Goal: Task Accomplishment & Management: Manage account settings

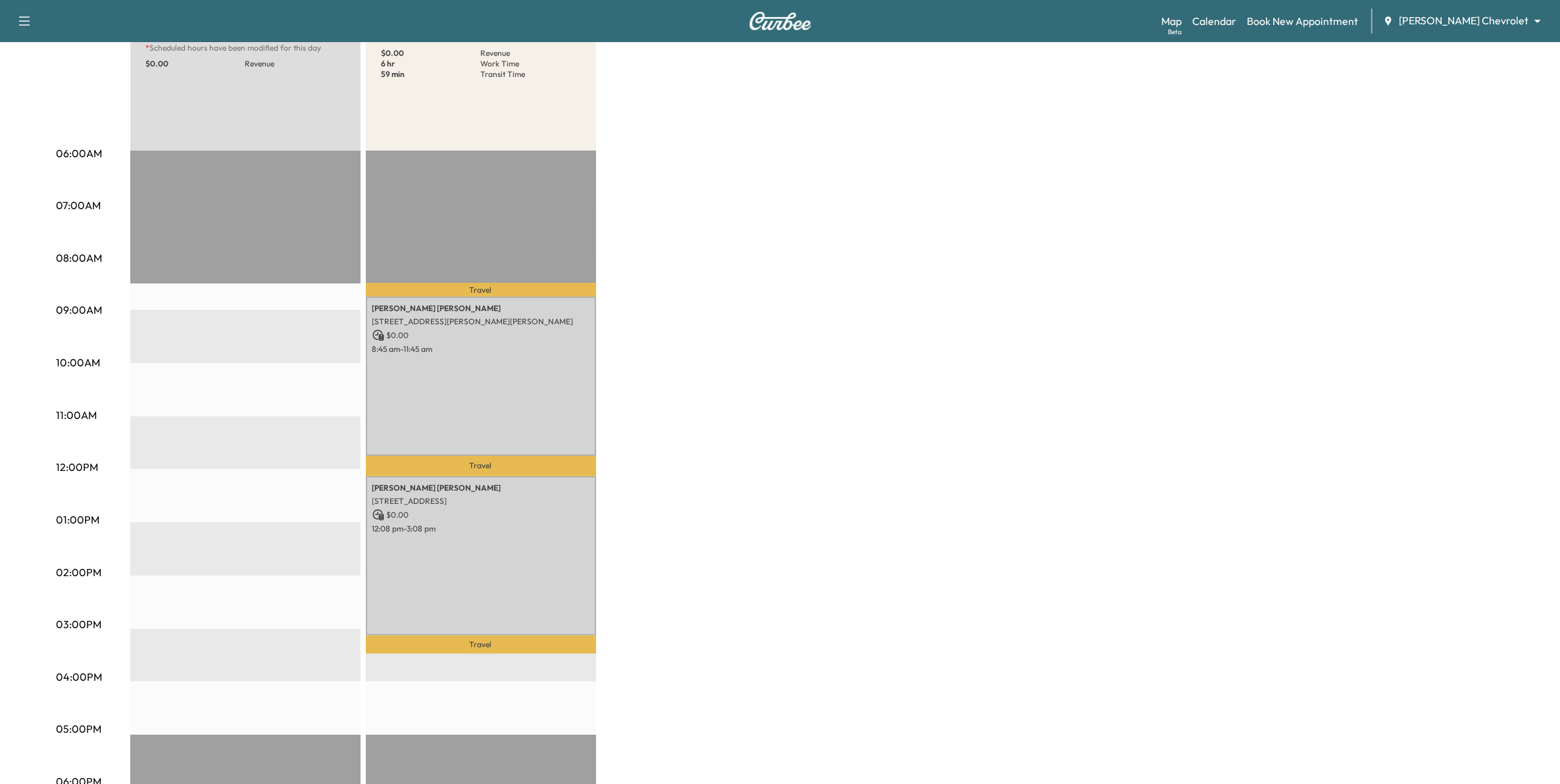
scroll to position [164, 0]
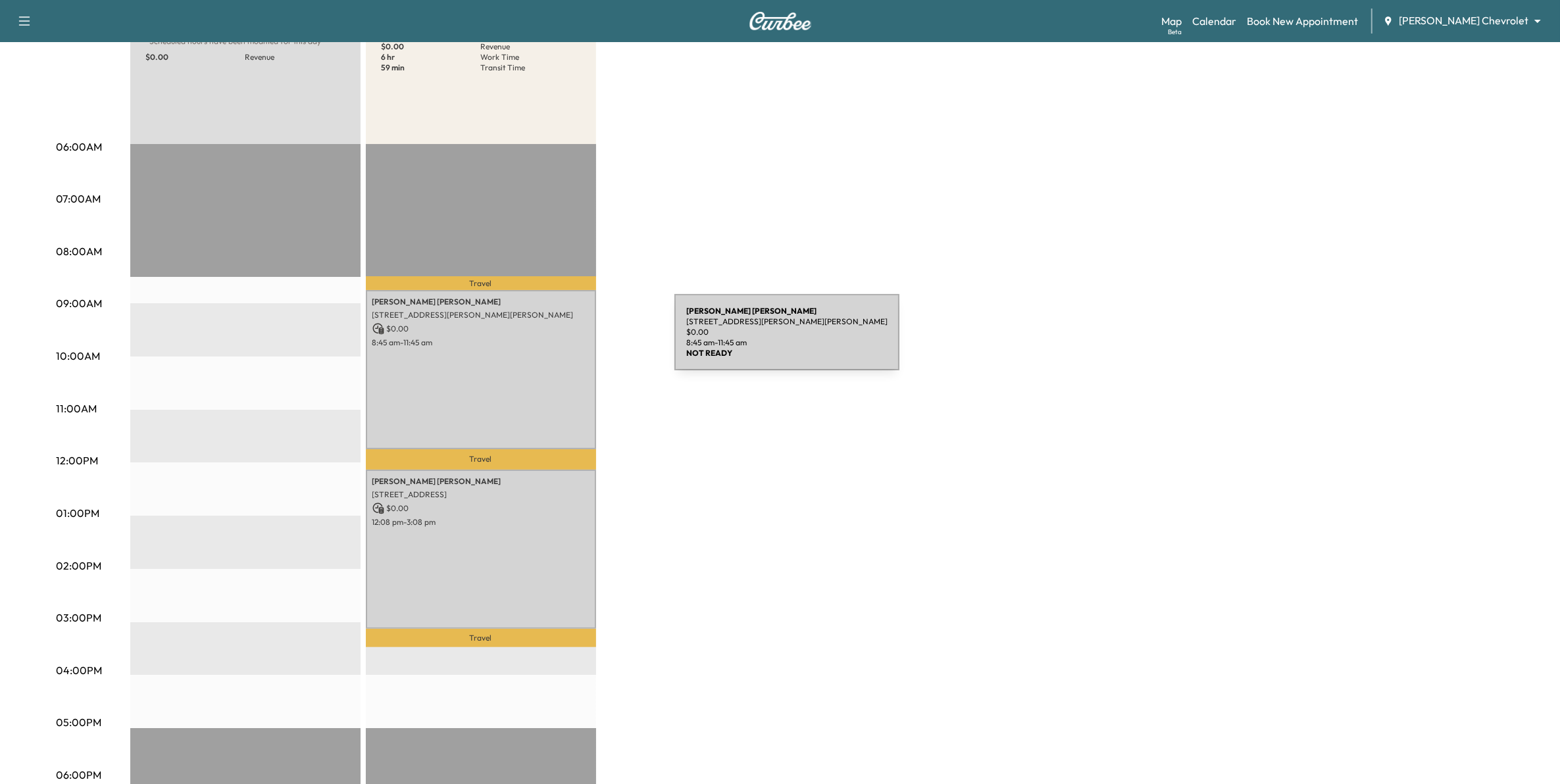
click at [567, 352] on div "[PERSON_NAME] [STREET_ADDRESS][PERSON_NAME][PERSON_NAME] $ 0.00 8:45 am - 11:45…" at bounding box center [481, 370] width 231 height 159
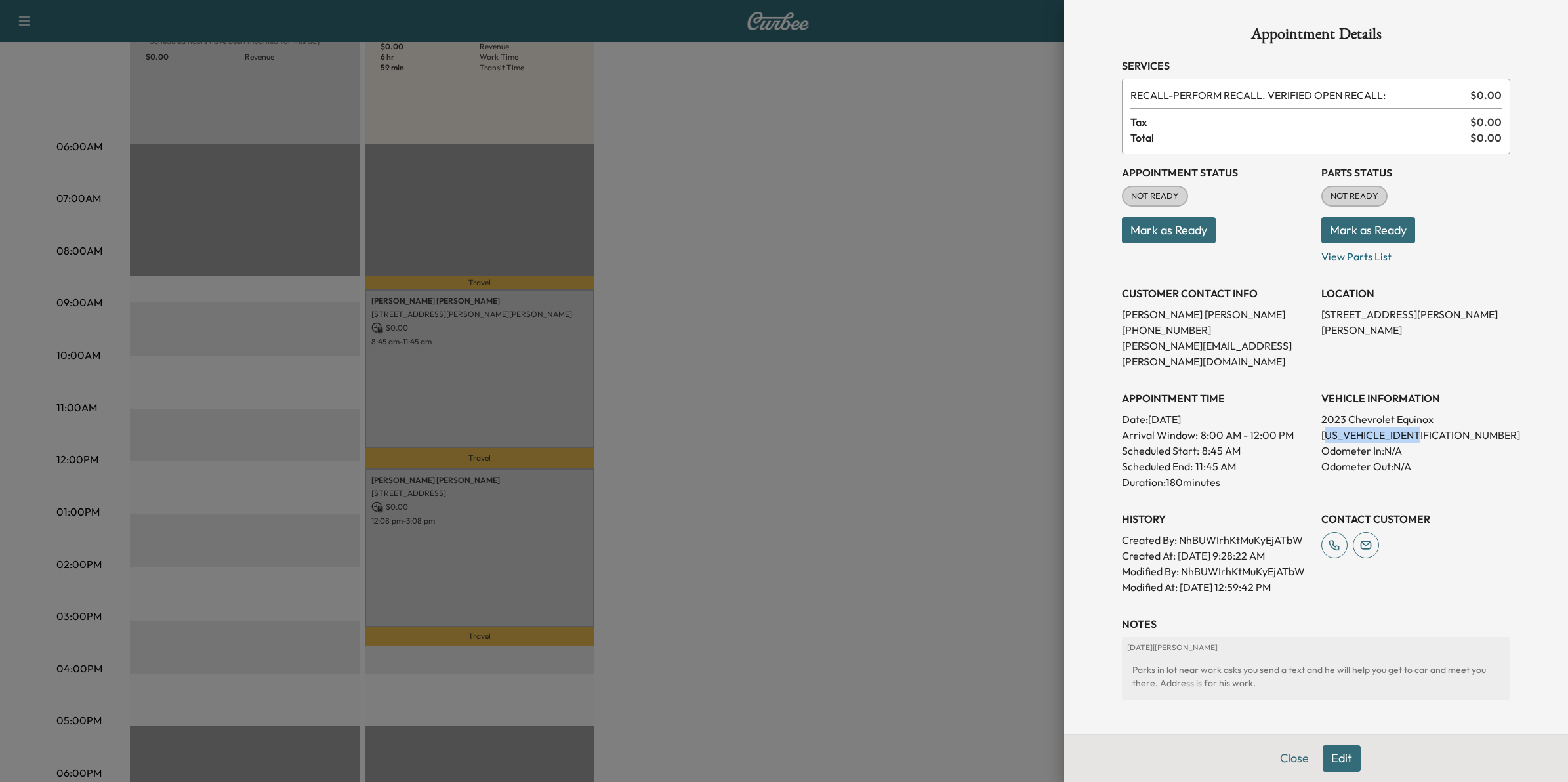
drag, startPoint x: 1422, startPoint y: 417, endPoint x: 1315, endPoint y: 426, distance: 107.4
click at [1322, 427] on p "[US_VEHICLE_IDENTIFICATION_NUMBER]" at bounding box center [1416, 435] width 189 height 15
drag, startPoint x: 1315, startPoint y: 426, endPoint x: 1303, endPoint y: 423, distance: 12.4
click at [1303, 423] on div "Appointment Status NOT READY Mark as Ready Parts Status NOT READY Mark as Ready…" at bounding box center [1316, 374] width 388 height 441
drag, startPoint x: 1425, startPoint y: 418, endPoint x: 1310, endPoint y: 422, distance: 115.1
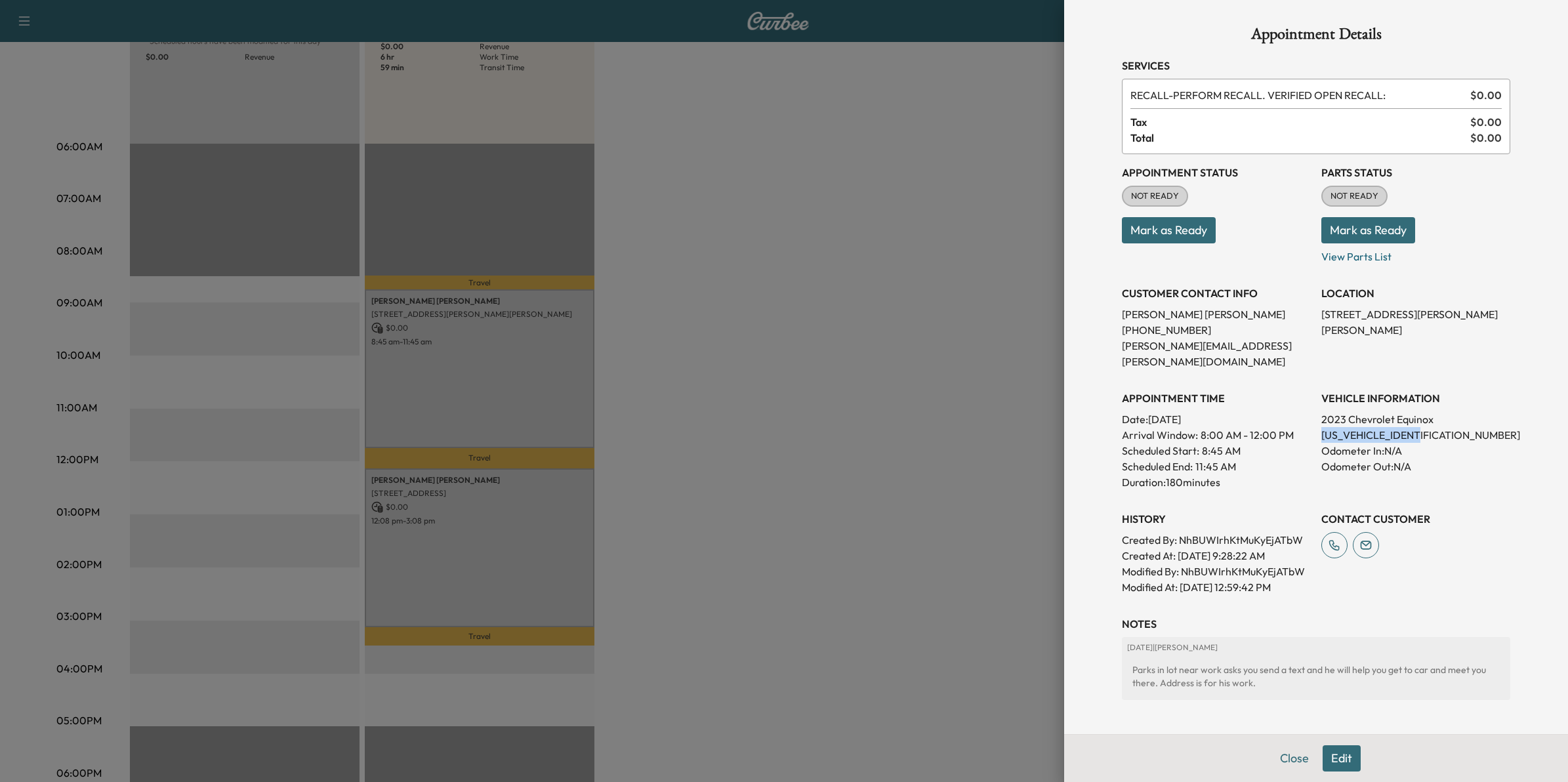
click at [1322, 427] on p "[US_VEHICLE_IDENTIFICATION_NUMBER]" at bounding box center [1416, 435] width 189 height 15
copy p "[US_VEHICLE_IDENTIFICATION_NUMBER]"
click at [950, 325] on div at bounding box center [784, 391] width 1568 height 782
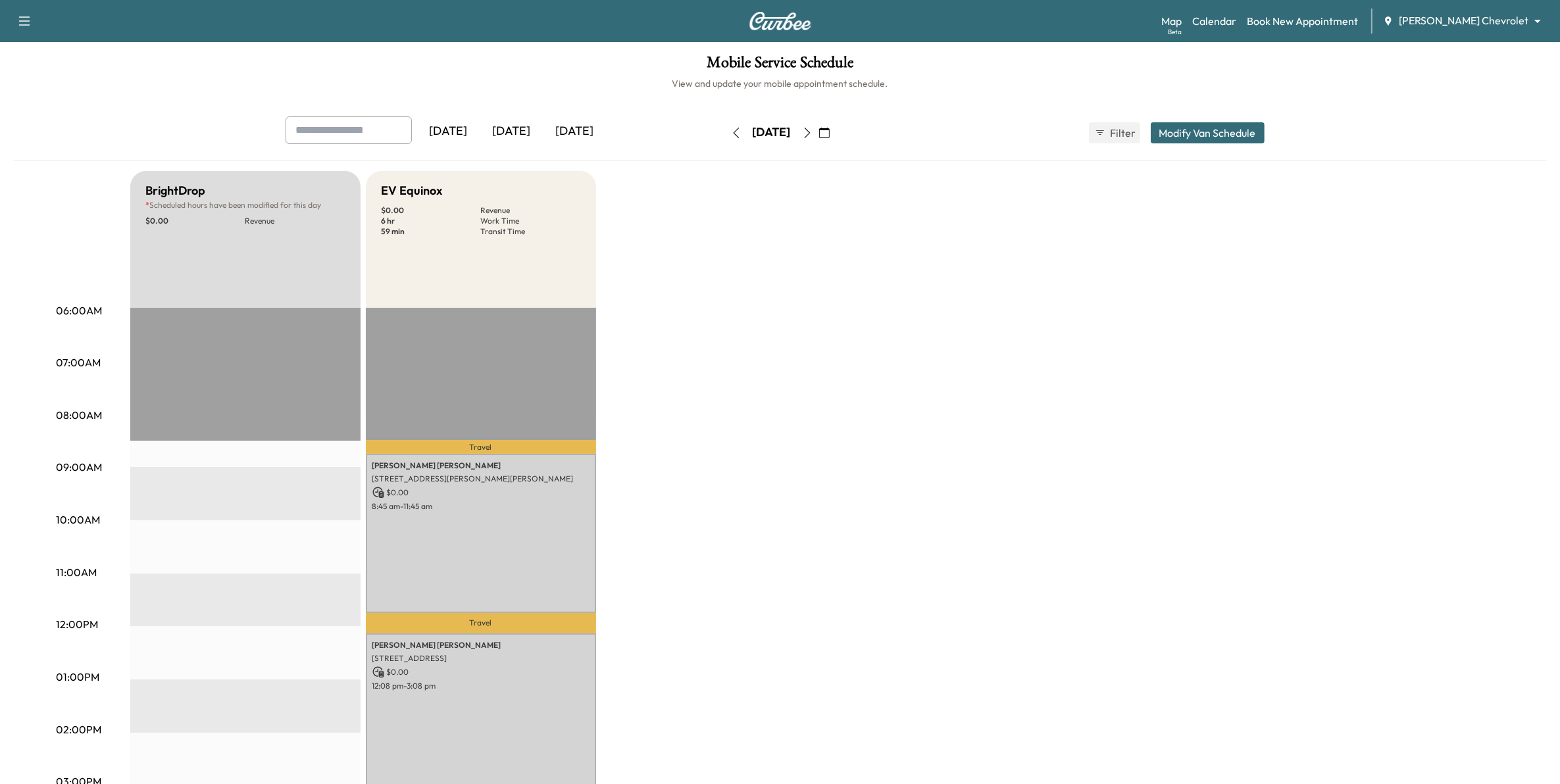
scroll to position [0, 0]
click at [810, 130] on icon "button" at bounding box center [806, 133] width 6 height 11
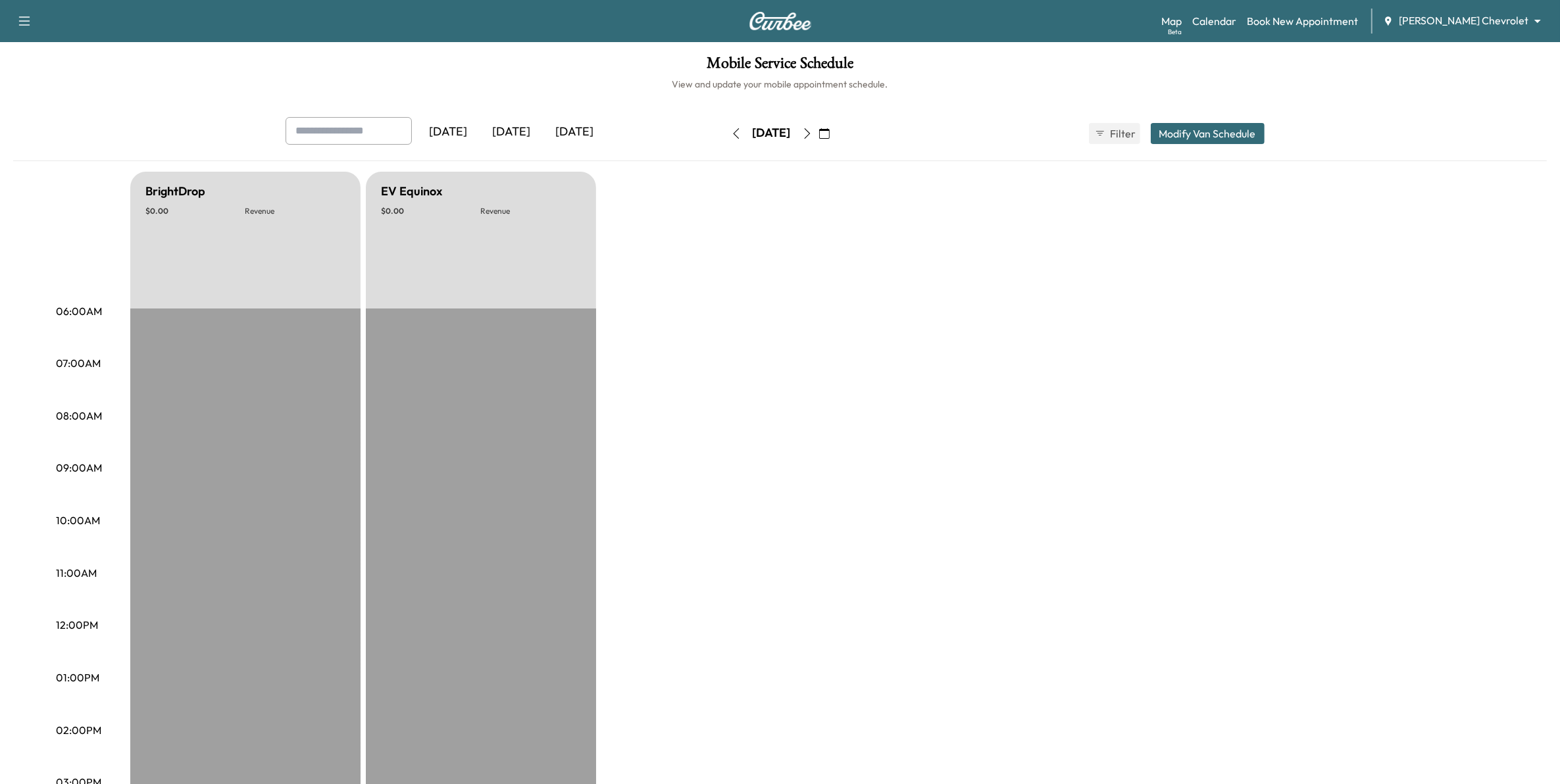
click at [836, 130] on button "button" at bounding box center [824, 133] width 22 height 21
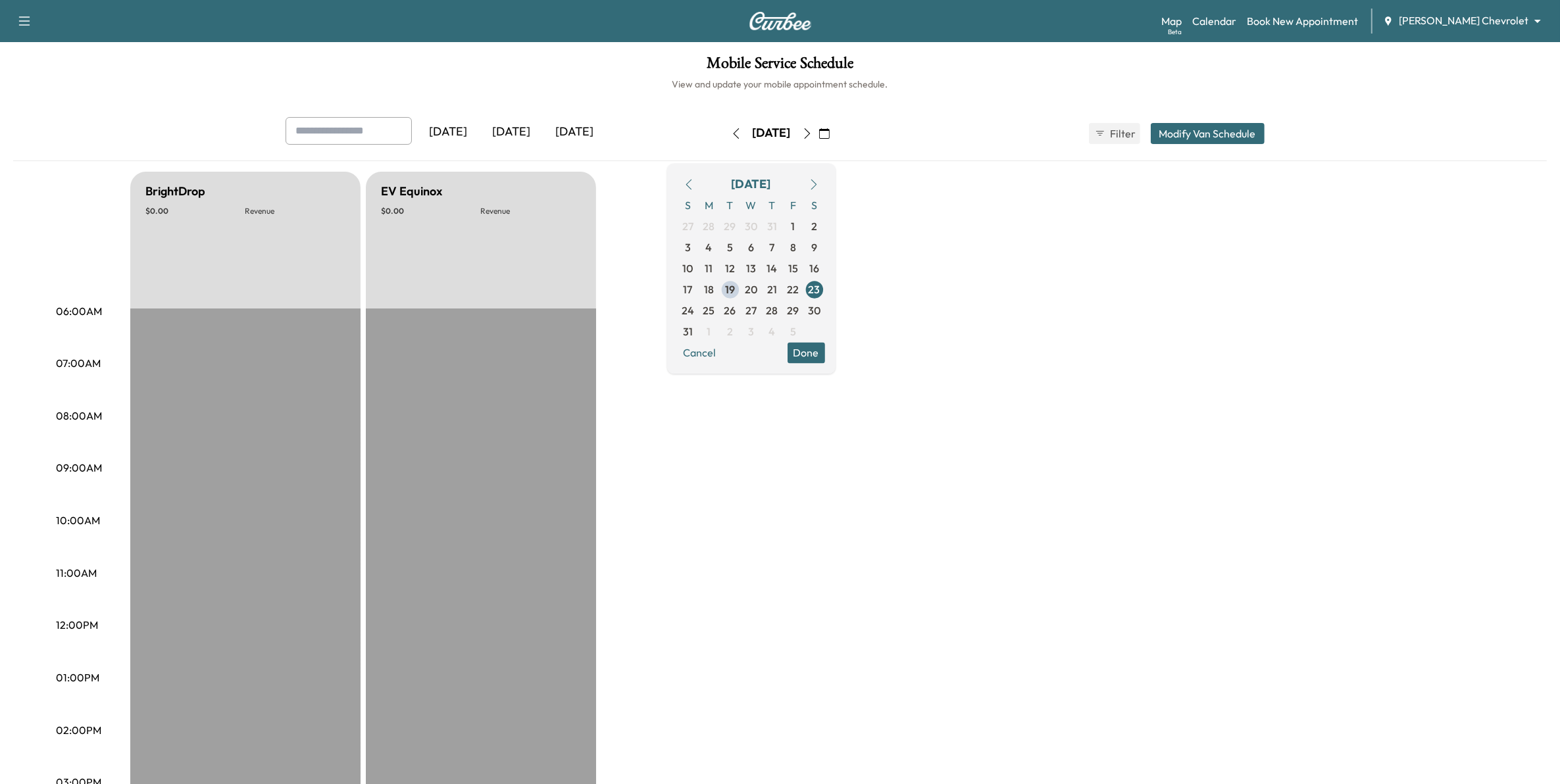
click at [979, 510] on div "BrightDrop $ 0.00 Revenue EST Start EV Equinox $ 0.00 Revenue EST Start" at bounding box center [817, 665] width 1374 height 987
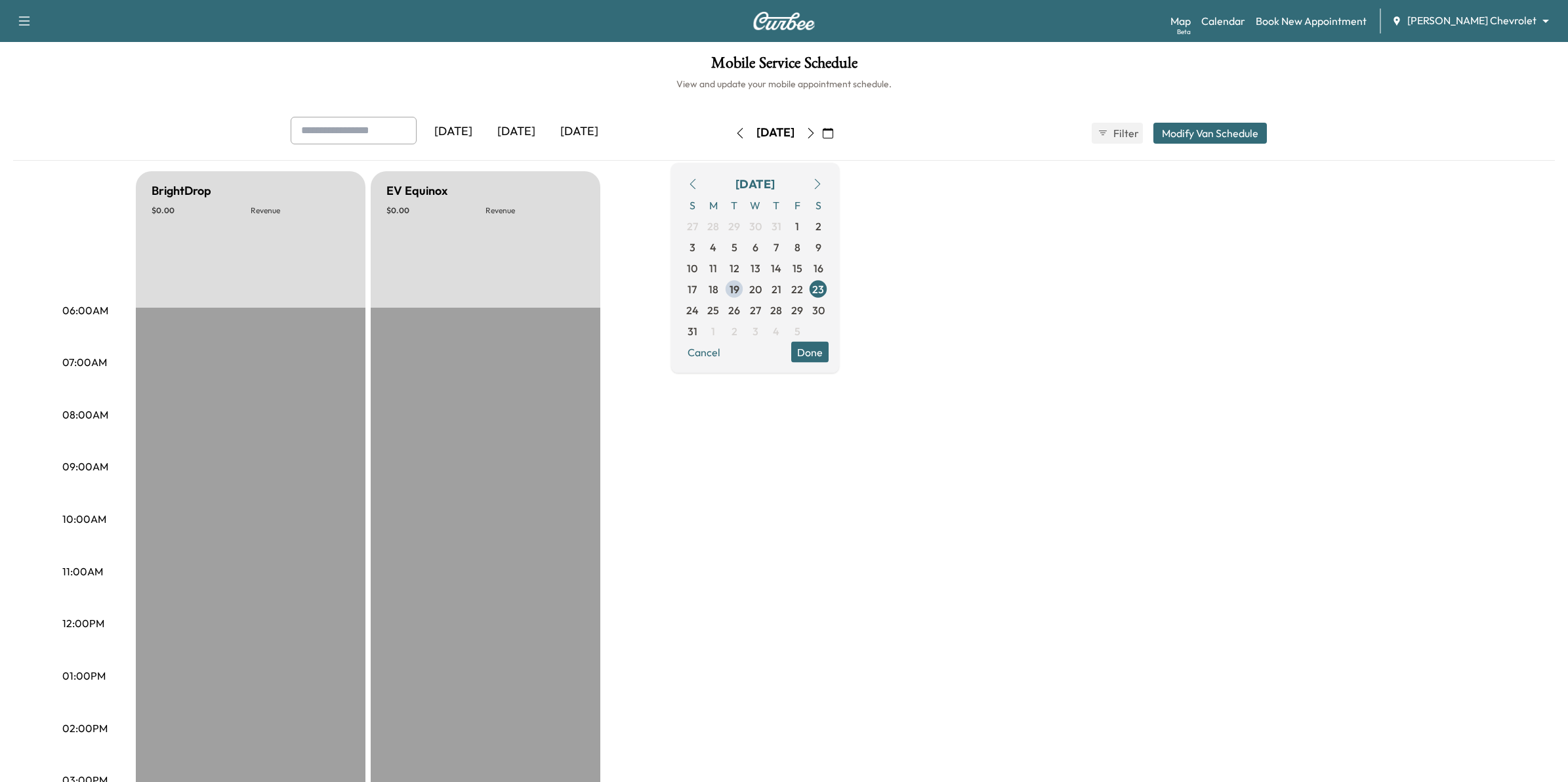
click at [1456, 15] on body "Support Log Out Map Beta Calendar Book New Appointment [PERSON_NAME] Chevrolet …" at bounding box center [784, 391] width 1568 height 782
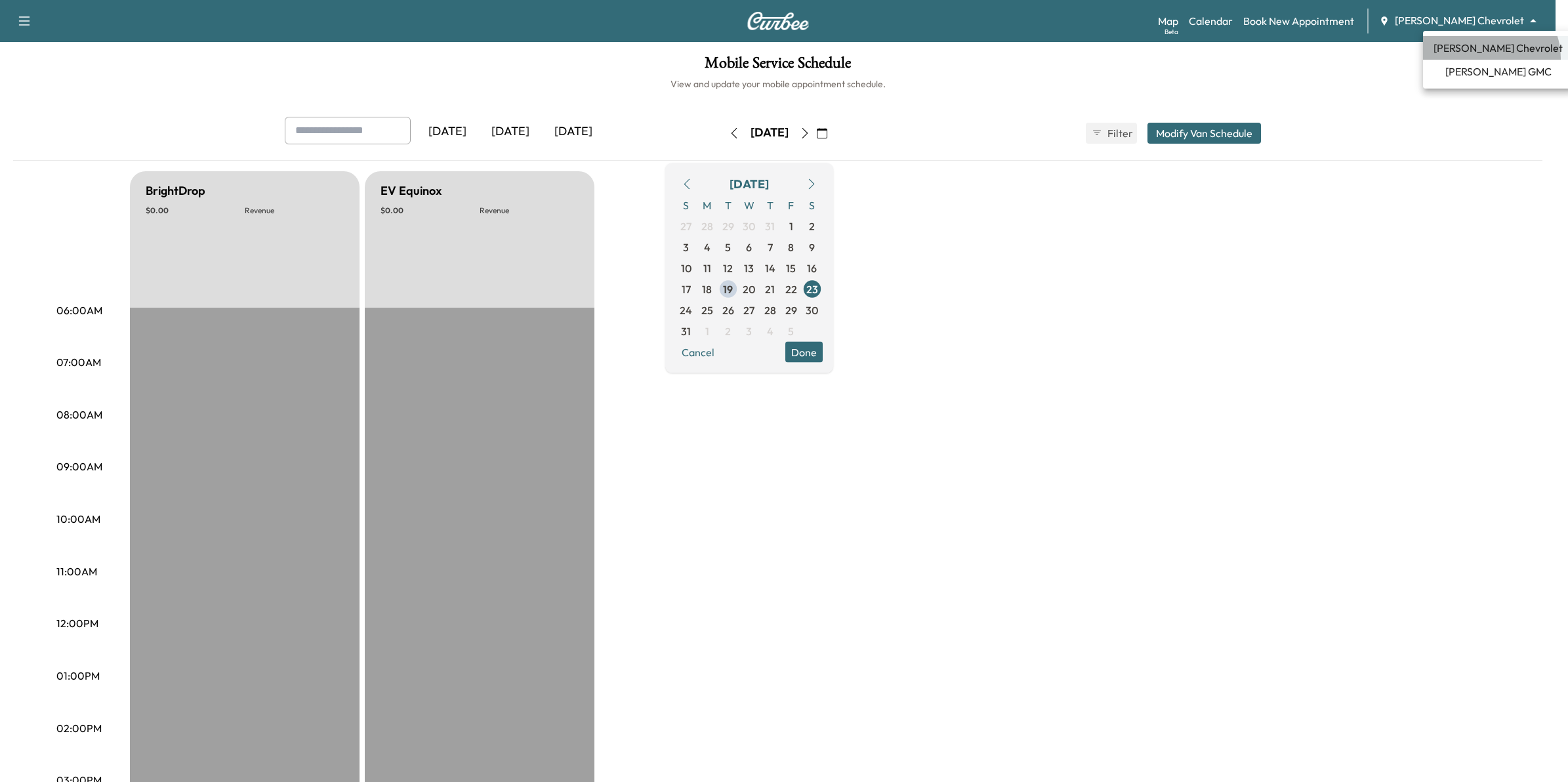
click at [1491, 58] on li "[PERSON_NAME] Chevrolet" at bounding box center [1498, 47] width 150 height 24
click at [1490, 27] on body "Support Log Out Map Beta Calendar Book New Appointment [PERSON_NAME] Chevrolet …" at bounding box center [784, 391] width 1568 height 782
click at [1488, 76] on span "[PERSON_NAME] GMC" at bounding box center [1499, 71] width 106 height 15
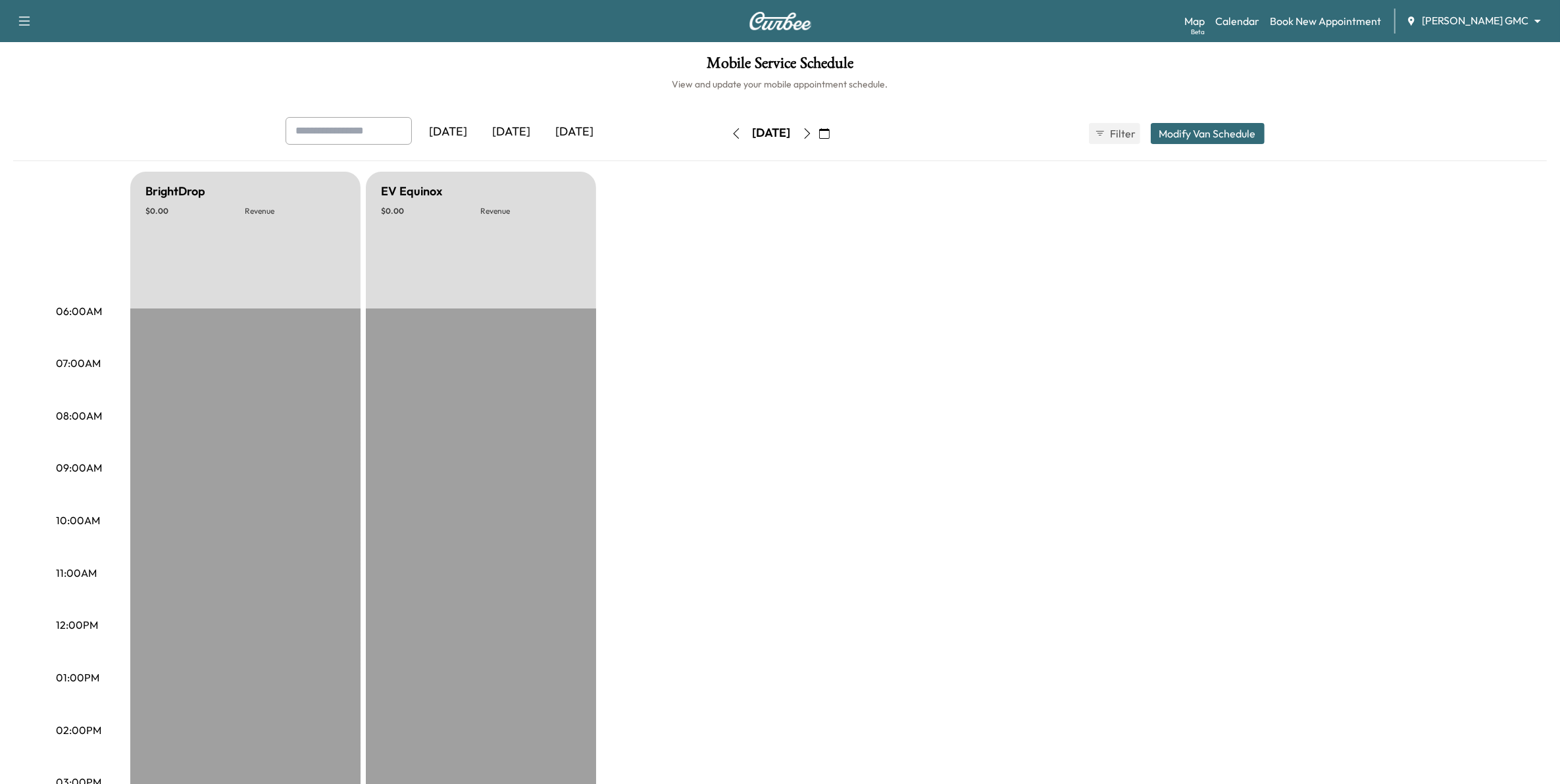
click at [830, 130] on icon "button" at bounding box center [824, 133] width 11 height 11
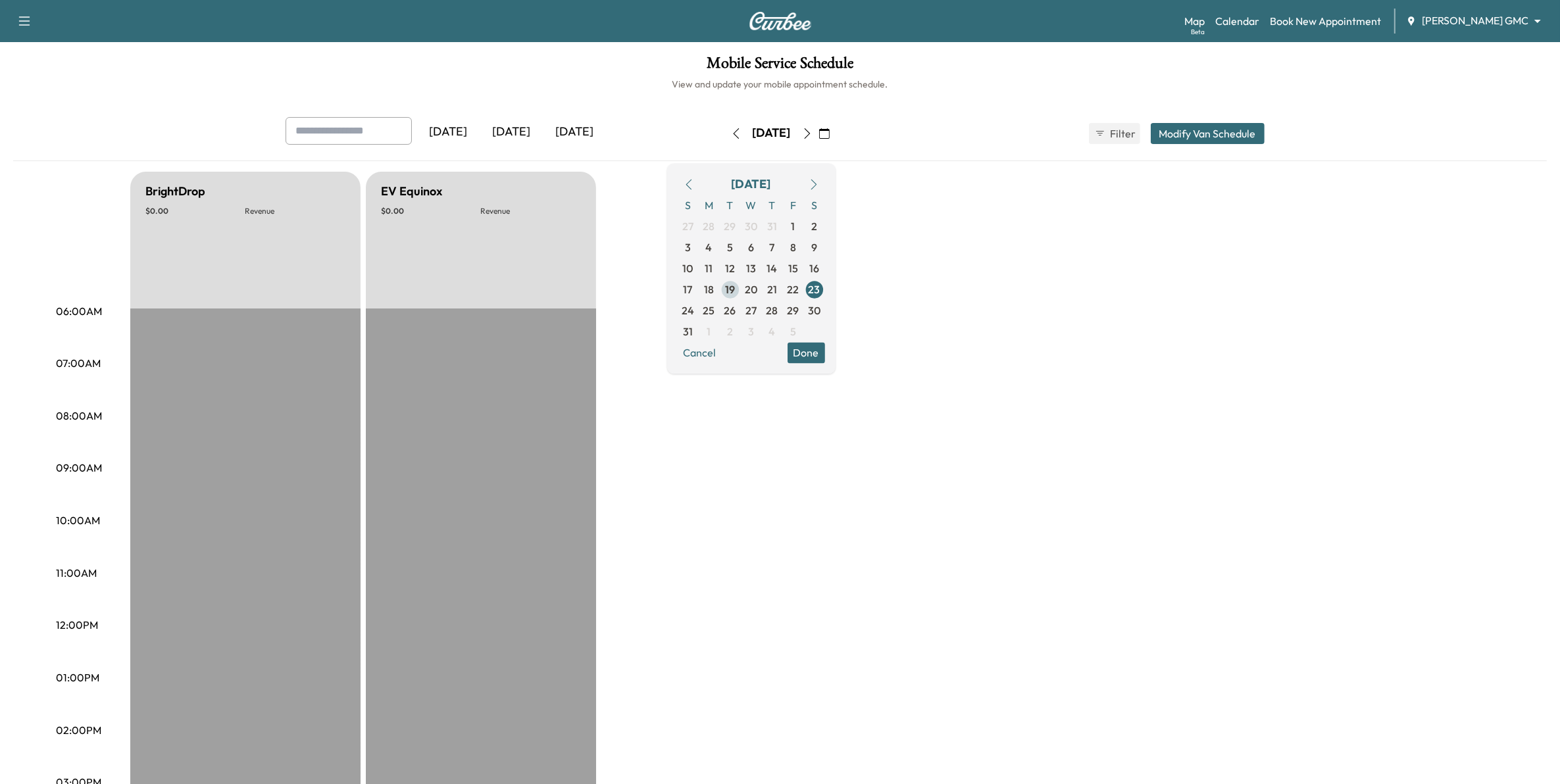
click at [735, 288] on span "19" at bounding box center [730, 289] width 10 height 16
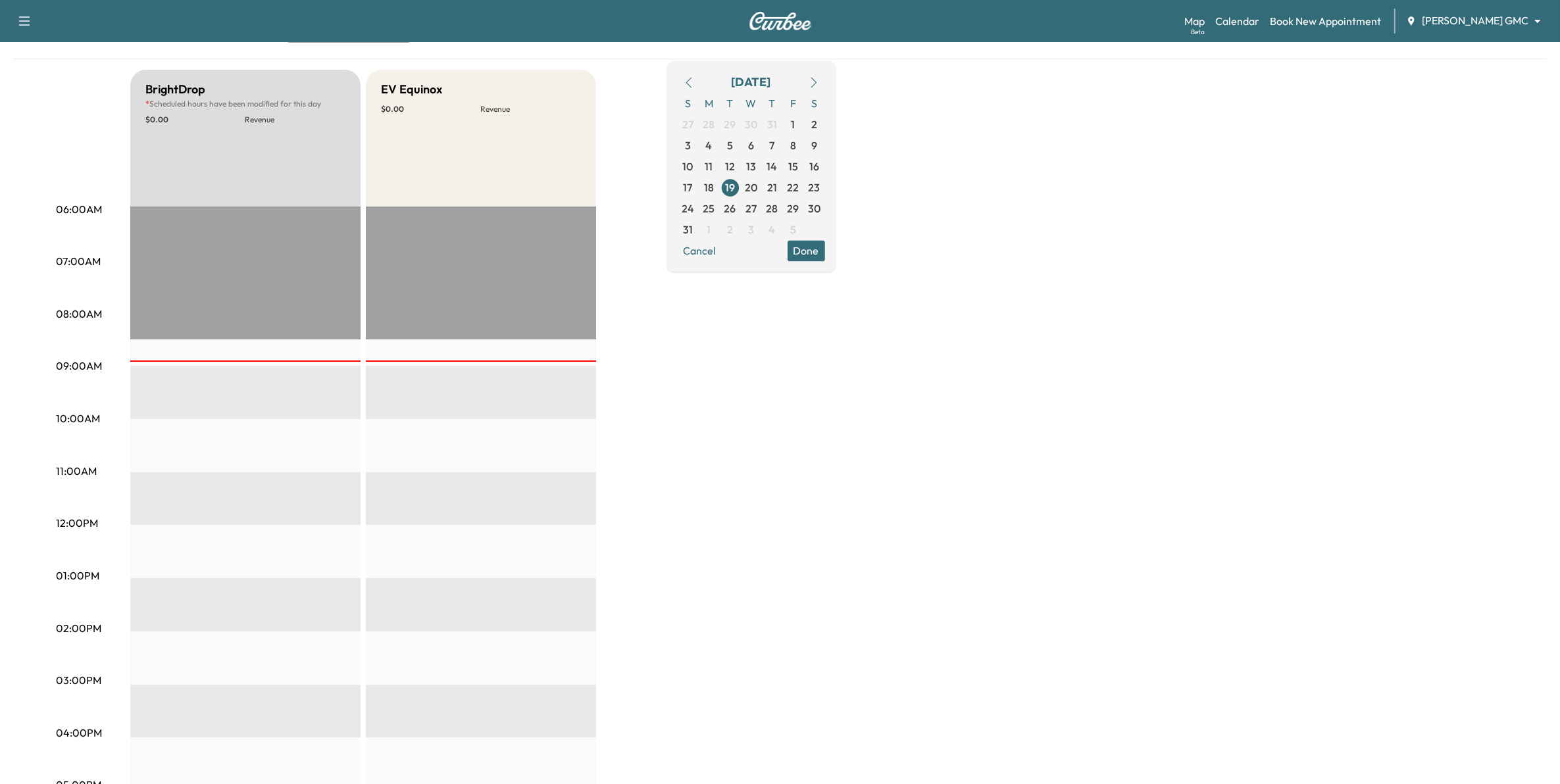
scroll to position [83, 0]
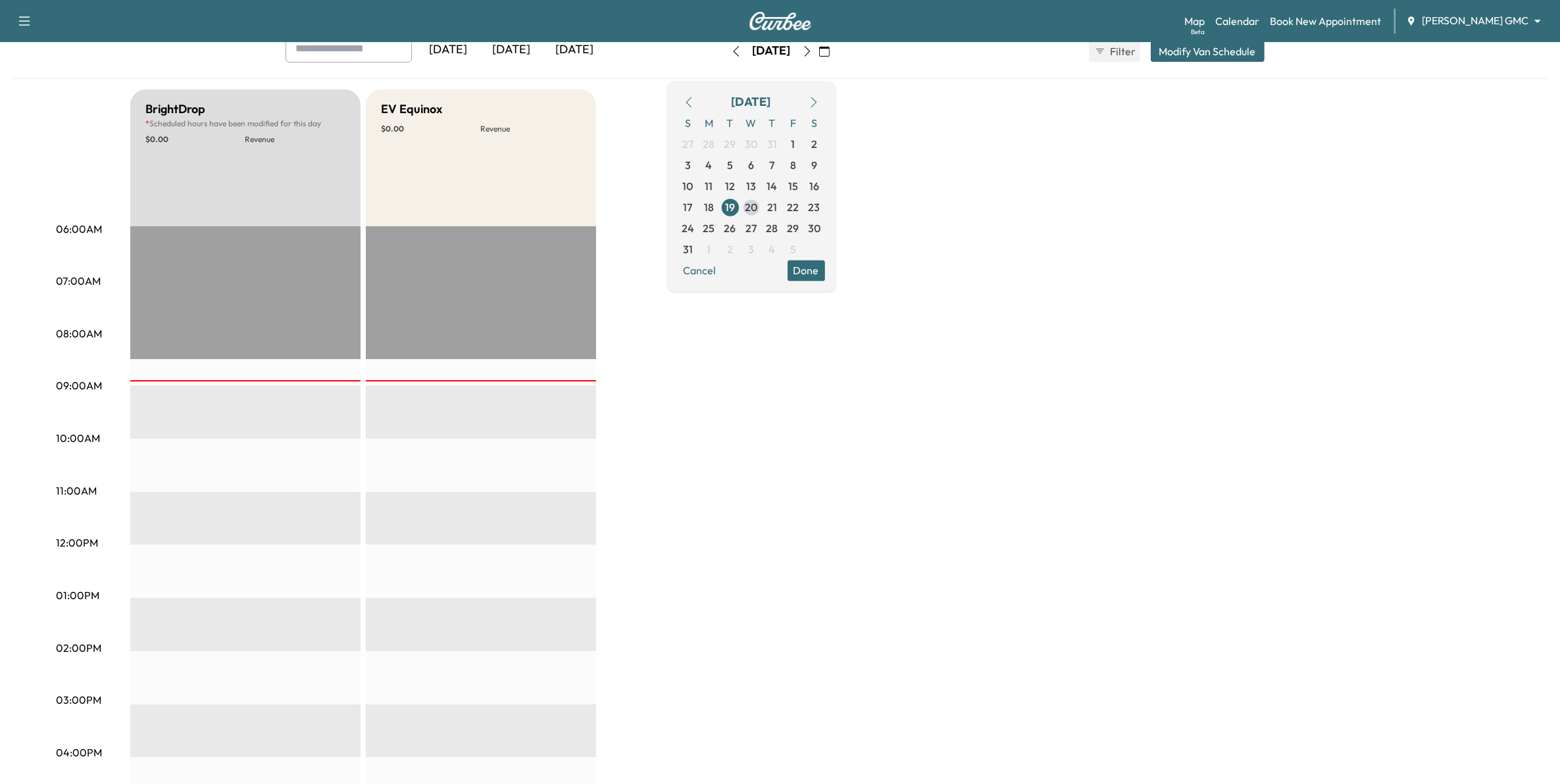
click at [762, 211] on span "20" at bounding box center [751, 208] width 21 height 21
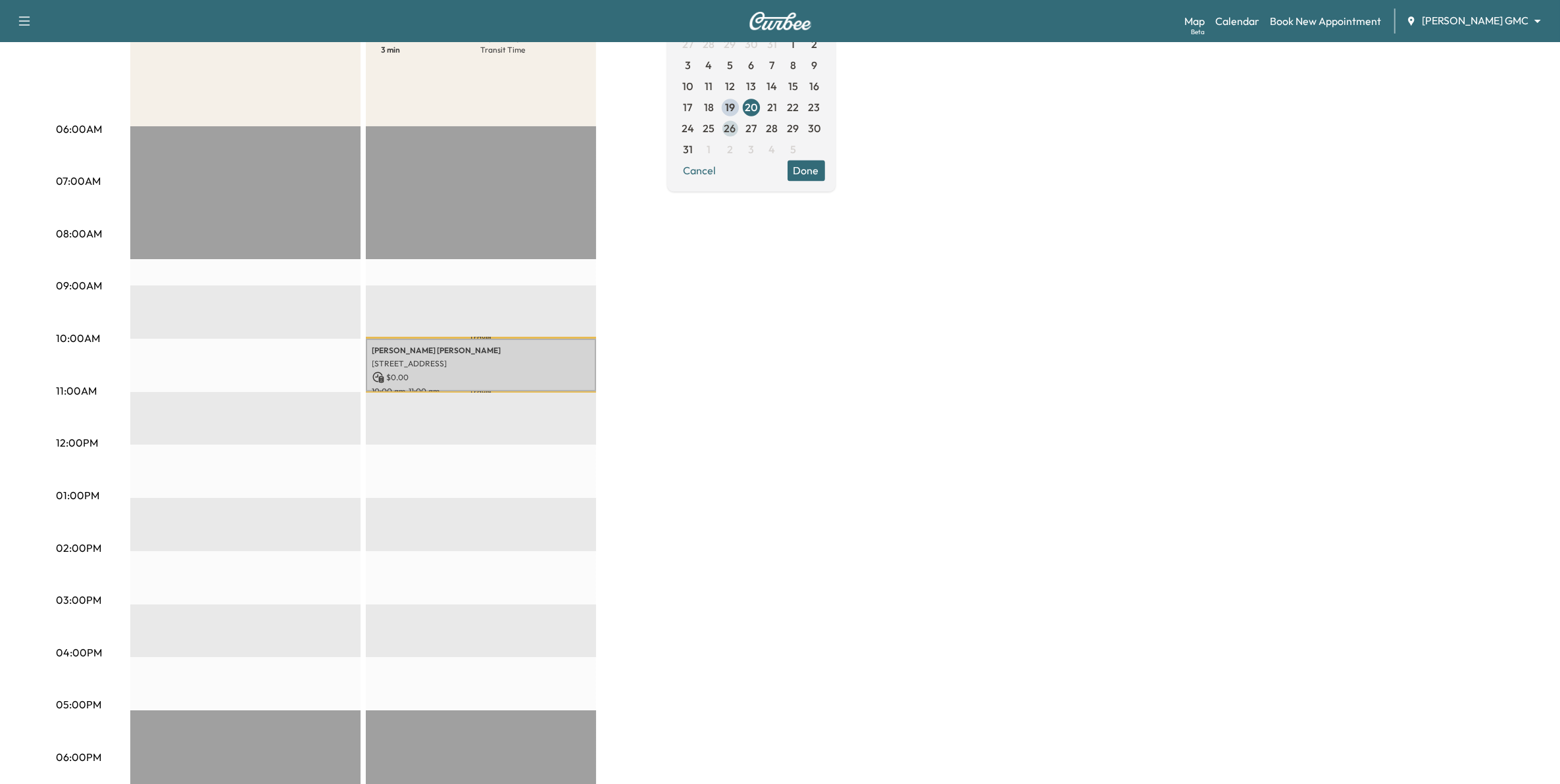
scroll to position [164, 0]
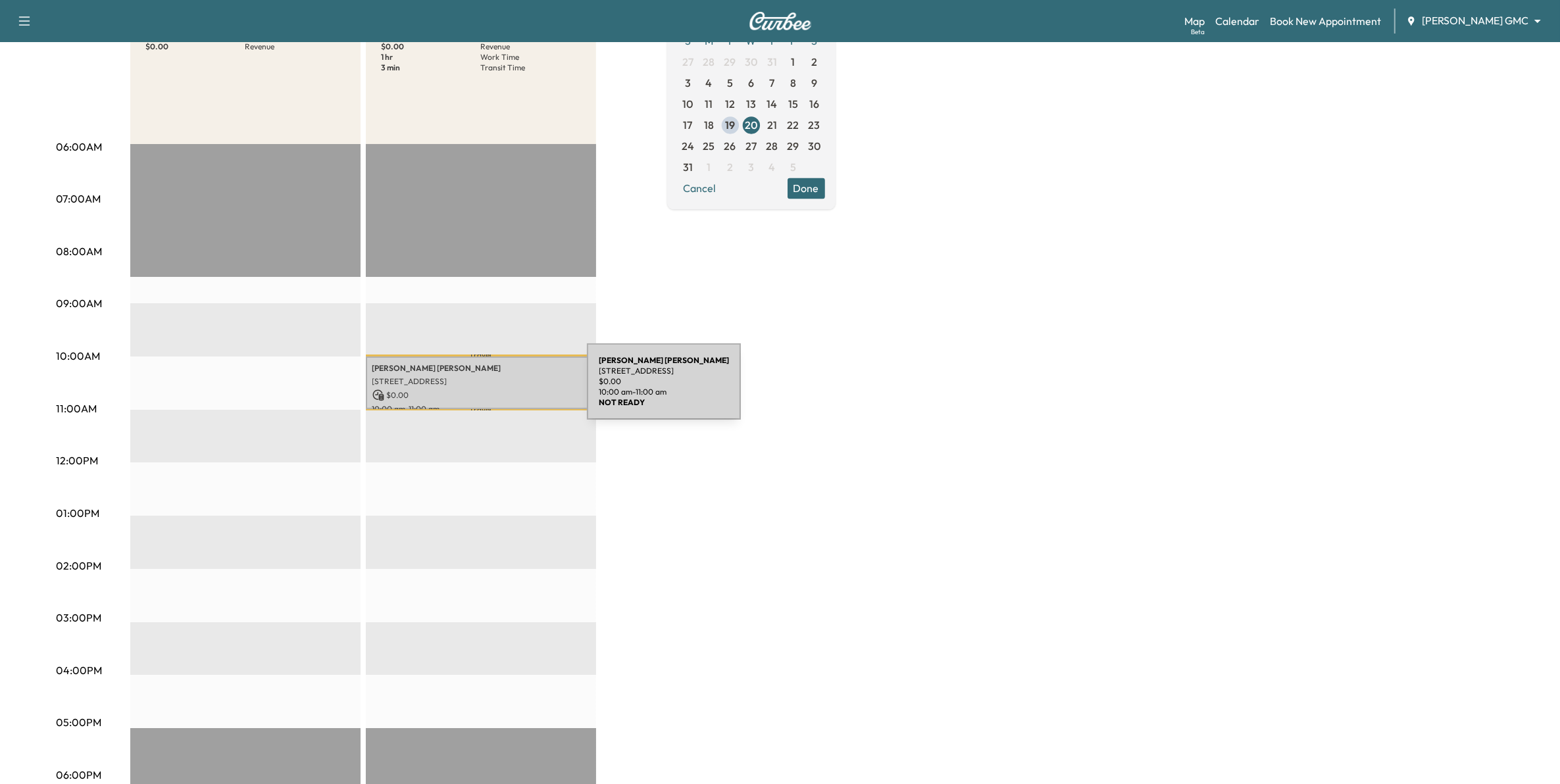
click at [488, 389] on p "$ 0.00" at bounding box center [481, 395] width 217 height 11
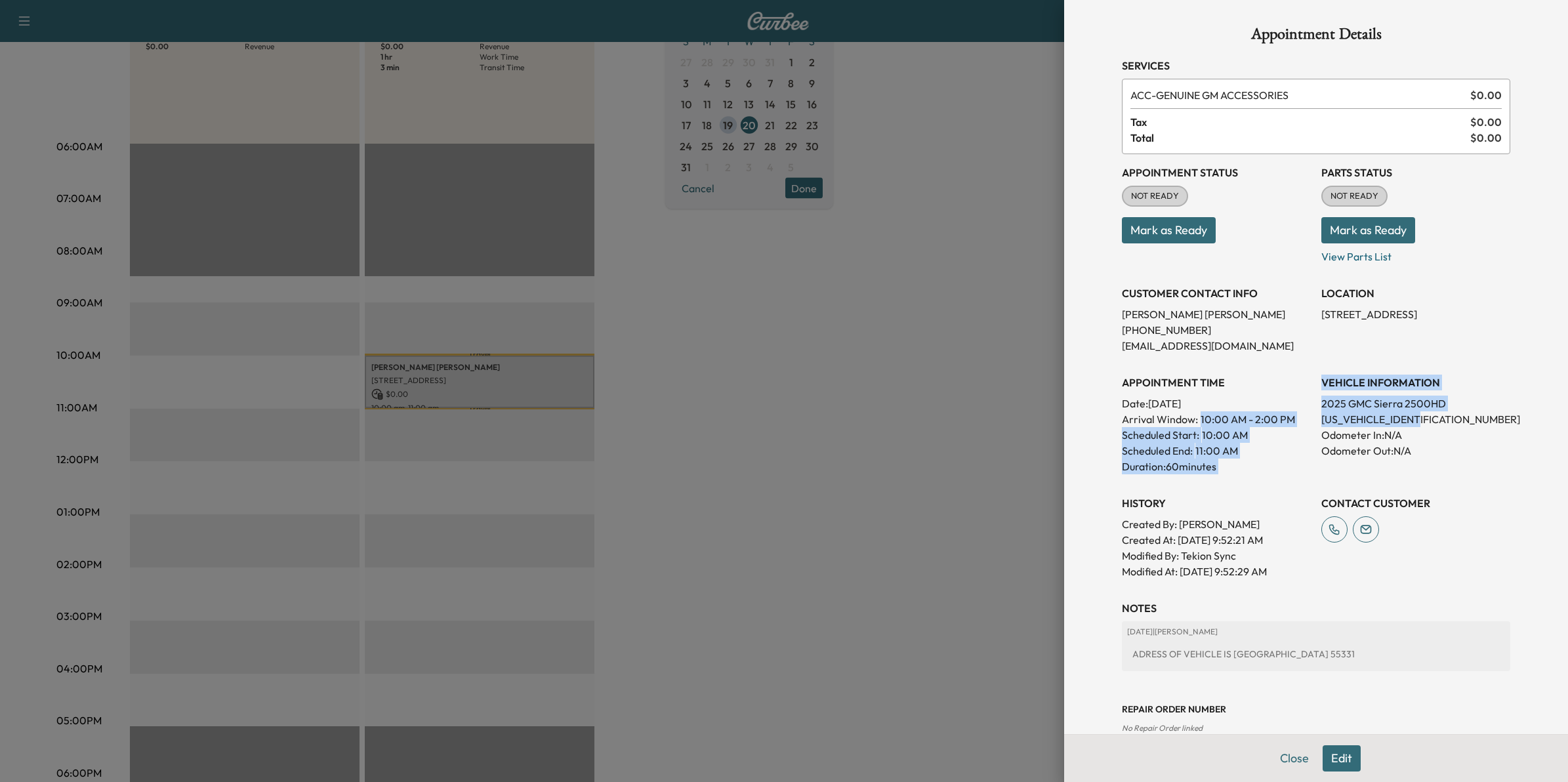
drag, startPoint x: 1413, startPoint y: 421, endPoint x: 1301, endPoint y: 418, distance: 112.0
click at [1301, 418] on div "Appointment Status NOT READY Mark as Ready Parts Status NOT READY Mark as Ready…" at bounding box center [1316, 366] width 388 height 425
drag, startPoint x: 1301, startPoint y: 418, endPoint x: 1291, endPoint y: 422, distance: 10.8
click at [1291, 422] on p "Arrival Window: 10:00 AM - 2:00 PM" at bounding box center [1217, 419] width 189 height 15
click at [1421, 422] on p "[US_VEHICLE_IDENTIFICATION_NUMBER]" at bounding box center [1416, 419] width 189 height 15
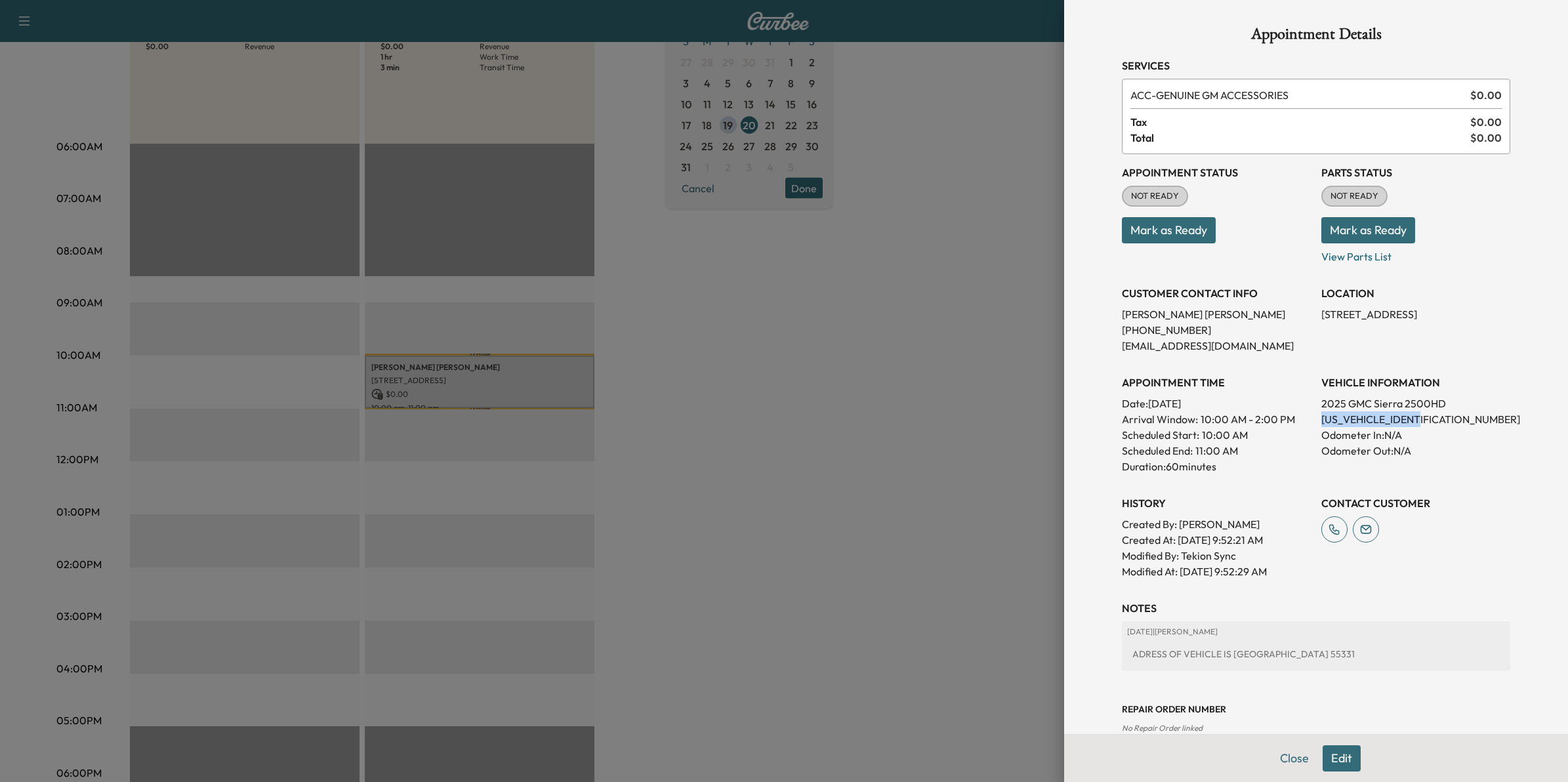
drag, startPoint x: 1414, startPoint y: 418, endPoint x: 1310, endPoint y: 421, distance: 104.0
click at [1322, 421] on p "[US_VEHICLE_IDENTIFICATION_NUMBER]" at bounding box center [1416, 419] width 189 height 15
drag, startPoint x: 1310, startPoint y: 421, endPoint x: 1317, endPoint y: 420, distance: 7.1
copy p "[US_VEHICLE_IDENTIFICATION_NUMBER]"
click at [881, 335] on div at bounding box center [784, 391] width 1568 height 782
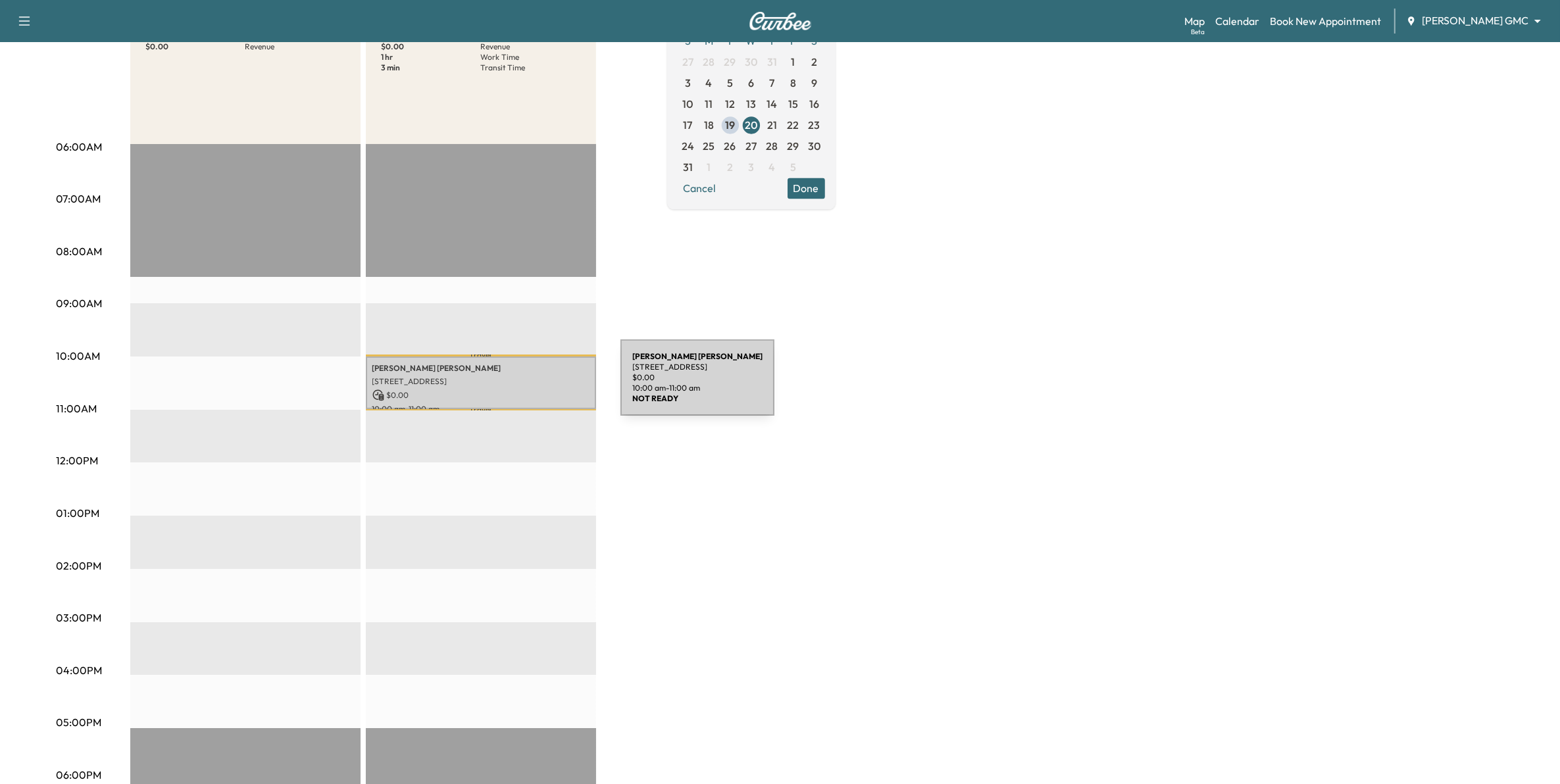
click at [522, 389] on p "$ 0.00" at bounding box center [481, 395] width 217 height 11
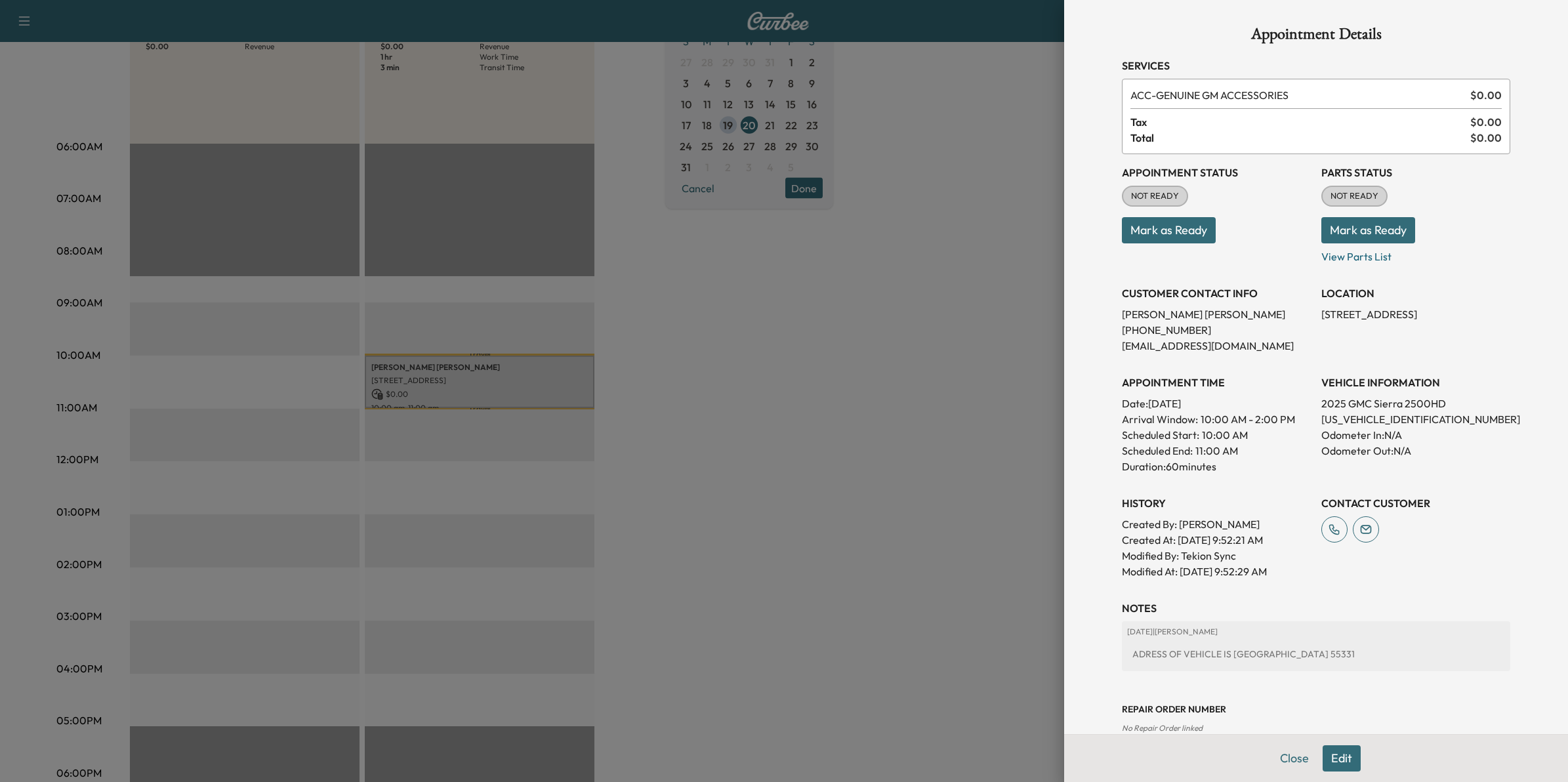
click at [799, 381] on div at bounding box center [784, 391] width 1568 height 782
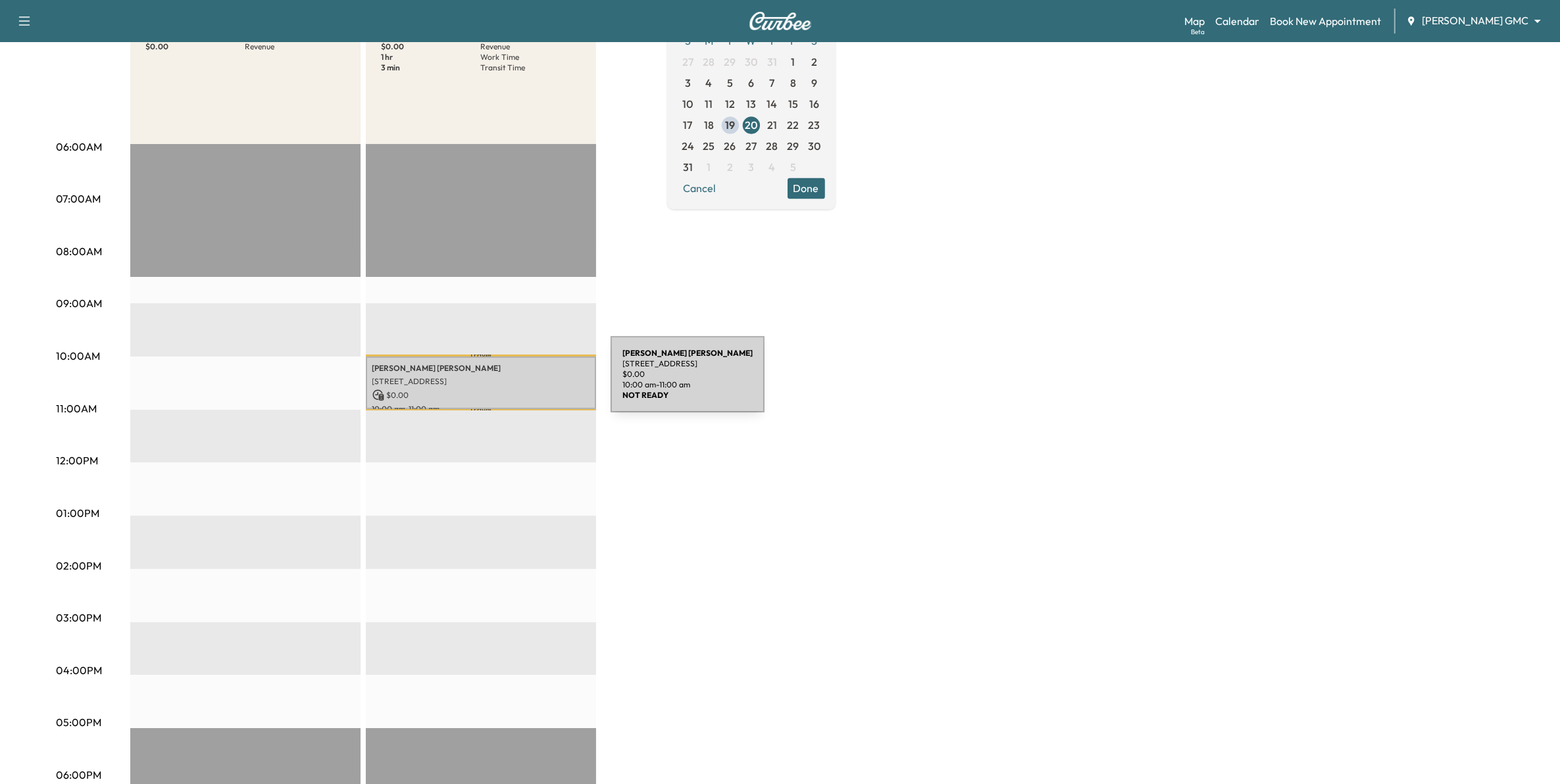
click at [512, 383] on p "[STREET_ADDRESS]" at bounding box center [481, 381] width 217 height 11
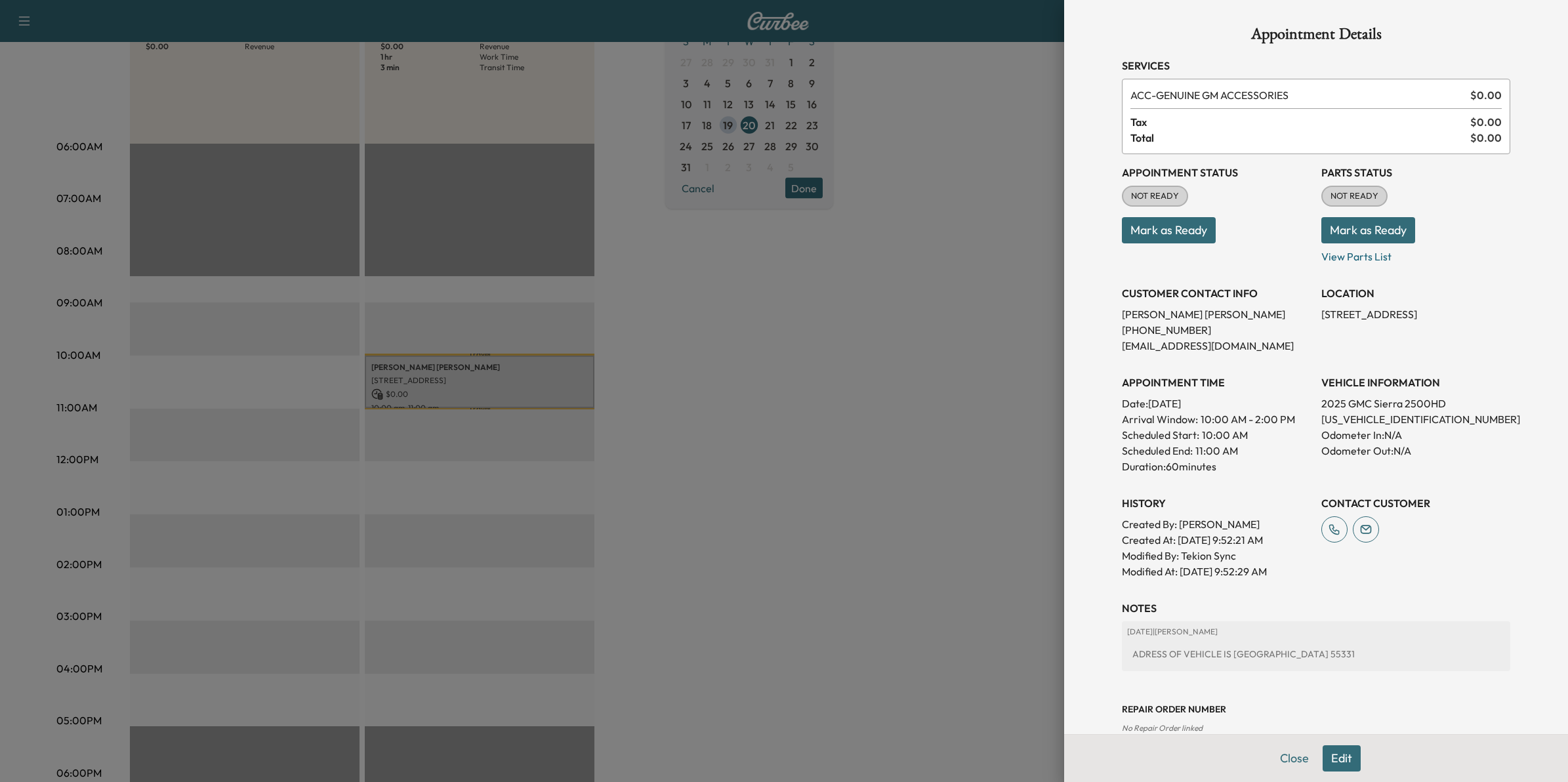
click at [789, 502] on div at bounding box center [784, 391] width 1568 height 782
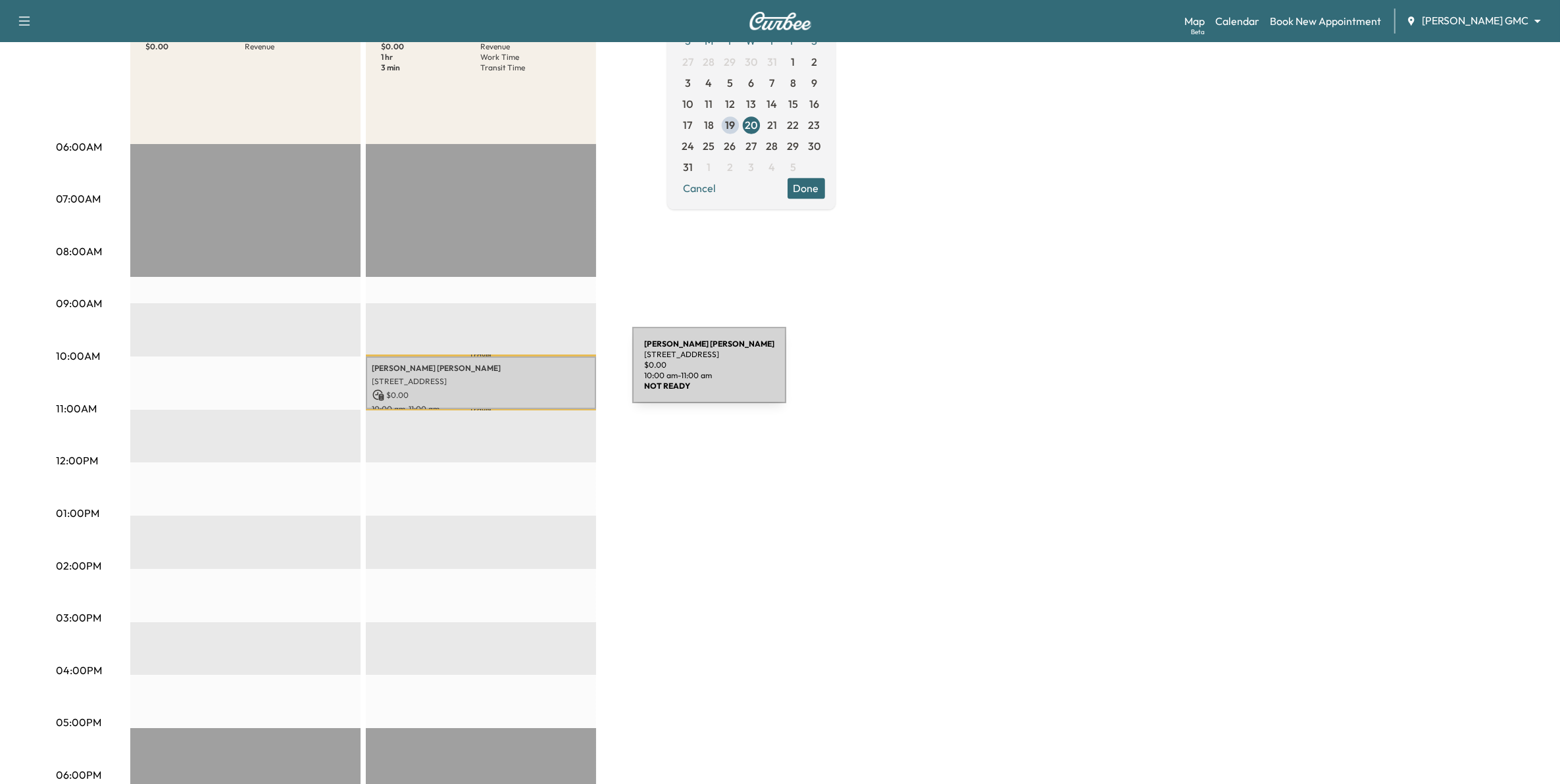
click at [534, 376] on p "[STREET_ADDRESS]" at bounding box center [481, 381] width 217 height 11
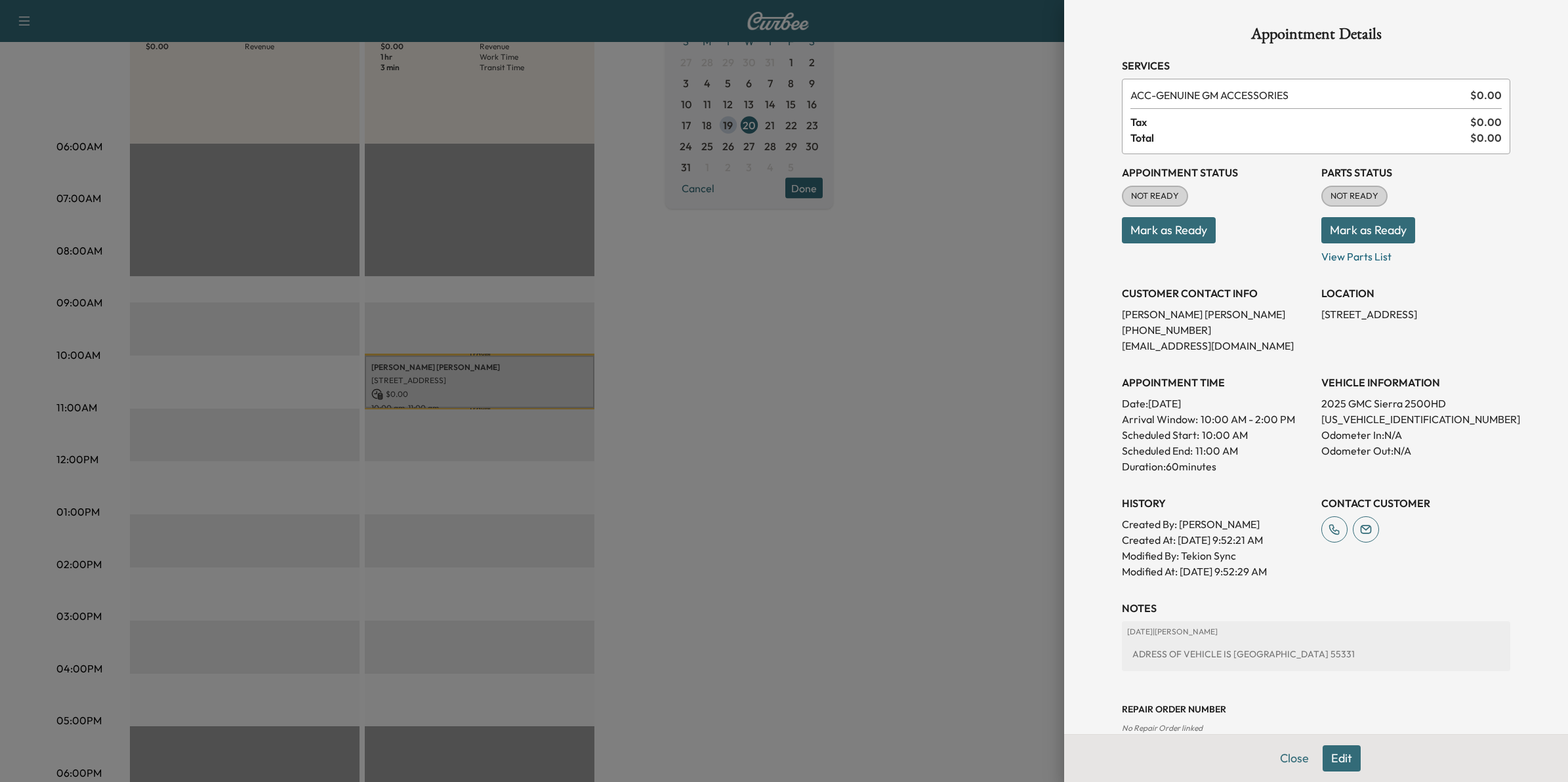
click at [948, 303] on div at bounding box center [784, 391] width 1568 height 782
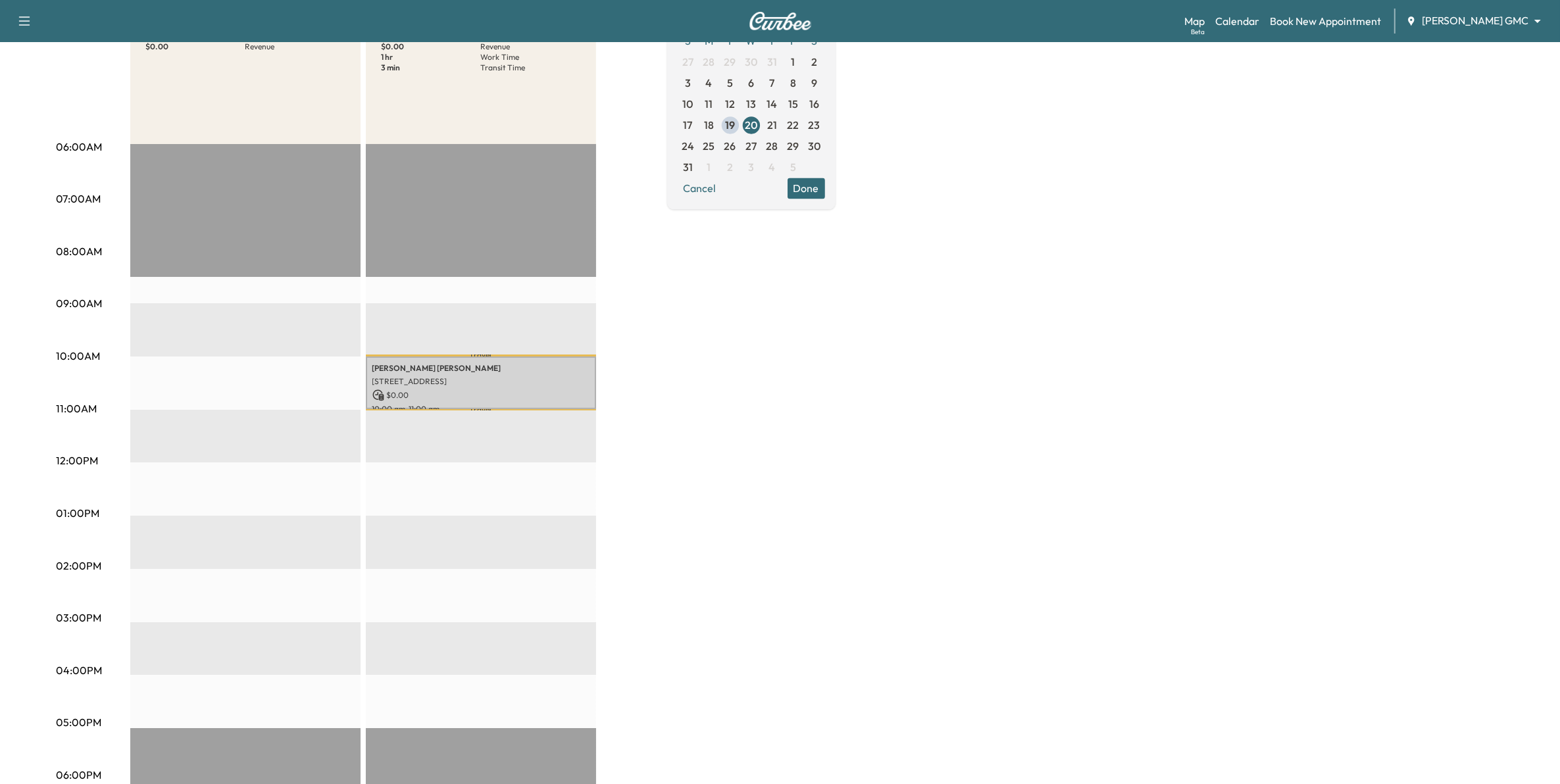
click at [825, 196] on button "Done" at bounding box center [806, 188] width 38 height 21
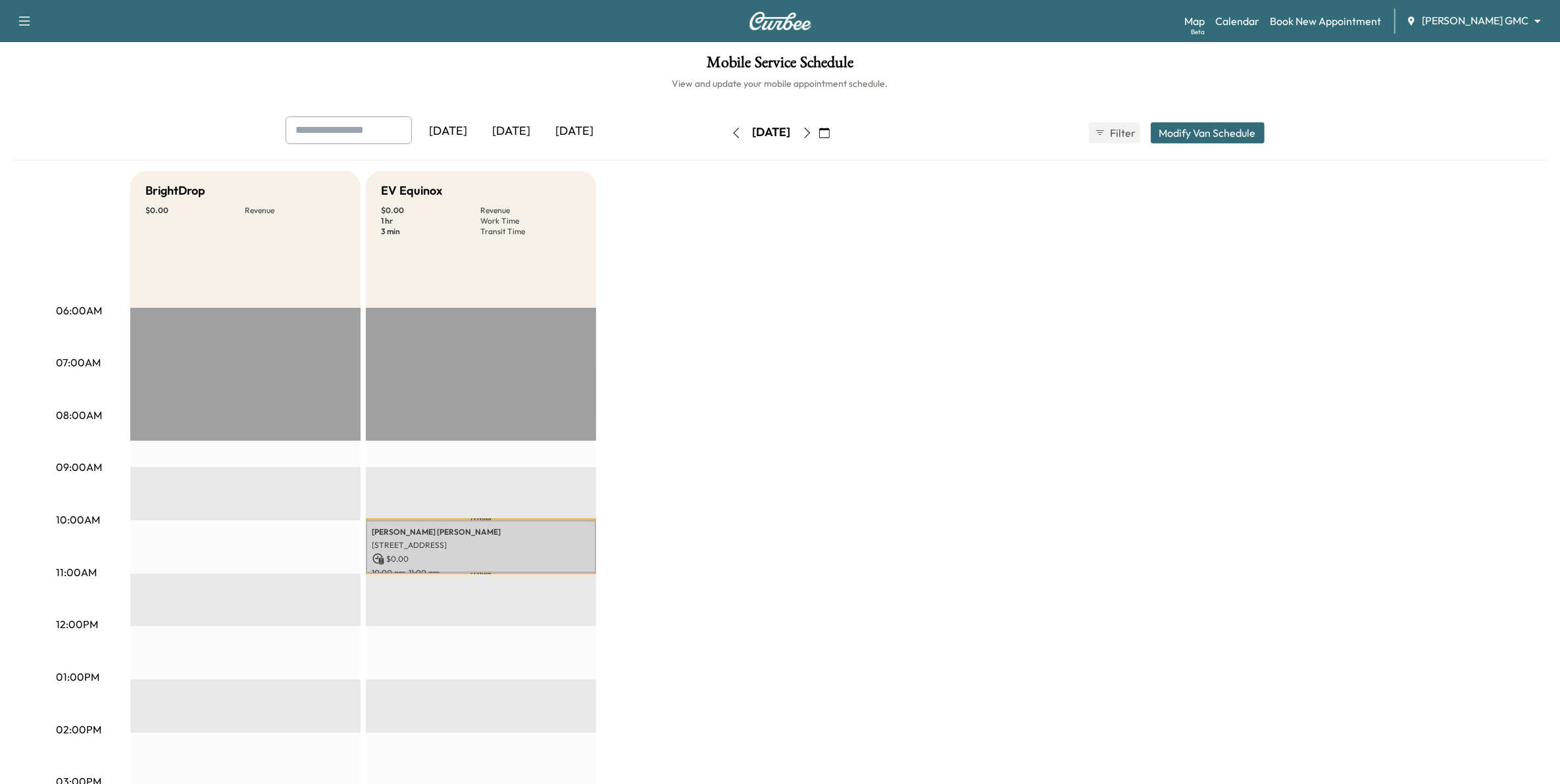
scroll to position [0, 0]
click at [813, 132] on icon "button" at bounding box center [807, 133] width 11 height 11
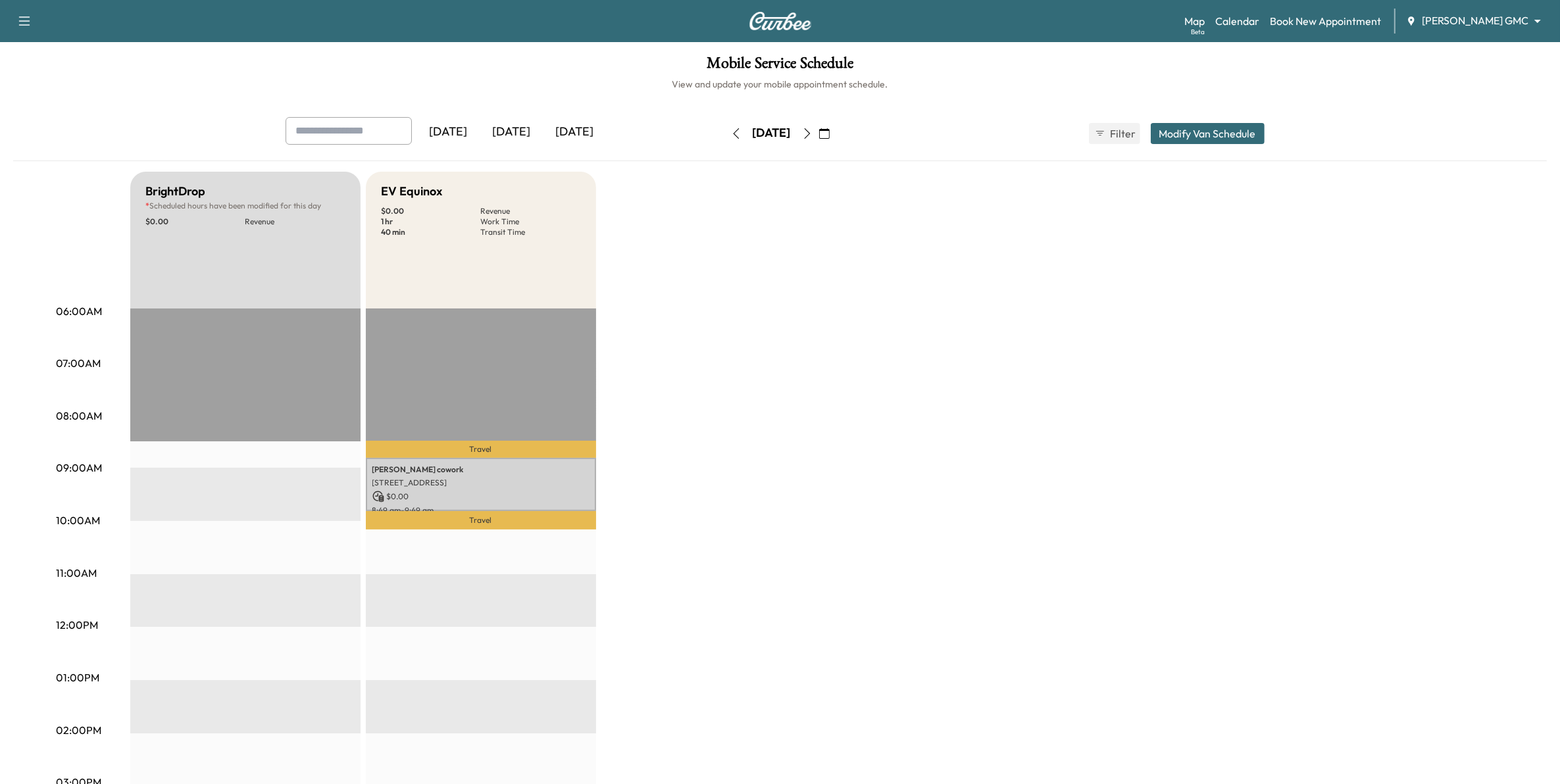
click at [813, 133] on icon "button" at bounding box center [807, 133] width 11 height 11
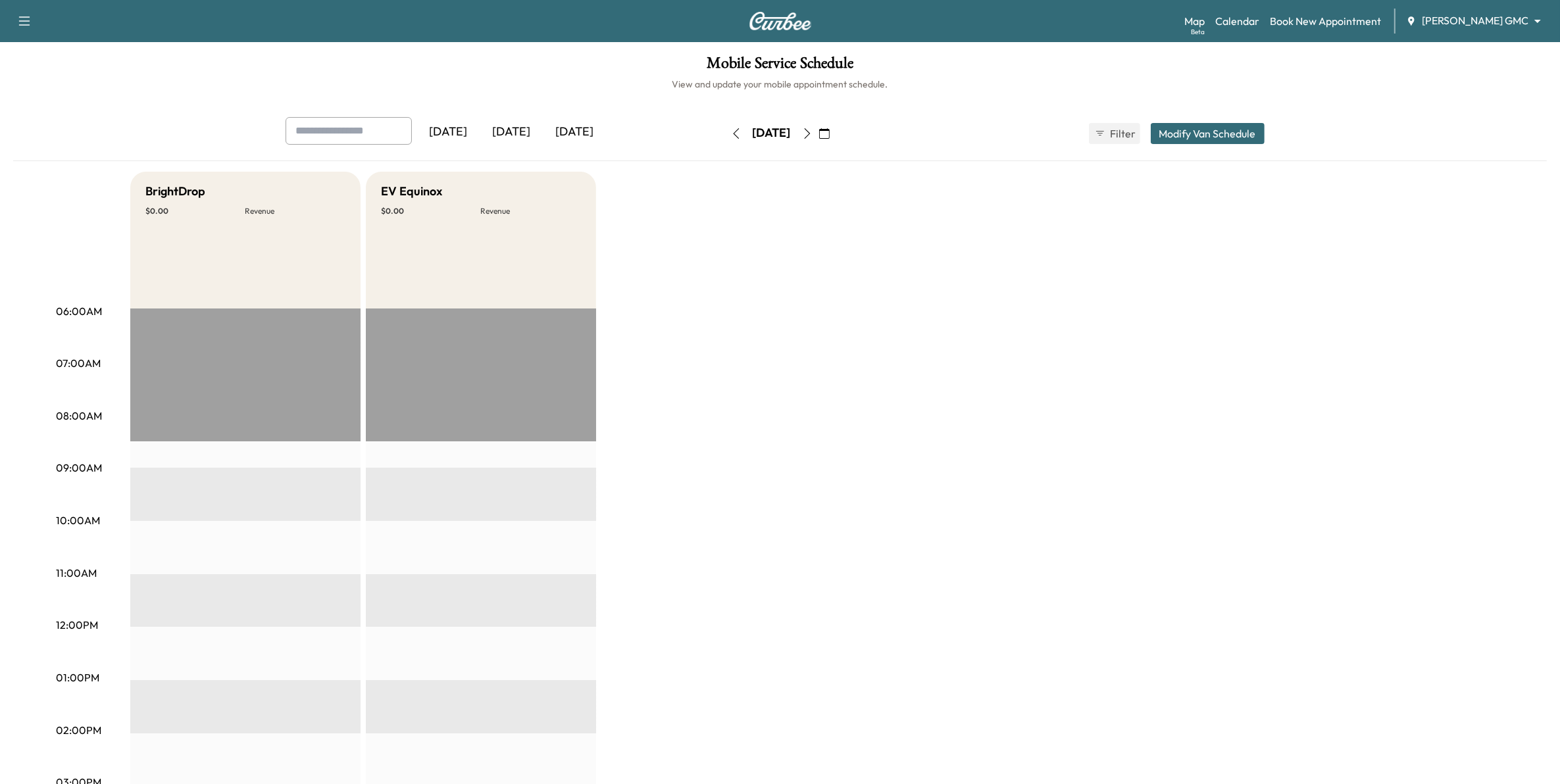
click at [813, 133] on icon "button" at bounding box center [807, 133] width 11 height 11
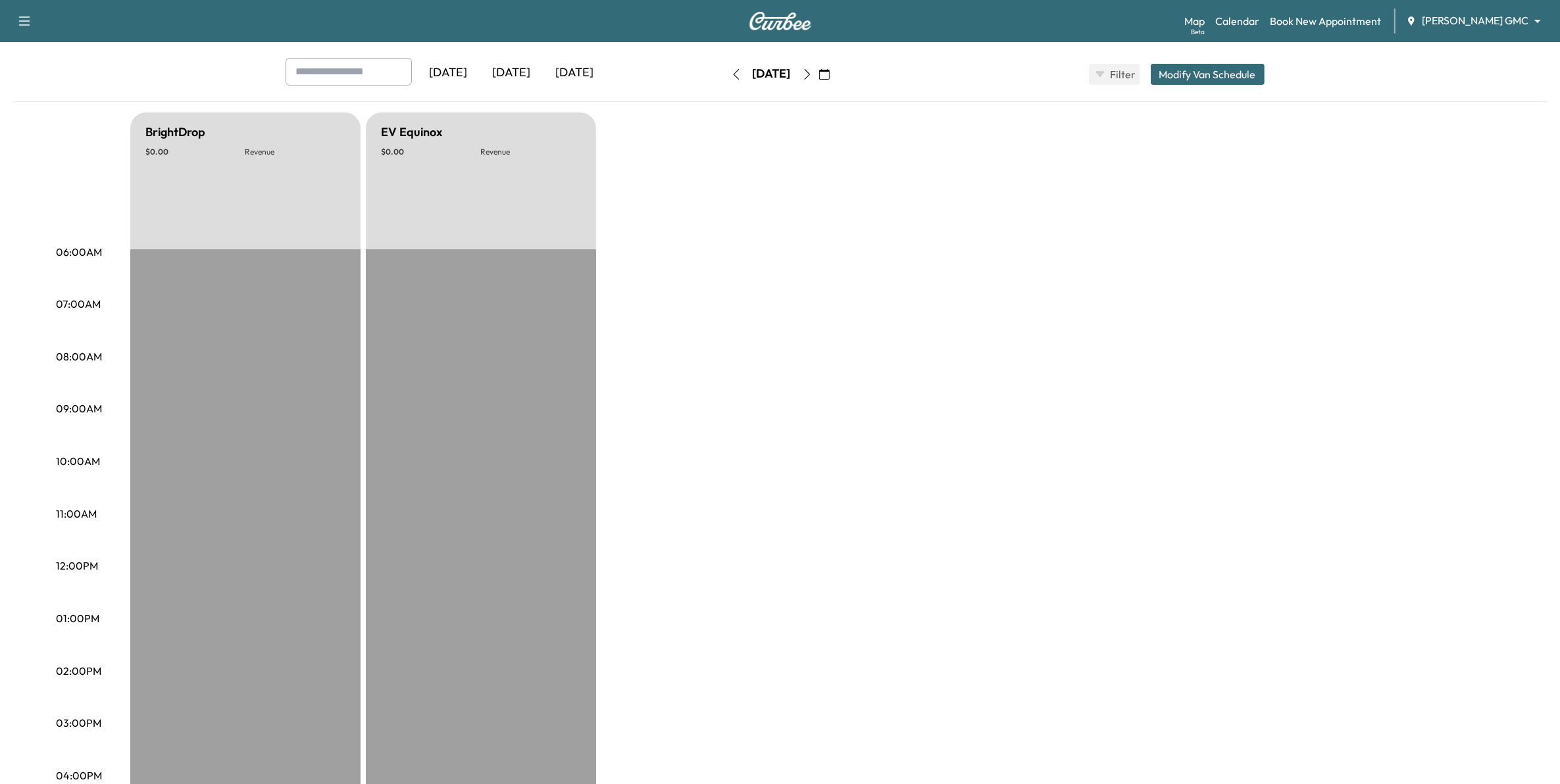
scroll to position [58, 0]
click at [818, 83] on button "button" at bounding box center [807, 76] width 22 height 21
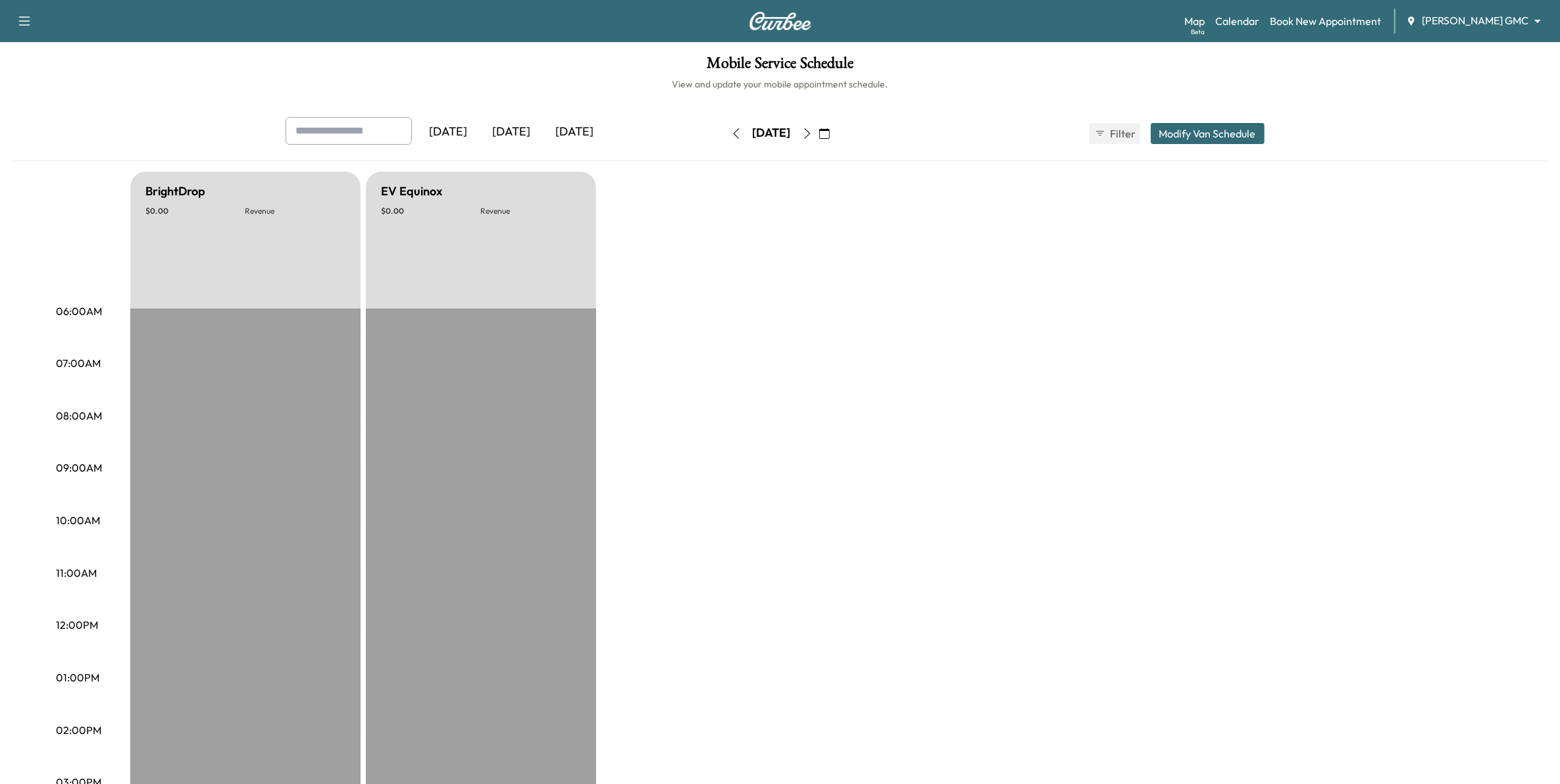
click at [836, 123] on button "button" at bounding box center [824, 133] width 22 height 21
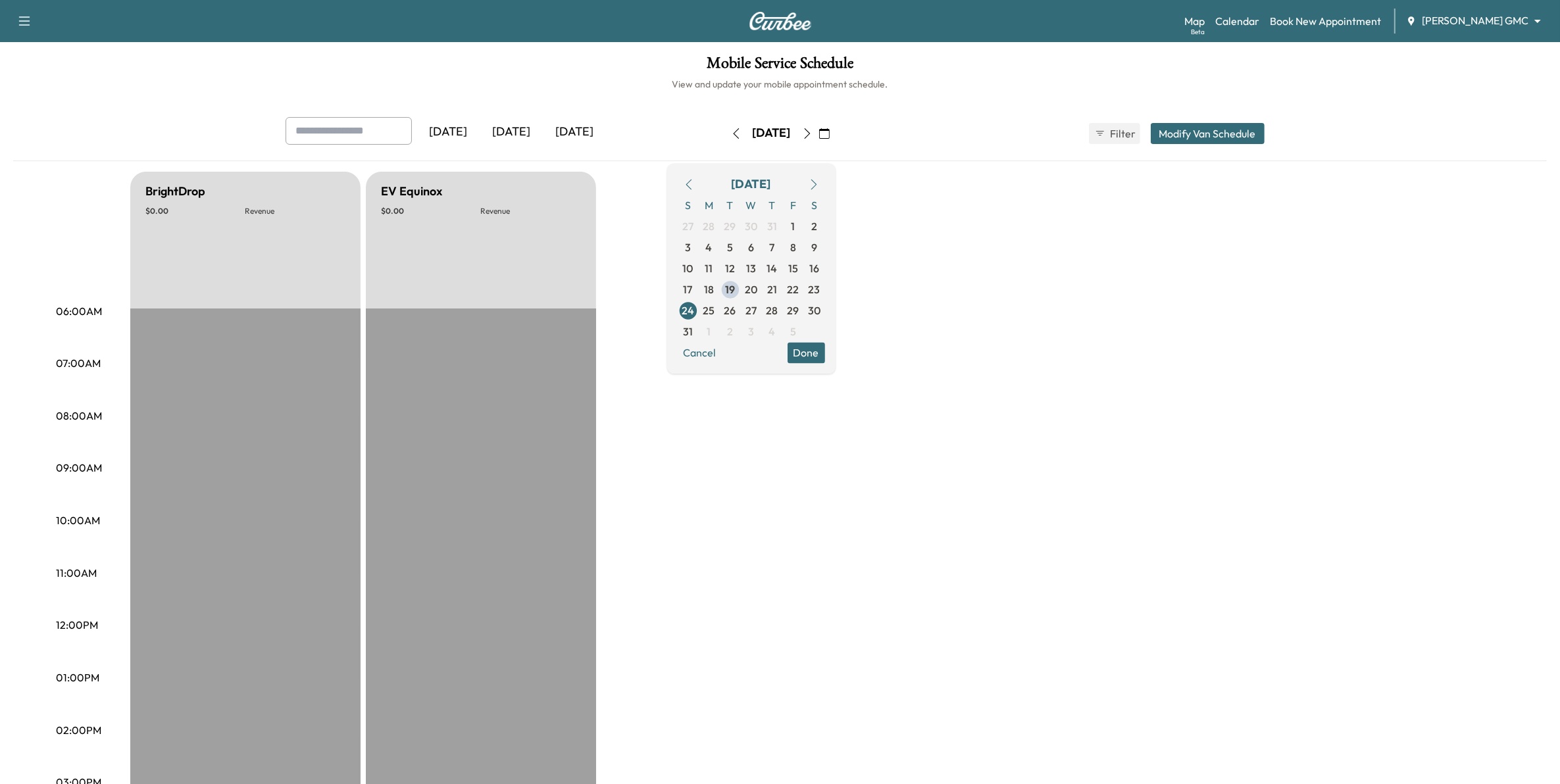
click at [969, 228] on div "BrightDrop $ 0.00 Revenue EST Start EV Equinox $ 0.00 Revenue EST Start" at bounding box center [817, 665] width 1374 height 987
click at [818, 139] on button "button" at bounding box center [807, 133] width 22 height 21
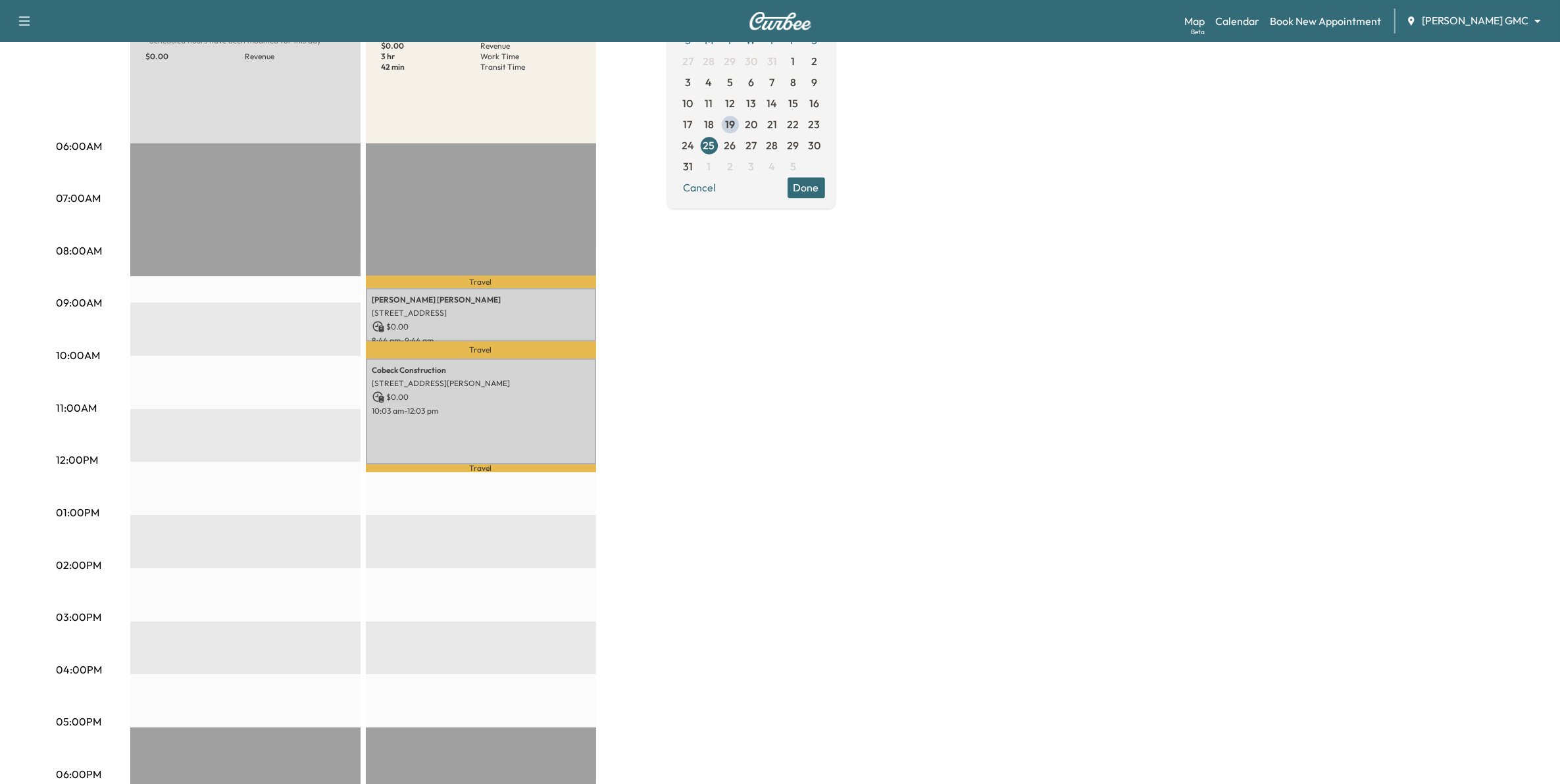
scroll to position [164, 0]
click at [505, 322] on p "$ 0.00" at bounding box center [481, 328] width 217 height 11
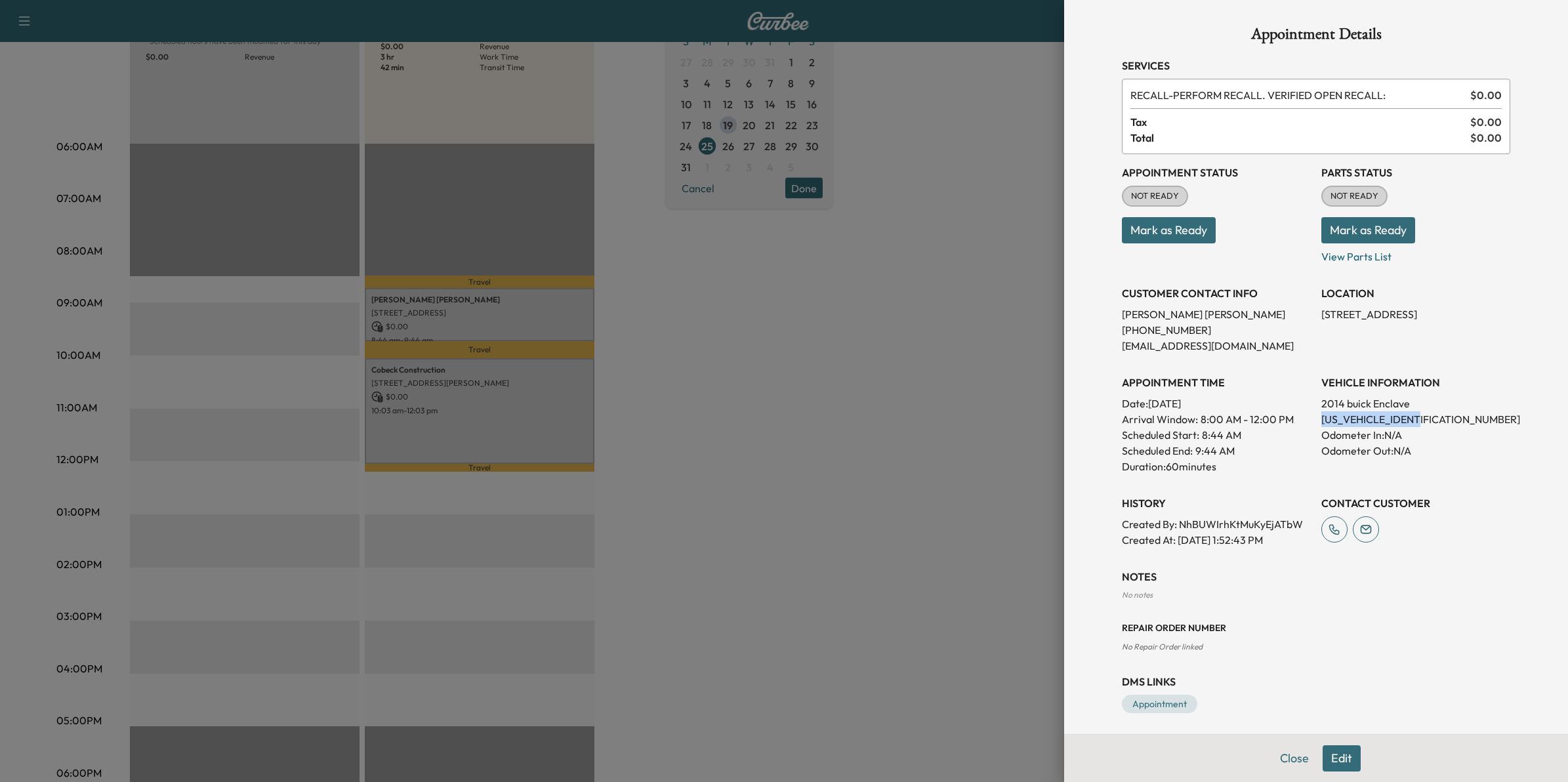
drag, startPoint x: 1420, startPoint y: 418, endPoint x: 1305, endPoint y: 423, distance: 115.1
click at [1305, 423] on div "Appointment Status NOT READY Mark as Ready Parts Status NOT READY Mark as Ready…" at bounding box center [1316, 351] width 388 height 394
drag, startPoint x: 1305, startPoint y: 423, endPoint x: 1315, endPoint y: 421, distance: 10.2
copy p "[US_VEHICLE_IDENTIFICATION_NUMBER]"
click at [889, 422] on div at bounding box center [784, 391] width 1568 height 782
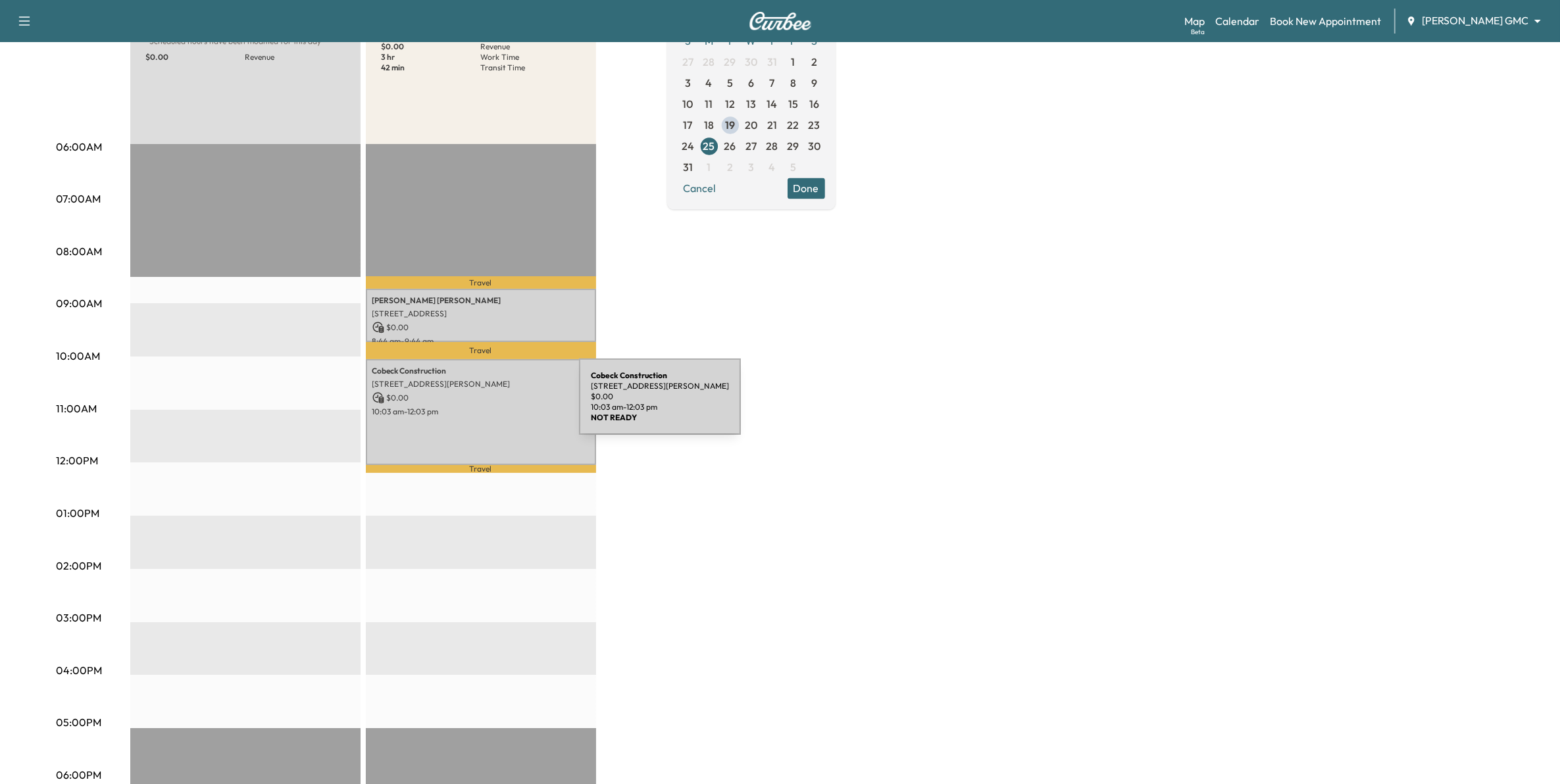
click at [480, 406] on p "10:03 am - 12:03 pm" at bounding box center [481, 411] width 217 height 11
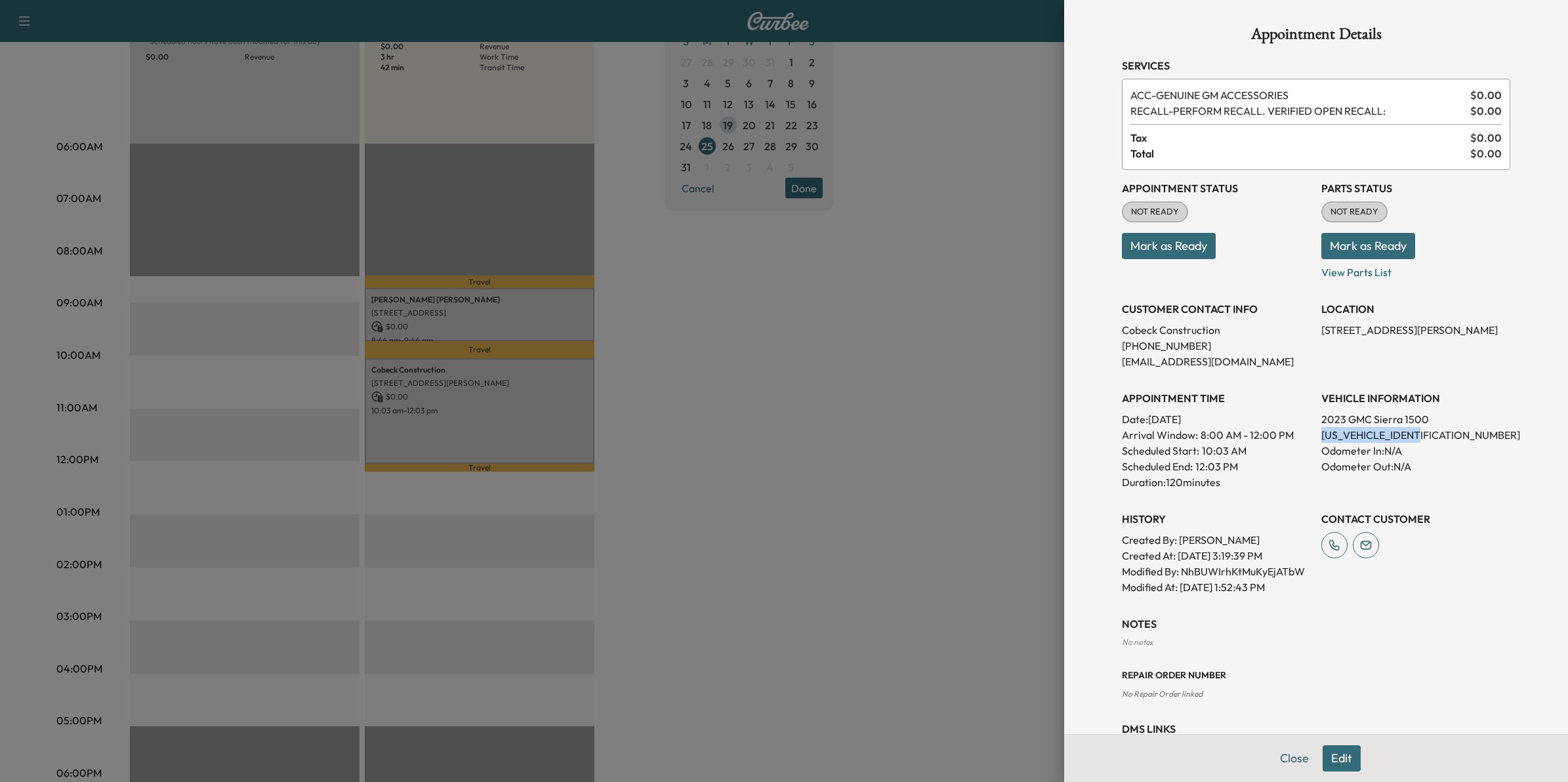
drag, startPoint x: 1419, startPoint y: 435, endPoint x: 1305, endPoint y: 435, distance: 114.0
click at [1305, 435] on div "Appointment Status NOT READY Mark as Ready Parts Status NOT READY Mark as Ready…" at bounding box center [1316, 382] width 388 height 425
copy p "[US_VEHICLE_IDENTIFICATION_NUMBER]"
click at [798, 422] on div at bounding box center [784, 391] width 1568 height 782
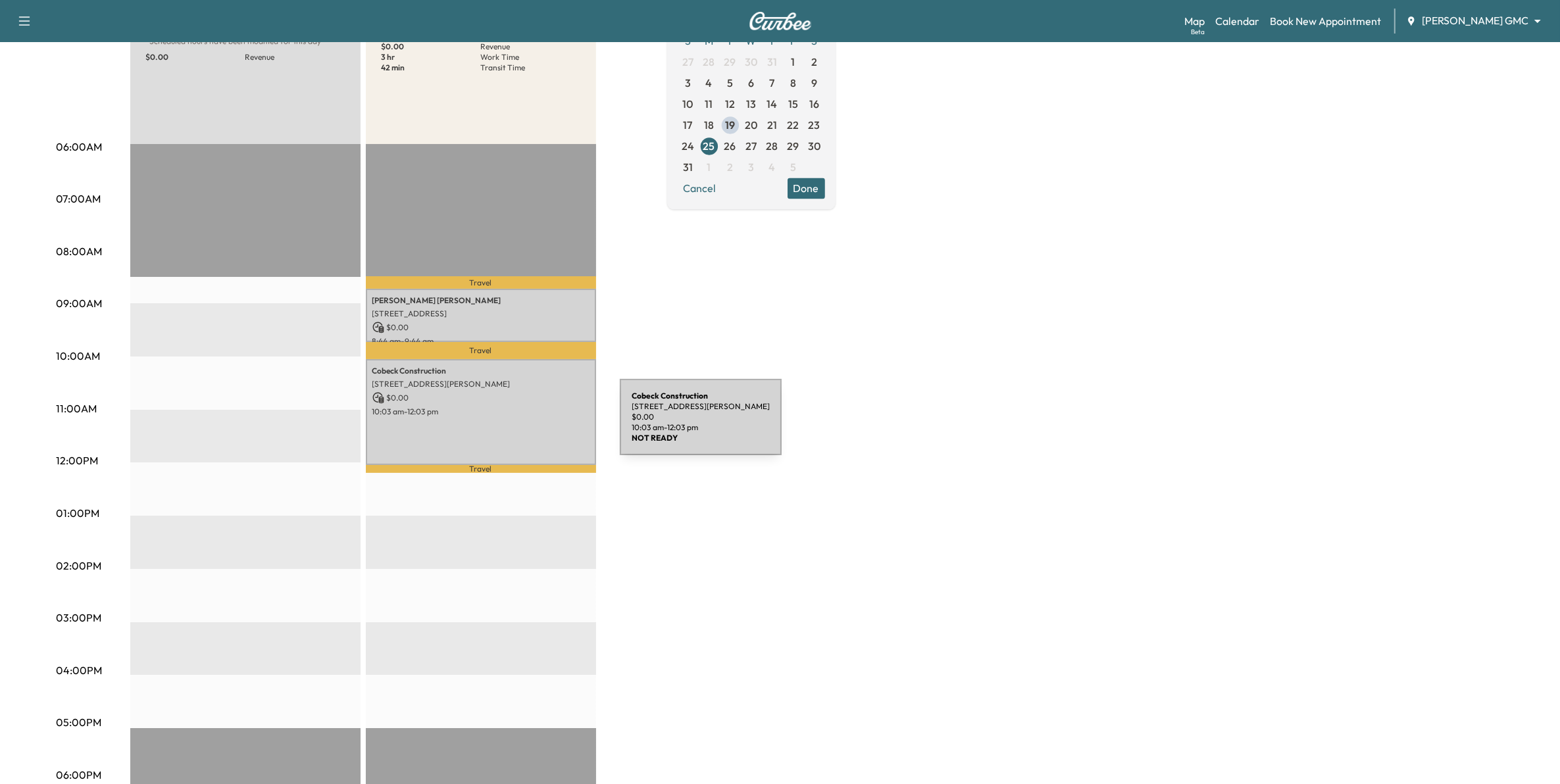
click at [521, 425] on div "Cobeck Construction [STREET_ADDRESS][PERSON_NAME] $ 0.00 10:03 am - 12:03 pm" at bounding box center [481, 412] width 231 height 106
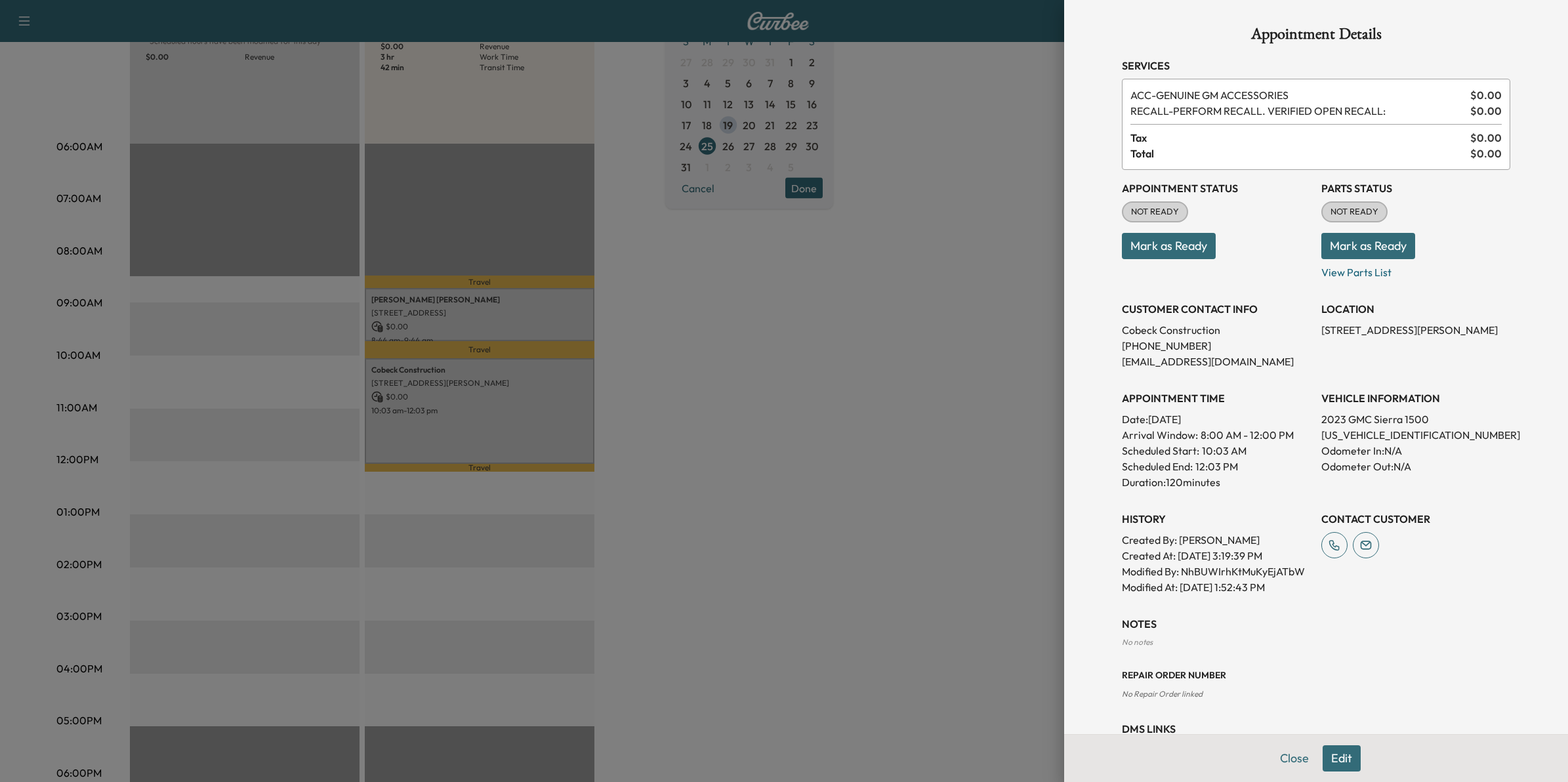
click at [887, 538] on div at bounding box center [784, 391] width 1568 height 782
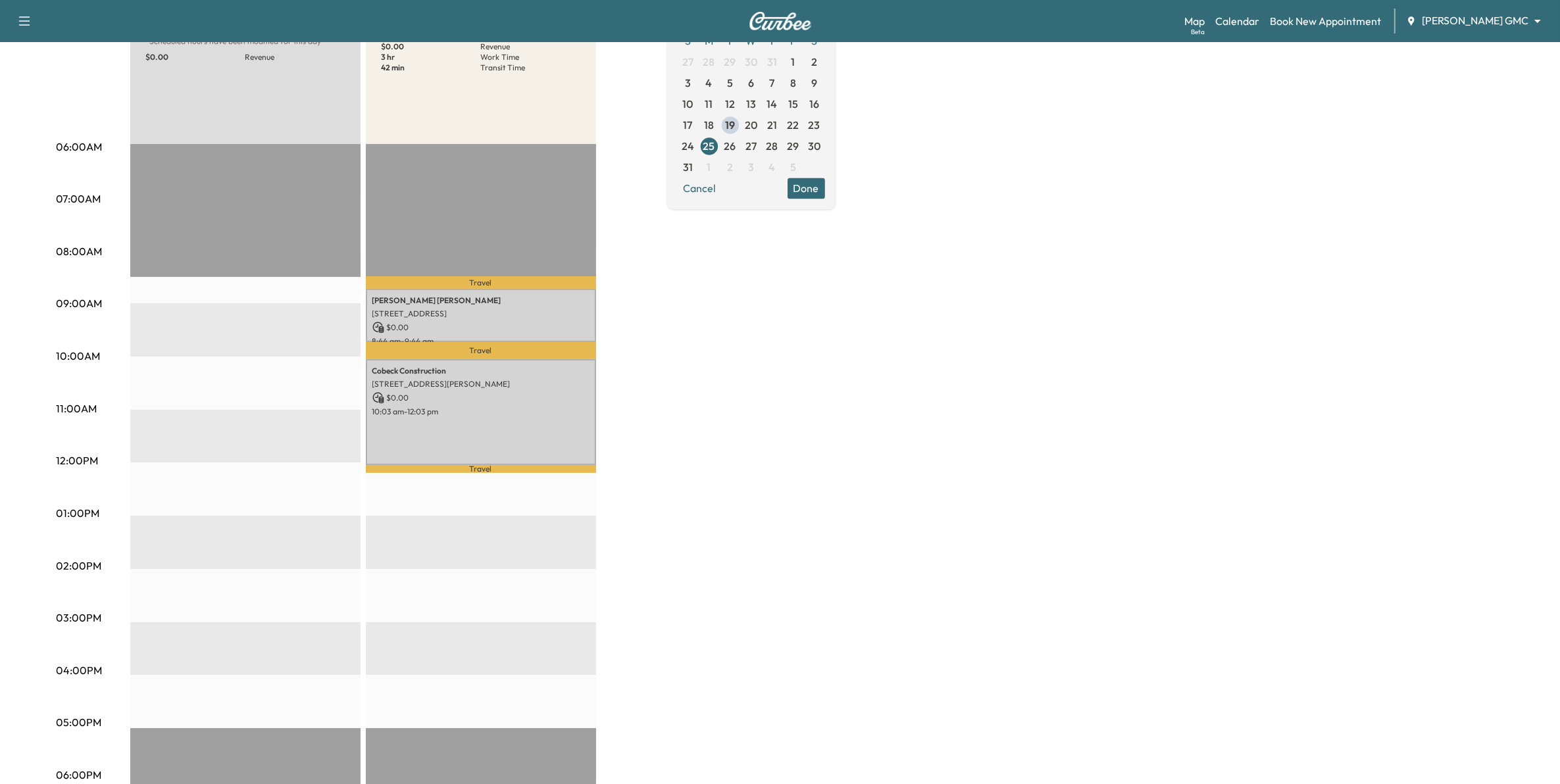
scroll to position [83, 0]
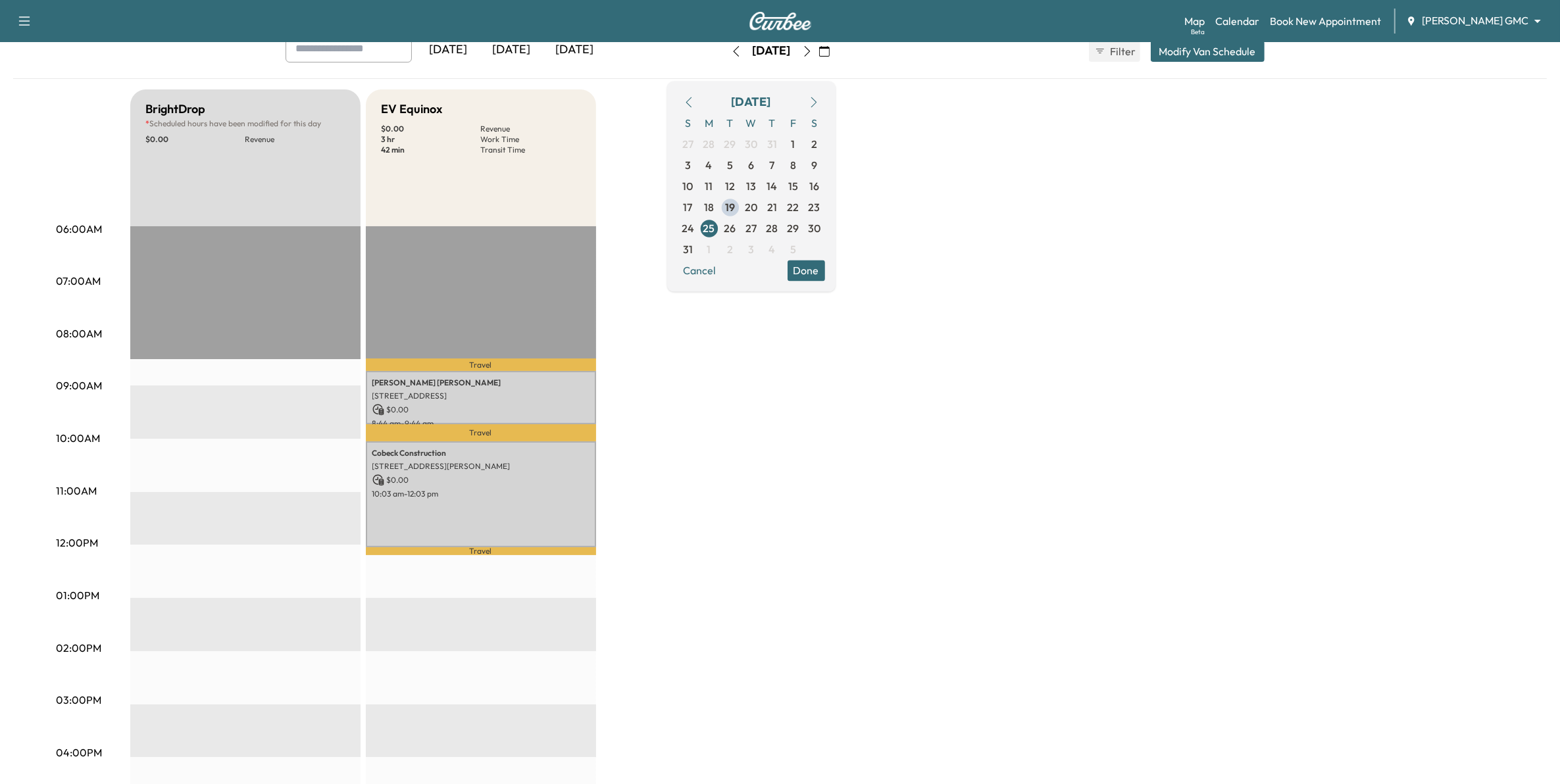
click at [813, 51] on icon "button" at bounding box center [807, 51] width 11 height 11
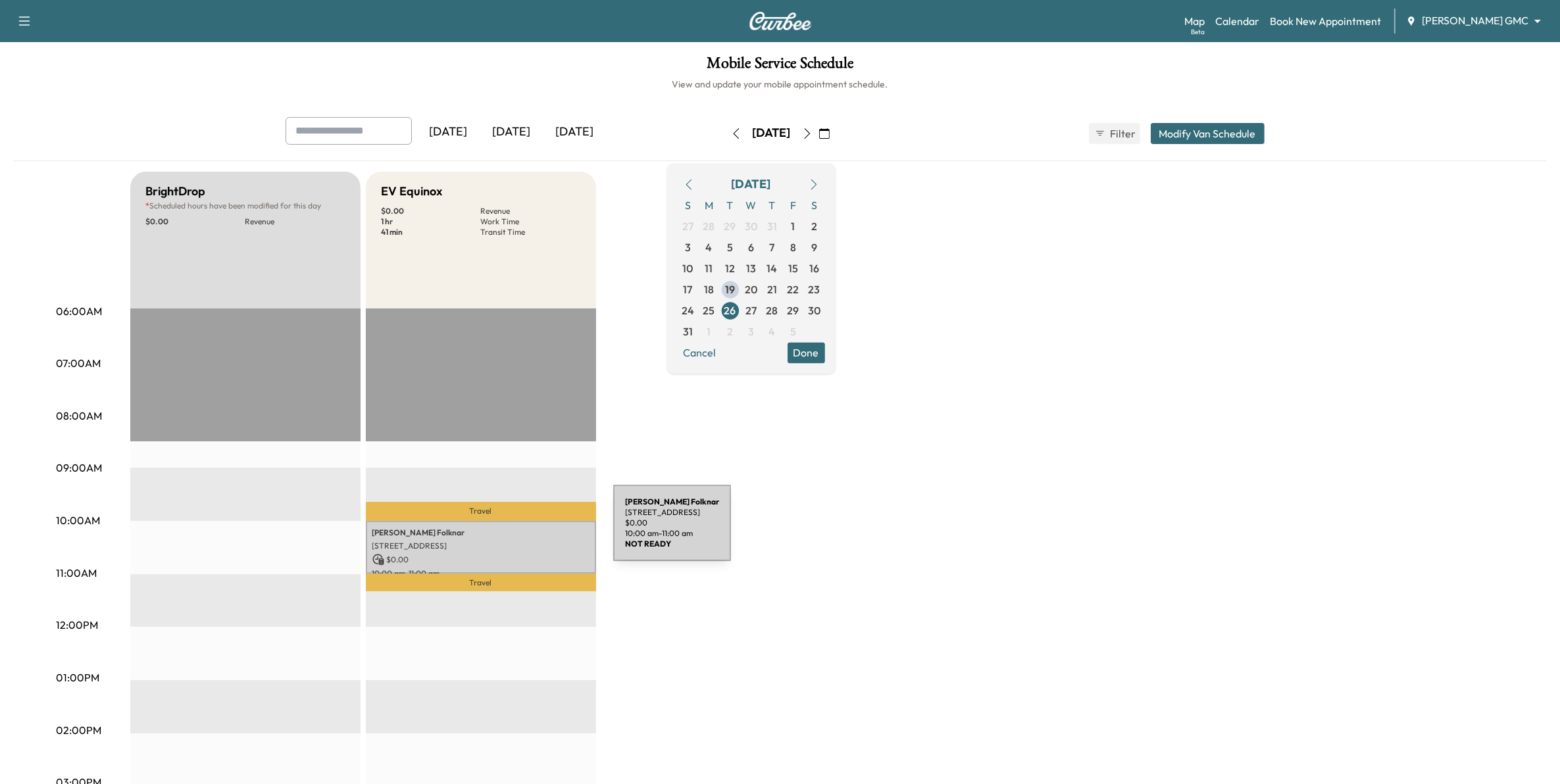
click at [514, 531] on p "[PERSON_NAME]" at bounding box center [481, 532] width 217 height 11
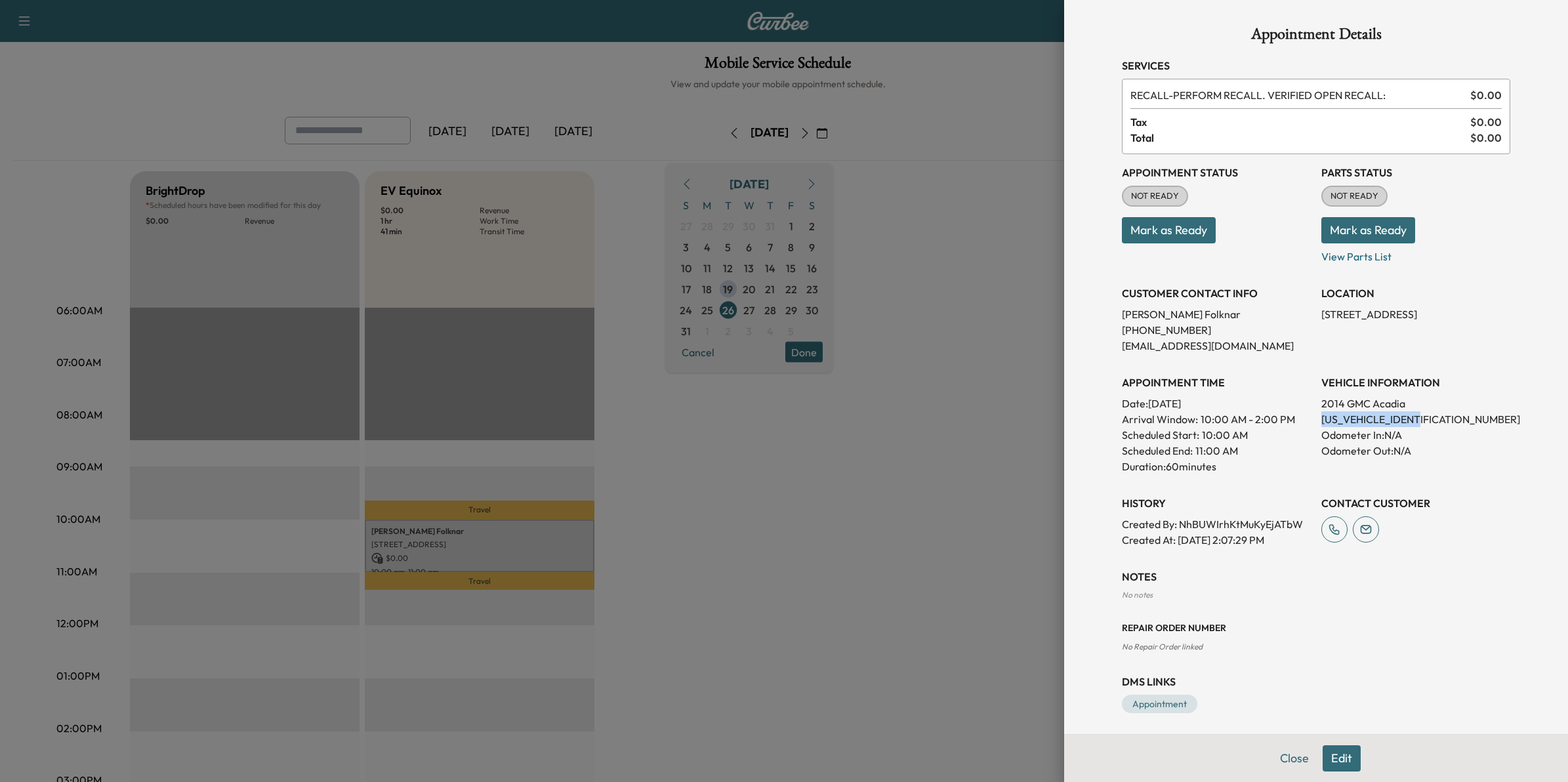
drag, startPoint x: 1424, startPoint y: 414, endPoint x: 1309, endPoint y: 418, distance: 115.1
click at [1322, 418] on p "[US_VEHICLE_IDENTIFICATION_NUMBER]" at bounding box center [1416, 419] width 189 height 15
copy p "[US_VEHICLE_IDENTIFICATION_NUMBER]"
click at [796, 559] on div at bounding box center [784, 391] width 1568 height 782
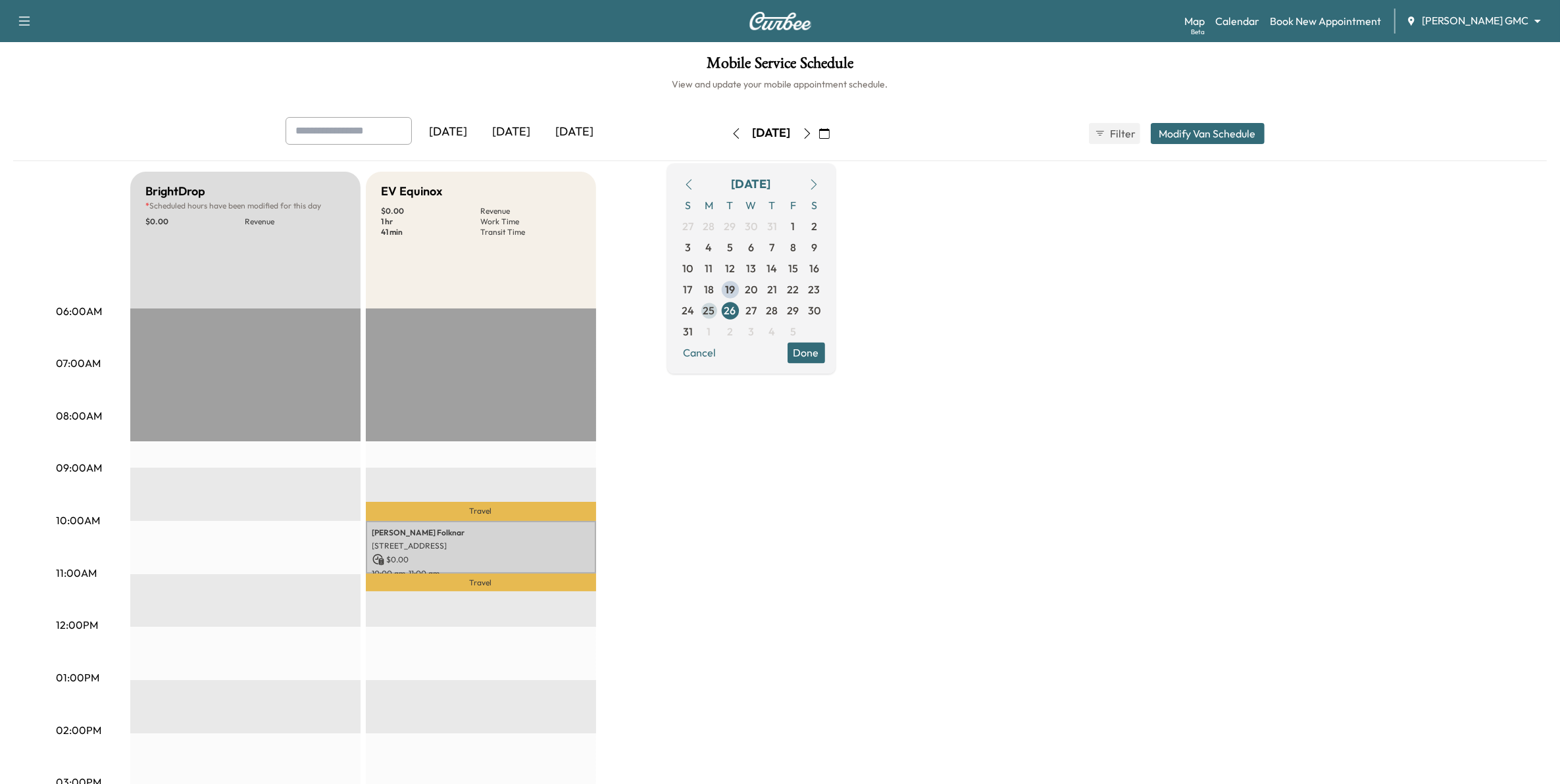
click at [715, 308] on span "25" at bounding box center [709, 310] width 11 height 16
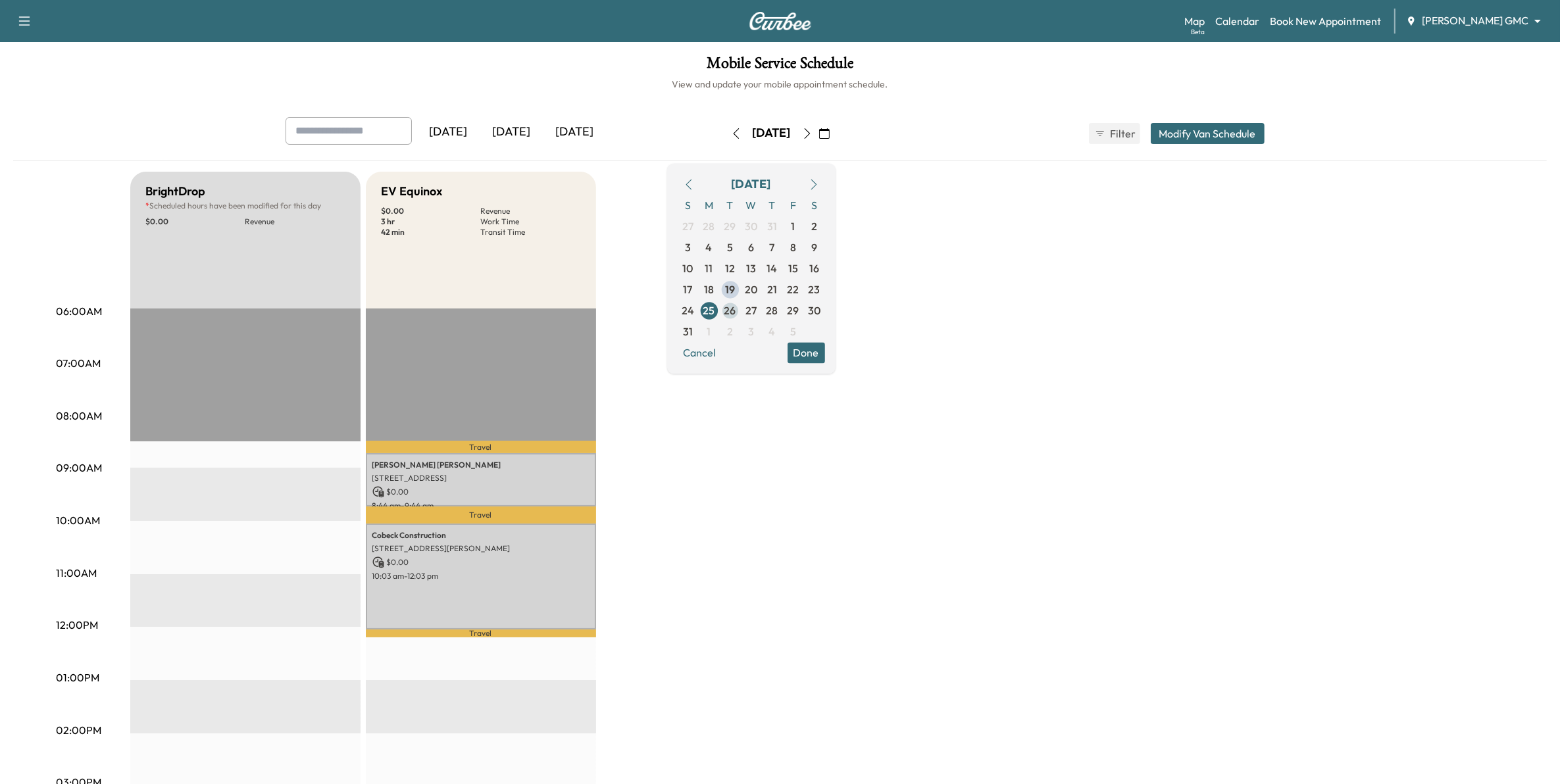
click at [736, 314] on span "26" at bounding box center [730, 310] width 11 height 16
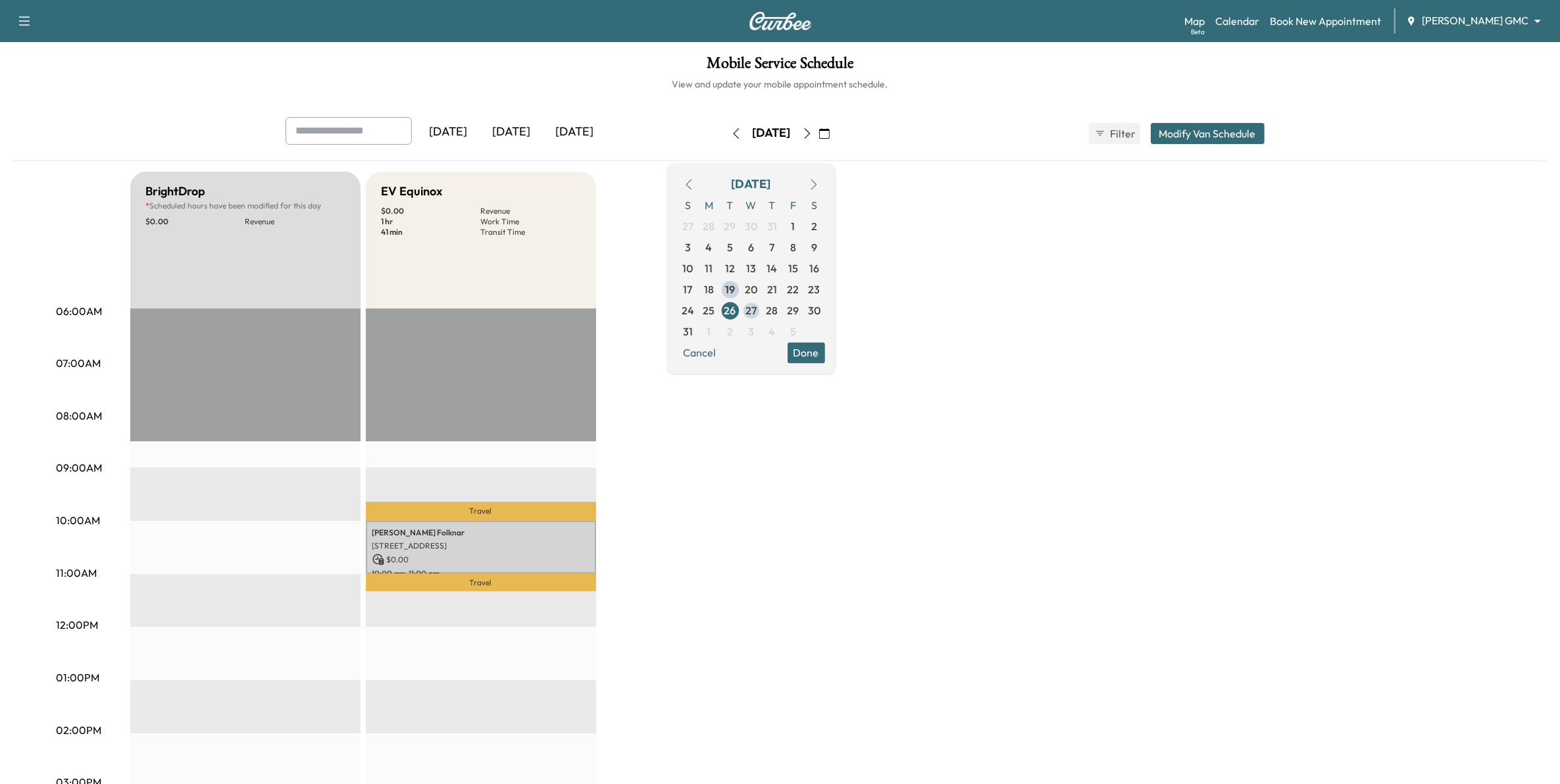
click at [756, 315] on span "27" at bounding box center [751, 310] width 11 height 16
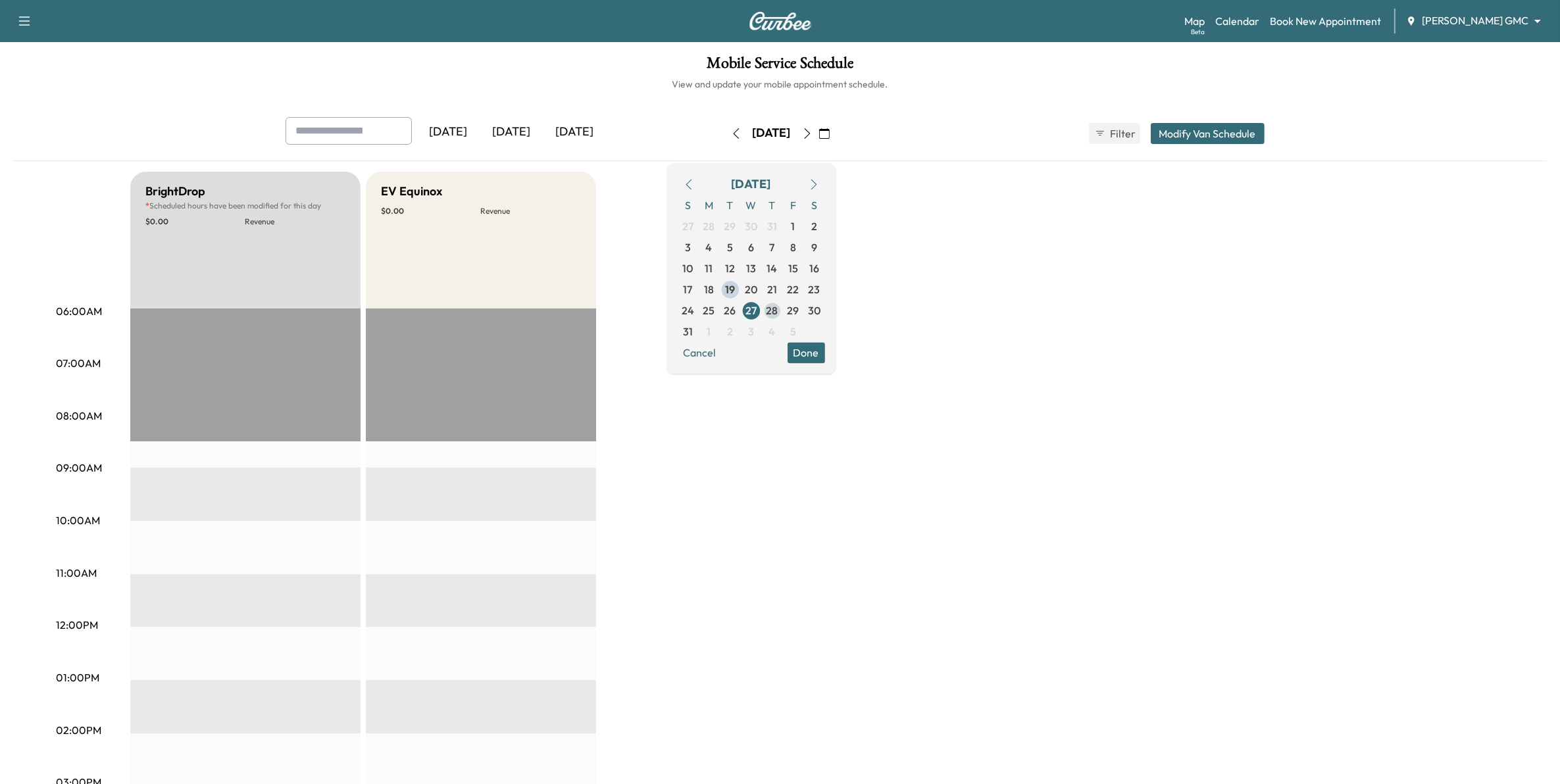
click at [778, 316] on span "28" at bounding box center [773, 310] width 11 height 16
click at [804, 310] on span "29" at bounding box center [794, 311] width 21 height 21
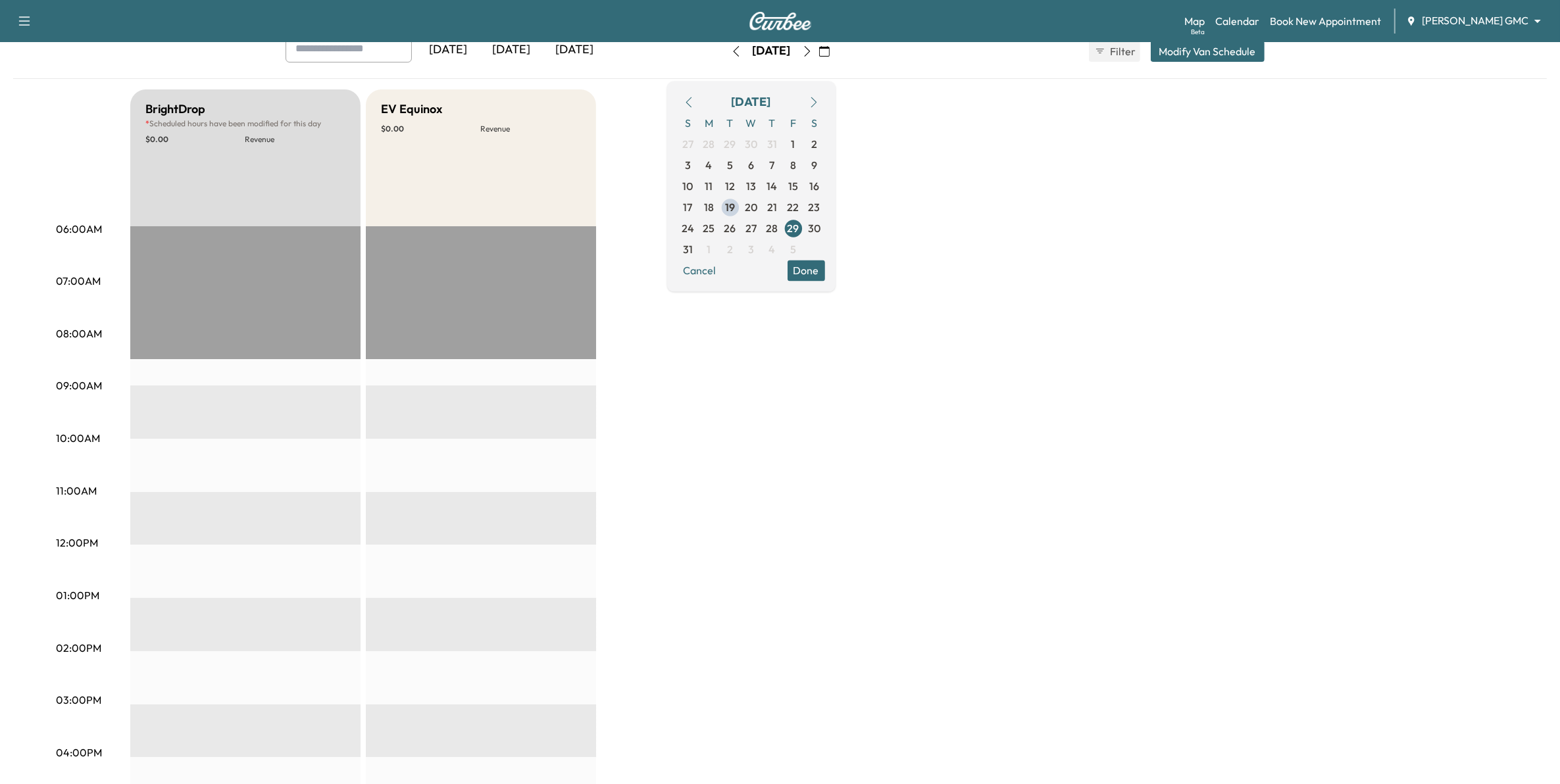
scroll to position [164, 0]
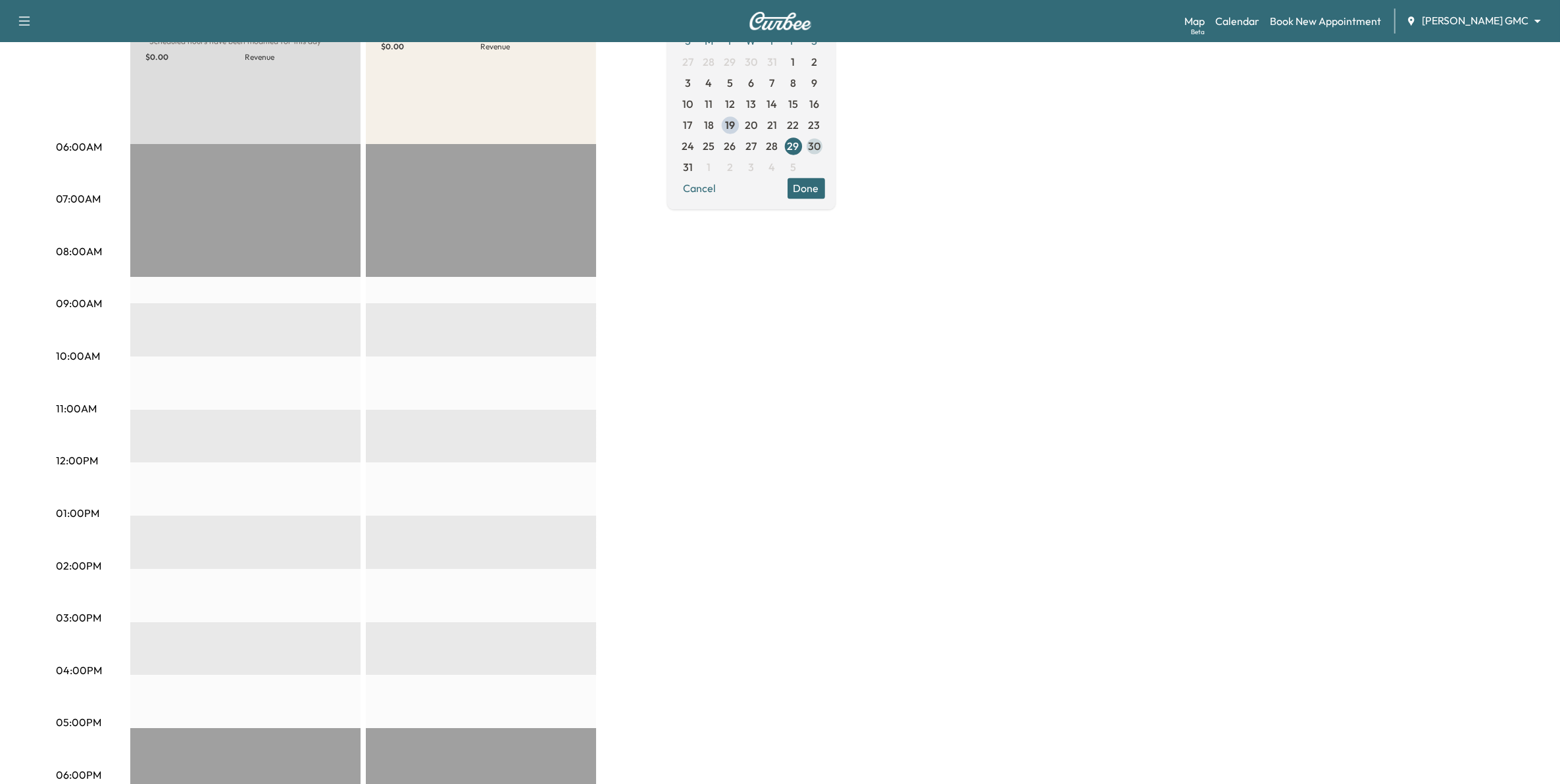
click at [820, 143] on span "30" at bounding box center [814, 146] width 12 height 16
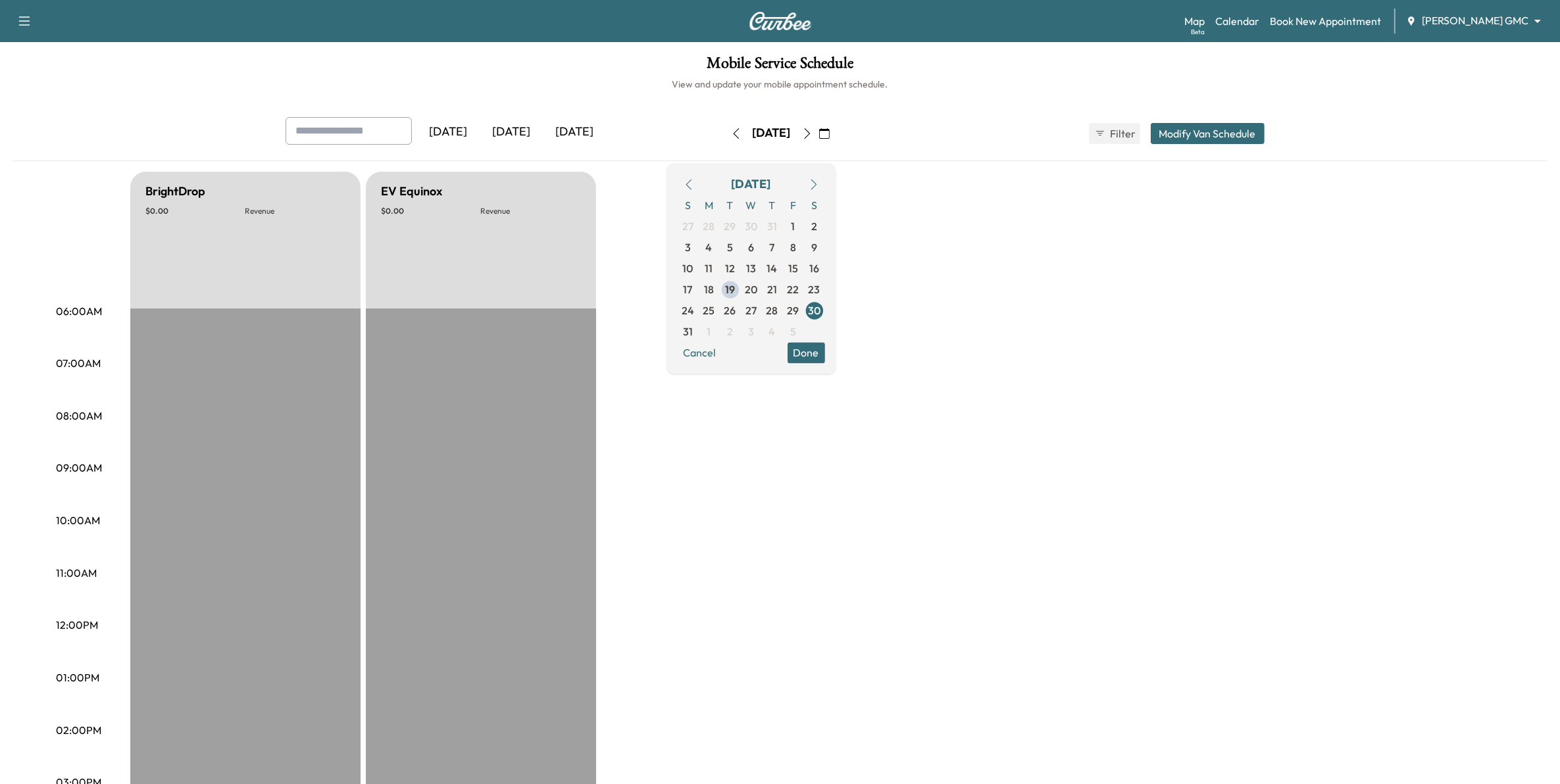
click at [819, 185] on icon "button" at bounding box center [814, 184] width 11 height 11
click at [719, 224] on span "1" at bounding box center [710, 226] width 21 height 21
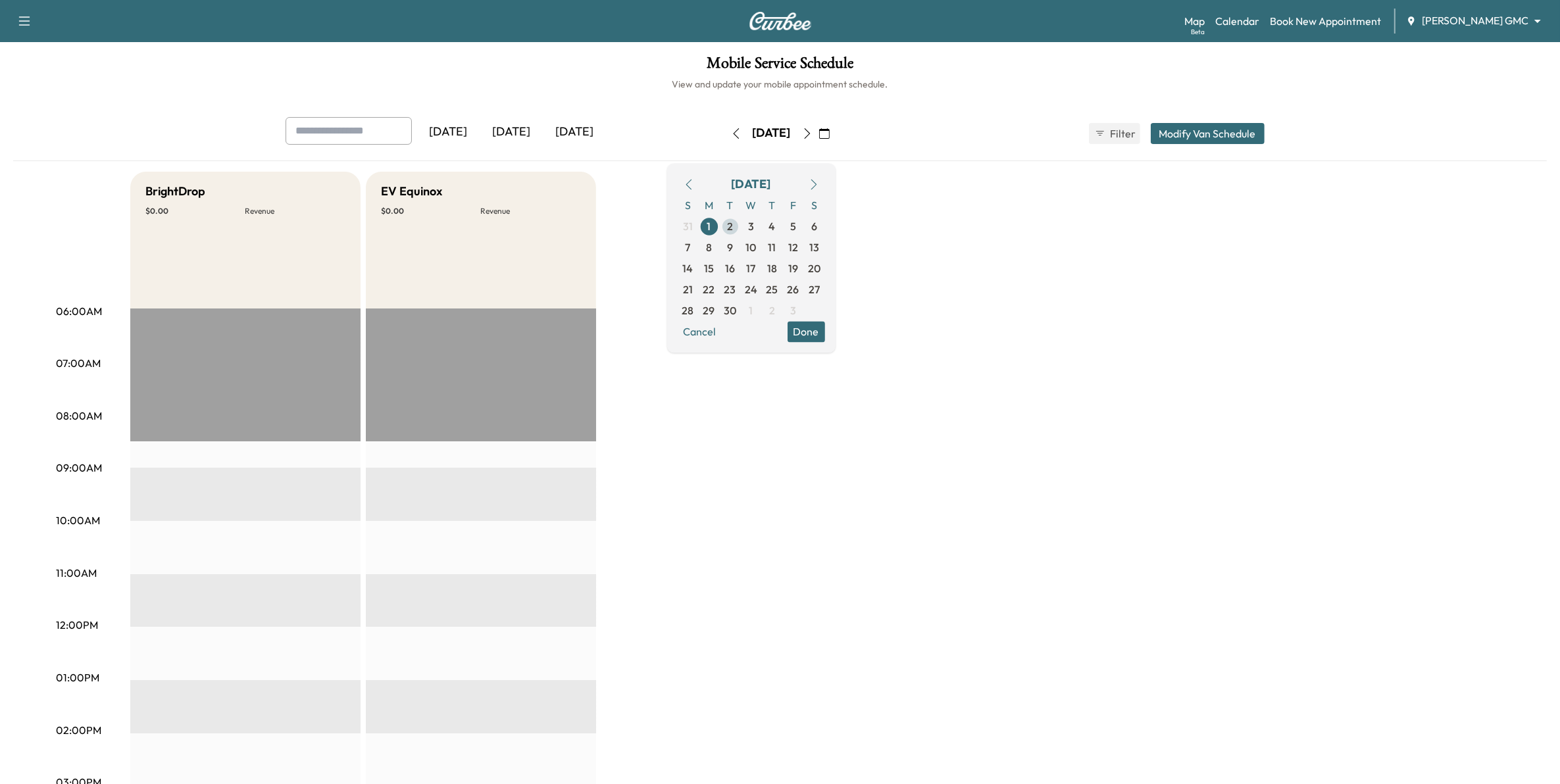
click at [733, 222] on span "2" at bounding box center [729, 226] width 6 height 16
click at [762, 228] on span "3" at bounding box center [751, 226] width 21 height 21
click at [825, 327] on button "Done" at bounding box center [806, 332] width 38 height 21
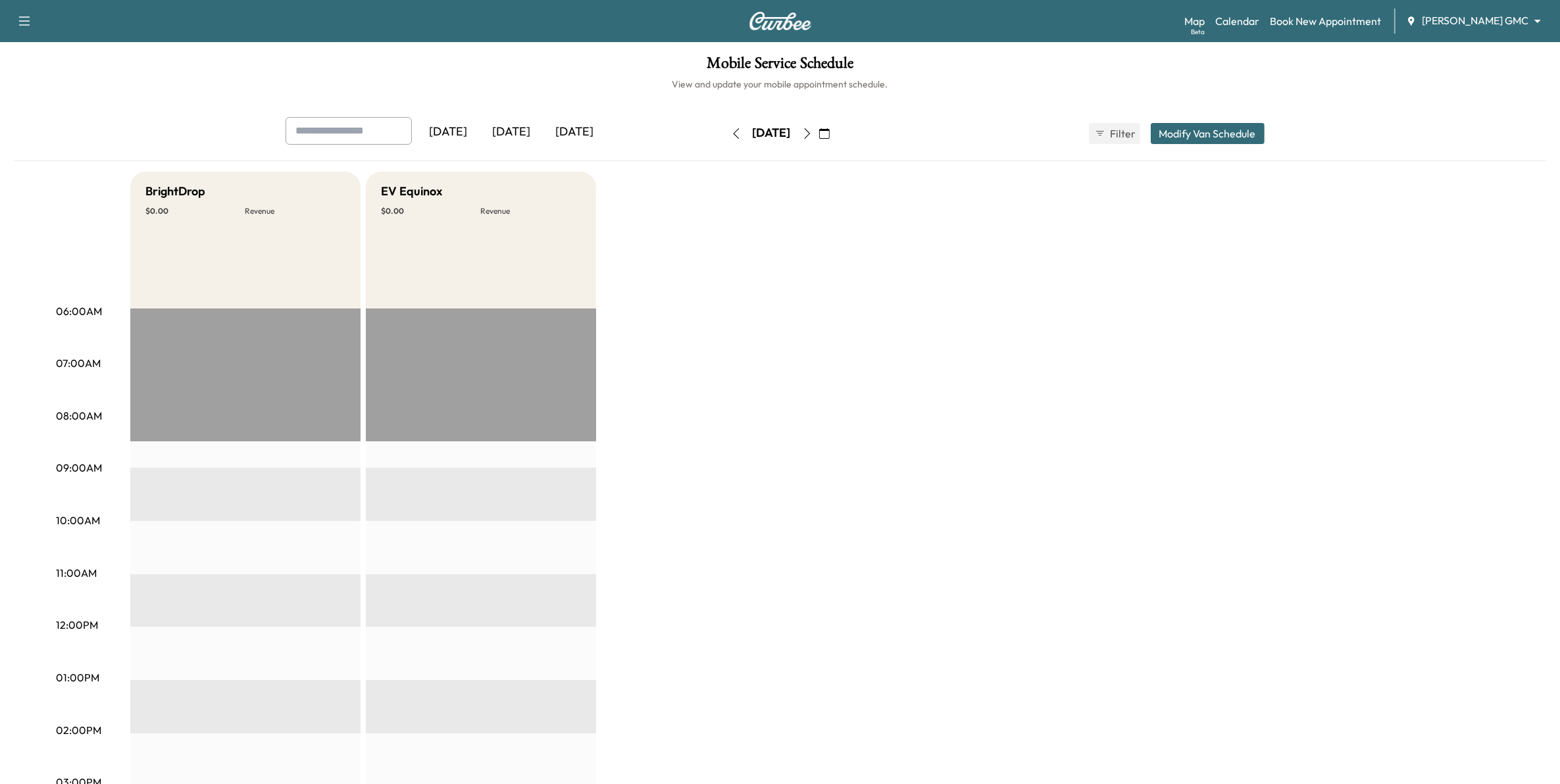
click at [731, 137] on icon "button" at bounding box center [736, 133] width 11 height 11
click at [731, 133] on icon "button" at bounding box center [736, 133] width 11 height 11
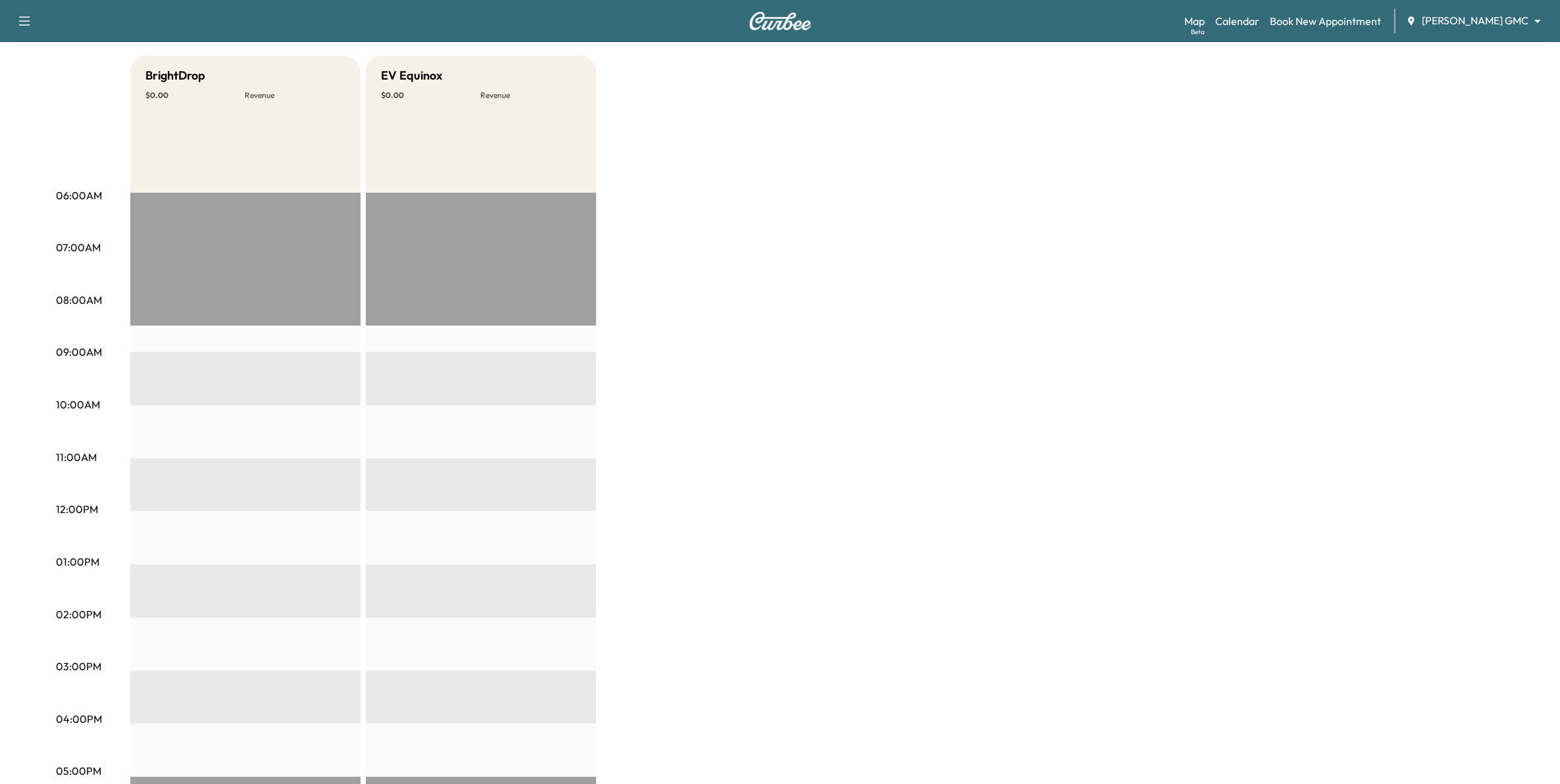
scroll to position [58, 0]
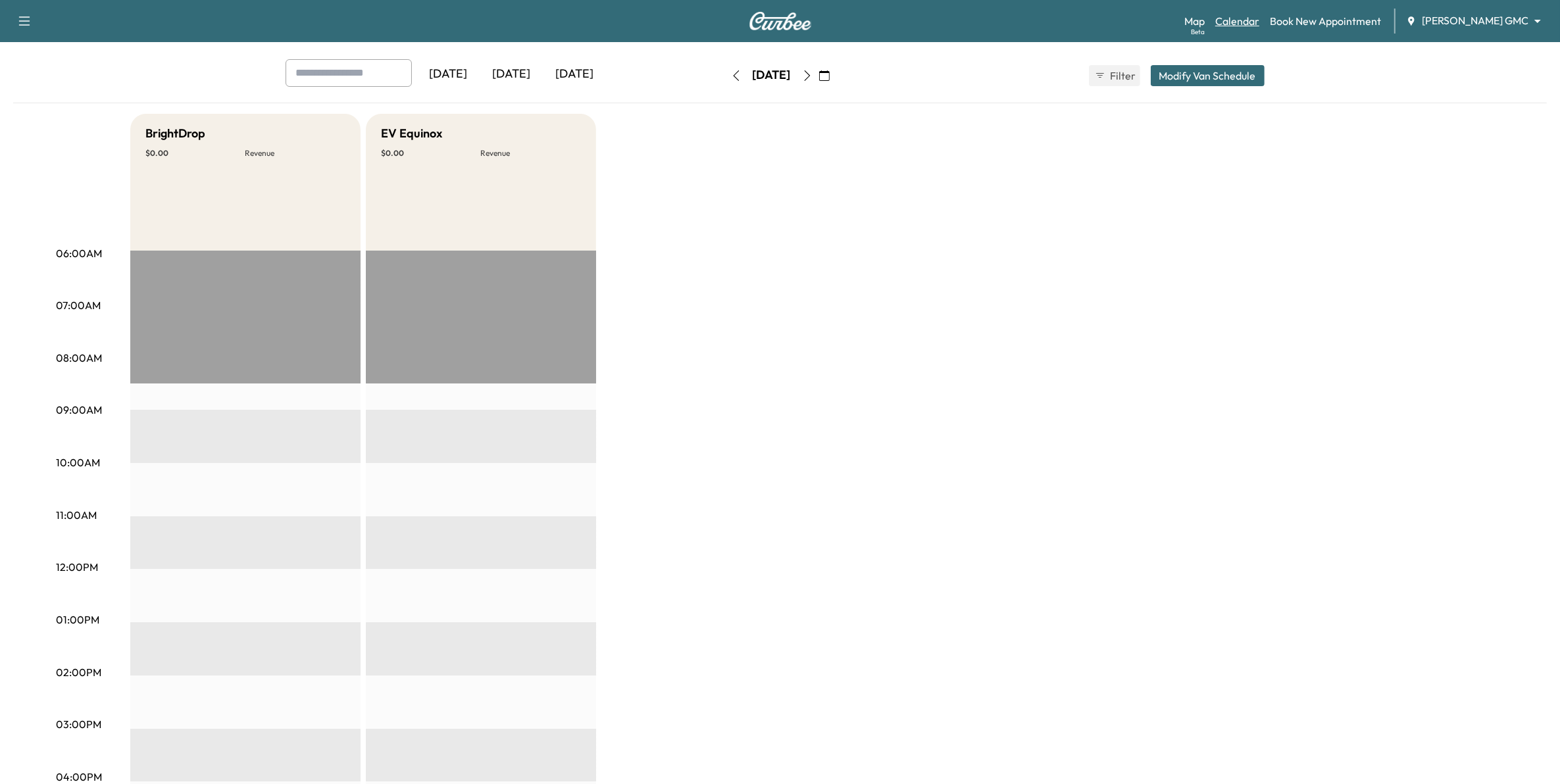
click at [1258, 24] on link "Calendar" at bounding box center [1237, 20] width 44 height 16
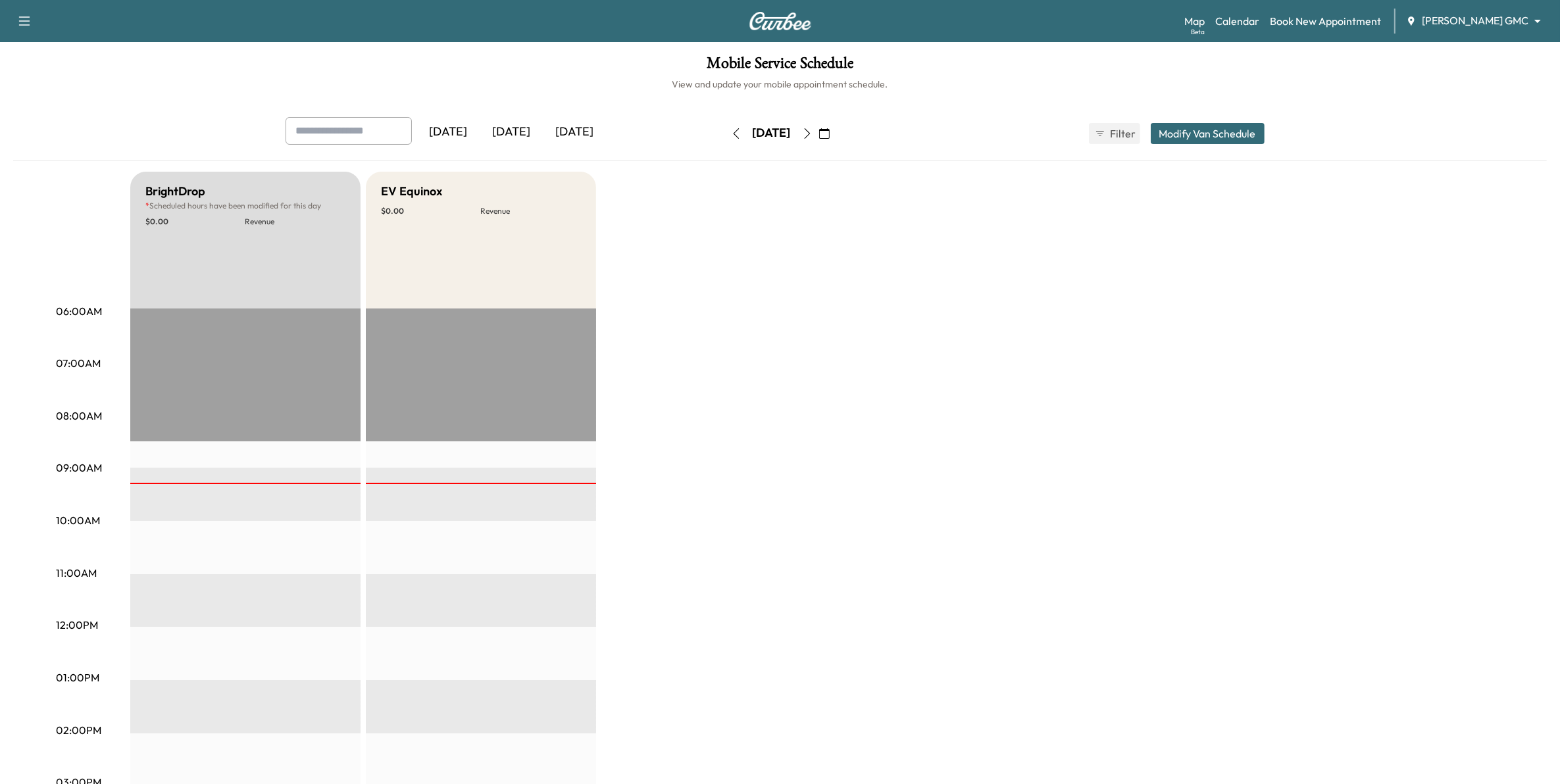
click at [836, 132] on button "button" at bounding box center [824, 133] width 22 height 21
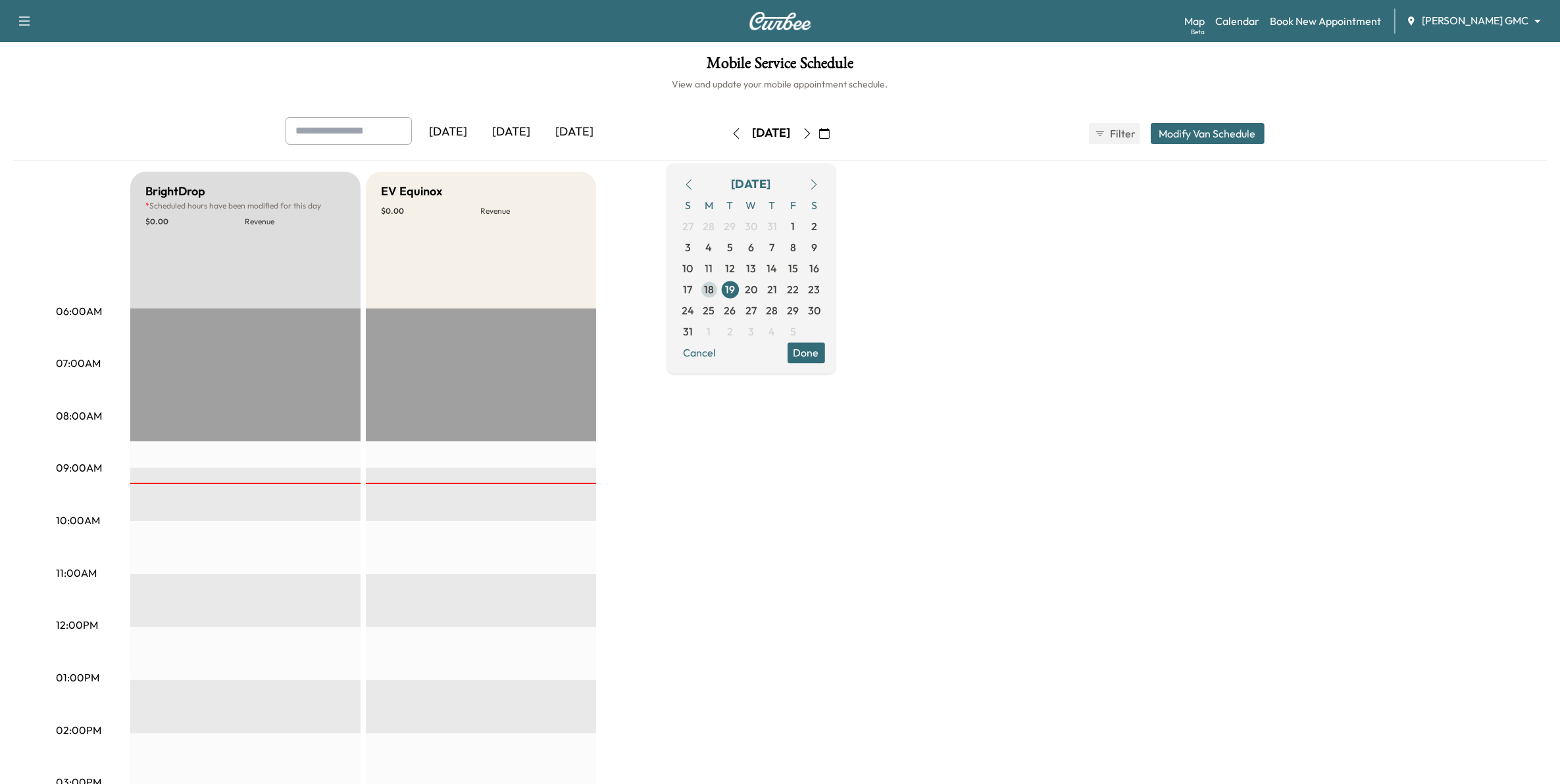
click at [719, 289] on span "18" at bounding box center [710, 289] width 21 height 21
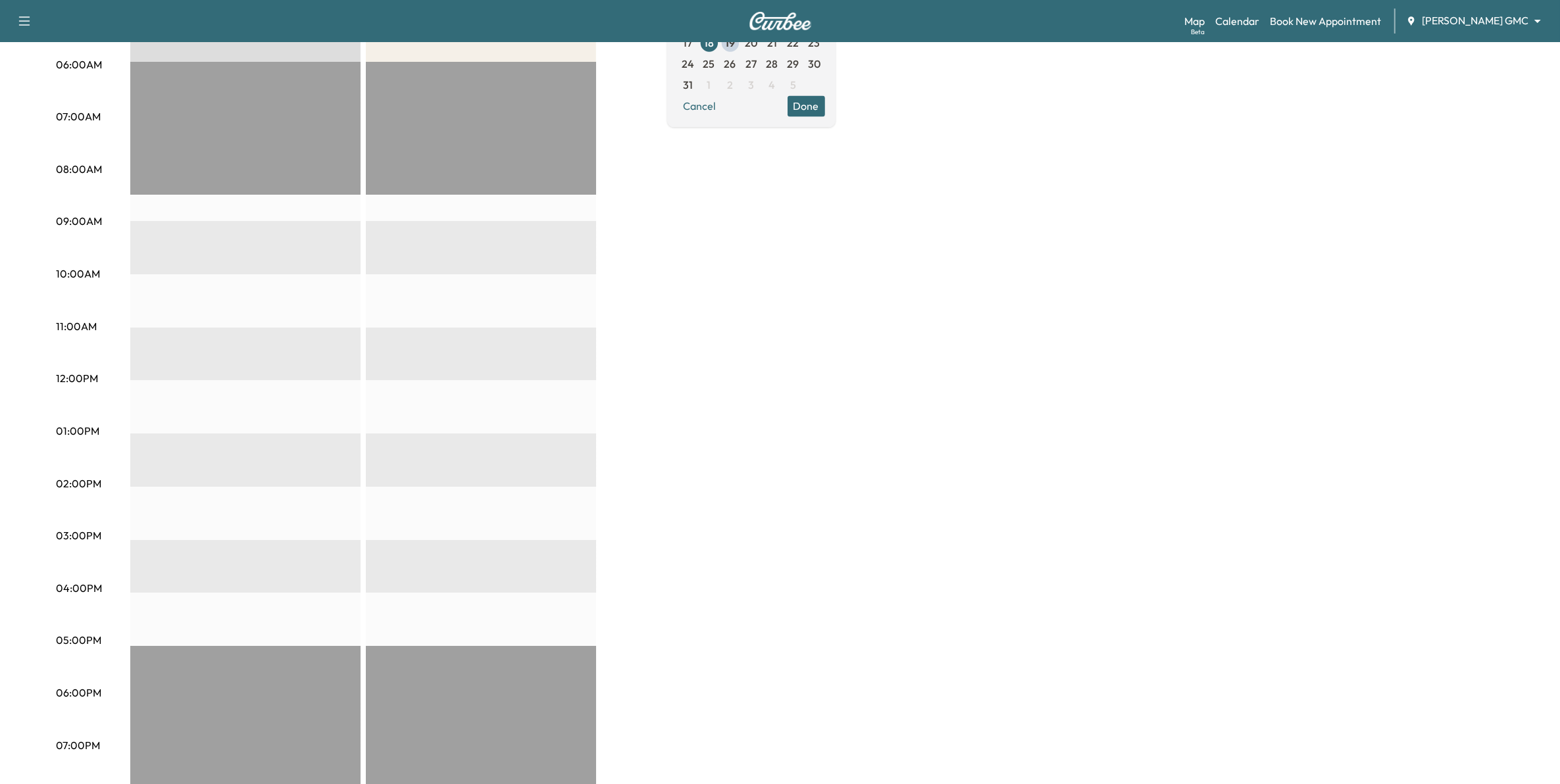
scroll to position [164, 0]
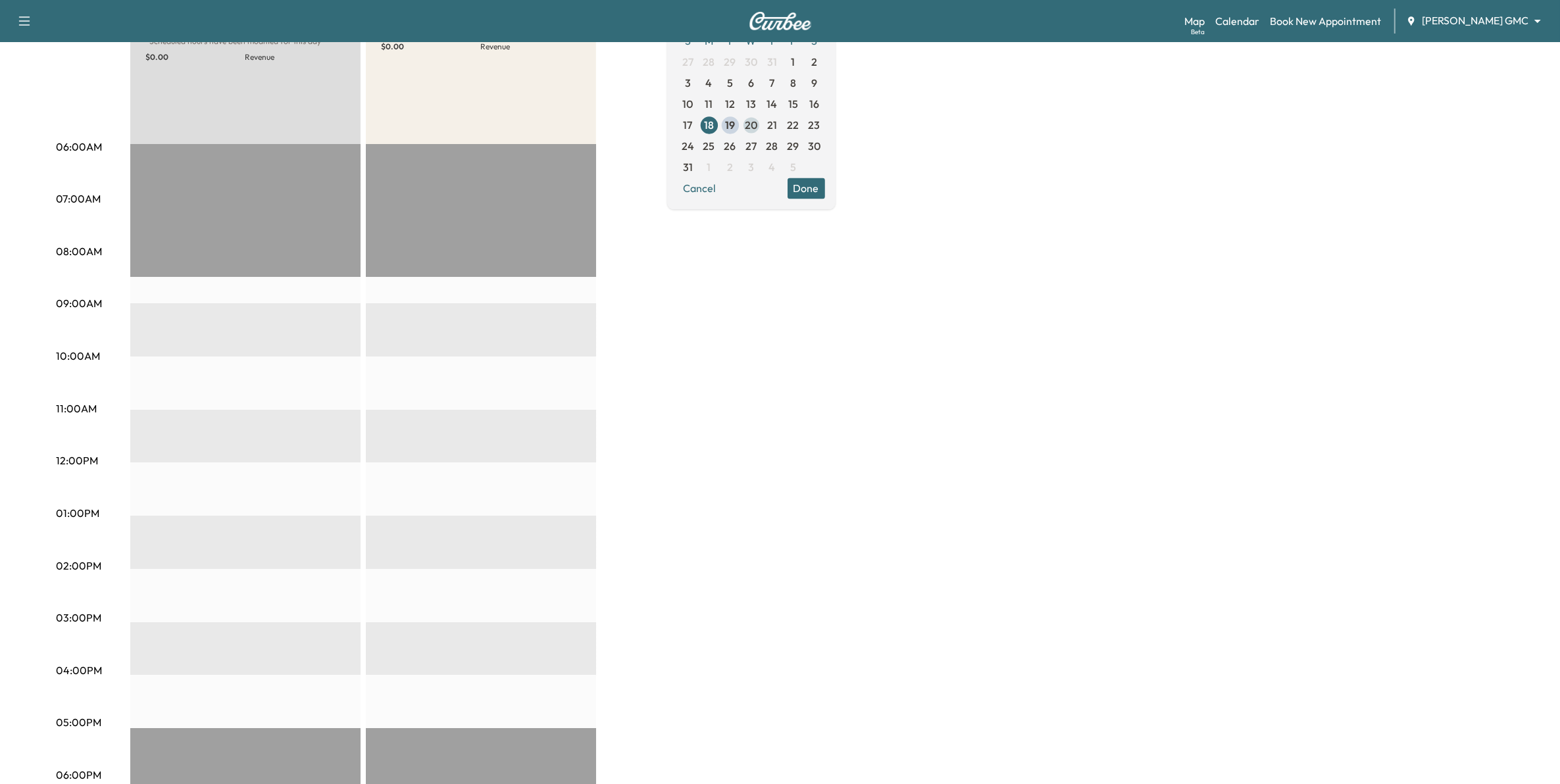
click at [757, 130] on span "20" at bounding box center [751, 124] width 12 height 16
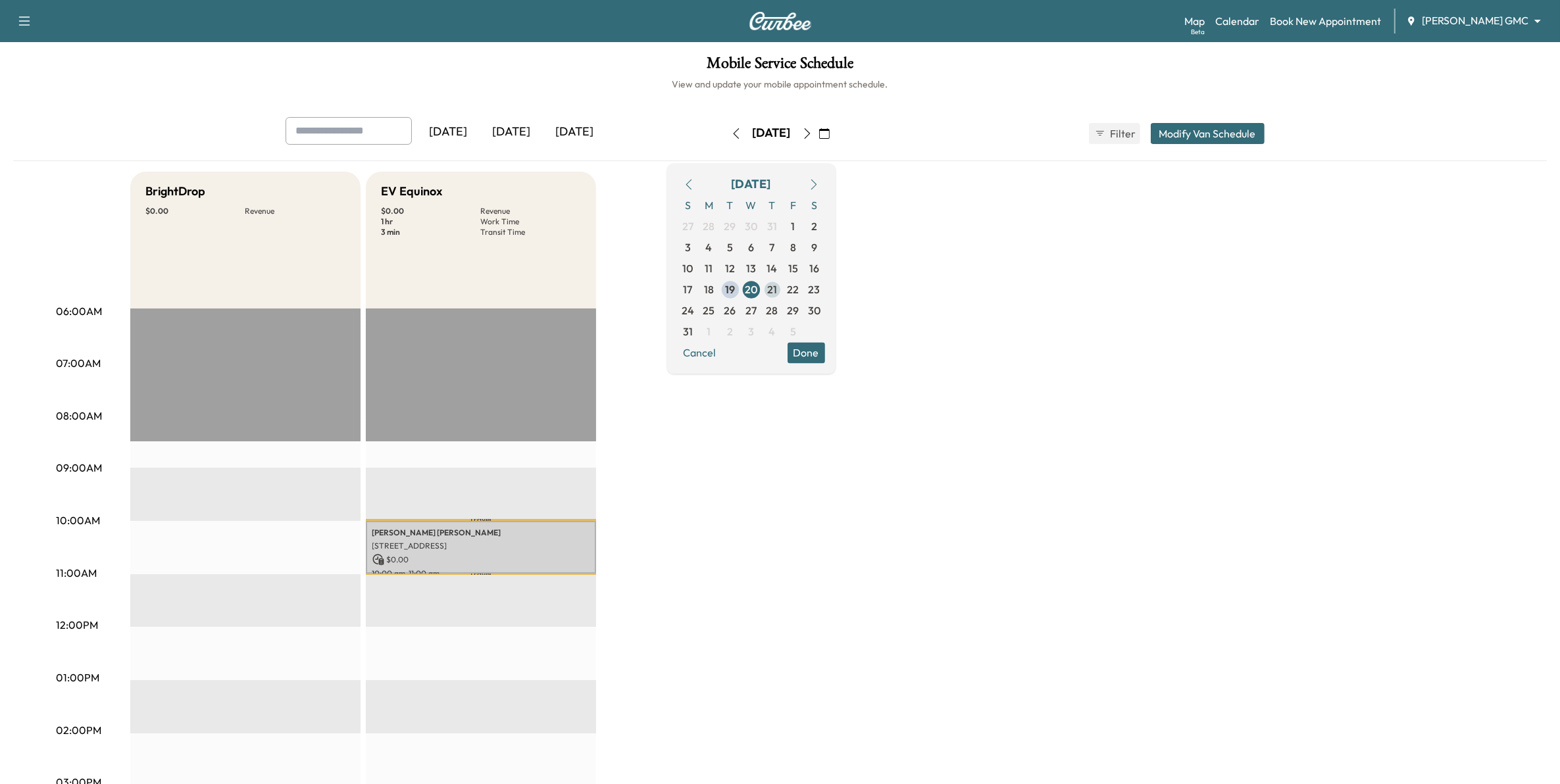
click at [777, 283] on span "21" at bounding box center [772, 289] width 10 height 16
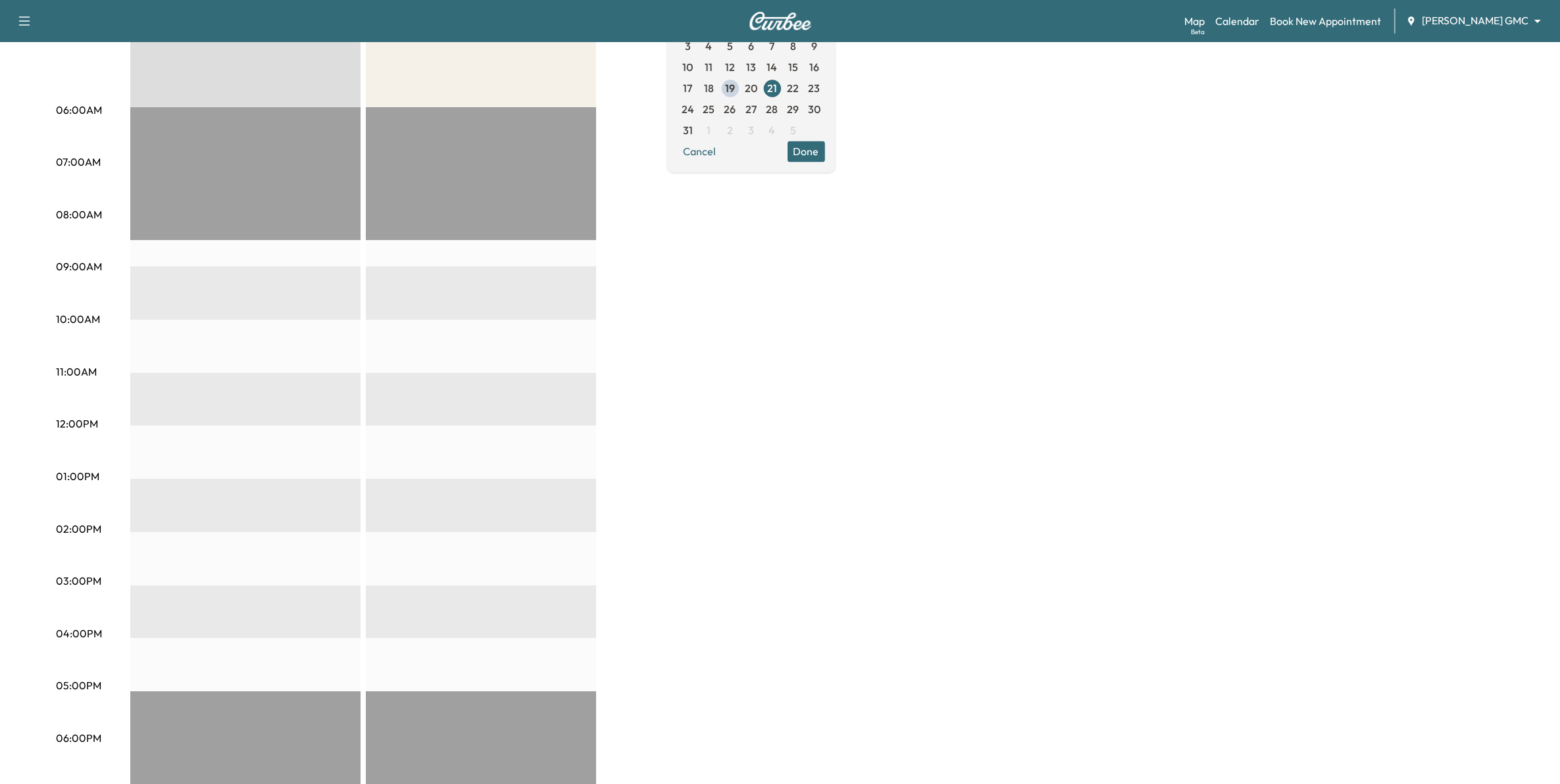
scroll to position [247, 0]
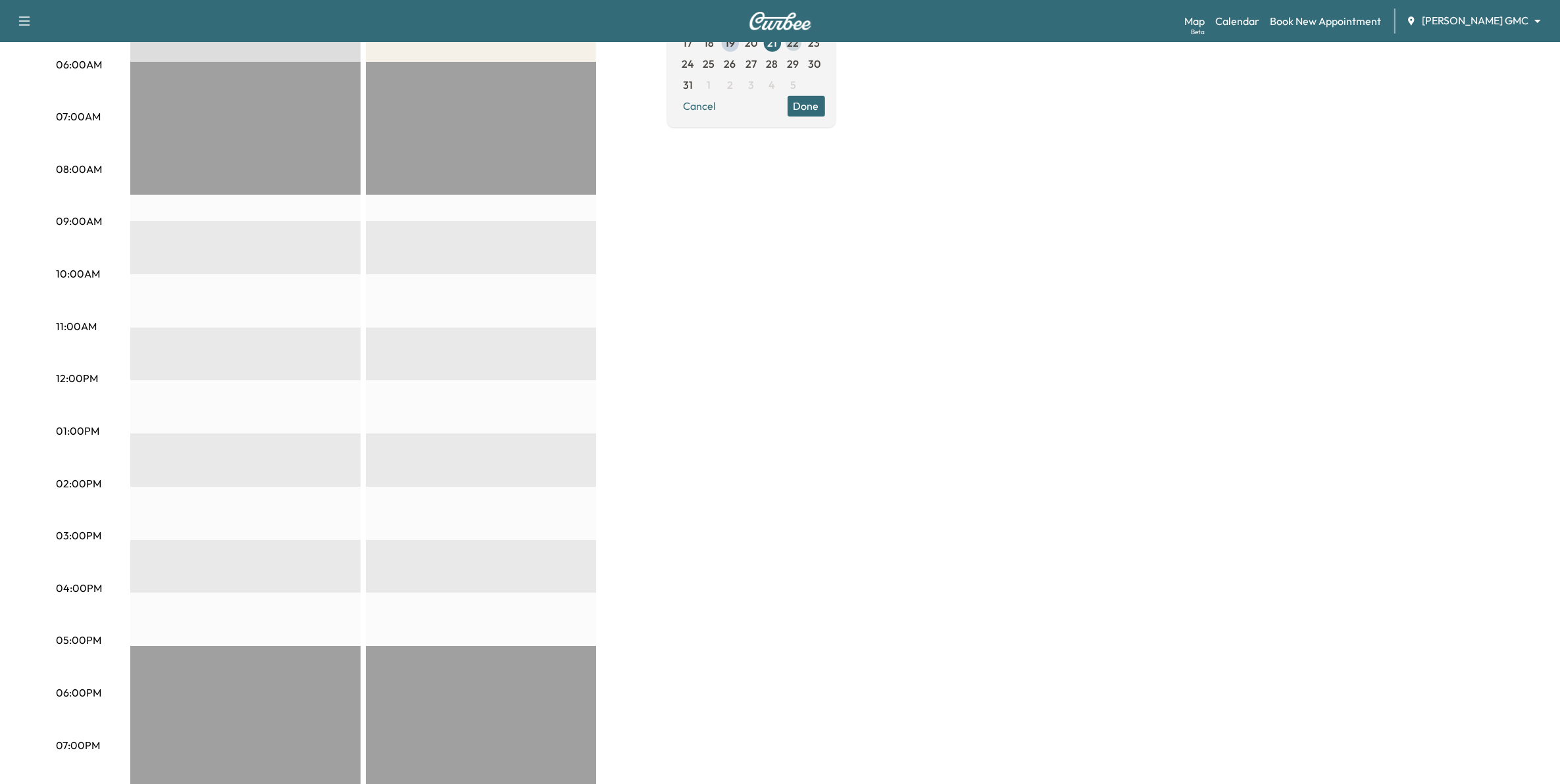
click at [800, 44] on span "22" at bounding box center [793, 43] width 11 height 16
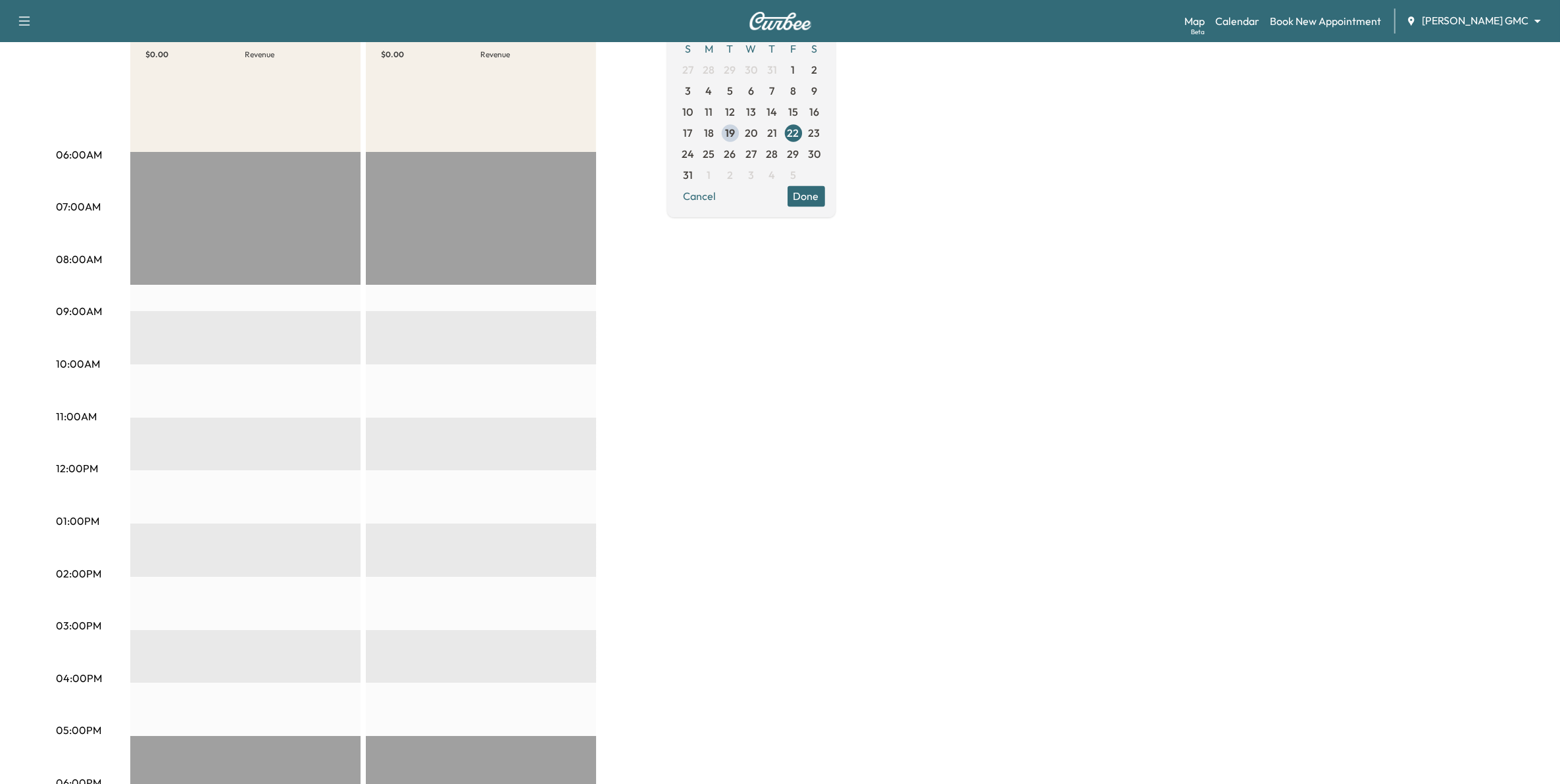
scroll to position [164, 0]
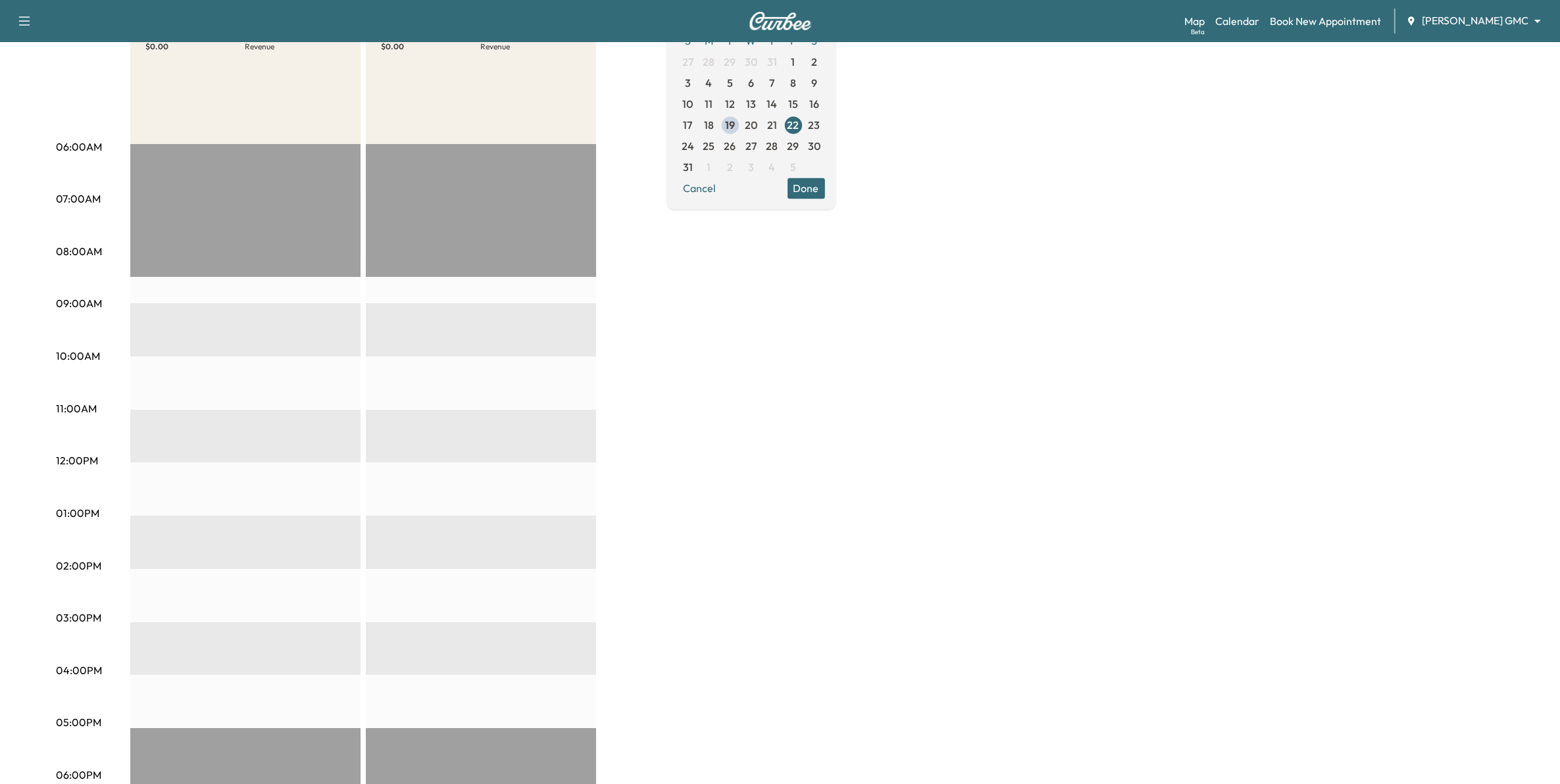
click at [715, 143] on span "25" at bounding box center [709, 146] width 11 height 16
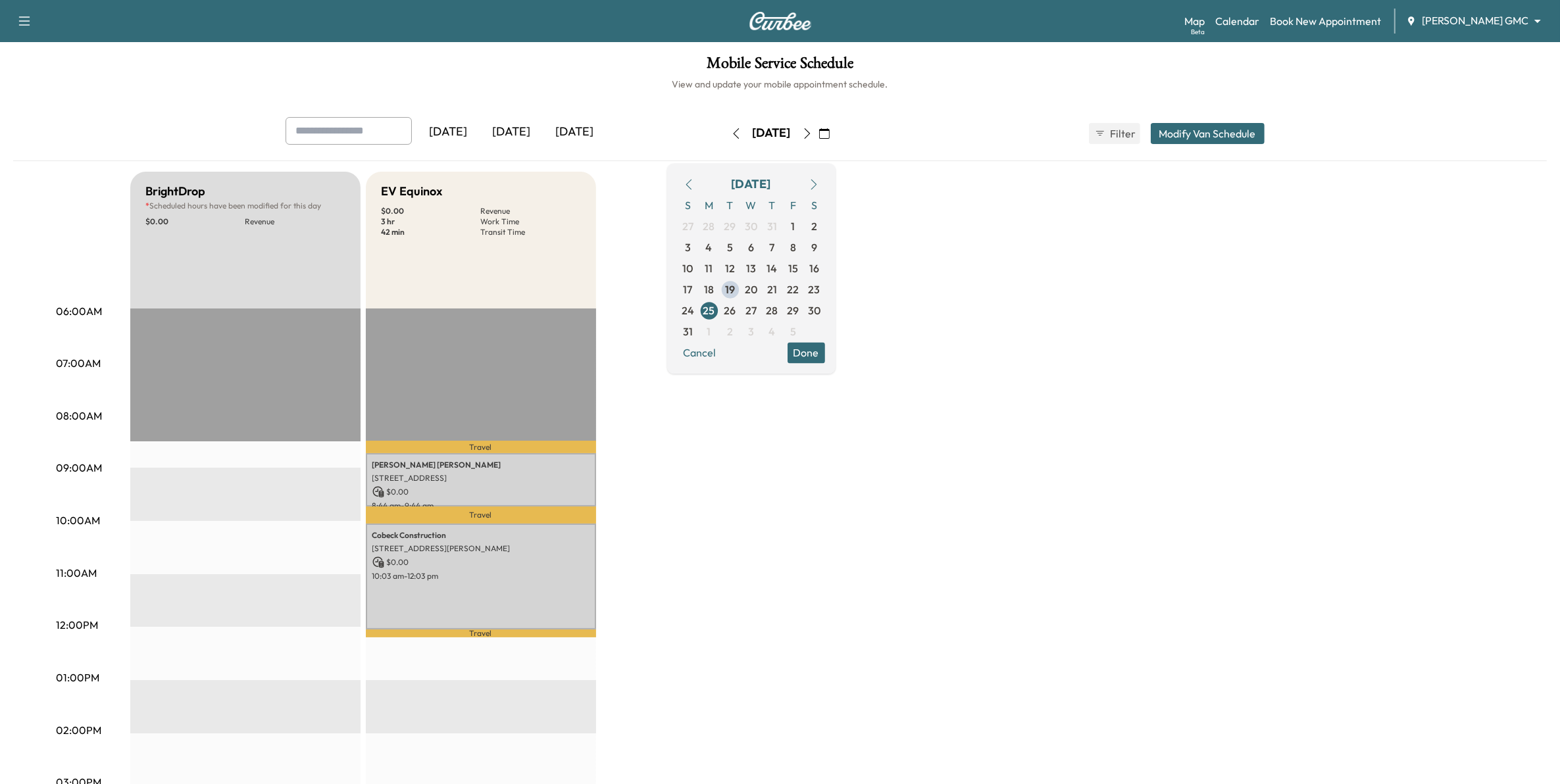
scroll to position [83, 0]
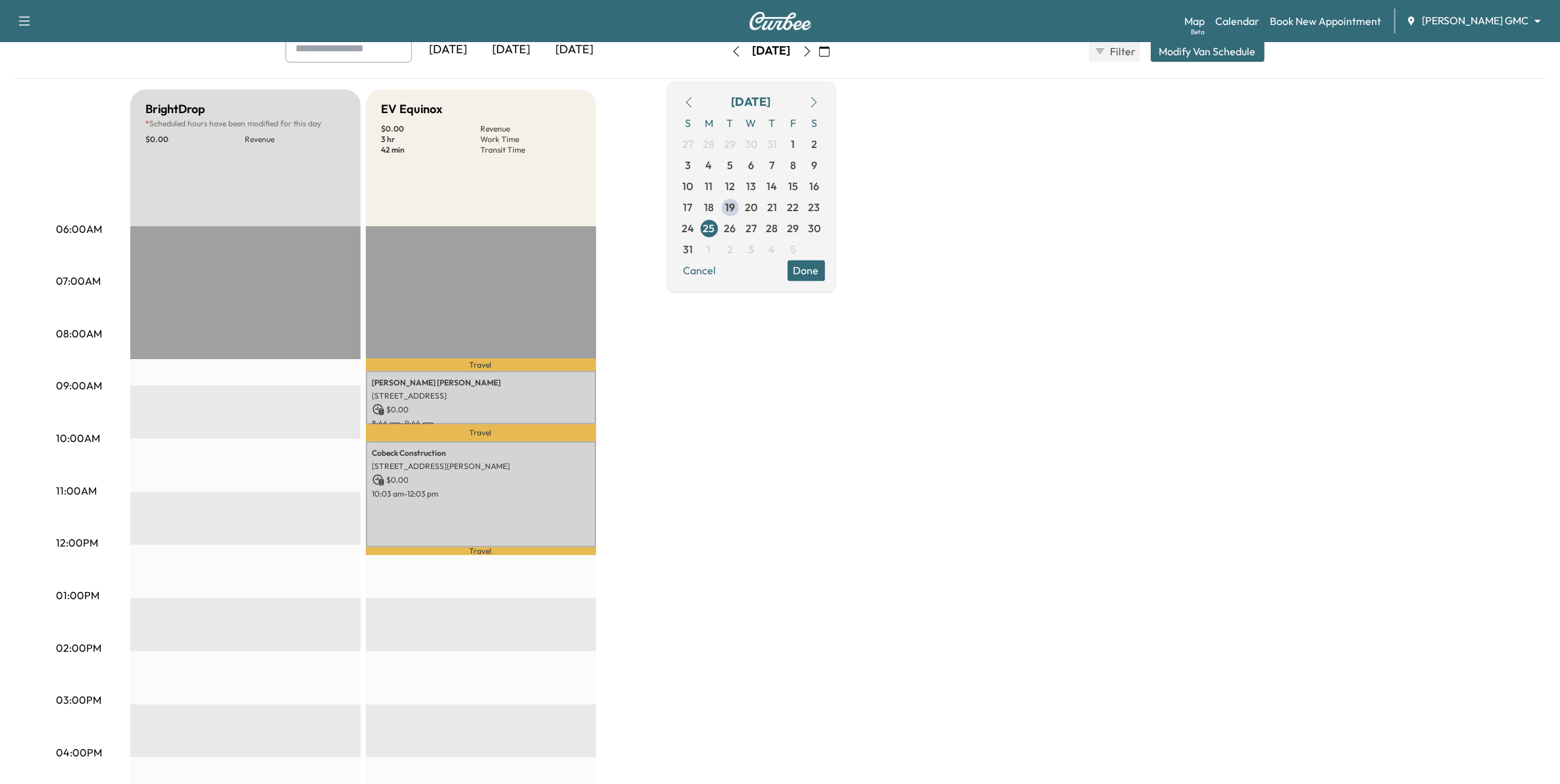
click at [1494, 21] on body "Support Log Out Map Beta Calendar Book New Appointment [PERSON_NAME] GMC ******…" at bounding box center [780, 309] width 1560 height 784
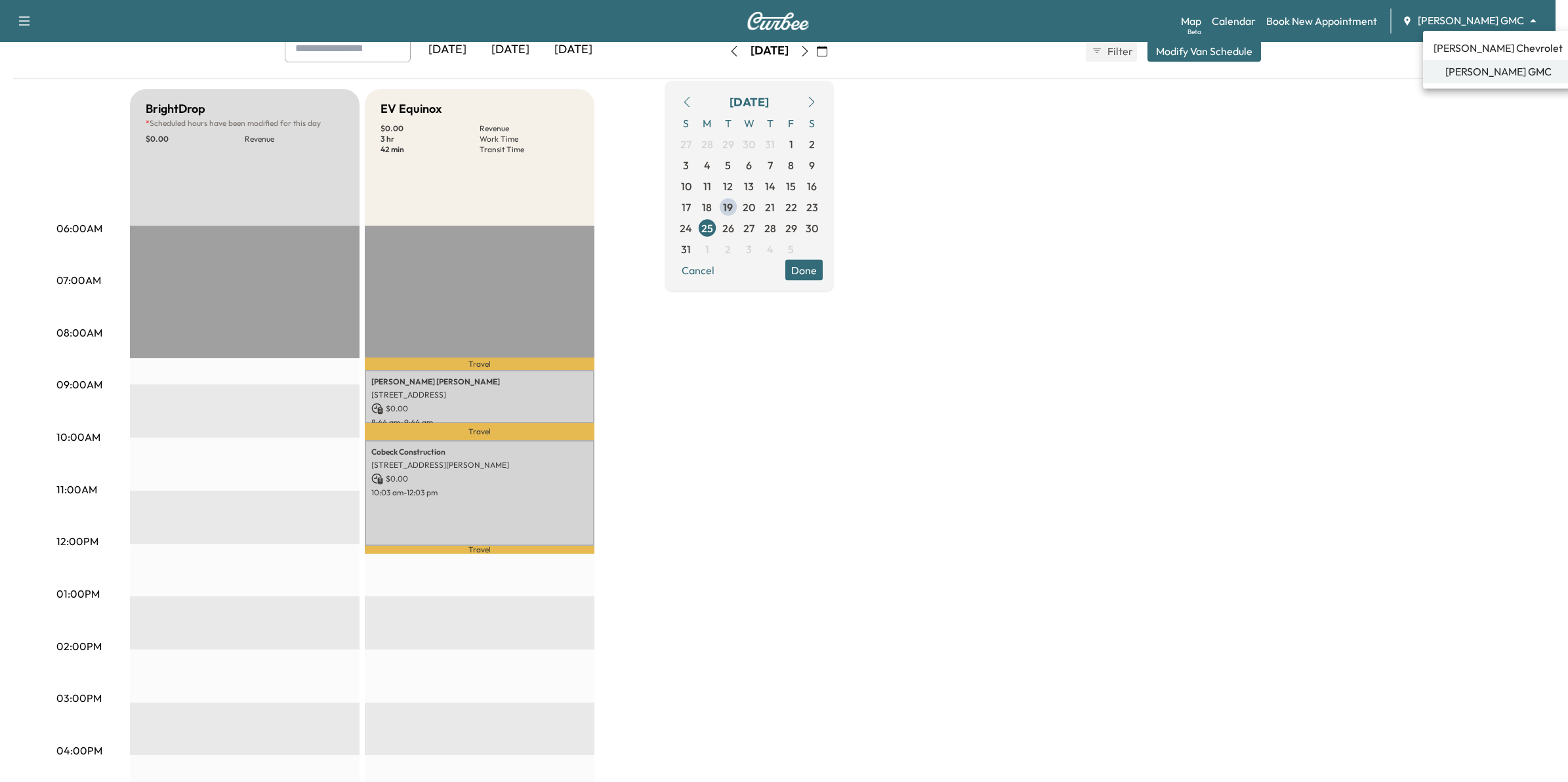
click at [1477, 50] on span "[PERSON_NAME] Chevrolet" at bounding box center [1498, 47] width 130 height 15
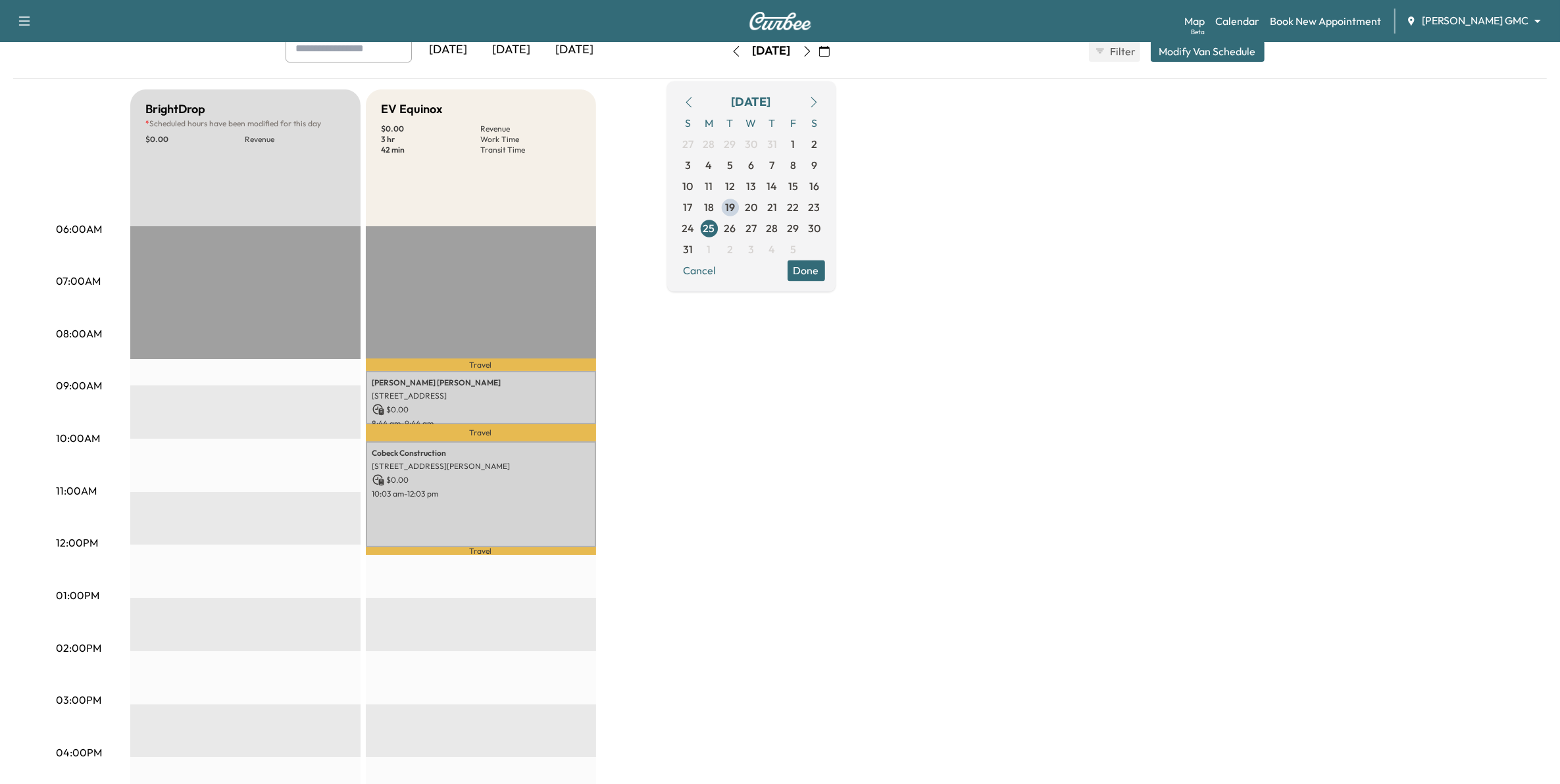
scroll to position [0, 0]
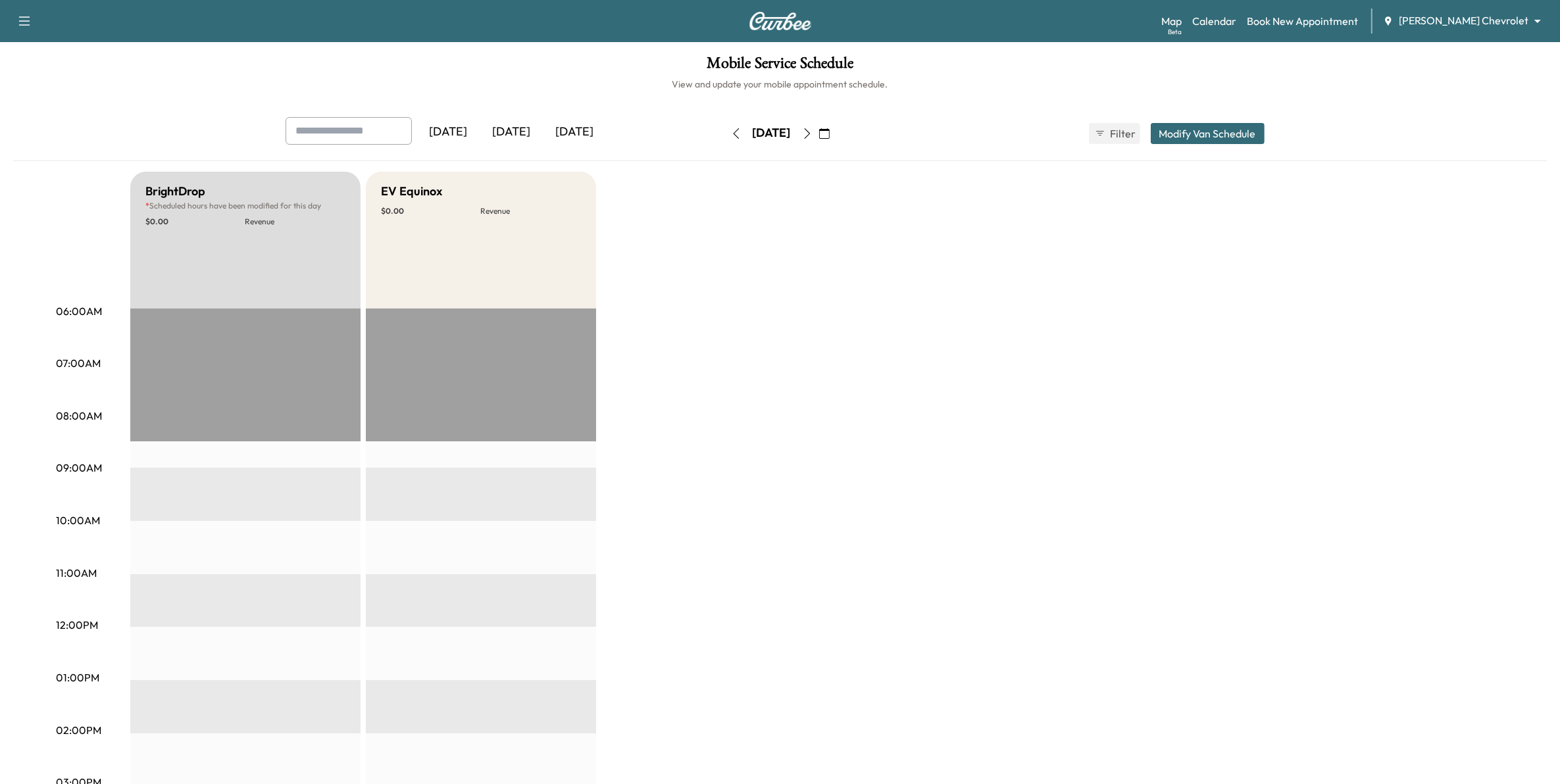
click at [836, 139] on button "button" at bounding box center [824, 133] width 22 height 21
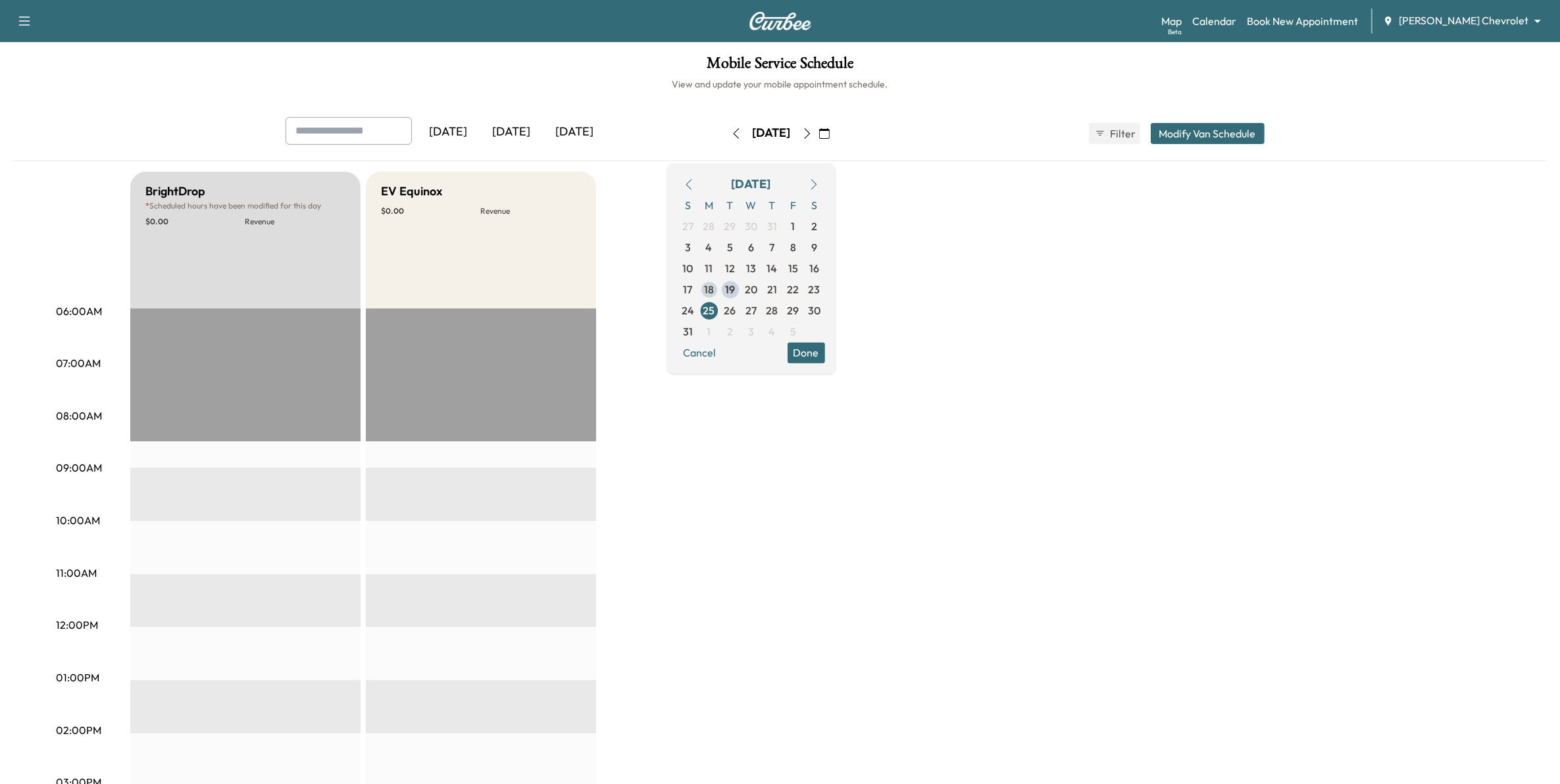
click at [714, 291] on span "18" at bounding box center [709, 289] width 10 height 16
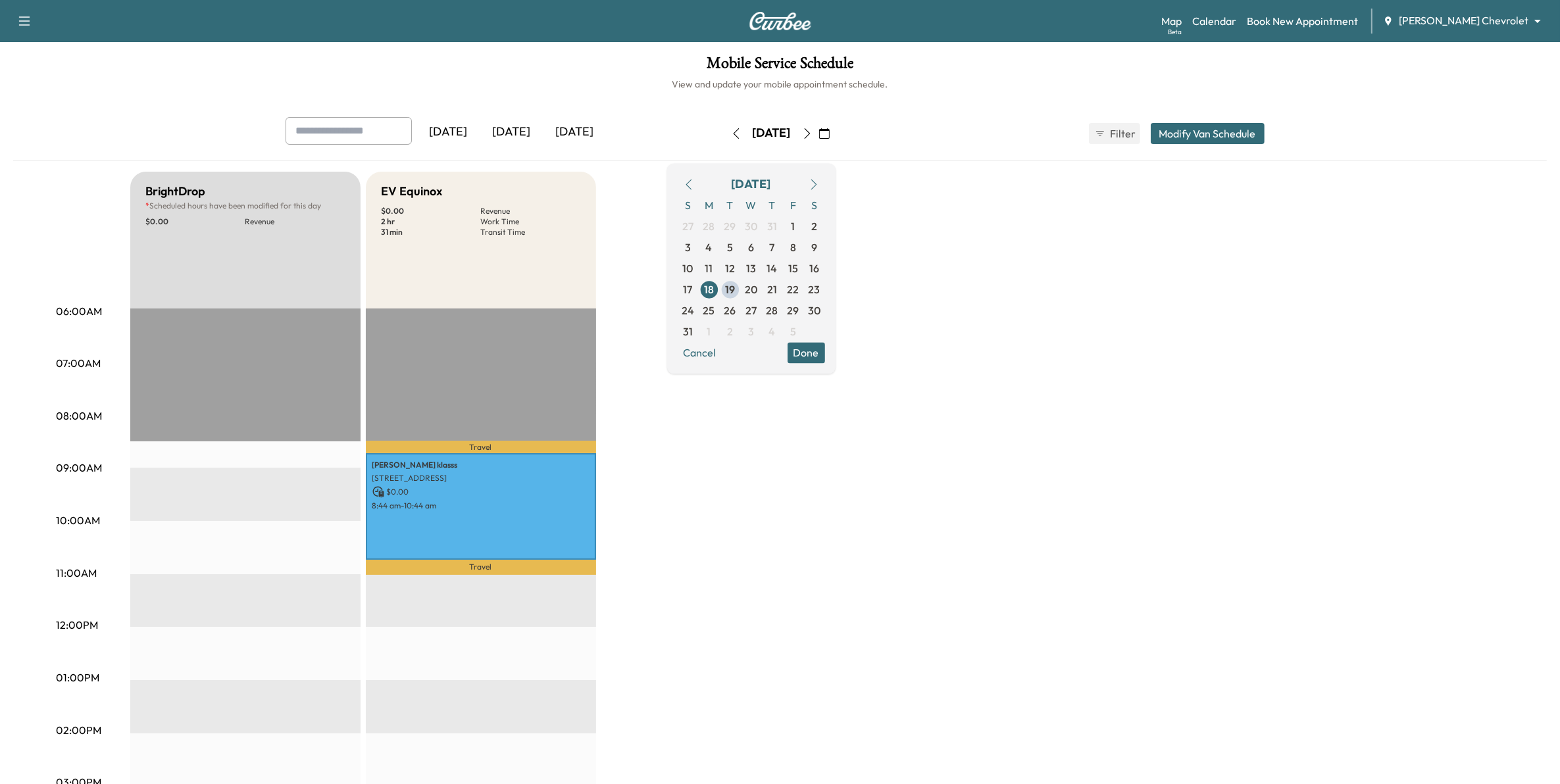
click at [985, 428] on div "BrightDrop * Scheduled hours have been modified for this day $ 0.00 Revenue EST…" at bounding box center [817, 665] width 1374 height 987
click at [825, 359] on button "Done" at bounding box center [806, 352] width 38 height 21
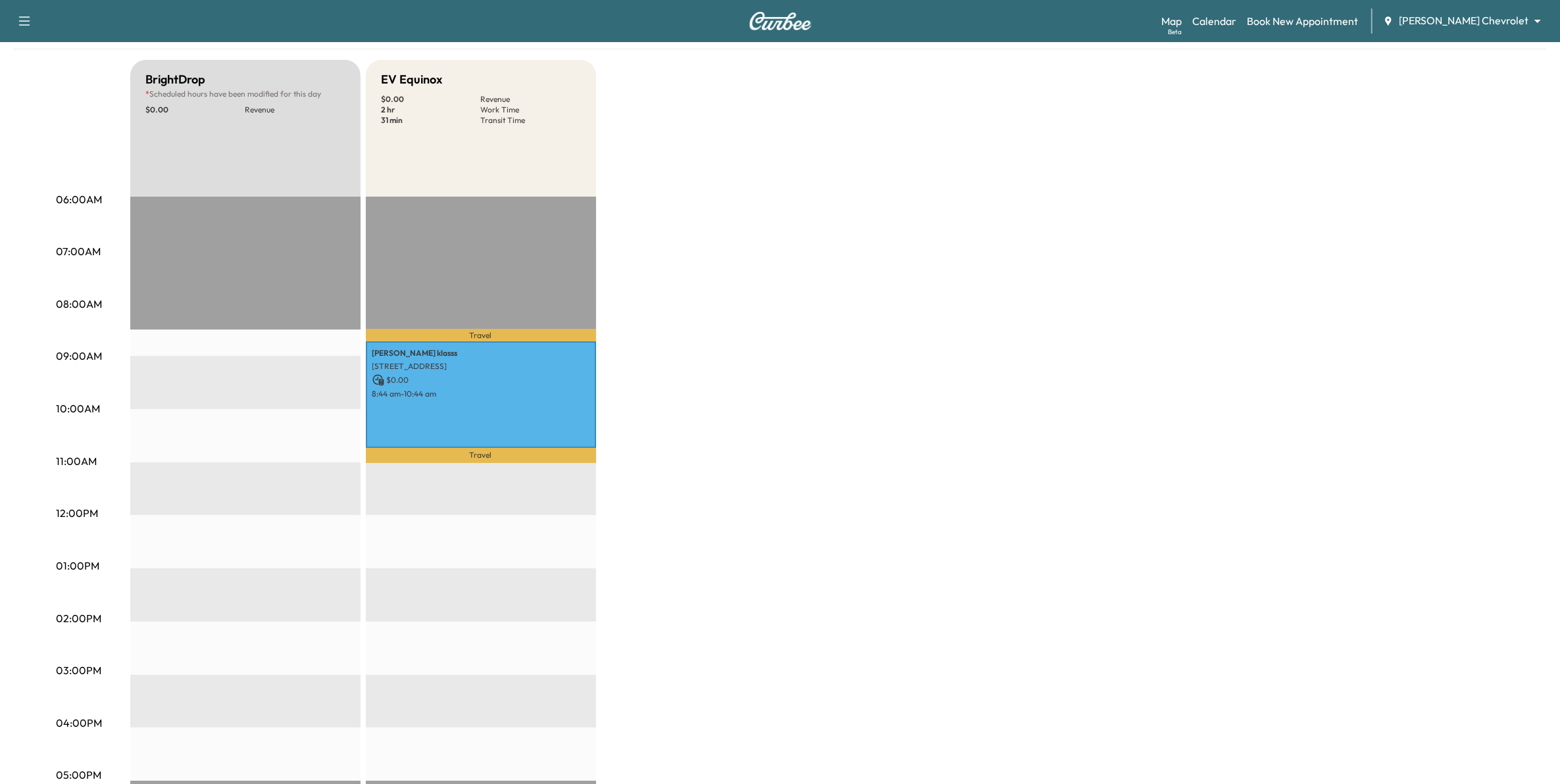
scroll to position [83, 0]
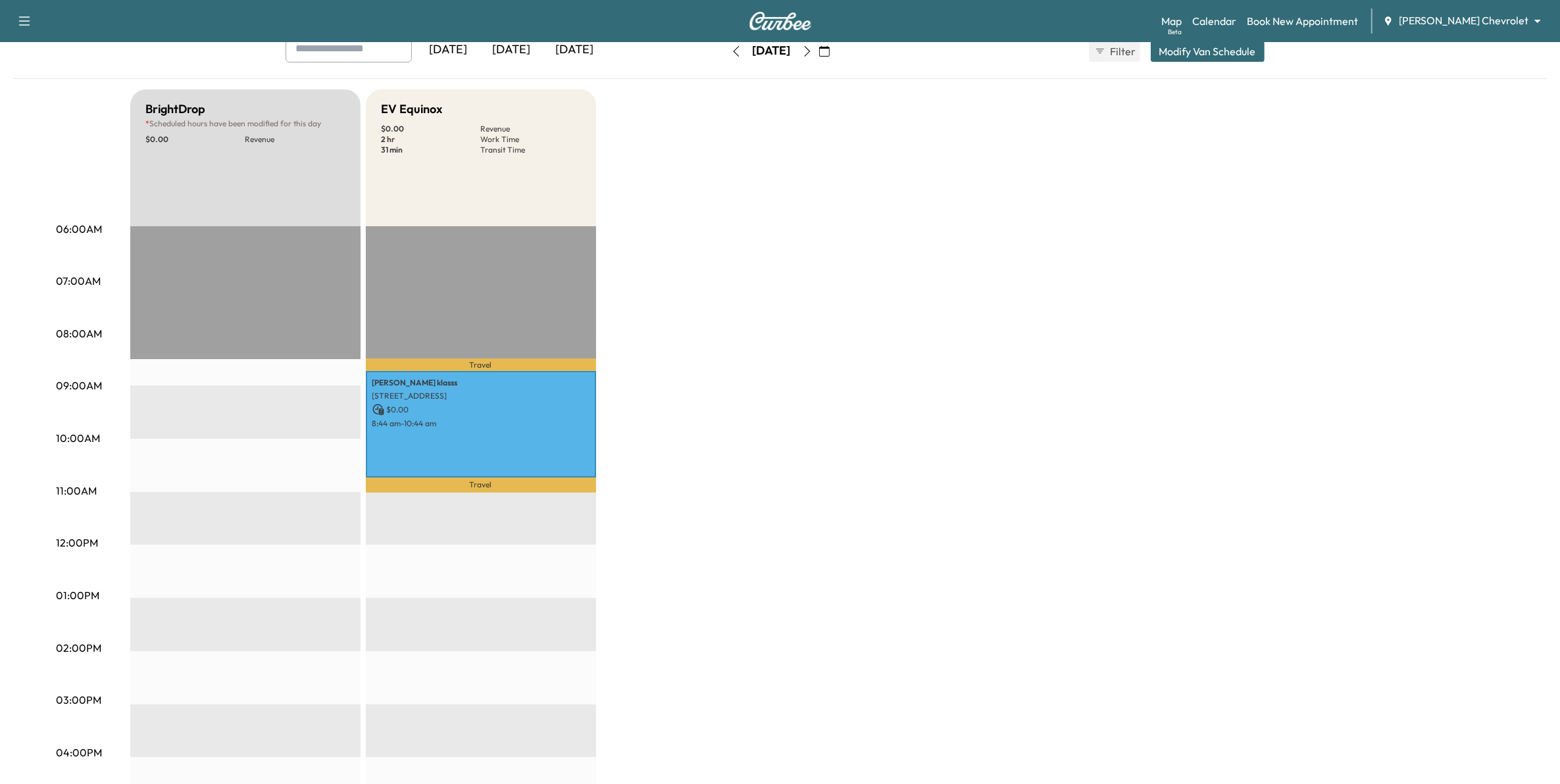
click at [813, 51] on icon "button" at bounding box center [807, 51] width 11 height 11
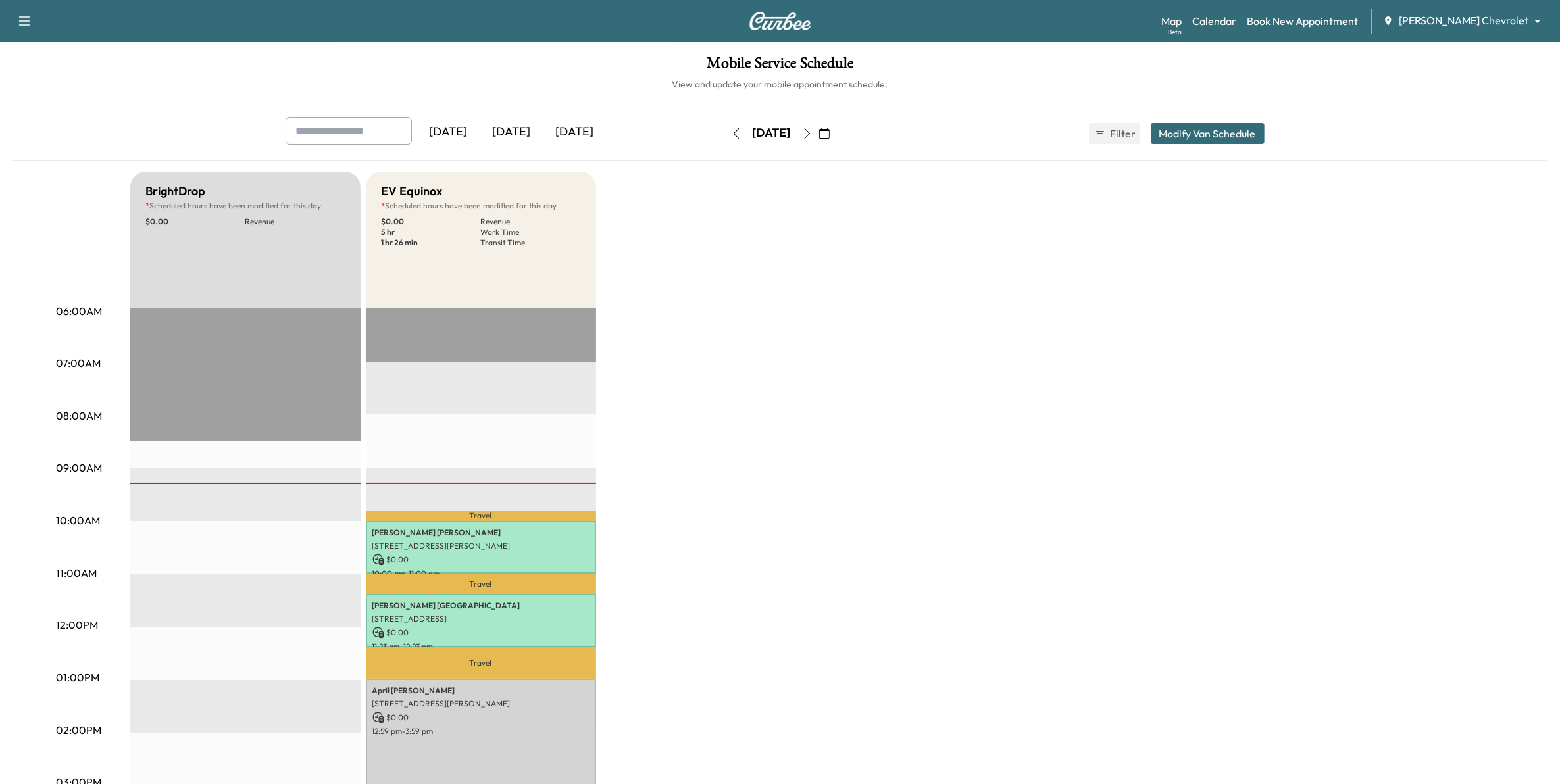
click at [813, 137] on icon "button" at bounding box center [807, 133] width 11 height 11
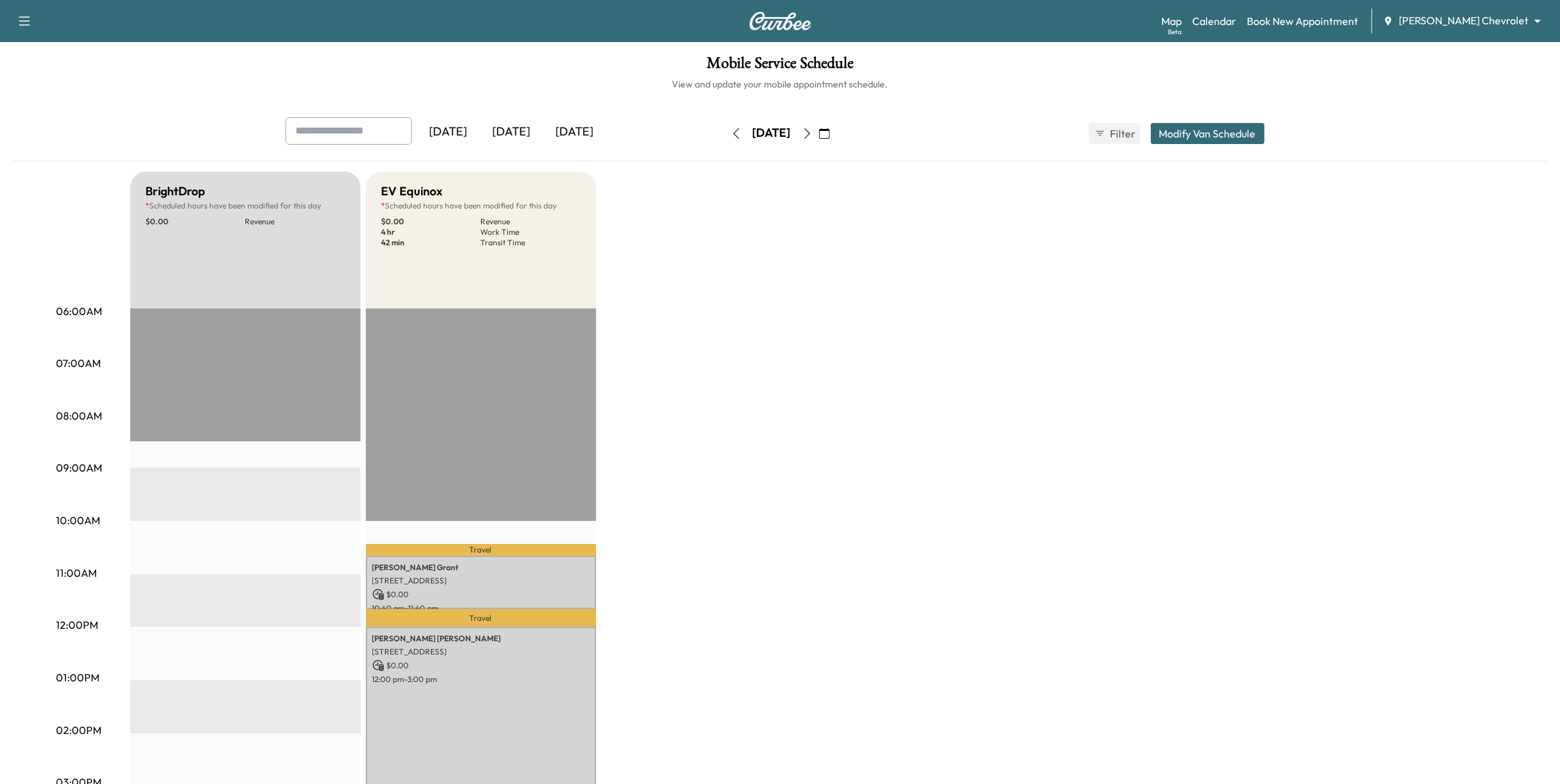
click at [813, 132] on icon "button" at bounding box center [807, 133] width 11 height 11
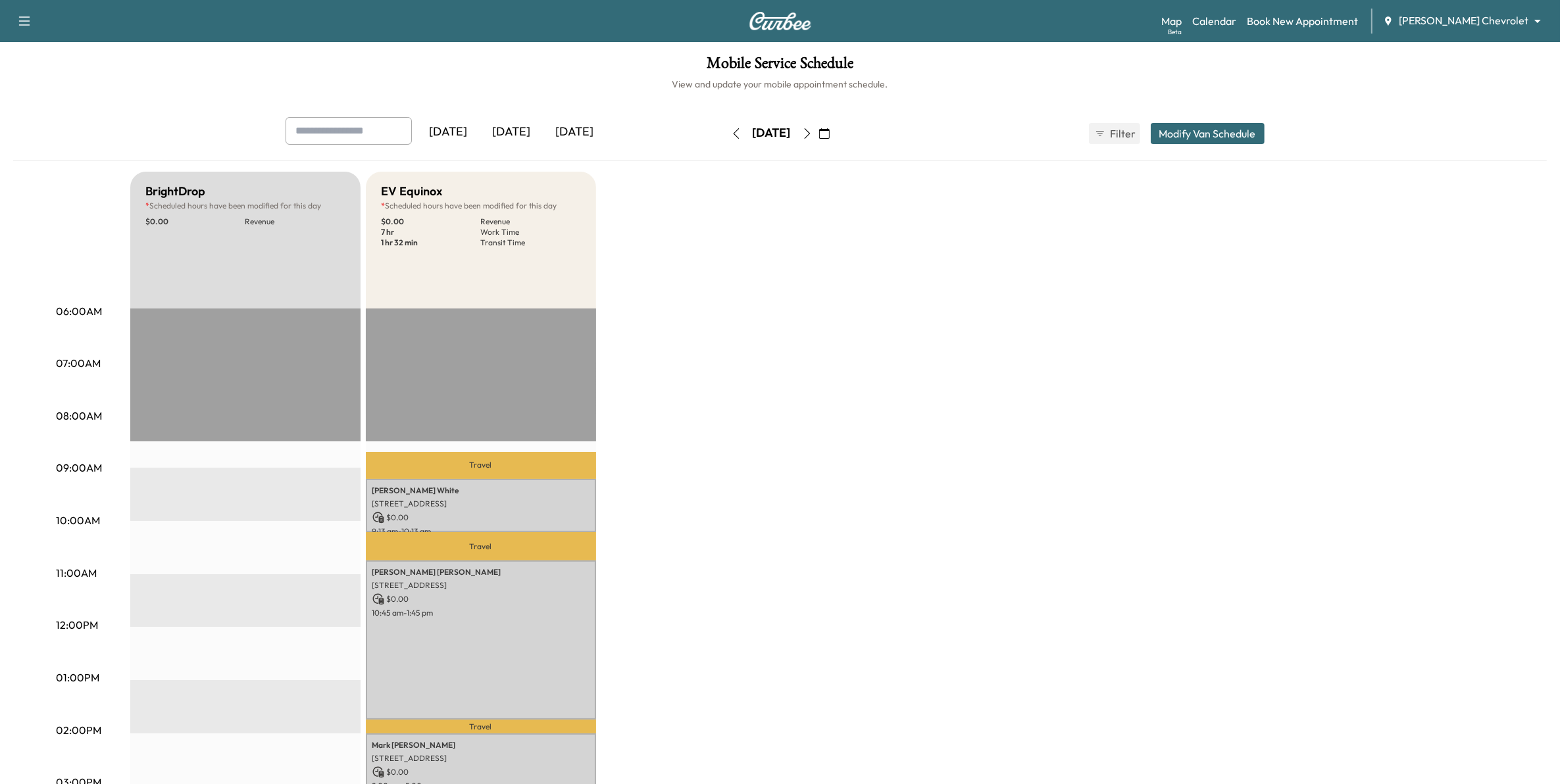
click at [836, 129] on button "button" at bounding box center [824, 133] width 22 height 21
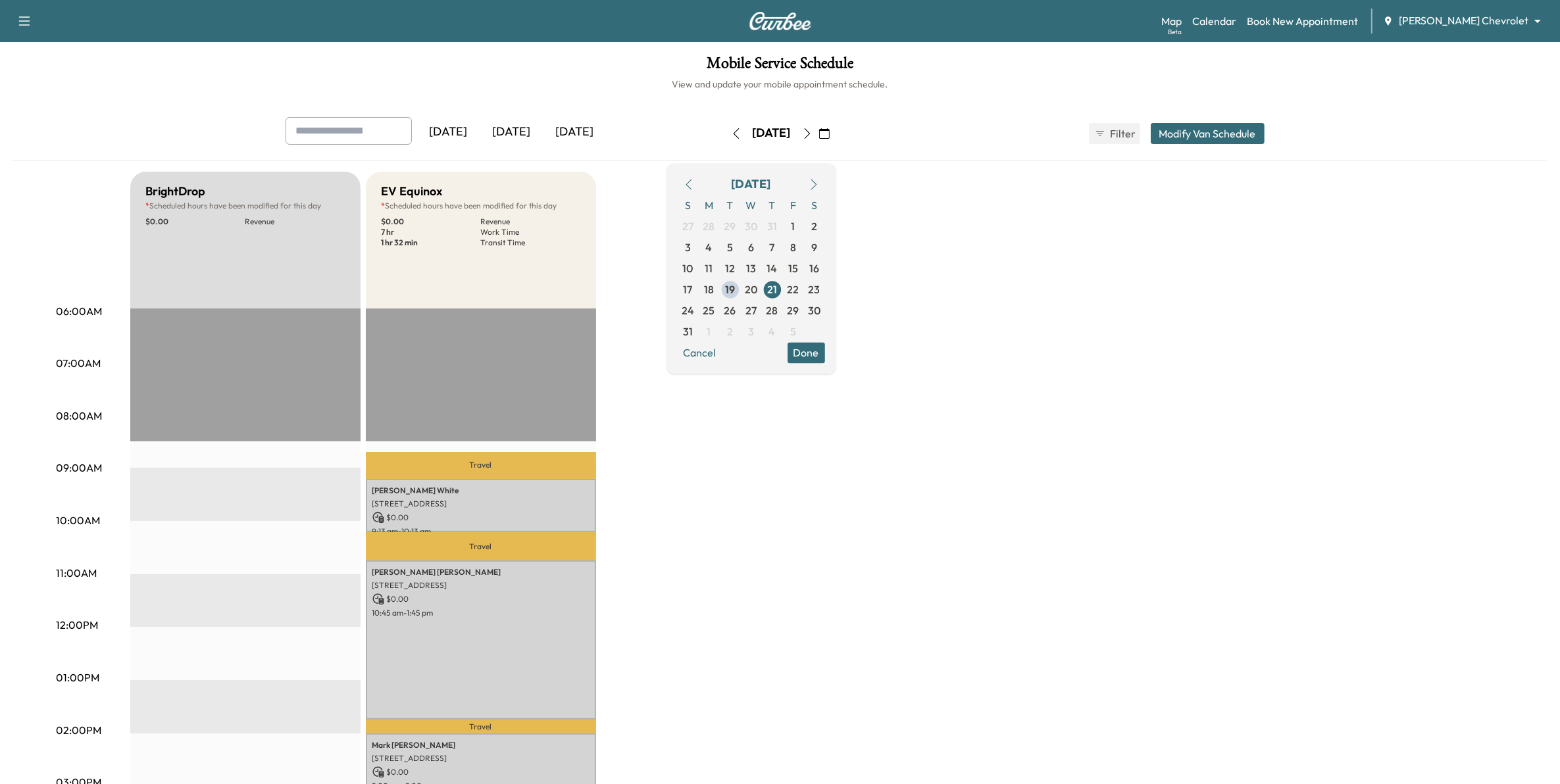
click at [813, 130] on icon "button" at bounding box center [807, 133] width 11 height 11
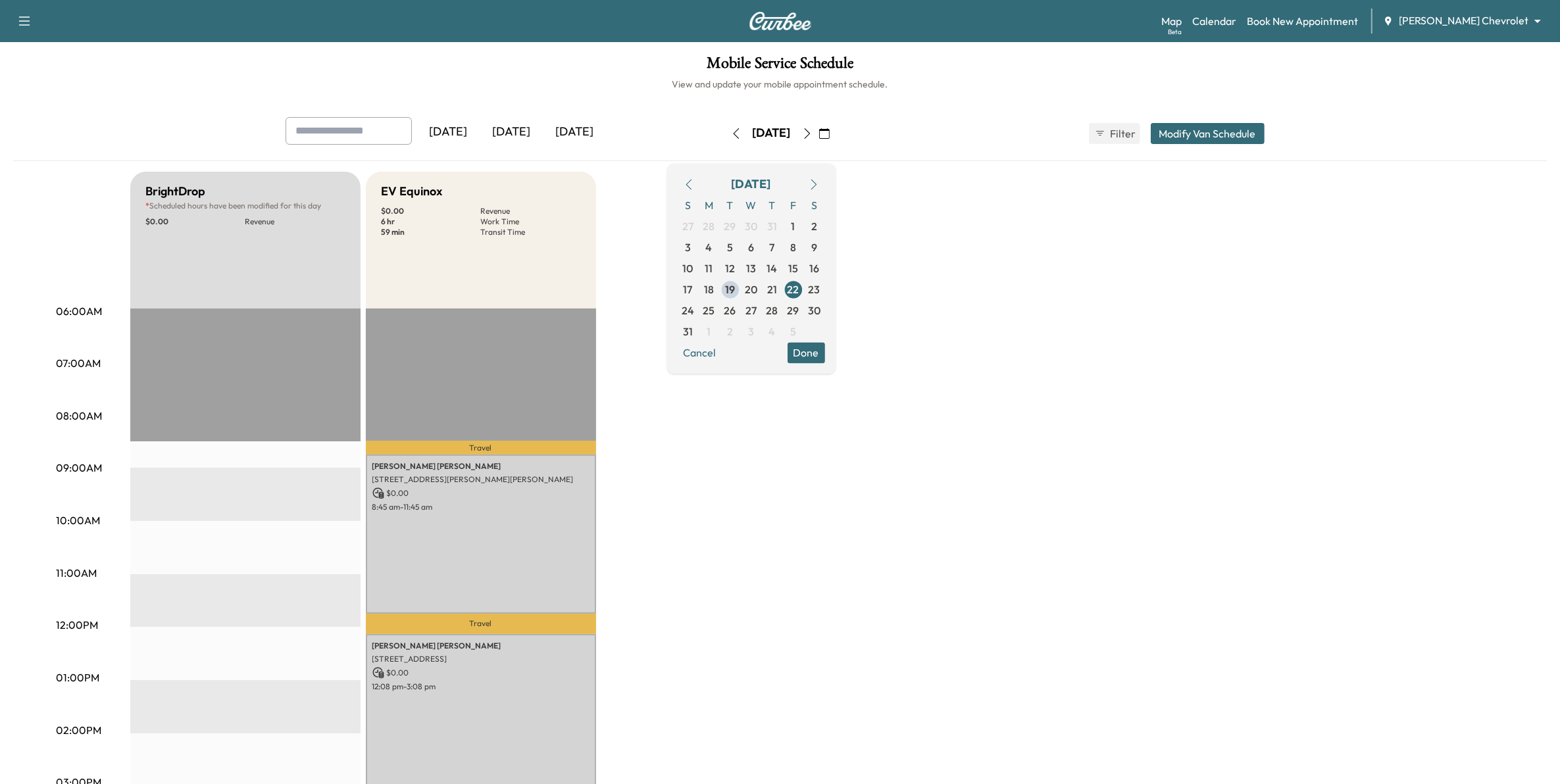
click at [1020, 504] on div "BrightDrop * Scheduled hours have been modified for this day $ 0.00 Revenue EST…" at bounding box center [817, 665] width 1374 height 987
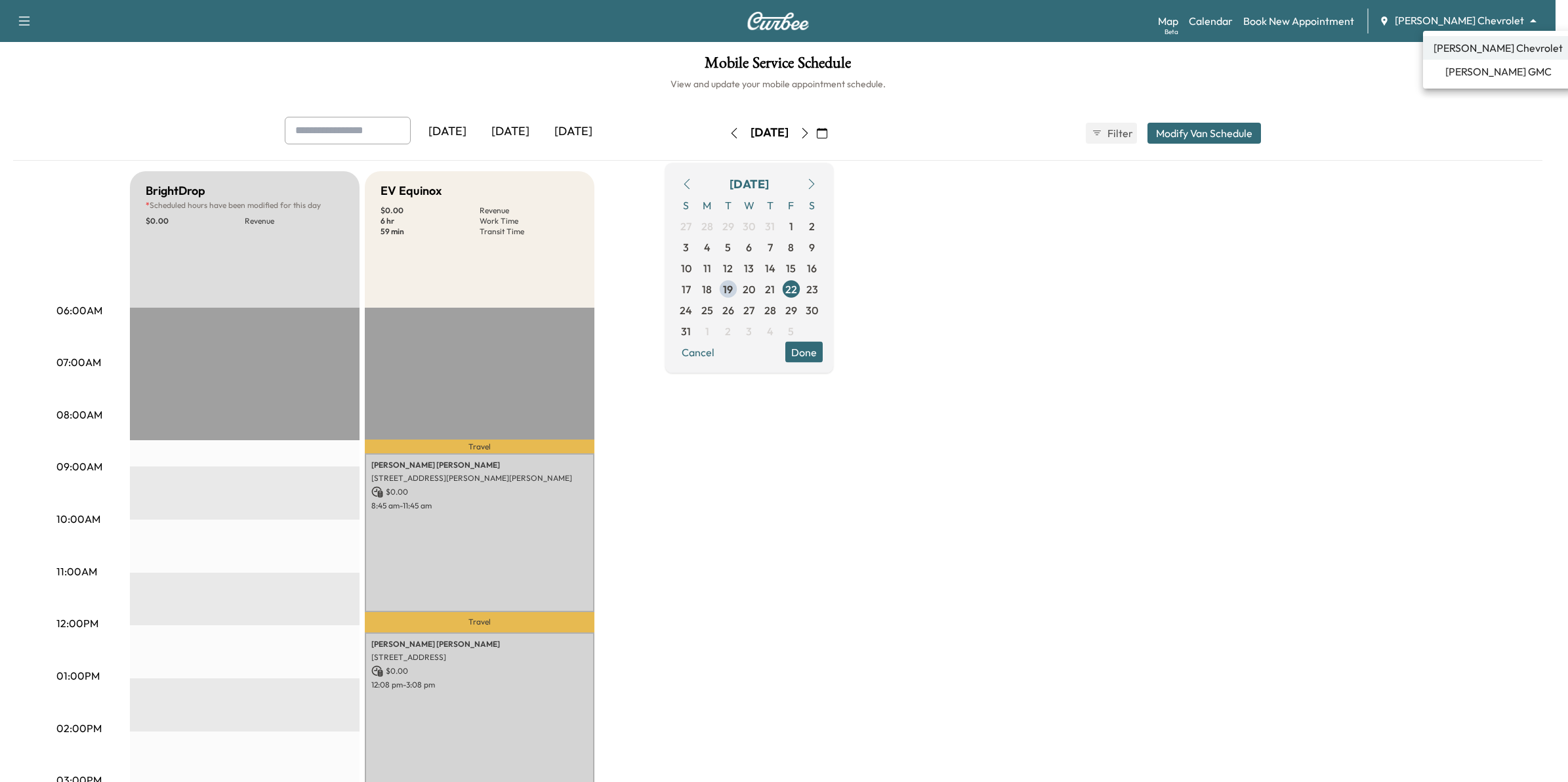
click at [1485, 17] on body "Support Log Out Map Beta Calendar Book New Appointment [PERSON_NAME] Chevrolet …" at bounding box center [784, 391] width 1568 height 782
click at [1481, 73] on span "[PERSON_NAME] GMC" at bounding box center [1499, 71] width 106 height 15
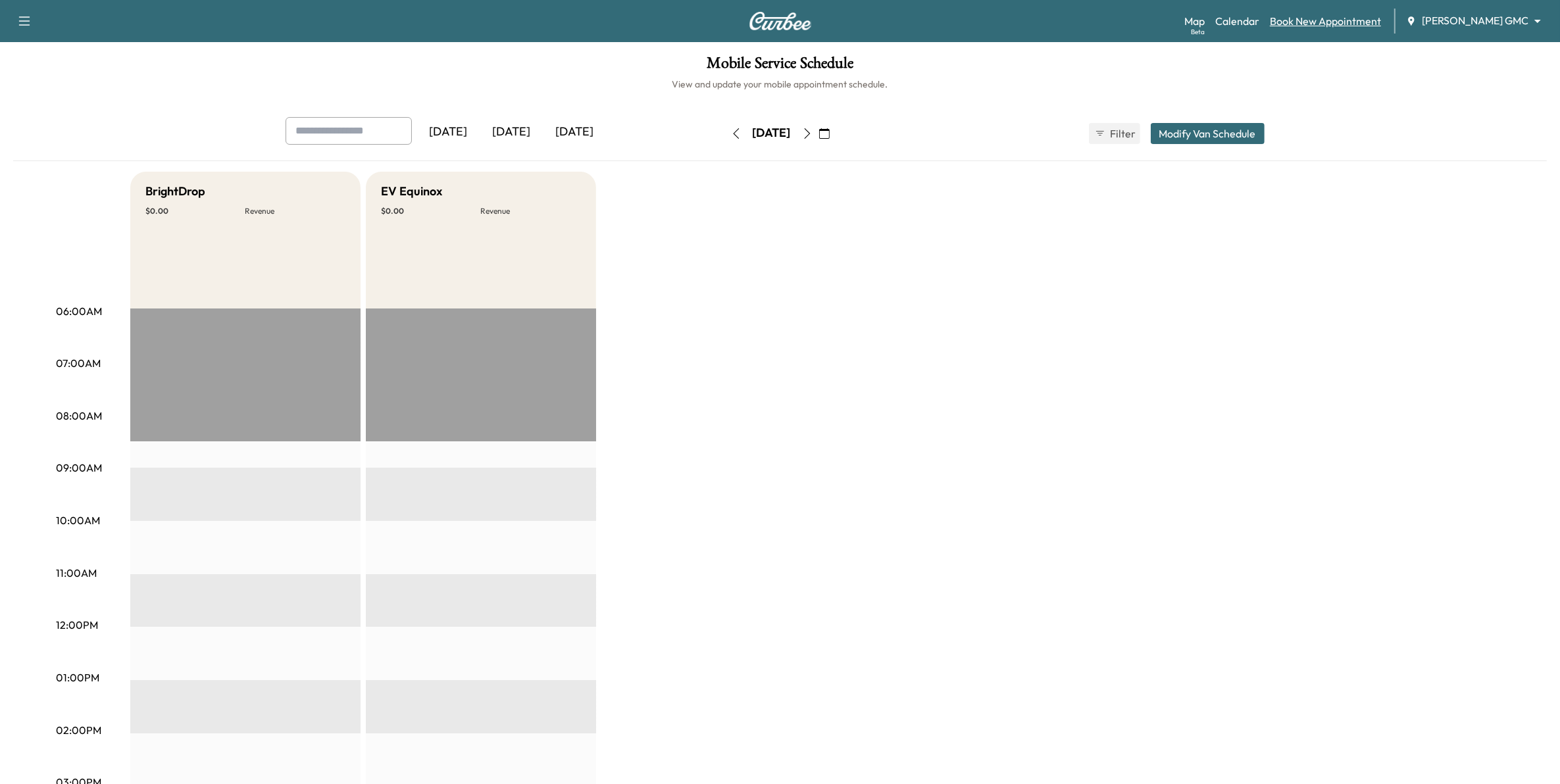
click at [1369, 20] on link "Book New Appointment" at bounding box center [1325, 20] width 111 height 16
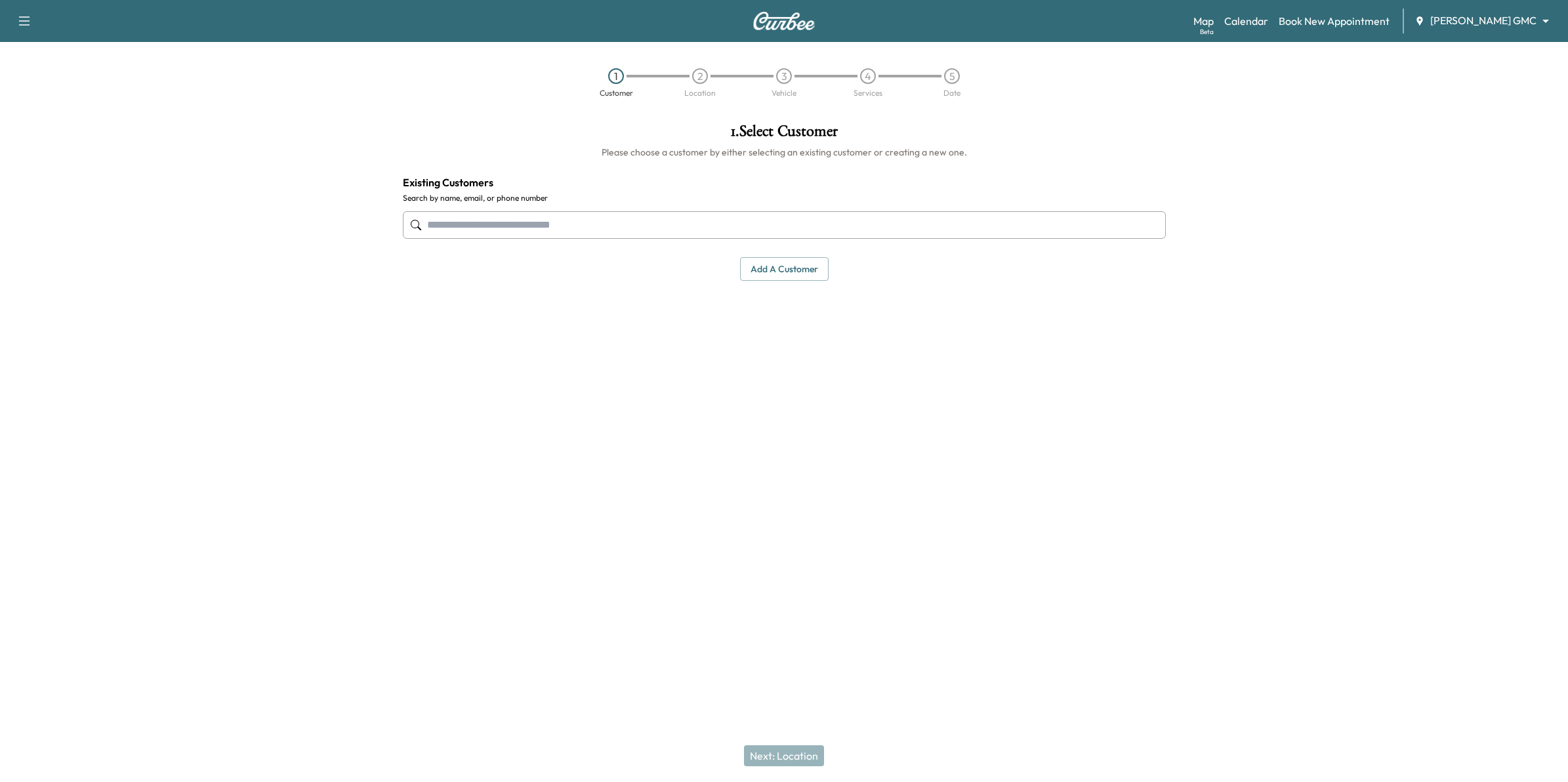
click at [689, 225] on input "text" at bounding box center [784, 225] width 763 height 28
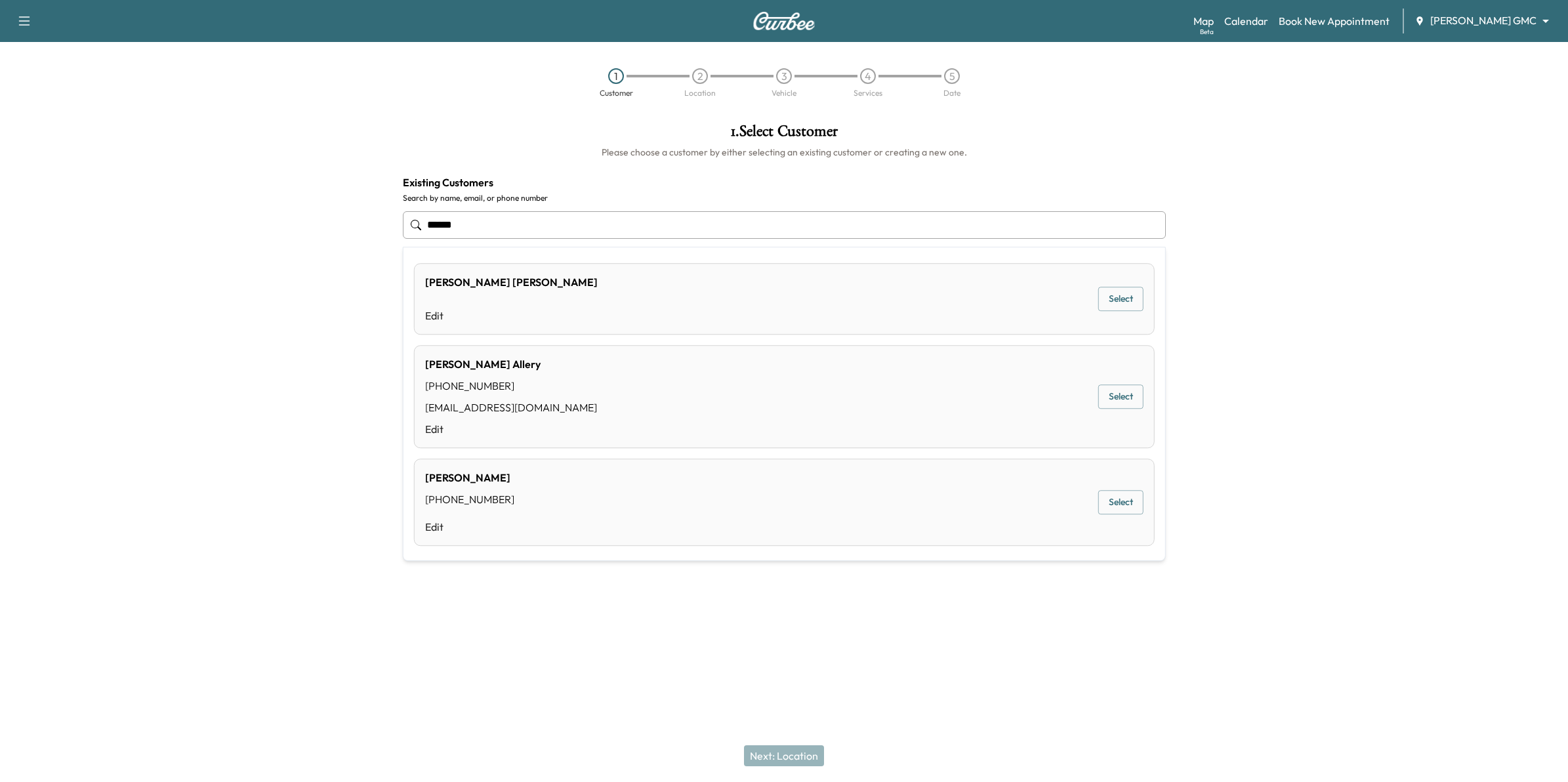
type input "******"
click at [1472, 29] on div "[PERSON_NAME] GMC ******** ​" at bounding box center [1486, 20] width 143 height 15
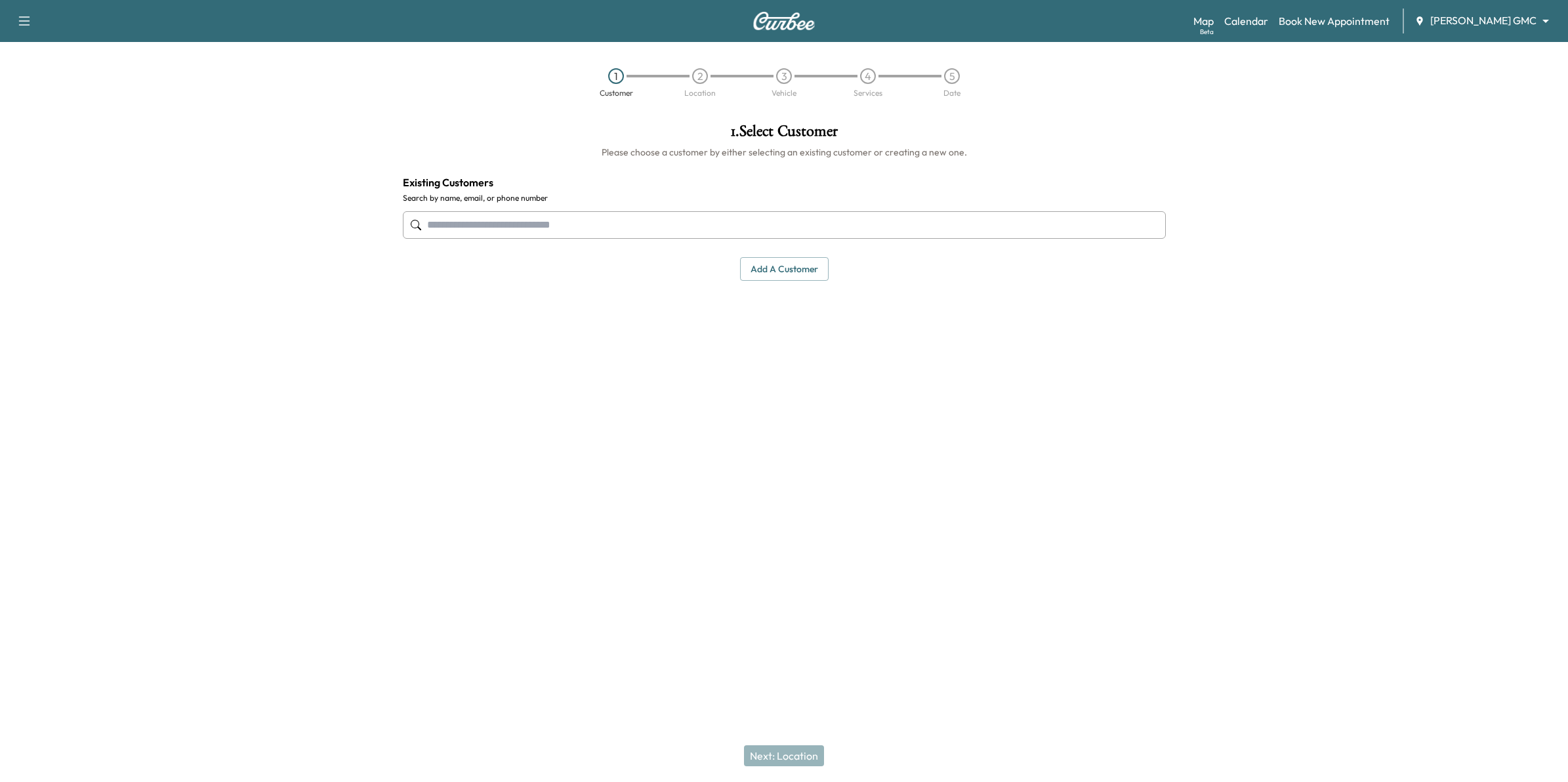
click at [1471, 13] on body "Support Log Out Map Beta Calendar Book New Appointment [PERSON_NAME] GMC ******…" at bounding box center [784, 391] width 1568 height 782
click at [1477, 44] on span "[PERSON_NAME] Chevrolet" at bounding box center [1511, 47] width 130 height 15
click at [691, 223] on input "text" at bounding box center [784, 225] width 763 height 28
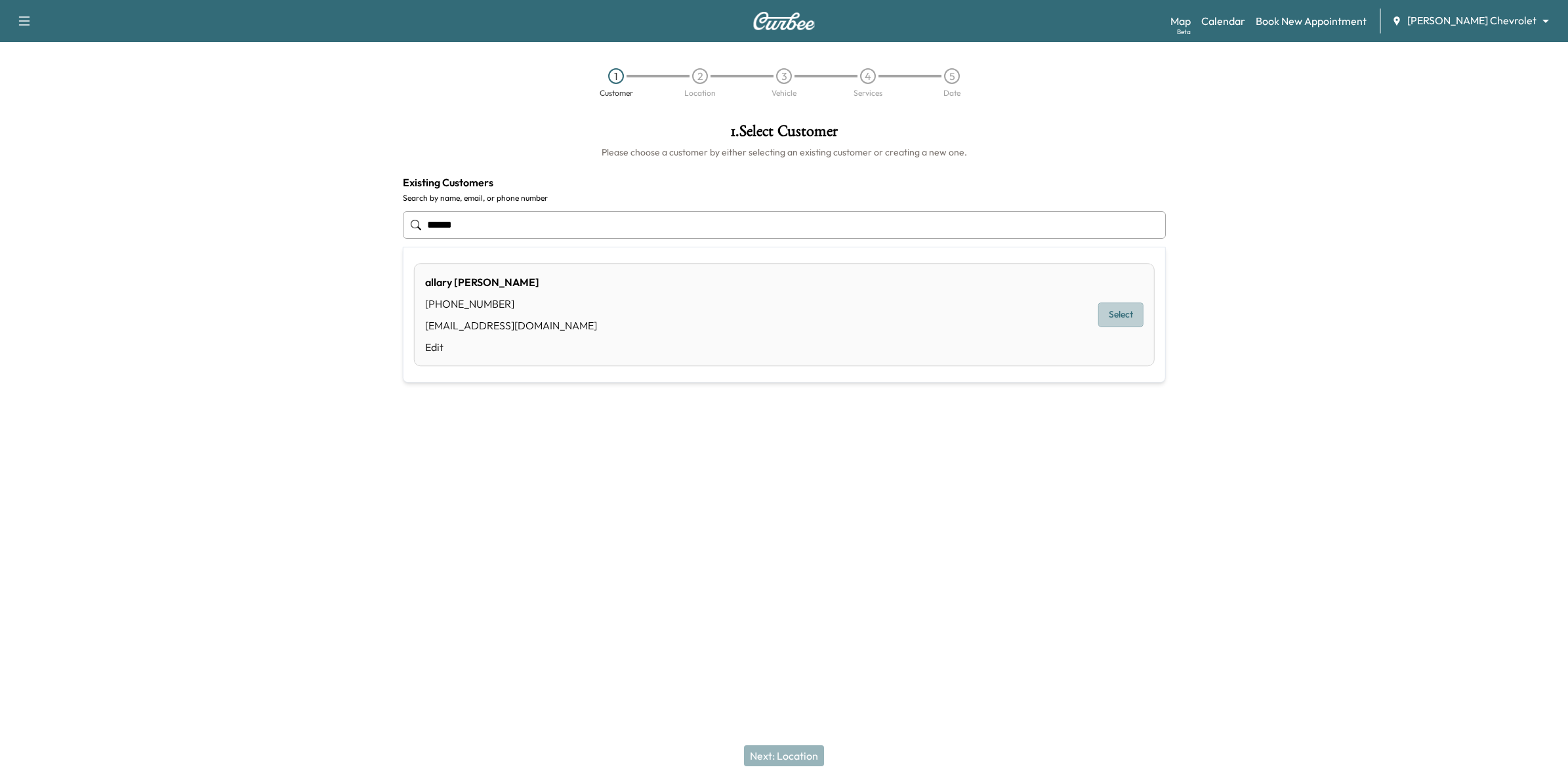
click at [1130, 316] on button "Select" at bounding box center [1121, 316] width 46 height 24
type input "**********"
click at [802, 760] on button "Next: Location" at bounding box center [784, 756] width 80 height 21
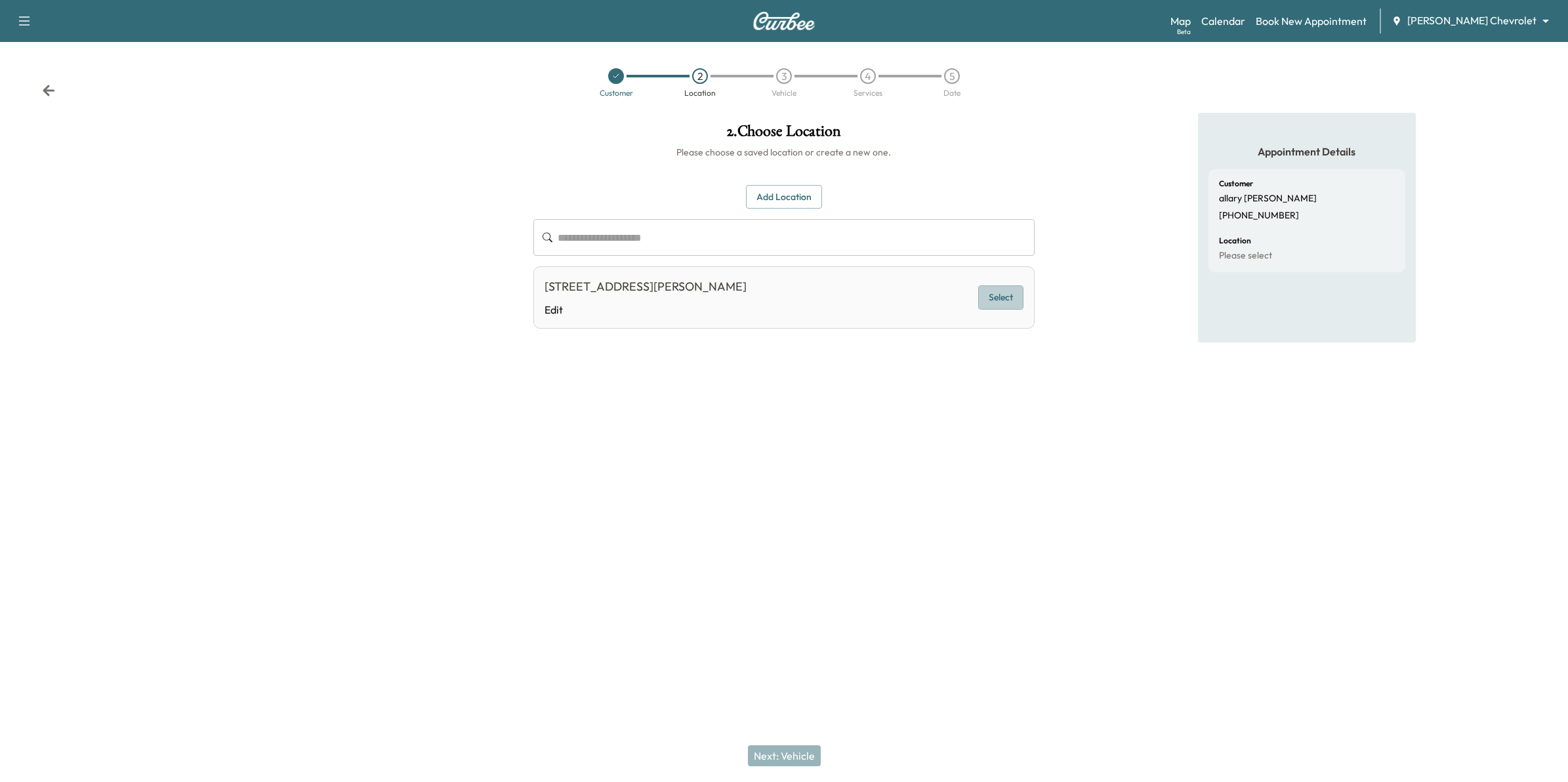
click at [1005, 298] on button "Select" at bounding box center [1001, 298] width 46 height 24
click at [1005, 298] on button "Selected" at bounding box center [996, 298] width 55 height 24
click at [792, 201] on button "Add Location" at bounding box center [784, 197] width 76 height 24
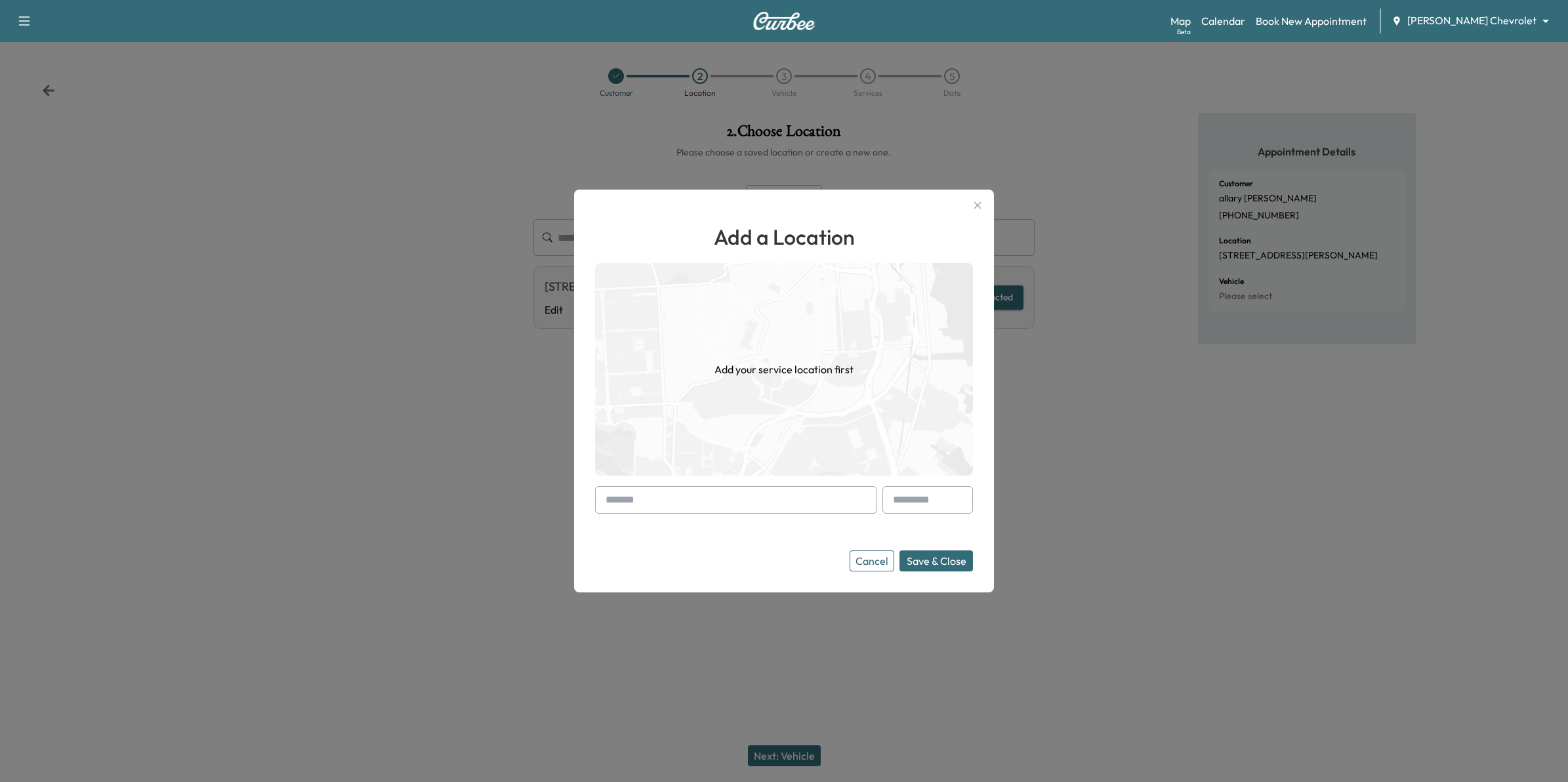
click at [802, 502] on input "text" at bounding box center [736, 500] width 282 height 28
click at [694, 486] on input "text" at bounding box center [736, 500] width 282 height 28
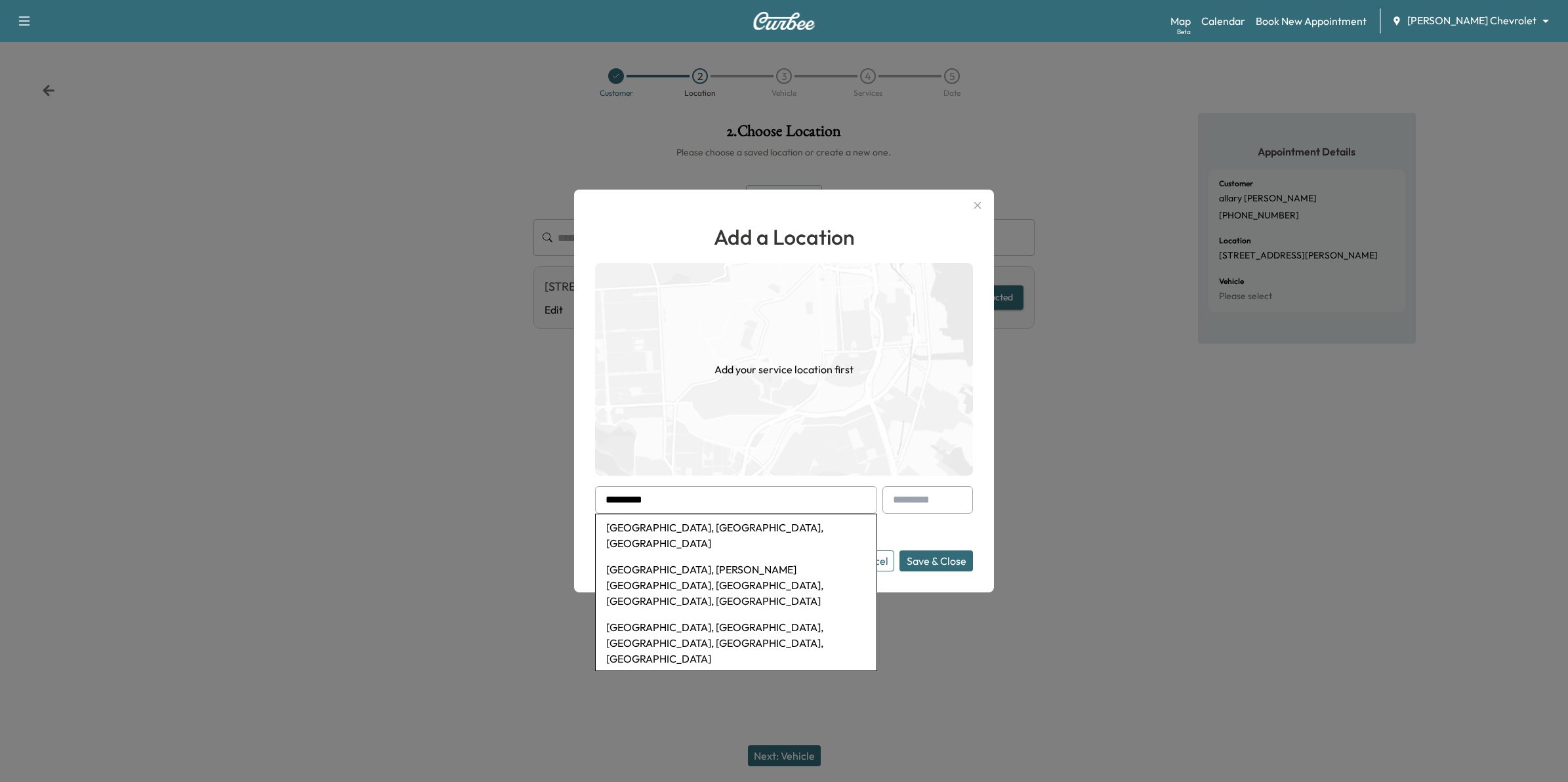
click at [706, 502] on input "*********" at bounding box center [736, 500] width 282 height 28
type input "*"
click at [707, 525] on li "[GEOGRAPHIC_DATA], [GEOGRAPHIC_DATA], [GEOGRAPHIC_DATA]" at bounding box center [736, 536] width 280 height 42
type input "**********"
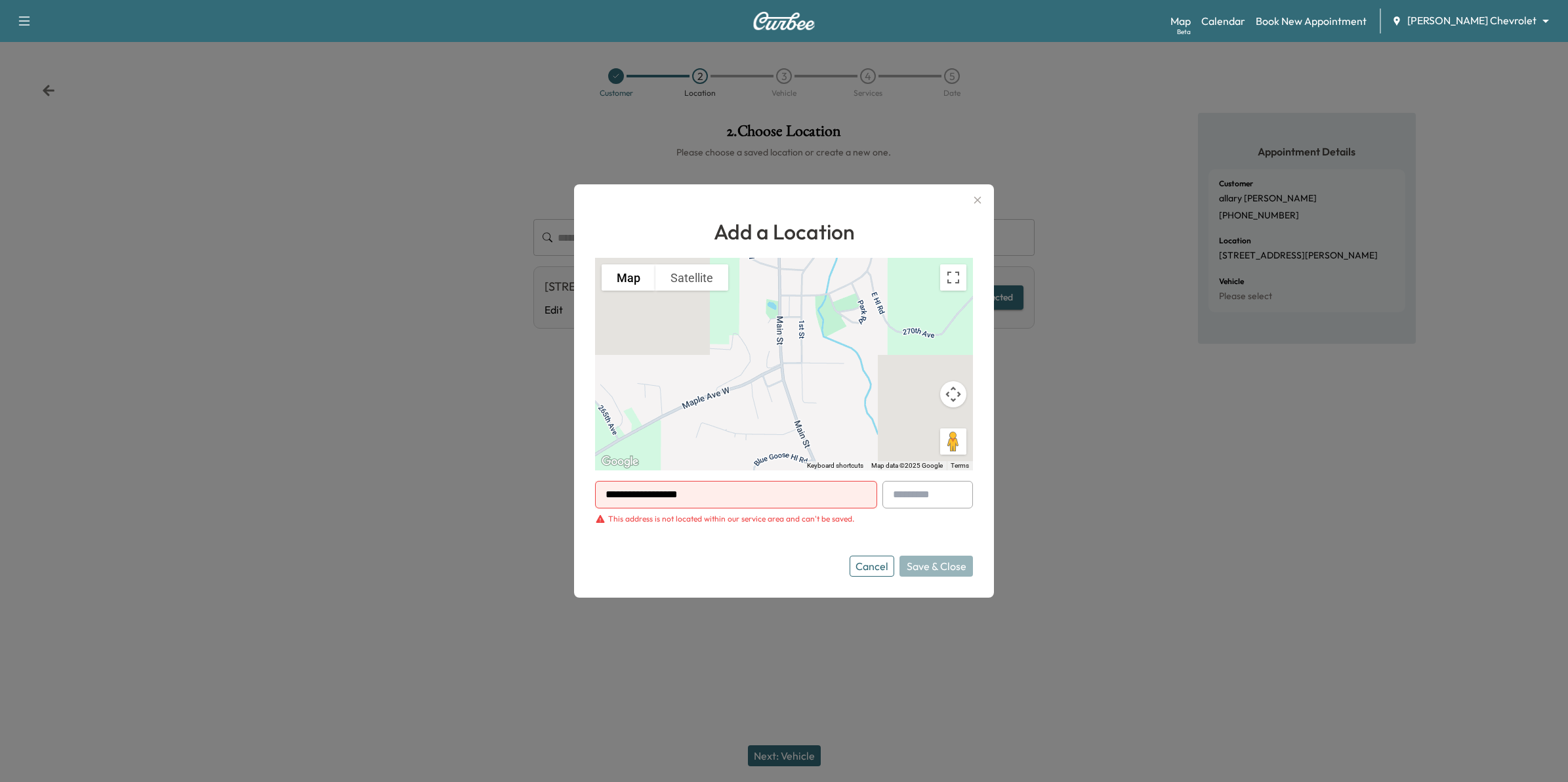
drag, startPoint x: 717, startPoint y: 497, endPoint x: 308, endPoint y: 472, distance: 409.8
click at [298, 484] on div "**********" at bounding box center [784, 391] width 1568 height 782
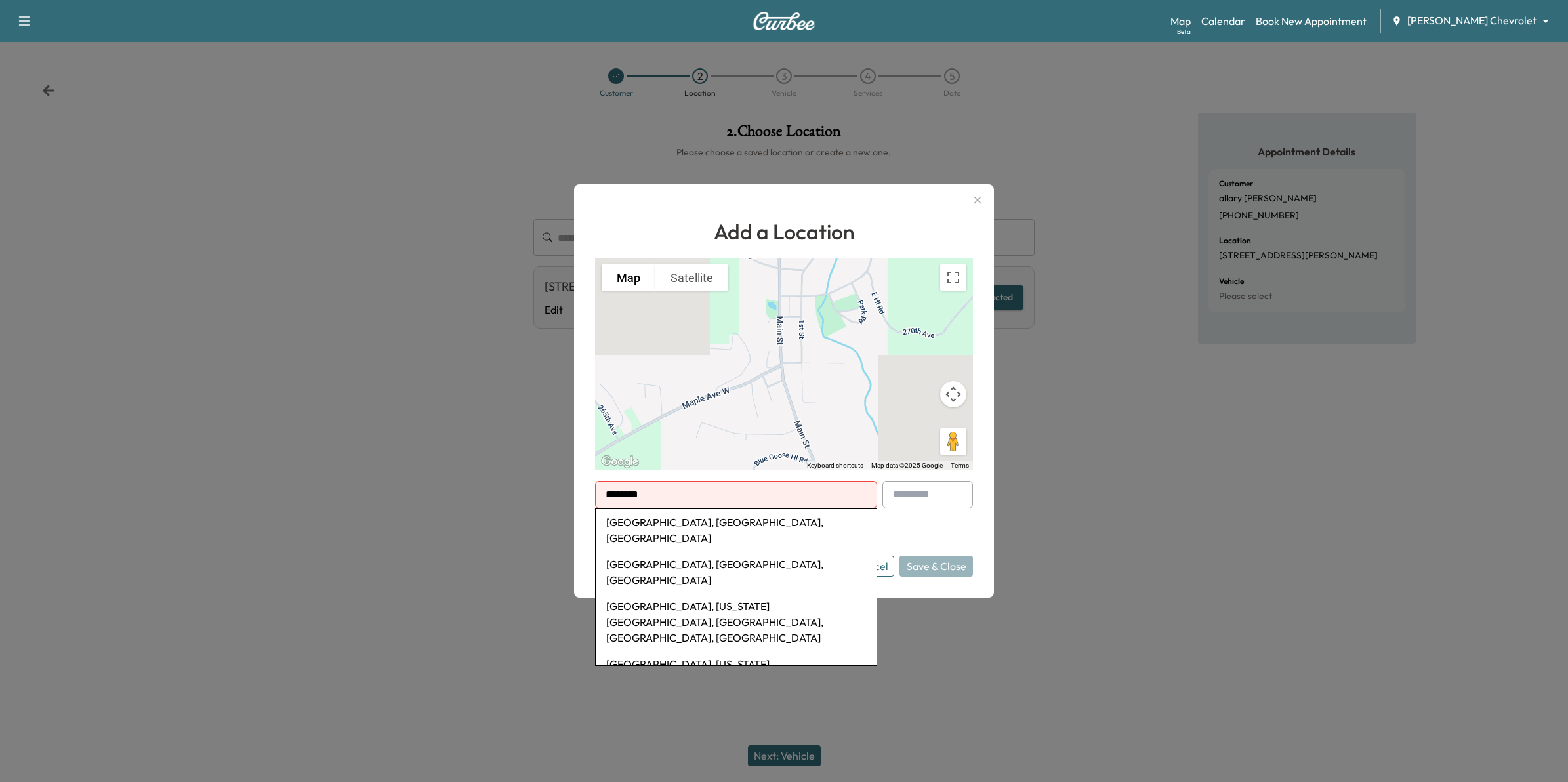
click at [812, 519] on li "[GEOGRAPHIC_DATA], [GEOGRAPHIC_DATA], [GEOGRAPHIC_DATA]" at bounding box center [736, 530] width 280 height 42
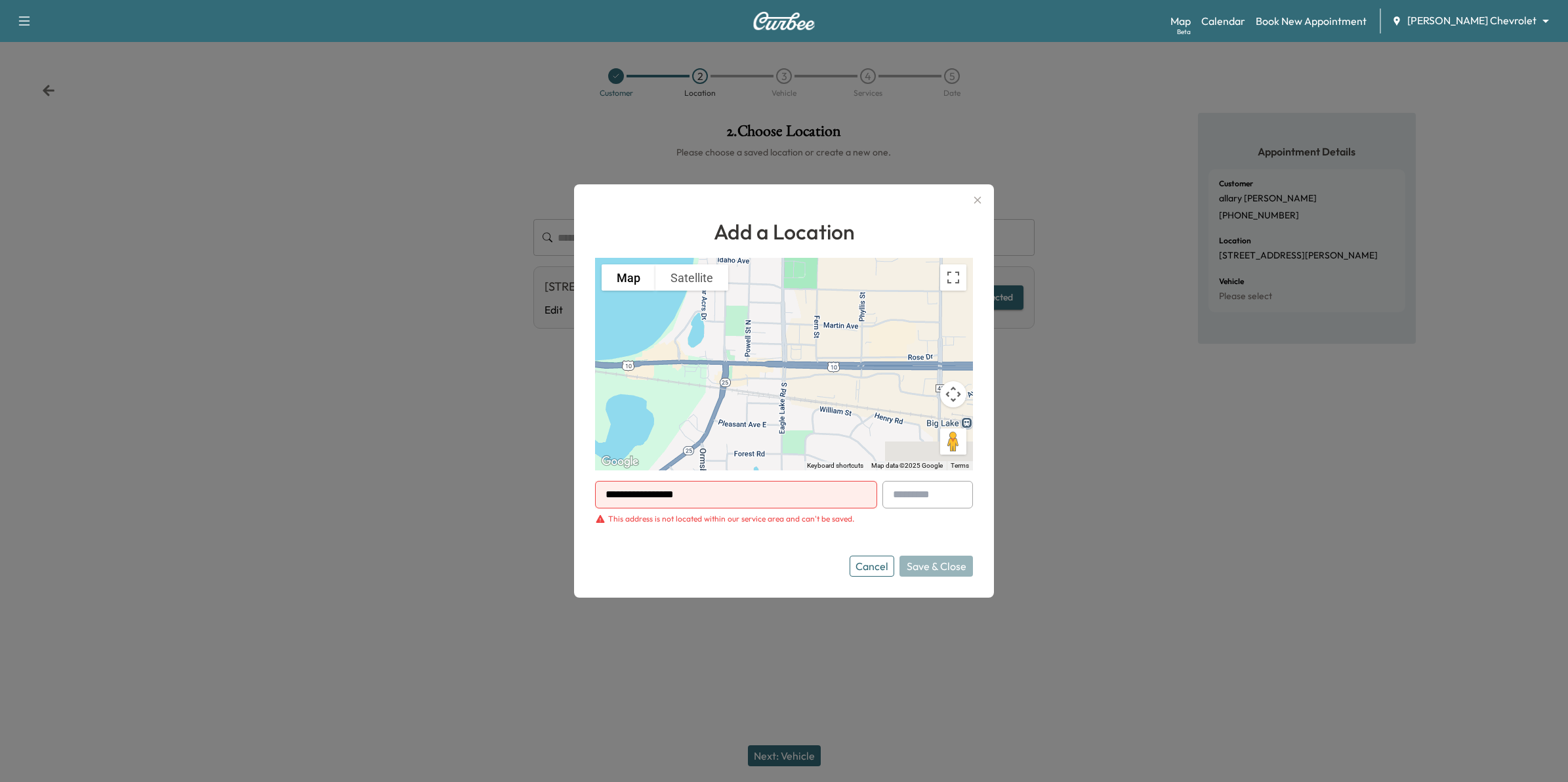
drag, startPoint x: 731, startPoint y: 500, endPoint x: 506, endPoint y: 481, distance: 225.8
click at [519, 484] on div "**********" at bounding box center [784, 391] width 1568 height 782
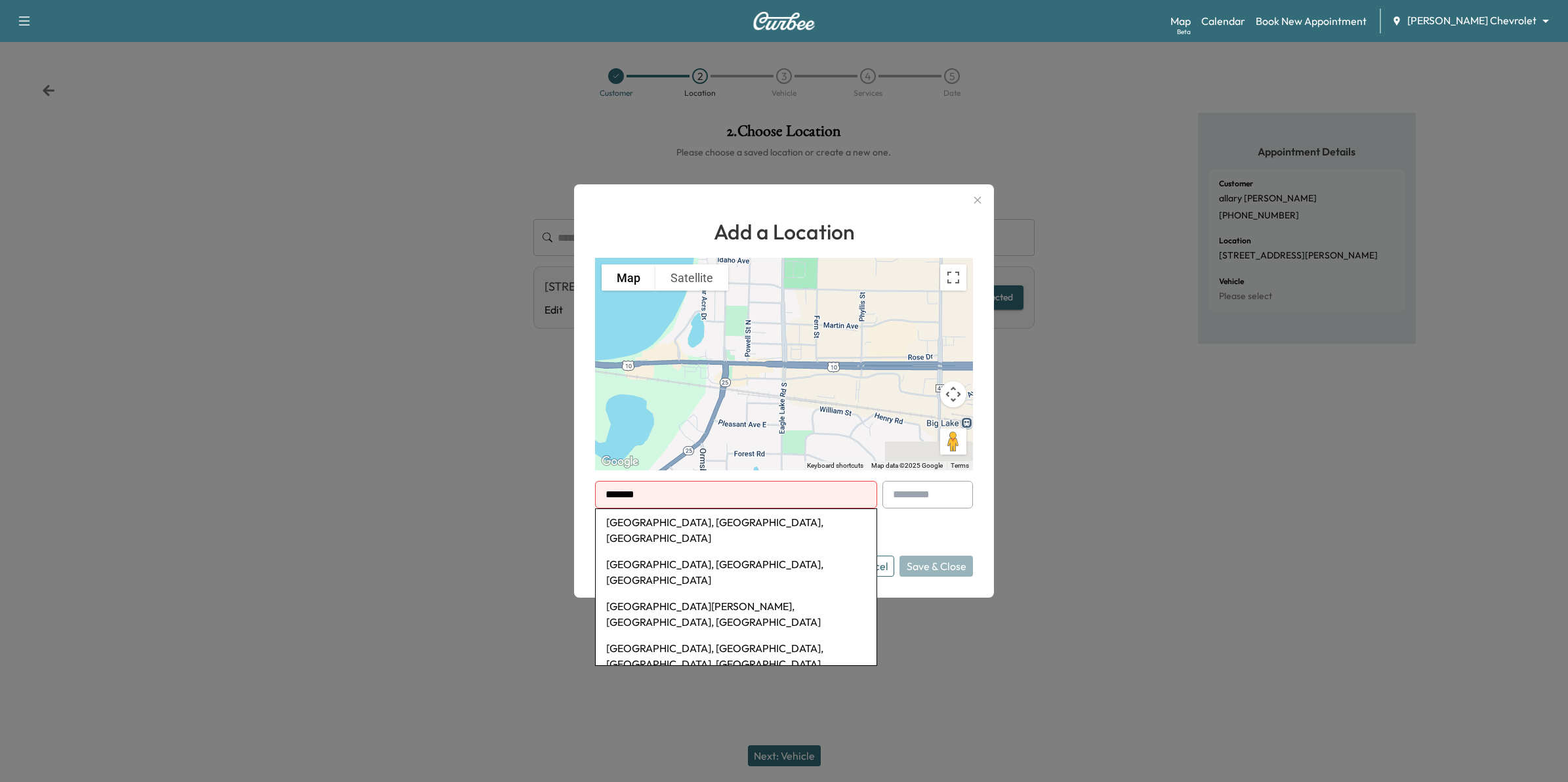
click at [696, 529] on li "[GEOGRAPHIC_DATA], [GEOGRAPHIC_DATA], [GEOGRAPHIC_DATA]" at bounding box center [736, 530] width 280 height 42
type input "**********"
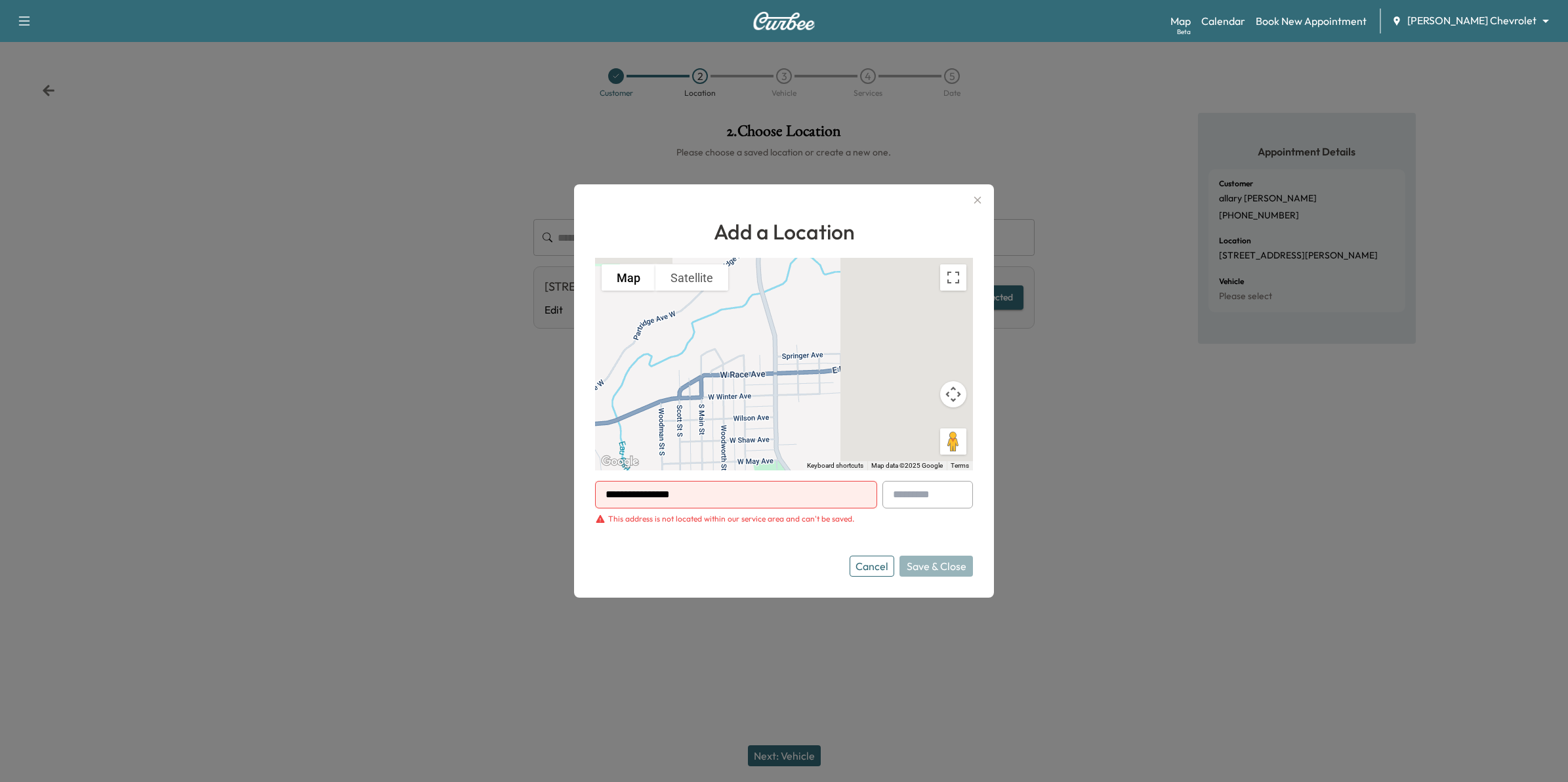
drag, startPoint x: 779, startPoint y: 493, endPoint x: 407, endPoint y: 479, distance: 372.3
click at [408, 483] on div "**********" at bounding box center [784, 391] width 1568 height 782
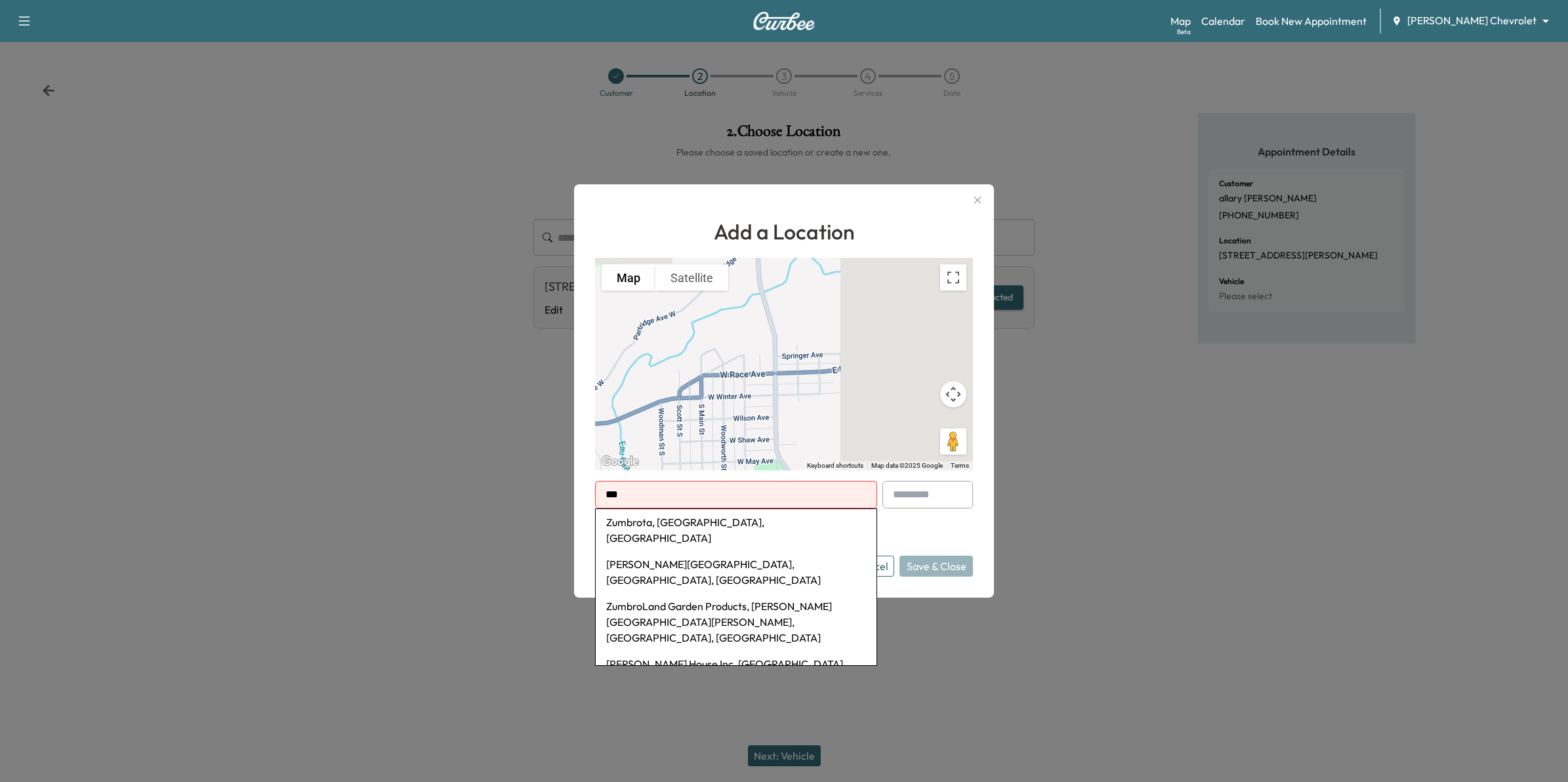
click at [650, 553] on li "[PERSON_NAME][GEOGRAPHIC_DATA], [GEOGRAPHIC_DATA], [GEOGRAPHIC_DATA]" at bounding box center [736, 572] width 280 height 42
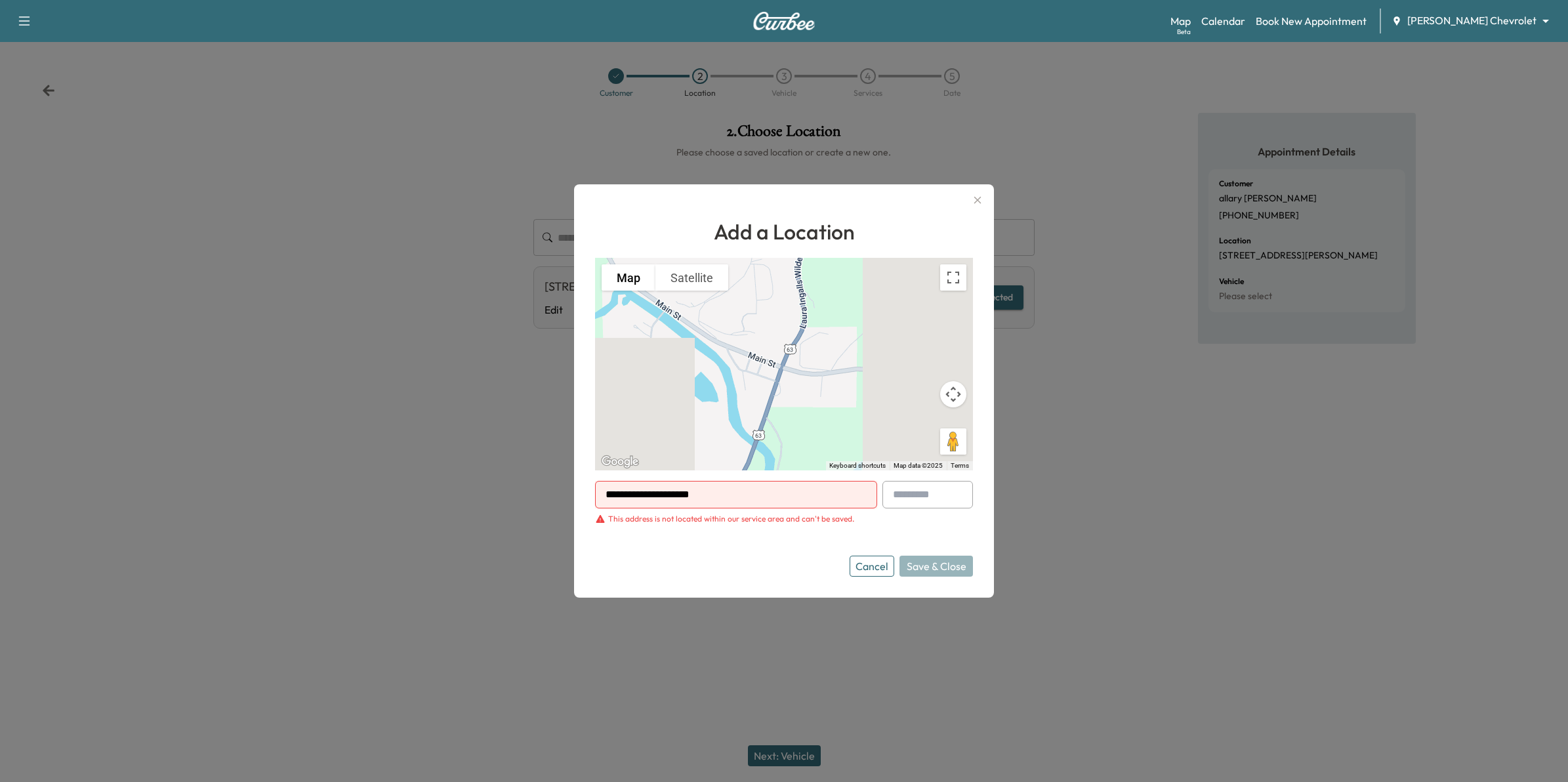
drag, startPoint x: 763, startPoint y: 493, endPoint x: 270, endPoint y: 404, distance: 501.0
click at [270, 404] on div "**********" at bounding box center [784, 391] width 1568 height 782
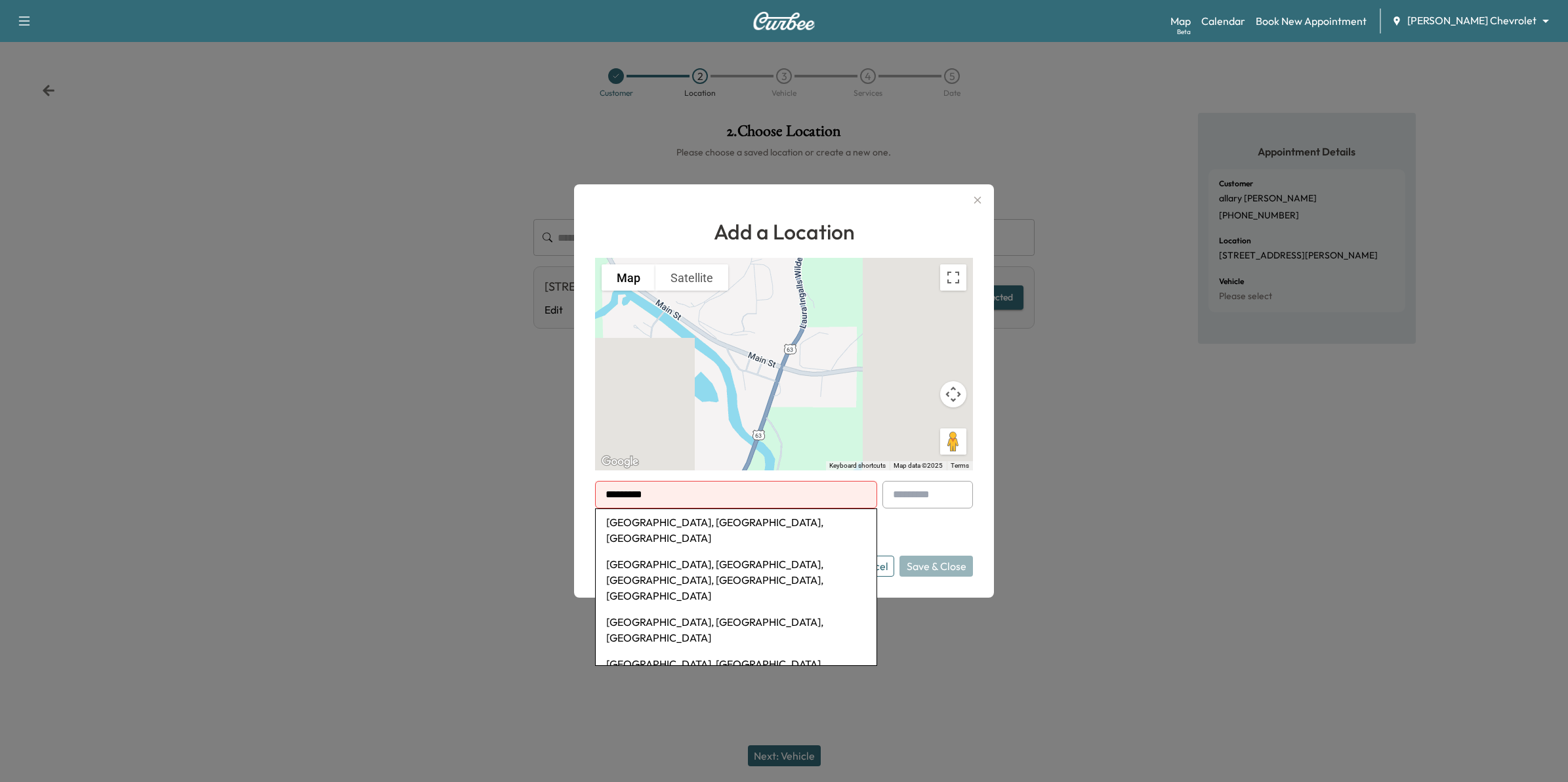
type input "*********"
drag, startPoint x: 677, startPoint y: 502, endPoint x: 369, endPoint y: 464, distance: 310.3
click at [369, 464] on div "Add a Location To navigate the map with touch gestures double-tap and hold your…" at bounding box center [784, 391] width 1568 height 782
click at [674, 513] on li "[GEOGRAPHIC_DATA], [GEOGRAPHIC_DATA], [GEOGRAPHIC_DATA]" at bounding box center [736, 530] width 280 height 42
type input "**********"
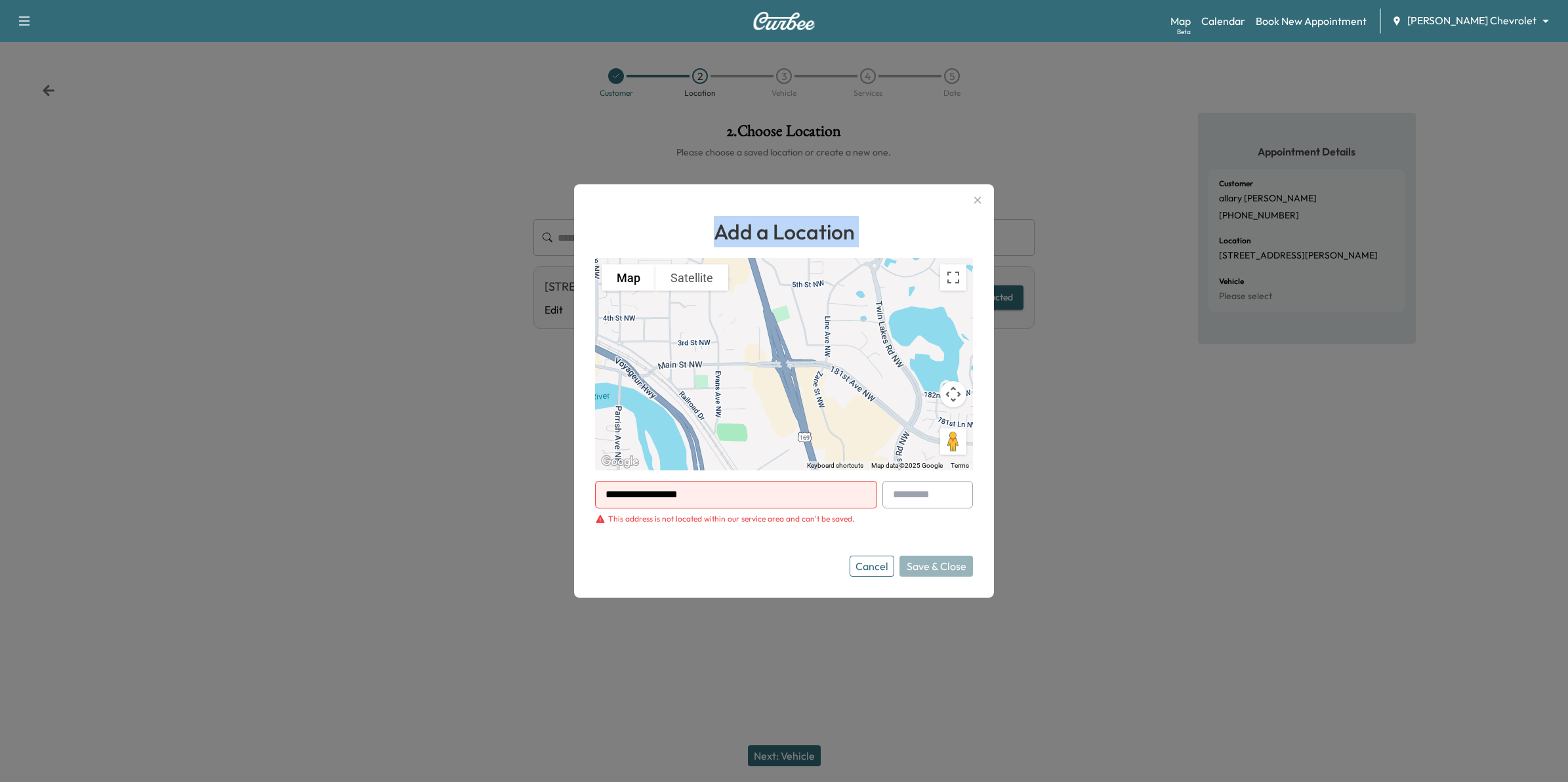
drag, startPoint x: 805, startPoint y: 481, endPoint x: 373, endPoint y: 428, distance: 435.2
click at [373, 428] on div "**********" at bounding box center [784, 391] width 1568 height 782
drag, startPoint x: 526, startPoint y: 490, endPoint x: 312, endPoint y: 493, distance: 214.0
click at [312, 493] on div "**********" at bounding box center [784, 391] width 1568 height 782
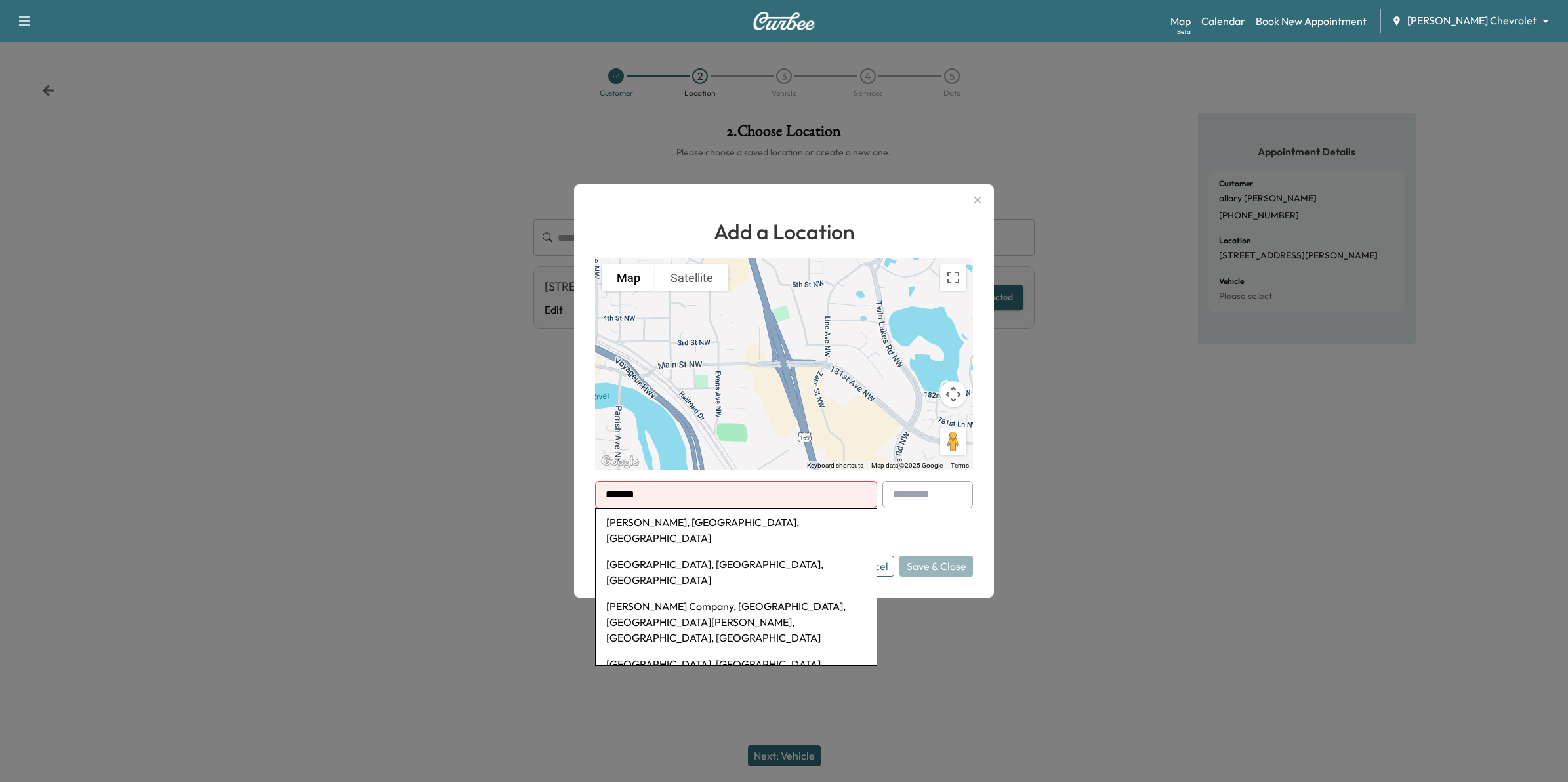
click at [630, 530] on li "[PERSON_NAME], [GEOGRAPHIC_DATA], [GEOGRAPHIC_DATA]" at bounding box center [736, 530] width 280 height 42
type input "**********"
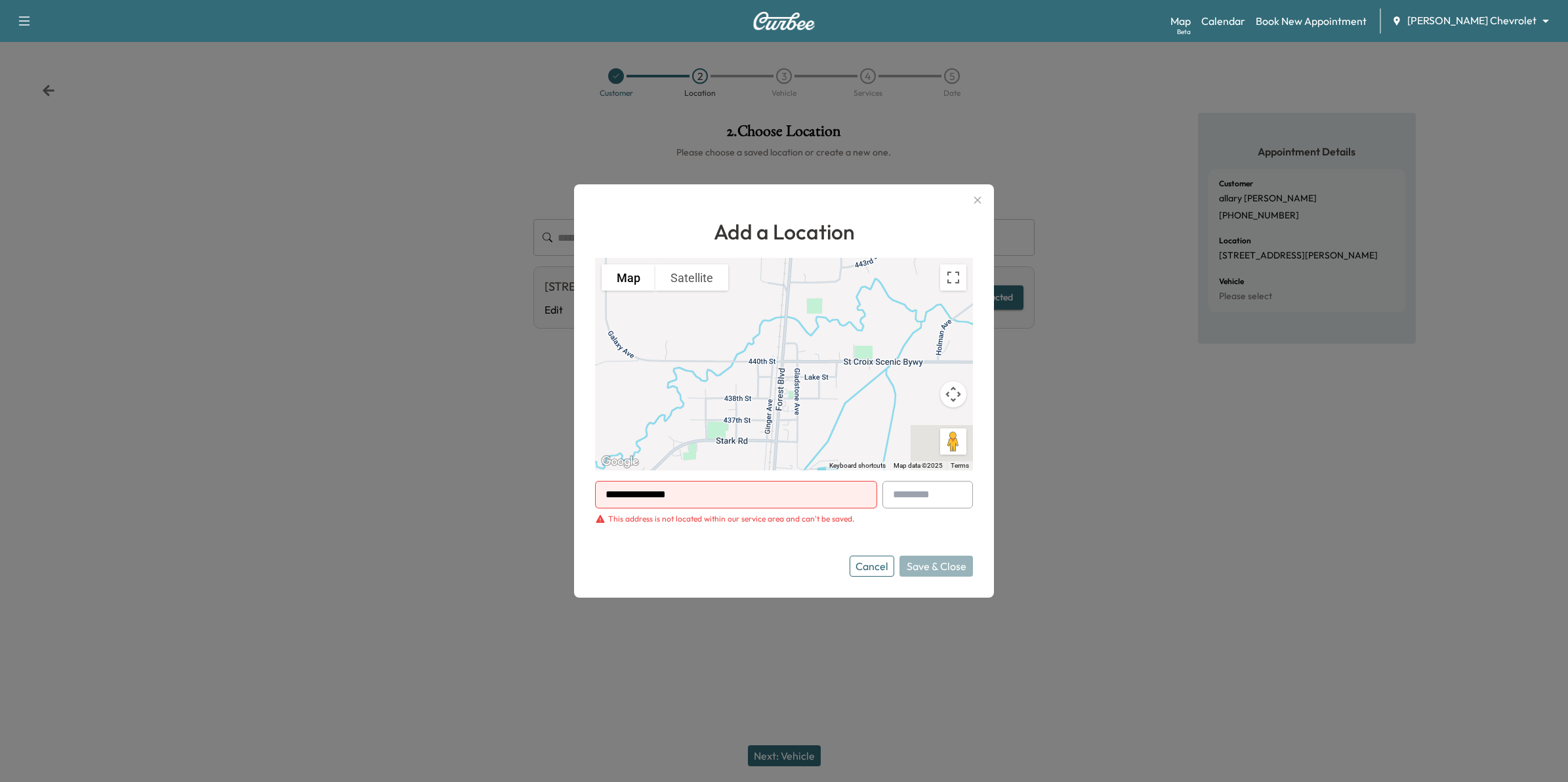
drag, startPoint x: 718, startPoint y: 497, endPoint x: 430, endPoint y: 491, distance: 288.1
click at [430, 491] on div "**********" at bounding box center [784, 391] width 1568 height 782
click at [669, 489] on input "text" at bounding box center [736, 495] width 282 height 28
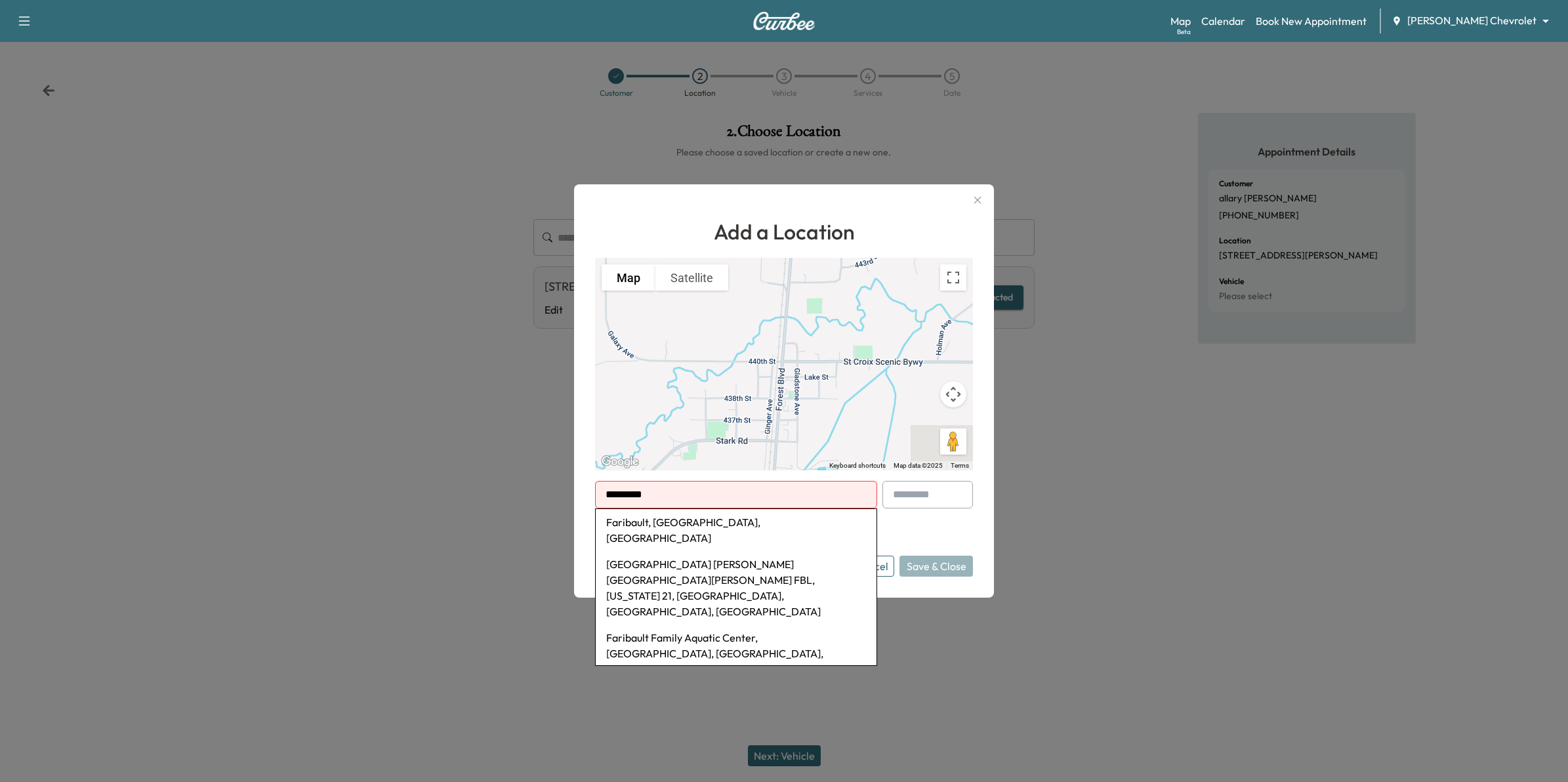
click at [772, 528] on li "Faribault, [GEOGRAPHIC_DATA], [GEOGRAPHIC_DATA]" at bounding box center [736, 530] width 280 height 42
type input "**********"
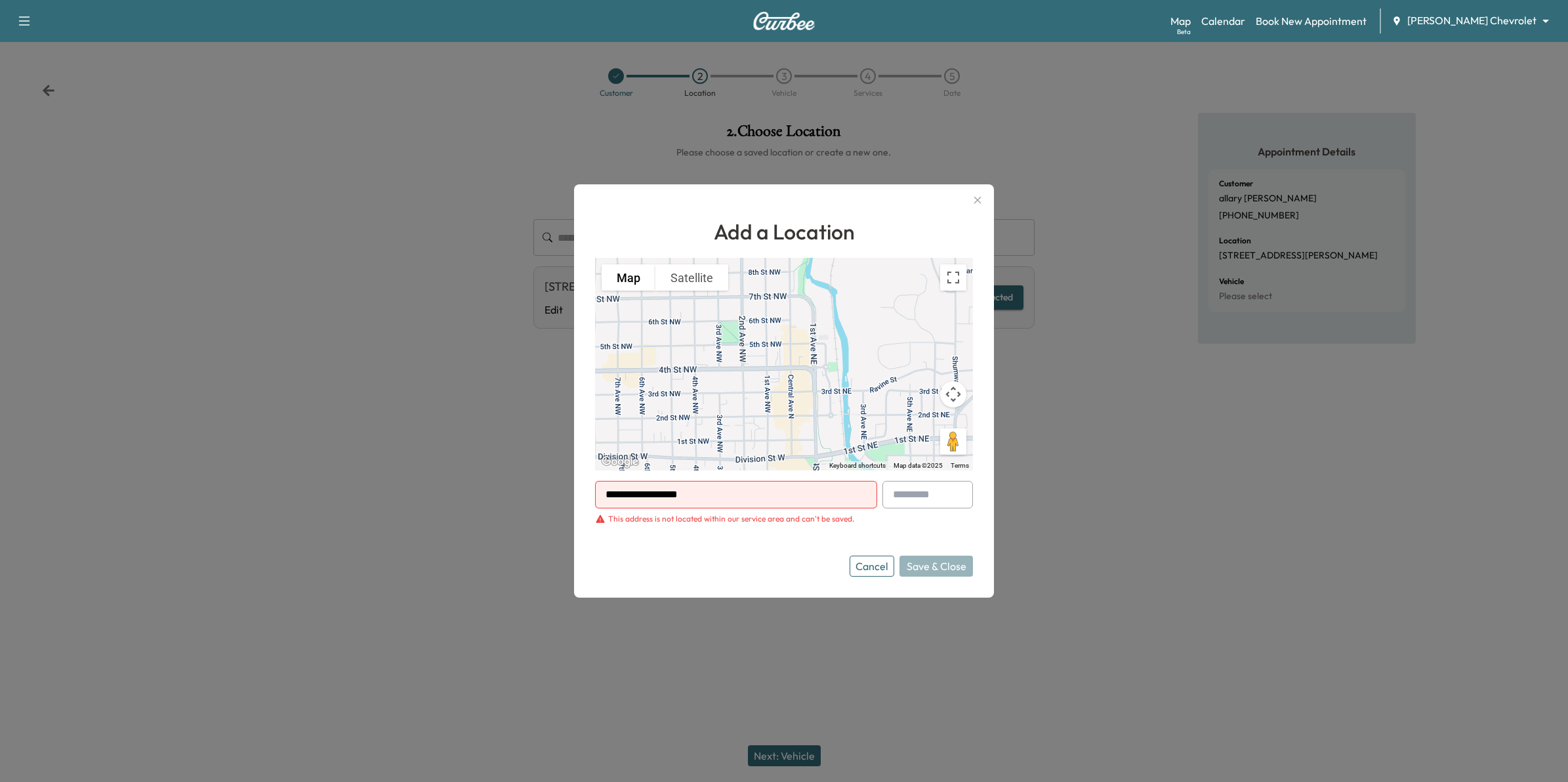
click at [940, 568] on div "Cancel Save & Close" at bounding box center [911, 567] width 123 height 21
click at [875, 569] on button "Cancel" at bounding box center [872, 567] width 45 height 21
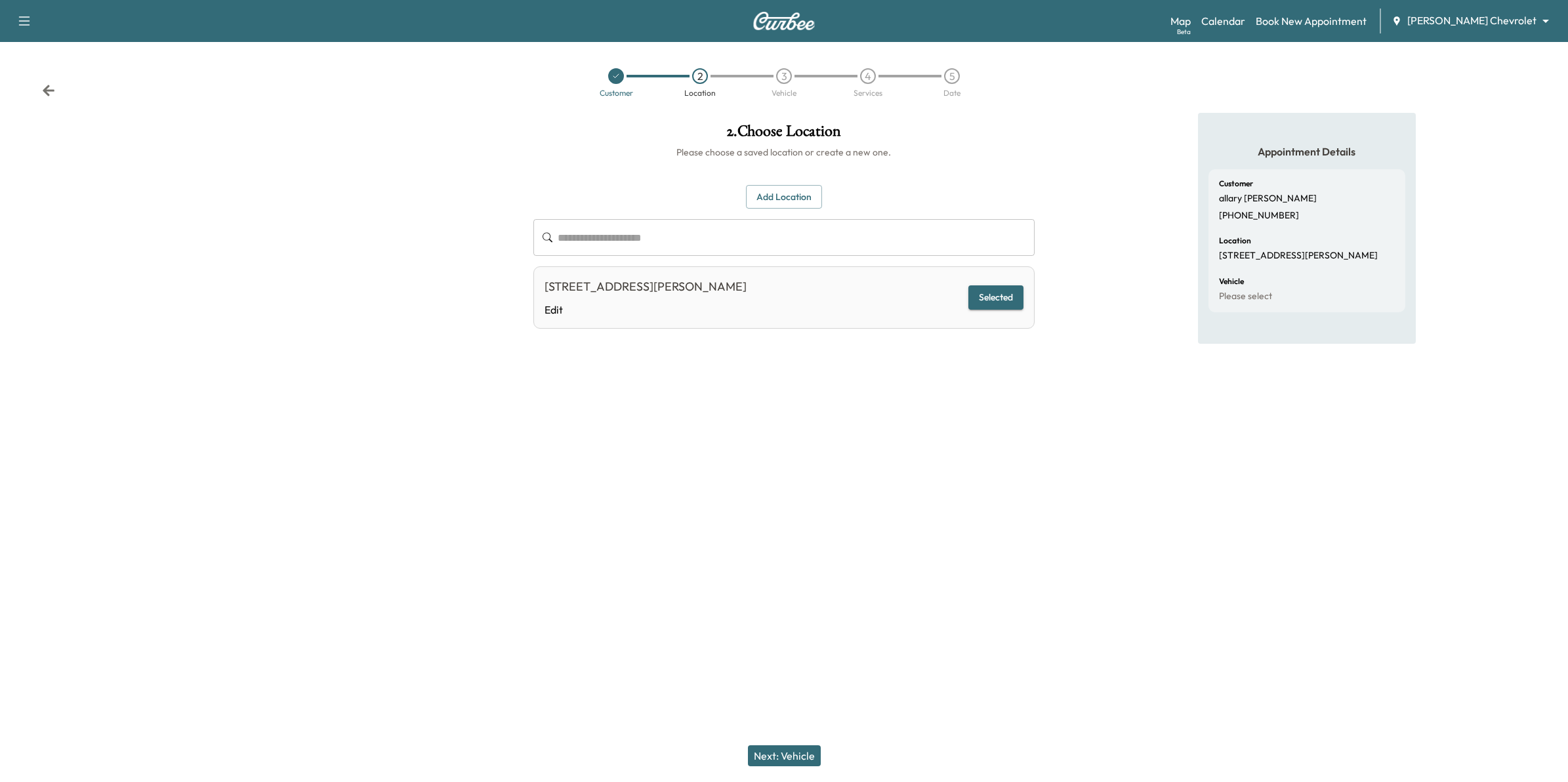
click at [55, 86] on div "Customer 2 Location 3 Vehicle 4 Services 5 Date" at bounding box center [784, 82] width 1568 height 60
click at [46, 89] on icon at bounding box center [48, 91] width 11 height 11
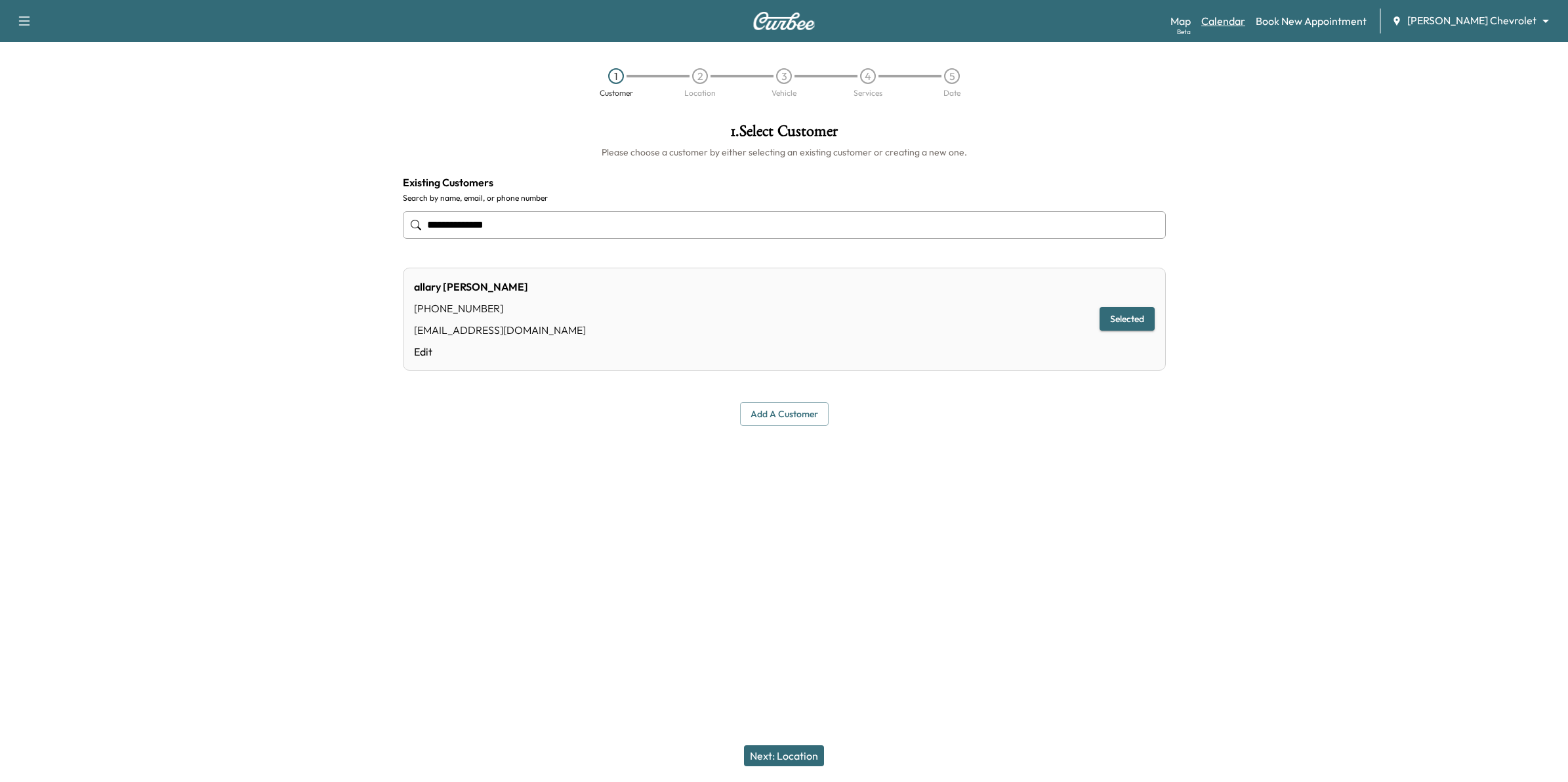
click at [1245, 21] on link "Calendar" at bounding box center [1223, 20] width 44 height 15
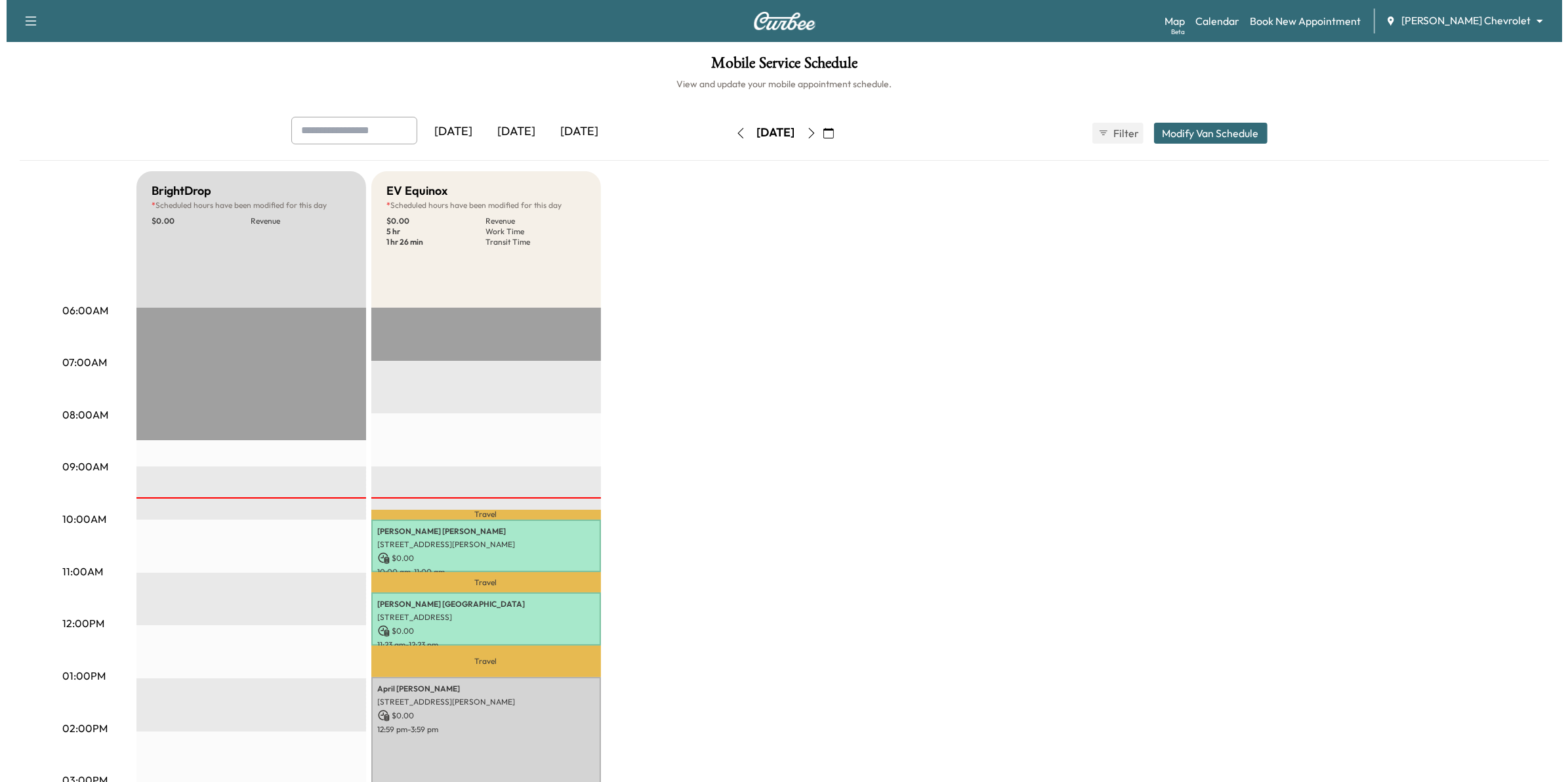
scroll to position [82, 0]
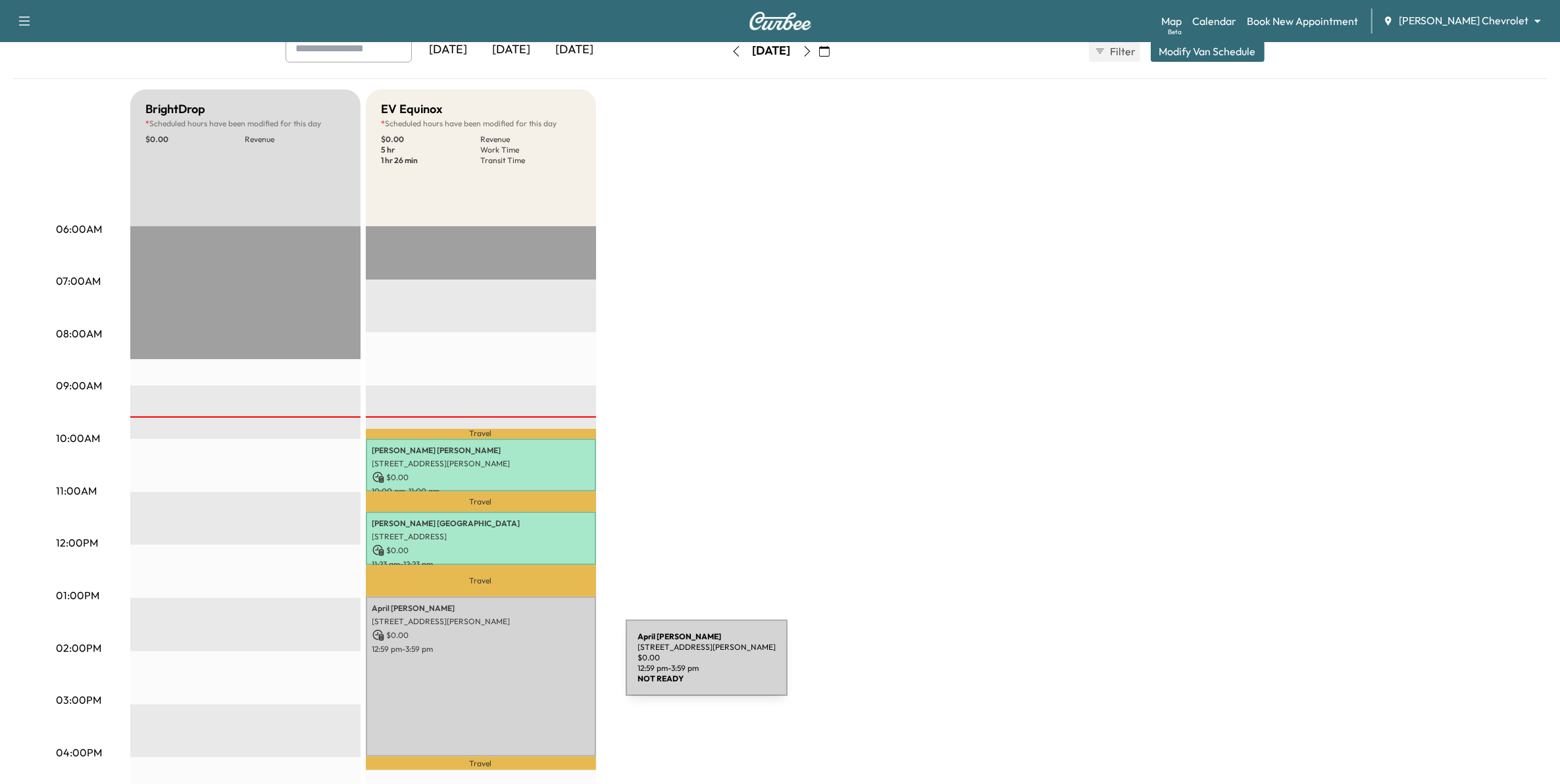
click at [527, 665] on div "[PERSON_NAME] [STREET_ADDRESS][PERSON_NAME] $ 0.00 12:59 pm - 3:59 pm" at bounding box center [481, 676] width 231 height 159
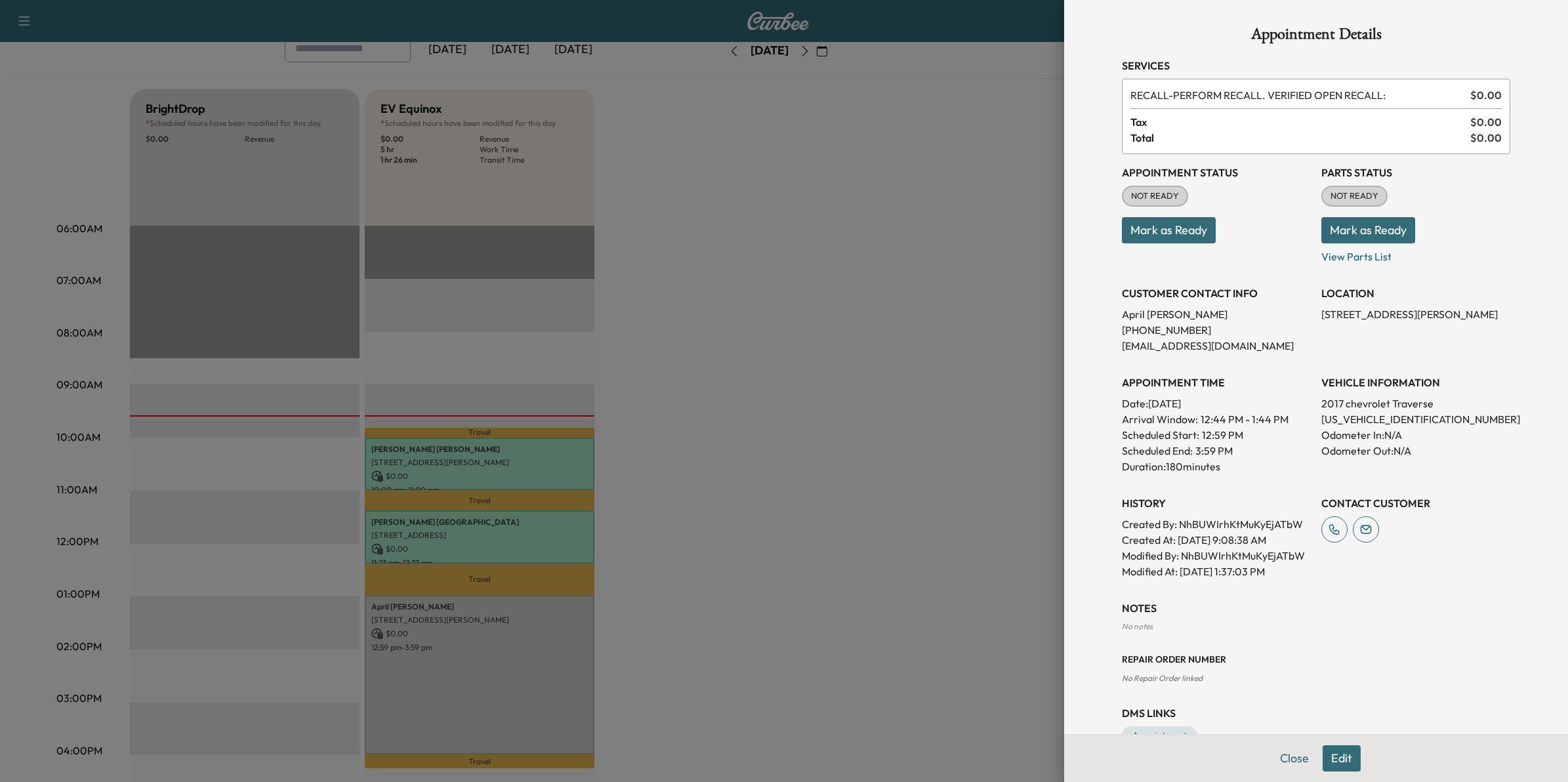
click at [866, 575] on div at bounding box center [784, 391] width 1568 height 782
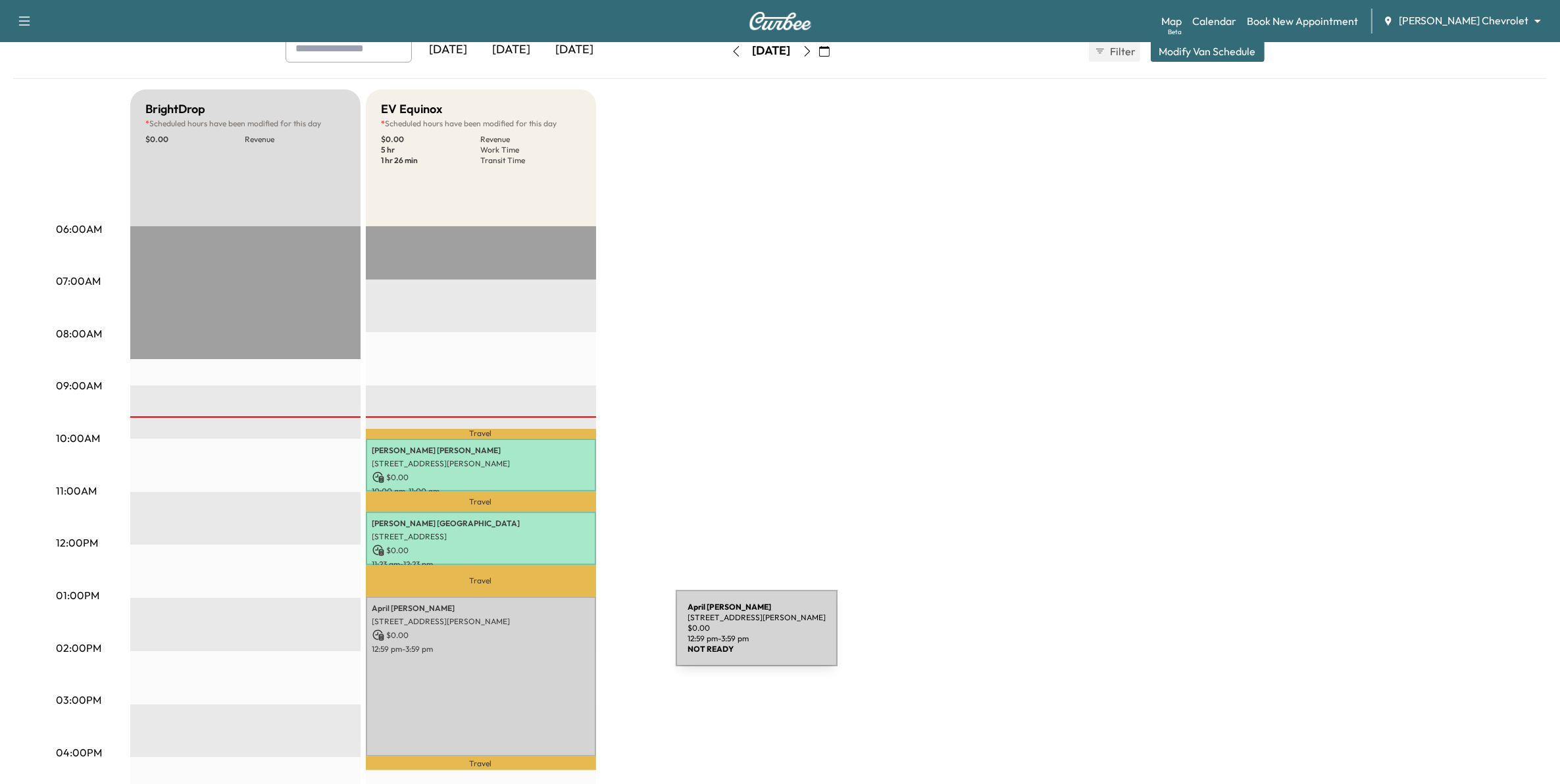
click at [494, 645] on p "12:59 pm - 3:59 pm" at bounding box center [481, 649] width 217 height 11
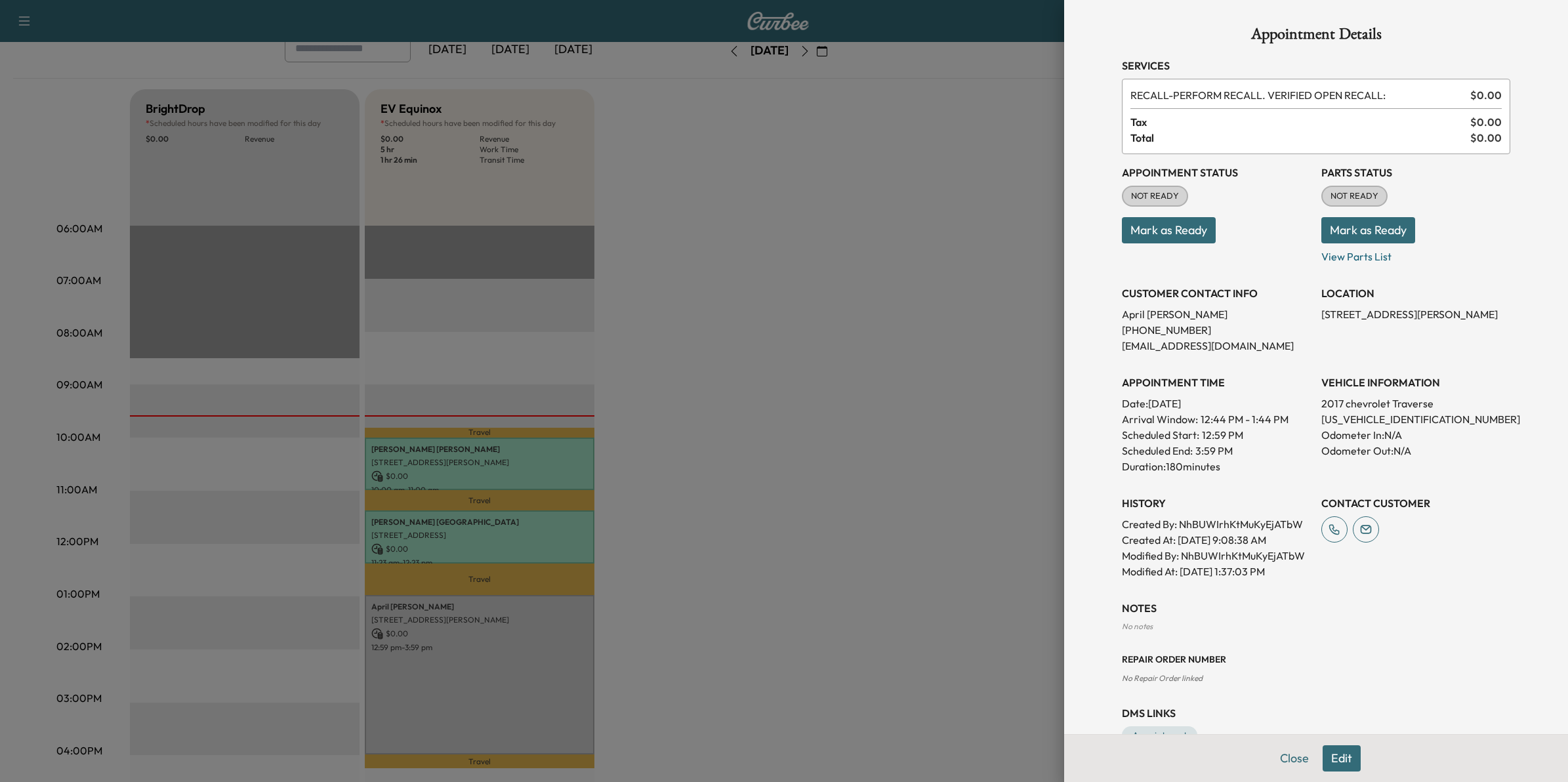
click at [1326, 758] on button "Edit" at bounding box center [1341, 758] width 38 height 26
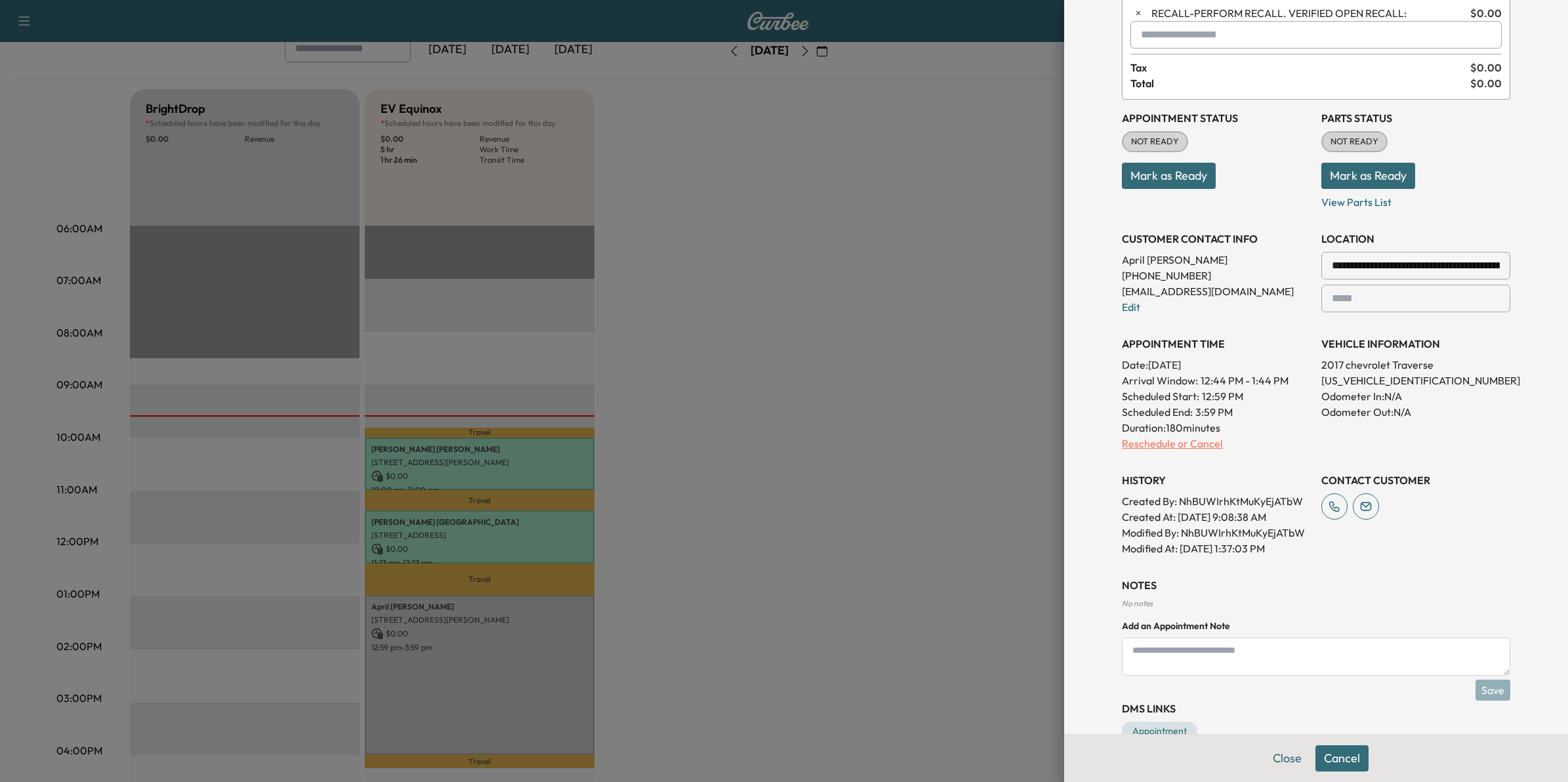
scroll to position [115, 0]
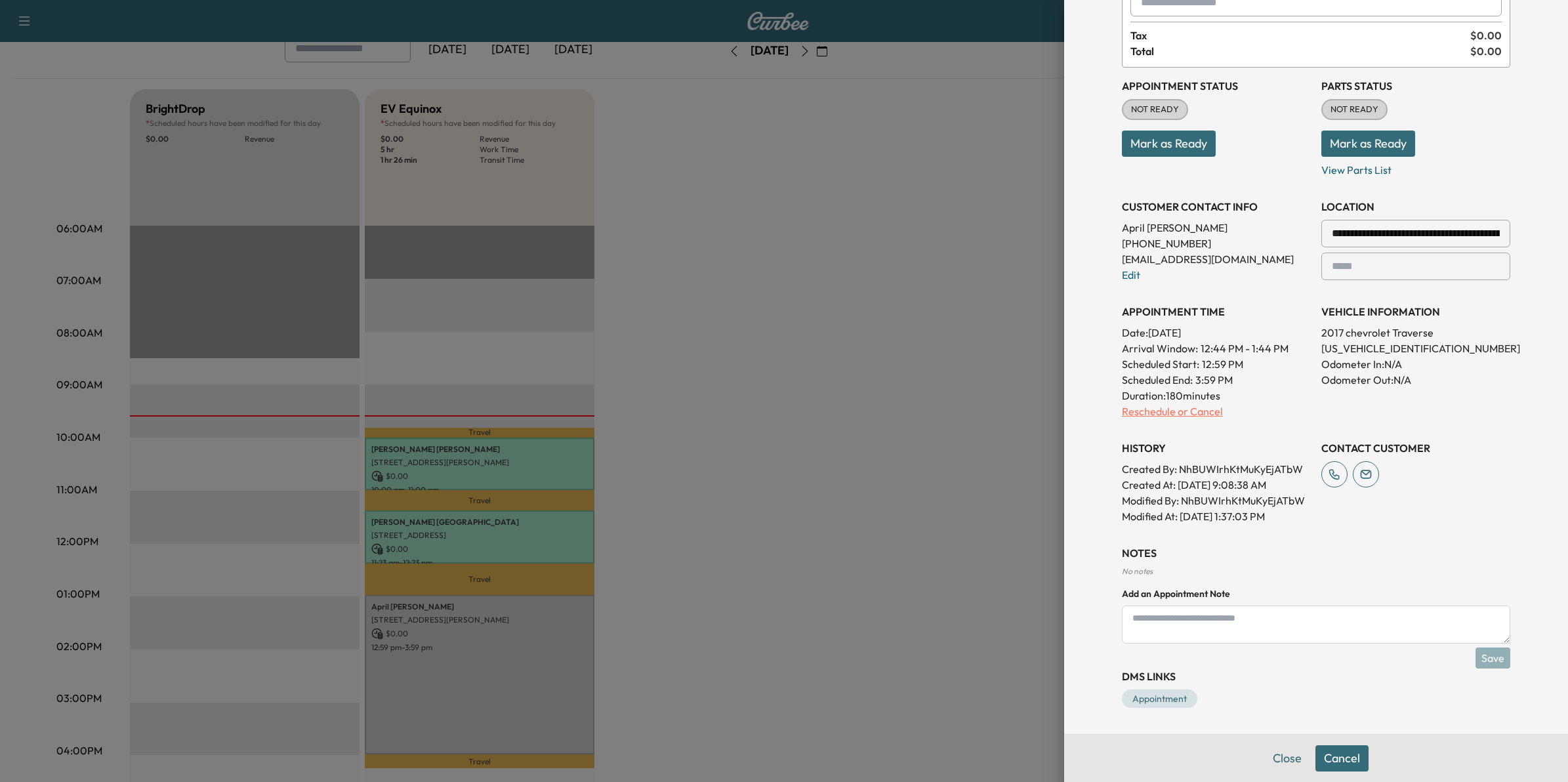
click at [1155, 410] on p "Reschedule or Cancel" at bounding box center [1217, 411] width 189 height 15
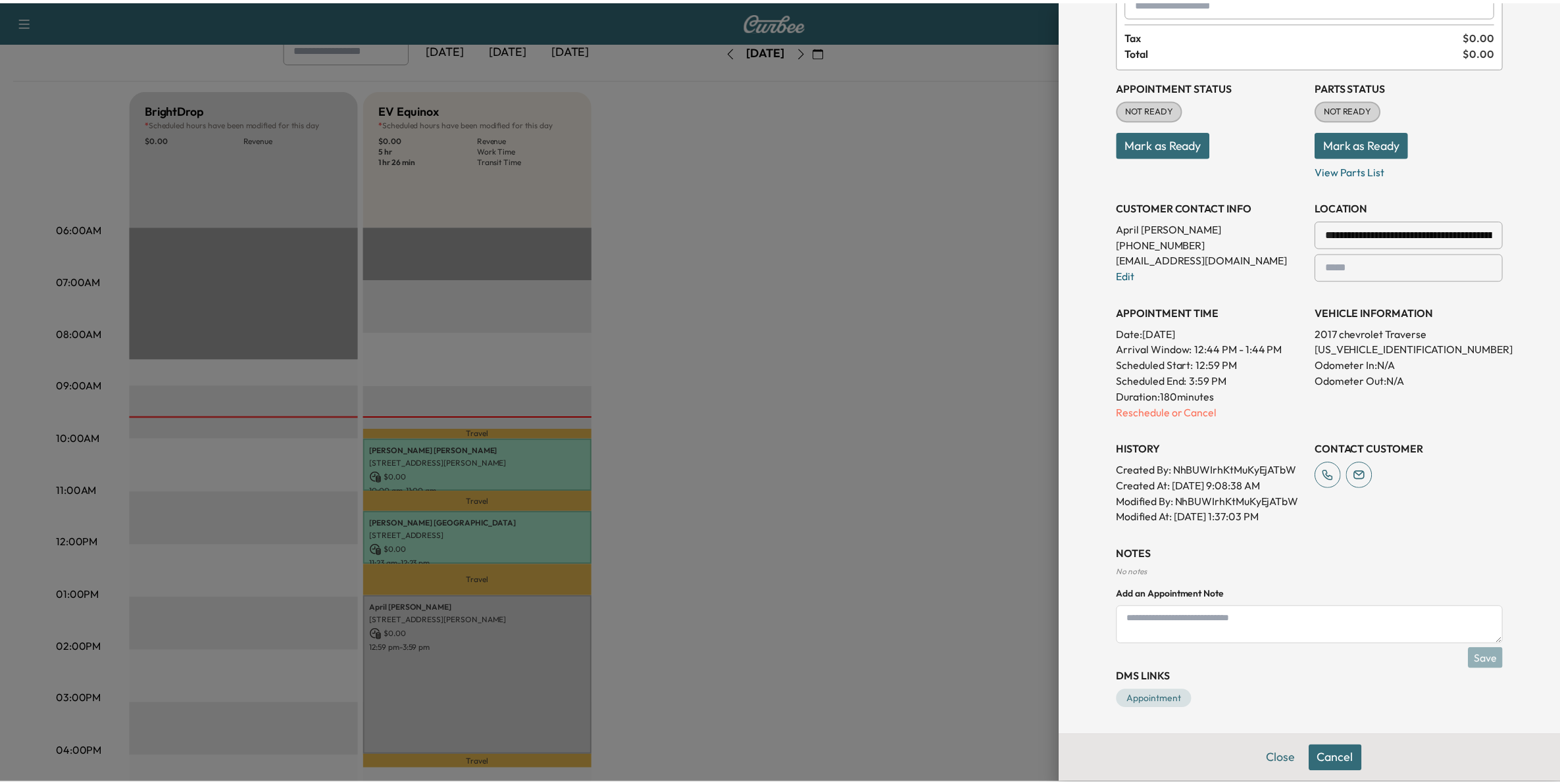
scroll to position [0, 0]
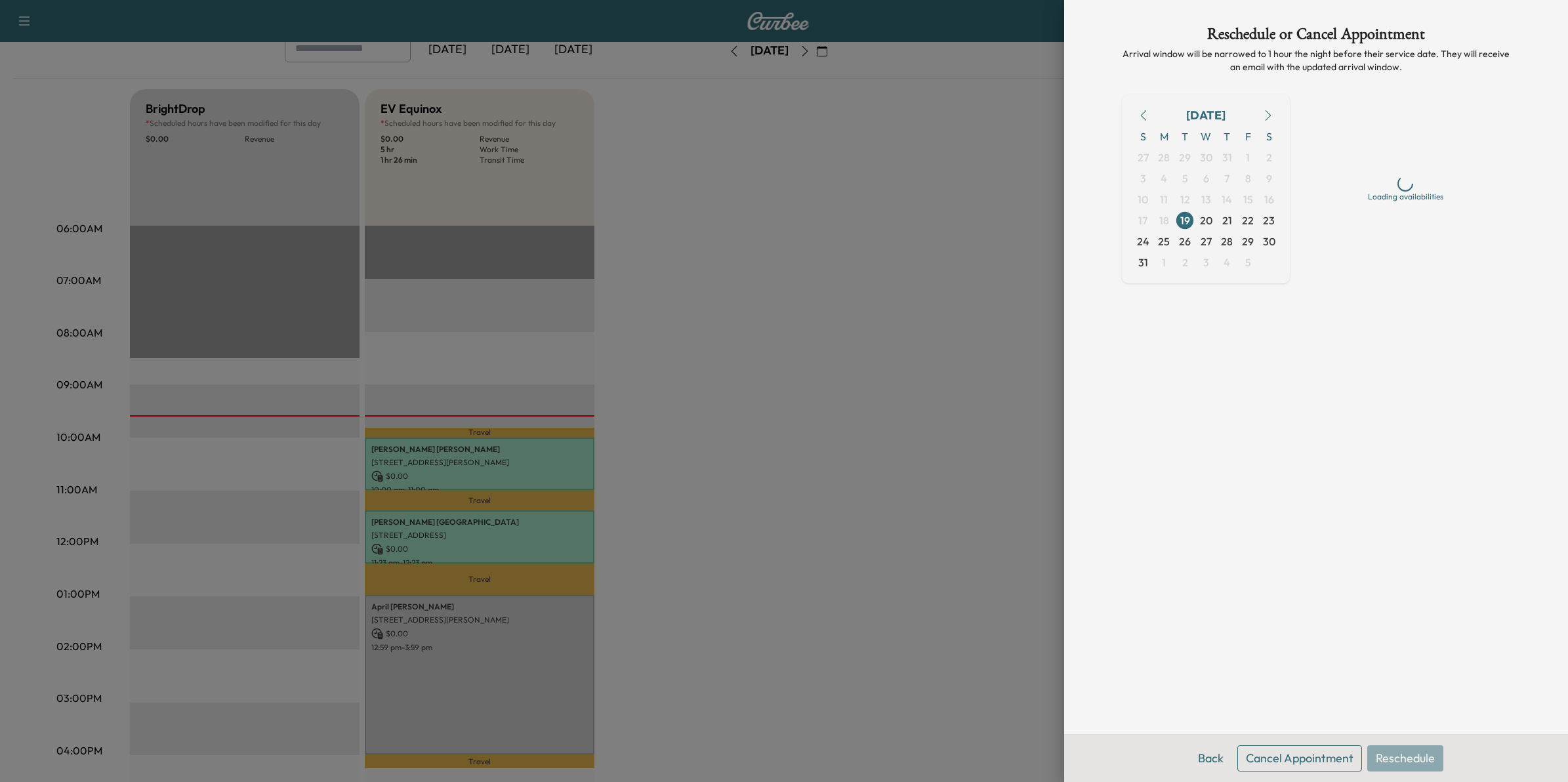
click at [1268, 108] on button "button" at bounding box center [1268, 116] width 22 height 21
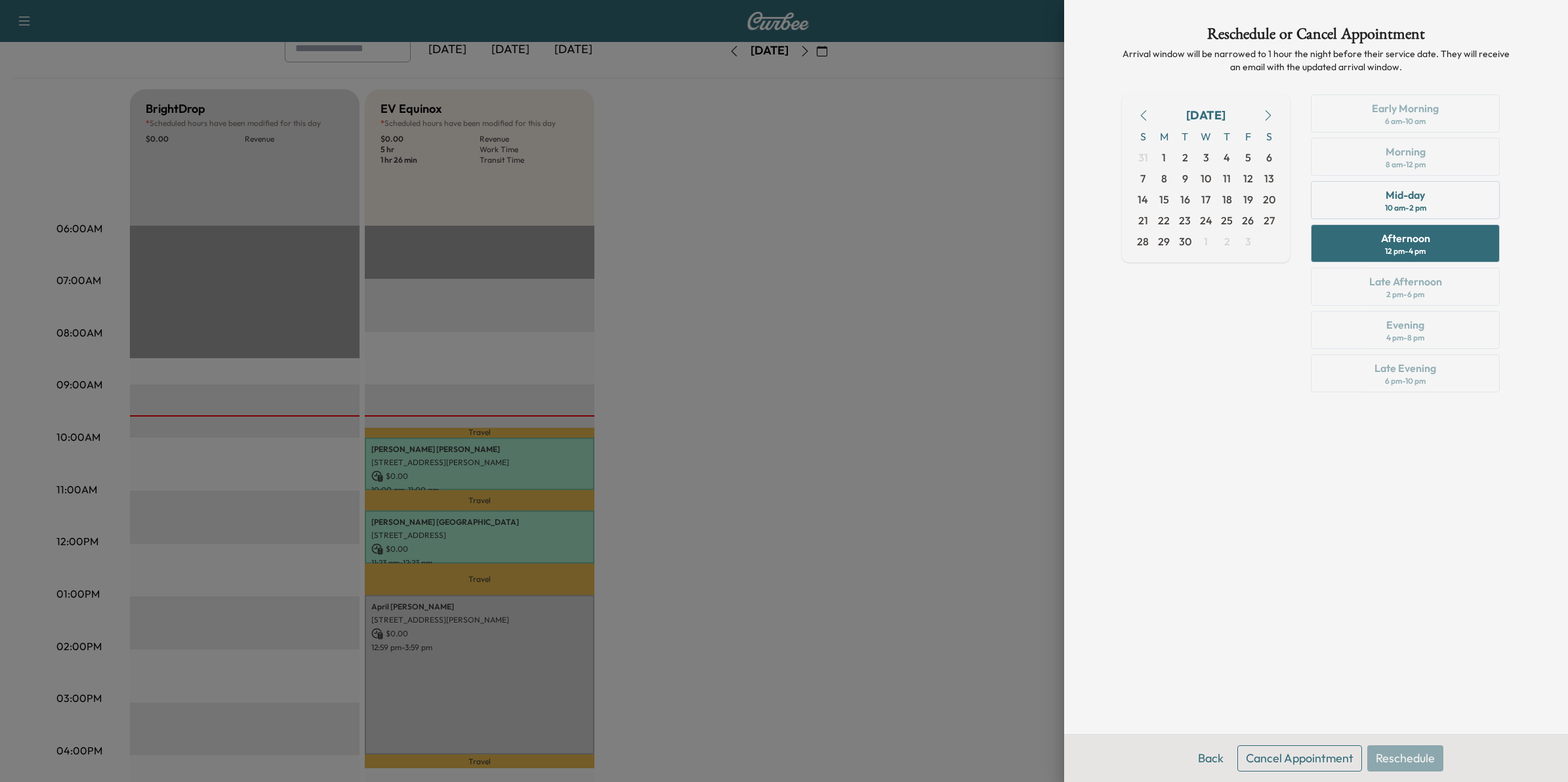
click at [1151, 113] on button "button" at bounding box center [1143, 116] width 22 height 21
click at [1142, 117] on icon "button" at bounding box center [1143, 115] width 11 height 11
click at [1267, 113] on icon "button" at bounding box center [1268, 115] width 11 height 11
click at [1185, 156] on span "2" at bounding box center [1185, 157] width 6 height 15
click at [1434, 161] on div "Morning 8 am - 12 pm" at bounding box center [1406, 157] width 189 height 38
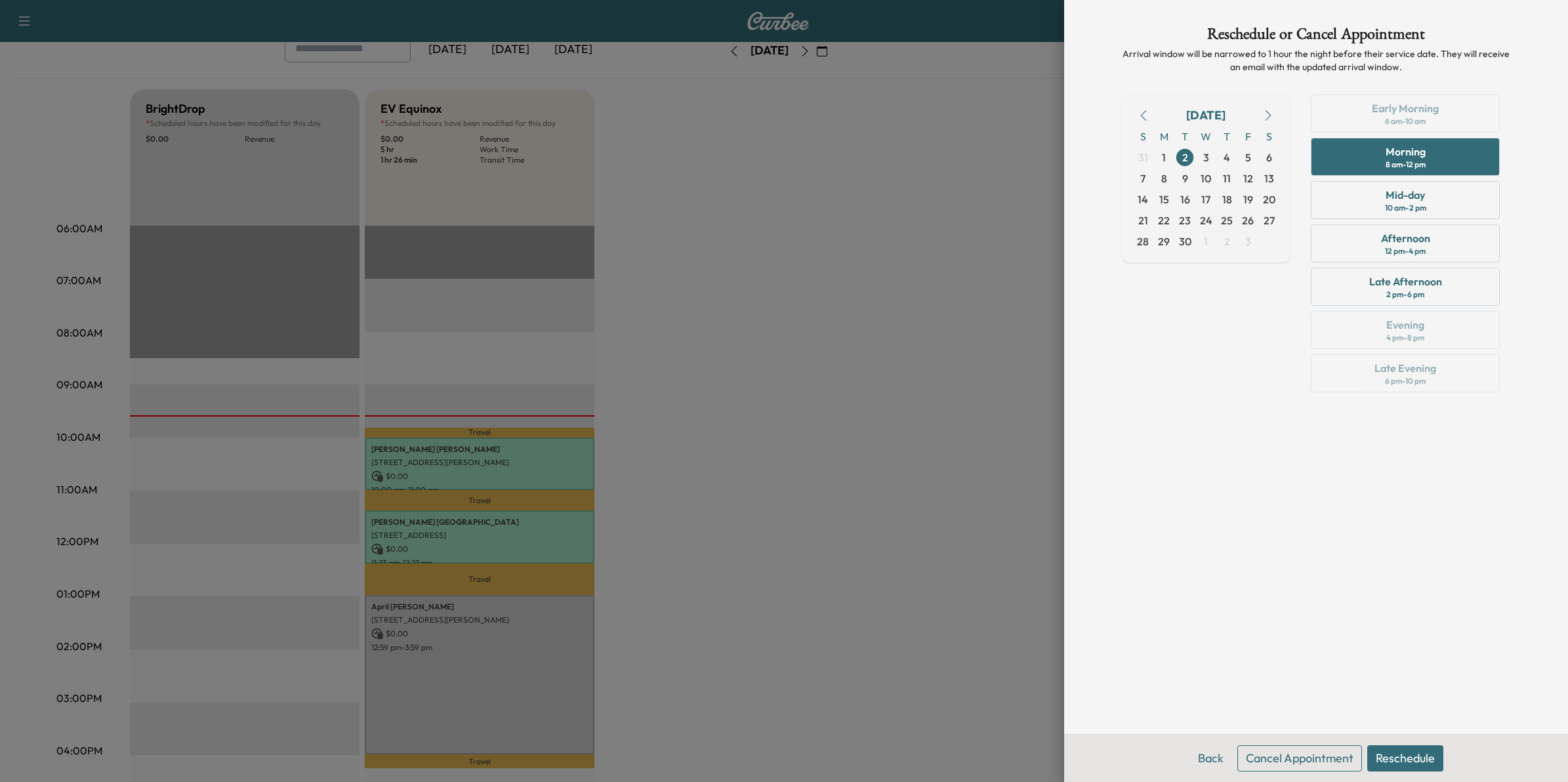
click at [1407, 754] on button "Reschedule" at bounding box center [1405, 758] width 76 height 26
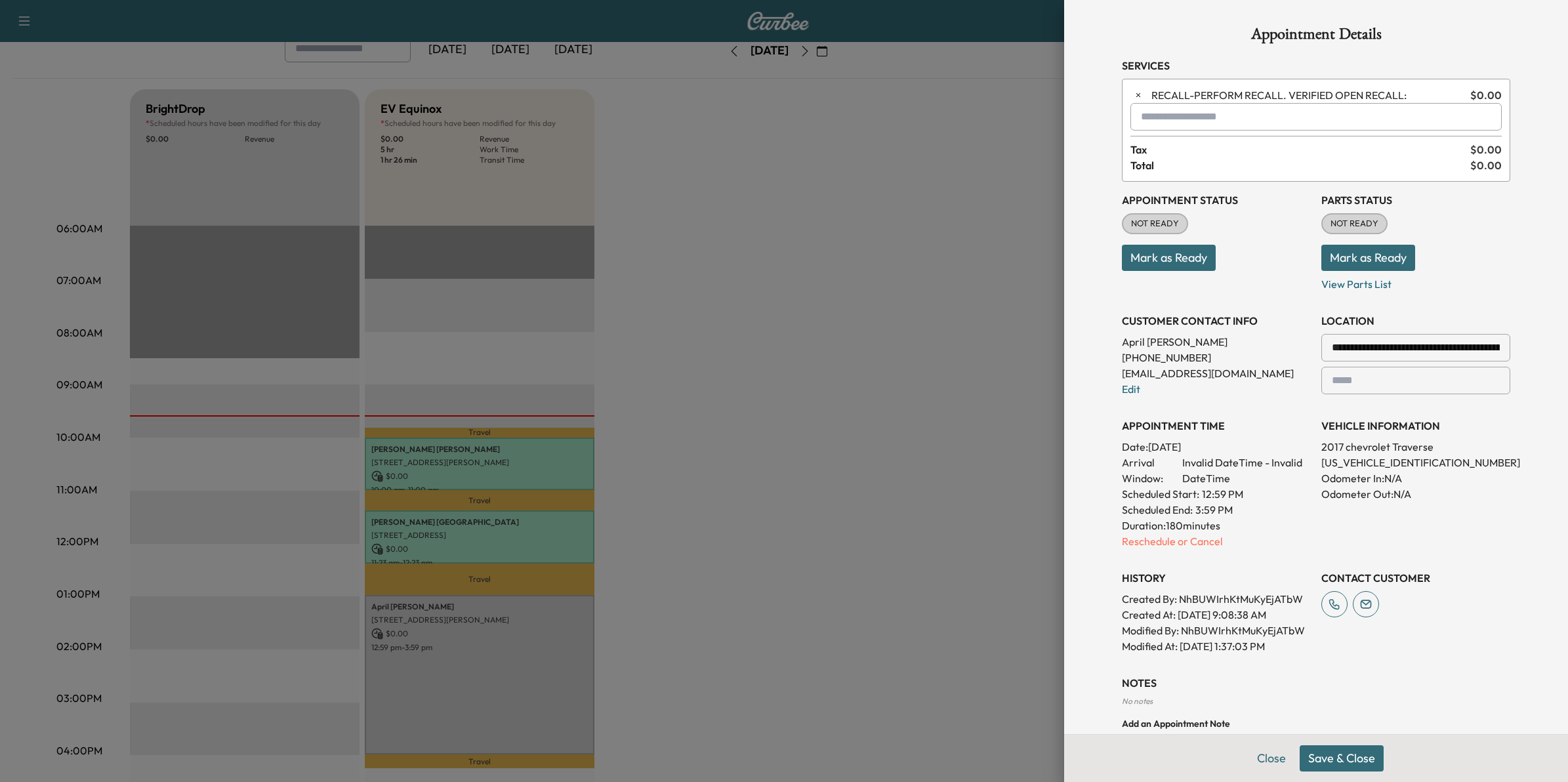
click at [1352, 759] on button "Save & Close" at bounding box center [1341, 758] width 84 height 26
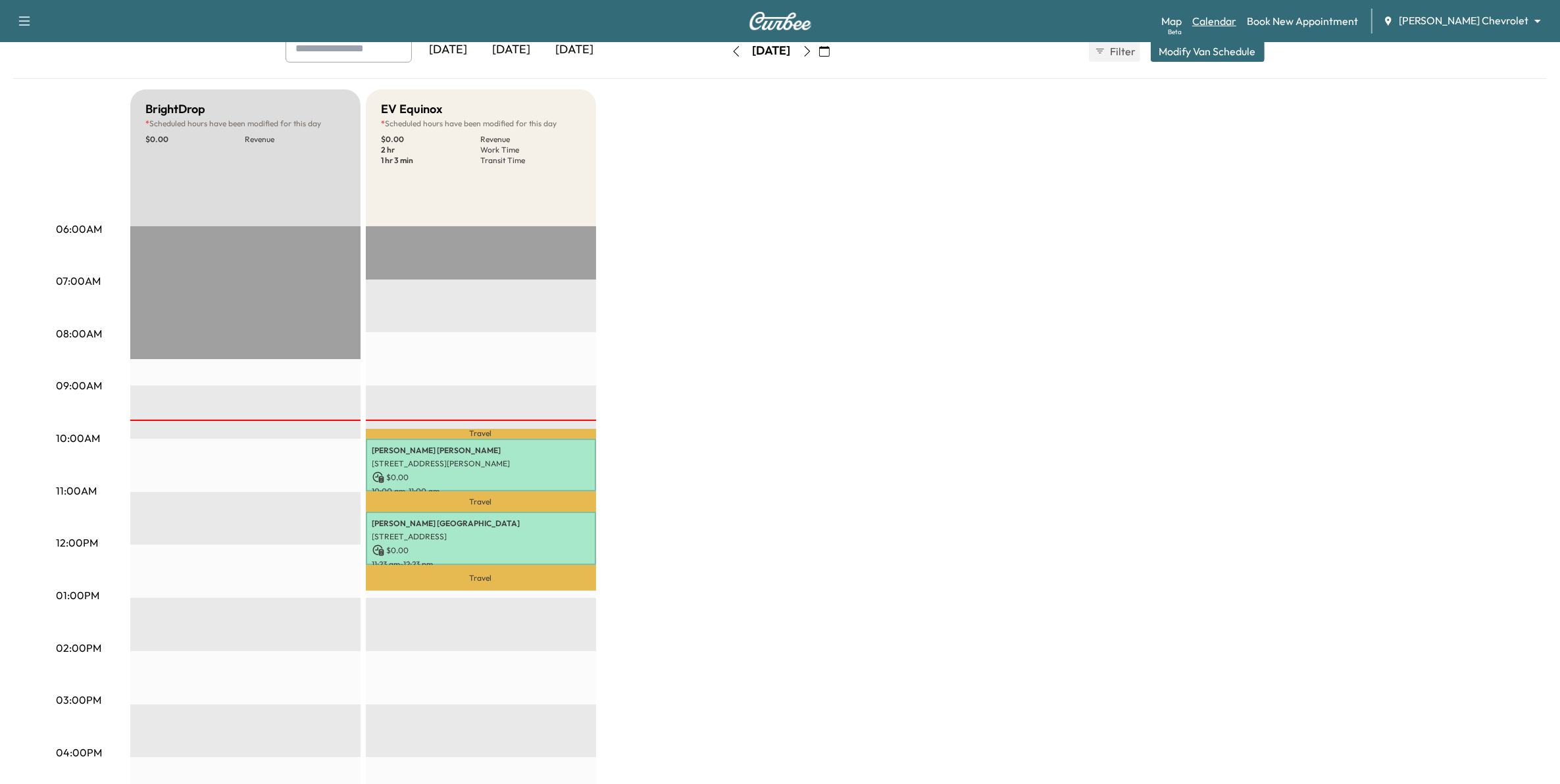
click at [1236, 16] on link "Calendar" at bounding box center [1214, 20] width 44 height 16
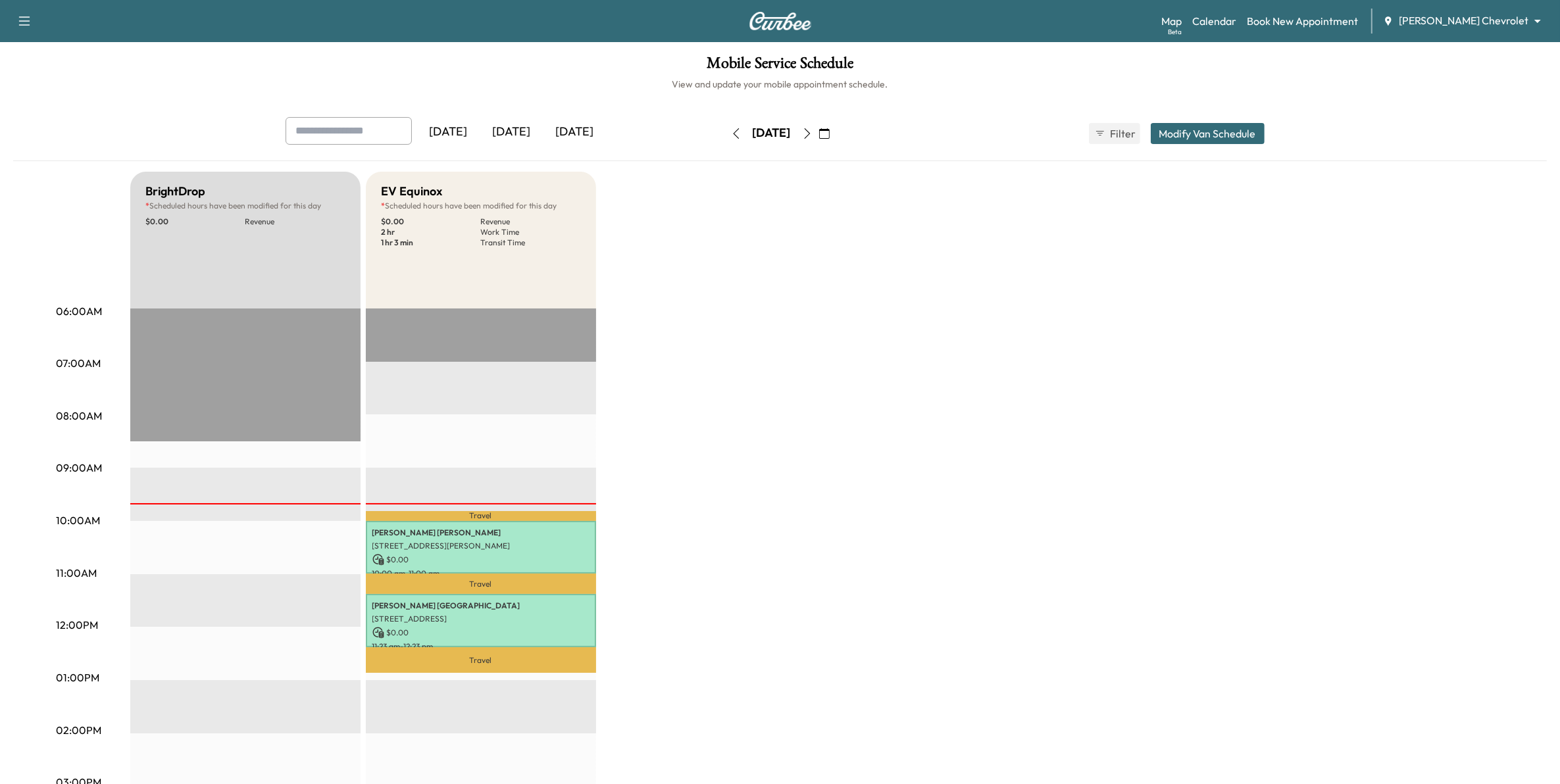
click at [813, 133] on icon "button" at bounding box center [807, 133] width 11 height 11
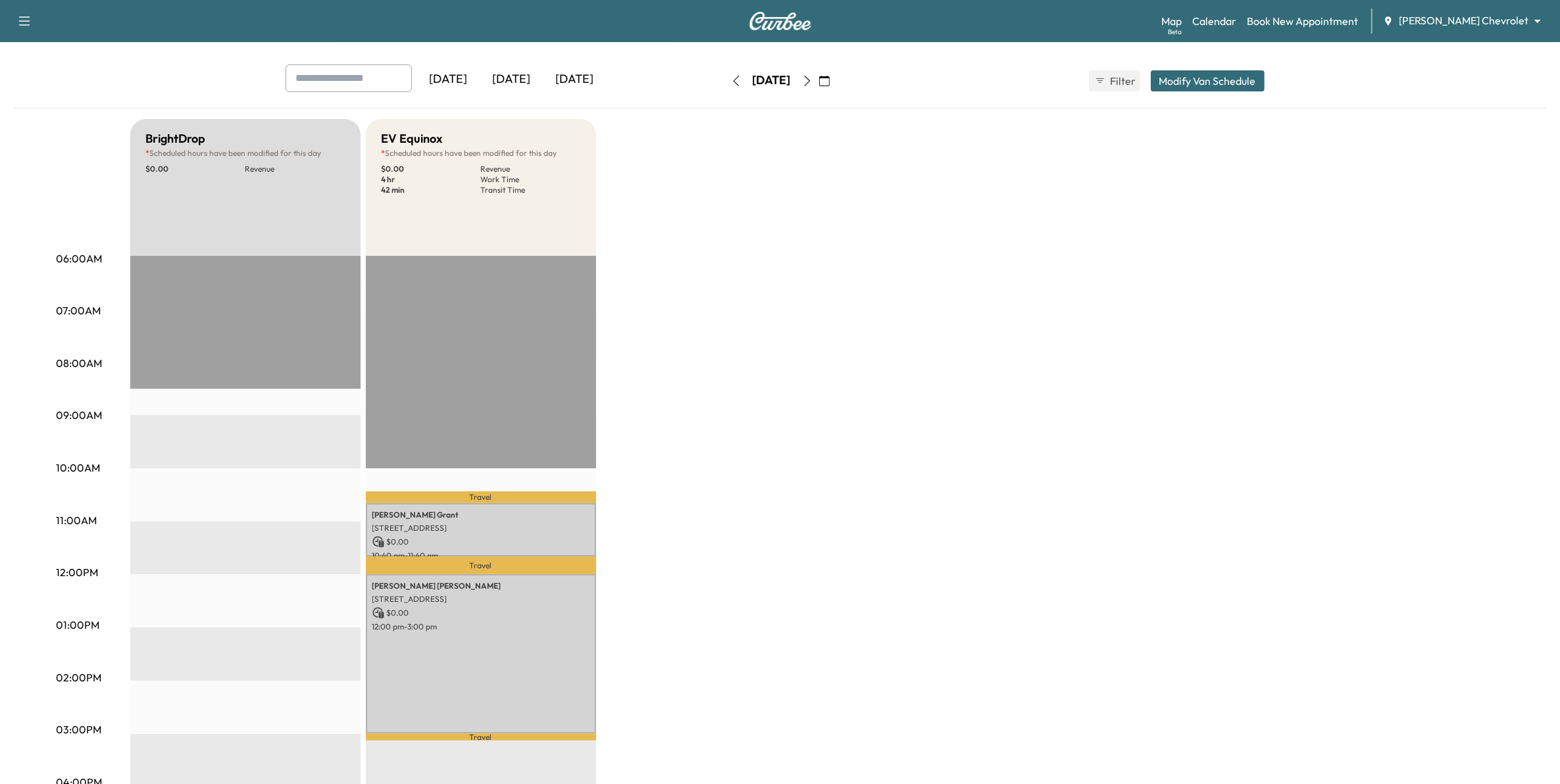
scroll to position [83, 0]
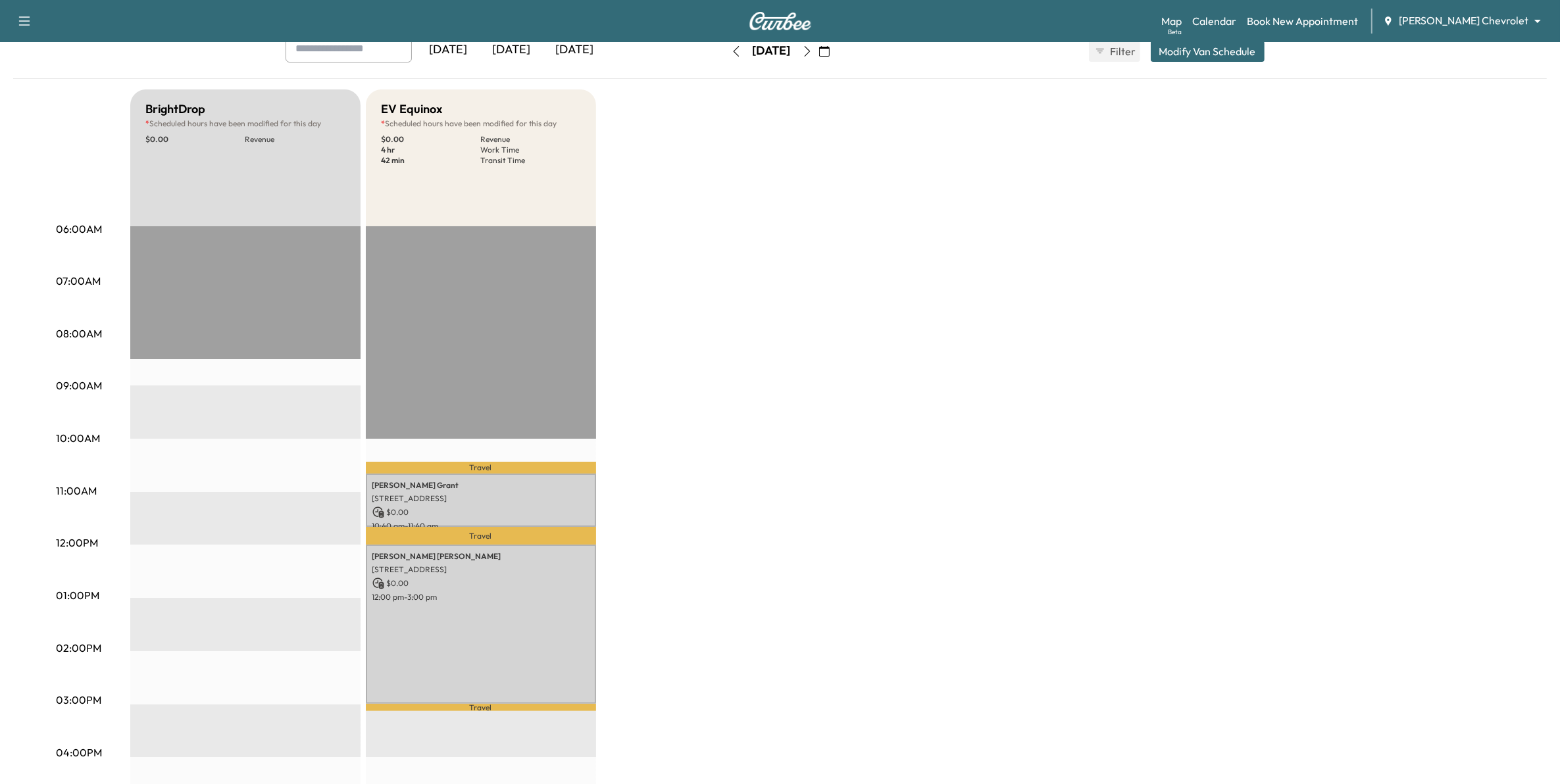
click at [810, 53] on icon "button" at bounding box center [806, 51] width 6 height 11
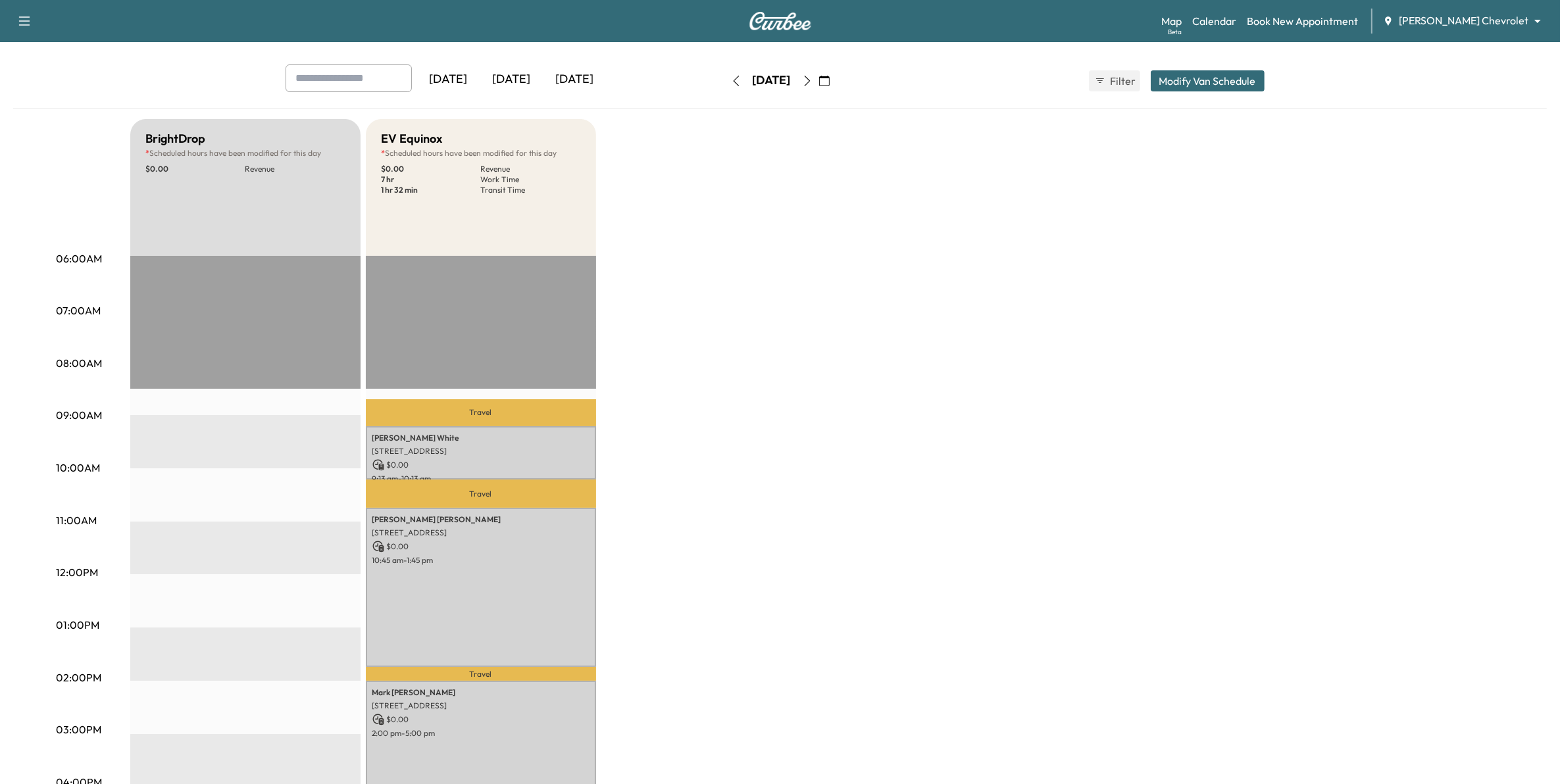
scroll to position [83, 0]
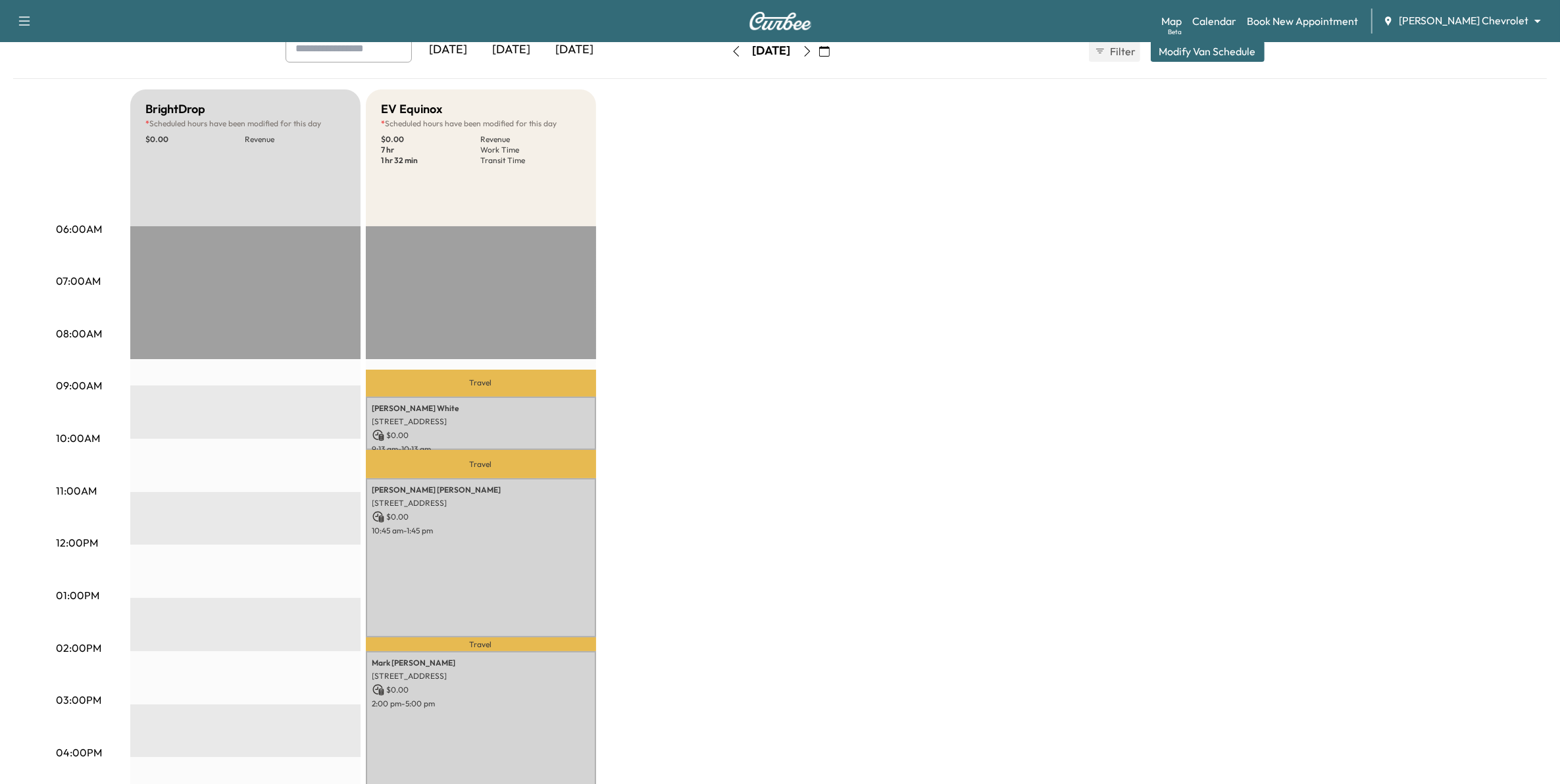
click at [813, 54] on icon "button" at bounding box center [807, 51] width 11 height 11
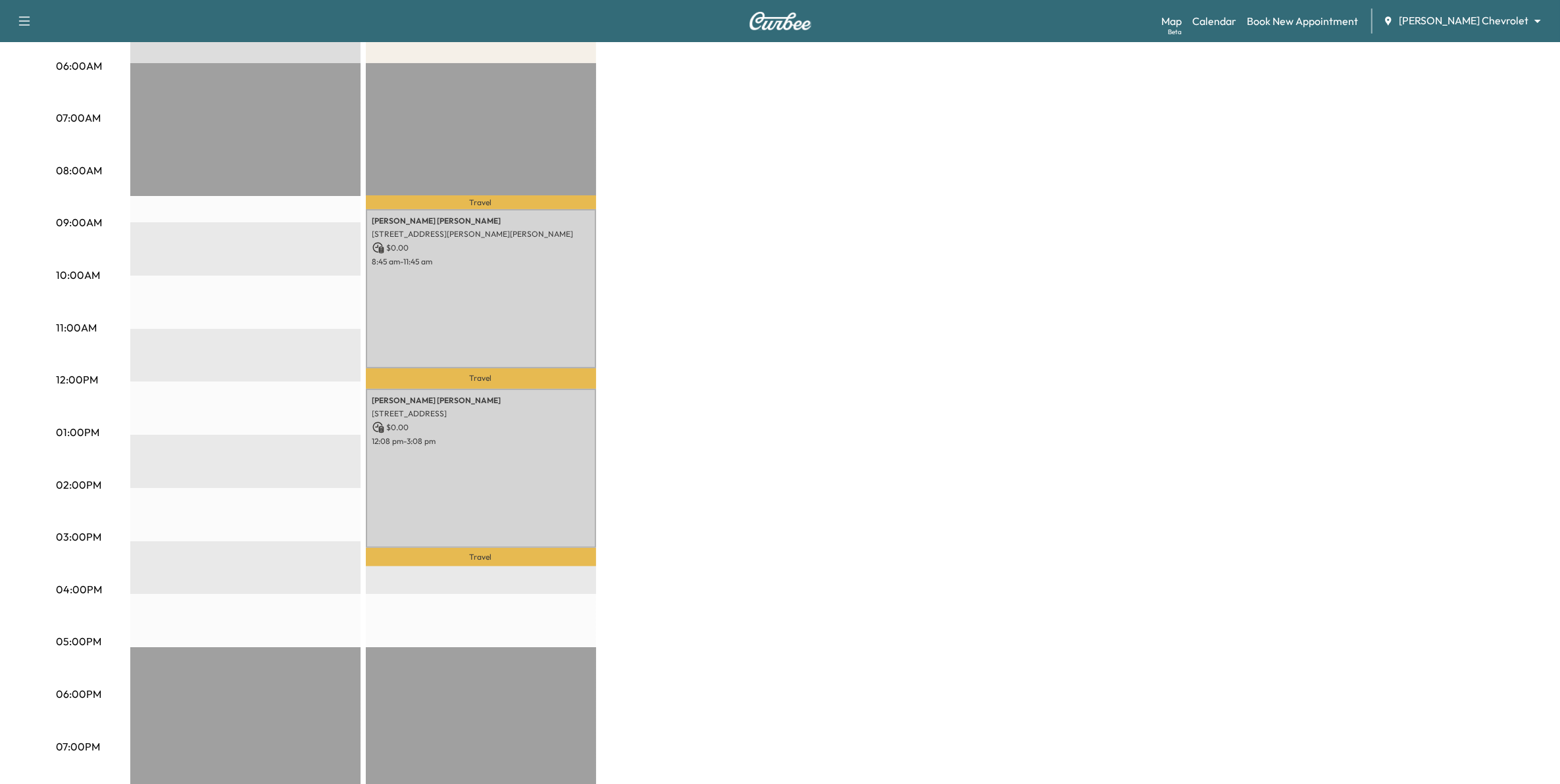
scroll to position [247, 0]
click at [1236, 20] on link "Calendar" at bounding box center [1214, 20] width 44 height 16
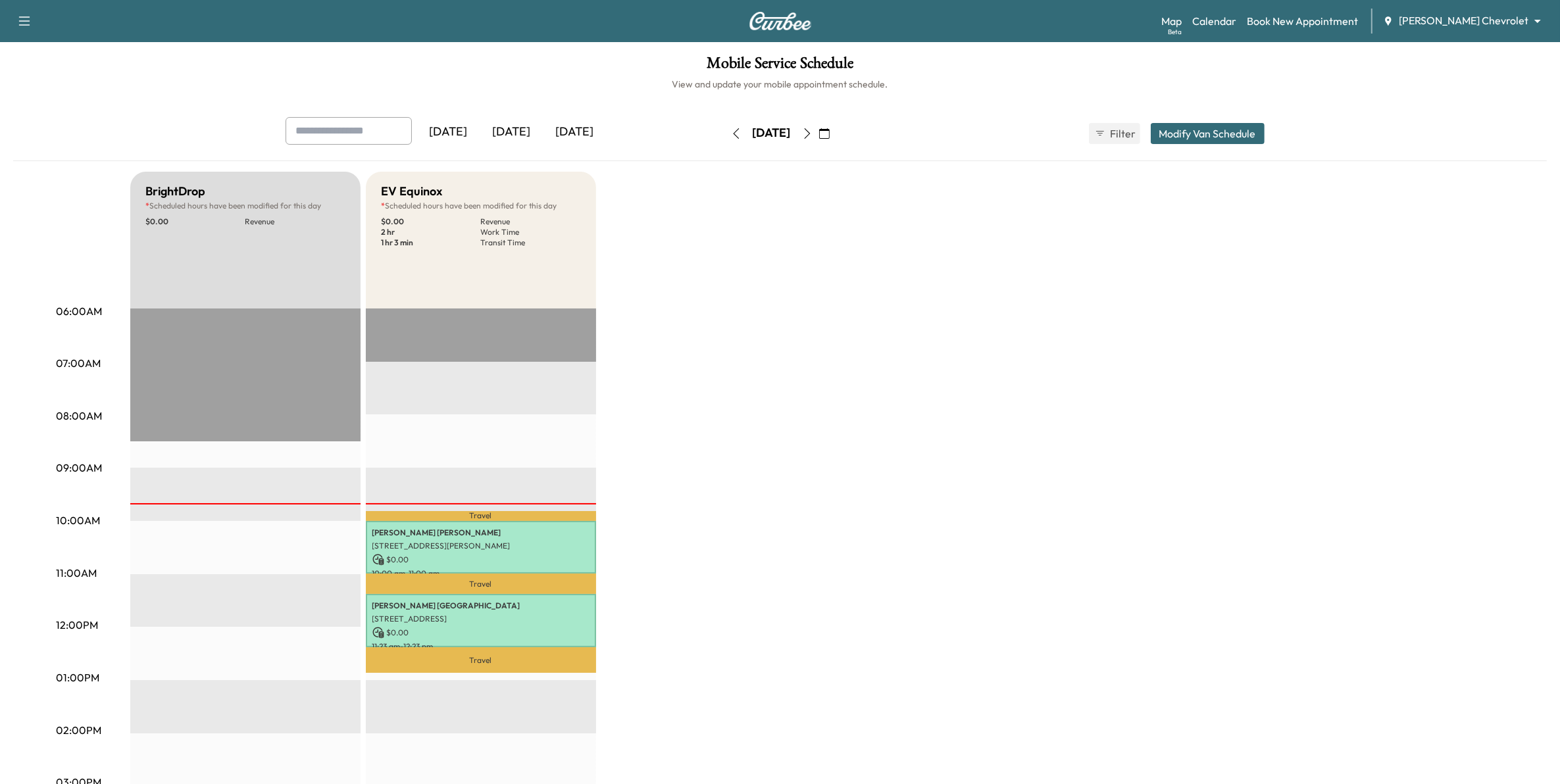
click at [818, 130] on button "button" at bounding box center [807, 133] width 22 height 21
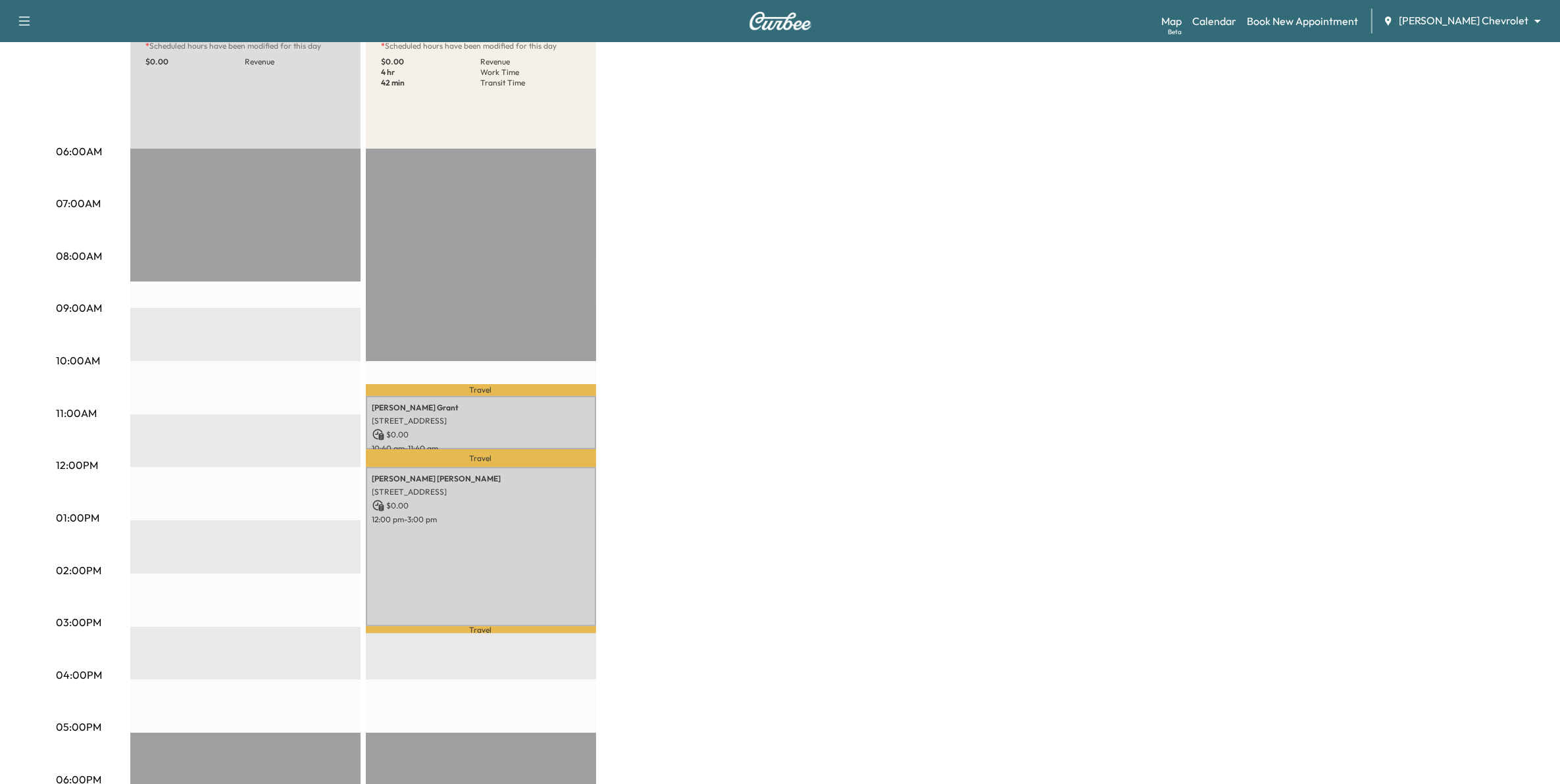
scroll to position [164, 0]
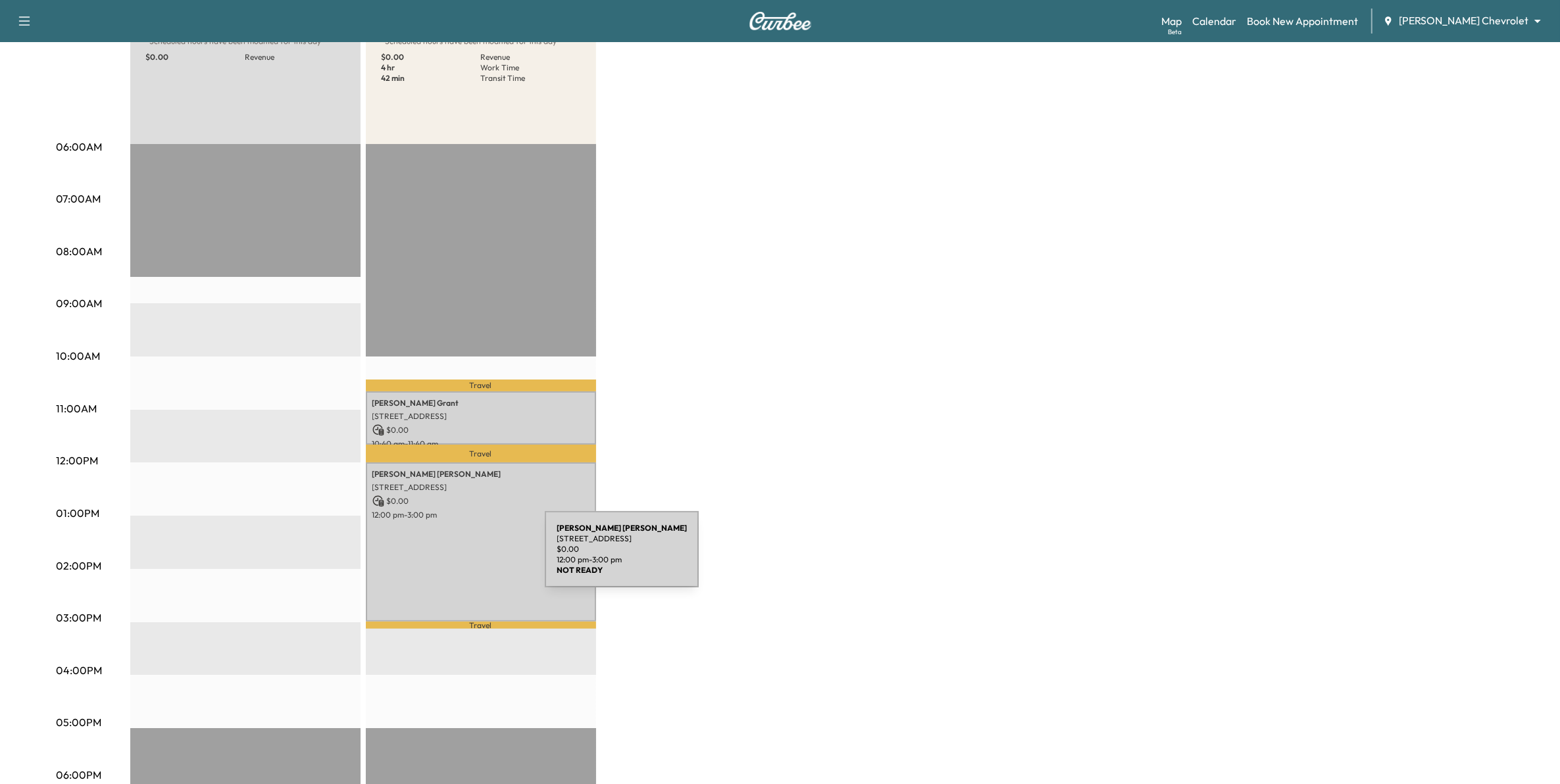
click at [446, 558] on div "[PERSON_NAME] [STREET_ADDRESS] $ 0.00 12:00 pm - 3:00 pm" at bounding box center [481, 542] width 231 height 159
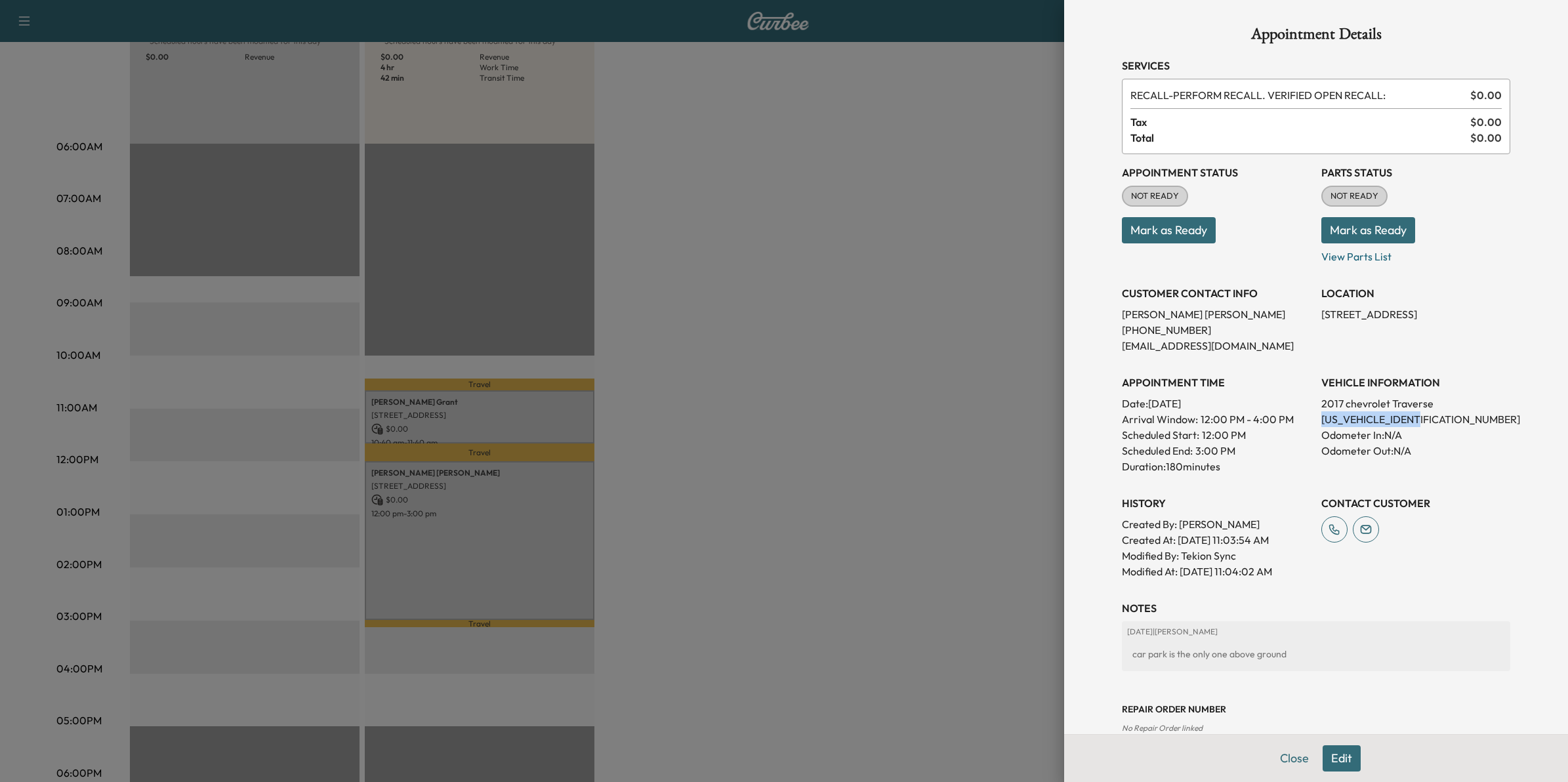
drag, startPoint x: 1421, startPoint y: 418, endPoint x: 1307, endPoint y: 418, distance: 114.0
click at [1307, 418] on div "Appointment Status NOT READY Mark as Ready Parts Status NOT READY Mark as Ready…" at bounding box center [1316, 366] width 388 height 425
drag, startPoint x: 1307, startPoint y: 418, endPoint x: 1327, endPoint y: 417, distance: 20.0
copy p "[US_VEHICLE_IDENTIFICATION_NUMBER]"
click at [969, 448] on div at bounding box center [784, 391] width 1568 height 782
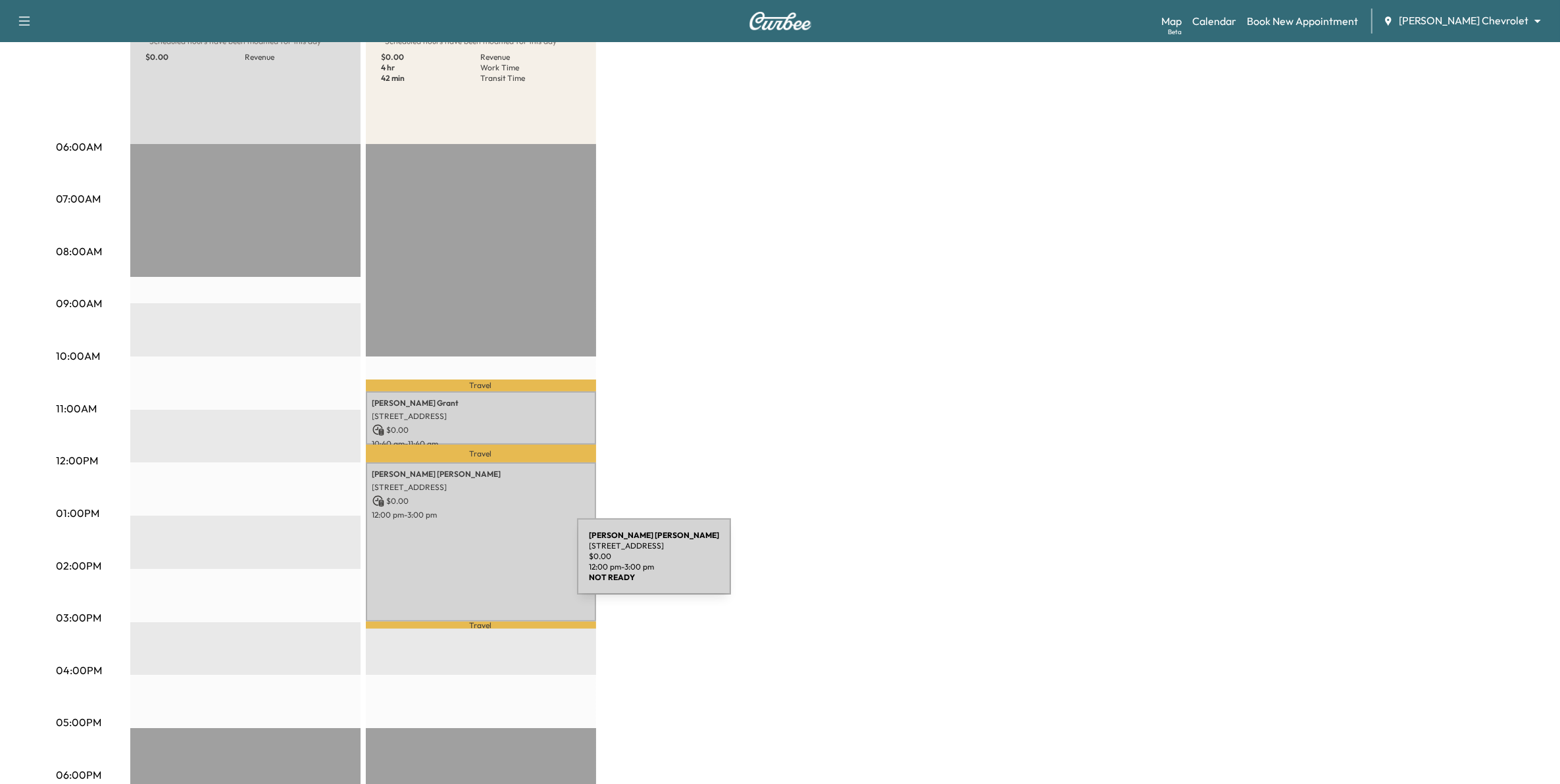
click at [481, 560] on div "[PERSON_NAME] [STREET_ADDRESS] $ 0.00 12:00 pm - 3:00 pm" at bounding box center [481, 542] width 231 height 159
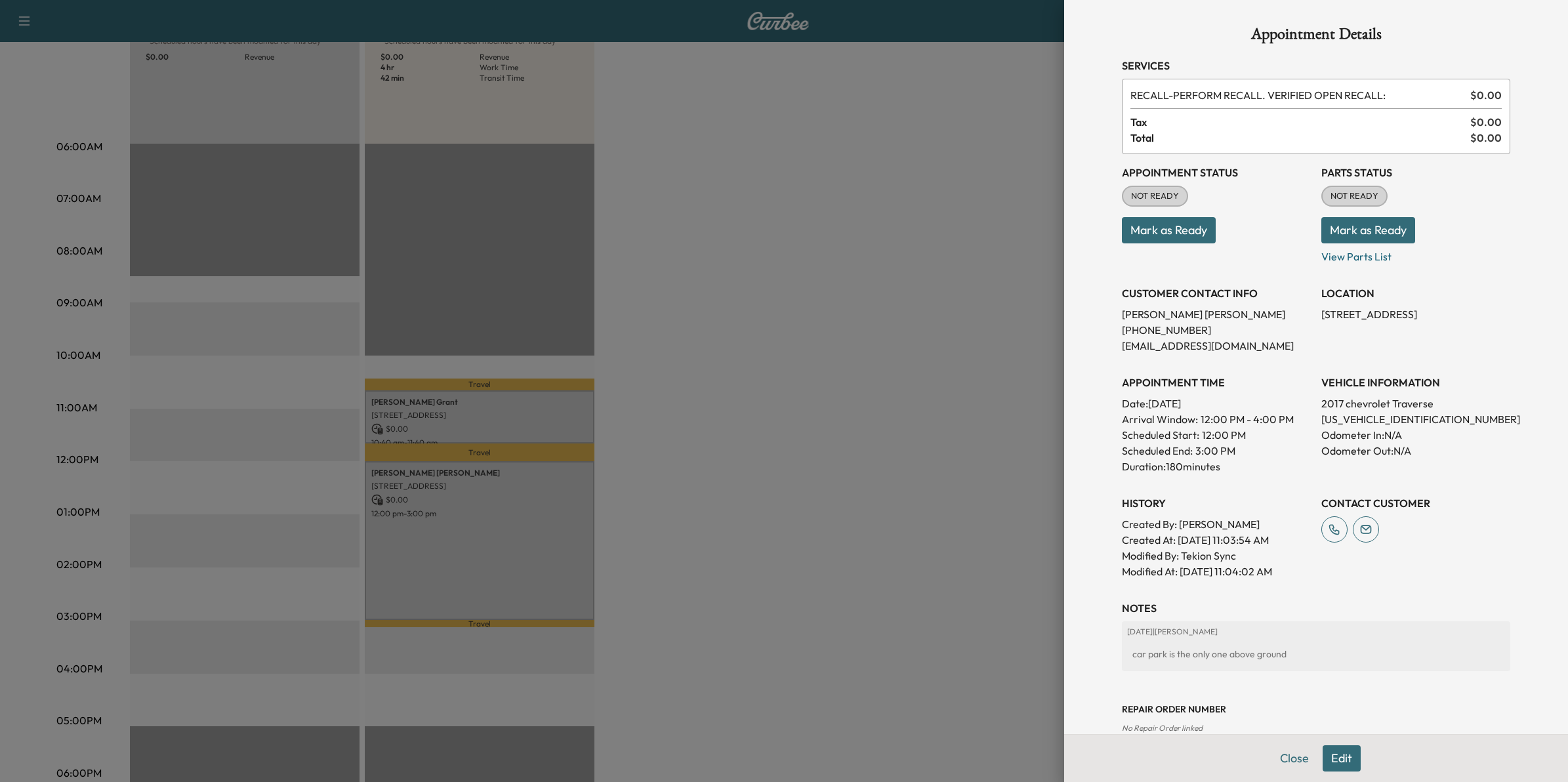
click at [762, 503] on div at bounding box center [784, 391] width 1568 height 782
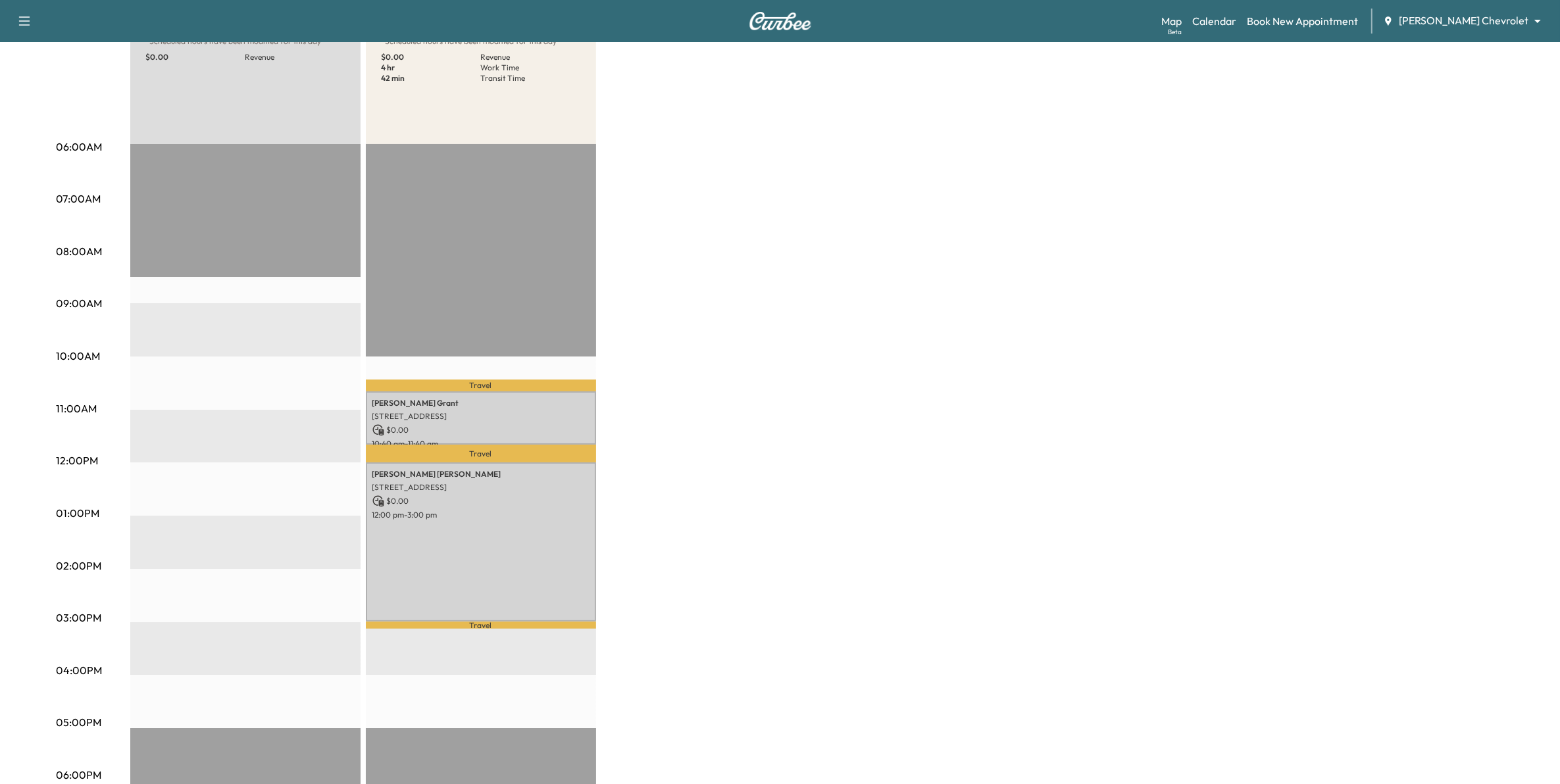
scroll to position [83, 0]
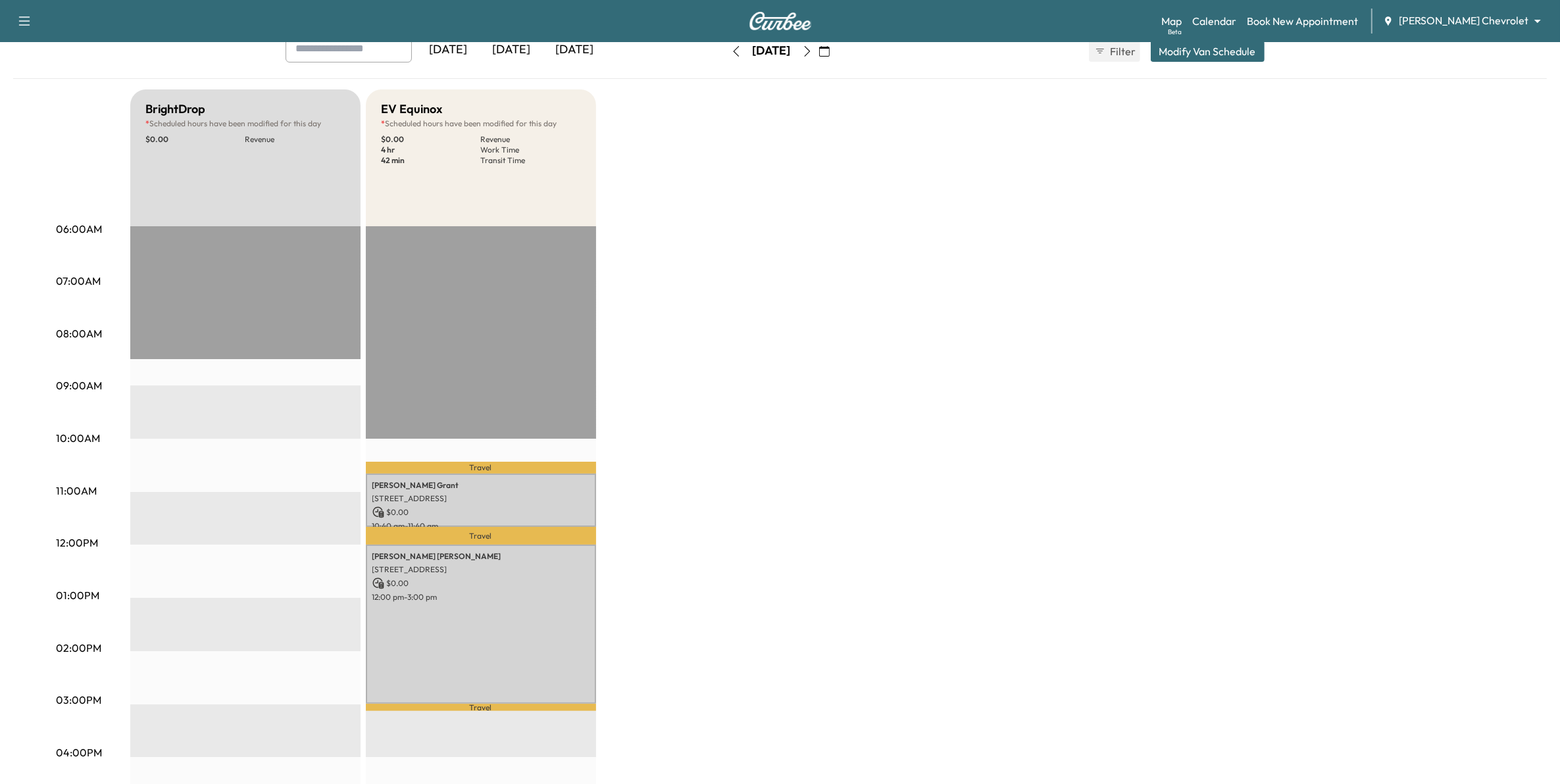
click at [810, 49] on icon "button" at bounding box center [806, 51] width 6 height 11
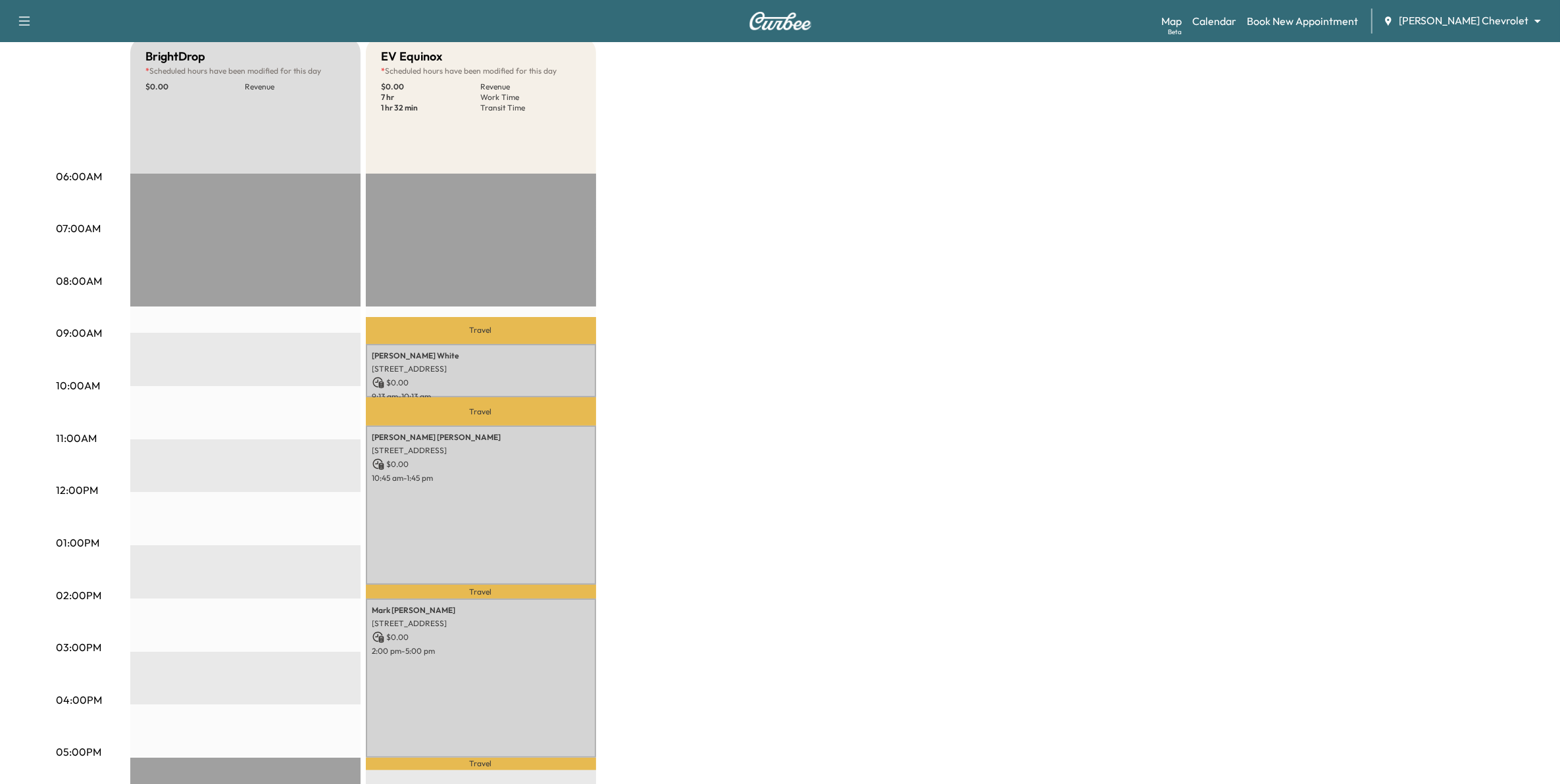
scroll to position [164, 0]
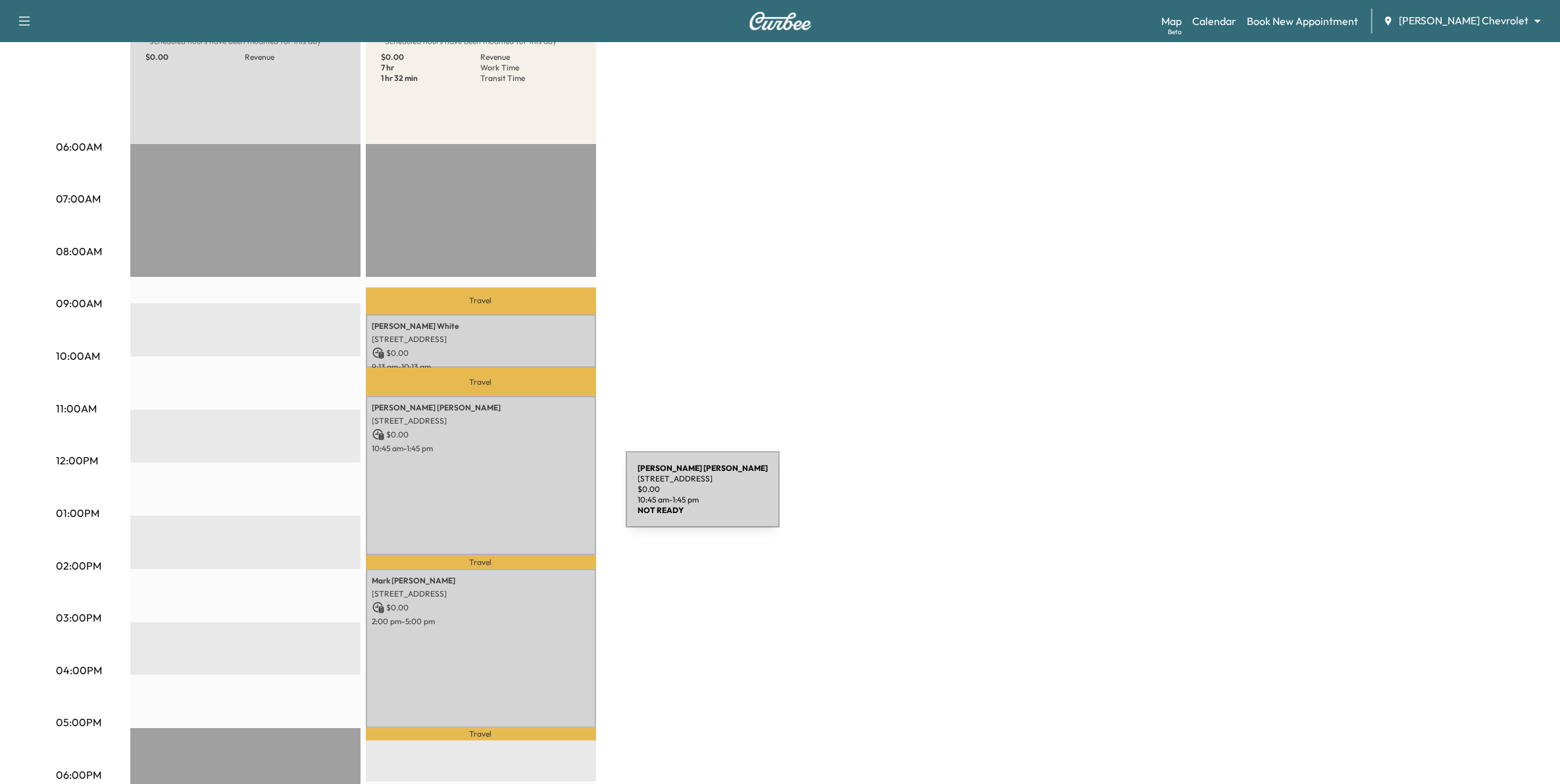
click at [527, 497] on div "[PERSON_NAME] [STREET_ADDRESS] $ 0.00 10:45 am - 1:45 pm" at bounding box center [481, 475] width 231 height 159
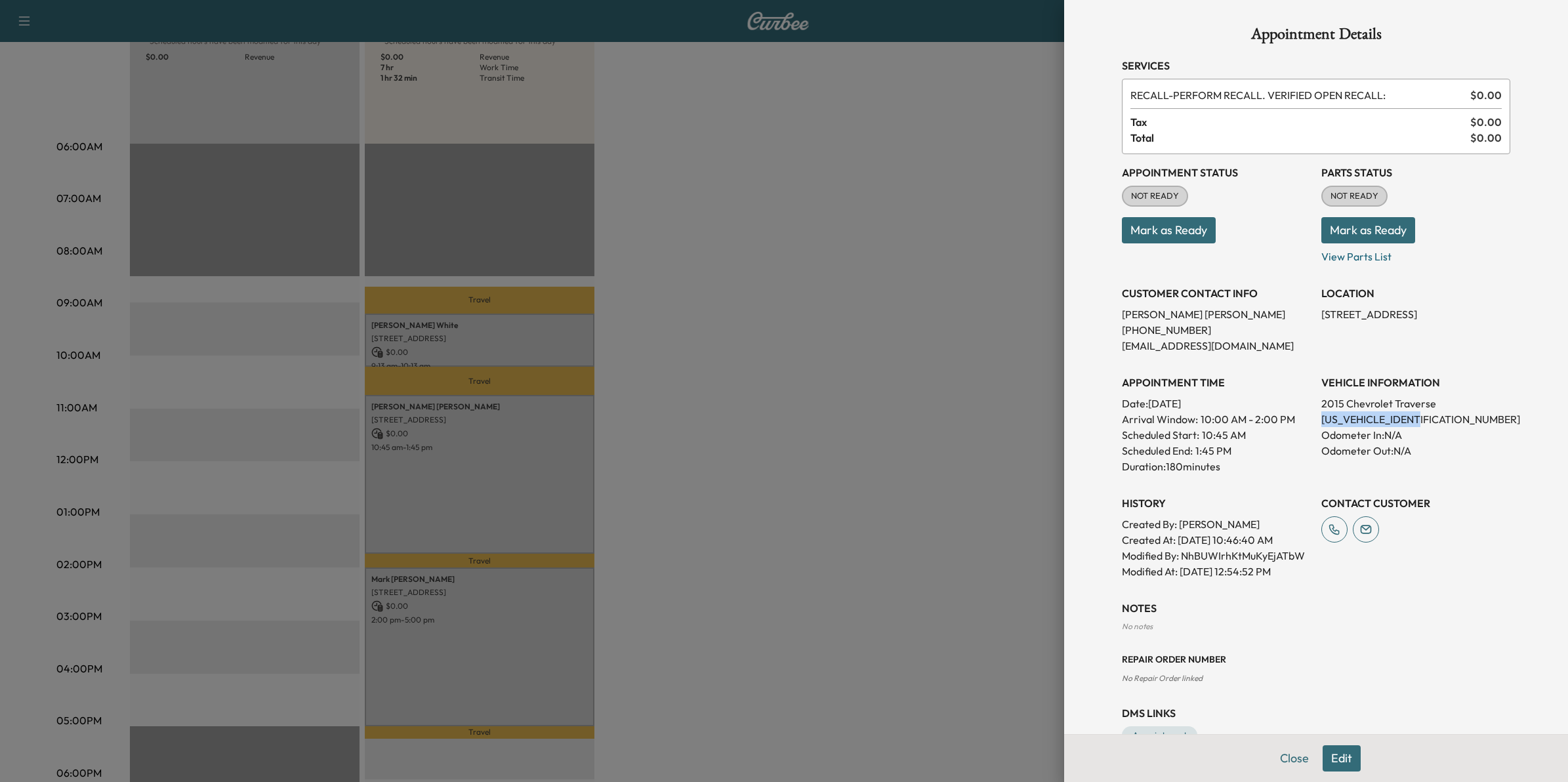
drag, startPoint x: 1429, startPoint y: 418, endPoint x: 1304, endPoint y: 426, distance: 125.3
click at [1304, 426] on div "Appointment Status NOT READY Mark as Ready Parts Status NOT READY Mark as Ready…" at bounding box center [1316, 366] width 388 height 425
drag, startPoint x: 1304, startPoint y: 426, endPoint x: 1317, endPoint y: 418, distance: 15.3
copy p "[US_VEHICLE_IDENTIFICATION_NUMBER]"
click at [922, 468] on div at bounding box center [784, 391] width 1568 height 782
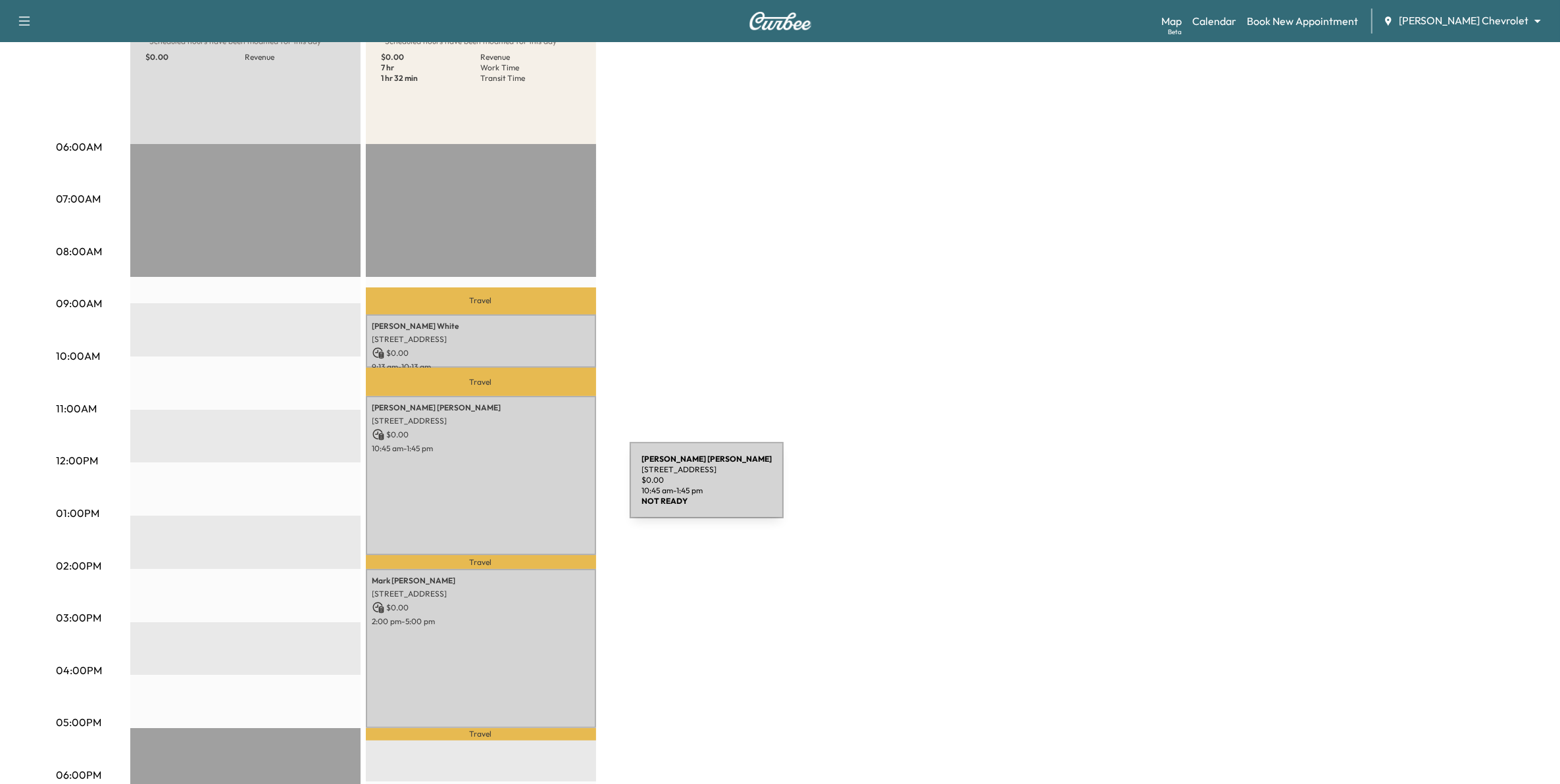
click at [500, 460] on div "[PERSON_NAME] [STREET_ADDRESS] $ 0.00 10:45 am - 1:45 pm" at bounding box center [481, 475] width 231 height 159
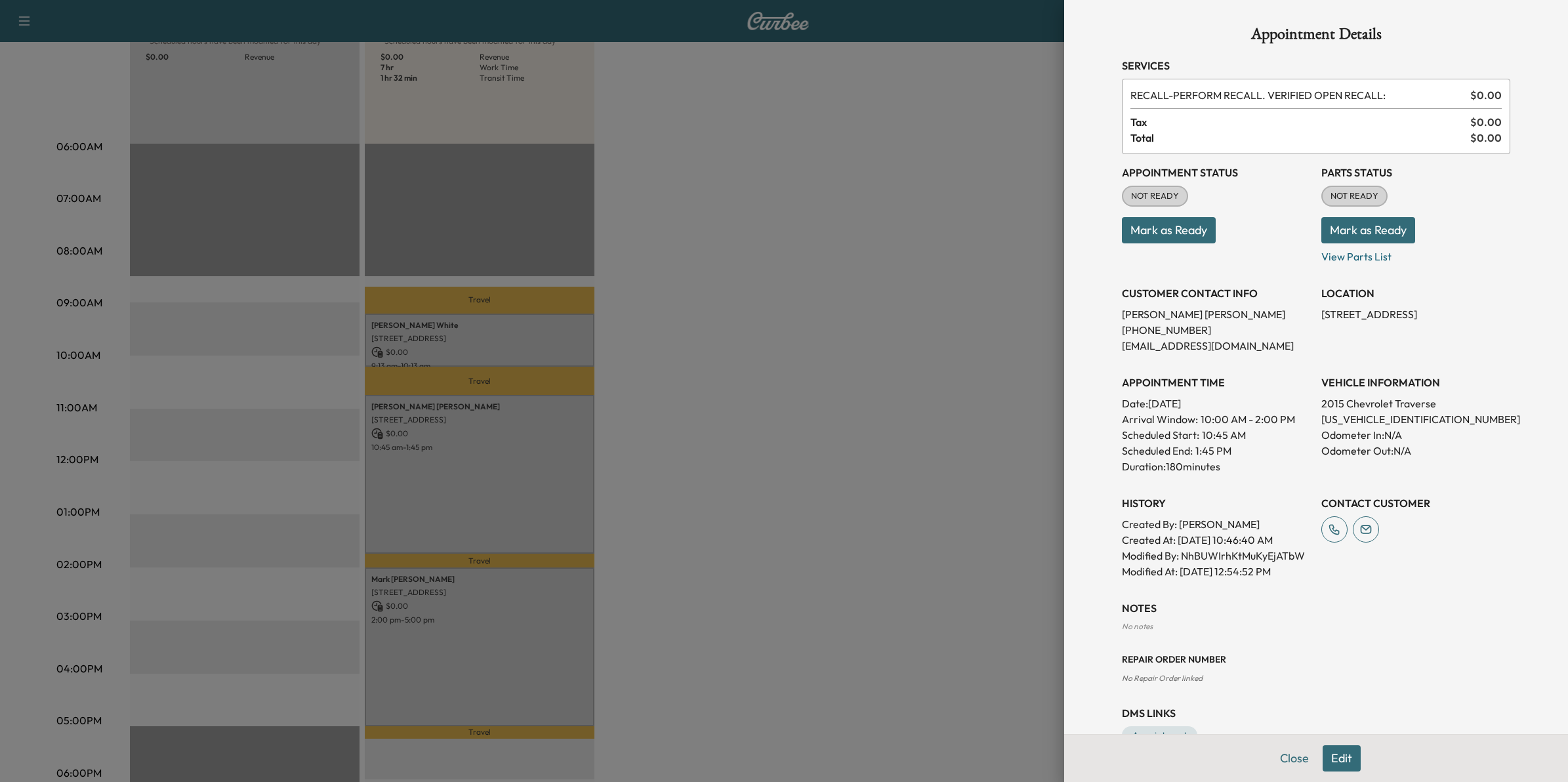
click at [904, 456] on div at bounding box center [784, 391] width 1568 height 782
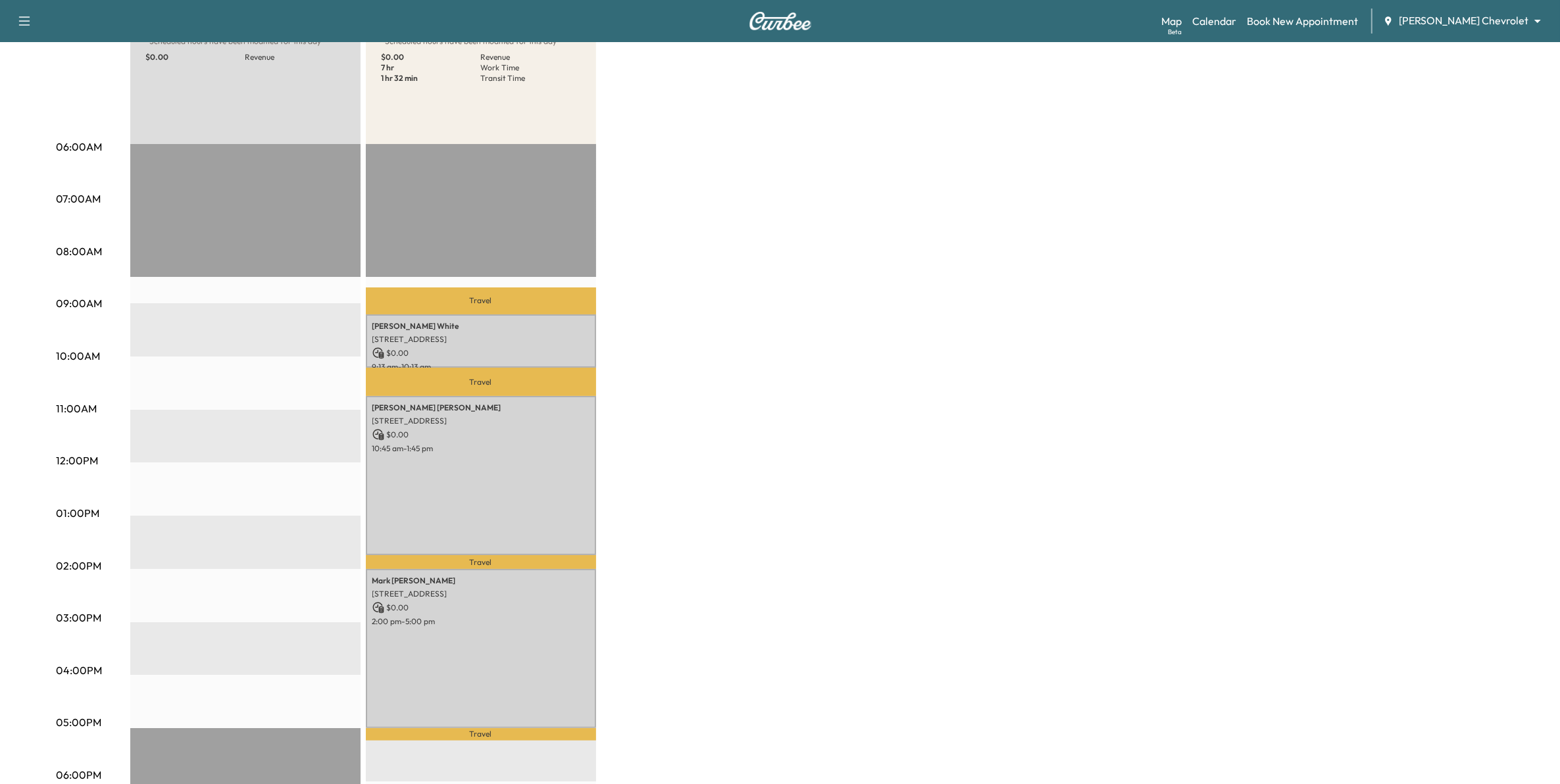
scroll to position [83, 0]
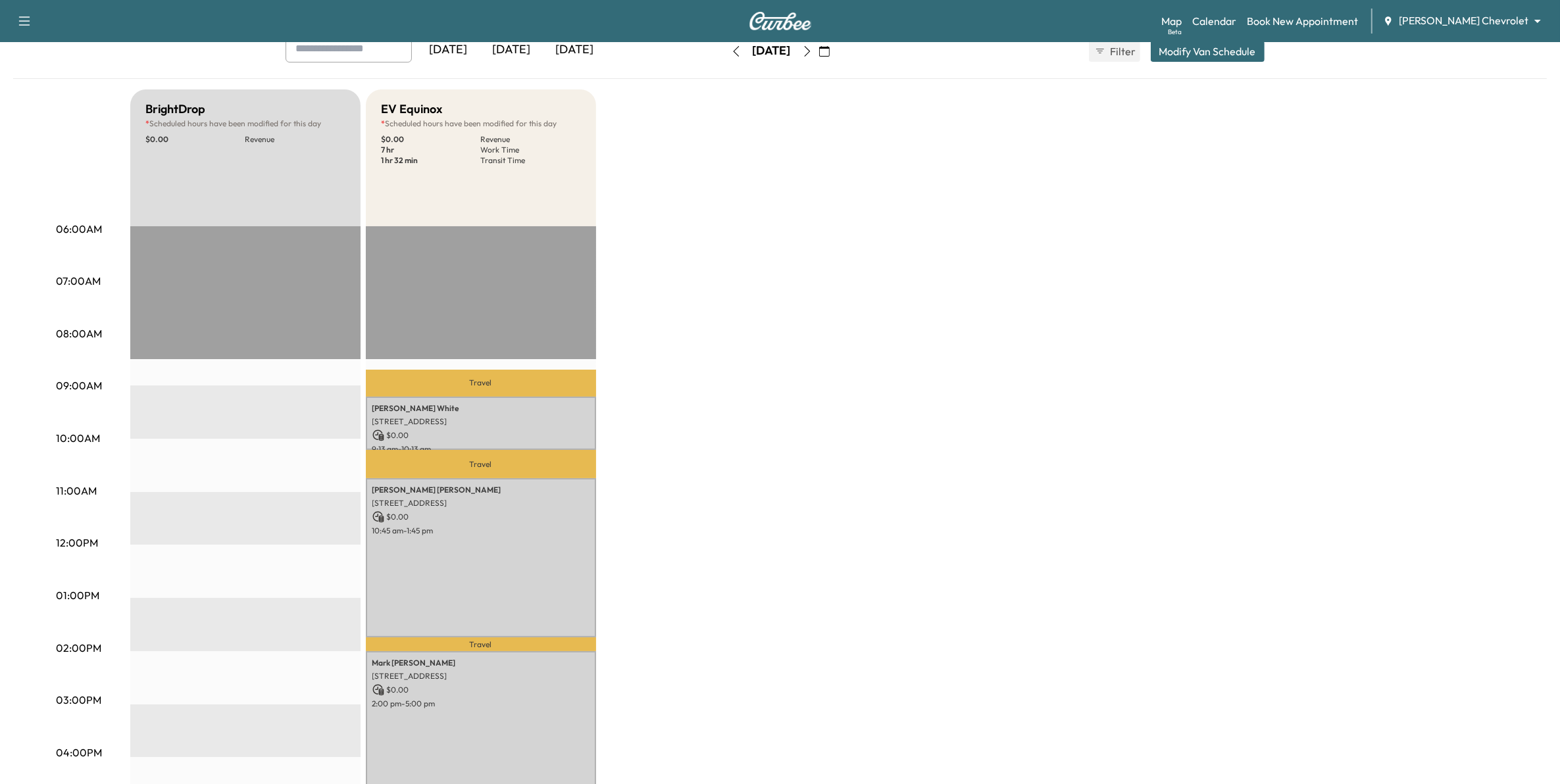
click at [813, 52] on icon "button" at bounding box center [807, 51] width 11 height 11
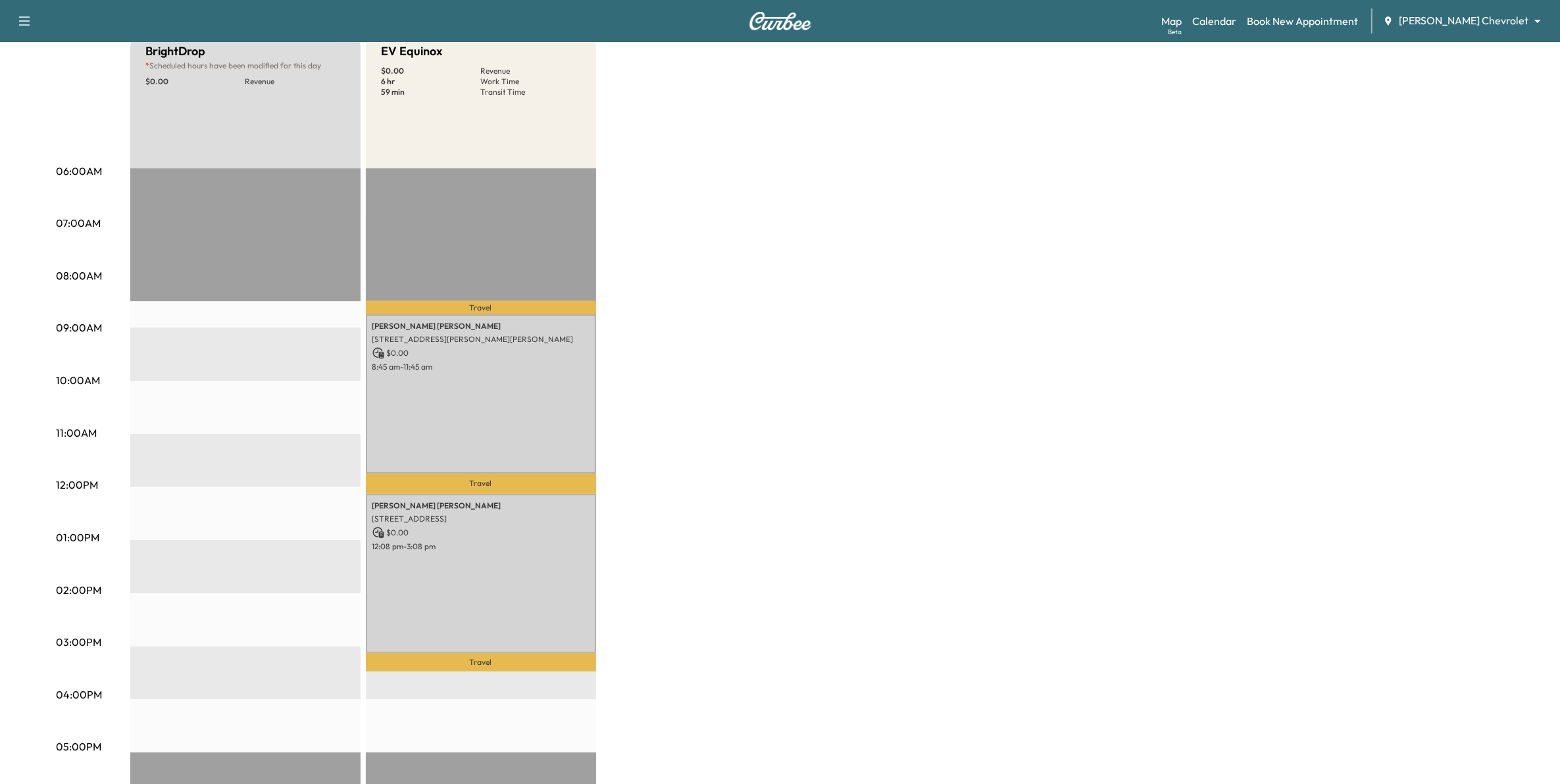
scroll to position [164, 0]
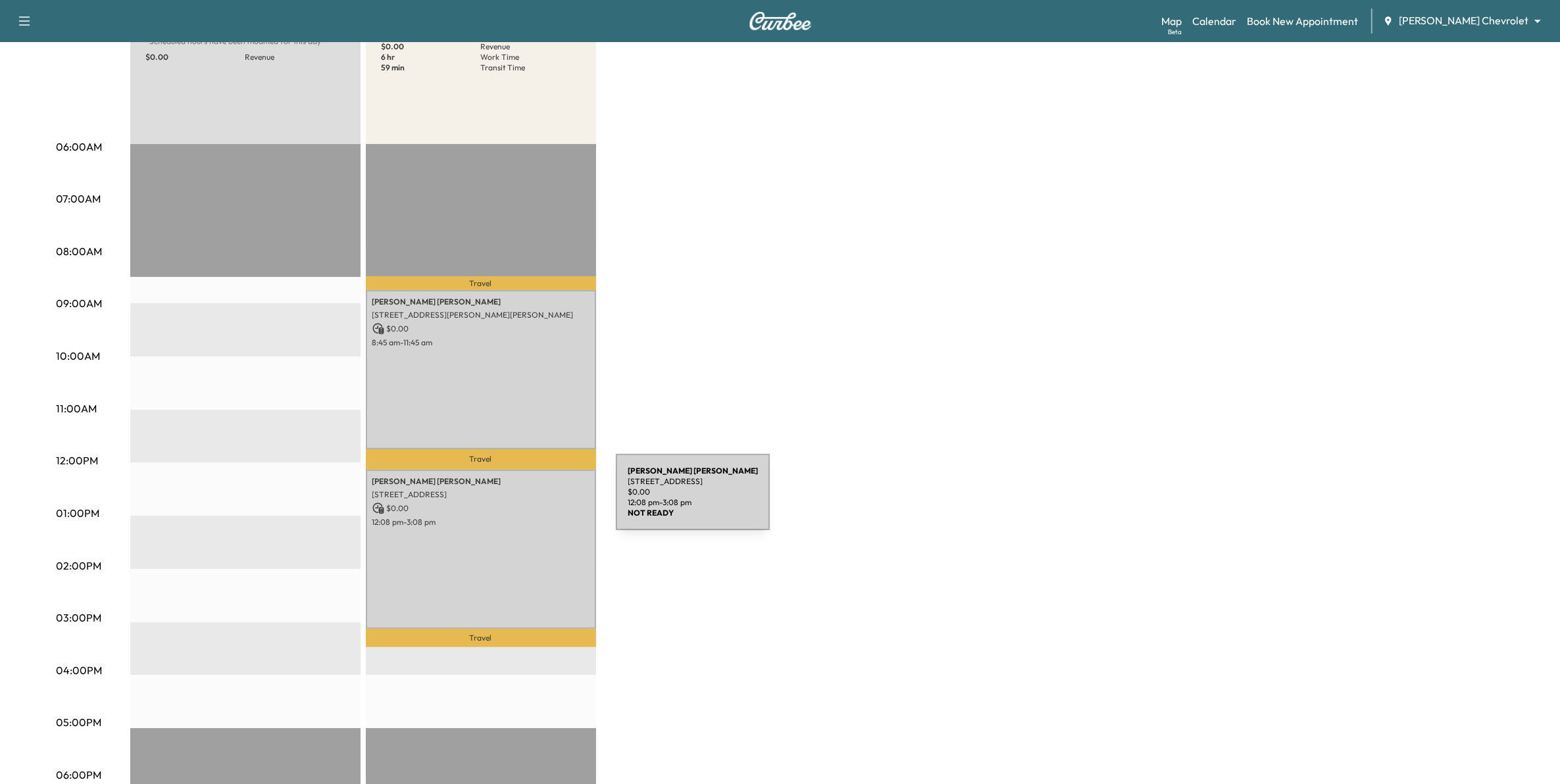
click at [518, 503] on p "$ 0.00" at bounding box center [481, 508] width 217 height 11
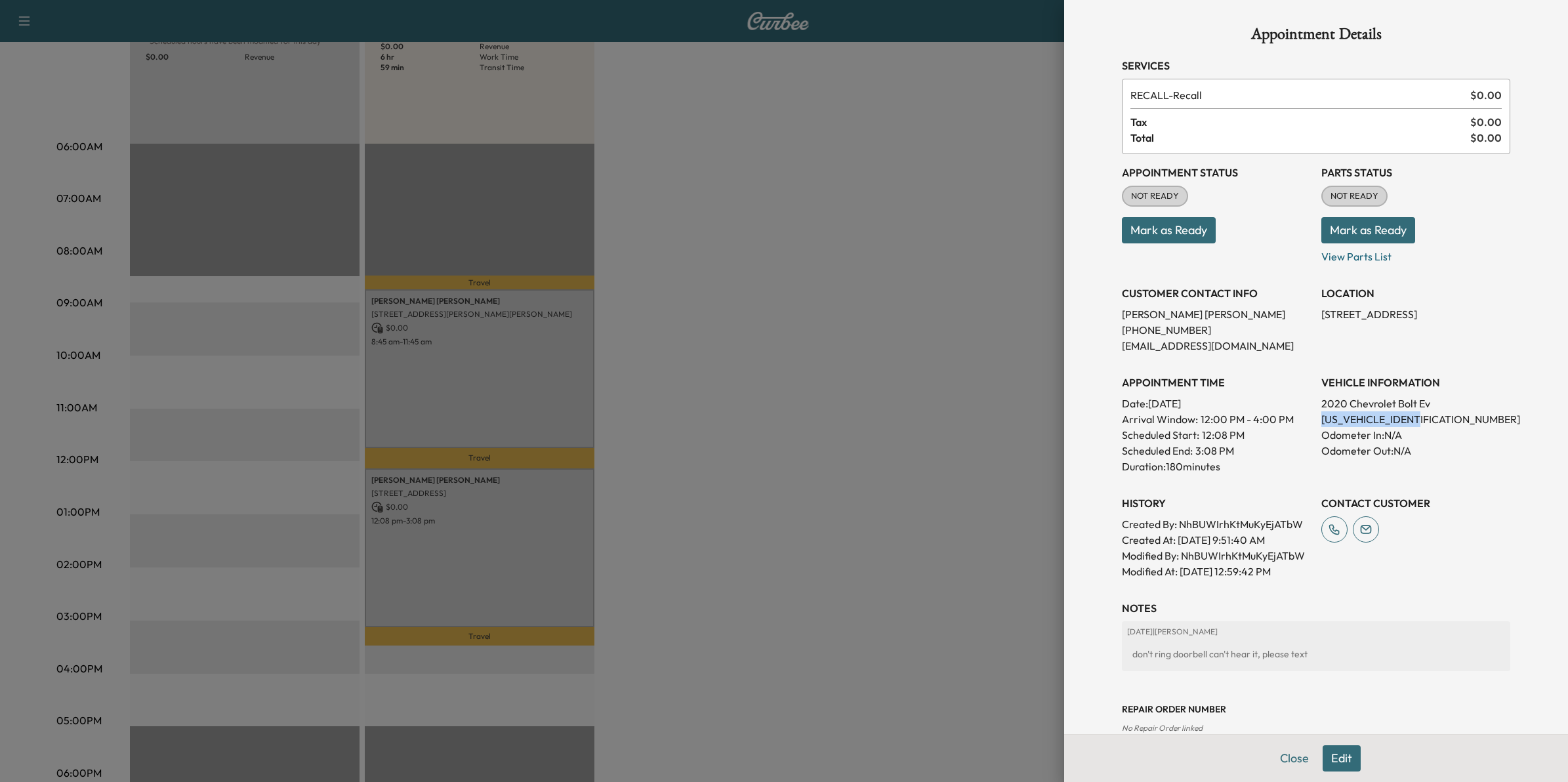
drag, startPoint x: 1412, startPoint y: 418, endPoint x: 1307, endPoint y: 420, distance: 105.0
click at [1307, 420] on div "Appointment Status NOT READY Mark as Ready Parts Status NOT READY Mark as Ready…" at bounding box center [1316, 366] width 388 height 425
drag, startPoint x: 1307, startPoint y: 420, endPoint x: 1321, endPoint y: 420, distance: 14.0
copy p "[US_VEHICLE_IDENTIFICATION_NUMBER]"
click at [1289, 759] on button "Close" at bounding box center [1295, 758] width 46 height 26
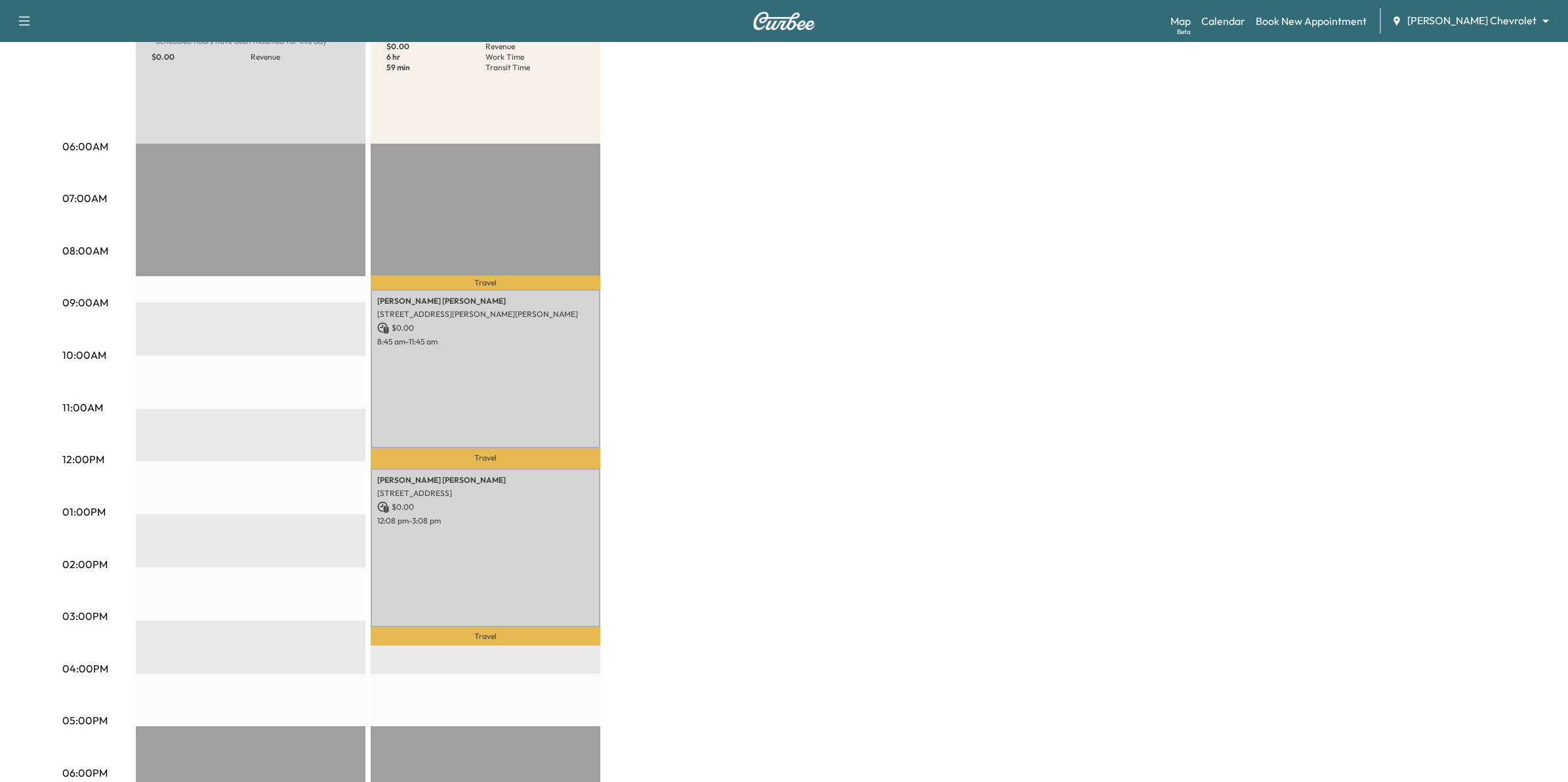
click at [1461, 25] on body "Support Log Out Map Beta Calendar Book New Appointment [PERSON_NAME] Chevrolet …" at bounding box center [784, 227] width 1568 height 782
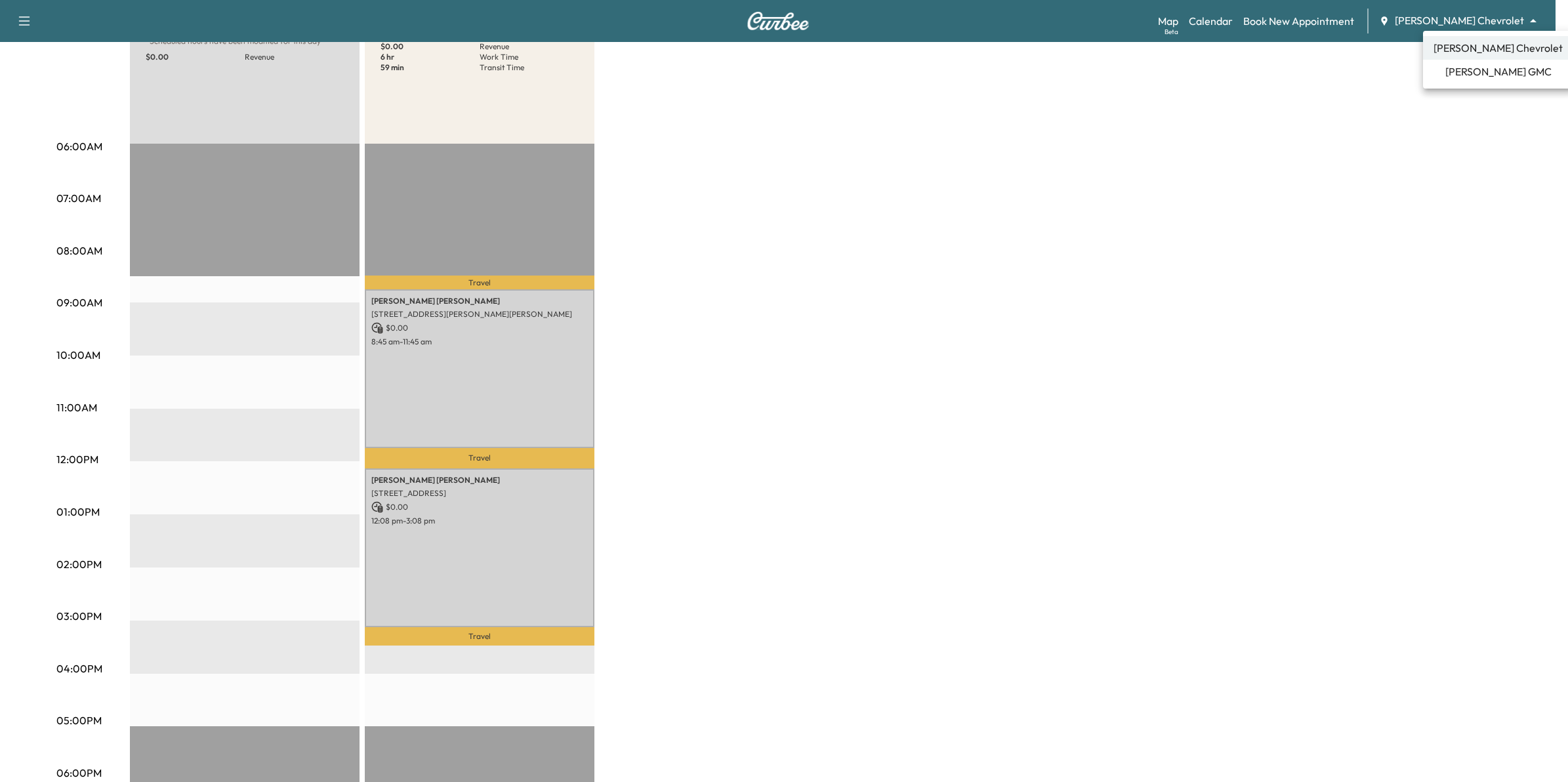
click at [1470, 79] on li "[PERSON_NAME] GMC" at bounding box center [1498, 71] width 150 height 24
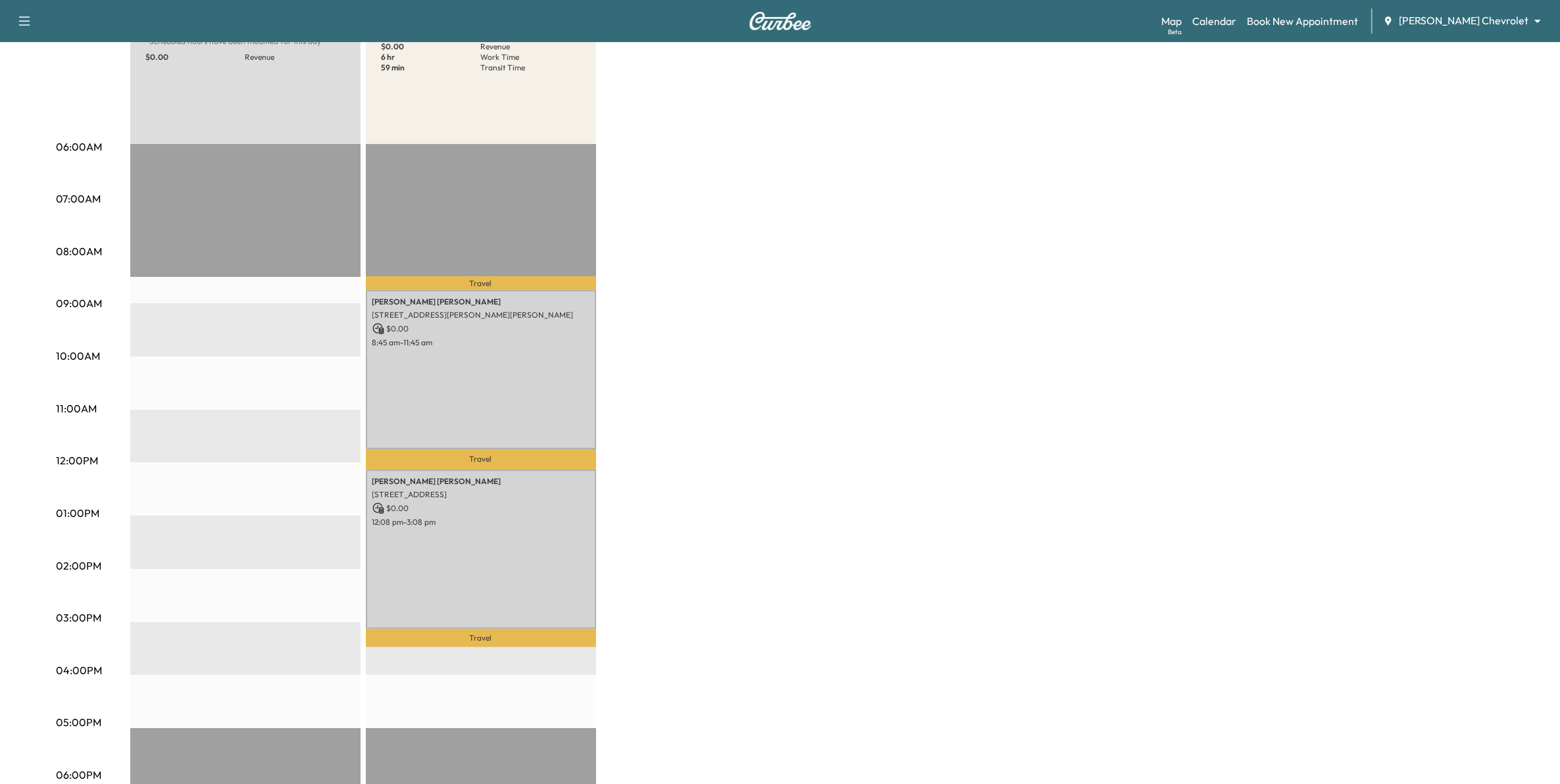
scroll to position [0, 0]
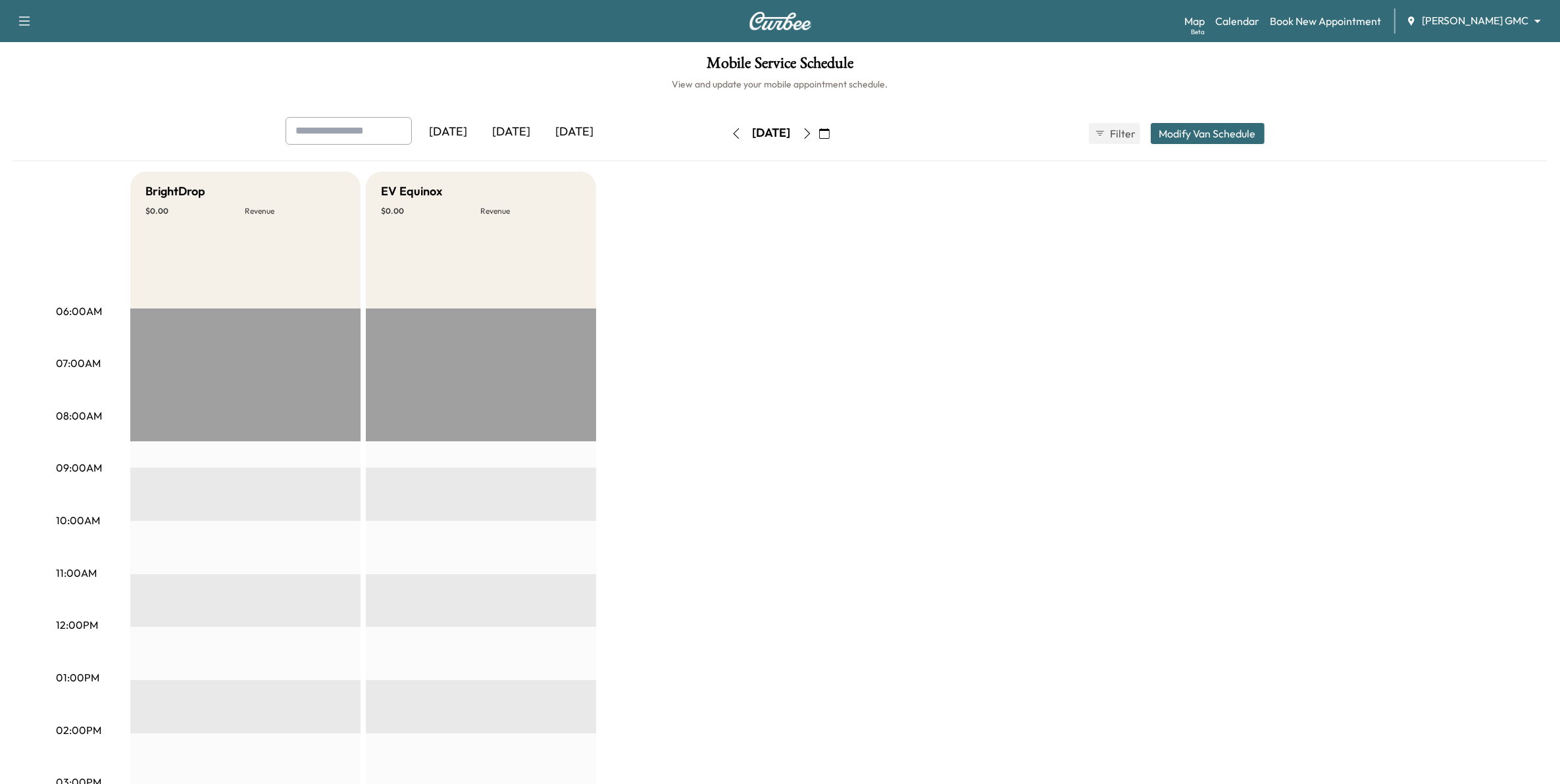
click at [813, 138] on icon "button" at bounding box center [807, 133] width 11 height 11
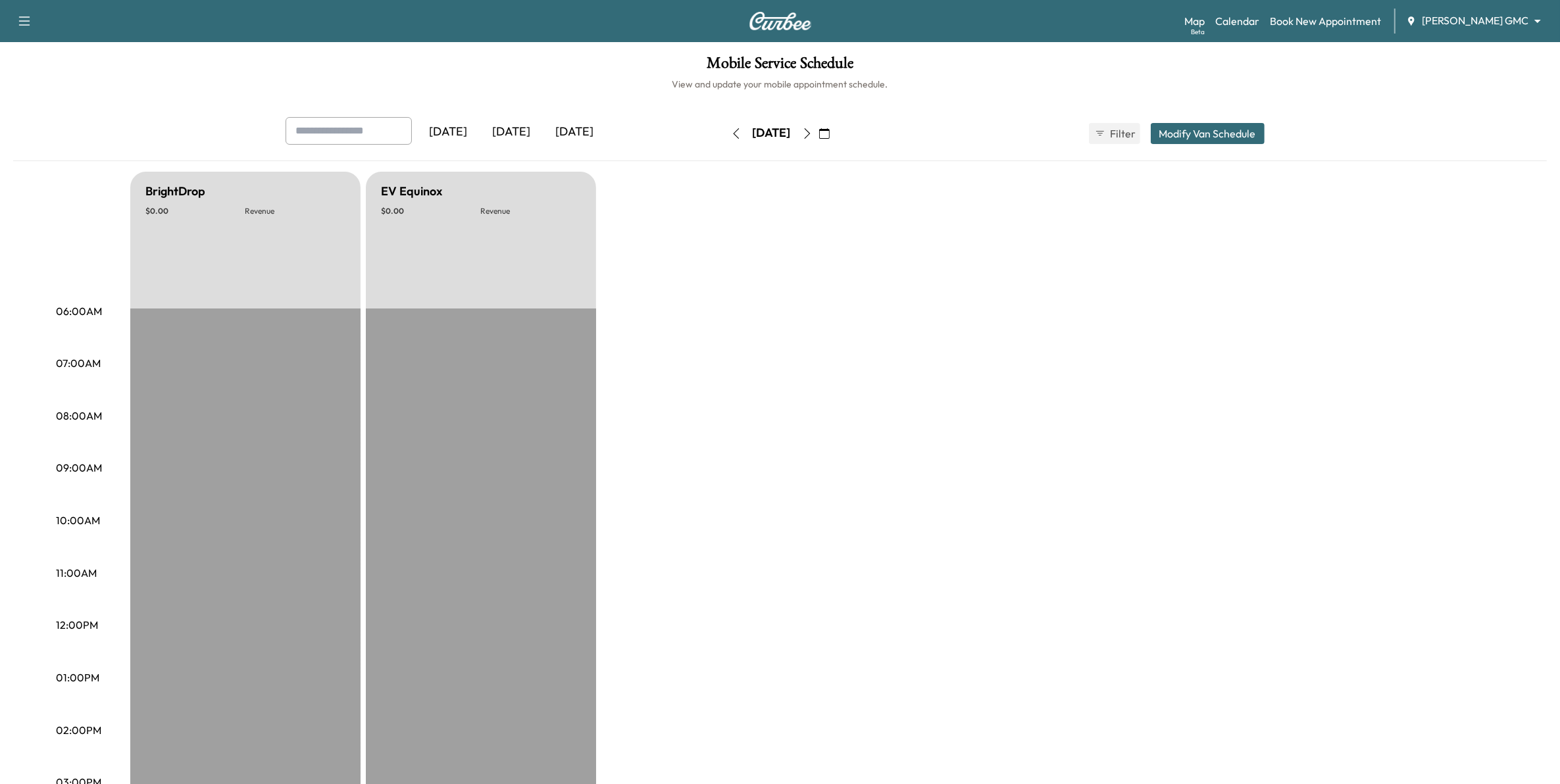
click at [830, 133] on icon "button" at bounding box center [824, 133] width 11 height 11
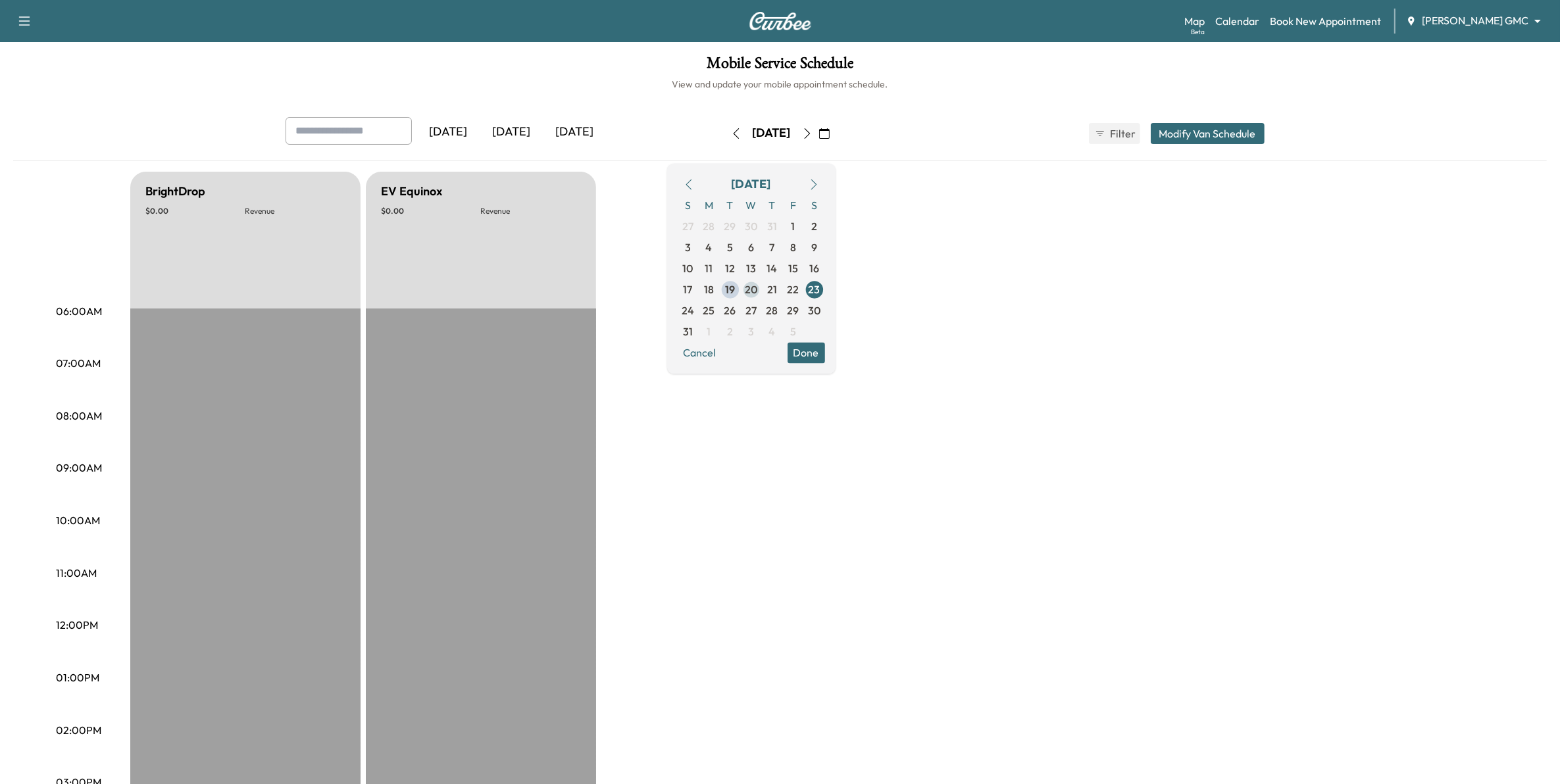
click at [757, 284] on span "20" at bounding box center [751, 289] width 12 height 16
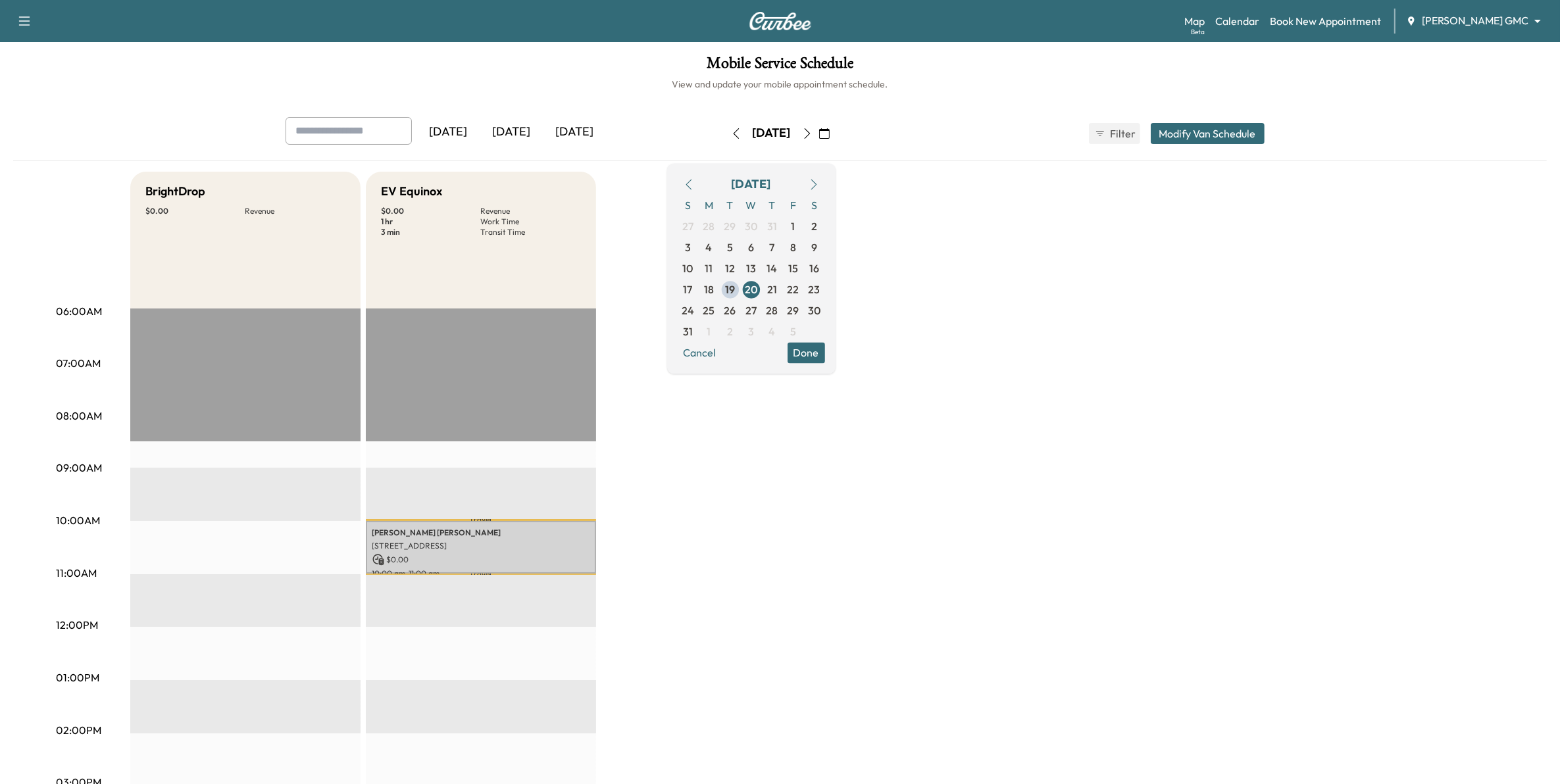
click at [316, 122] on input "text" at bounding box center [348, 131] width 127 height 28
click at [370, 191] on h3 "[PERSON_NAME]" at bounding box center [352, 193] width 110 height 21
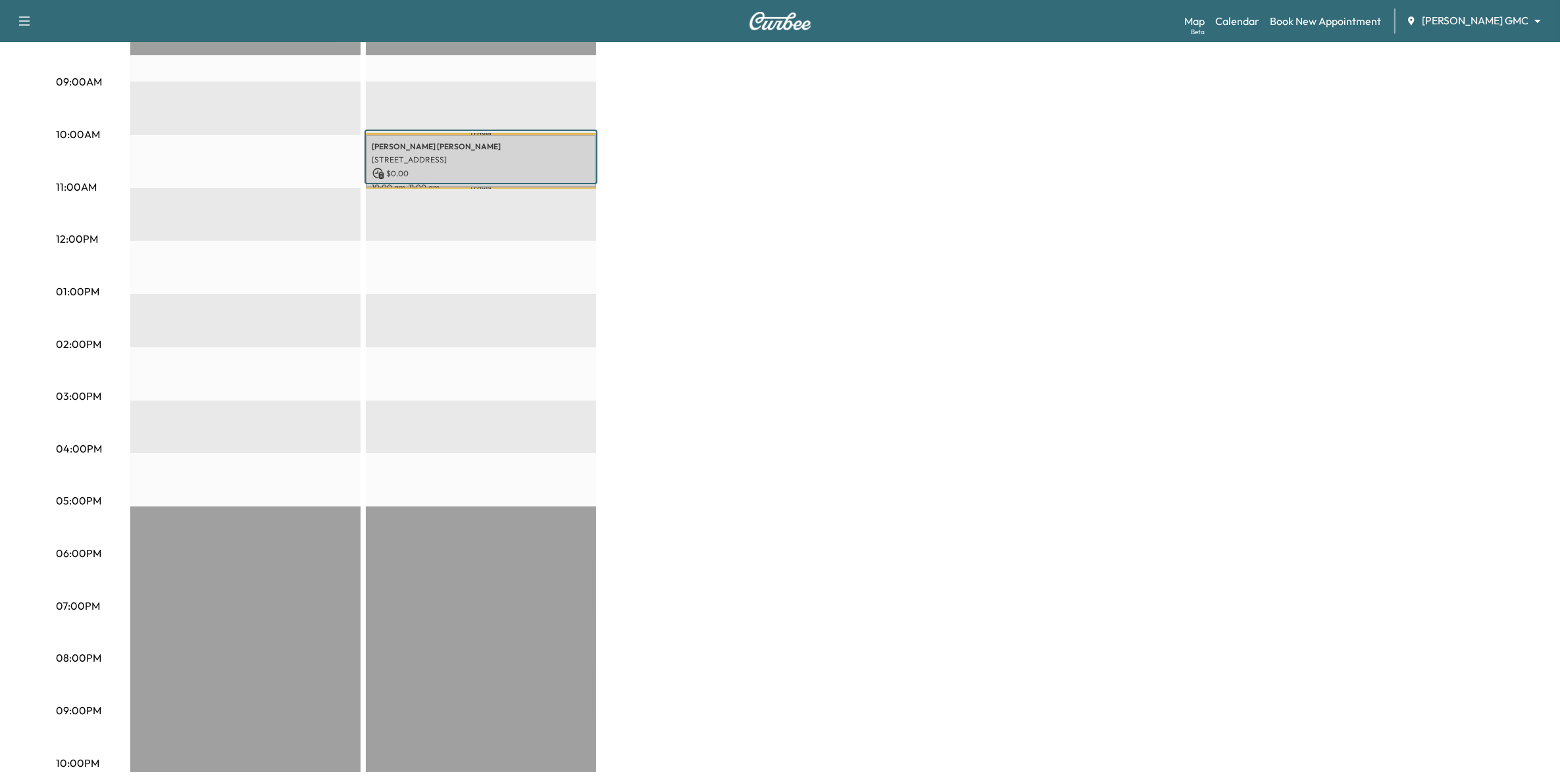
scroll to position [387, 0]
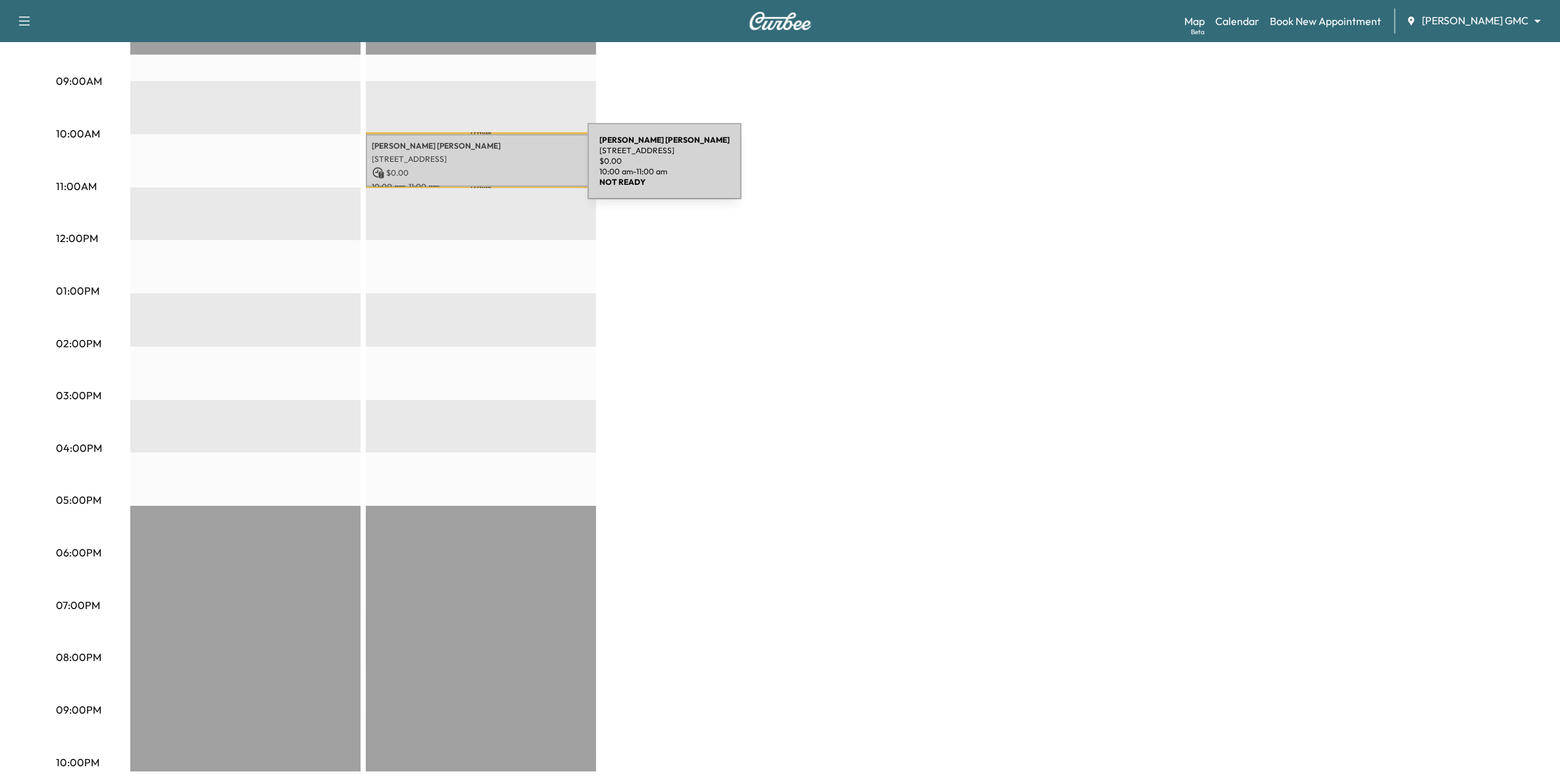
type input "**********"
click at [488, 169] on p "$ 0.00" at bounding box center [481, 172] width 217 height 11
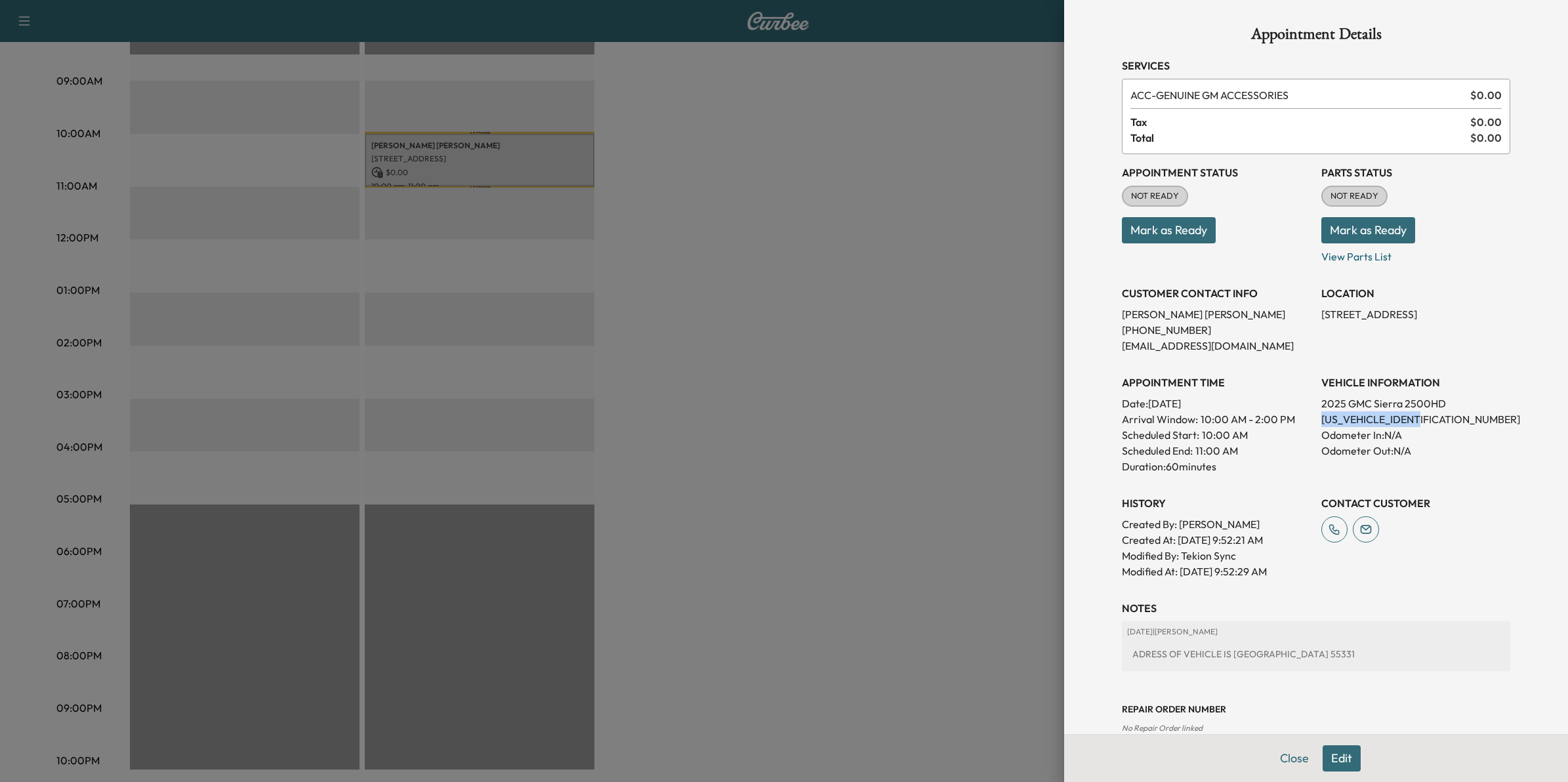
drag, startPoint x: 1417, startPoint y: 418, endPoint x: 1306, endPoint y: 417, distance: 111.0
click at [1306, 417] on div "Appointment Status NOT READY Mark as Ready Parts Status NOT READY Mark as Ready…" at bounding box center [1316, 366] width 388 height 425
drag, startPoint x: 1306, startPoint y: 417, endPoint x: 1327, endPoint y: 414, distance: 21.2
copy p "[US_VEHICLE_IDENTIFICATION_NUMBER]"
drag, startPoint x: 927, startPoint y: 214, endPoint x: 943, endPoint y: 215, distance: 16.0
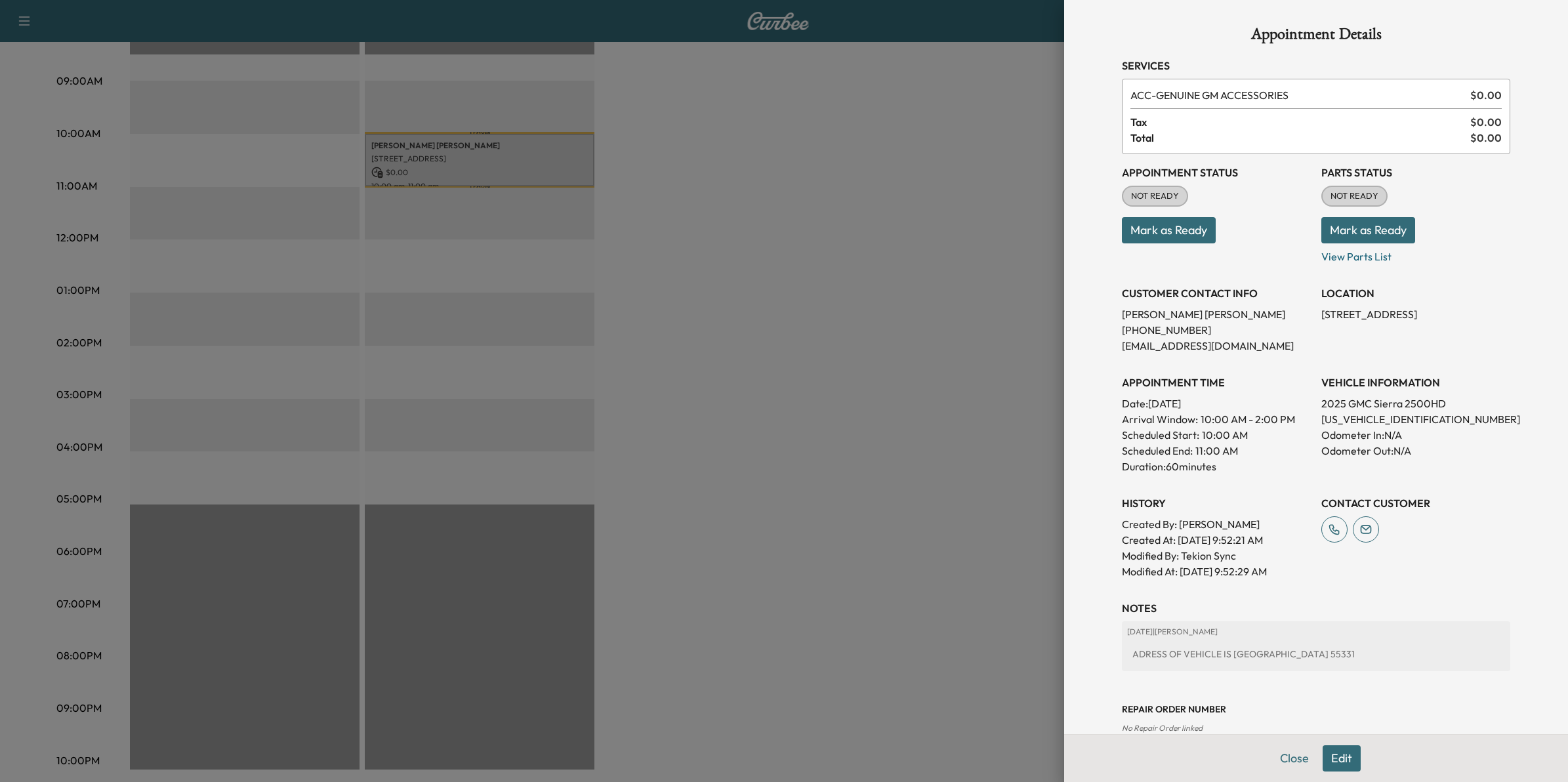
click at [929, 214] on div at bounding box center [784, 391] width 1568 height 782
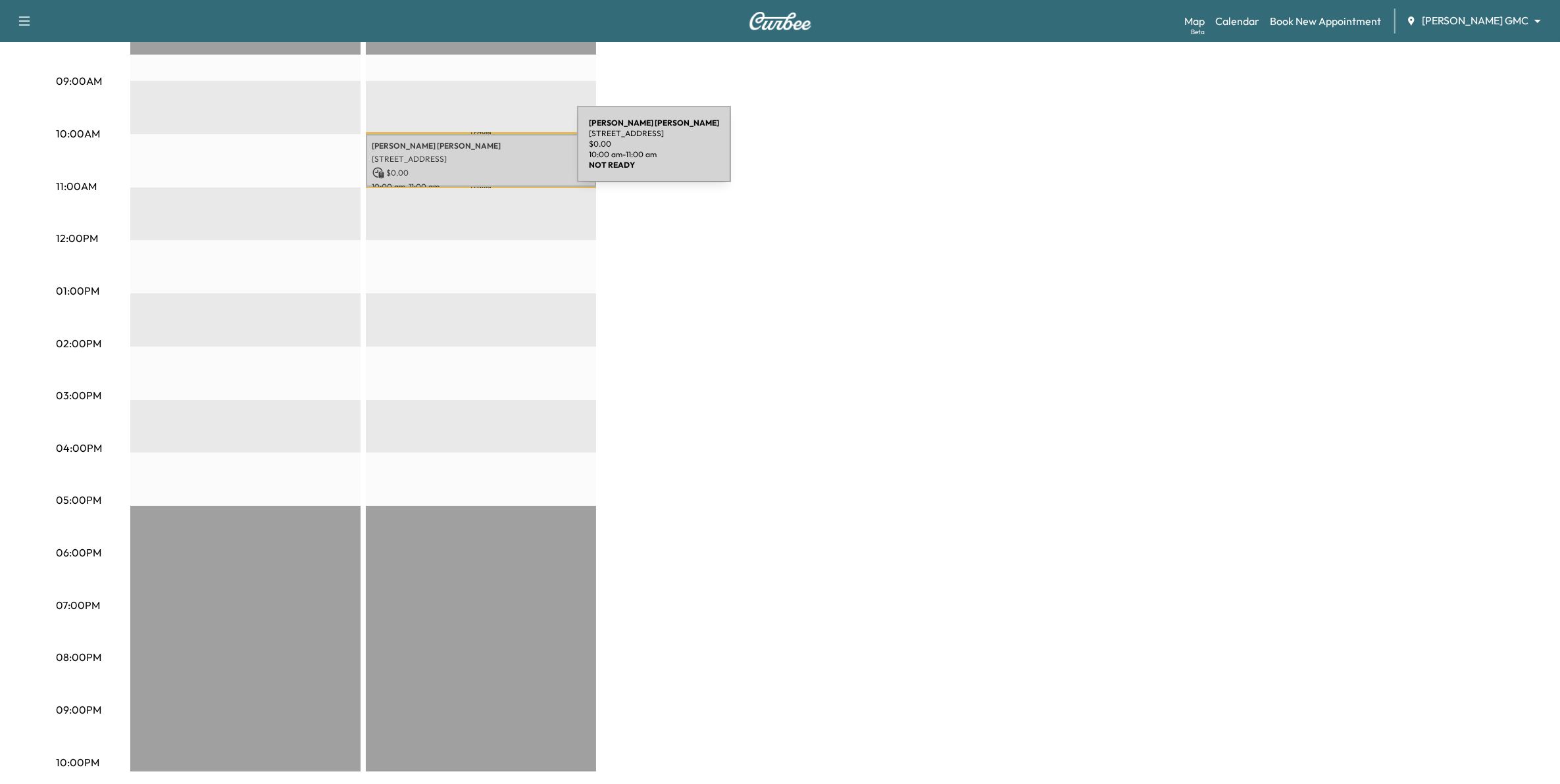
click at [478, 154] on p "[STREET_ADDRESS]" at bounding box center [481, 159] width 217 height 11
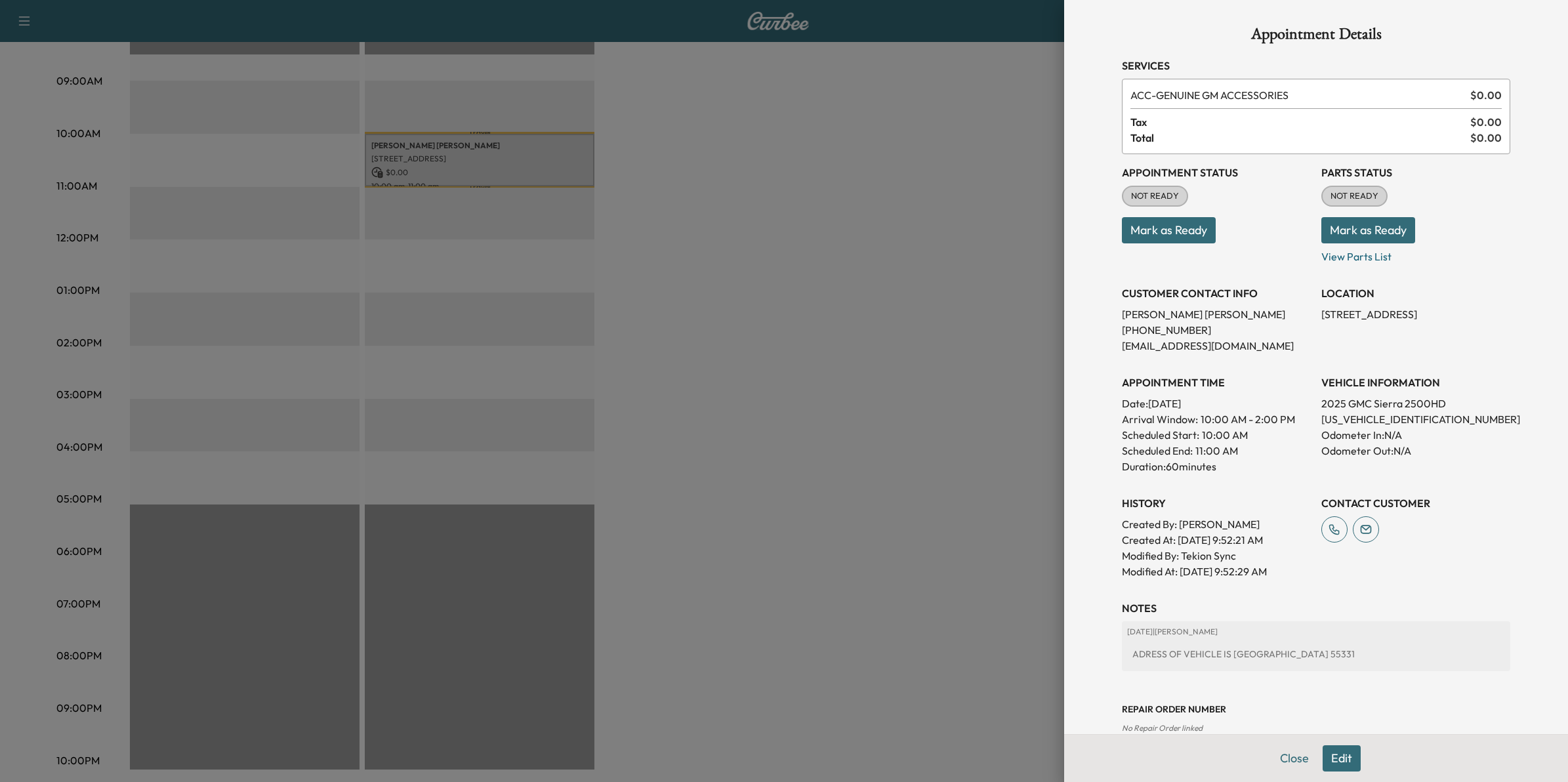
click at [687, 463] on div at bounding box center [784, 391] width 1568 height 782
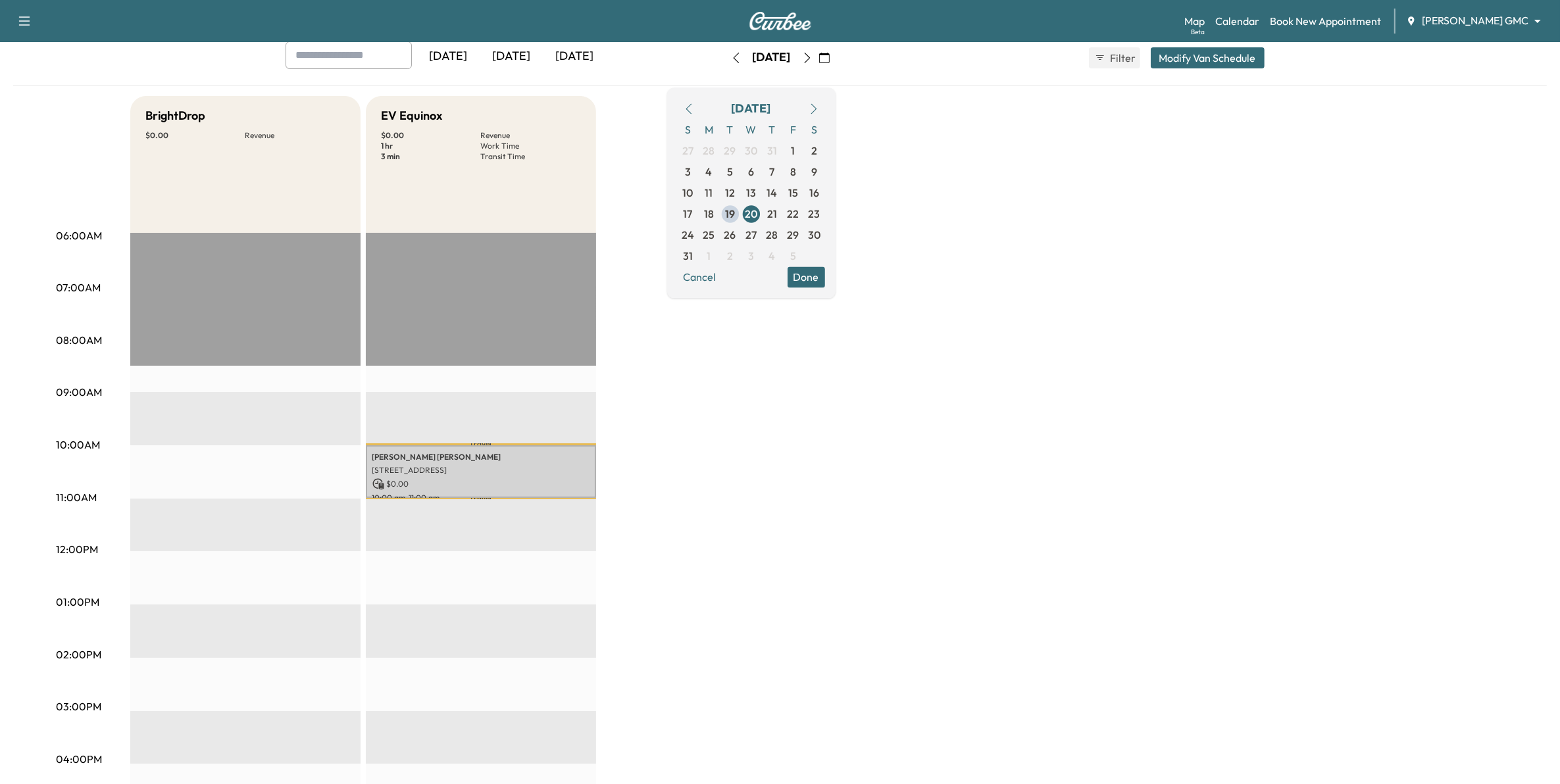
scroll to position [58, 0]
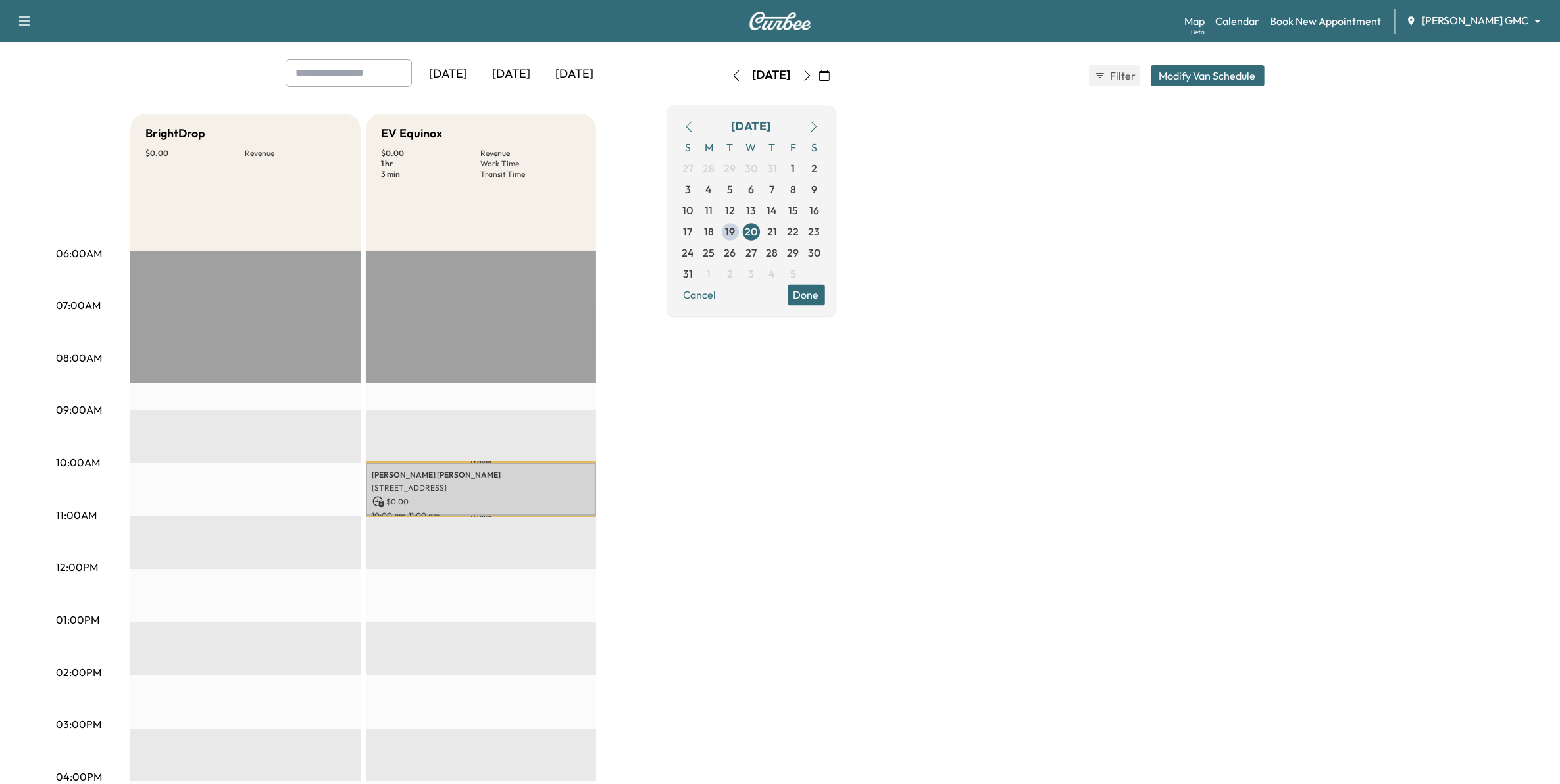
click at [817, 123] on icon "button" at bounding box center [813, 126] width 6 height 11
click at [776, 167] on span "4" at bounding box center [773, 168] width 7 height 16
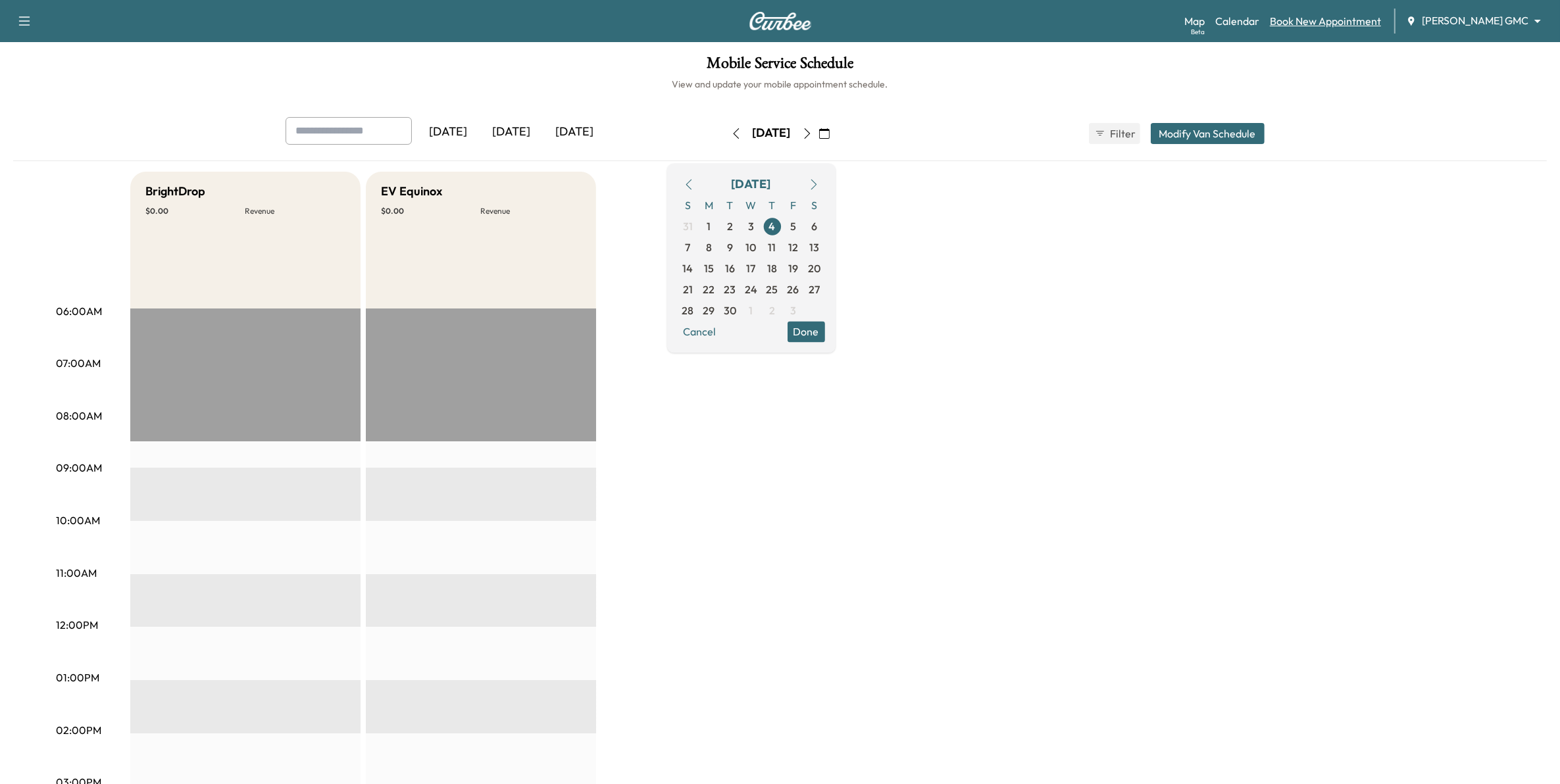
click at [1352, 15] on link "Book New Appointment" at bounding box center [1325, 20] width 111 height 16
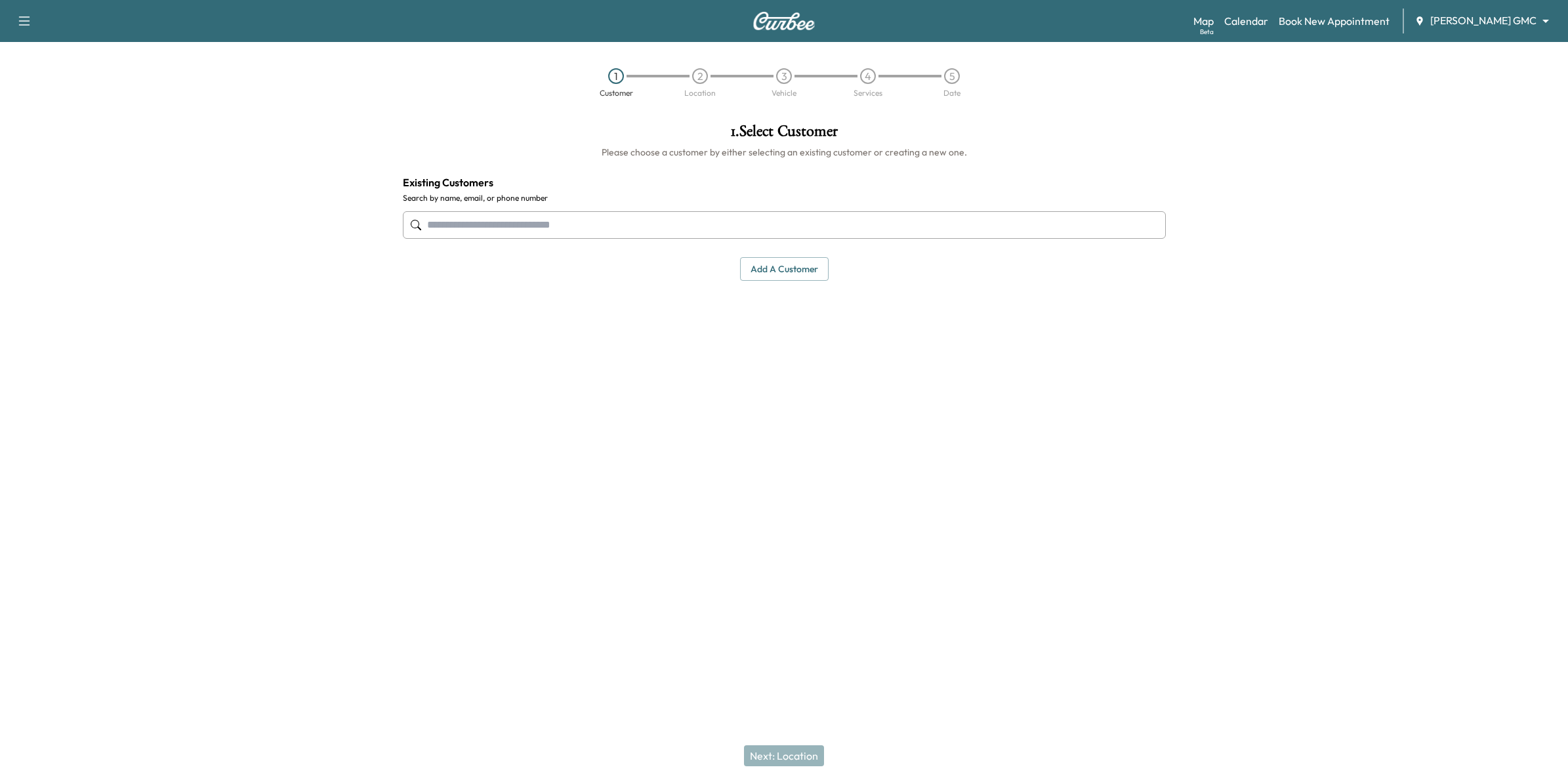
click at [711, 224] on input "text" at bounding box center [784, 225] width 763 height 28
drag, startPoint x: 779, startPoint y: 256, endPoint x: 779, endPoint y: 267, distance: 11.0
click at [779, 259] on div "1 . Select Customer Please choose a customer by either selecting an existing cu…" at bounding box center [784, 201] width 784 height 179
click at [779, 269] on button "Add a customer" at bounding box center [784, 269] width 89 height 24
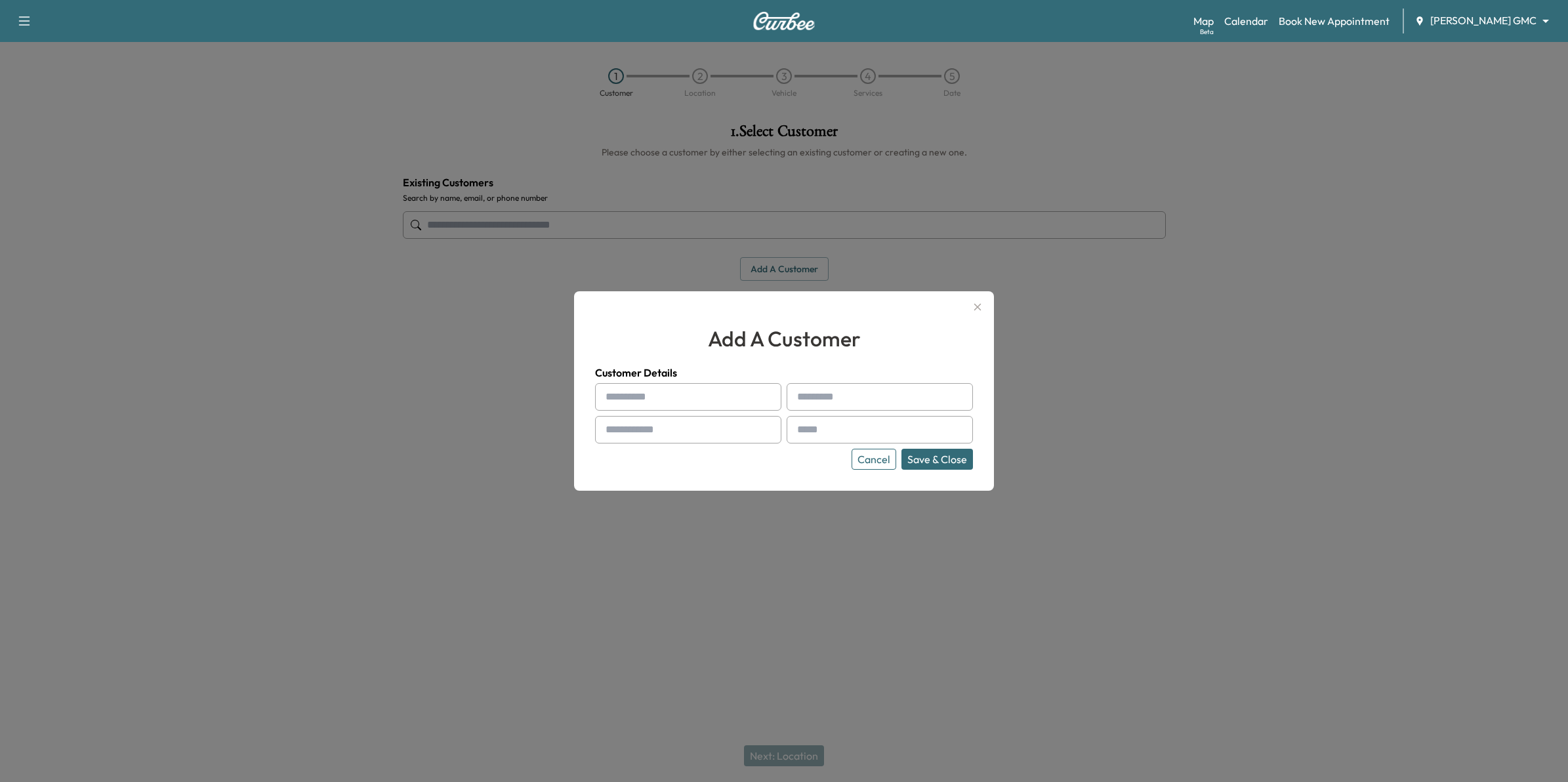
drag, startPoint x: 736, startPoint y: 401, endPoint x: 742, endPoint y: 398, distance: 6.7
click at [736, 401] on input "text" at bounding box center [688, 397] width 187 height 28
type input "****"
type input "*******"
type input "**********"
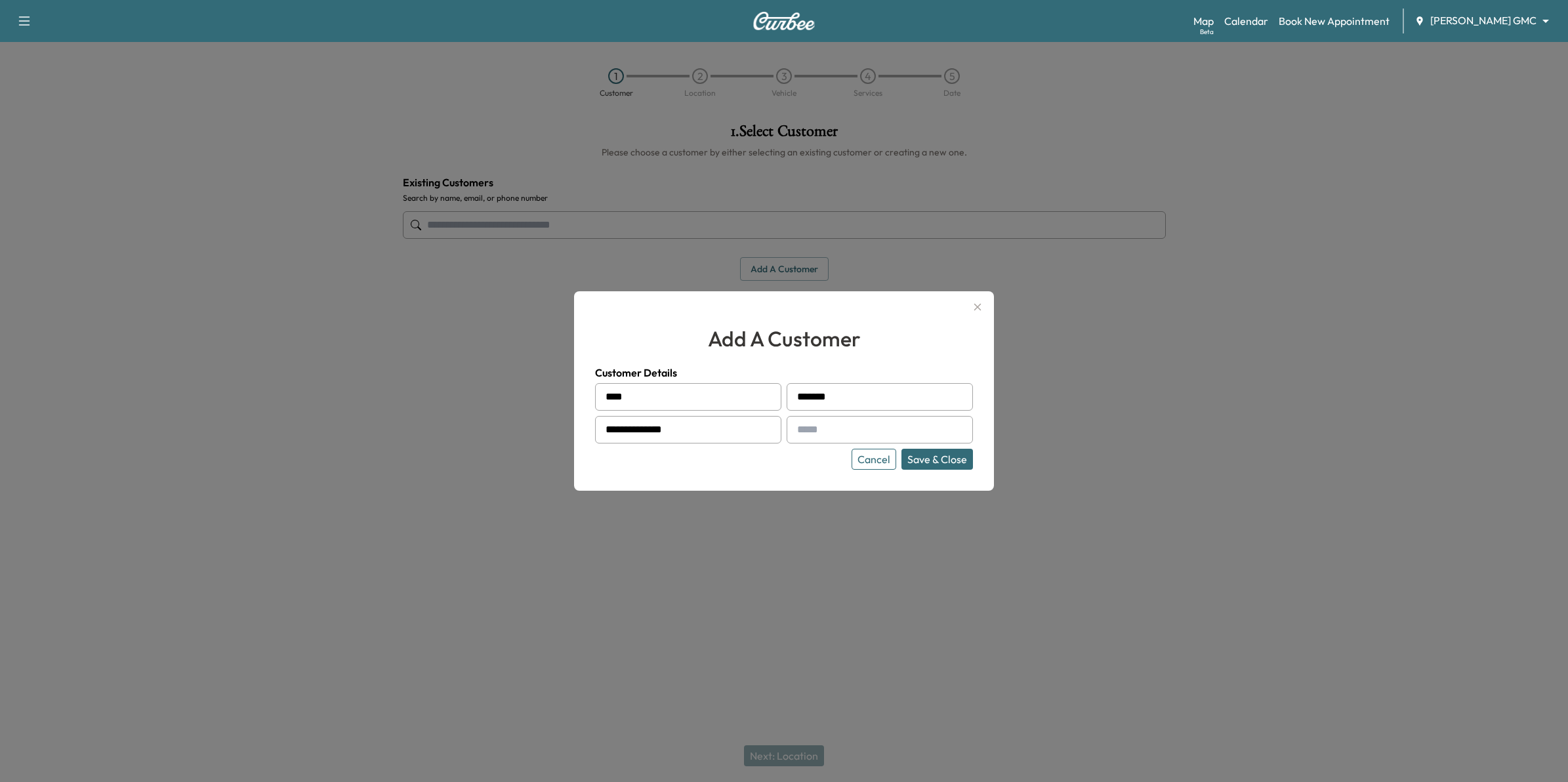
click at [846, 425] on input "text" at bounding box center [880, 430] width 187 height 28
type input "**********"
click at [946, 464] on button "Save & Close" at bounding box center [938, 459] width 72 height 21
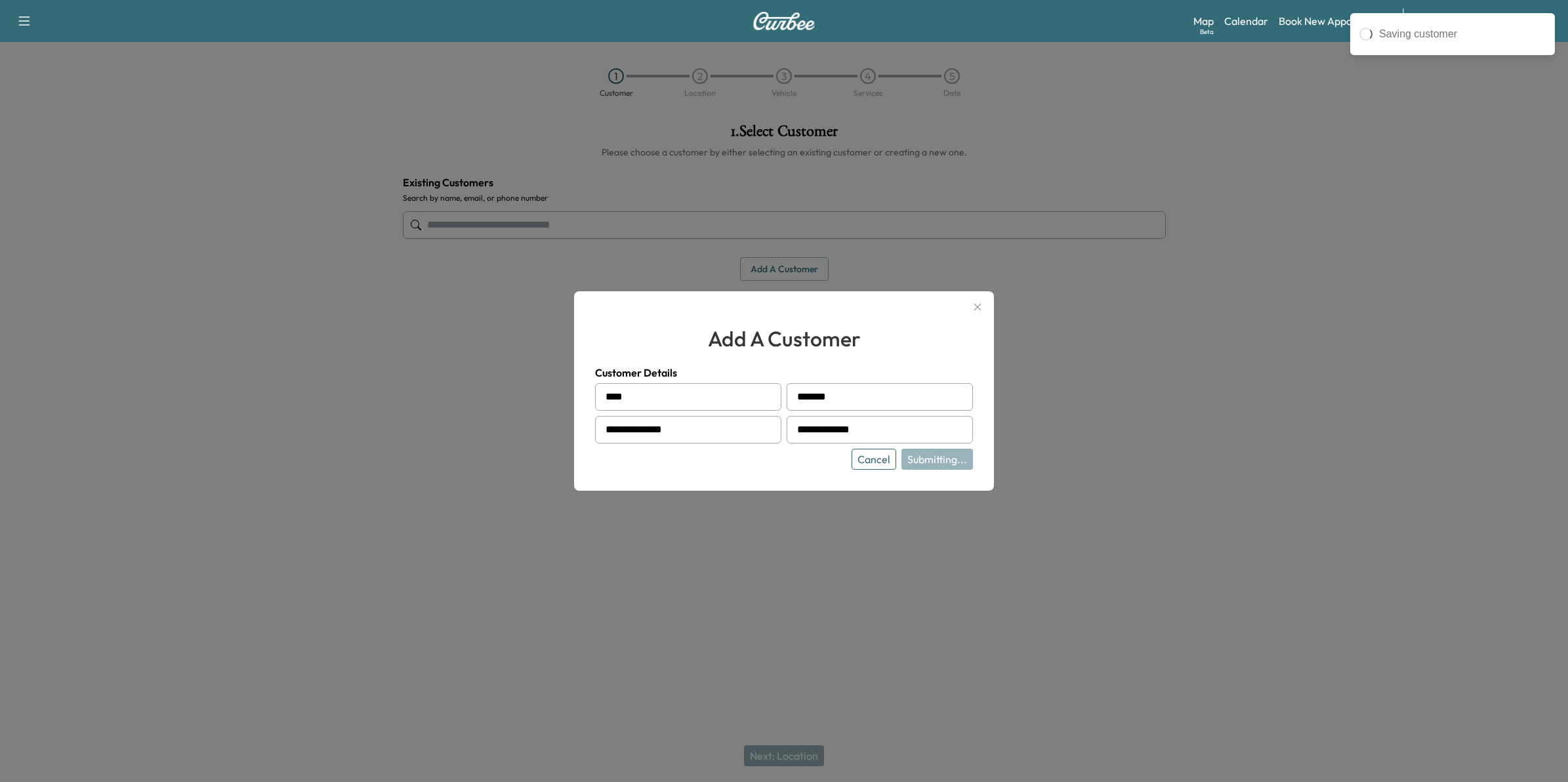
type input "**********"
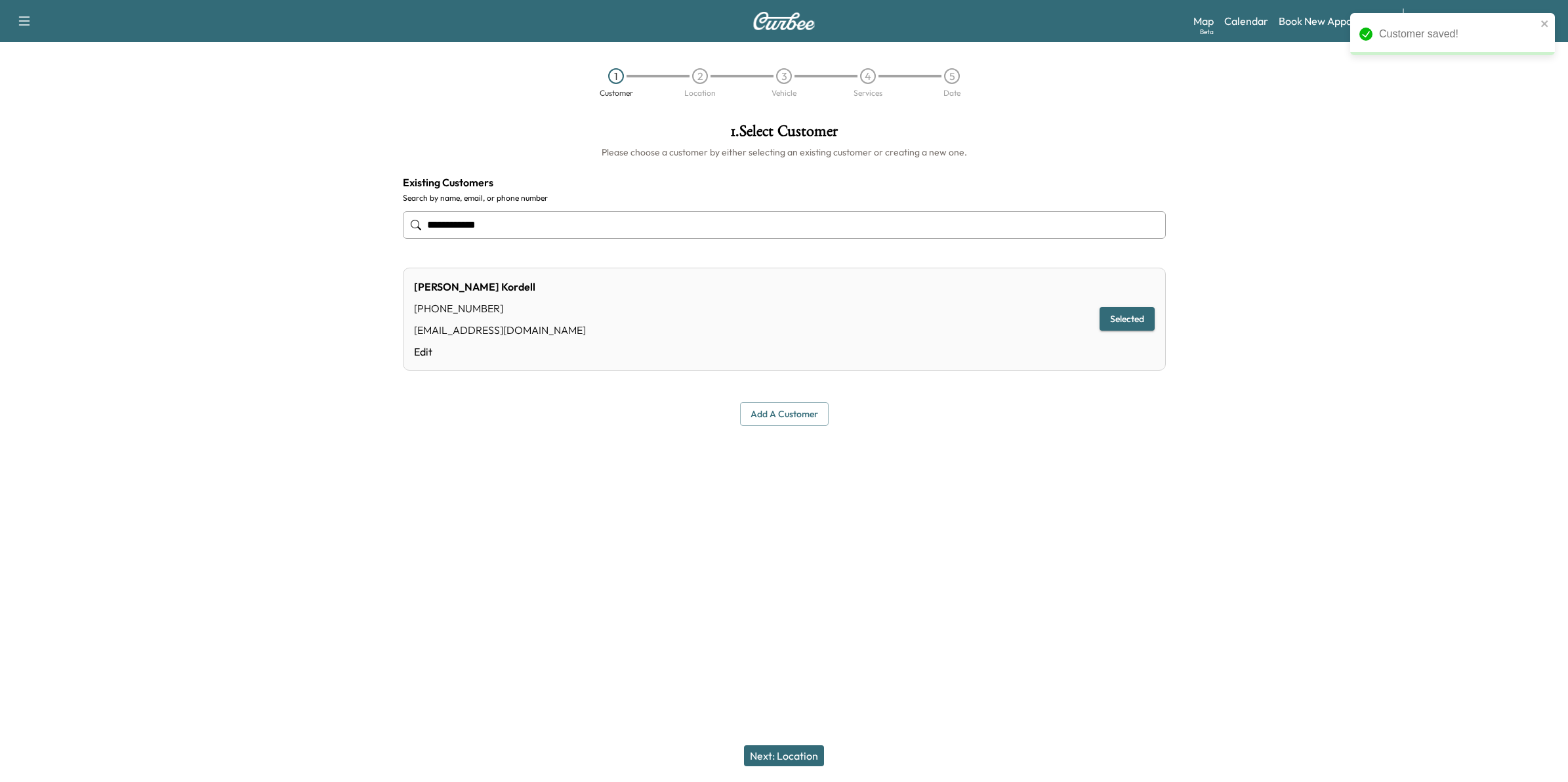
click at [802, 761] on button "Next: Location" at bounding box center [784, 756] width 80 height 21
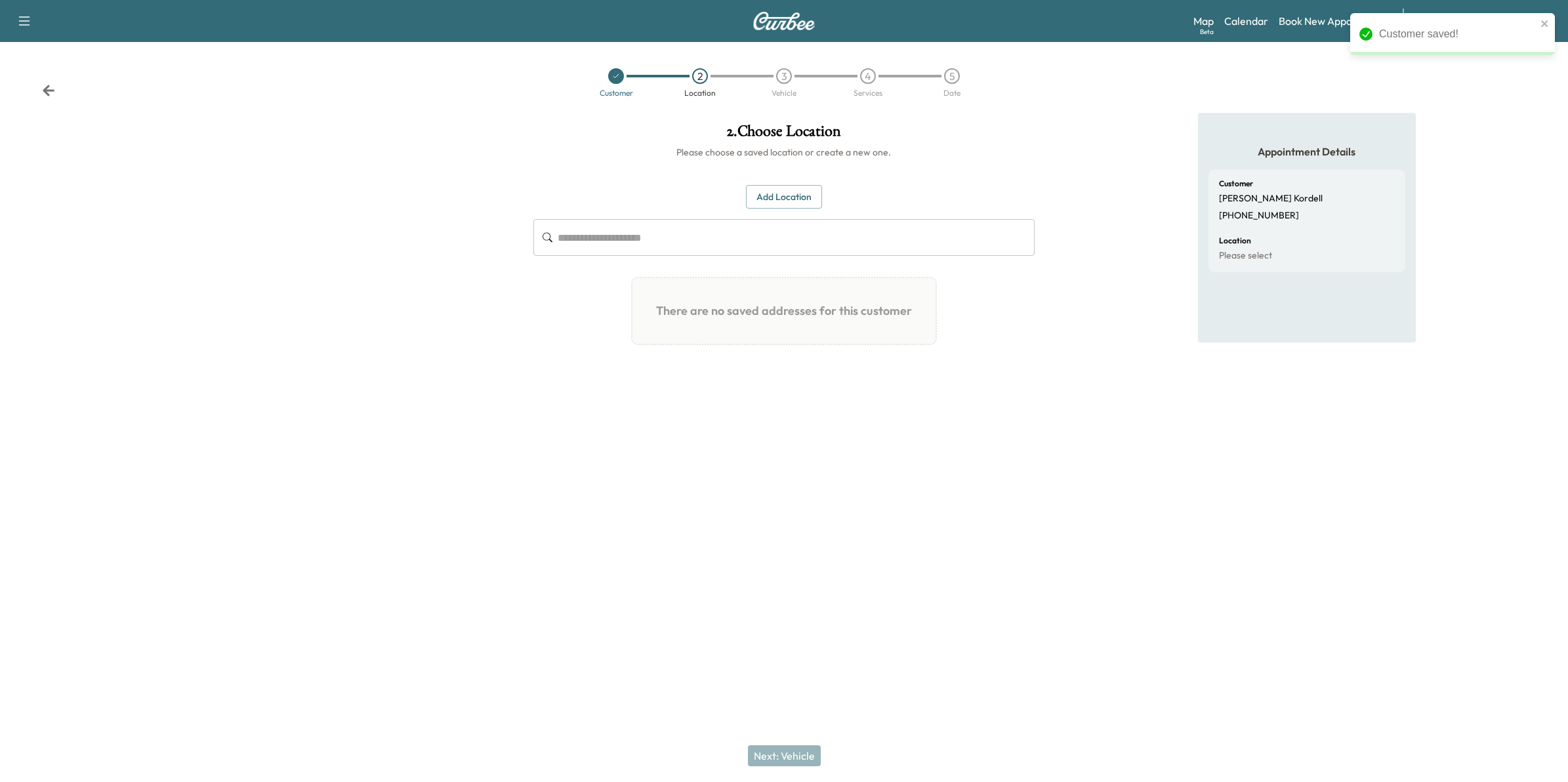
click at [796, 201] on button "Add Location" at bounding box center [784, 197] width 76 height 24
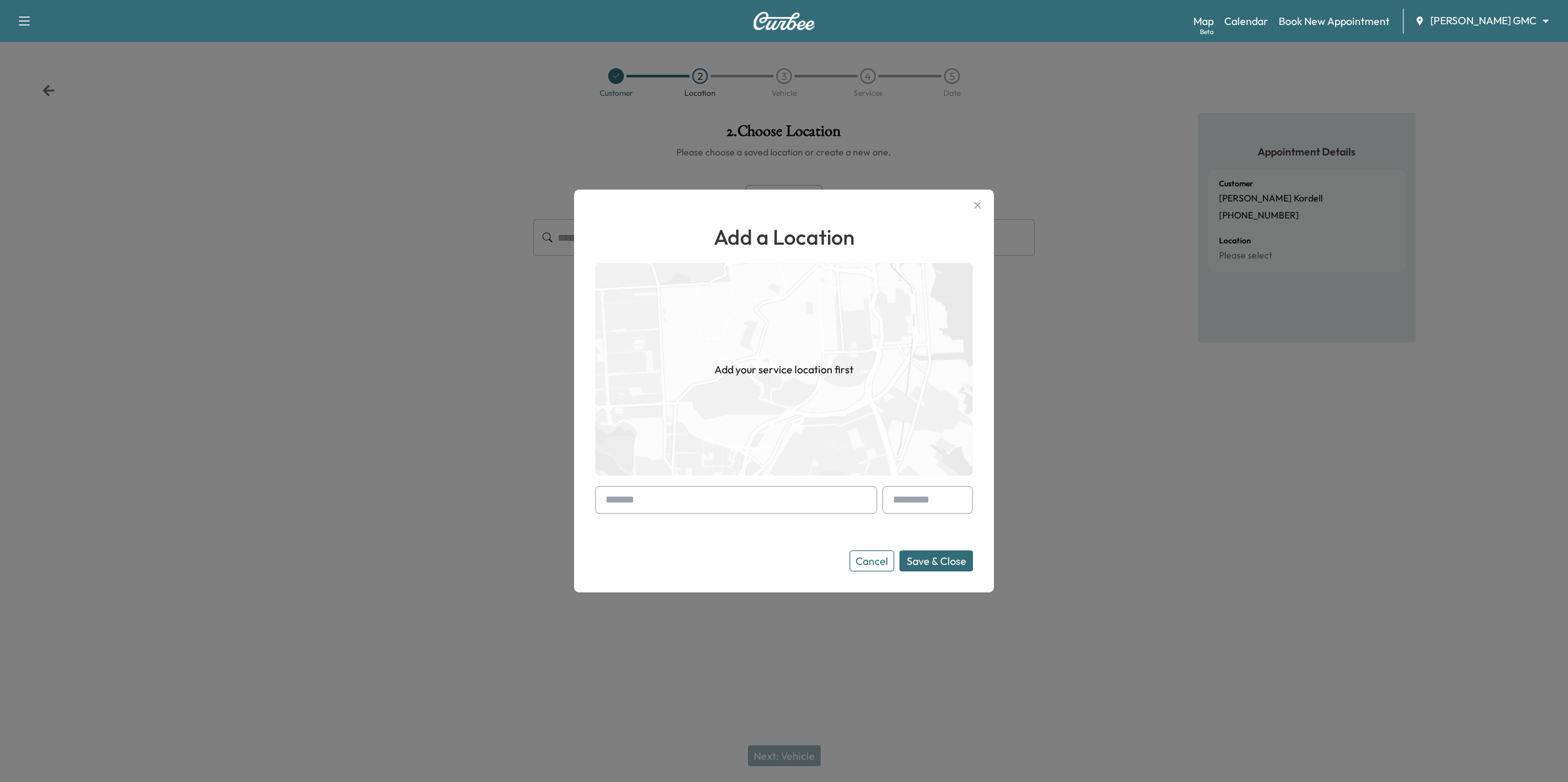
click at [732, 504] on input "text" at bounding box center [736, 500] width 282 height 28
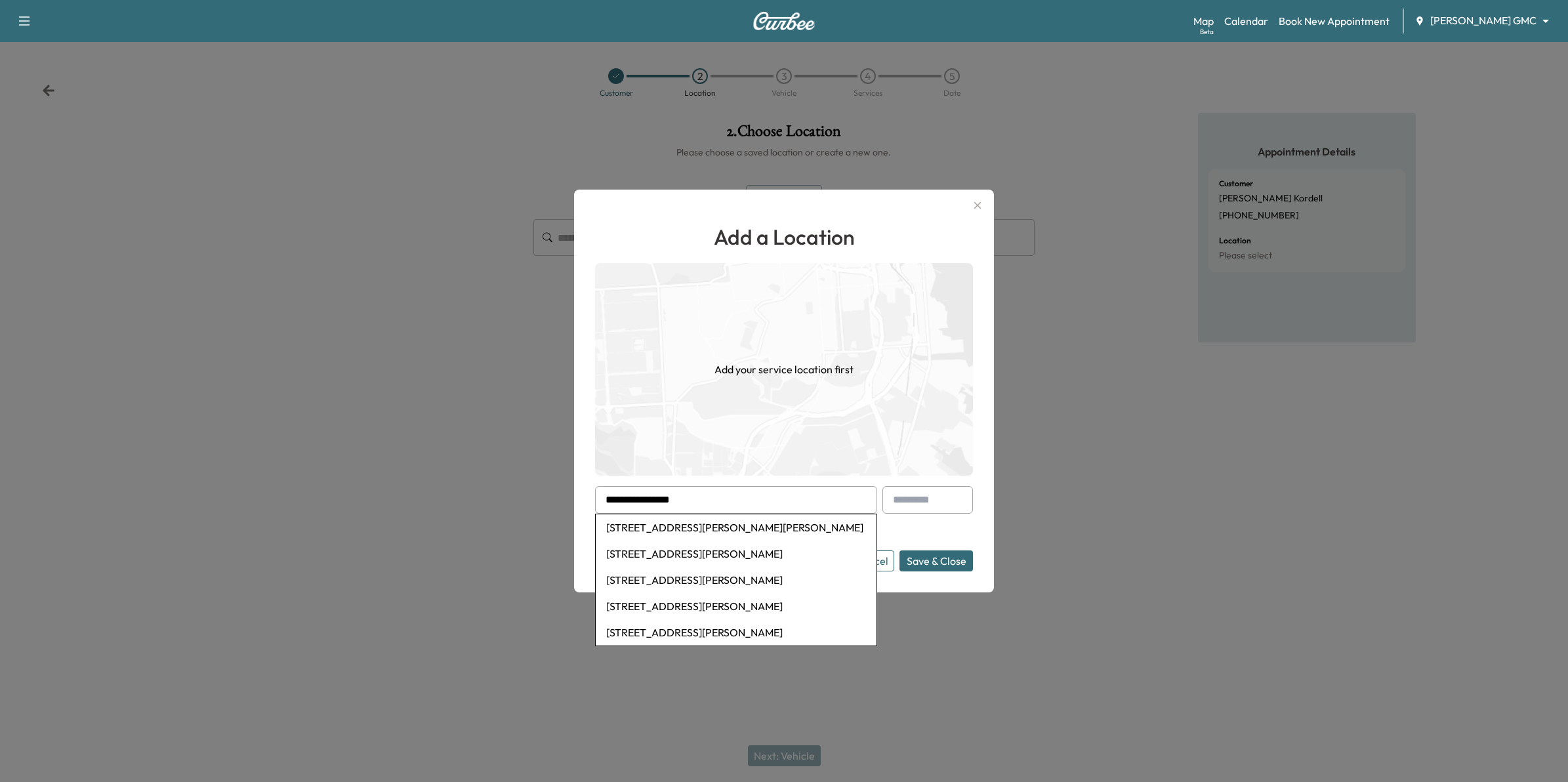
click at [670, 532] on li "[STREET_ADDRESS][PERSON_NAME][PERSON_NAME]" at bounding box center [736, 528] width 280 height 26
type input "**********"
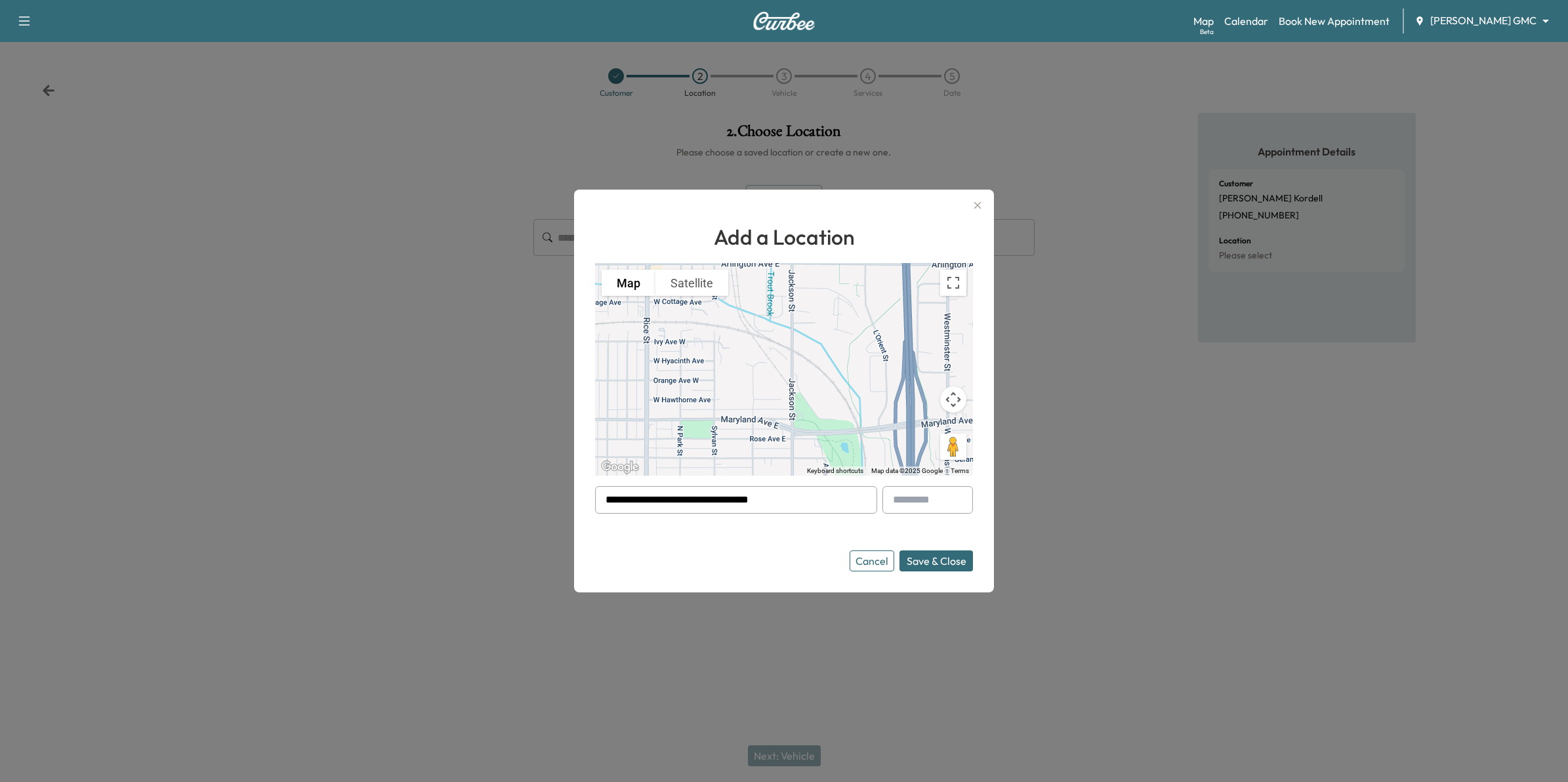
click at [943, 562] on button "Save & Close" at bounding box center [936, 561] width 73 height 21
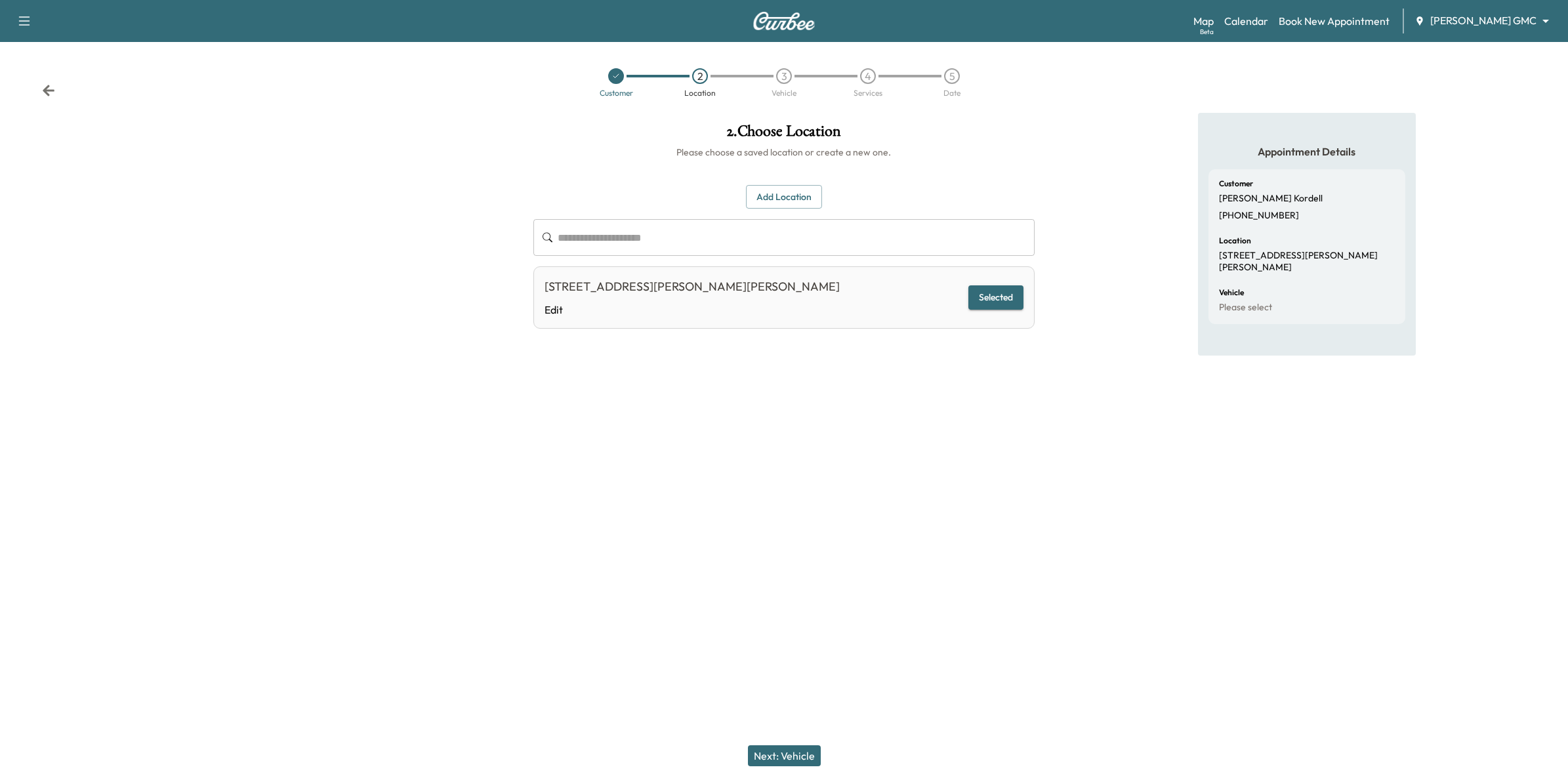
click at [796, 741] on div "Next: Vehicle" at bounding box center [784, 756] width 1568 height 52
click at [798, 752] on button "Next: Vehicle" at bounding box center [784, 756] width 73 height 21
click at [780, 190] on button "Add a Vehicle" at bounding box center [784, 192] width 77 height 24
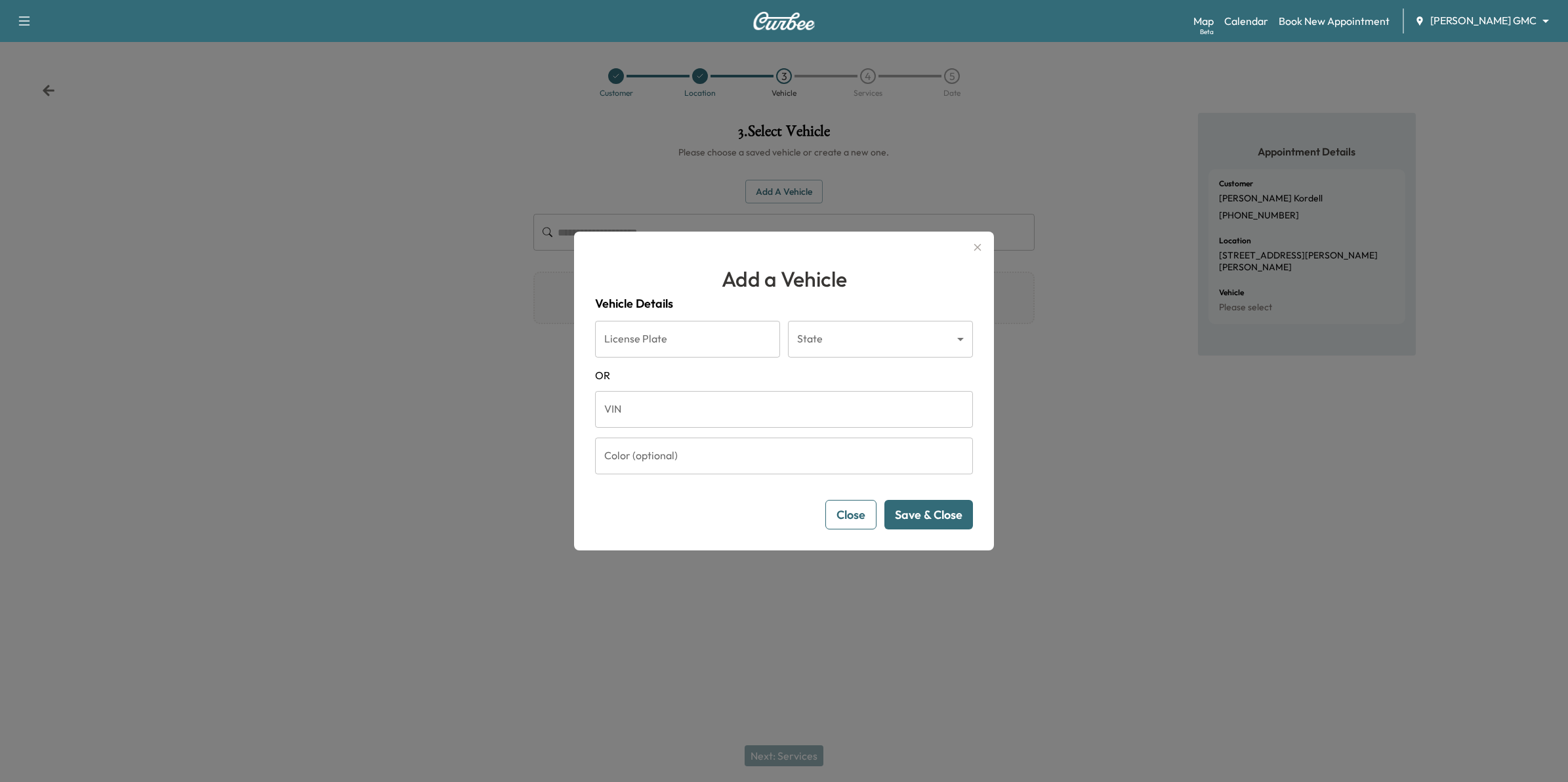
drag, startPoint x: 715, startPoint y: 421, endPoint x: 727, endPoint y: 422, distance: 12.0
click at [715, 421] on input "VIN" at bounding box center [784, 409] width 378 height 37
click at [727, 348] on input "License Plate" at bounding box center [687, 339] width 185 height 37
type input "******"
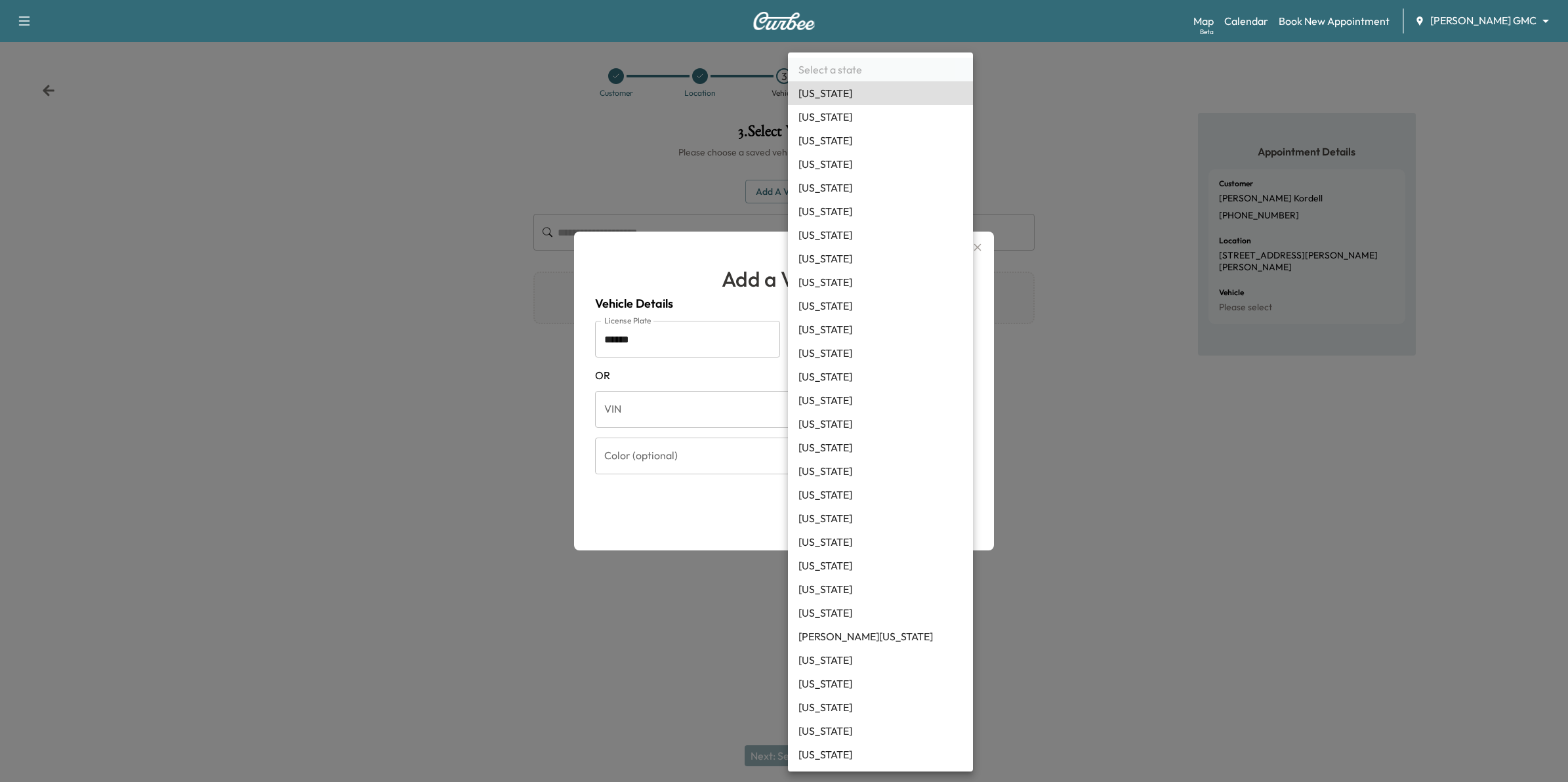
click at [895, 337] on body "Support Log Out Map Beta Calendar Book New Appointment [PERSON_NAME] GMC ******…" at bounding box center [784, 391] width 1568 height 782
click at [850, 727] on li "[US_STATE]" at bounding box center [880, 731] width 185 height 24
type input "**"
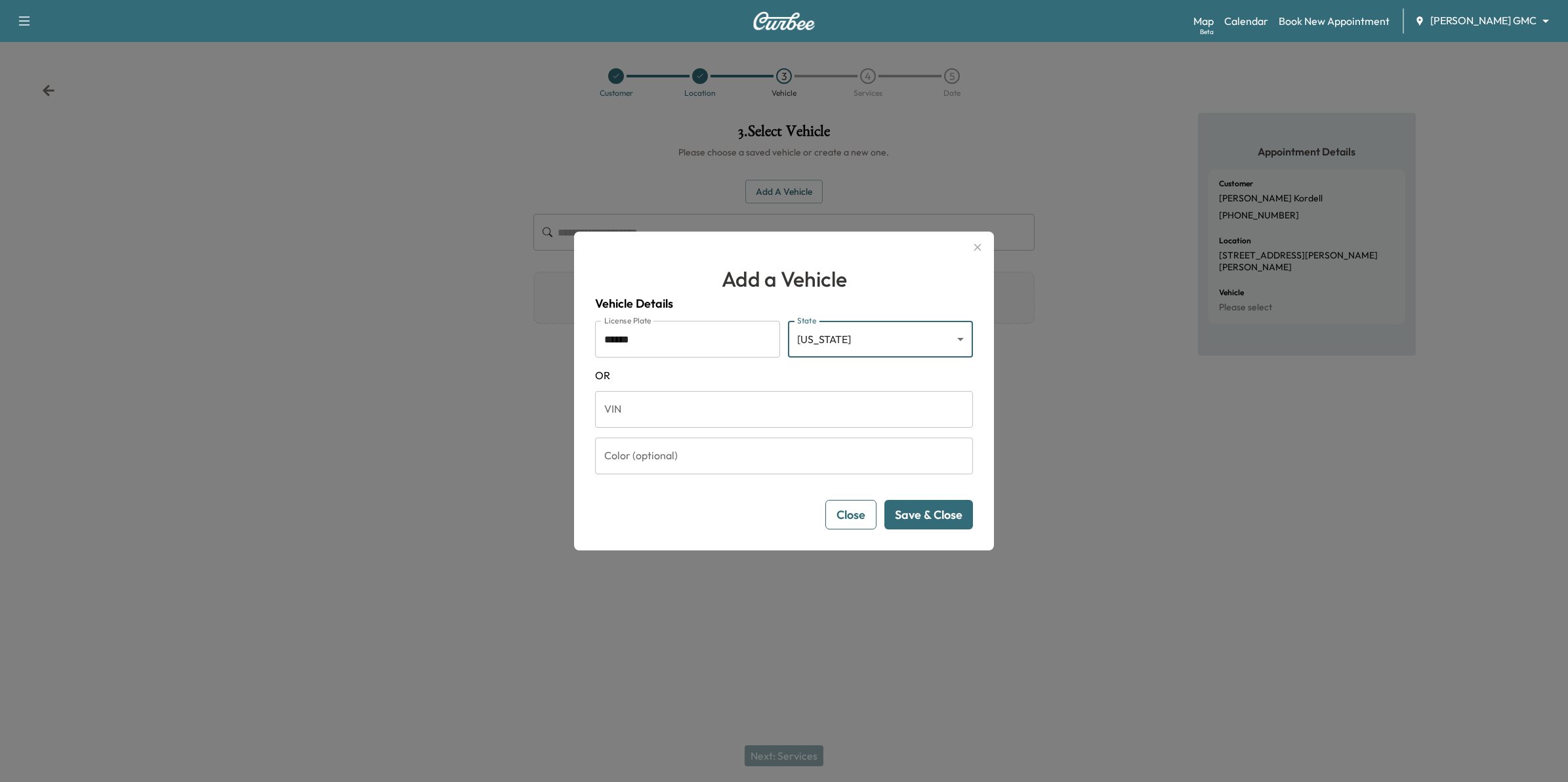
click at [897, 510] on button "Save & Close" at bounding box center [929, 515] width 89 height 29
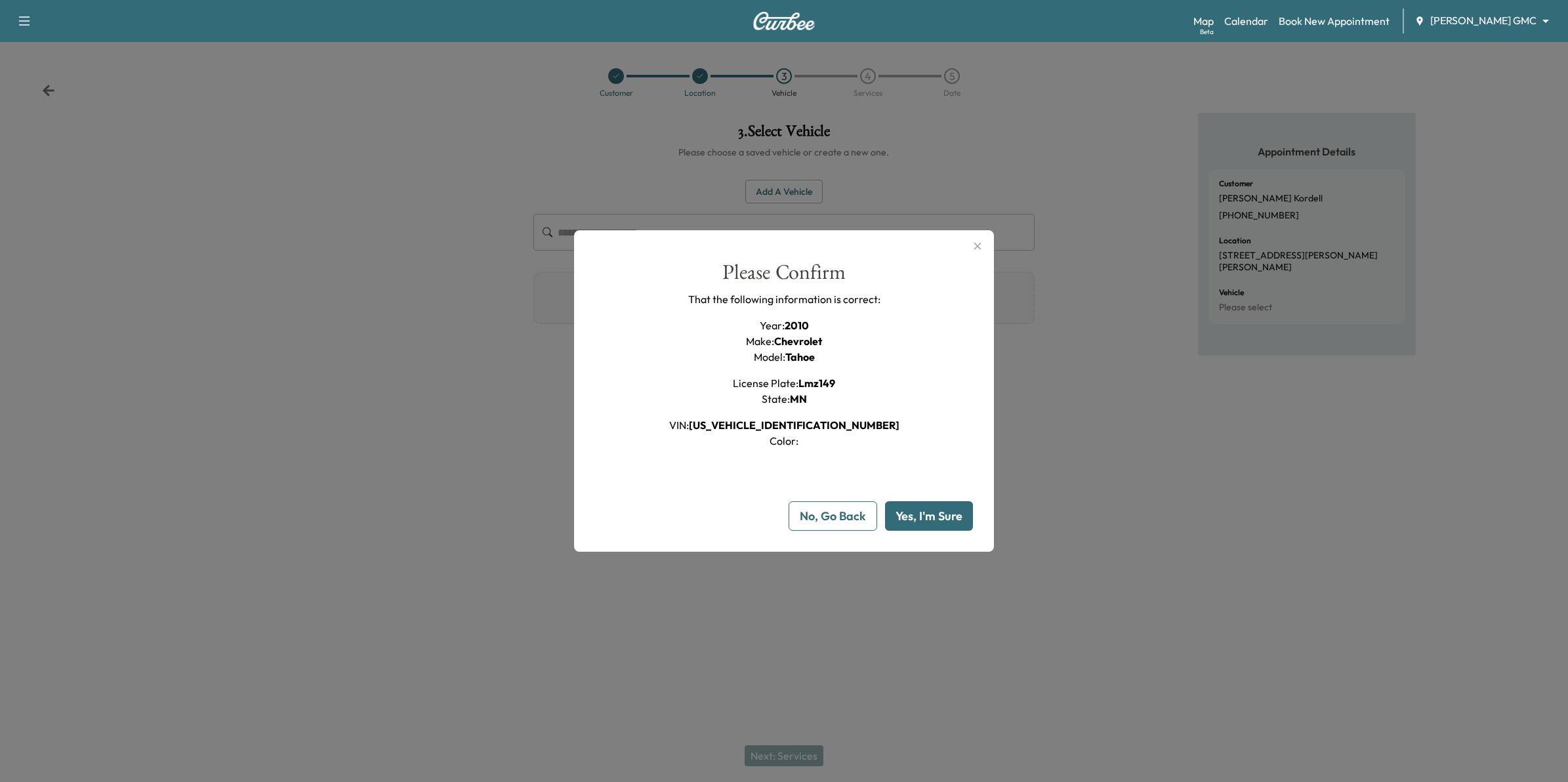
click at [952, 519] on button "Yes, I'm Sure" at bounding box center [930, 516] width 88 height 29
type input "**"
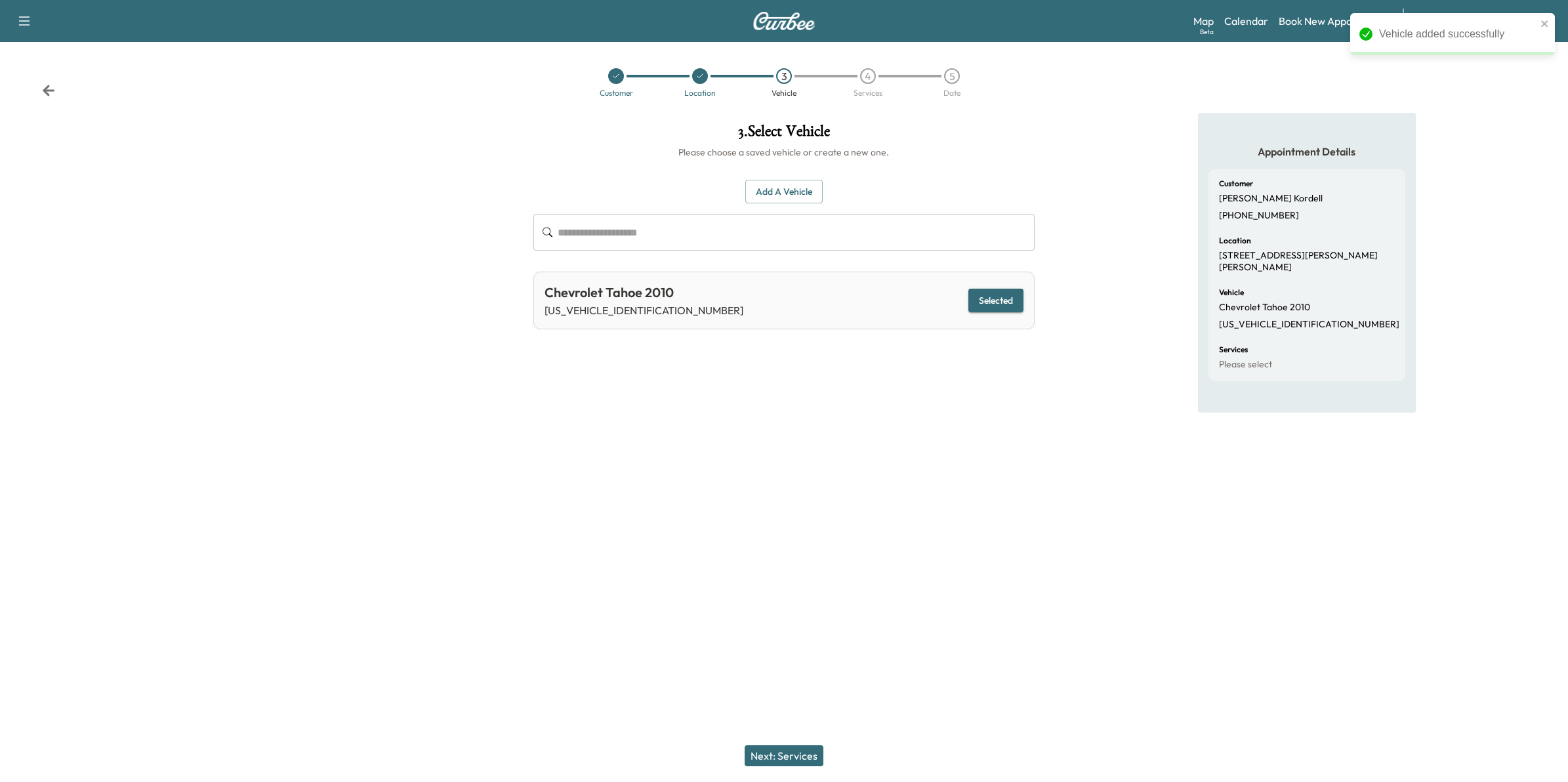
click at [783, 762] on button "Next: Services" at bounding box center [784, 756] width 79 height 21
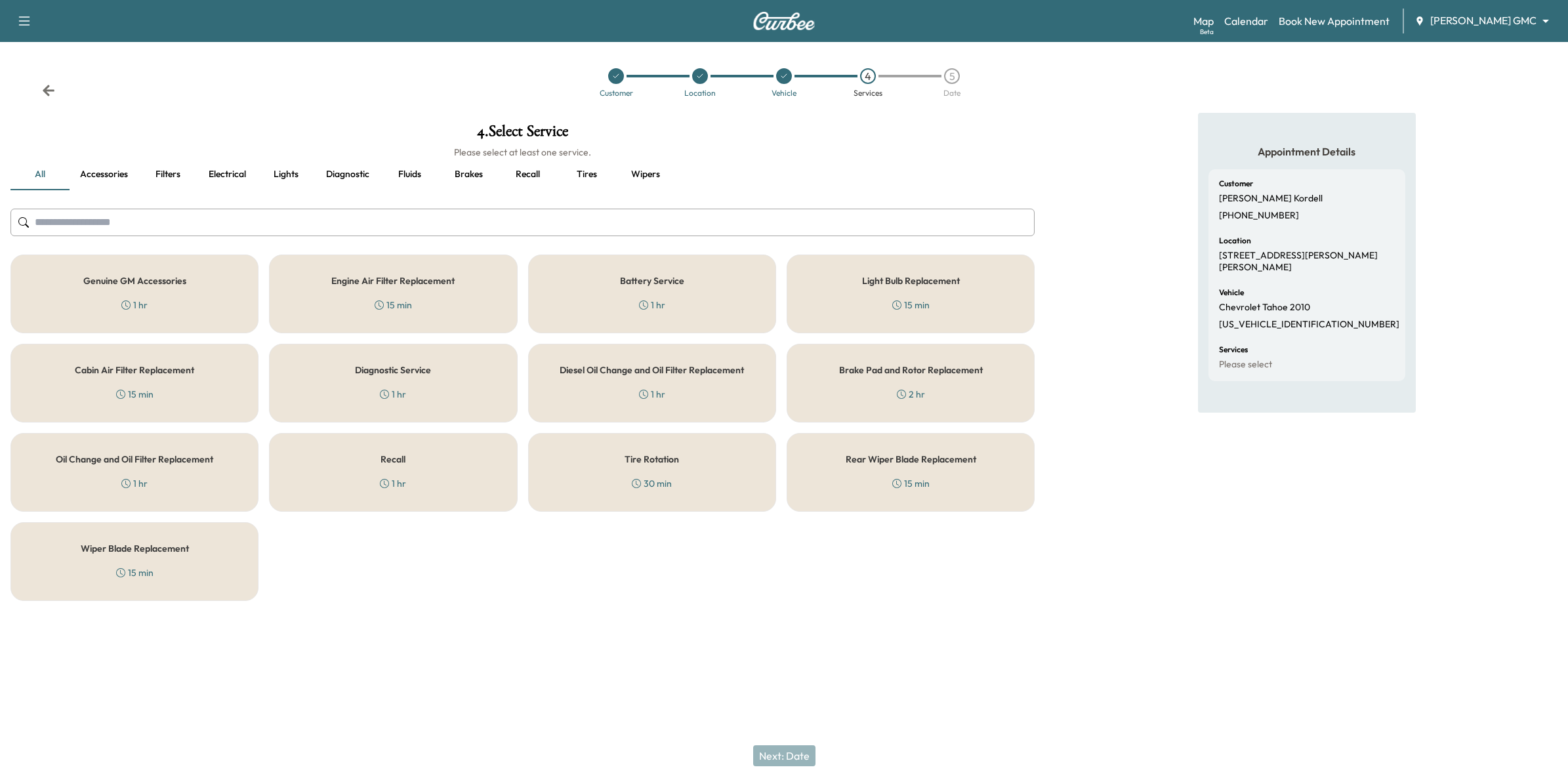
click at [445, 488] on div "Recall 1 hr" at bounding box center [393, 472] width 248 height 79
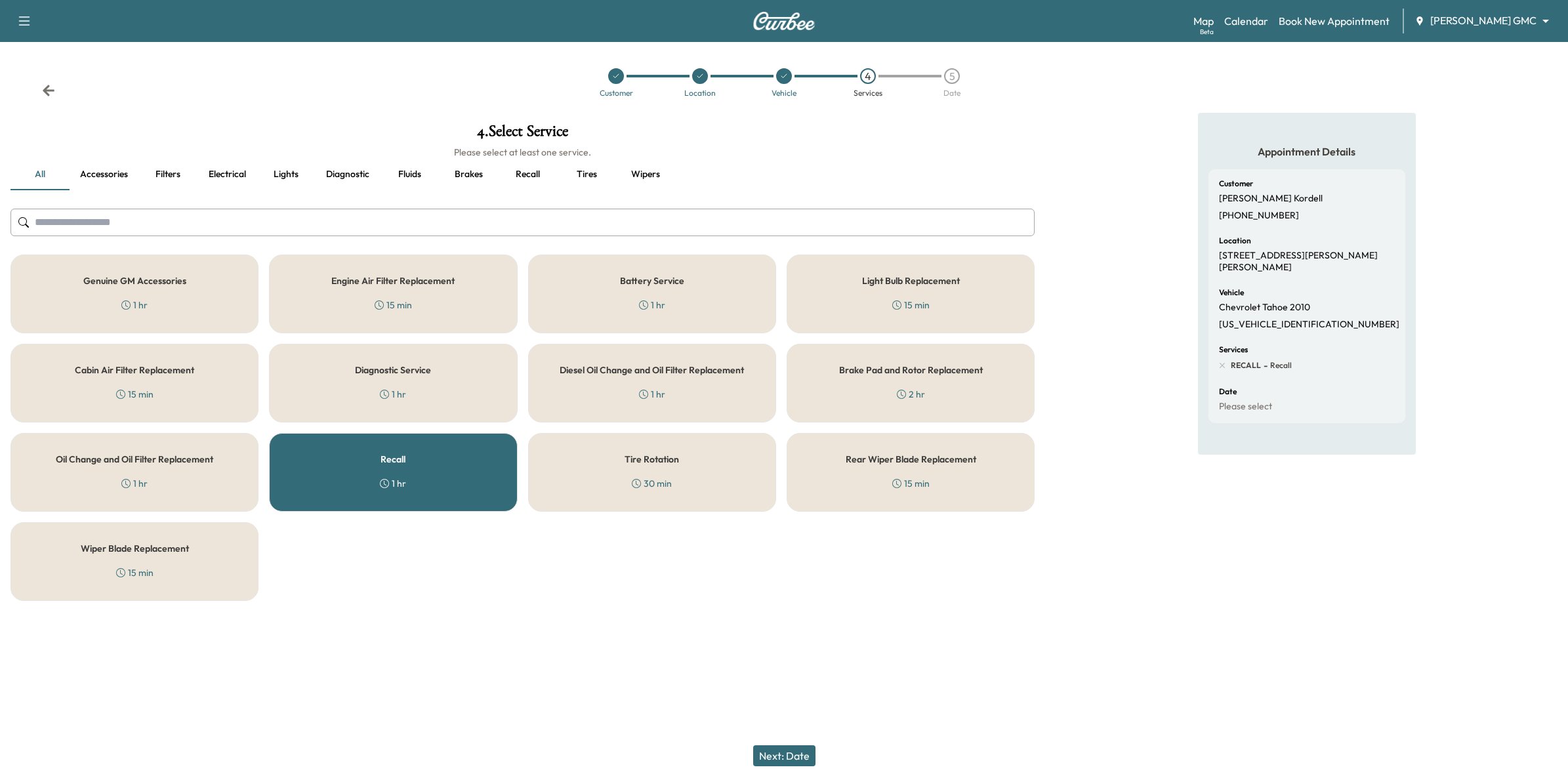
click at [804, 755] on button "Next: Date" at bounding box center [784, 756] width 62 height 21
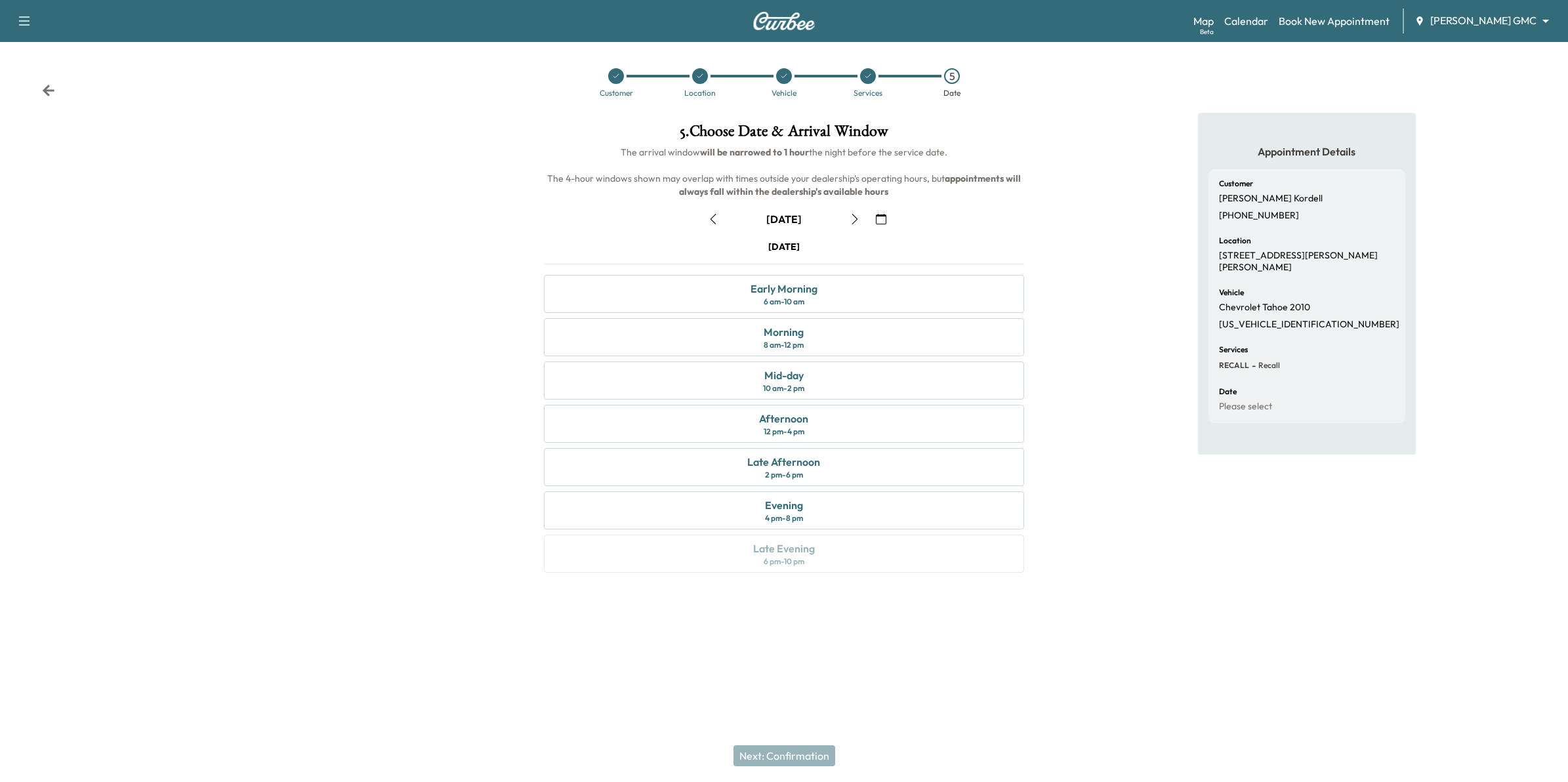
click at [881, 217] on icon "button" at bounding box center [881, 219] width 11 height 11
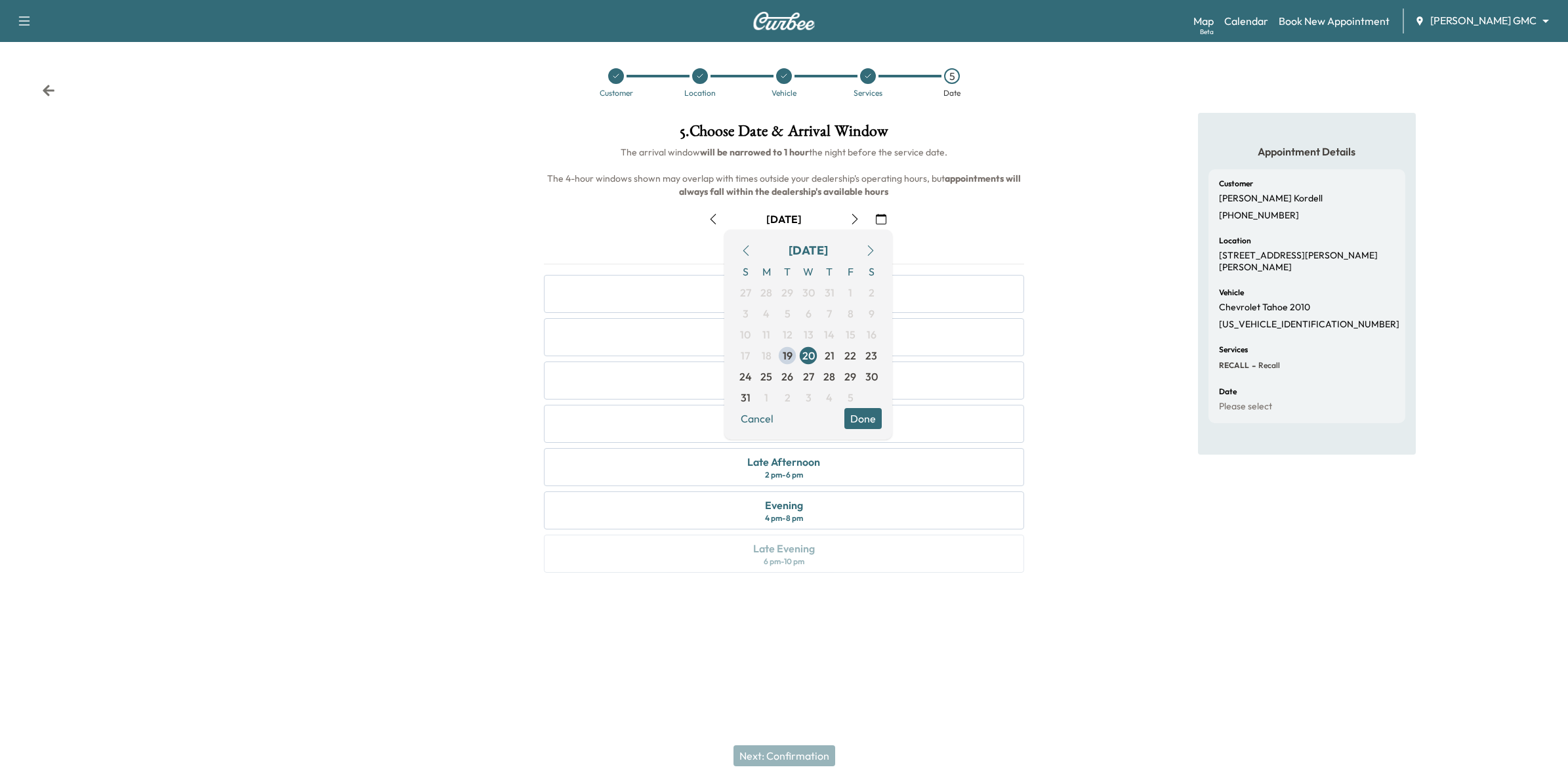
click at [874, 250] on icon "button" at bounding box center [870, 250] width 11 height 11
click at [835, 289] on span "4" at bounding box center [829, 293] width 21 height 21
click at [870, 398] on button "Done" at bounding box center [864, 398] width 38 height 21
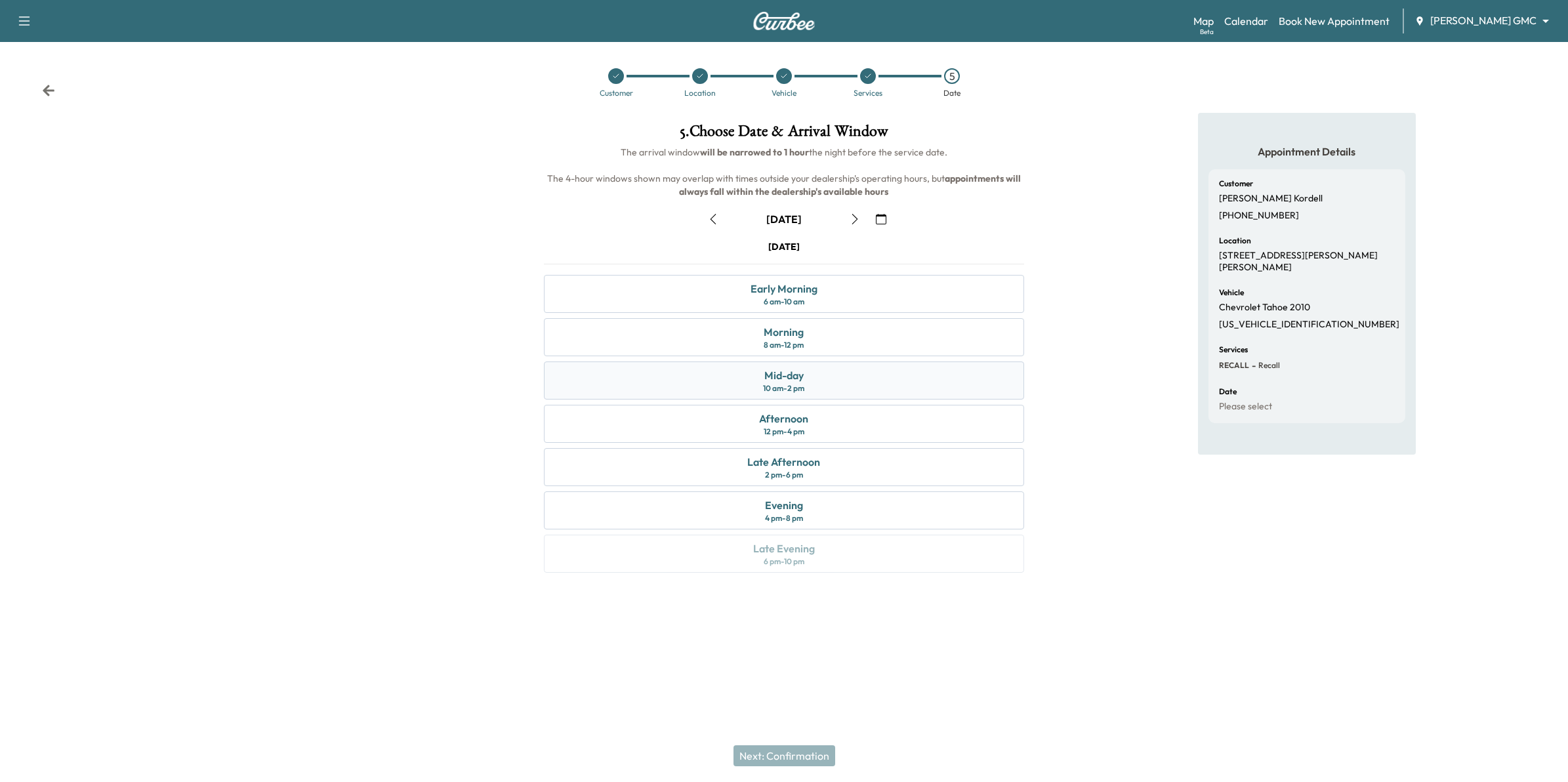
click at [838, 382] on div "Mid-day 10 am - 2 pm" at bounding box center [784, 380] width 481 height 38
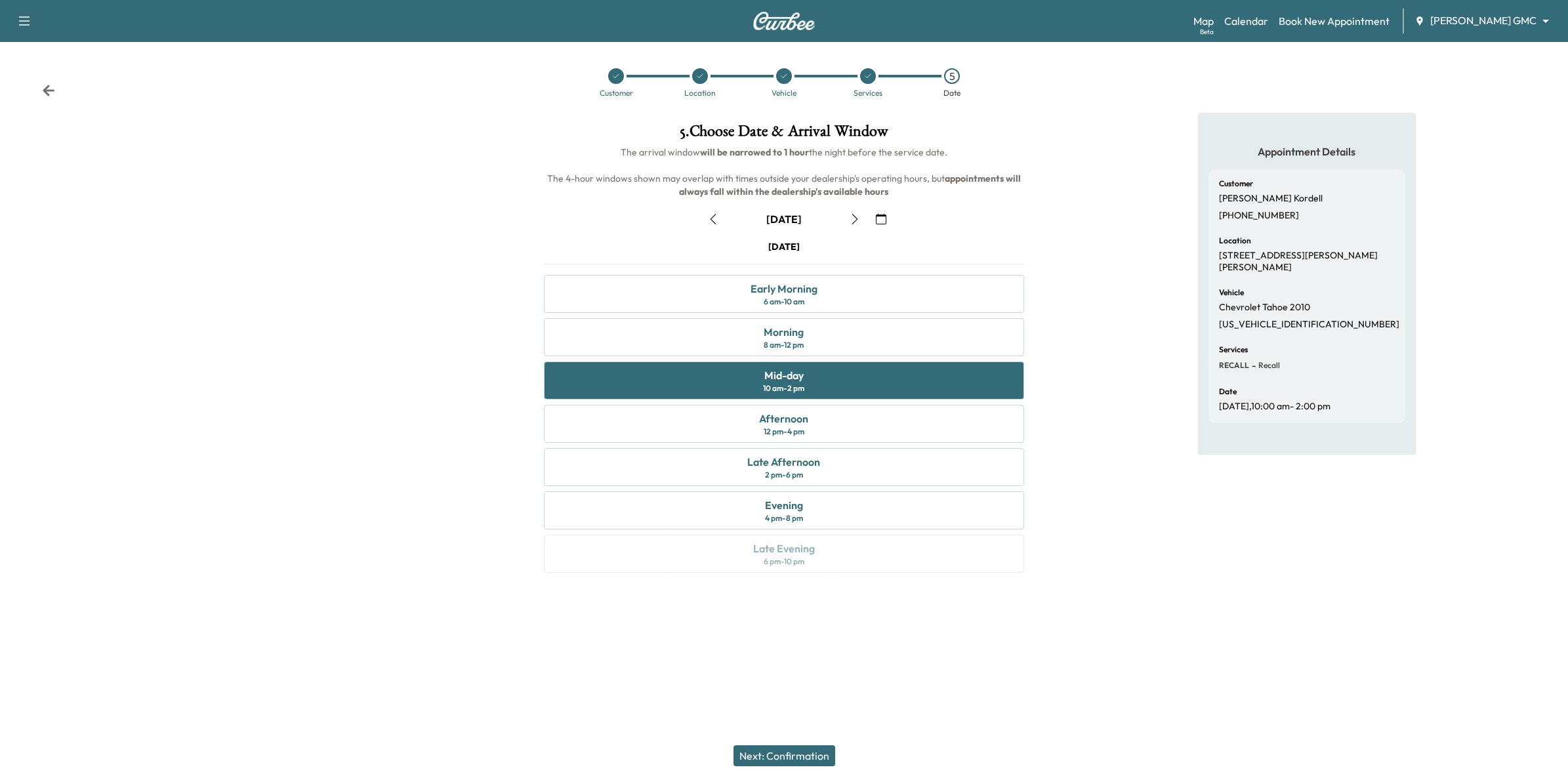
click at [808, 758] on button "Next: Confirmation" at bounding box center [784, 756] width 102 height 21
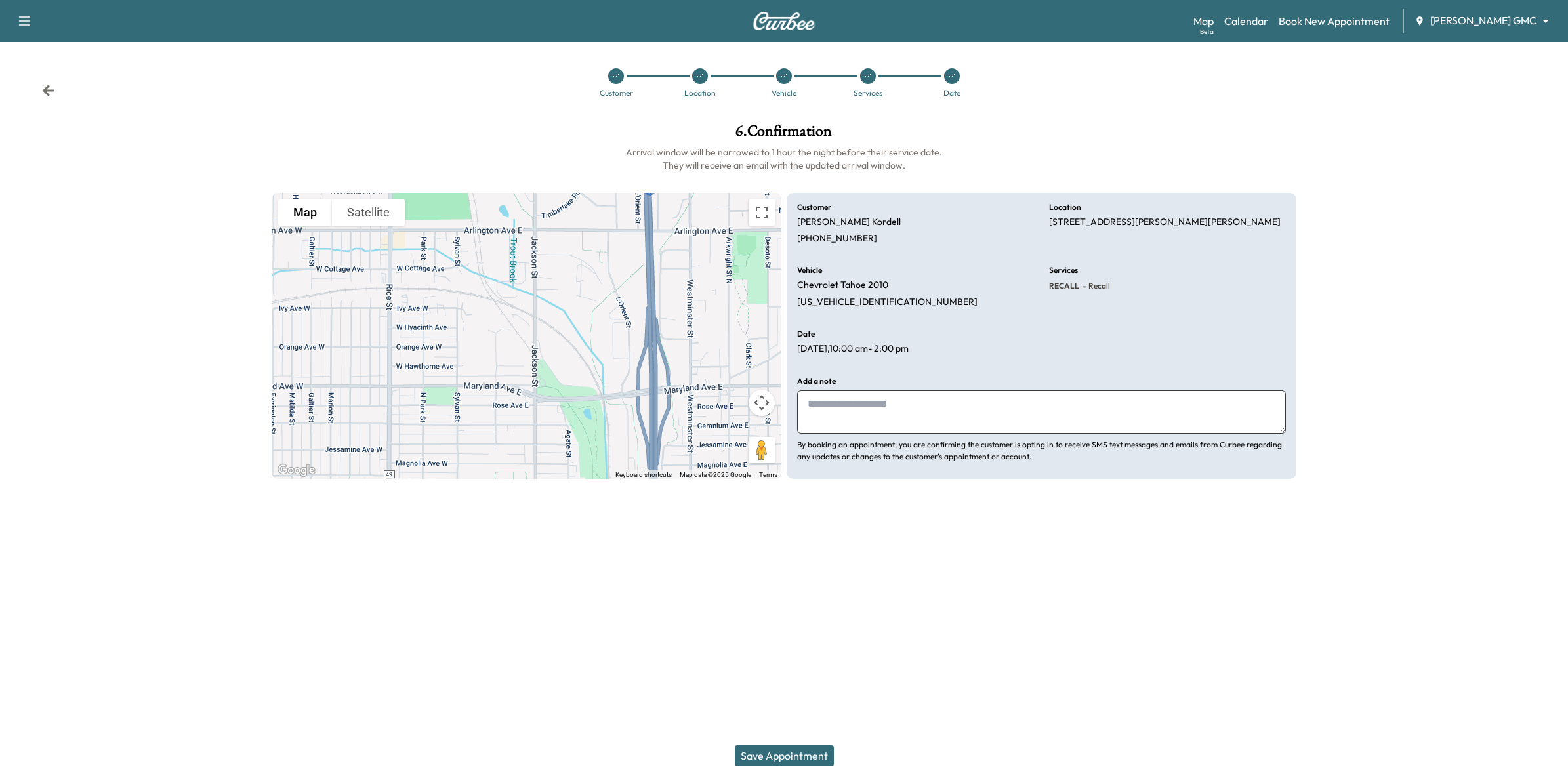
click at [804, 750] on button "Save Appointment" at bounding box center [784, 756] width 99 height 21
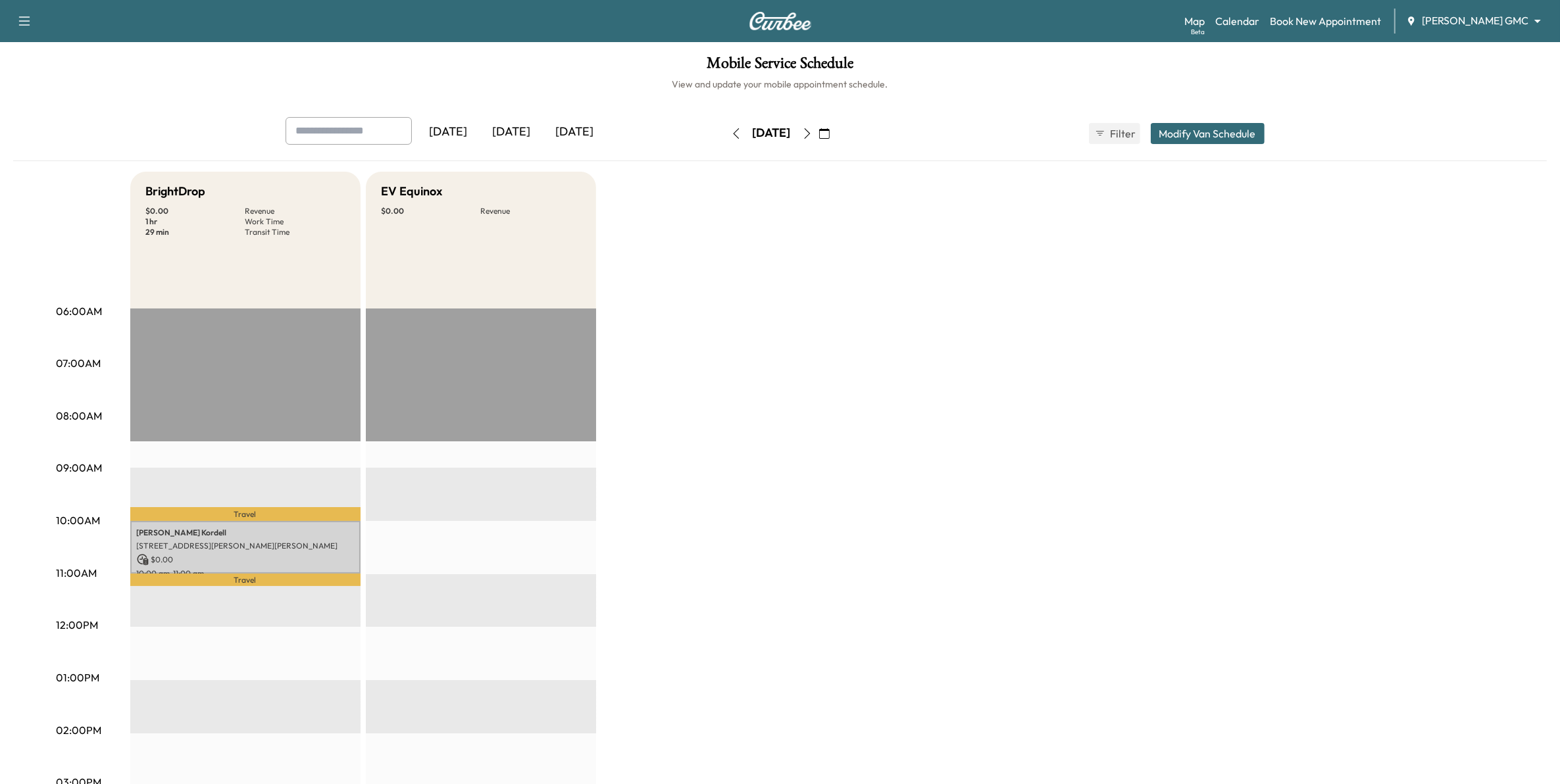
click at [1170, 130] on button "Modify Van Schedule" at bounding box center [1207, 133] width 114 height 21
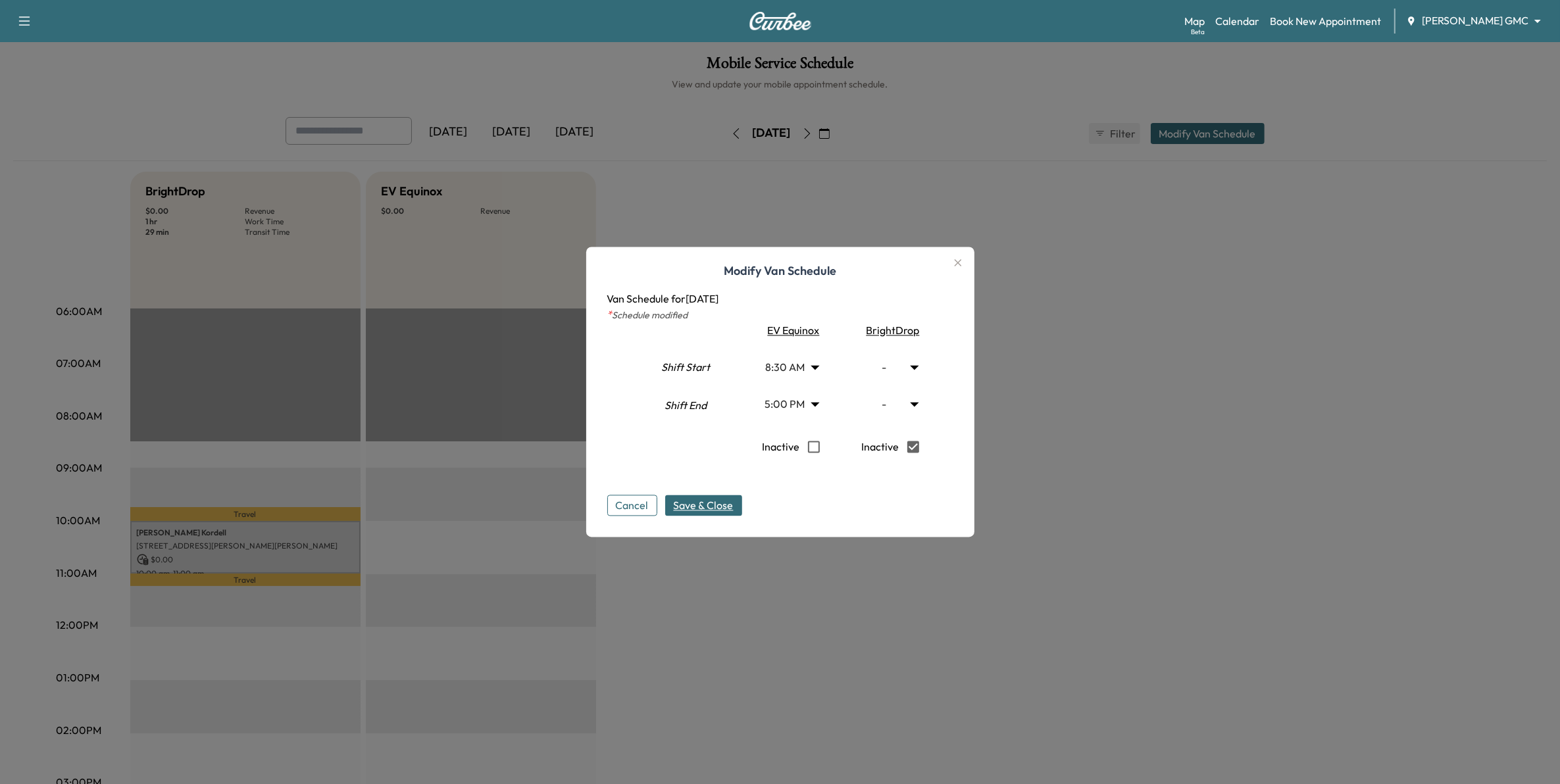
click at [721, 504] on span "Save & Close" at bounding box center [703, 505] width 60 height 16
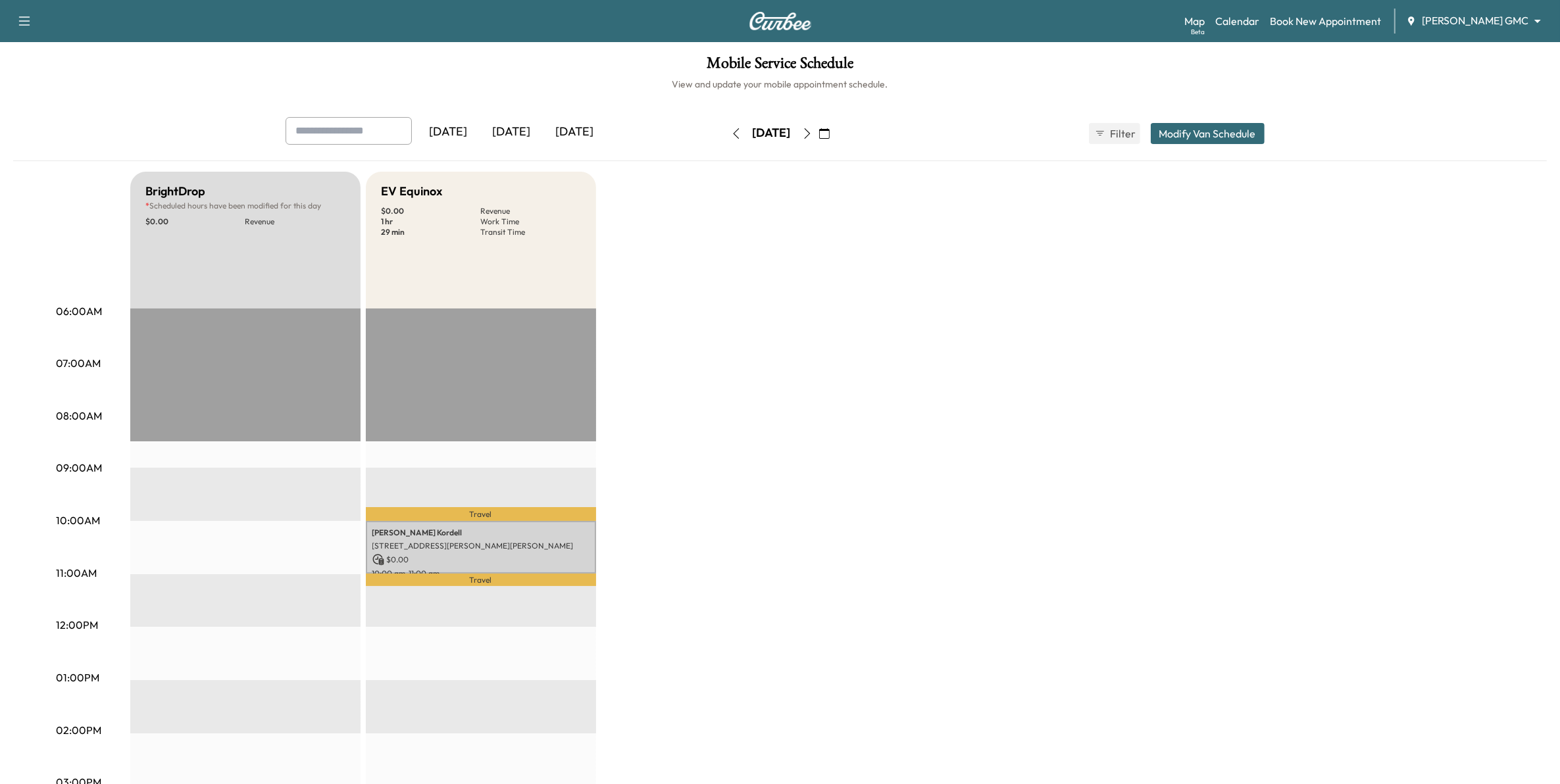
click at [818, 132] on button "button" at bounding box center [807, 133] width 22 height 21
type input "***"
type input "**"
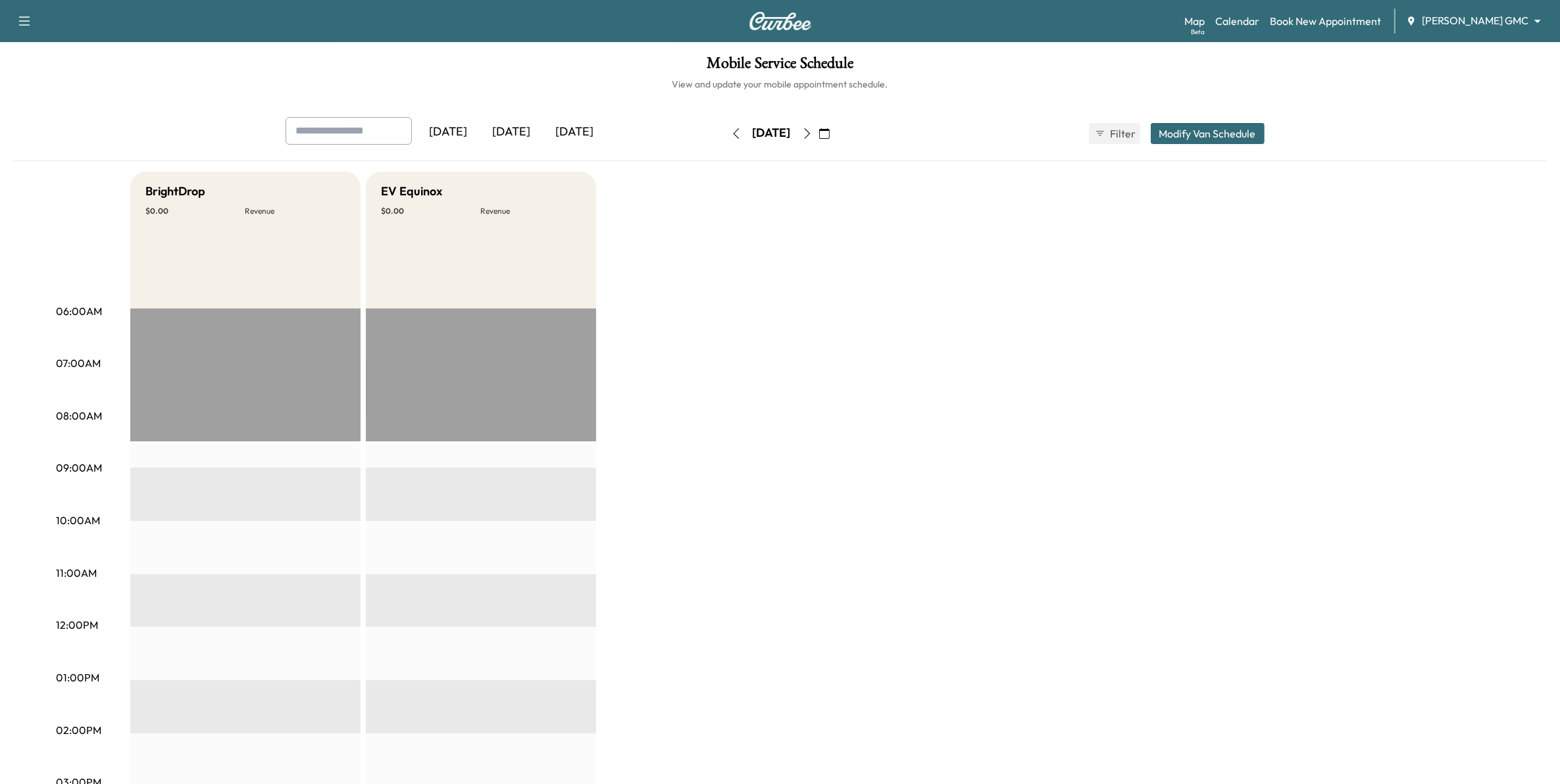
click at [1180, 130] on button "Modify Van Schedule" at bounding box center [1207, 133] width 114 height 21
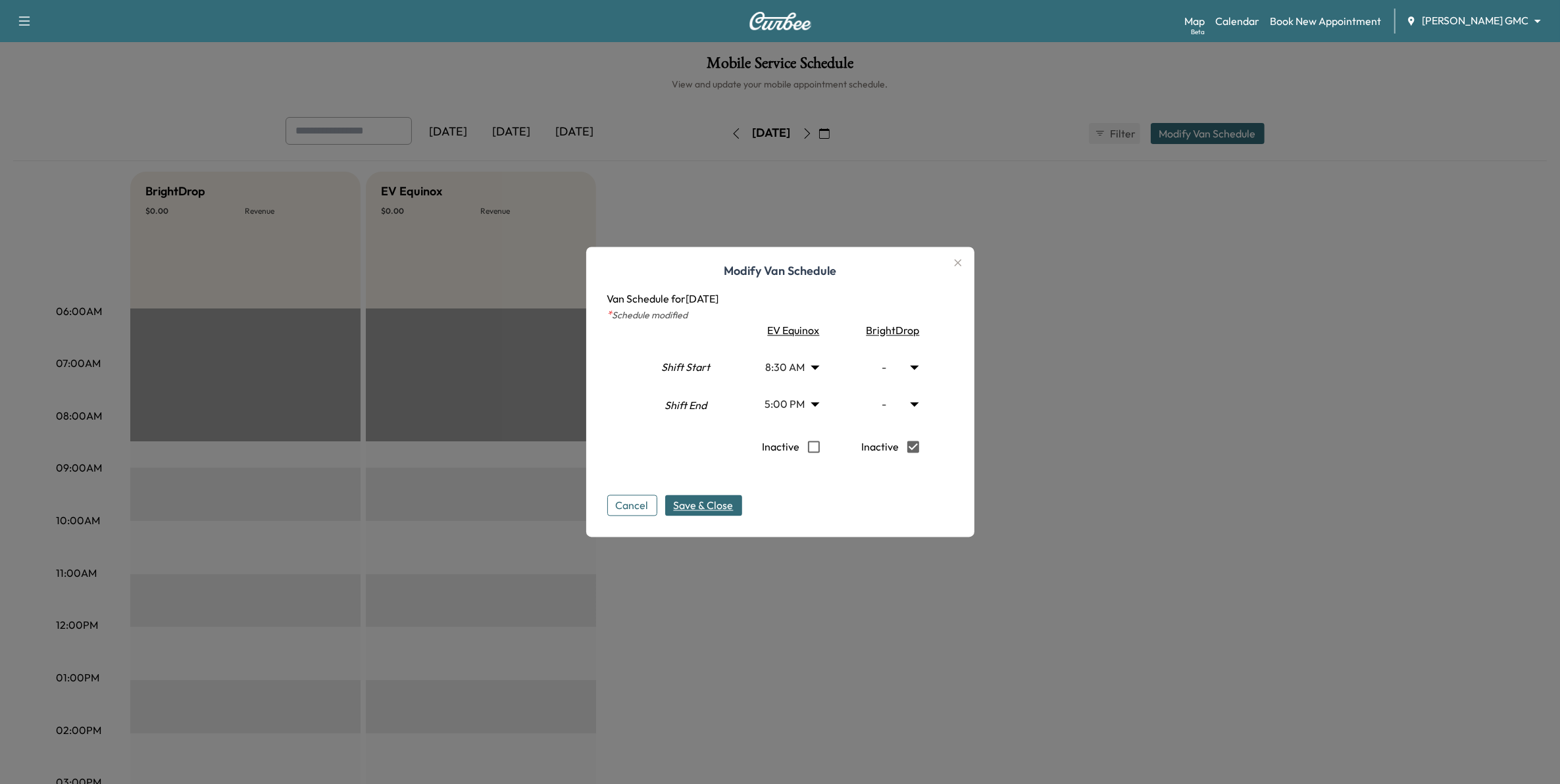
click at [733, 507] on span "Save & Close" at bounding box center [703, 505] width 60 height 16
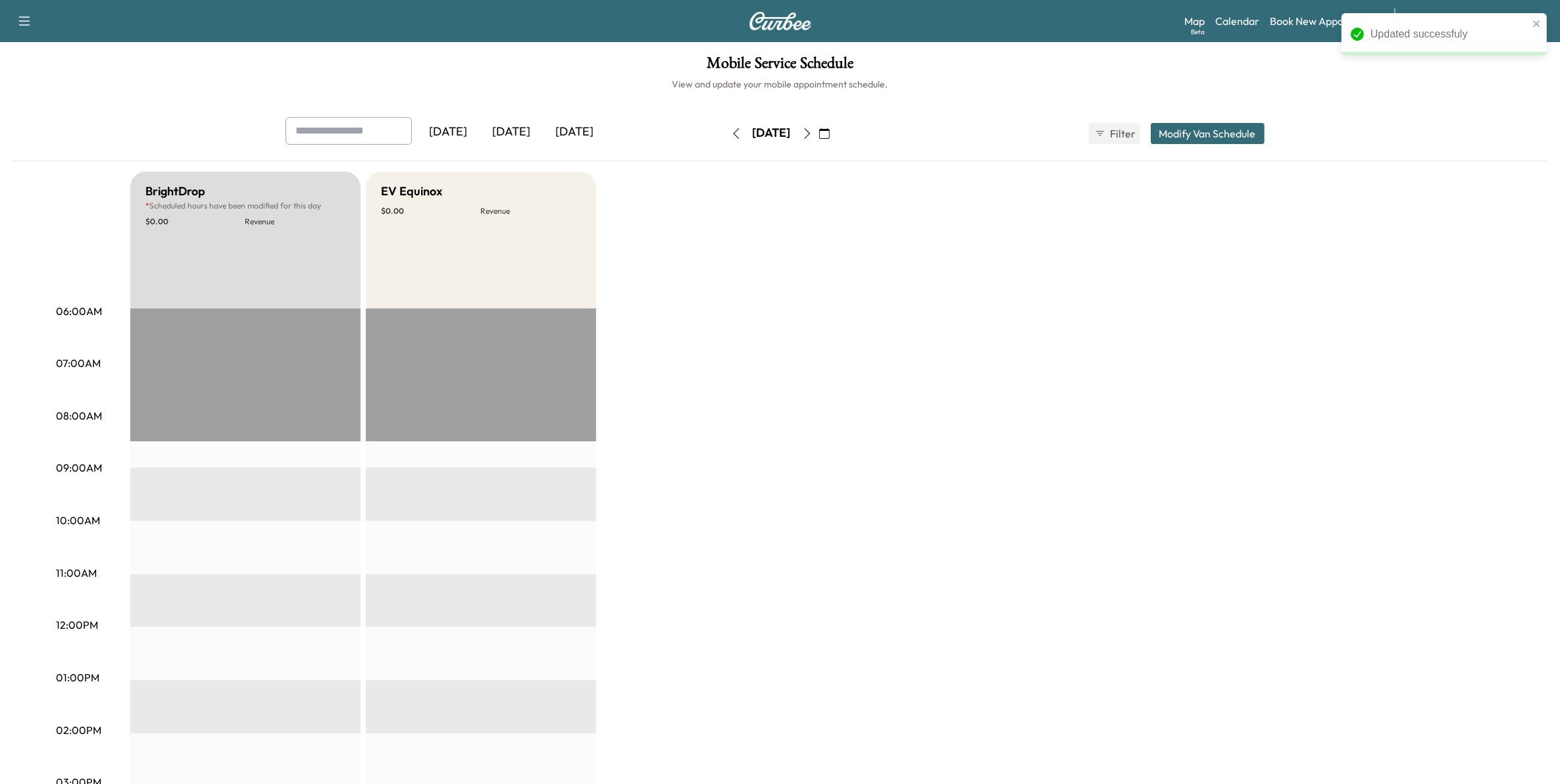
click at [1218, 137] on button "Modify Van Schedule" at bounding box center [1207, 133] width 114 height 21
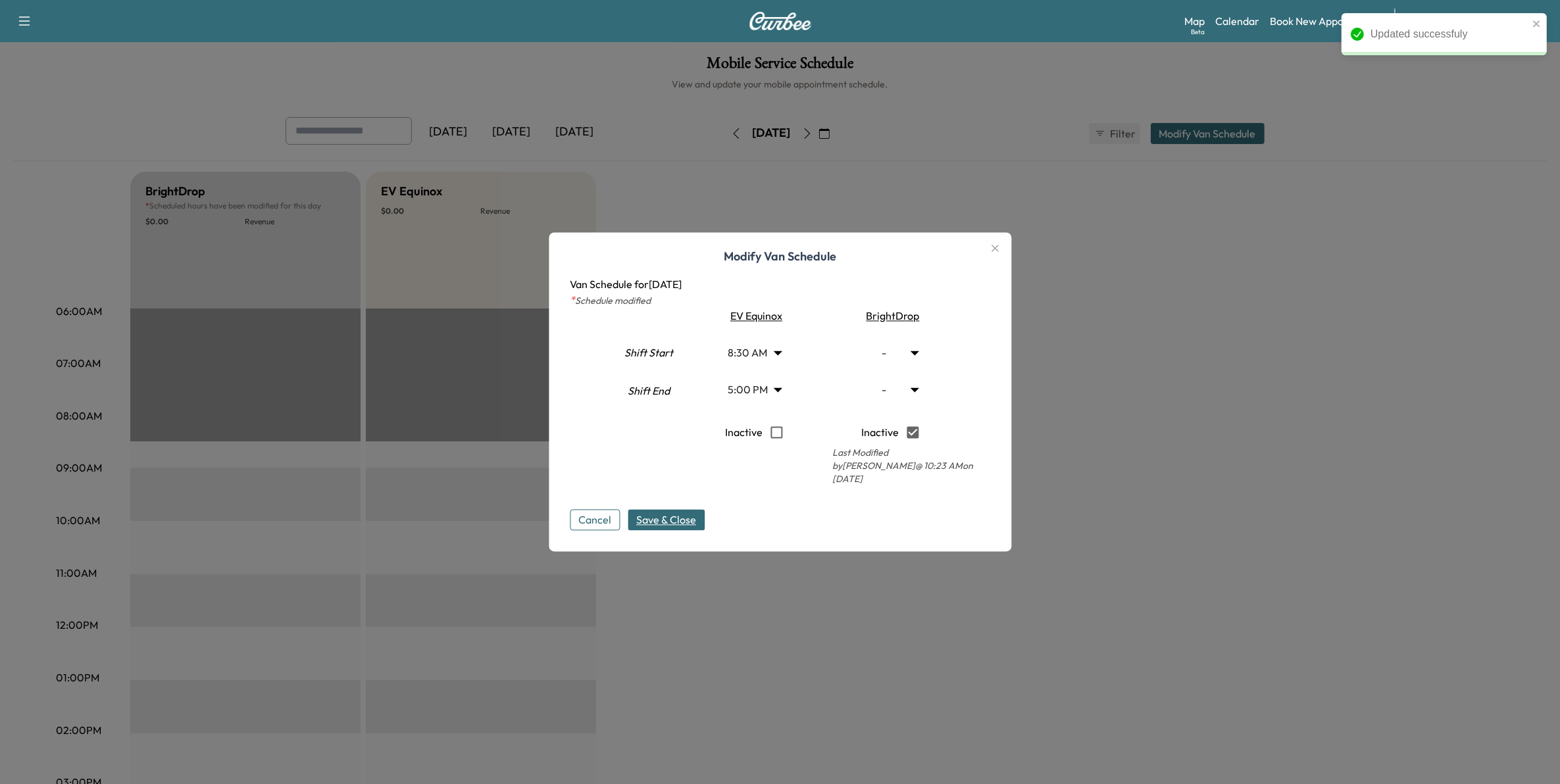
click at [999, 252] on icon "button" at bounding box center [995, 248] width 7 height 7
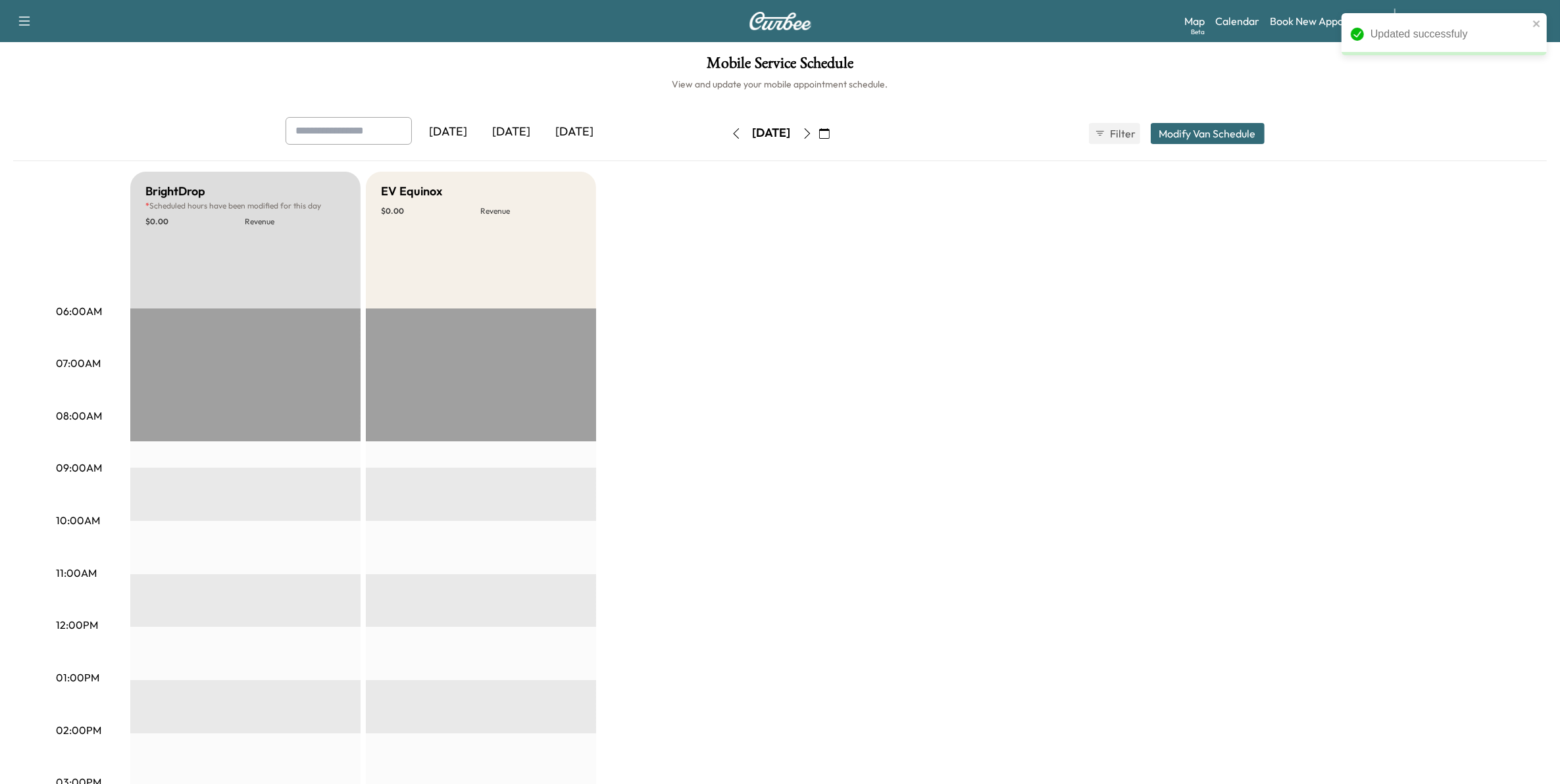
click at [813, 138] on icon "button" at bounding box center [807, 133] width 11 height 11
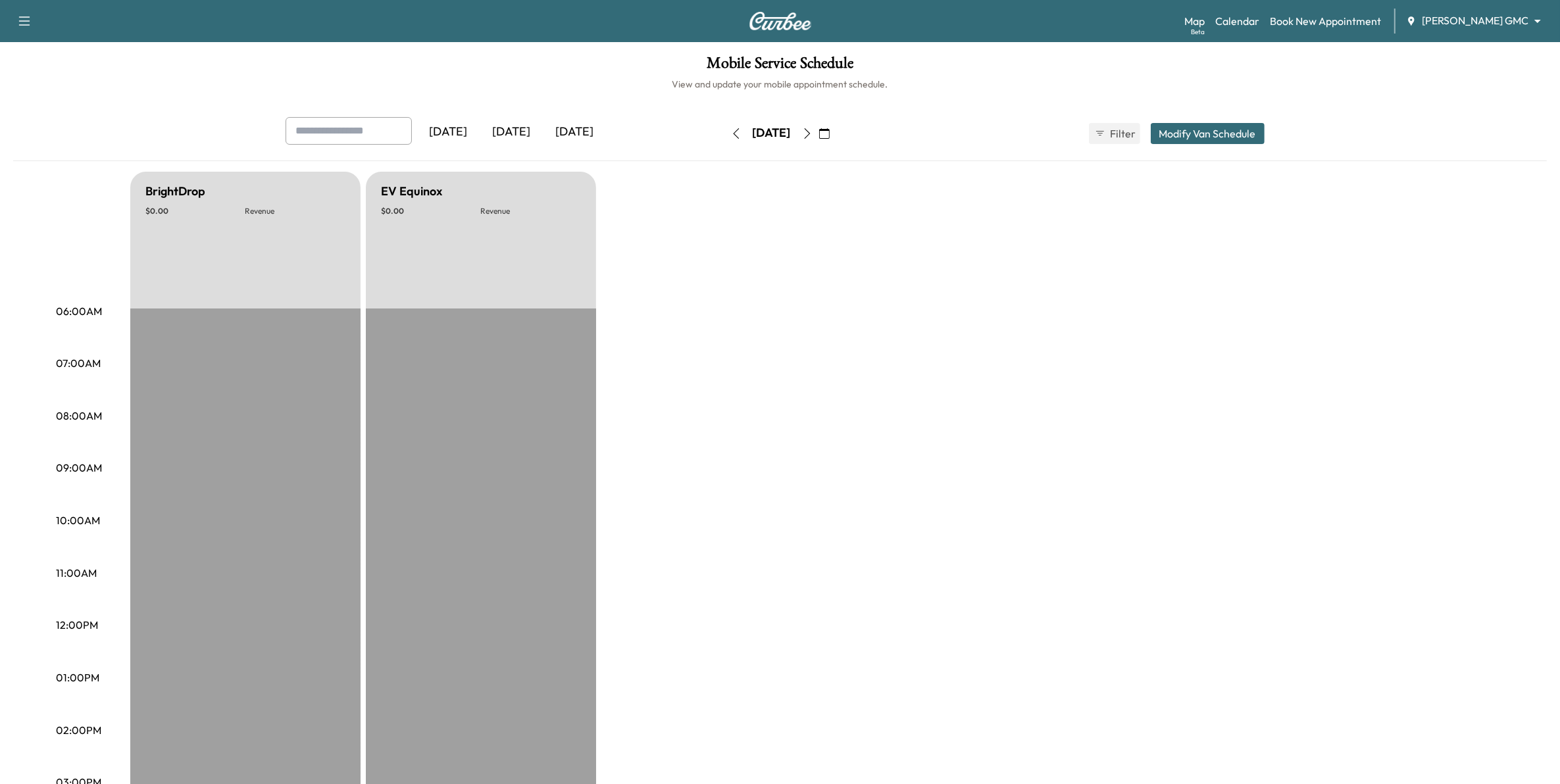
click at [830, 132] on icon "button" at bounding box center [824, 133] width 11 height 11
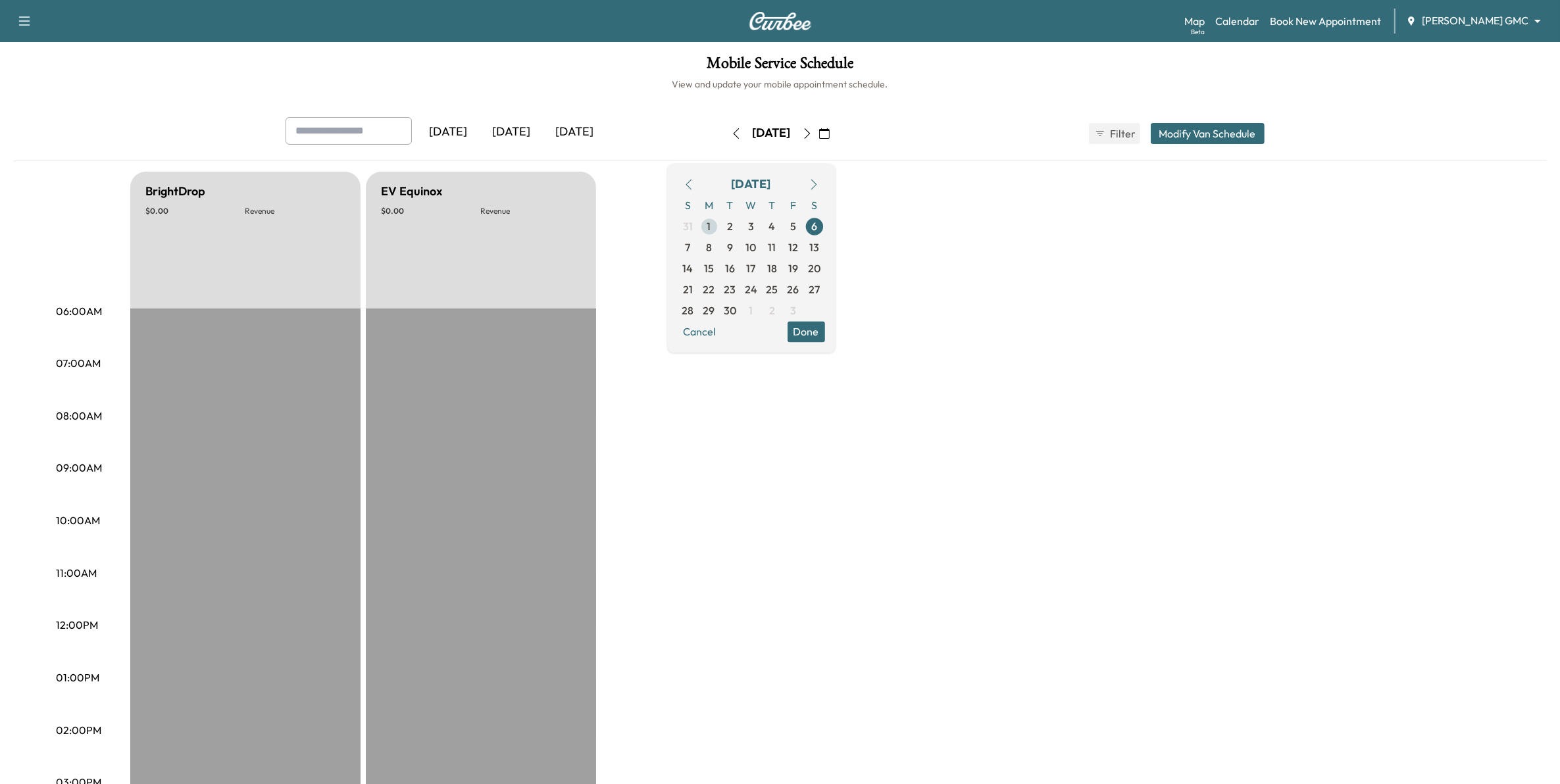
click at [719, 227] on span "1" at bounding box center [710, 226] width 21 height 21
type input "***"
type input "**"
type input "***"
type input "**"
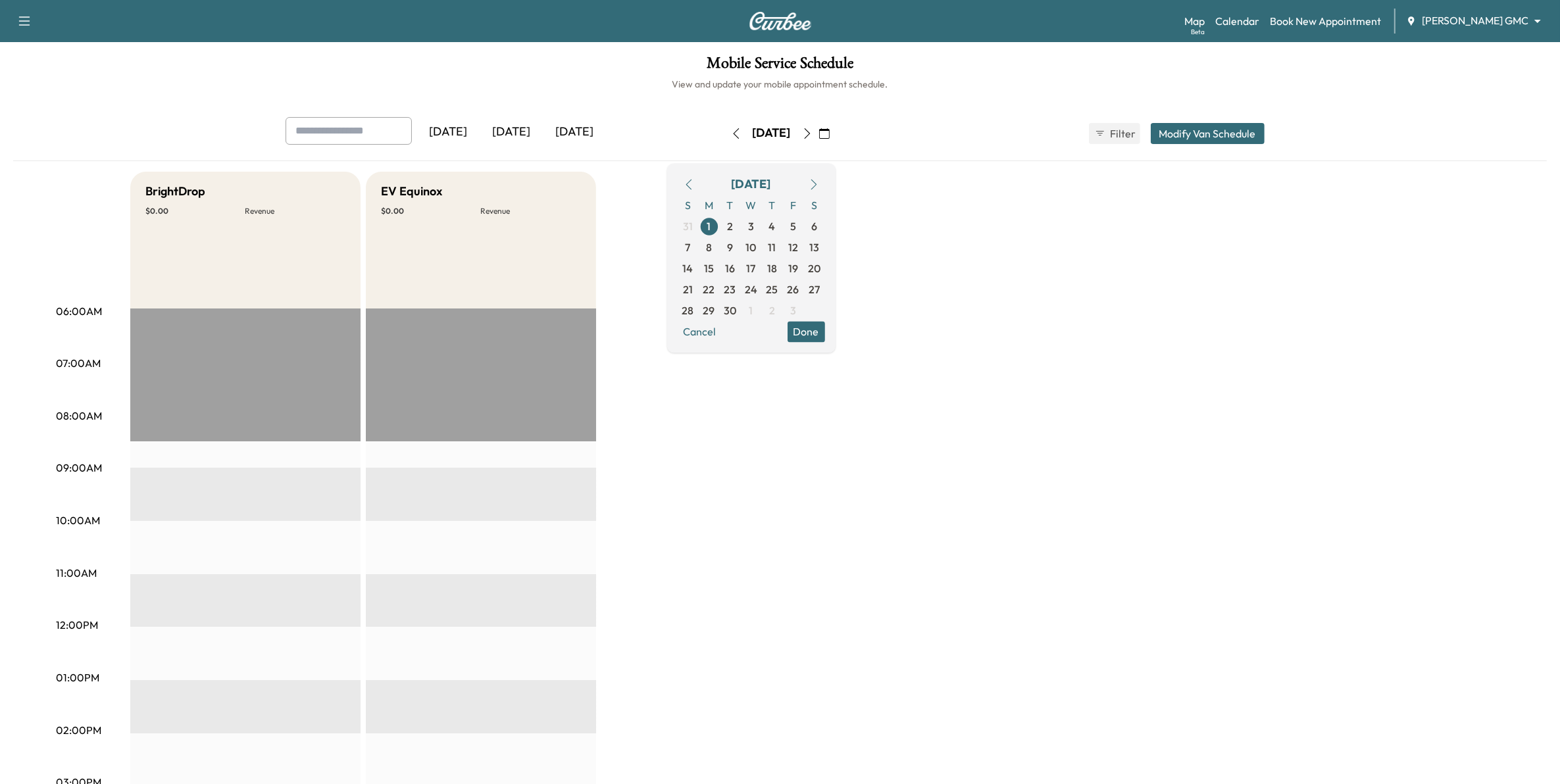
click at [1247, 130] on button "Modify Van Schedule" at bounding box center [1207, 133] width 114 height 21
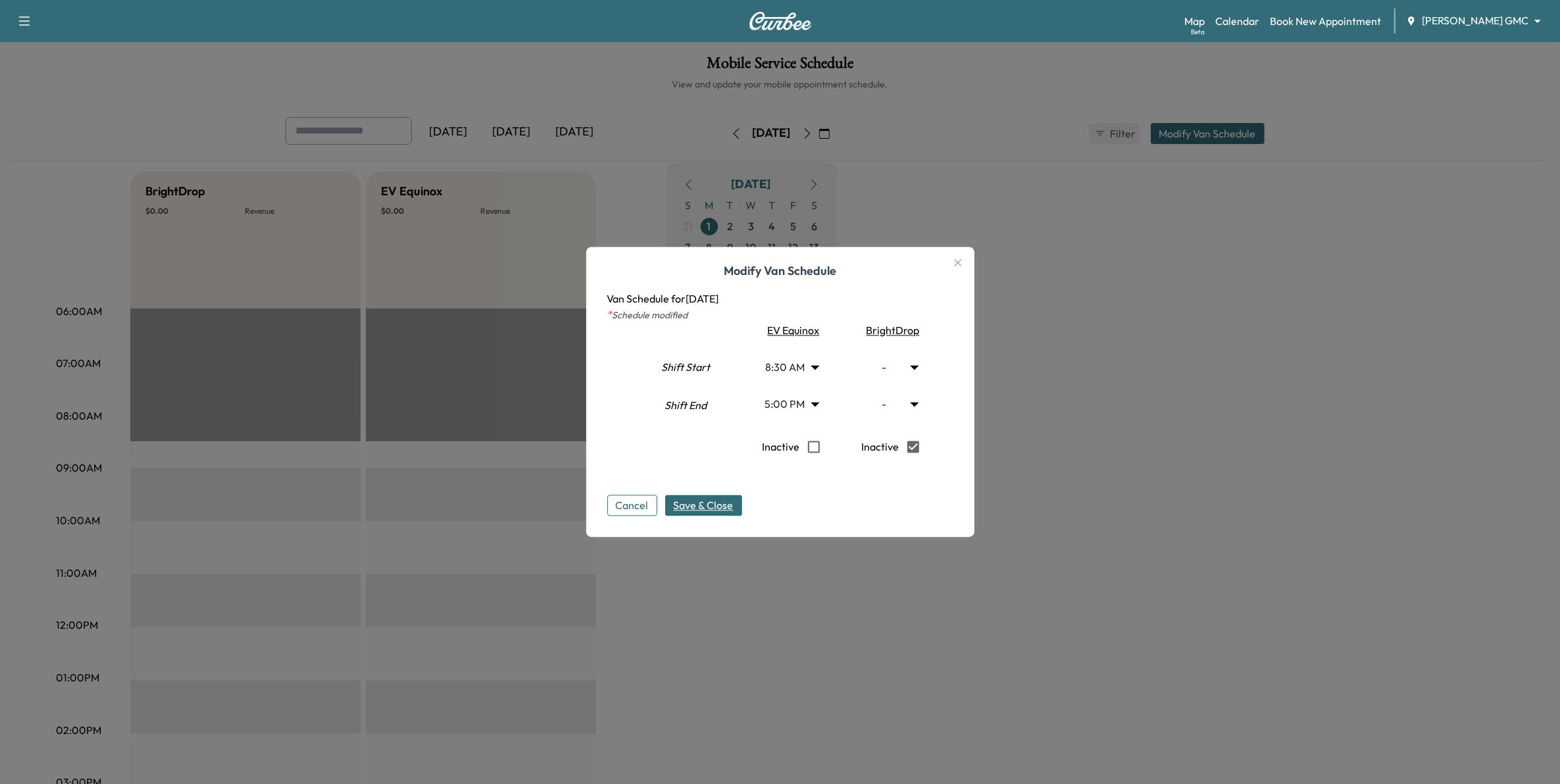
click at [733, 507] on span "Save & Close" at bounding box center [703, 505] width 60 height 16
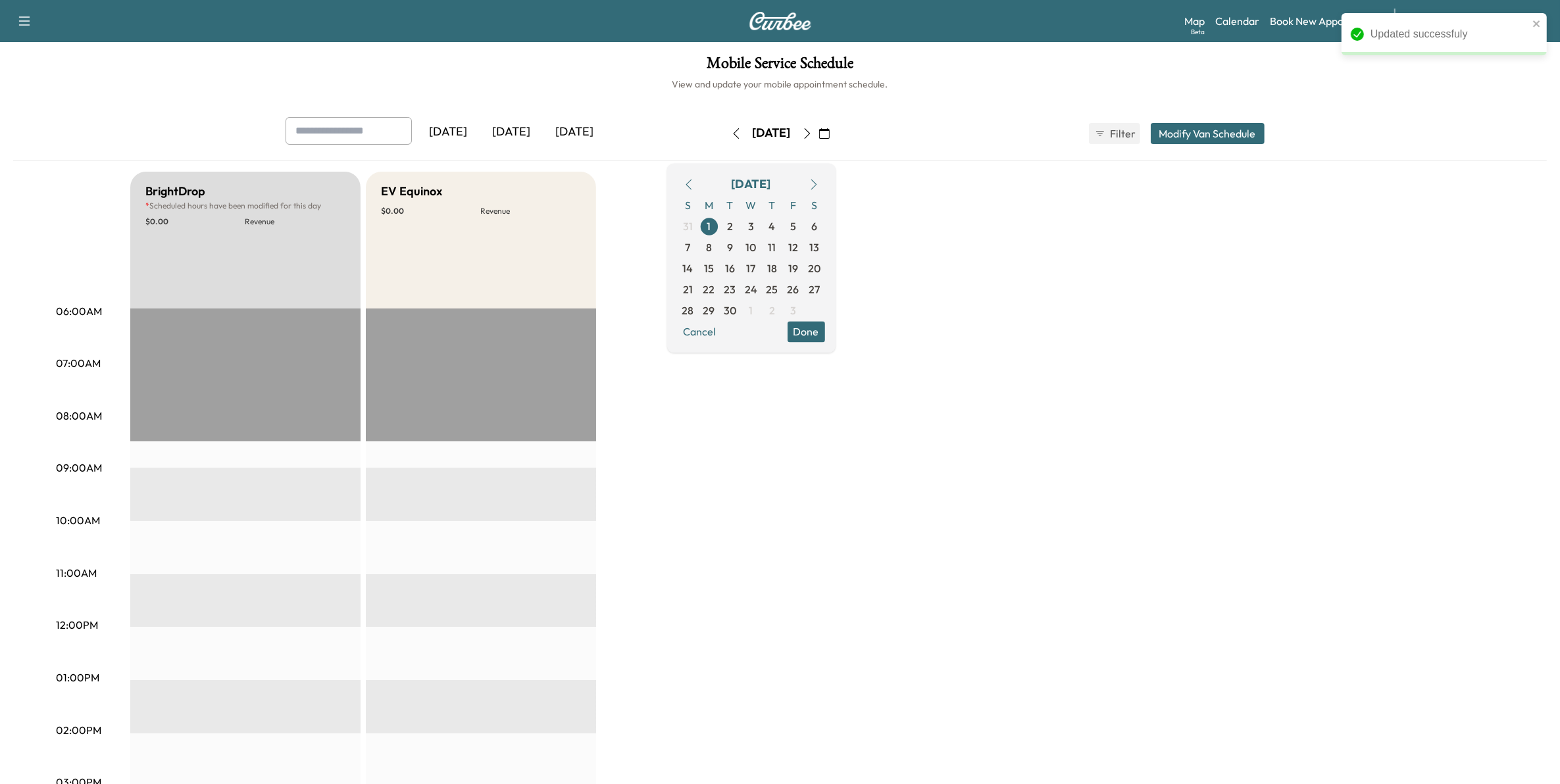
click at [819, 186] on icon "button" at bounding box center [814, 184] width 11 height 11
click at [813, 137] on icon "button" at bounding box center [807, 133] width 11 height 11
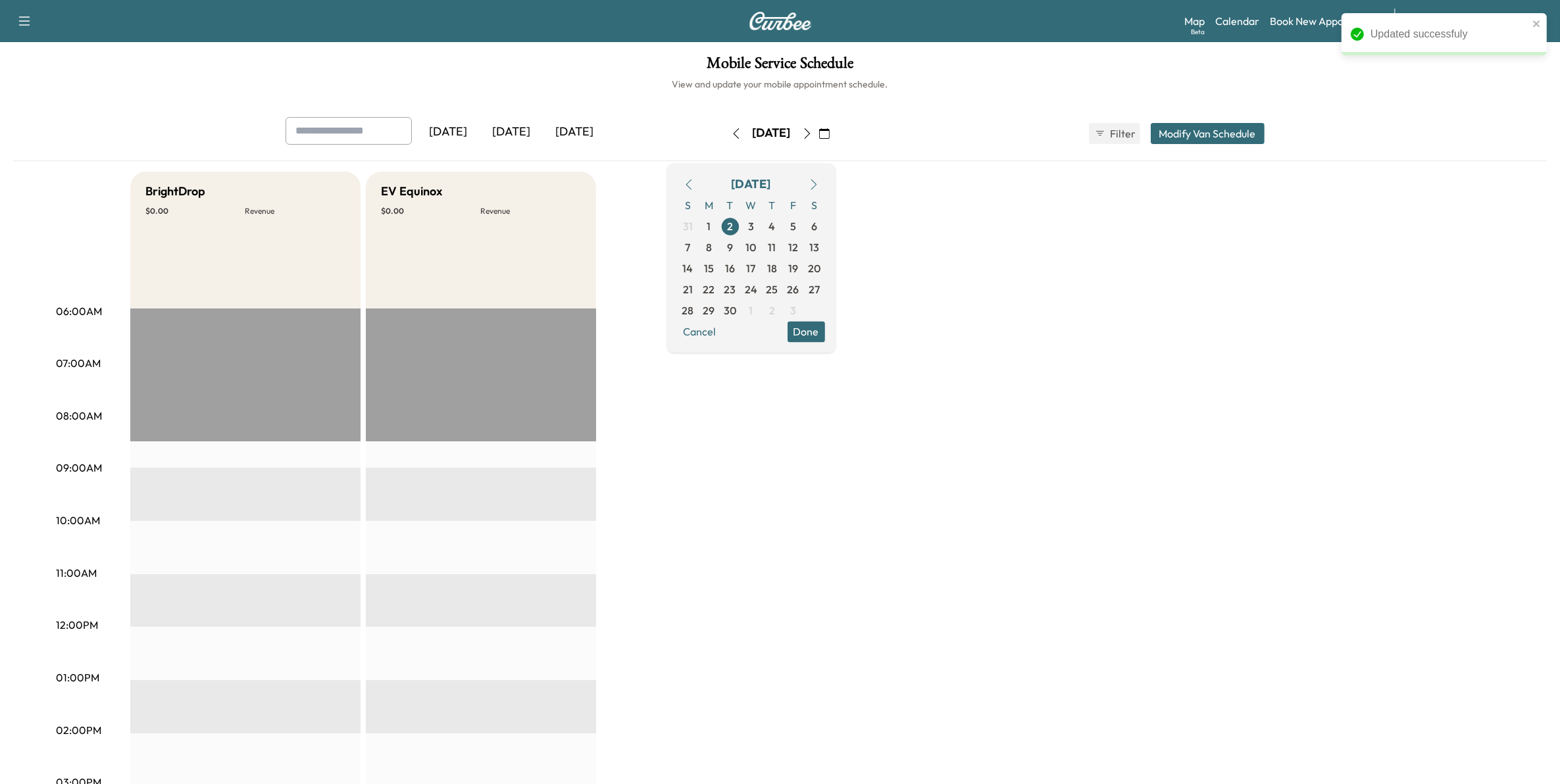
click at [1195, 133] on button "Modify Van Schedule" at bounding box center [1207, 133] width 114 height 21
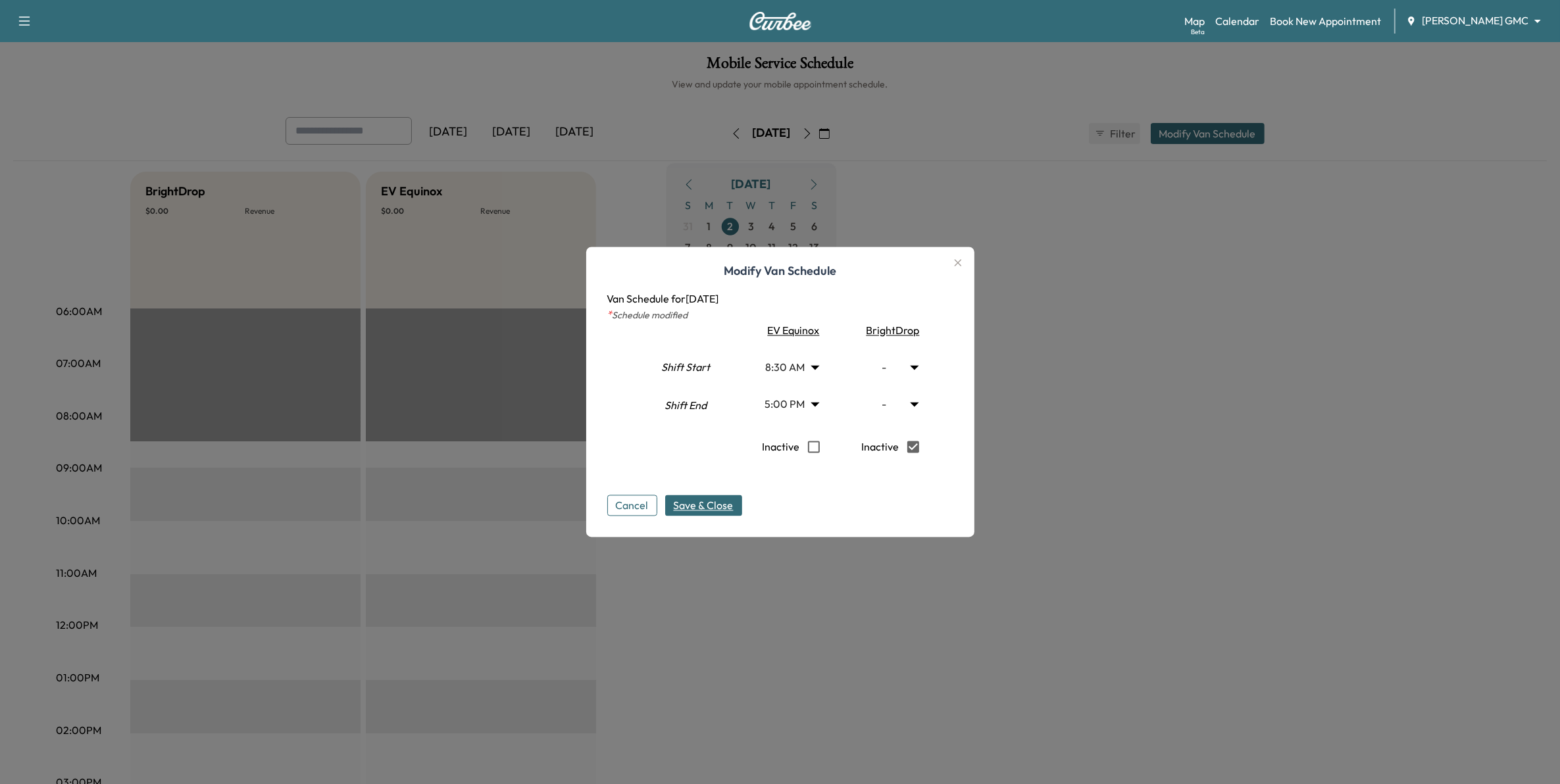
click at [733, 504] on button "Save & Close" at bounding box center [704, 506] width 77 height 21
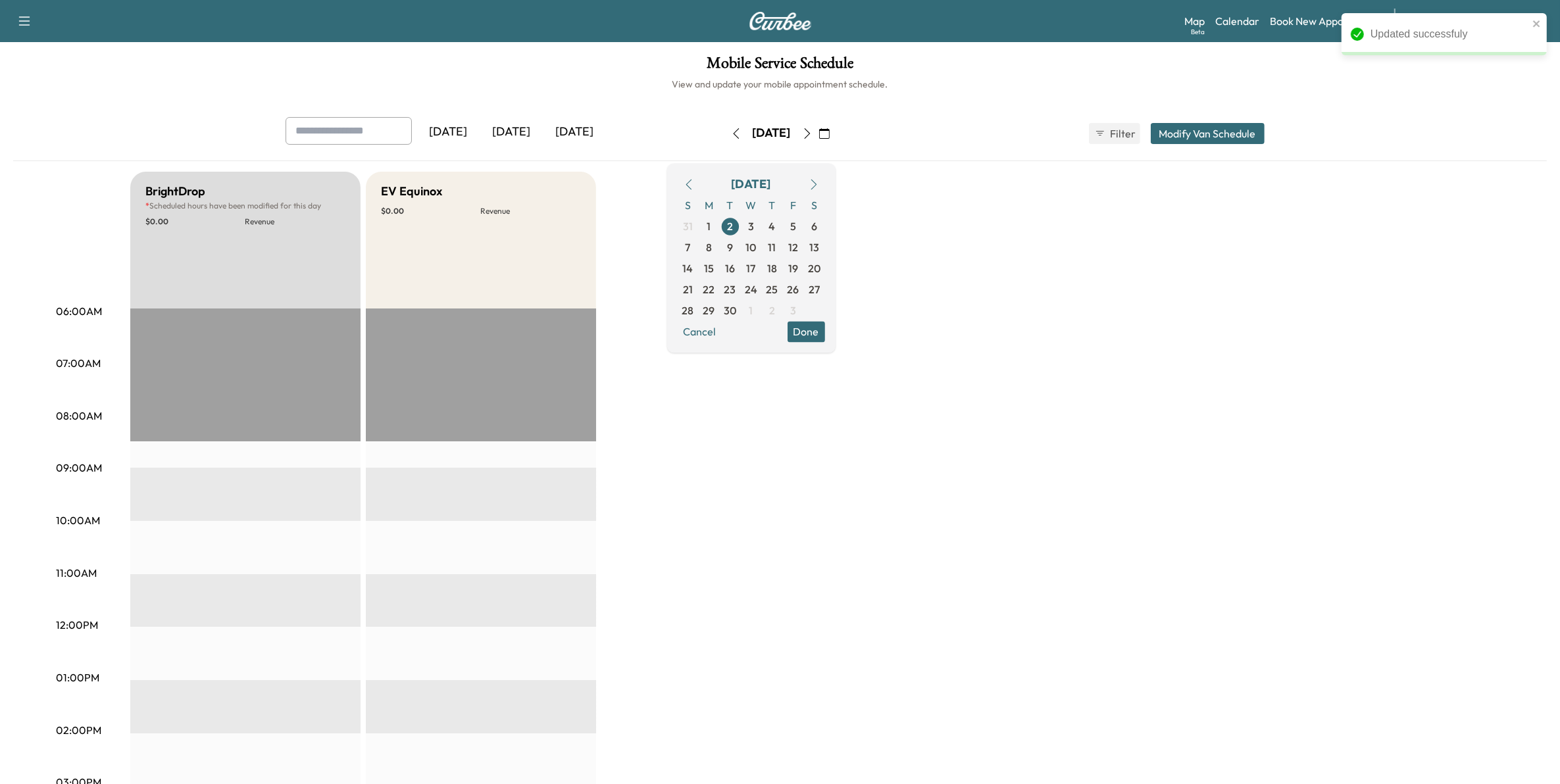
click at [819, 182] on icon "button" at bounding box center [814, 184] width 11 height 11
click at [1185, 130] on button "Modify Van Schedule" at bounding box center [1207, 133] width 114 height 21
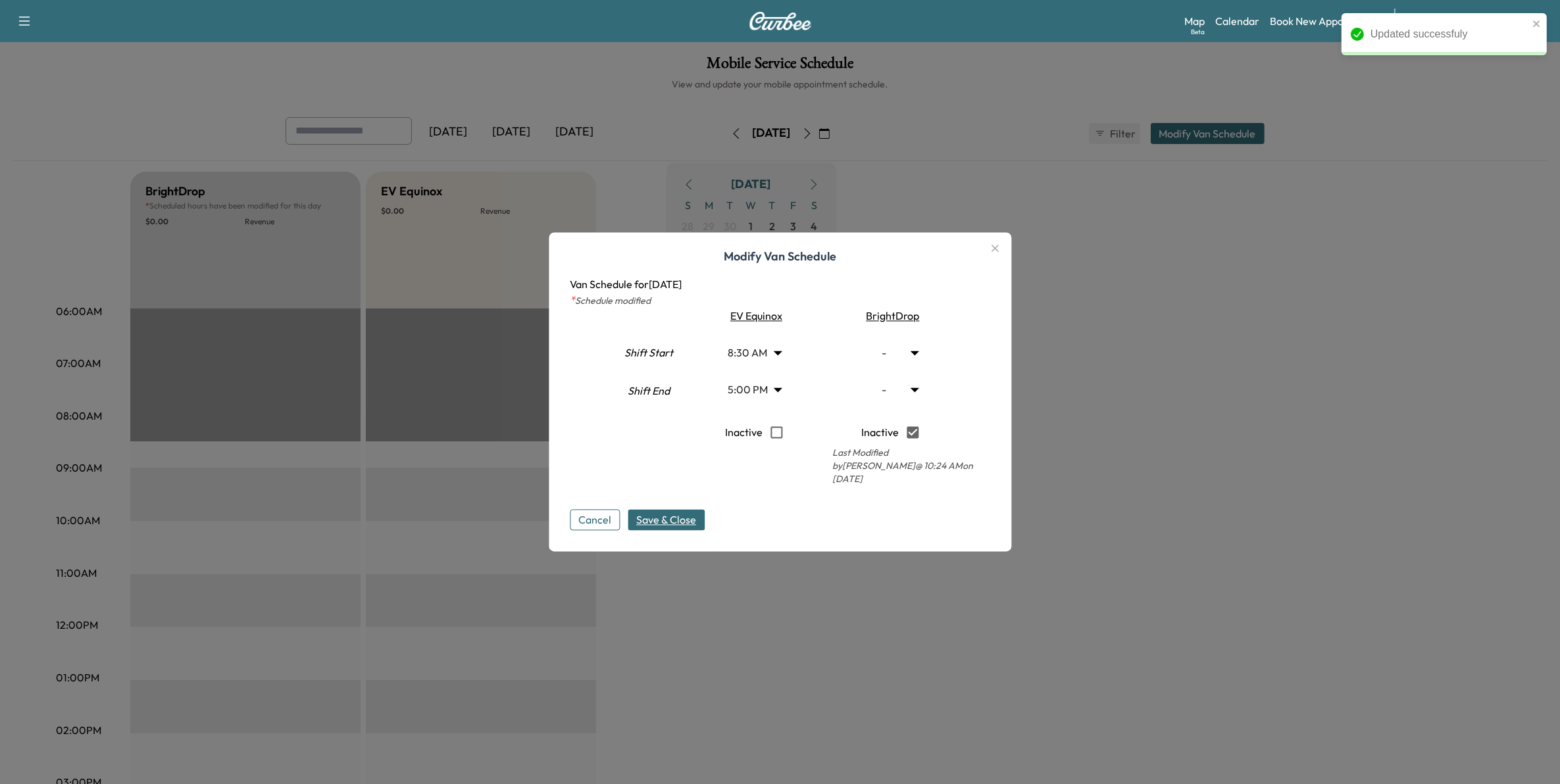
click at [1000, 250] on icon "button" at bounding box center [994, 249] width 16 height 16
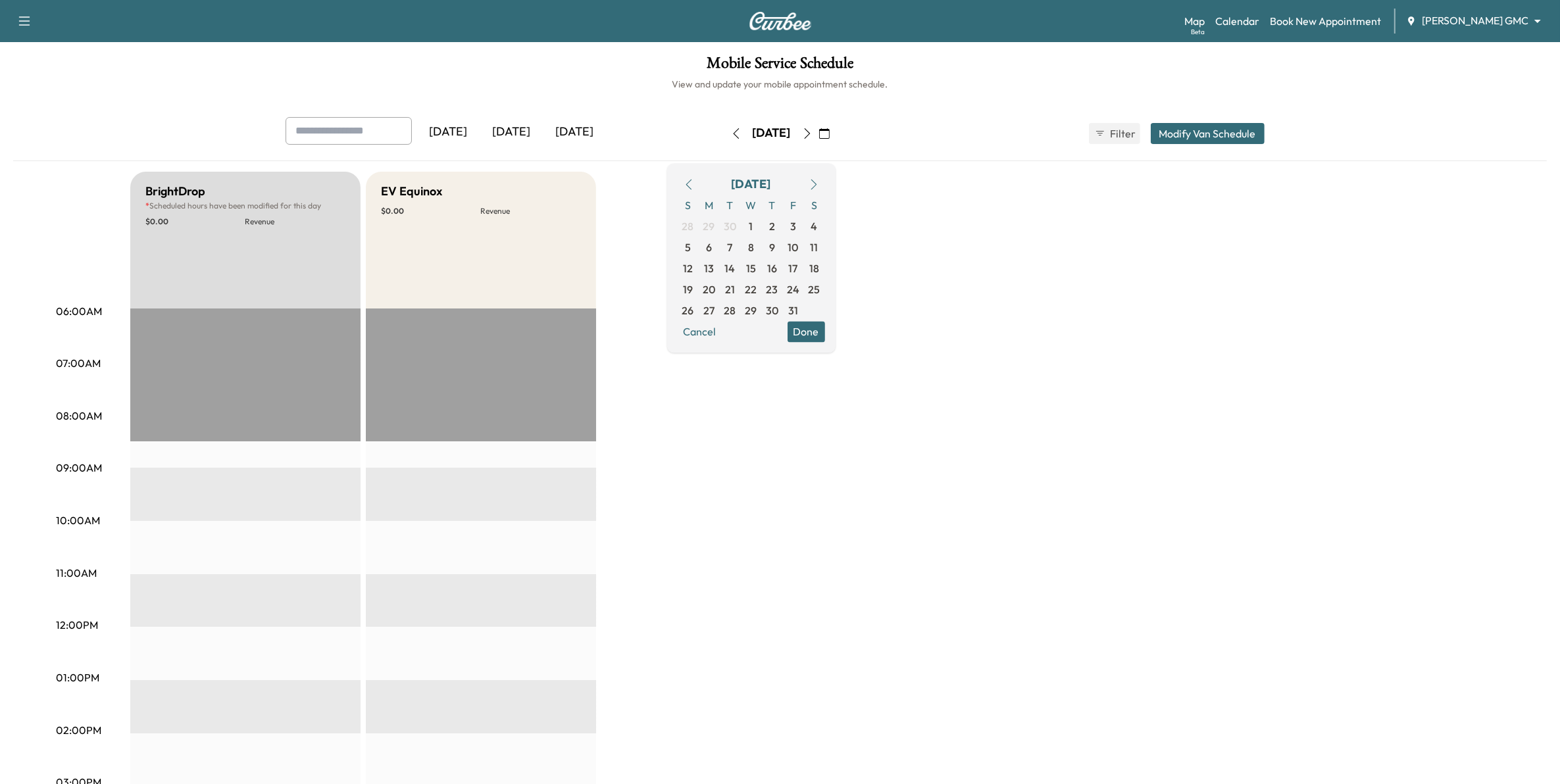
click at [813, 132] on icon "button" at bounding box center [807, 133] width 11 height 11
type input "***"
type input "**"
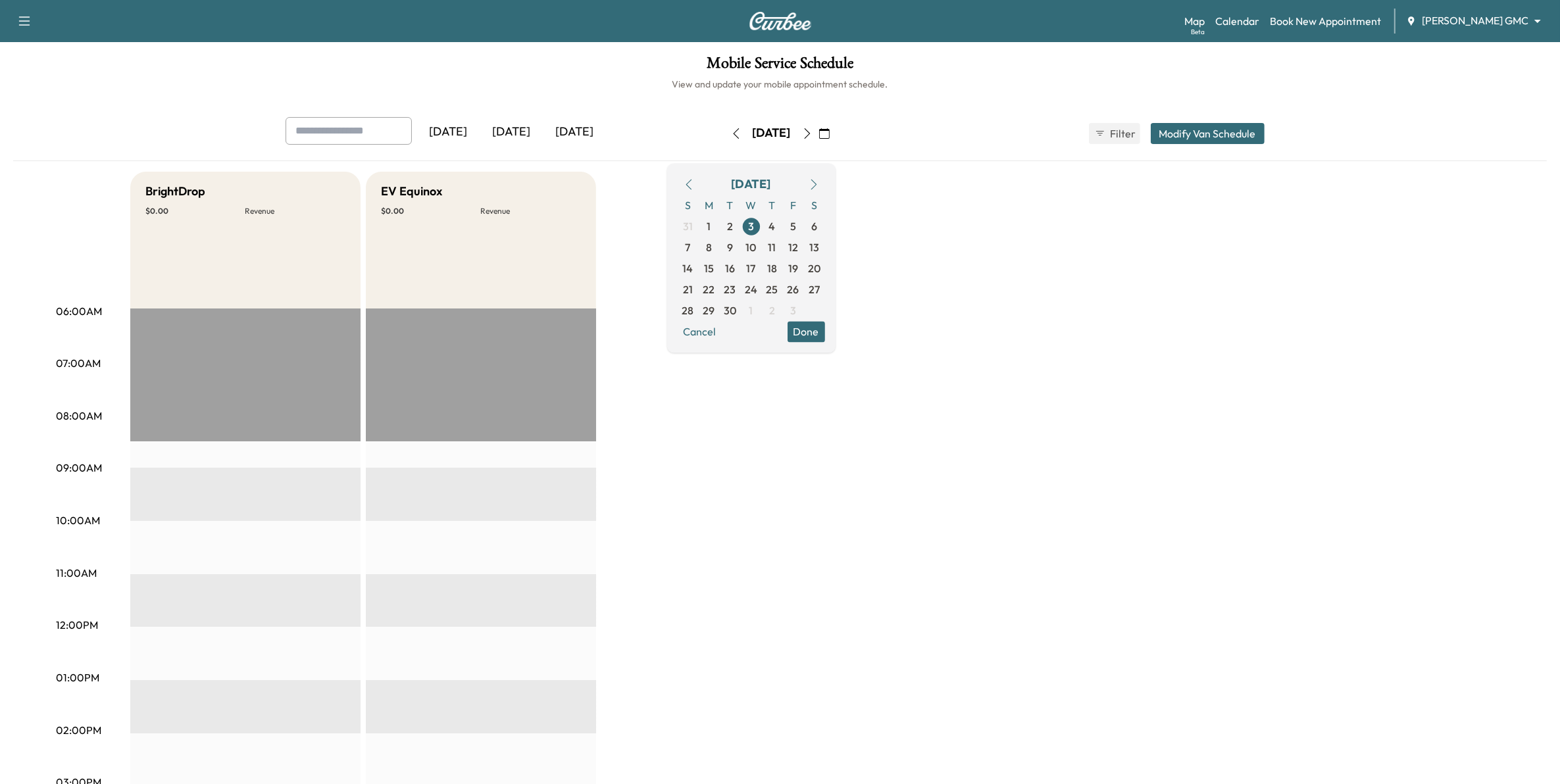
click at [1212, 132] on button "Modify Van Schedule" at bounding box center [1207, 133] width 114 height 21
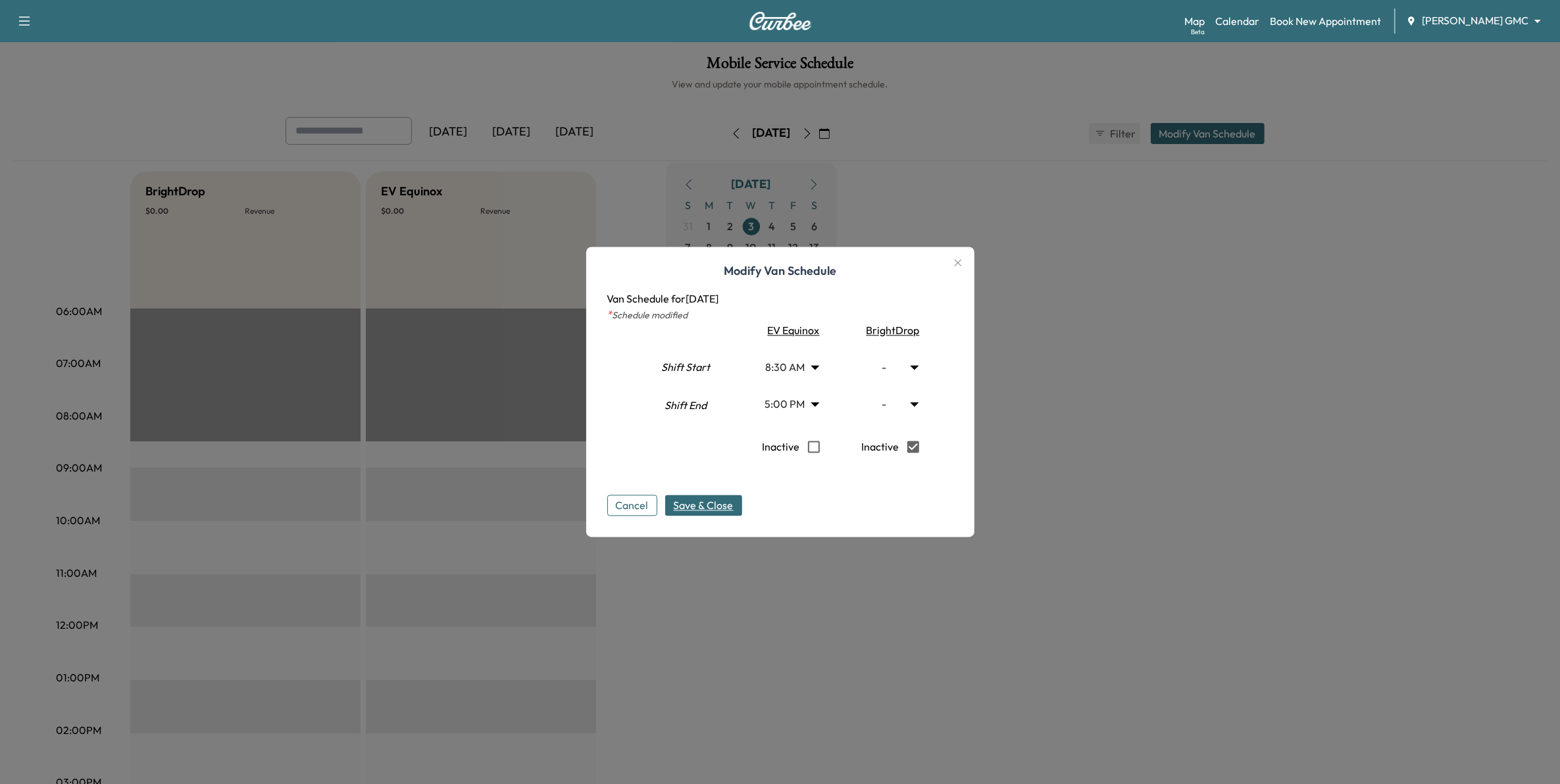
click at [730, 508] on span "Save & Close" at bounding box center [703, 505] width 60 height 16
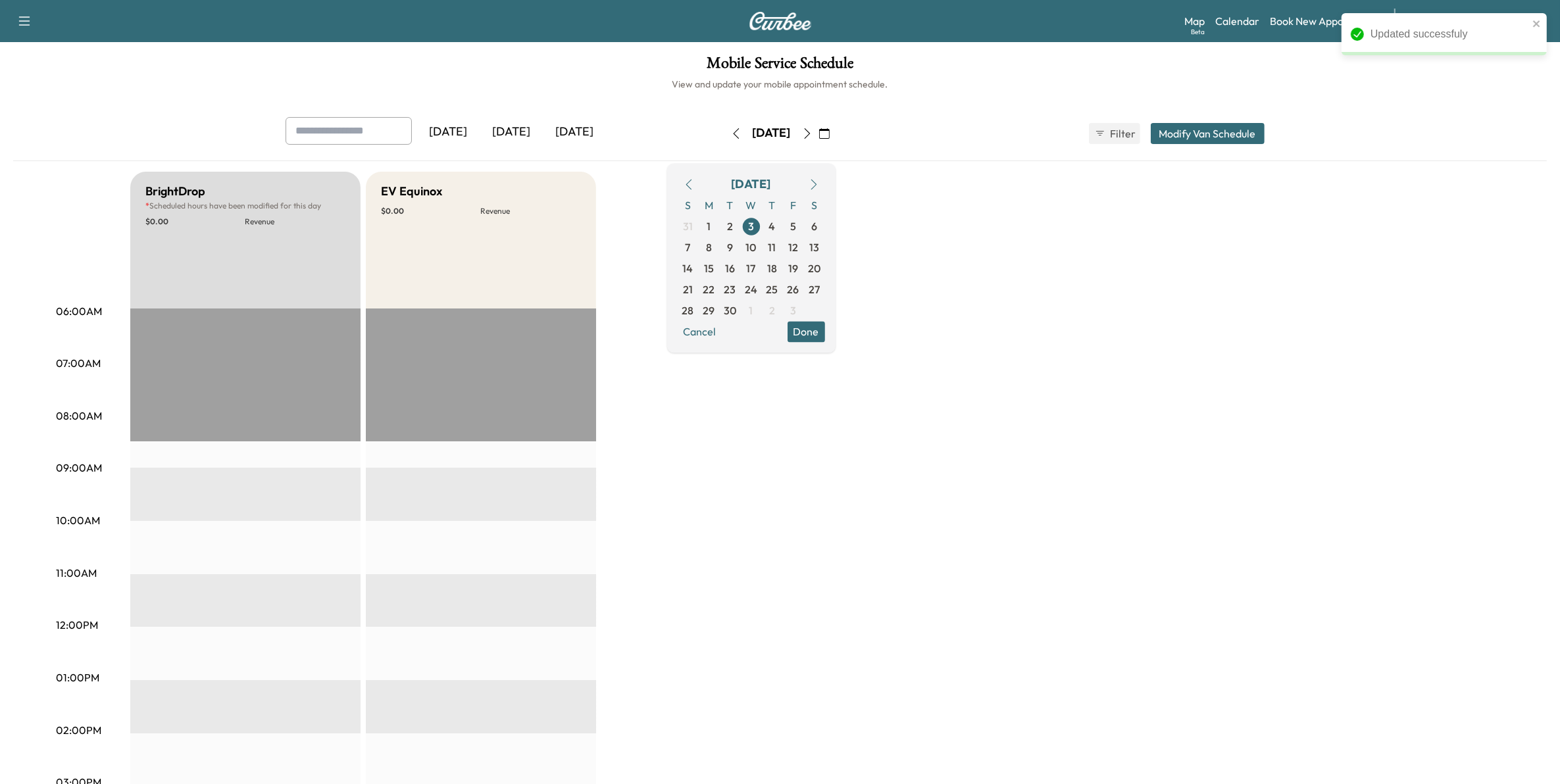
click at [810, 132] on icon "button" at bounding box center [806, 133] width 6 height 11
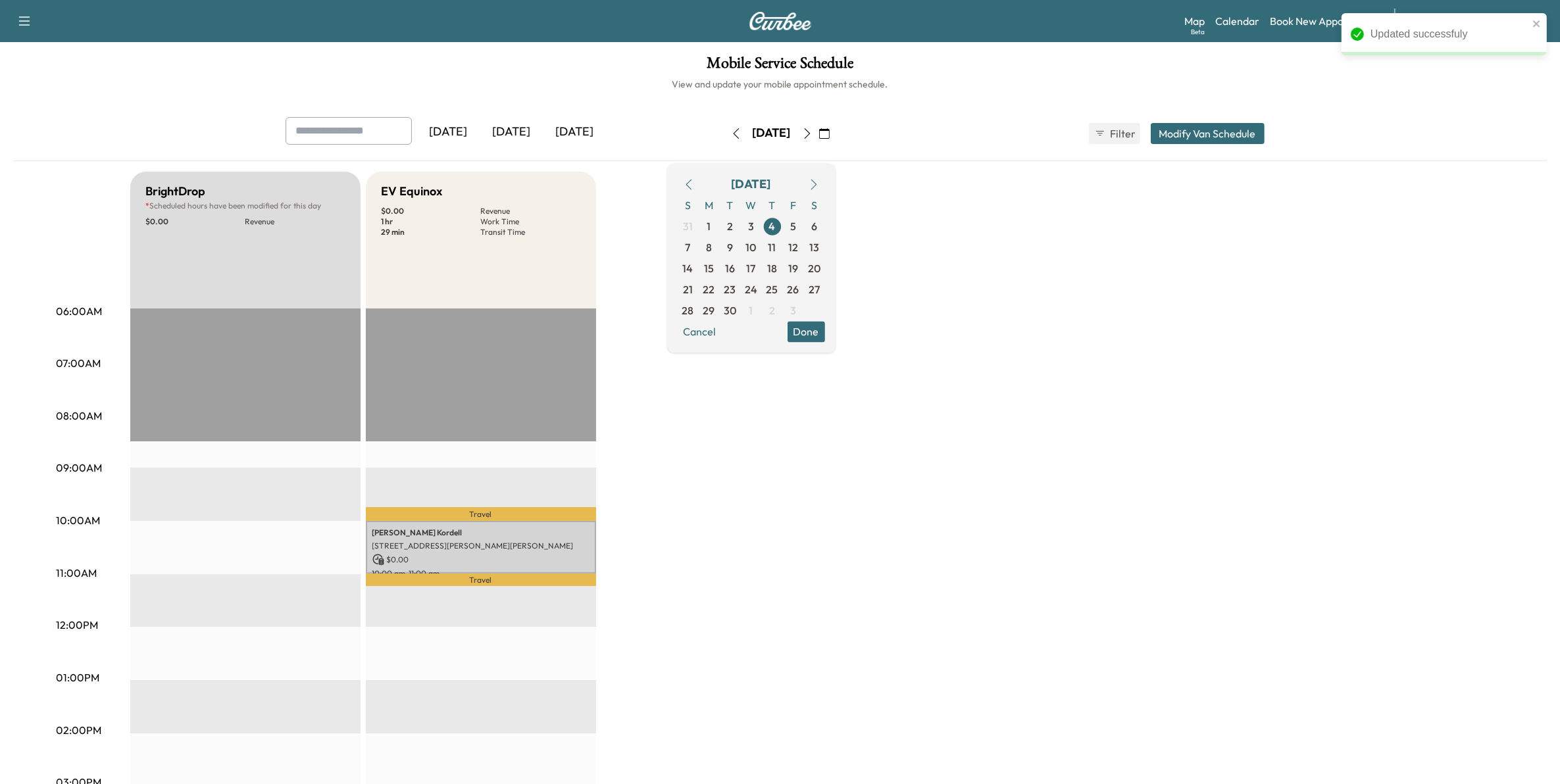
click at [810, 132] on icon "button" at bounding box center [806, 133] width 6 height 11
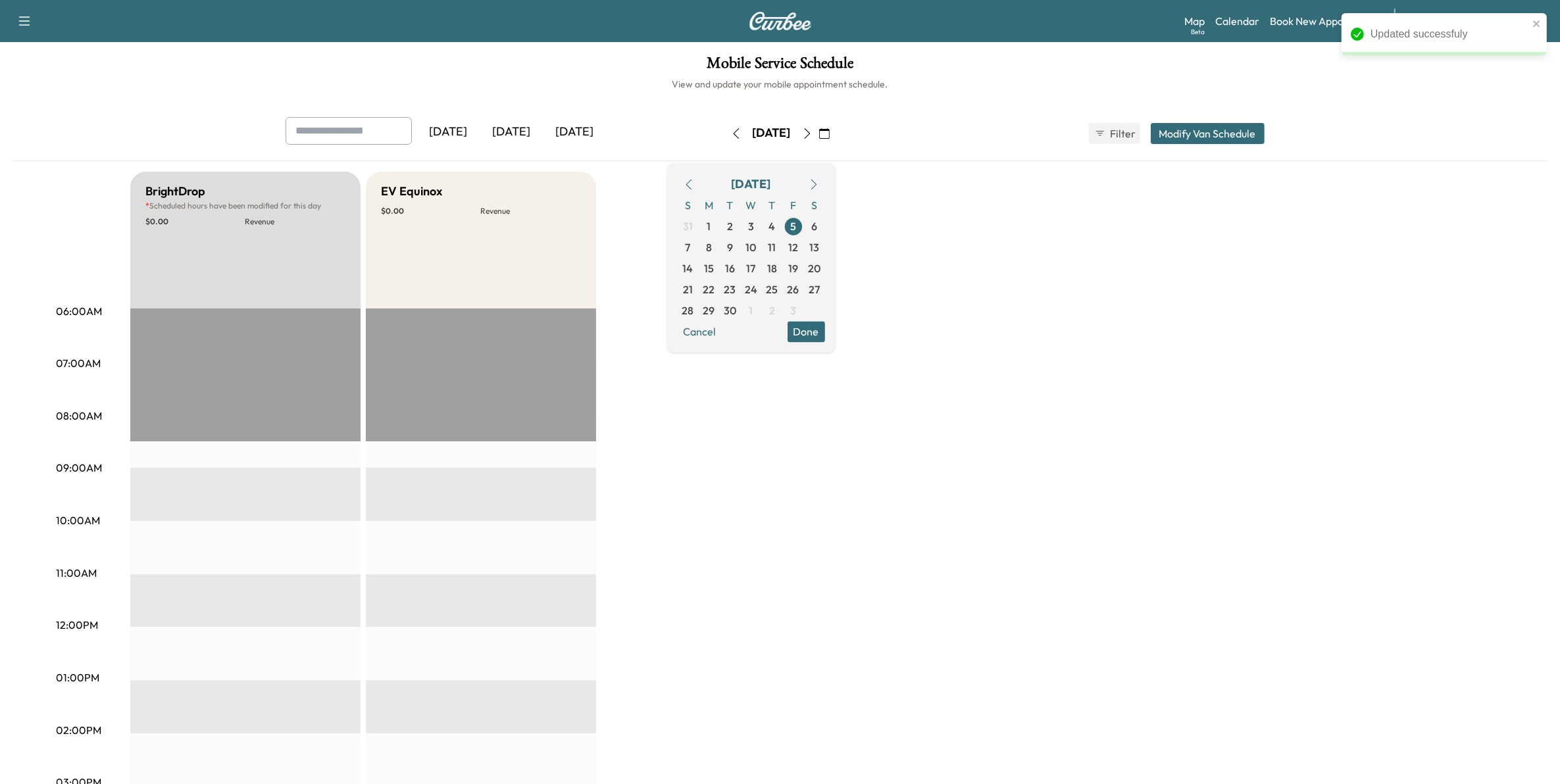
click at [1198, 139] on button "Modify Van Schedule" at bounding box center [1207, 133] width 114 height 21
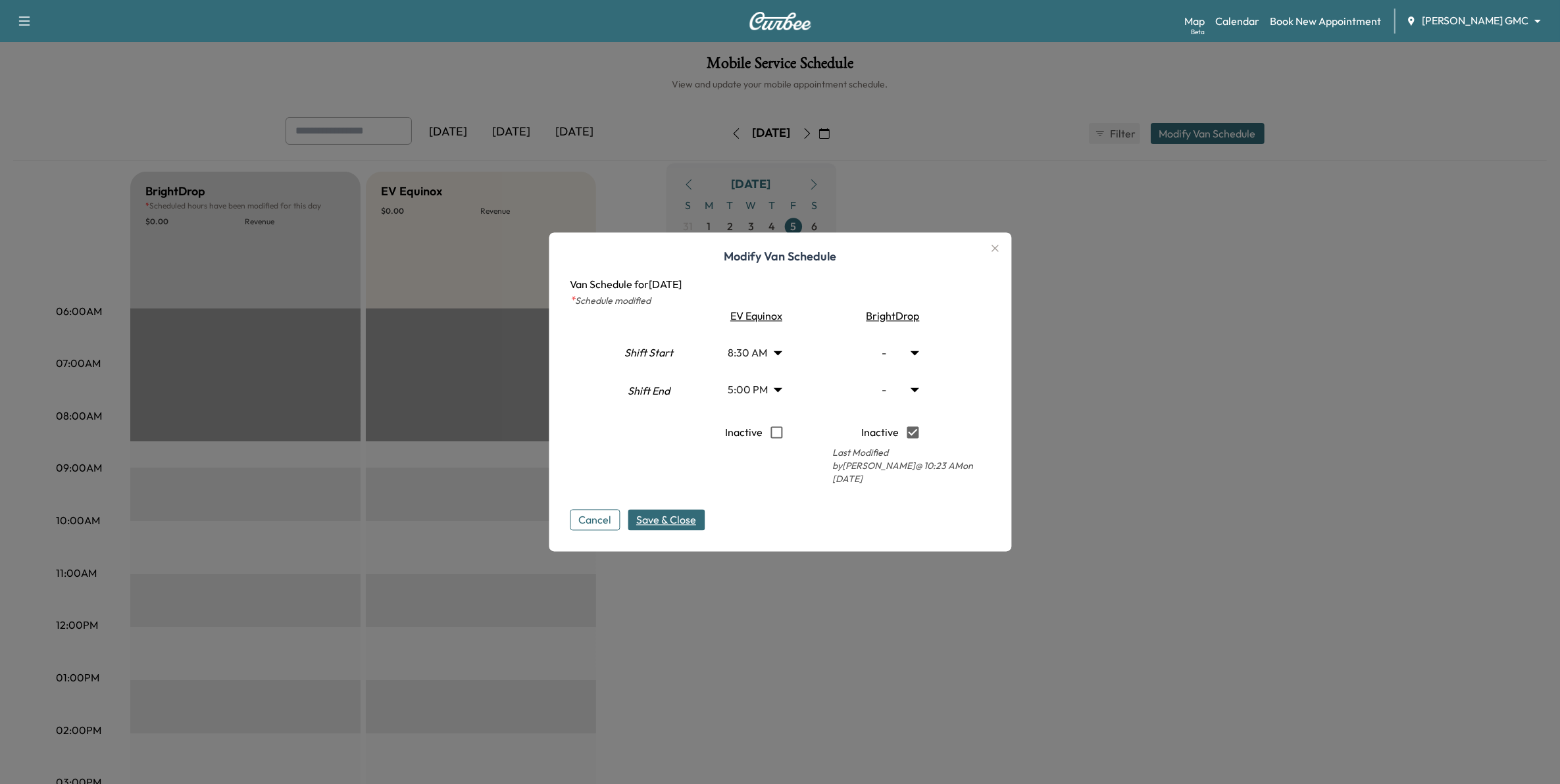
click at [999, 252] on icon "button" at bounding box center [995, 248] width 7 height 7
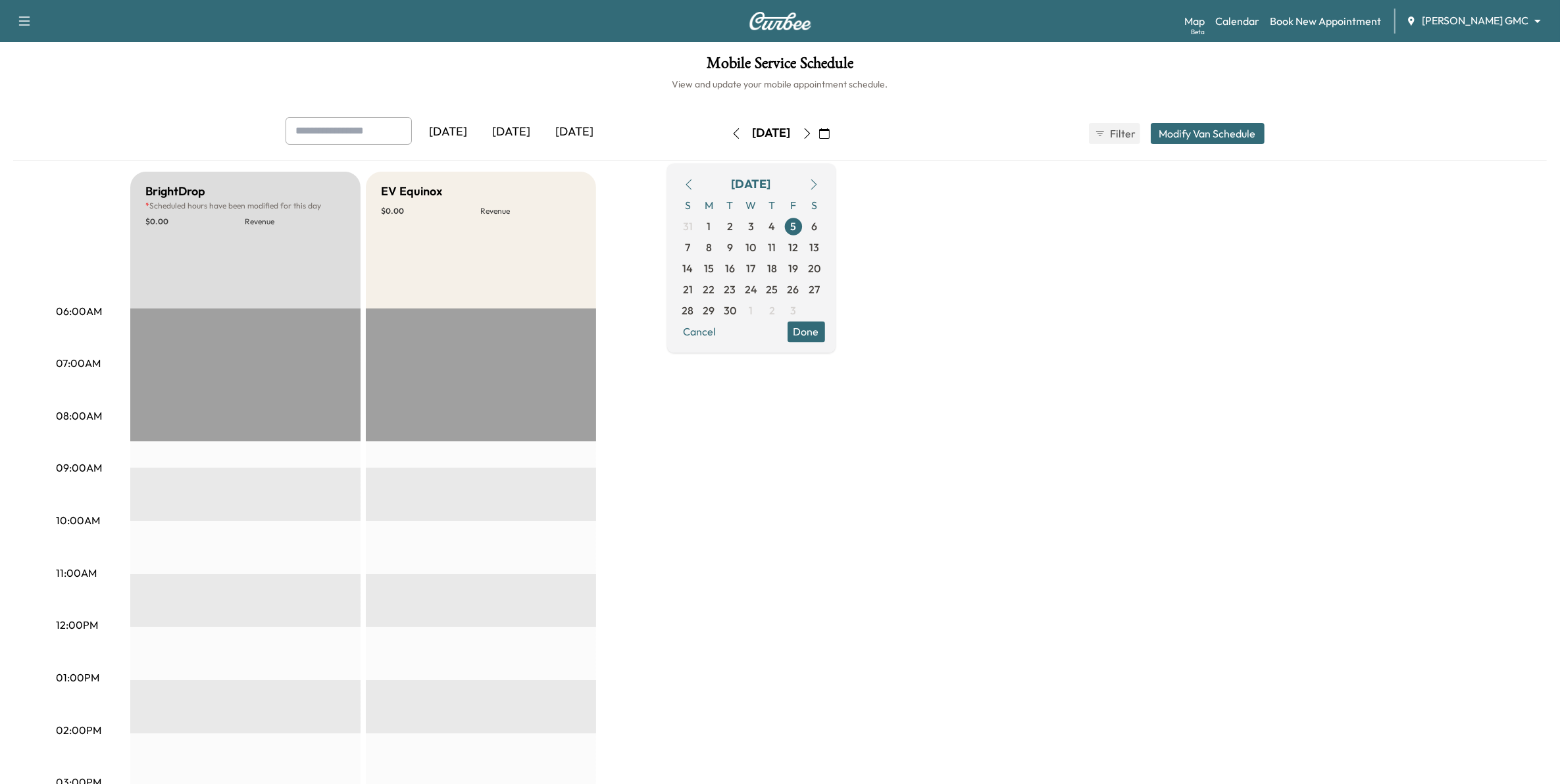
click at [813, 133] on icon "button" at bounding box center [807, 133] width 11 height 11
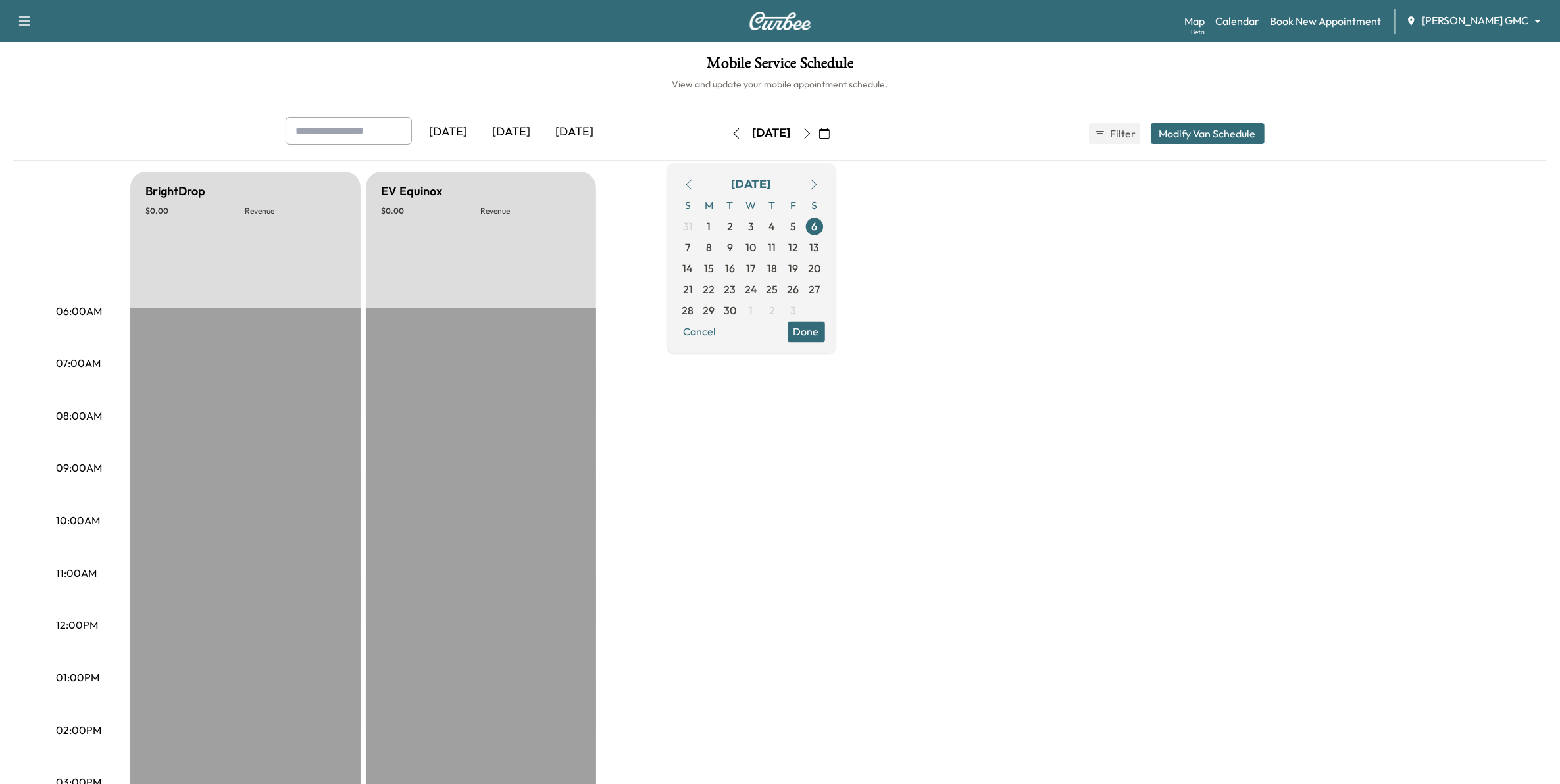
click at [813, 132] on icon "button" at bounding box center [807, 133] width 11 height 11
type input "***"
type input "**"
type input "***"
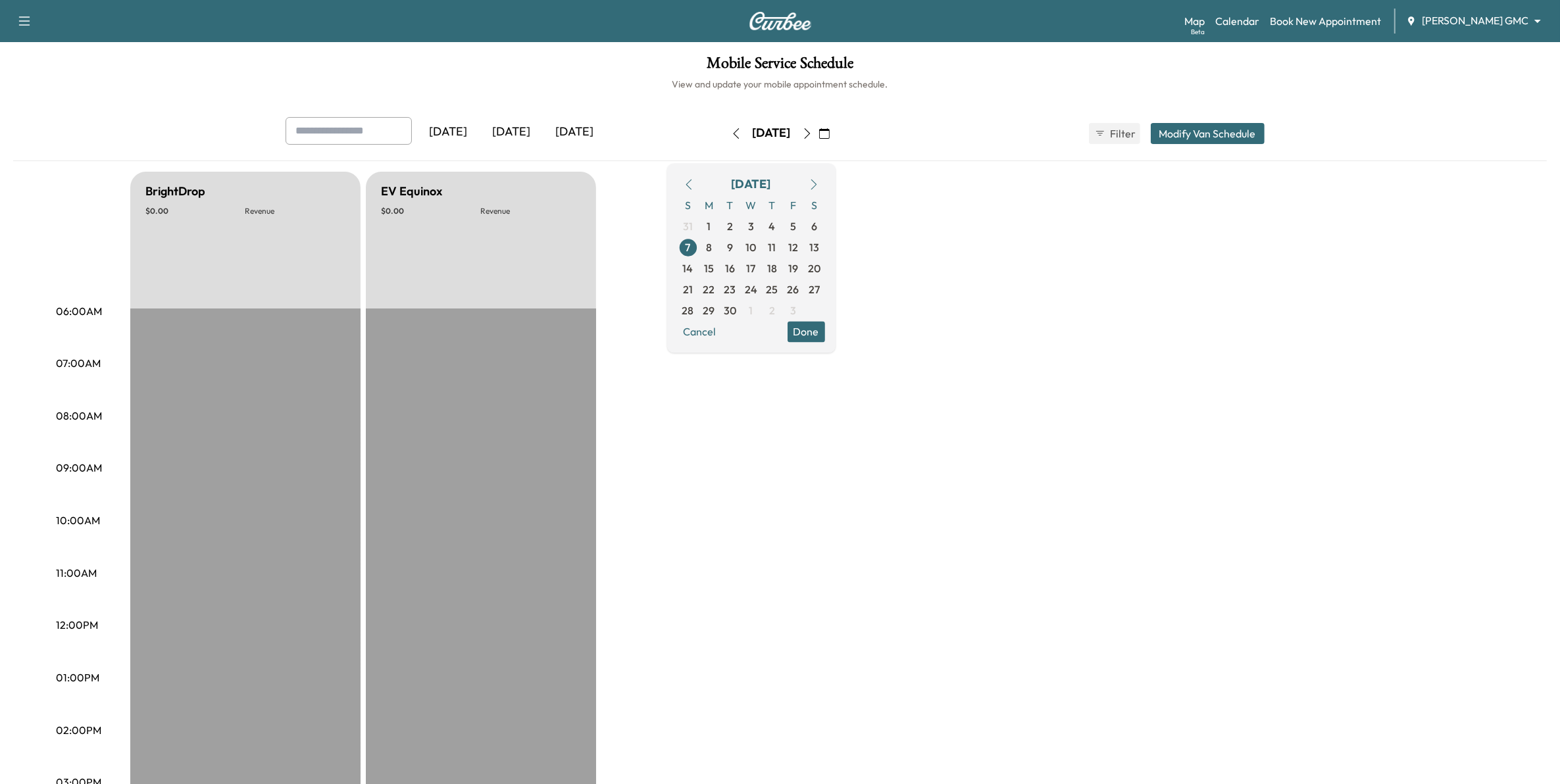
type input "**"
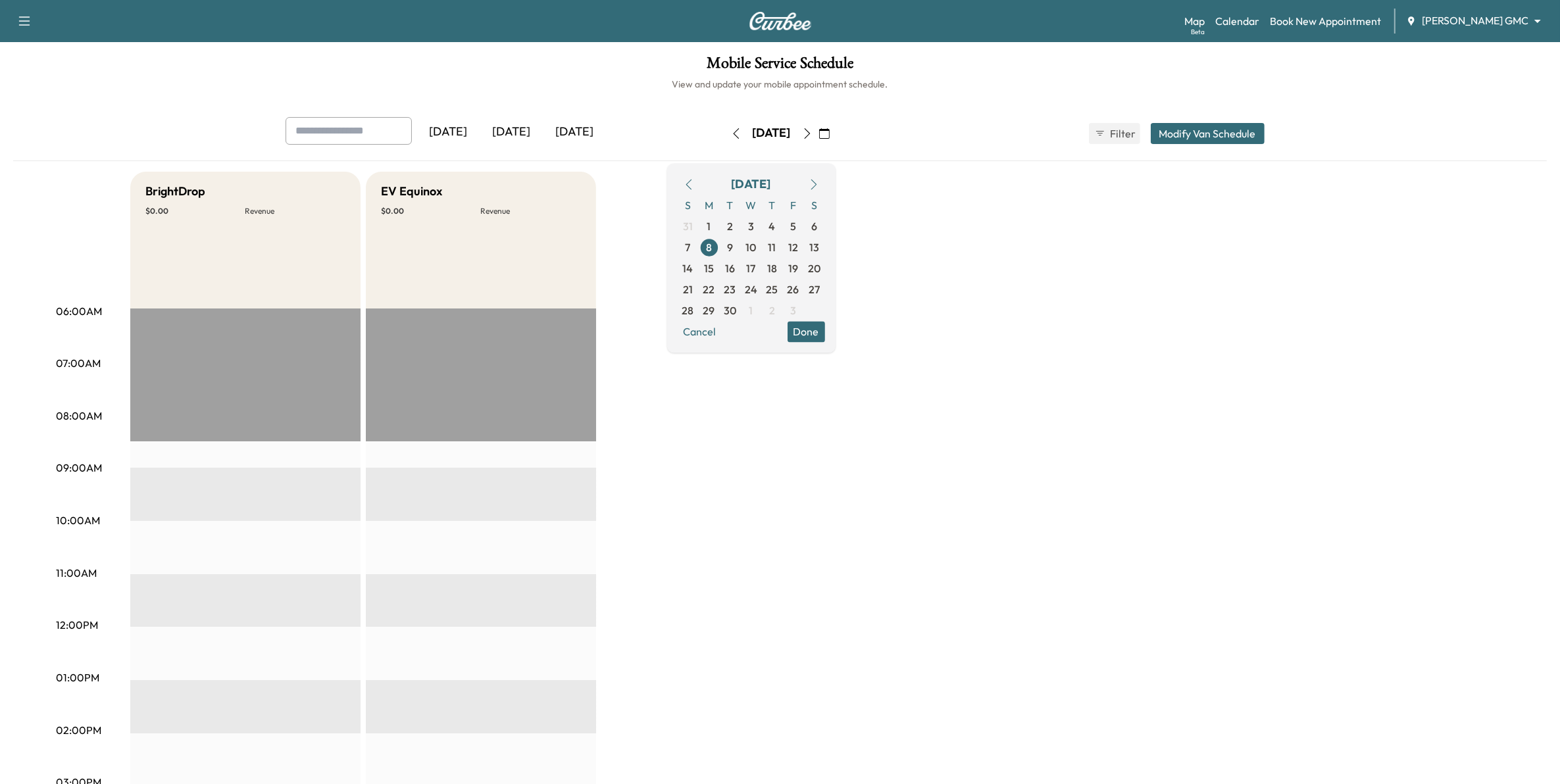
click at [1212, 132] on button "Modify Van Schedule" at bounding box center [1207, 133] width 114 height 21
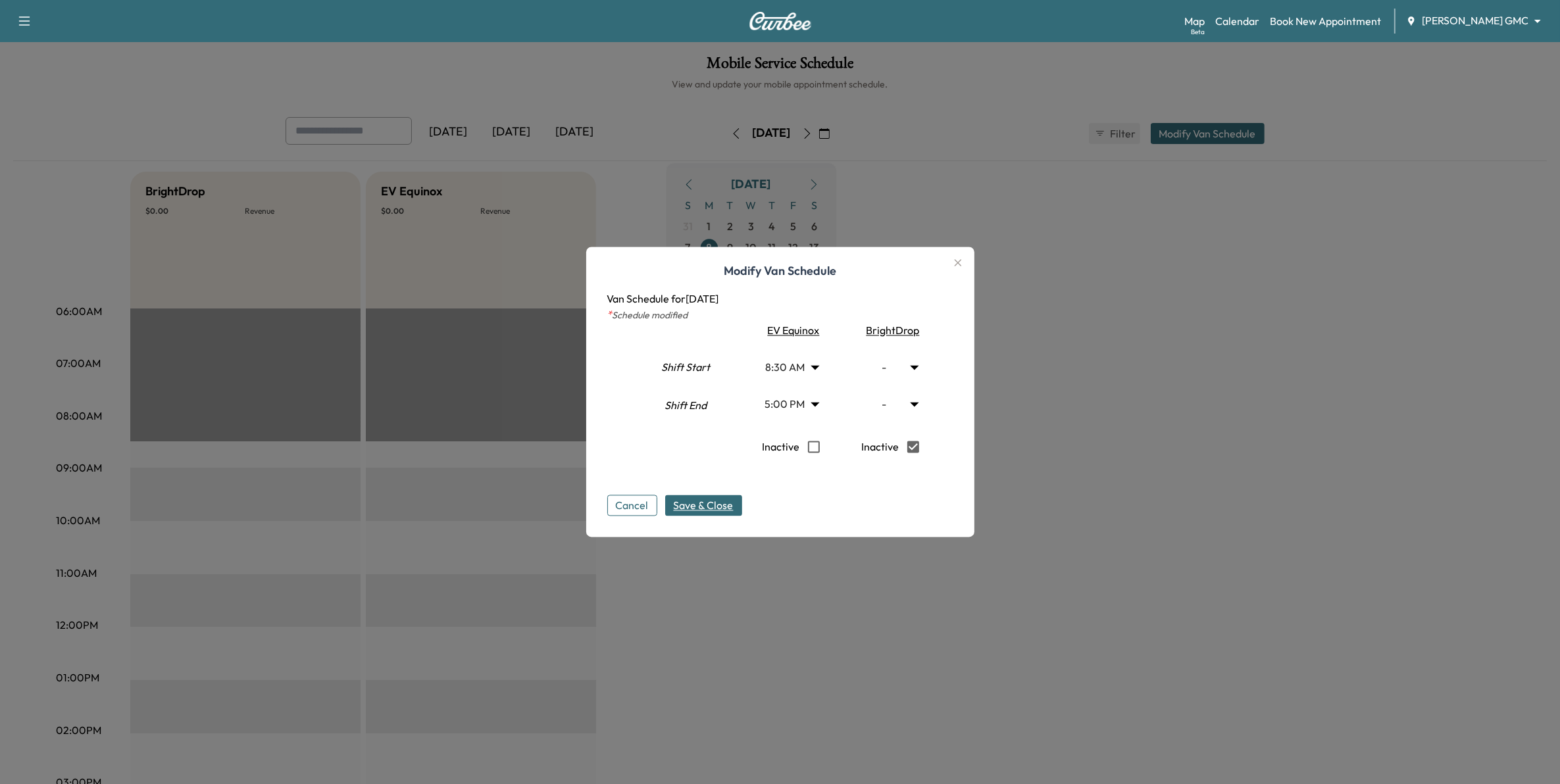
click at [699, 504] on span "Save & Close" at bounding box center [703, 505] width 60 height 16
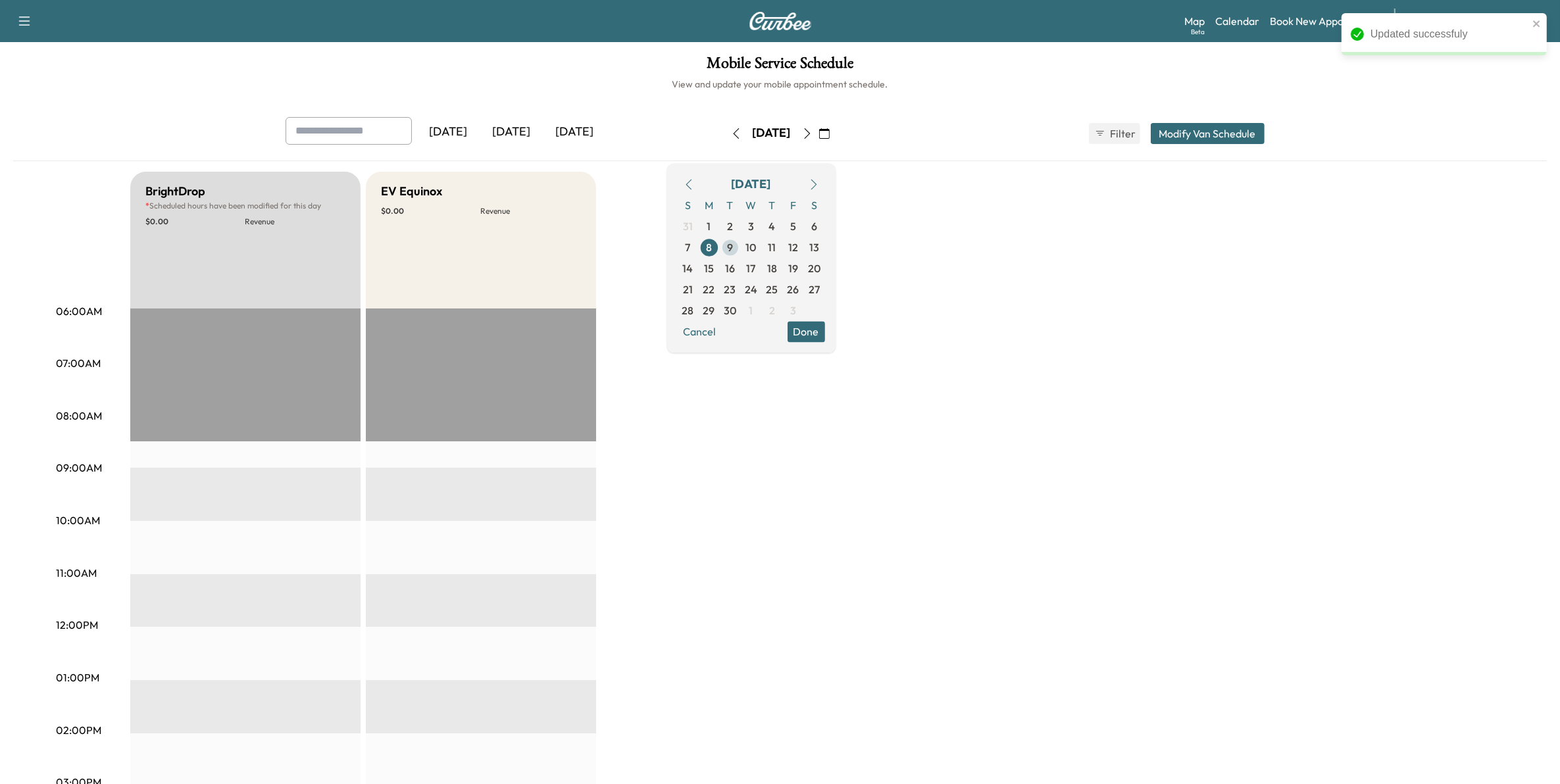
click at [741, 248] on span "9" at bounding box center [730, 248] width 21 height 21
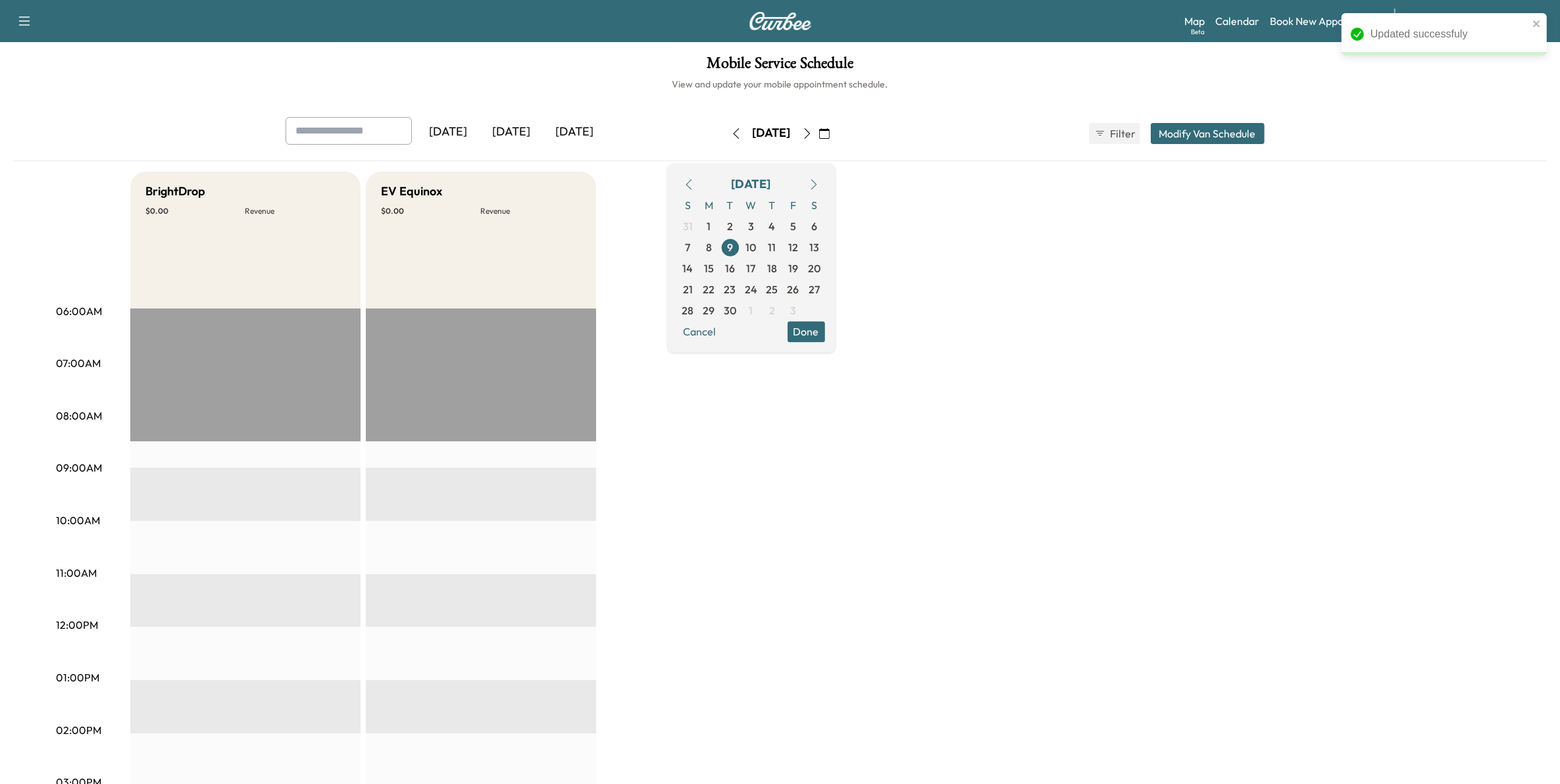
click at [1196, 135] on button "Modify Van Schedule" at bounding box center [1207, 133] width 114 height 21
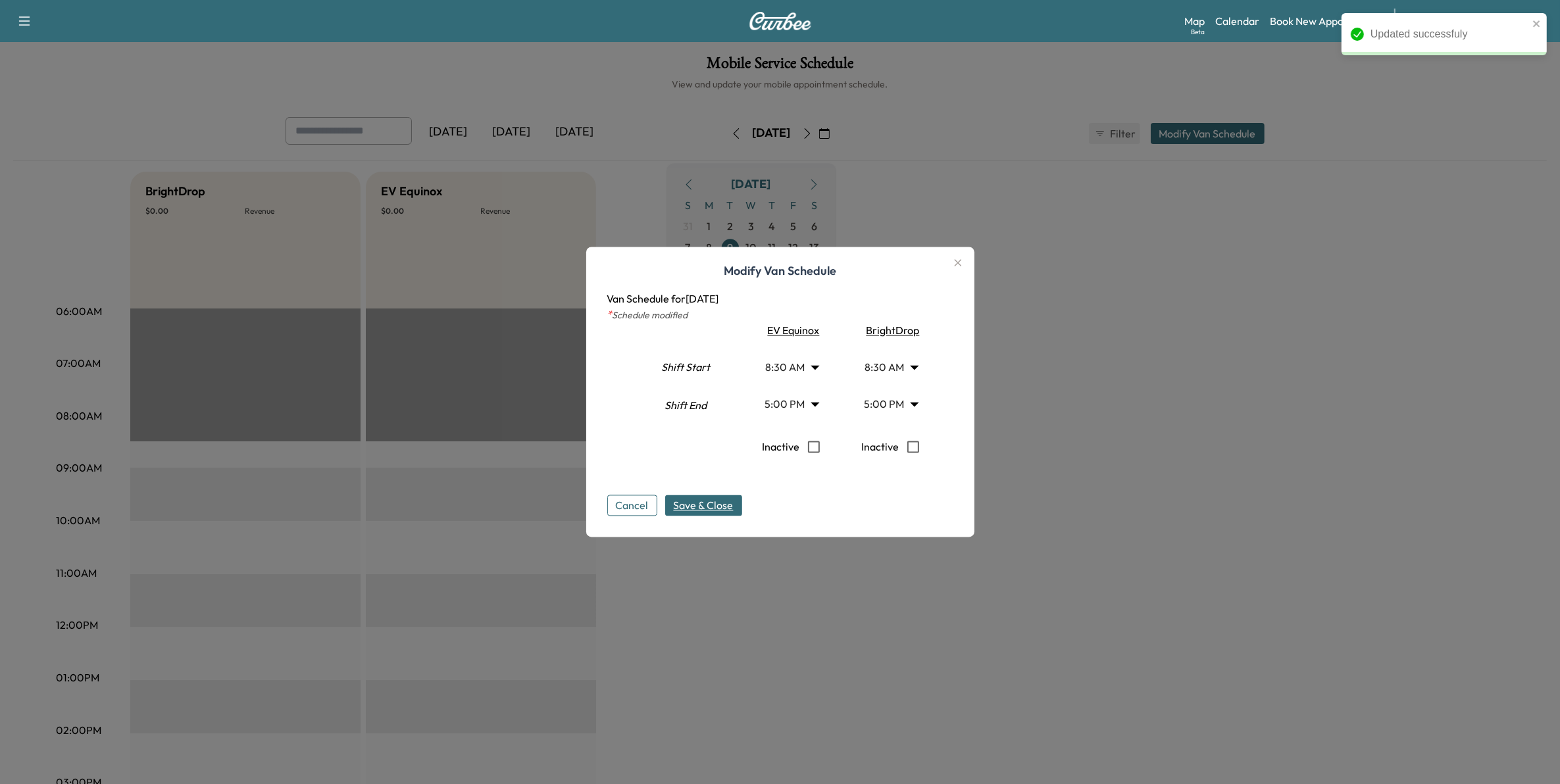
click at [716, 500] on span "Save & Close" at bounding box center [703, 505] width 60 height 16
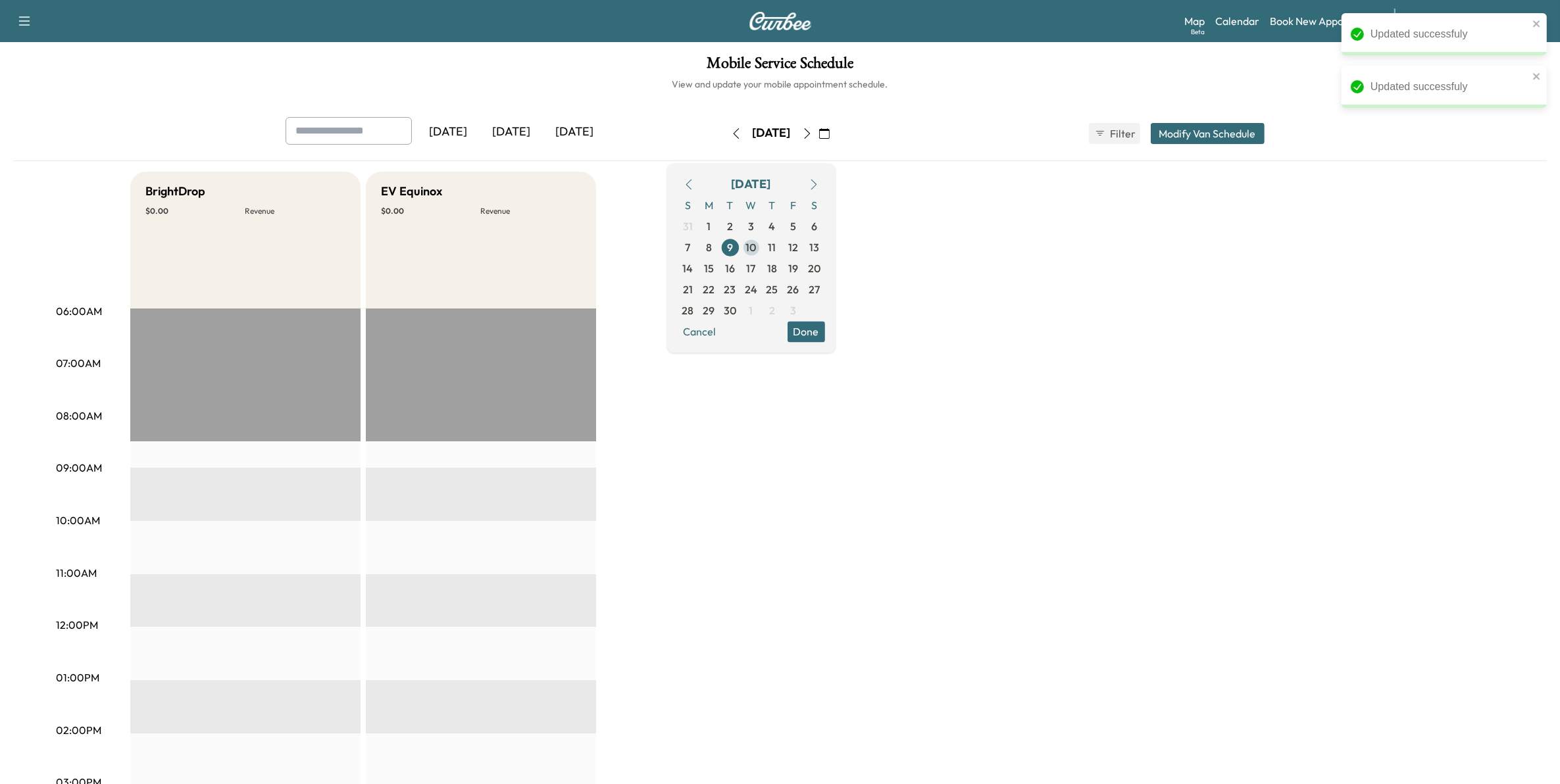
click at [756, 247] on span "10" at bounding box center [751, 247] width 11 height 16
click at [1208, 135] on button "Modify Van Schedule" at bounding box center [1207, 133] width 114 height 21
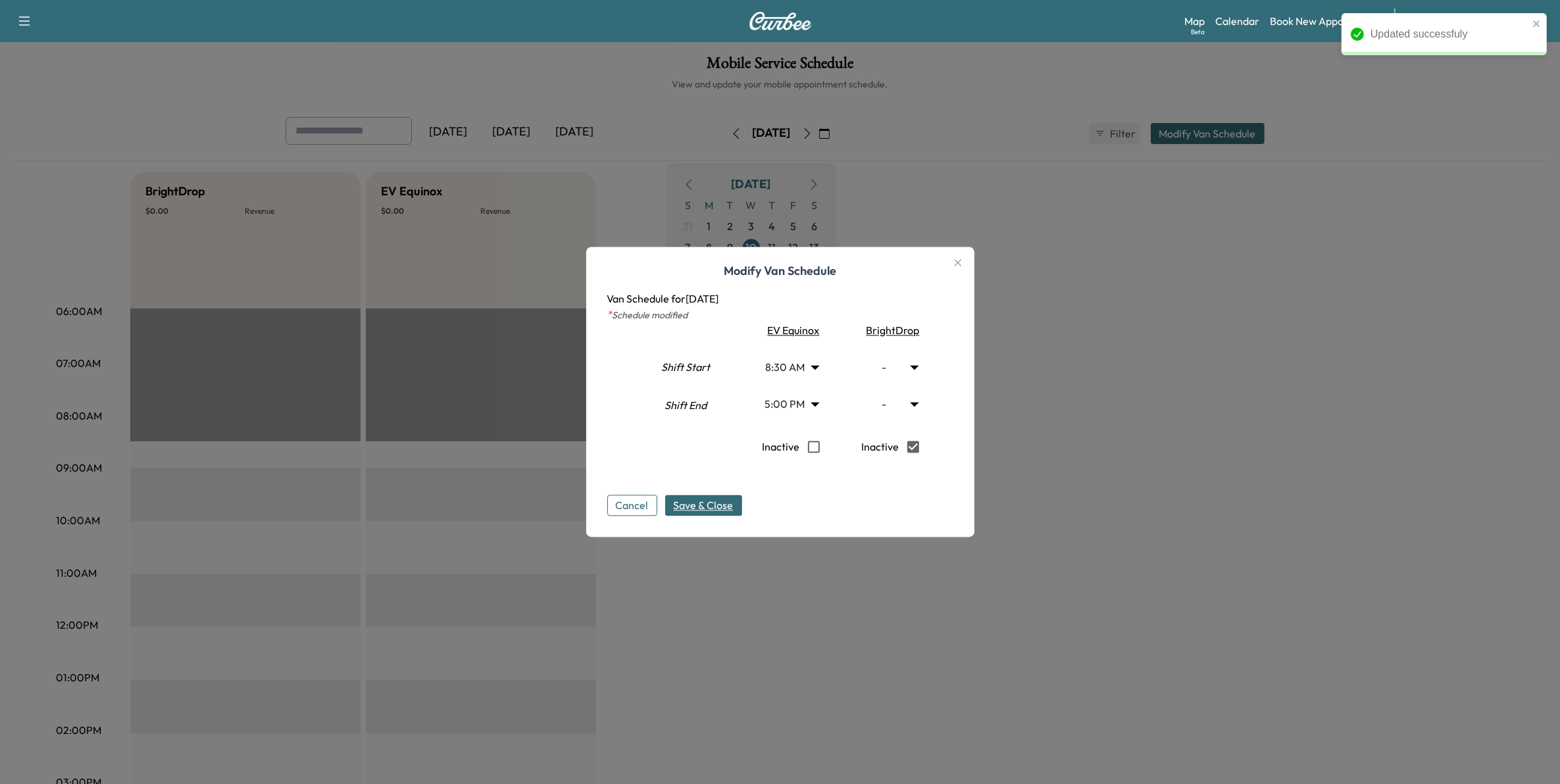
click at [709, 508] on span "Save & Close" at bounding box center [703, 505] width 60 height 16
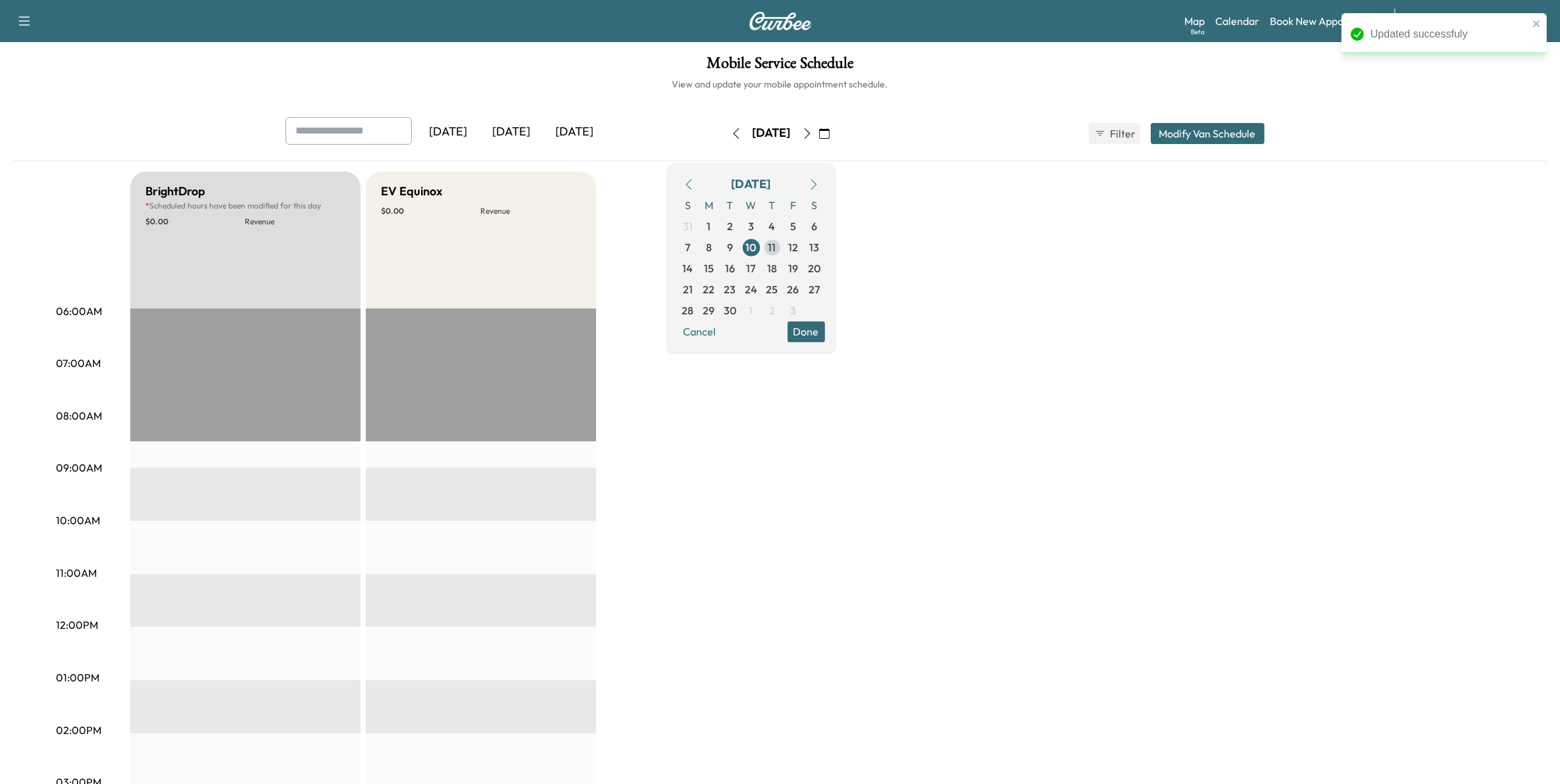
click at [777, 249] on span "11" at bounding box center [773, 247] width 8 height 16
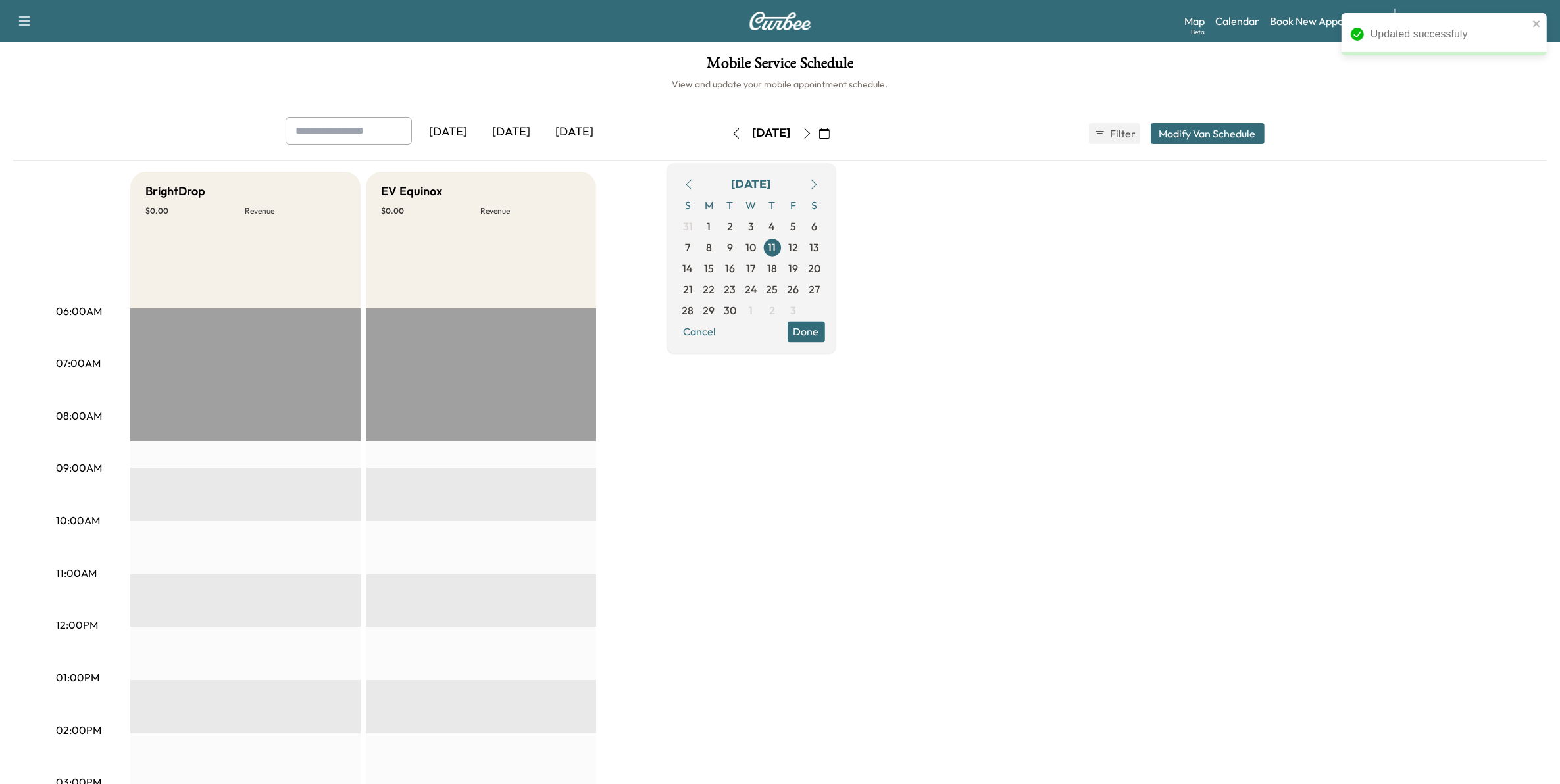
click at [1209, 137] on button "Modify Van Schedule" at bounding box center [1207, 133] width 114 height 21
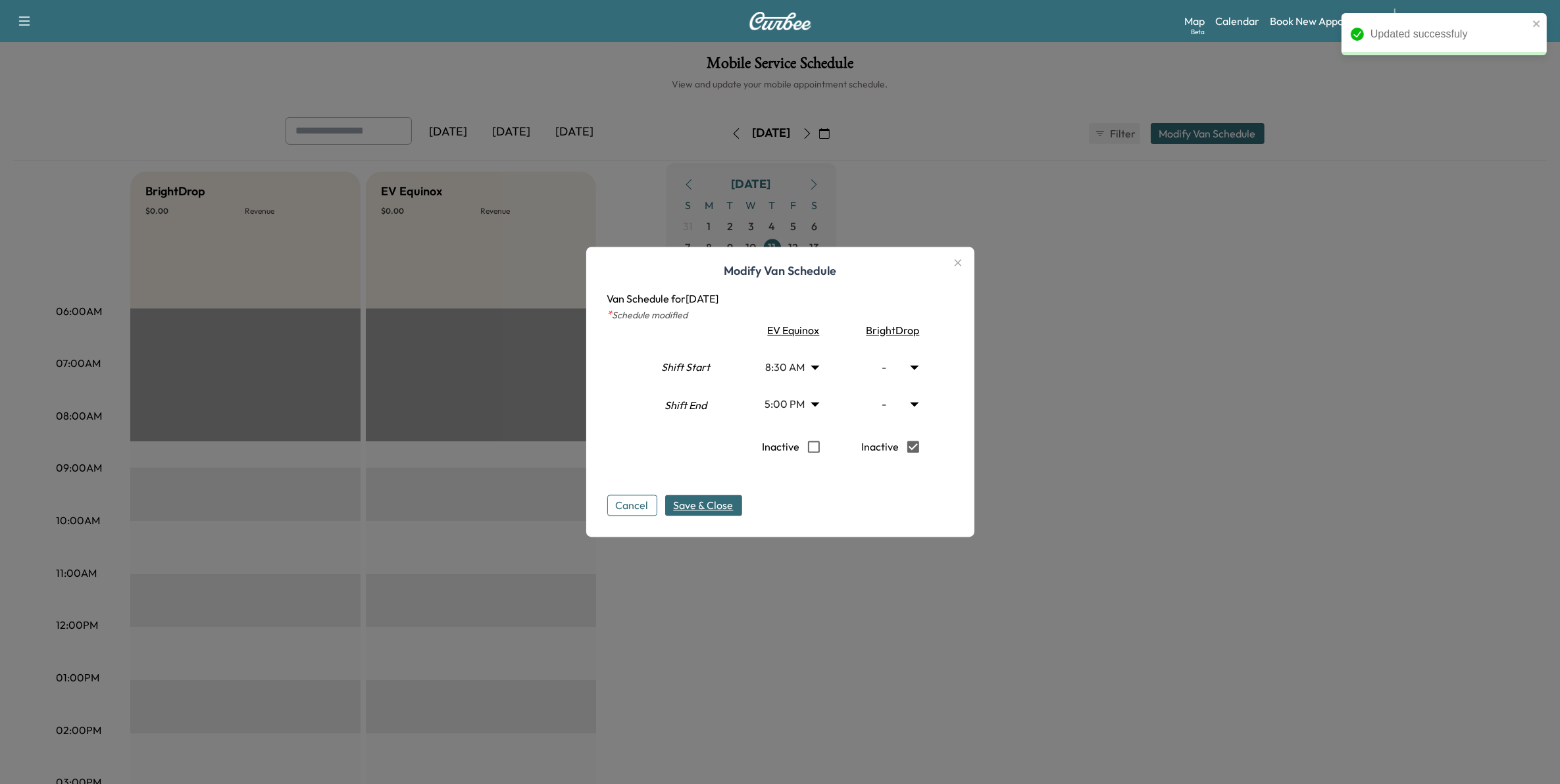
click at [699, 504] on span "Save & Close" at bounding box center [703, 505] width 60 height 16
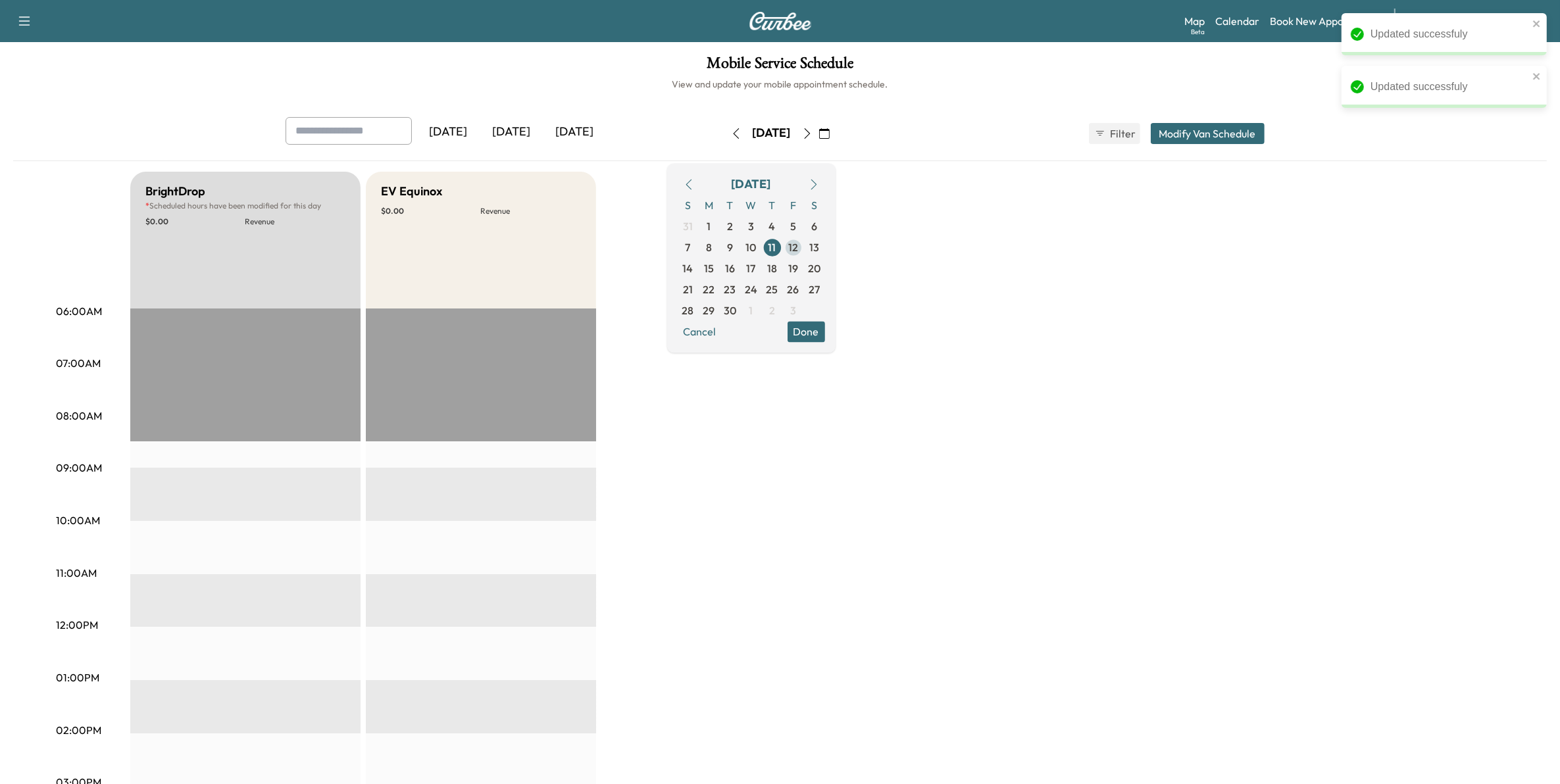
click at [798, 251] on span "12" at bounding box center [793, 247] width 10 height 16
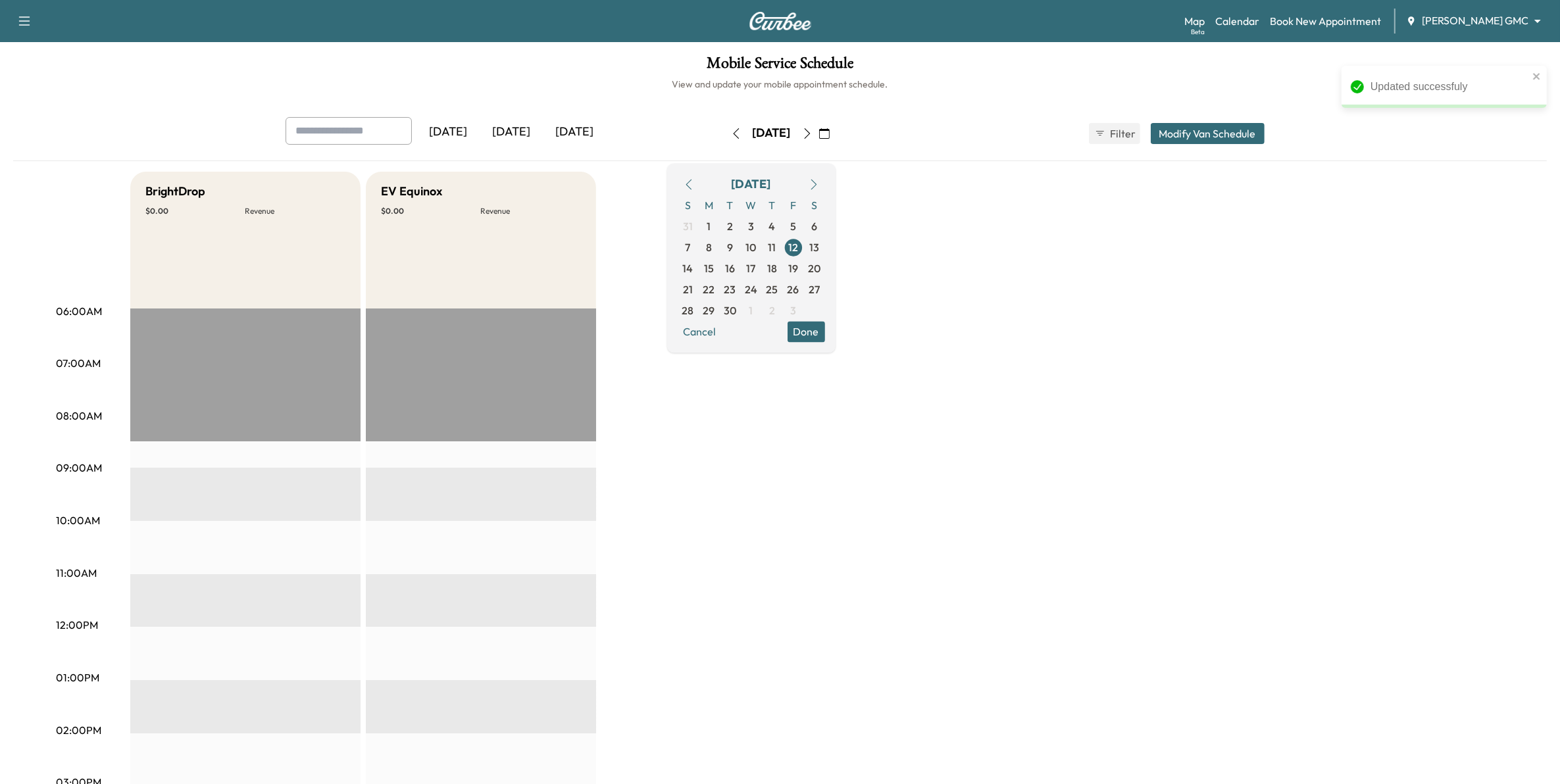
click at [1215, 127] on button "Modify Van Schedule" at bounding box center [1207, 133] width 114 height 21
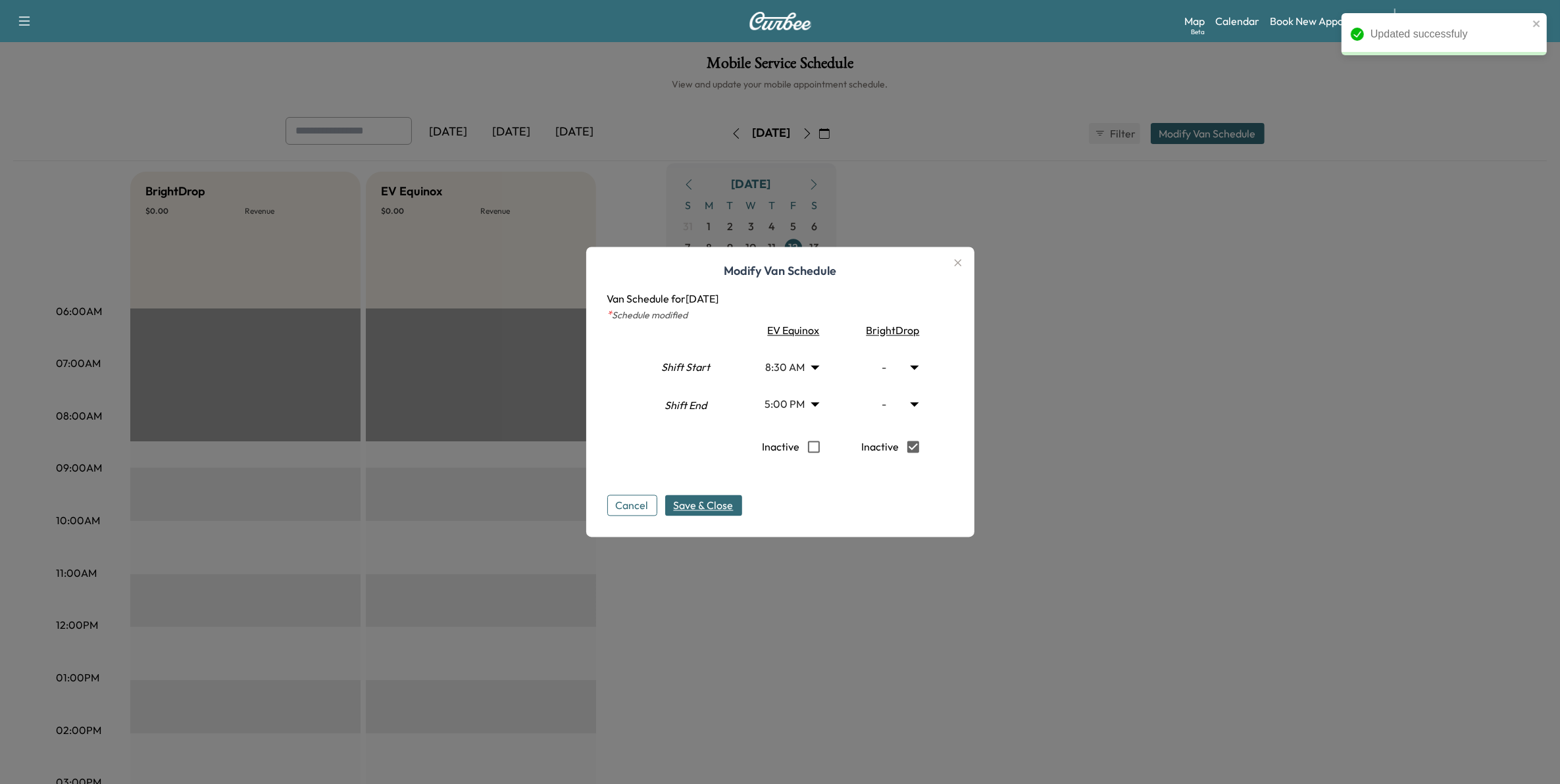
click at [729, 502] on span "Save & Close" at bounding box center [703, 505] width 60 height 16
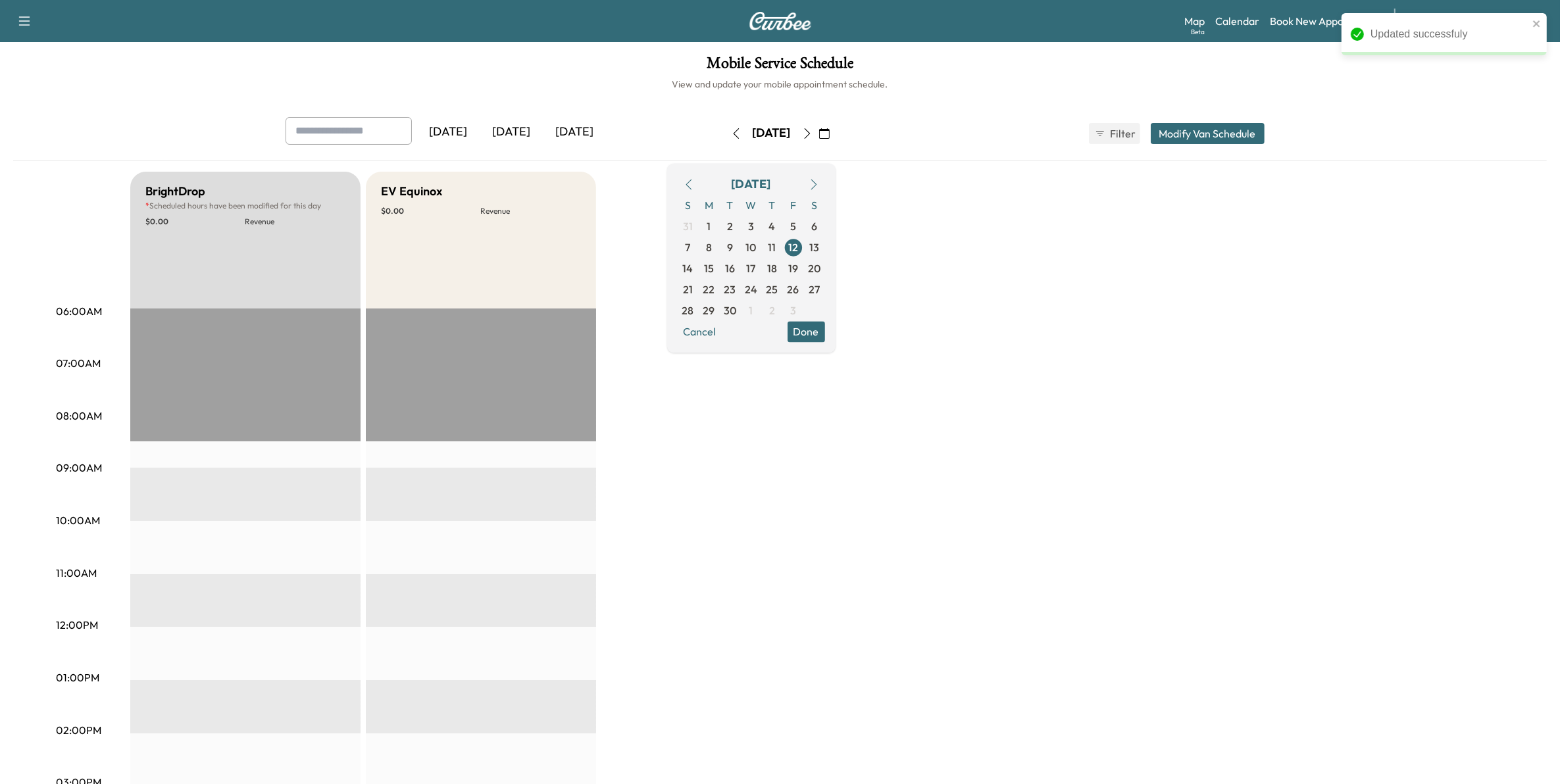
click at [825, 329] on button "Done" at bounding box center [806, 332] width 38 height 21
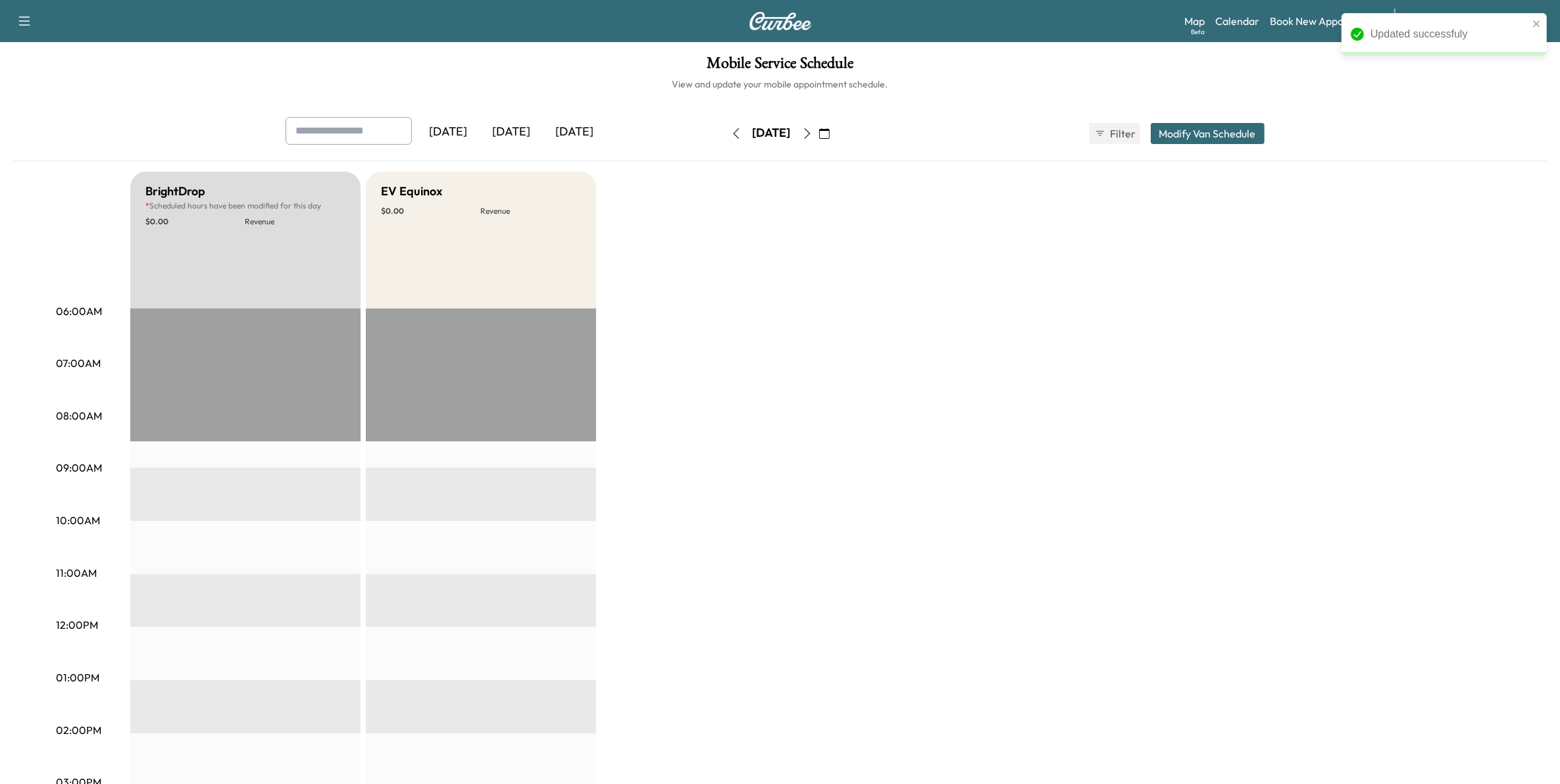
click at [830, 133] on icon "button" at bounding box center [824, 133] width 11 height 11
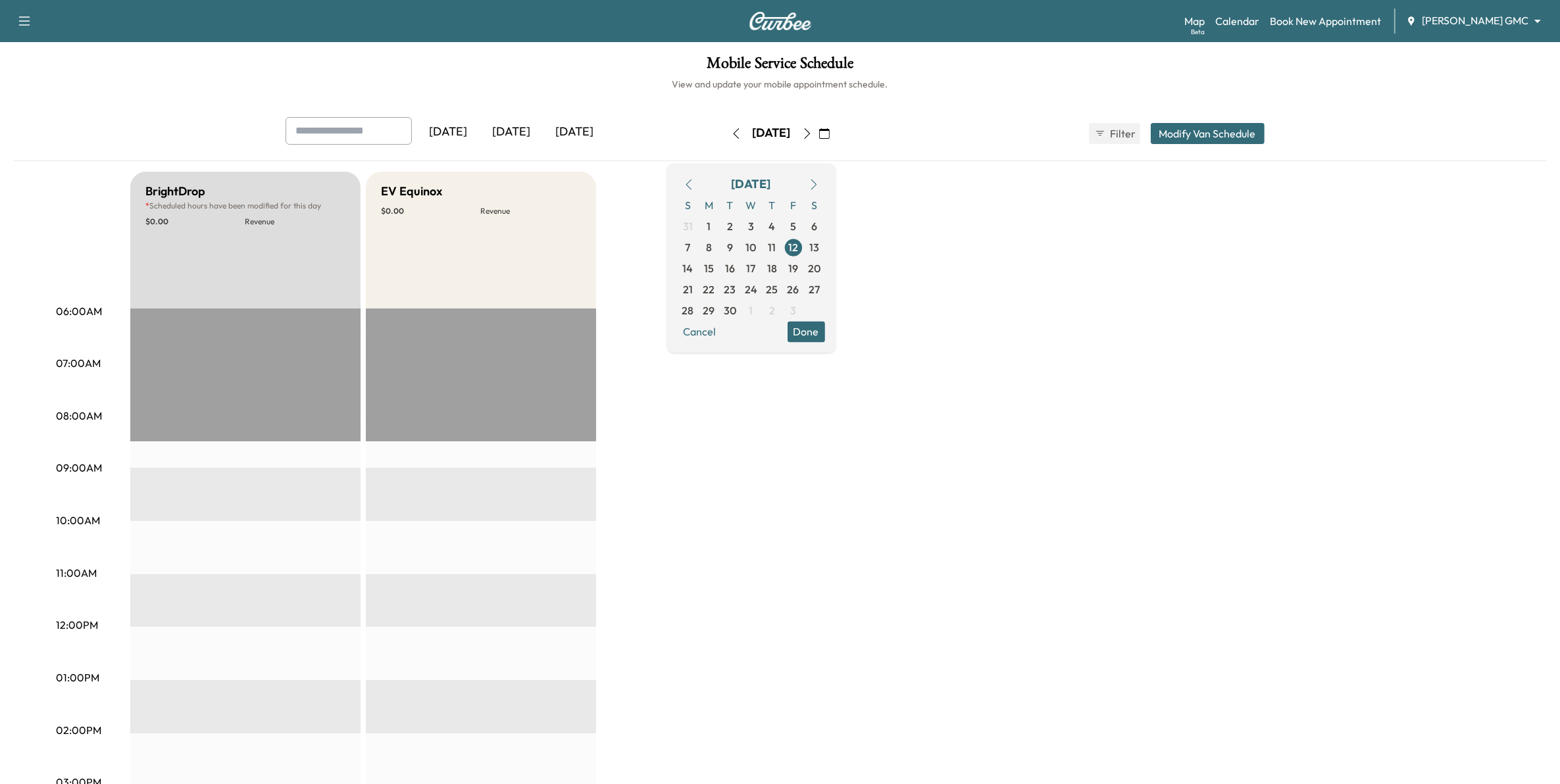
click at [731, 132] on icon "button" at bounding box center [736, 133] width 11 height 11
click at [725, 132] on button "button" at bounding box center [736, 133] width 22 height 21
click at [725, 132] on div "[DATE]" at bounding box center [772, 133] width 93 height 21
click at [731, 136] on icon "button" at bounding box center [736, 133] width 11 height 11
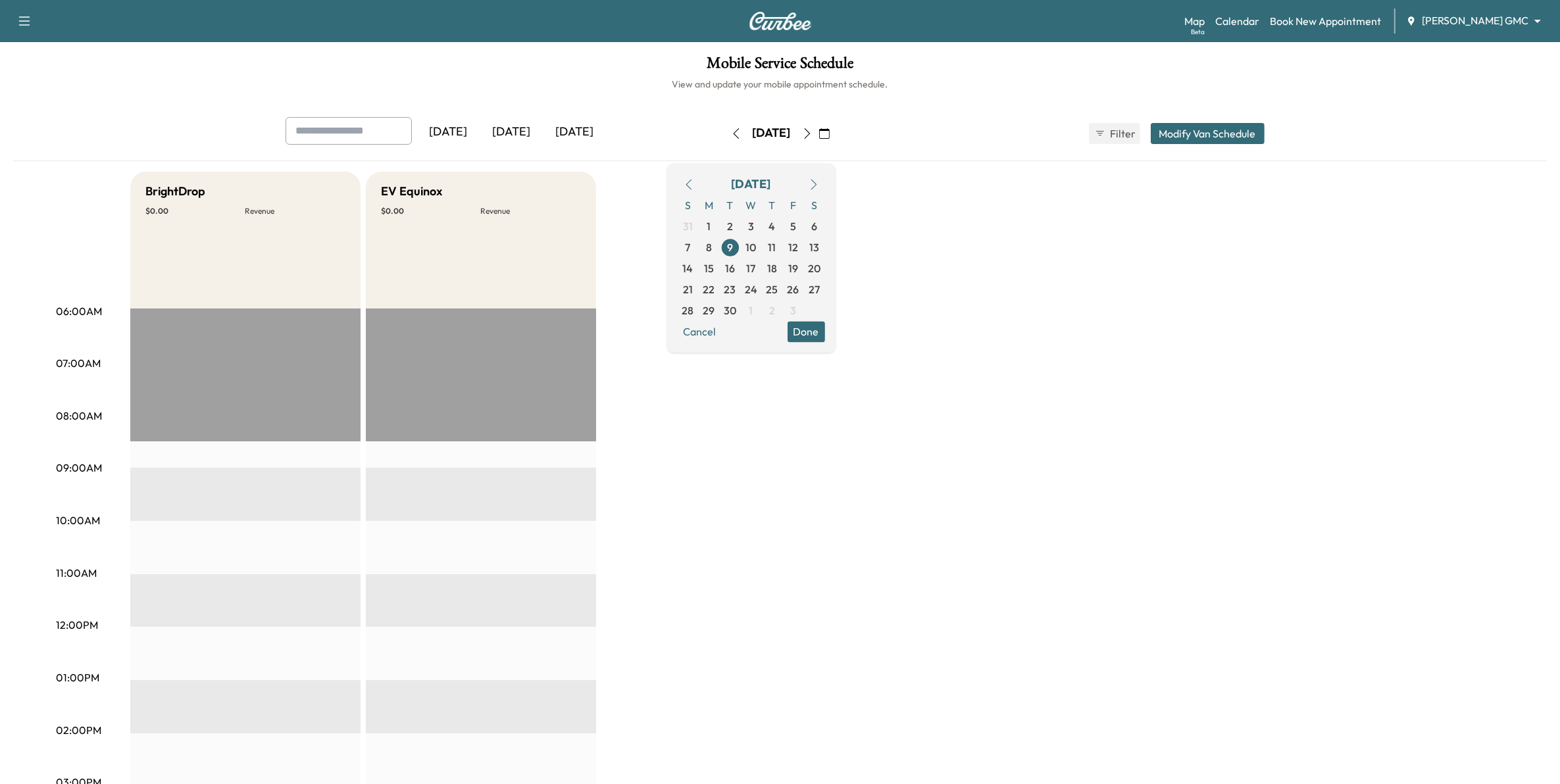
click at [733, 130] on icon "button" at bounding box center [735, 133] width 6 height 11
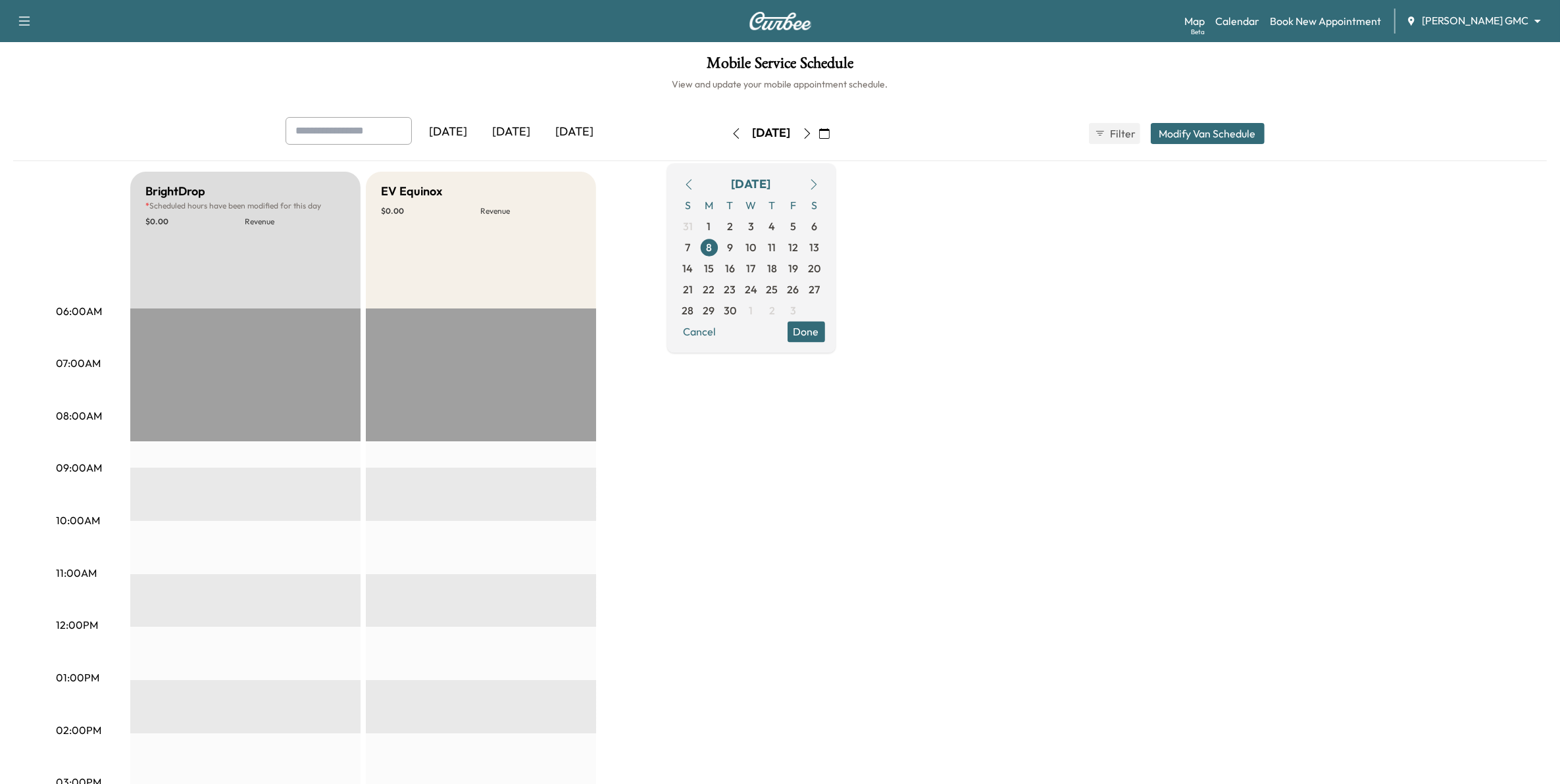
click at [813, 130] on icon "button" at bounding box center [807, 133] width 11 height 11
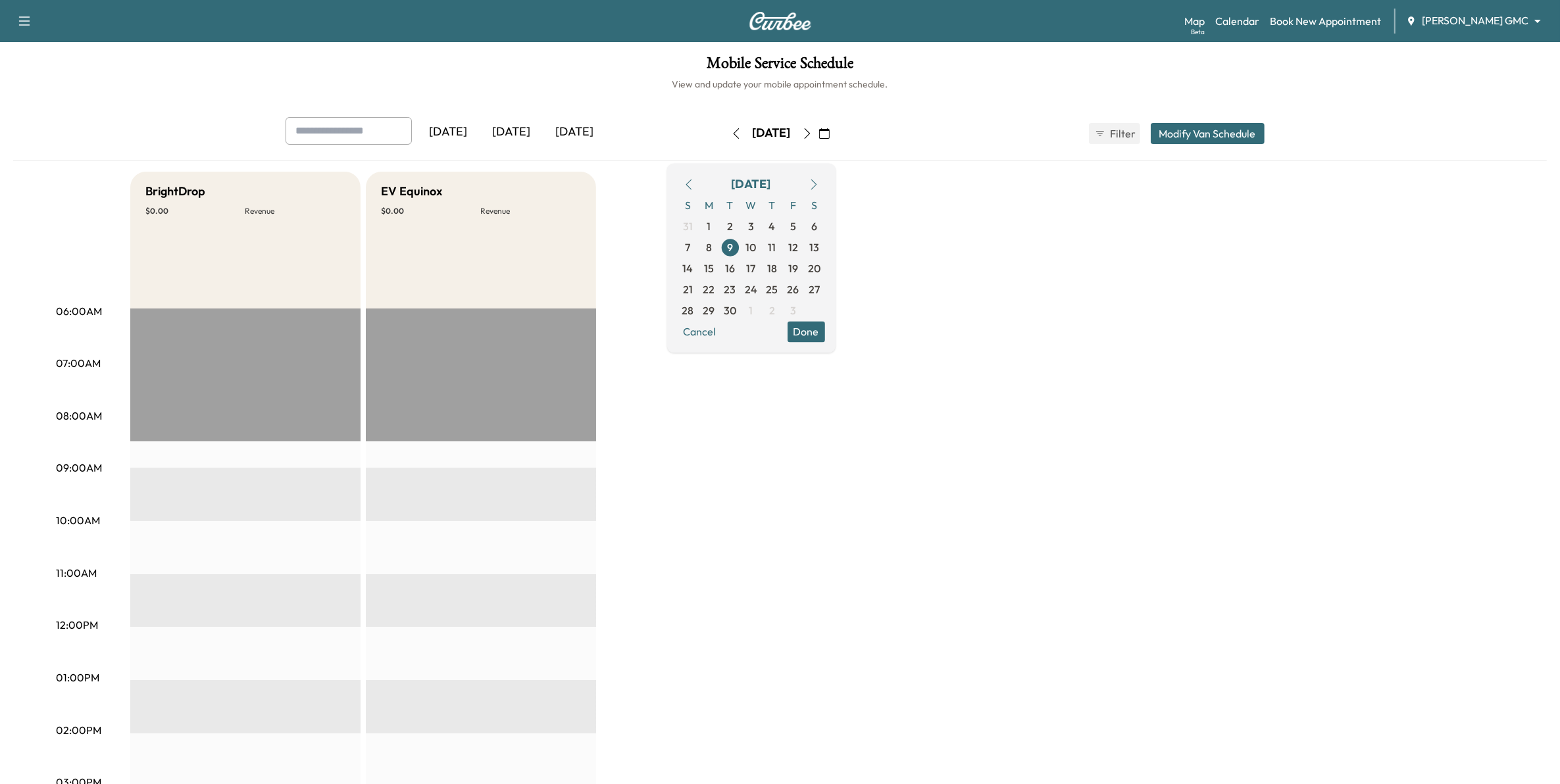
click at [1225, 133] on button "Modify Van Schedule" at bounding box center [1207, 133] width 114 height 21
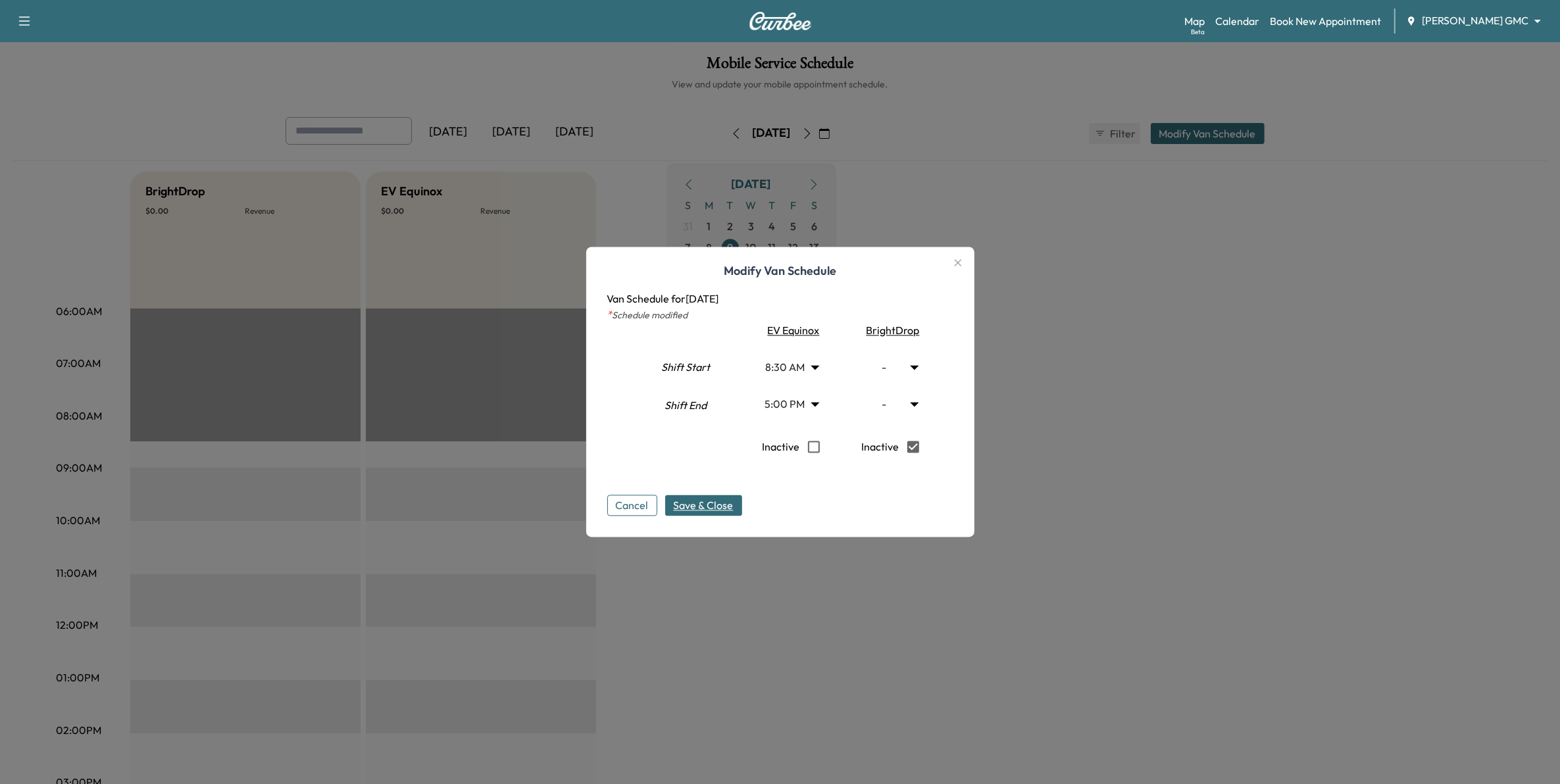
click at [733, 510] on span "Save & Close" at bounding box center [703, 505] width 60 height 16
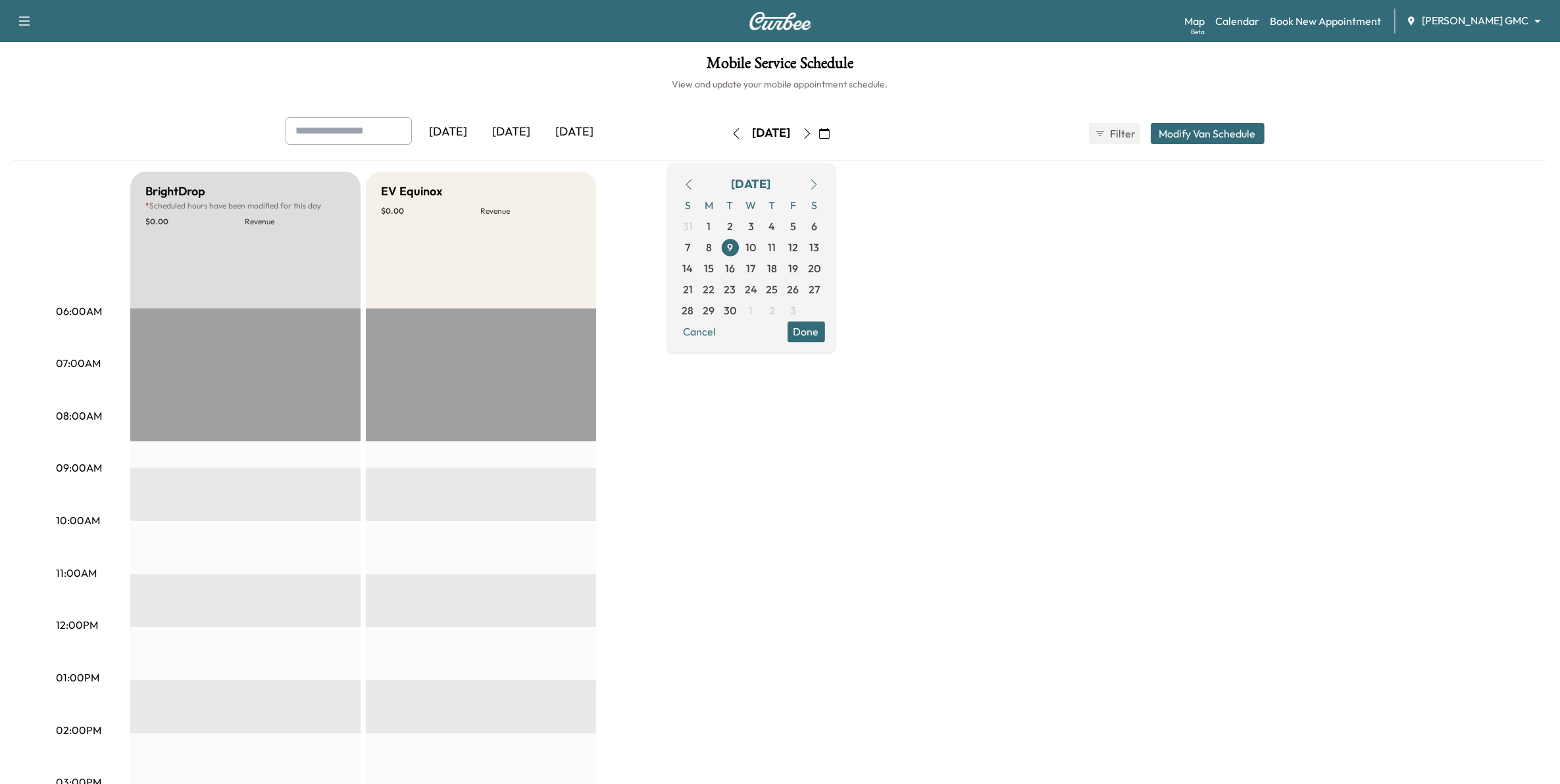
click at [825, 325] on button "Done" at bounding box center [806, 332] width 38 height 21
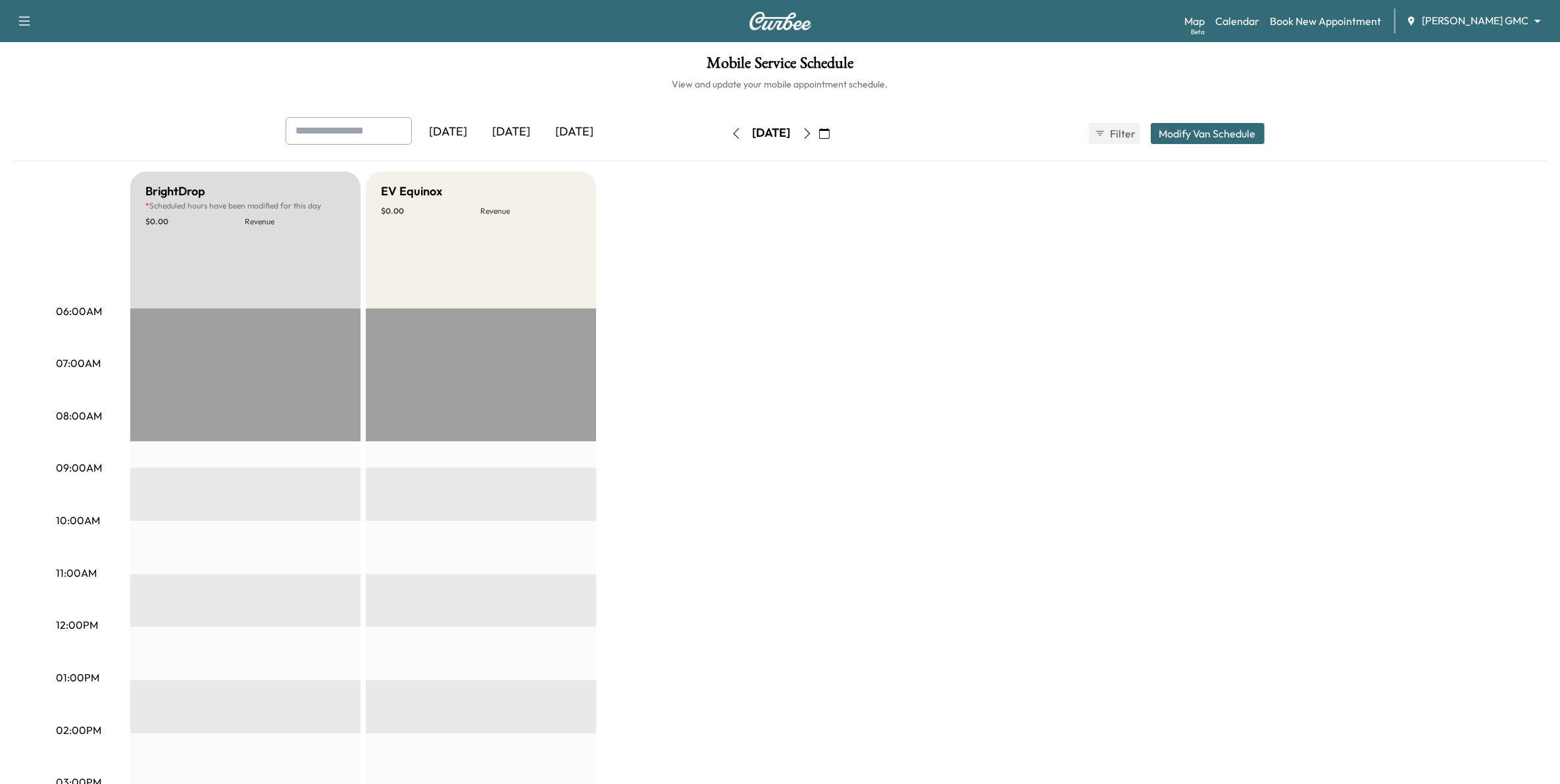
click at [731, 135] on icon "button" at bounding box center [736, 133] width 11 height 11
click at [731, 133] on icon "button" at bounding box center [736, 133] width 11 height 11
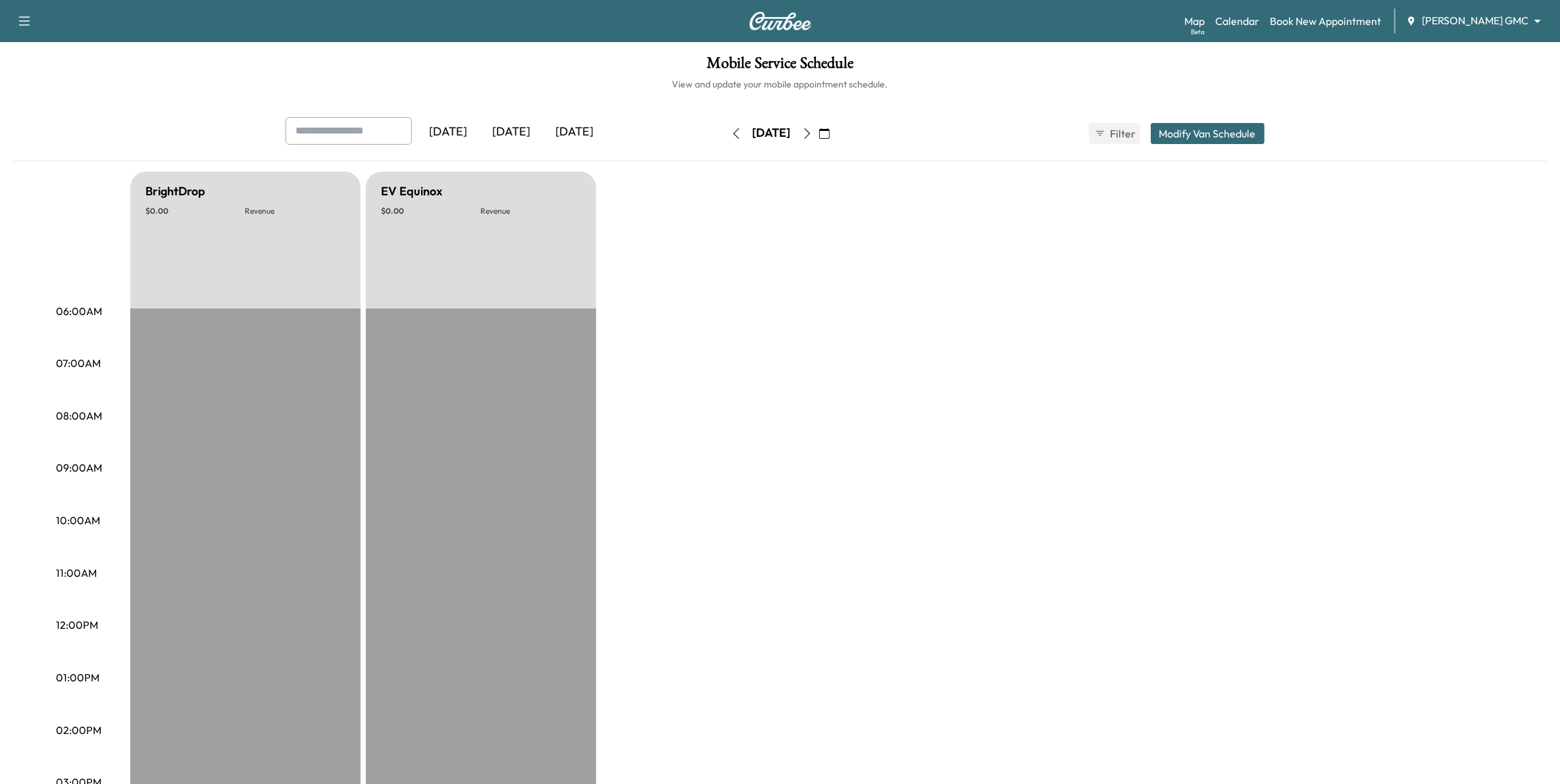
click at [733, 133] on icon "button" at bounding box center [735, 133] width 6 height 11
click at [731, 133] on icon "button" at bounding box center [736, 133] width 11 height 11
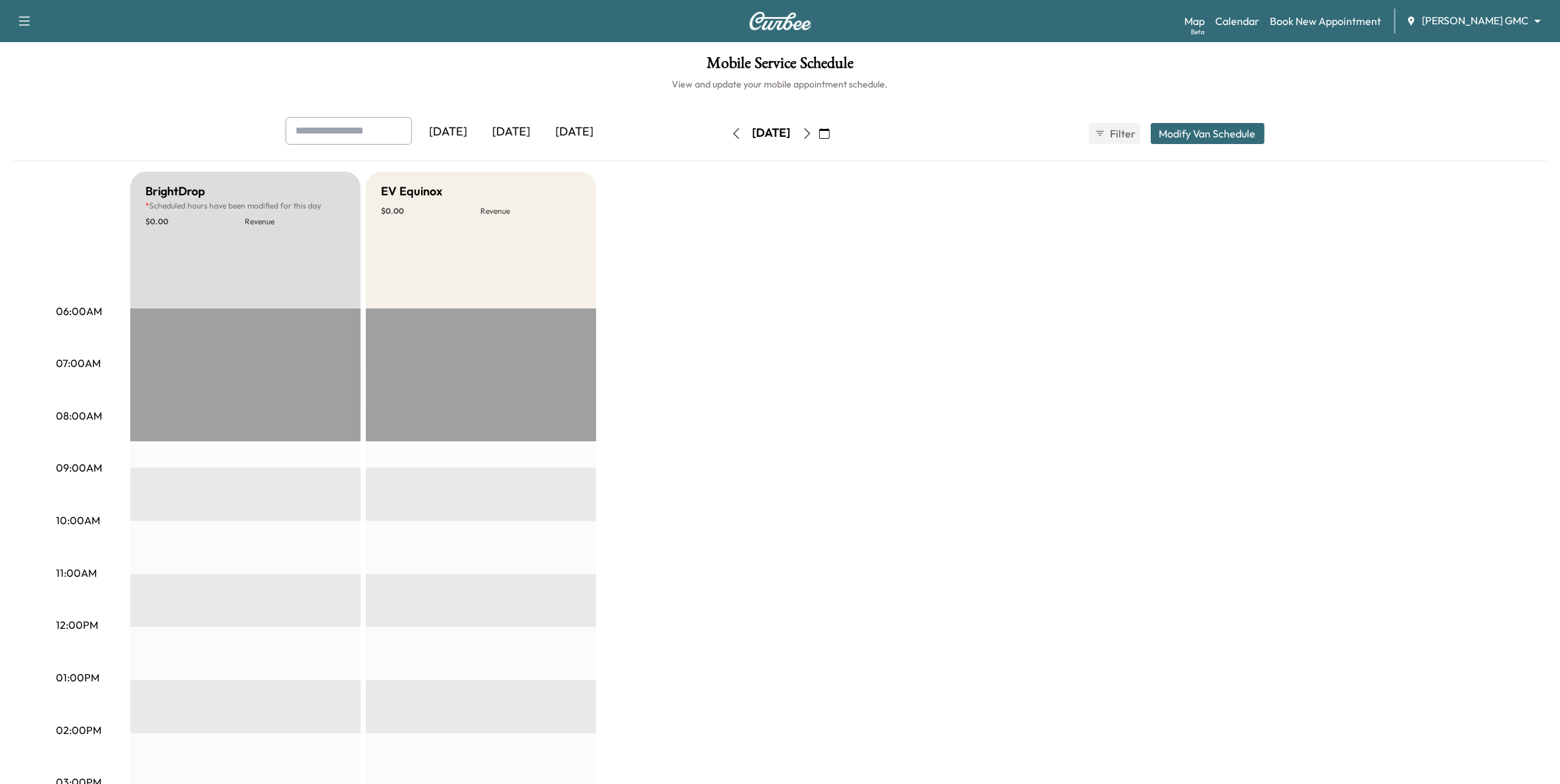
click at [731, 133] on icon "button" at bounding box center [736, 133] width 11 height 11
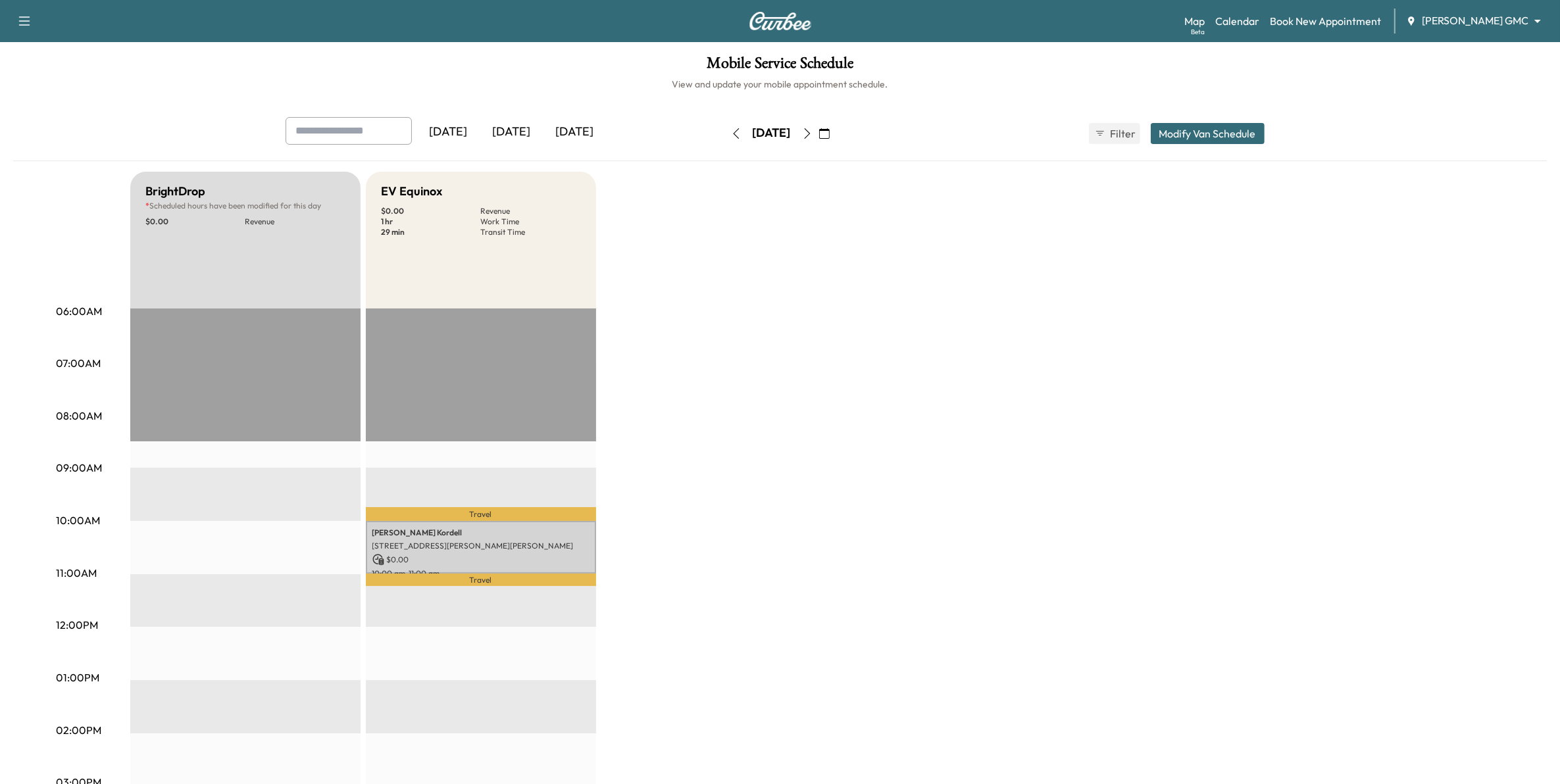
click at [731, 133] on icon "button" at bounding box center [736, 133] width 11 height 11
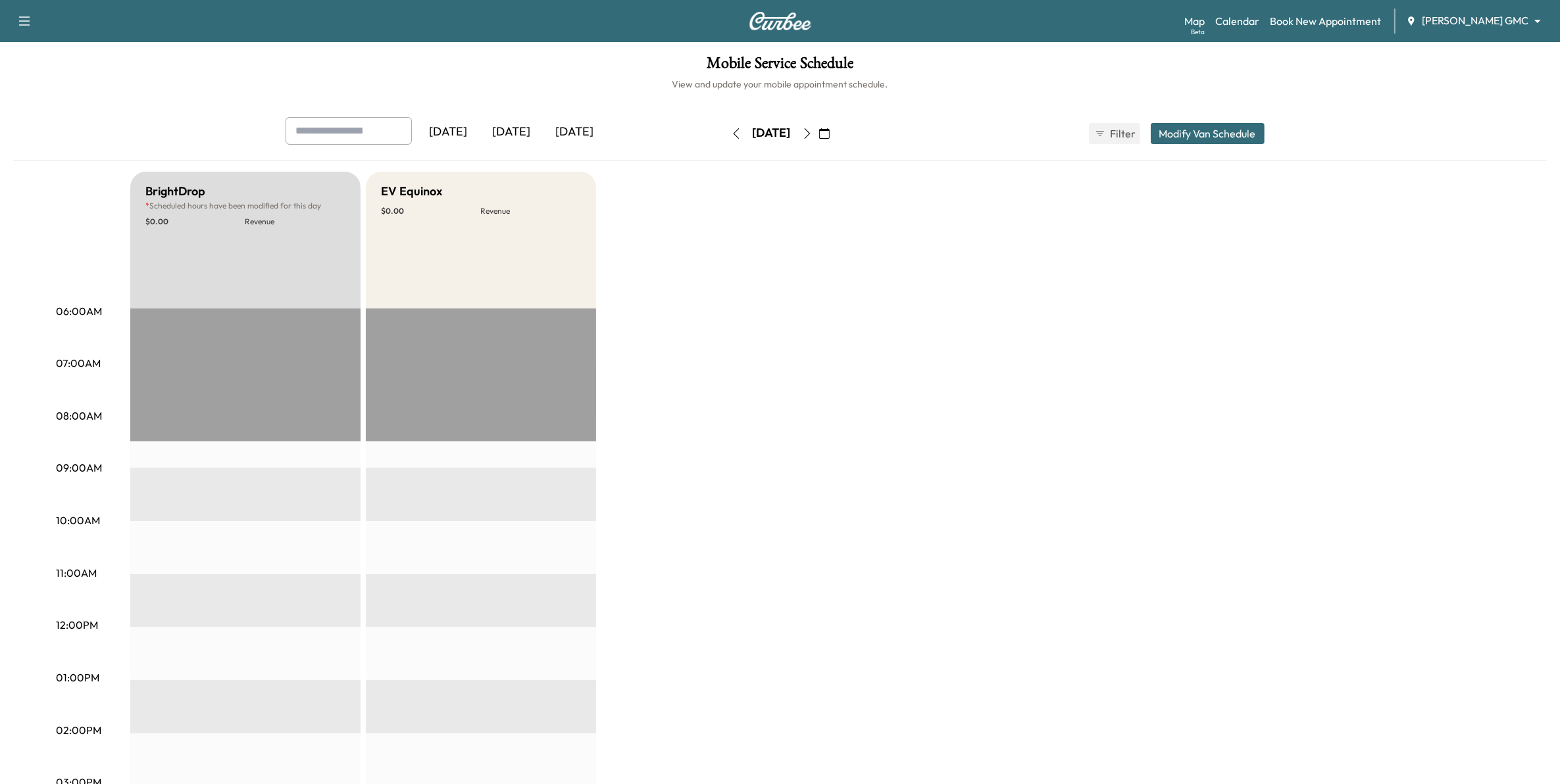
click at [731, 136] on icon "button" at bounding box center [736, 133] width 11 height 11
click at [733, 132] on icon "button" at bounding box center [735, 133] width 6 height 11
click at [731, 132] on icon "button" at bounding box center [736, 133] width 11 height 11
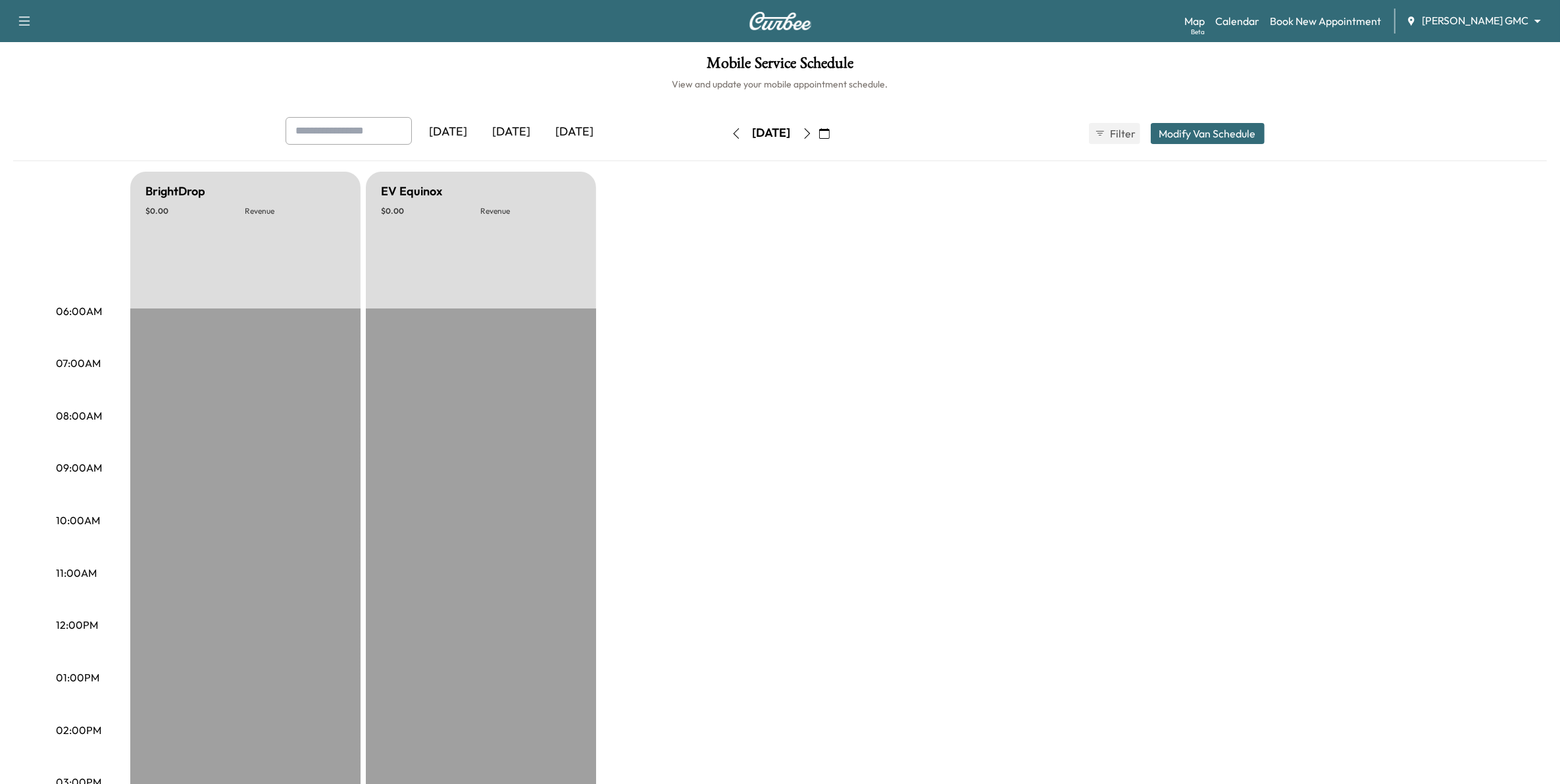
click at [733, 130] on icon "button" at bounding box center [735, 133] width 6 height 11
click at [731, 133] on icon "button" at bounding box center [736, 133] width 11 height 11
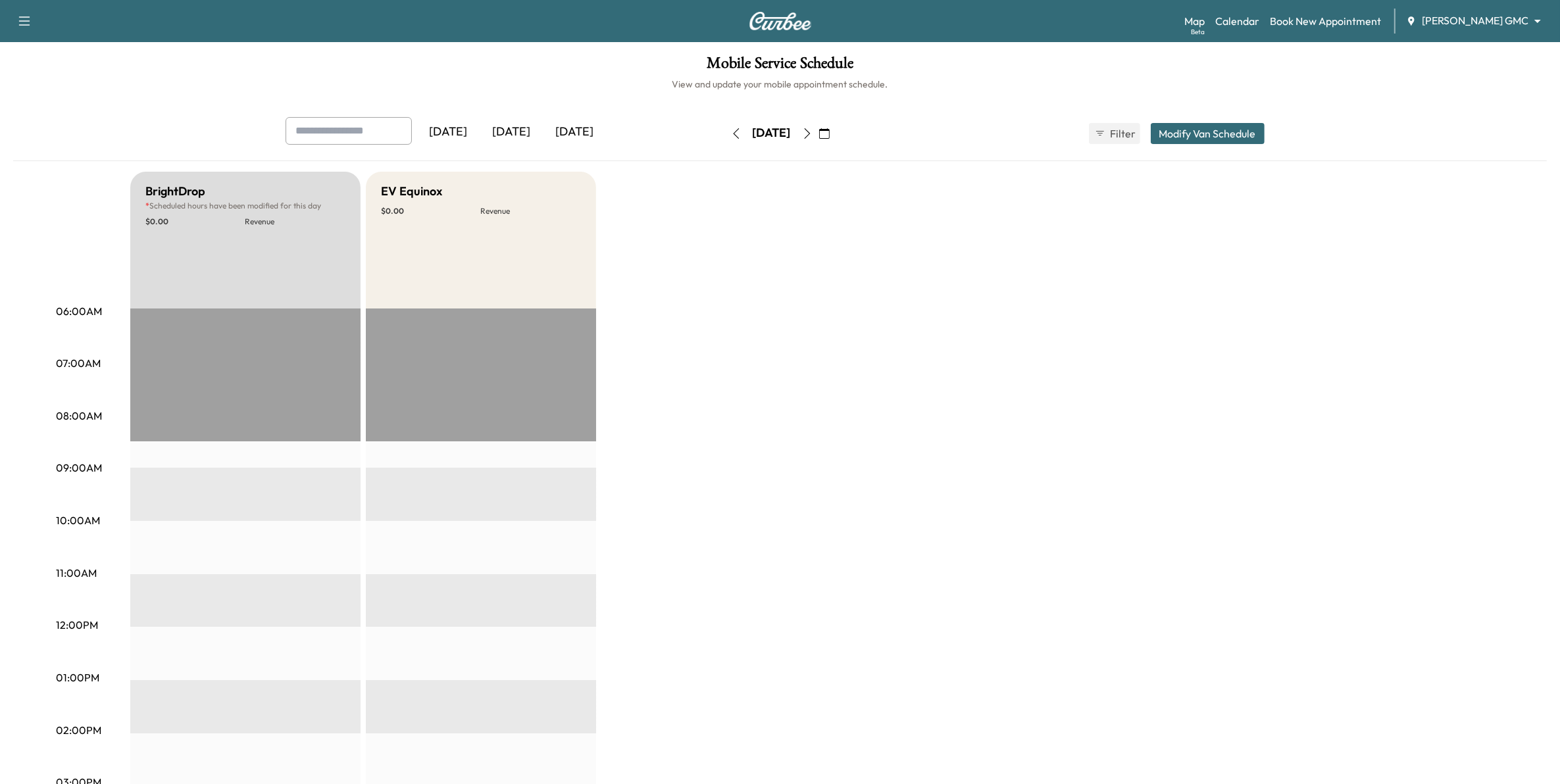
click at [731, 136] on icon "button" at bounding box center [736, 133] width 11 height 11
click at [731, 137] on icon "button" at bounding box center [736, 133] width 11 height 11
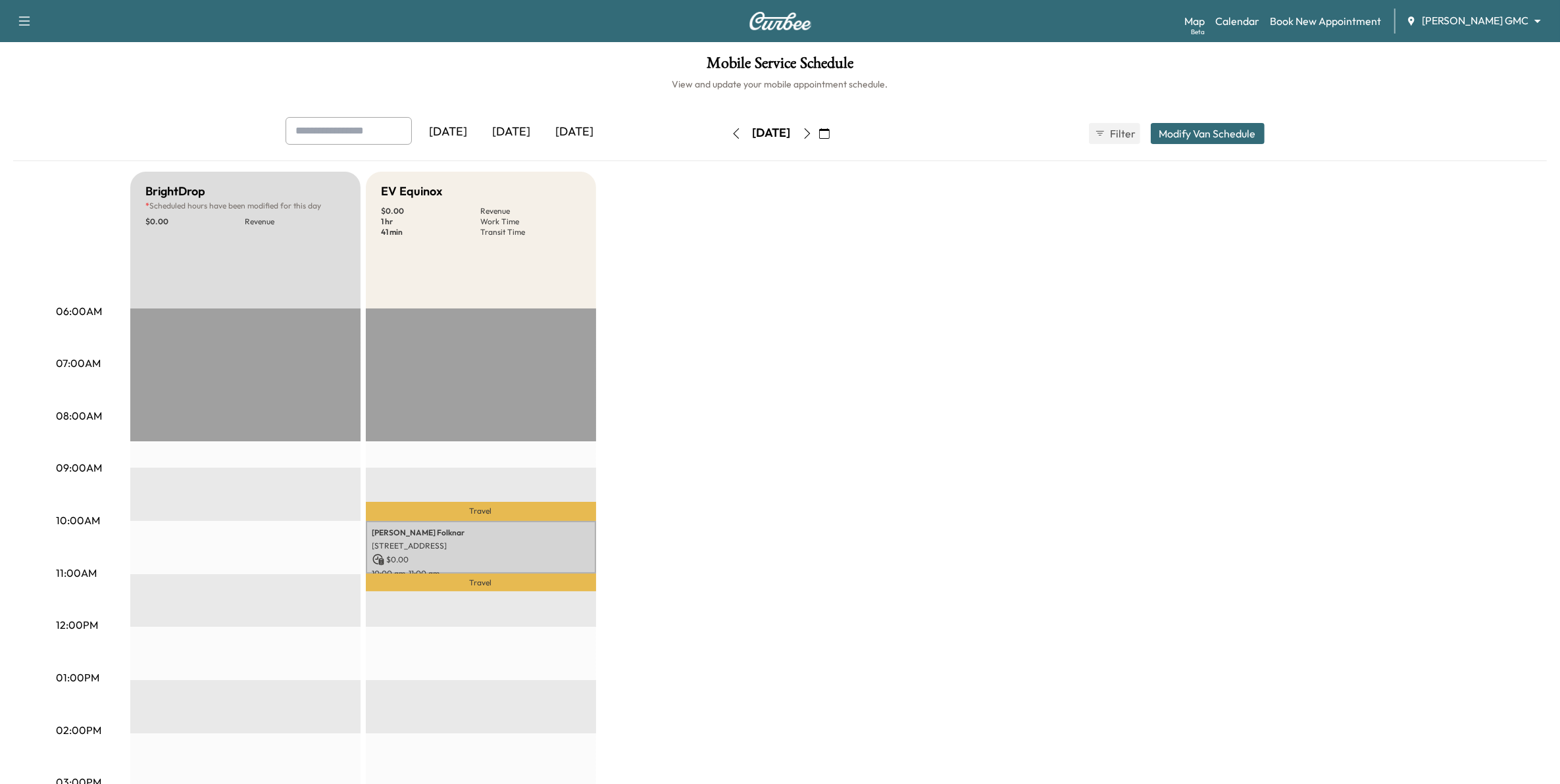
click at [908, 459] on div "BrightDrop * Scheduled hours have been modified for this day $ 0.00 Revenue EST…" at bounding box center [817, 665] width 1374 height 987
click at [1327, 24] on link "Book New Appointment" at bounding box center [1325, 20] width 111 height 16
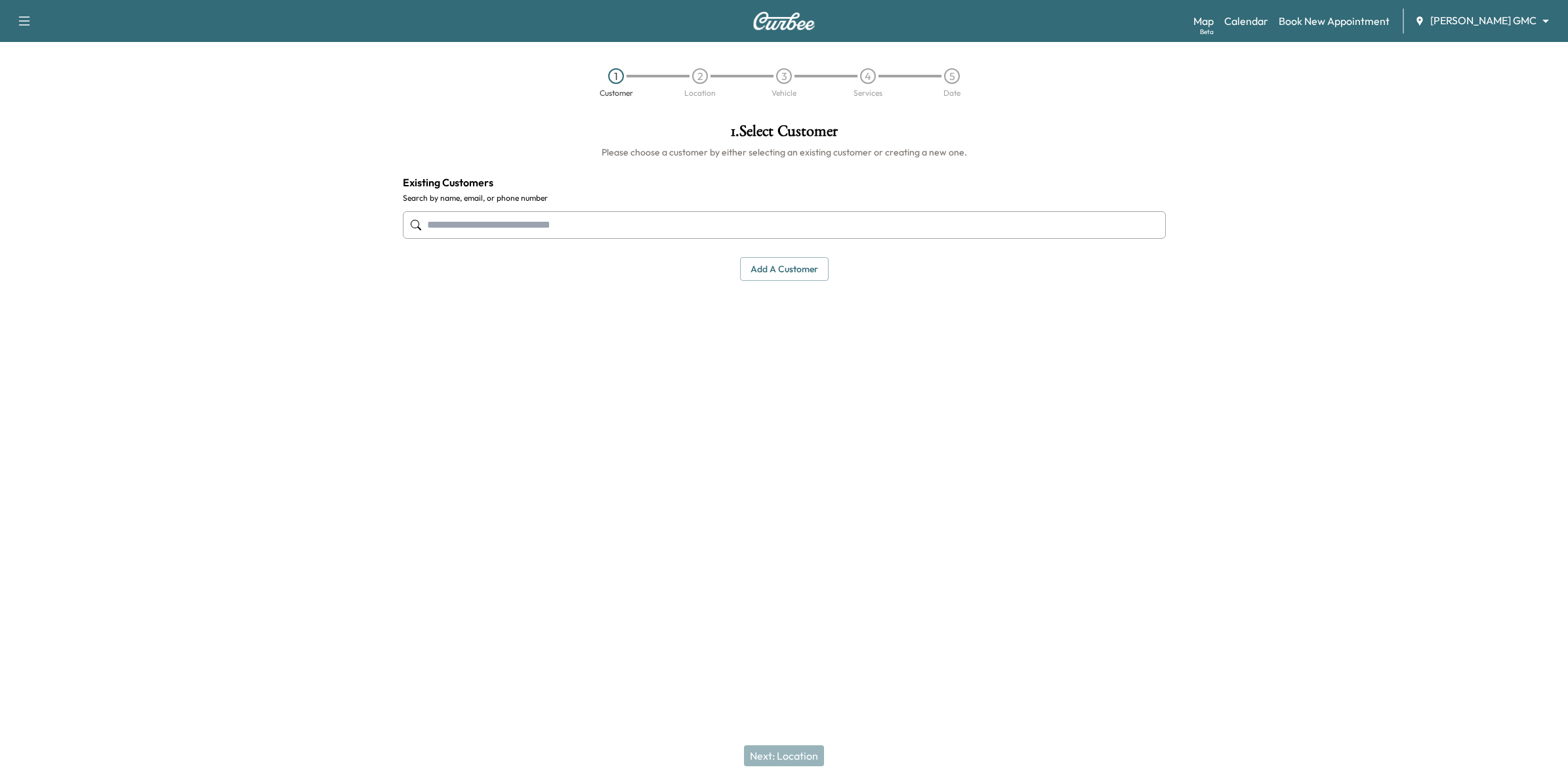
click at [650, 228] on input "text" at bounding box center [784, 225] width 763 height 28
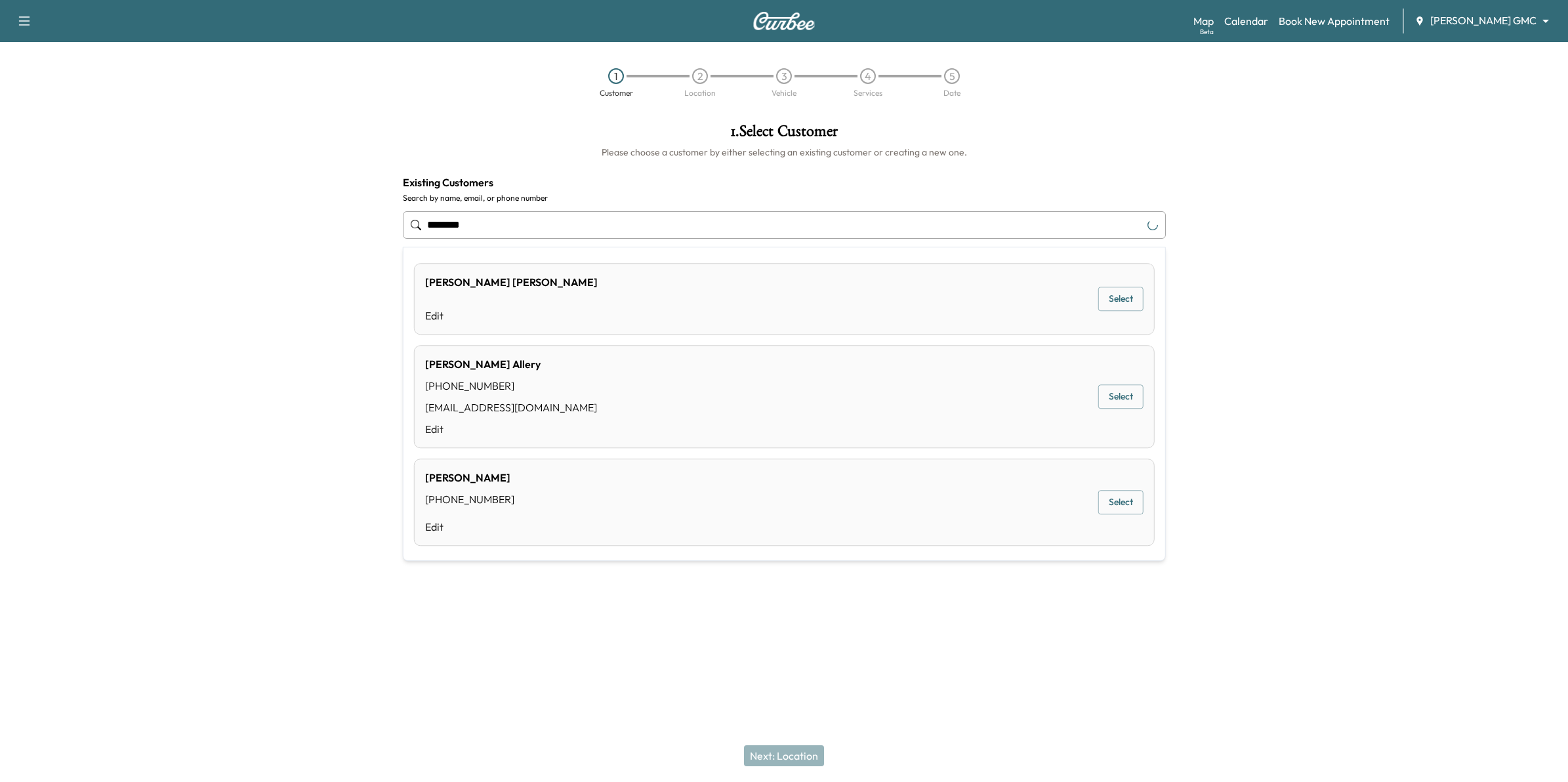
type input "********"
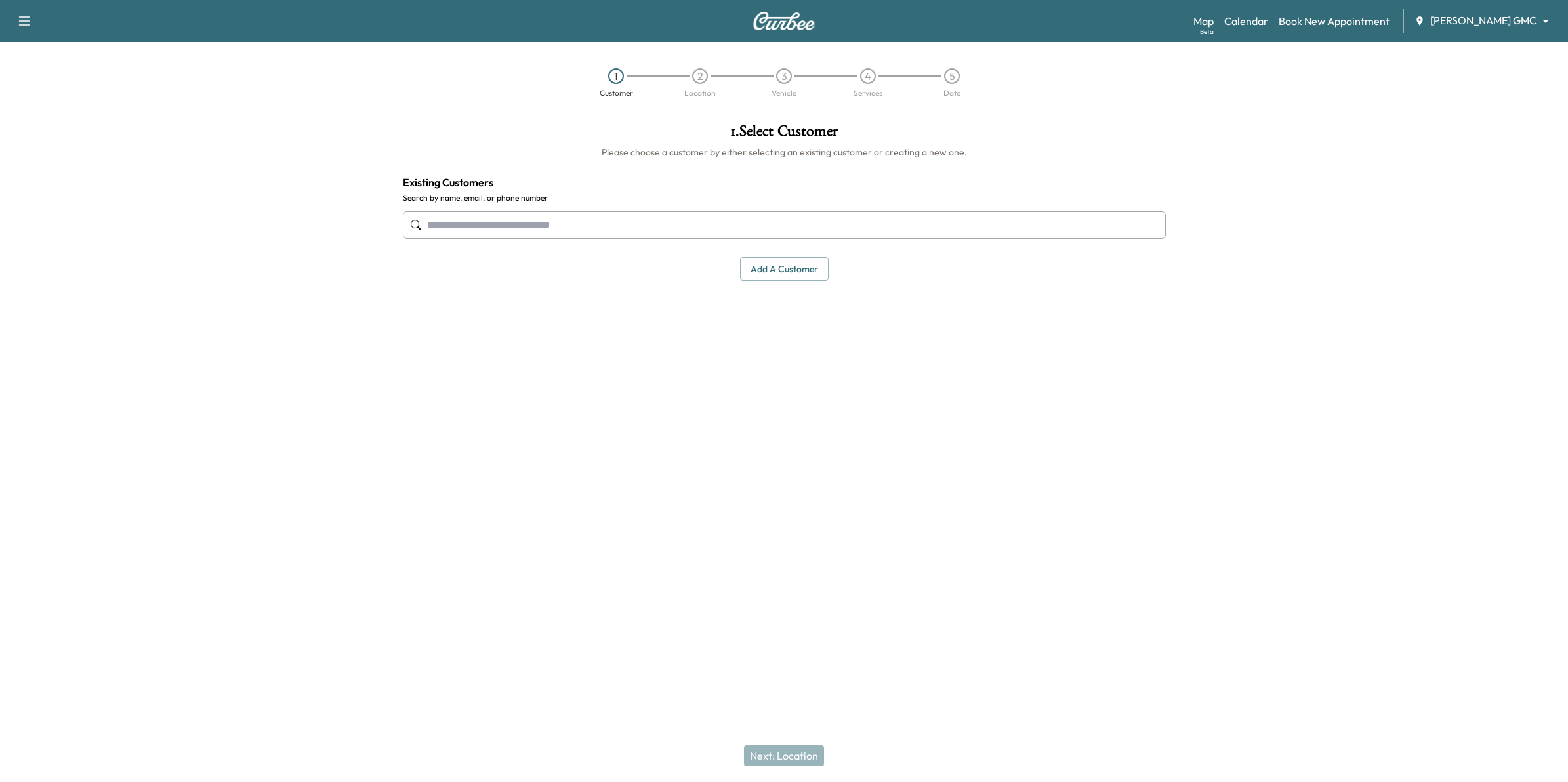
click at [1490, 11] on div "Map Beta Calendar Book New Appointment [PERSON_NAME] GMC ******** ​" at bounding box center [1376, 20] width 364 height 25
click at [1260, 15] on link "Calendar" at bounding box center [1247, 20] width 44 height 15
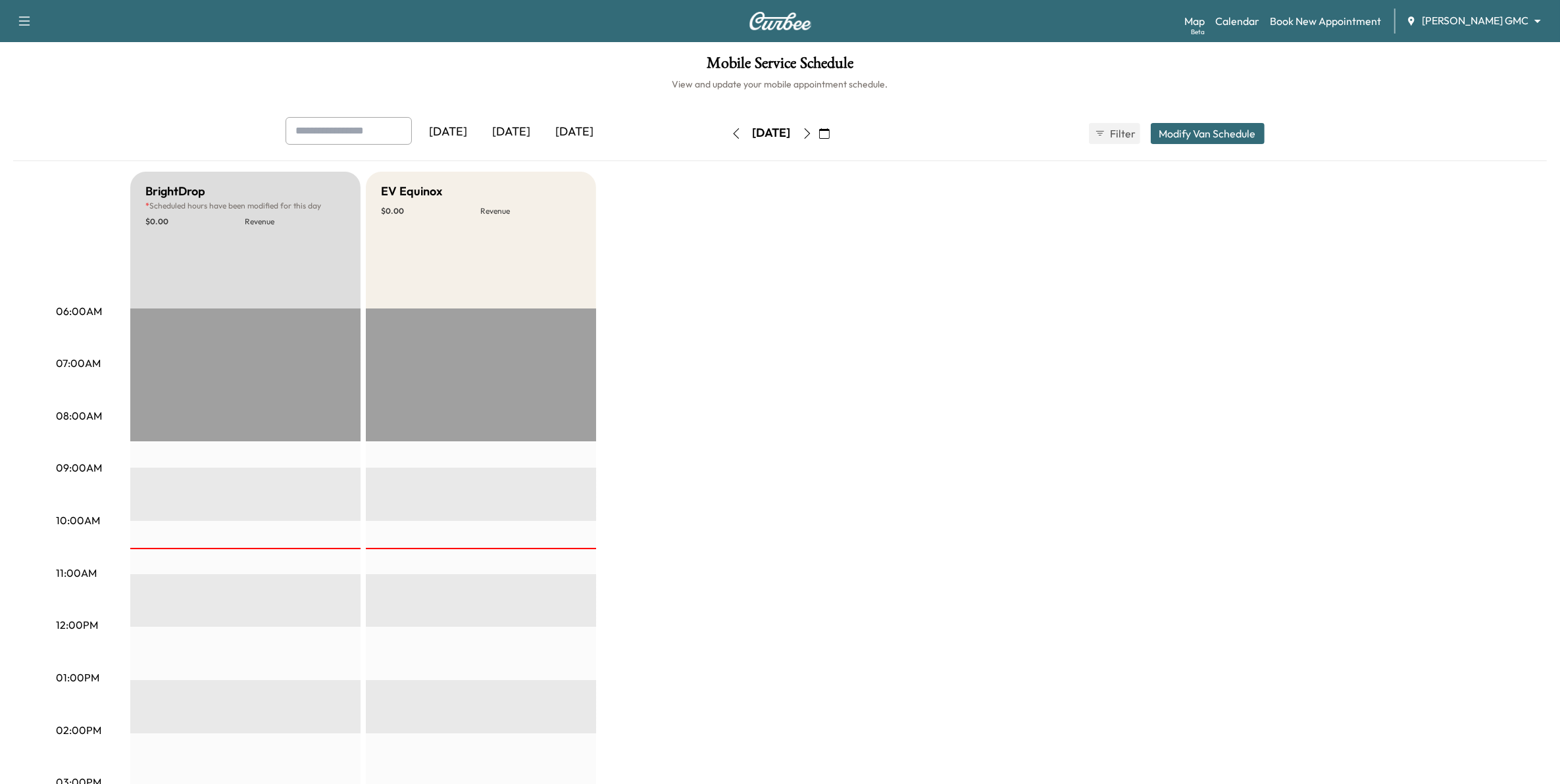
click at [830, 133] on icon "button" at bounding box center [824, 133] width 11 height 11
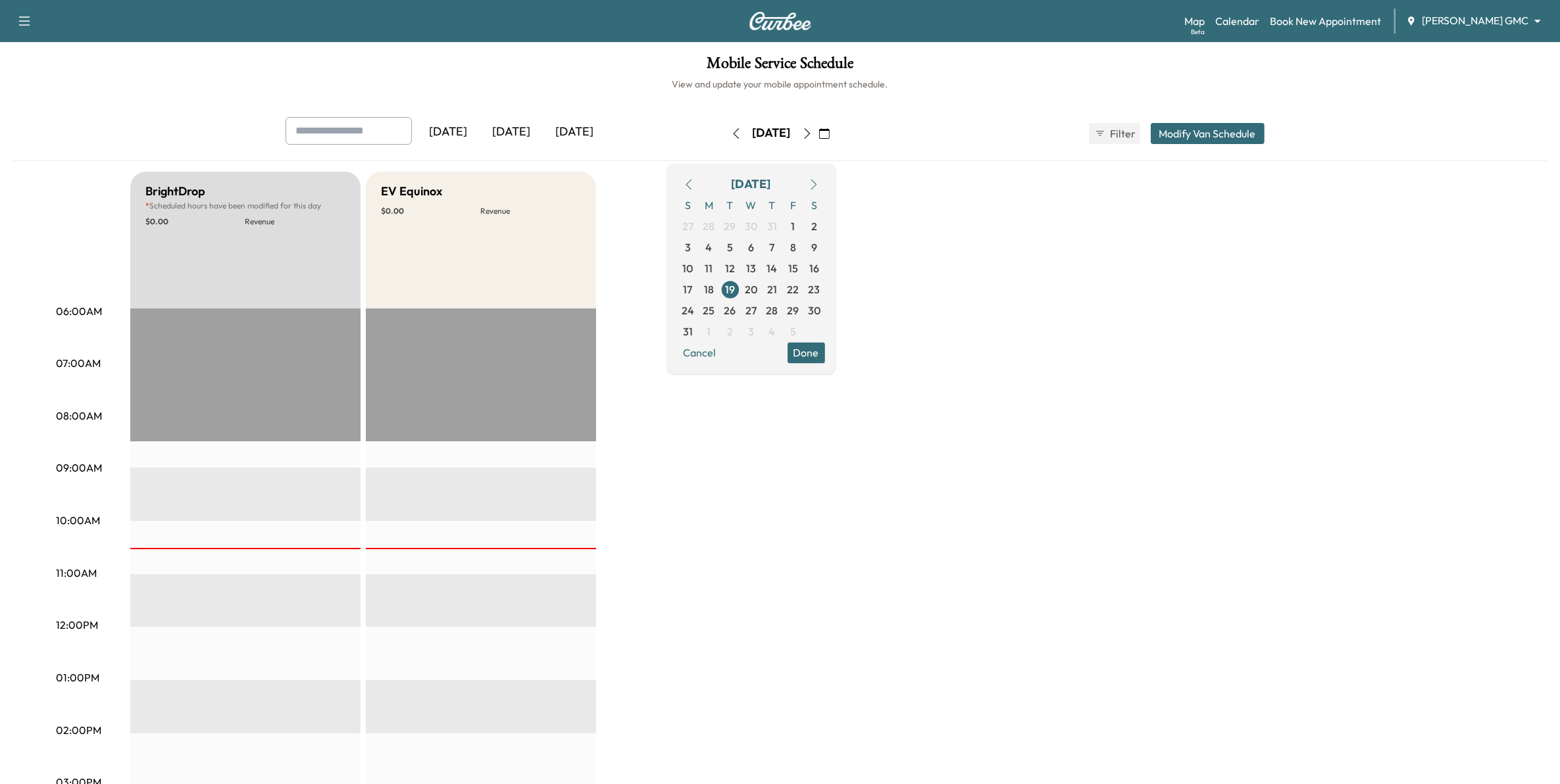
click at [819, 184] on icon "button" at bounding box center [814, 184] width 11 height 11
click at [776, 224] on span "4" at bounding box center [773, 226] width 7 height 16
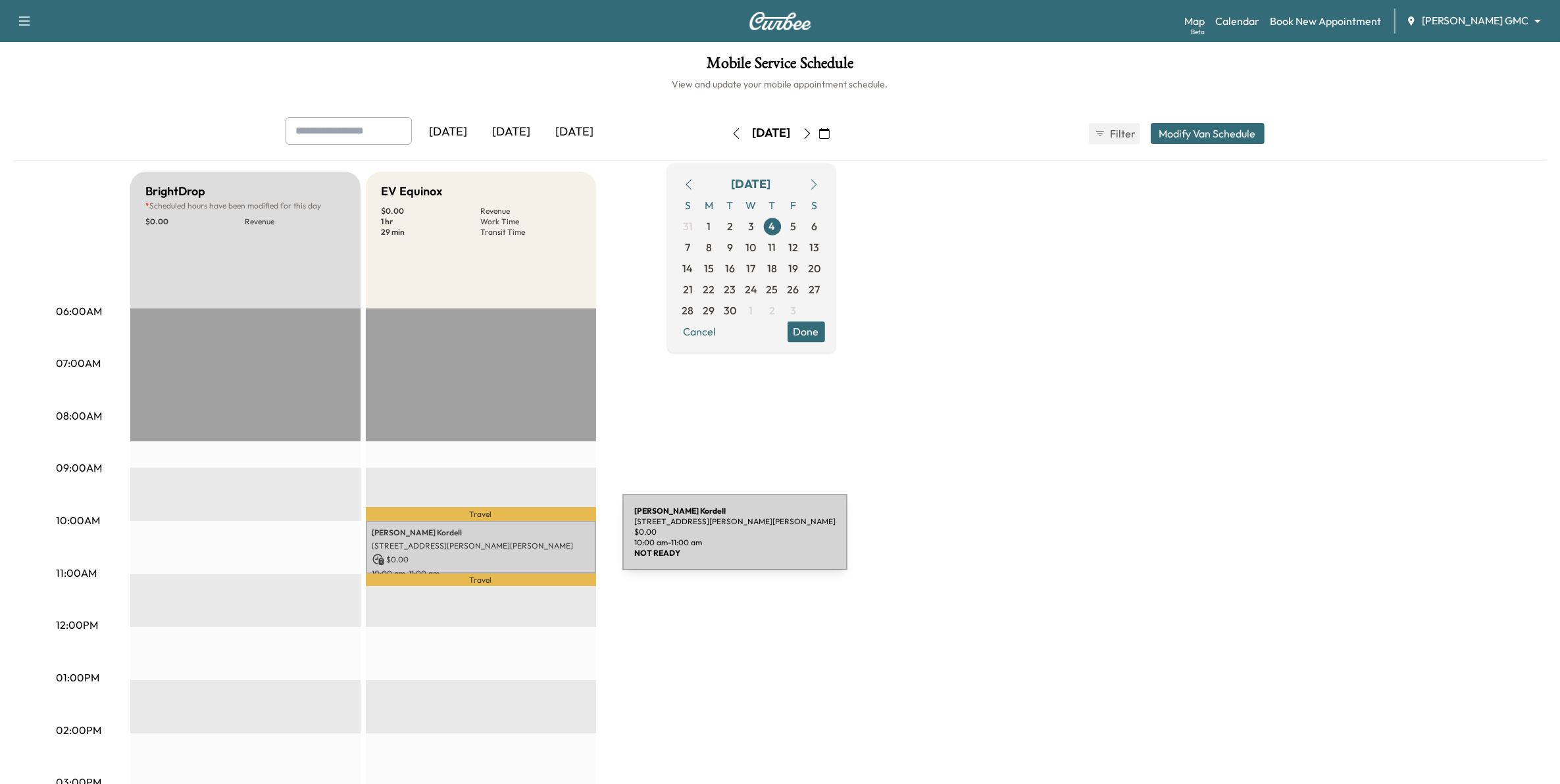
click at [524, 540] on p "[STREET_ADDRESS][PERSON_NAME][PERSON_NAME]" at bounding box center [481, 545] width 217 height 11
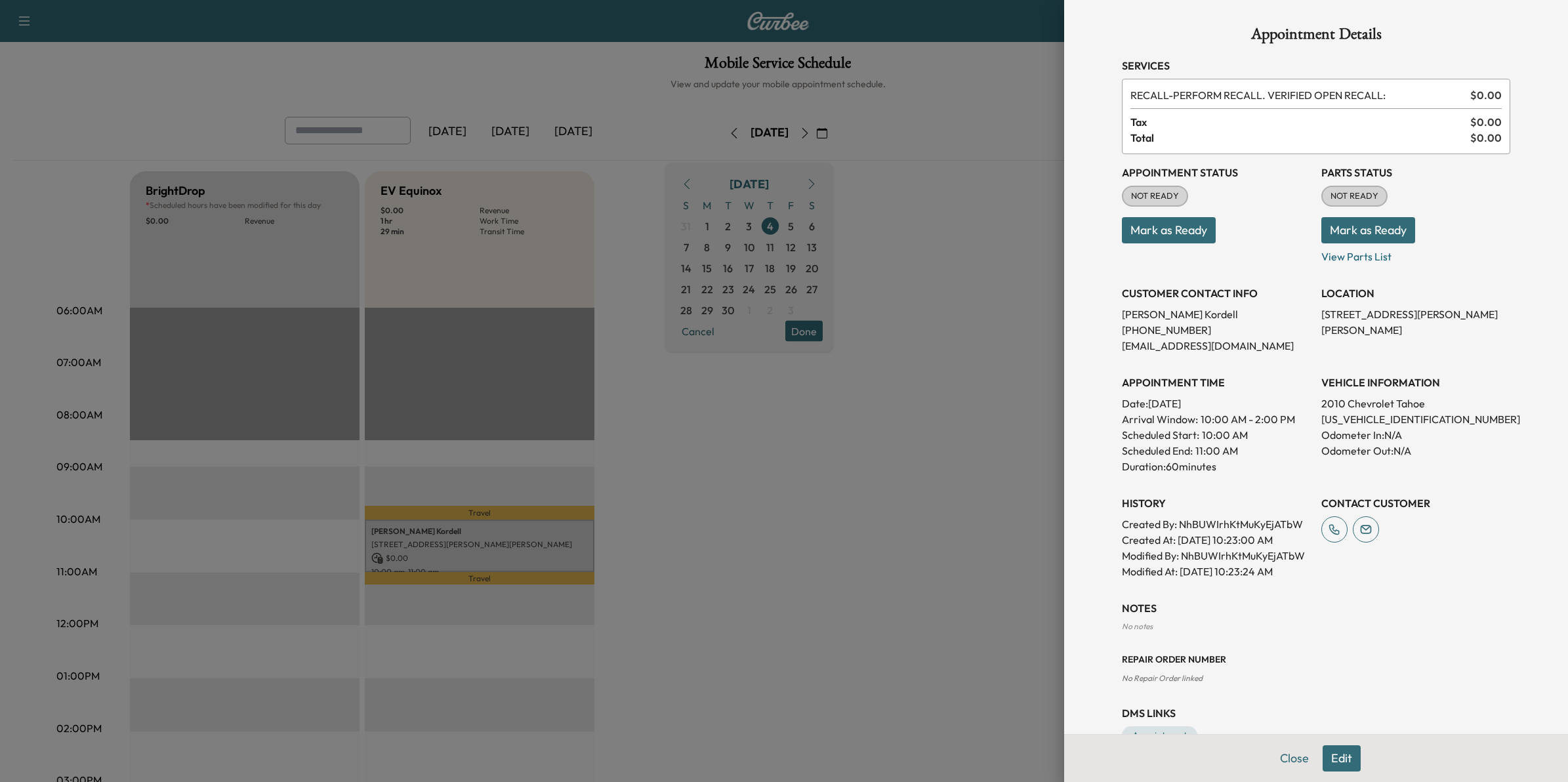
click at [1331, 759] on button "Edit" at bounding box center [1341, 758] width 38 height 26
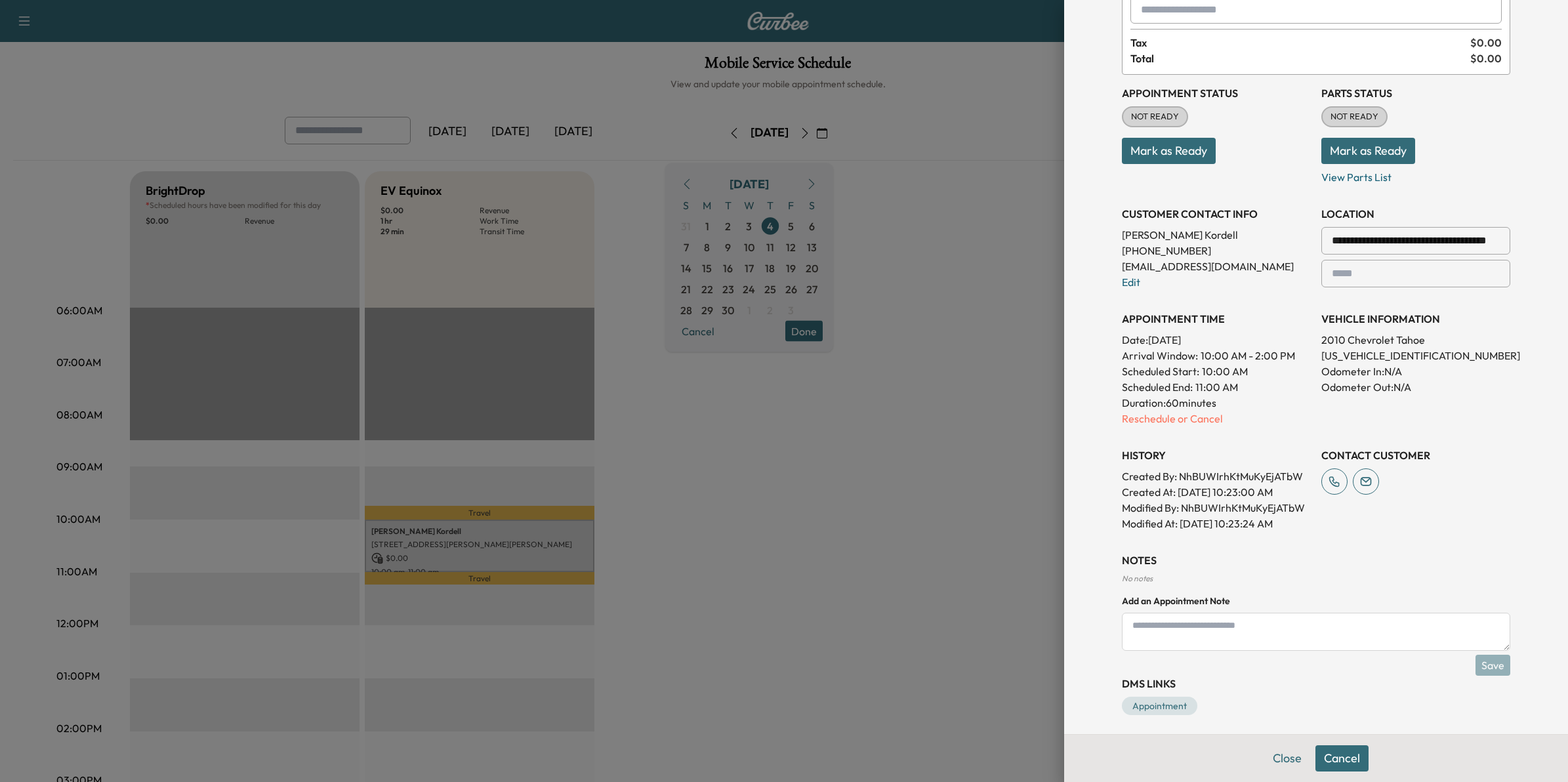
scroll to position [115, 0]
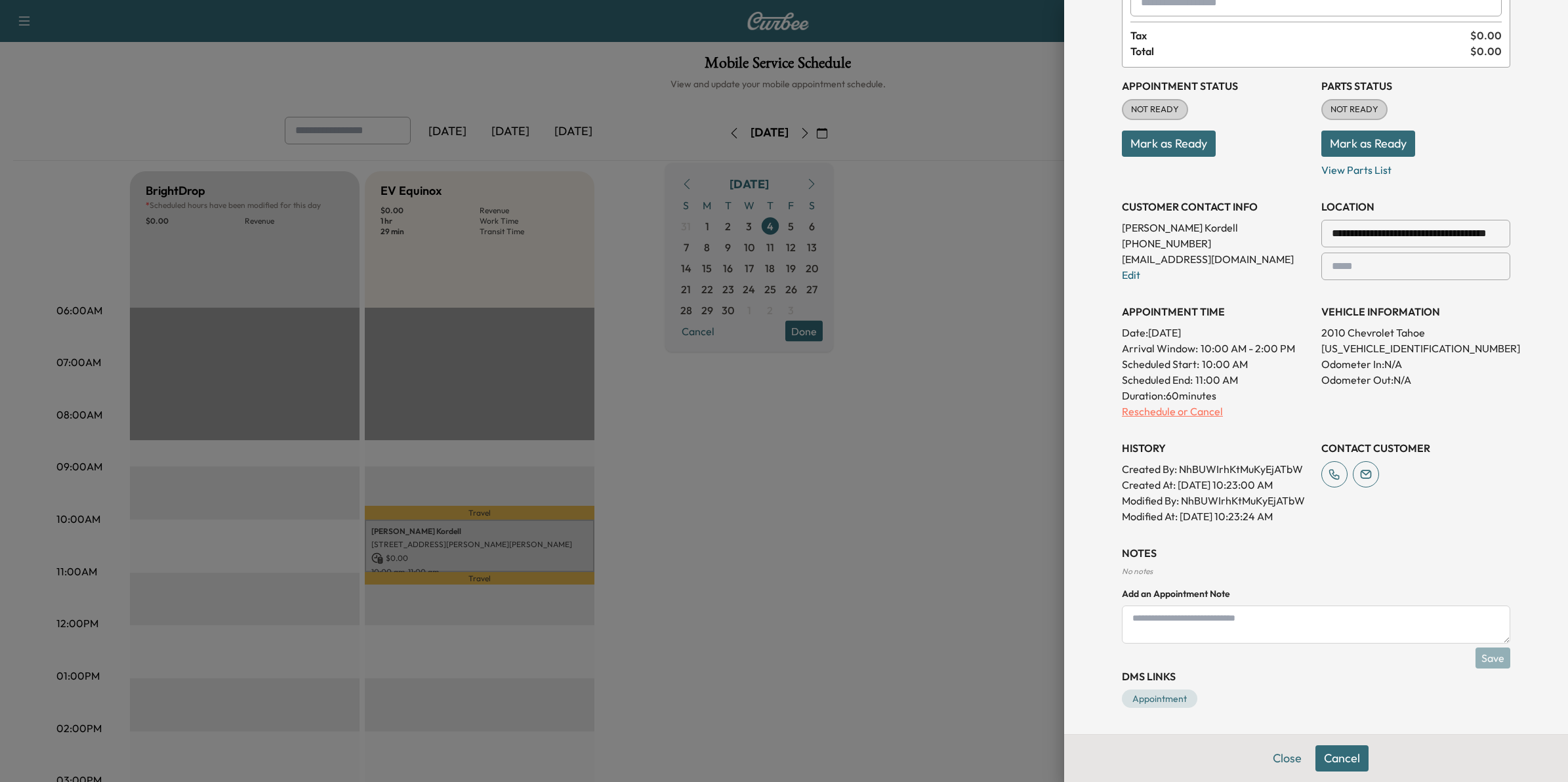
click at [1161, 412] on p "Reschedule or Cancel" at bounding box center [1217, 411] width 189 height 15
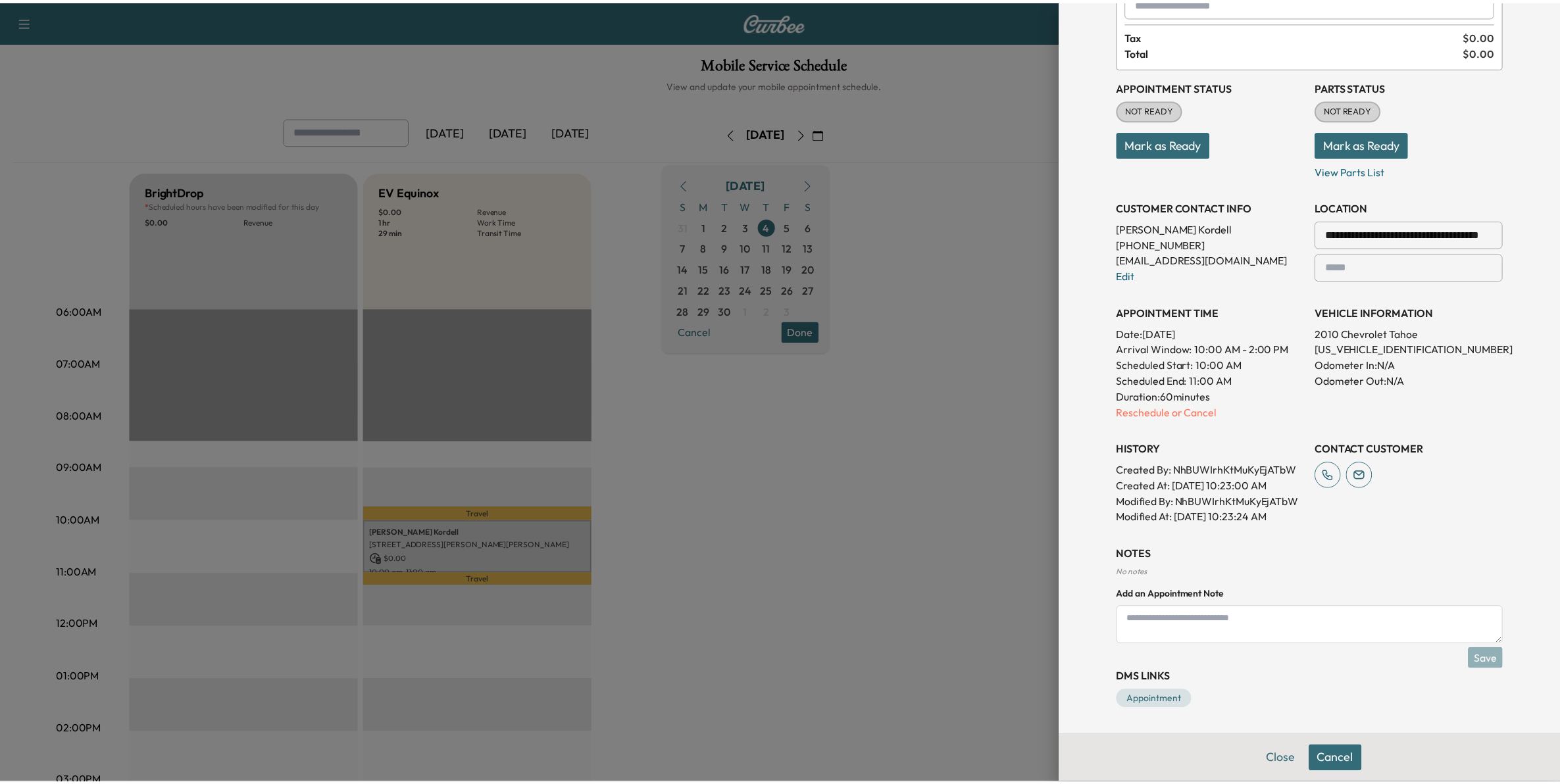
scroll to position [0, 0]
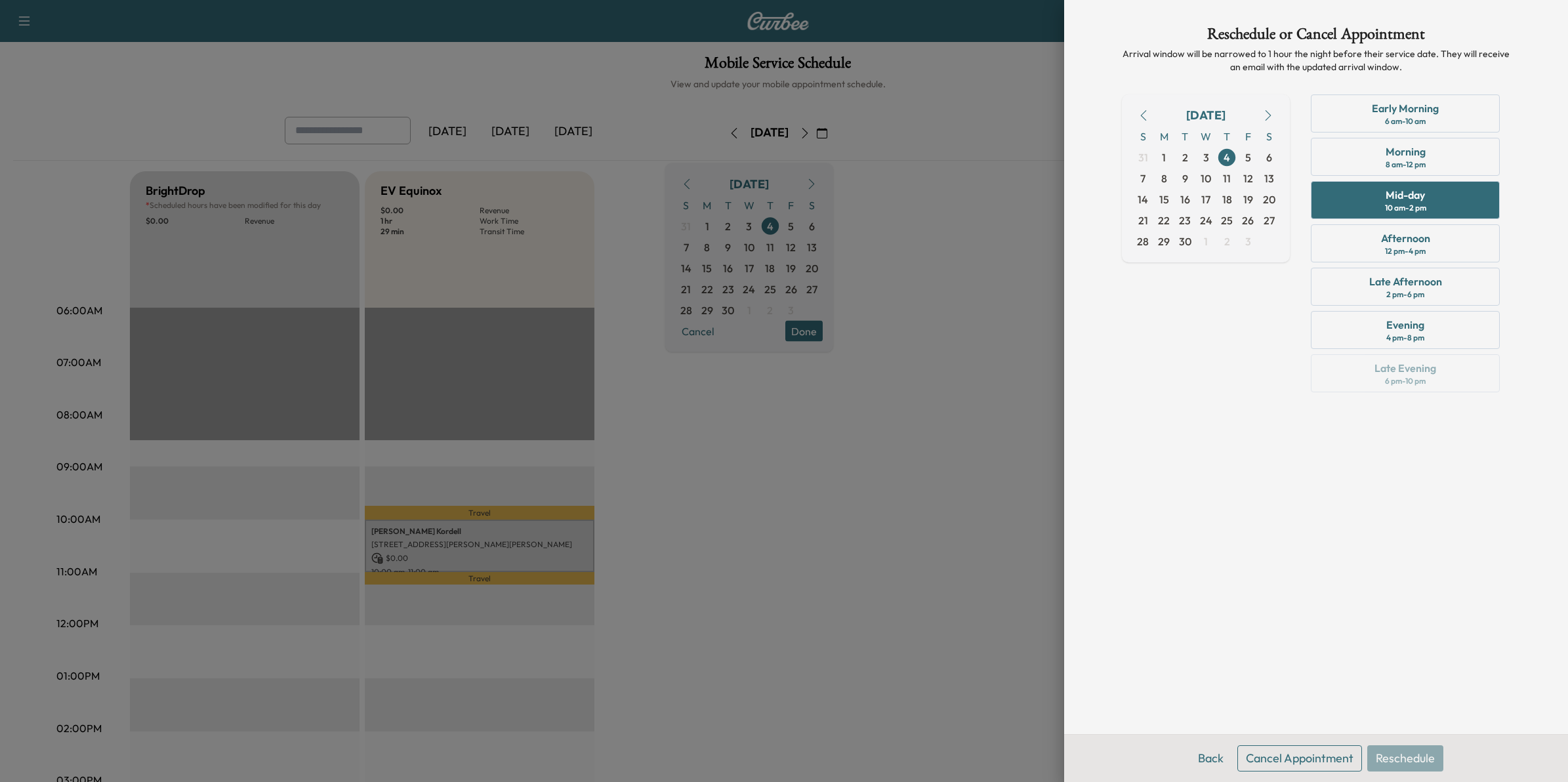
click at [1329, 762] on button "Cancel Appointment" at bounding box center [1300, 758] width 125 height 26
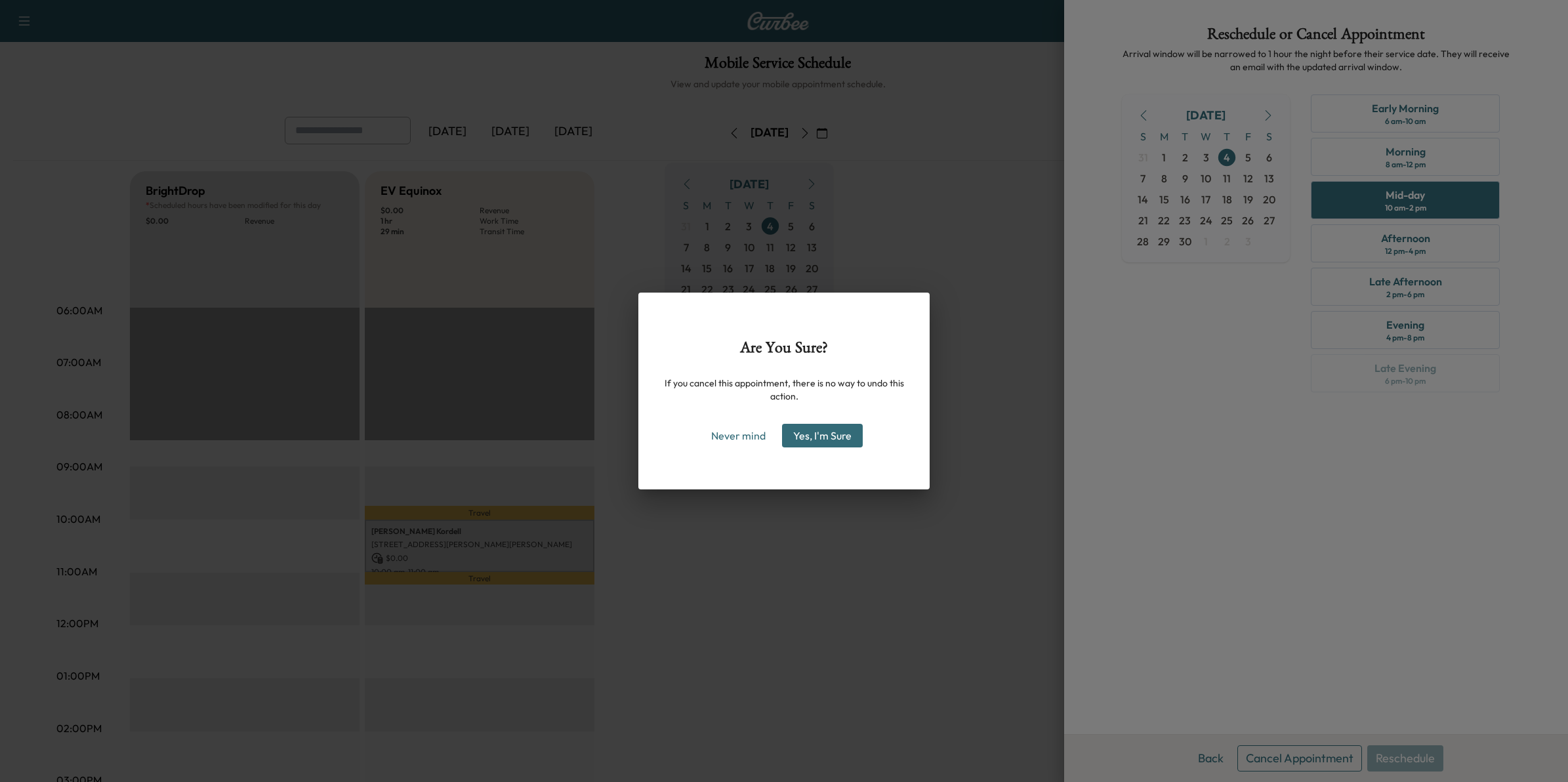
click at [840, 428] on button "Yes, I'm Sure" at bounding box center [822, 435] width 81 height 24
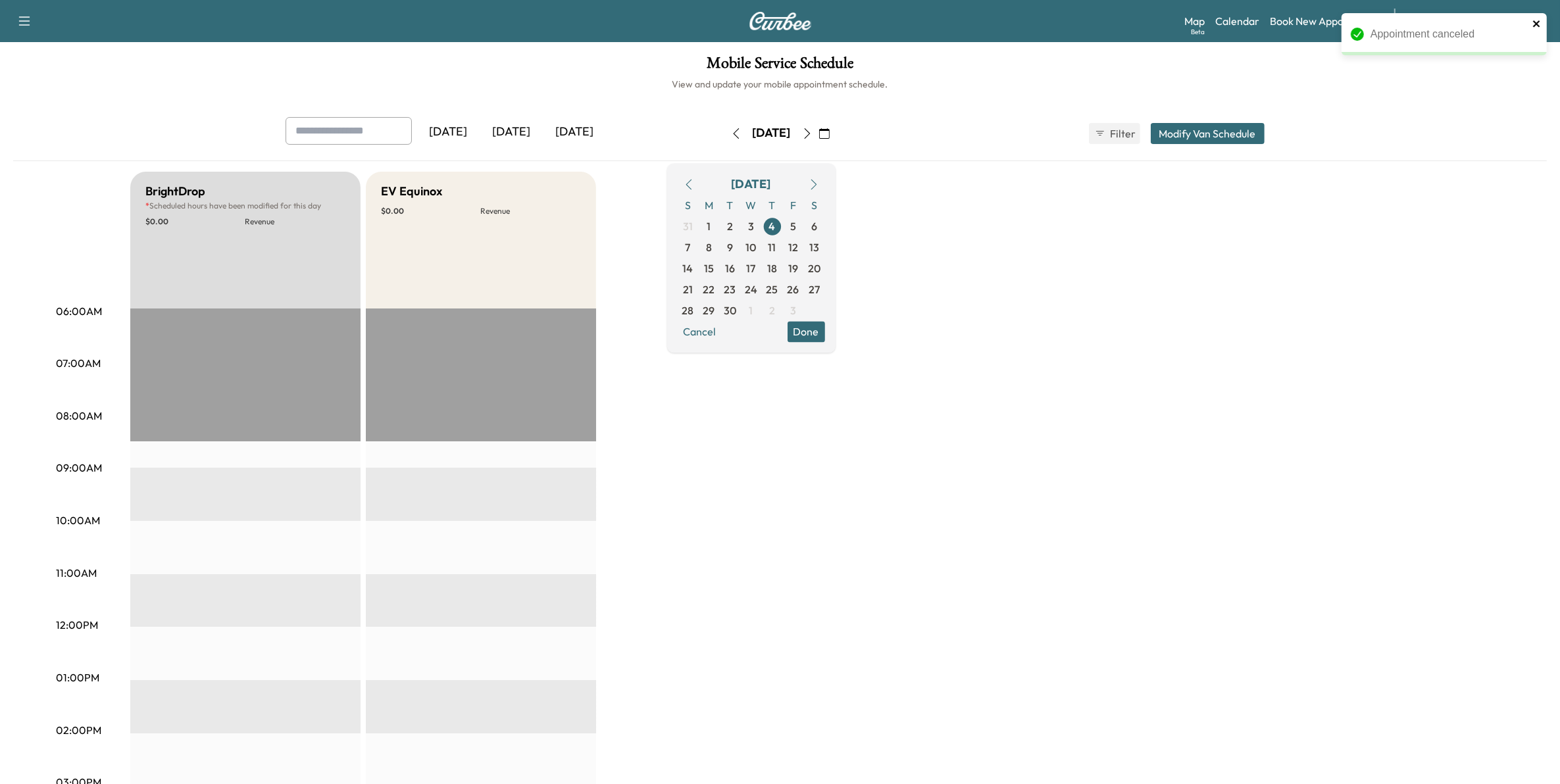
click at [1535, 23] on icon "close" at bounding box center [1536, 24] width 7 height 7
click at [1507, 23] on div "Appointment canceled" at bounding box center [1445, 39] width 211 height 58
click at [1475, 22] on body "Appointment canceled Support Log Out Map Beta Calendar Book New Appointment [PE…" at bounding box center [780, 392] width 1560 height 784
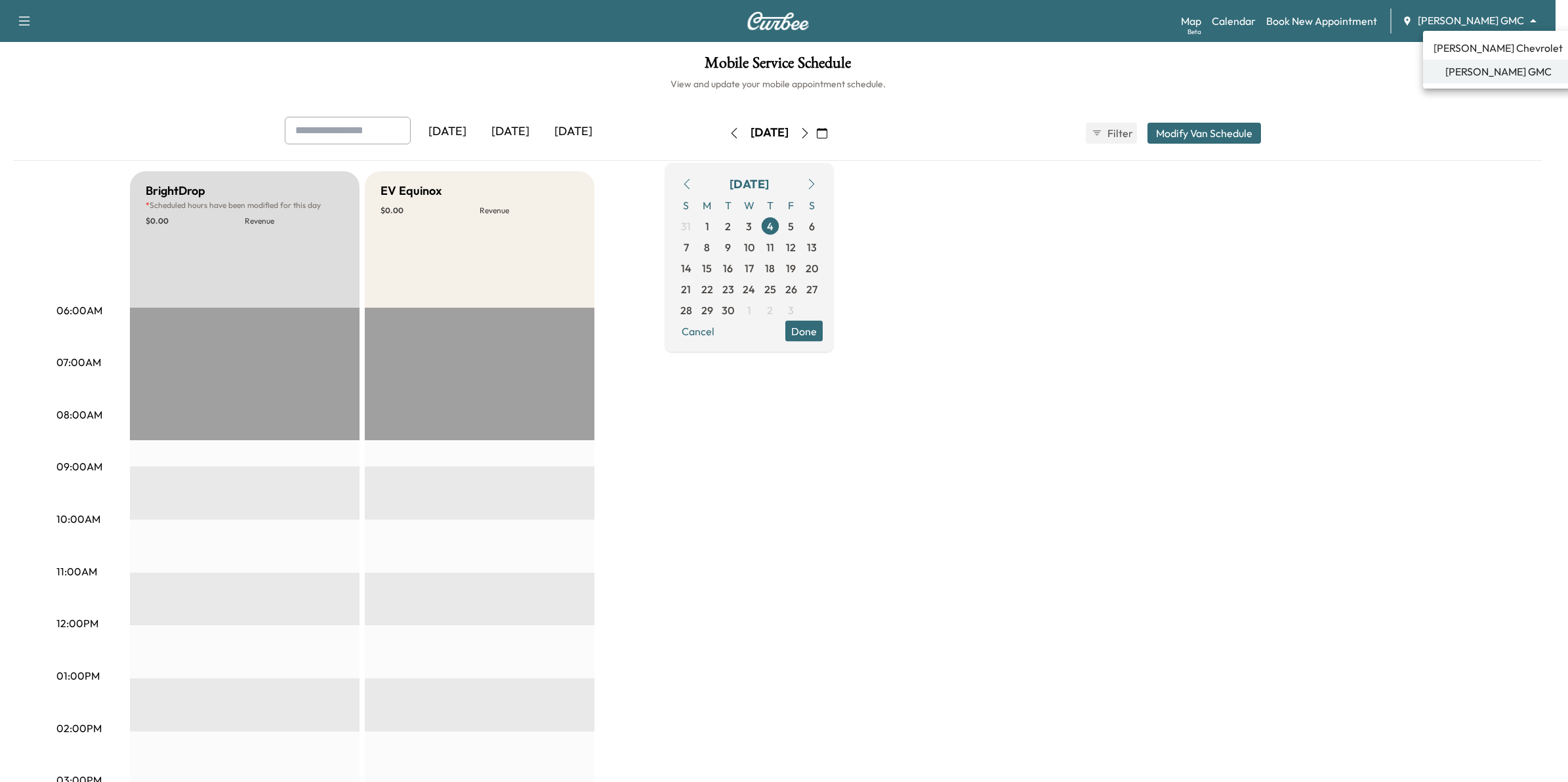
click at [1470, 48] on span "[PERSON_NAME] Chevrolet" at bounding box center [1498, 47] width 130 height 15
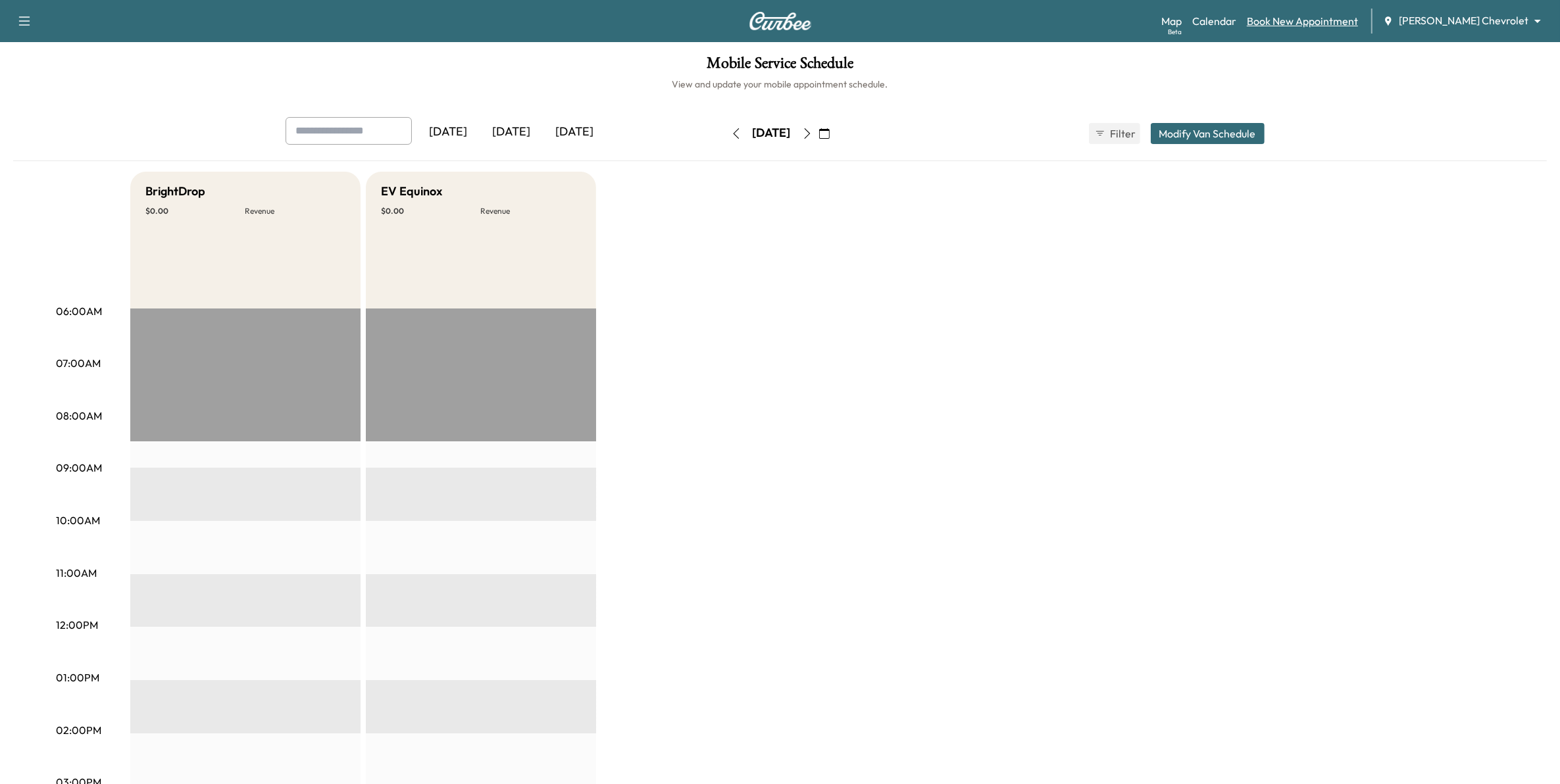
click at [1334, 26] on link "Book New Appointment" at bounding box center [1302, 20] width 111 height 16
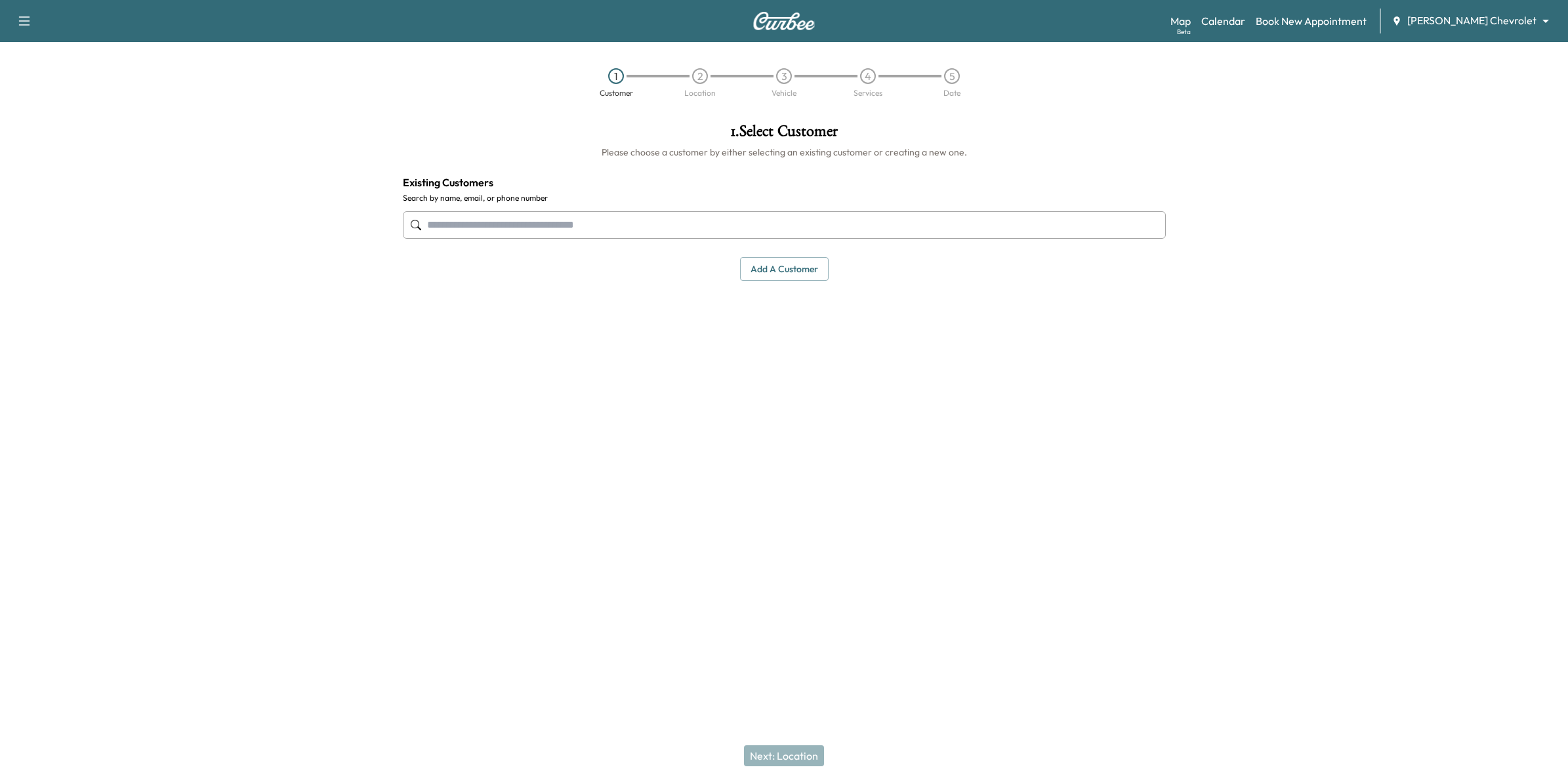
click at [712, 227] on input "text" at bounding box center [784, 225] width 763 height 28
type input "**********"
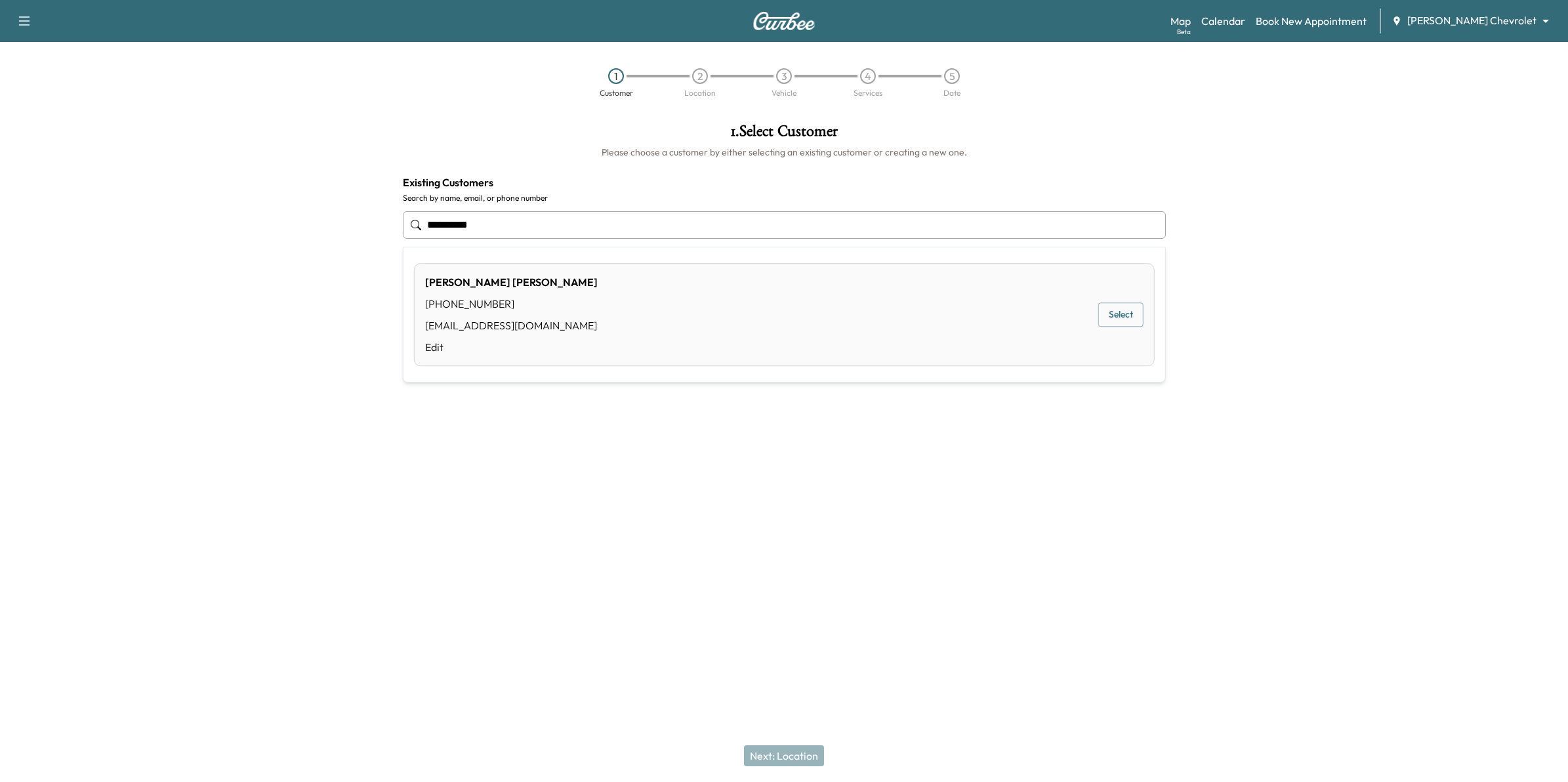
drag, startPoint x: 576, startPoint y: 233, endPoint x: 404, endPoint y: 224, distance: 172.2
click at [404, 224] on input "**********" at bounding box center [784, 225] width 763 height 28
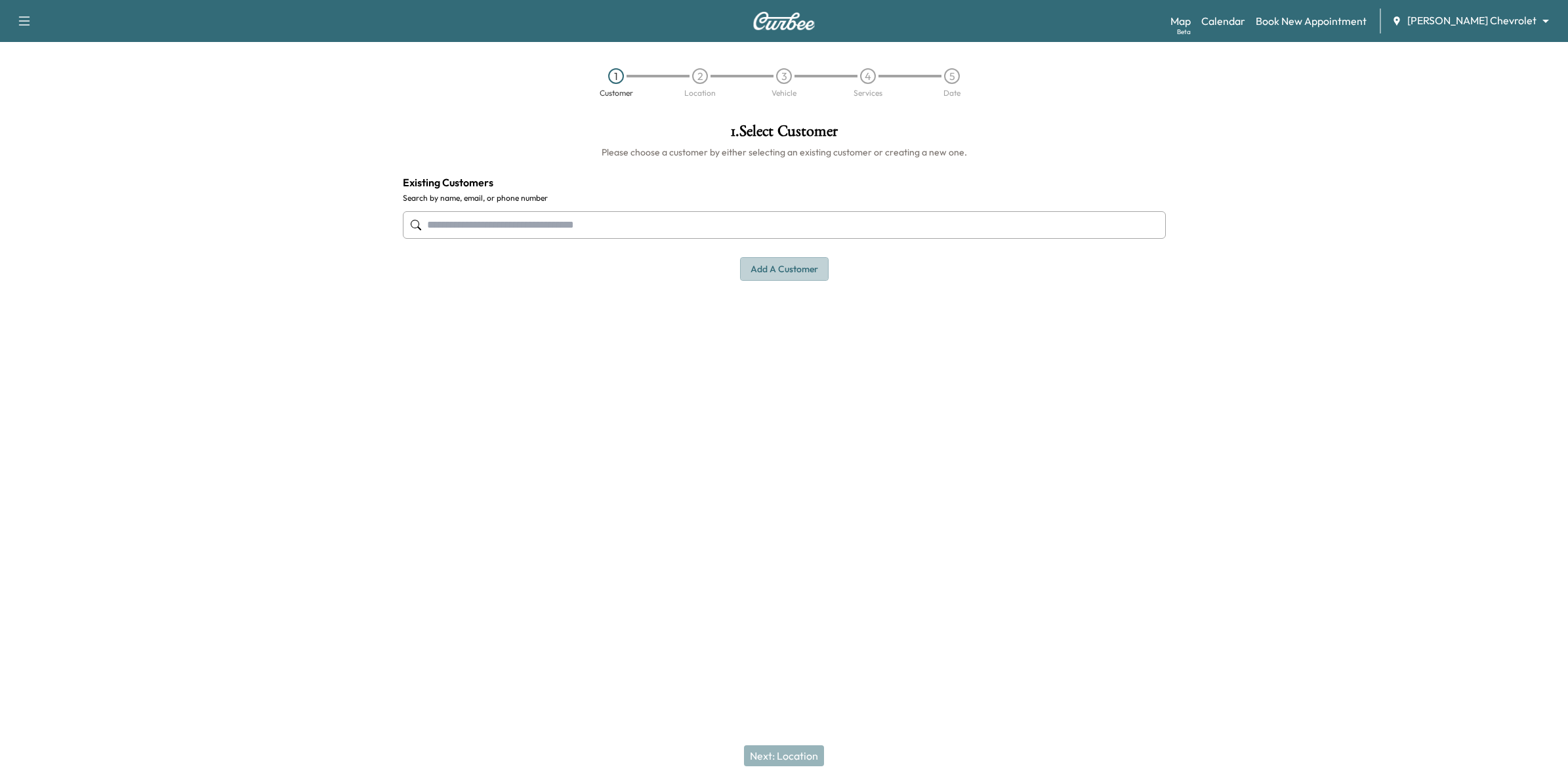
click at [811, 267] on button "Add a customer" at bounding box center [784, 269] width 89 height 24
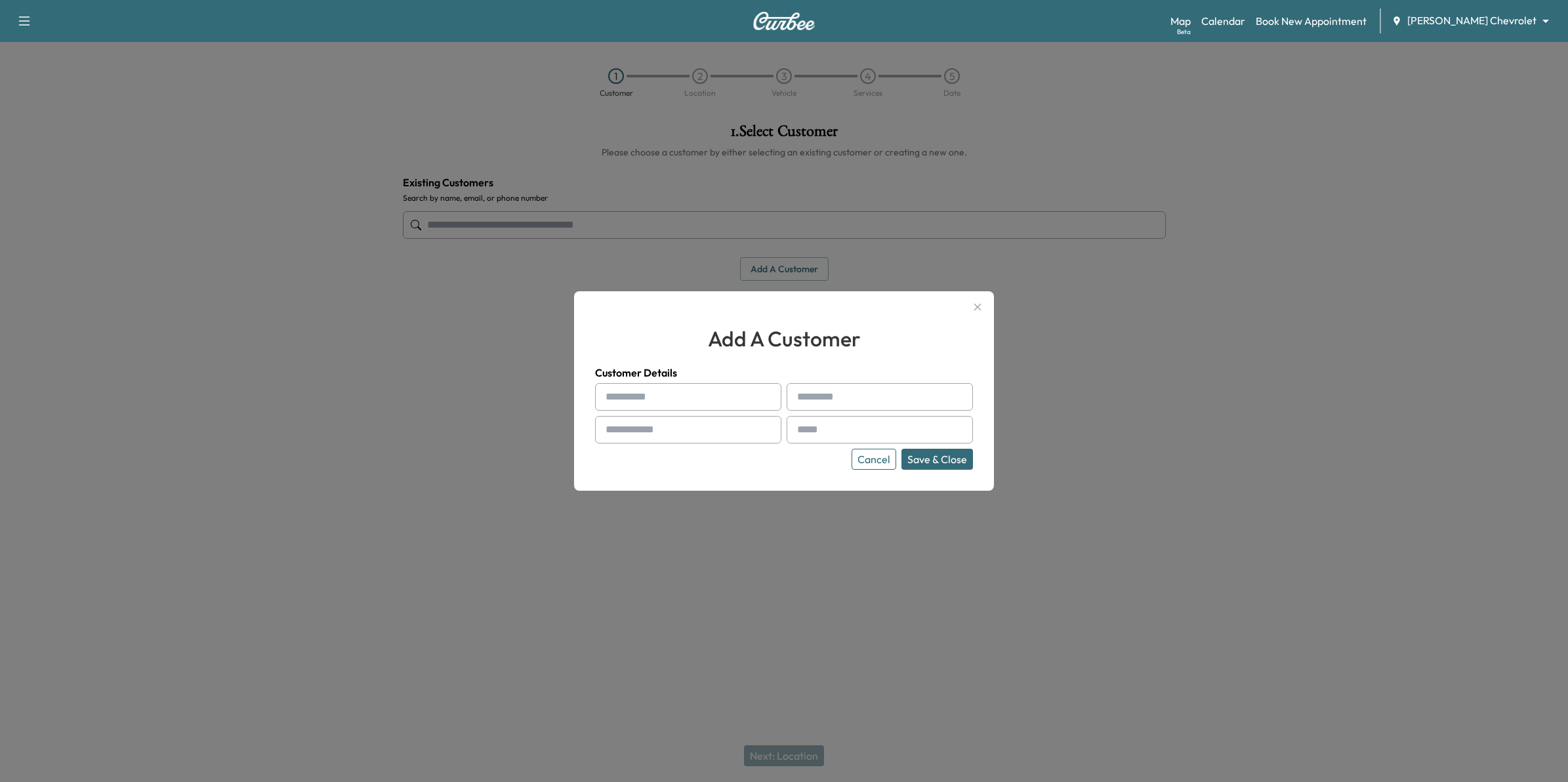
click at [732, 399] on input "text" at bounding box center [688, 397] width 187 height 28
type input "****"
type input "*******"
type input "**********"
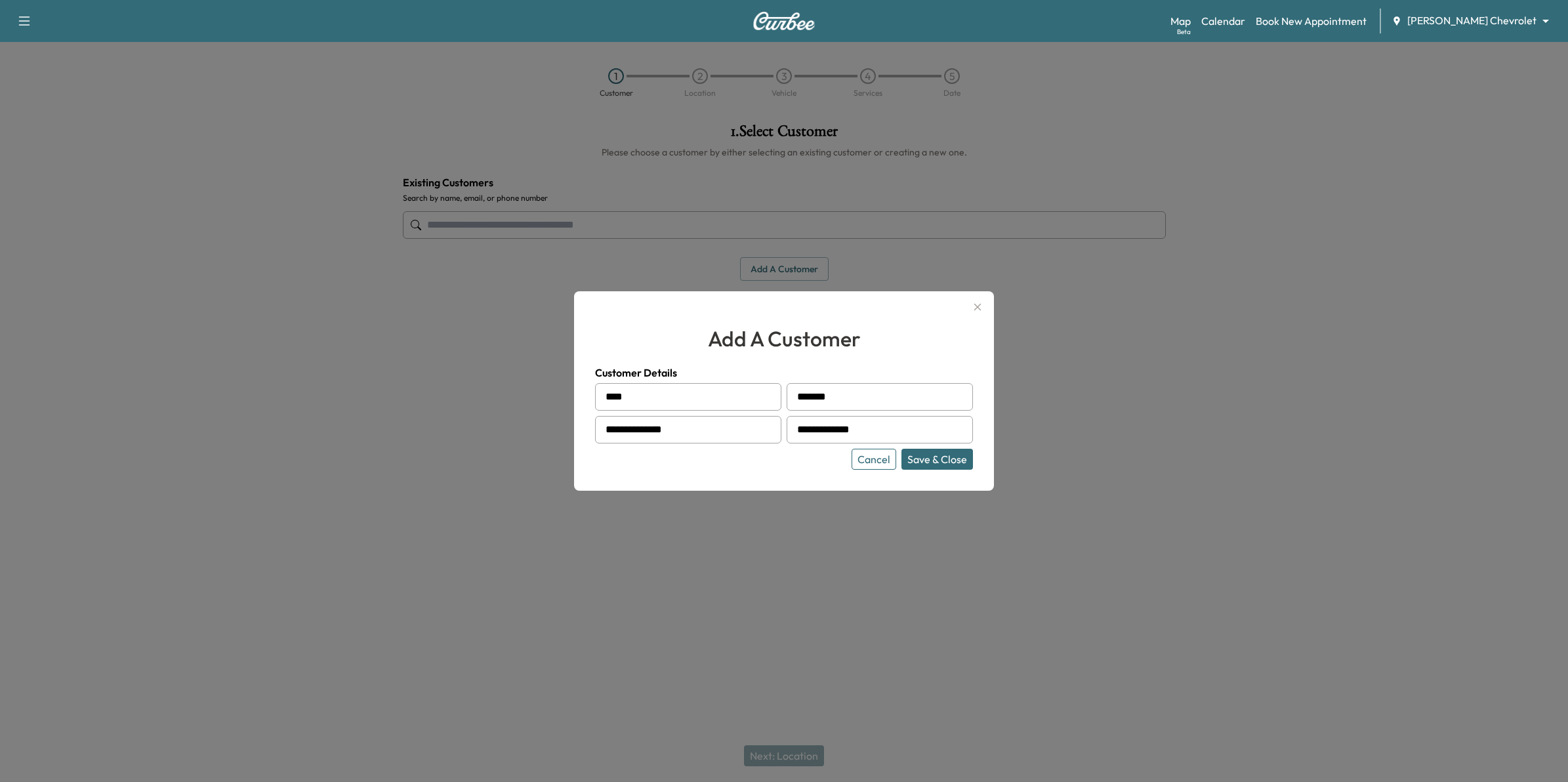
type input "****"
click at [953, 457] on button "Save & Close" at bounding box center [938, 459] width 72 height 21
type input "**********"
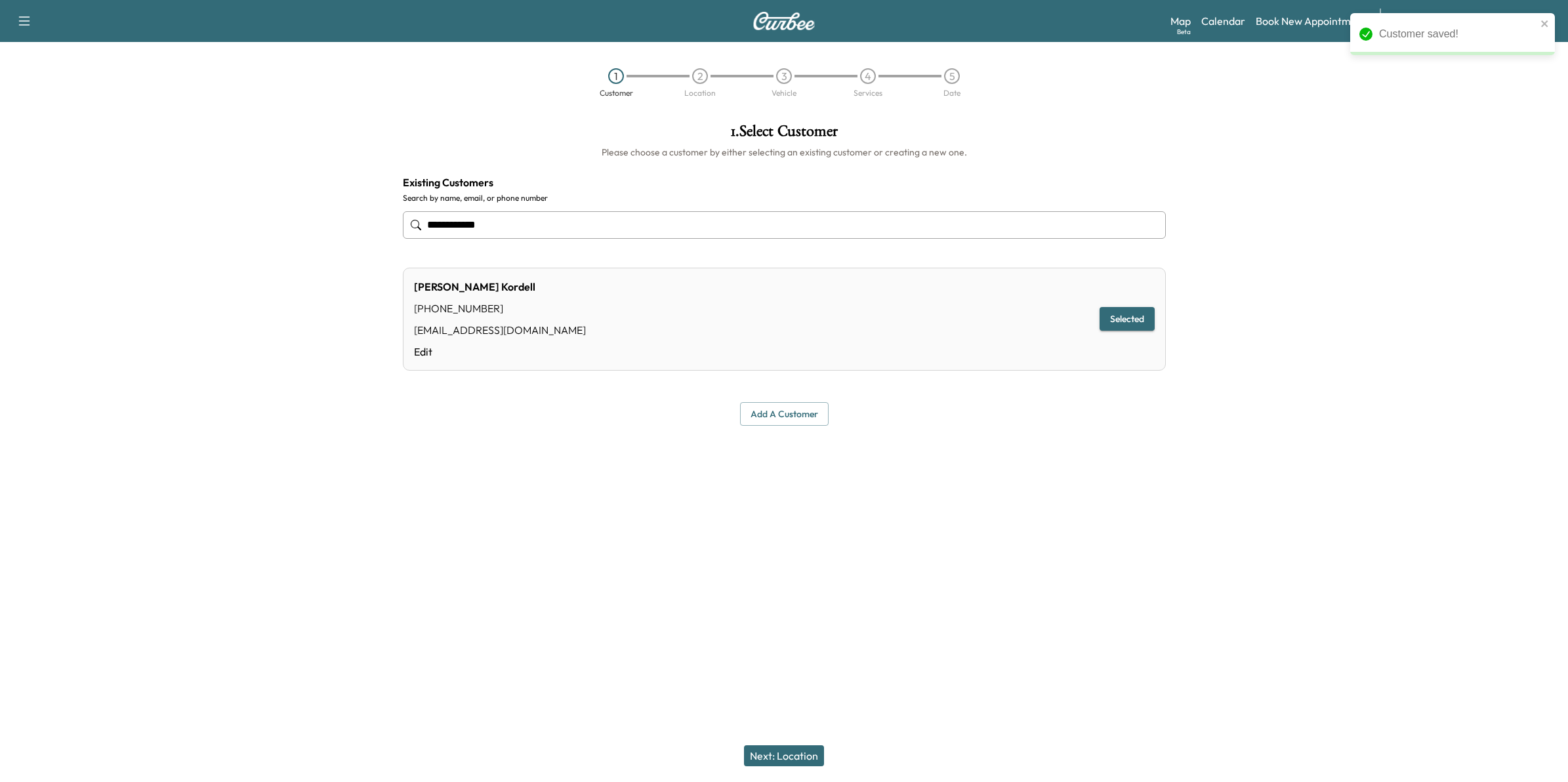
click at [784, 752] on button "Next: Location" at bounding box center [784, 756] width 80 height 21
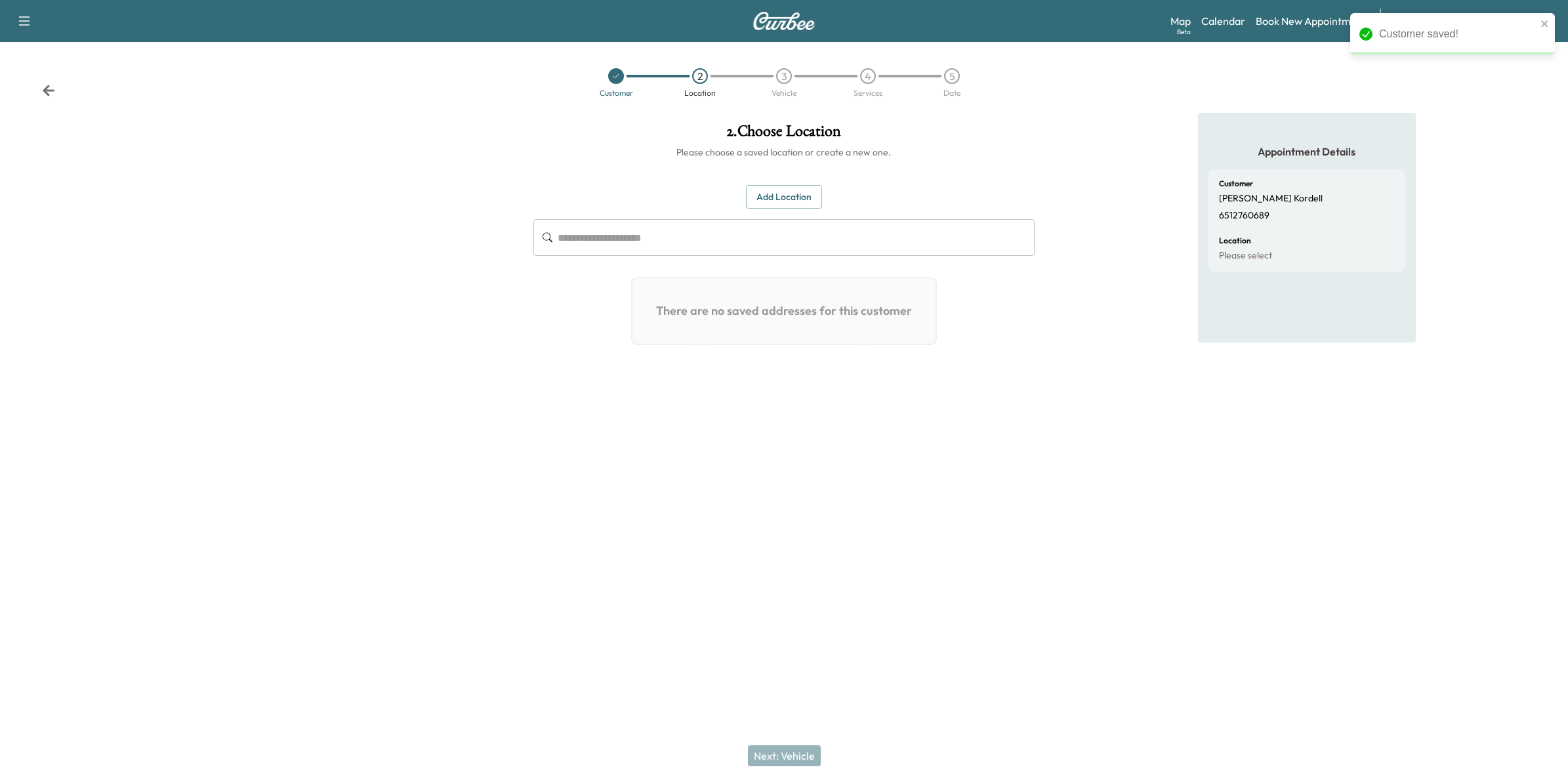
click at [756, 253] on input "text" at bounding box center [796, 237] width 477 height 37
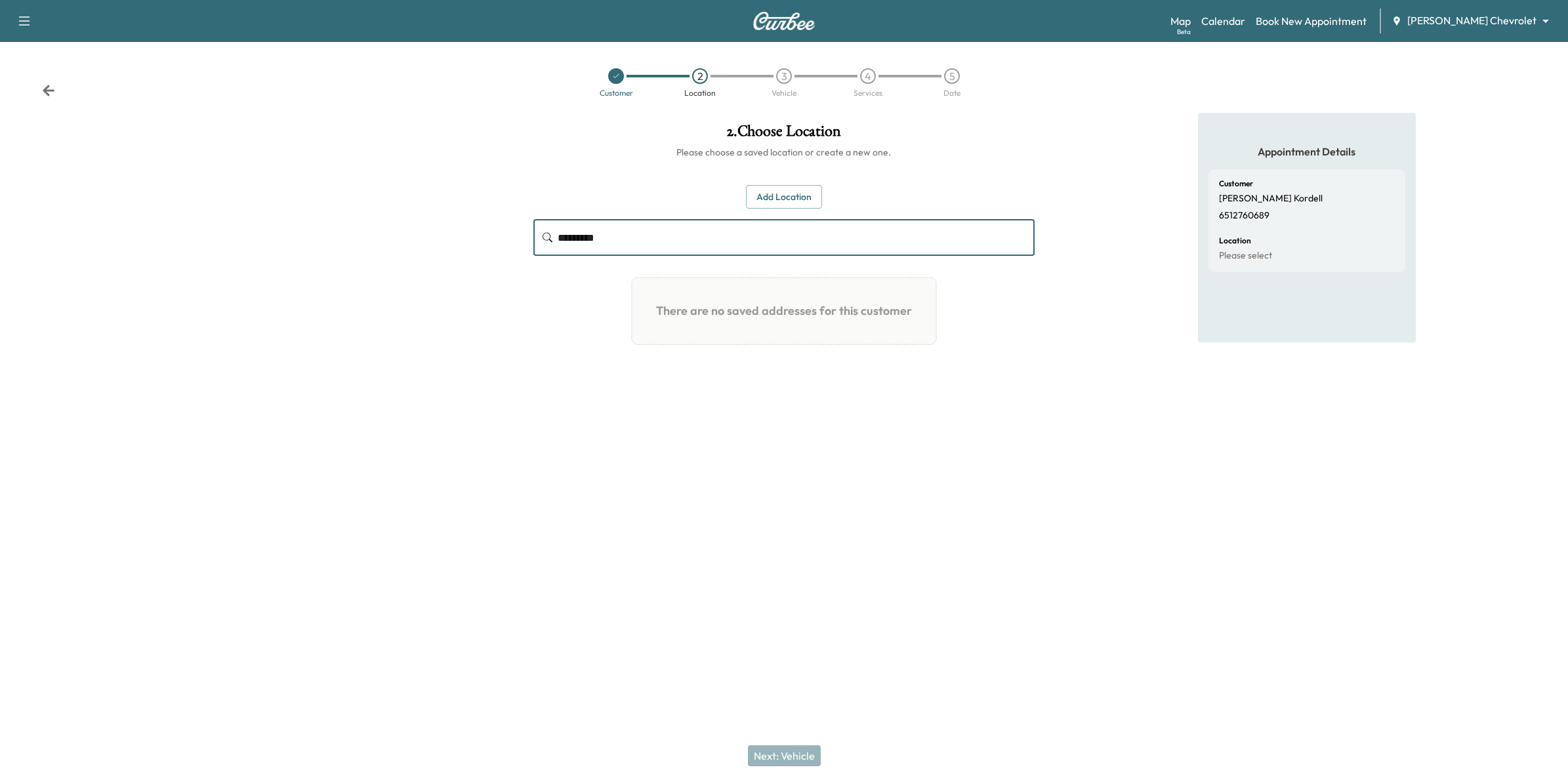
type input "*********"
click at [802, 192] on button "Add Location" at bounding box center [784, 197] width 76 height 24
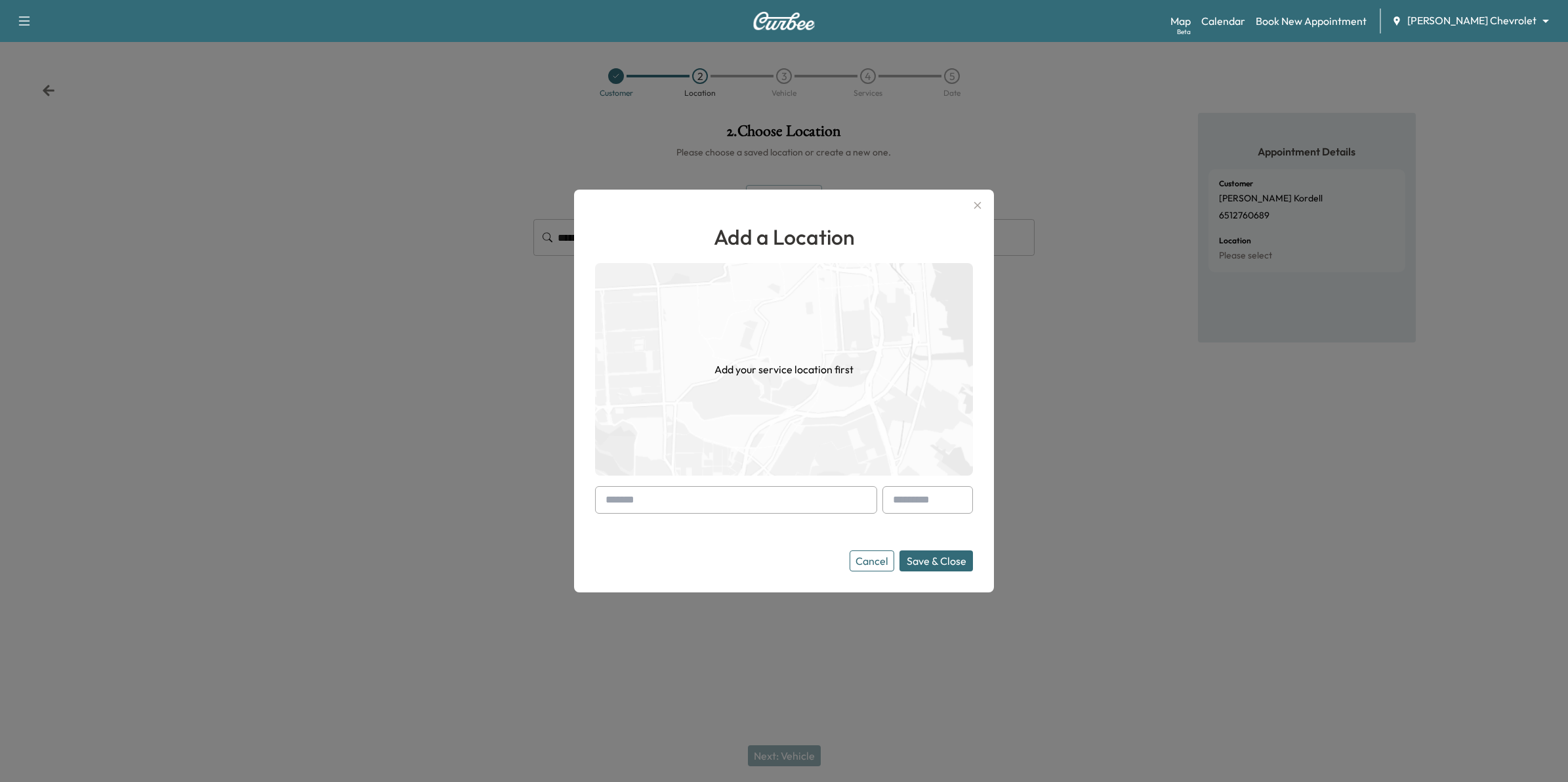
click at [784, 499] on input "text" at bounding box center [736, 500] width 282 height 28
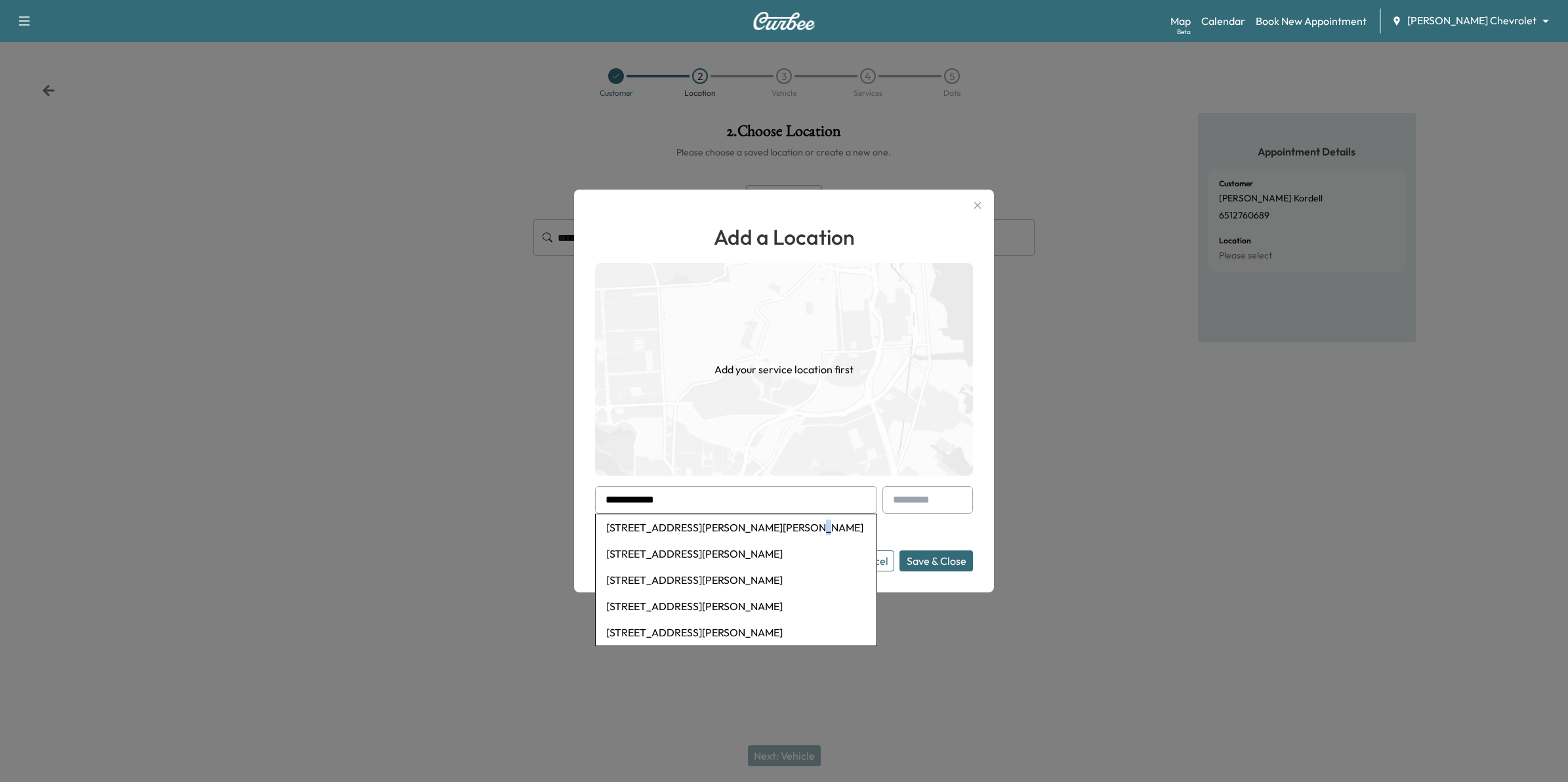
click at [771, 529] on li "[STREET_ADDRESS][PERSON_NAME][PERSON_NAME]" at bounding box center [736, 528] width 280 height 26
type input "**********"
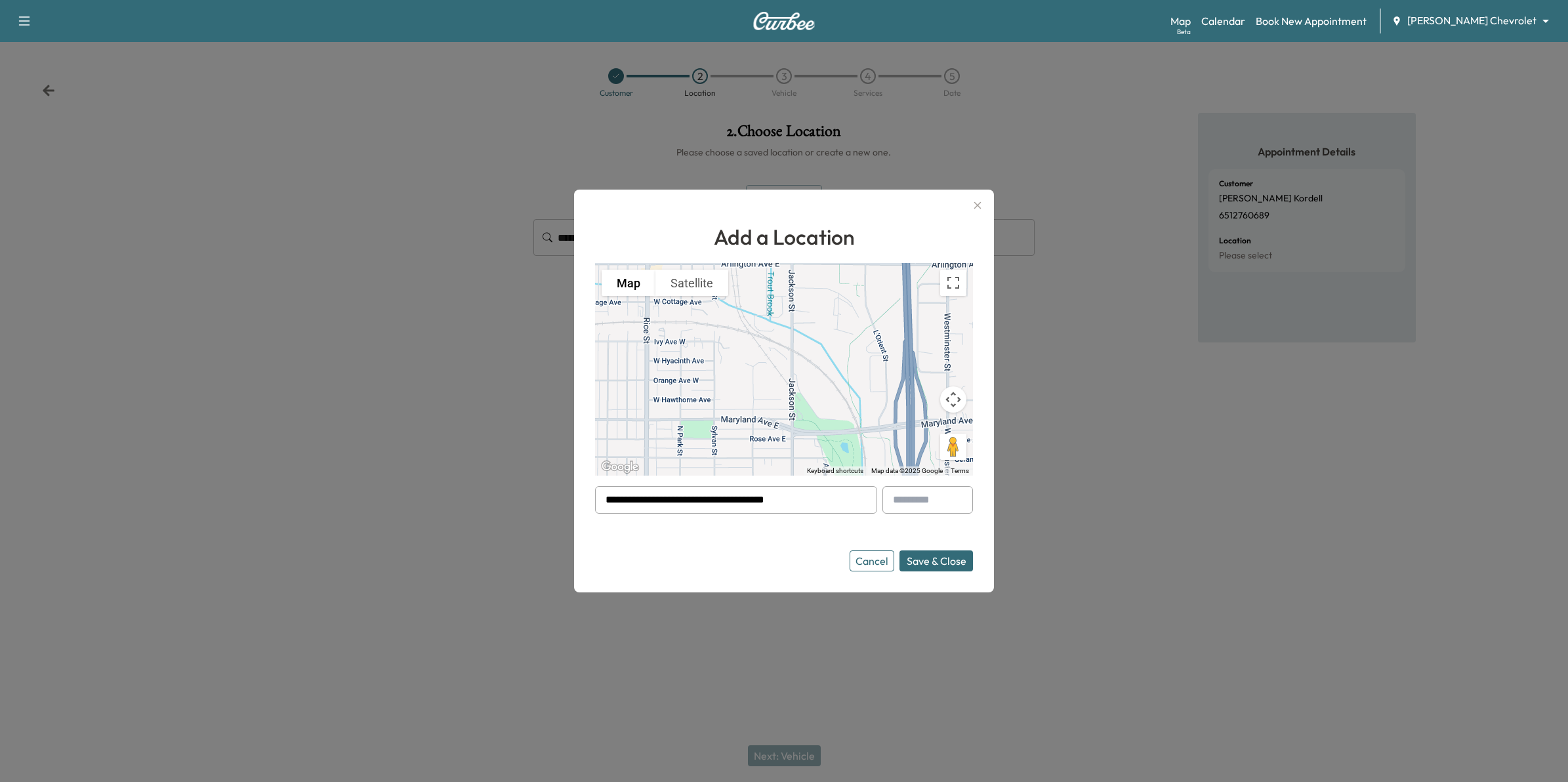
click at [921, 558] on button "Save & Close" at bounding box center [936, 561] width 73 height 21
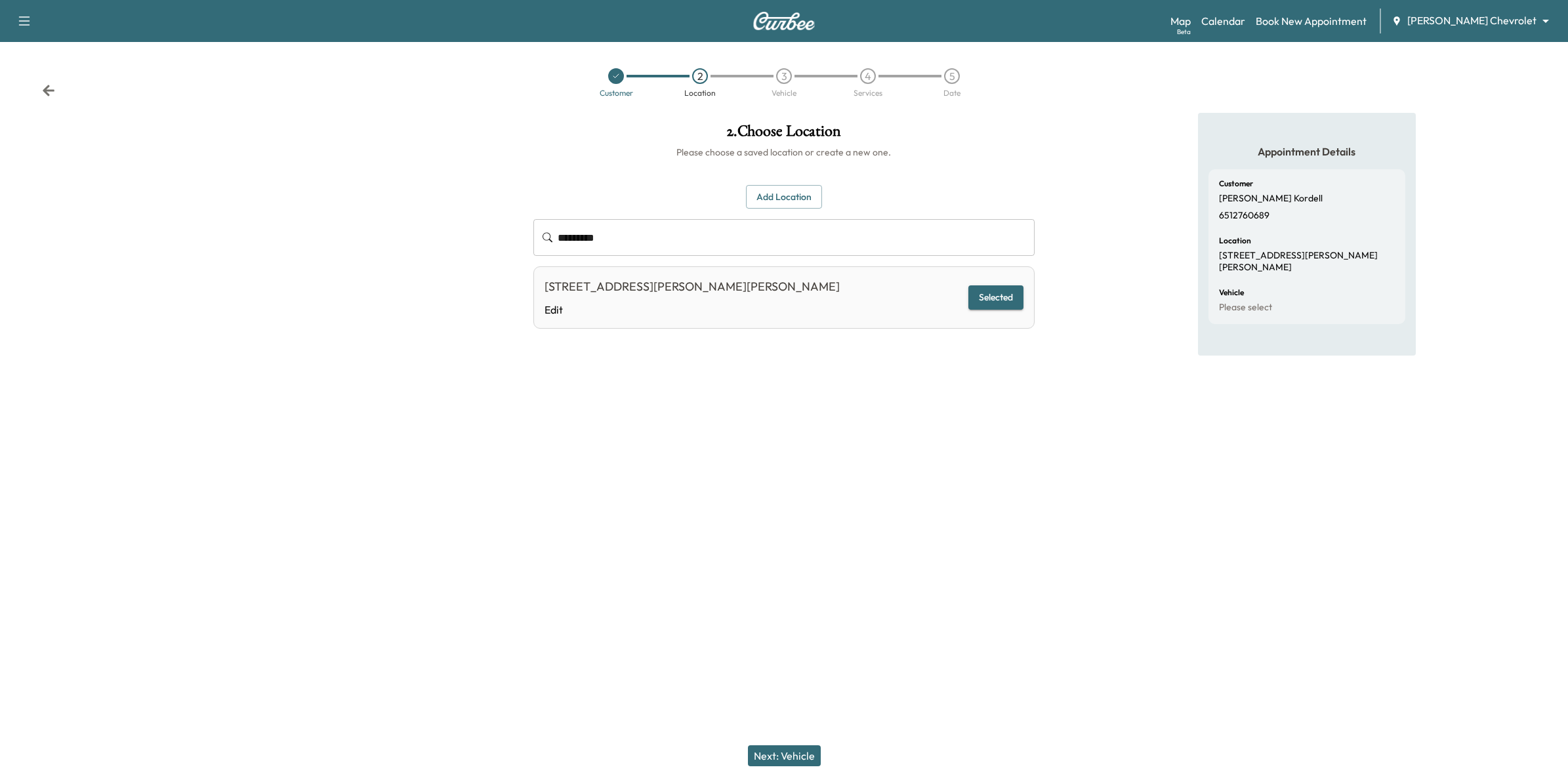
click at [786, 754] on button "Next: Vehicle" at bounding box center [784, 756] width 73 height 21
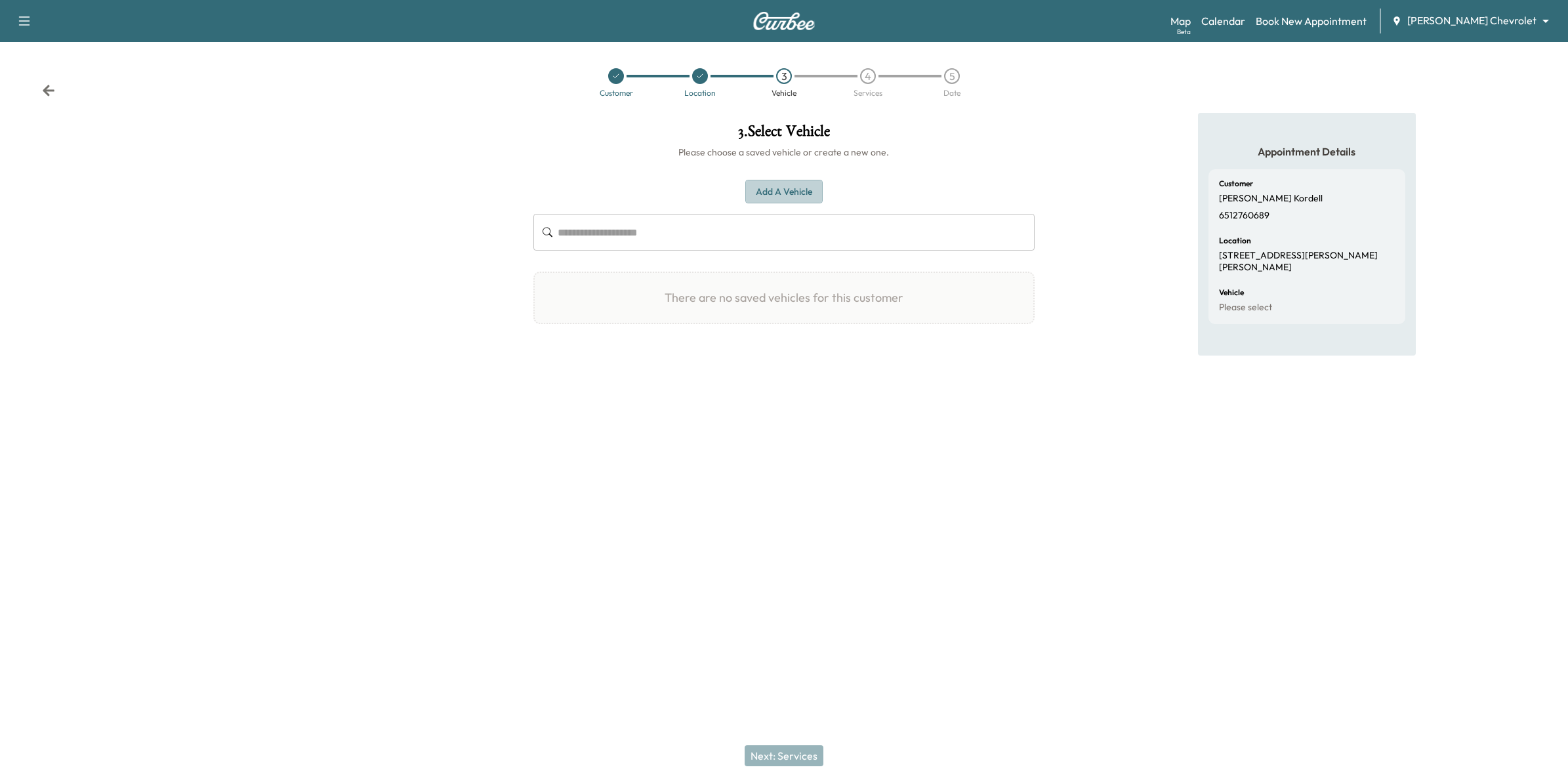
click at [798, 189] on button "Add a Vehicle" at bounding box center [784, 192] width 77 height 24
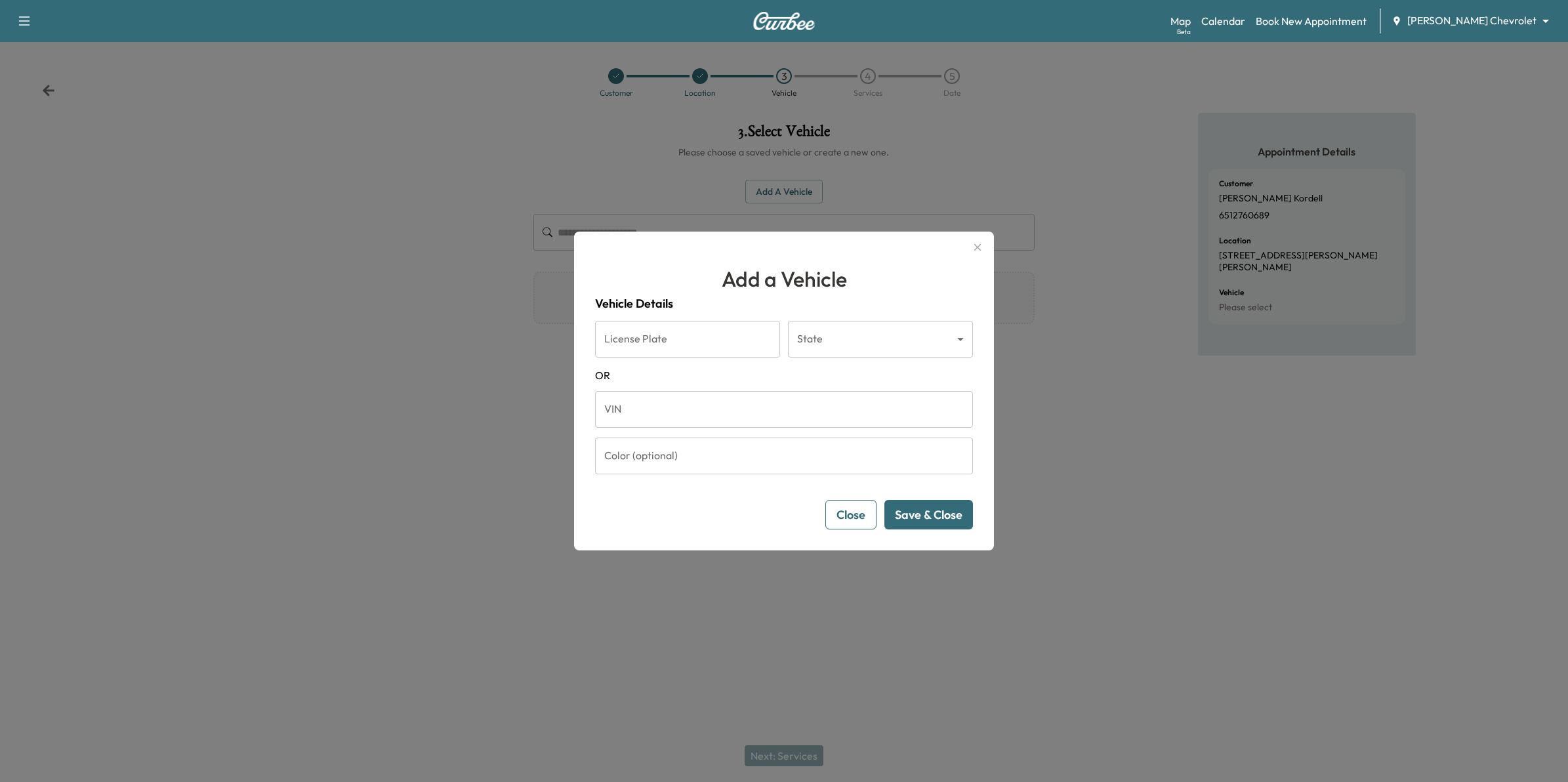
click at [700, 337] on input "License Plate" at bounding box center [687, 339] width 185 height 37
type input "******"
type input "**"
click at [937, 516] on button "Save & Close" at bounding box center [929, 515] width 89 height 29
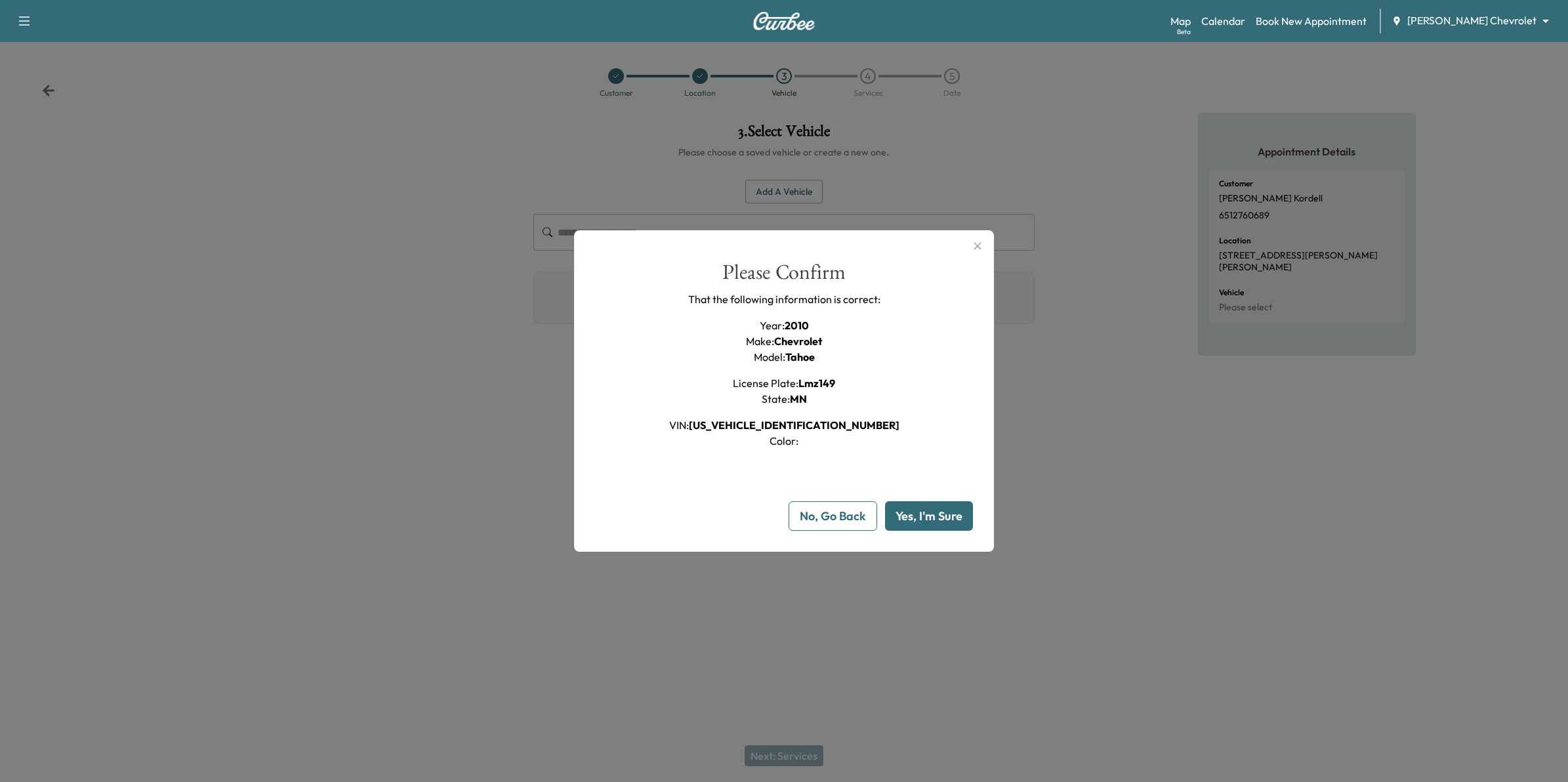
click at [932, 519] on button "Yes, I'm Sure" at bounding box center [930, 516] width 88 height 29
type input "**"
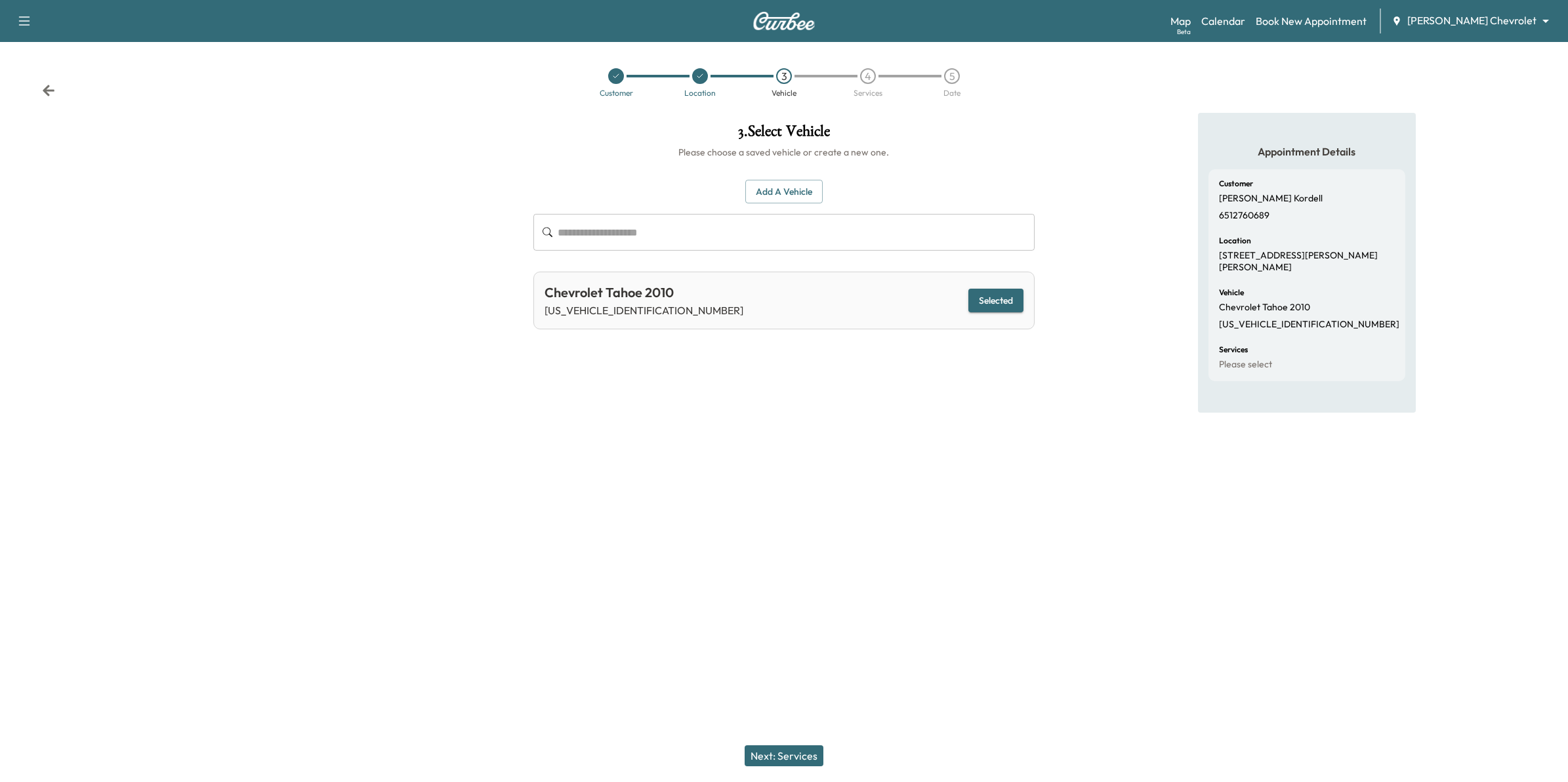
click at [785, 760] on button "Next: Services" at bounding box center [784, 756] width 79 height 21
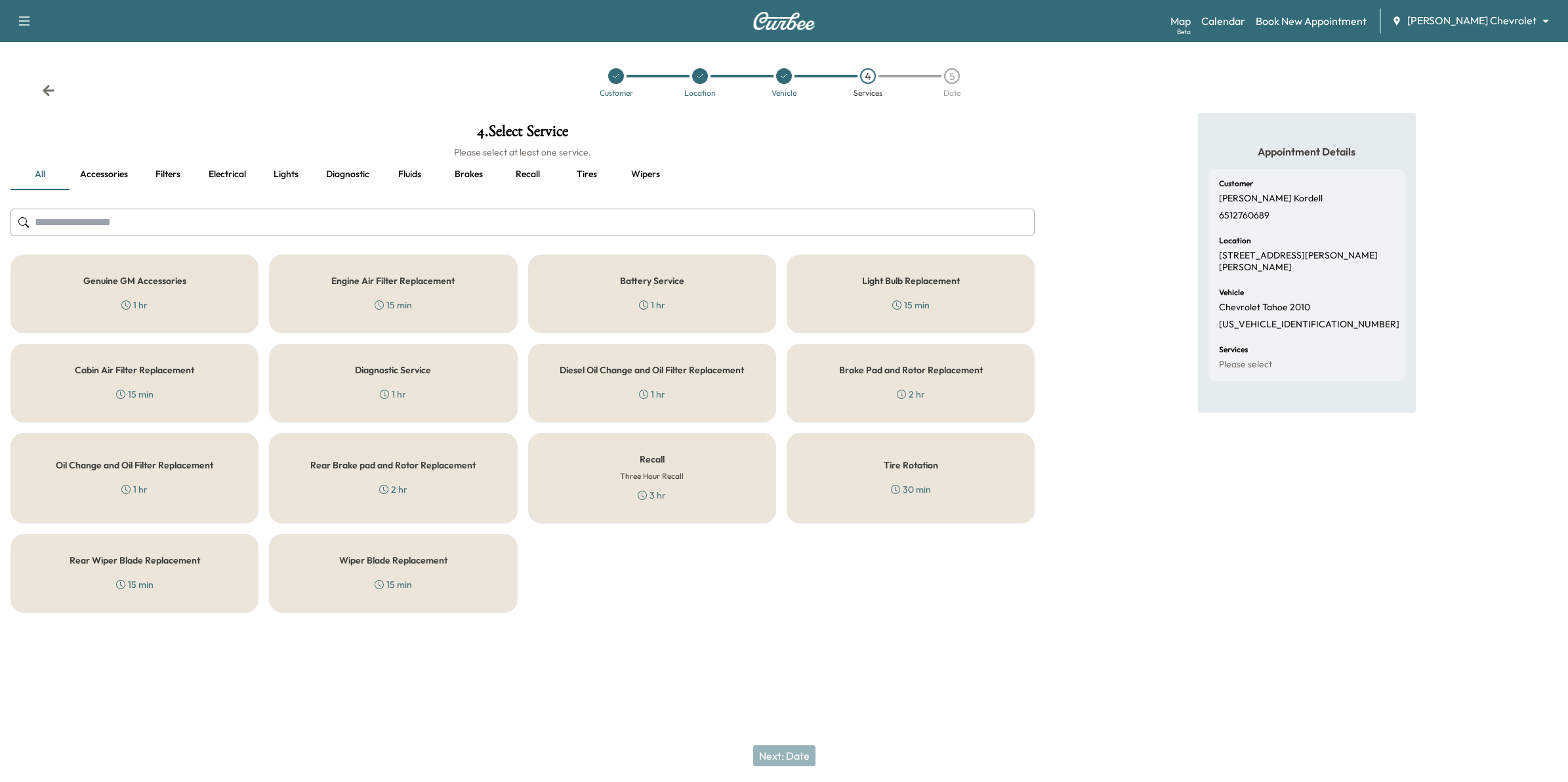
click at [668, 494] on div "Recall Three Hour Recall 3 hr" at bounding box center [652, 478] width 248 height 91
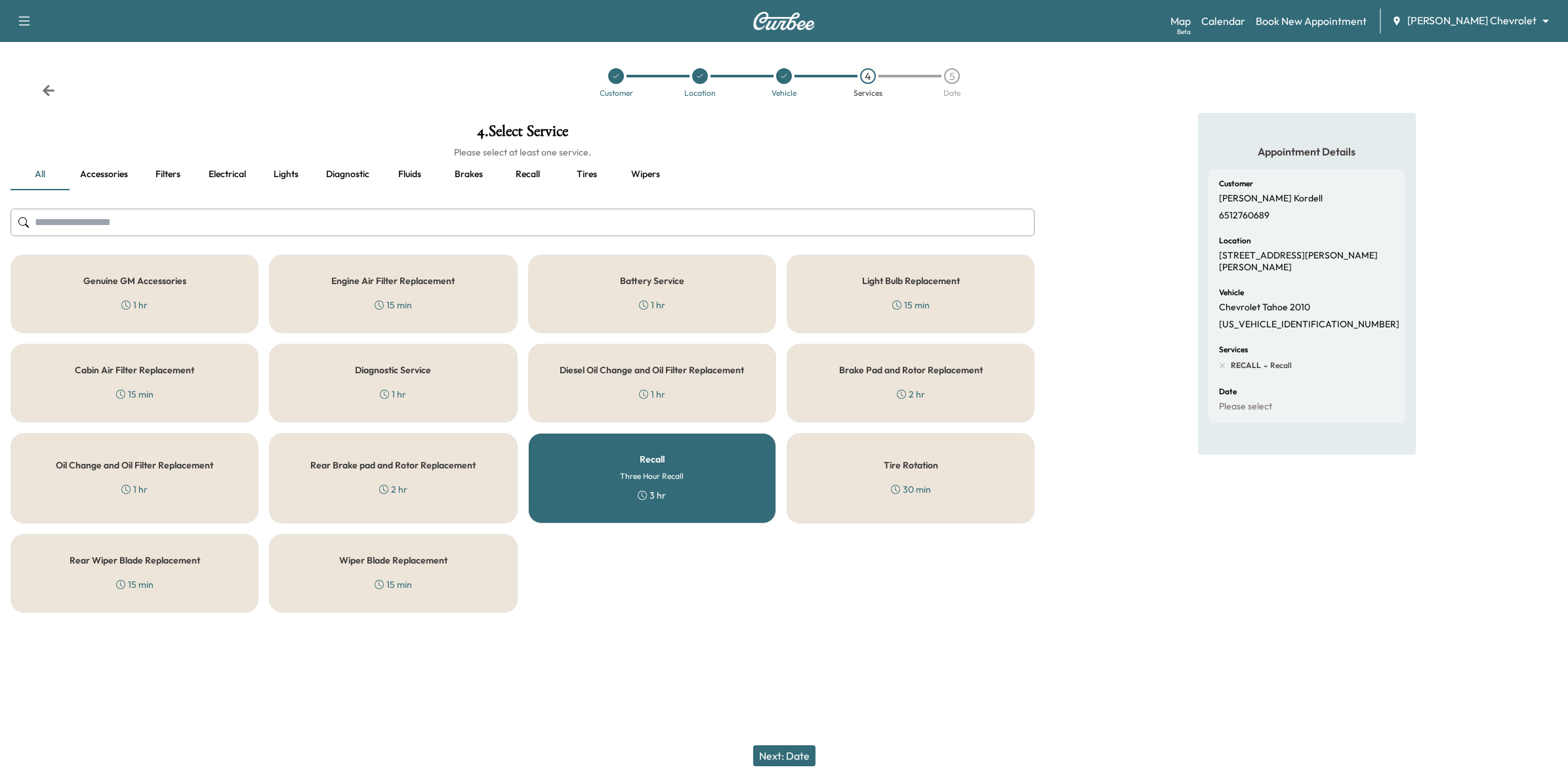
click at [798, 755] on button "Next: Date" at bounding box center [784, 756] width 62 height 21
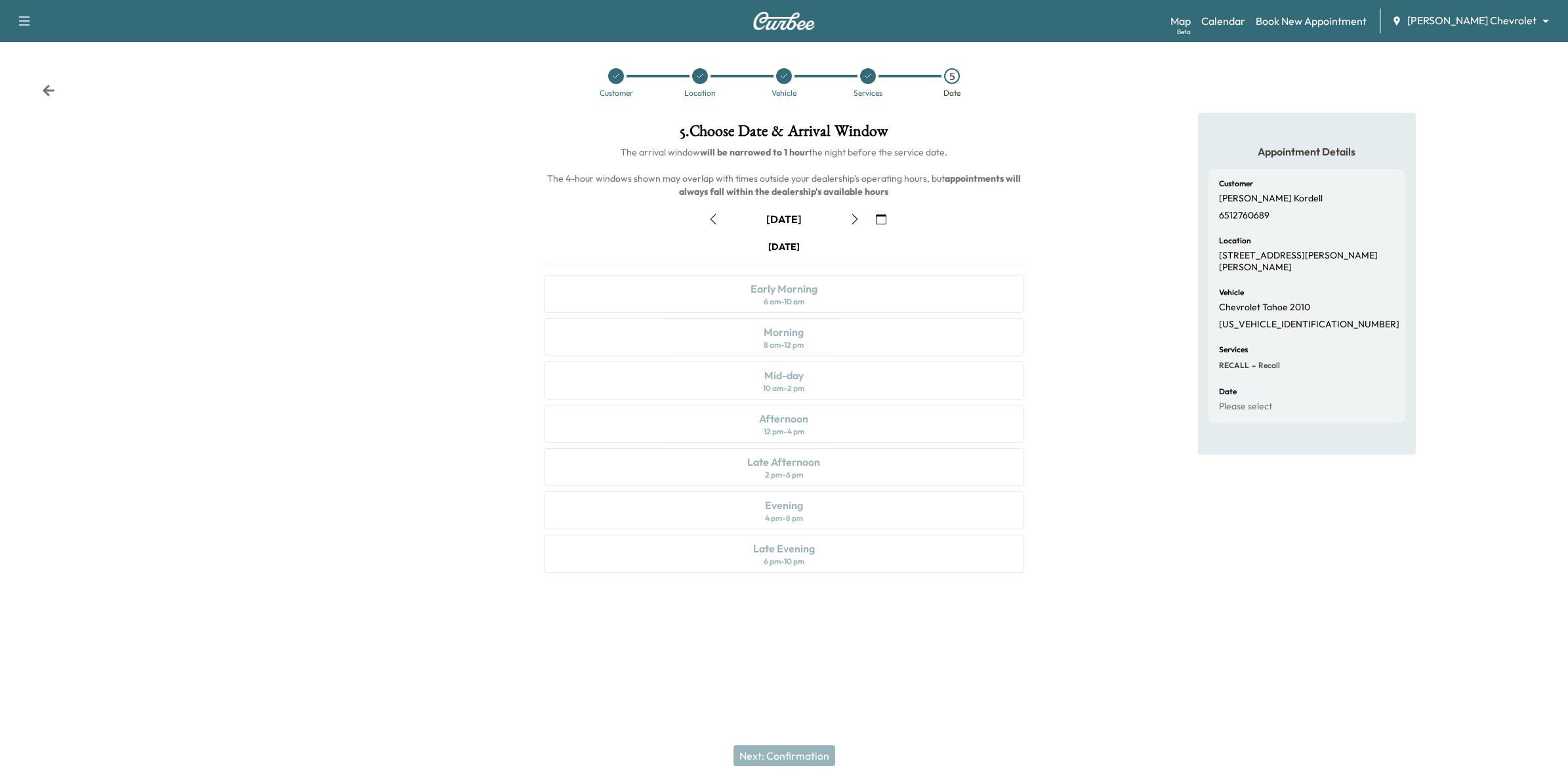
click at [876, 217] on icon "button" at bounding box center [881, 219] width 11 height 11
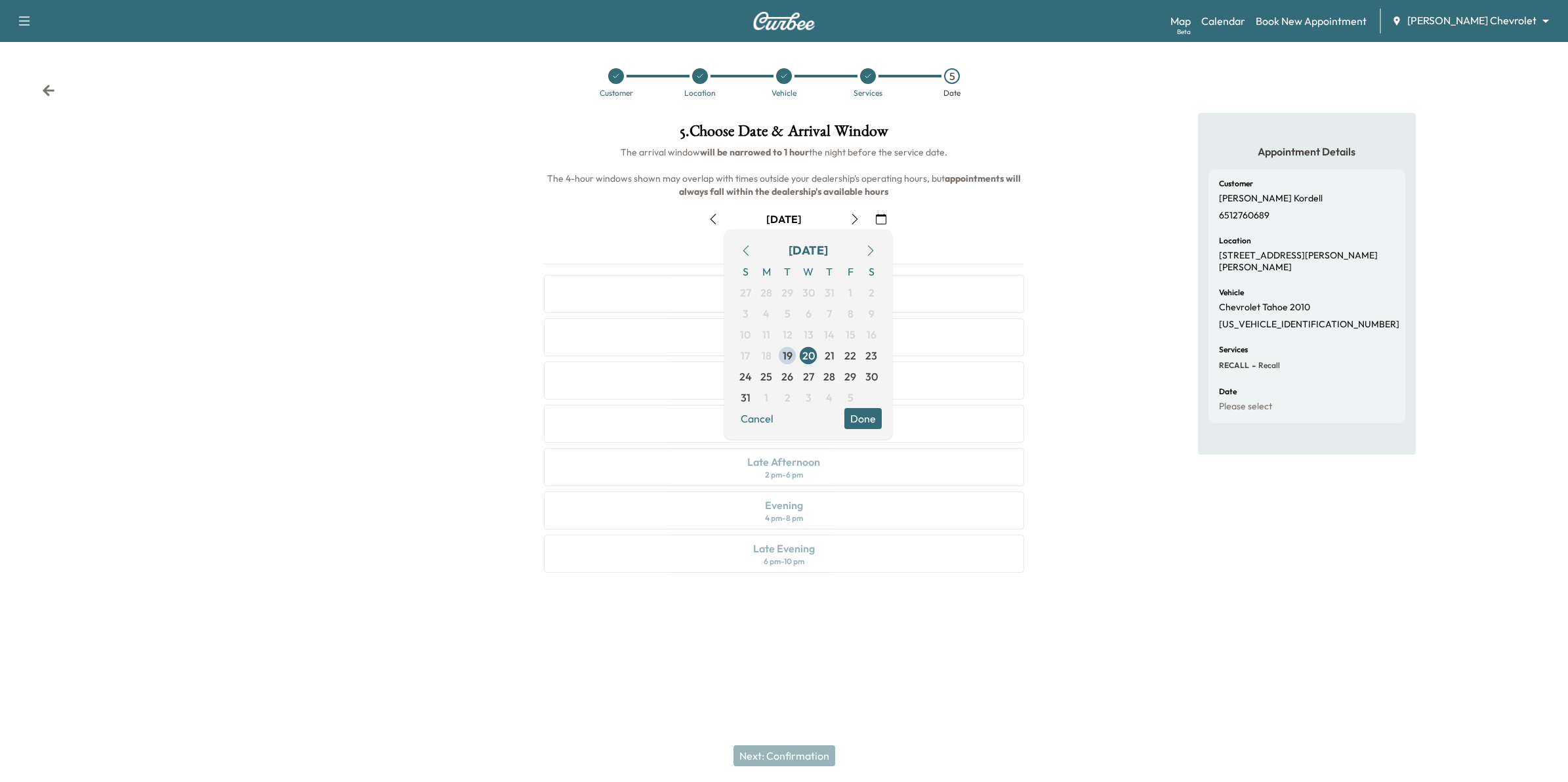
click at [872, 247] on icon "button" at bounding box center [870, 250] width 11 height 11
click at [833, 294] on span "4" at bounding box center [829, 293] width 21 height 21
click at [854, 399] on button "Done" at bounding box center [864, 398] width 38 height 21
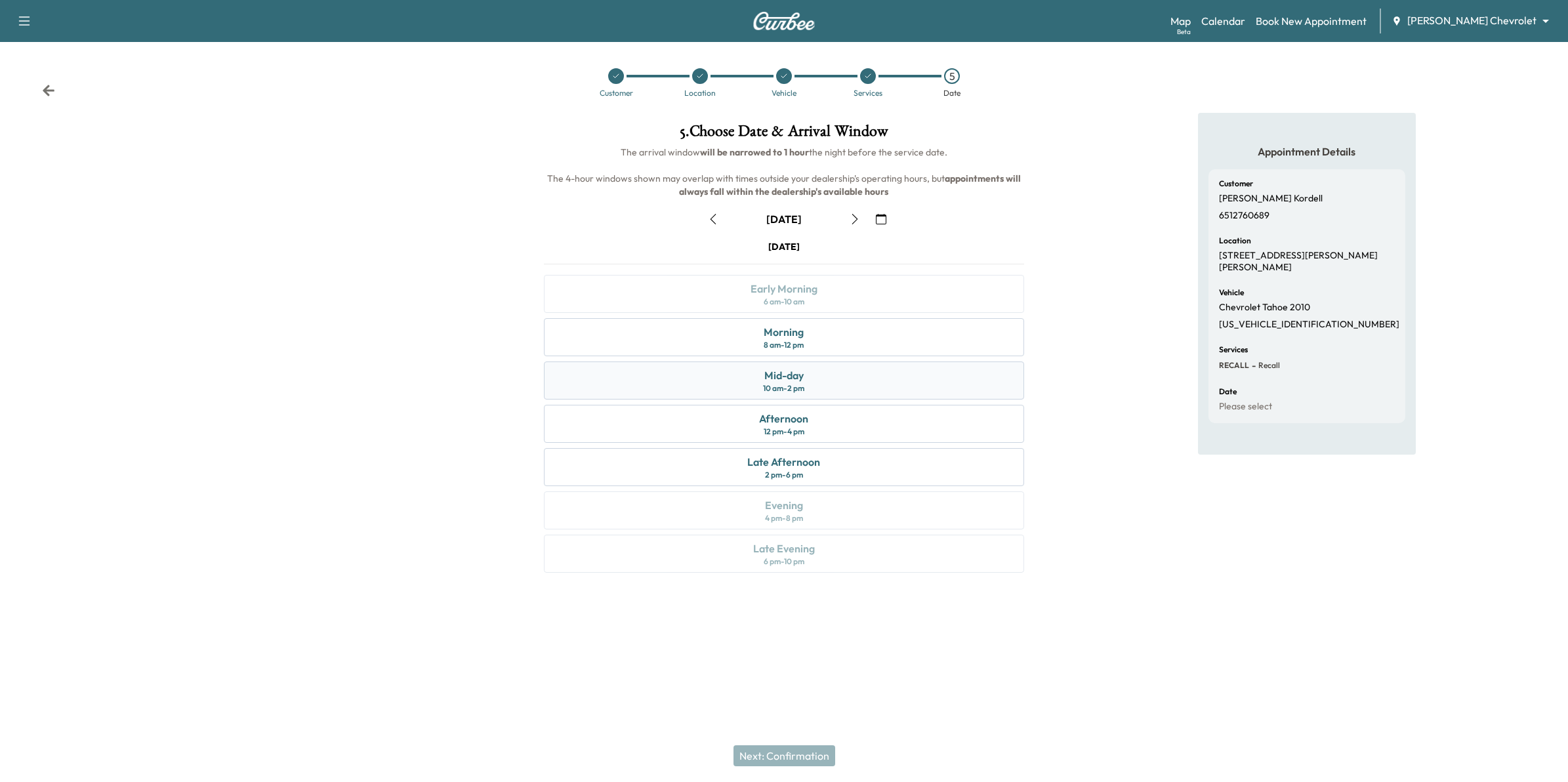
click at [802, 372] on div "Mid-day" at bounding box center [784, 375] width 39 height 15
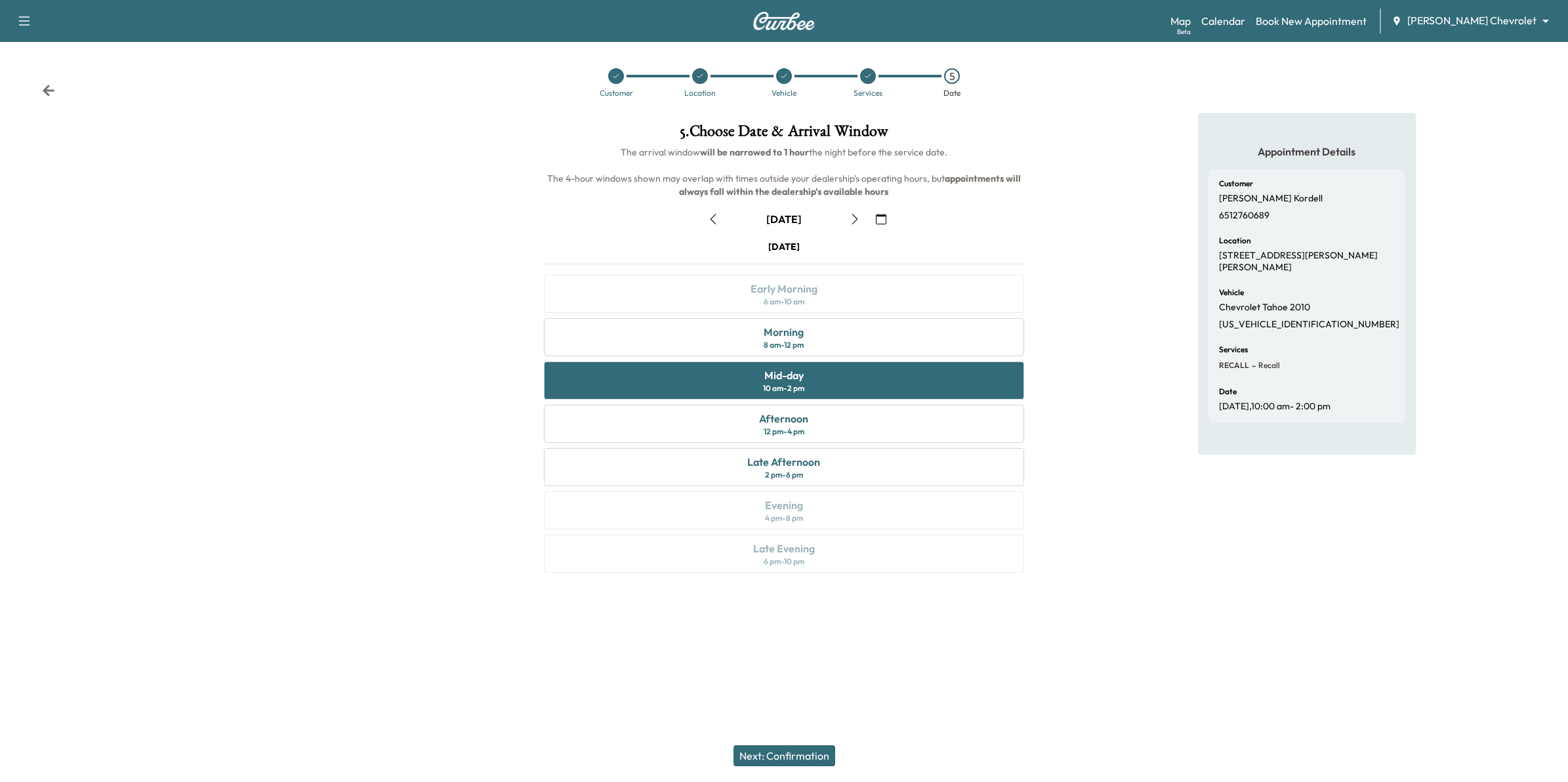
click at [780, 745] on button "Next: Confirmation" at bounding box center [784, 756] width 102 height 21
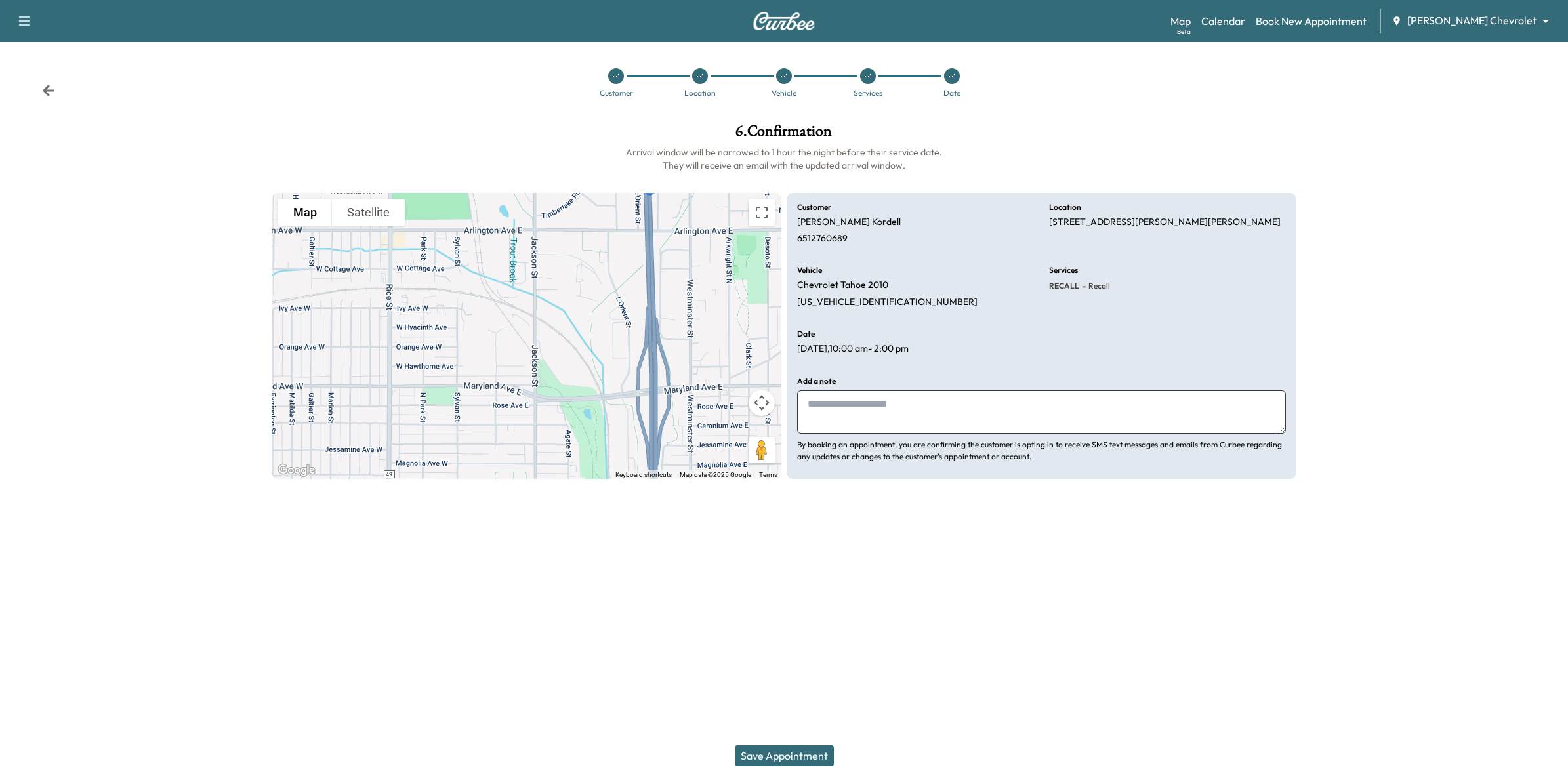
click at [812, 750] on button "Save Appointment" at bounding box center [784, 756] width 99 height 21
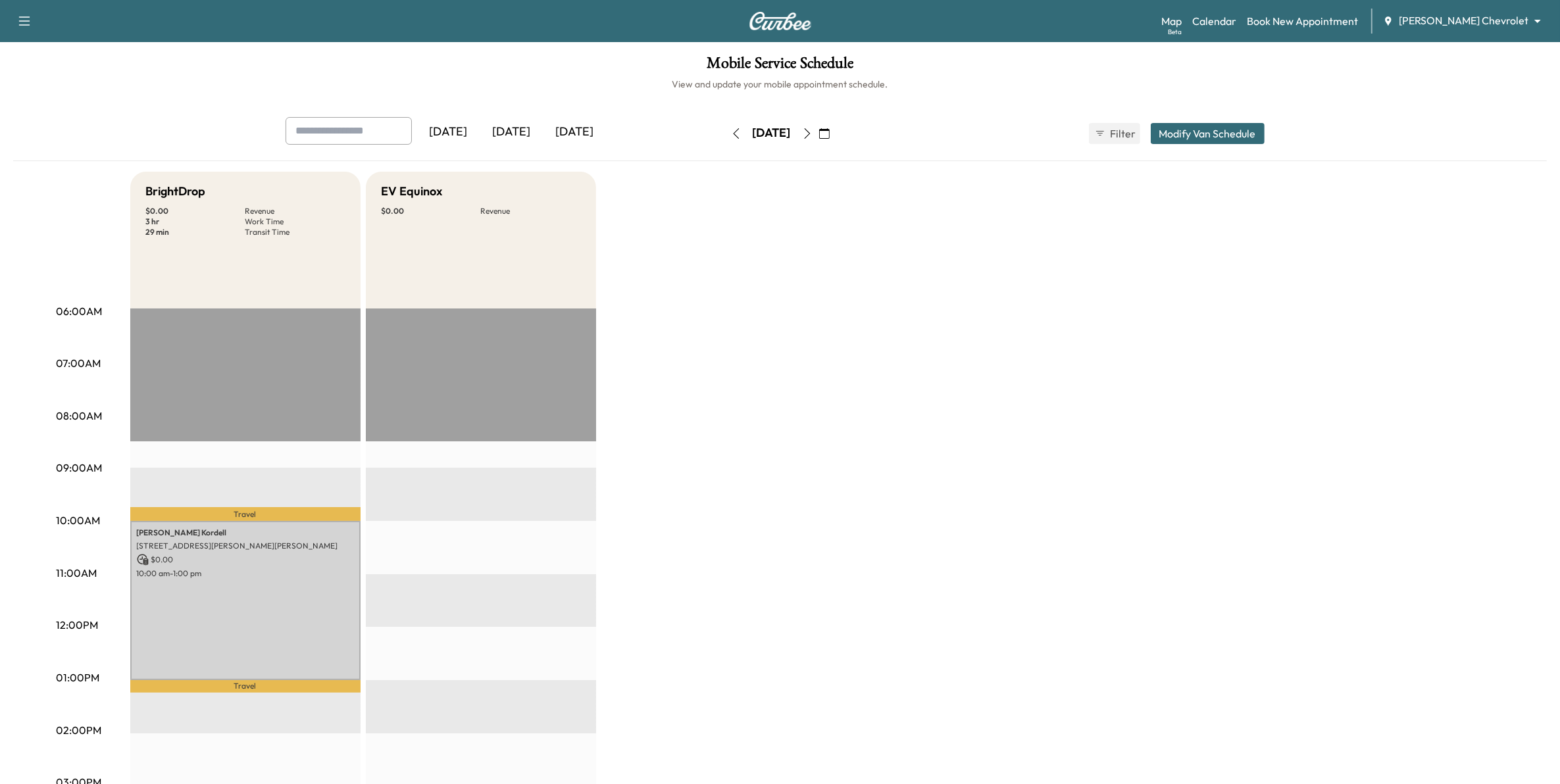
click at [1226, 132] on button "Modify Van Schedule" at bounding box center [1207, 133] width 114 height 21
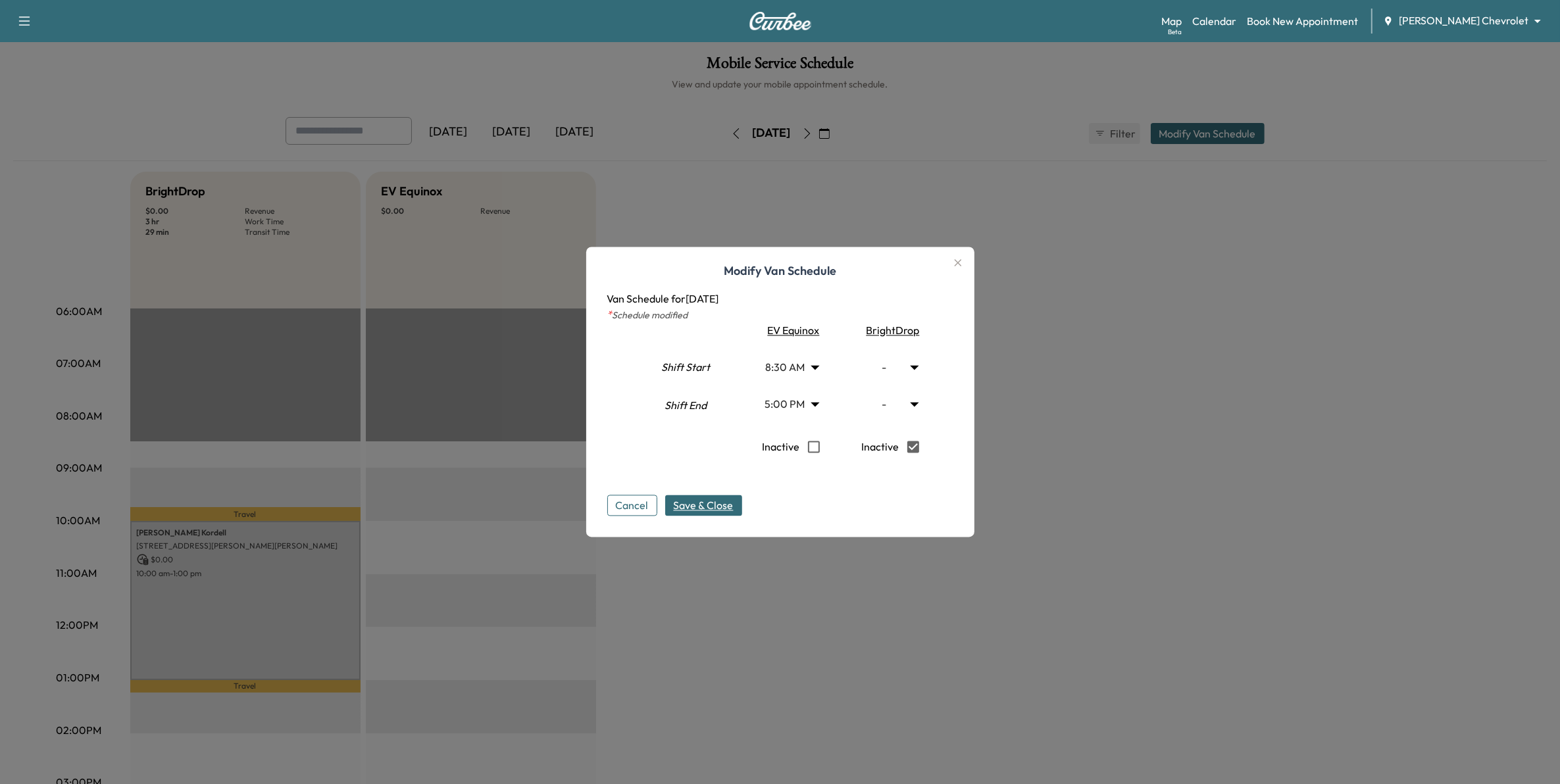
click at [733, 510] on span "Save & Close" at bounding box center [703, 505] width 60 height 16
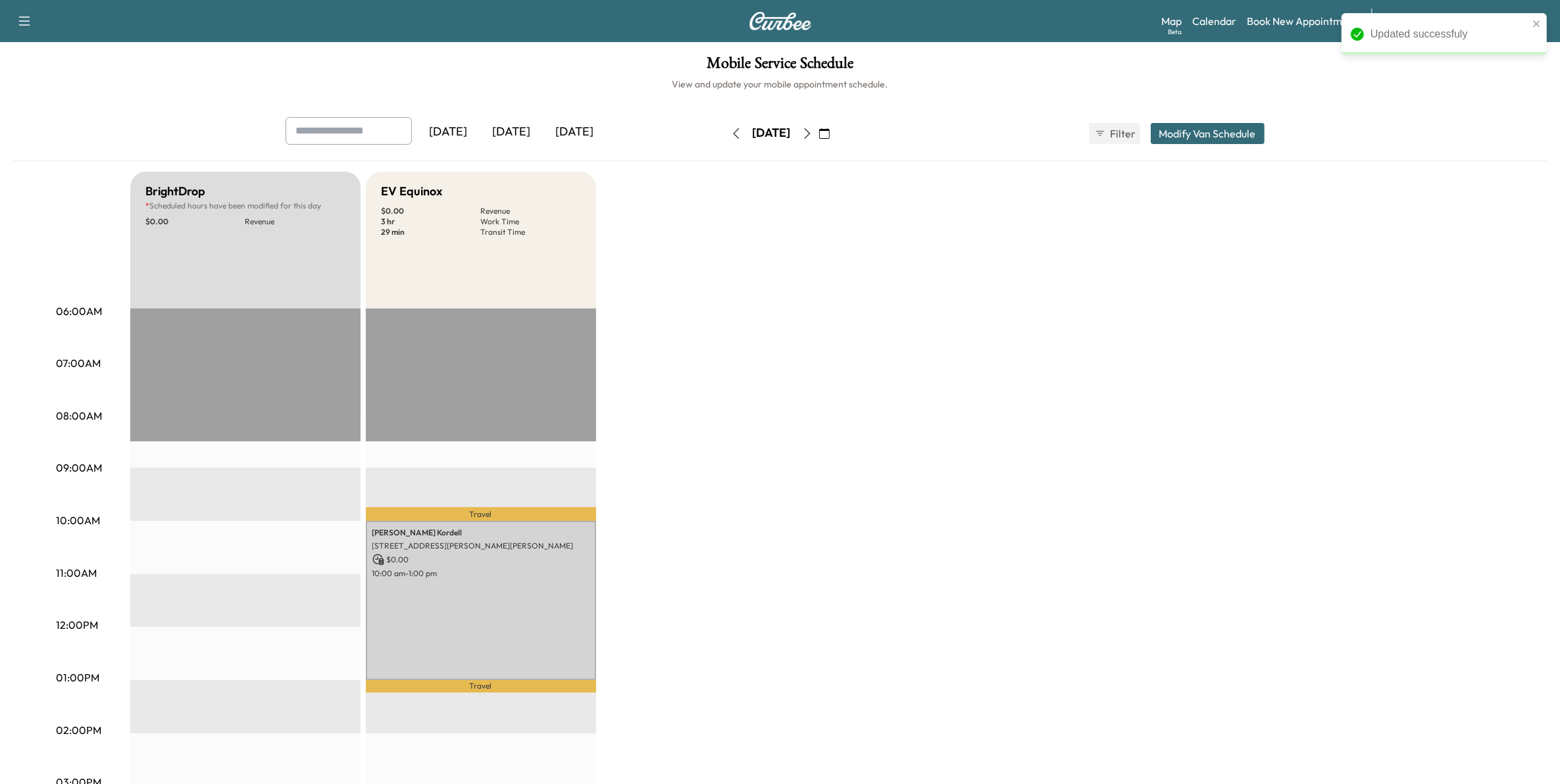
click at [830, 132] on icon "button" at bounding box center [824, 133] width 11 height 11
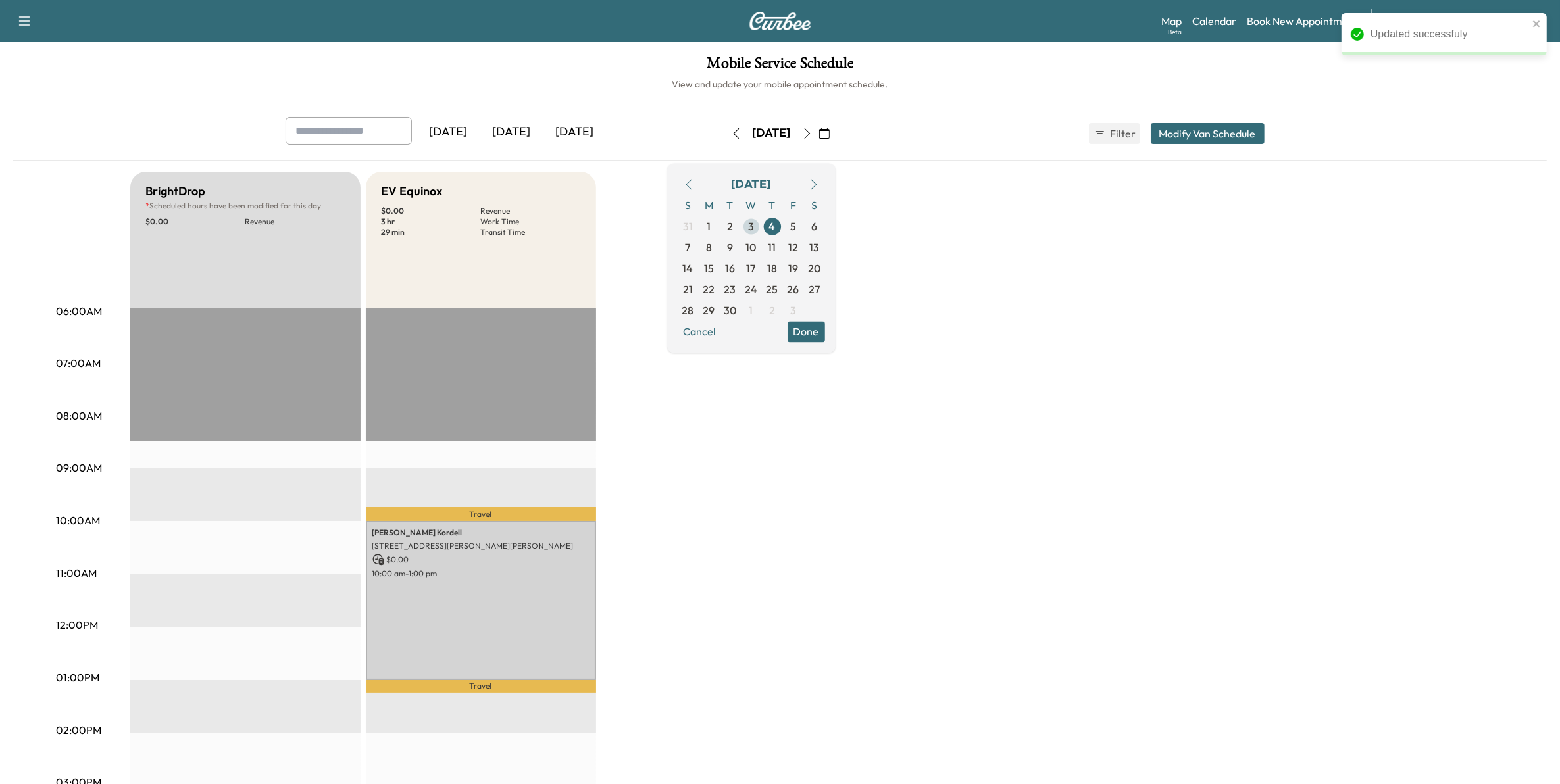
click at [762, 225] on span "3" at bounding box center [751, 226] width 21 height 21
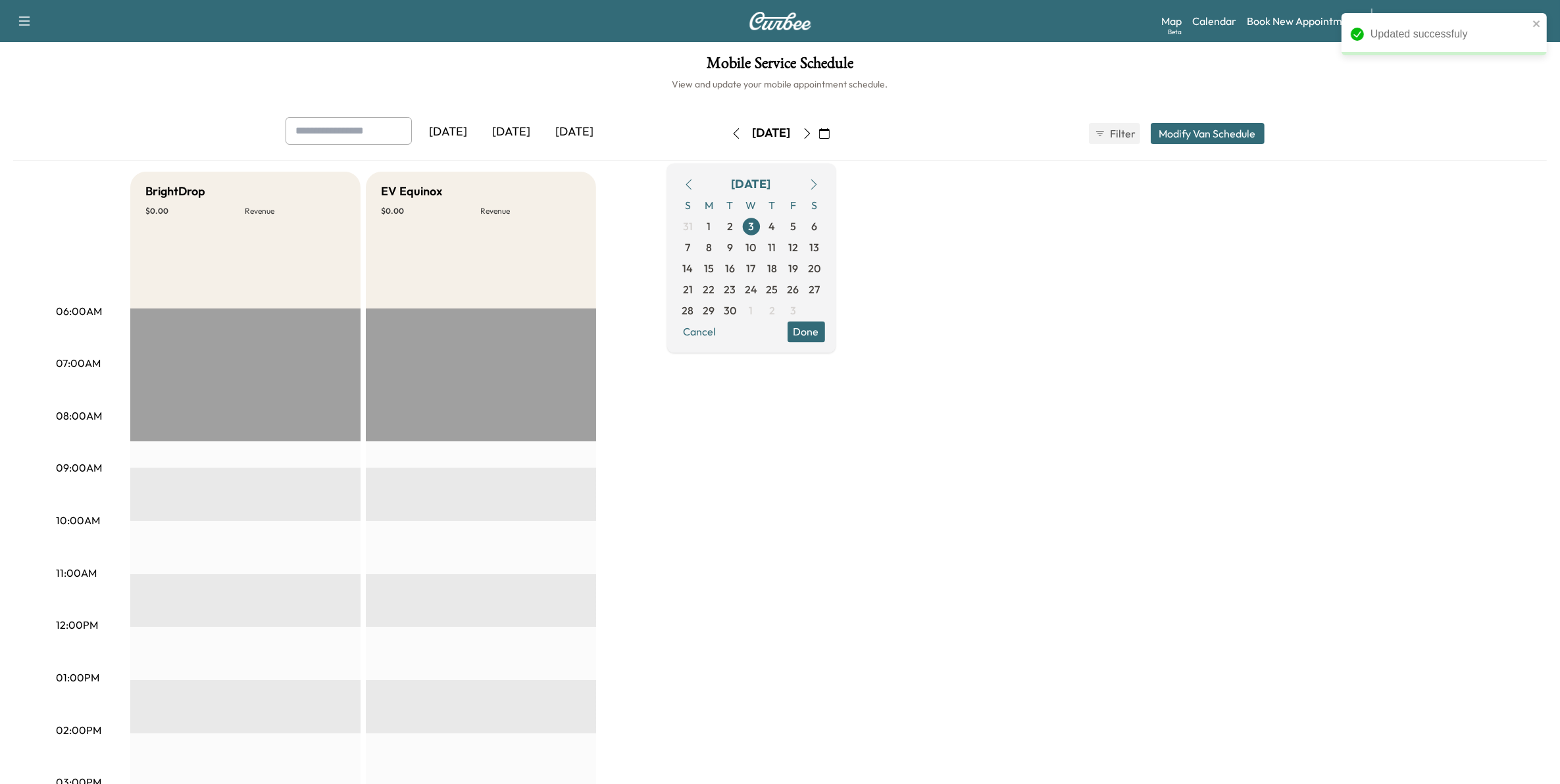
click at [1198, 136] on button "Modify Van Schedule" at bounding box center [1207, 133] width 114 height 21
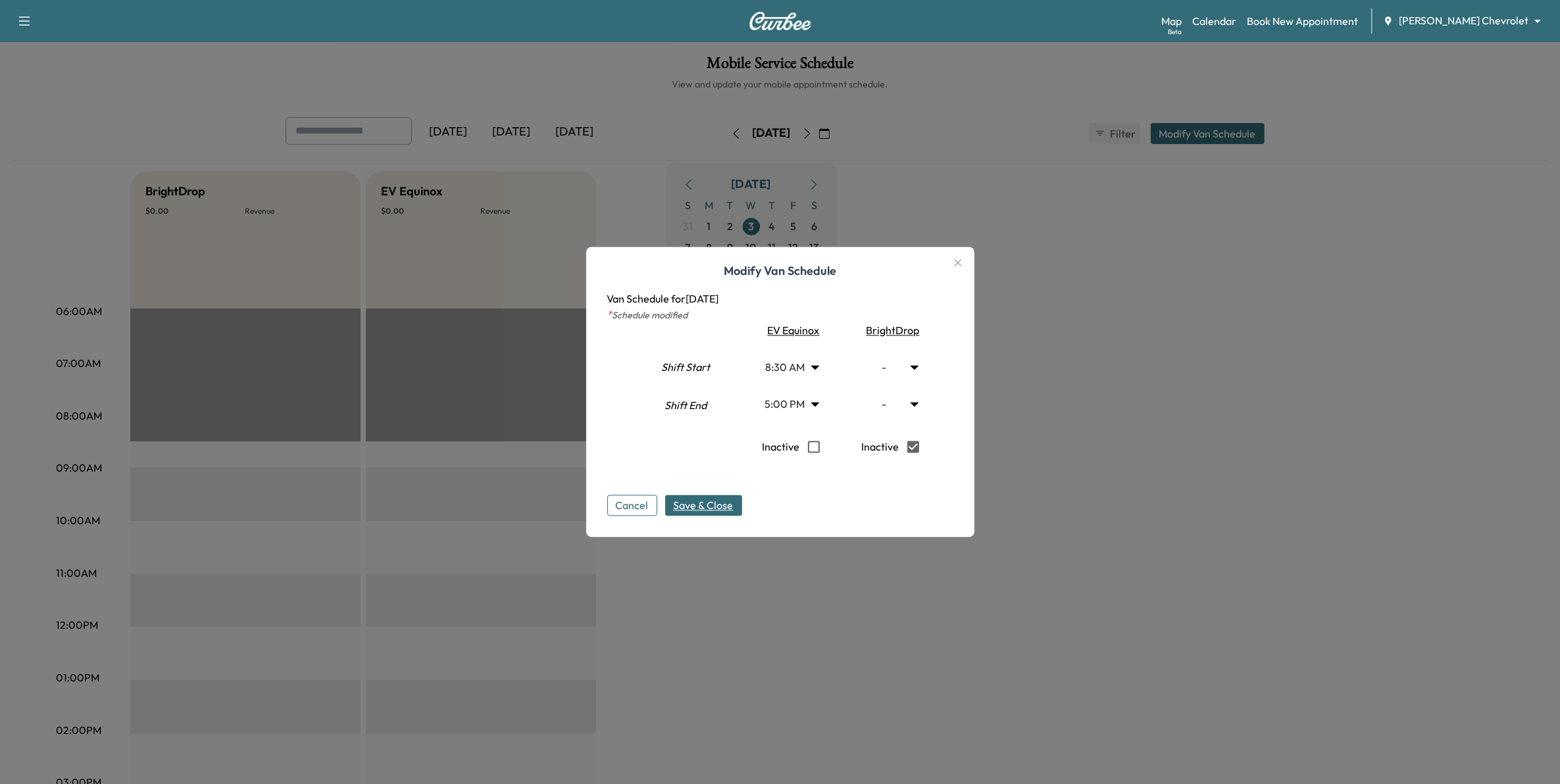
click at [719, 500] on span "Save & Close" at bounding box center [703, 505] width 60 height 16
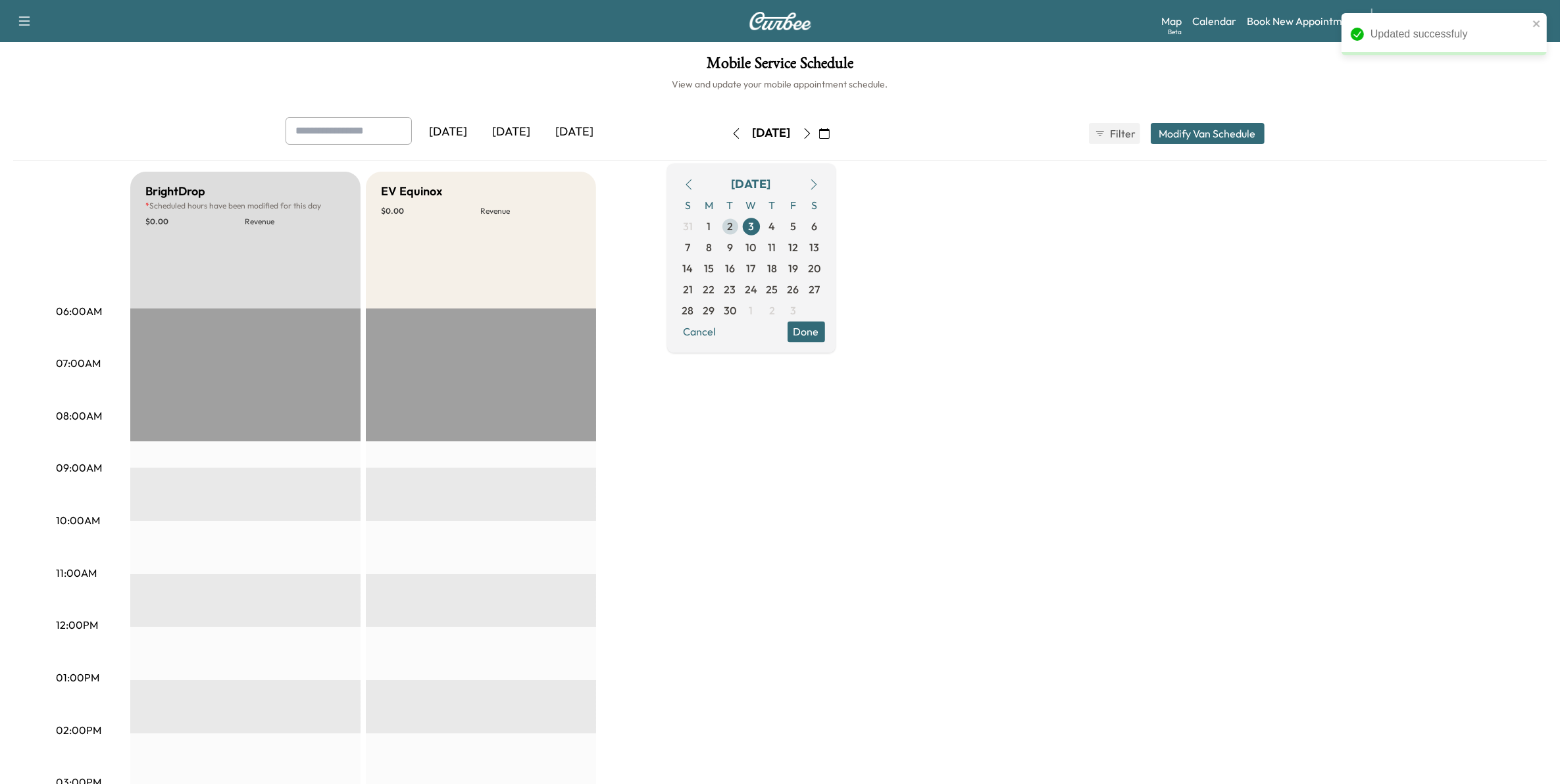
click at [733, 227] on span "2" at bounding box center [729, 226] width 6 height 16
type input "***"
type input "**"
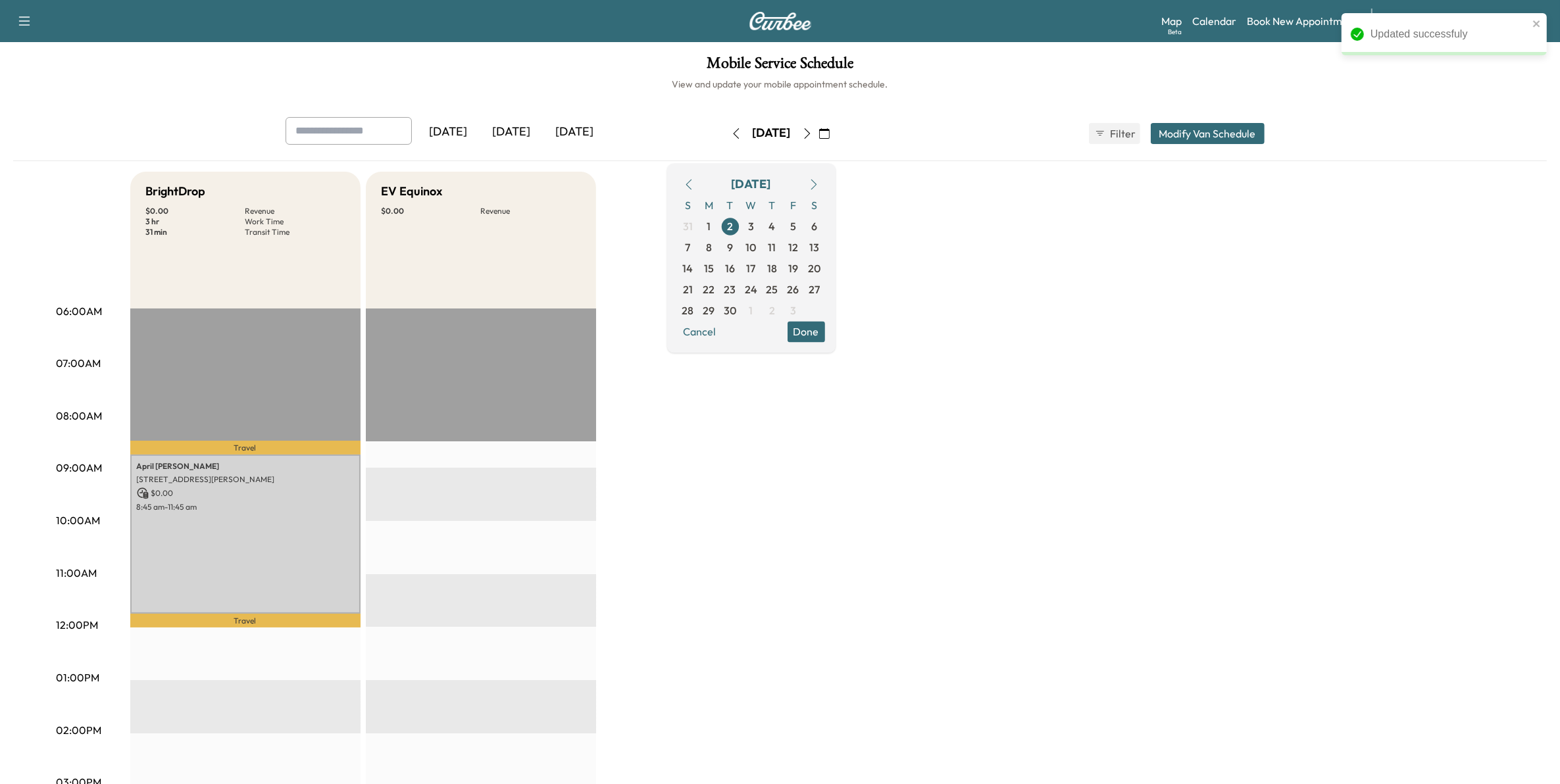
click at [1239, 132] on button "Modify Van Schedule" at bounding box center [1207, 133] width 114 height 21
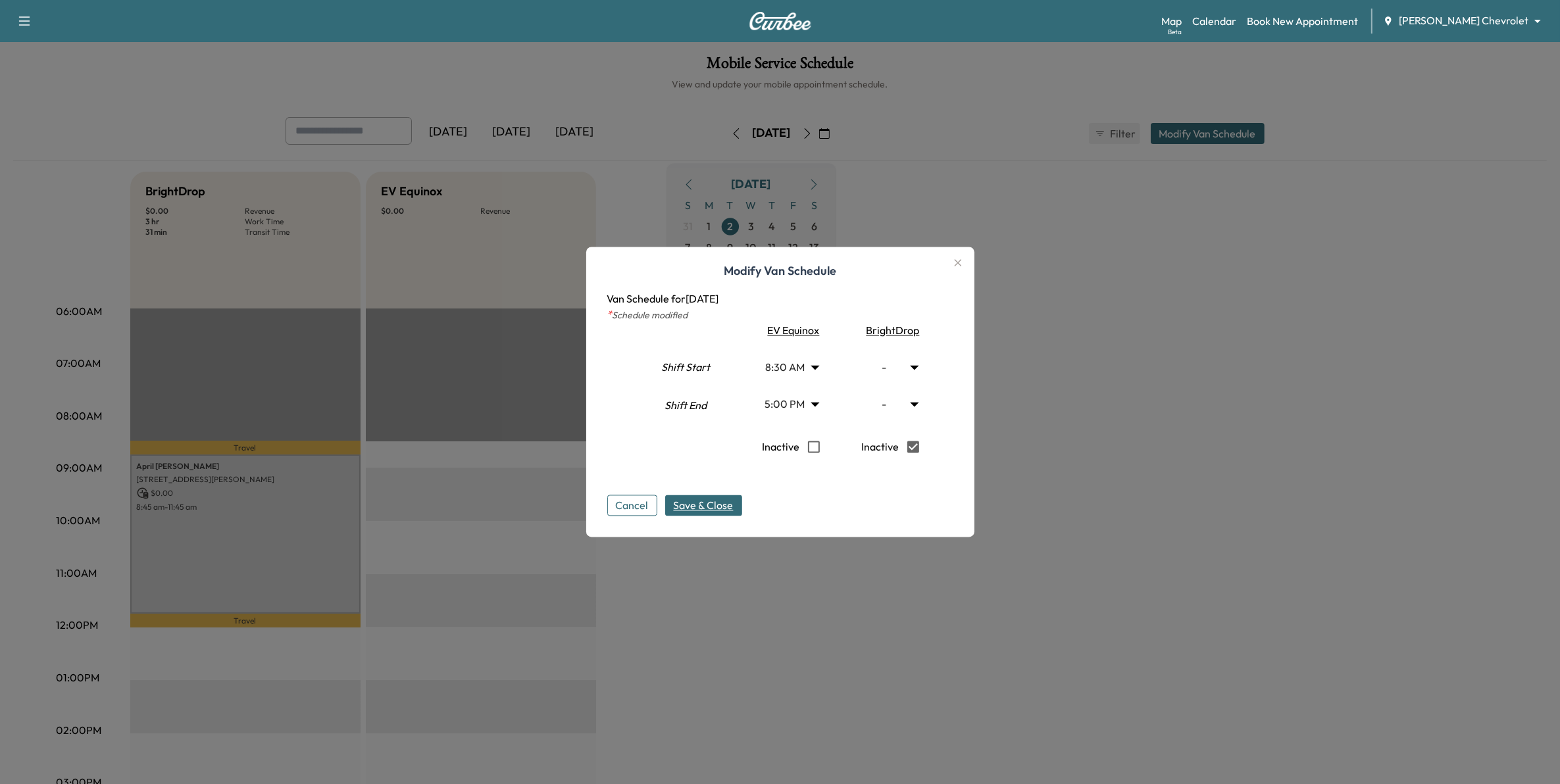
click at [741, 498] on button "Save & Close" at bounding box center [704, 506] width 77 height 21
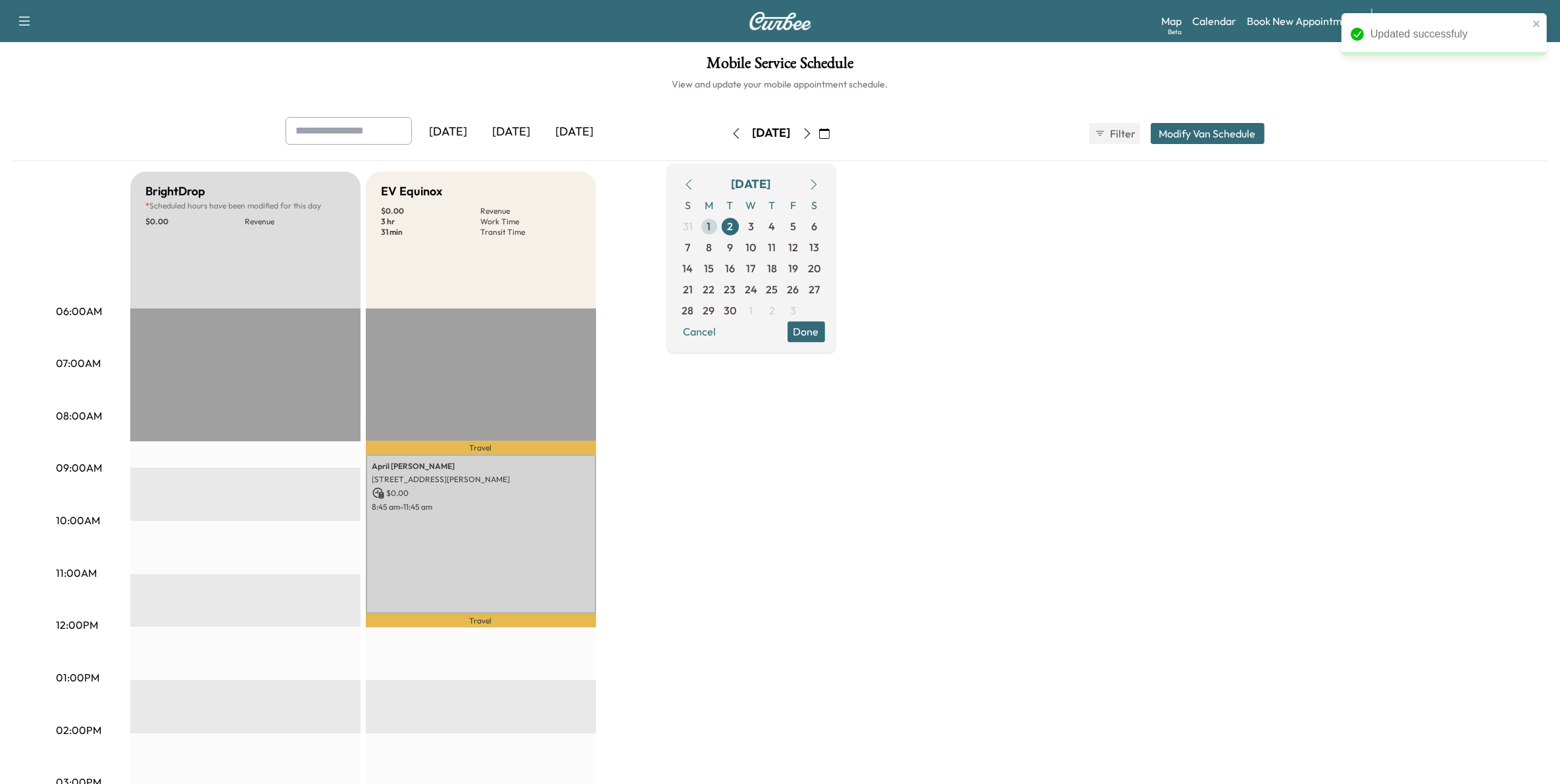
click at [711, 226] on span "1" at bounding box center [709, 226] width 4 height 16
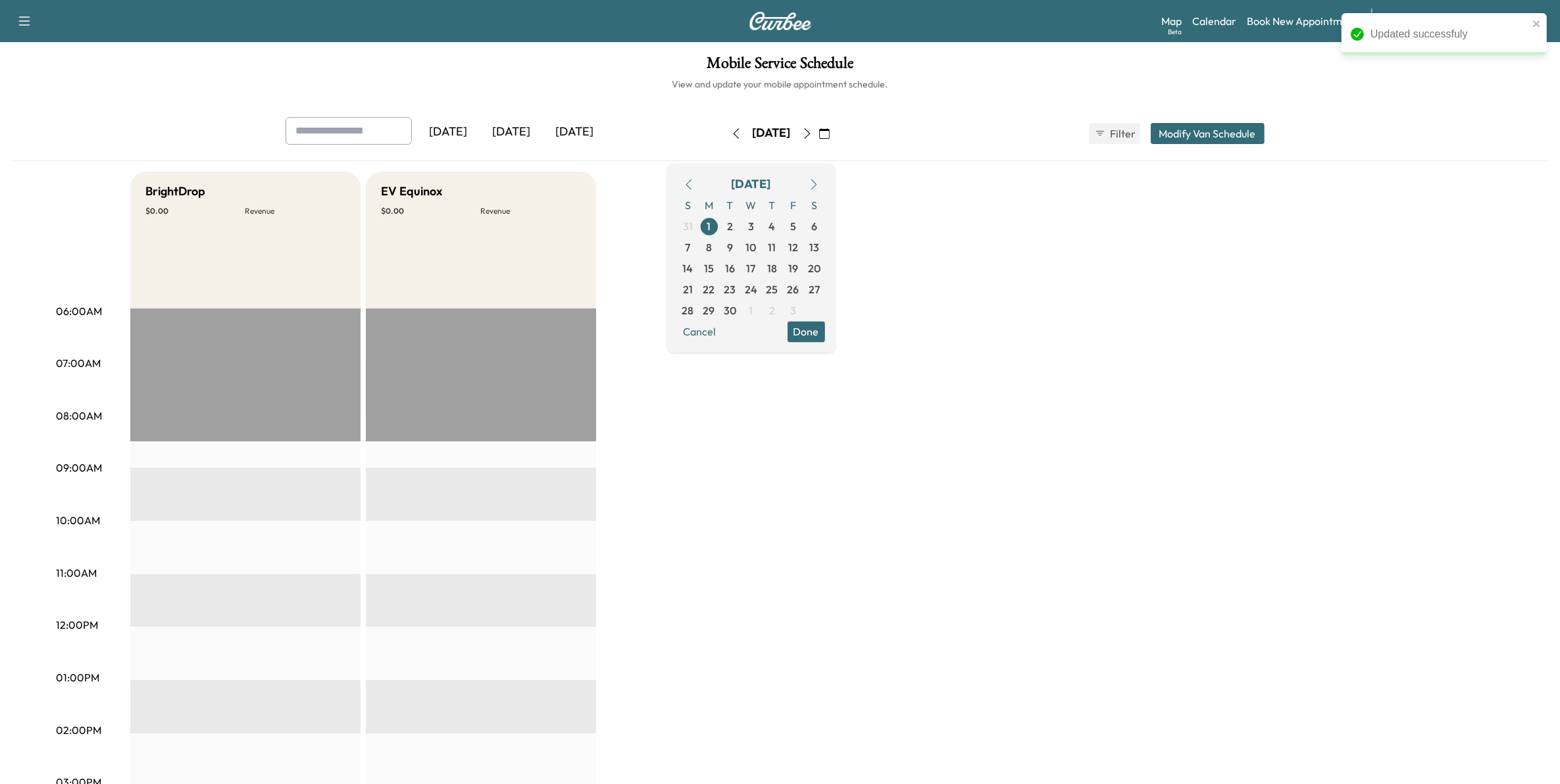
click at [1205, 133] on button "Modify Van Schedule" at bounding box center [1207, 133] width 114 height 21
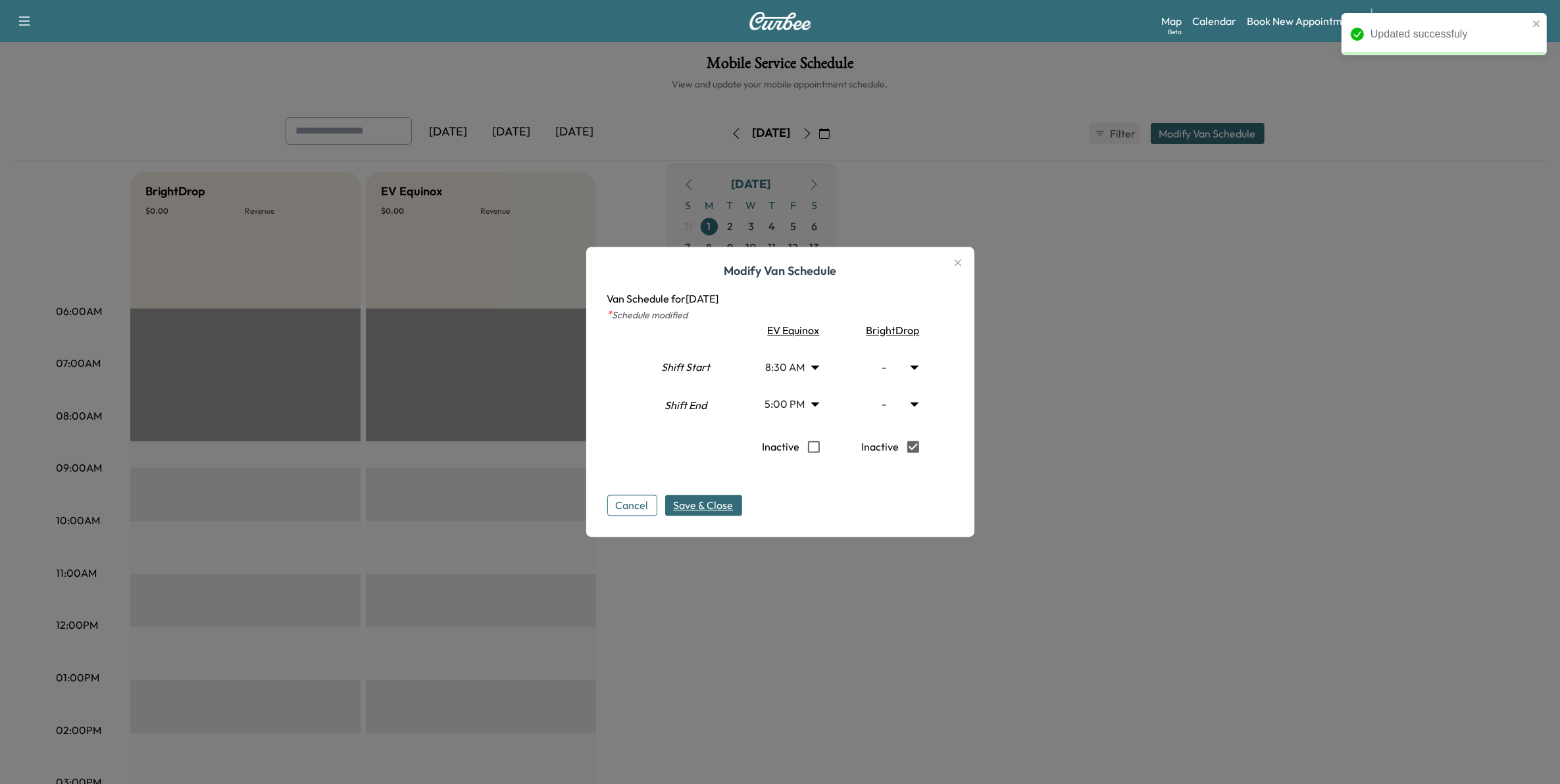
click at [728, 513] on span "Save & Close" at bounding box center [703, 505] width 60 height 16
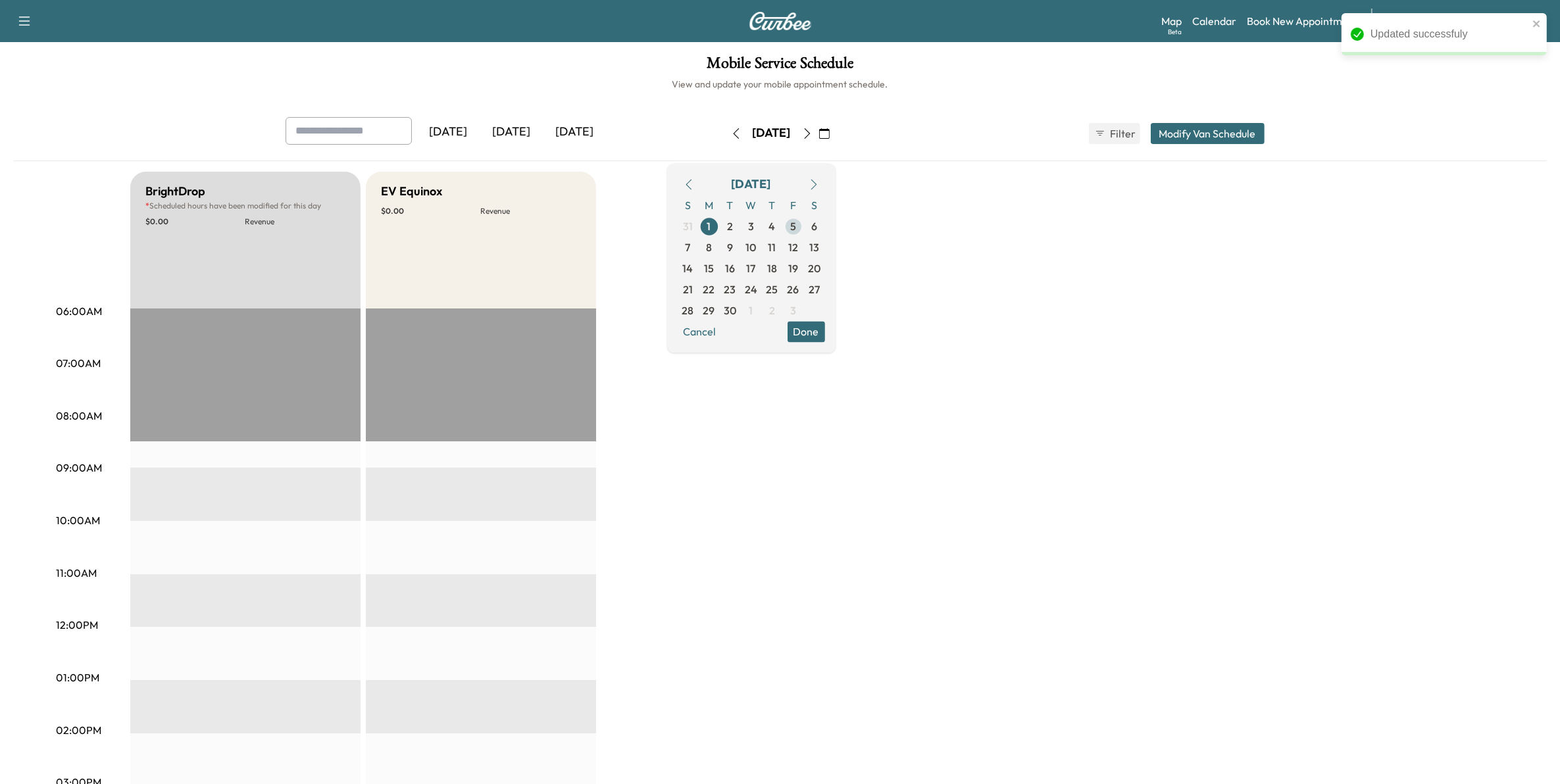
click at [796, 224] on span "5" at bounding box center [792, 226] width 6 height 16
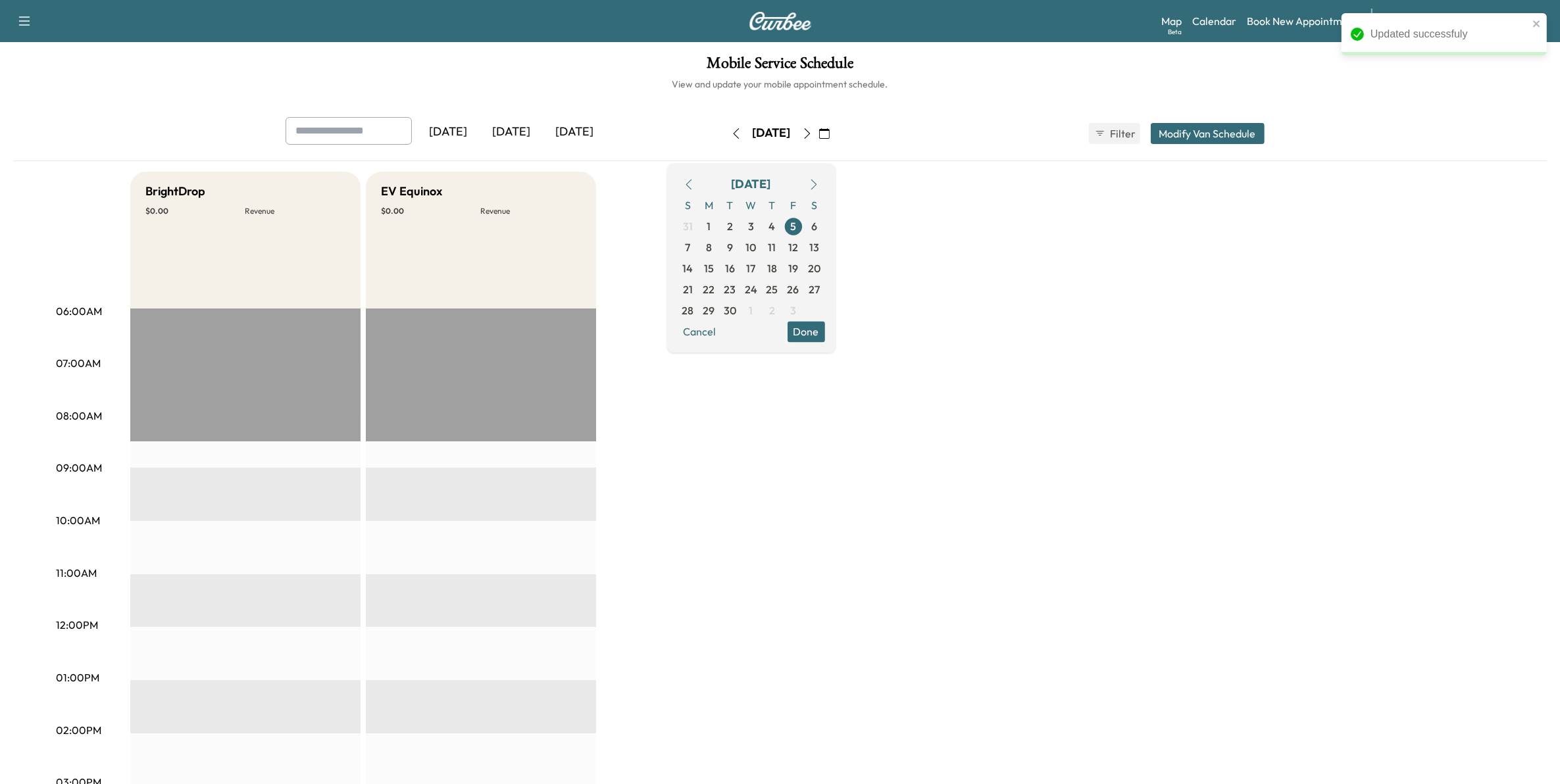
click at [1199, 120] on div "[DATE] [DATE] [DATE] [DATE] September 2025 S M T W T F S 31 1 2 3 4 5 6 7 8 9 1…" at bounding box center [780, 133] width 1011 height 33
click at [1196, 132] on button "Modify Van Schedule" at bounding box center [1207, 133] width 114 height 21
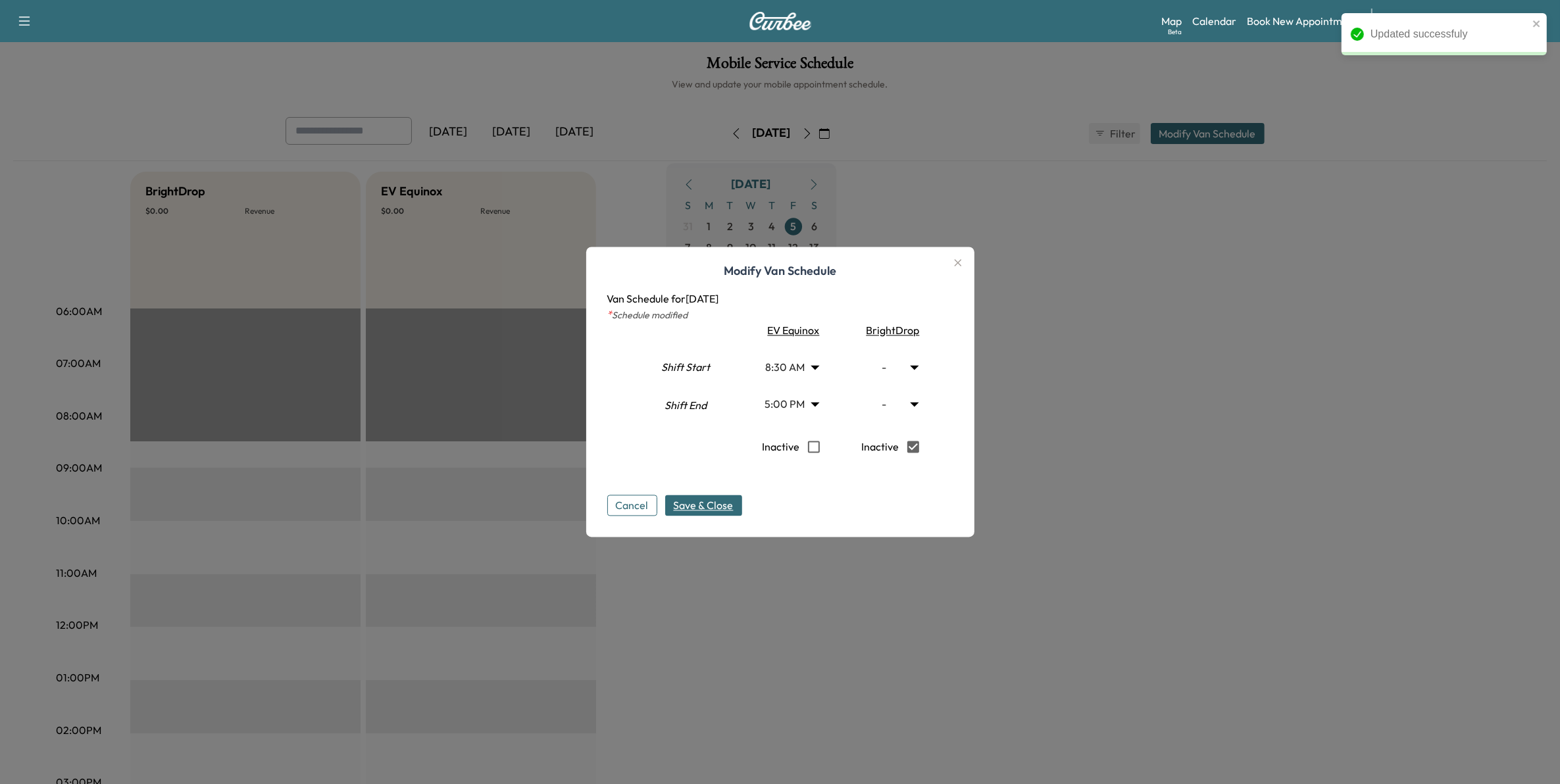
click at [720, 498] on span "Save & Close" at bounding box center [703, 505] width 60 height 16
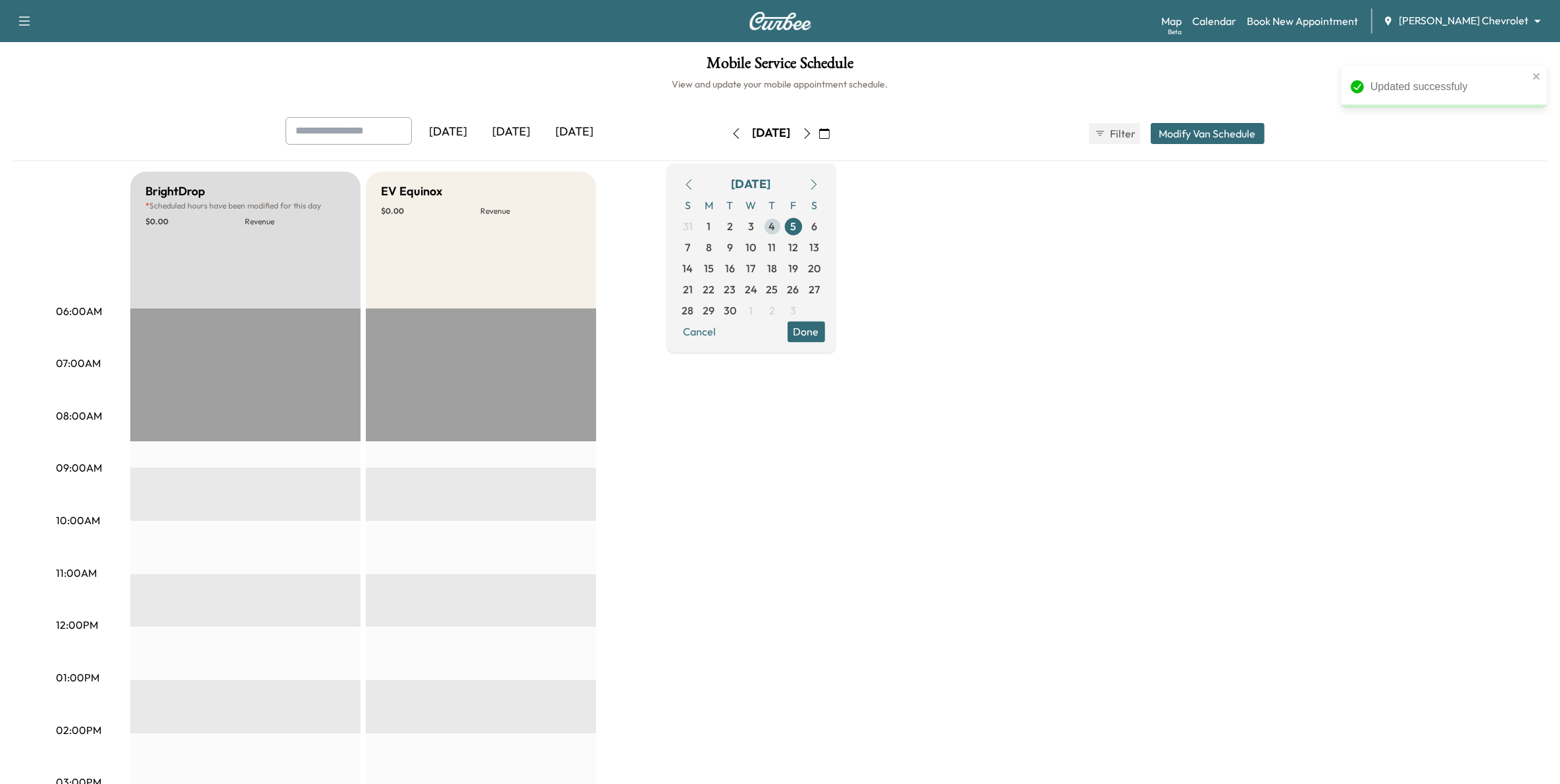
click at [783, 224] on span "4" at bounding box center [773, 226] width 21 height 21
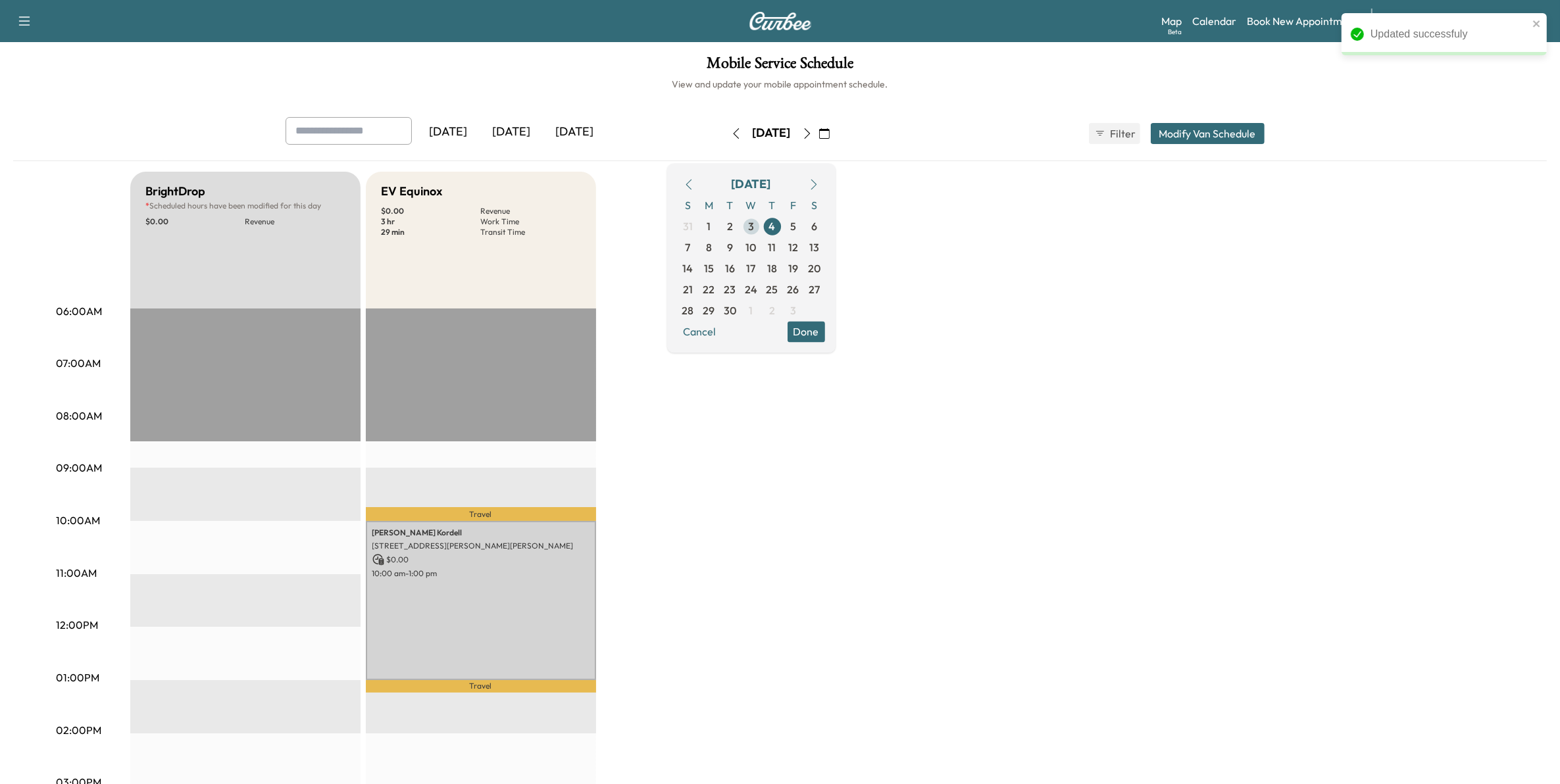
click at [754, 222] on span "3" at bounding box center [751, 226] width 6 height 16
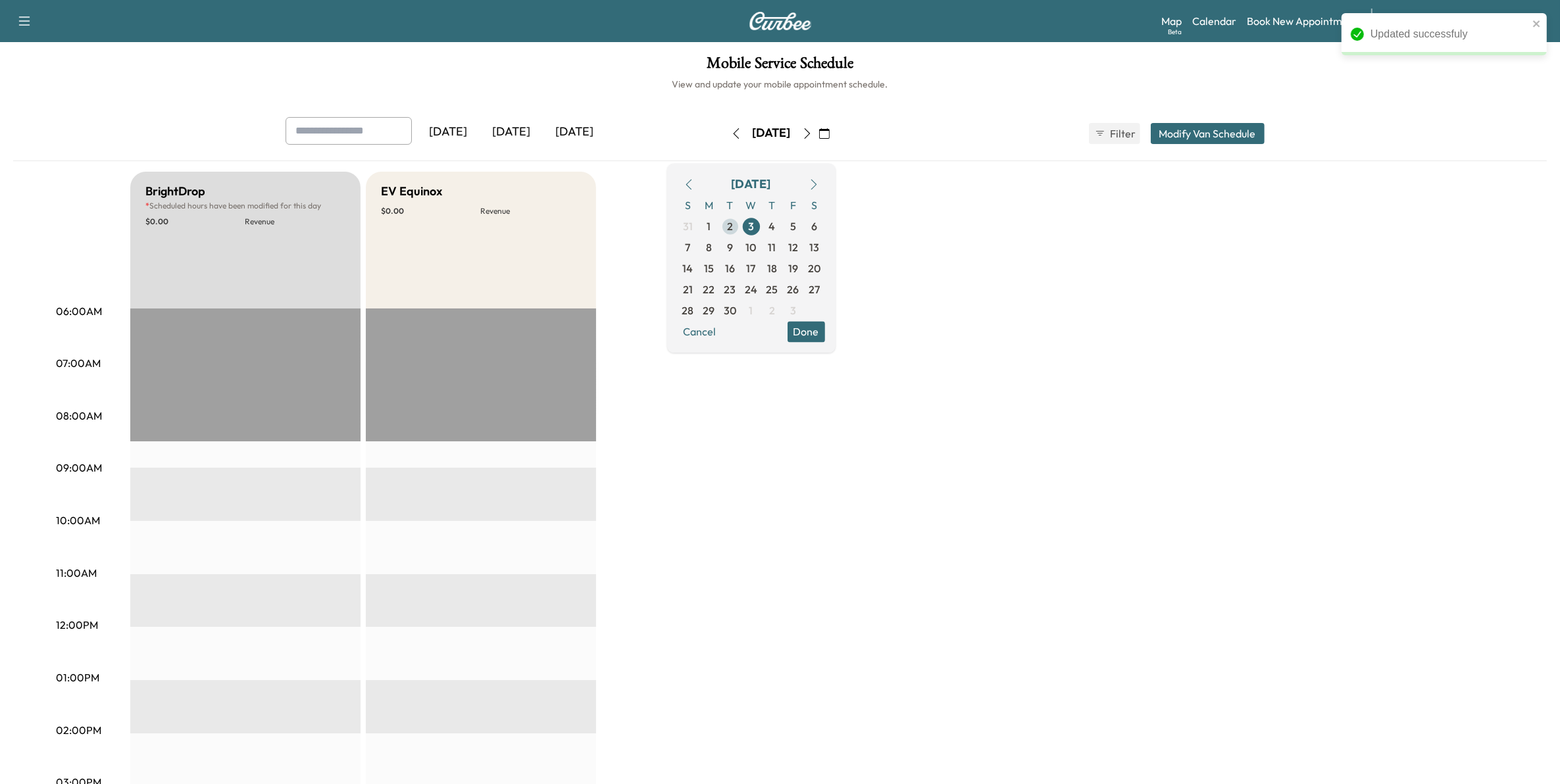
click at [741, 231] on span "2" at bounding box center [730, 226] width 21 height 21
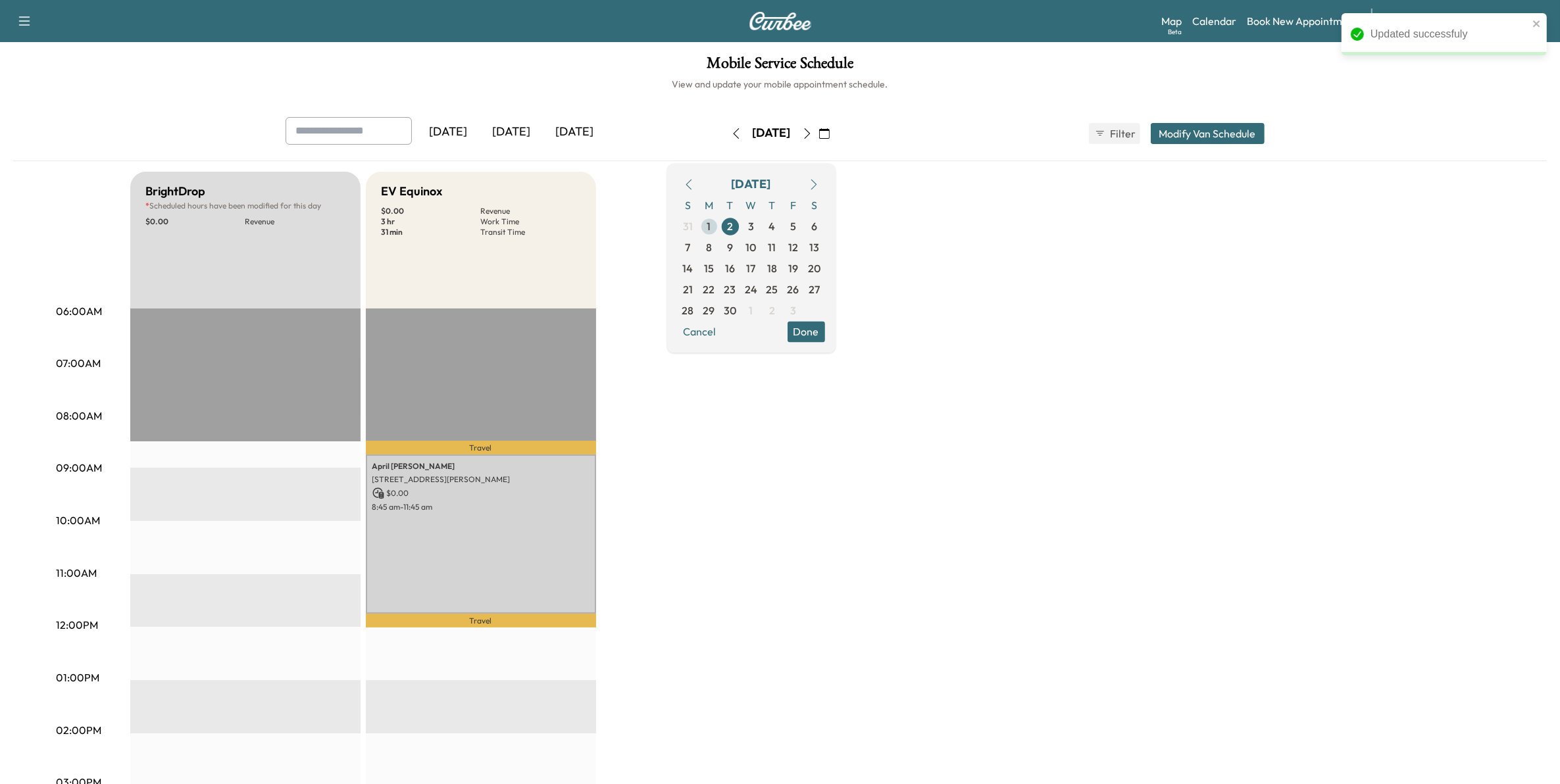
click at [711, 225] on span "1" at bounding box center [709, 226] width 4 height 16
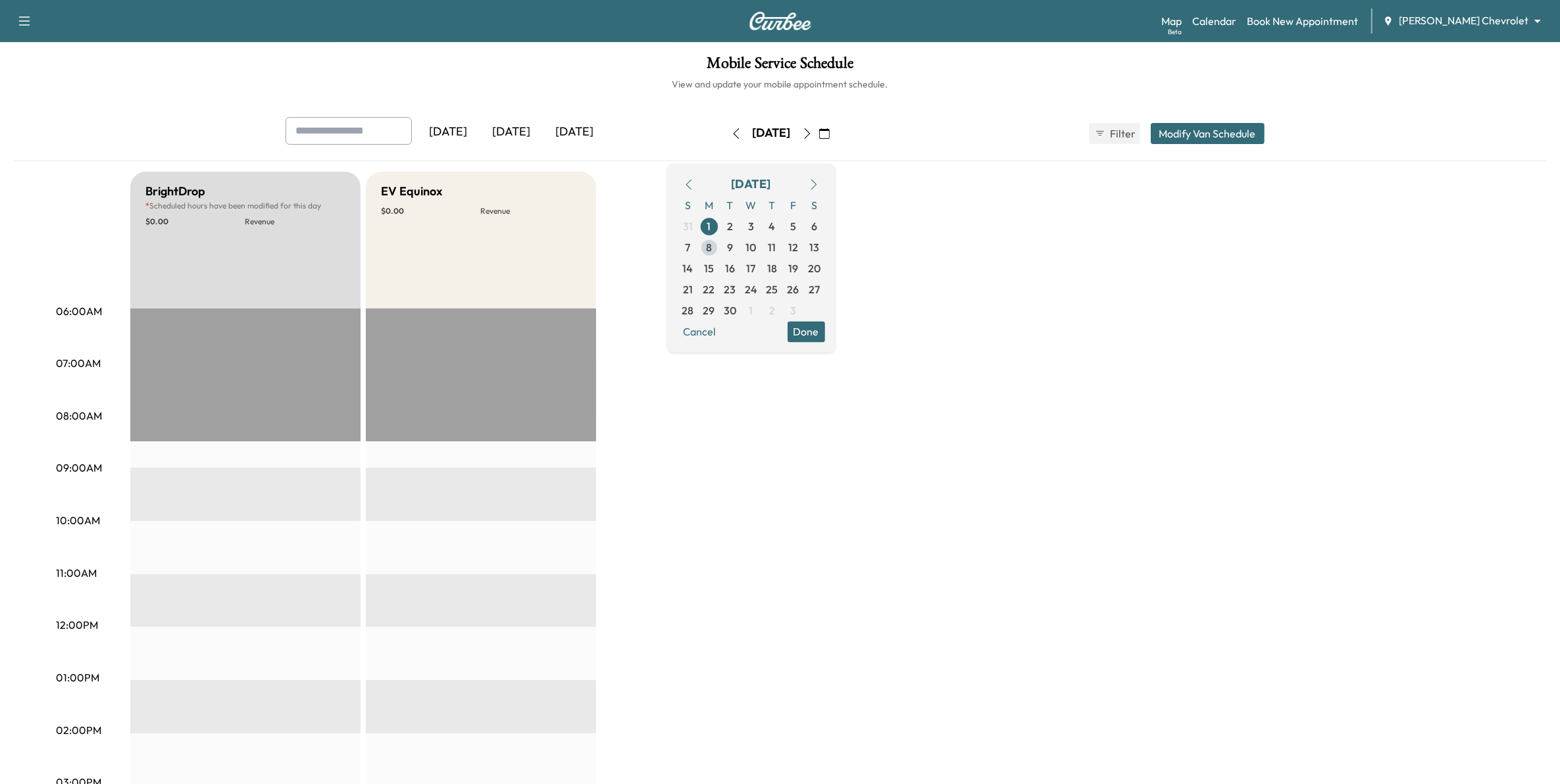
click at [719, 244] on span "8" at bounding box center [710, 248] width 21 height 21
type input "***"
type input "**"
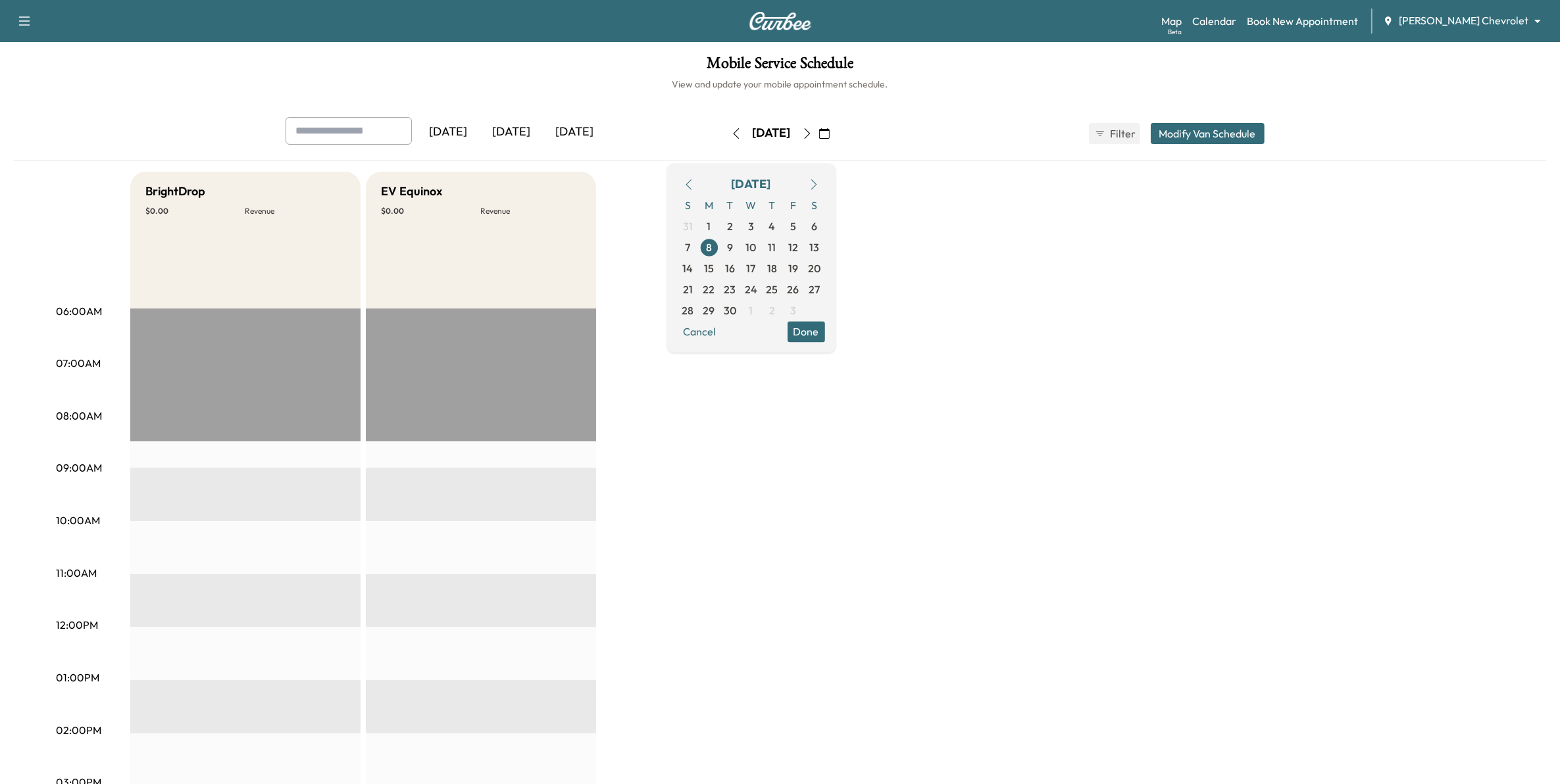
click at [1235, 136] on button "Modify Van Schedule" at bounding box center [1207, 133] width 114 height 21
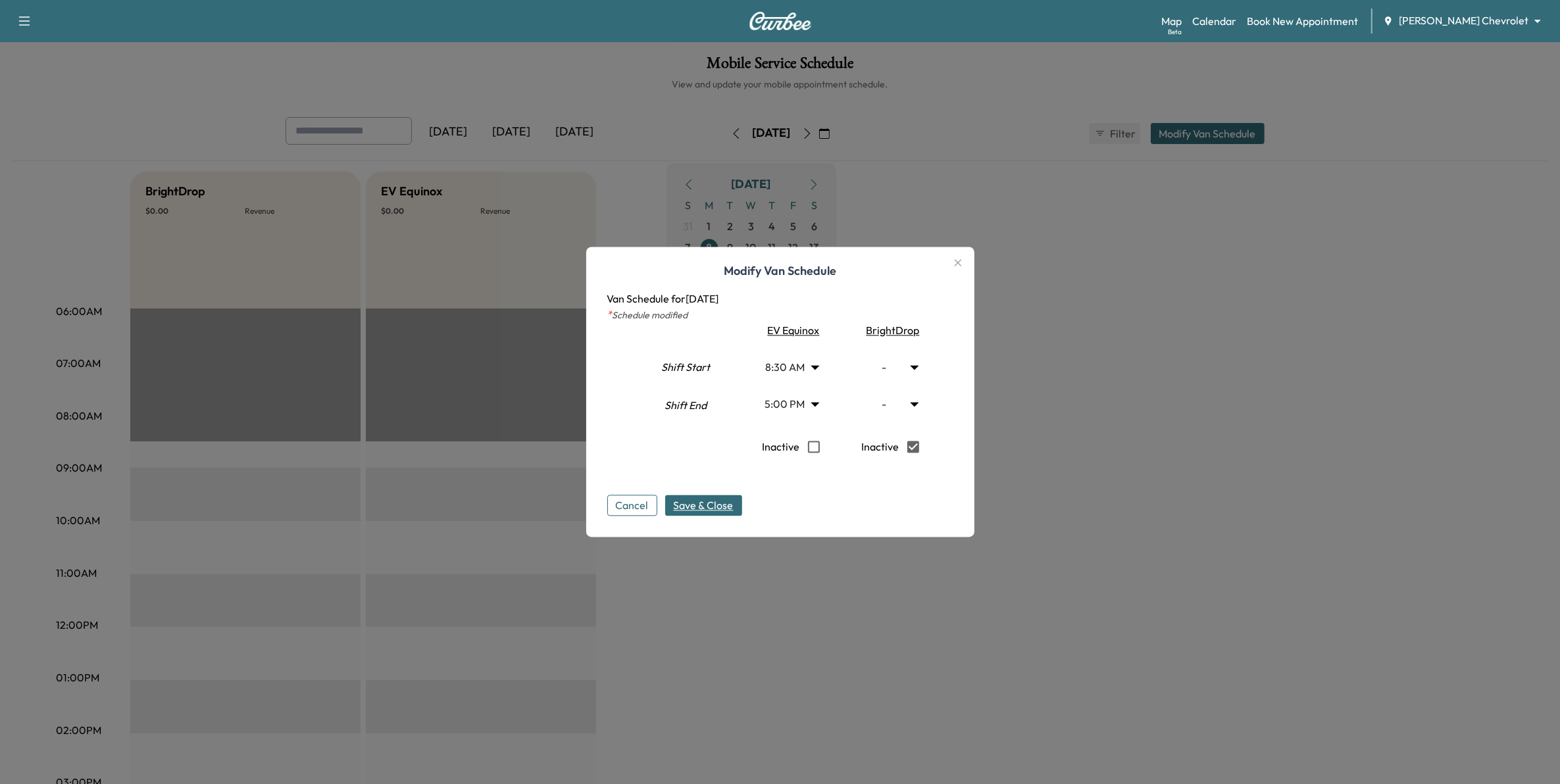
click at [726, 508] on span "Save & Close" at bounding box center [703, 505] width 60 height 16
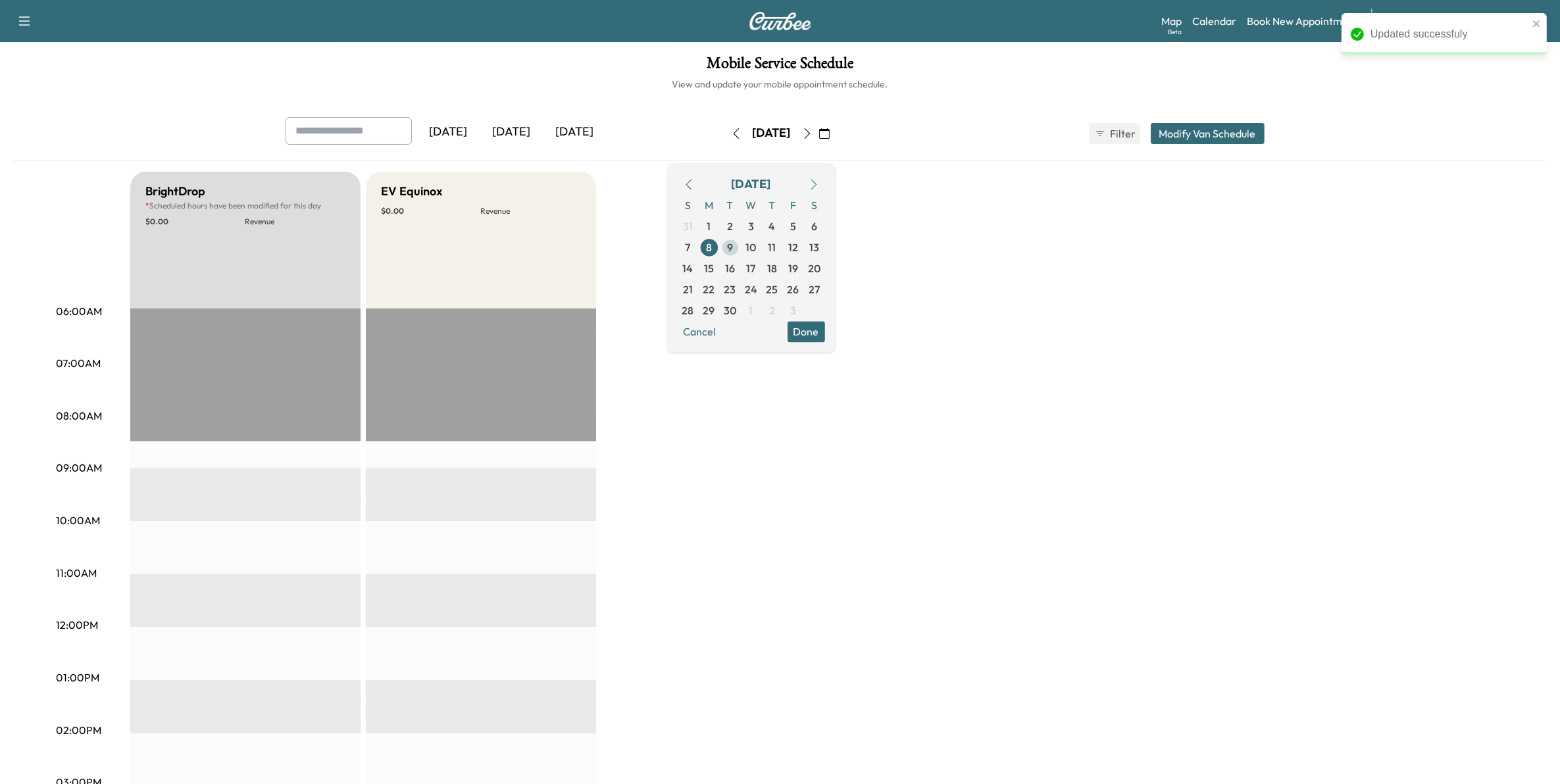
click at [733, 253] on span "9" at bounding box center [729, 247] width 6 height 16
type input "***"
type input "**"
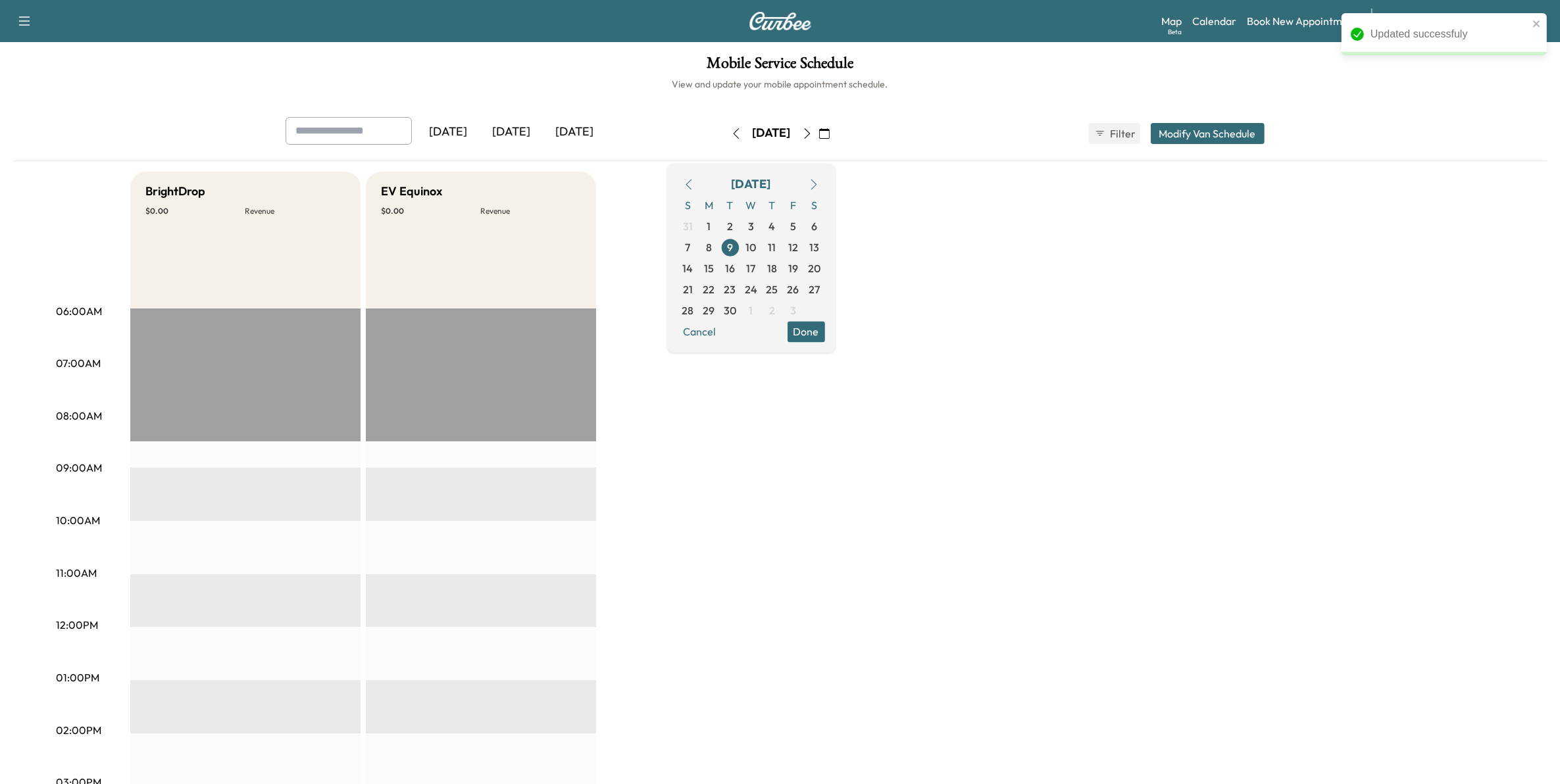
click at [1191, 125] on button "Modify Van Schedule" at bounding box center [1207, 133] width 114 height 21
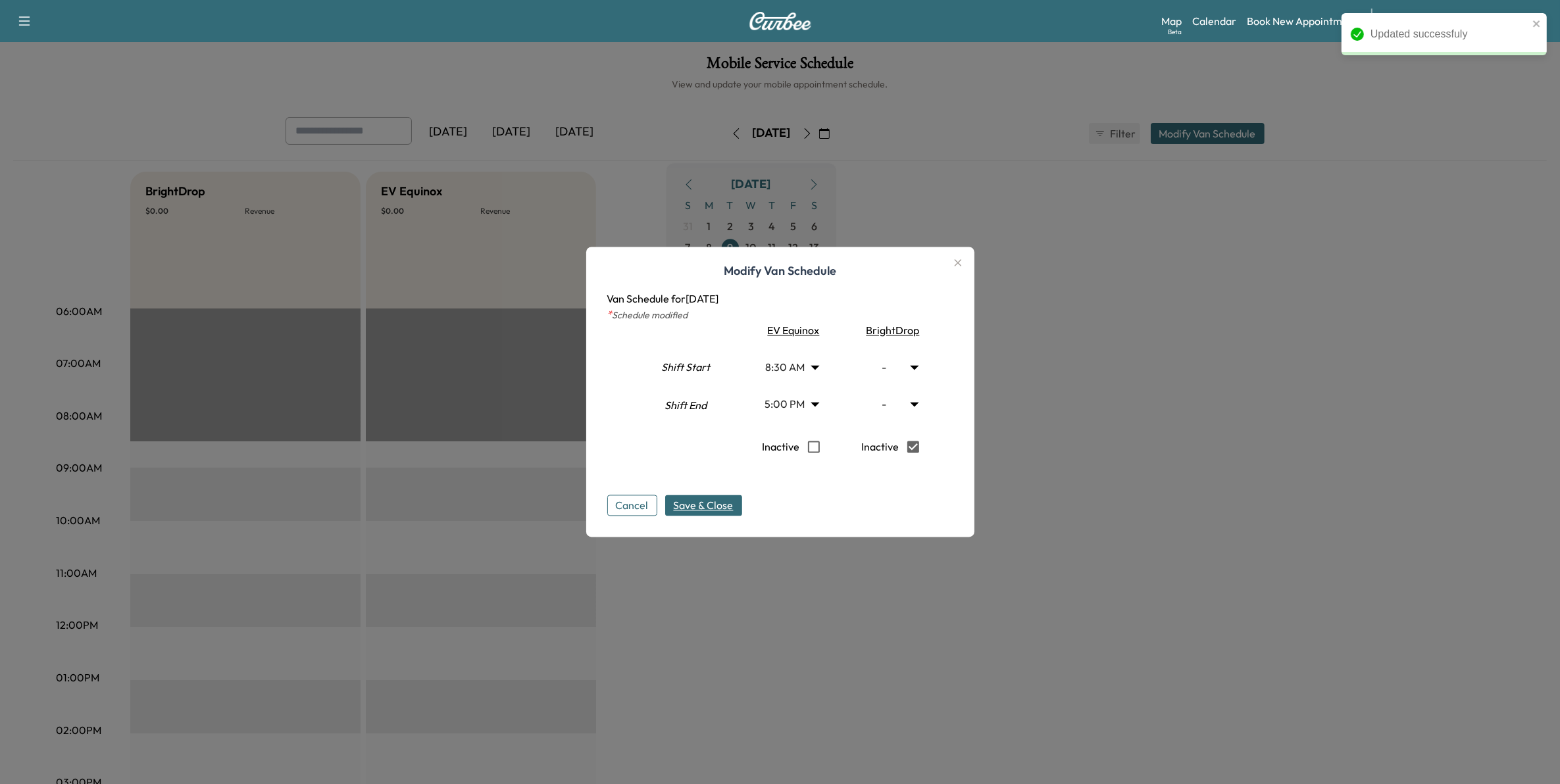
click at [733, 501] on span "Save & Close" at bounding box center [703, 505] width 60 height 16
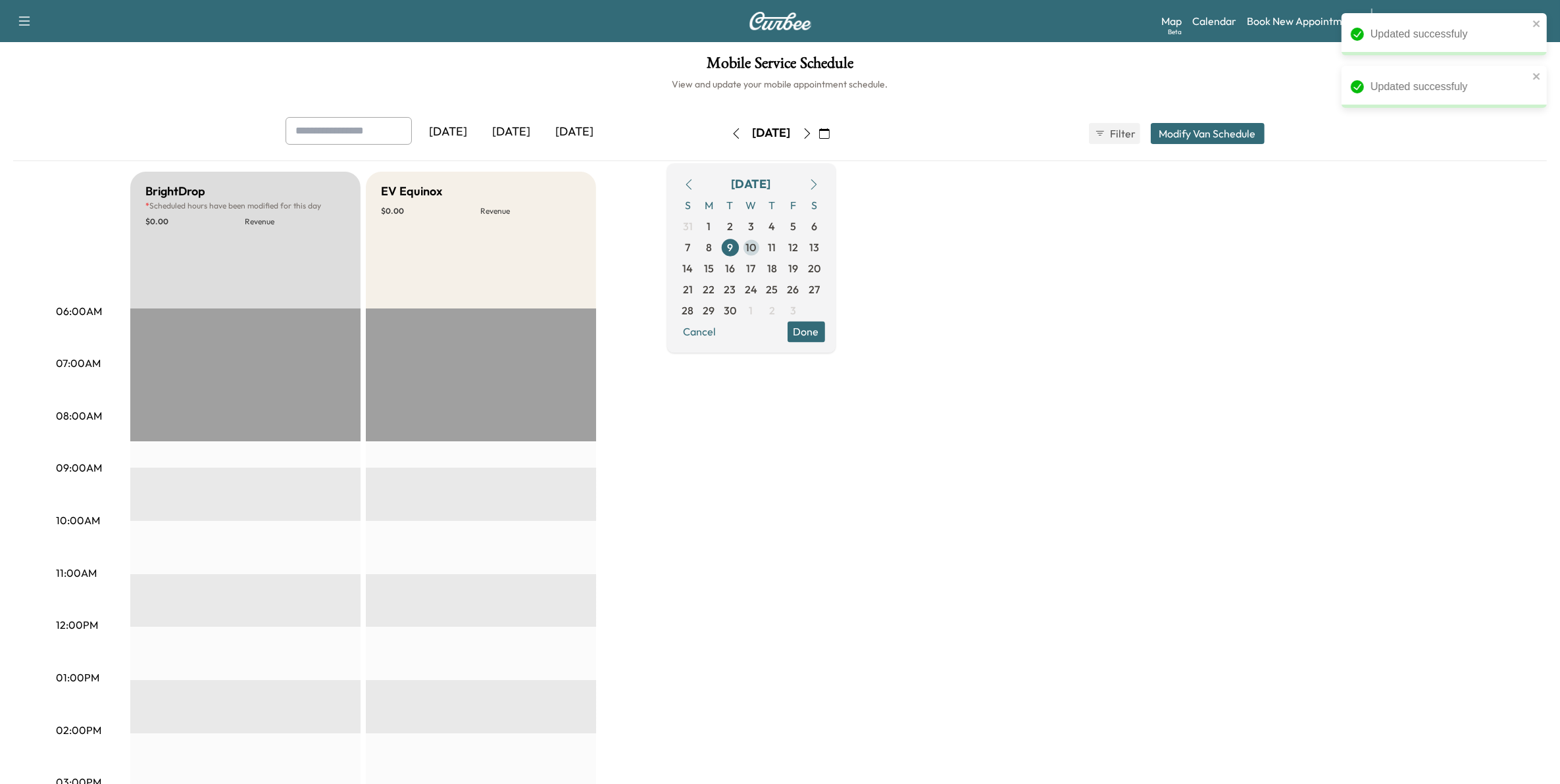
click at [756, 244] on span "10" at bounding box center [751, 247] width 11 height 16
type input "***"
type input "**"
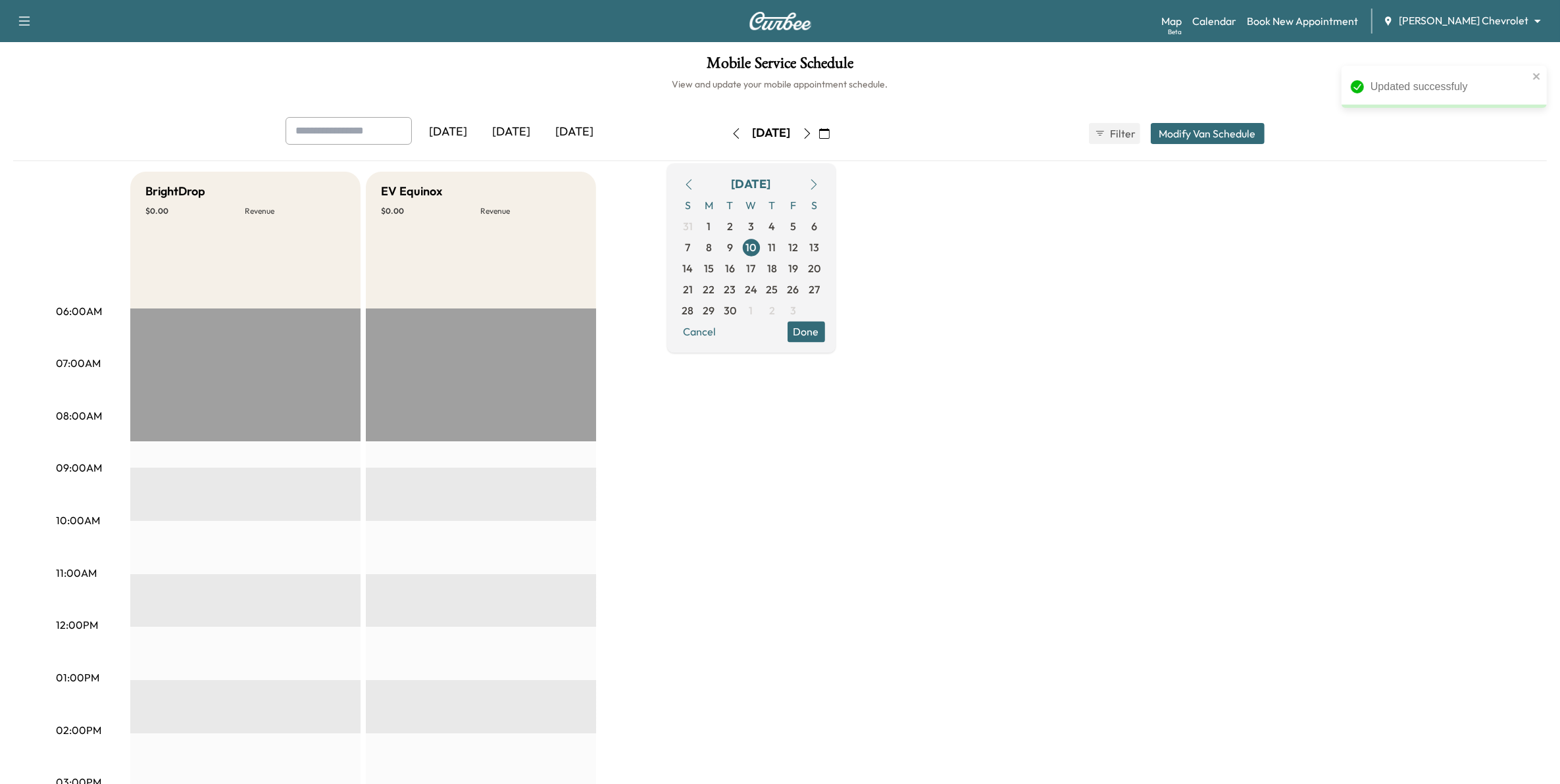
click at [1229, 128] on button "Modify Van Schedule" at bounding box center [1207, 133] width 114 height 21
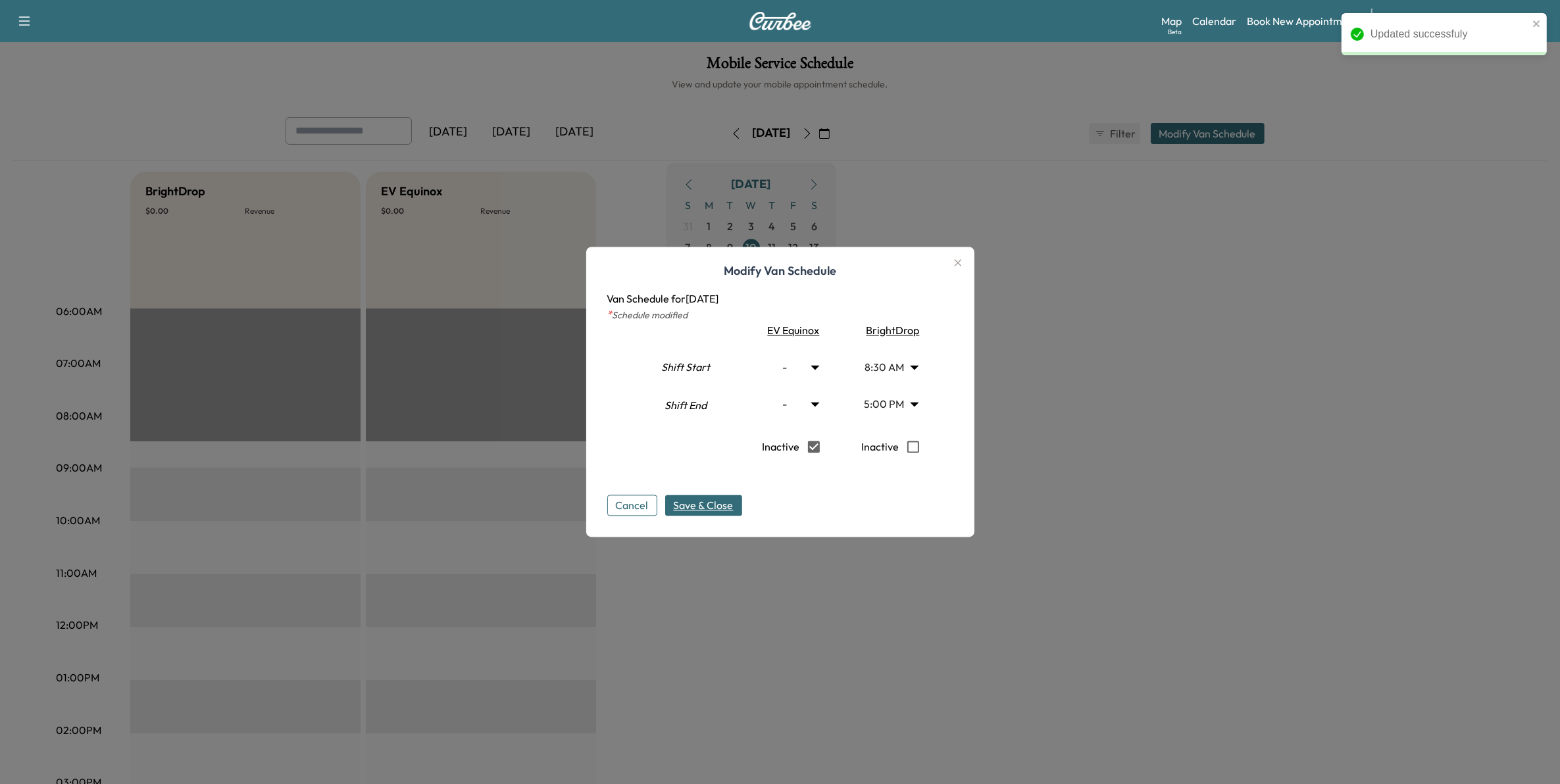
click at [726, 501] on span "Save & Close" at bounding box center [703, 505] width 60 height 16
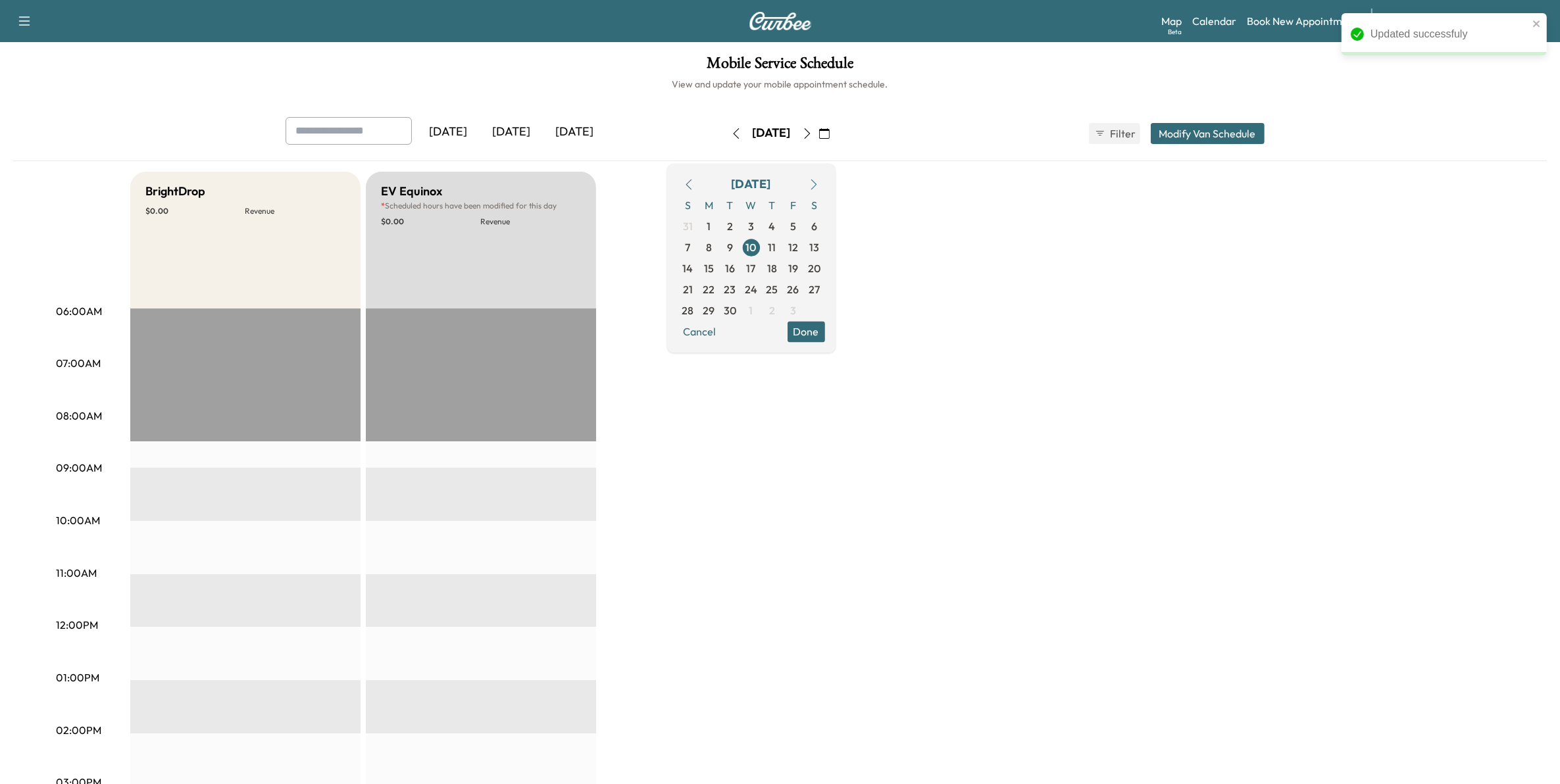
click at [1199, 135] on button "Modify Van Schedule" at bounding box center [1207, 133] width 114 height 21
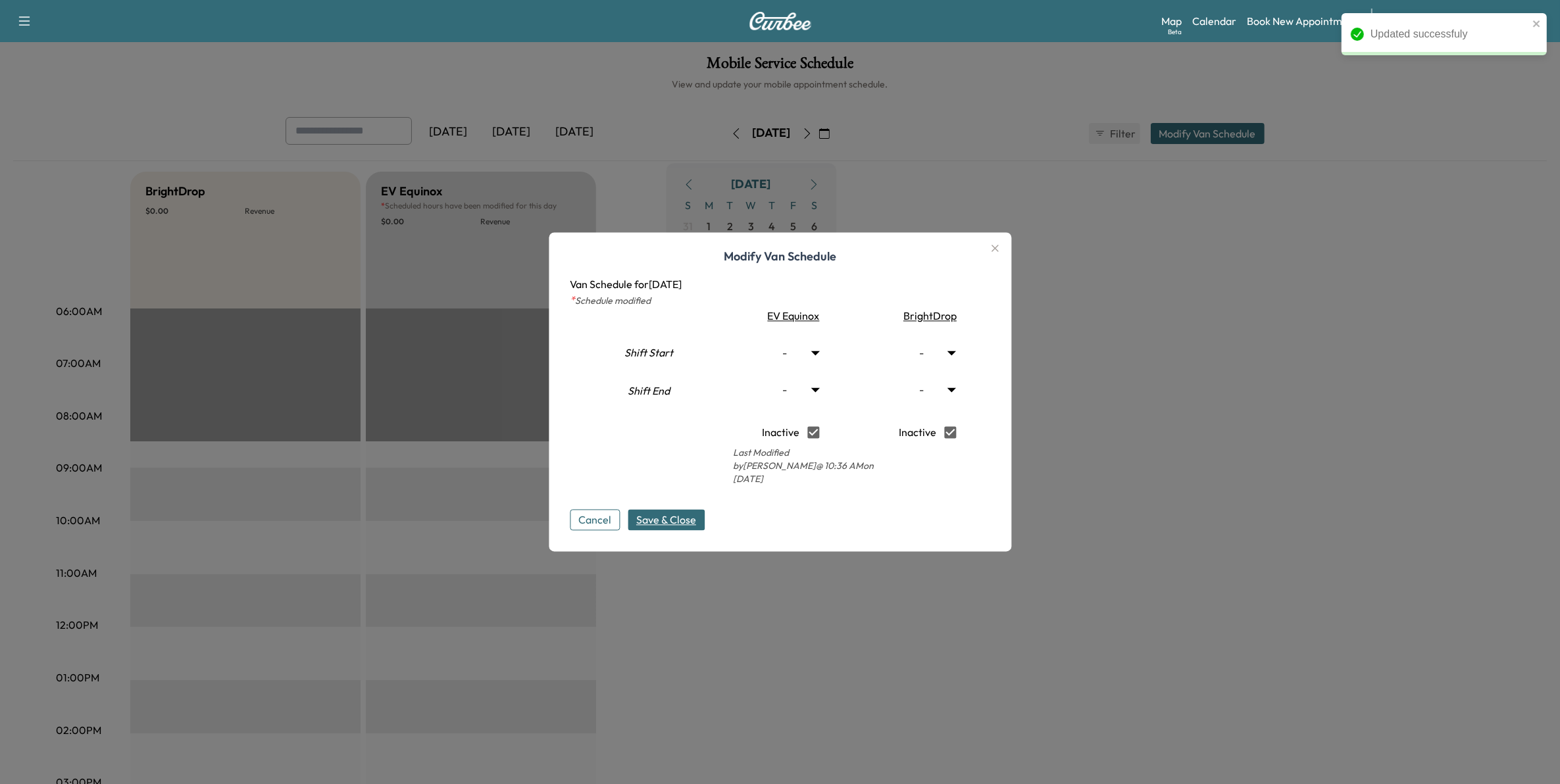
type input "***"
type input "**"
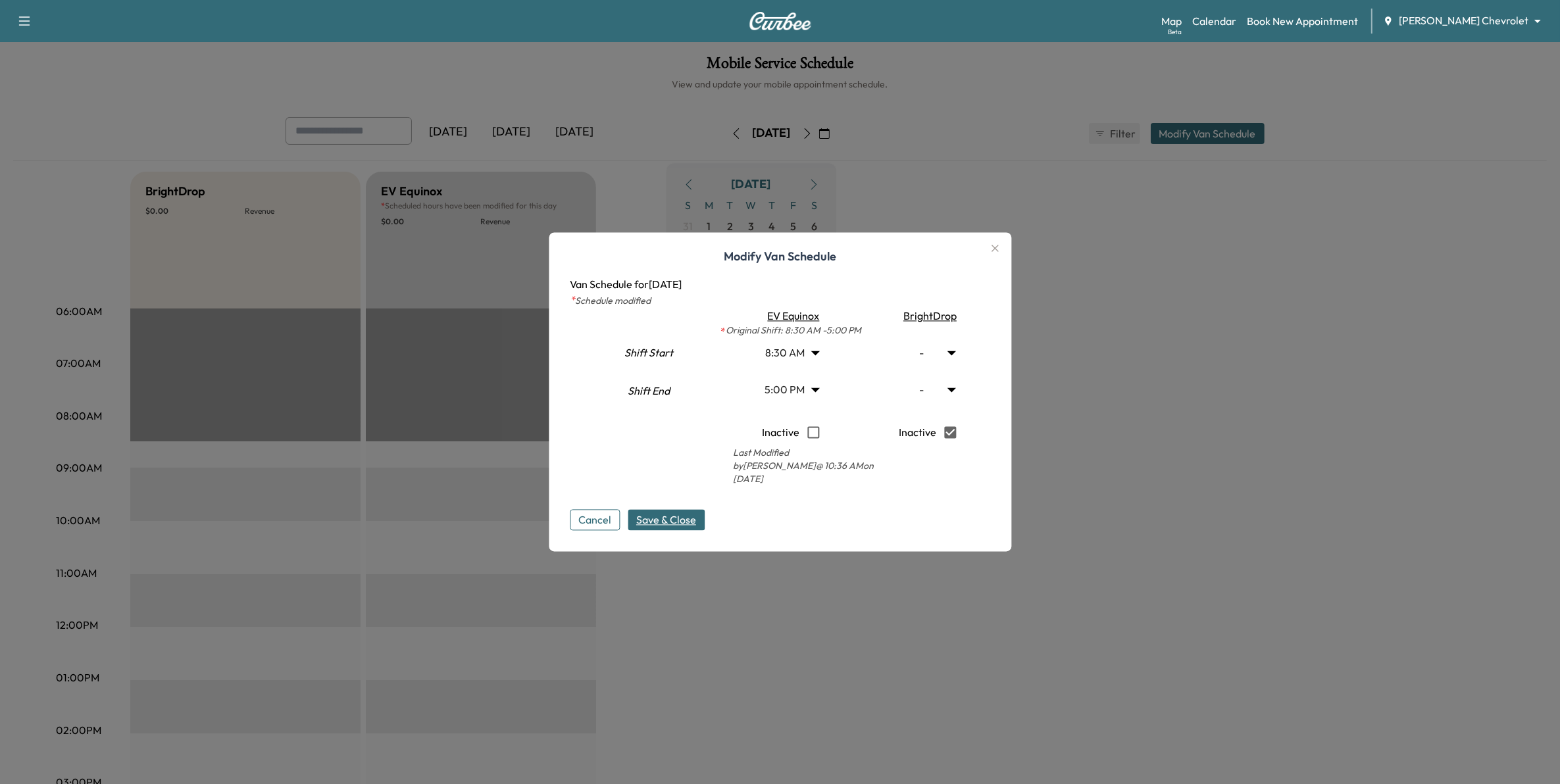
click at [693, 515] on span "Save & Close" at bounding box center [666, 520] width 60 height 16
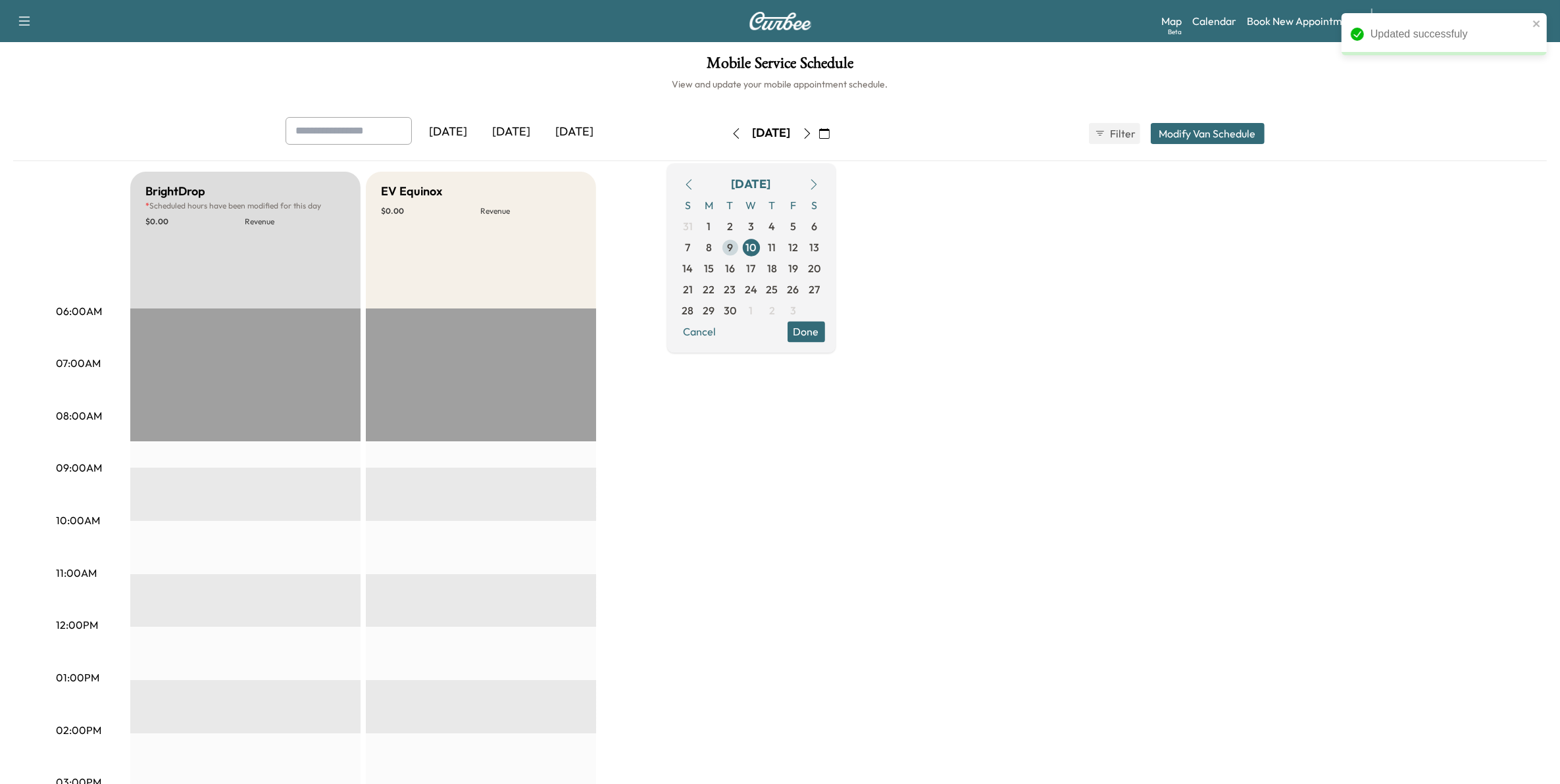
click at [741, 244] on span "9" at bounding box center [730, 248] width 21 height 21
click at [712, 247] on span "8" at bounding box center [708, 247] width 6 height 16
click at [711, 232] on span "1" at bounding box center [709, 226] width 4 height 16
click at [733, 231] on span "2" at bounding box center [729, 226] width 6 height 16
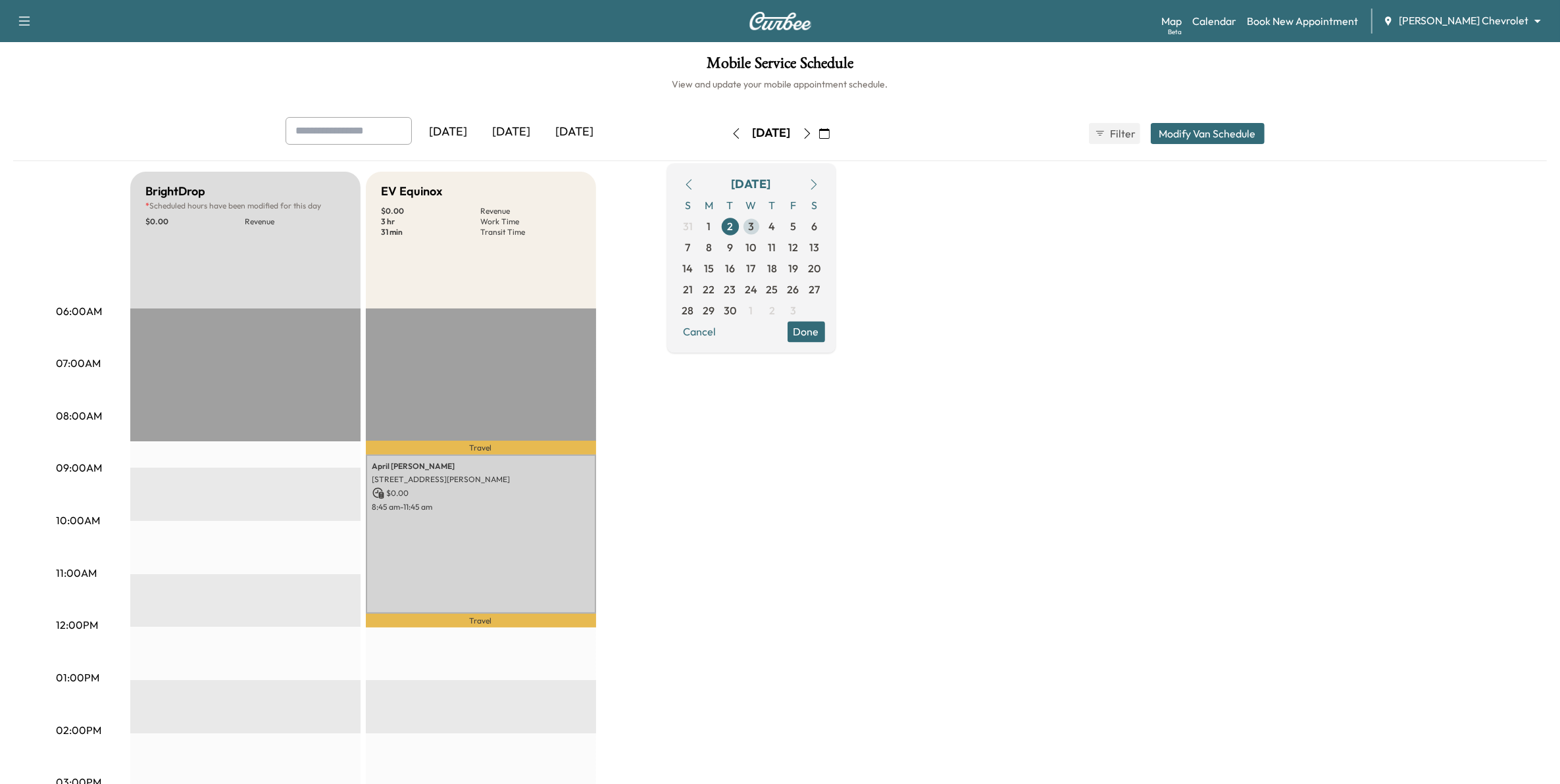
click at [754, 228] on span "3" at bounding box center [751, 226] width 6 height 16
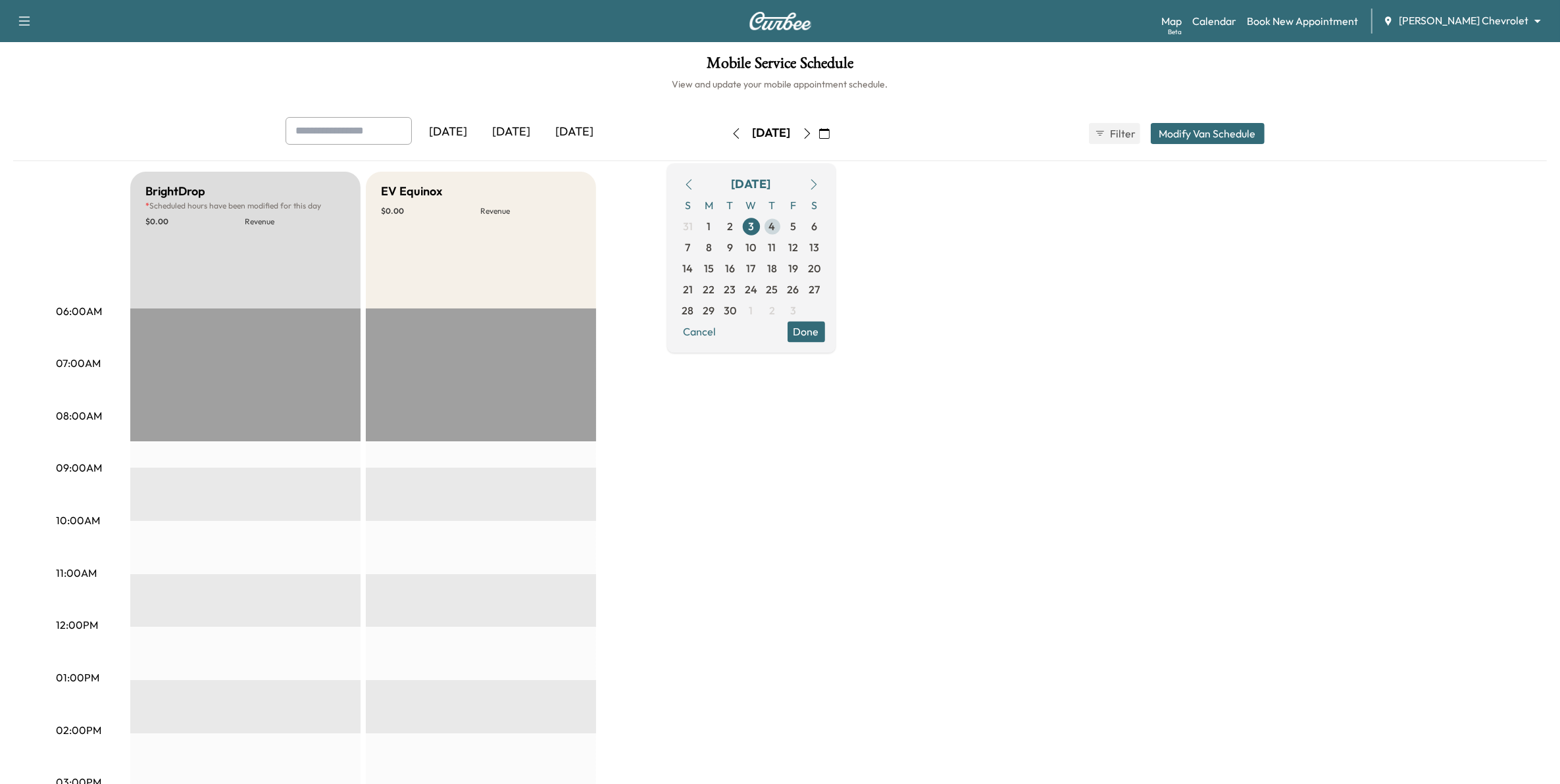
click at [776, 228] on span "4" at bounding box center [773, 226] width 7 height 16
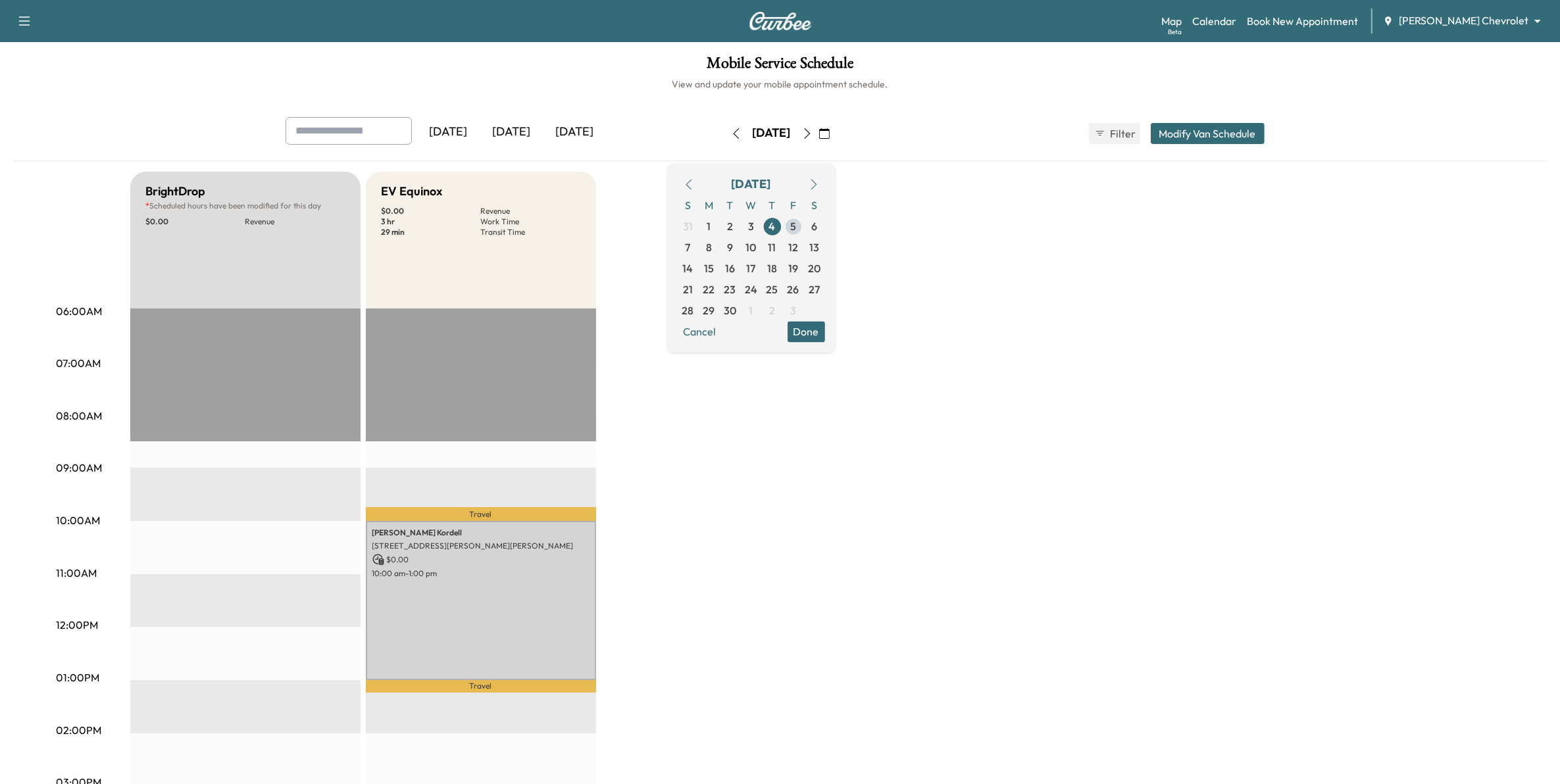
click at [804, 231] on span "5" at bounding box center [794, 226] width 21 height 21
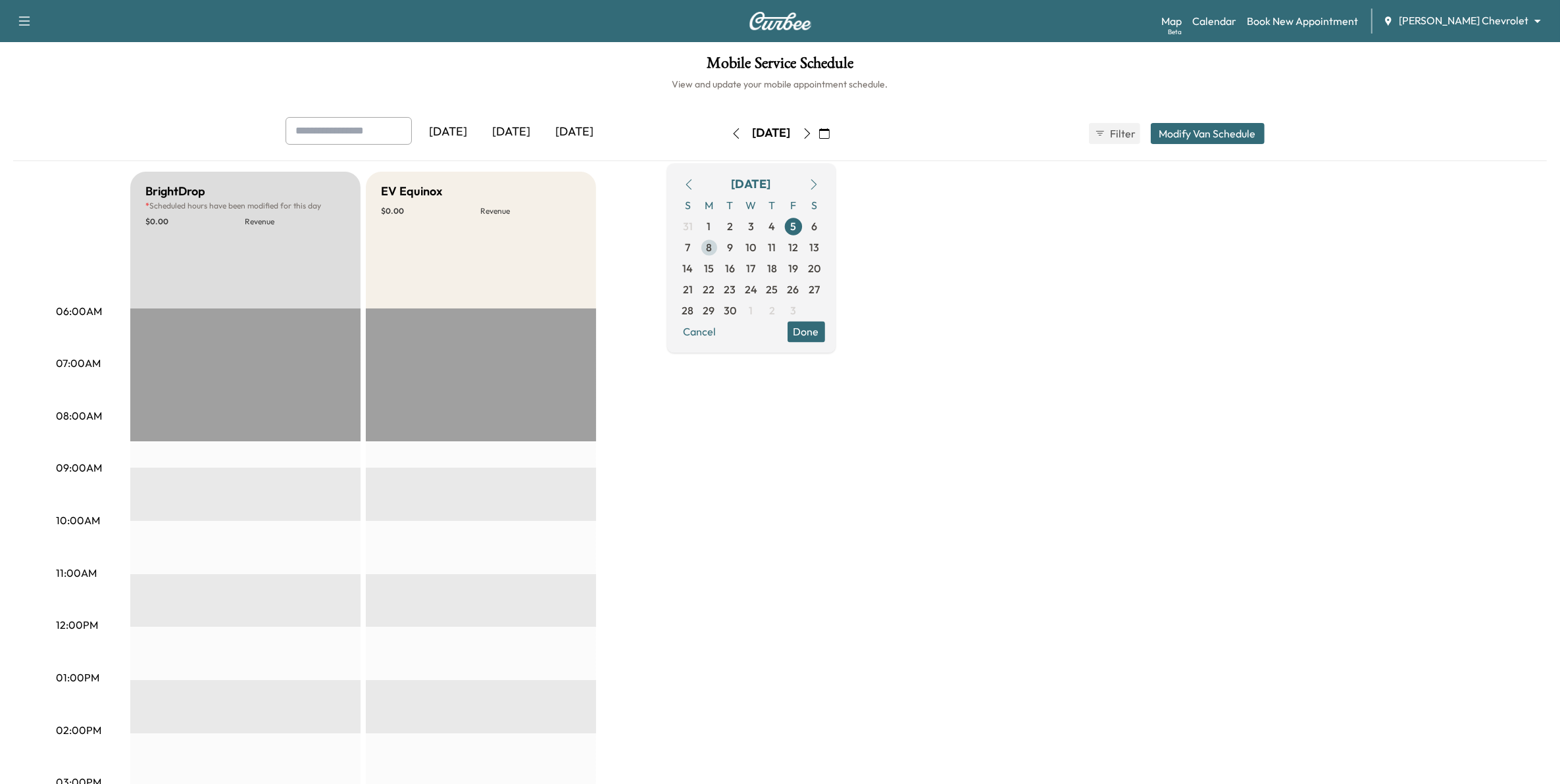
click at [719, 247] on span "8" at bounding box center [710, 248] width 21 height 21
click at [741, 248] on span "9" at bounding box center [730, 248] width 21 height 21
click at [756, 250] on span "10" at bounding box center [751, 247] width 11 height 16
click at [777, 248] on span "11" at bounding box center [773, 247] width 8 height 16
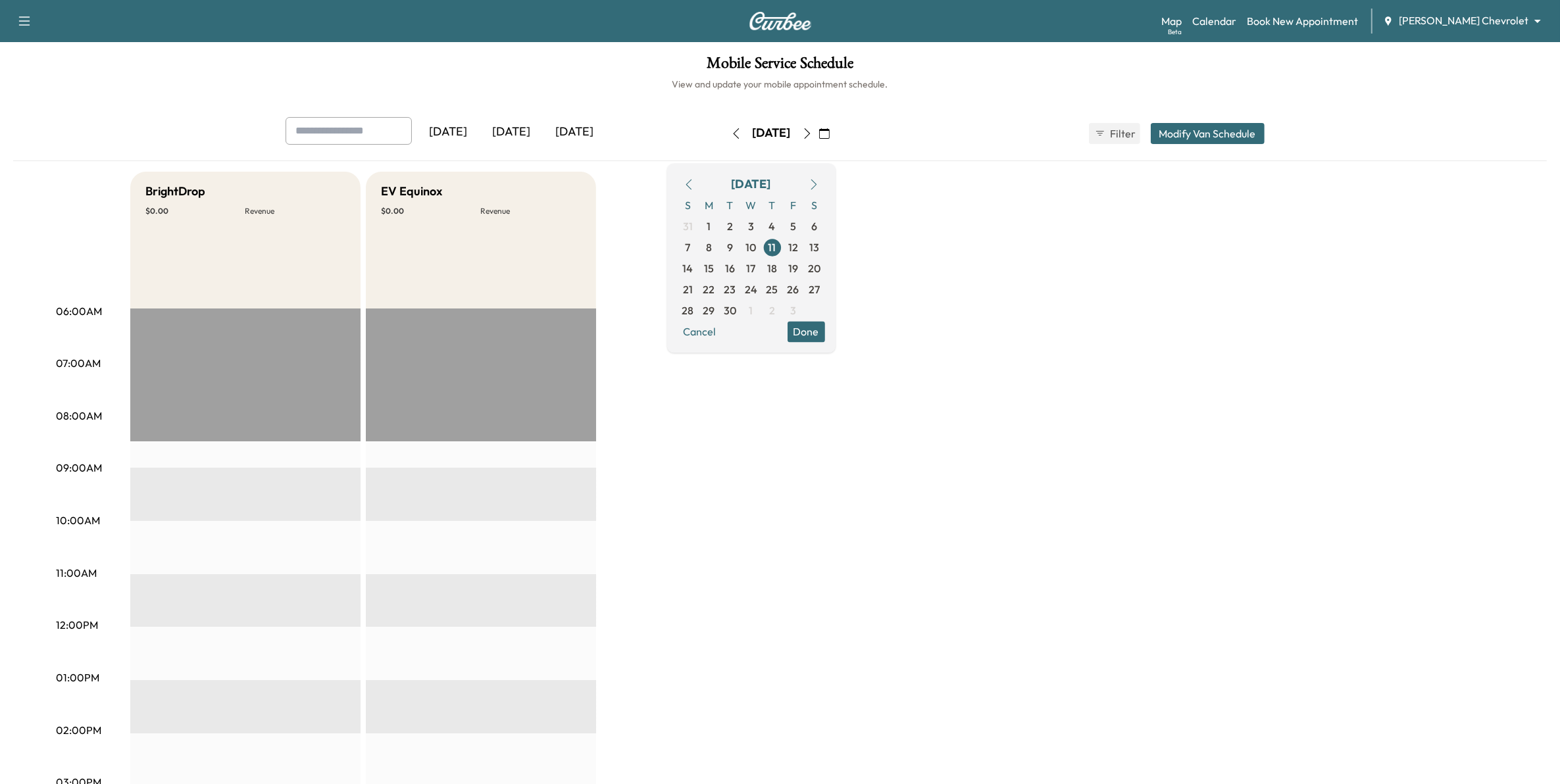
drag, startPoint x: 1248, startPoint y: 127, endPoint x: 1168, endPoint y: 198, distance: 107.0
click at [1248, 127] on button "Modify Van Schedule" at bounding box center [1207, 133] width 114 height 21
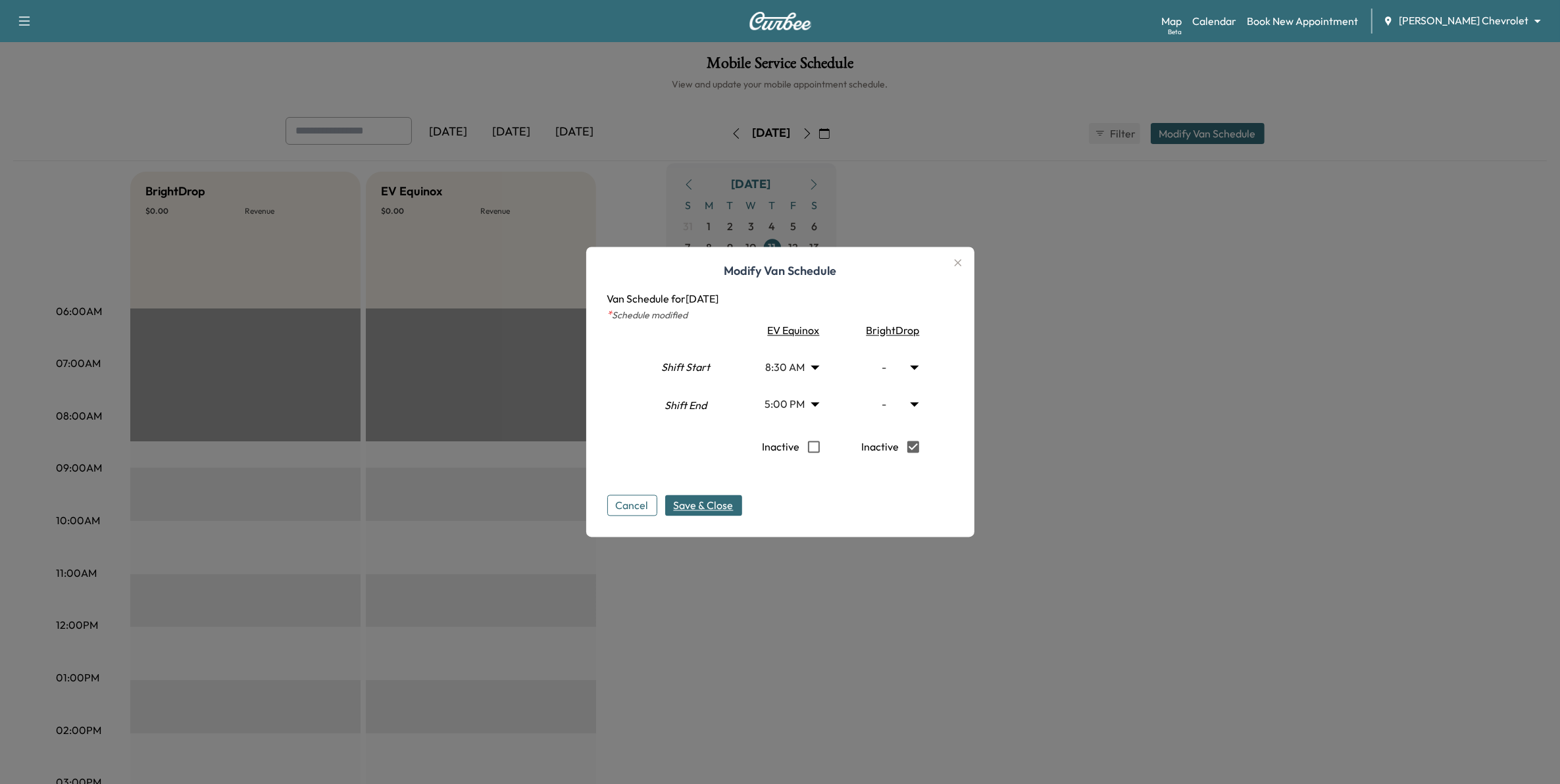
click at [711, 502] on span "Save & Close" at bounding box center [703, 505] width 60 height 16
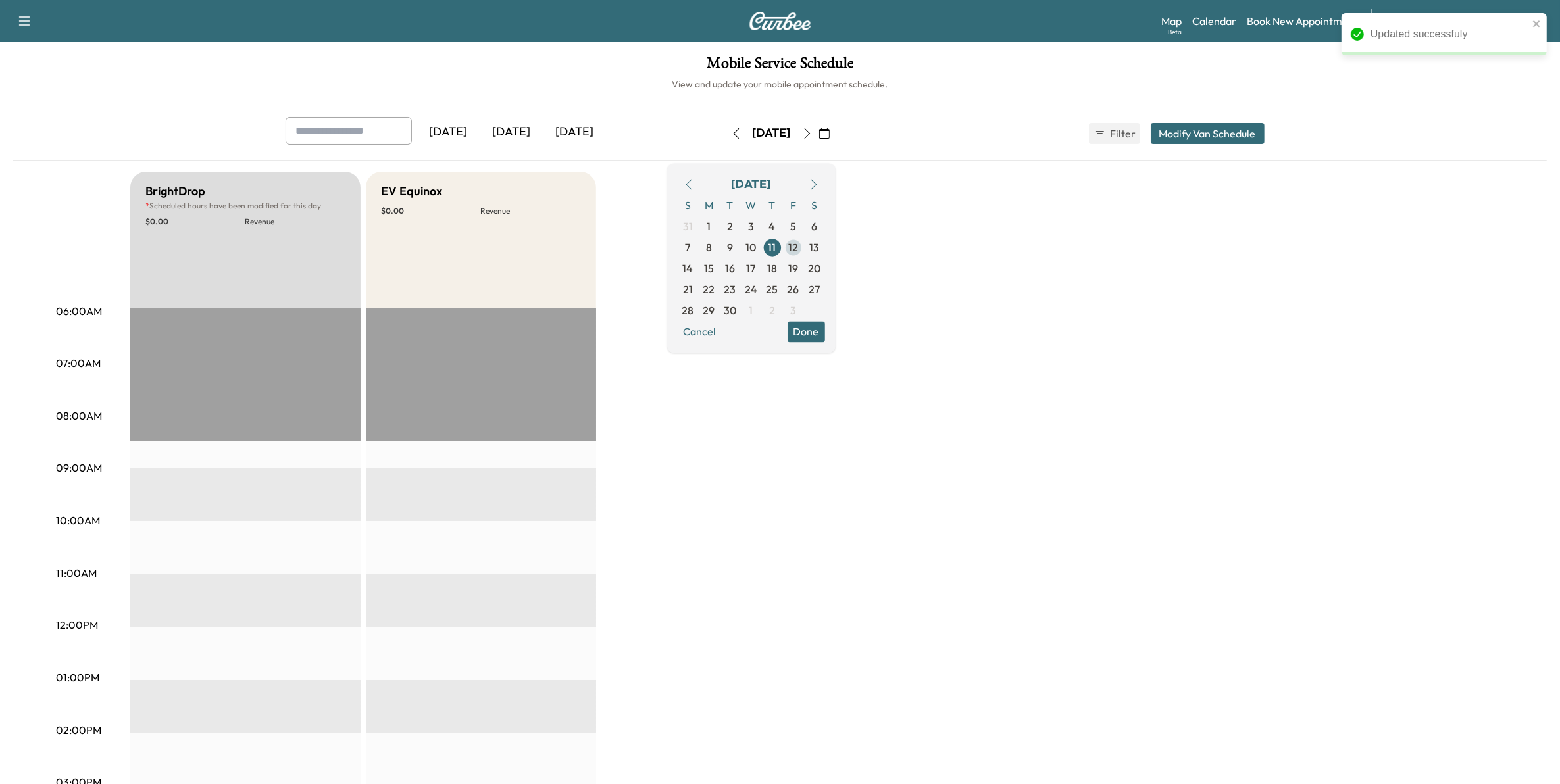
click at [798, 247] on span "12" at bounding box center [793, 247] width 10 height 16
type input "***"
type input "**"
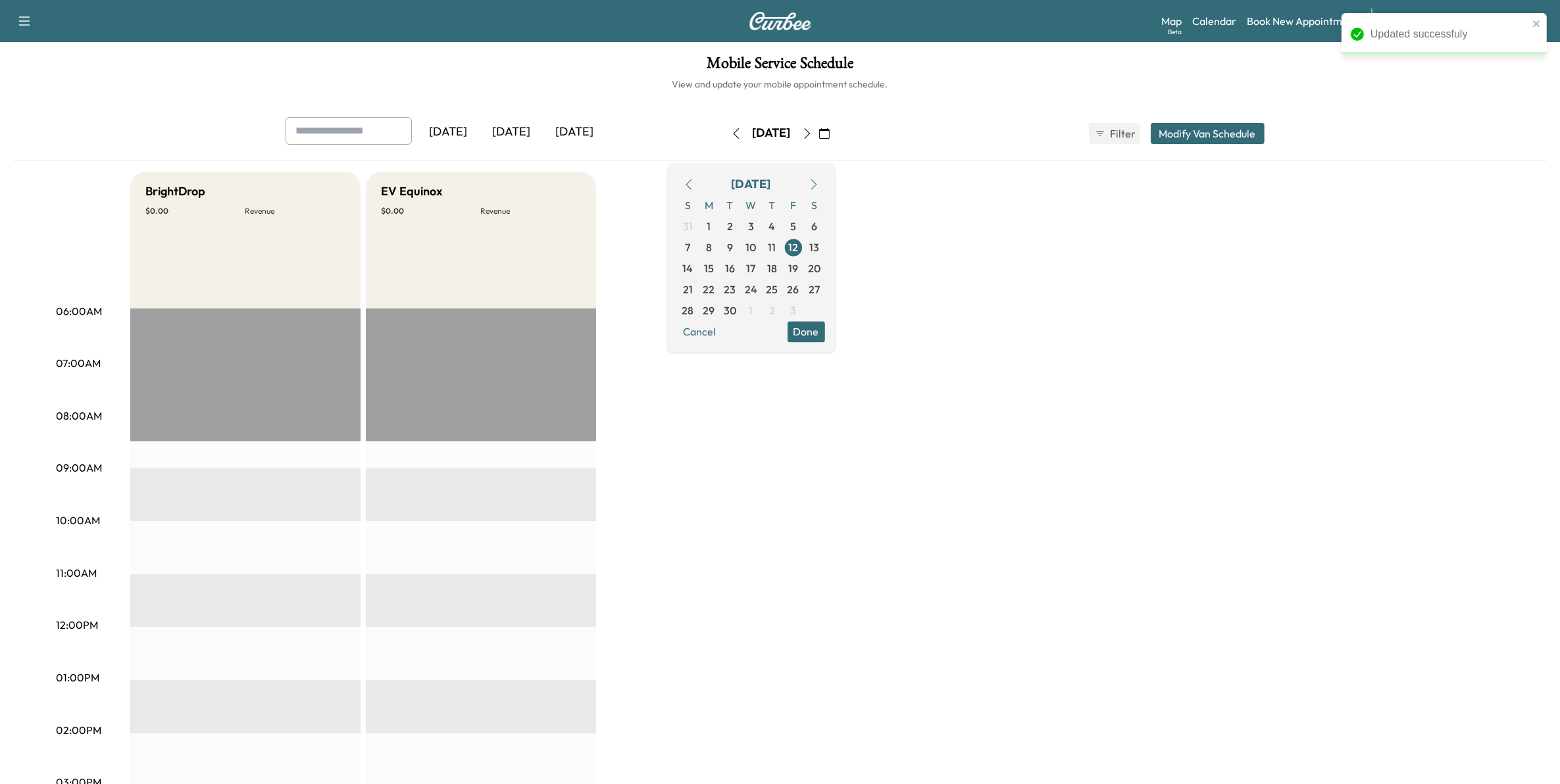
click at [1182, 133] on button "Modify Van Schedule" at bounding box center [1207, 133] width 114 height 21
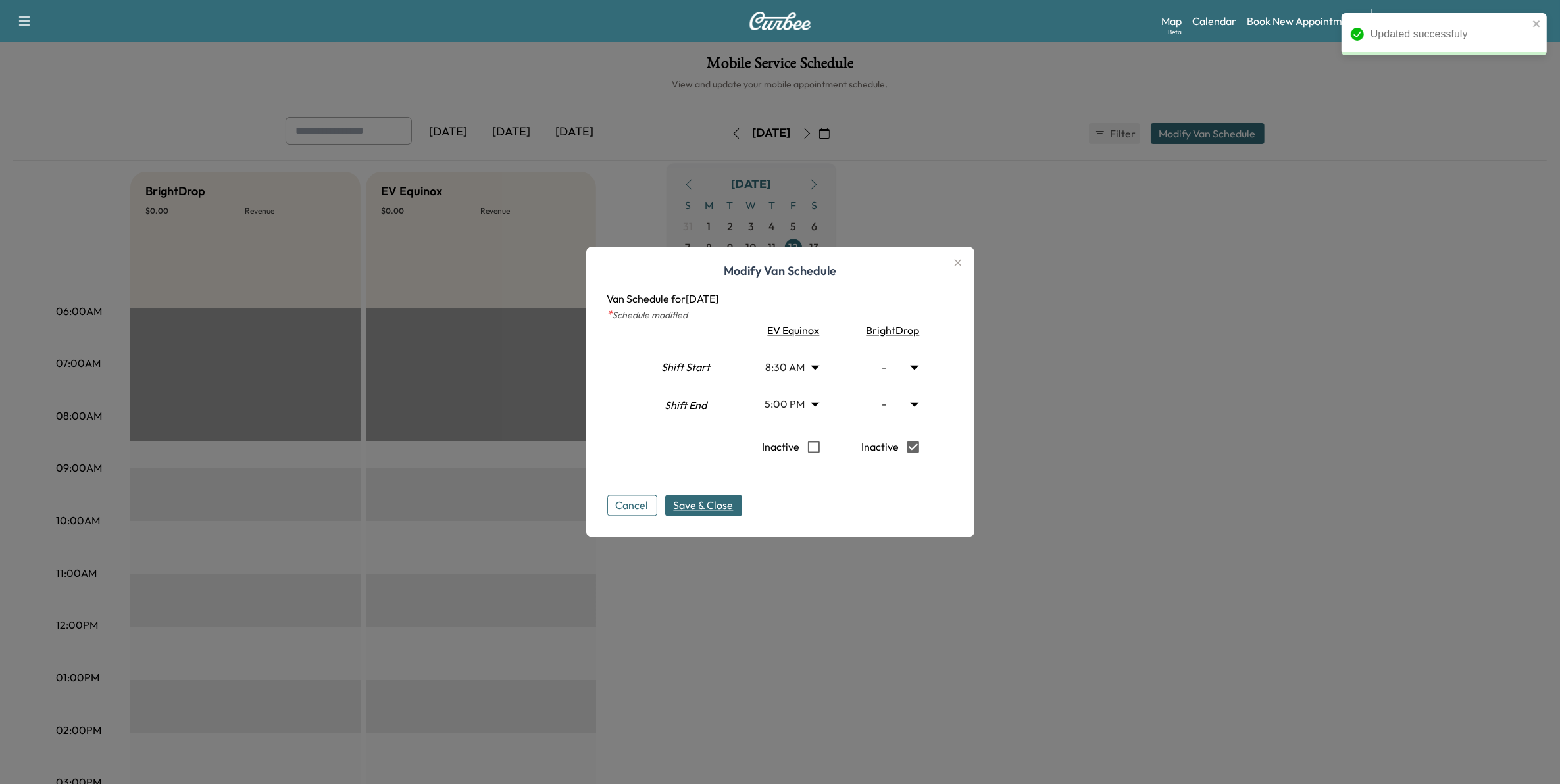
click at [711, 507] on span "Save & Close" at bounding box center [703, 505] width 60 height 16
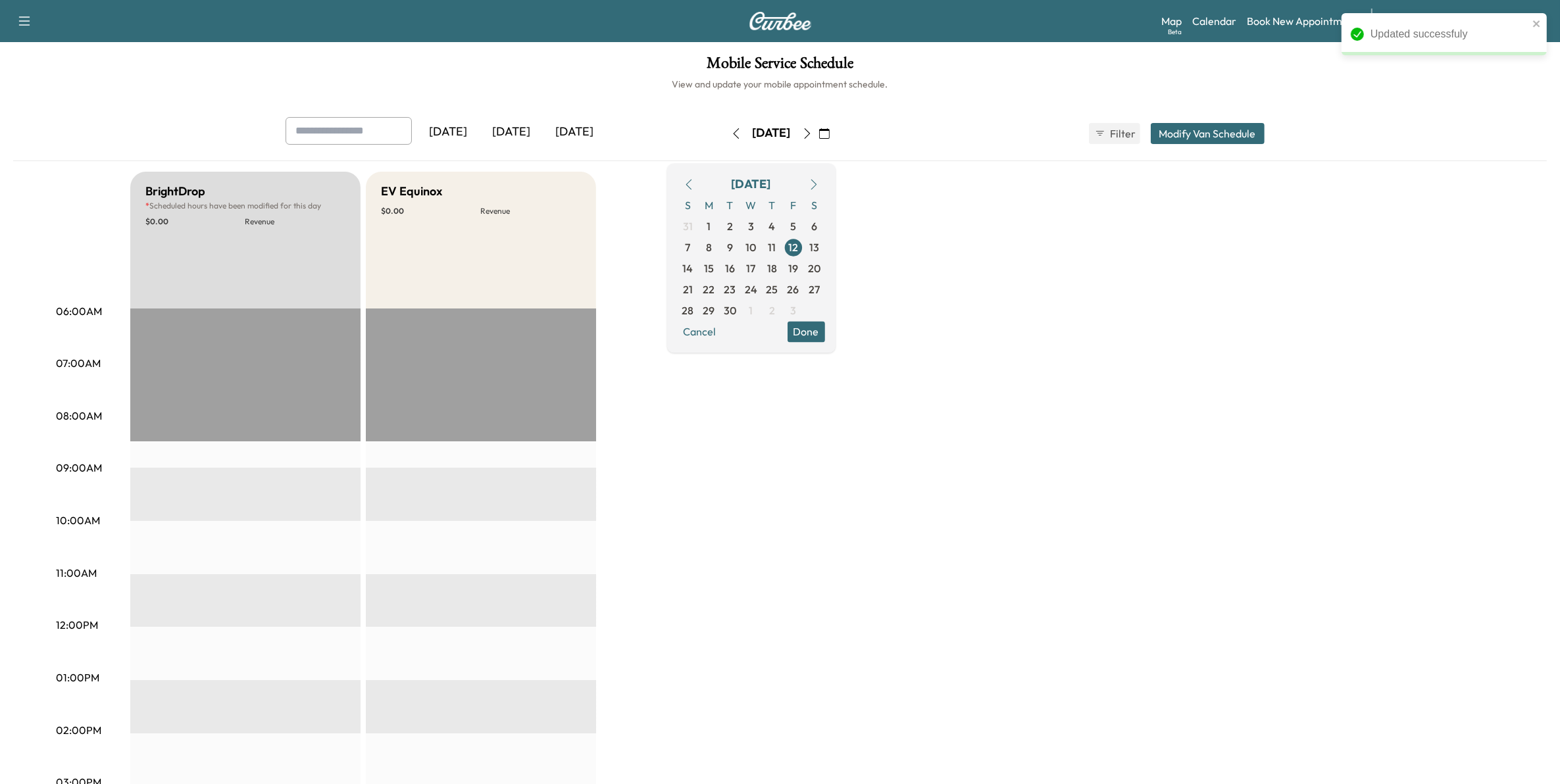
click at [825, 329] on button "Done" at bounding box center [806, 332] width 38 height 21
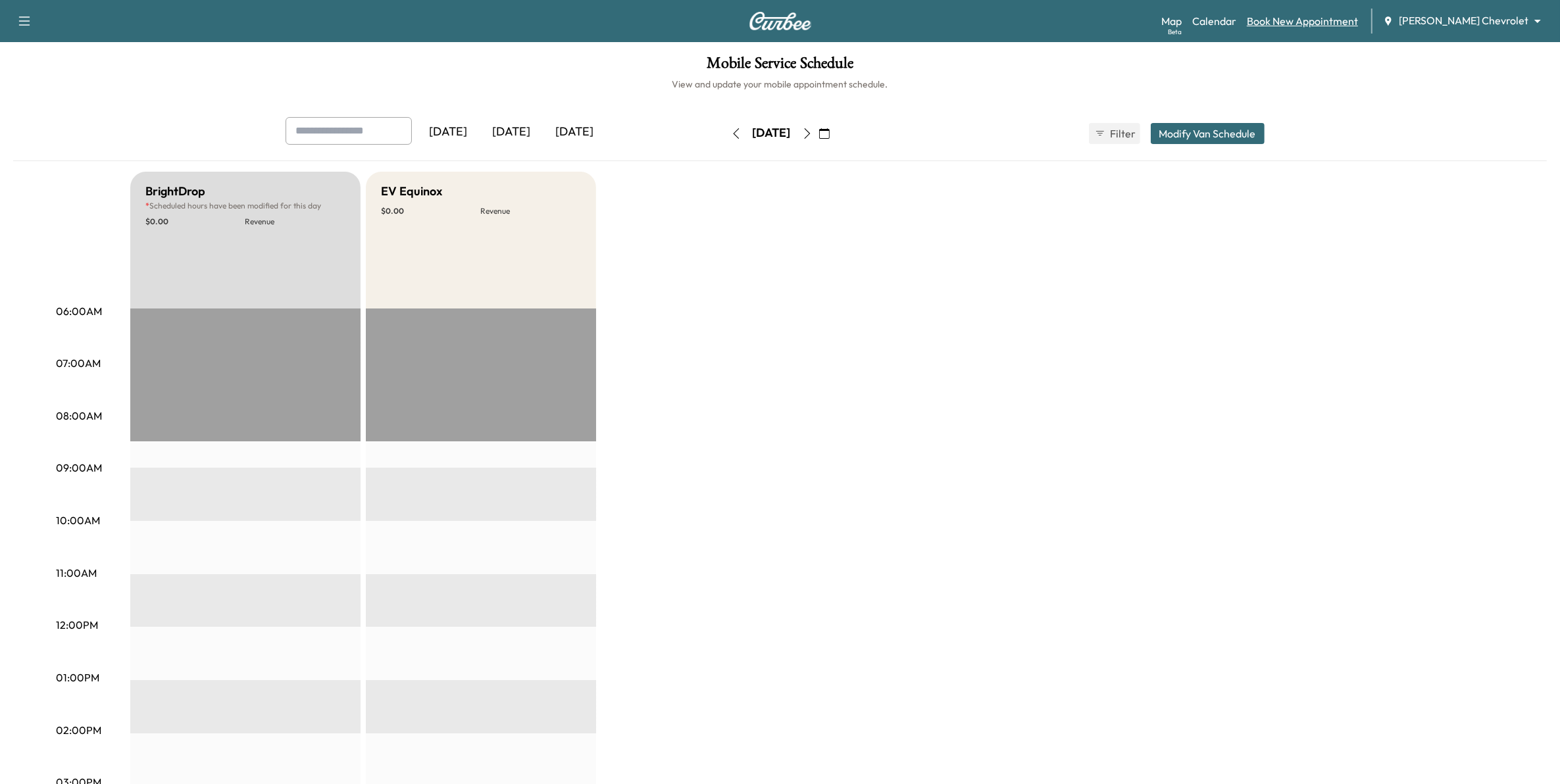
click at [1338, 19] on link "Book New Appointment" at bounding box center [1302, 20] width 111 height 16
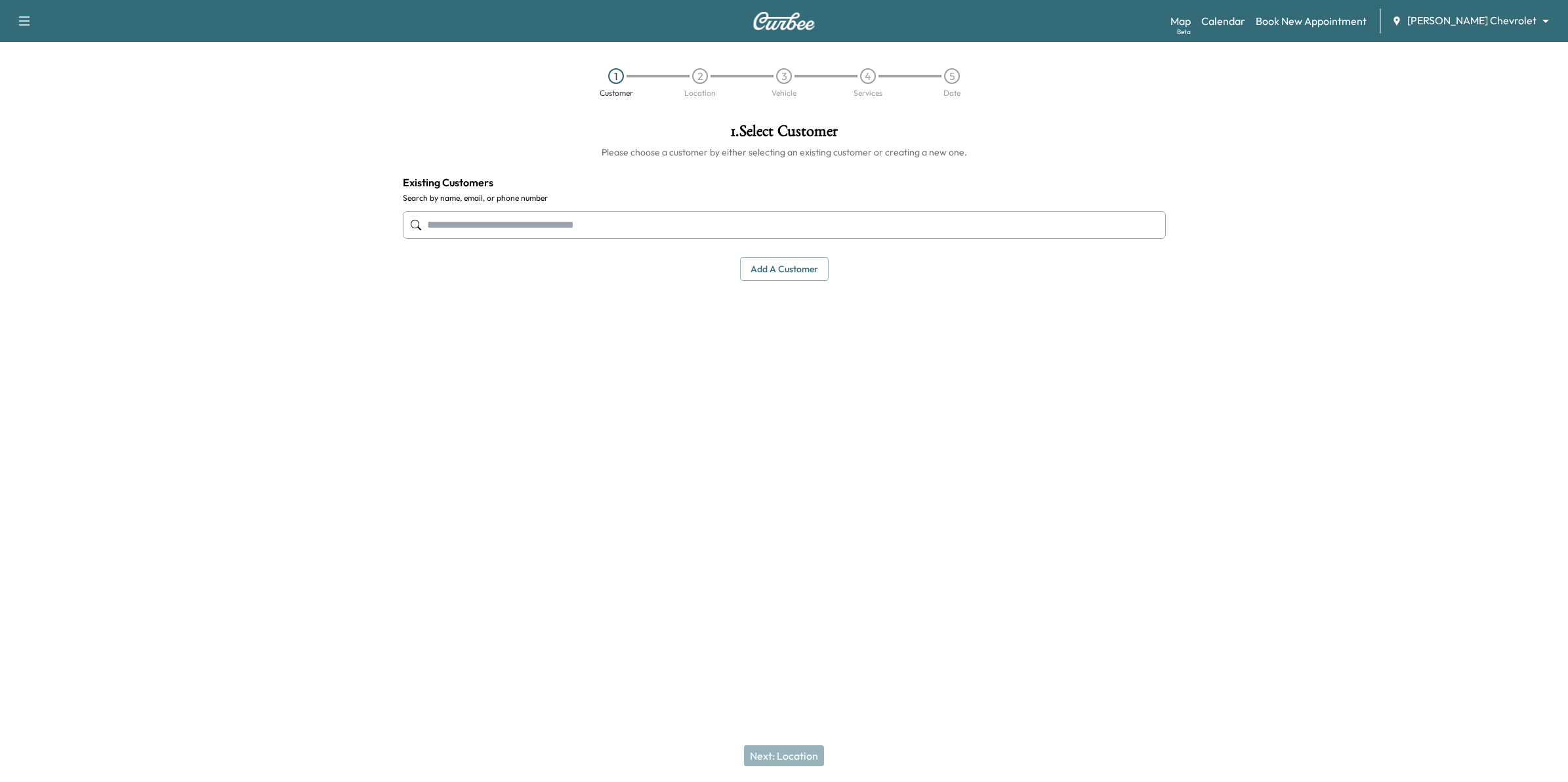
click at [637, 227] on input "text" at bounding box center [784, 225] width 763 height 28
click at [1245, 20] on link "Calendar" at bounding box center [1223, 20] width 44 height 15
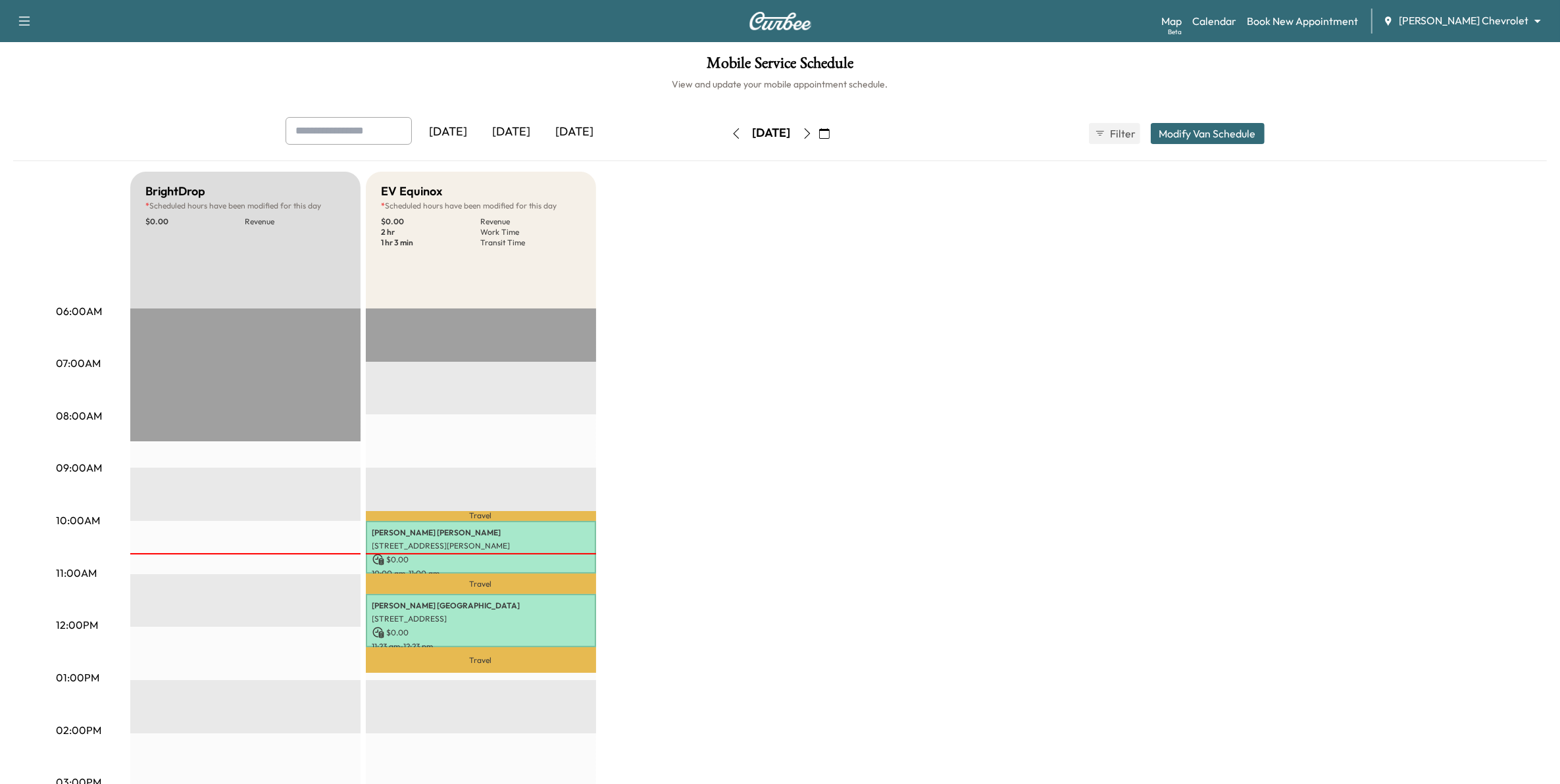
click at [813, 133] on icon "button" at bounding box center [807, 133] width 11 height 11
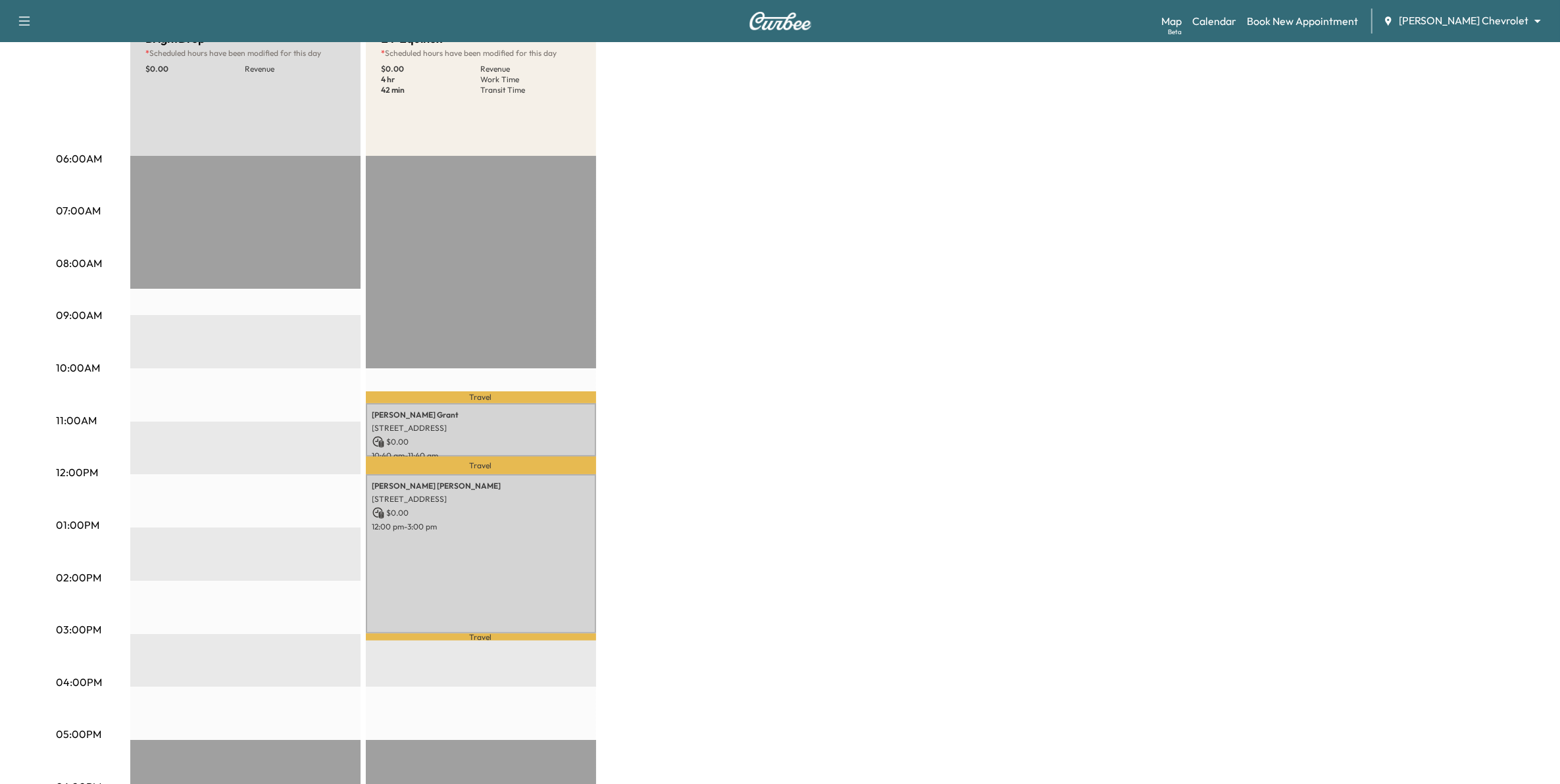
scroll to position [164, 0]
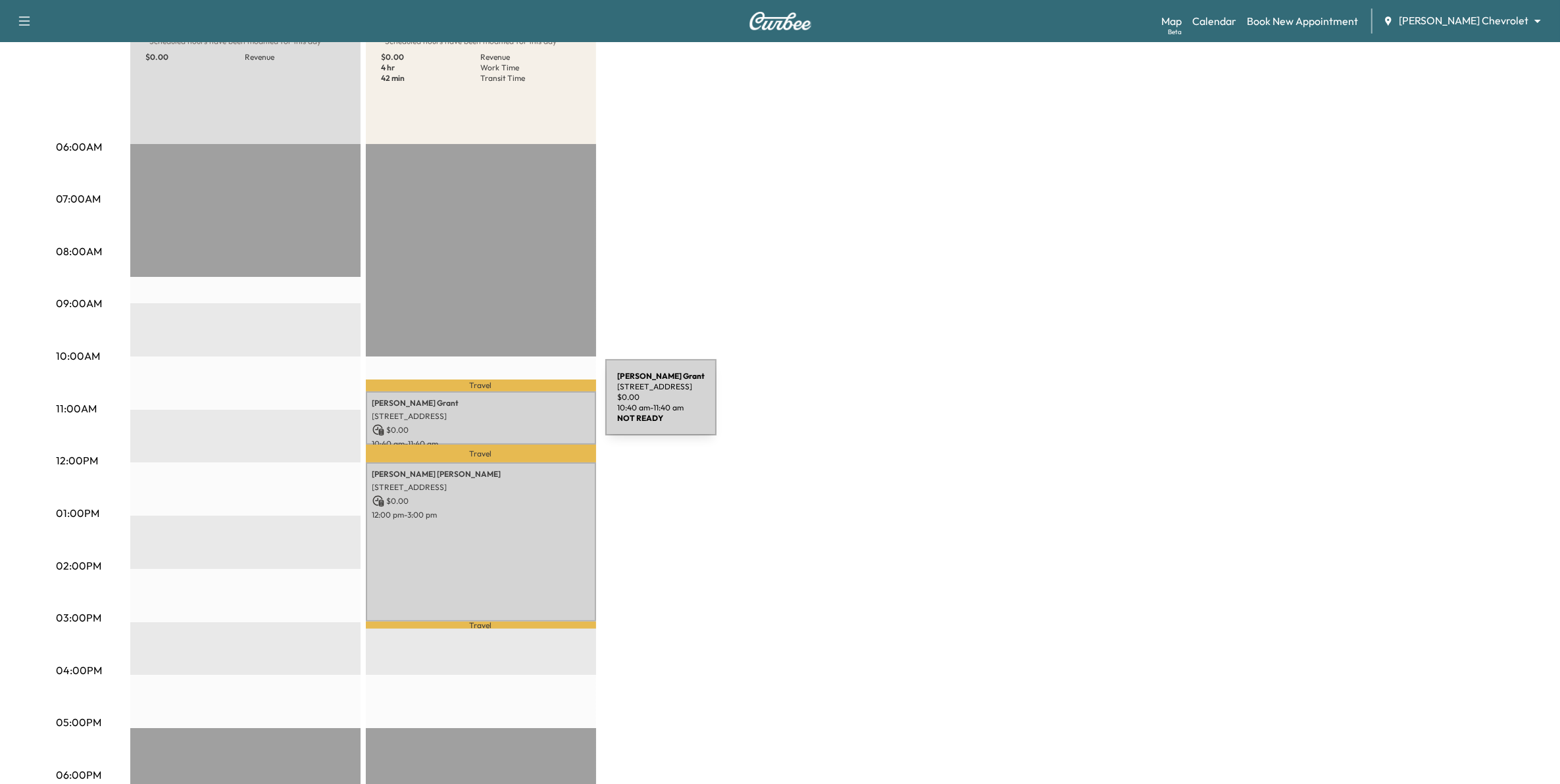
click at [507, 405] on div "[PERSON_NAME] [STREET_ADDRESS] $ 0.00 10:40 am - 11:40 am" at bounding box center [481, 418] width 231 height 53
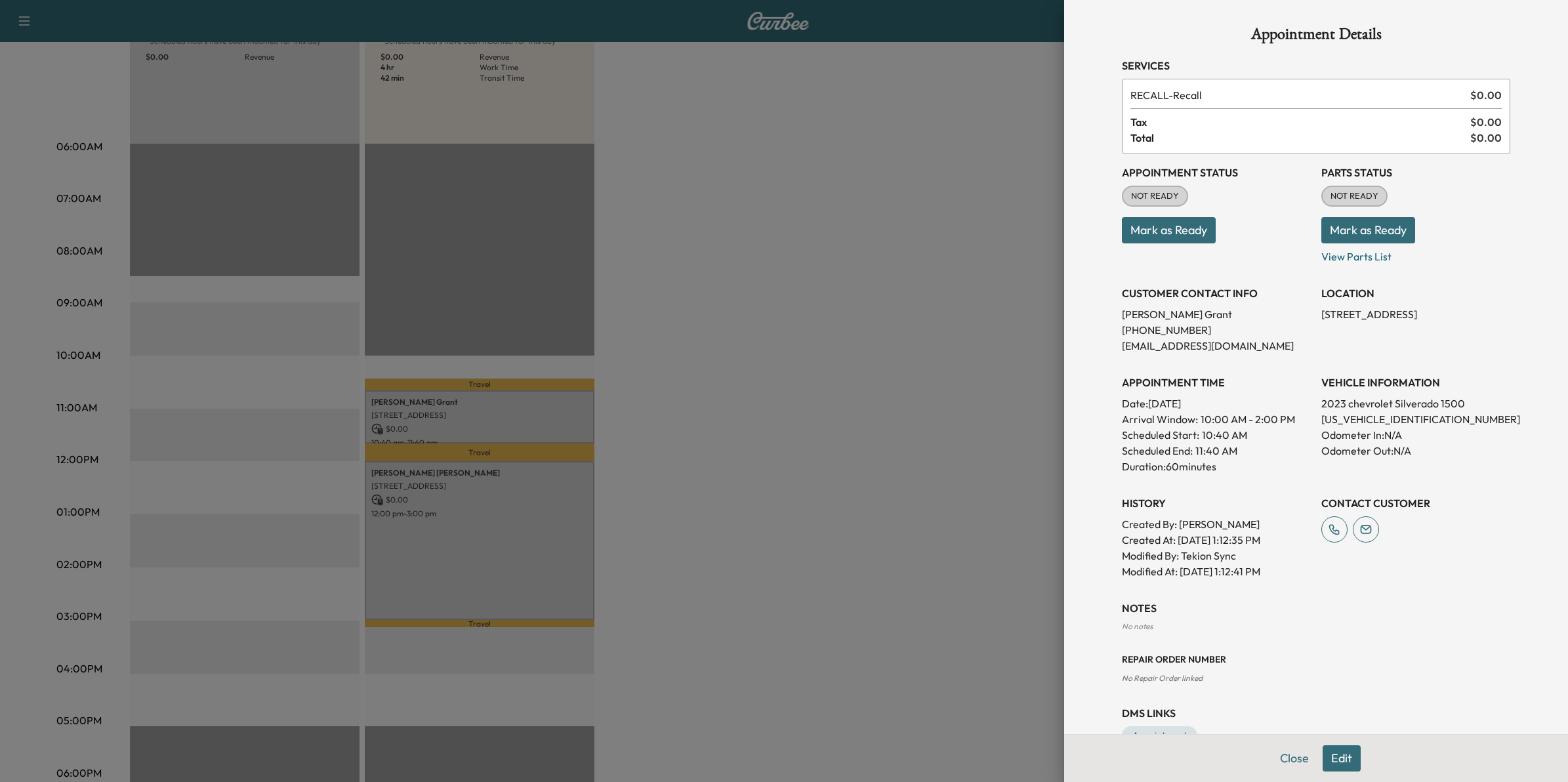
click at [489, 496] on div at bounding box center [784, 391] width 1568 height 782
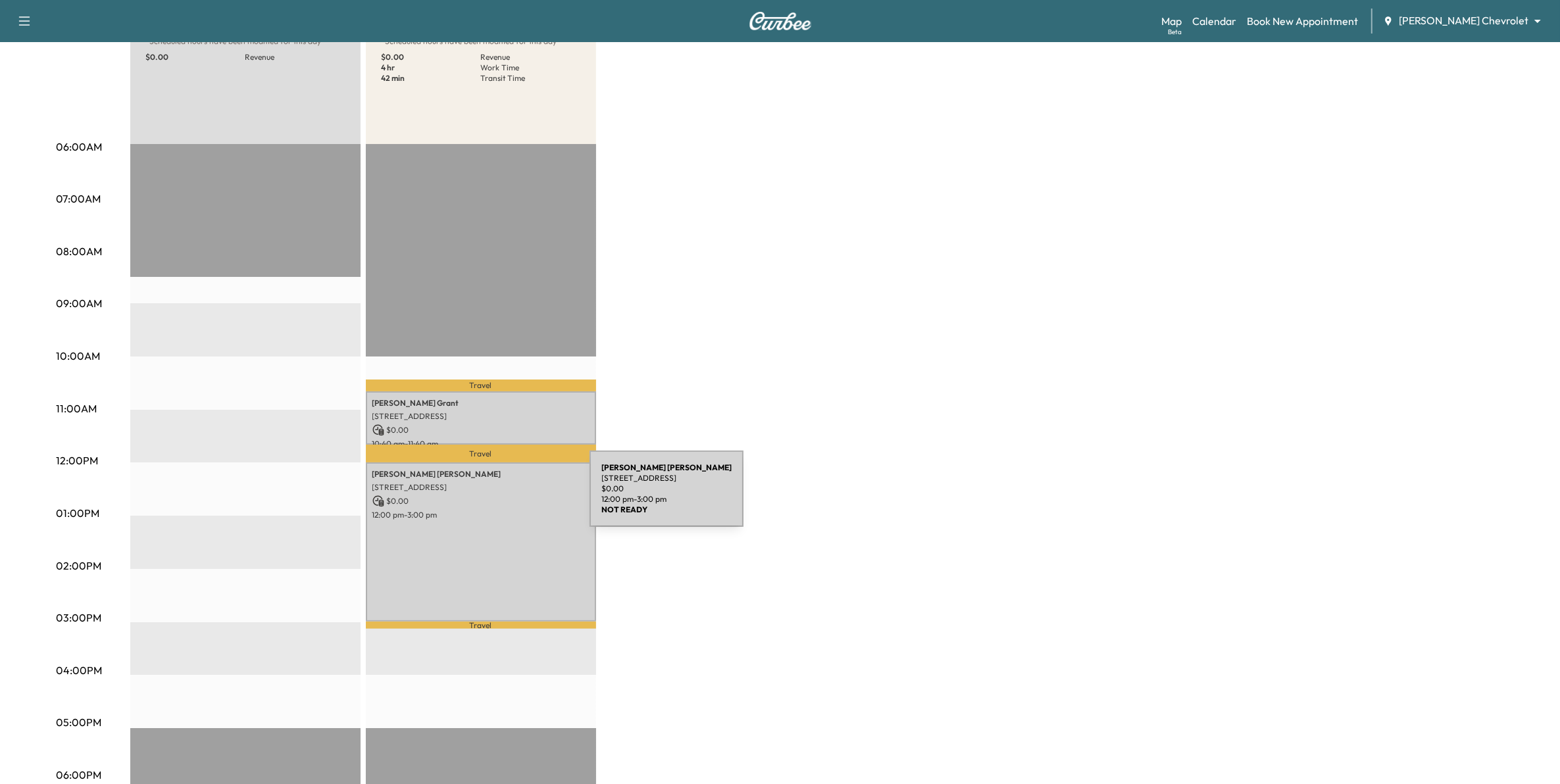
click at [491, 497] on p "$ 0.00" at bounding box center [481, 501] width 217 height 11
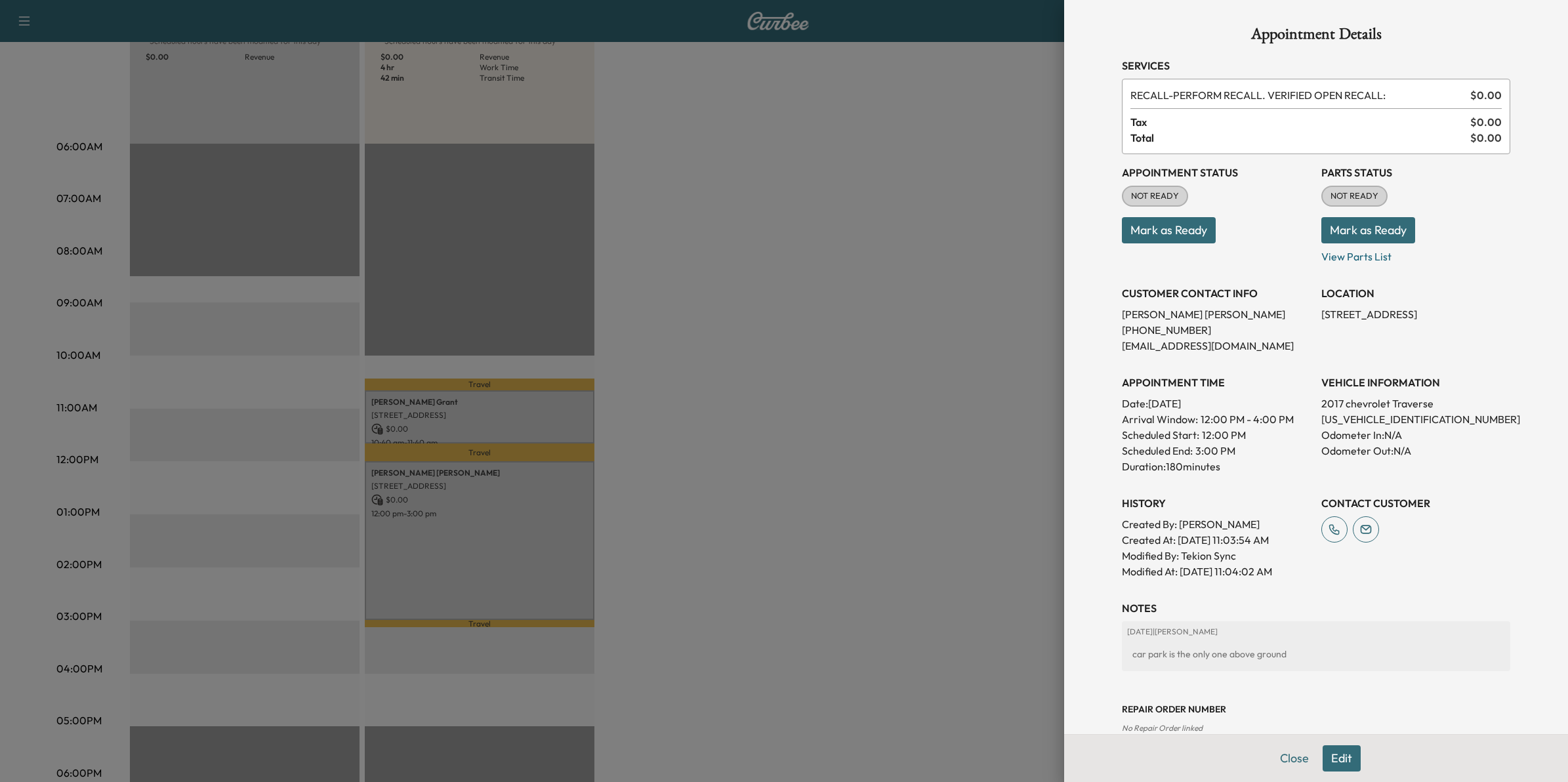
click at [907, 170] on div at bounding box center [784, 391] width 1568 height 782
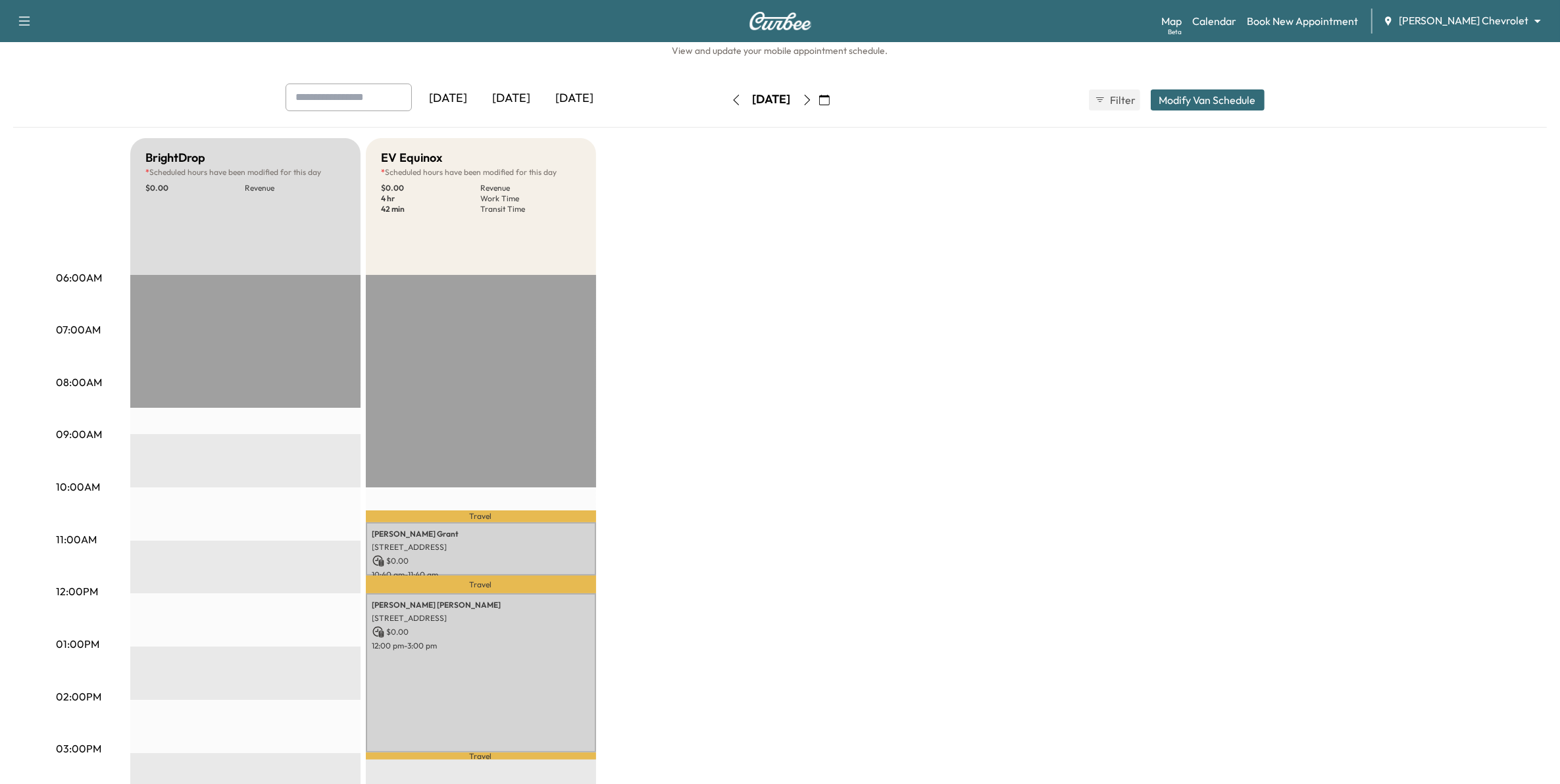
scroll to position [0, 0]
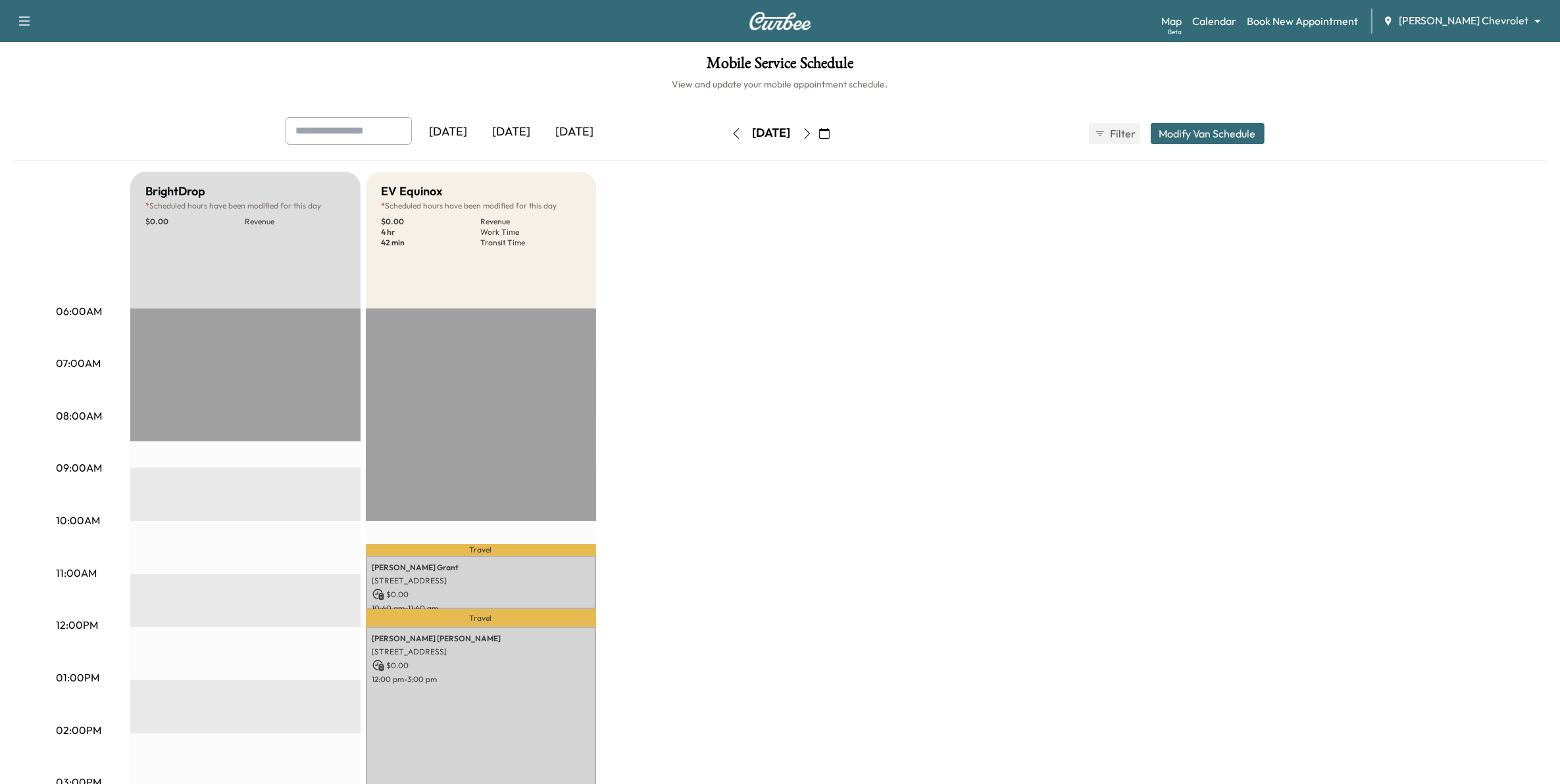
click at [813, 132] on icon "button" at bounding box center [807, 133] width 11 height 11
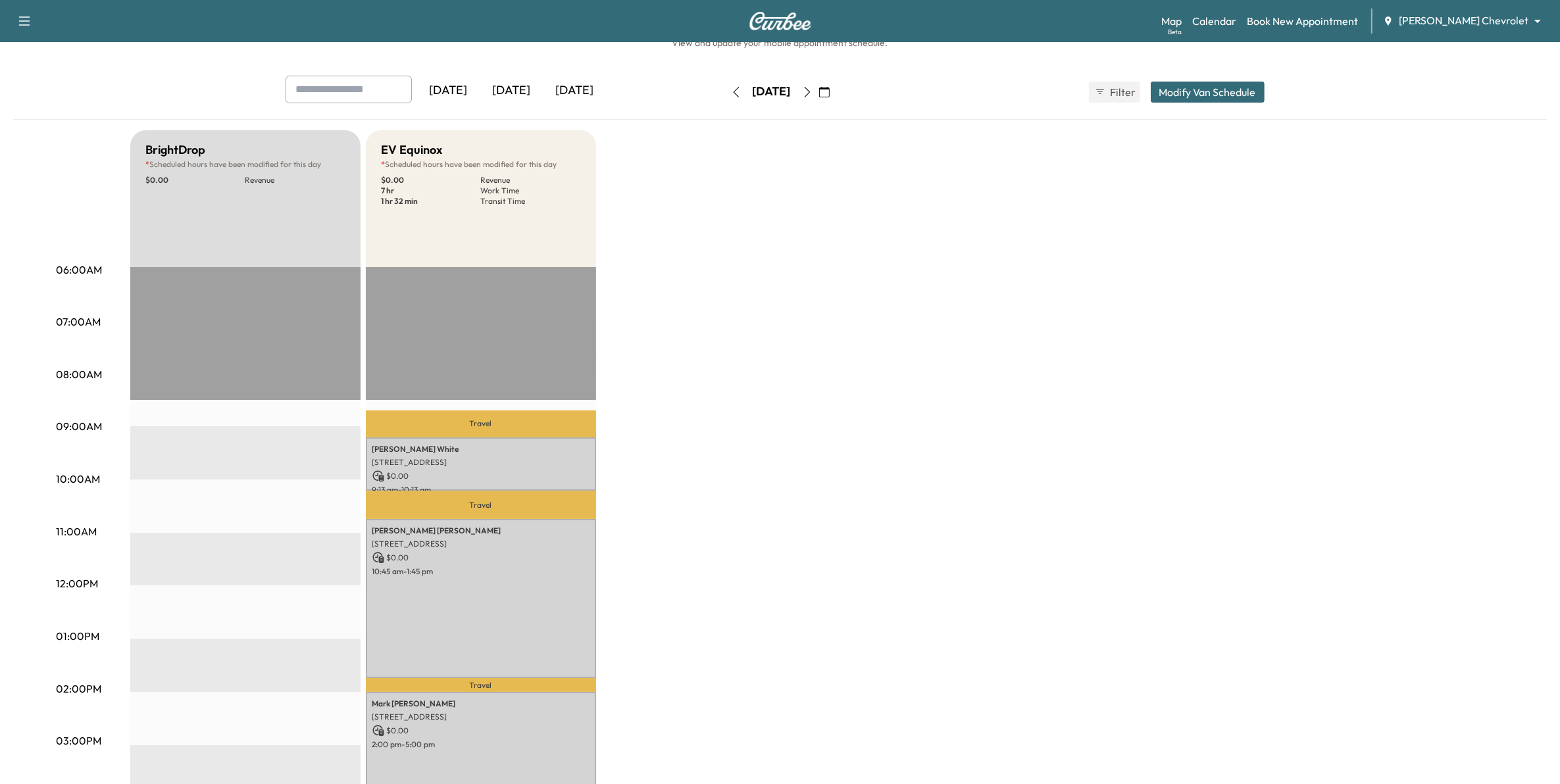
scroll to position [83, 0]
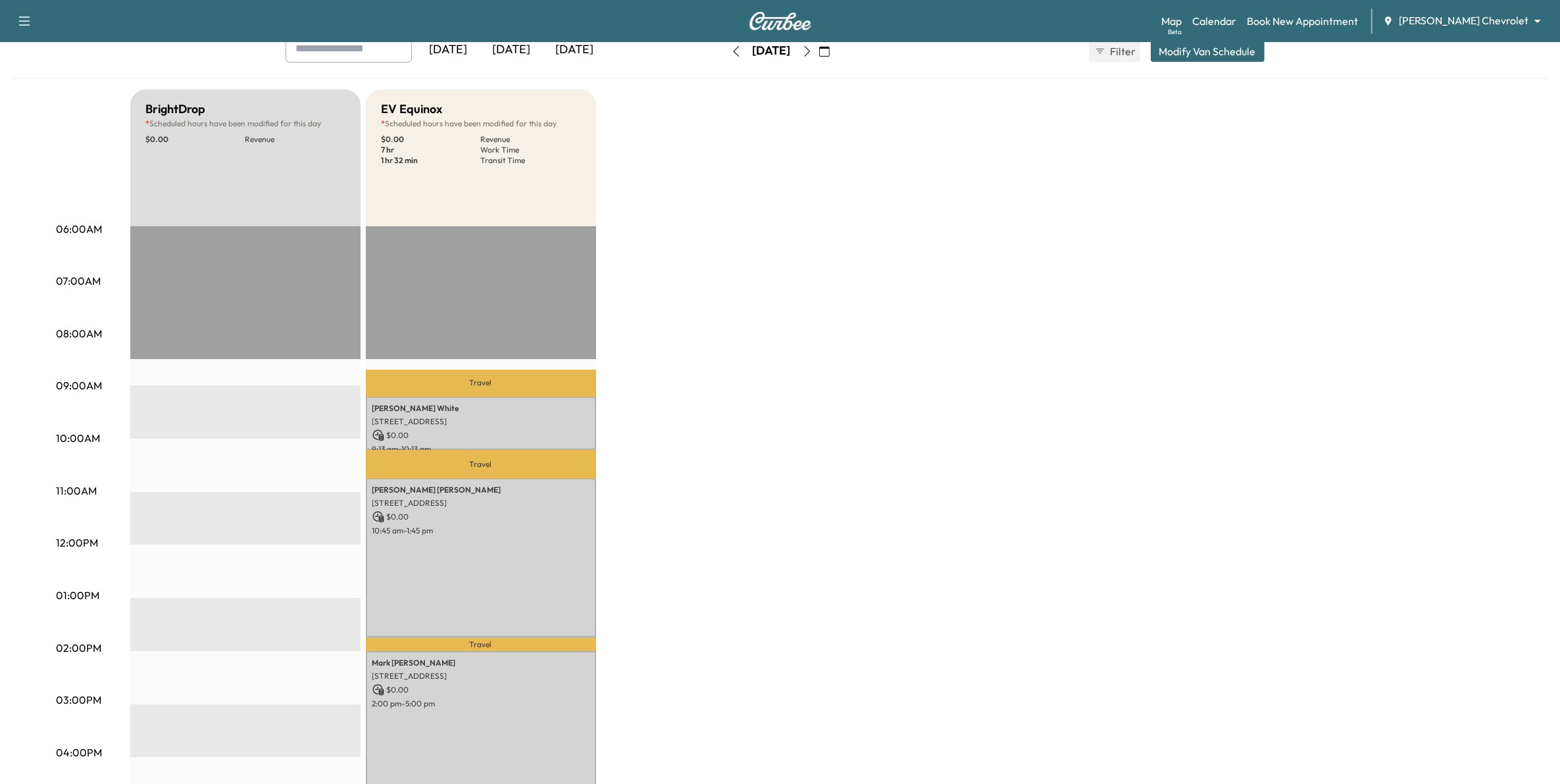
click at [441, 432] on p "$ 0.00" at bounding box center [481, 435] width 217 height 11
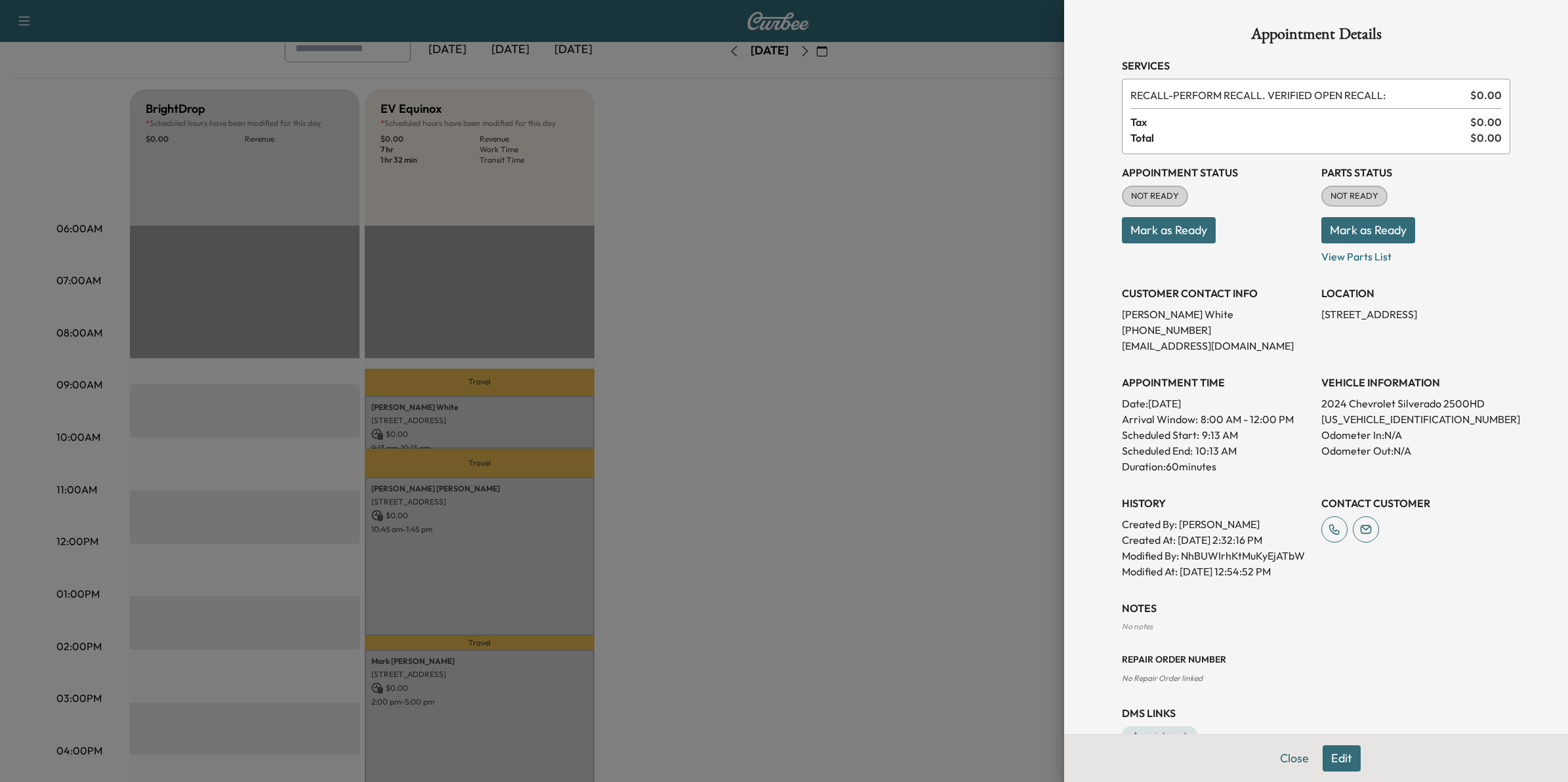
click at [494, 513] on div at bounding box center [784, 391] width 1568 height 782
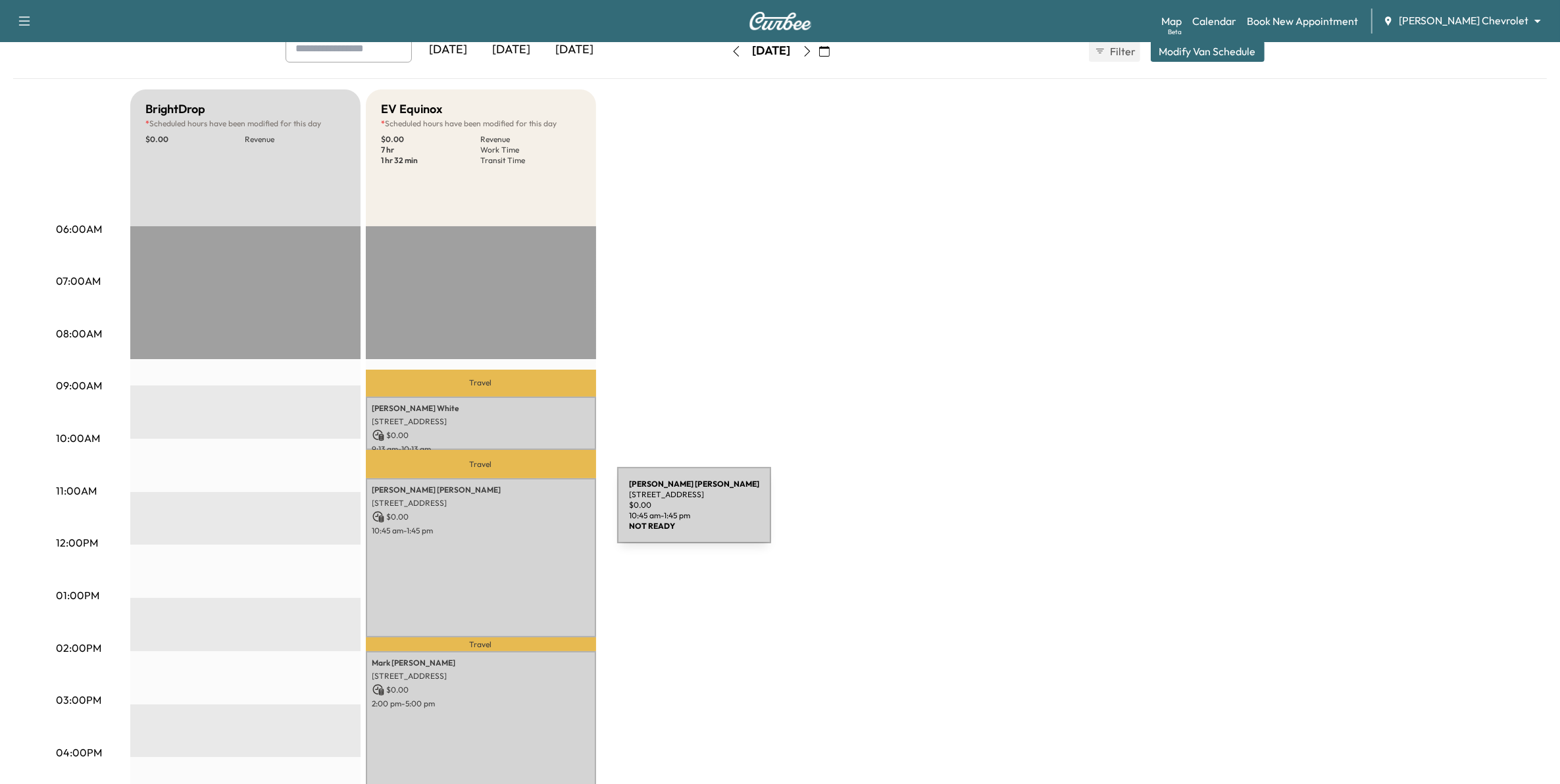
click at [518, 514] on p "$ 0.00" at bounding box center [481, 517] width 217 height 11
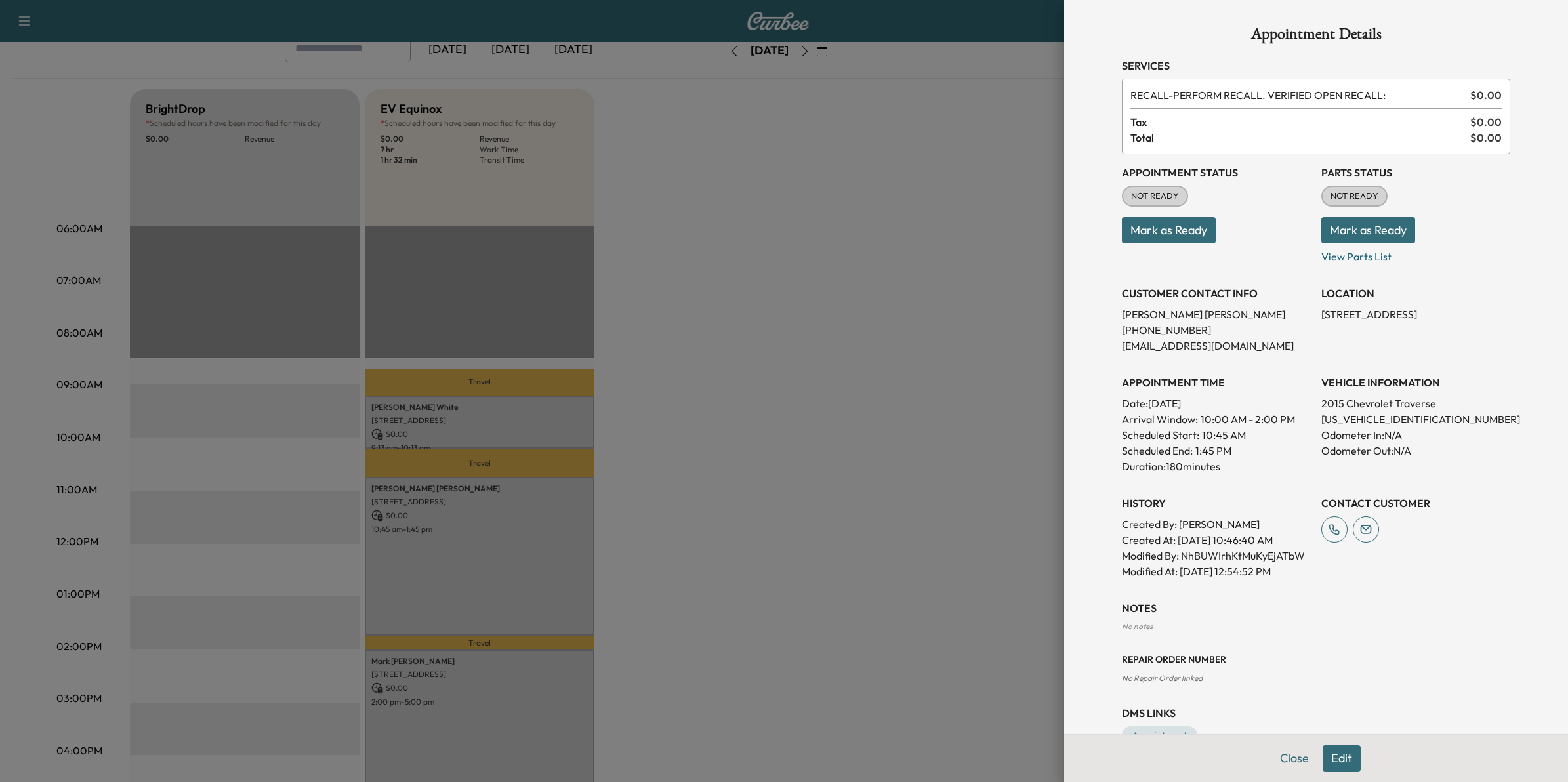
click at [620, 654] on div at bounding box center [784, 391] width 1568 height 782
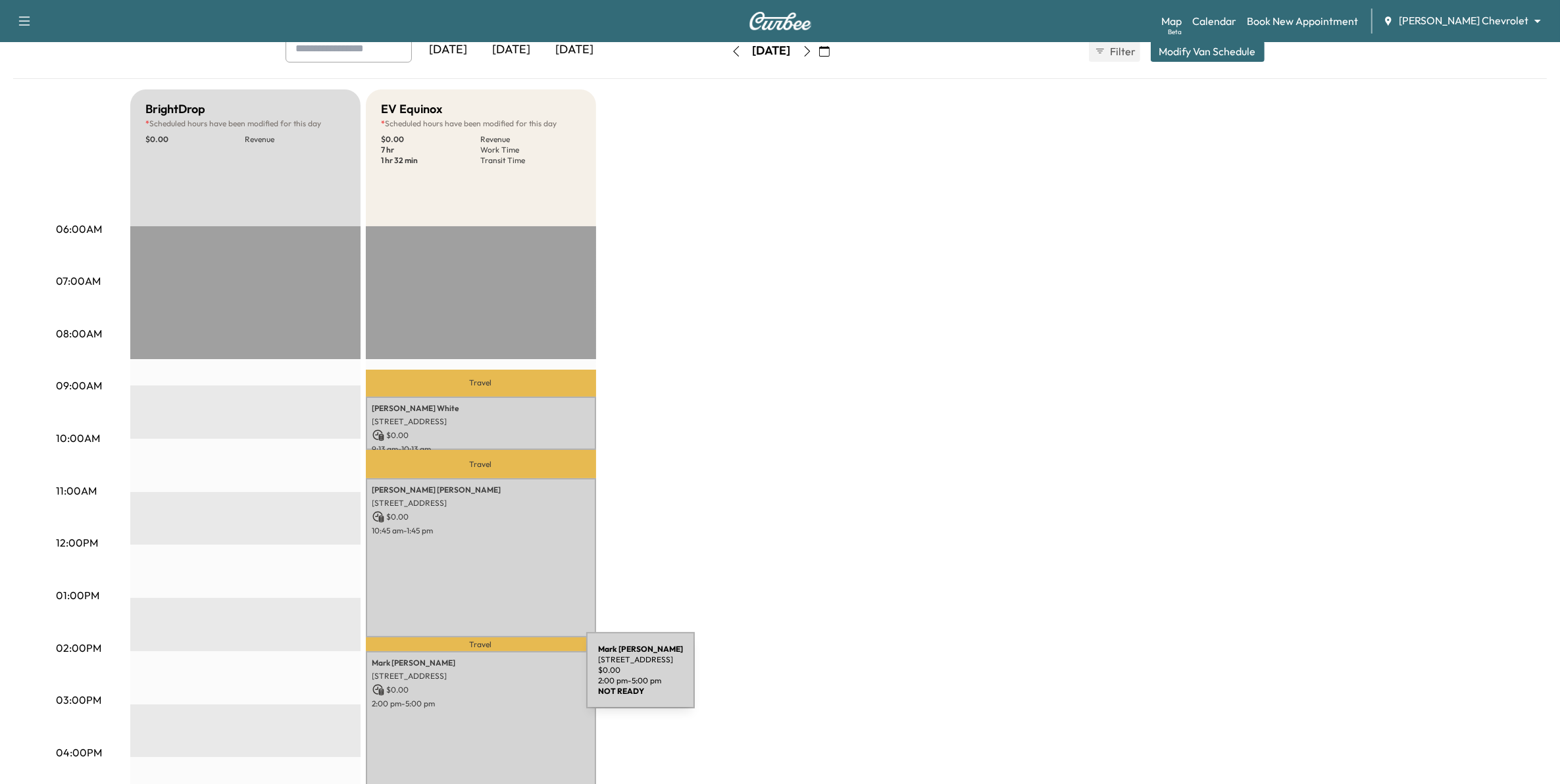
click at [487, 684] on p "$ 0.00" at bounding box center [481, 690] width 217 height 11
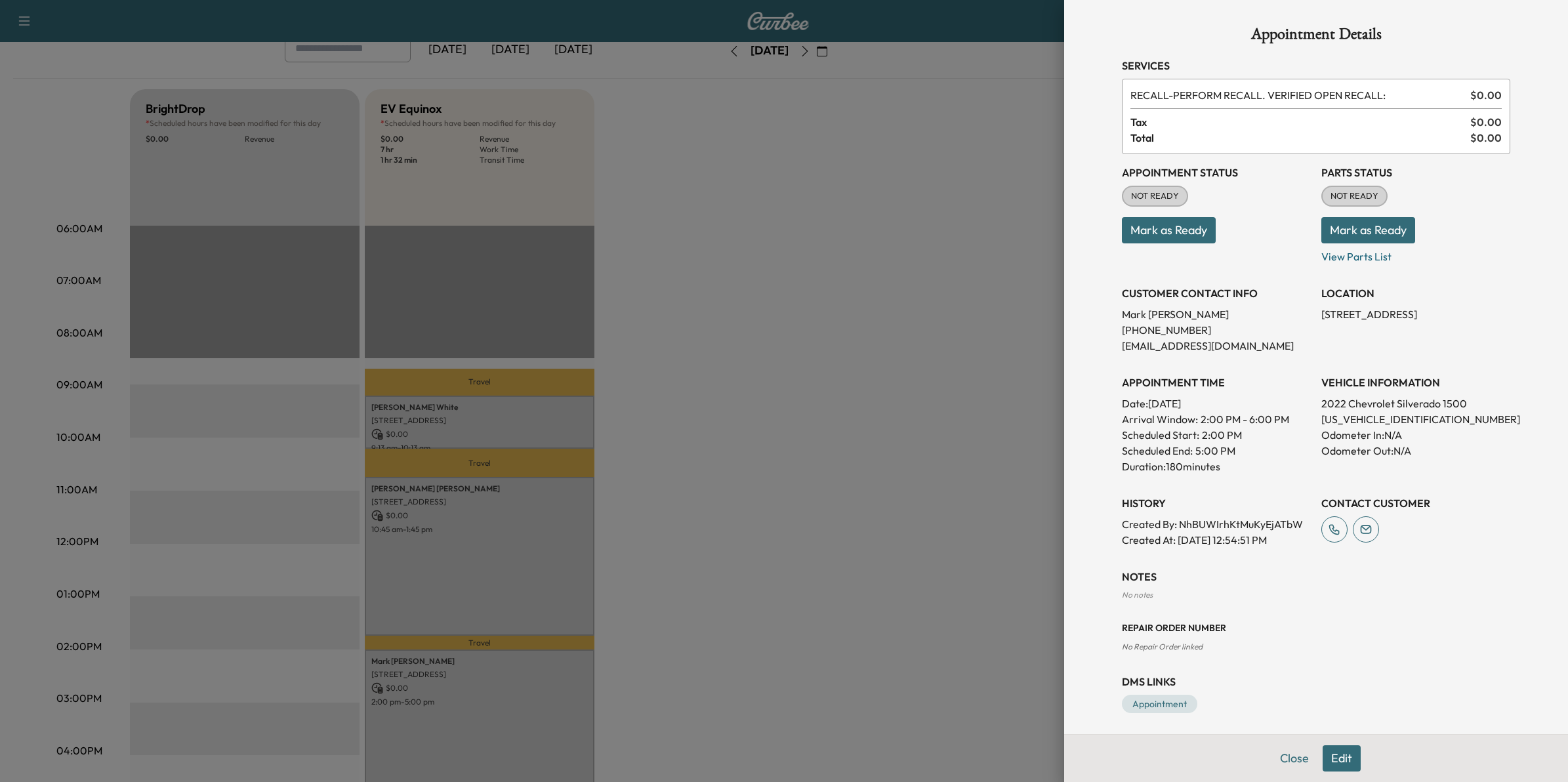
click at [734, 566] on div at bounding box center [784, 391] width 1568 height 782
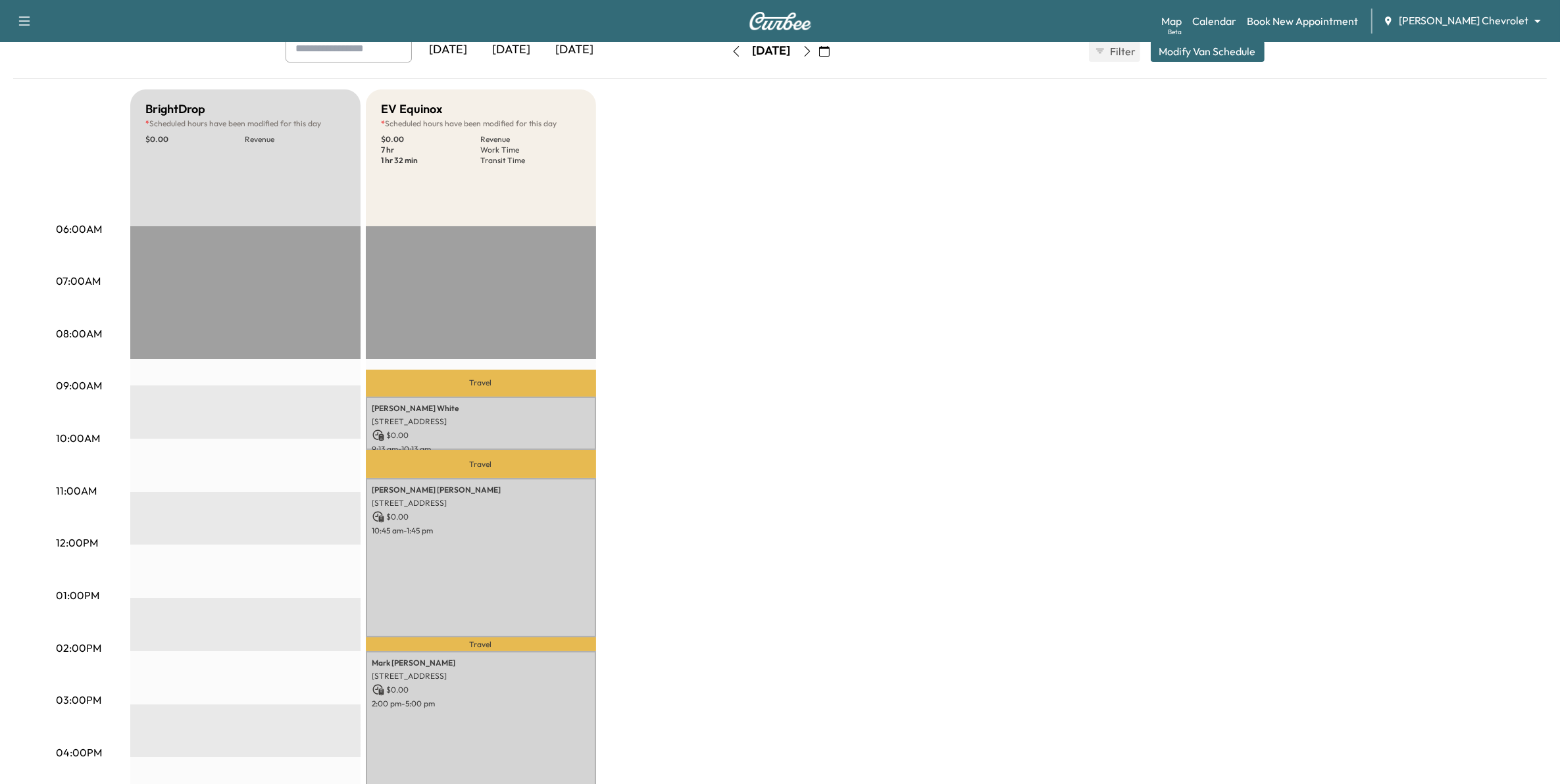
click at [813, 54] on icon "button" at bounding box center [807, 51] width 11 height 11
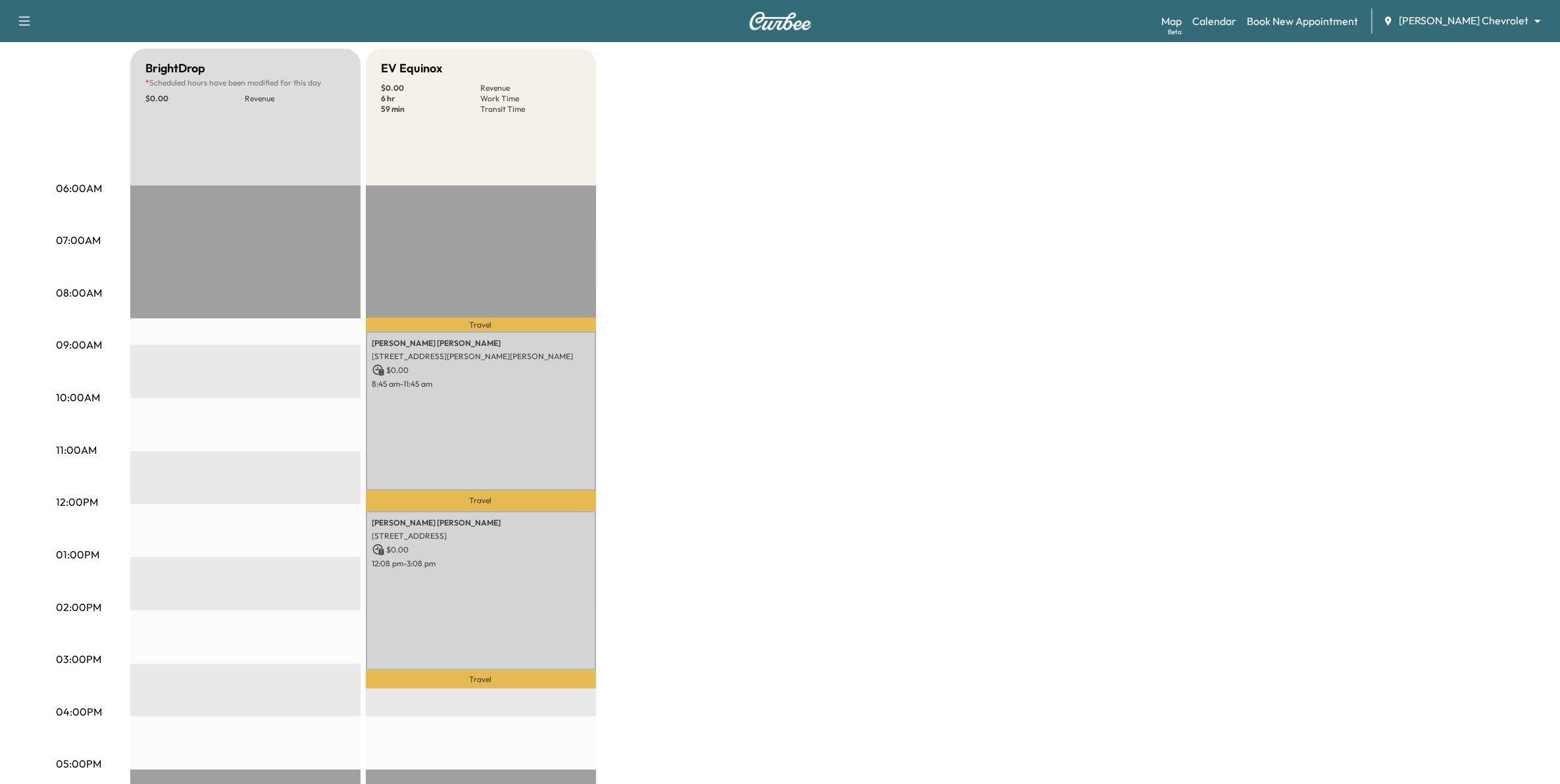
scroll to position [164, 0]
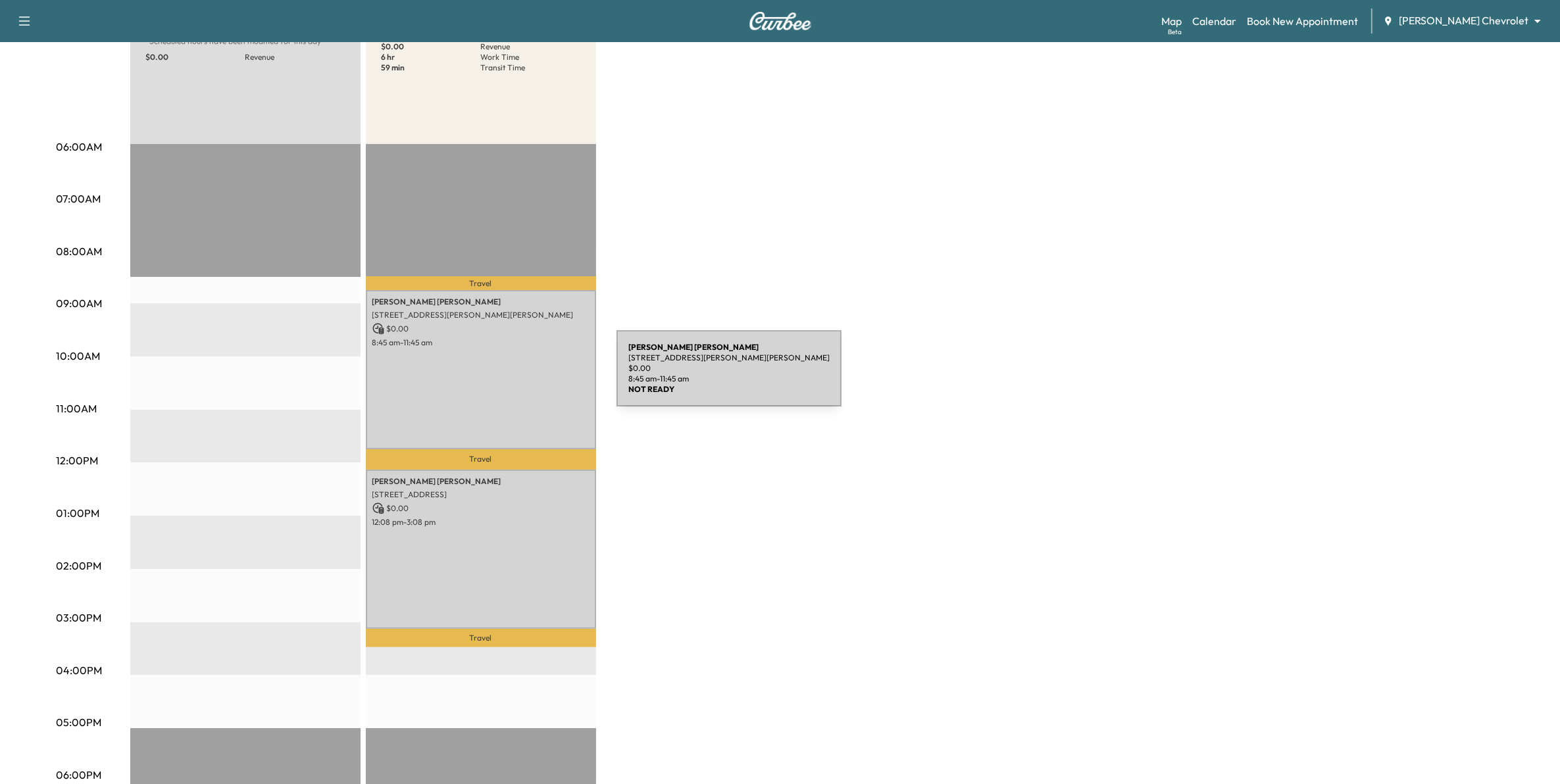
click at [518, 376] on div "[PERSON_NAME] [STREET_ADDRESS][PERSON_NAME][PERSON_NAME] $ 0.00 8:45 am - 11:45…" at bounding box center [481, 370] width 231 height 159
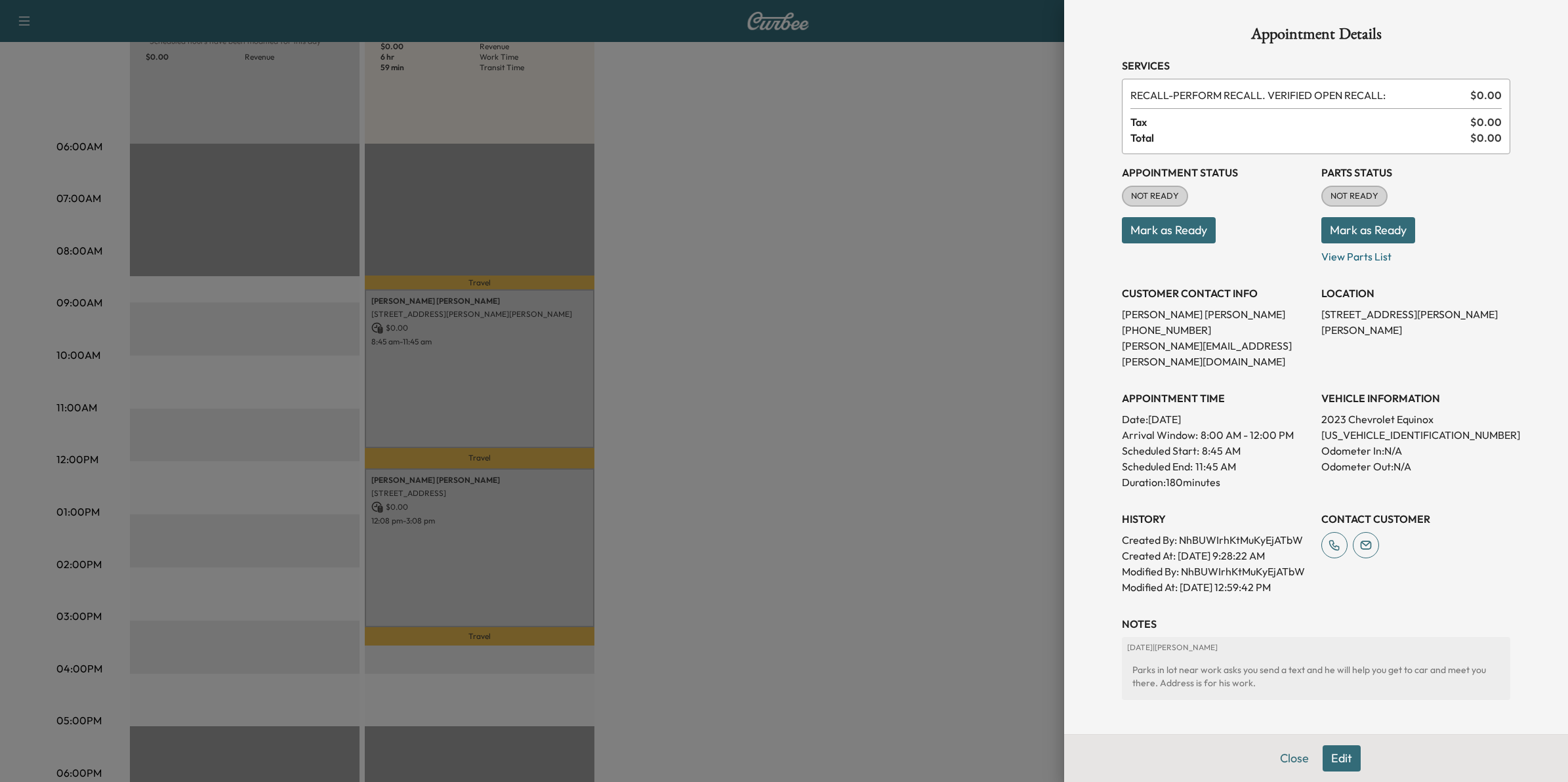
click at [744, 514] on div at bounding box center [784, 391] width 1568 height 782
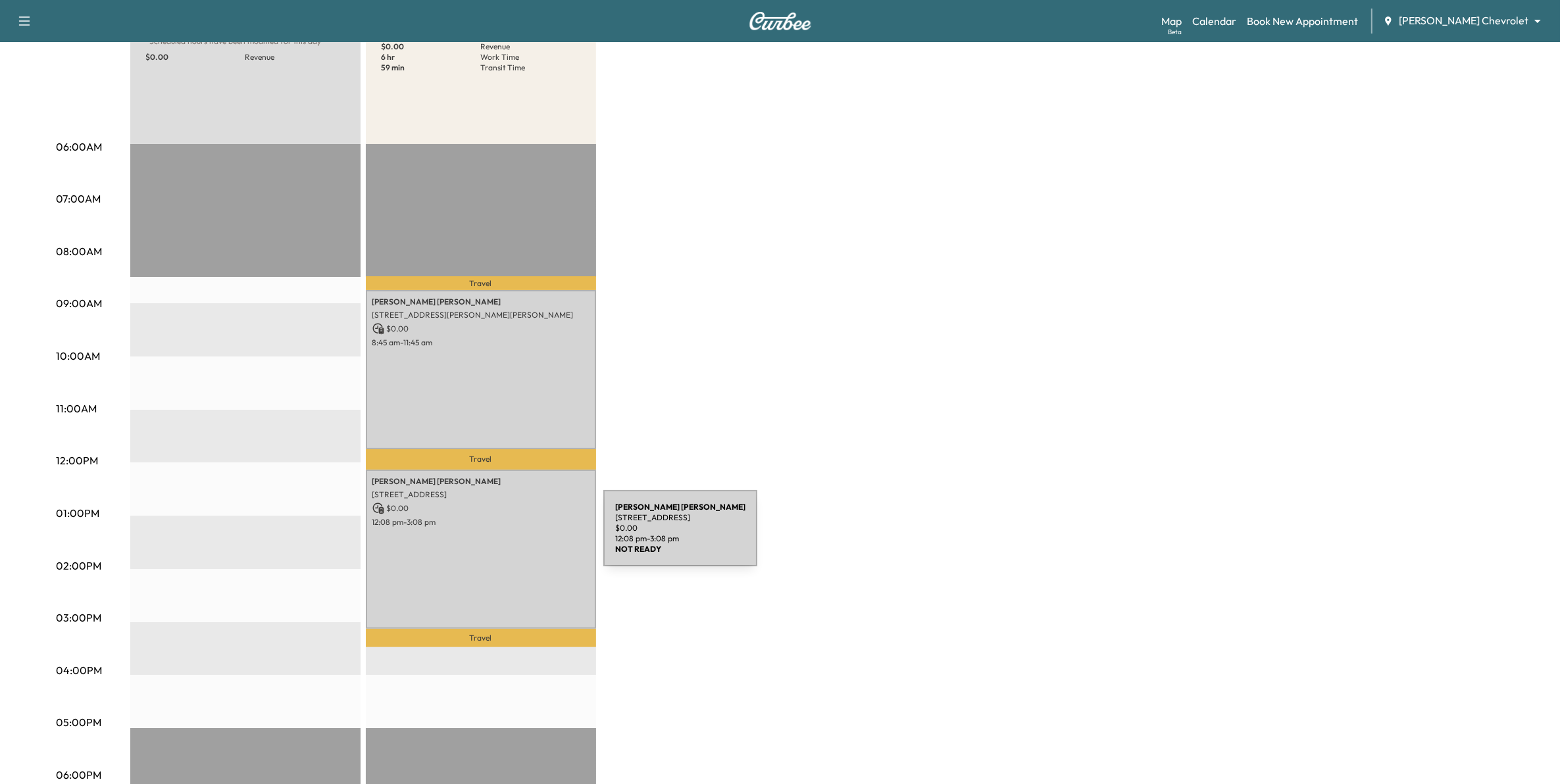
click at [483, 536] on div "[PERSON_NAME] [STREET_ADDRESS][PERSON_NAME] $ 0.00 12:08 pm - 3:08 pm" at bounding box center [481, 549] width 231 height 159
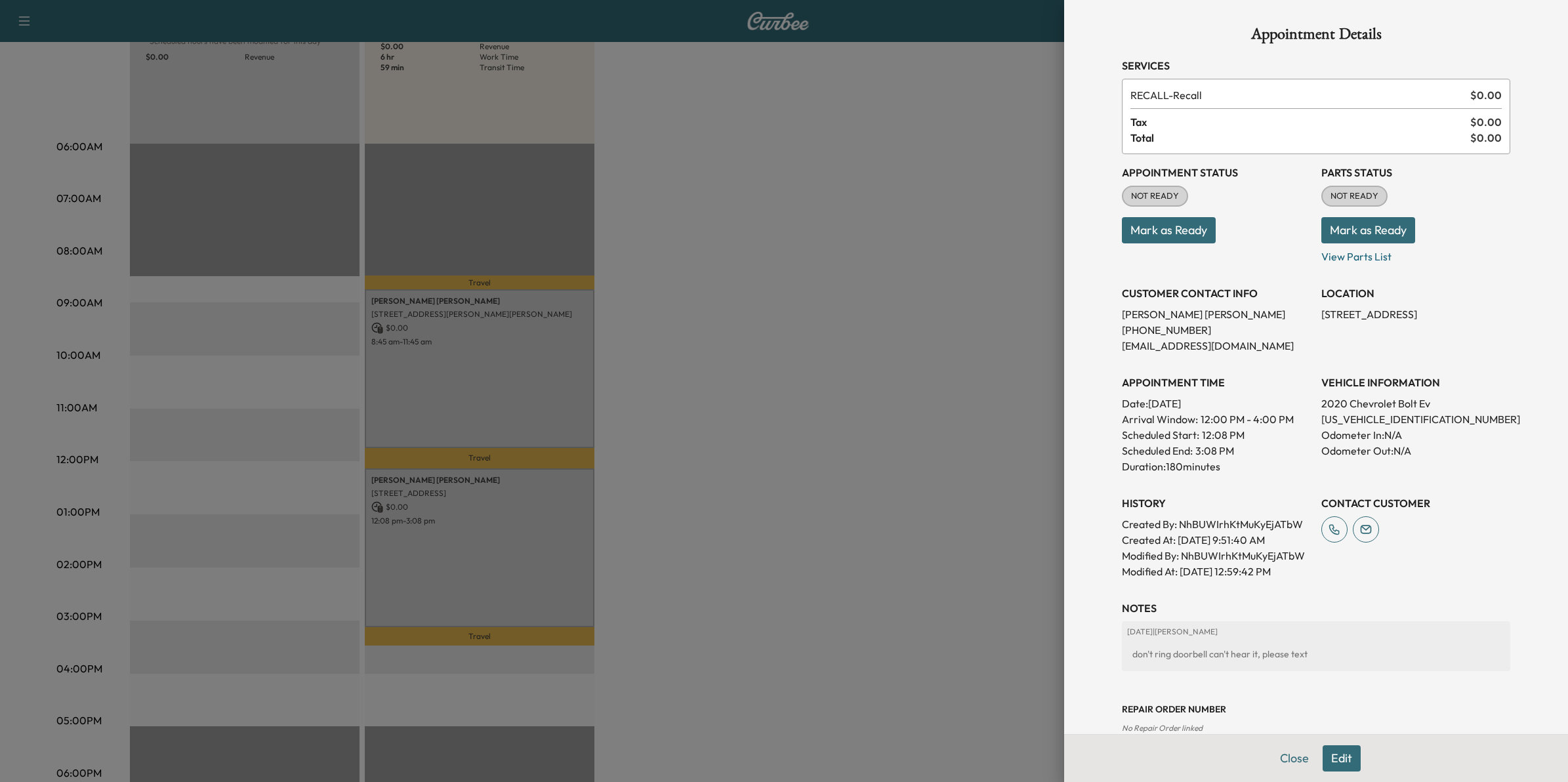
click at [765, 328] on div at bounding box center [784, 391] width 1568 height 782
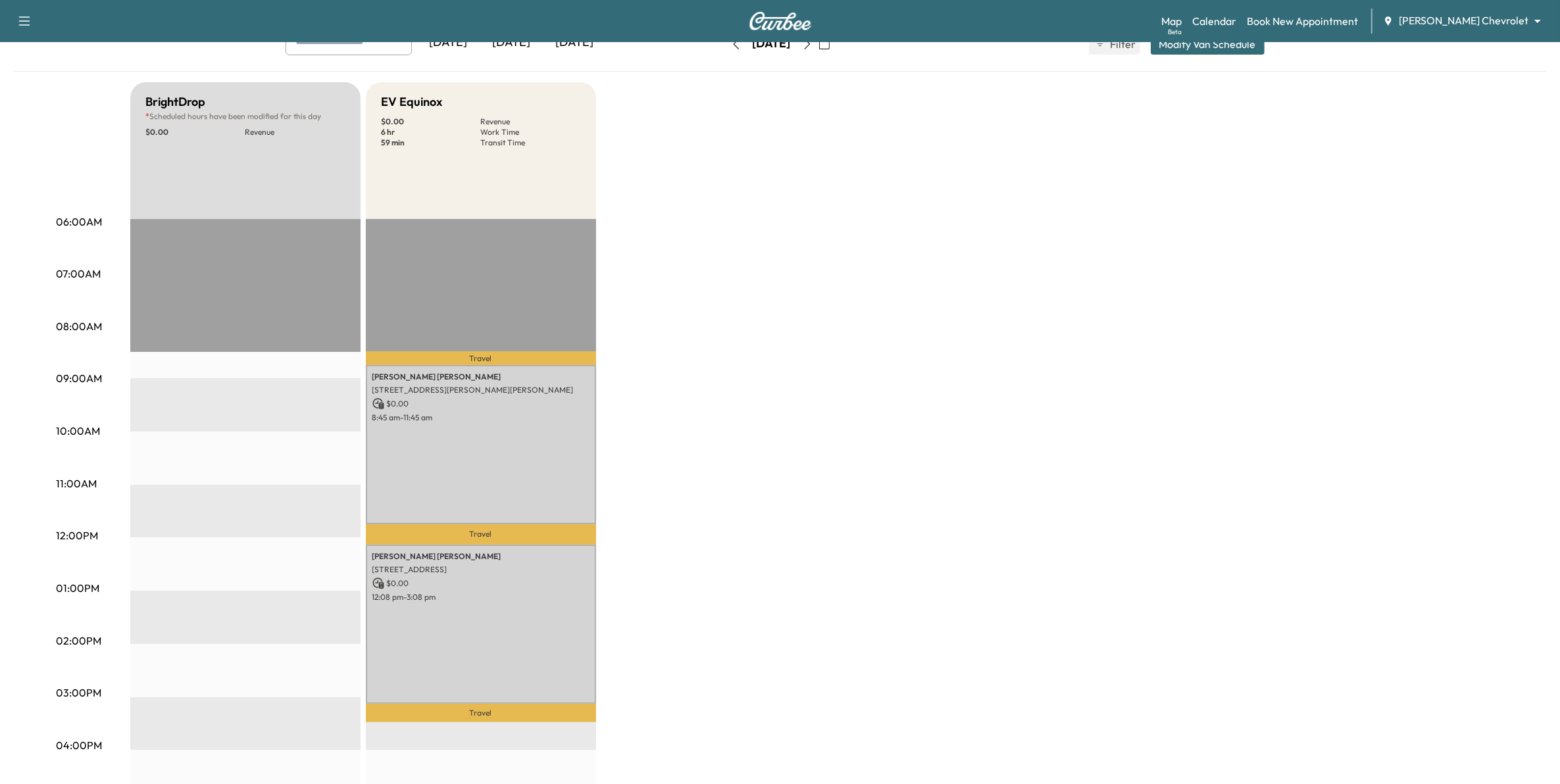
scroll to position [0, 0]
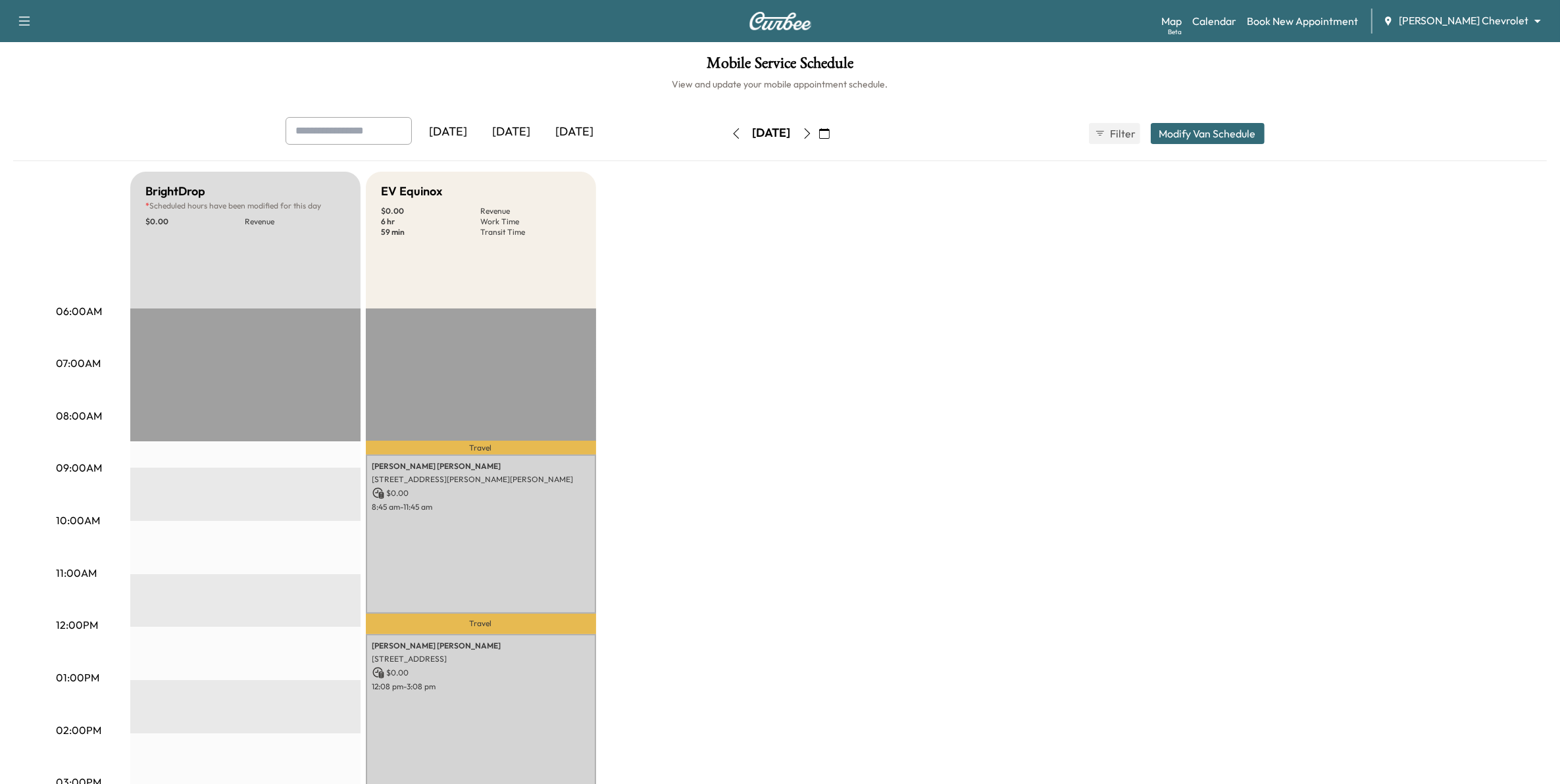
click at [810, 135] on icon "button" at bounding box center [806, 133] width 6 height 11
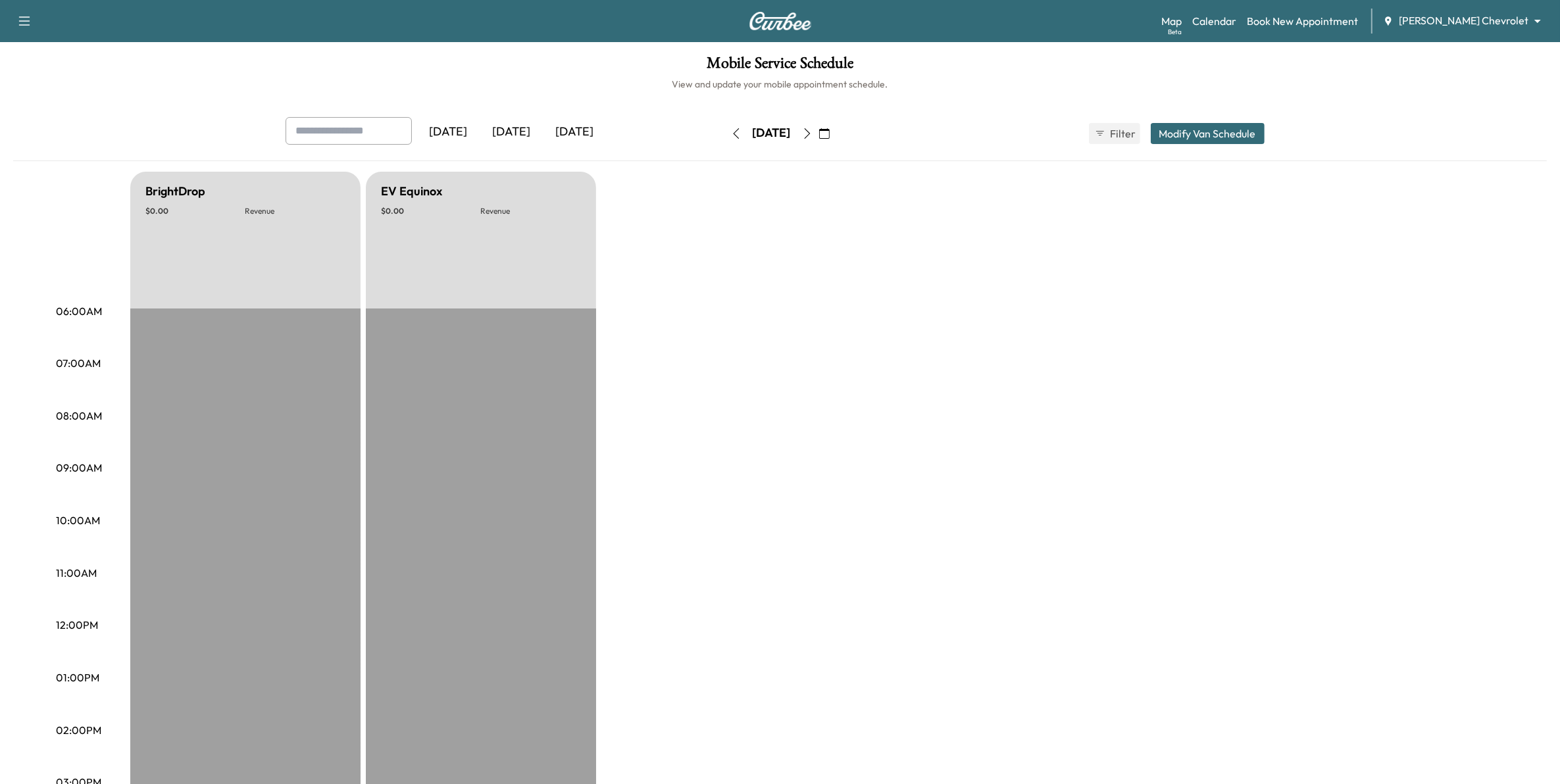
click at [813, 133] on icon "button" at bounding box center [807, 133] width 11 height 11
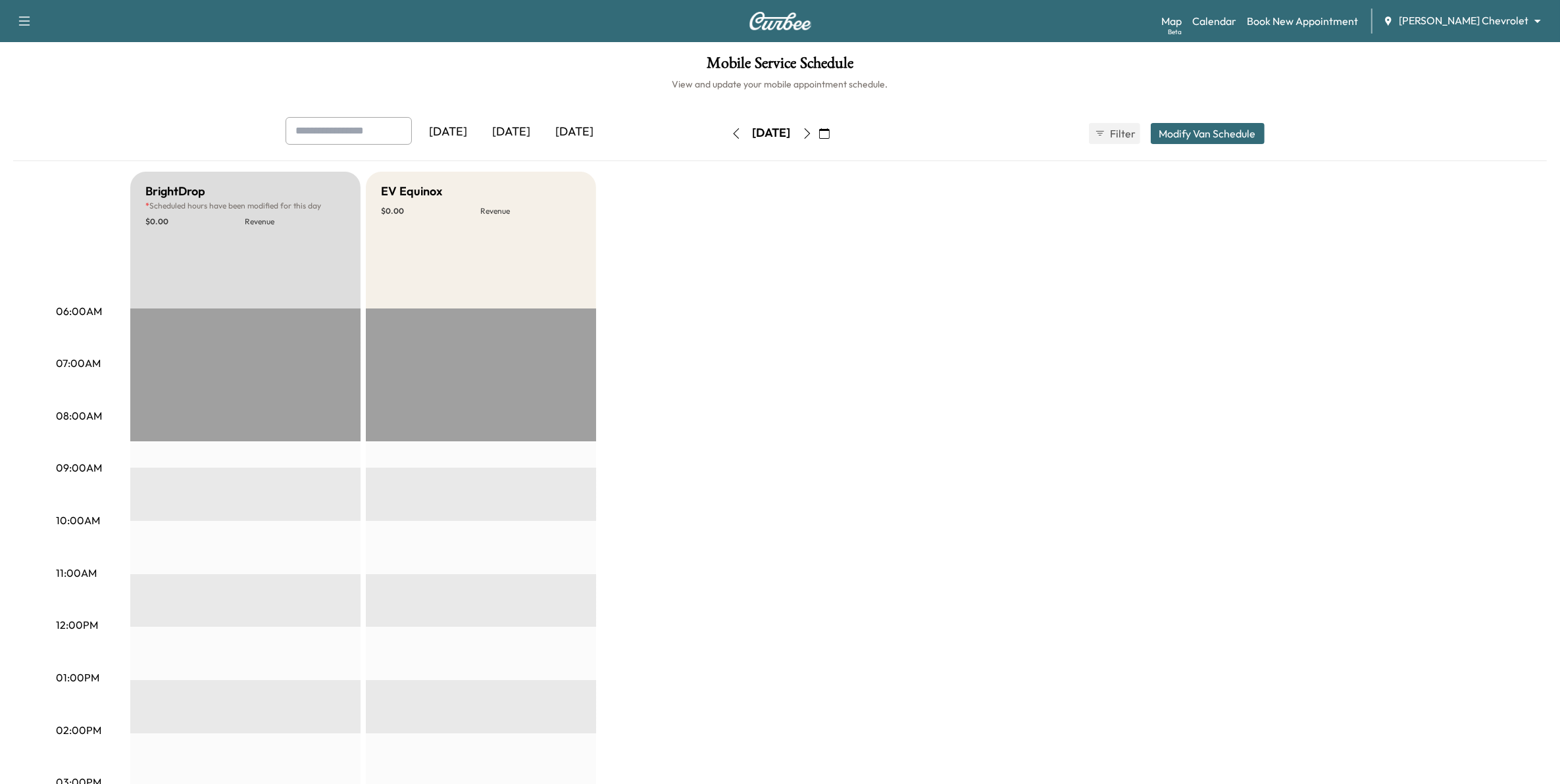
click at [813, 135] on icon "button" at bounding box center [807, 133] width 11 height 11
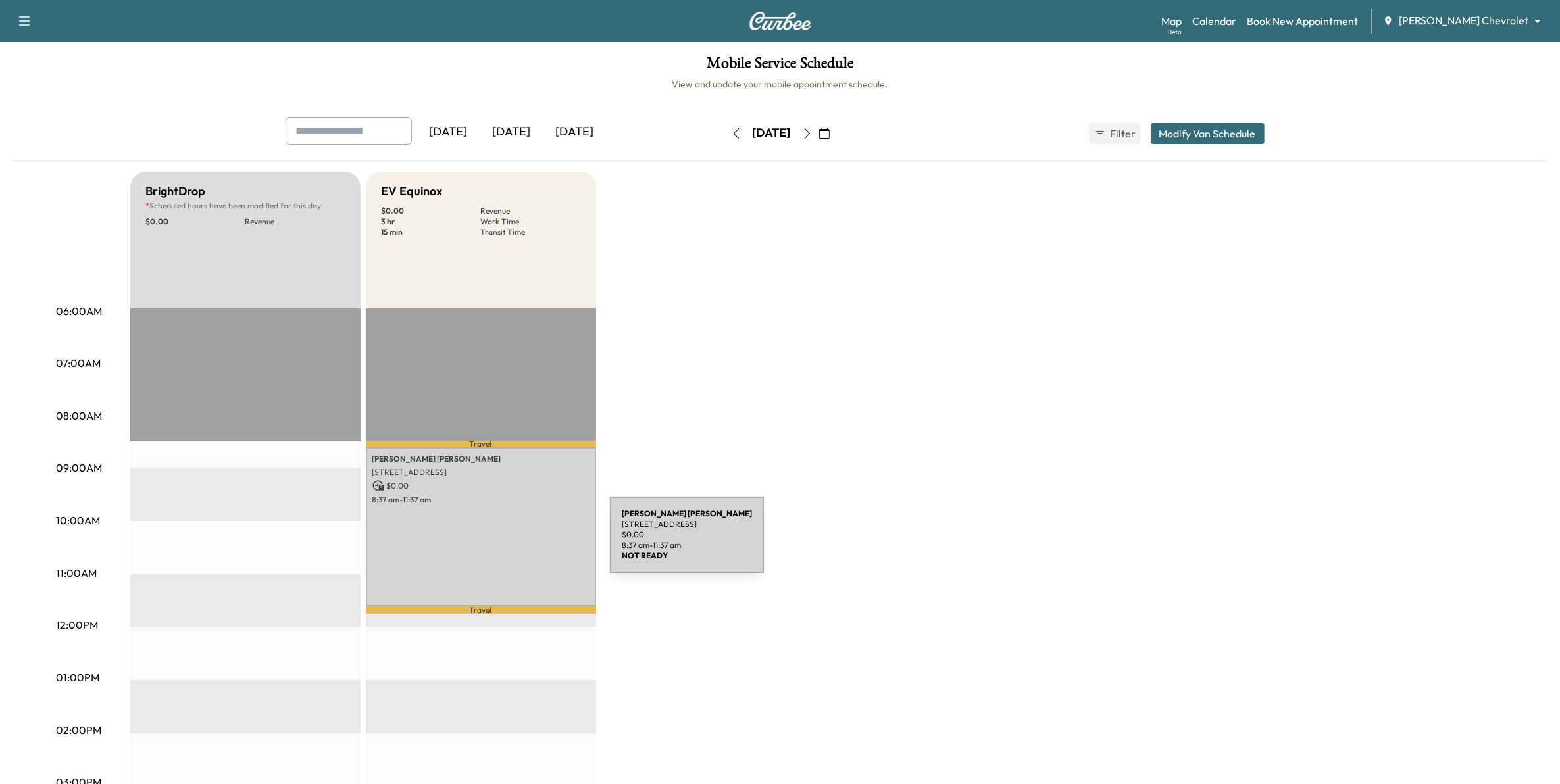
click at [504, 540] on div "[PERSON_NAME] [STREET_ADDRESS] $ 0.00 8:37 am - 11:37 am" at bounding box center [481, 526] width 231 height 159
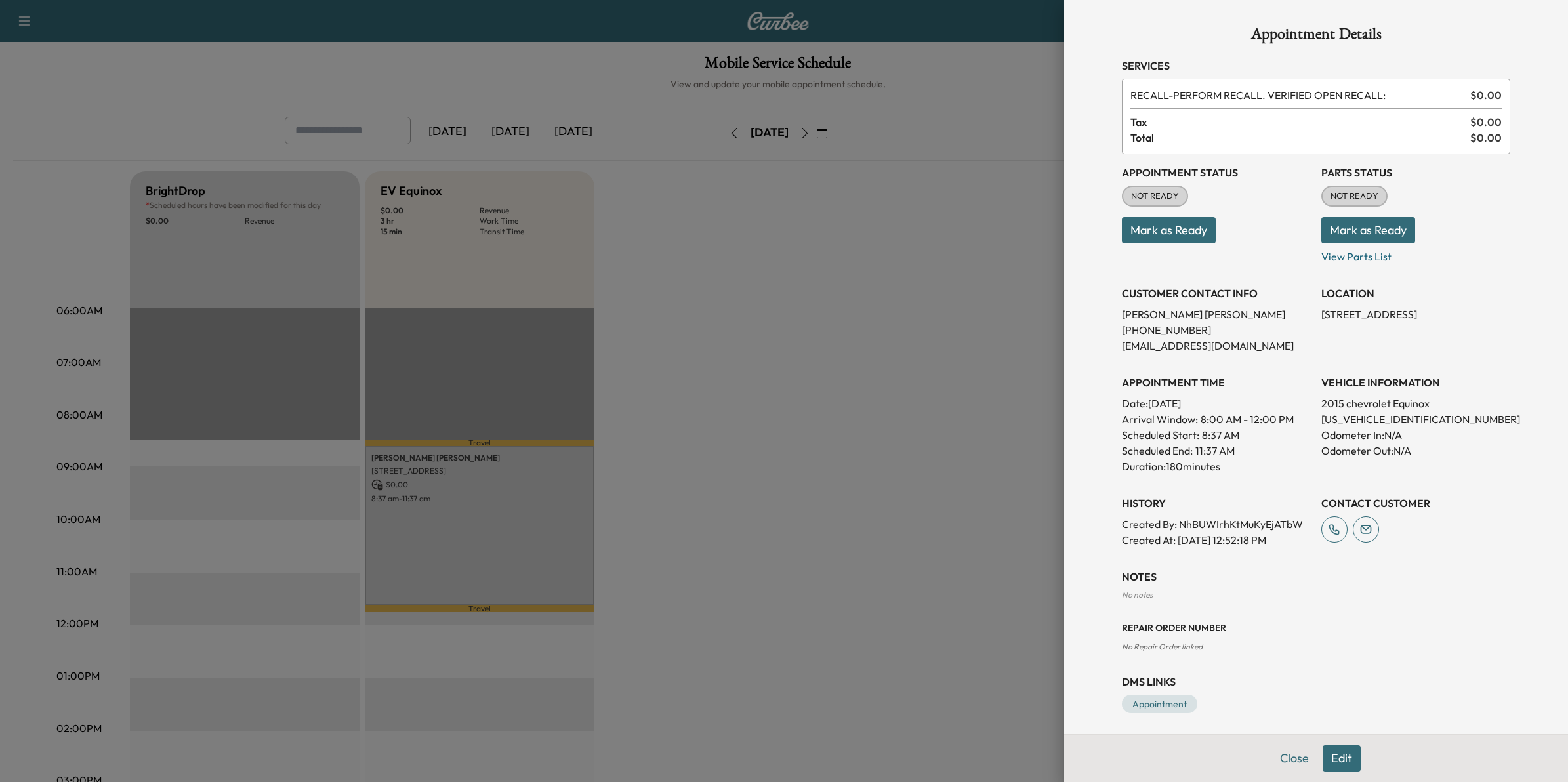
click at [833, 135] on div at bounding box center [784, 391] width 1568 height 782
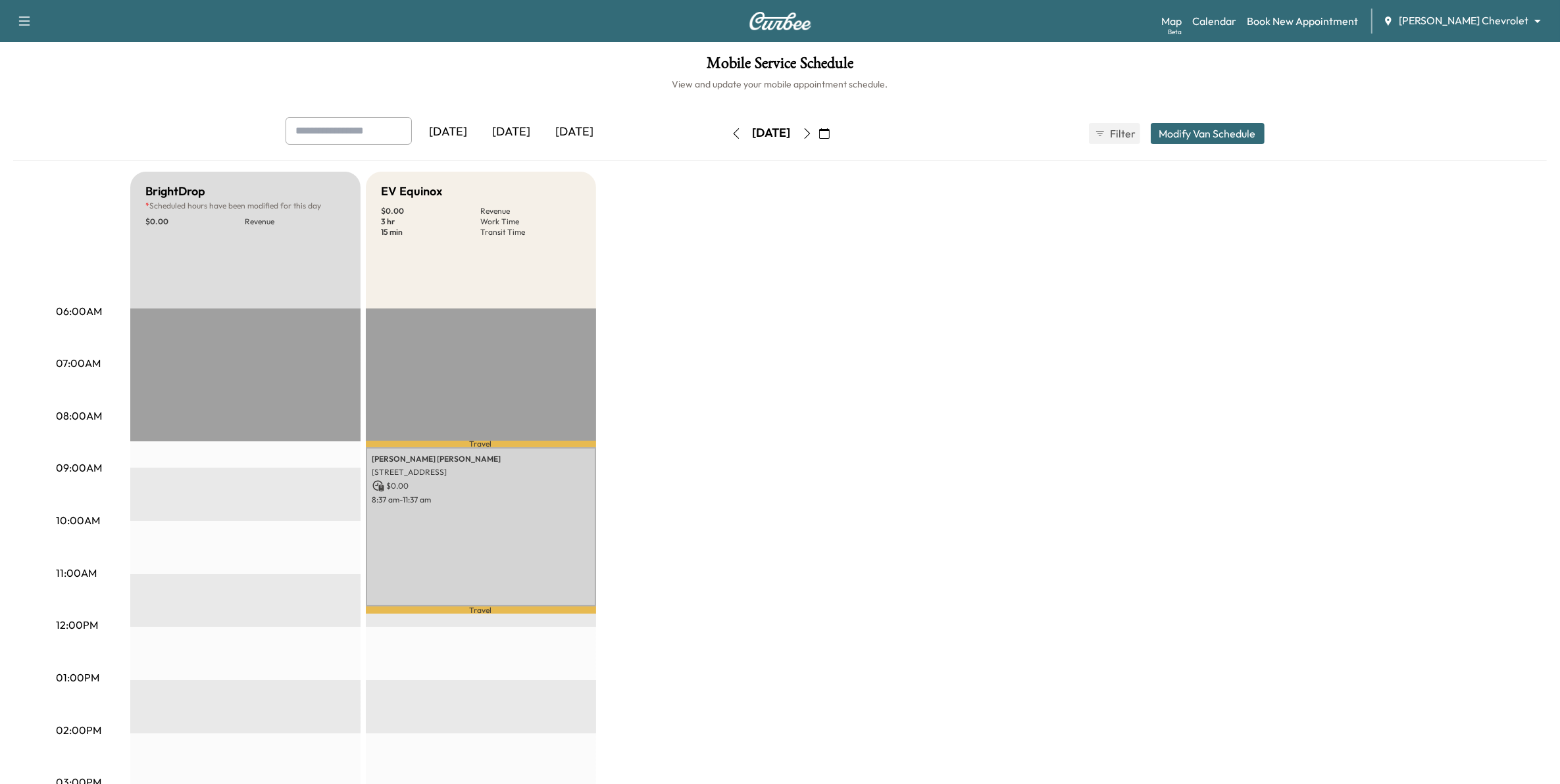
click at [813, 133] on icon "button" at bounding box center [807, 133] width 11 height 11
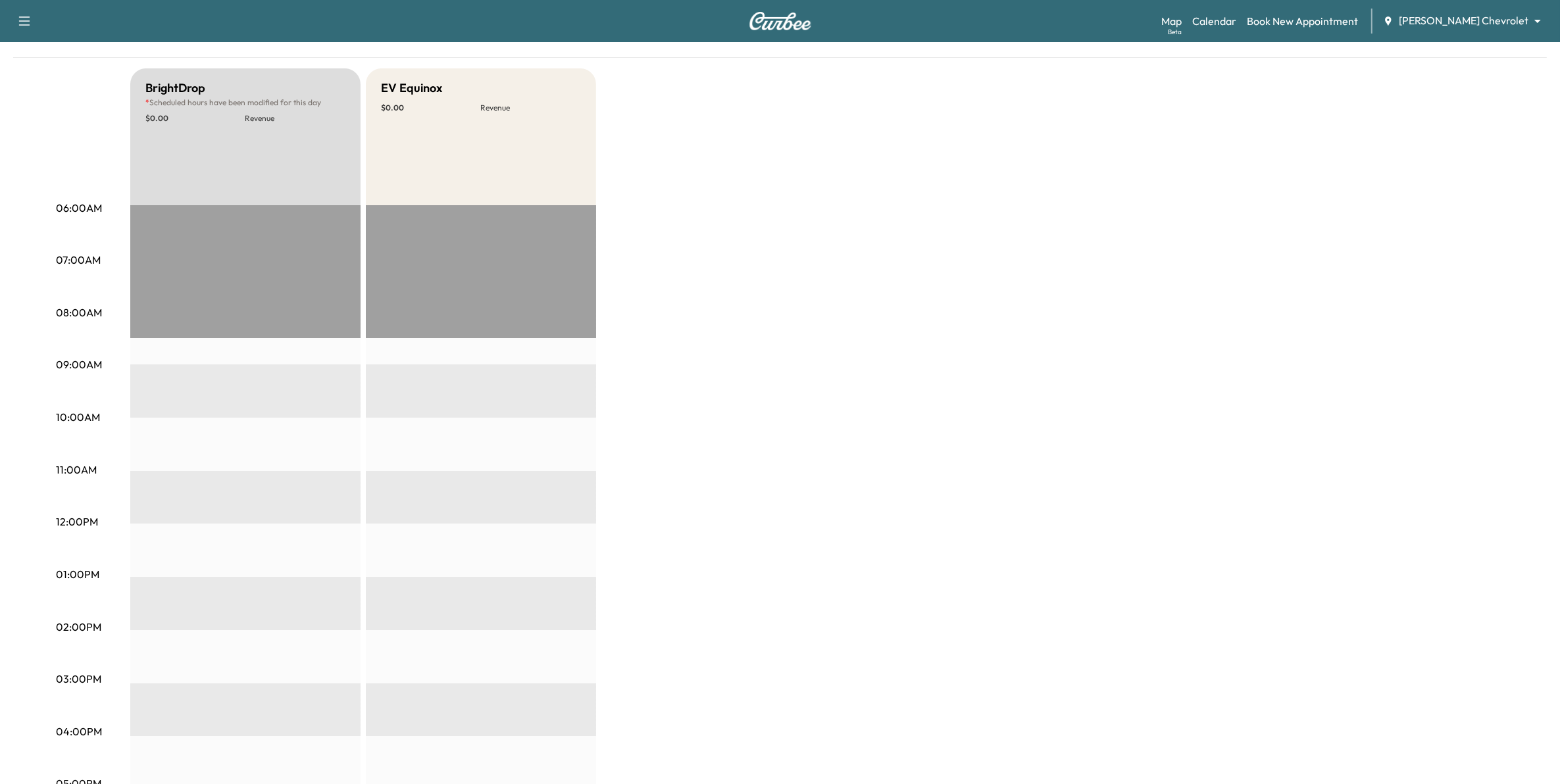
scroll to position [83, 0]
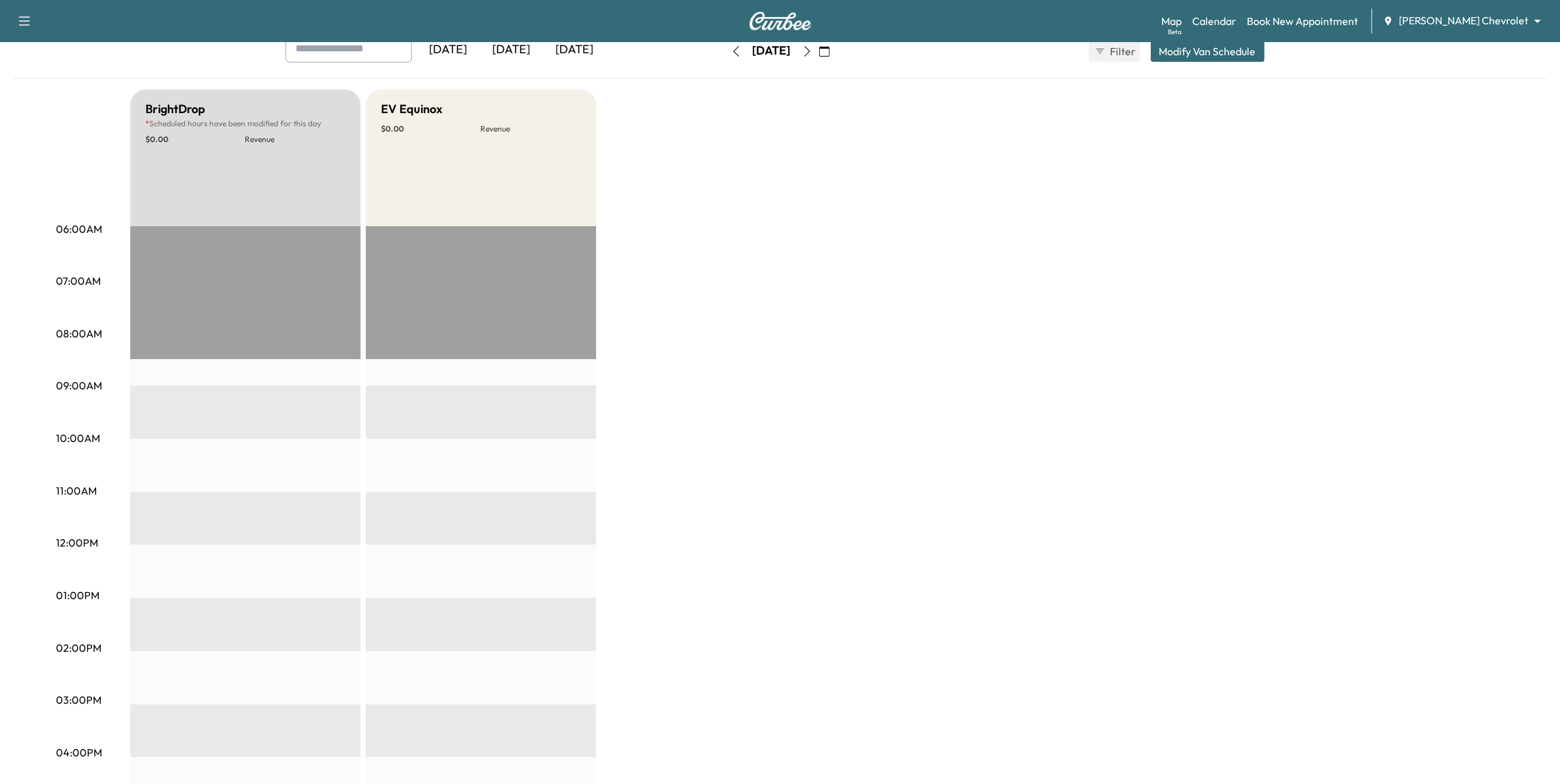
click at [818, 60] on button "button" at bounding box center [807, 52] width 22 height 21
click at [813, 53] on icon "button" at bounding box center [807, 51] width 11 height 11
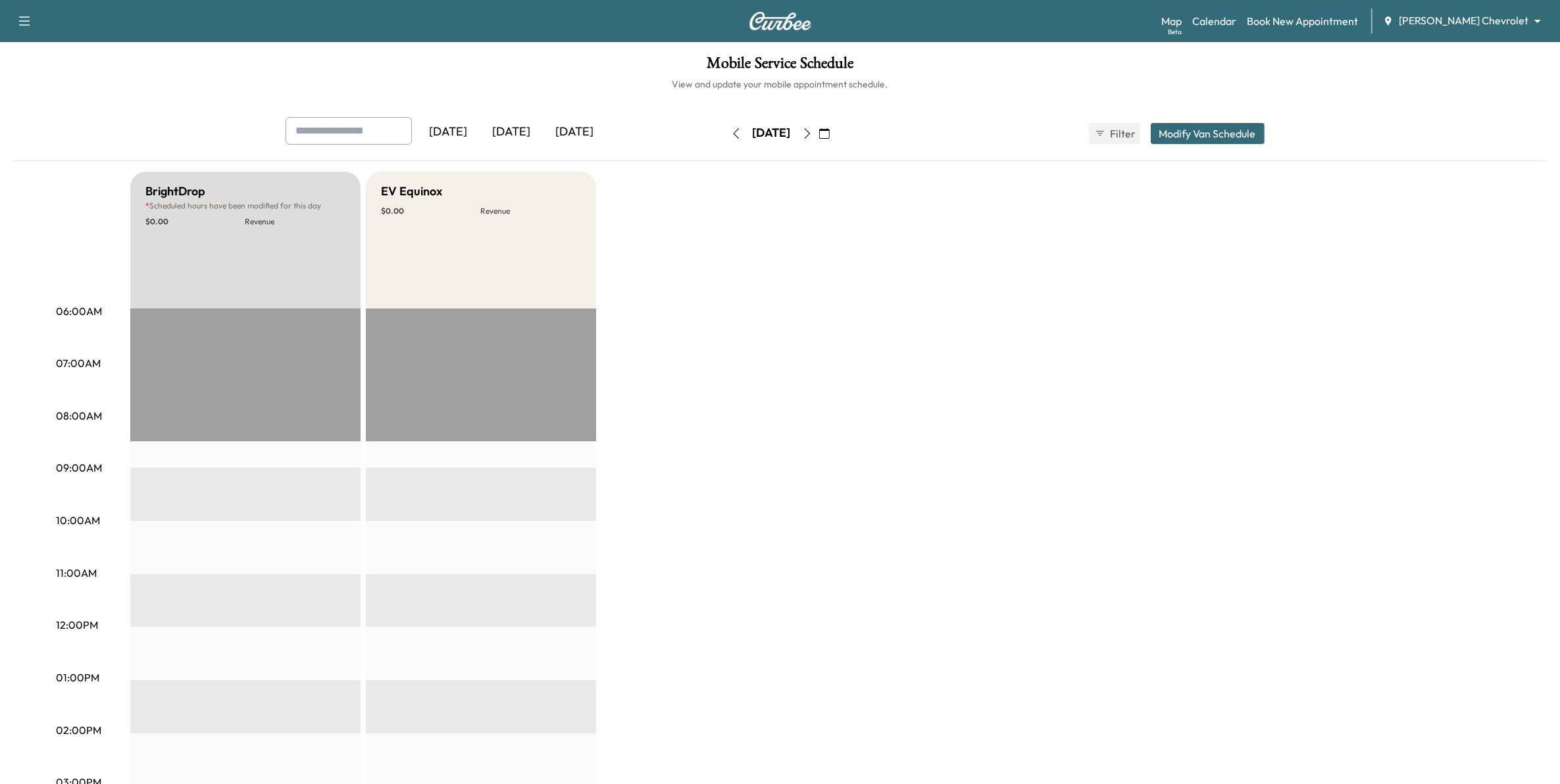
click at [818, 139] on button "button" at bounding box center [807, 133] width 22 height 21
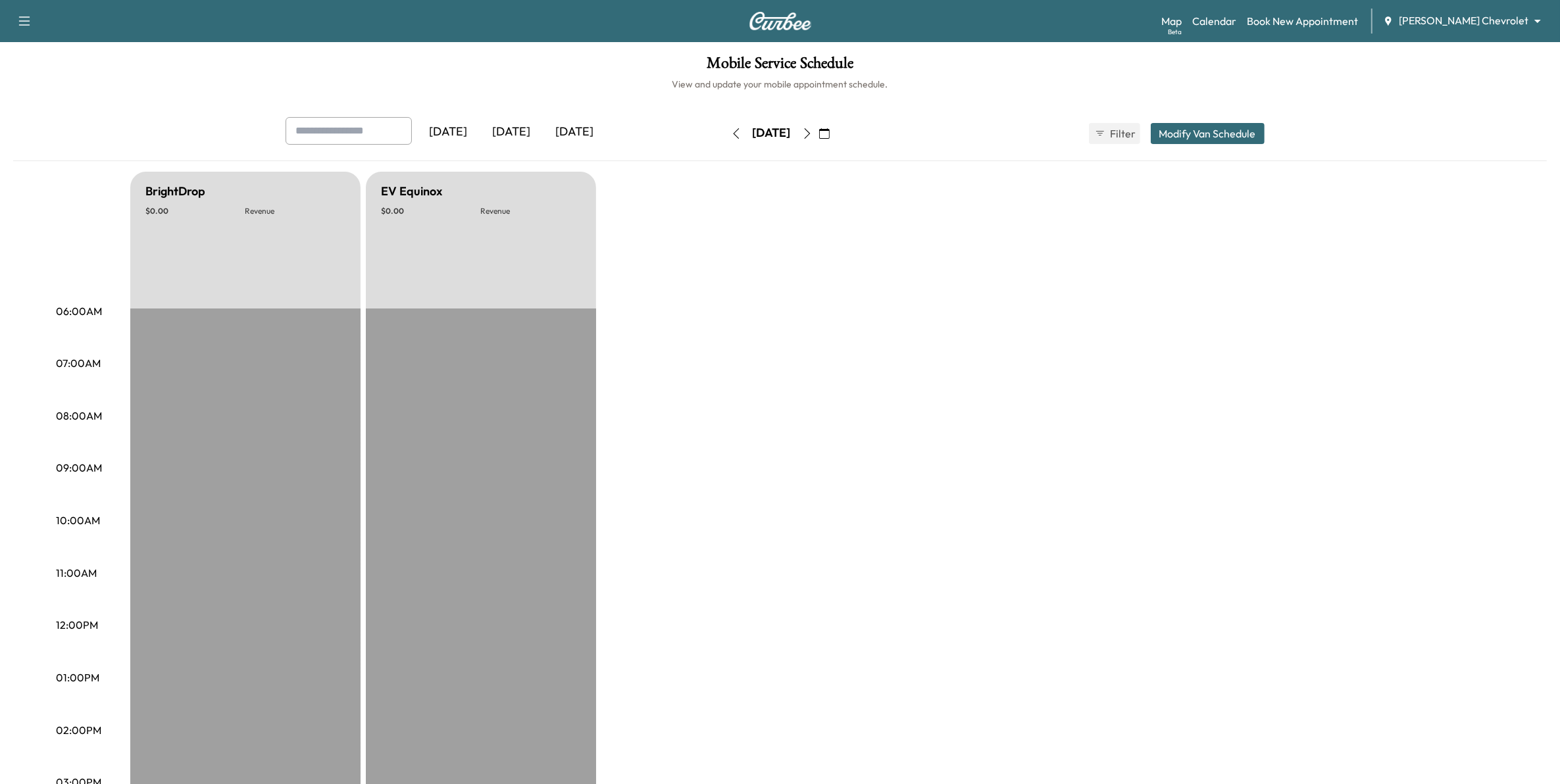
click at [813, 137] on icon "button" at bounding box center [807, 133] width 11 height 11
click at [813, 128] on icon "button" at bounding box center [807, 133] width 11 height 11
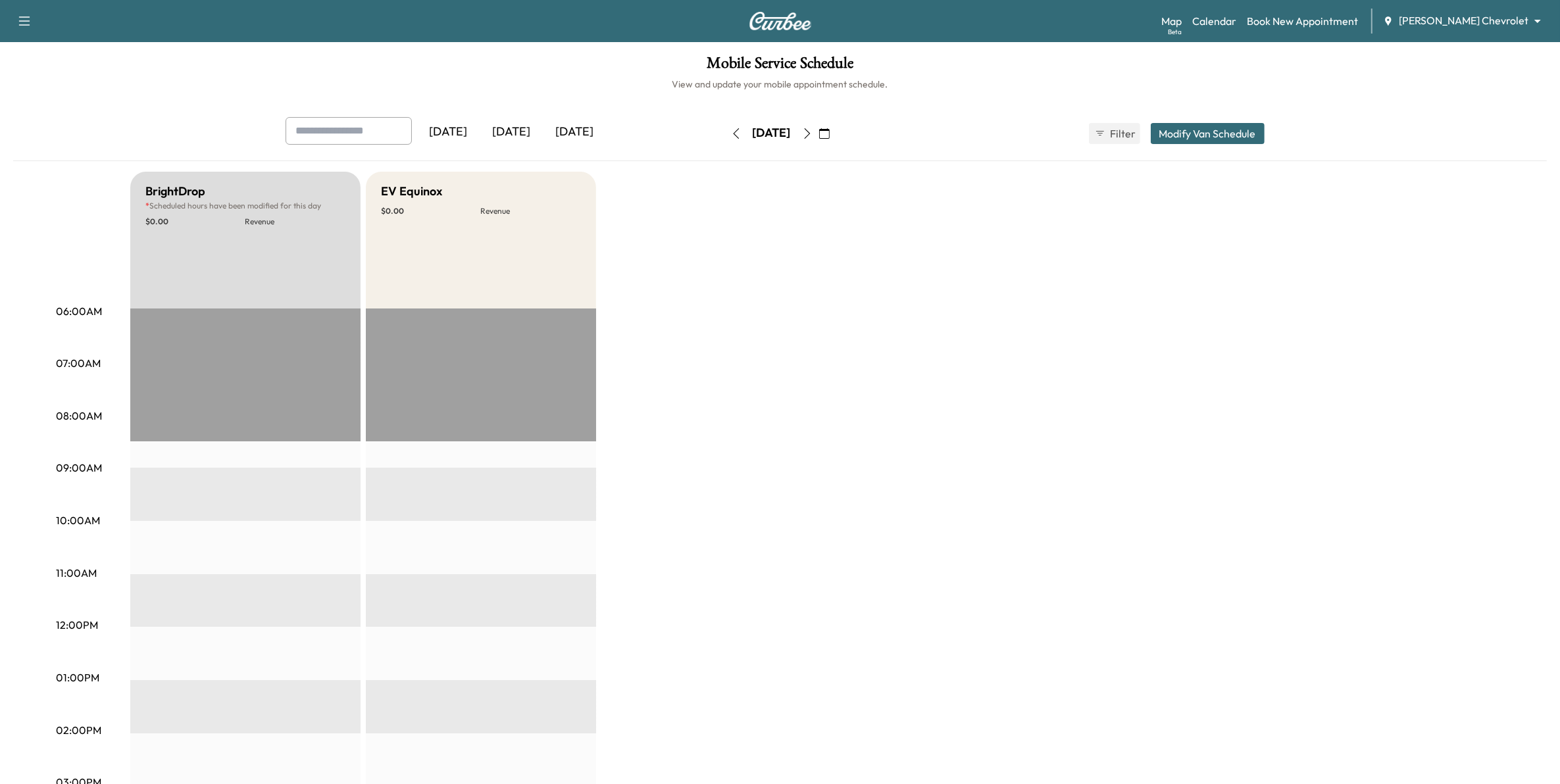
click at [810, 133] on icon "button" at bounding box center [806, 133] width 6 height 11
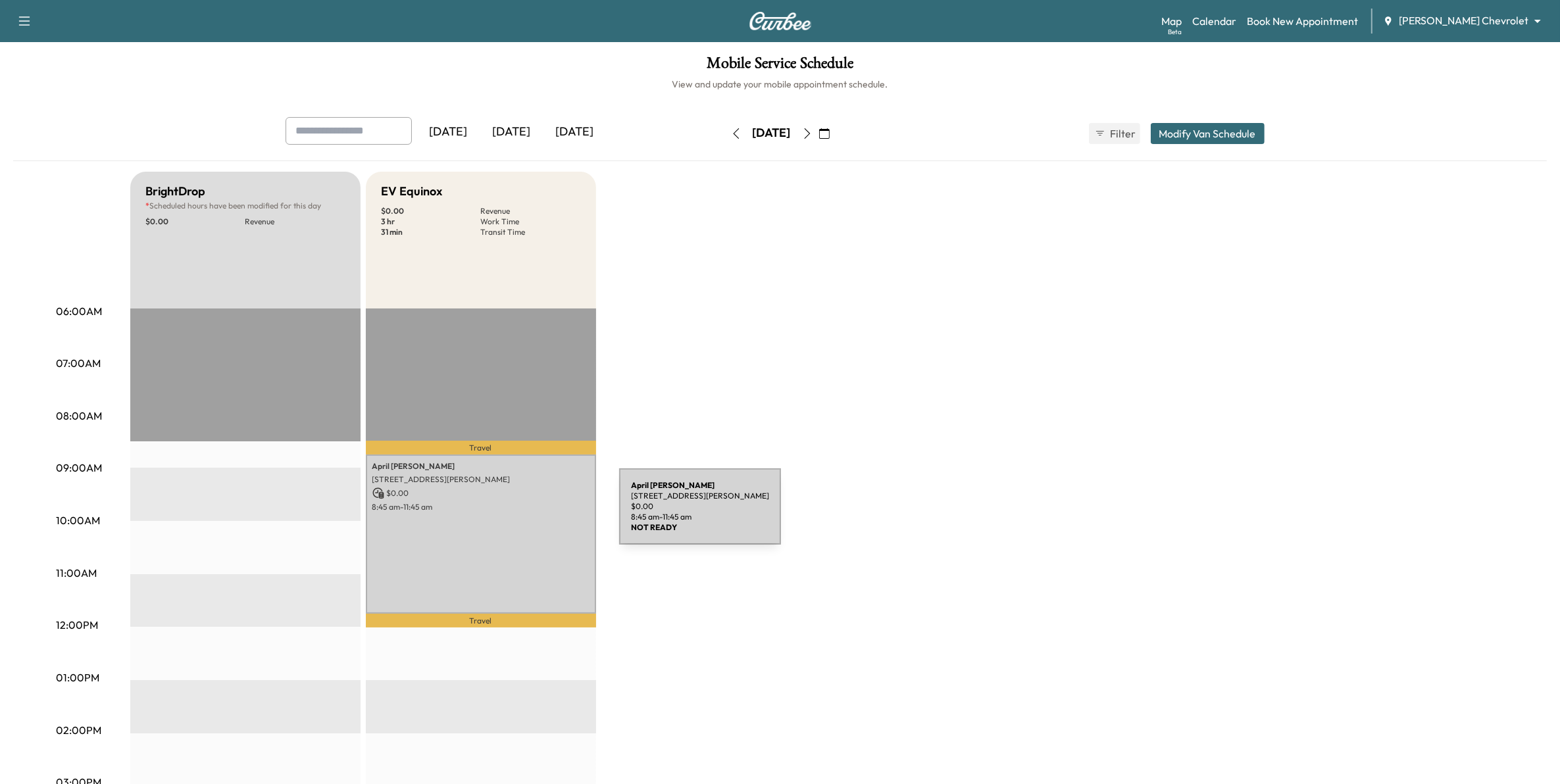
click at [522, 513] on div "[PERSON_NAME] [STREET_ADDRESS][PERSON_NAME] $ 0.00 8:45 am - 11:45 am" at bounding box center [481, 534] width 231 height 159
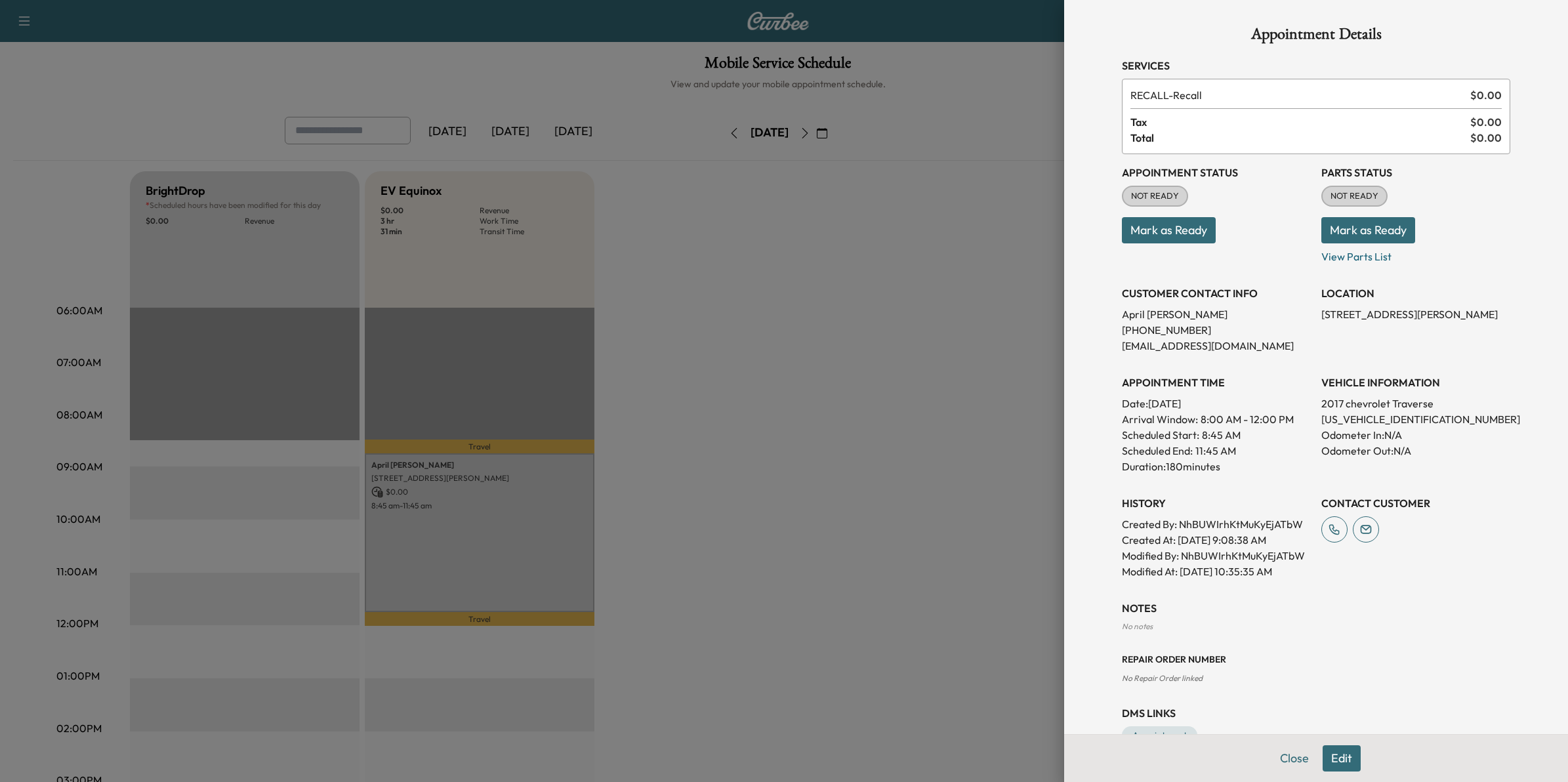
click at [841, 232] on div at bounding box center [784, 391] width 1568 height 782
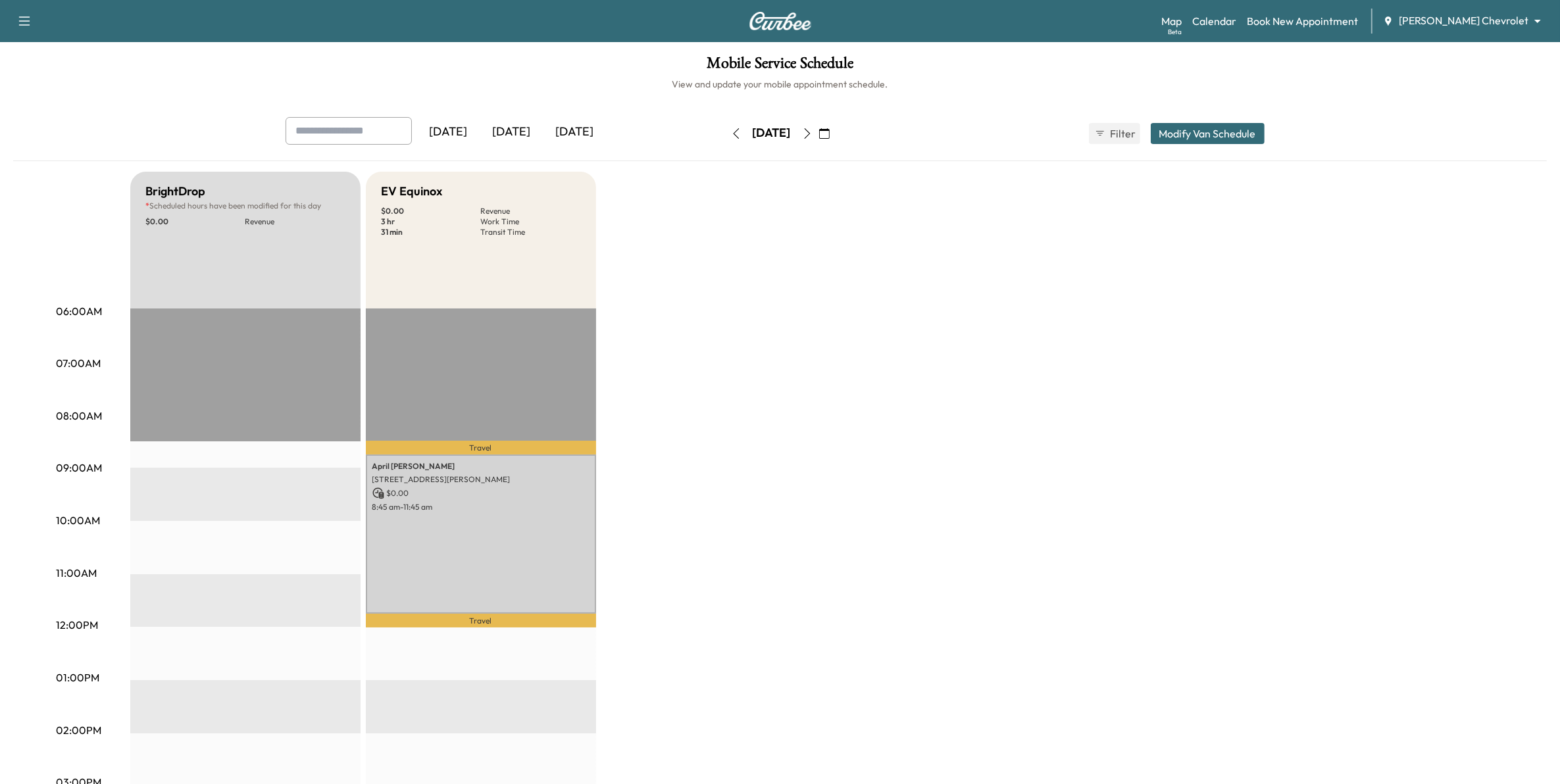
click at [813, 133] on icon "button" at bounding box center [807, 133] width 11 height 11
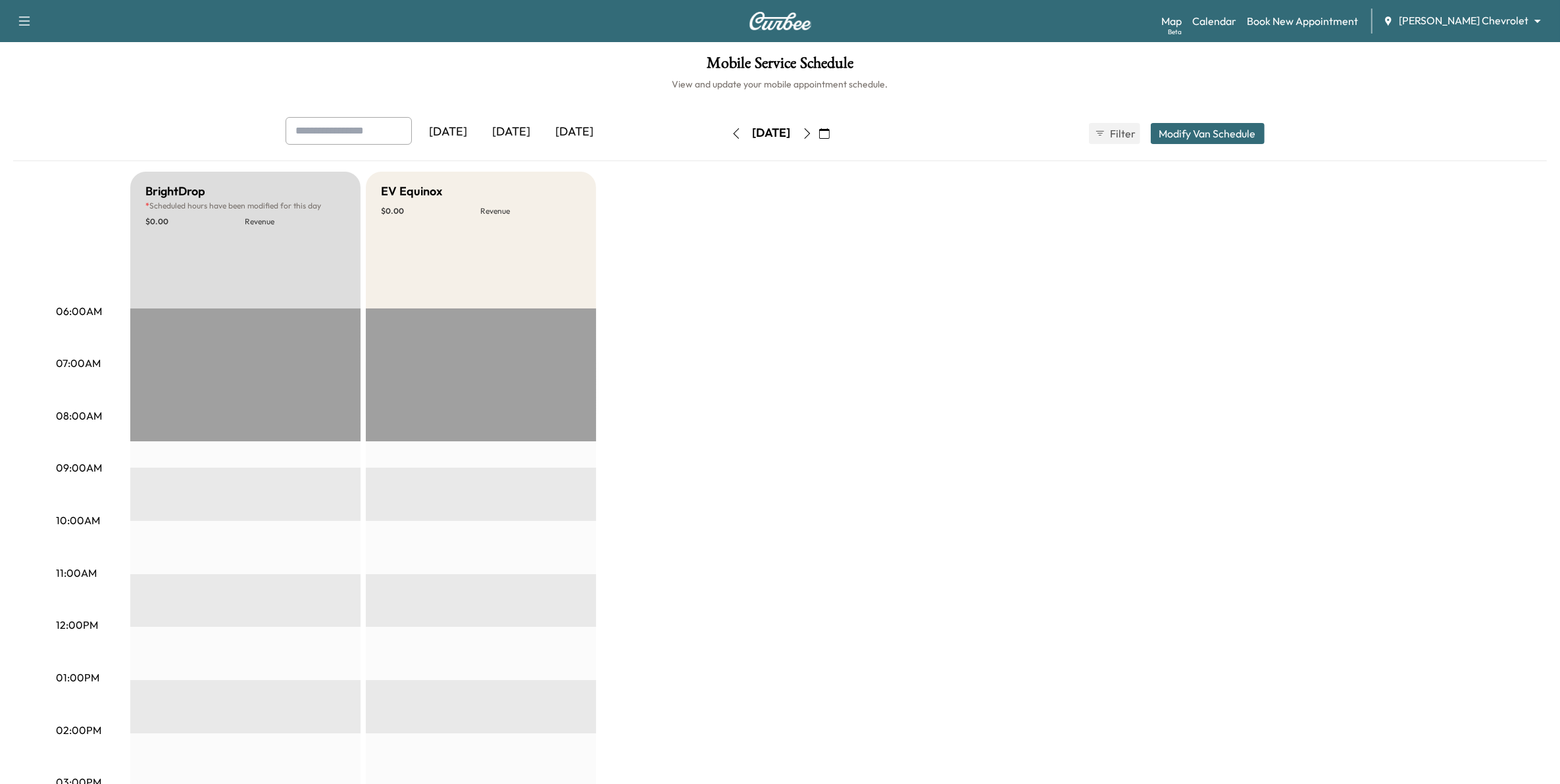
click at [813, 132] on icon "button" at bounding box center [807, 133] width 11 height 11
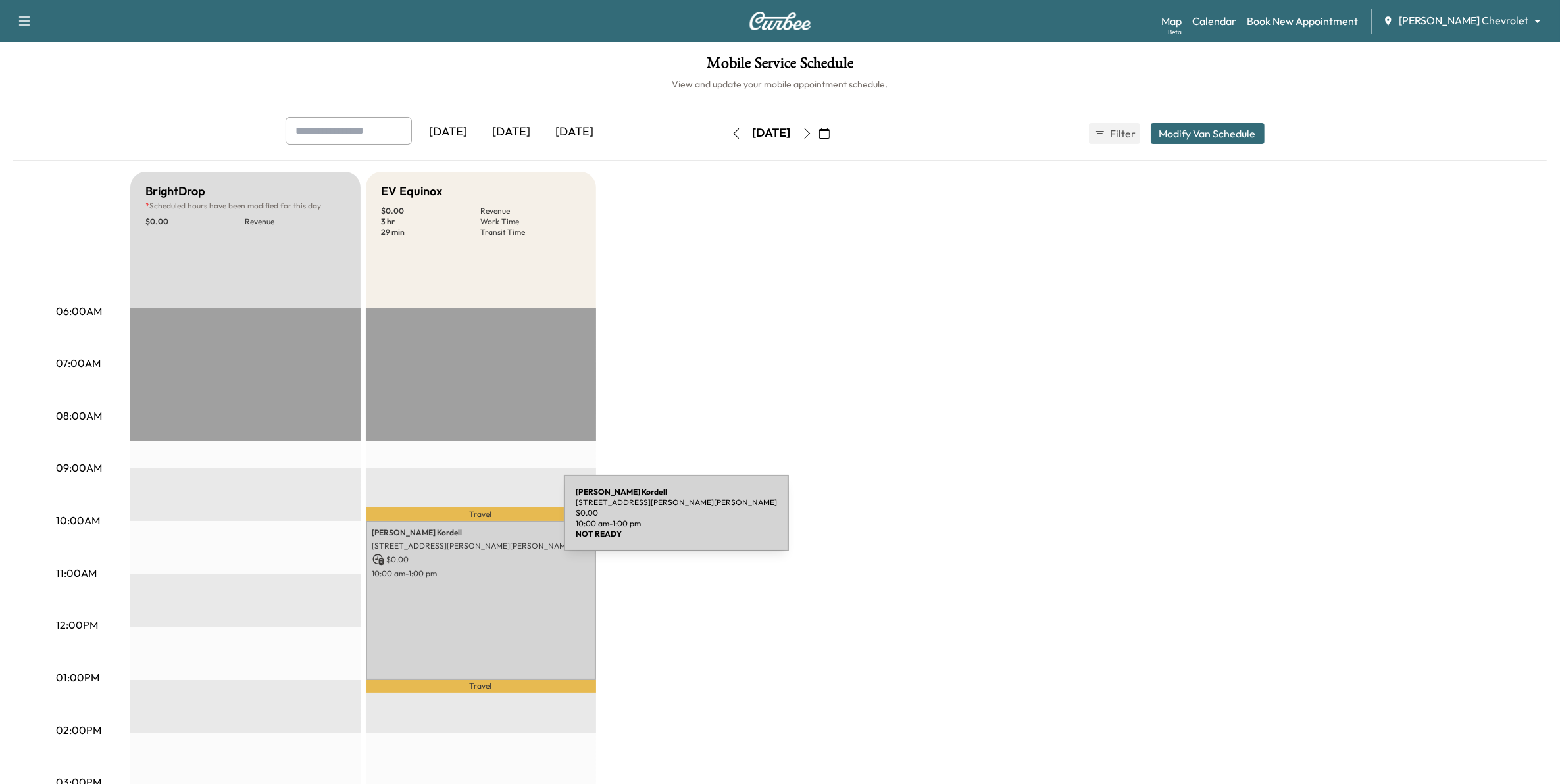
click at [467, 563] on div "[PERSON_NAME] [STREET_ADDRESS][PERSON_NAME][PERSON_NAME] $ 0.00 10:00 am - 1:00…" at bounding box center [481, 600] width 231 height 159
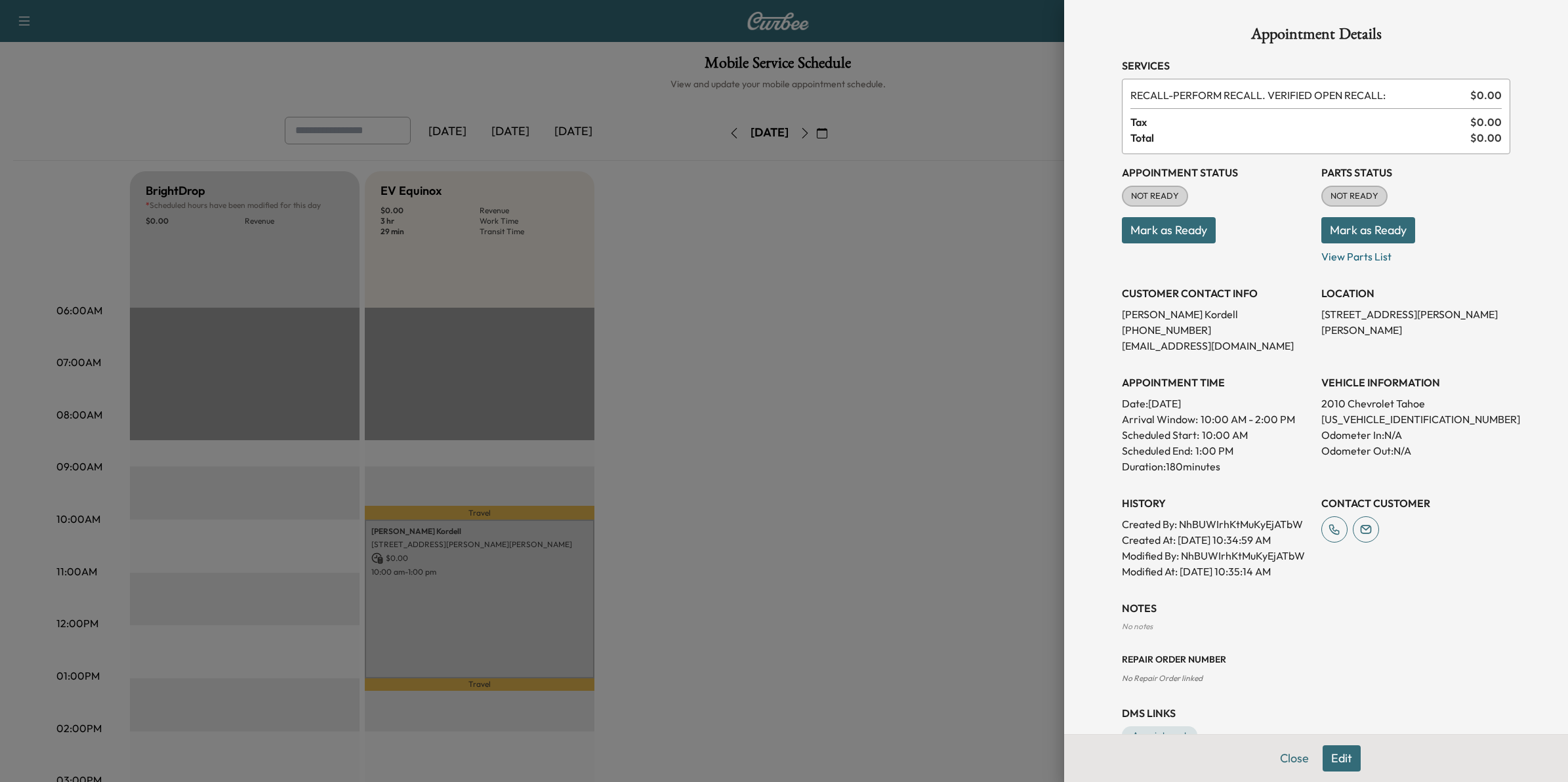
click at [707, 502] on div at bounding box center [784, 391] width 1568 height 782
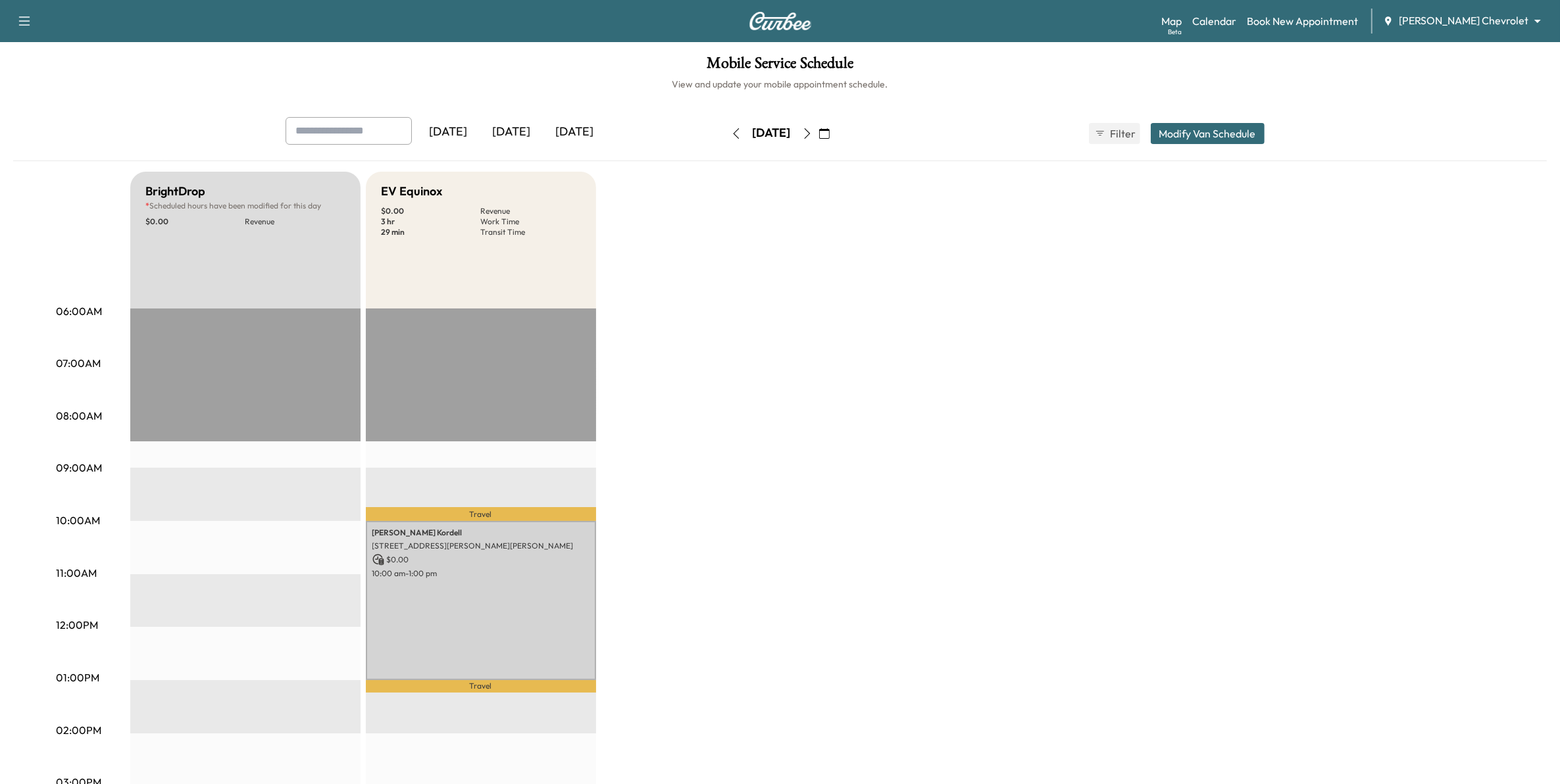
click at [813, 133] on icon "button" at bounding box center [807, 133] width 11 height 11
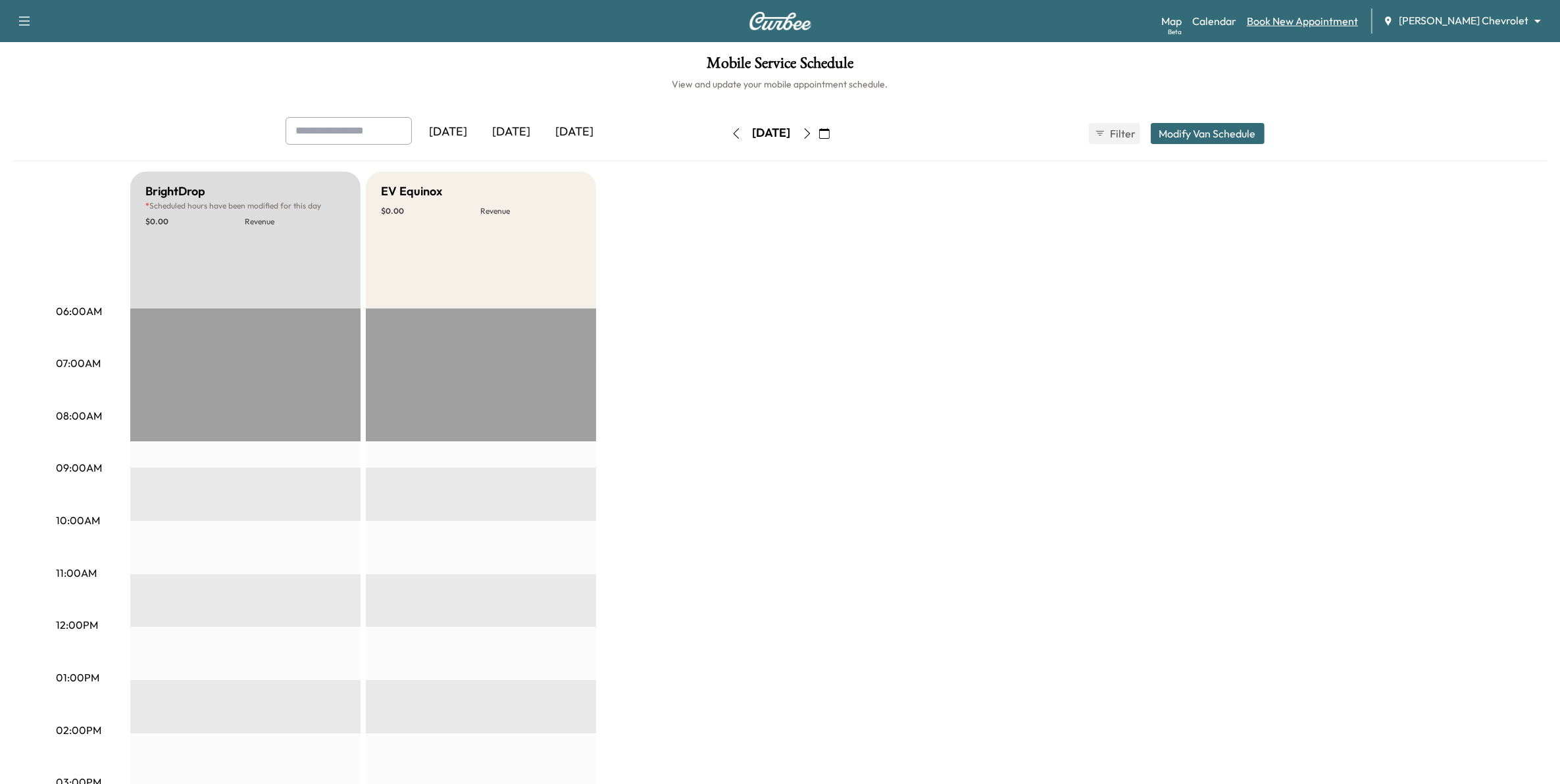
click at [1320, 24] on link "Book New Appointment" at bounding box center [1302, 20] width 111 height 16
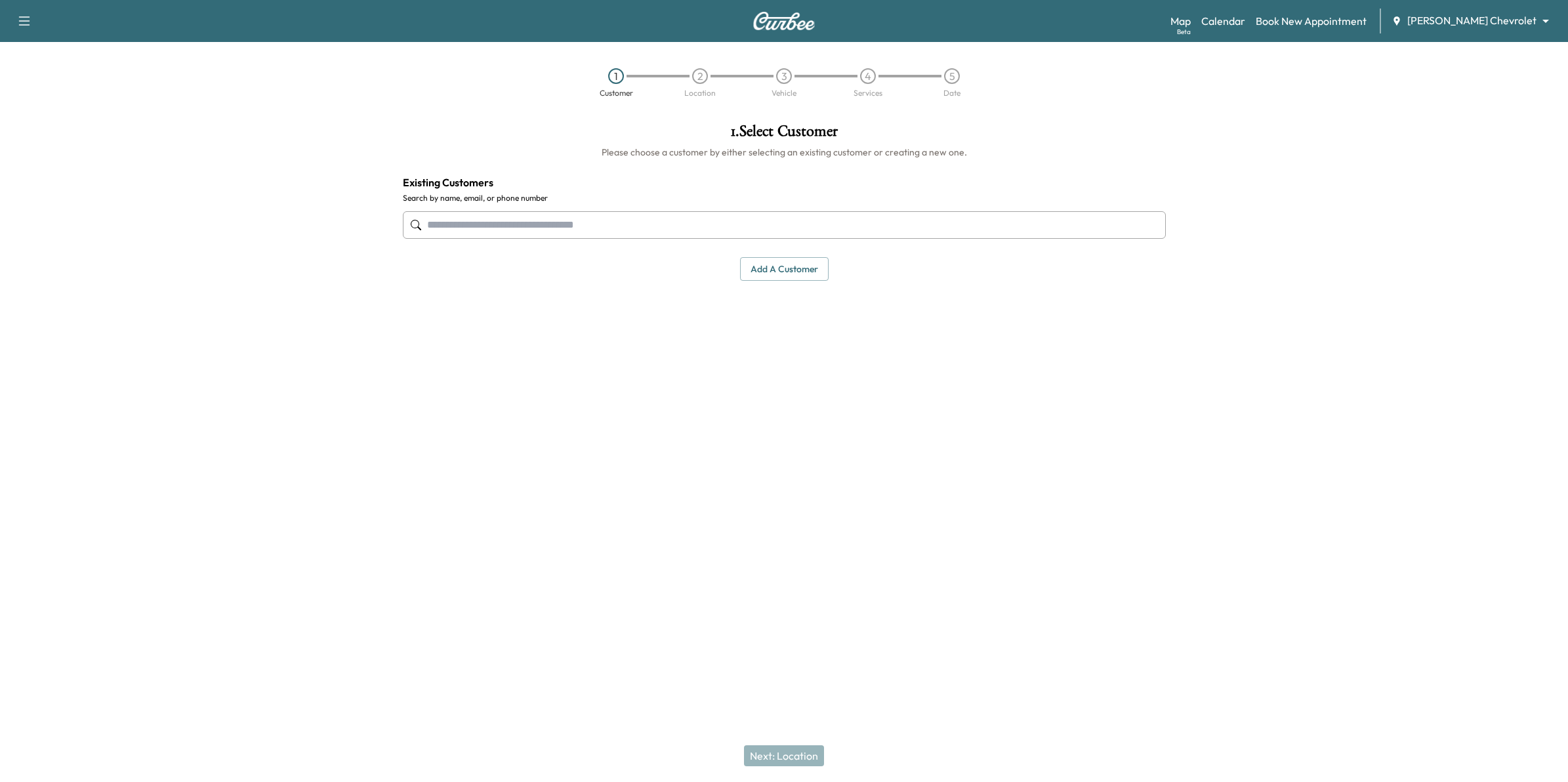
click at [562, 207] on div at bounding box center [784, 224] width 763 height 43
click at [553, 222] on input "text" at bounding box center [784, 225] width 763 height 28
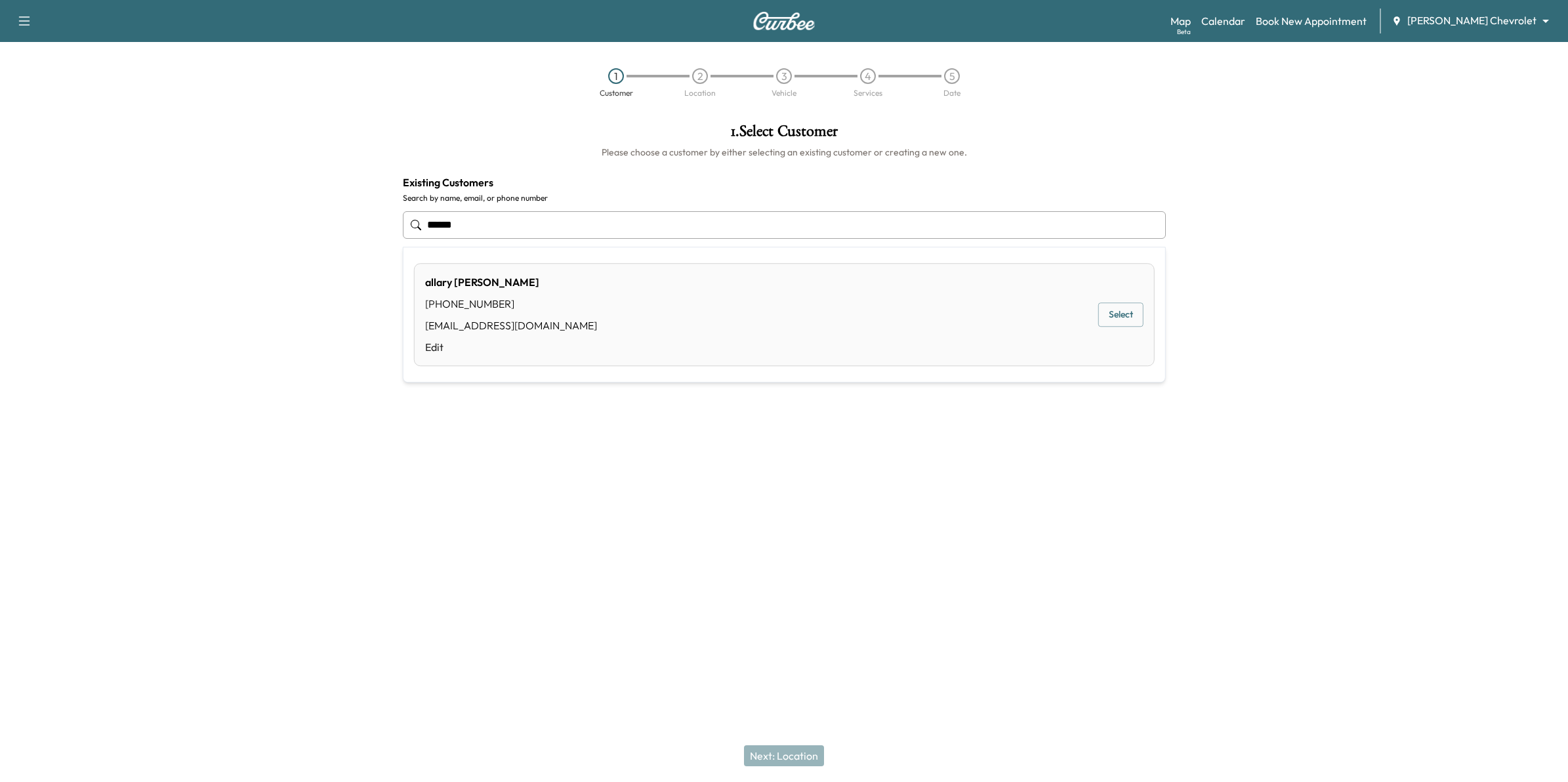
click at [1133, 315] on button "Select" at bounding box center [1121, 316] width 46 height 24
type input "**********"
click at [804, 749] on button "Next: Location" at bounding box center [784, 756] width 80 height 21
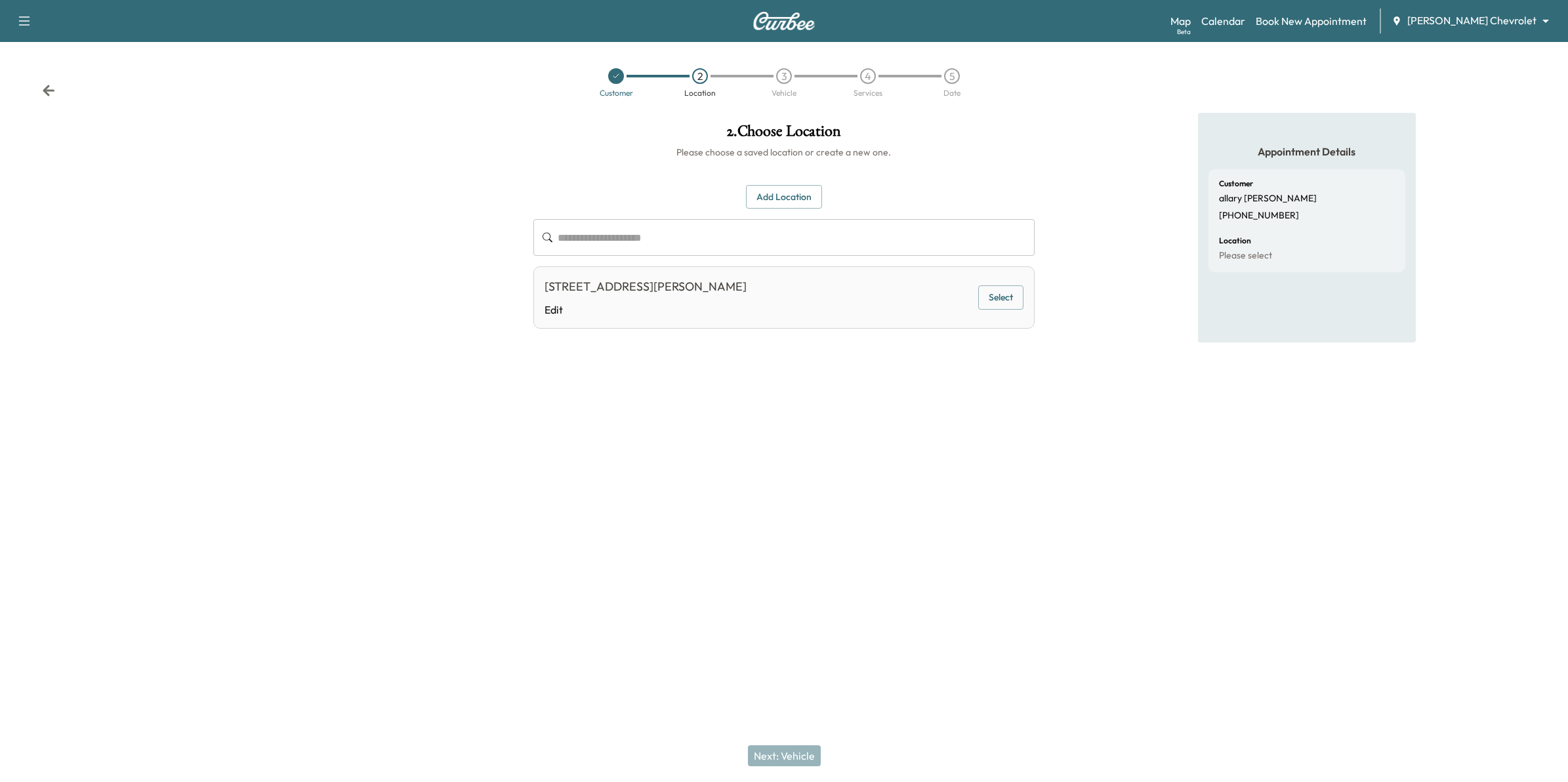
click at [776, 192] on button "Add Location" at bounding box center [784, 197] width 76 height 24
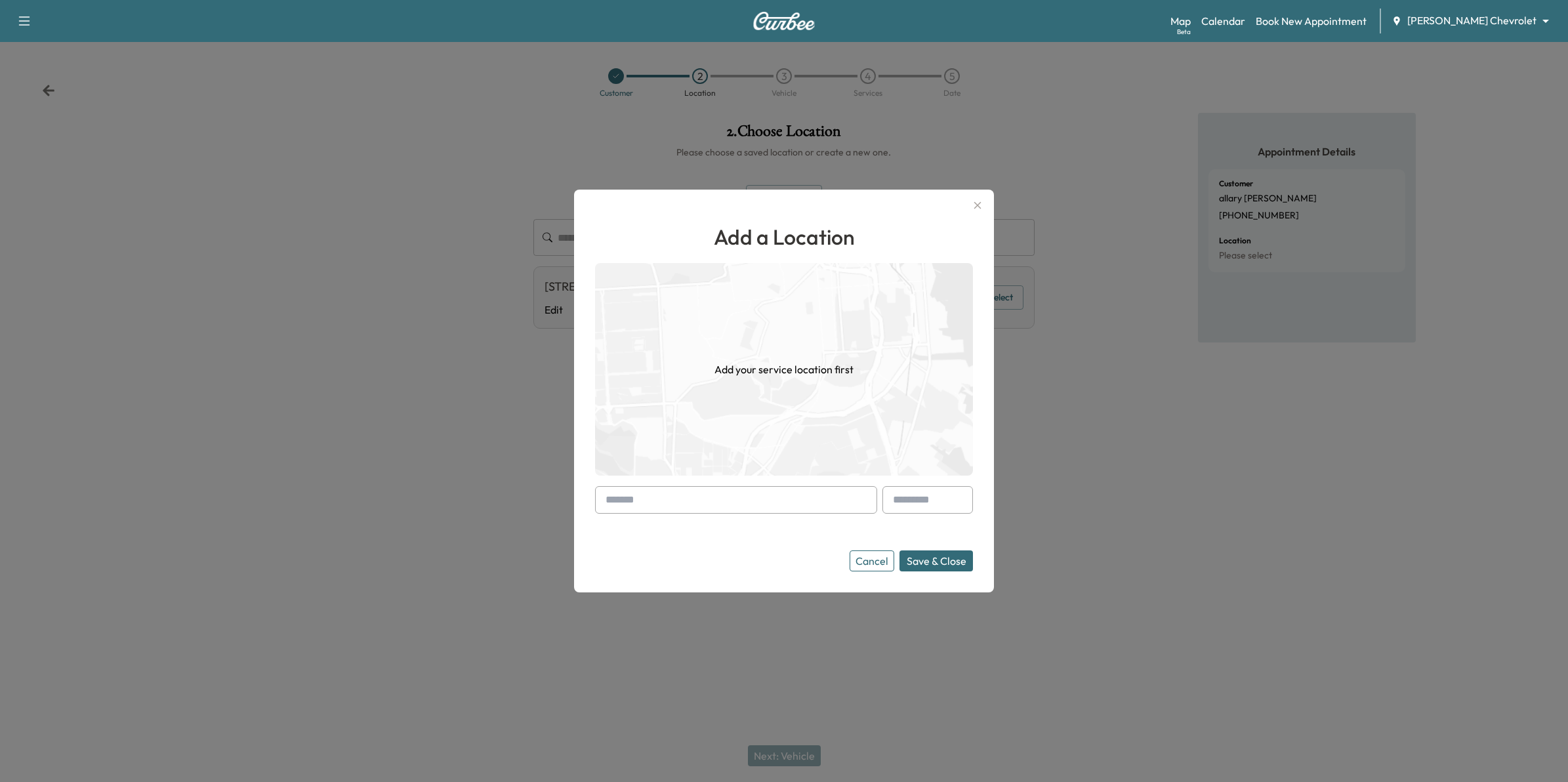
click at [776, 499] on input "text" at bounding box center [736, 500] width 282 height 28
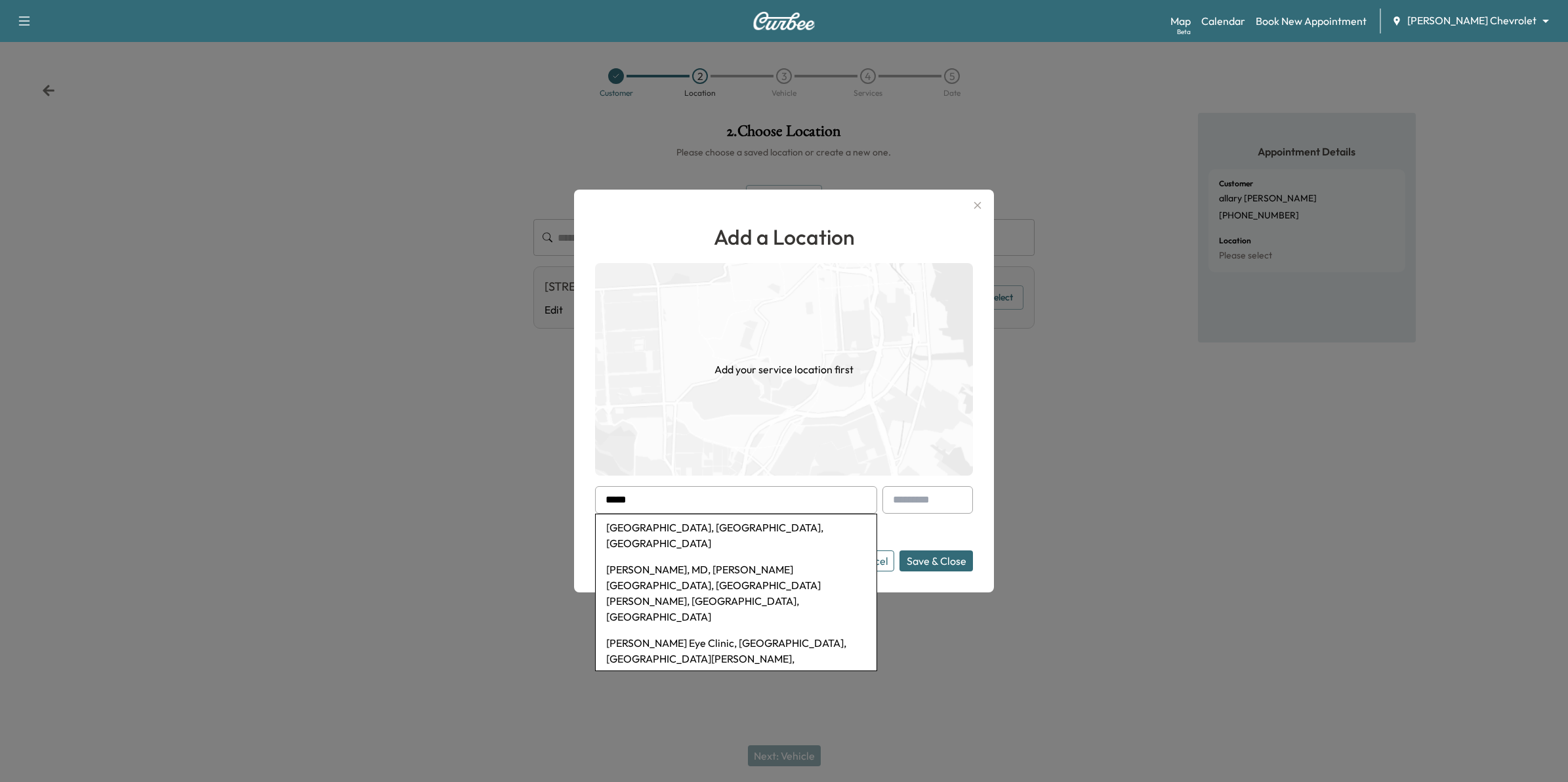
click at [801, 532] on li "[GEOGRAPHIC_DATA], [GEOGRAPHIC_DATA], [GEOGRAPHIC_DATA]" at bounding box center [736, 536] width 280 height 42
type input "**********"
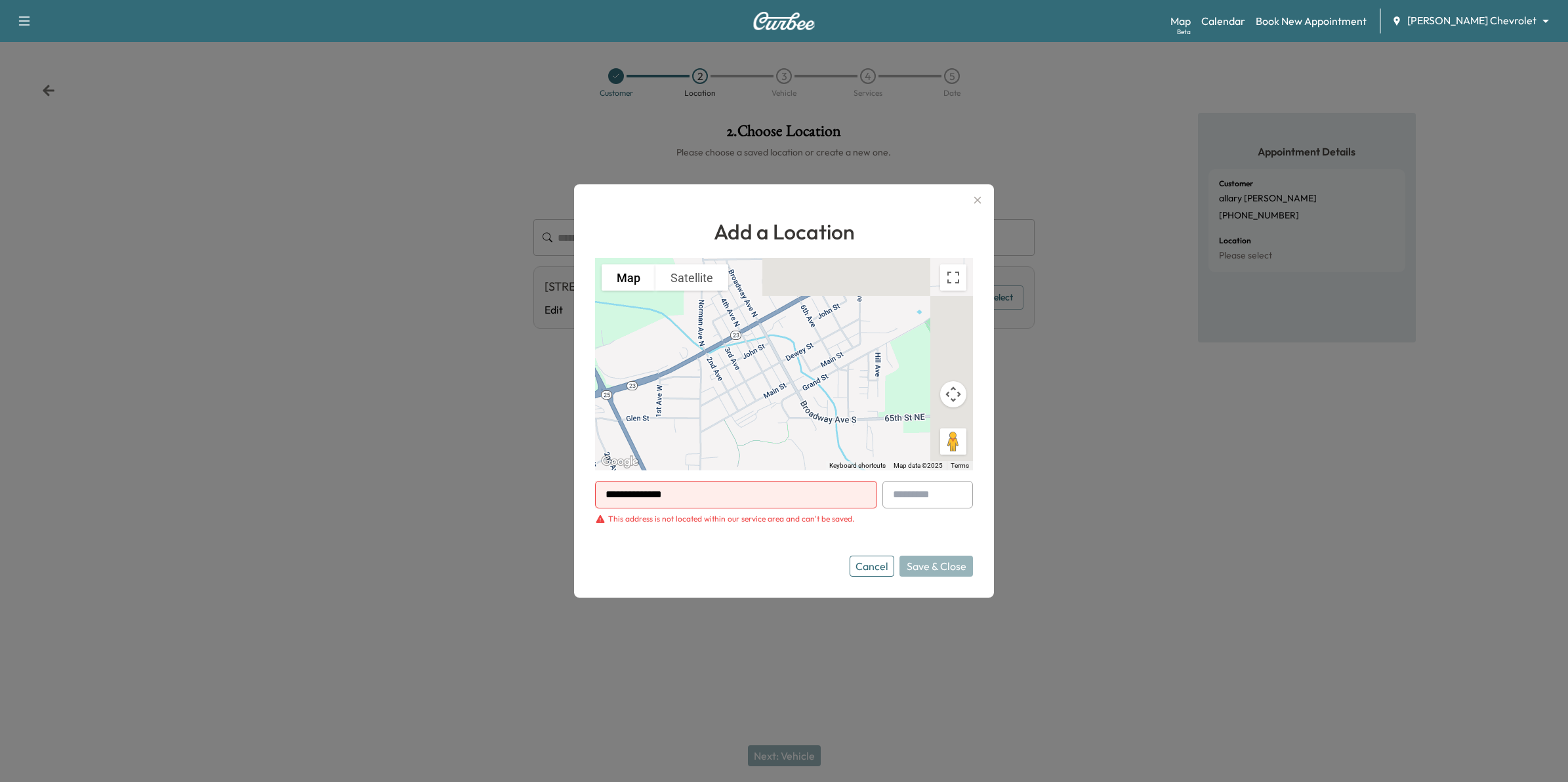
drag, startPoint x: 673, startPoint y: 496, endPoint x: 604, endPoint y: 509, distance: 70.2
click at [597, 507] on input "**********" at bounding box center [736, 495] width 282 height 28
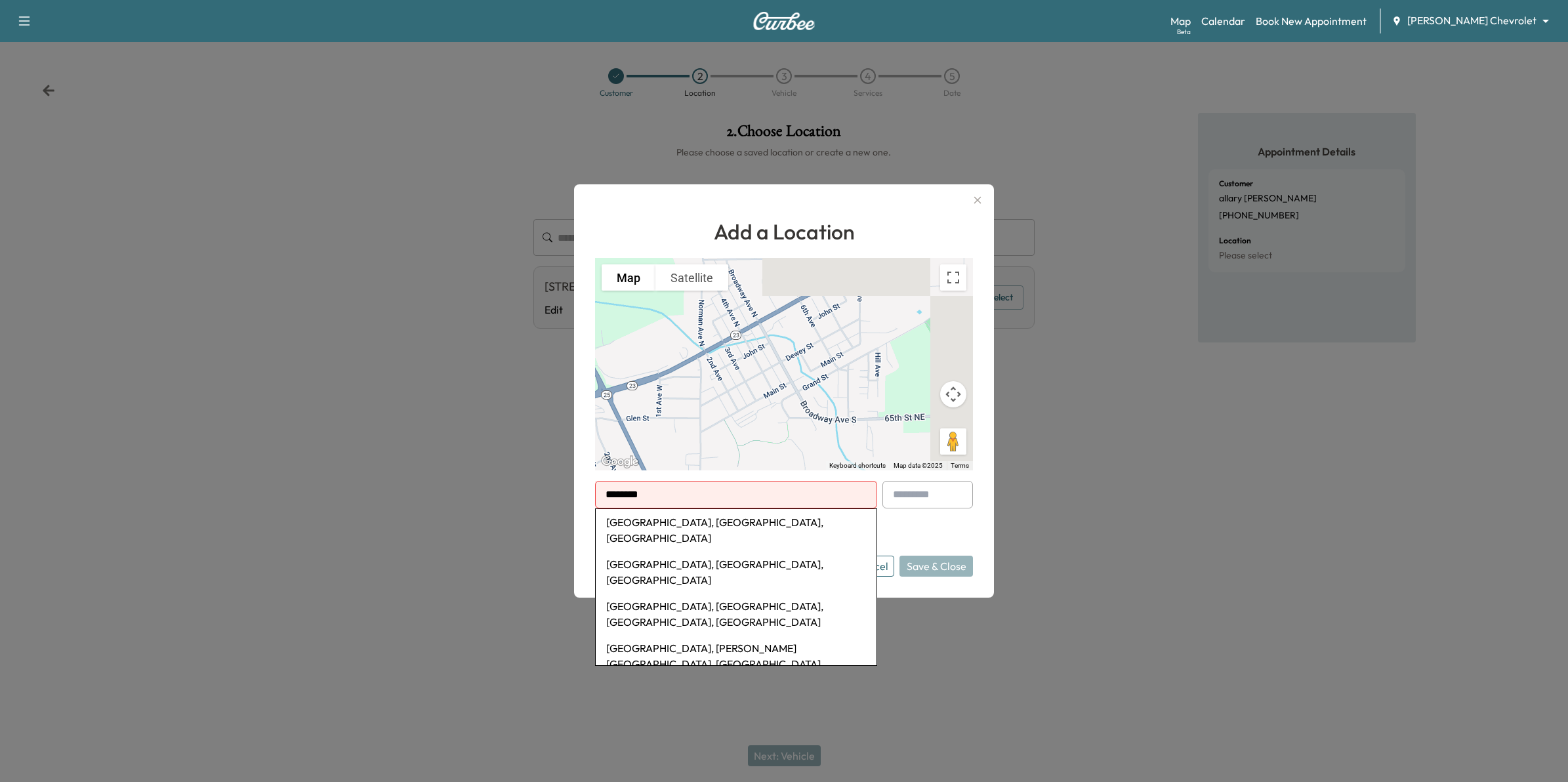
type input "********"
drag, startPoint x: 713, startPoint y: 493, endPoint x: 598, endPoint y: 493, distance: 115.0
click at [598, 493] on input "********" at bounding box center [736, 495] width 282 height 28
click at [694, 526] on li "[GEOGRAPHIC_DATA], [GEOGRAPHIC_DATA], [GEOGRAPHIC_DATA]" at bounding box center [736, 530] width 280 height 42
type input "**********"
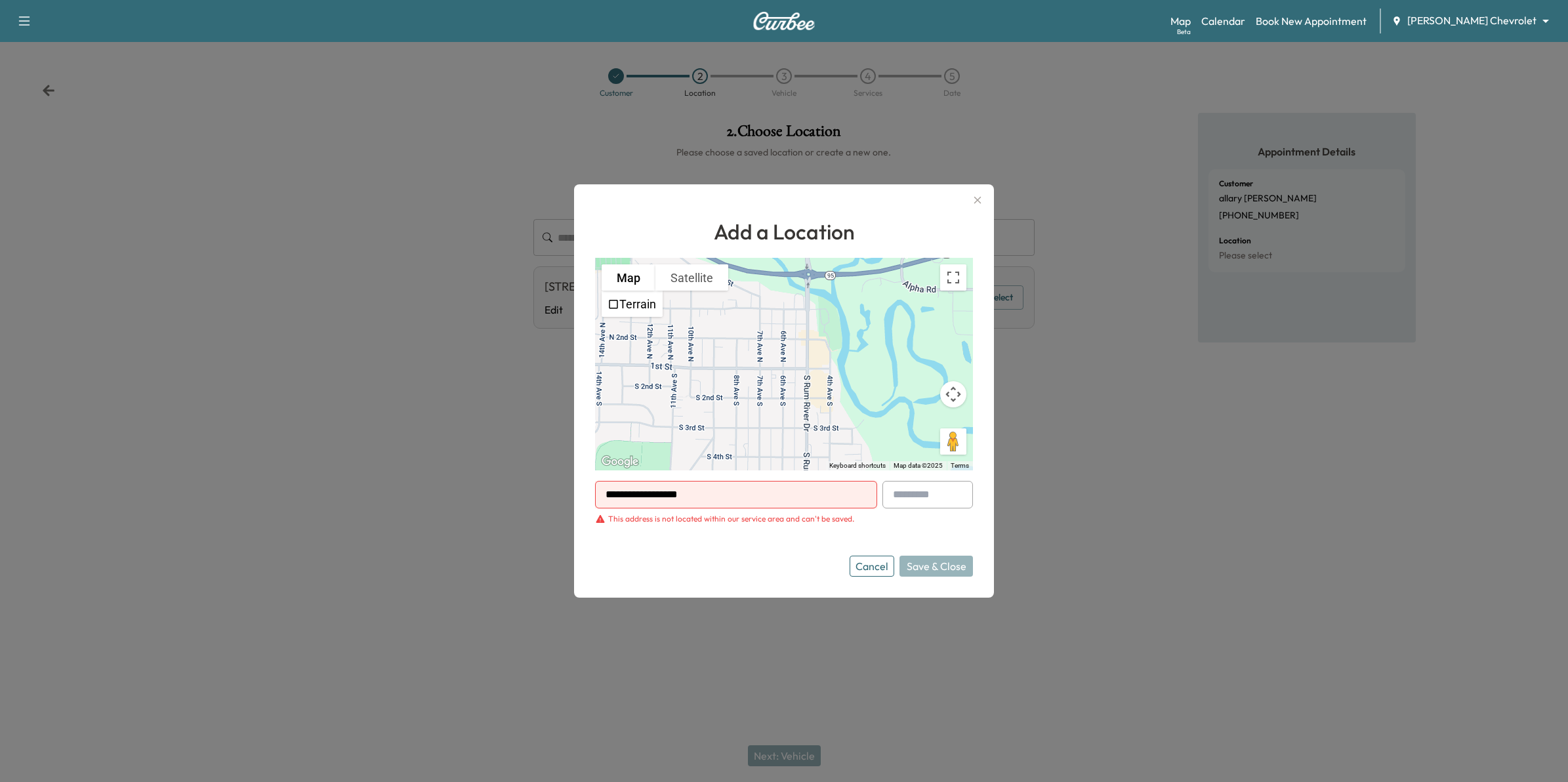
drag, startPoint x: 727, startPoint y: 491, endPoint x: 607, endPoint y: 490, distance: 120.0
click at [607, 490] on div "**********" at bounding box center [736, 495] width 282 height 28
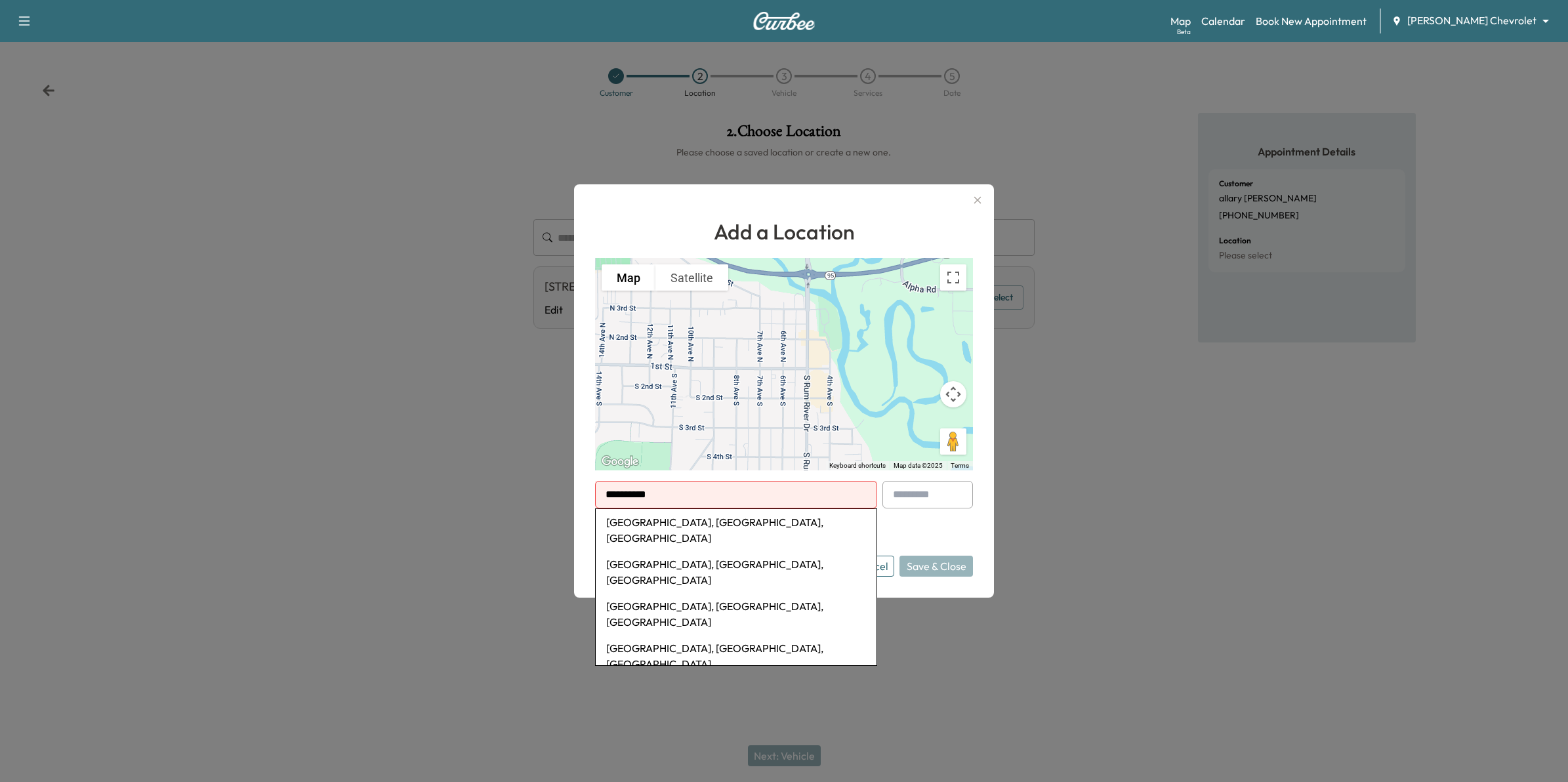
type input "**********"
drag, startPoint x: 697, startPoint y: 499, endPoint x: 539, endPoint y: 477, distance: 159.5
click at [539, 477] on div "**********" at bounding box center [784, 391] width 1568 height 782
click at [700, 524] on li "[GEOGRAPHIC_DATA], [GEOGRAPHIC_DATA], [GEOGRAPHIC_DATA]" at bounding box center [736, 530] width 280 height 42
type input "**********"
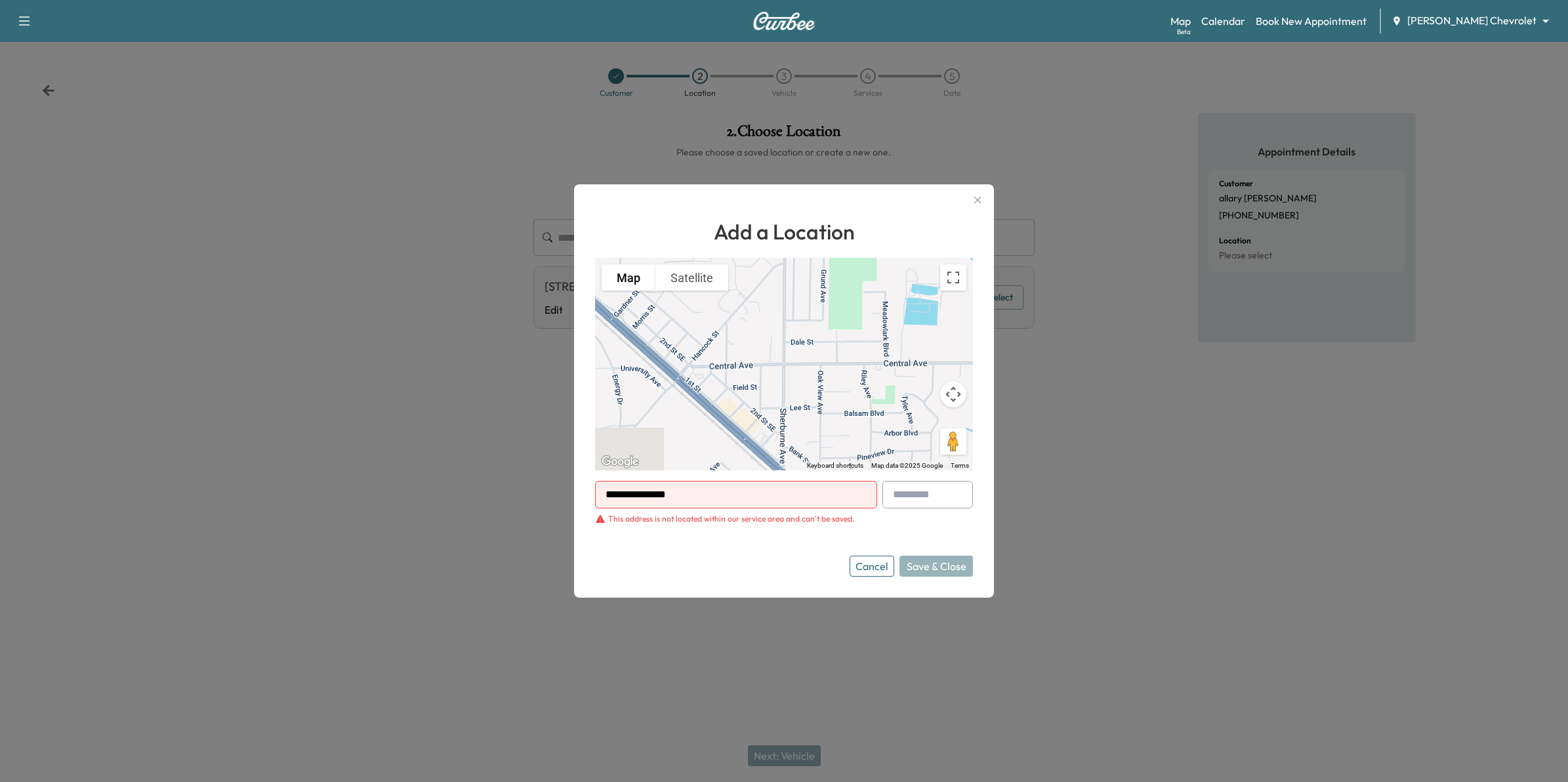
drag, startPoint x: 634, startPoint y: 490, endPoint x: 527, endPoint y: 491, distance: 107.0
click at [527, 491] on div "**********" at bounding box center [784, 391] width 1568 height 782
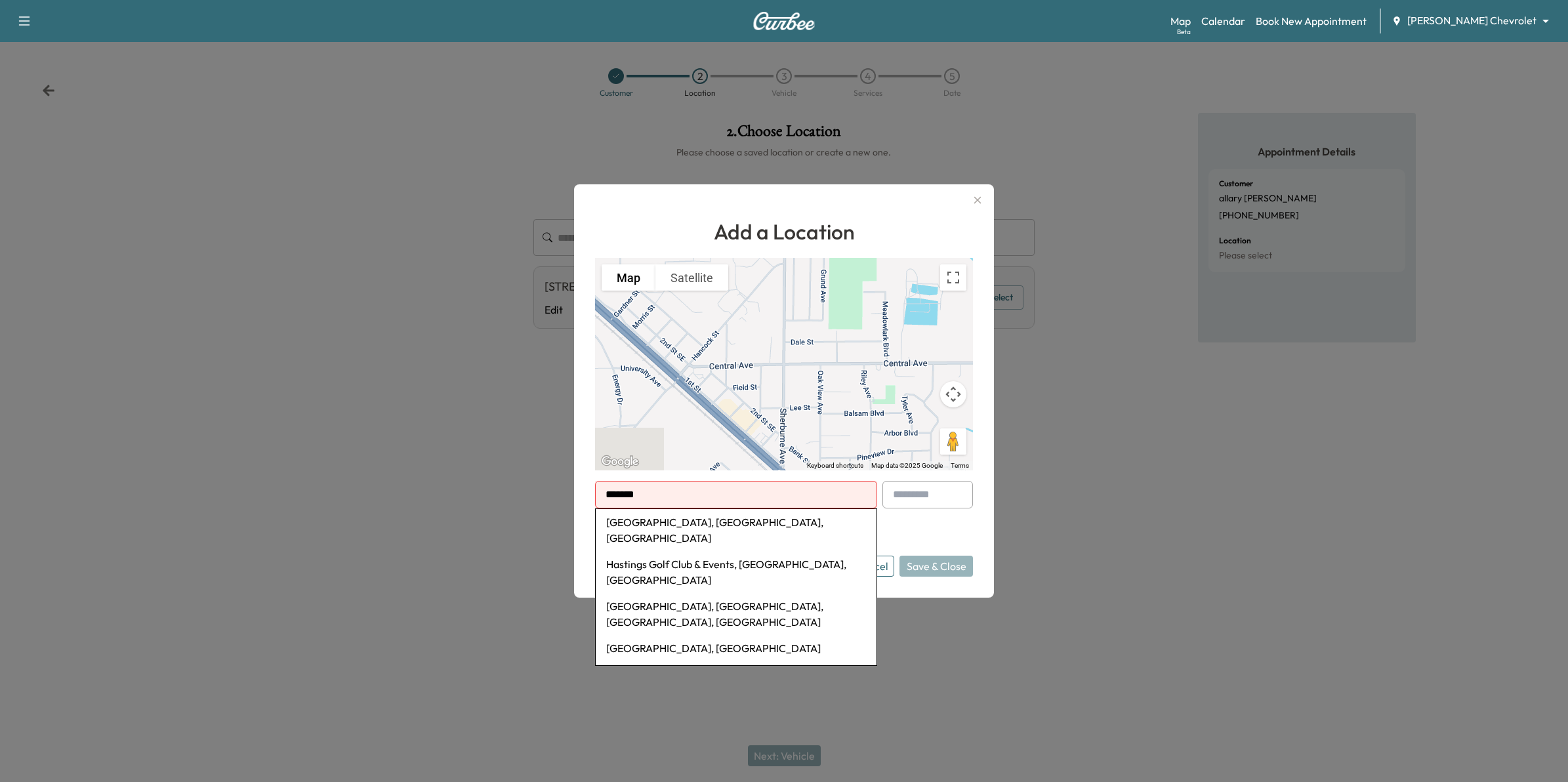
type input "*******"
drag, startPoint x: 678, startPoint y: 484, endPoint x: 559, endPoint y: 490, distance: 119.2
click at [559, 490] on div "Add a Location To navigate the map with touch gestures double-tap and hold your…" at bounding box center [784, 391] width 1568 height 782
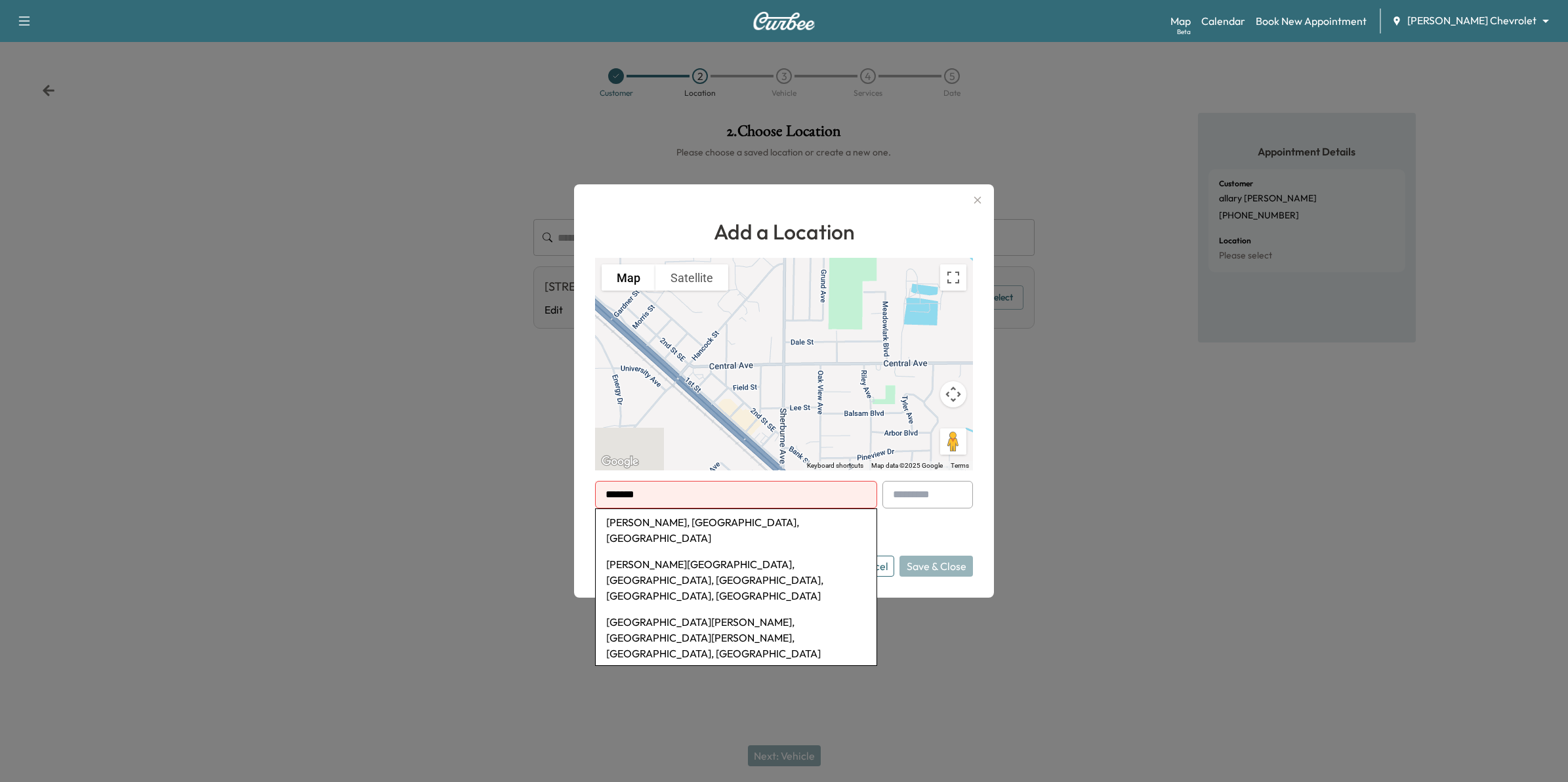
drag, startPoint x: 707, startPoint y: 493, endPoint x: 405, endPoint y: 435, distance: 307.5
click at [405, 435] on div "Add a Location To navigate the map with touch gestures double-tap and hold your…" at bounding box center [784, 391] width 1568 height 782
click at [654, 529] on li "[GEOGRAPHIC_DATA], [GEOGRAPHIC_DATA], [GEOGRAPHIC_DATA]" at bounding box center [736, 530] width 280 height 42
type input "**********"
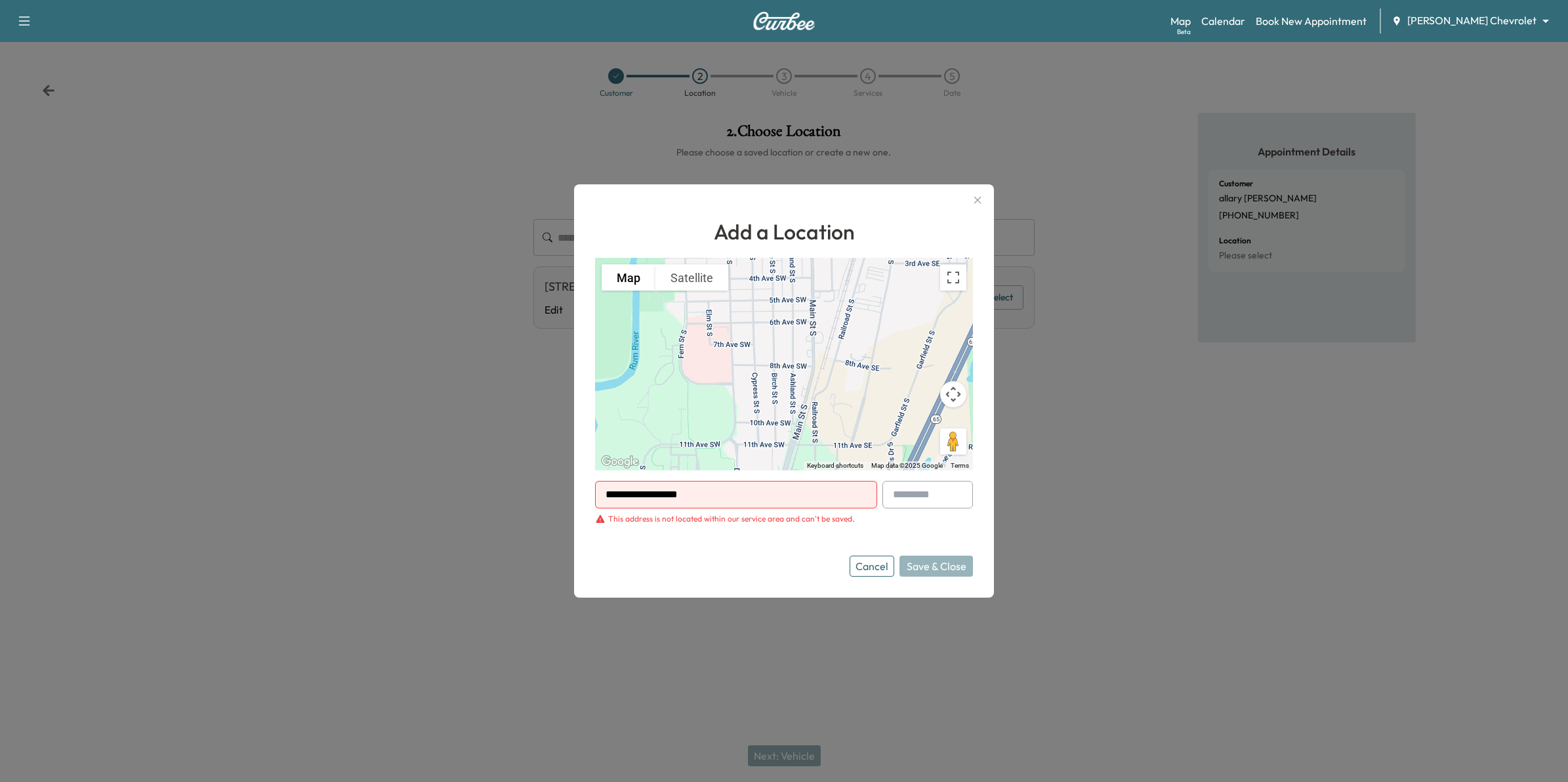
drag, startPoint x: 731, startPoint y: 487, endPoint x: 466, endPoint y: 444, distance: 268.5
click at [466, 445] on div "**********" at bounding box center [784, 391] width 1568 height 782
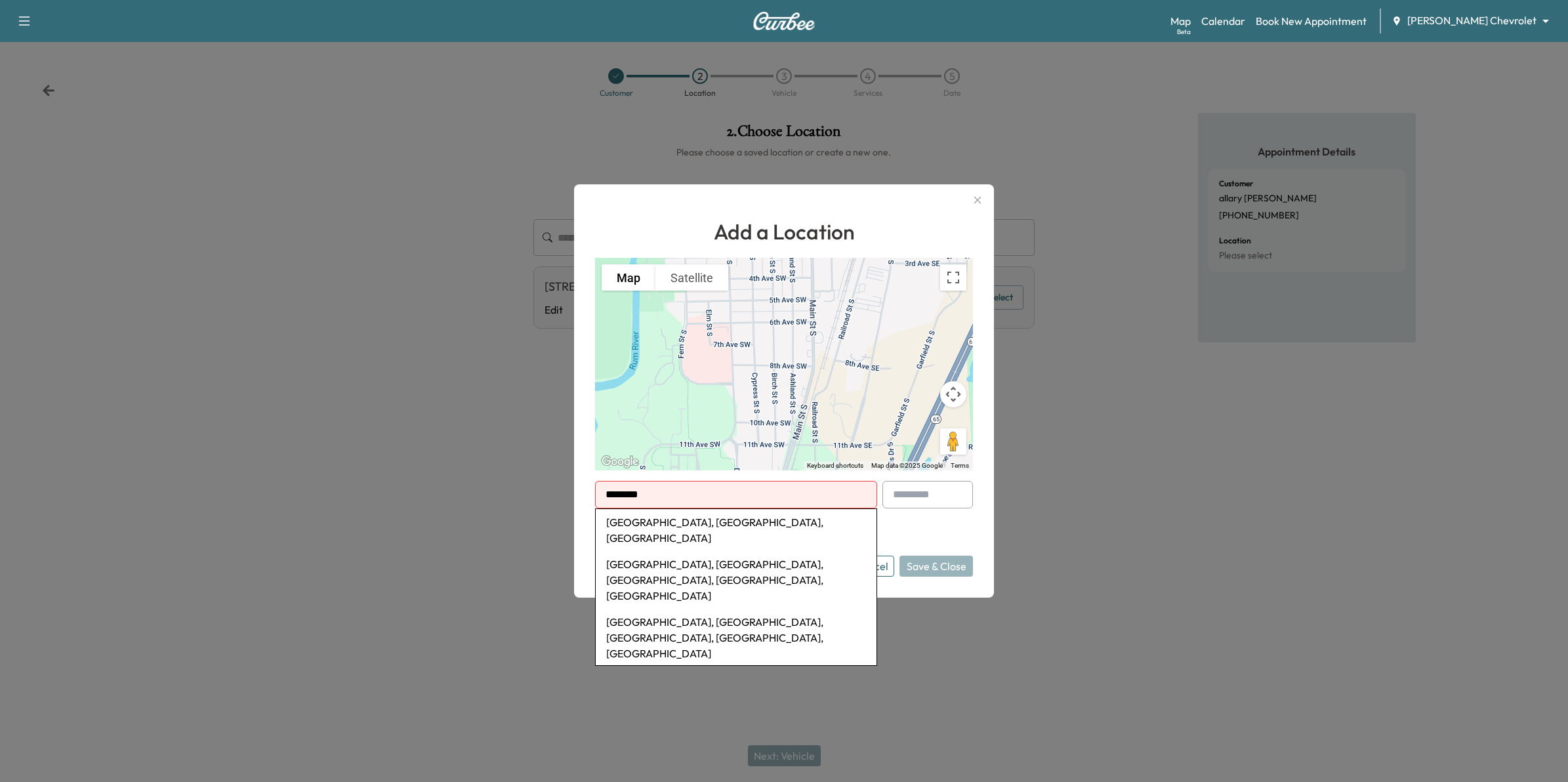
click at [655, 529] on li "[GEOGRAPHIC_DATA], [GEOGRAPHIC_DATA], [GEOGRAPHIC_DATA]" at bounding box center [736, 530] width 280 height 42
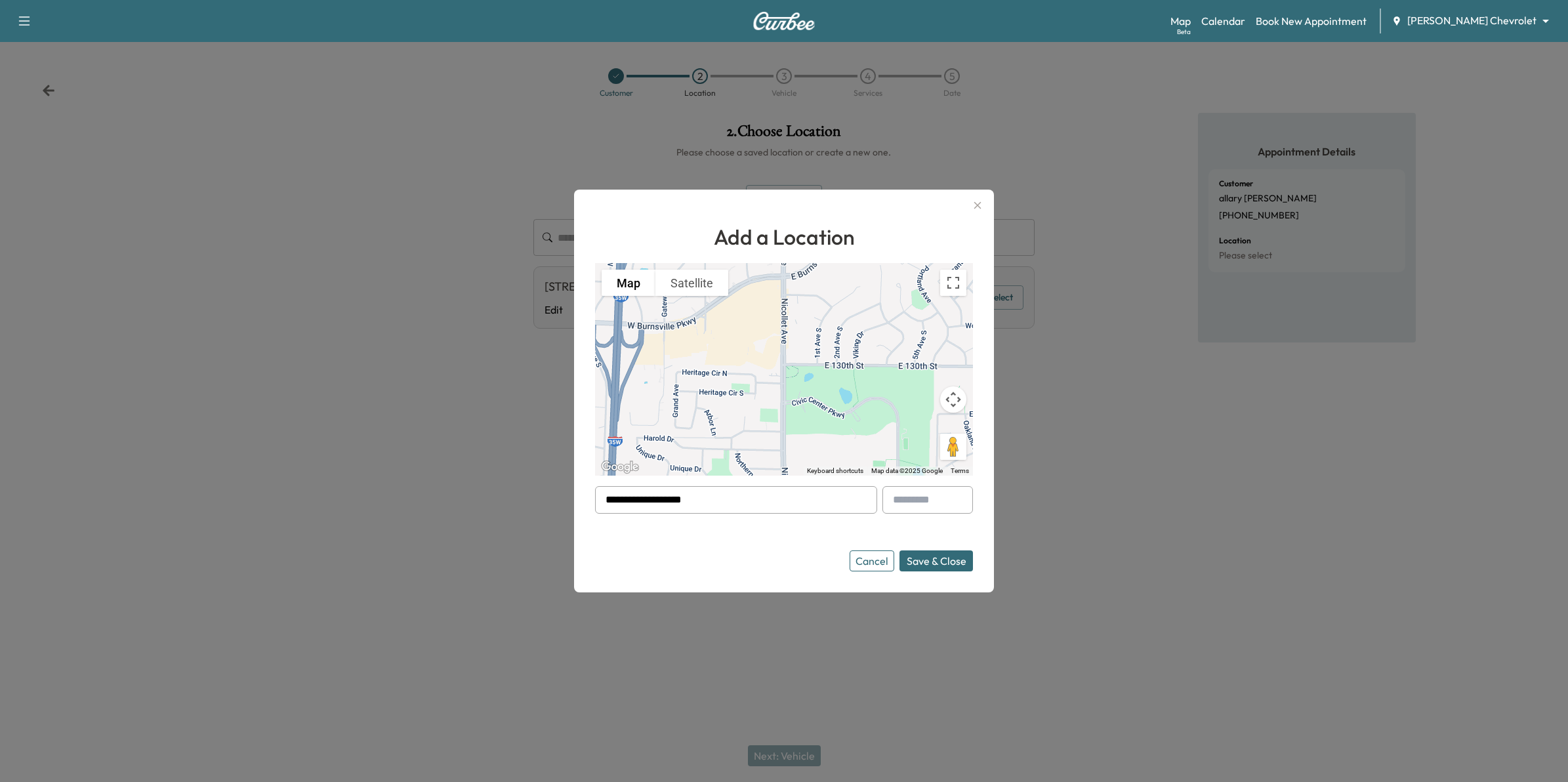
drag, startPoint x: 775, startPoint y: 499, endPoint x: 519, endPoint y: 532, distance: 258.1
click at [519, 532] on div "**********" at bounding box center [784, 391] width 1568 height 782
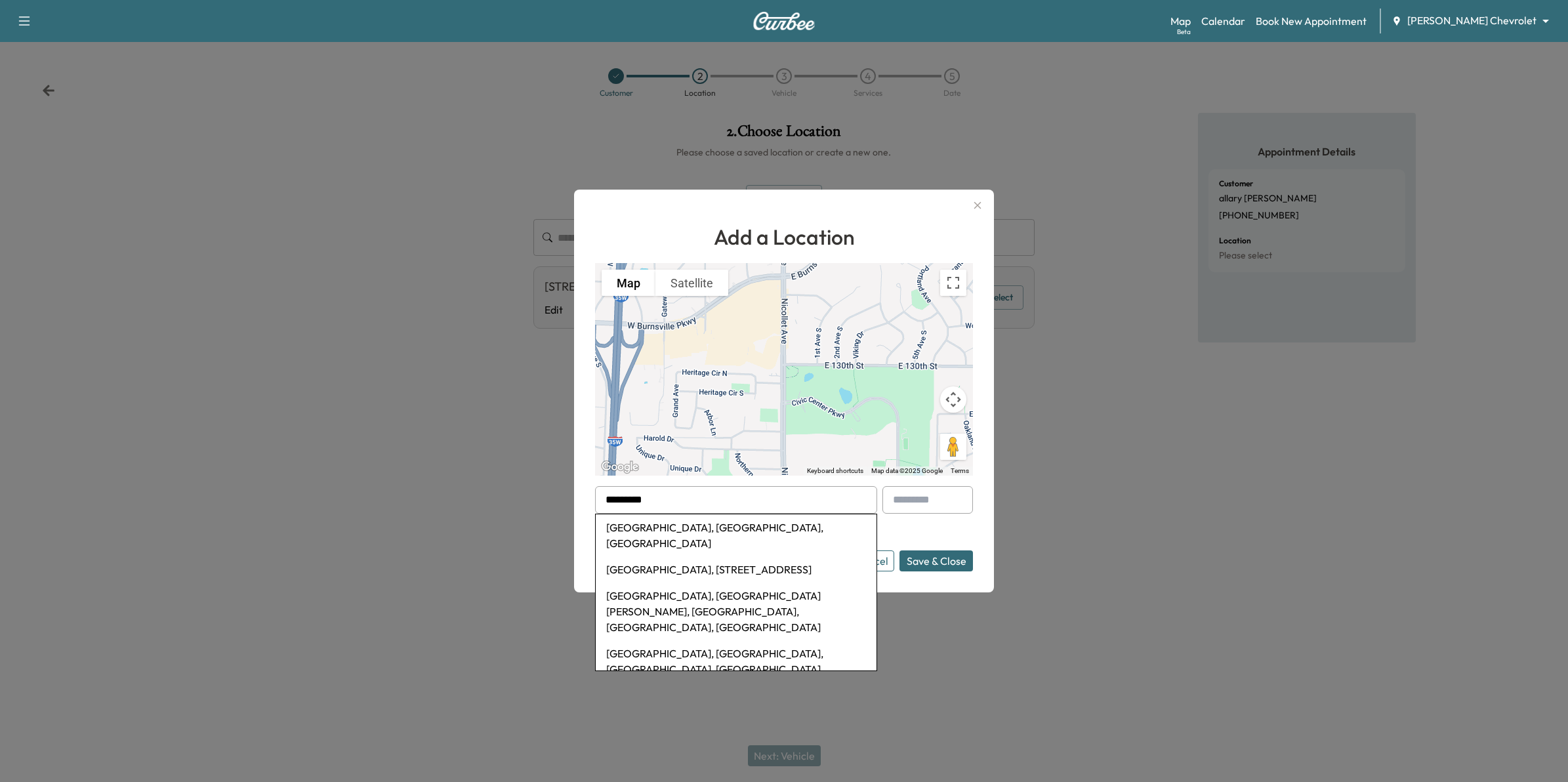
click at [703, 528] on li "[GEOGRAPHIC_DATA], [GEOGRAPHIC_DATA], [GEOGRAPHIC_DATA]" at bounding box center [736, 536] width 280 height 42
type input "**********"
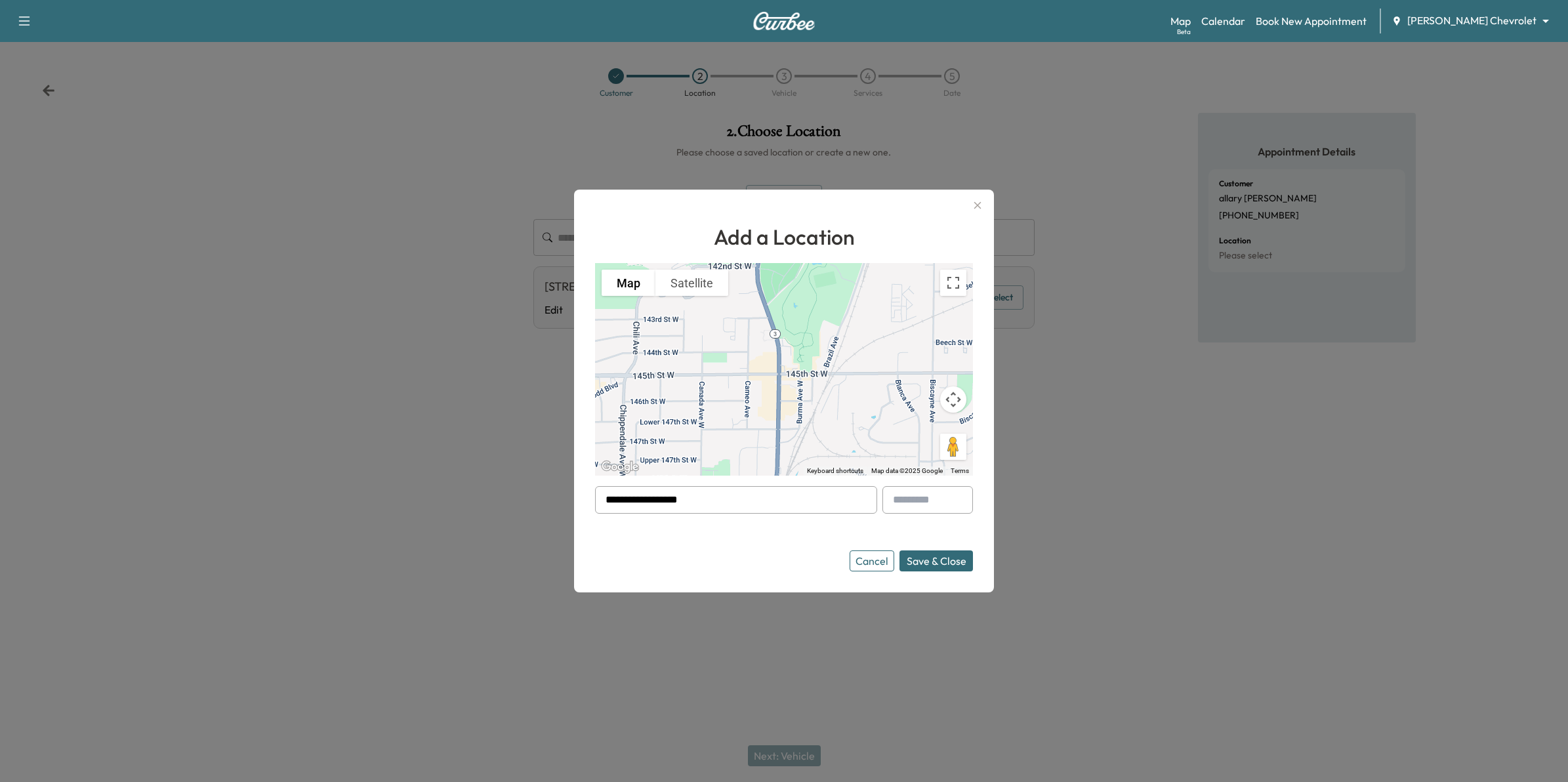
click at [879, 562] on button "Cancel" at bounding box center [872, 561] width 45 height 21
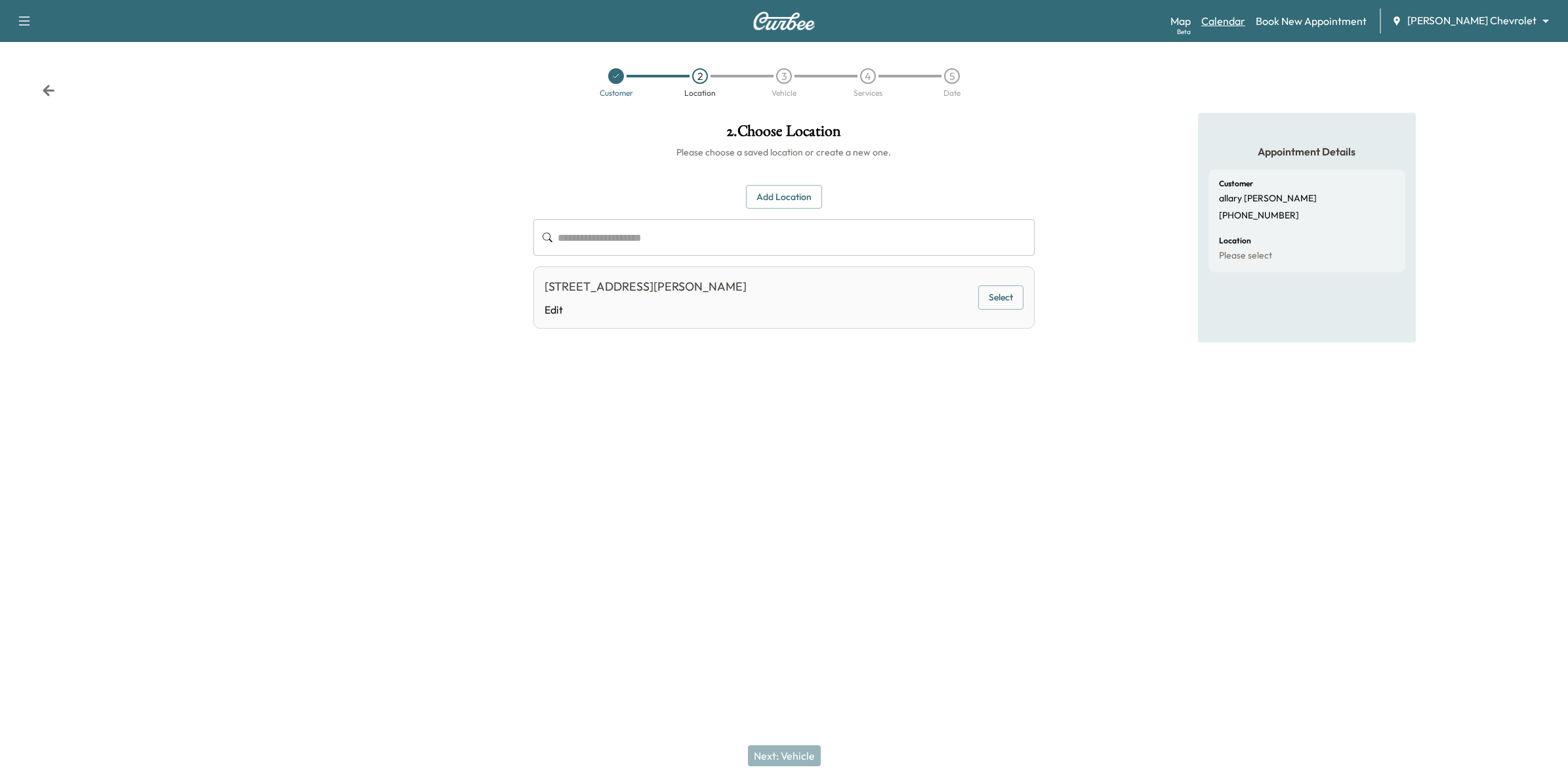
click at [1245, 15] on link "Calendar" at bounding box center [1223, 20] width 44 height 15
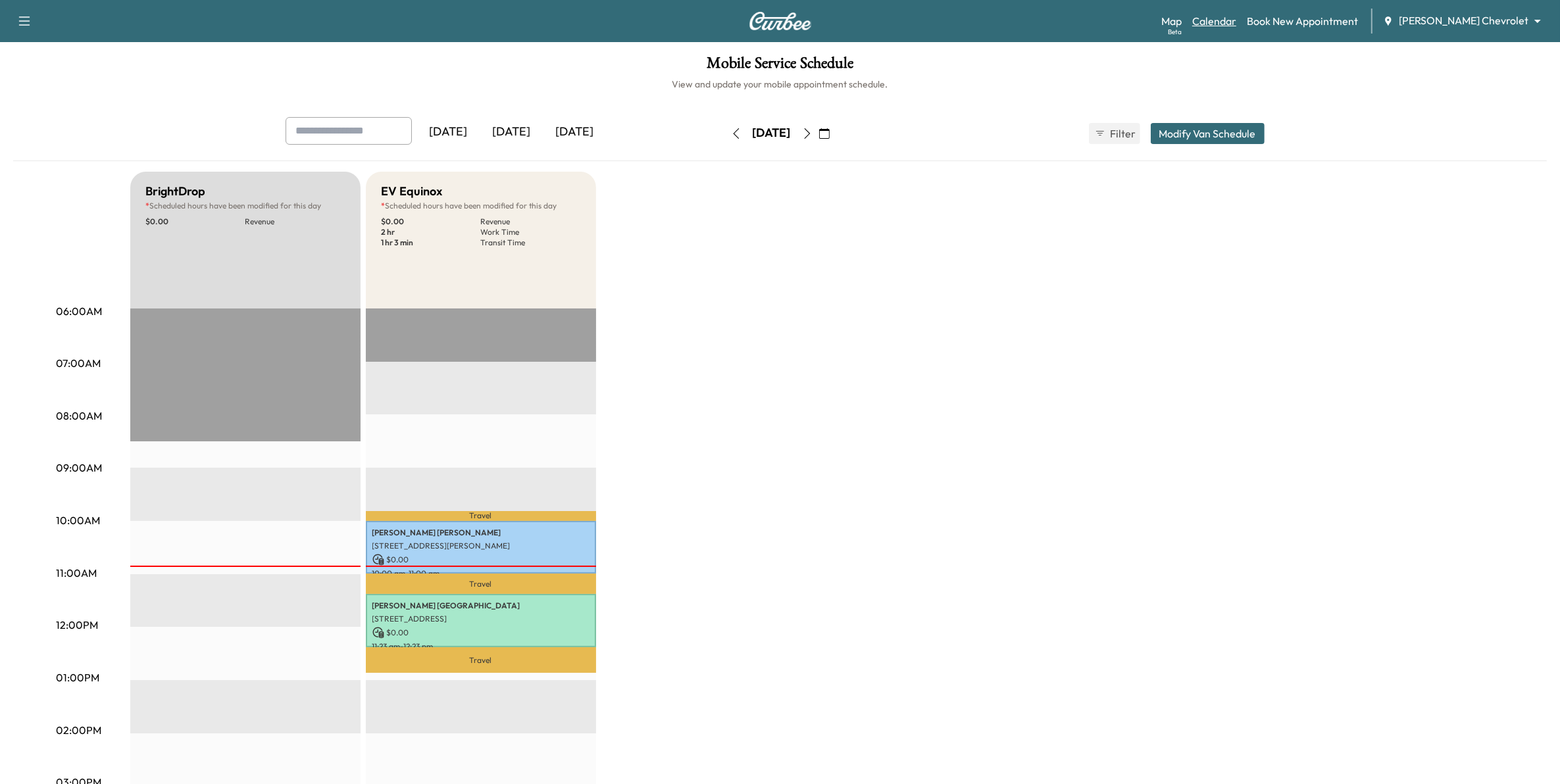
click at [1236, 21] on link "Calendar" at bounding box center [1214, 20] width 44 height 16
click at [1339, 25] on link "Book New Appointment" at bounding box center [1302, 20] width 111 height 16
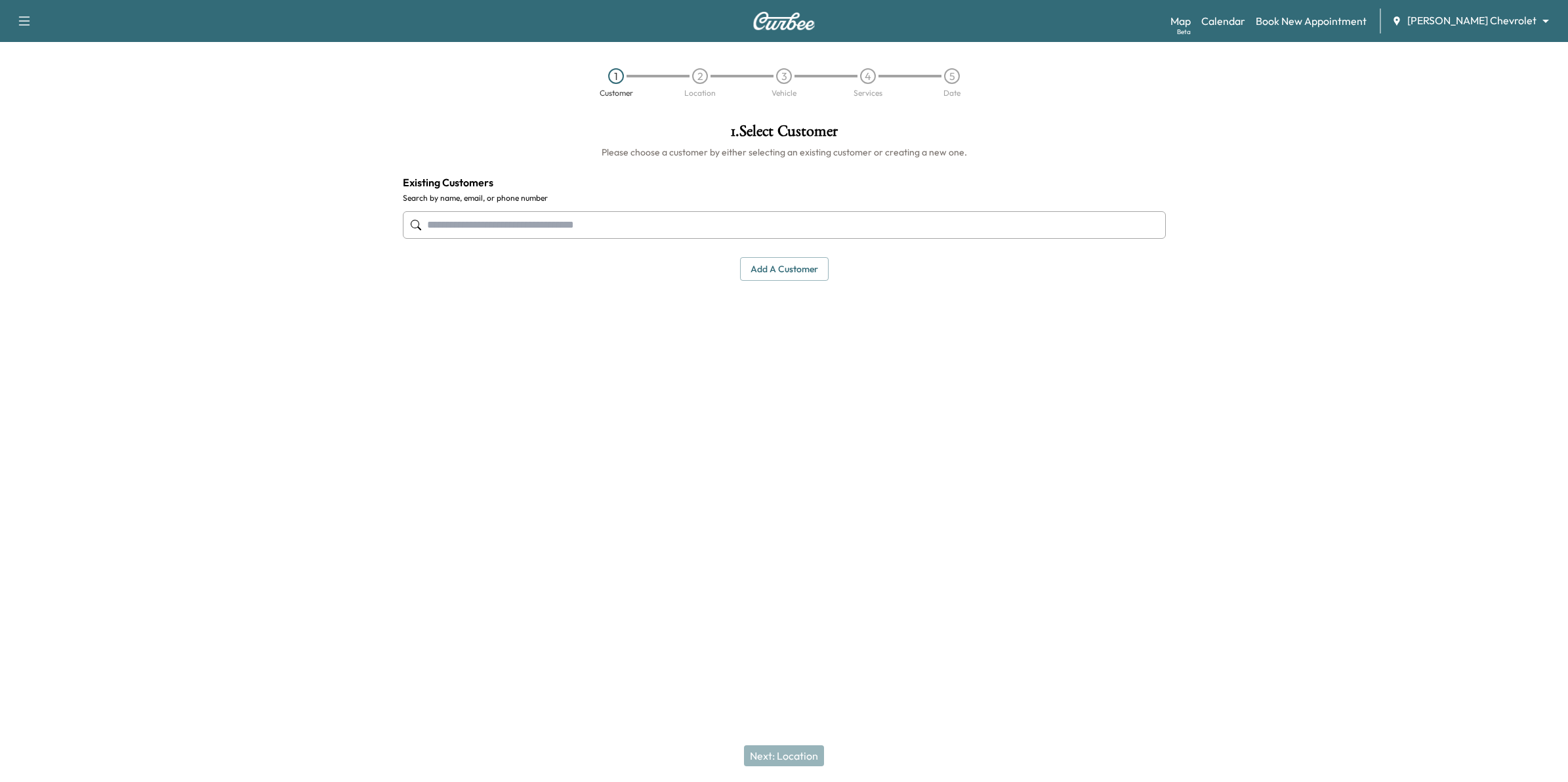
click at [937, 228] on input "text" at bounding box center [784, 225] width 763 height 28
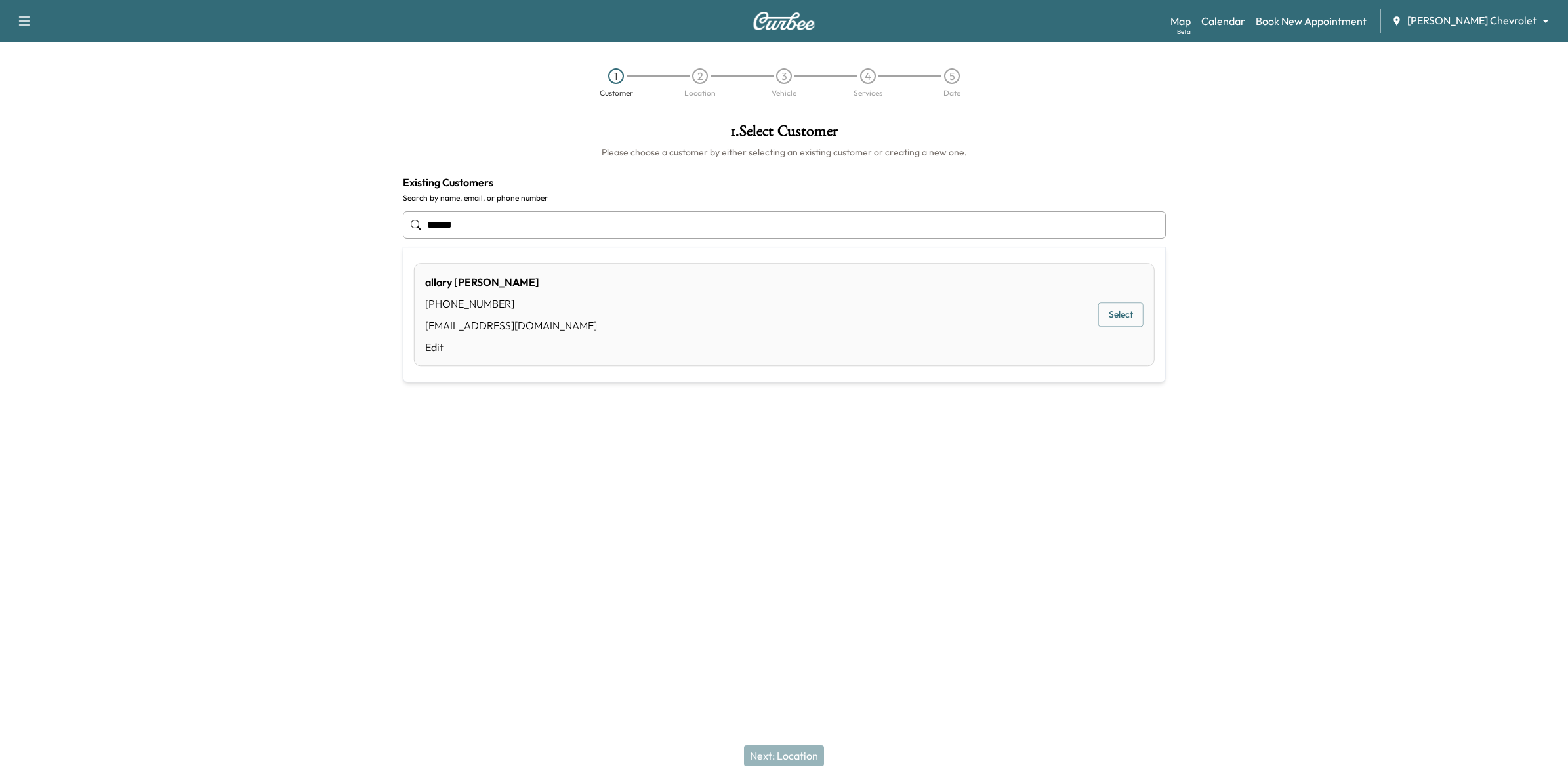
click at [1102, 325] on button "Select" at bounding box center [1121, 316] width 46 height 24
type input "**********"
click at [804, 762] on button "Next: Location" at bounding box center [784, 756] width 80 height 21
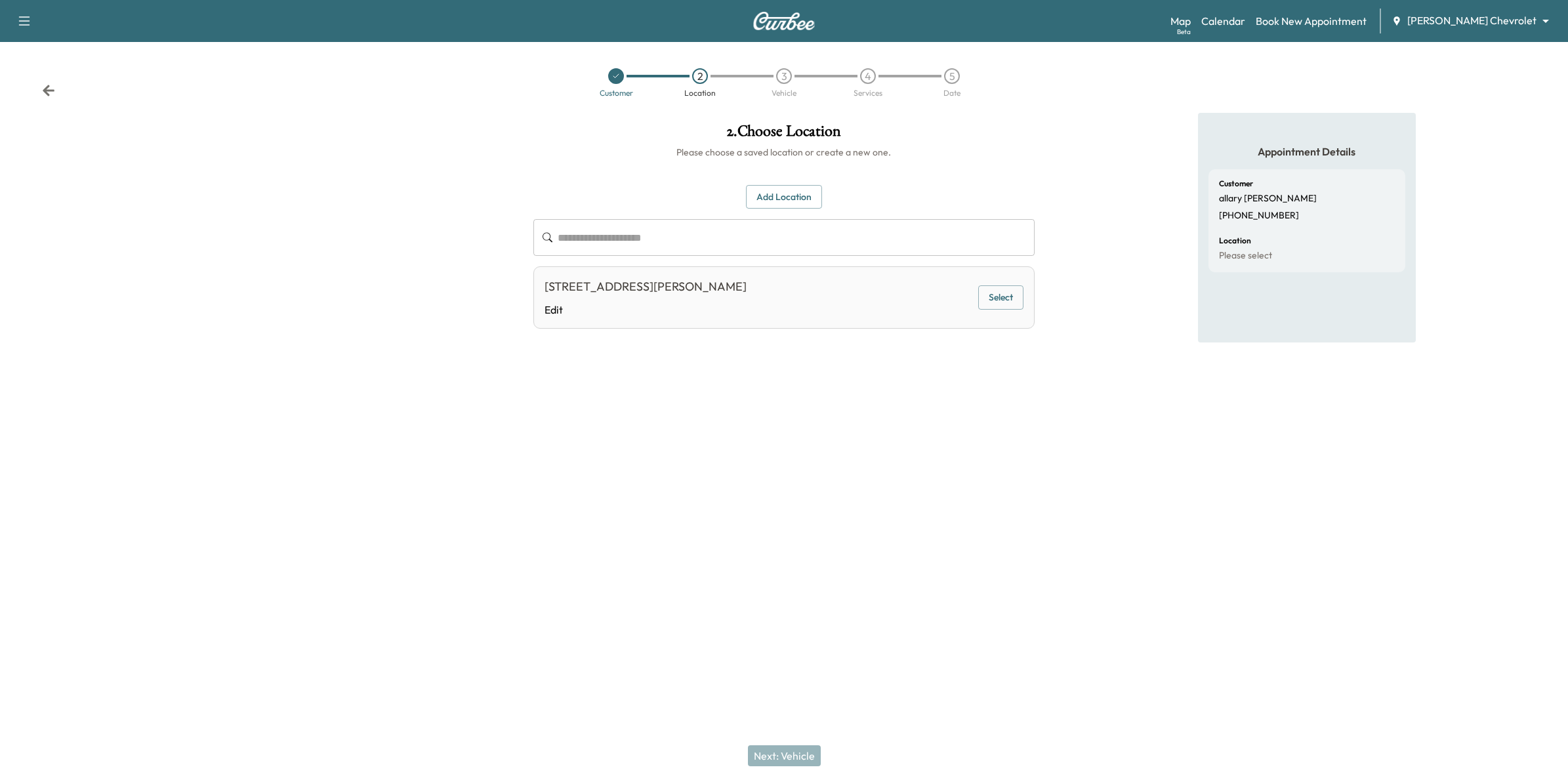
click at [778, 192] on button "Add Location" at bounding box center [784, 197] width 76 height 24
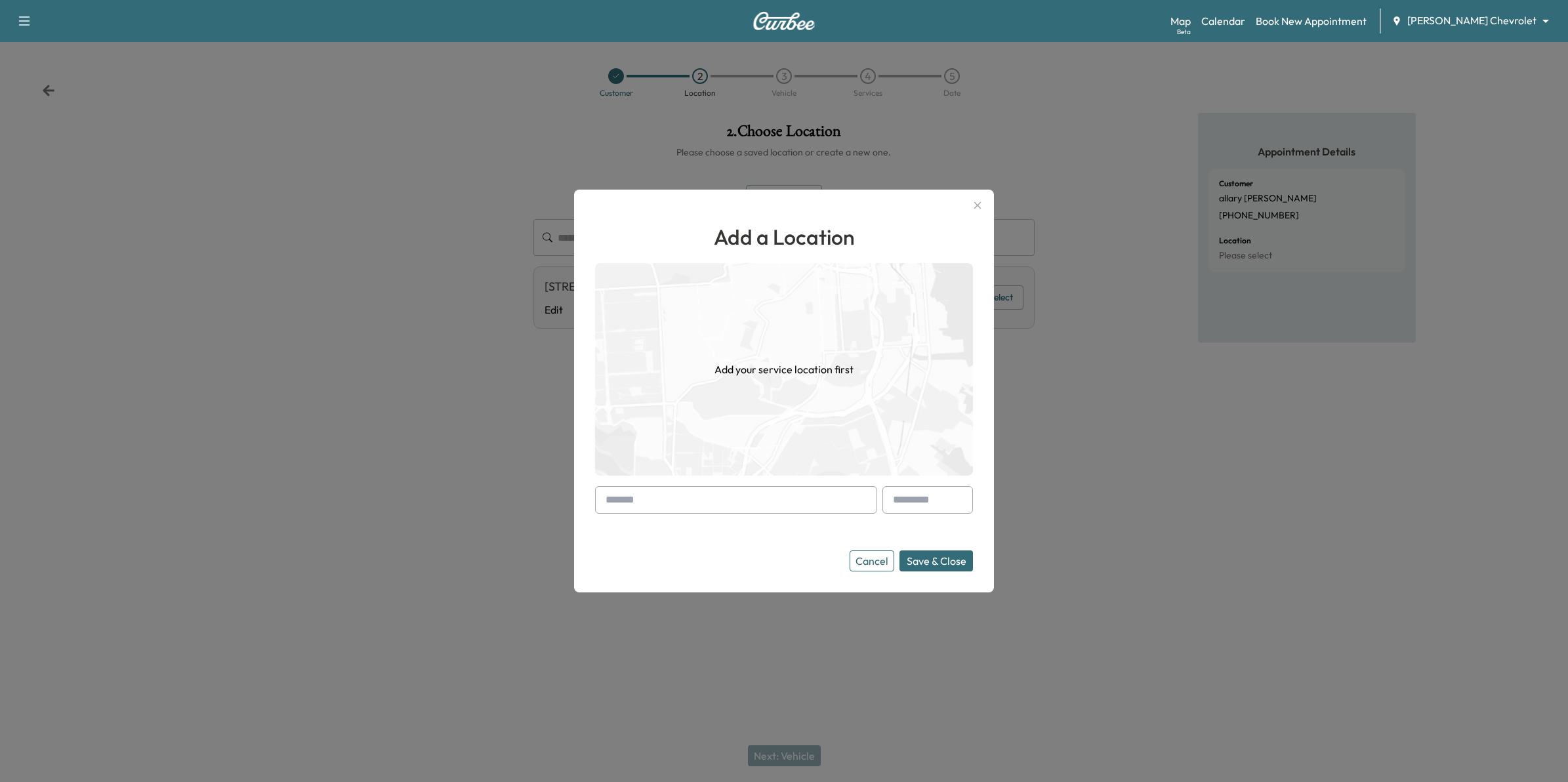
click at [802, 510] on input "text" at bounding box center [736, 500] width 282 height 28
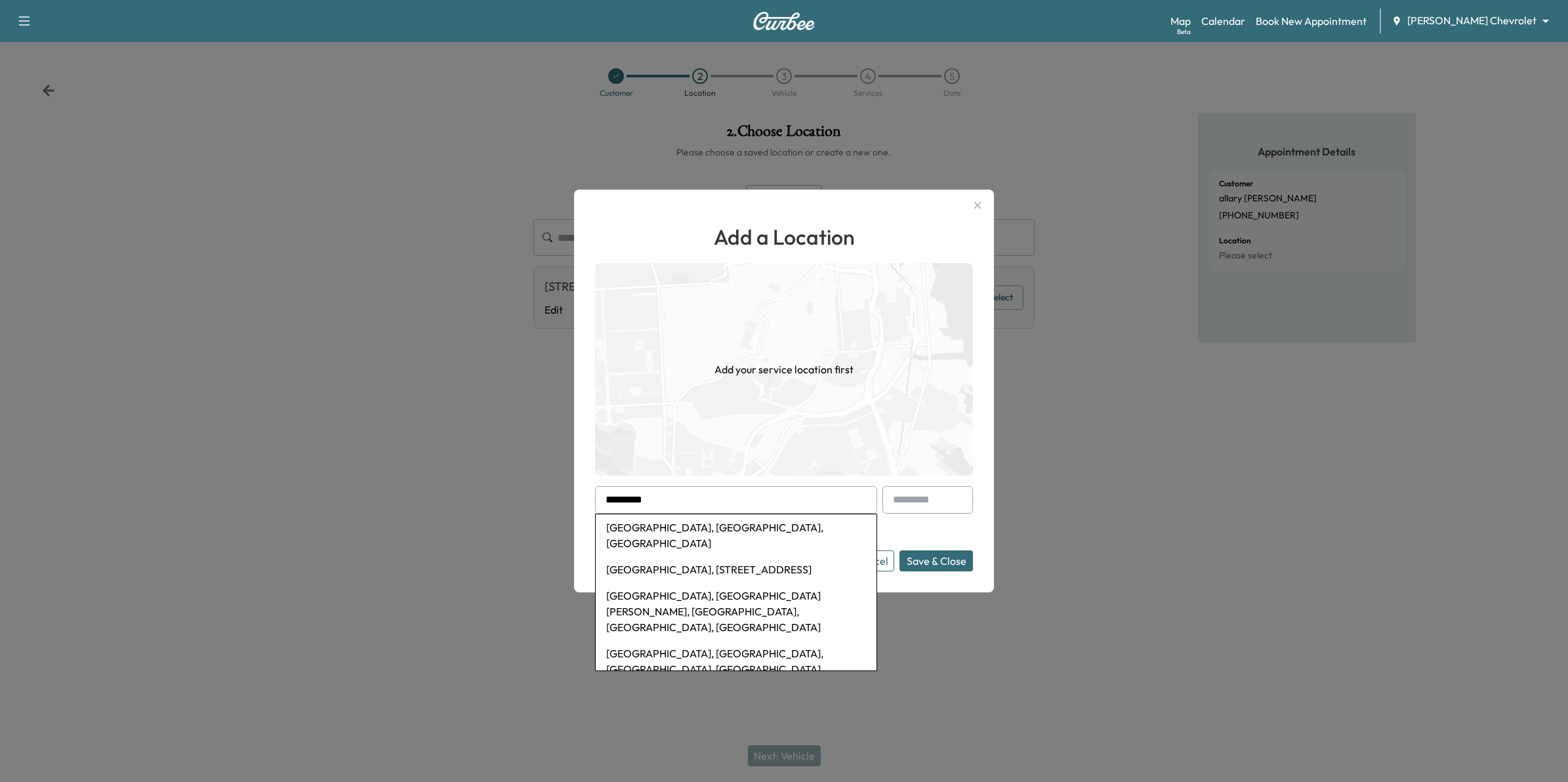
click at [717, 523] on li "[GEOGRAPHIC_DATA], [GEOGRAPHIC_DATA], [GEOGRAPHIC_DATA]" at bounding box center [736, 536] width 280 height 42
type input "**********"
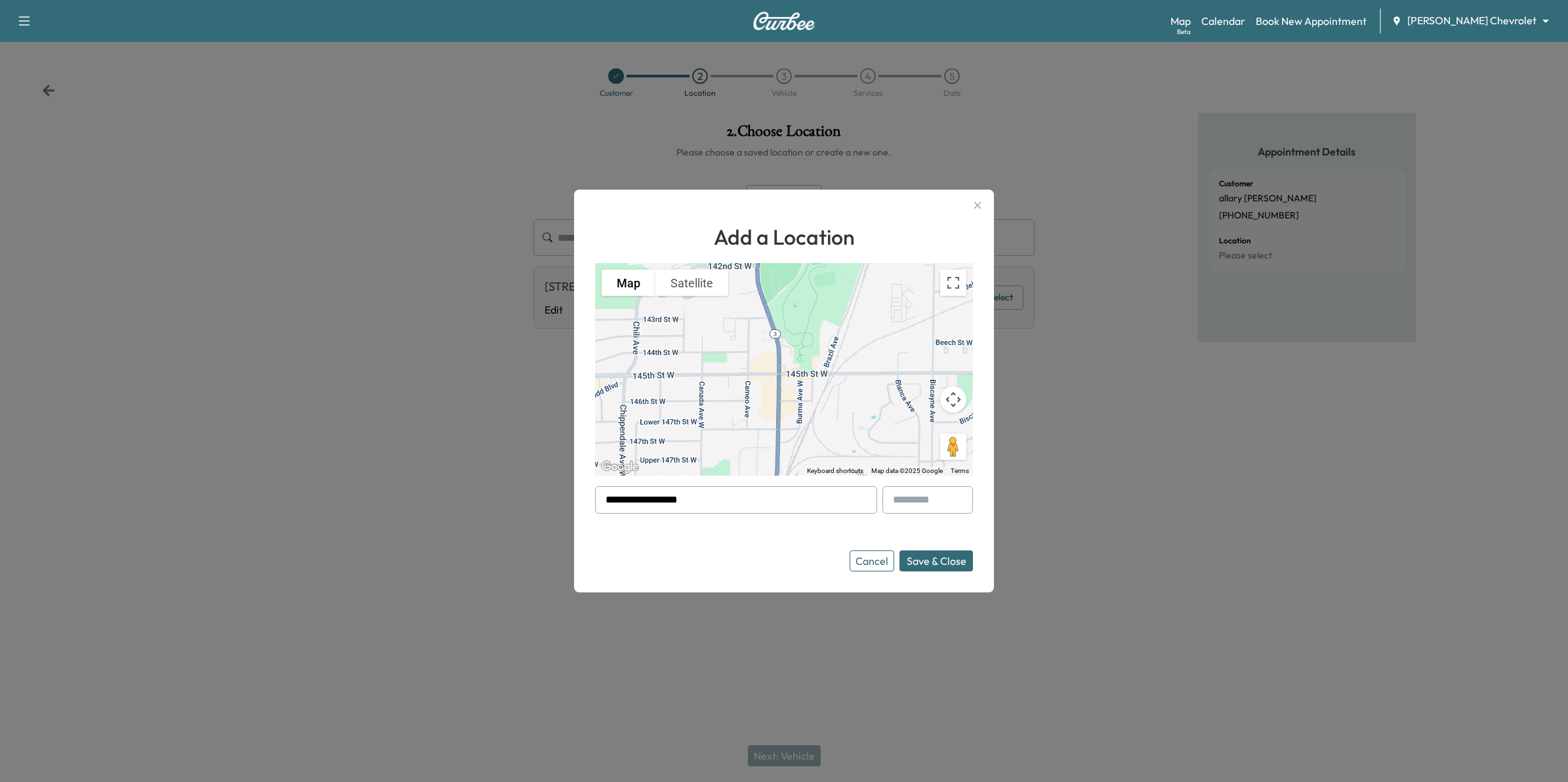
drag, startPoint x: 808, startPoint y: 506, endPoint x: 369, endPoint y: 479, distance: 439.8
click at [369, 479] on div "**********" at bounding box center [784, 391] width 1568 height 782
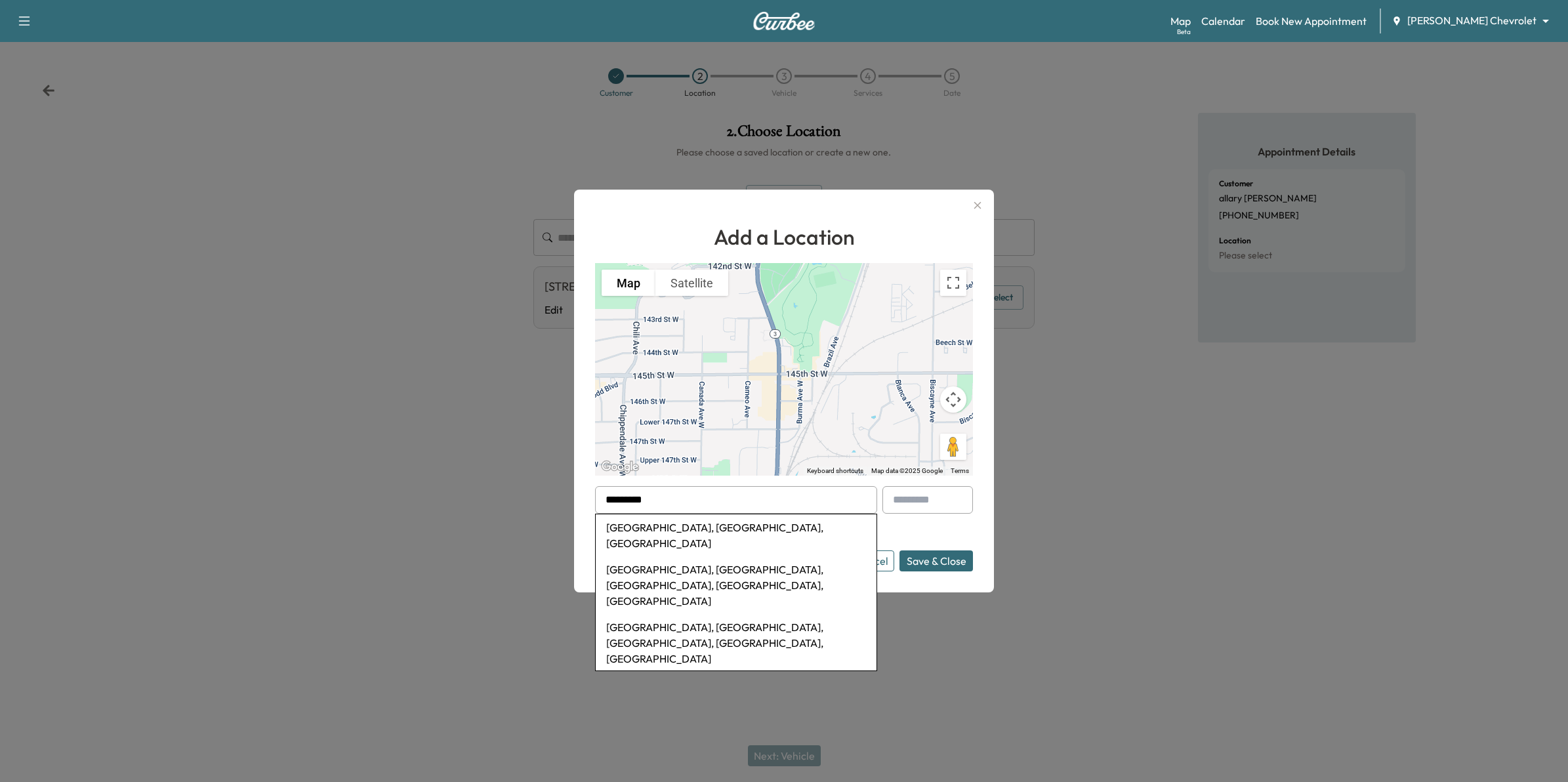
click at [670, 528] on li "[GEOGRAPHIC_DATA], [GEOGRAPHIC_DATA], [GEOGRAPHIC_DATA]" at bounding box center [736, 536] width 280 height 42
type input "**********"
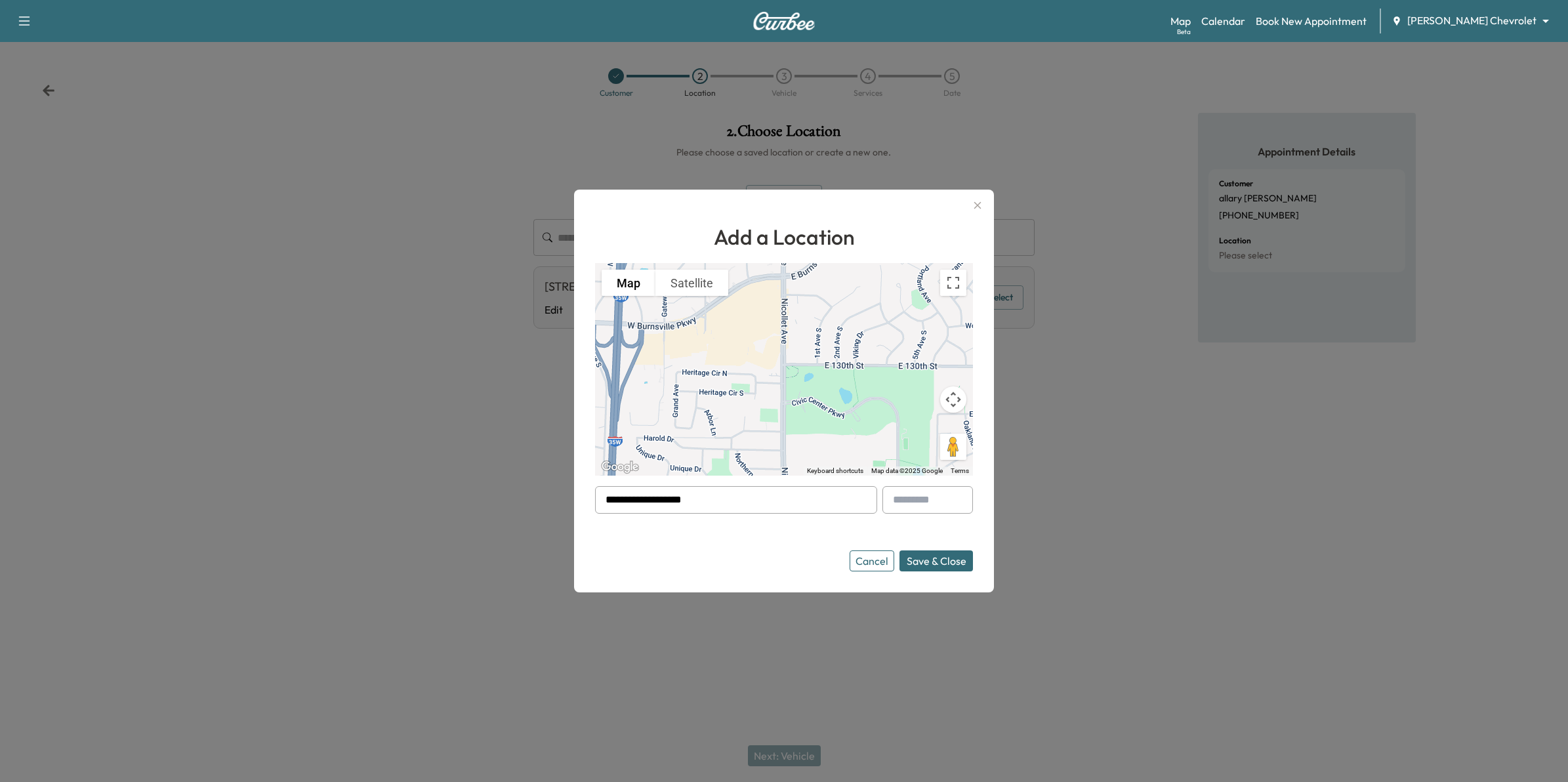
drag, startPoint x: 686, startPoint y: 503, endPoint x: 447, endPoint y: 499, distance: 239.0
click at [447, 499] on div "**********" at bounding box center [784, 391] width 1568 height 782
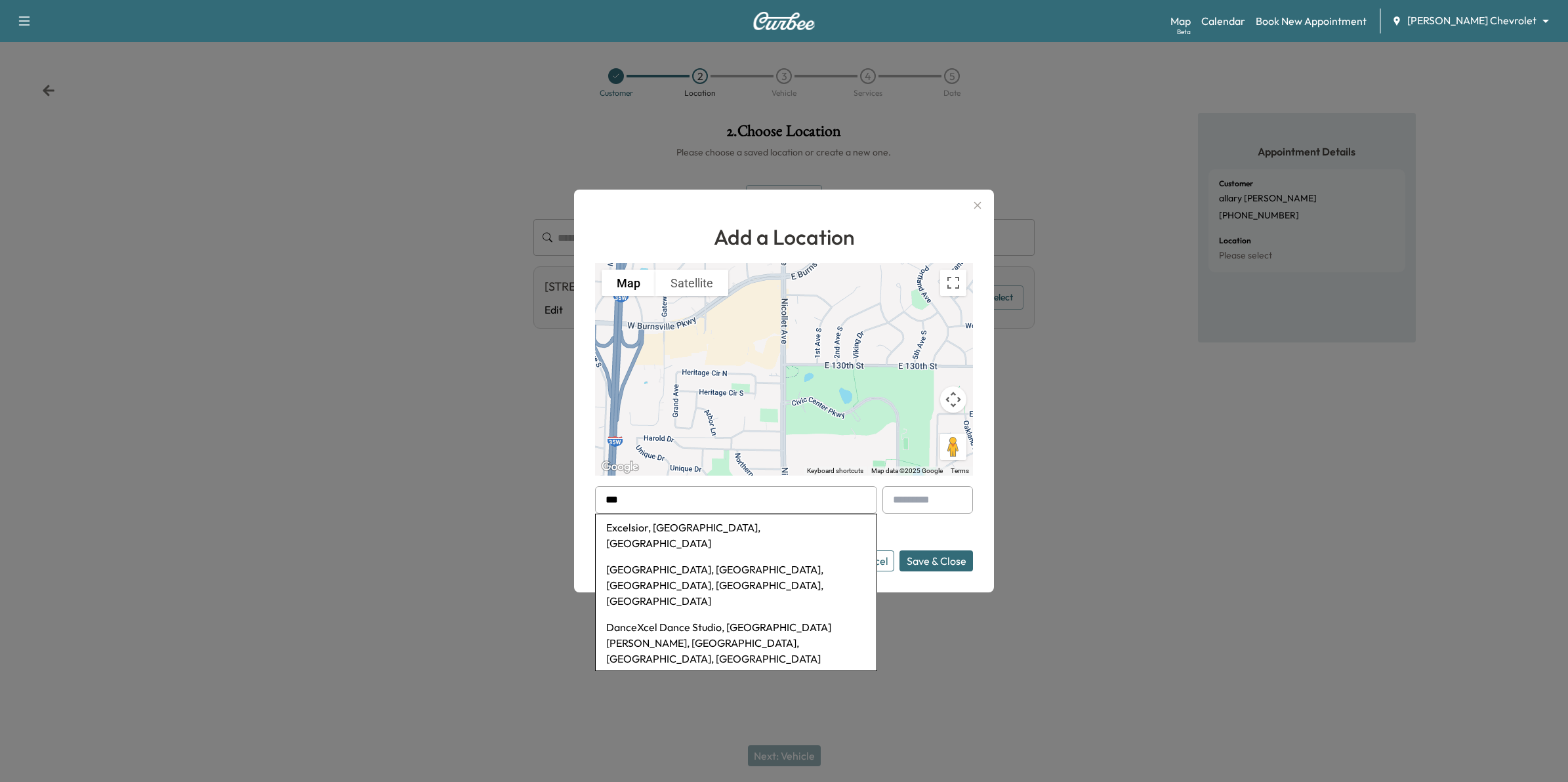
click at [651, 528] on li "Excelsior, [GEOGRAPHIC_DATA], [GEOGRAPHIC_DATA]" at bounding box center [736, 536] width 280 height 42
type input "**********"
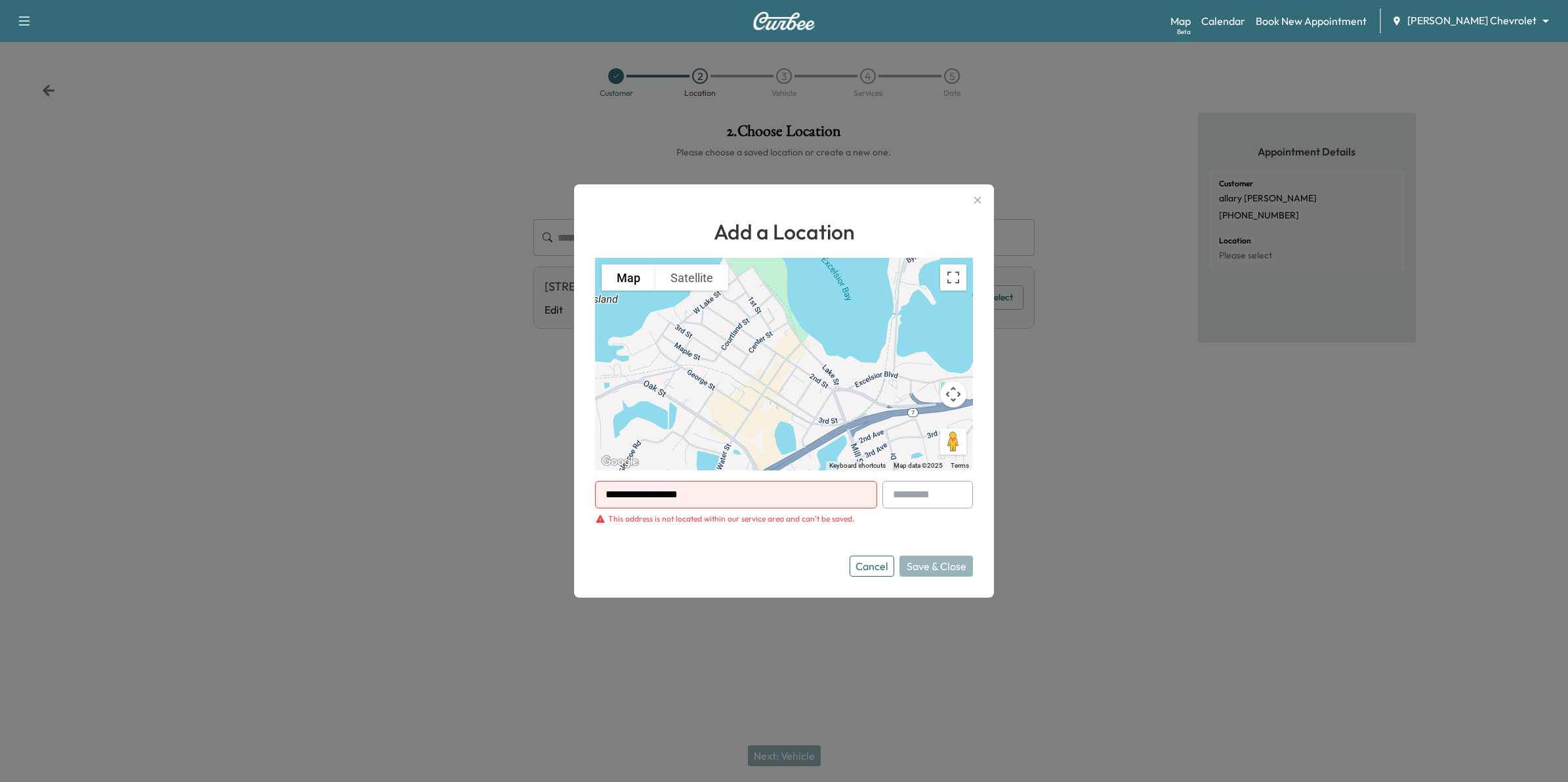
drag, startPoint x: 801, startPoint y: 496, endPoint x: 536, endPoint y: 494, distance: 265.0
click at [536, 494] on div "**********" at bounding box center [784, 391] width 1568 height 782
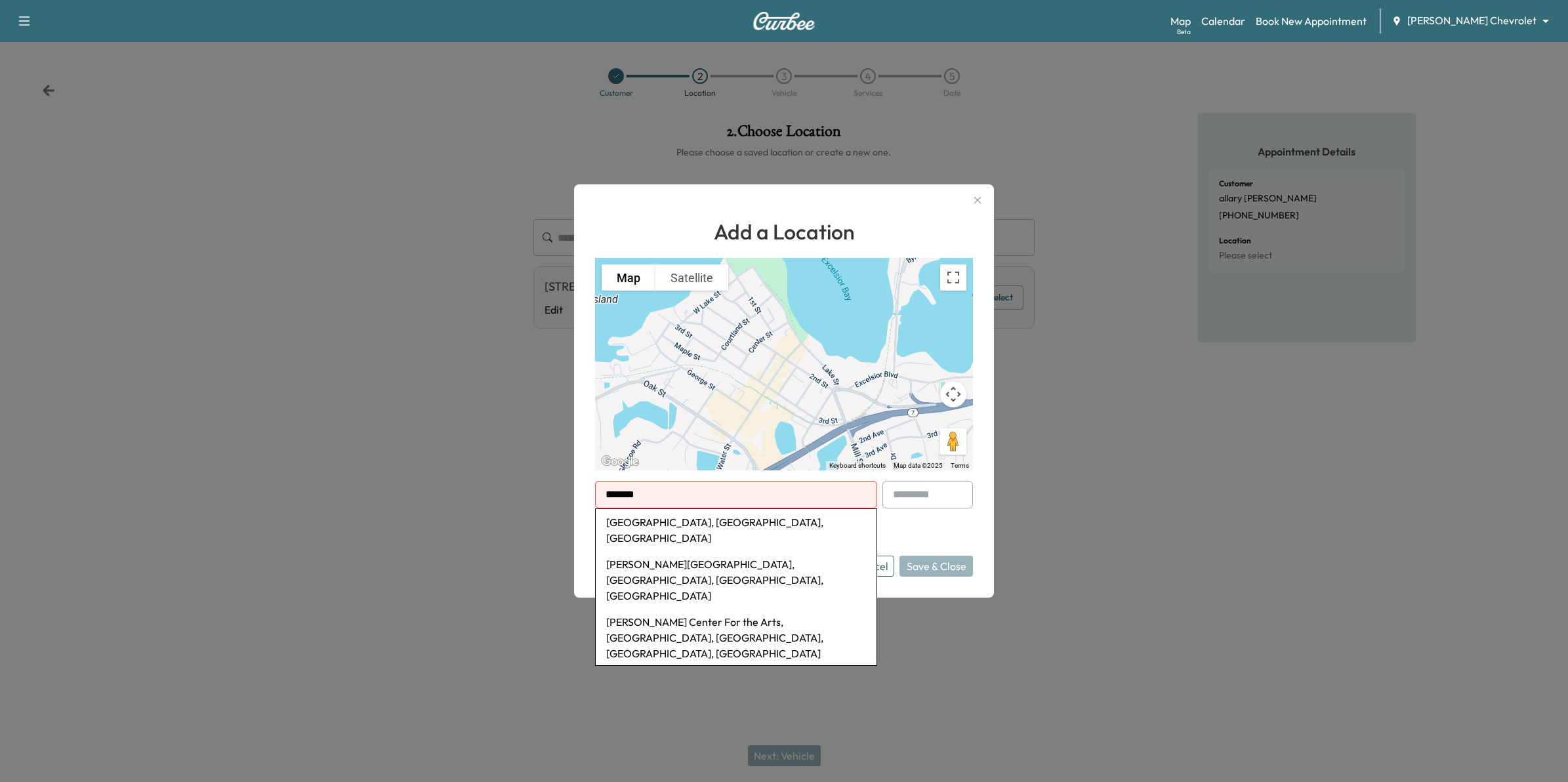
click at [647, 516] on li "[GEOGRAPHIC_DATA], [GEOGRAPHIC_DATA], [GEOGRAPHIC_DATA]" at bounding box center [736, 530] width 280 height 42
type input "**********"
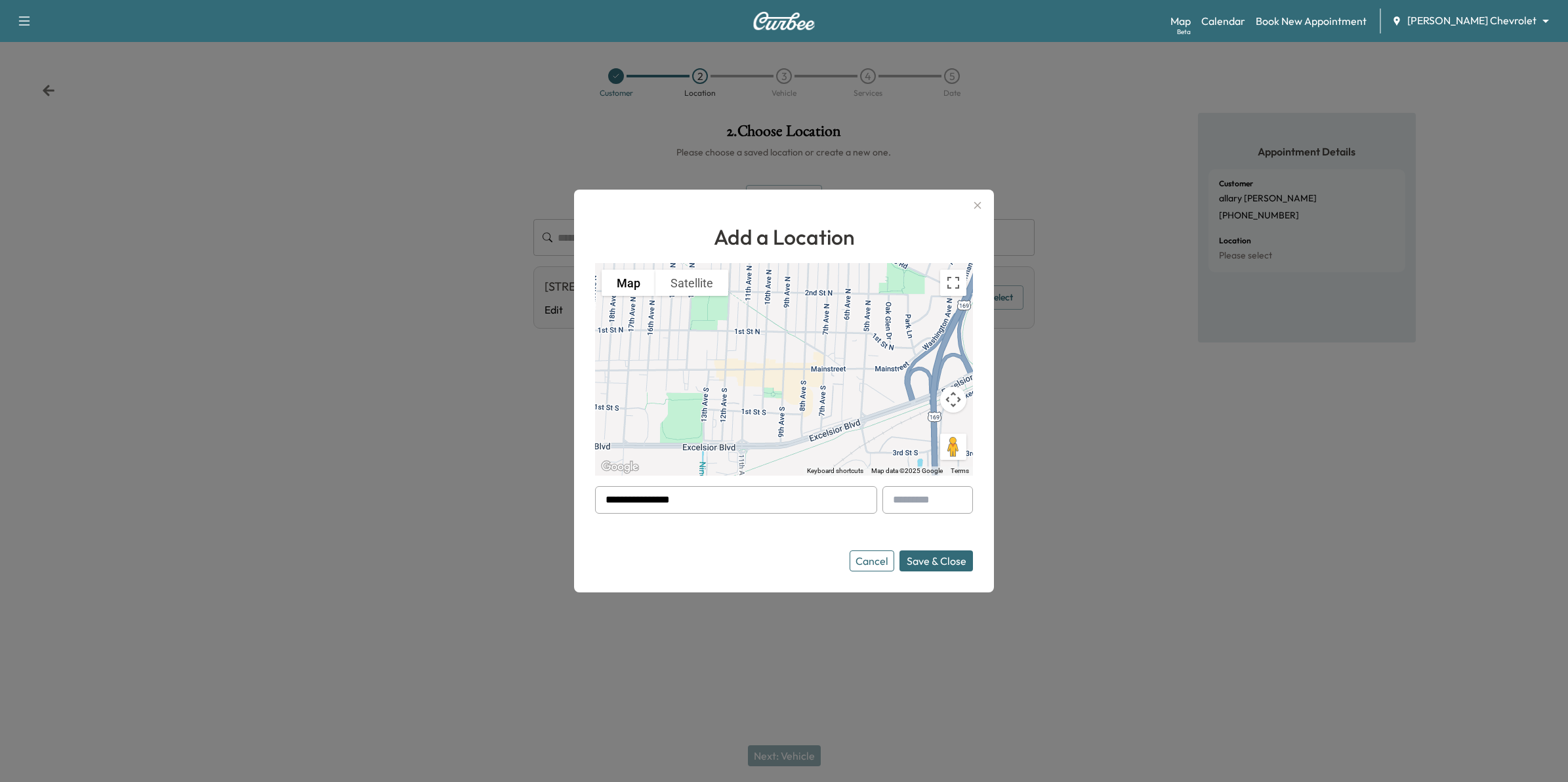
click at [882, 559] on button "Cancel" at bounding box center [872, 561] width 45 height 21
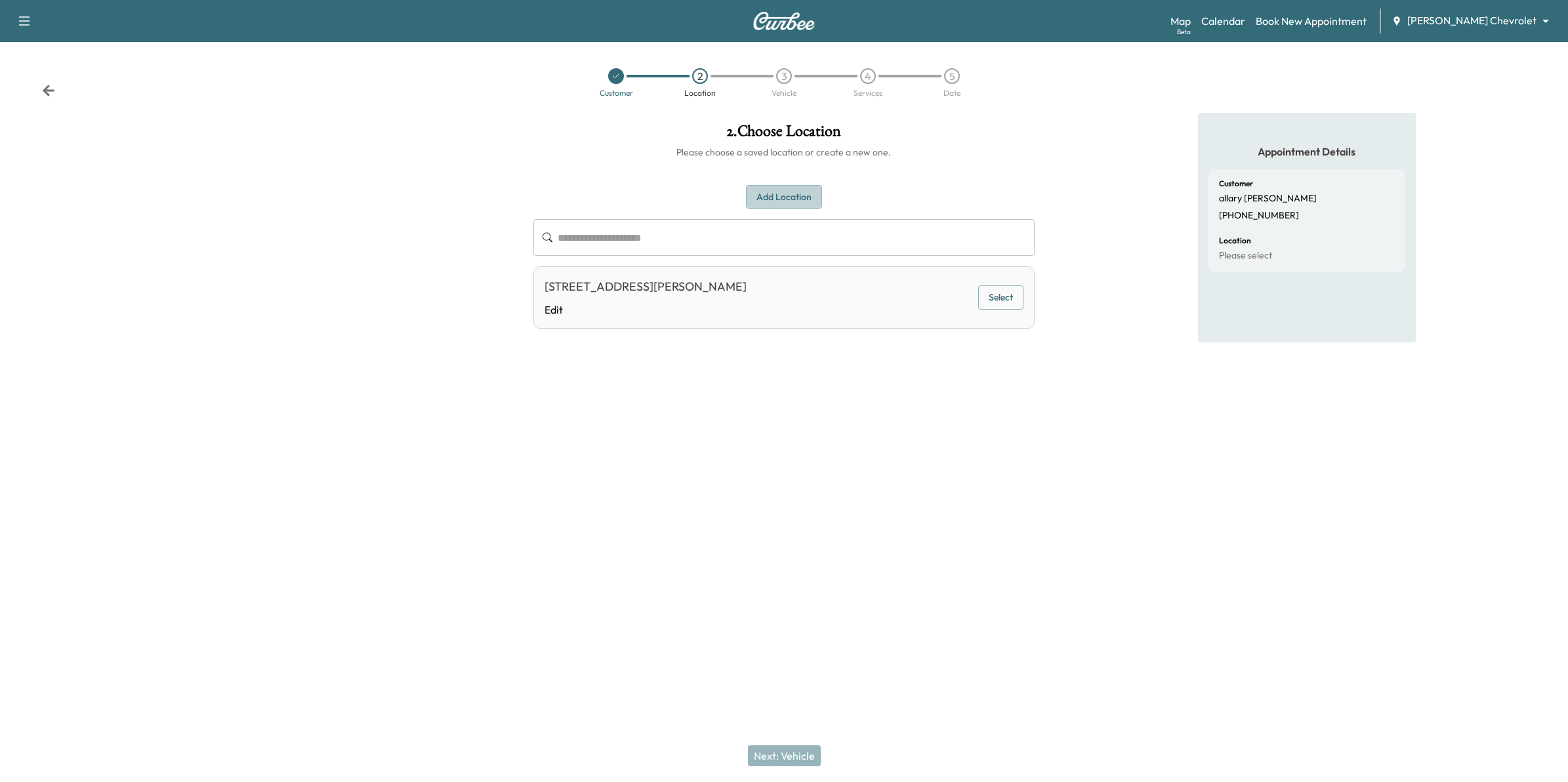
drag, startPoint x: 788, startPoint y: 195, endPoint x: 788, endPoint y: 241, distance: 46.0
click at [788, 197] on button "Add Location" at bounding box center [784, 197] width 76 height 24
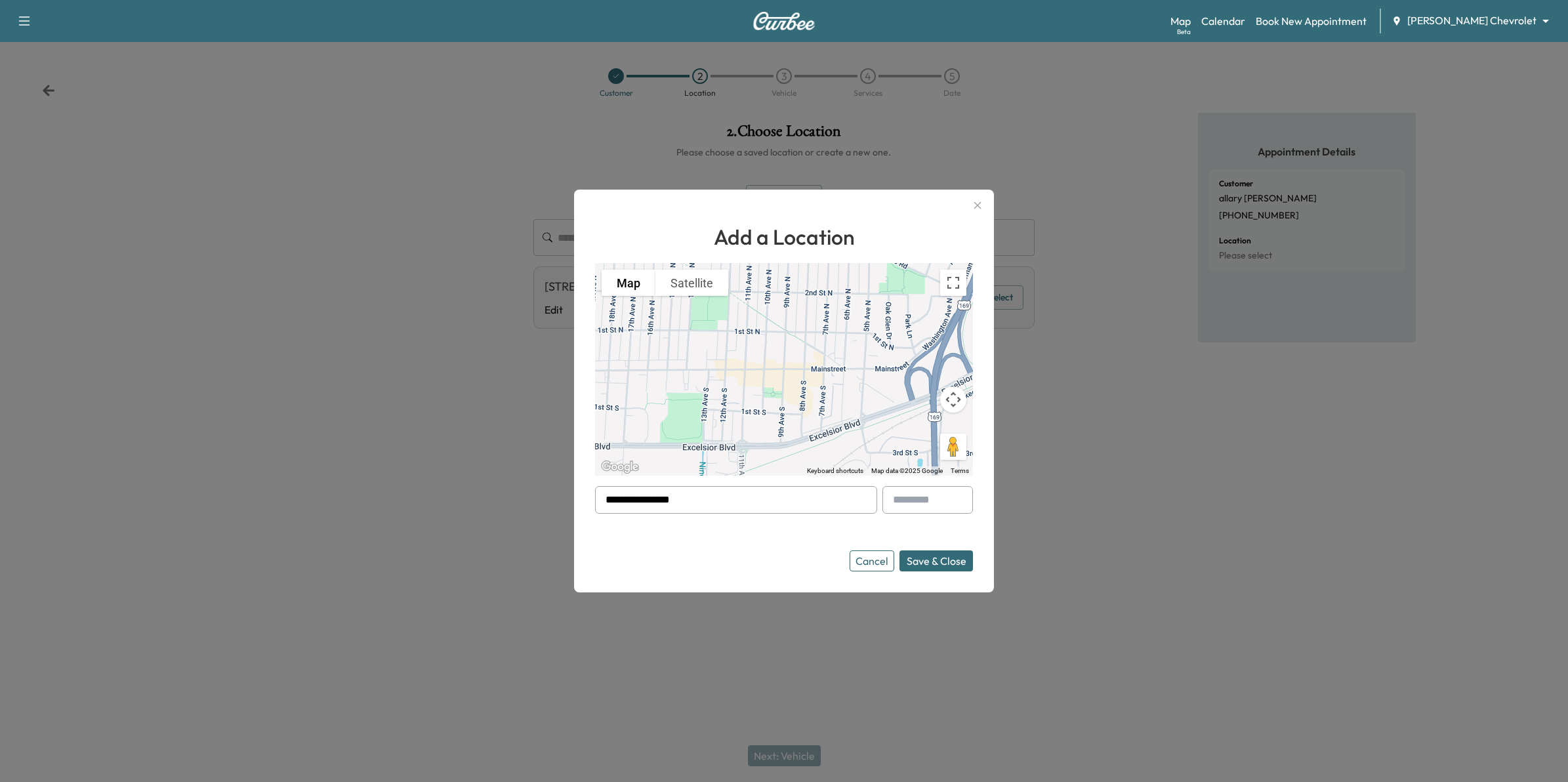
drag, startPoint x: 763, startPoint y: 507, endPoint x: 526, endPoint y: 512, distance: 237.1
click at [528, 514] on div "**********" at bounding box center [784, 391] width 1568 height 782
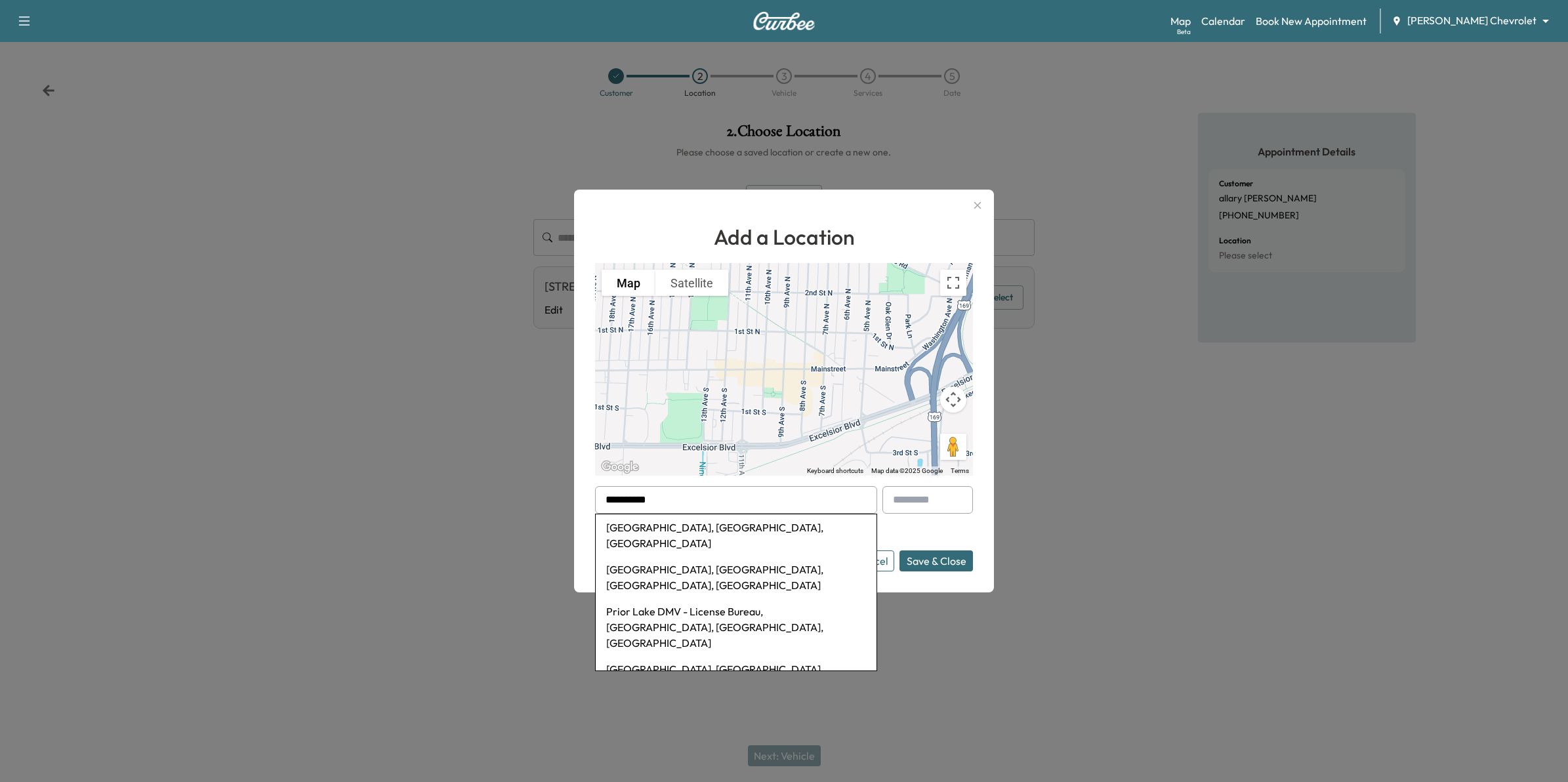
click at [899, 550] on button "Save & Close" at bounding box center [936, 561] width 73 height 21
click at [784, 530] on li "[GEOGRAPHIC_DATA], [GEOGRAPHIC_DATA], [GEOGRAPHIC_DATA]" at bounding box center [736, 536] width 280 height 42
type input "**********"
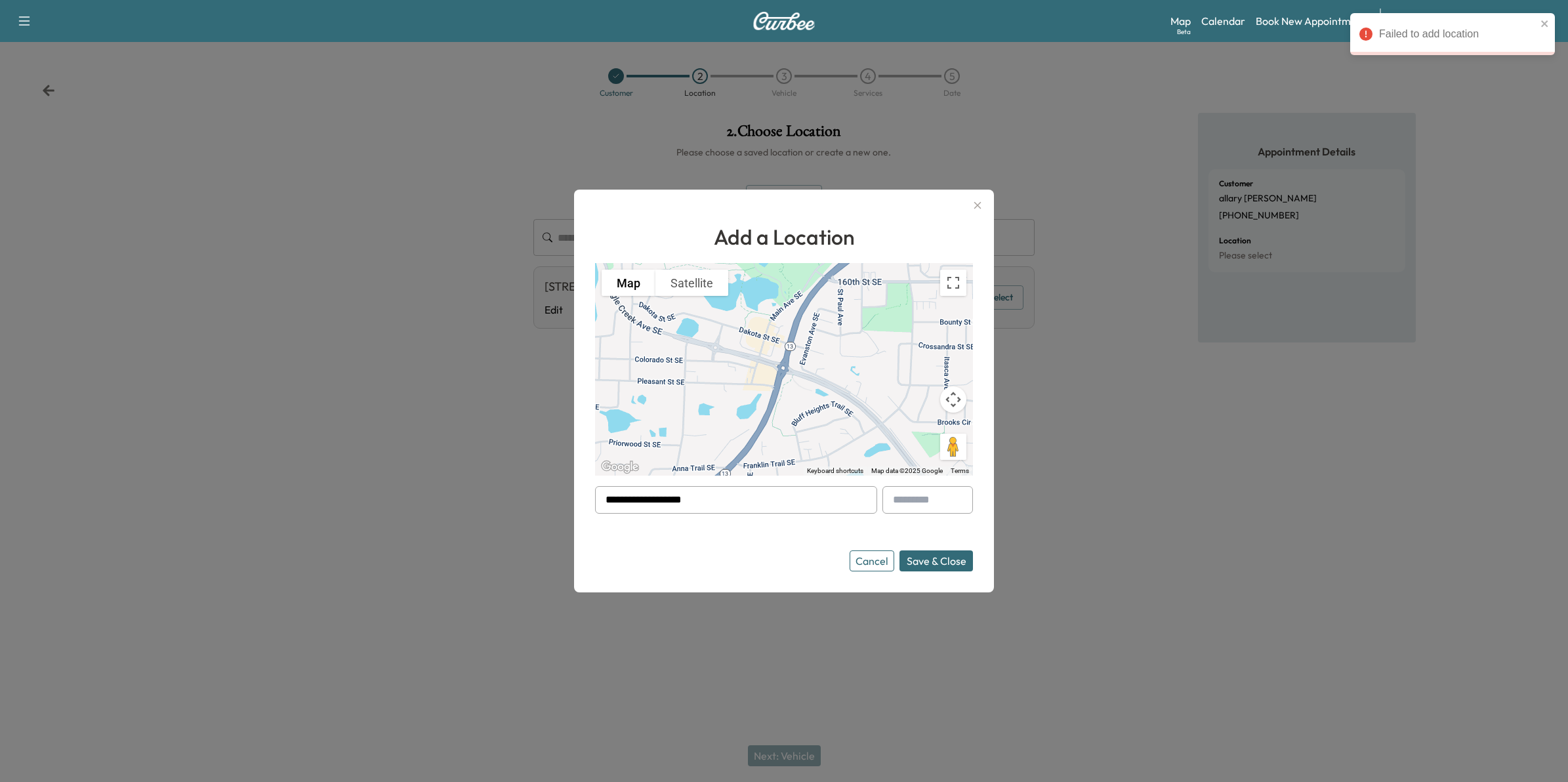
click at [870, 563] on button "Cancel" at bounding box center [872, 561] width 45 height 21
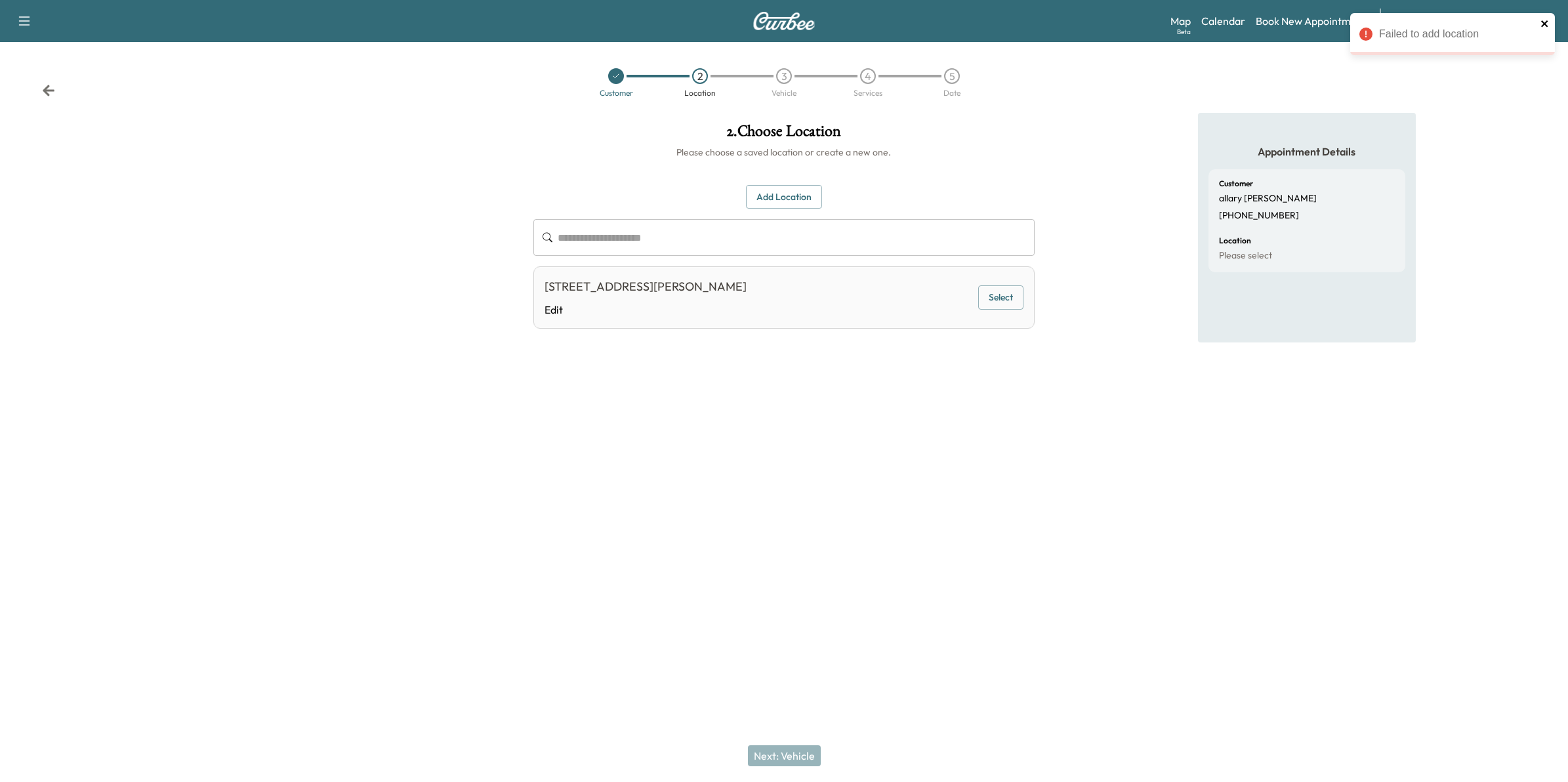
click at [1546, 19] on icon "close" at bounding box center [1545, 24] width 9 height 11
click at [1245, 20] on link "Calendar" at bounding box center [1223, 20] width 44 height 15
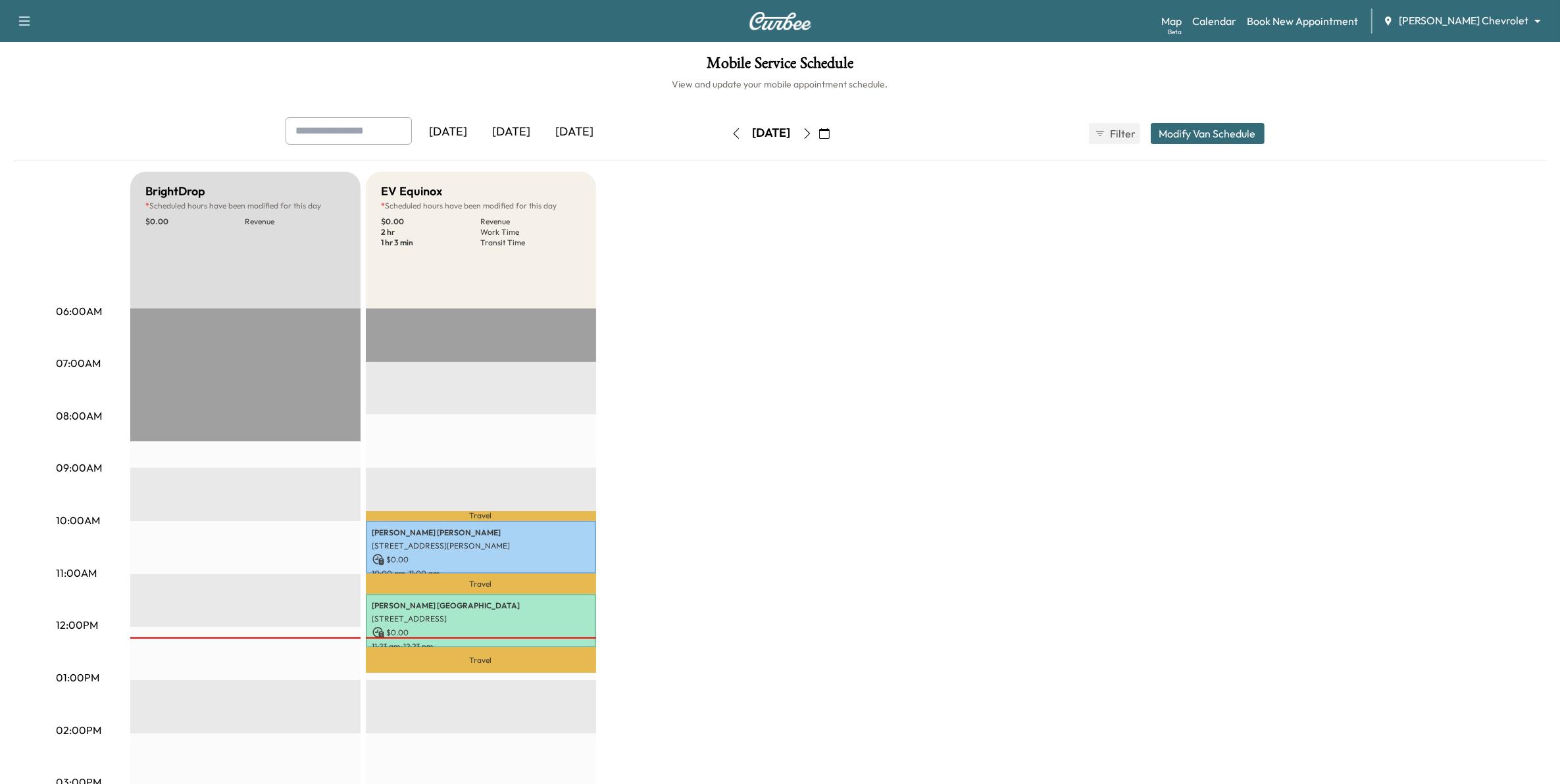
click at [830, 135] on icon "button" at bounding box center [824, 133] width 11 height 11
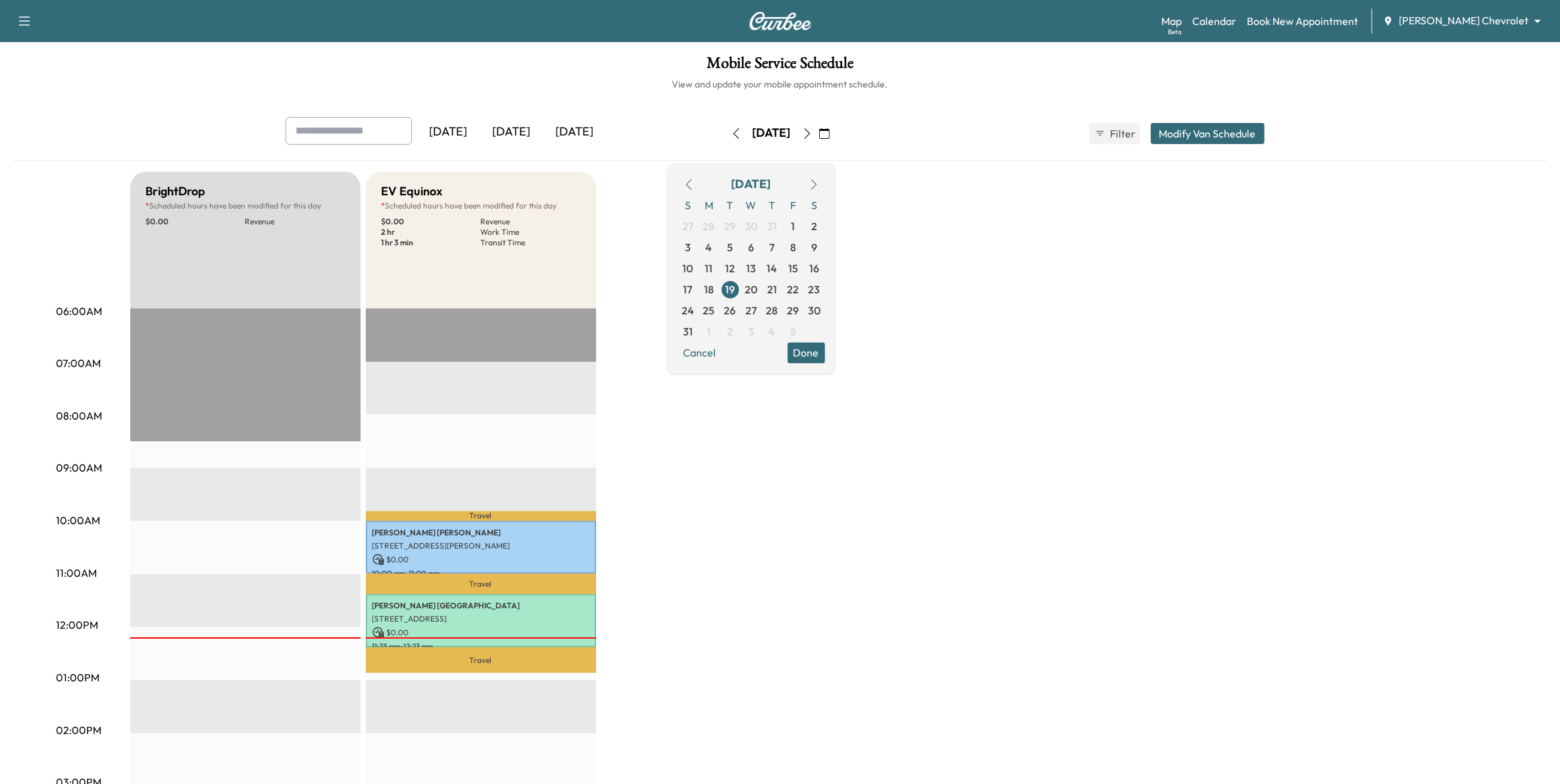
click at [830, 136] on icon "button" at bounding box center [824, 133] width 11 height 11
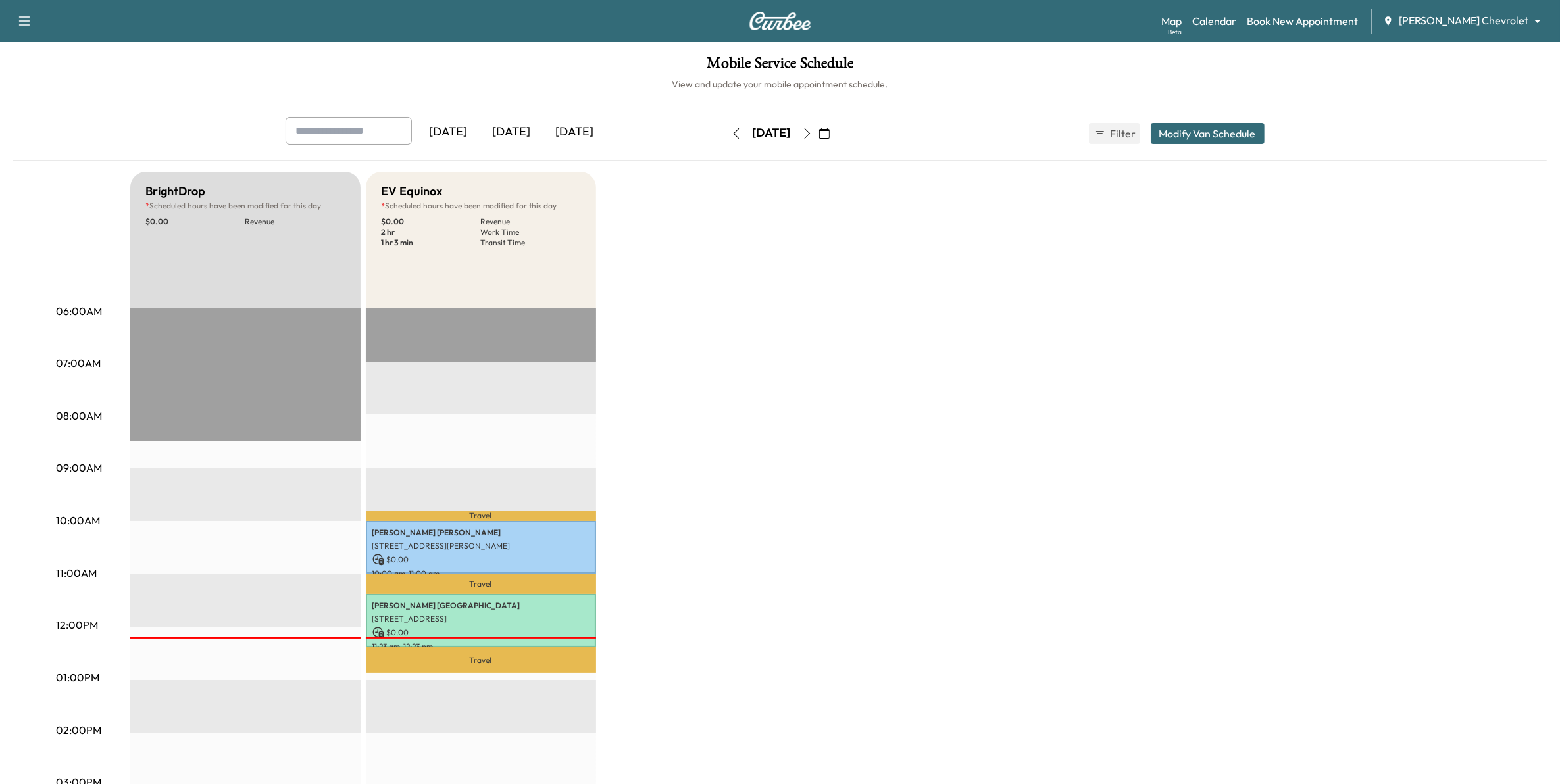
click at [830, 135] on icon "button" at bounding box center [824, 133] width 11 height 11
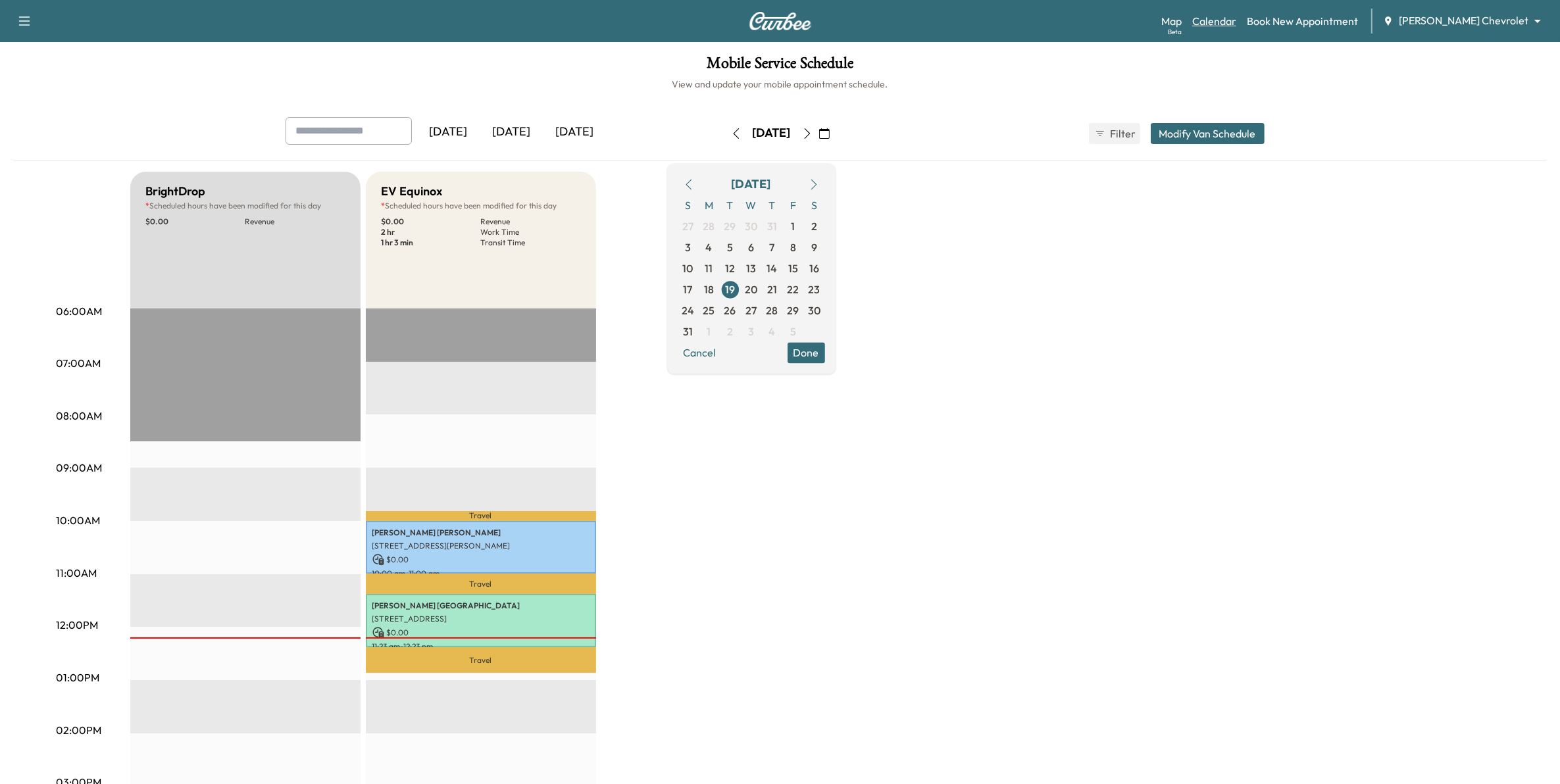
click at [1236, 20] on link "Calendar" at bounding box center [1214, 20] width 44 height 16
click at [757, 293] on span "20" at bounding box center [751, 289] width 12 height 16
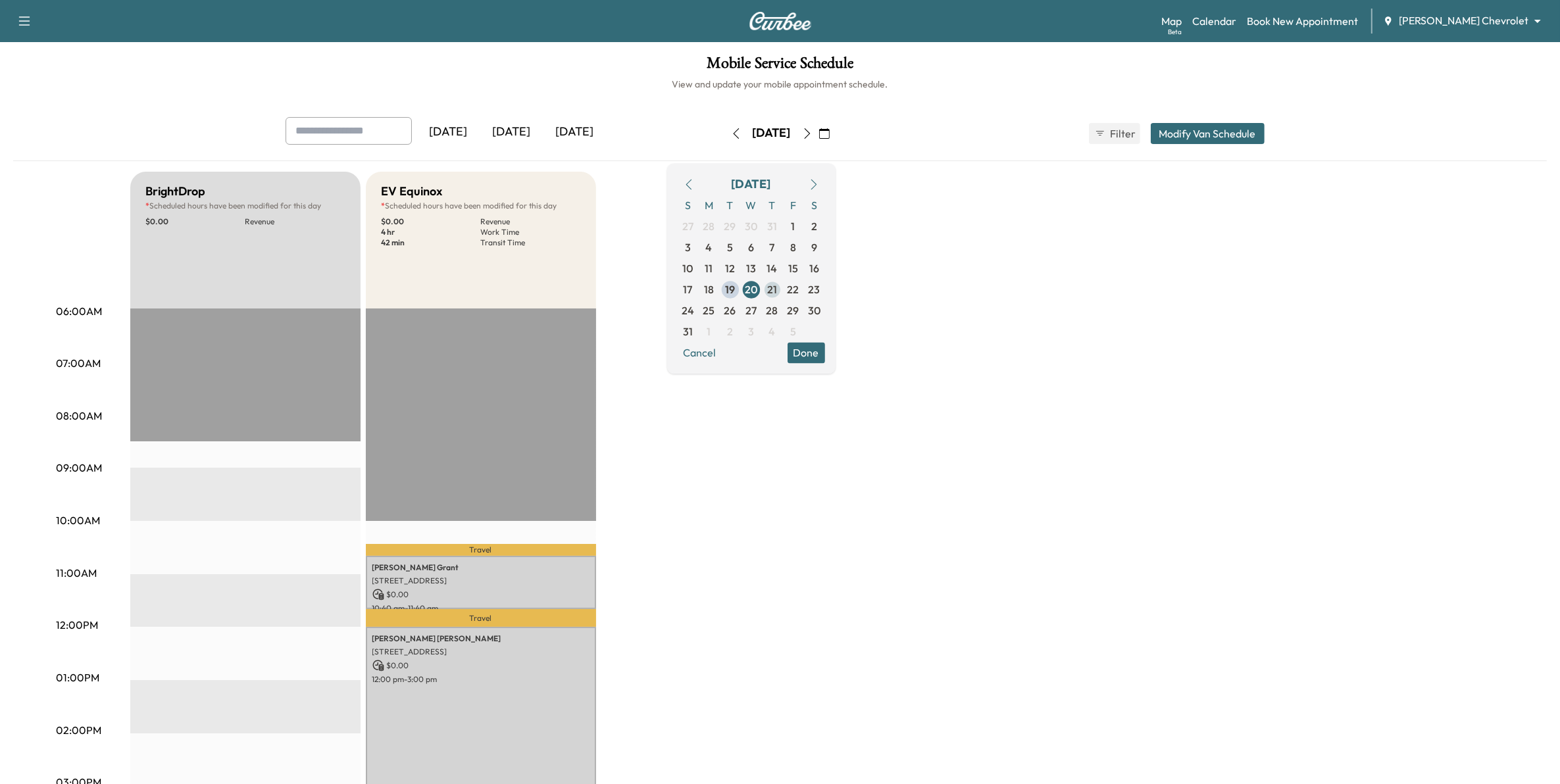
click at [777, 291] on span "21" at bounding box center [772, 289] width 10 height 16
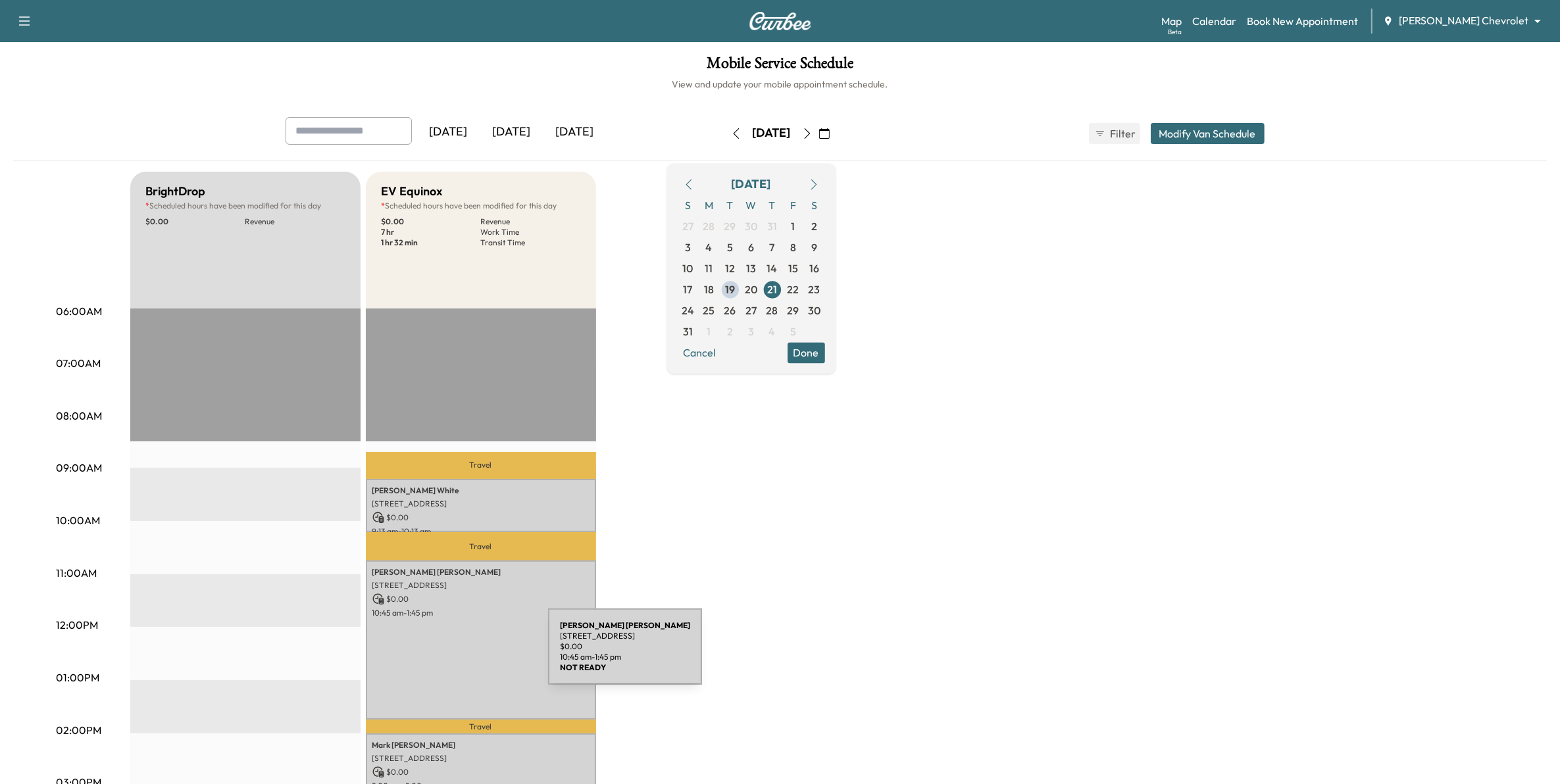
click at [465, 643] on div "[PERSON_NAME] [STREET_ADDRESS] $ 0.00 10:45 am - 1:45 pm" at bounding box center [481, 640] width 231 height 159
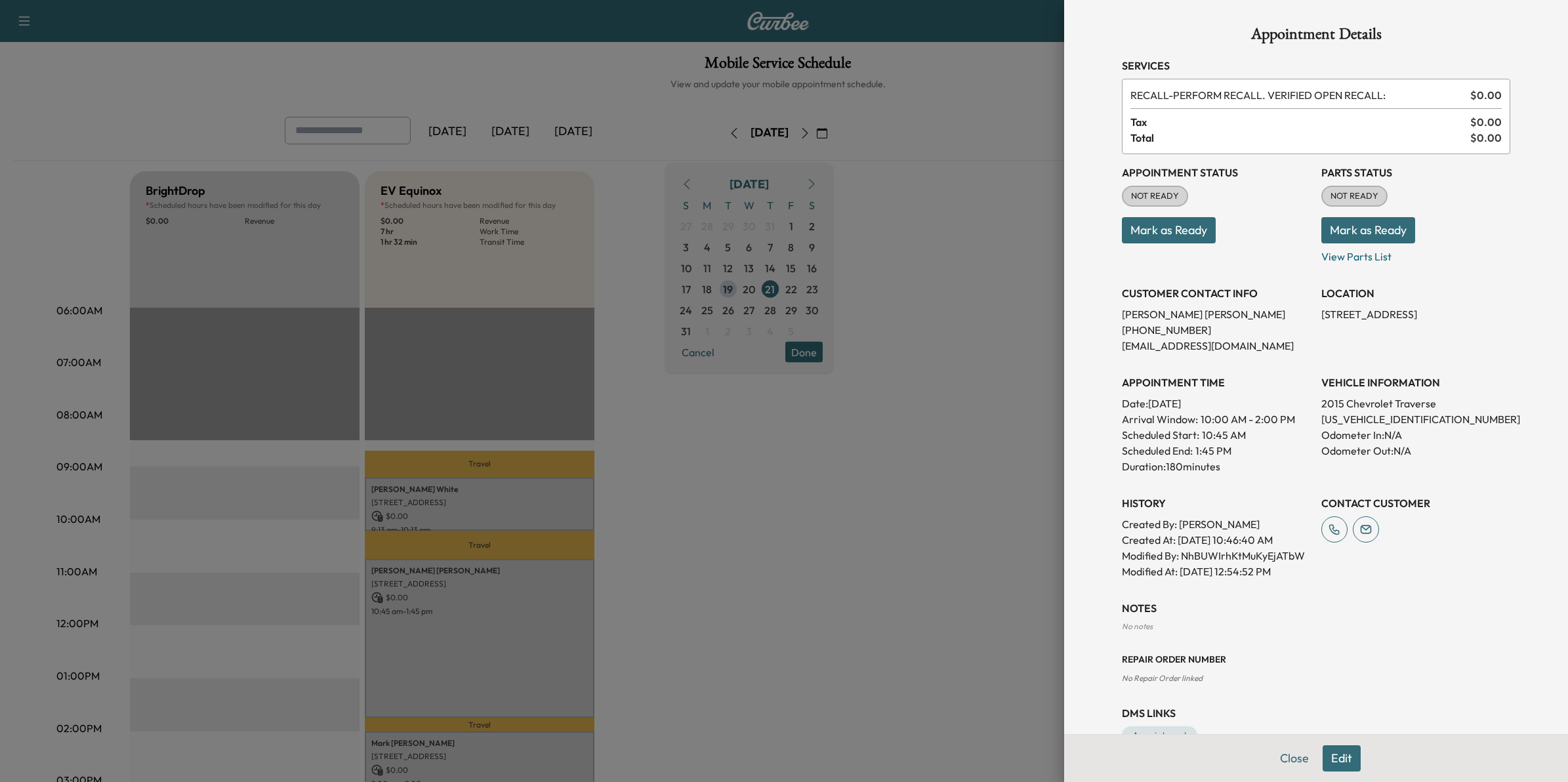
click at [1327, 753] on button "Edit" at bounding box center [1341, 758] width 38 height 26
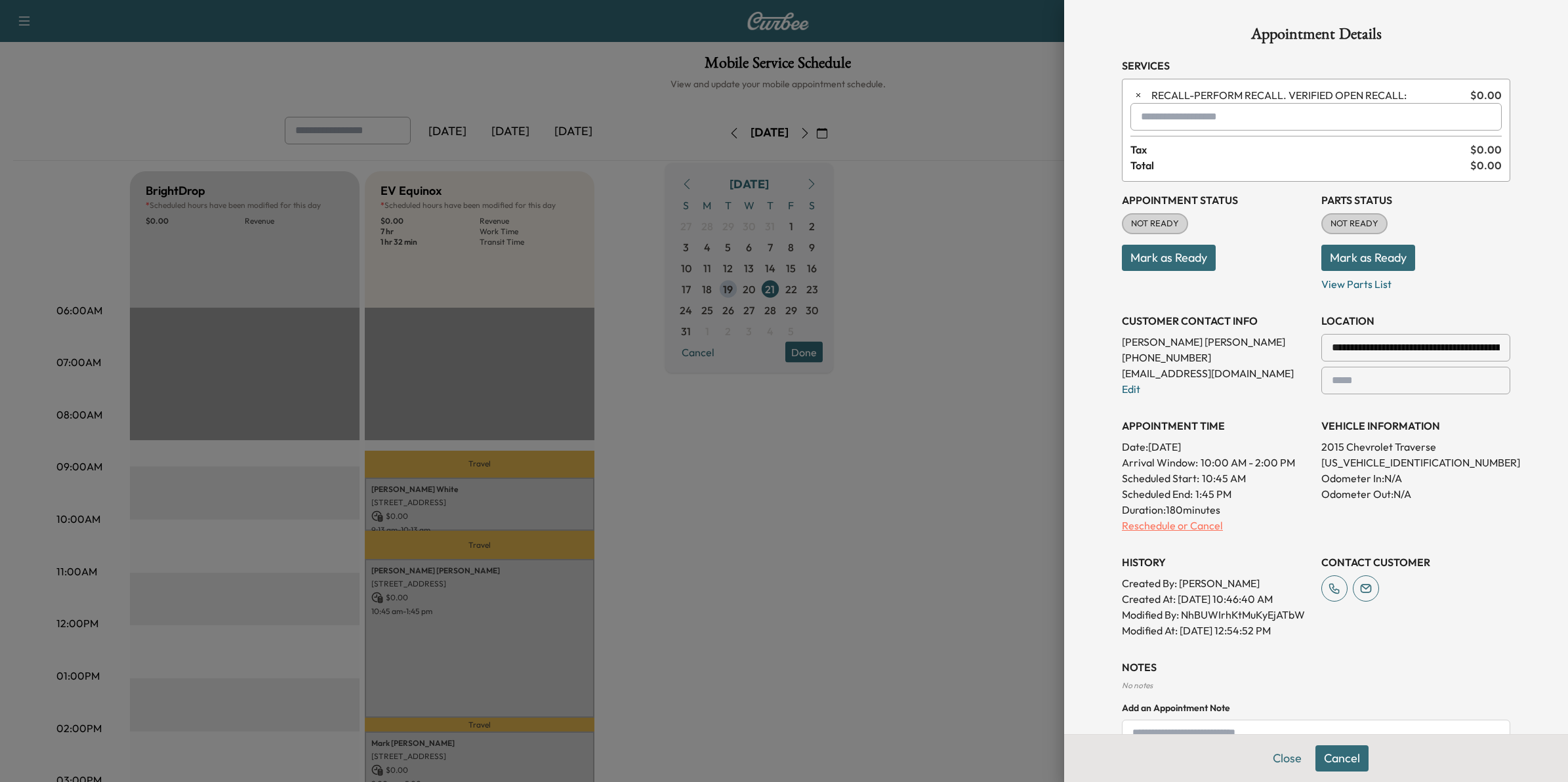
click at [1185, 522] on p "Reschedule or Cancel" at bounding box center [1217, 525] width 189 height 15
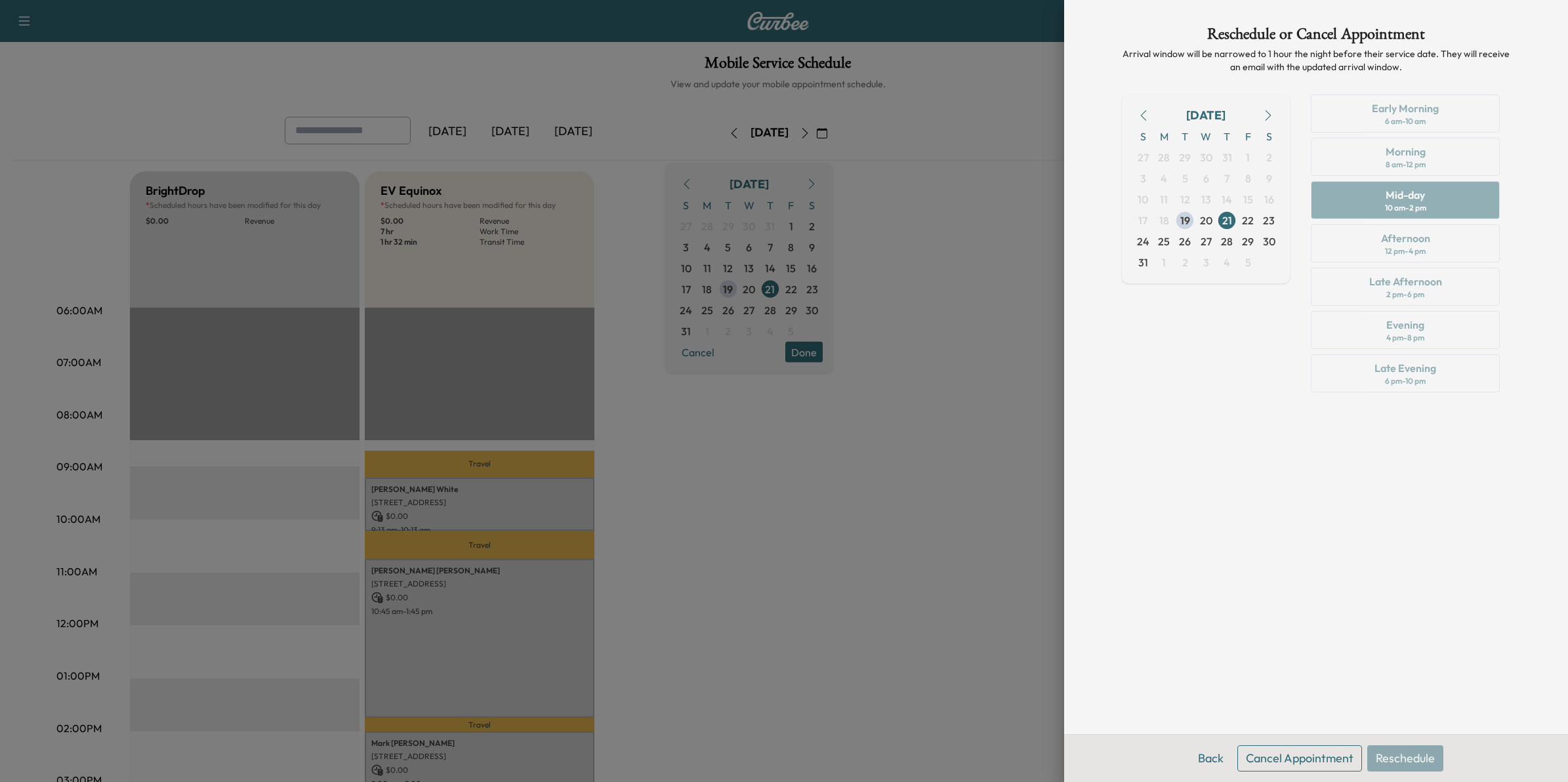
click at [1265, 113] on icon "button" at bounding box center [1268, 115] width 11 height 11
click at [1229, 174] on span "11" at bounding box center [1227, 178] width 8 height 15
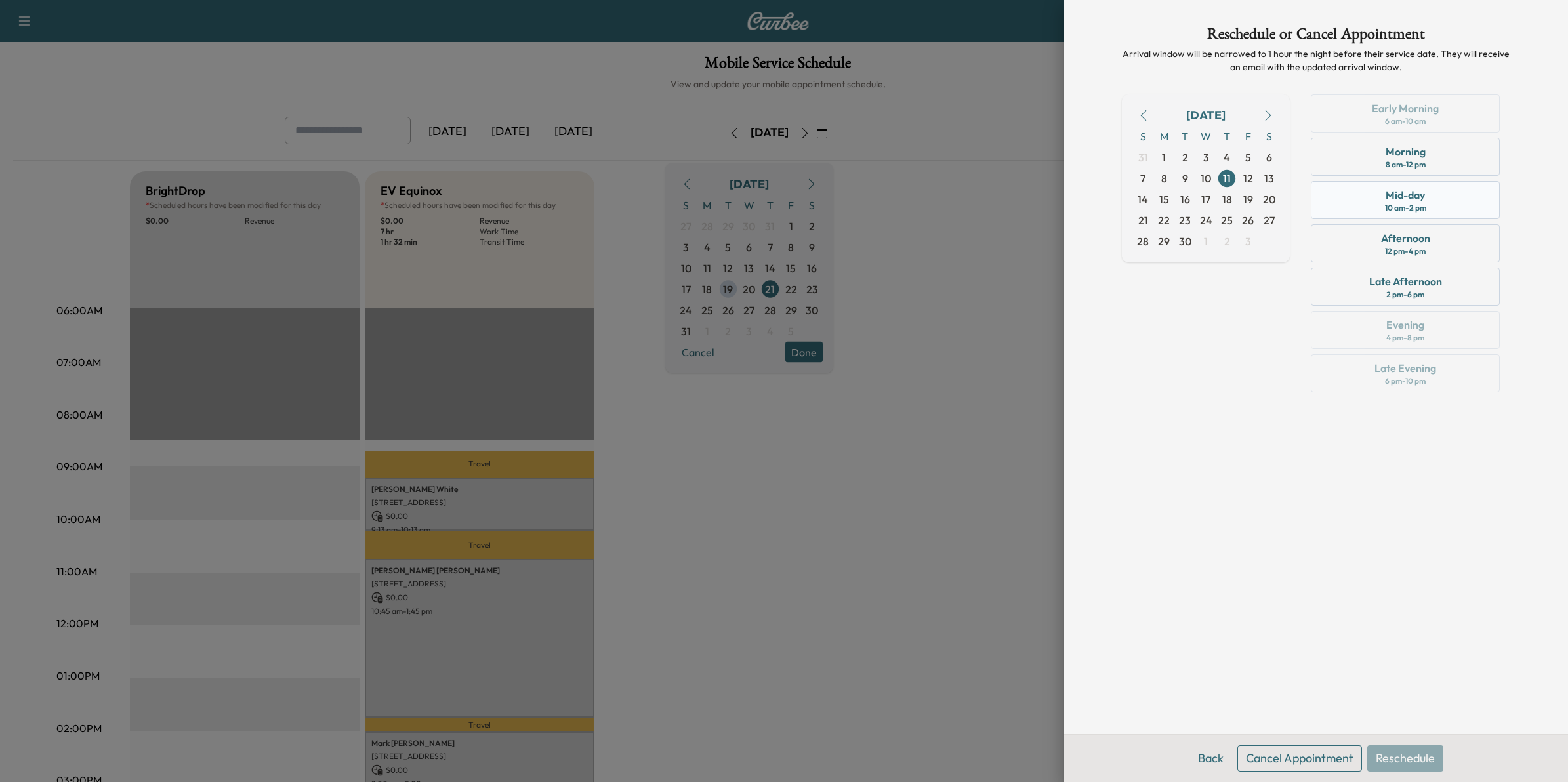
click at [1432, 204] on div "Mid-day 10 am - 2 pm" at bounding box center [1406, 200] width 189 height 38
click at [1426, 758] on button "Reschedule" at bounding box center [1405, 758] width 76 height 26
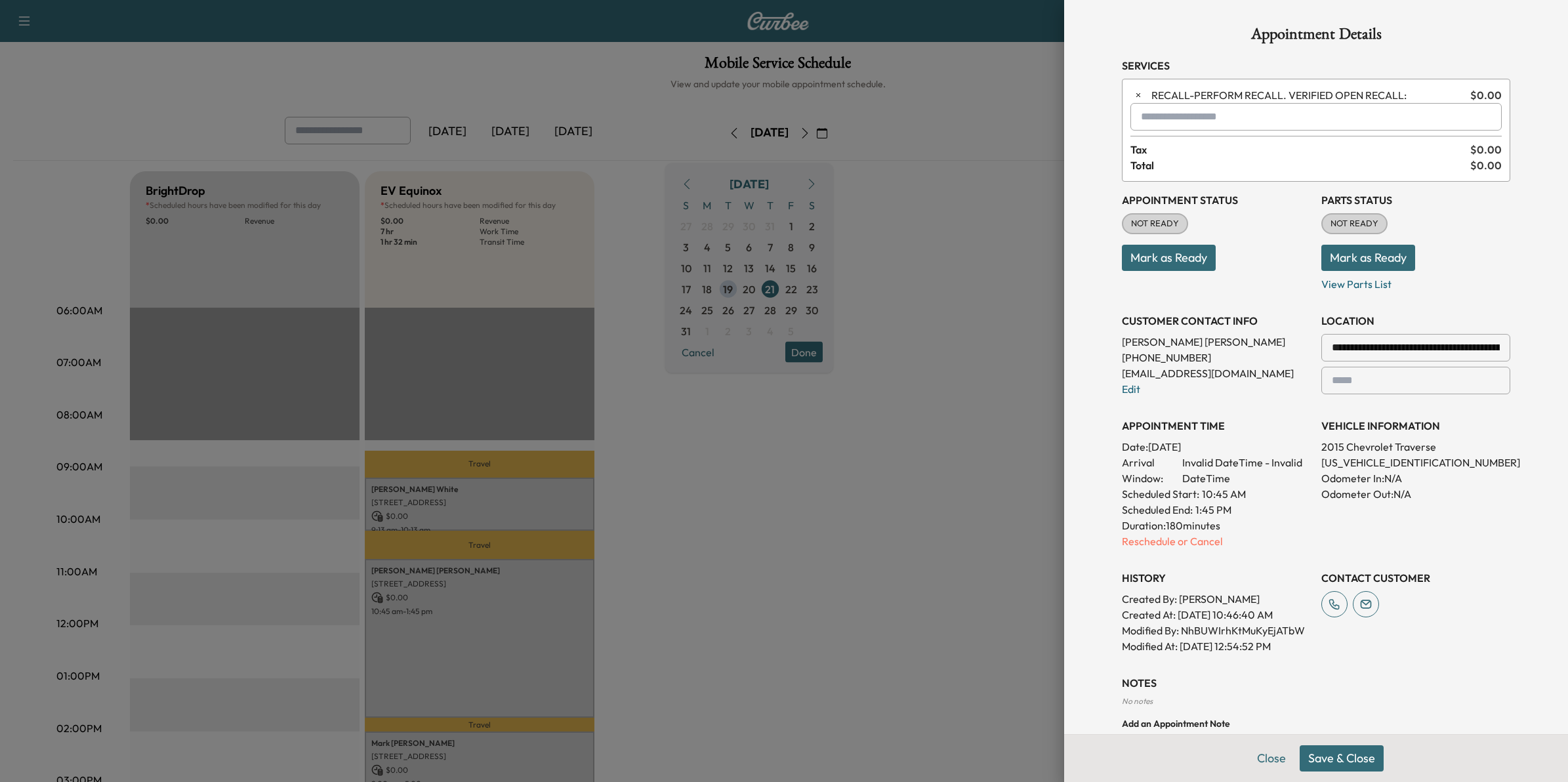
click at [1332, 753] on button "Save & Close" at bounding box center [1341, 758] width 84 height 26
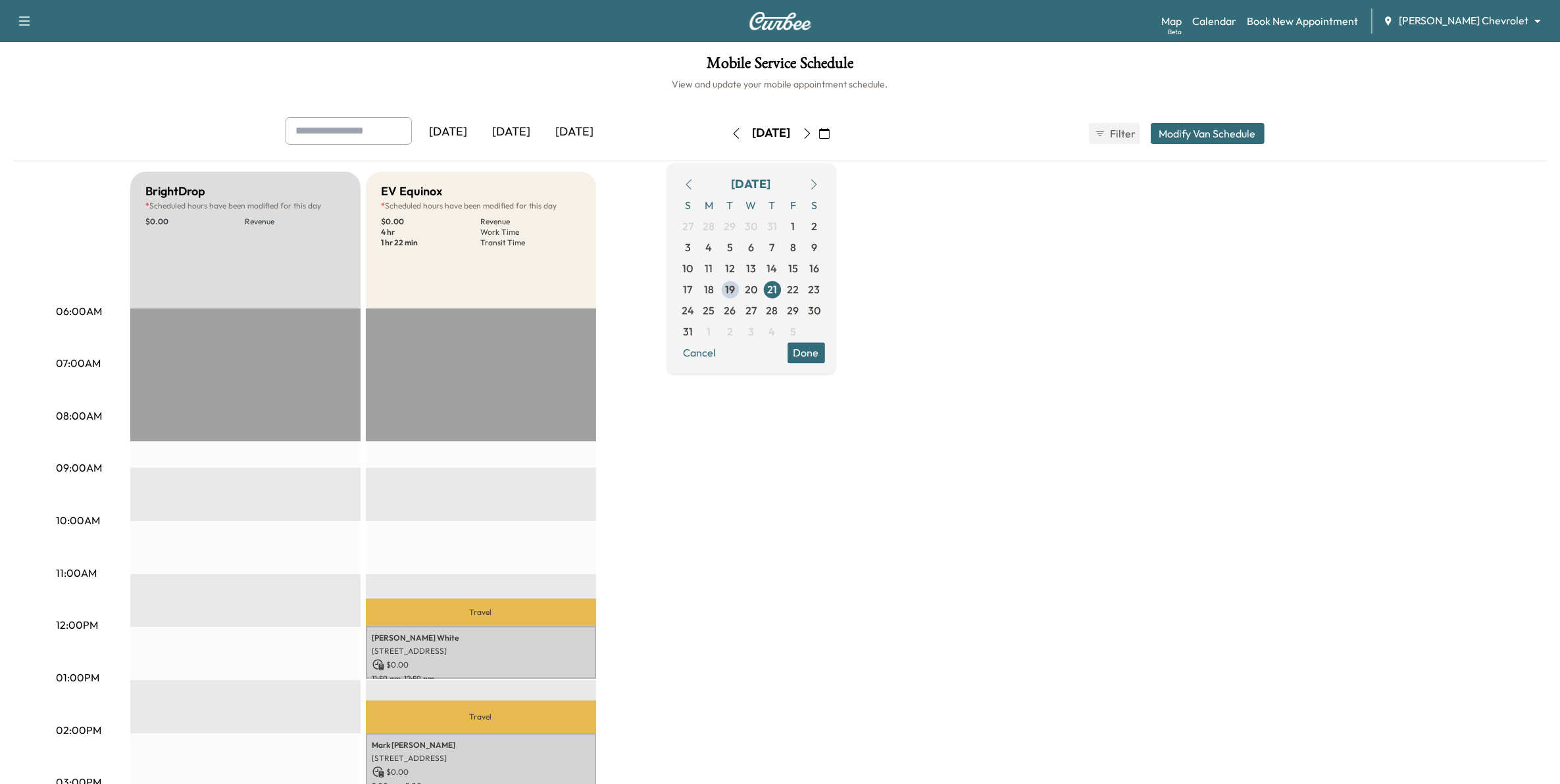
click at [830, 128] on icon "button" at bounding box center [824, 133] width 11 height 11
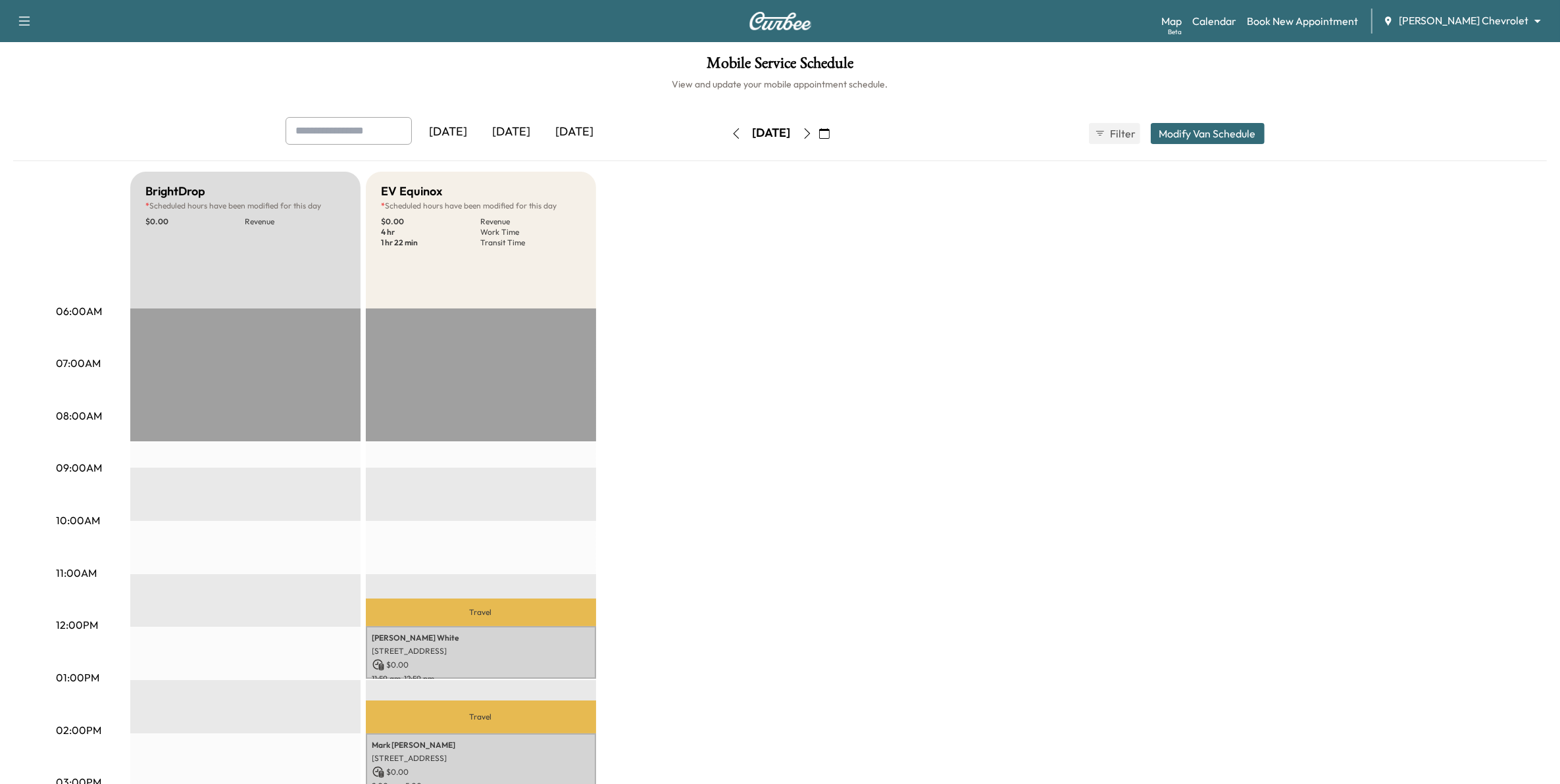
click at [830, 132] on icon "button" at bounding box center [824, 133] width 11 height 11
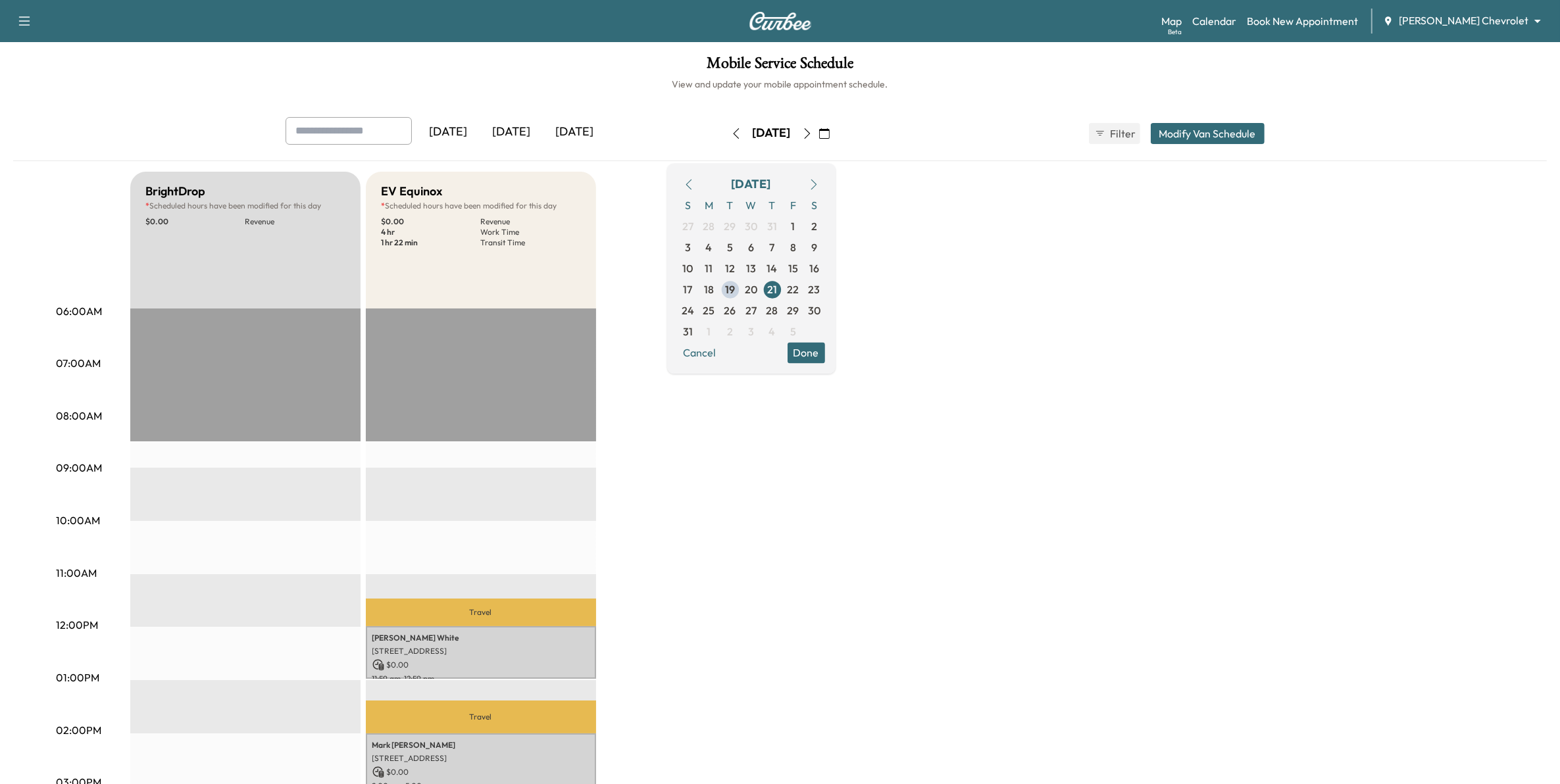
click at [825, 182] on button "button" at bounding box center [814, 184] width 22 height 21
click at [776, 225] on span "4" at bounding box center [773, 226] width 7 height 16
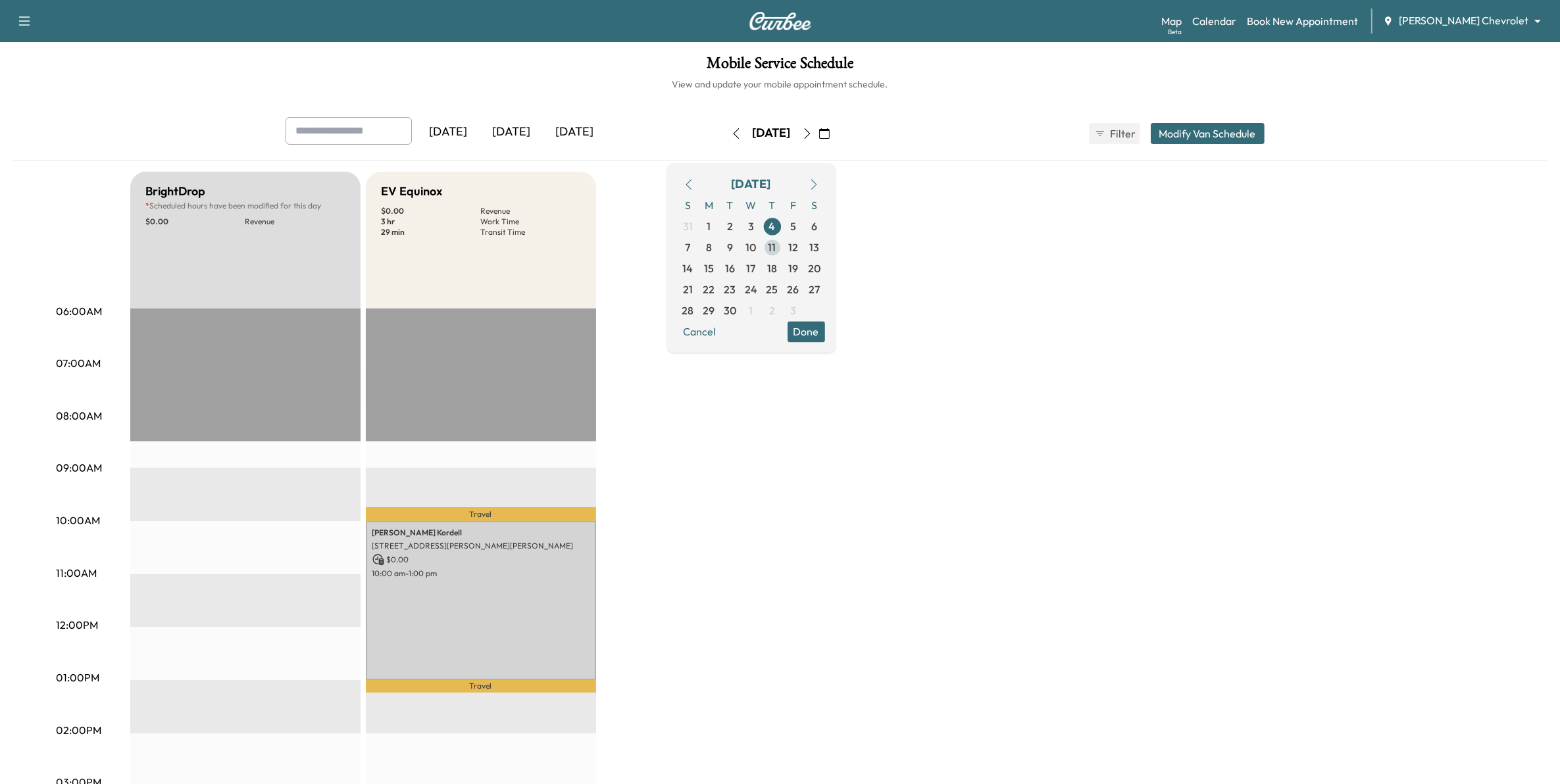
click at [783, 244] on span "11" at bounding box center [773, 248] width 21 height 21
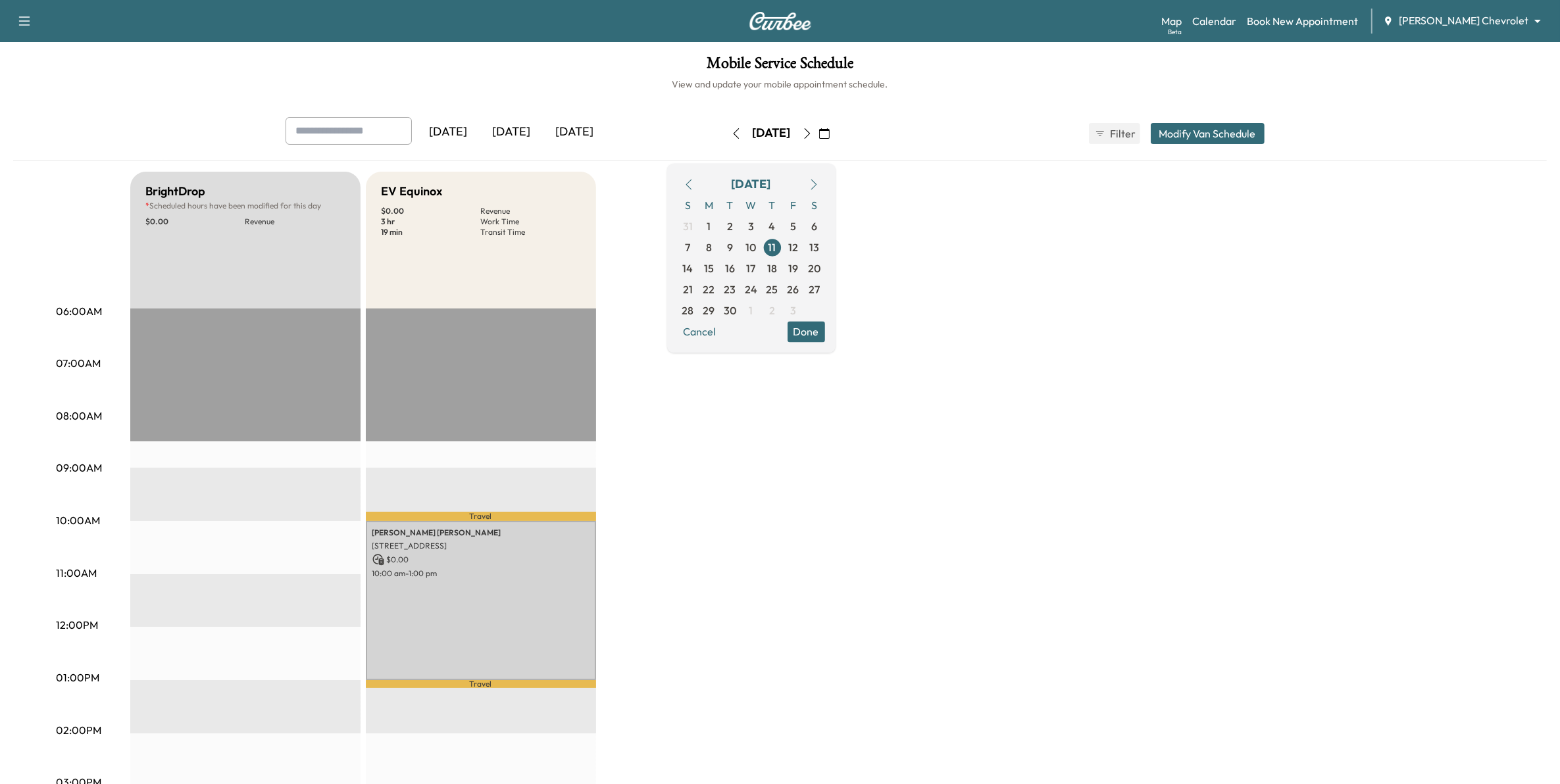
click at [825, 329] on button "Done" at bounding box center [806, 332] width 38 height 21
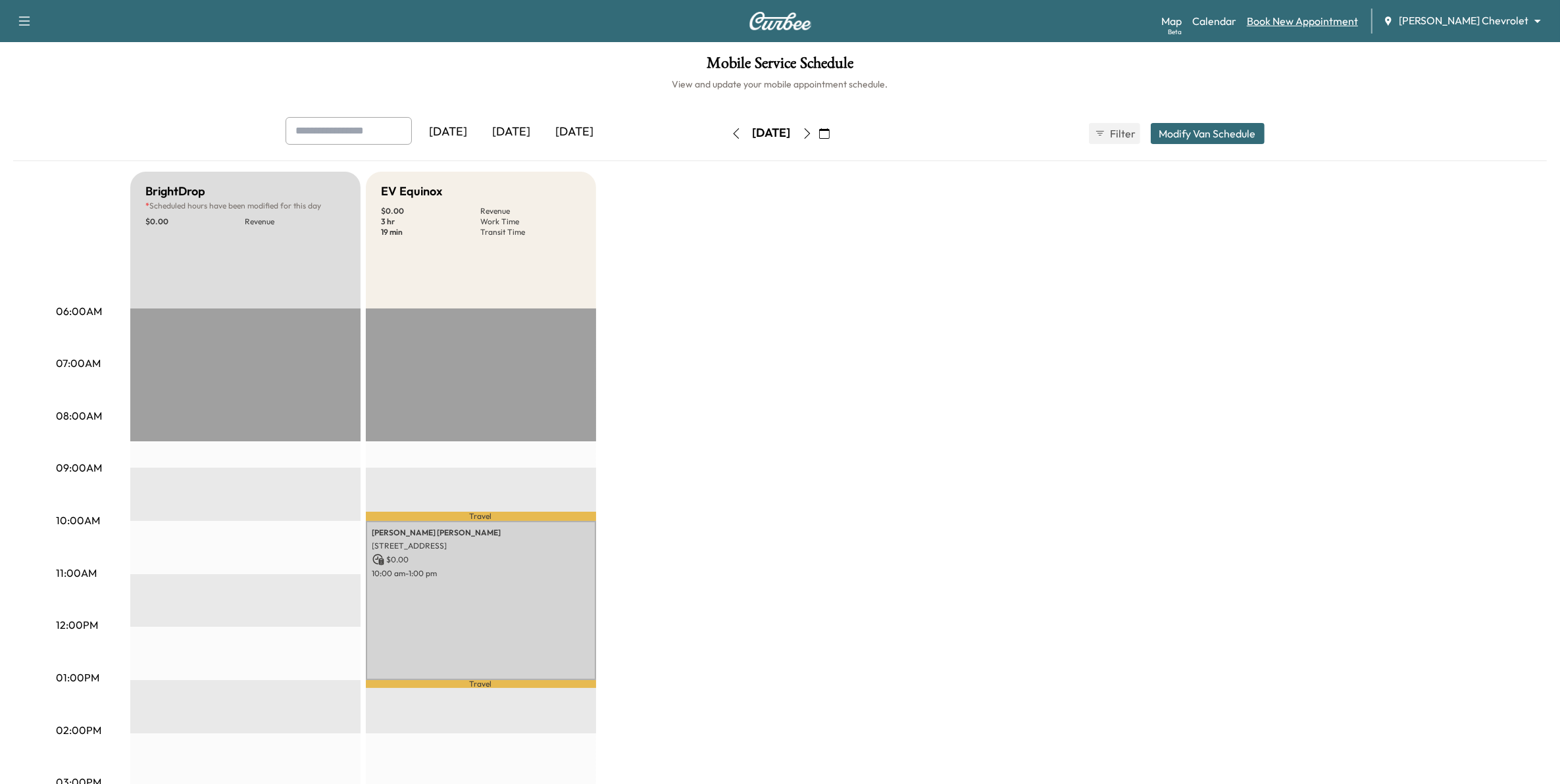
click at [1347, 20] on link "Book New Appointment" at bounding box center [1302, 20] width 111 height 16
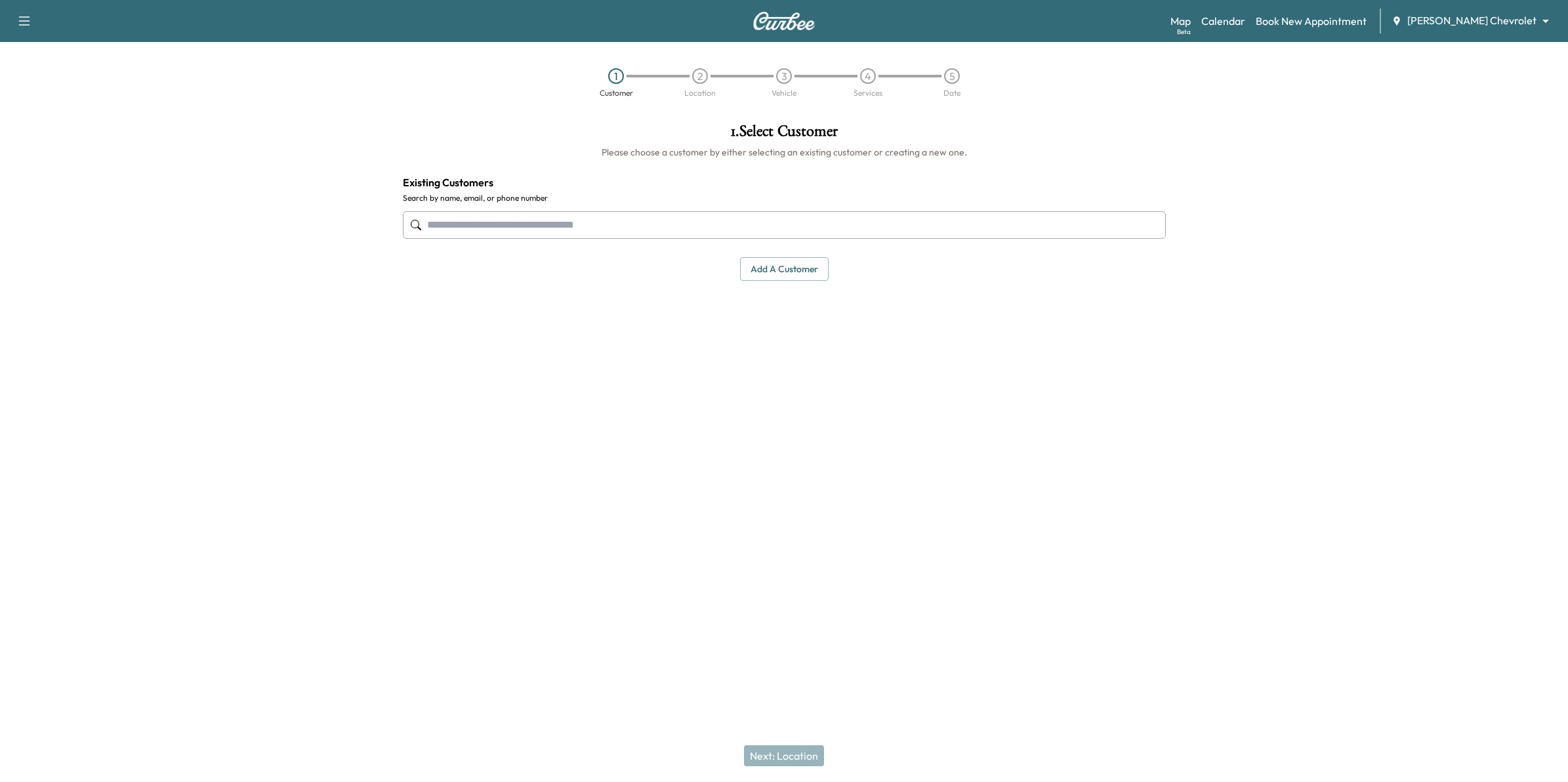
click at [819, 225] on input "text" at bounding box center [784, 225] width 763 height 28
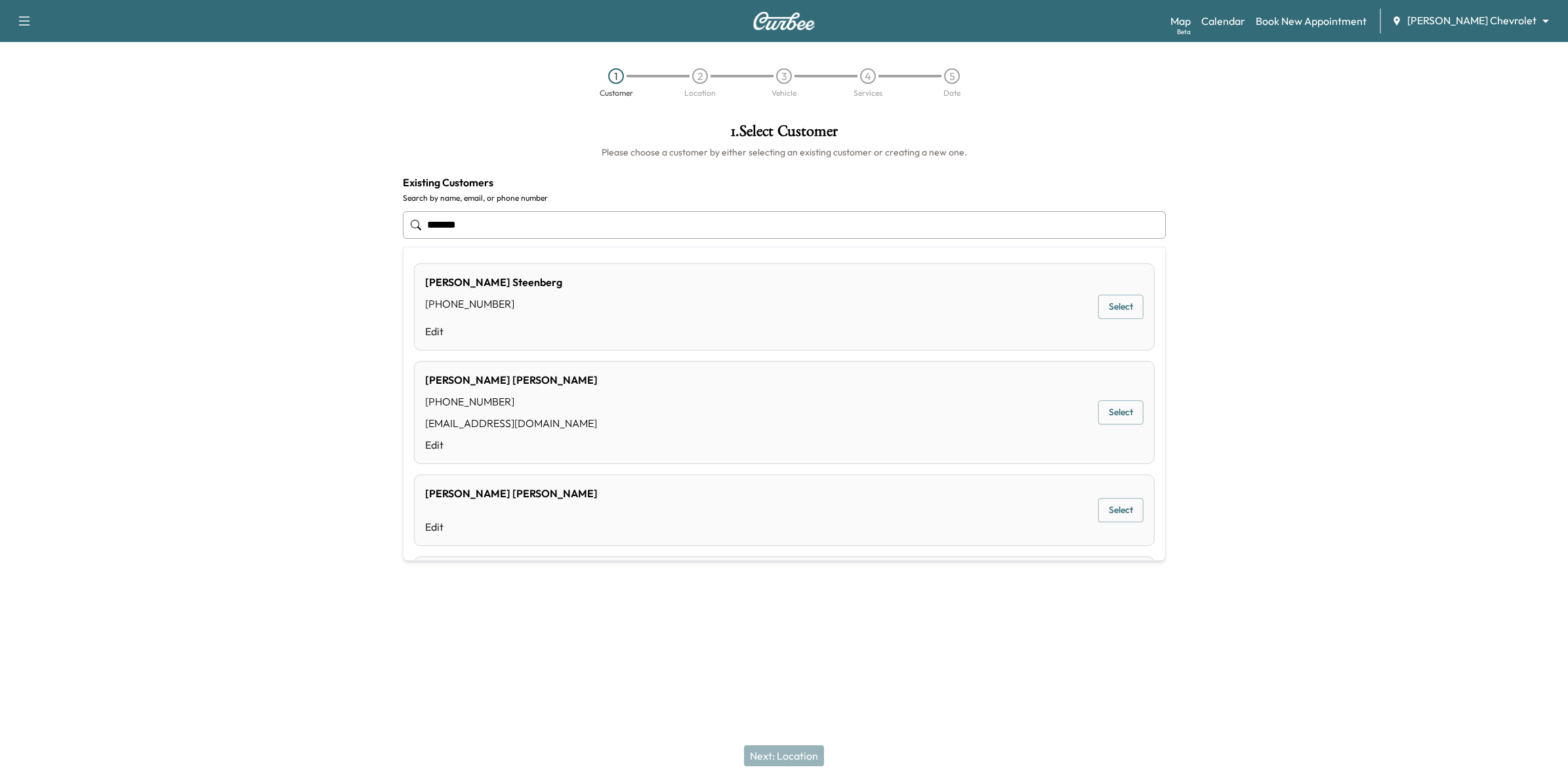
type input "*******"
click at [912, 691] on div "Support Log Out Map Beta Calendar Book New Appointment [PERSON_NAME] Chevrolet …" at bounding box center [784, 391] width 1568 height 782
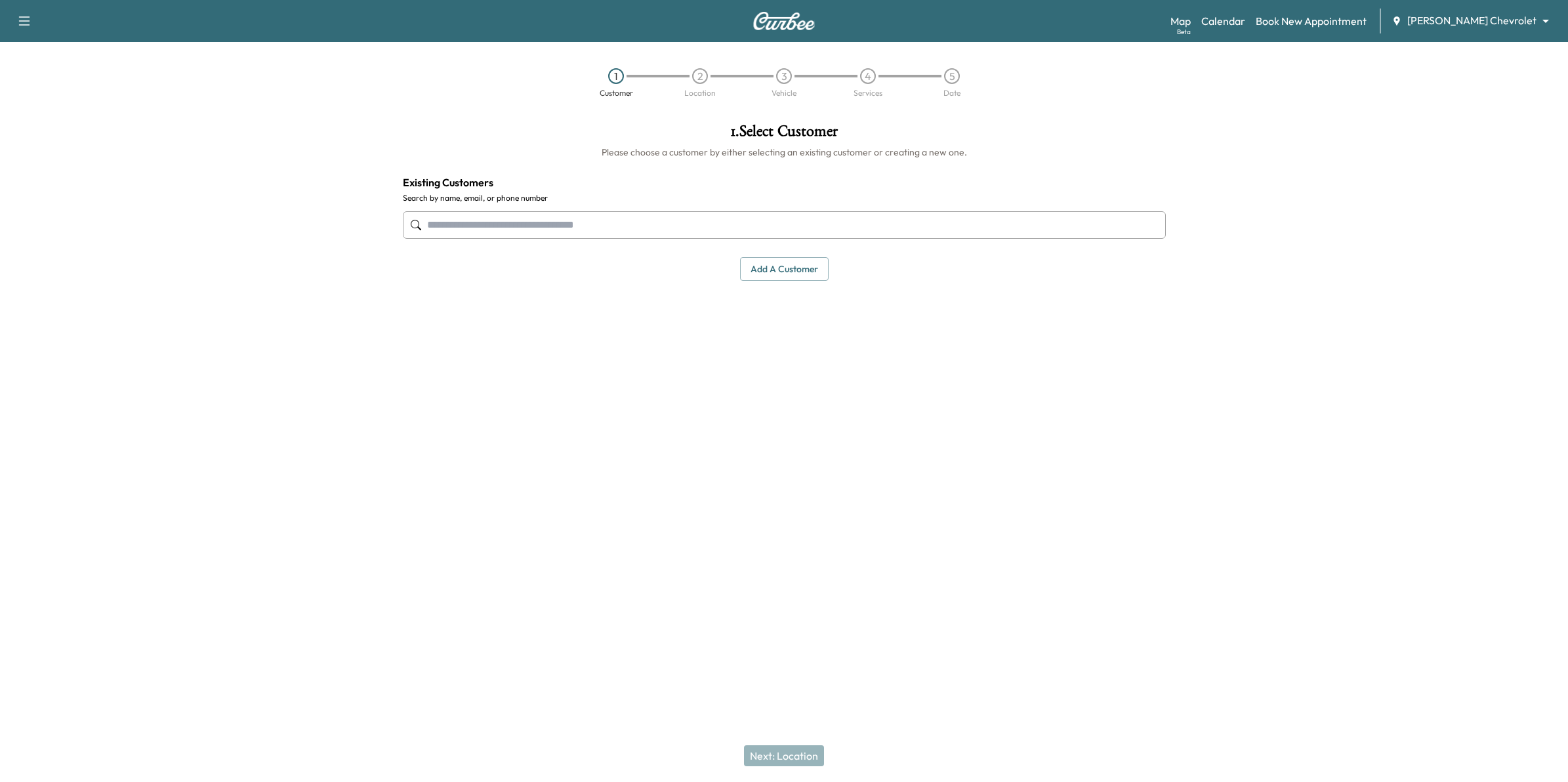
click at [799, 263] on button "Add a customer" at bounding box center [784, 269] width 89 height 24
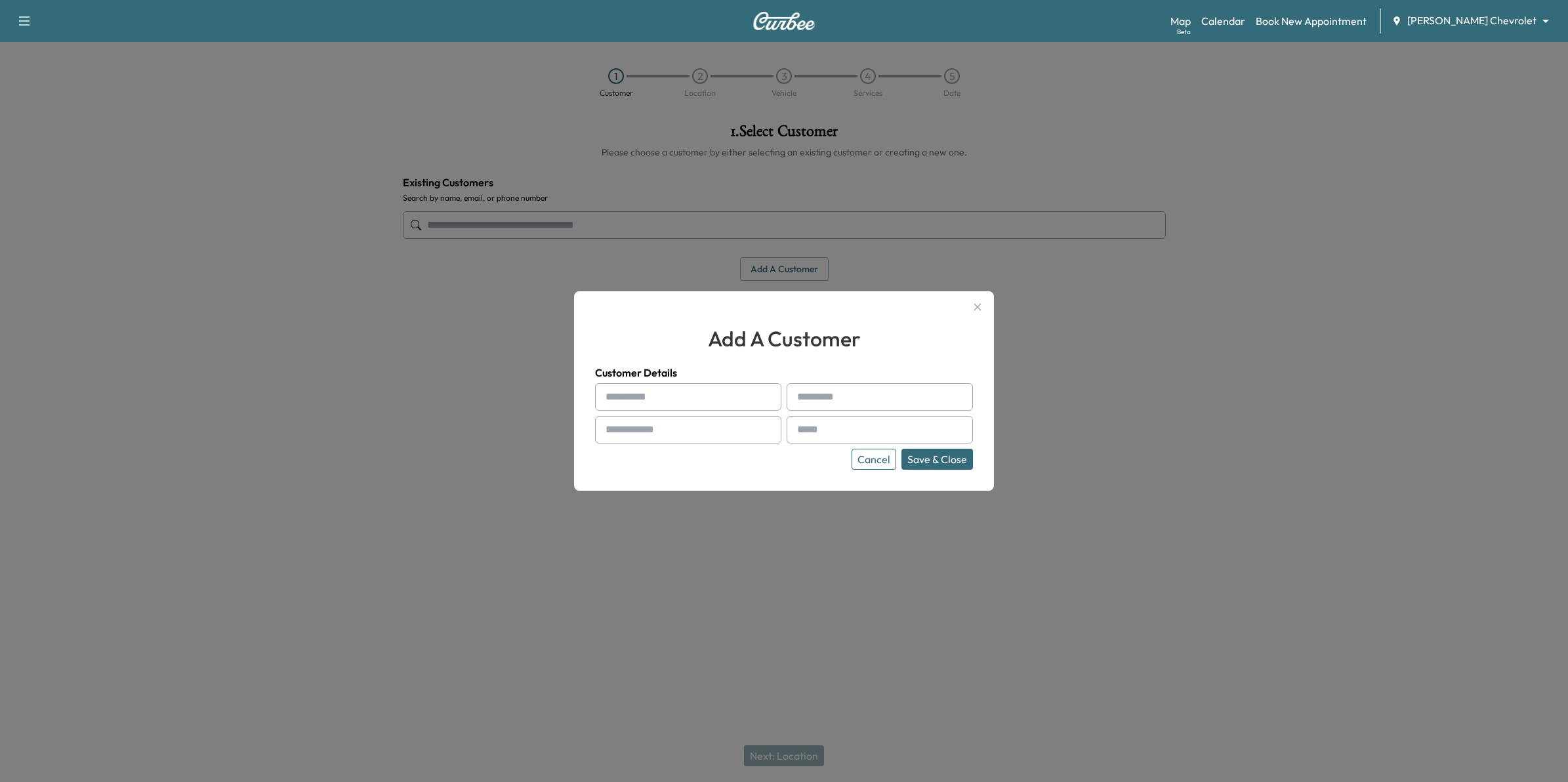
click at [727, 401] on input "text" at bounding box center [688, 397] width 187 height 28
type input "****"
type input "********"
type input "**********"
click at [846, 433] on input "text" at bounding box center [880, 430] width 187 height 28
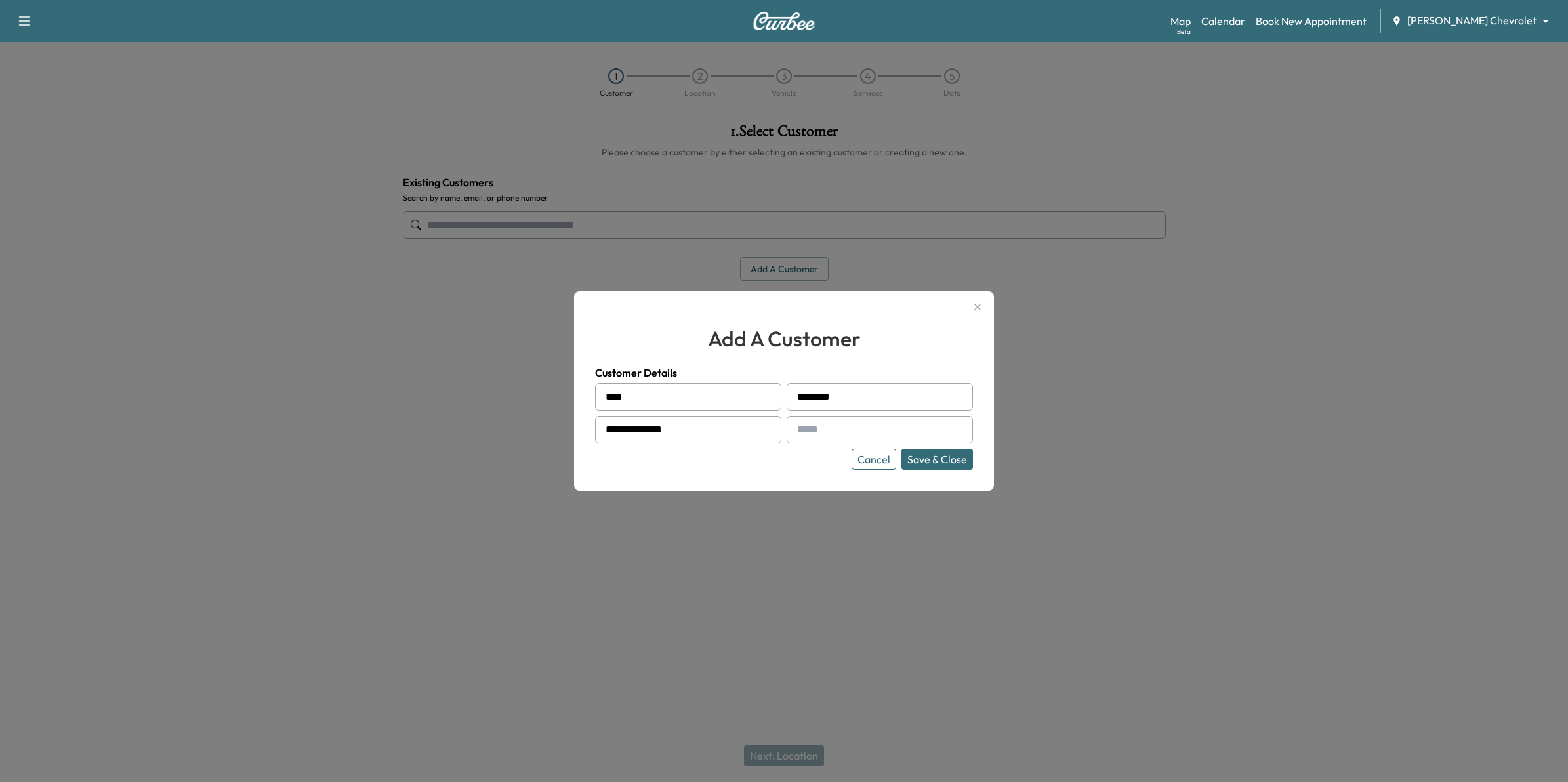
type input "**********"
click at [971, 464] on button "Save & Close" at bounding box center [938, 459] width 72 height 21
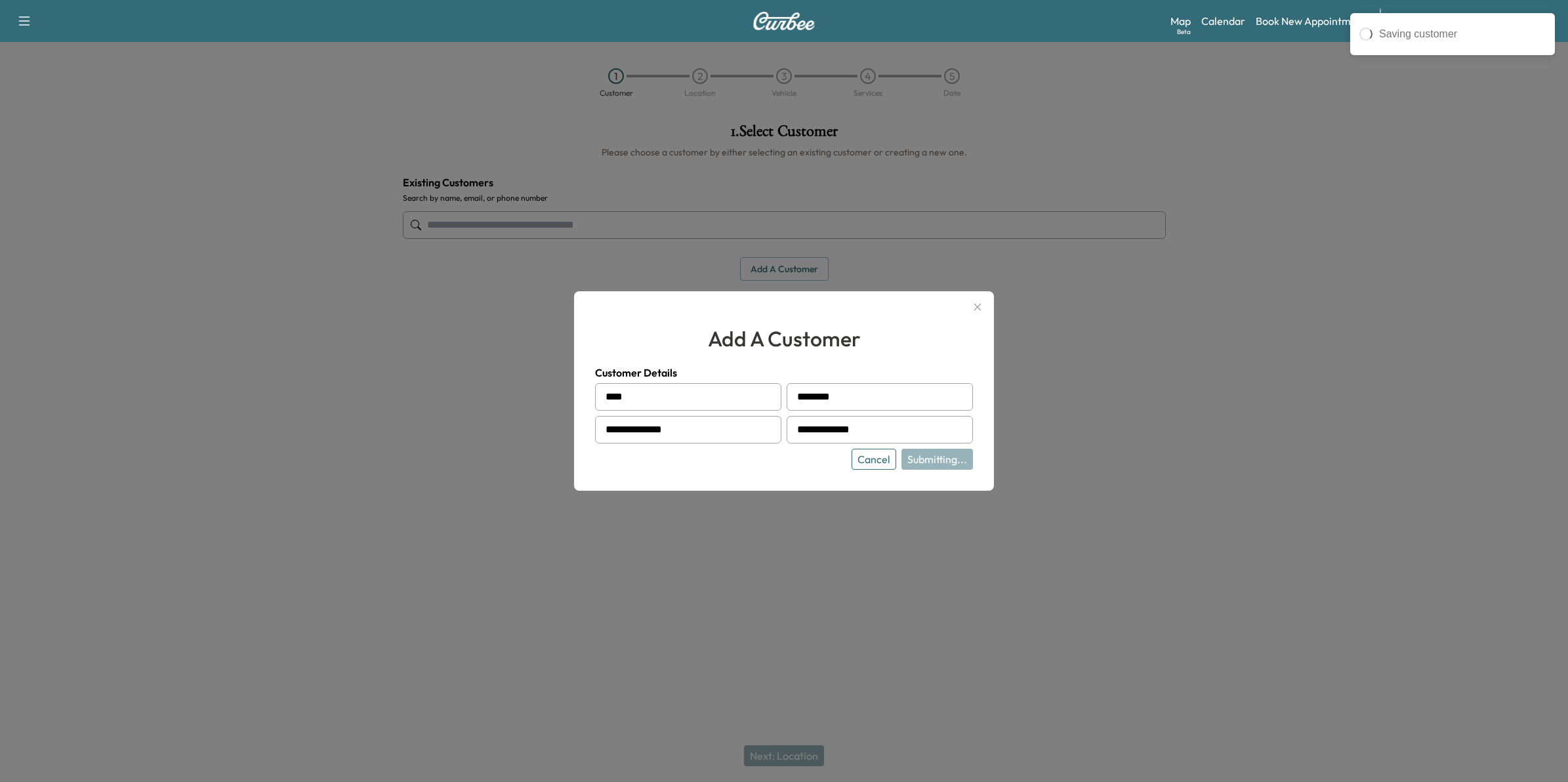
type input "**********"
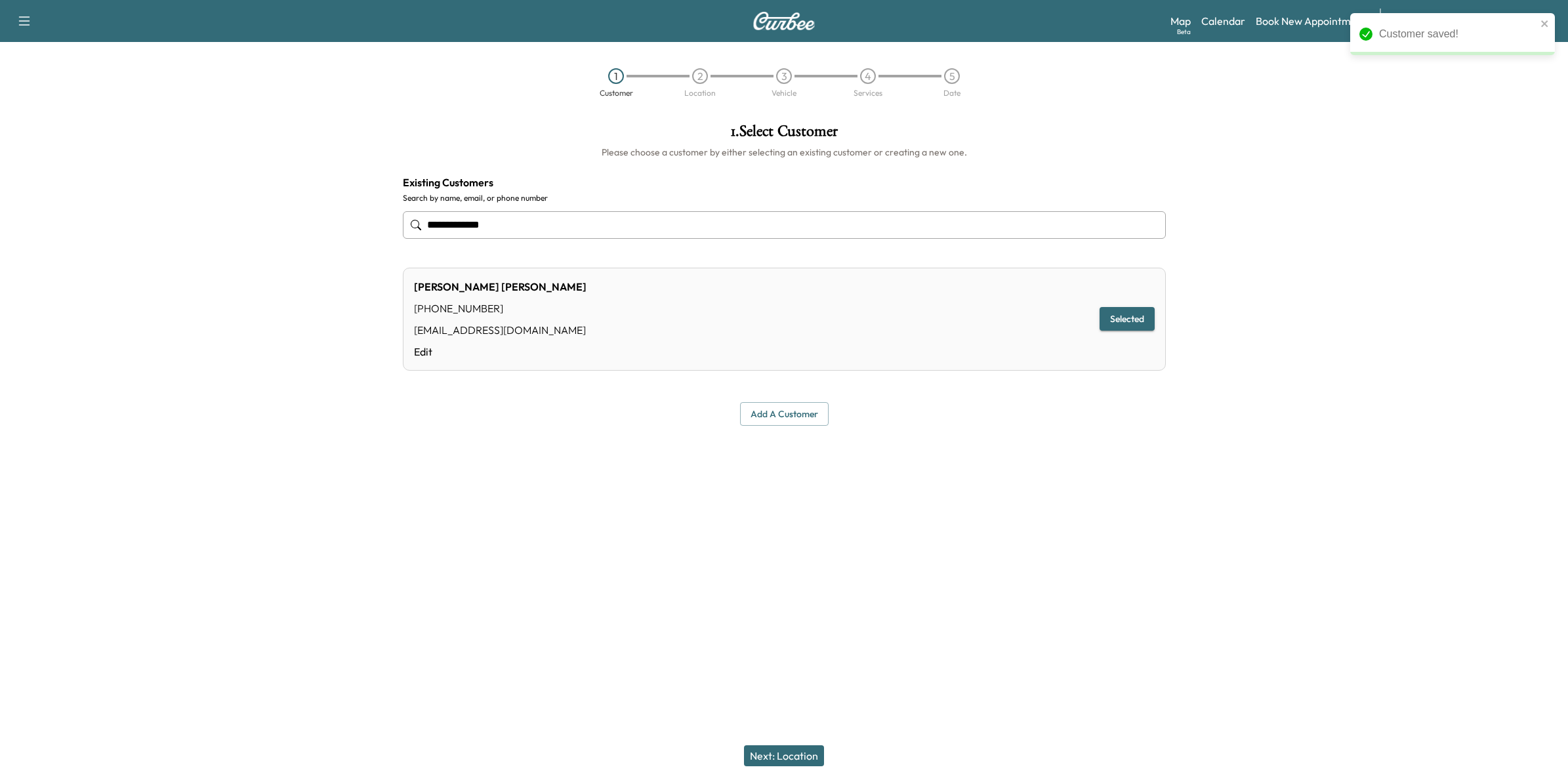
click at [775, 752] on button "Next: Location" at bounding box center [784, 756] width 80 height 21
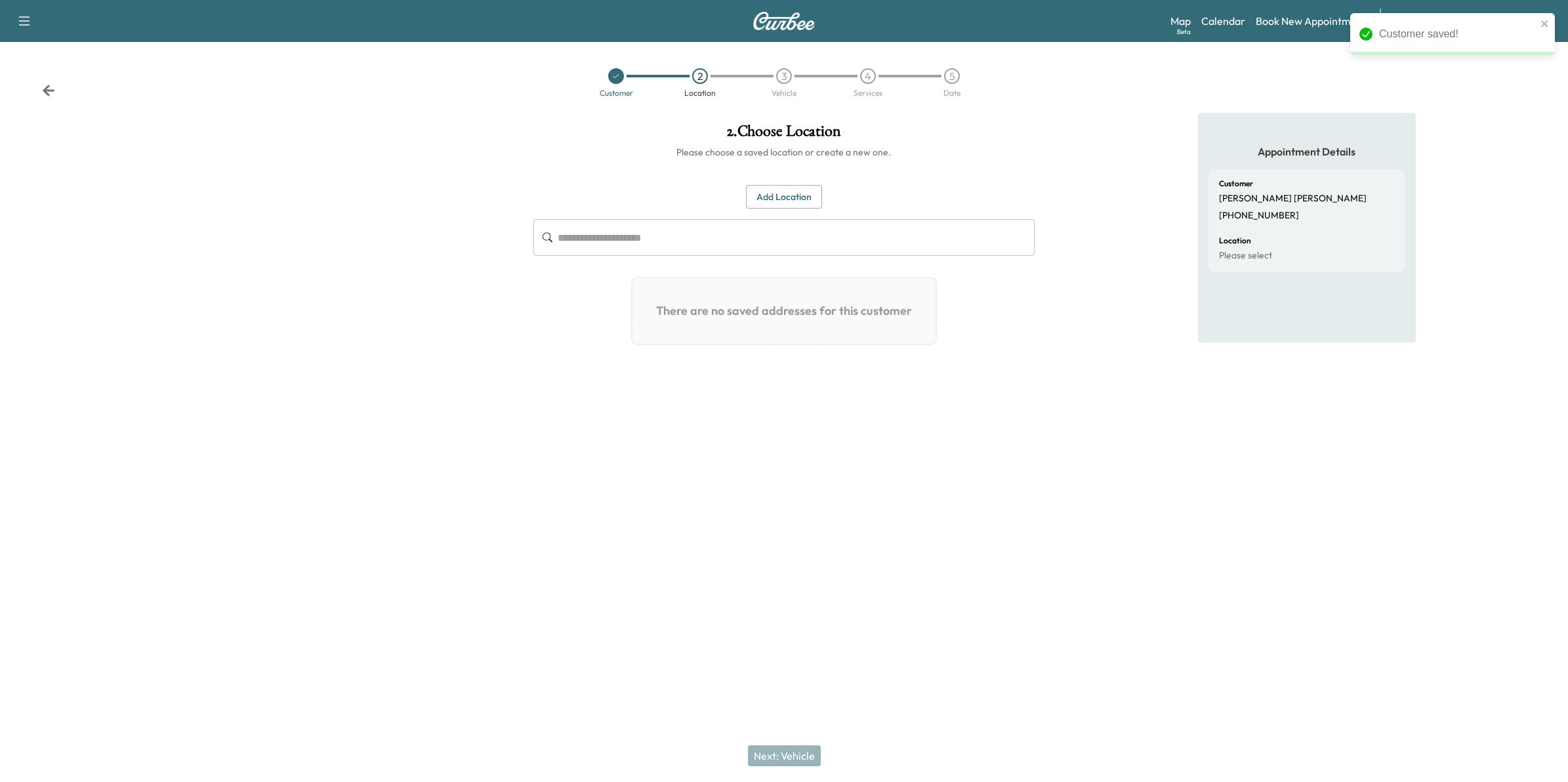
click at [801, 193] on button "Add Location" at bounding box center [784, 197] width 76 height 24
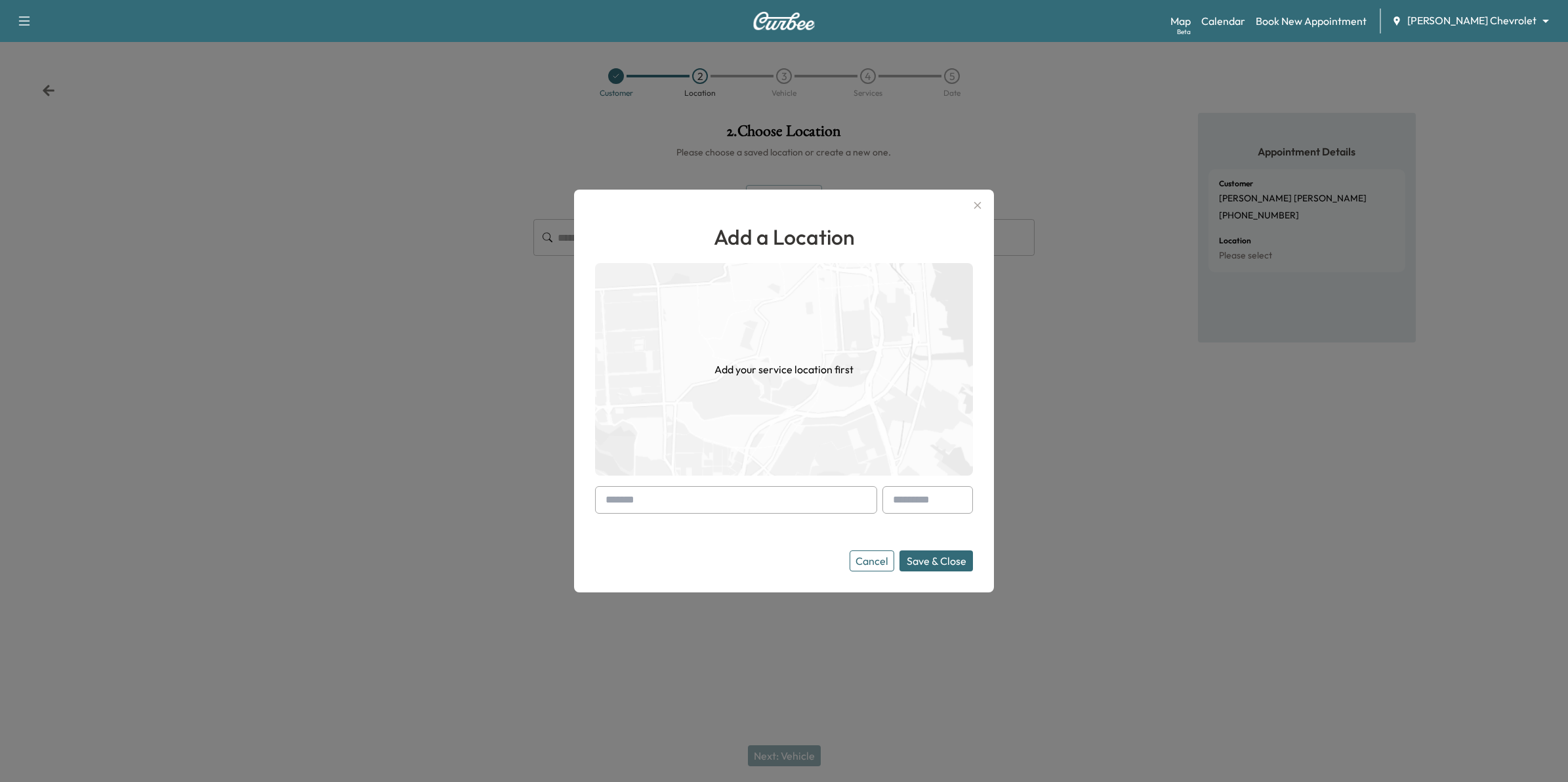
click at [647, 502] on input "text" at bounding box center [736, 500] width 282 height 28
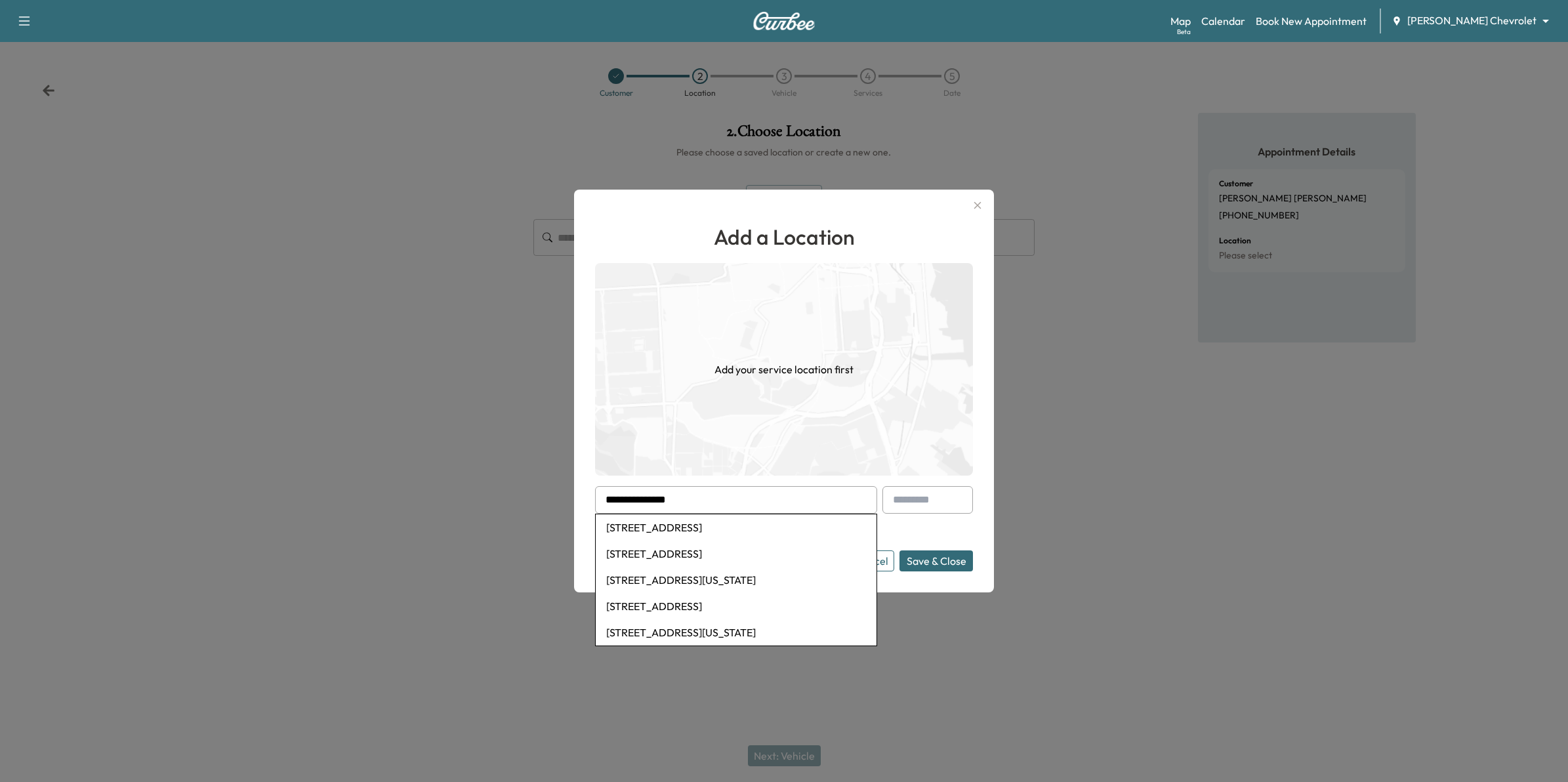
click at [647, 527] on li "[STREET_ADDRESS]" at bounding box center [736, 528] width 280 height 26
type input "**********"
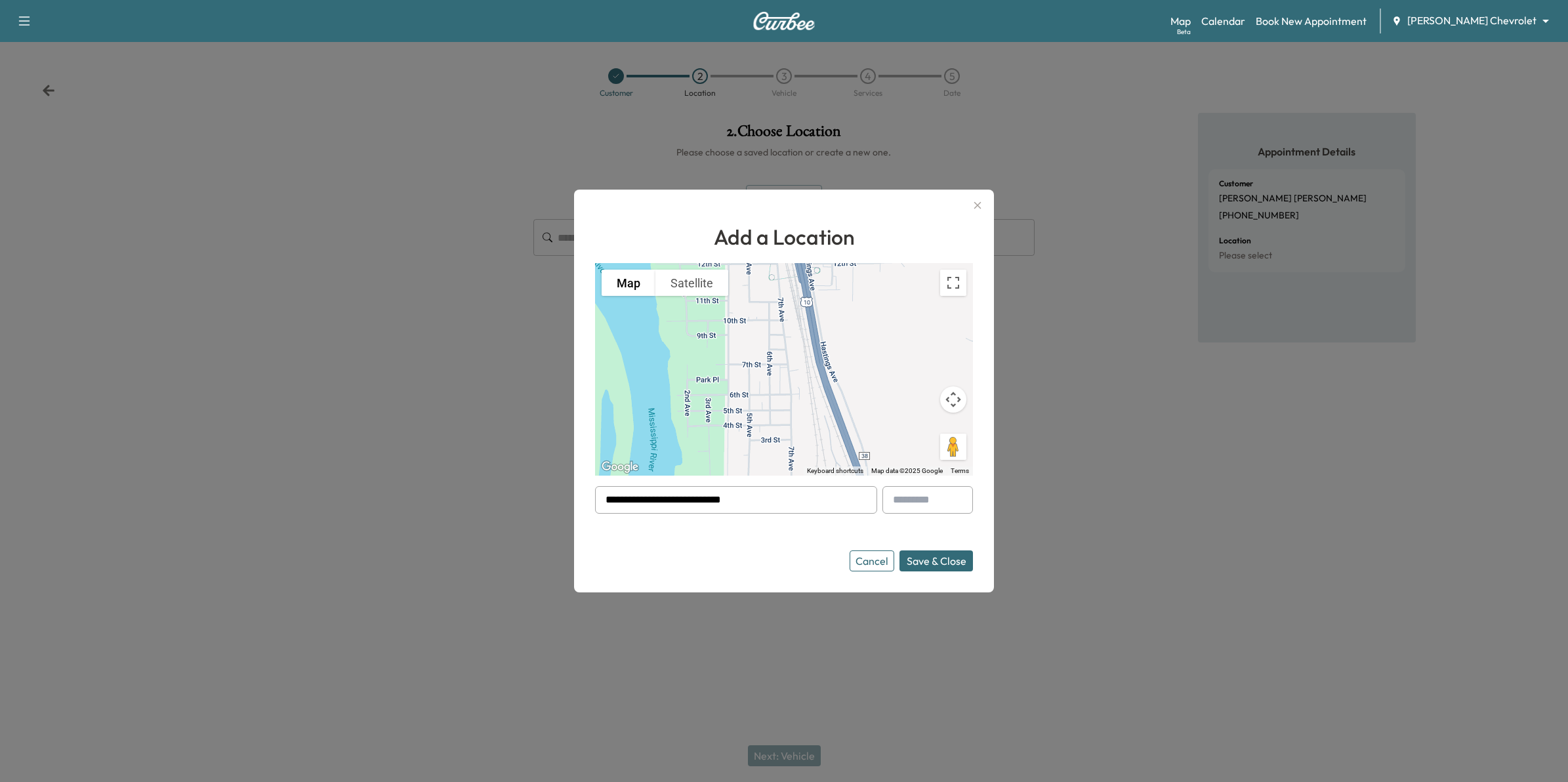
click at [933, 563] on button "Save & Close" at bounding box center [936, 561] width 73 height 21
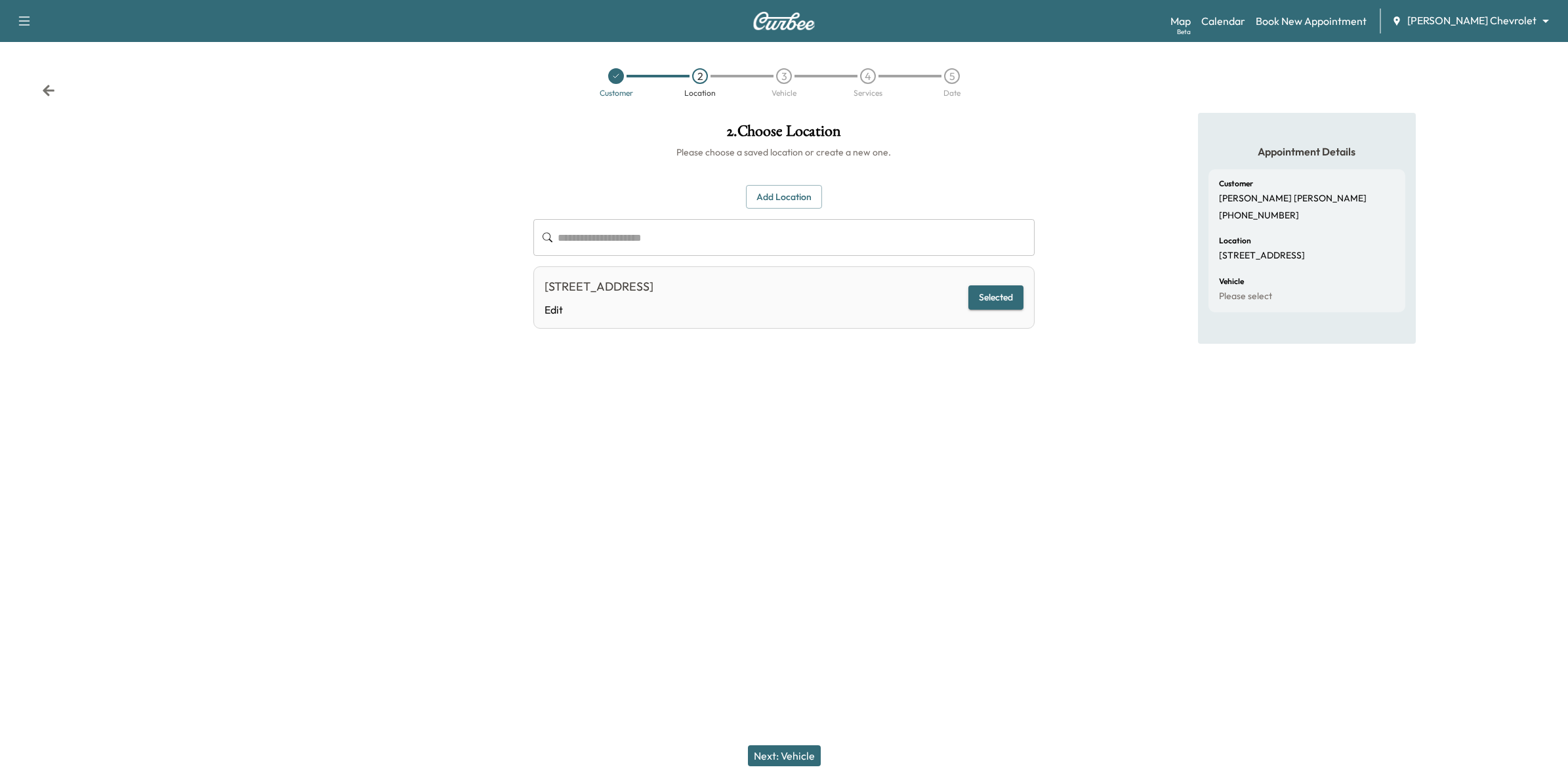
click at [804, 758] on button "Next: Vehicle" at bounding box center [784, 756] width 73 height 21
click at [801, 190] on button "Add a Vehicle" at bounding box center [784, 192] width 77 height 24
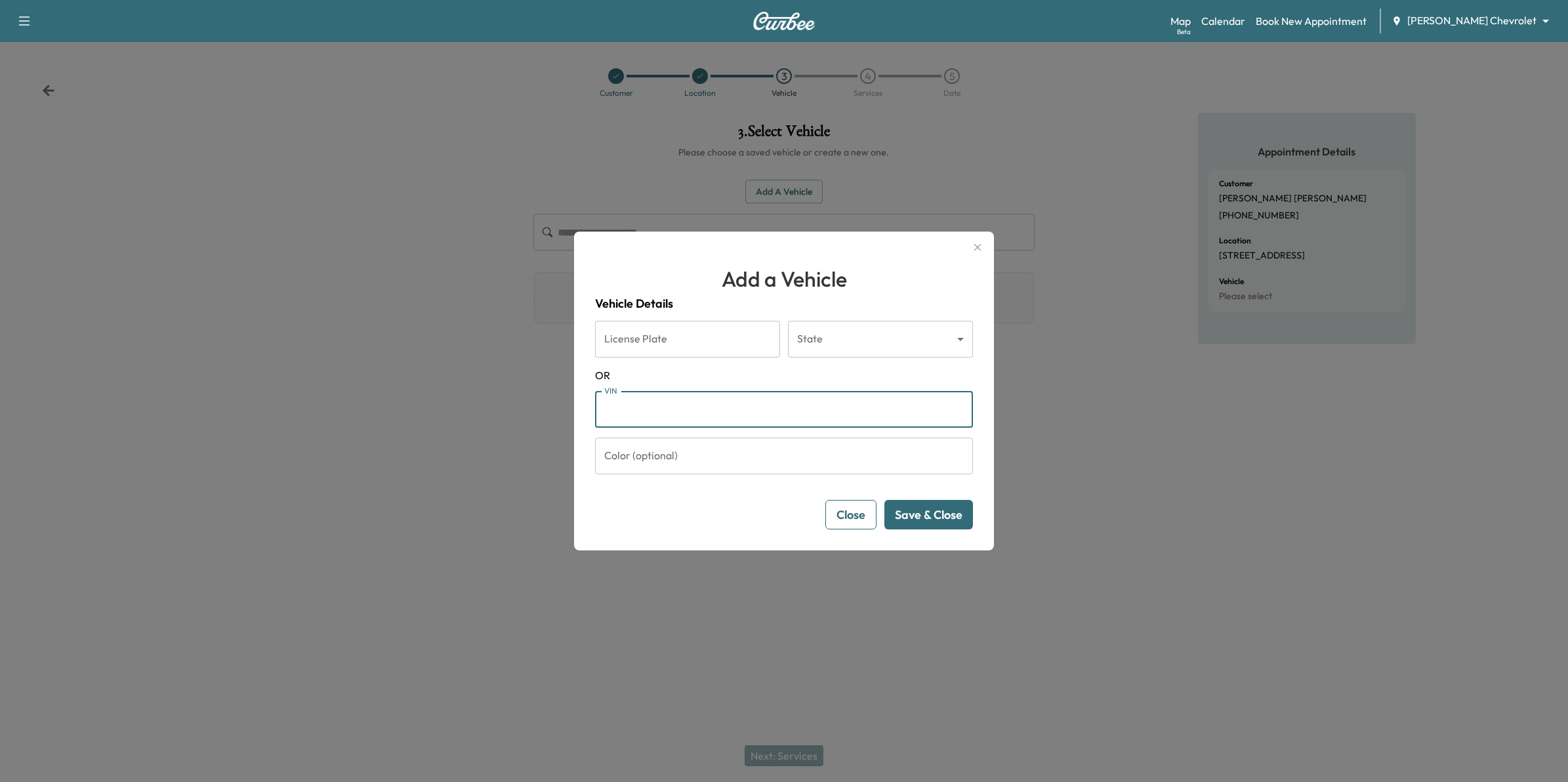
paste input "**********"
type input "**********"
click at [939, 523] on button "Save & Close" at bounding box center [929, 515] width 89 height 29
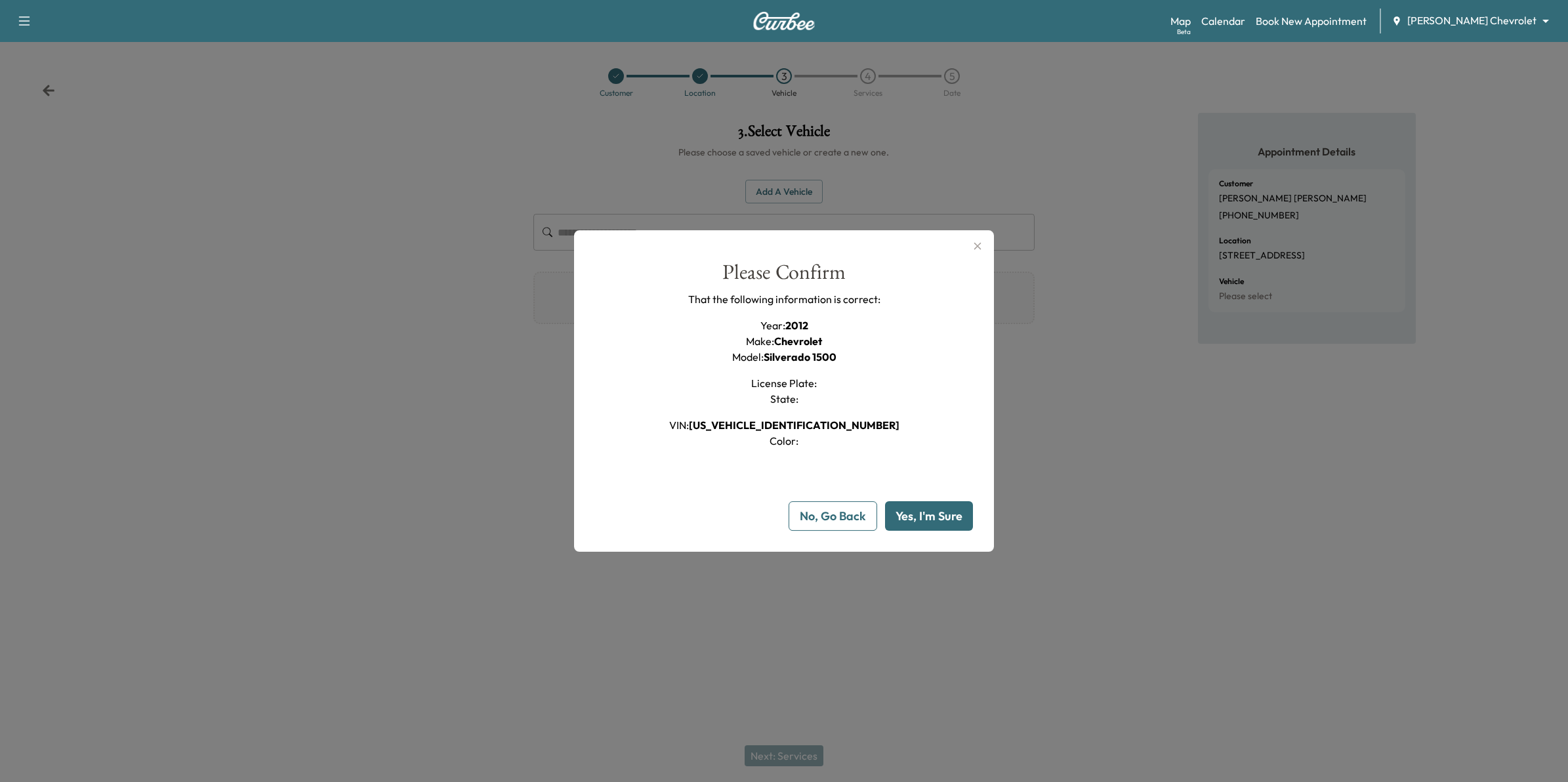
click at [858, 512] on button "No, Go Back" at bounding box center [833, 516] width 89 height 29
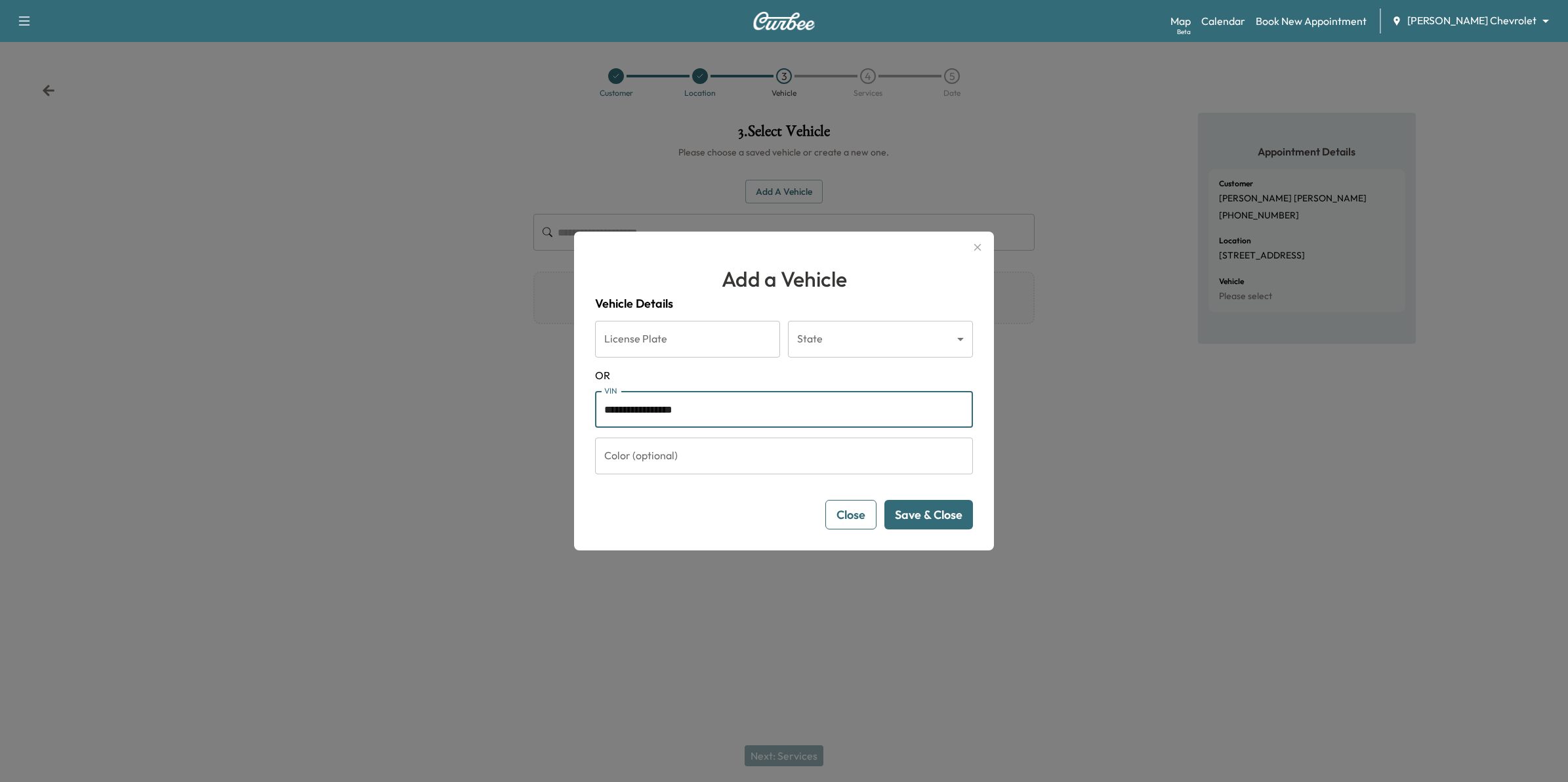
drag, startPoint x: 654, startPoint y: 412, endPoint x: 589, endPoint y: 412, distance: 65.0
click at [589, 412] on div "**********" at bounding box center [784, 391] width 420 height 319
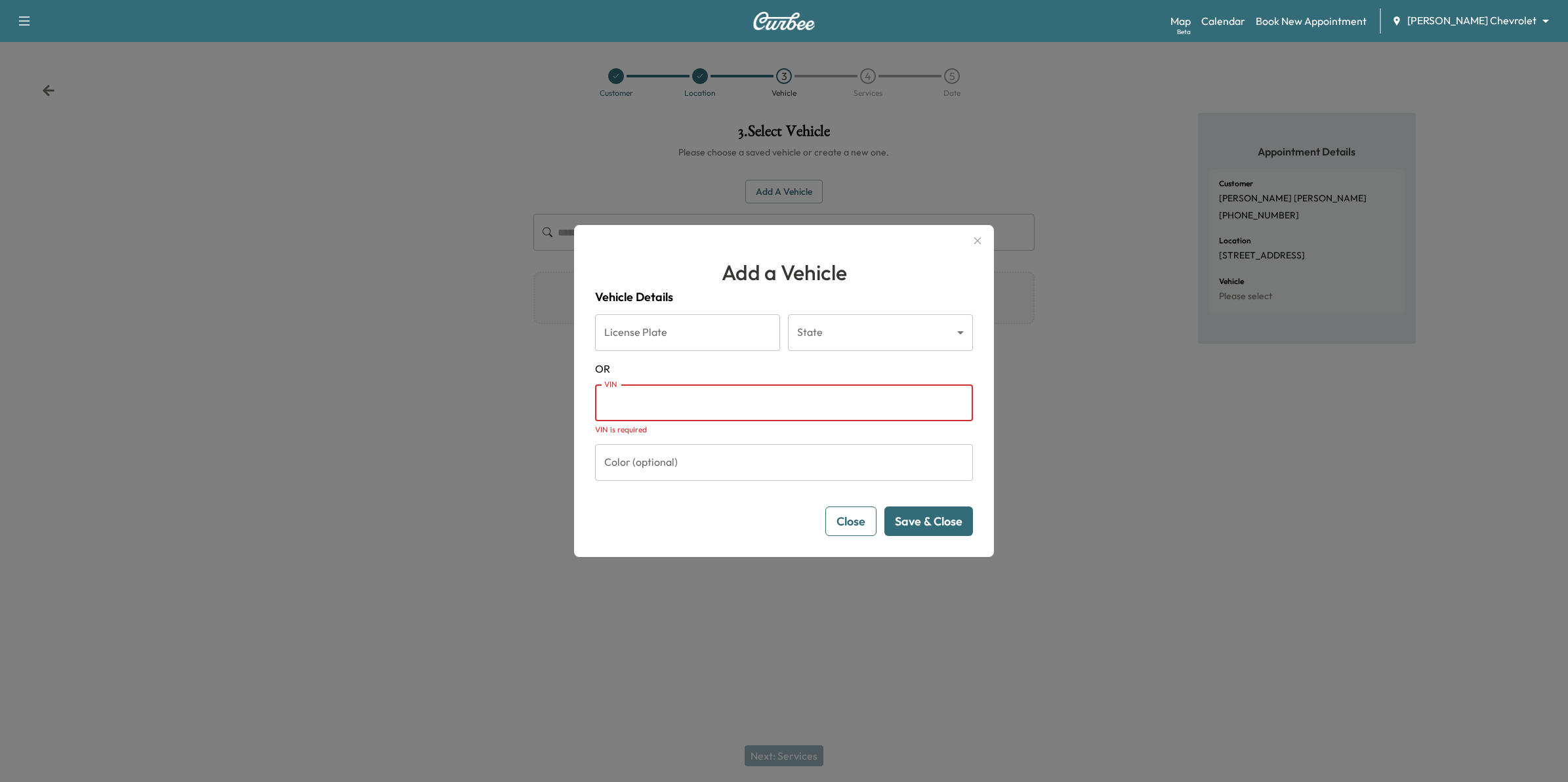
paste input "**********"
type input "**********"
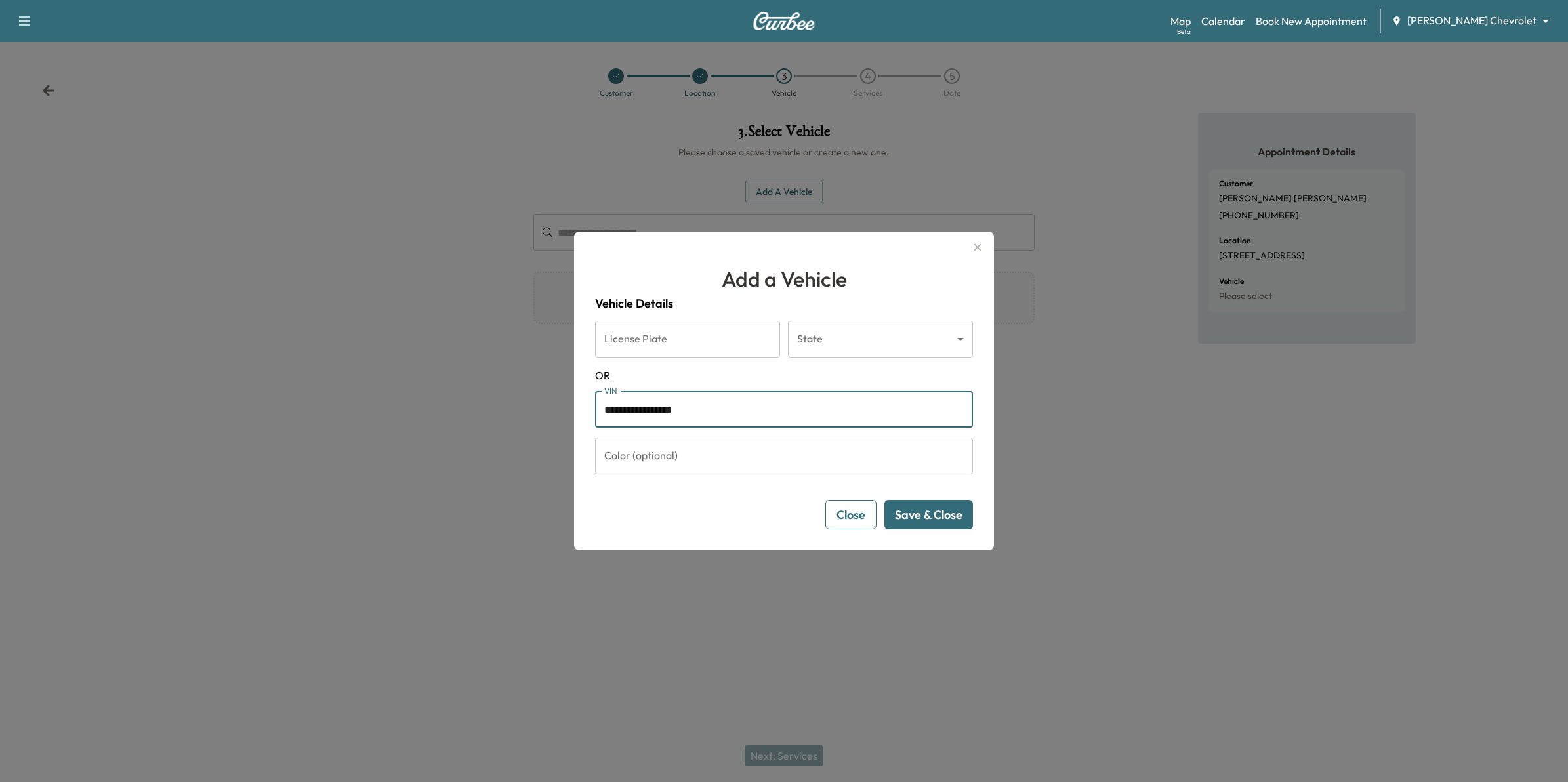
click at [911, 512] on button "Save & Close" at bounding box center [929, 515] width 89 height 29
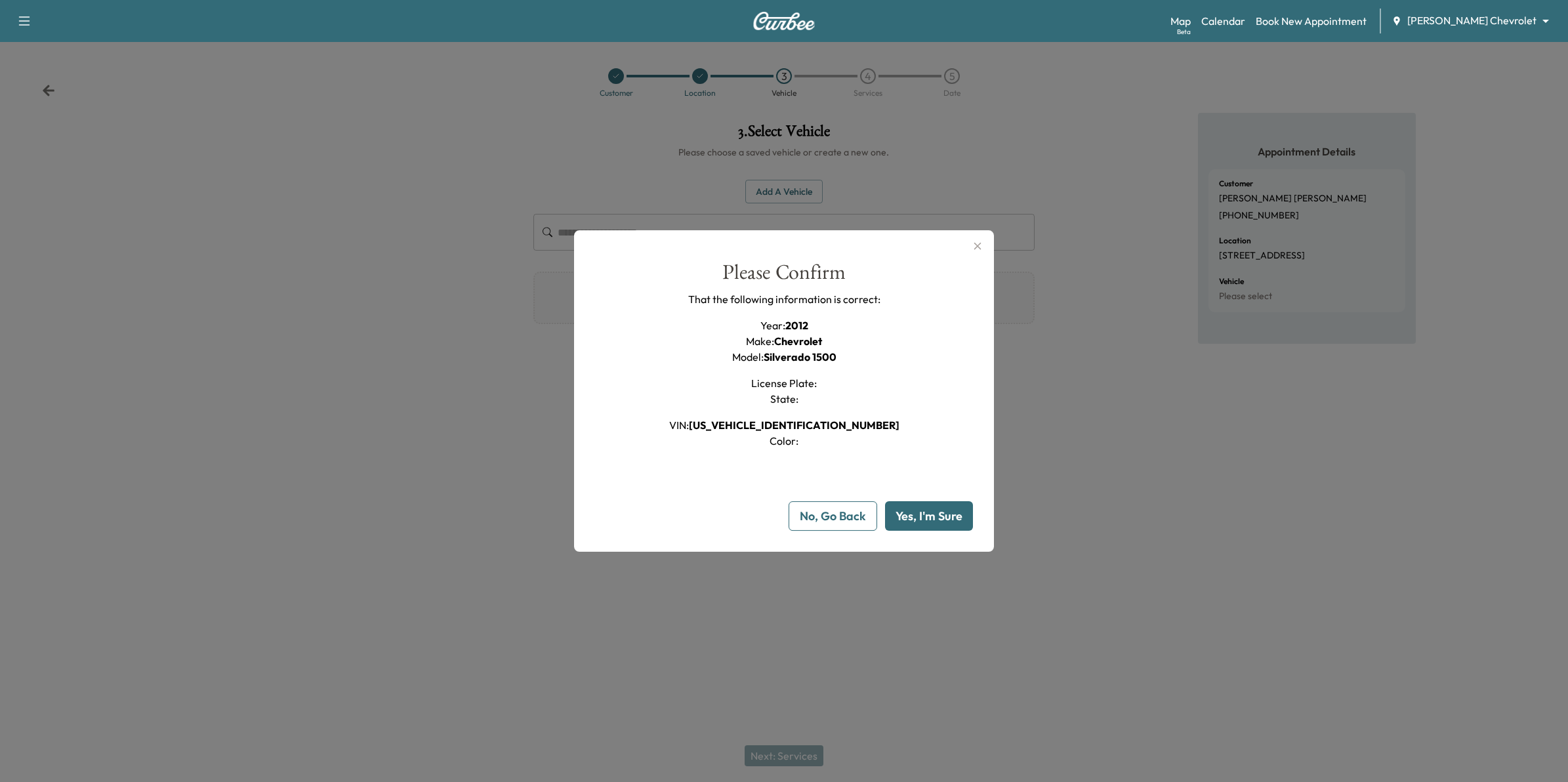
click at [948, 515] on button "Yes, I'm Sure" at bounding box center [930, 516] width 88 height 29
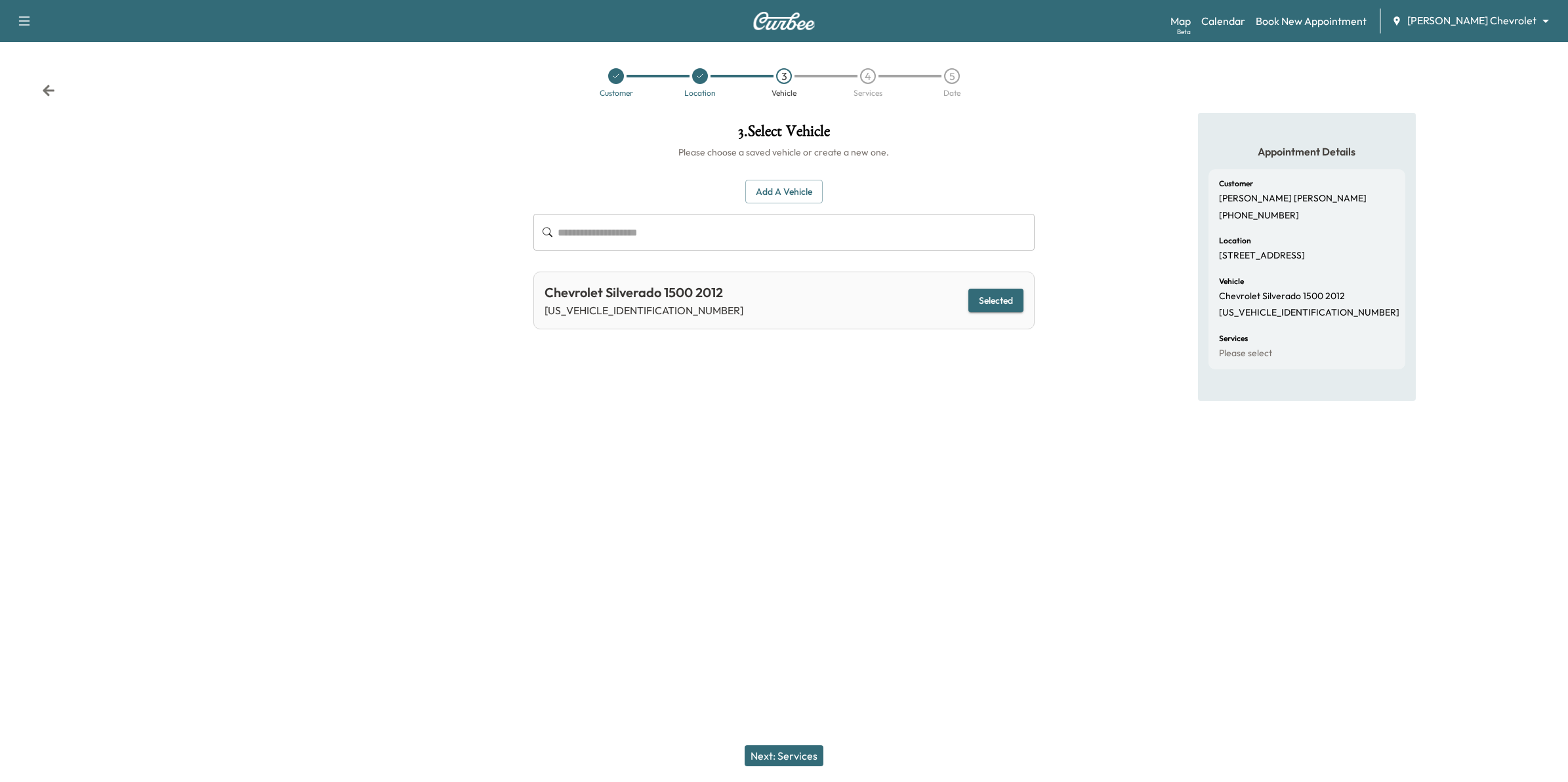
click at [795, 753] on button "Next: Services" at bounding box center [784, 756] width 79 height 21
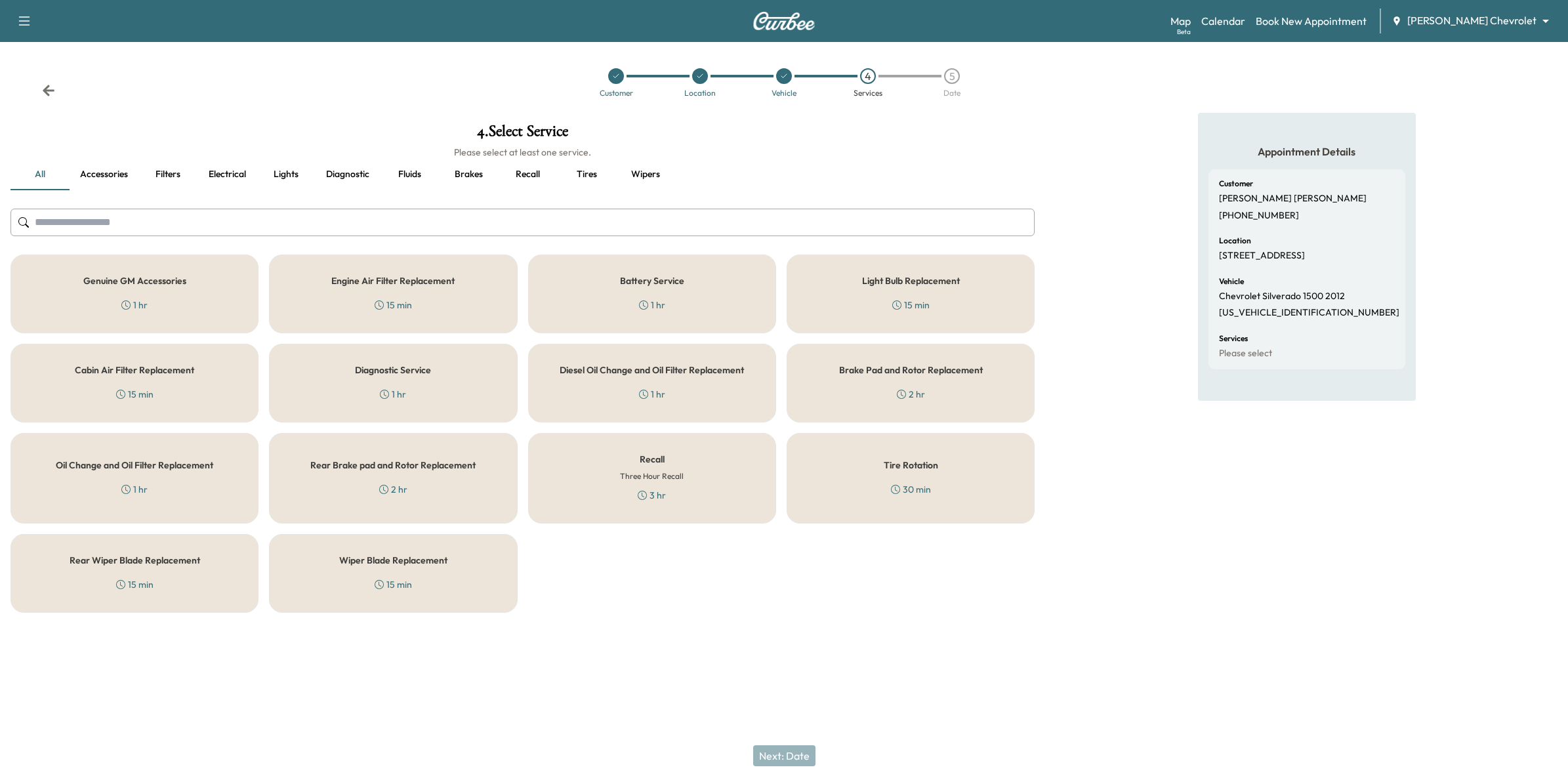
click at [669, 487] on div "Recall Three Hour Recall 3 hr" at bounding box center [652, 478] width 248 height 91
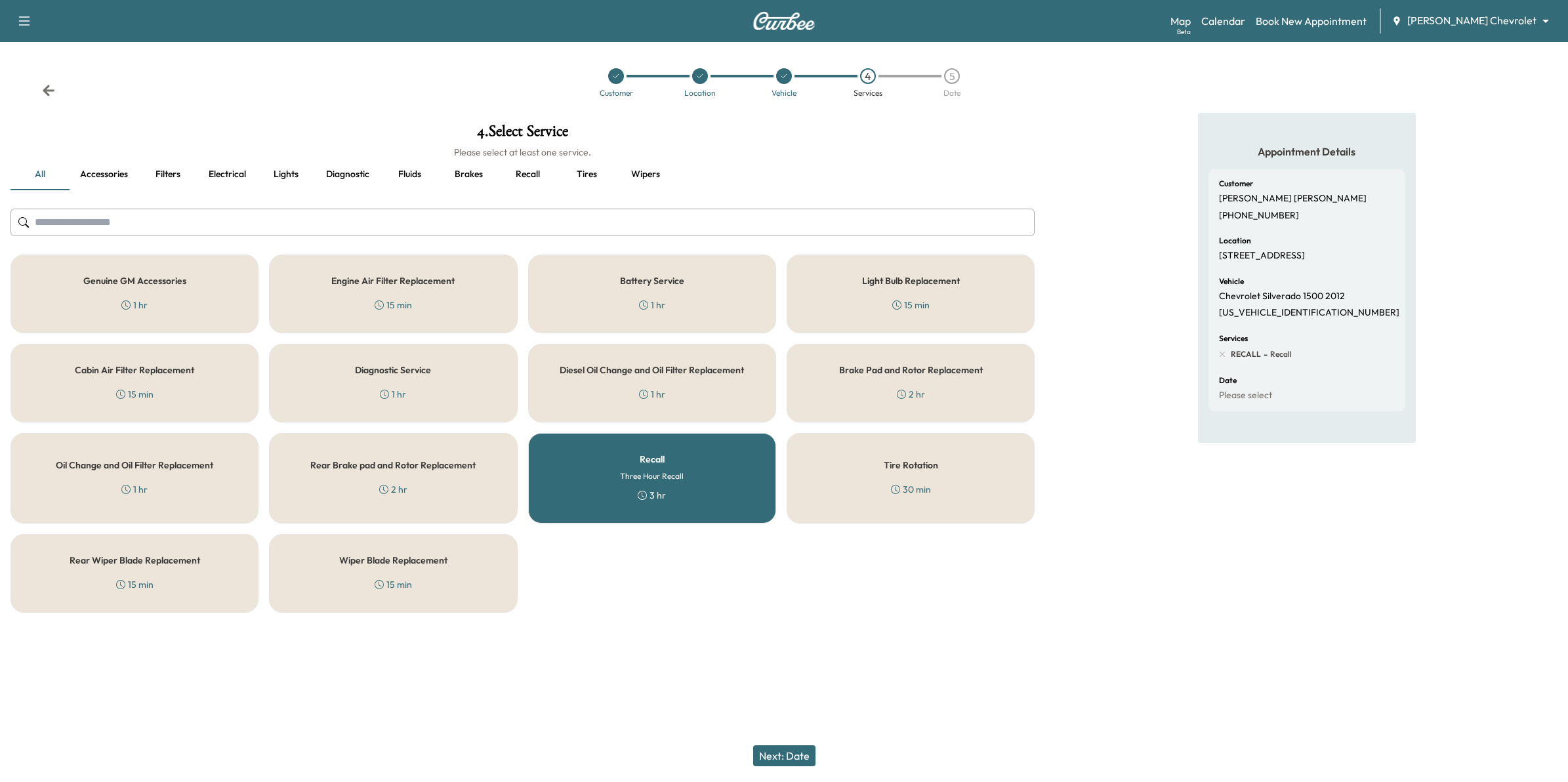
click at [795, 751] on button "Next: Date" at bounding box center [784, 756] width 62 height 21
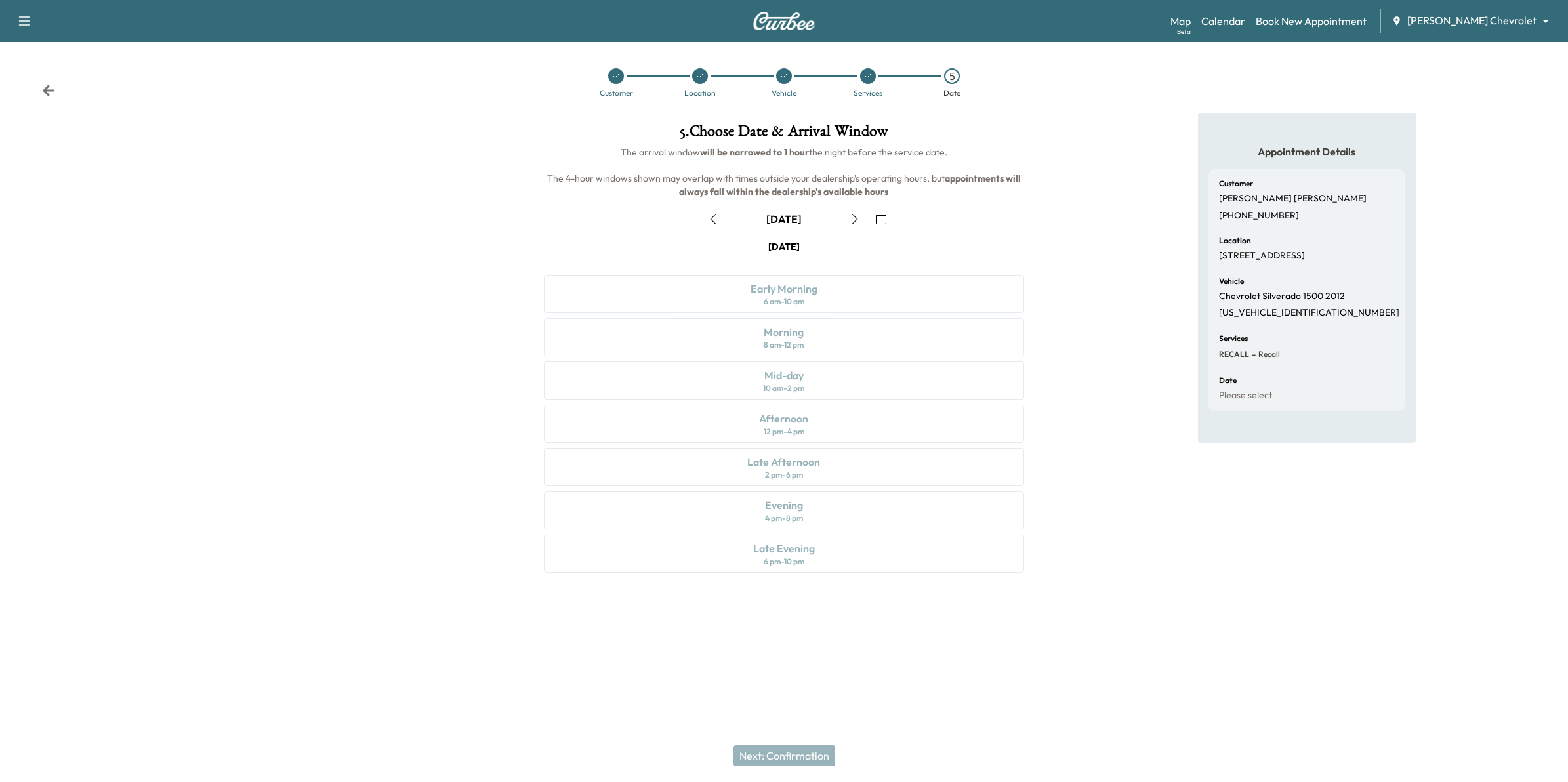
click at [887, 219] on button "button" at bounding box center [881, 219] width 22 height 21
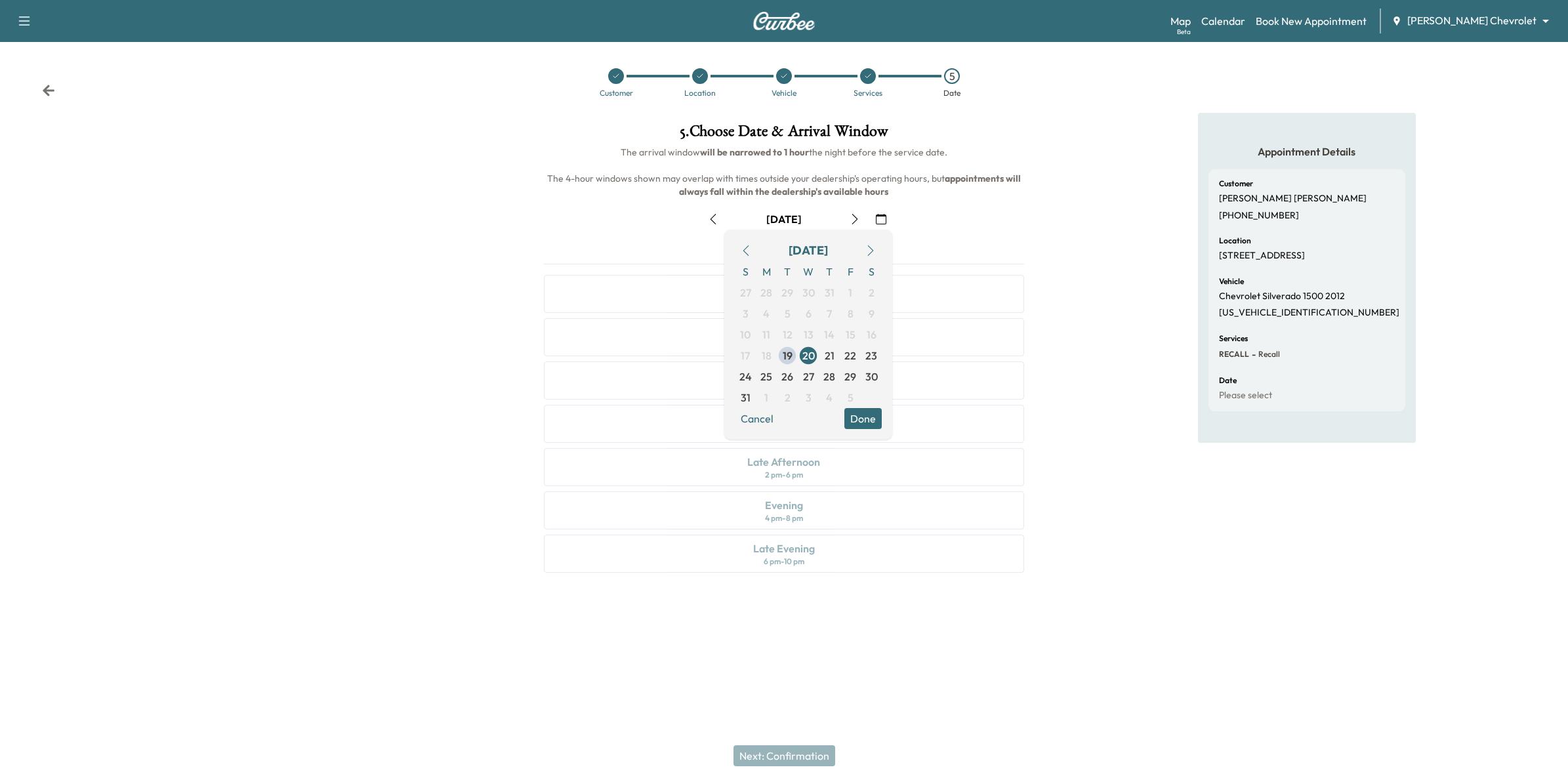
click at [869, 244] on button "button" at bounding box center [870, 251] width 22 height 21
click at [814, 293] on span "3" at bounding box center [809, 293] width 21 height 21
click at [868, 398] on button "Done" at bounding box center [864, 398] width 38 height 21
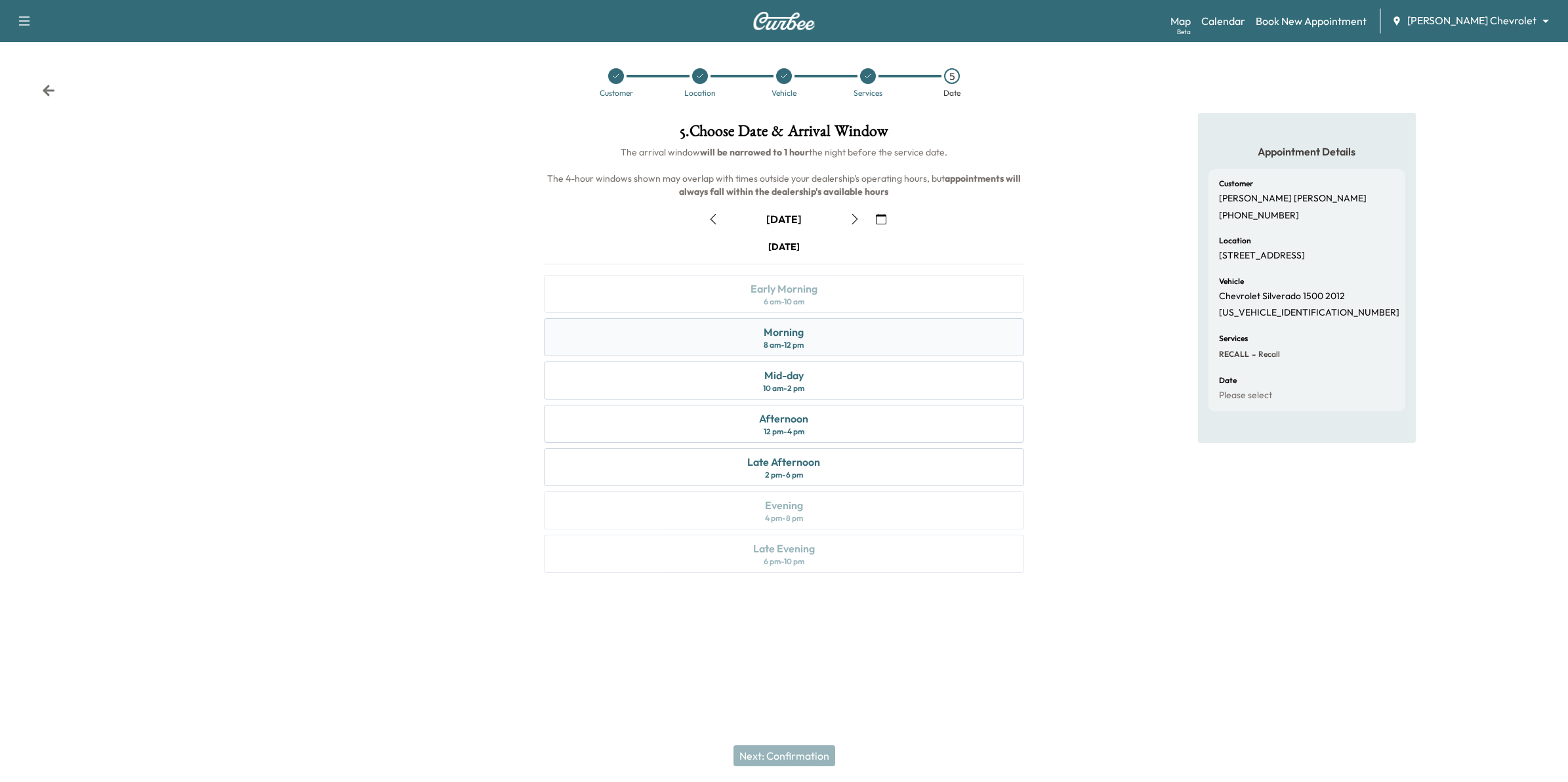
click at [850, 334] on div "Morning 8 am - 12 pm" at bounding box center [784, 337] width 481 height 38
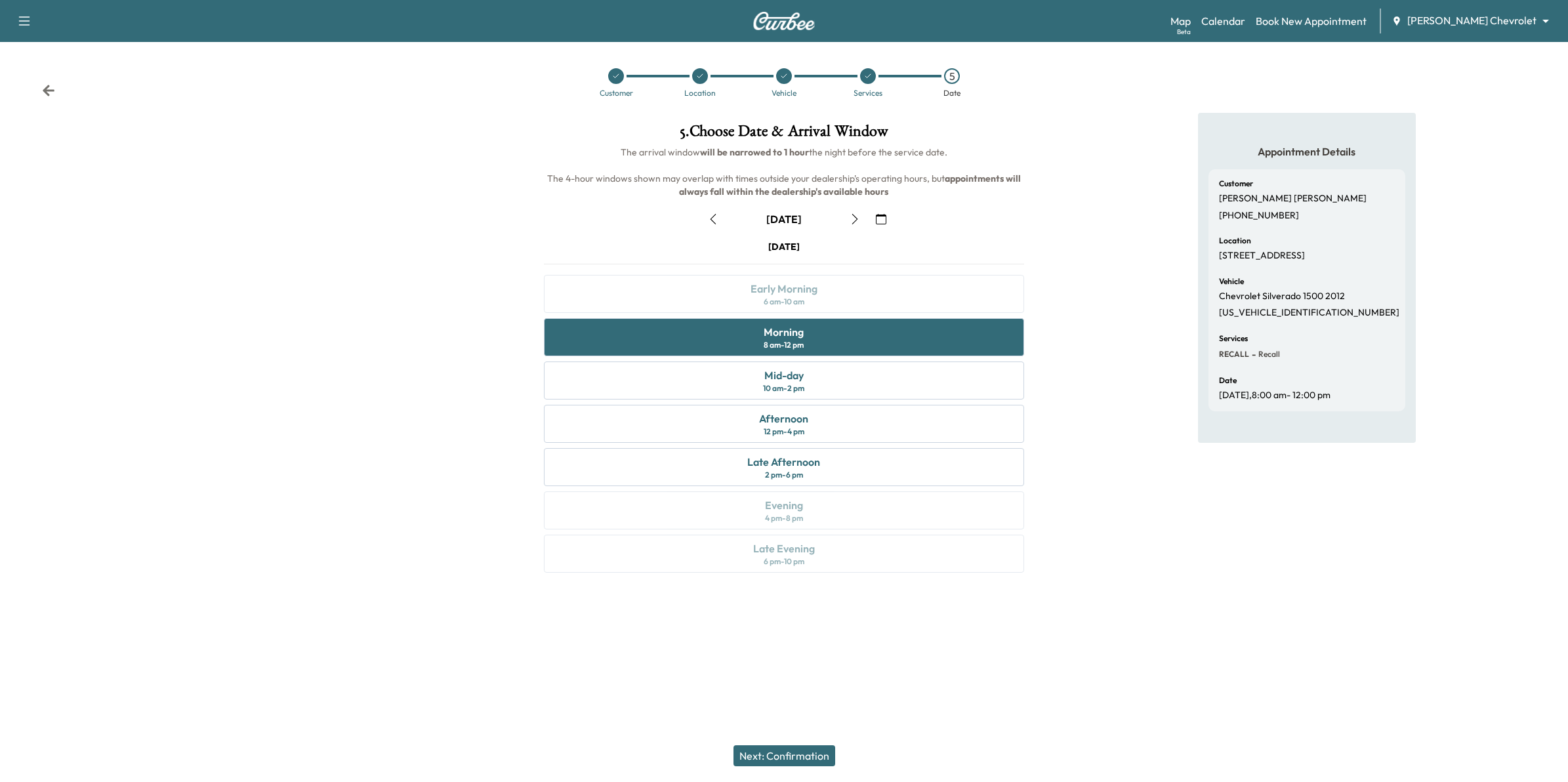
click at [798, 754] on button "Next: Confirmation" at bounding box center [784, 756] width 102 height 21
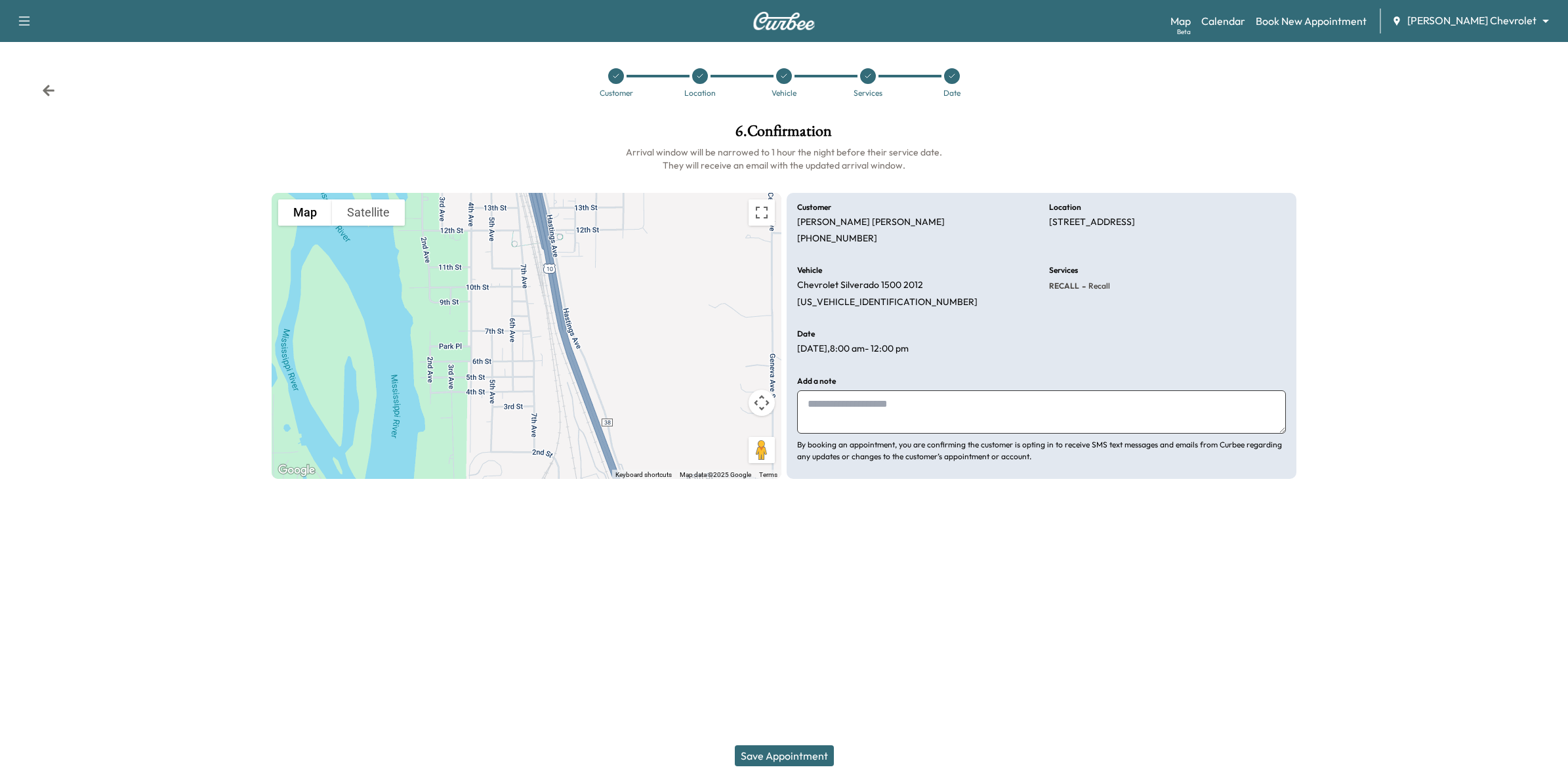
click at [808, 758] on button "Save Appointment" at bounding box center [784, 756] width 99 height 21
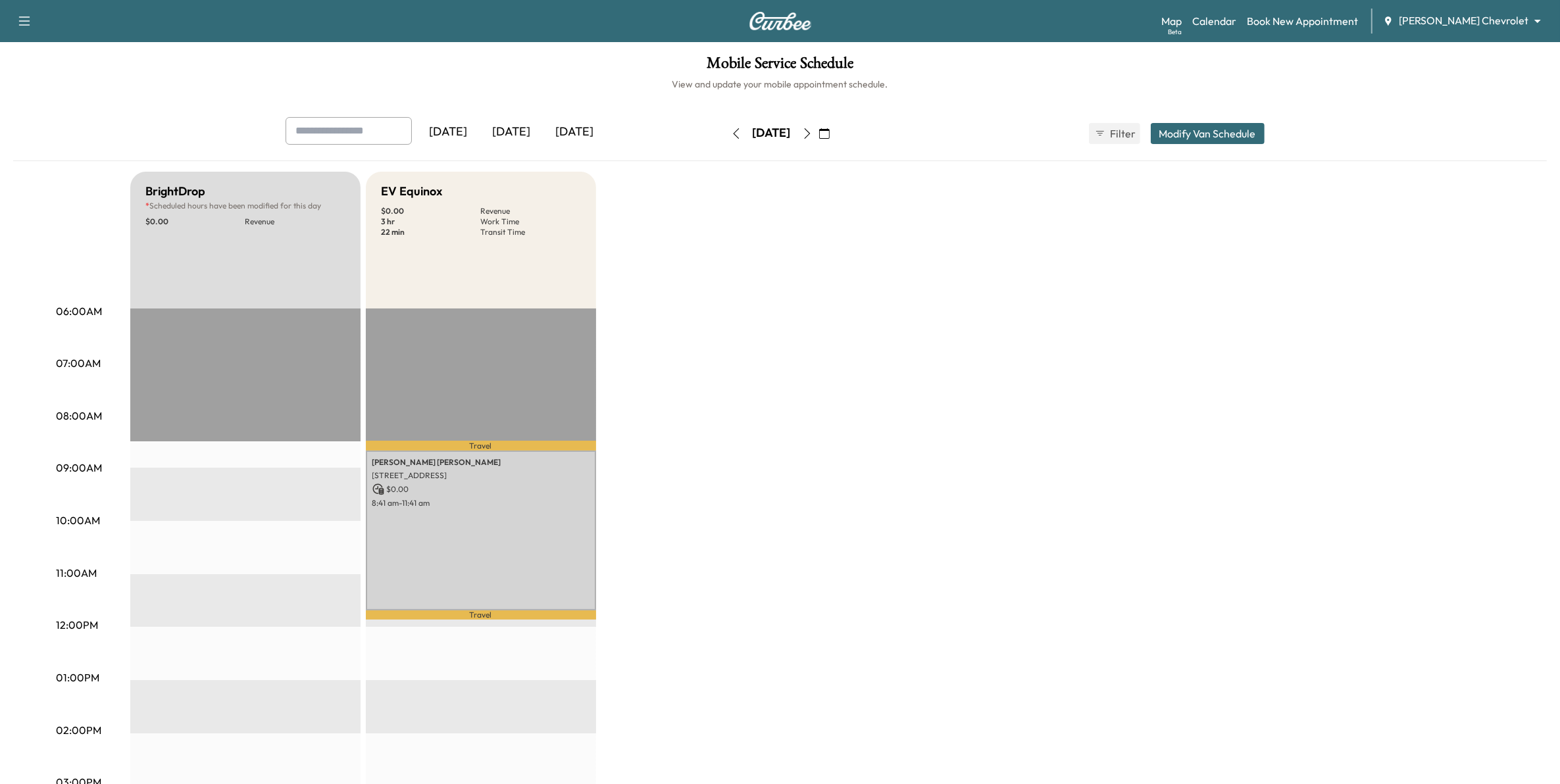
click at [813, 137] on icon "button" at bounding box center [807, 133] width 11 height 11
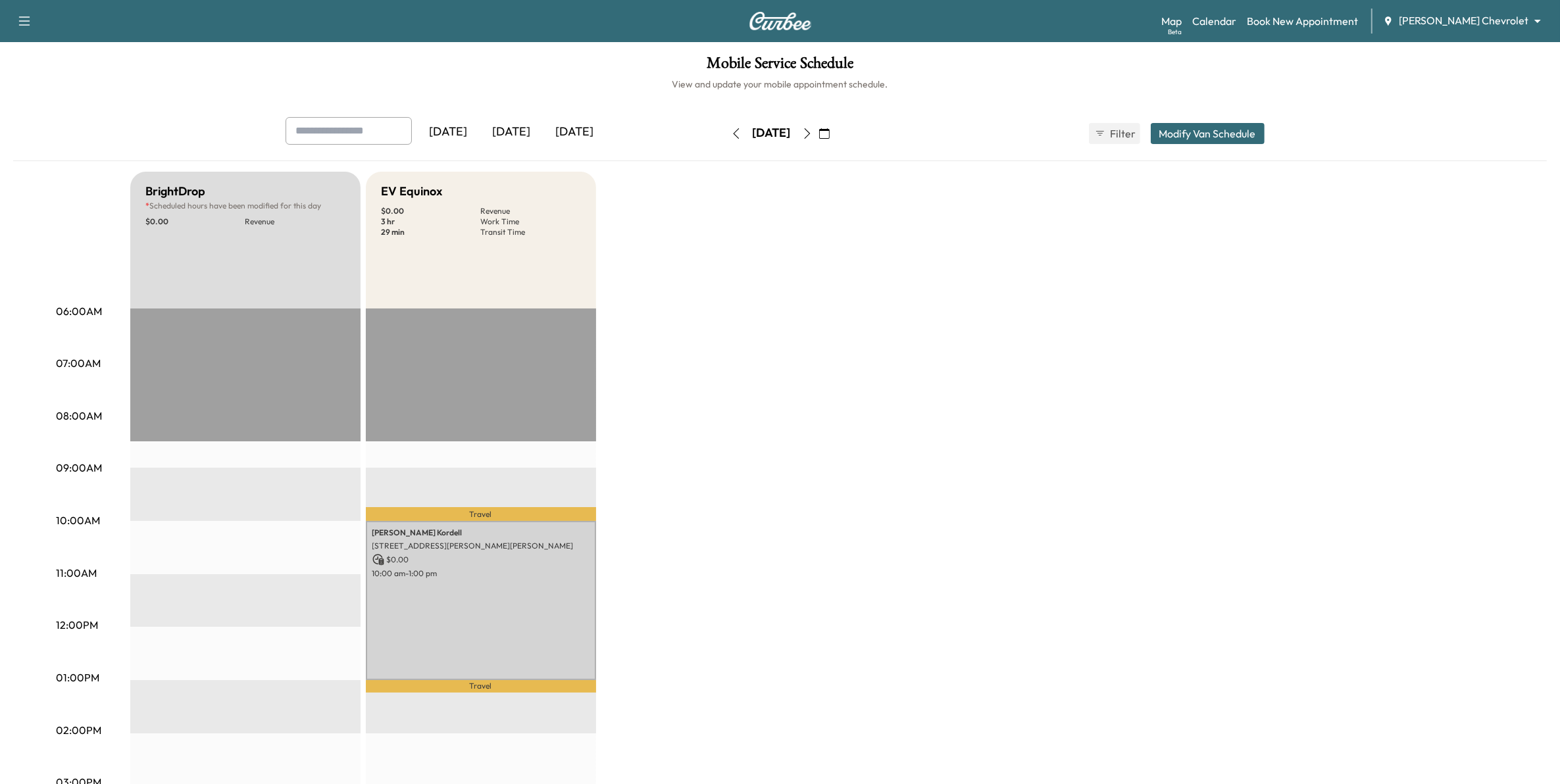
click at [731, 137] on icon "button" at bounding box center [736, 133] width 11 height 11
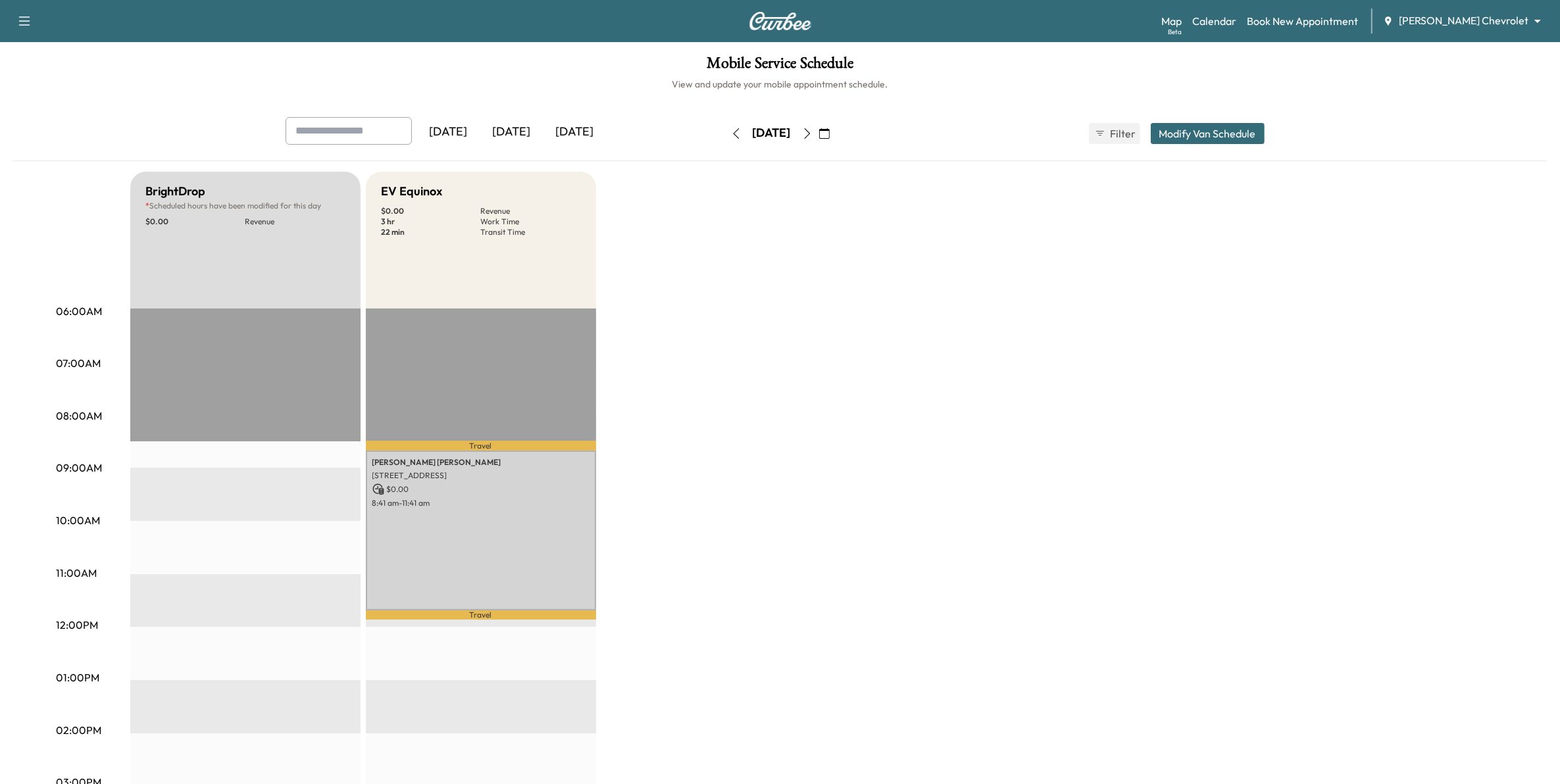
click at [733, 135] on icon "button" at bounding box center [735, 133] width 6 height 11
click at [731, 135] on icon "button" at bounding box center [736, 133] width 11 height 11
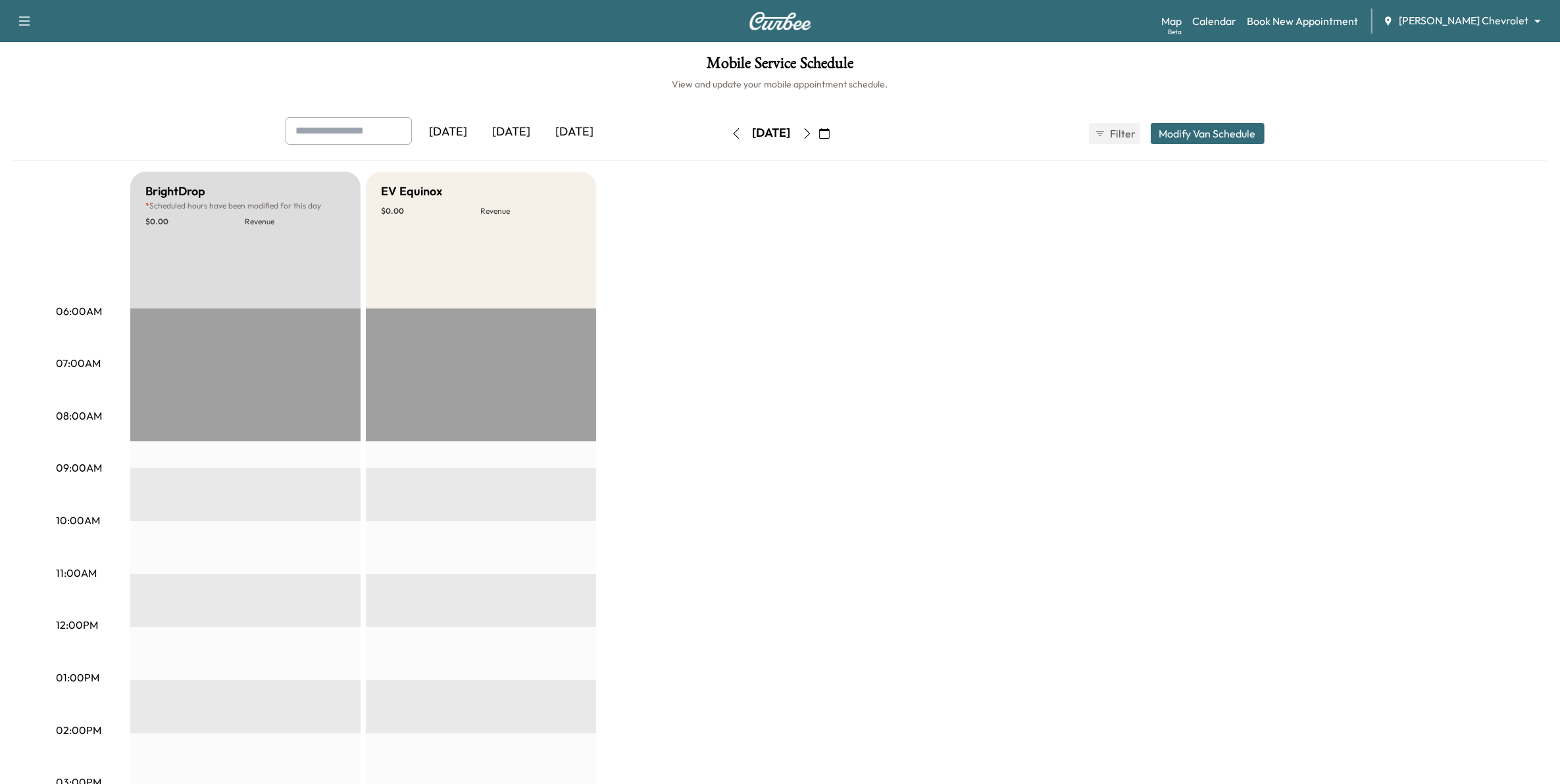
click at [813, 136] on icon "button" at bounding box center [807, 133] width 11 height 11
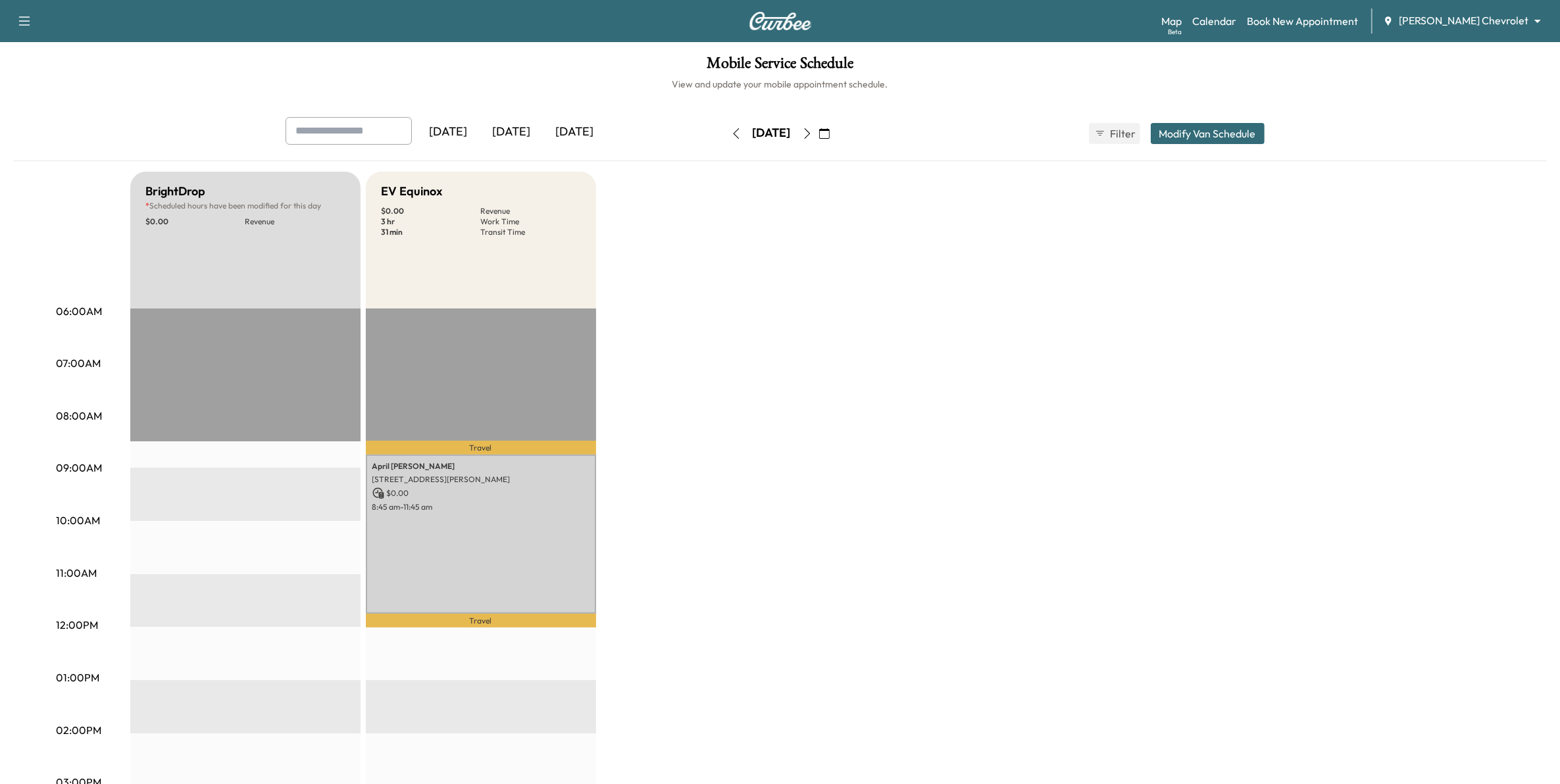
click at [813, 136] on icon "button" at bounding box center [807, 133] width 11 height 11
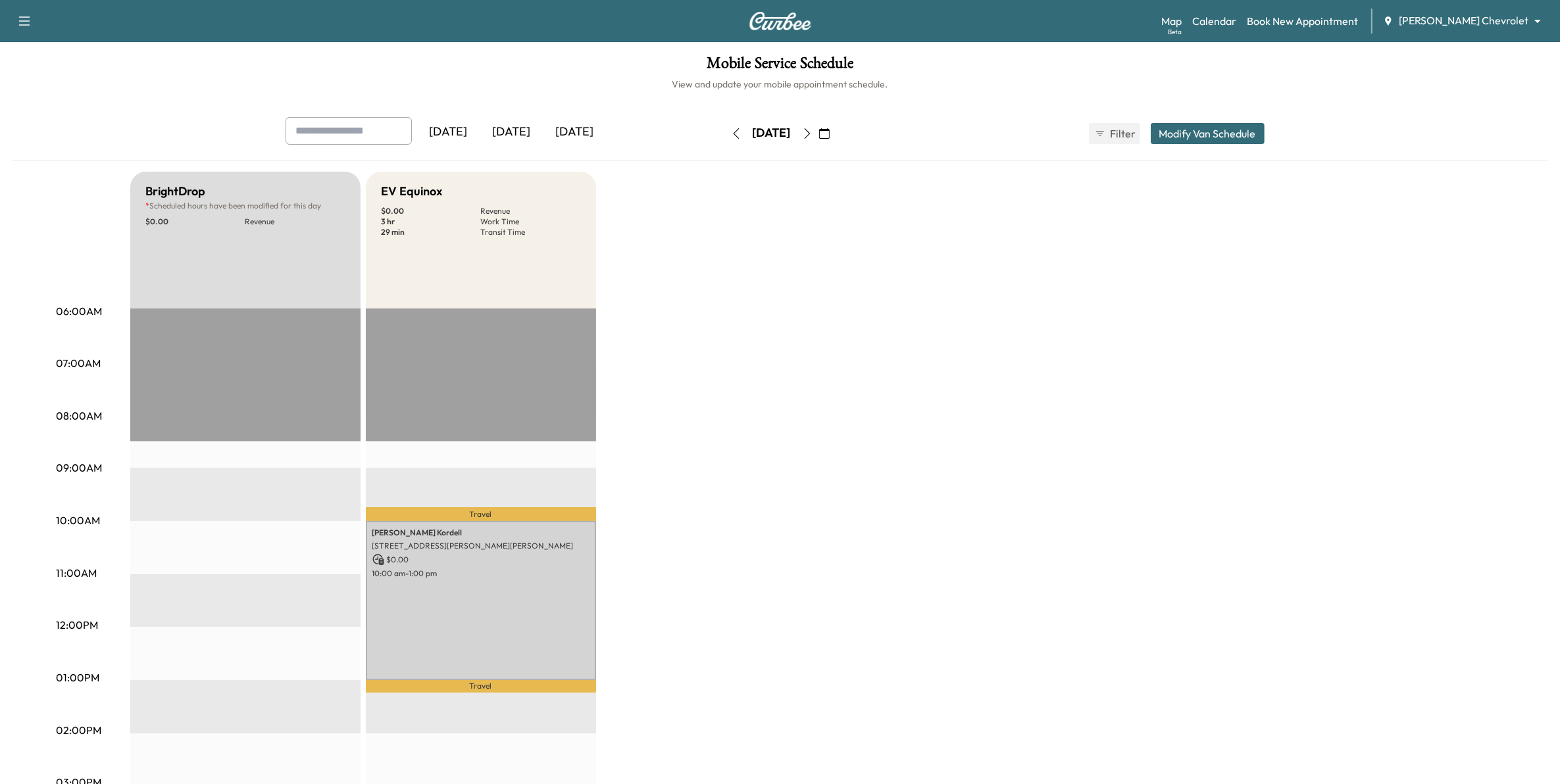
click at [830, 137] on icon "button" at bounding box center [824, 133] width 11 height 11
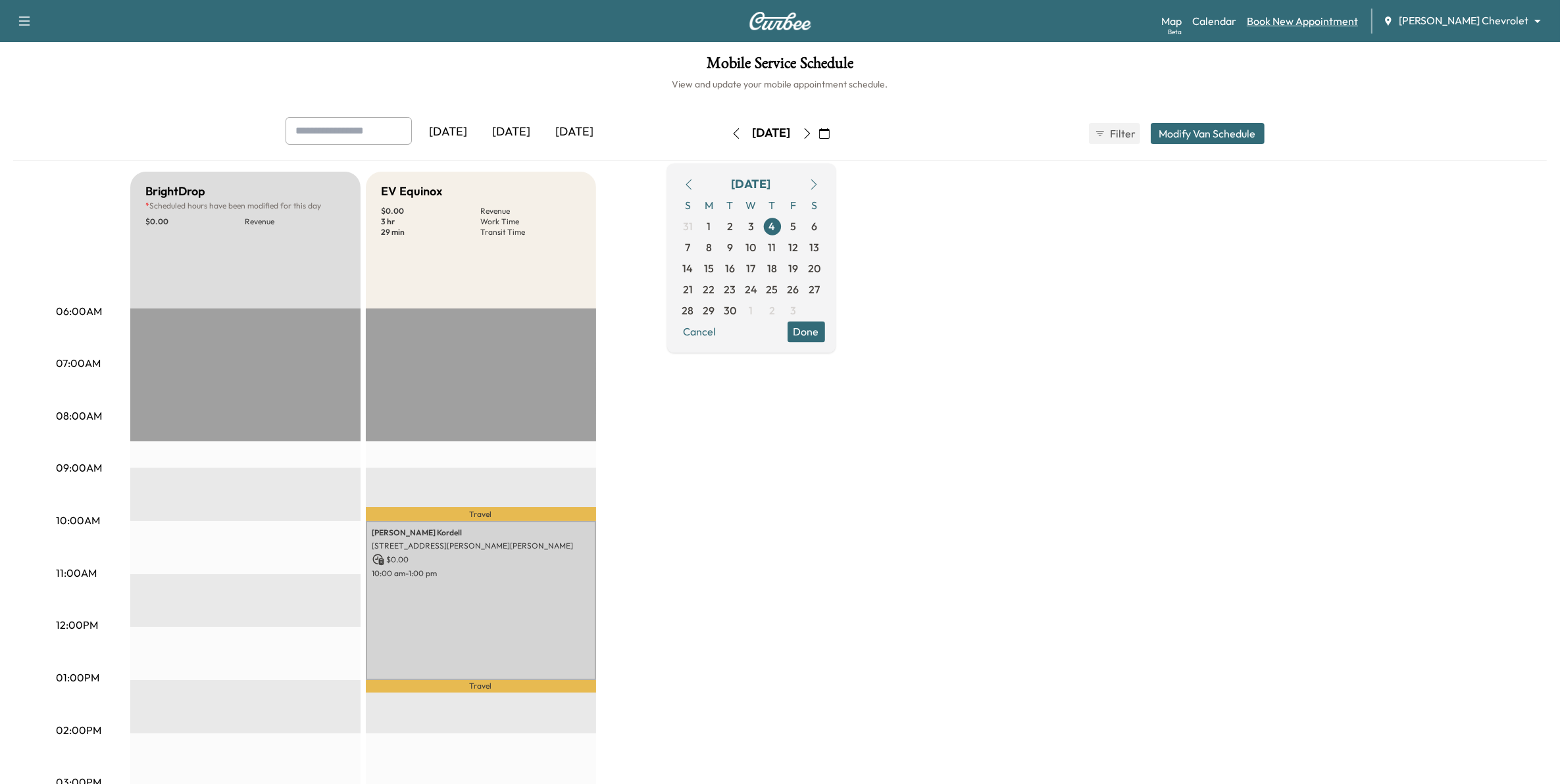
click at [1358, 19] on link "Book New Appointment" at bounding box center [1302, 20] width 111 height 16
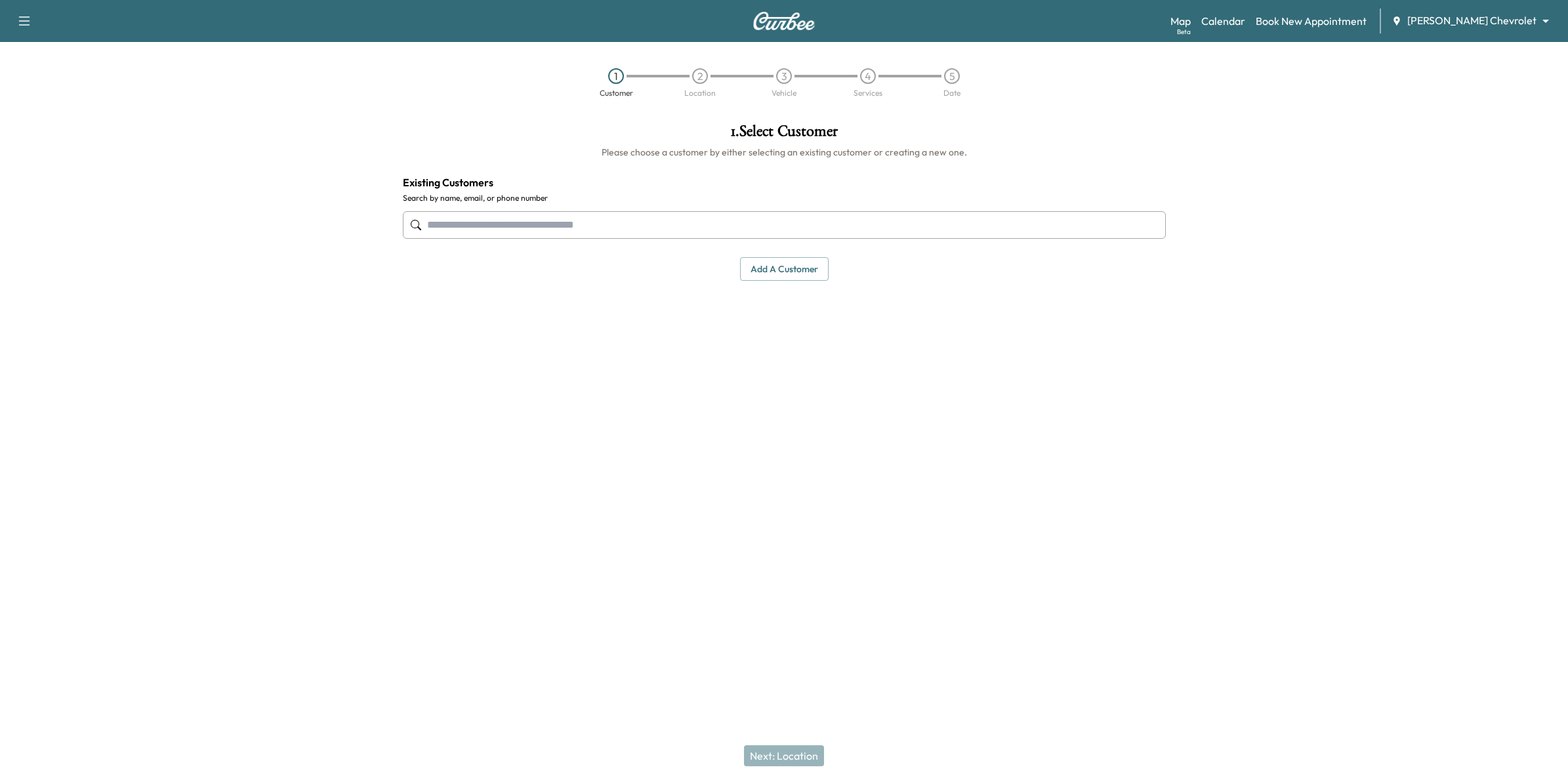
click at [798, 274] on button "Add a customer" at bounding box center [784, 269] width 89 height 24
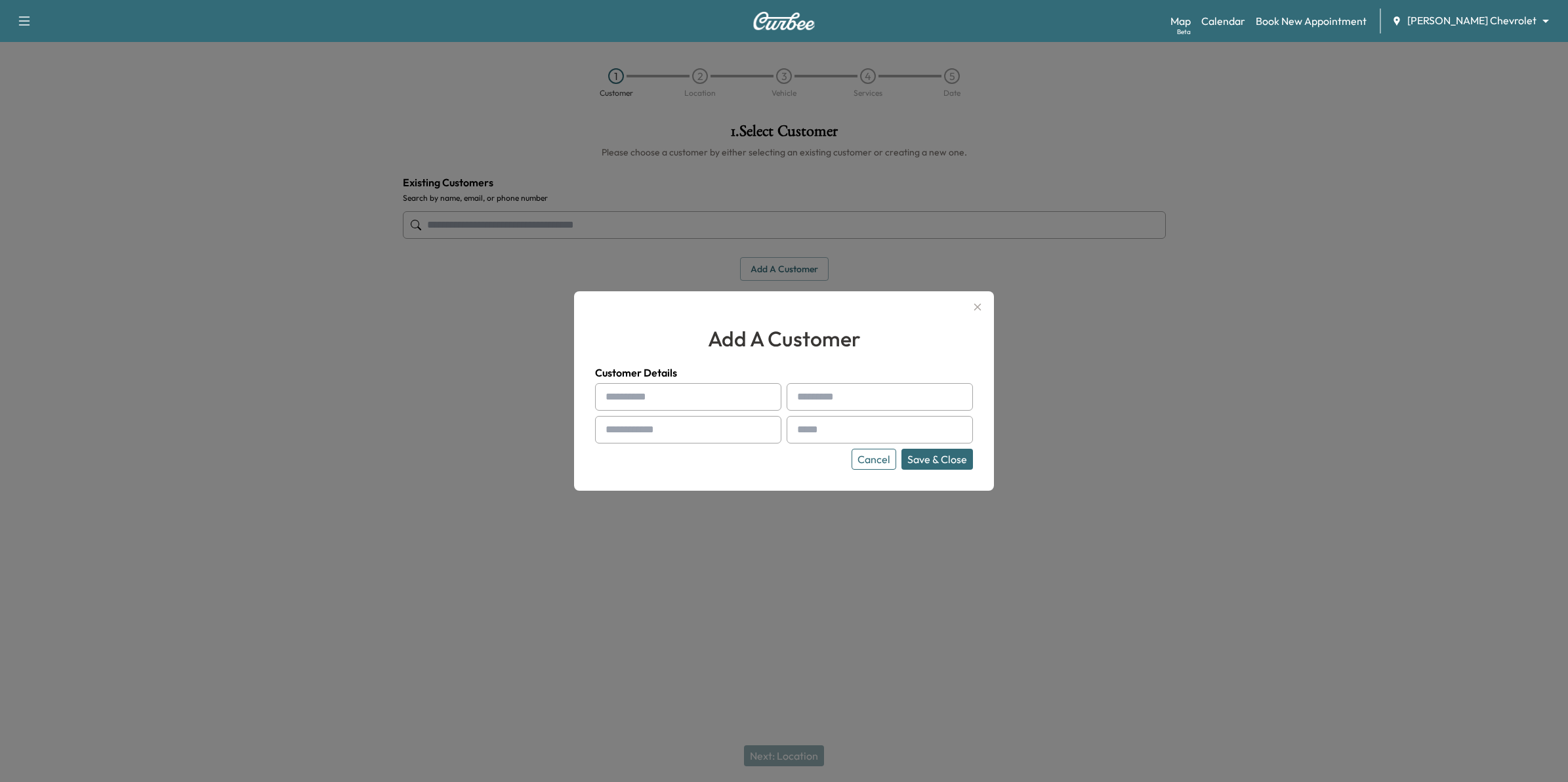
click at [747, 401] on input "text" at bounding box center [688, 397] width 187 height 28
type input "******"
click at [858, 455] on button "Cancel" at bounding box center [874, 459] width 45 height 21
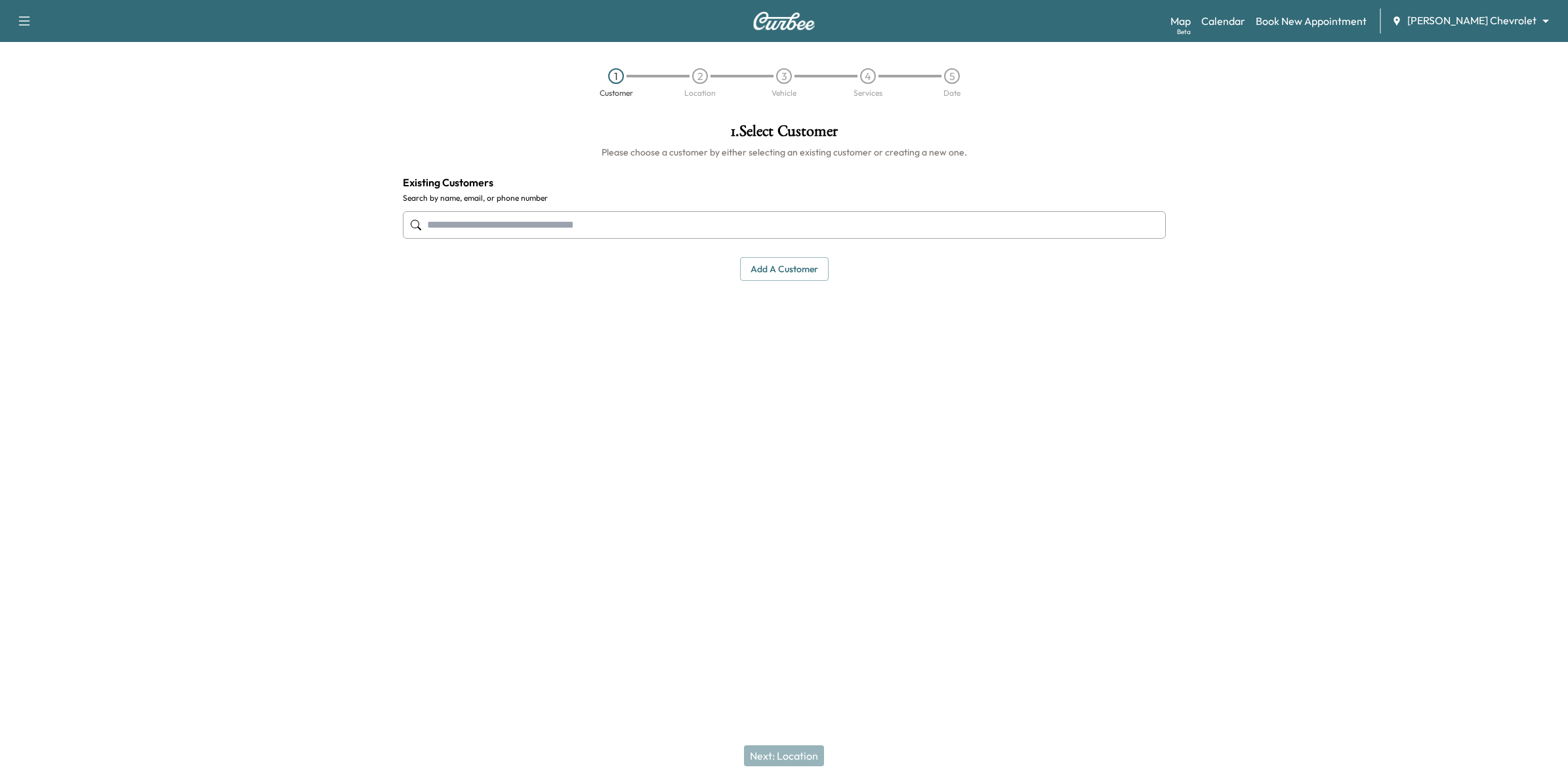
click at [483, 234] on input "text" at bounding box center [784, 225] width 763 height 28
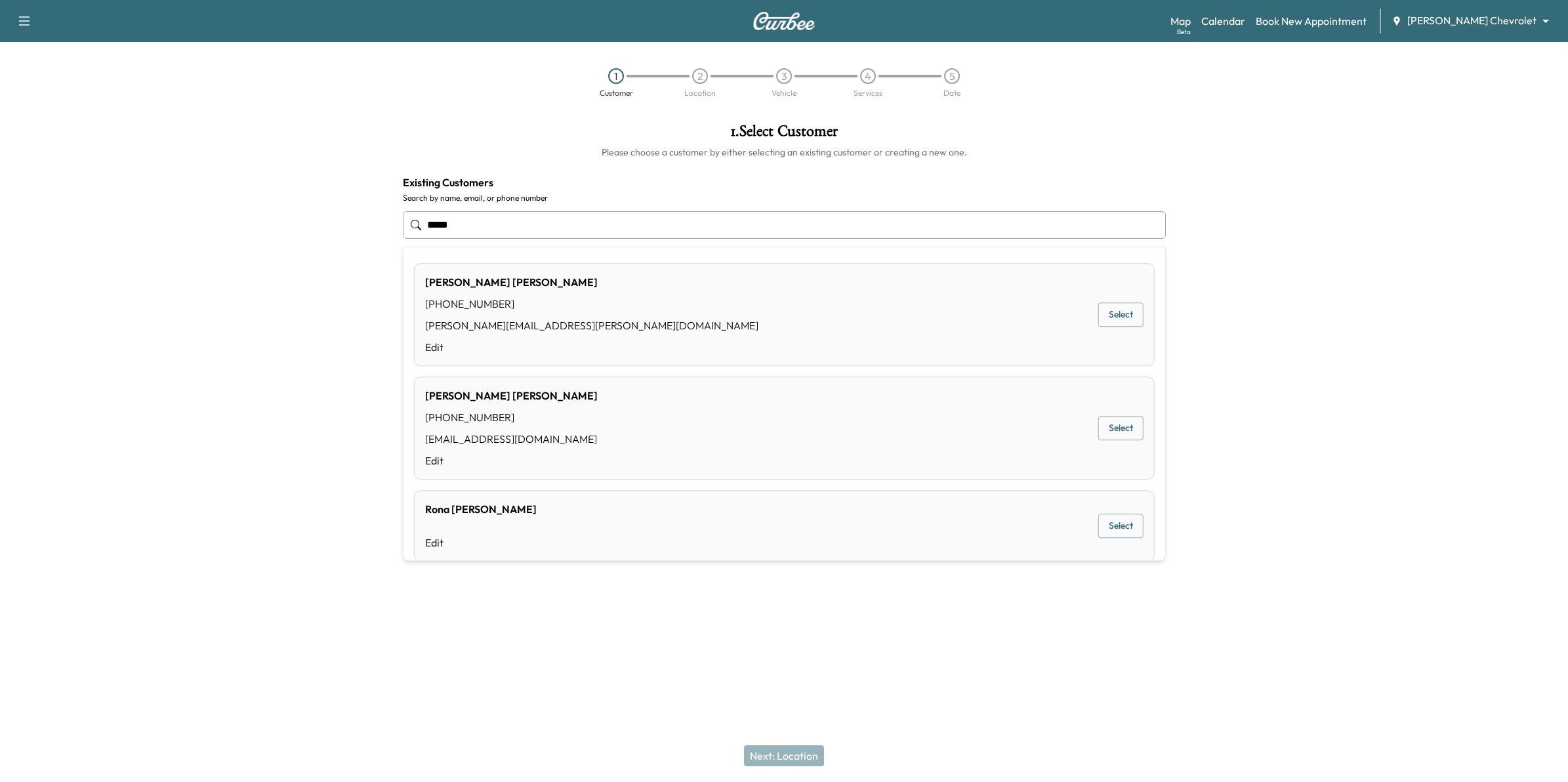
type input "******"
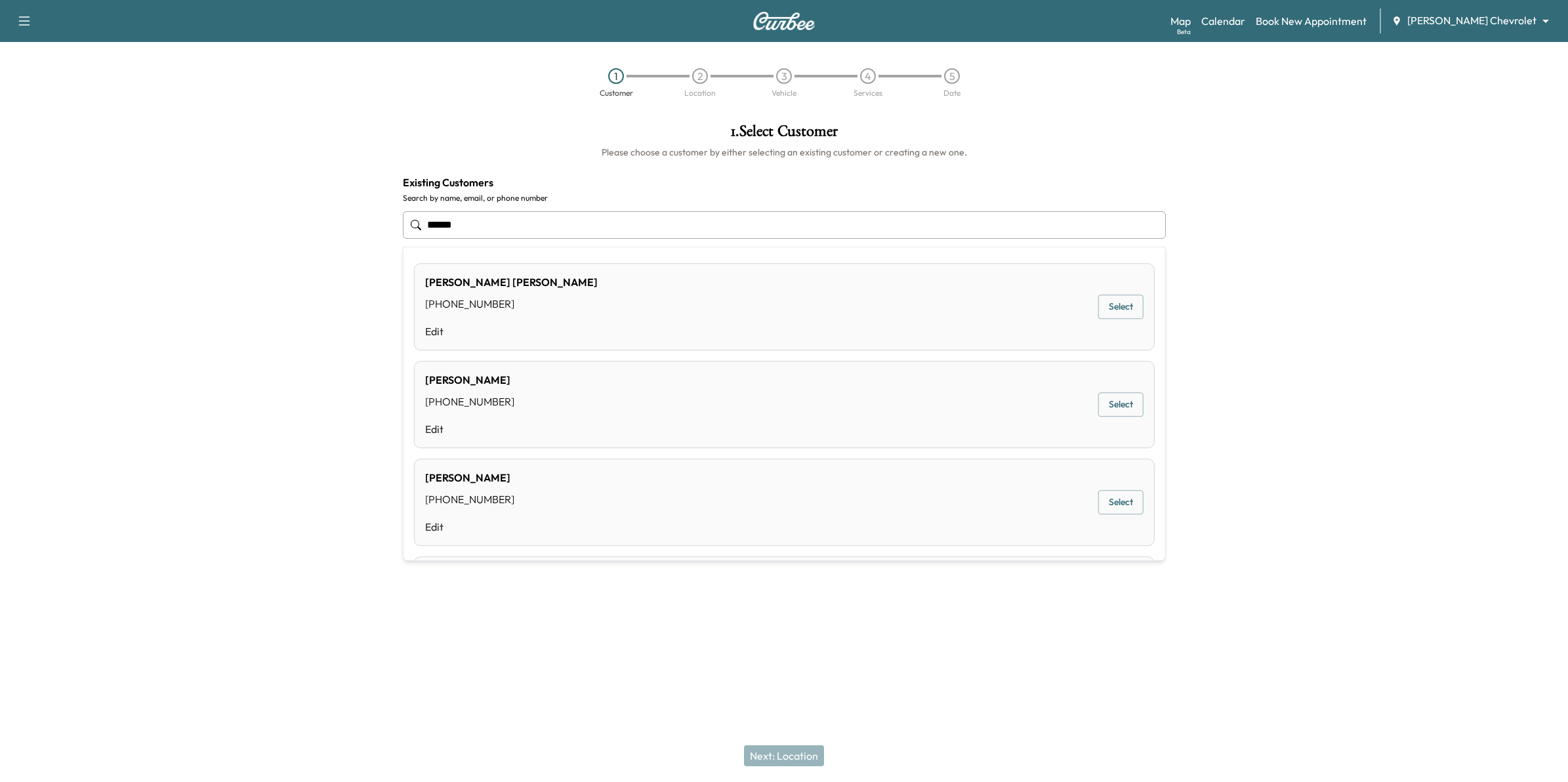
drag, startPoint x: 496, startPoint y: 228, endPoint x: 395, endPoint y: 227, distance: 101.0
click at [395, 227] on div "1 . Select Customer Please choose a customer by either selecting an existing cu…" at bounding box center [784, 201] width 784 height 179
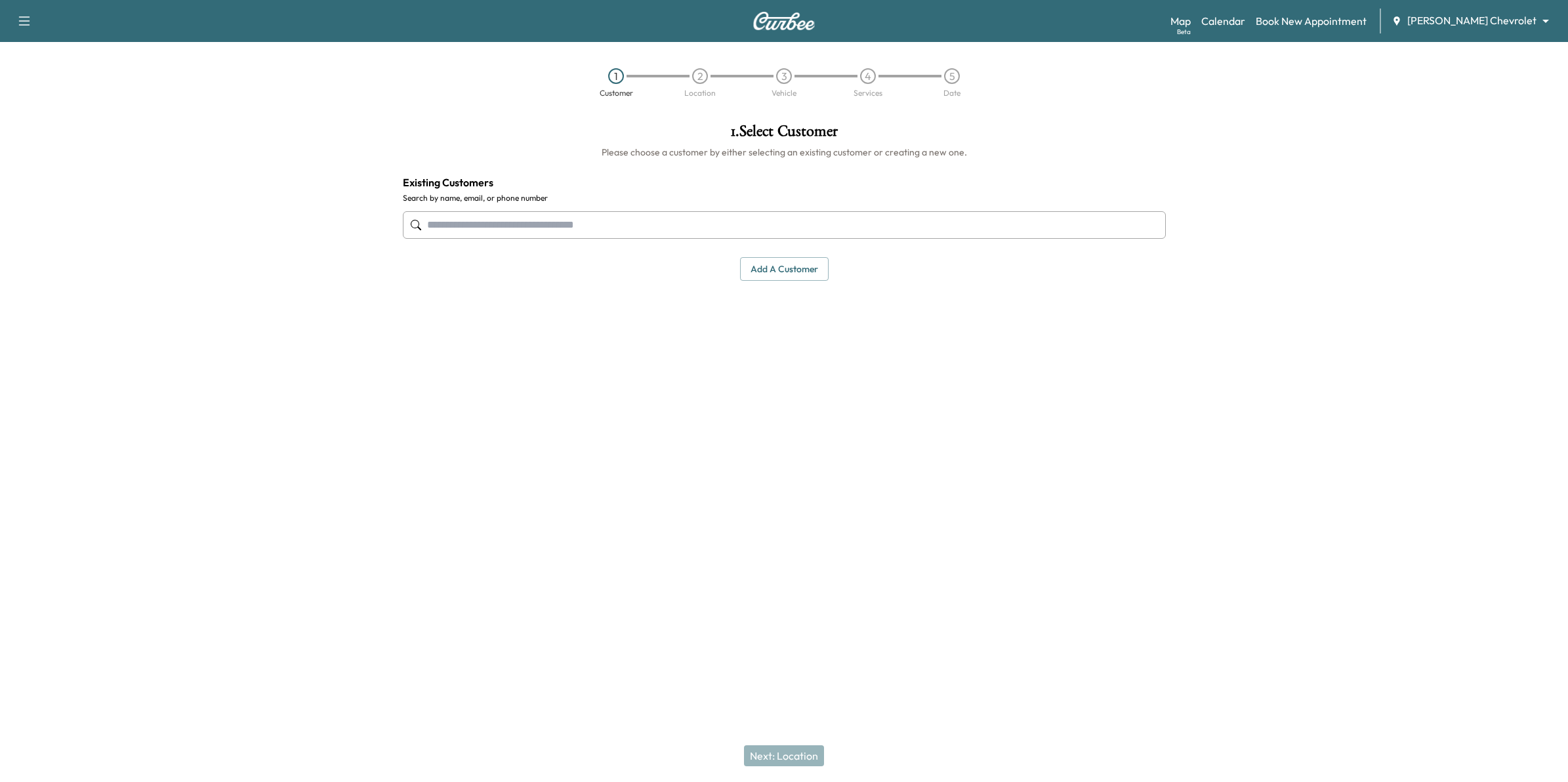
click at [818, 267] on button "Add a customer" at bounding box center [784, 269] width 89 height 24
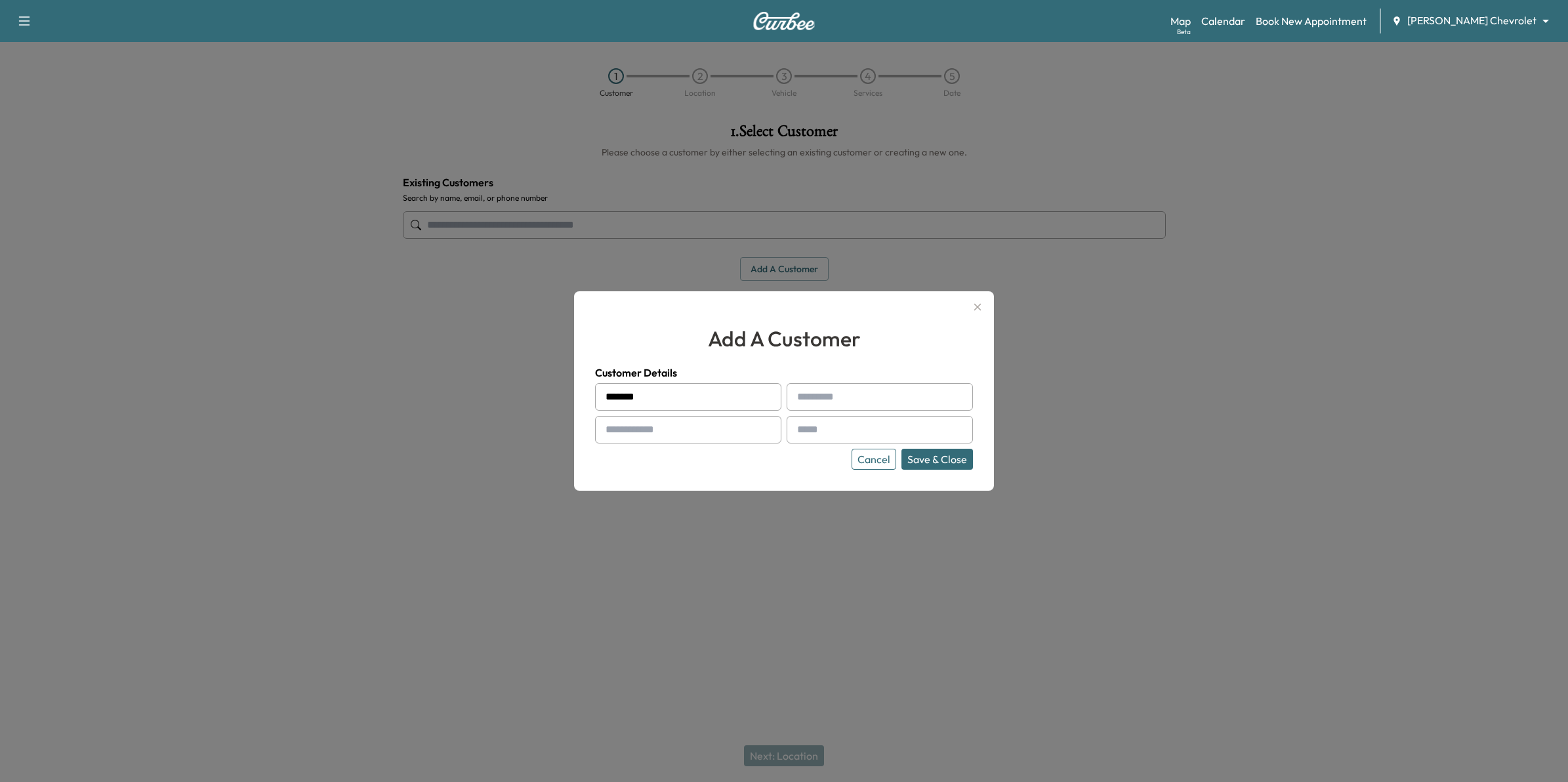
click at [744, 401] on input "******" at bounding box center [688, 397] width 187 height 28
click at [822, 401] on input "text" at bounding box center [880, 397] width 187 height 28
type input "*****"
type input "**********"
click at [814, 435] on input "text" at bounding box center [880, 430] width 187 height 28
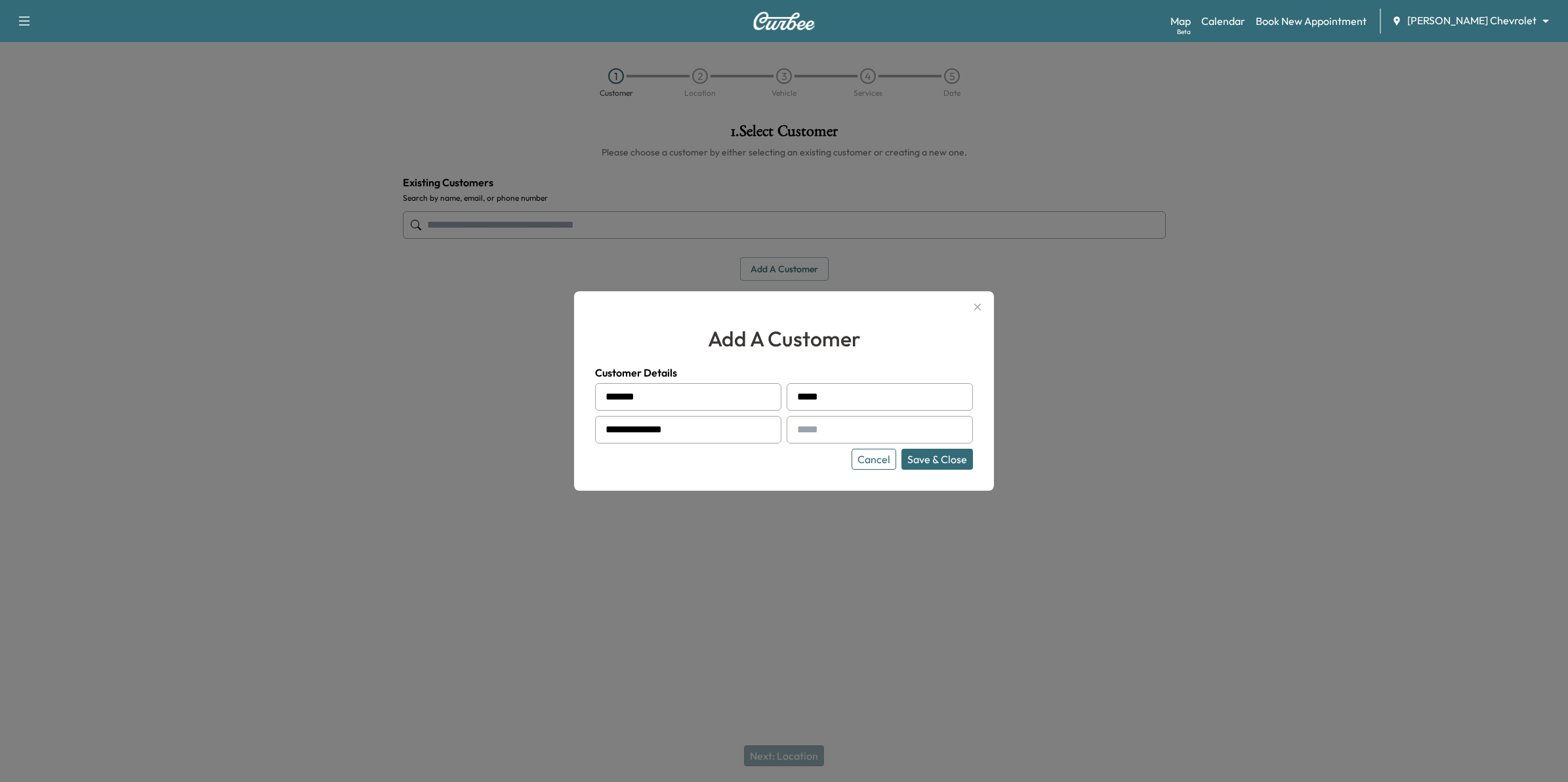
type input "**********"
click at [937, 456] on button "Save & Close" at bounding box center [938, 459] width 72 height 21
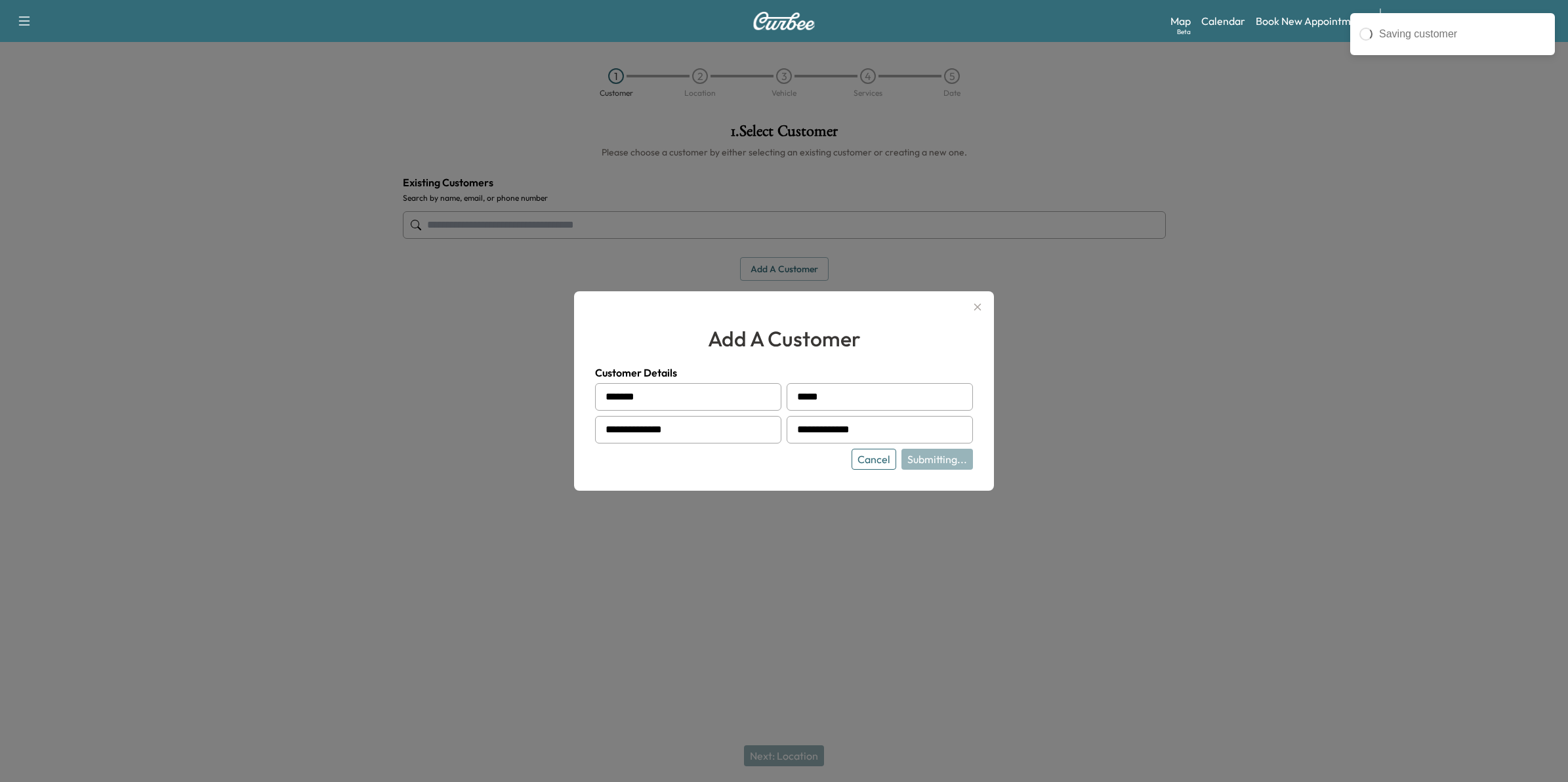
type input "**********"
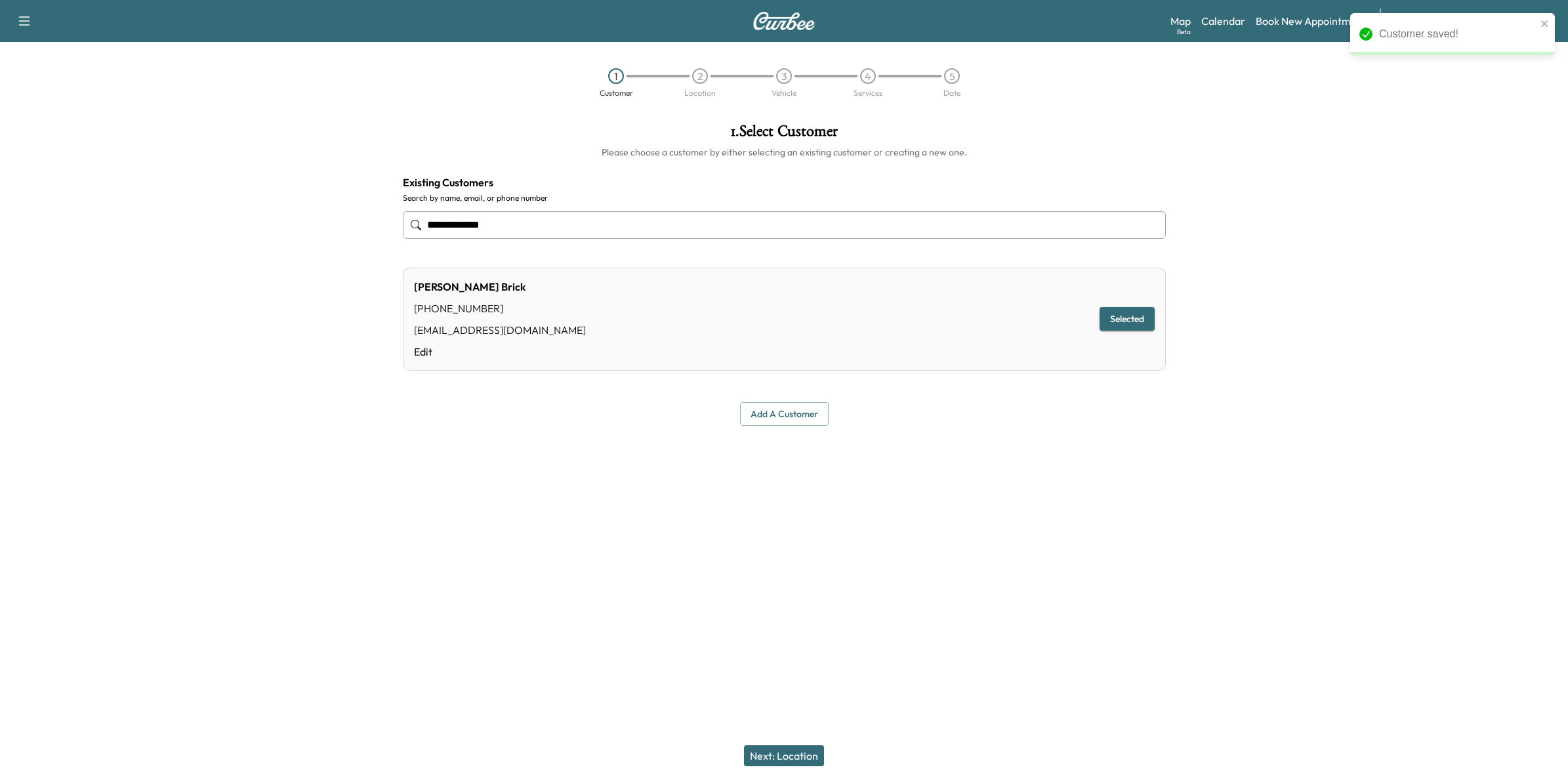
click at [807, 755] on button "Next: Location" at bounding box center [784, 756] width 80 height 21
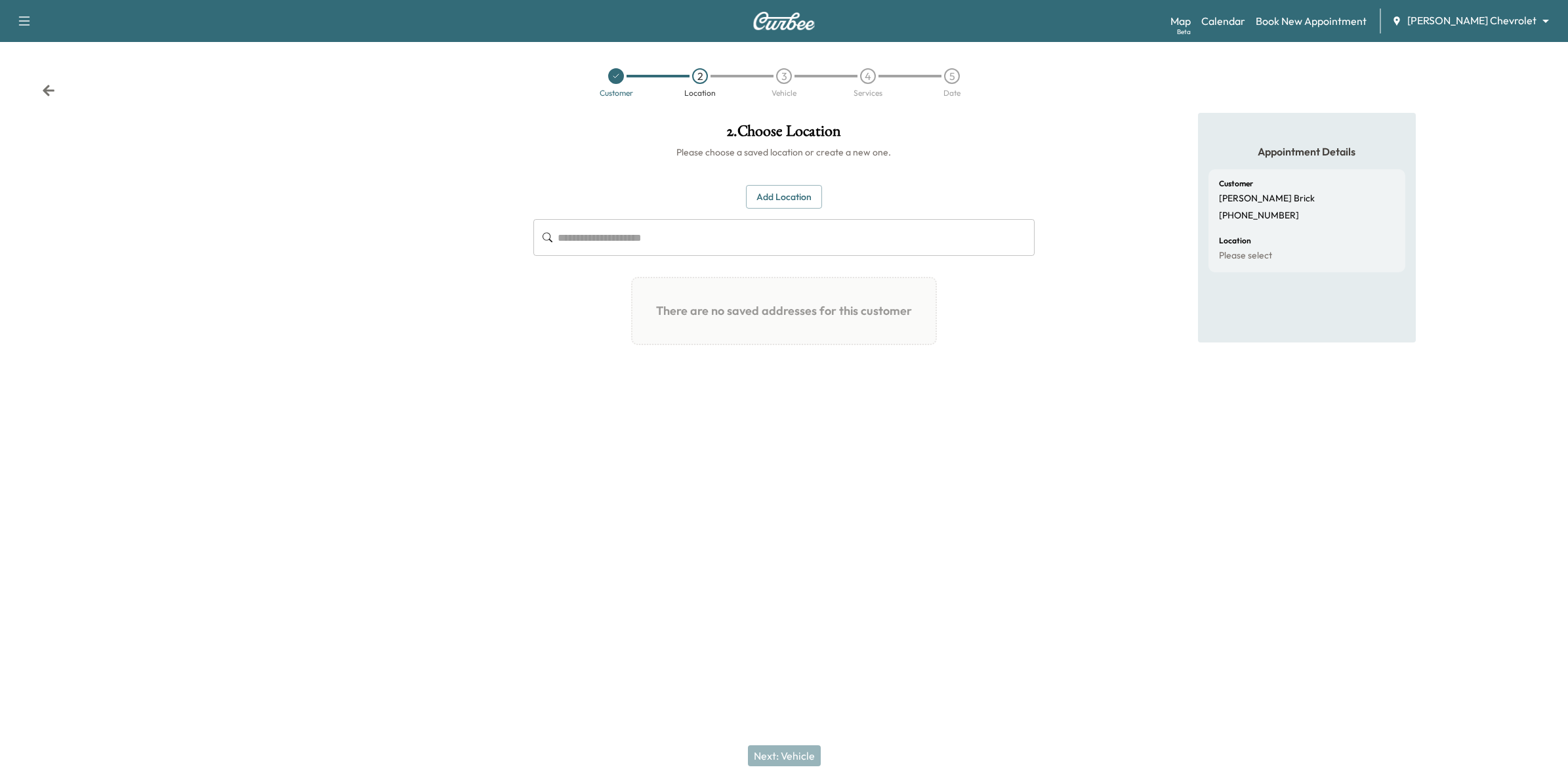
click at [773, 191] on button "Add Location" at bounding box center [784, 197] width 76 height 24
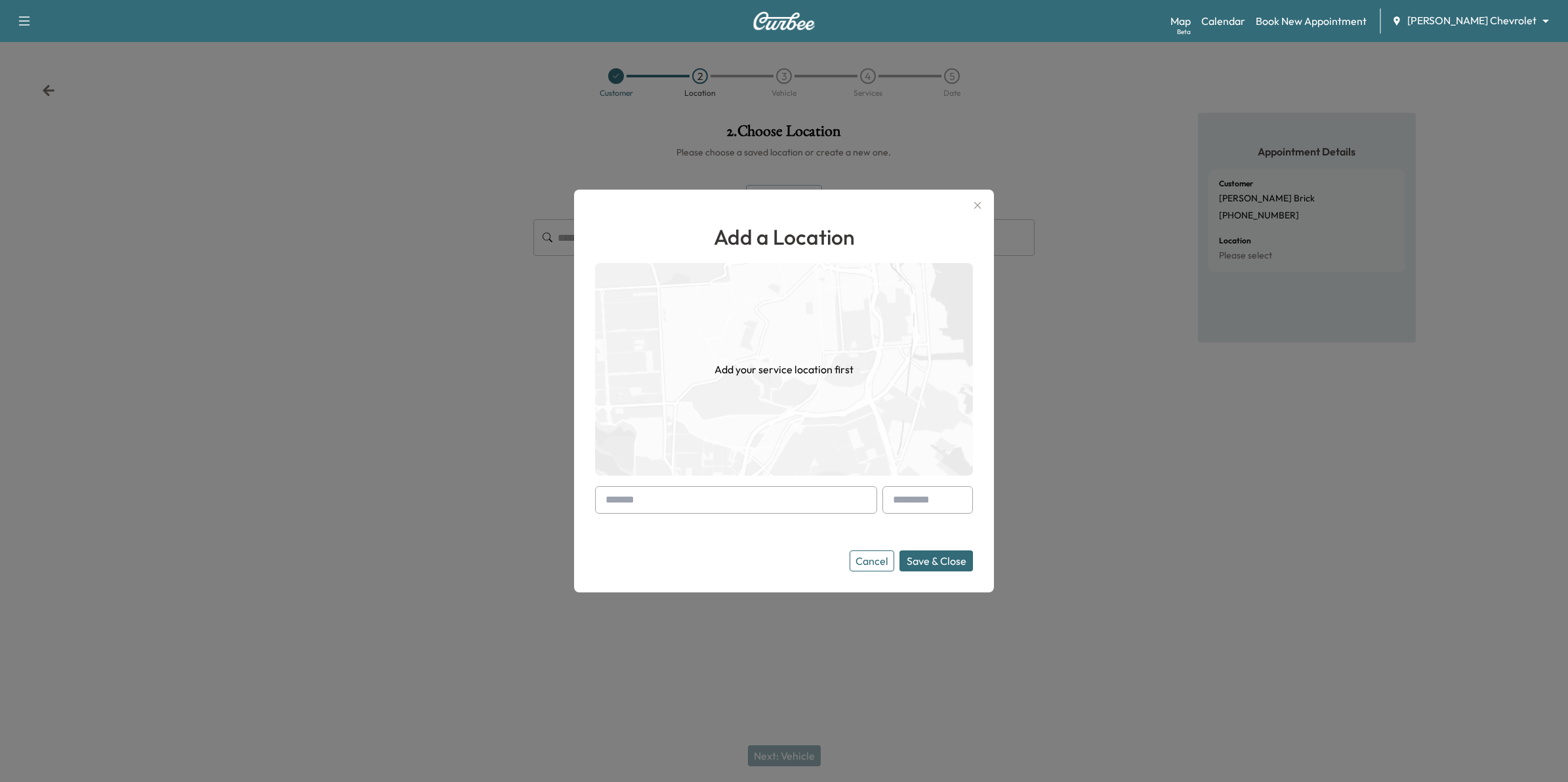
click at [971, 208] on icon "button" at bounding box center [977, 205] width 15 height 15
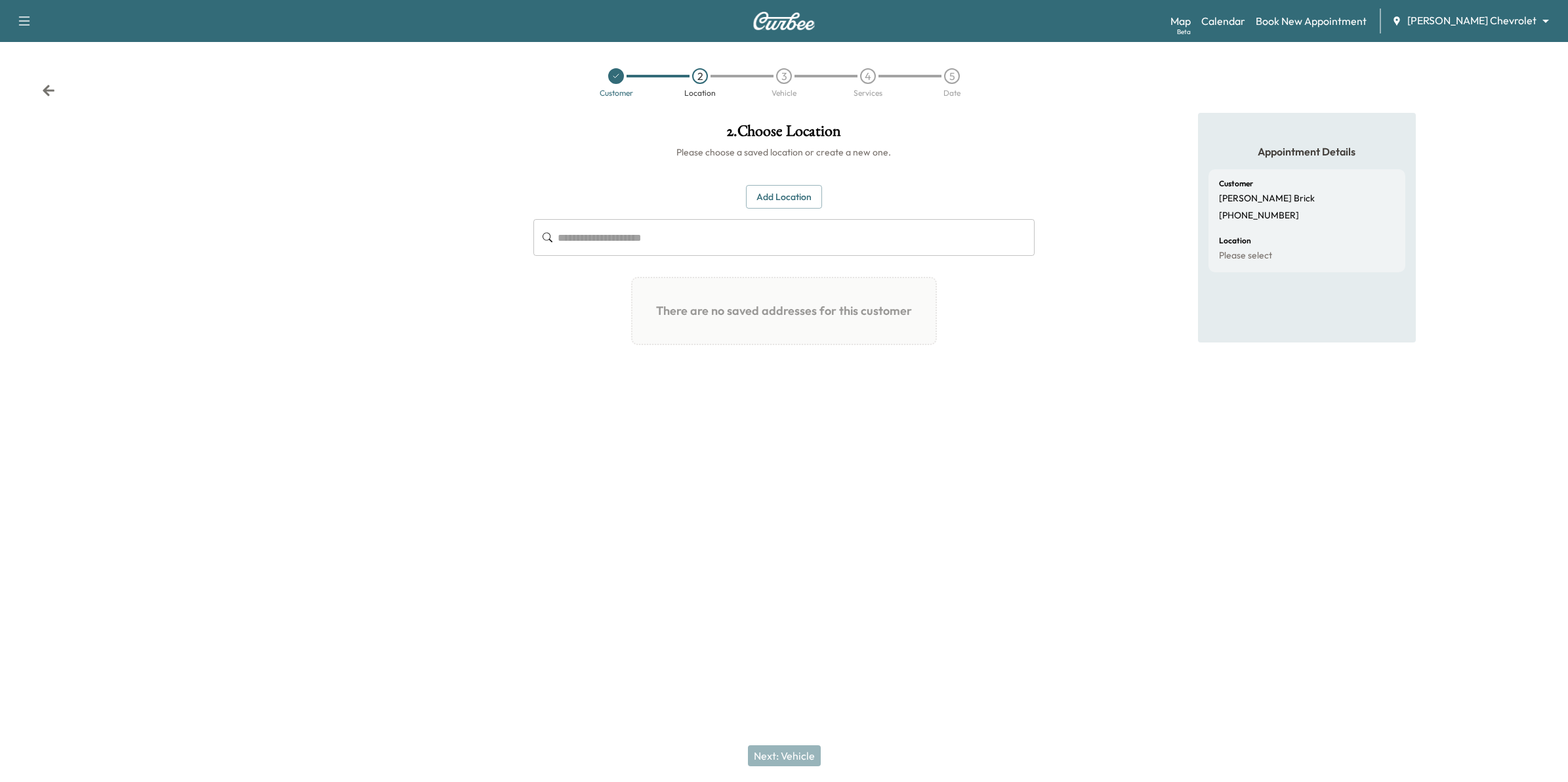
click at [801, 192] on button "Add Location" at bounding box center [784, 197] width 76 height 24
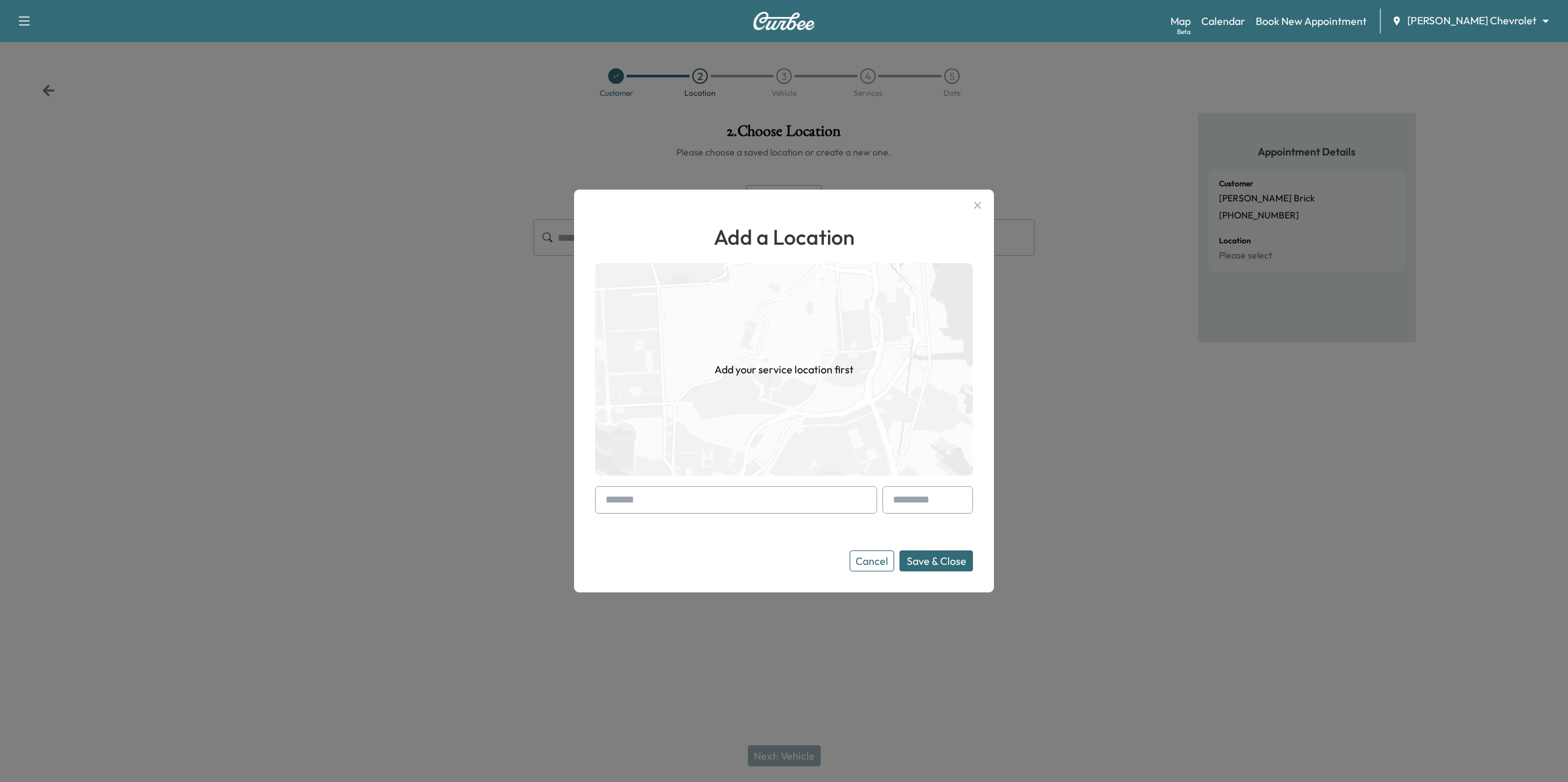
click at [704, 507] on input "text" at bounding box center [736, 500] width 282 height 28
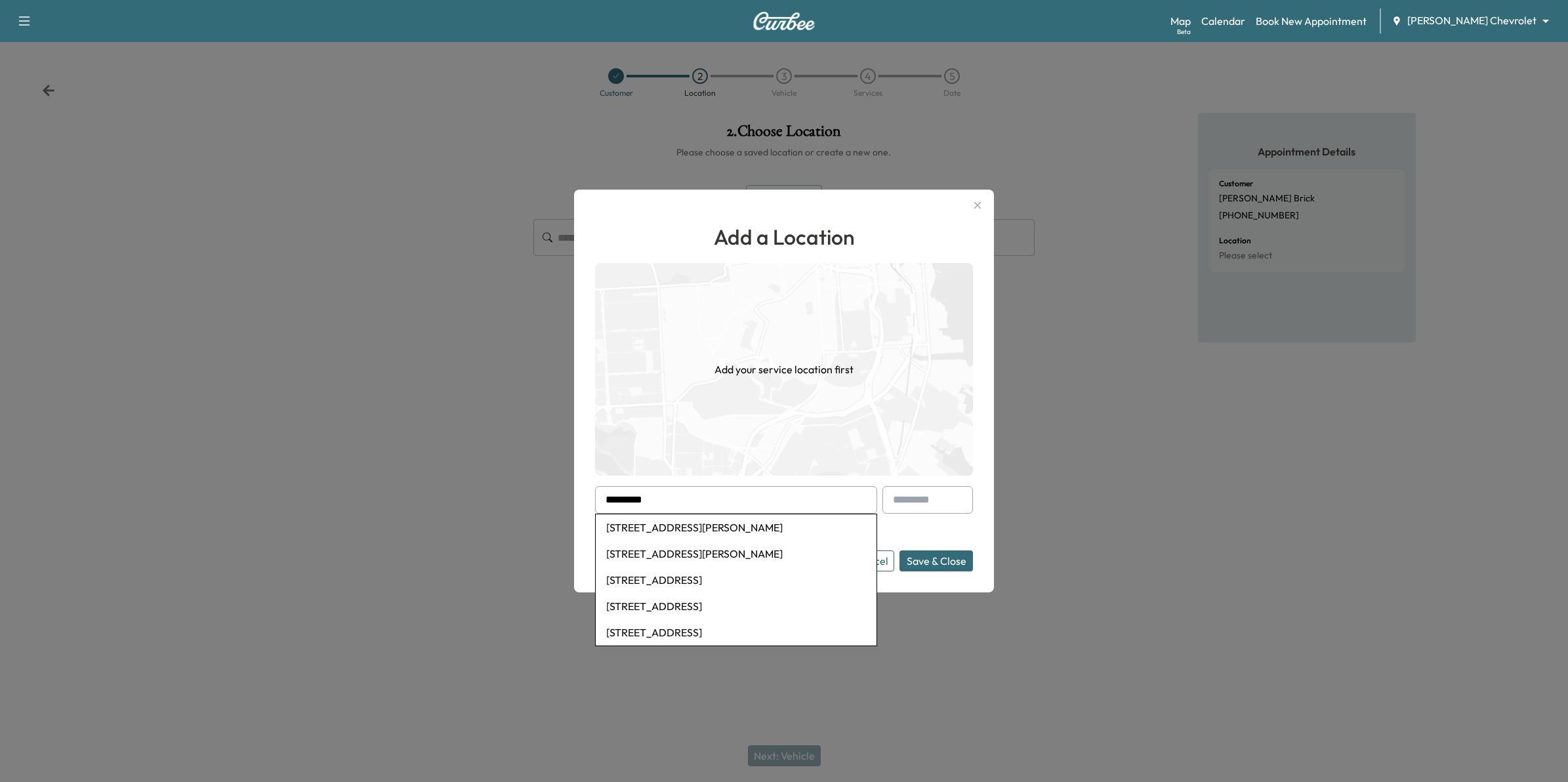
click at [732, 550] on li "[STREET_ADDRESS][PERSON_NAME]" at bounding box center [736, 554] width 280 height 26
type input "**********"
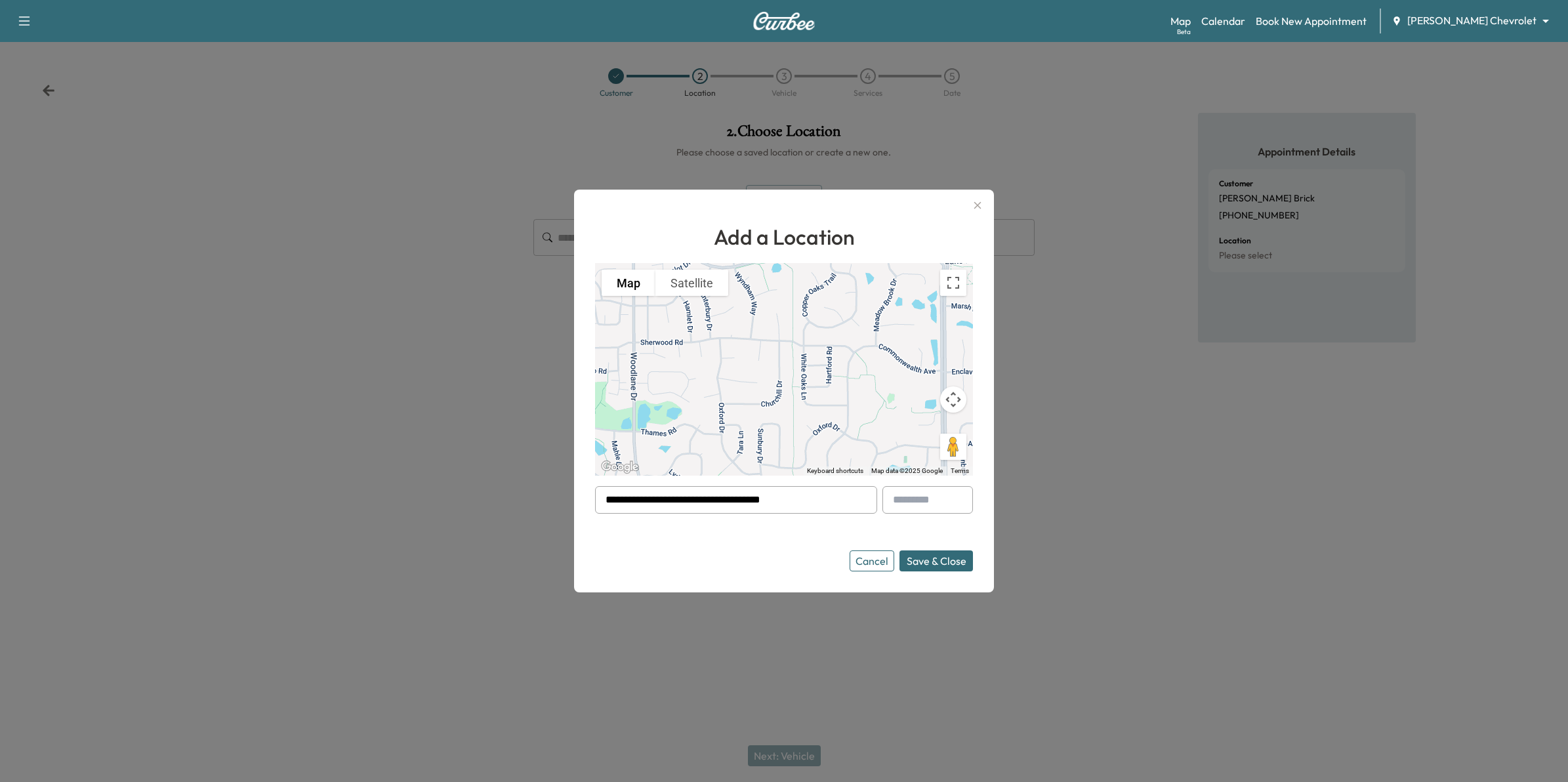
click at [925, 561] on button "Save & Close" at bounding box center [936, 561] width 73 height 21
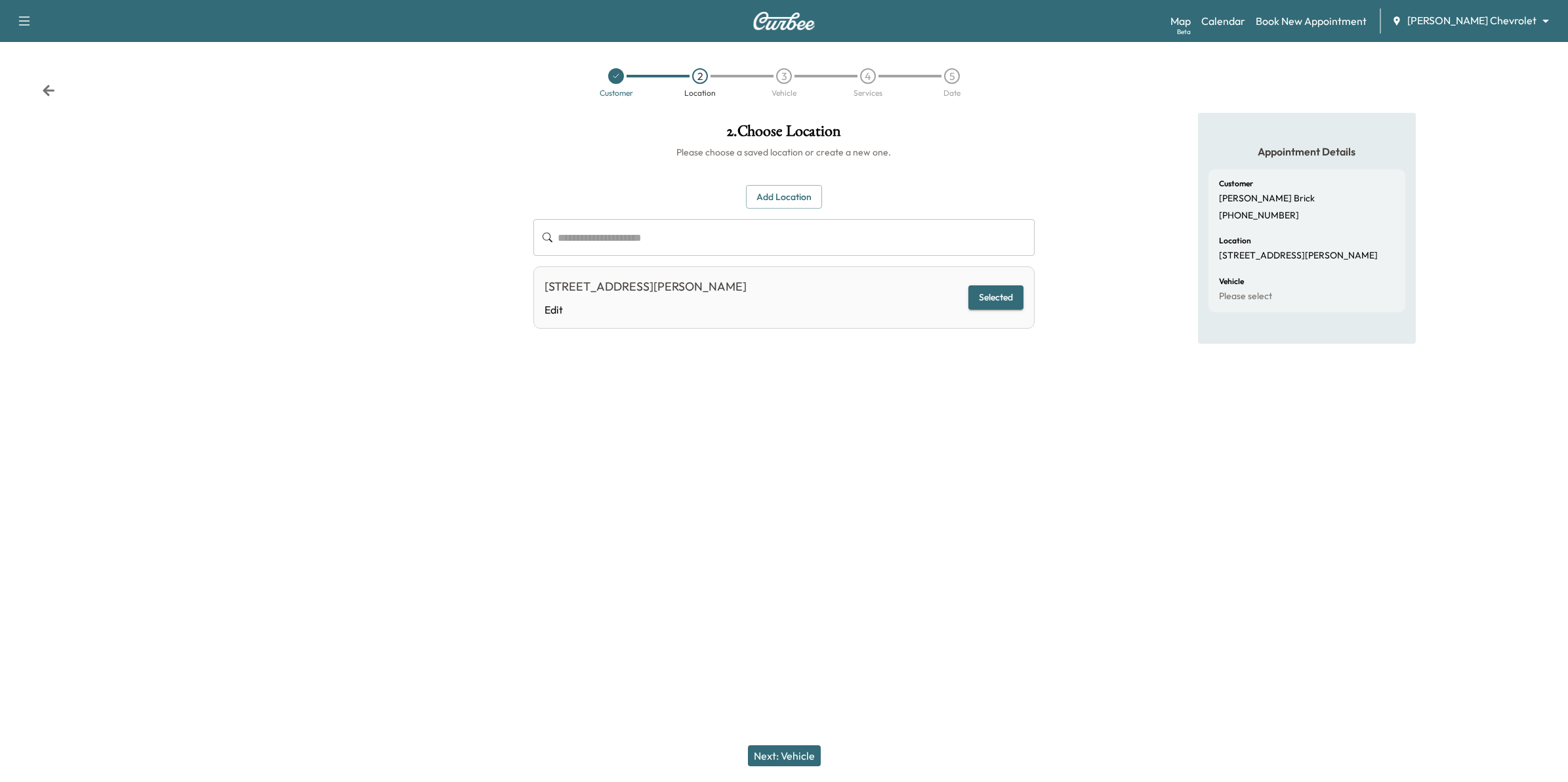
click at [802, 755] on button "Next: Vehicle" at bounding box center [784, 756] width 73 height 21
click at [789, 192] on button "Add a Vehicle" at bounding box center [784, 192] width 77 height 24
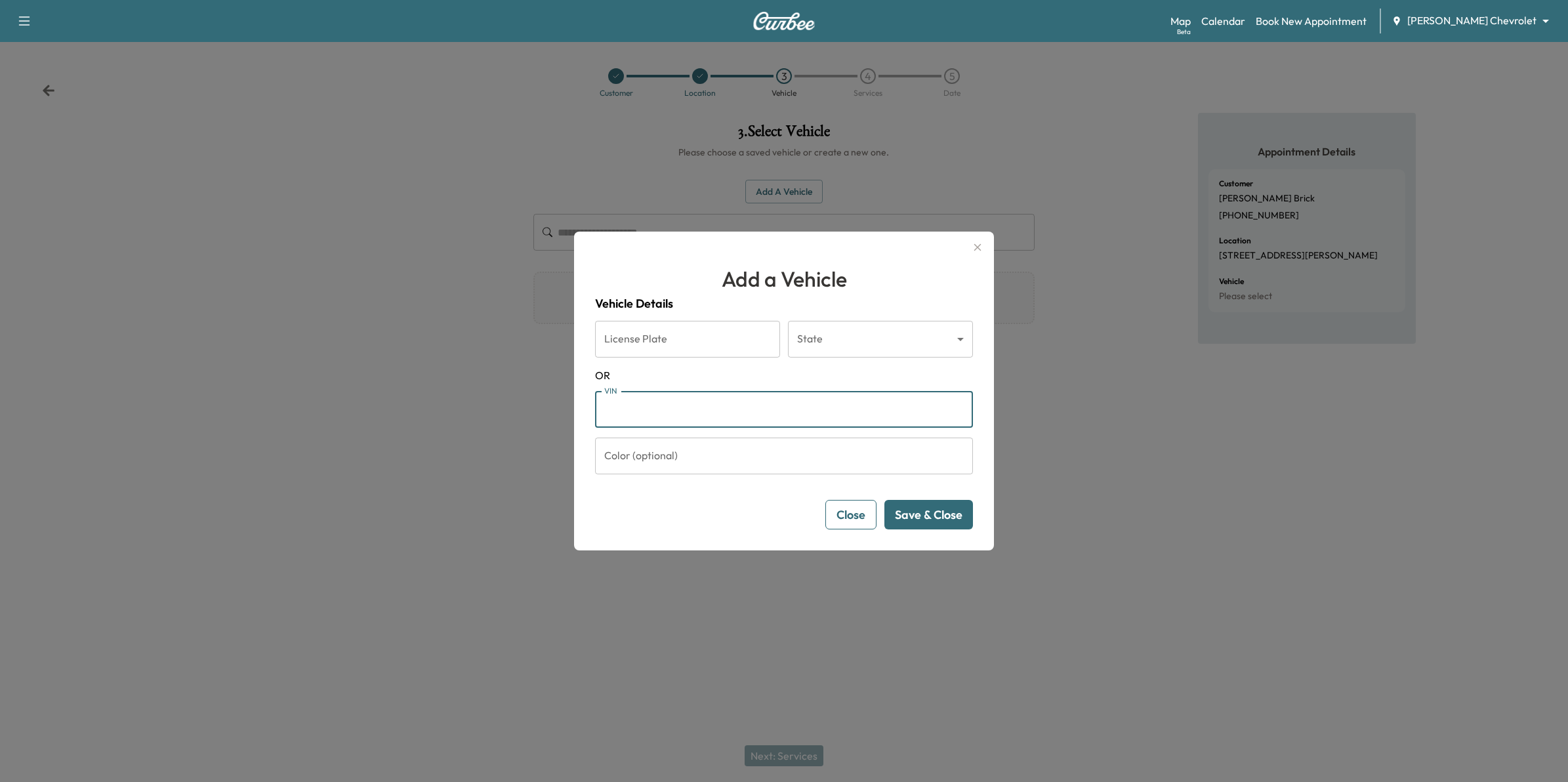
paste input "**********"
type input "**********"
click at [945, 510] on button "Save & Close" at bounding box center [929, 515] width 89 height 29
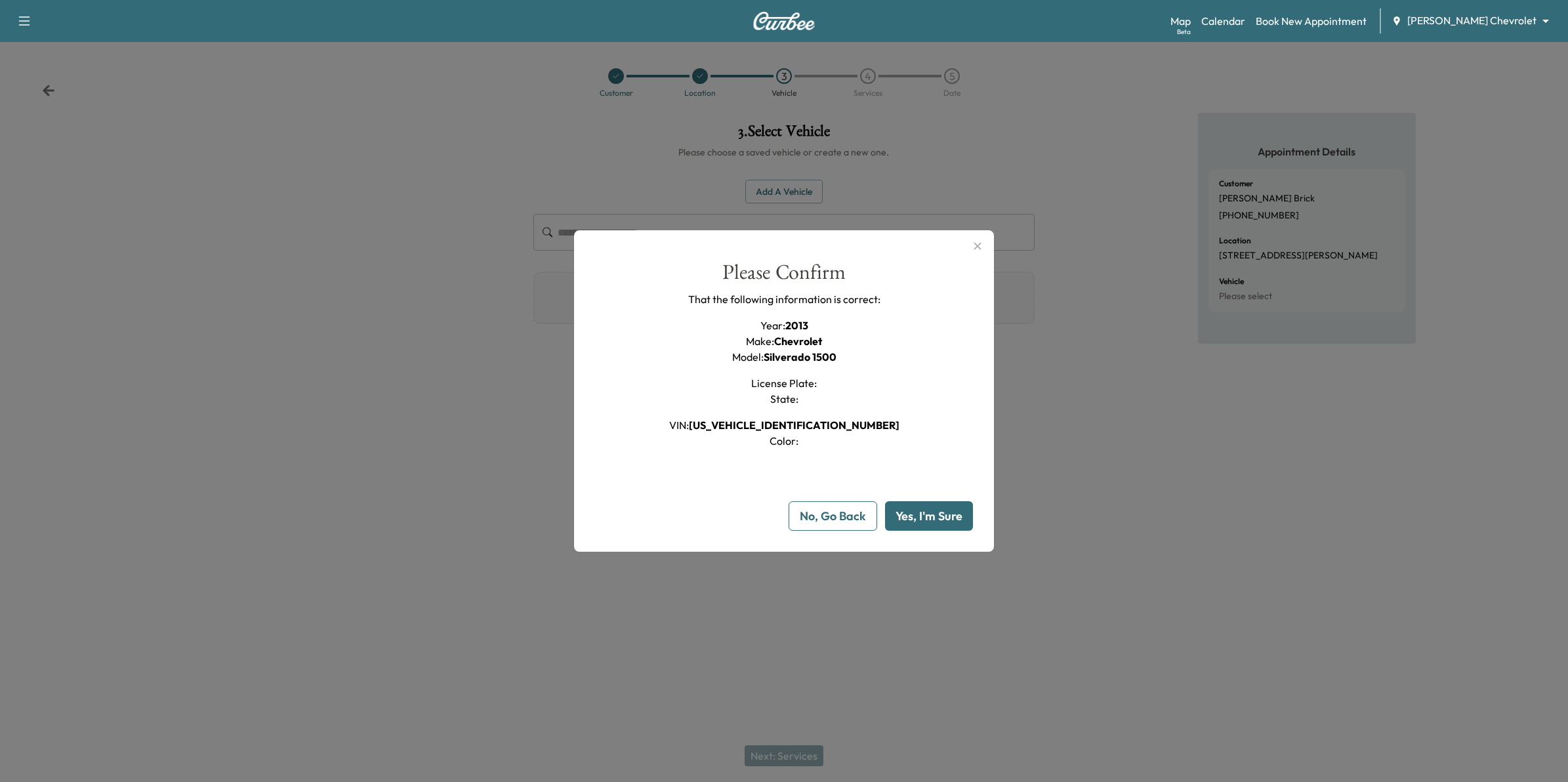
click at [940, 522] on button "Yes, I'm Sure" at bounding box center [930, 516] width 88 height 29
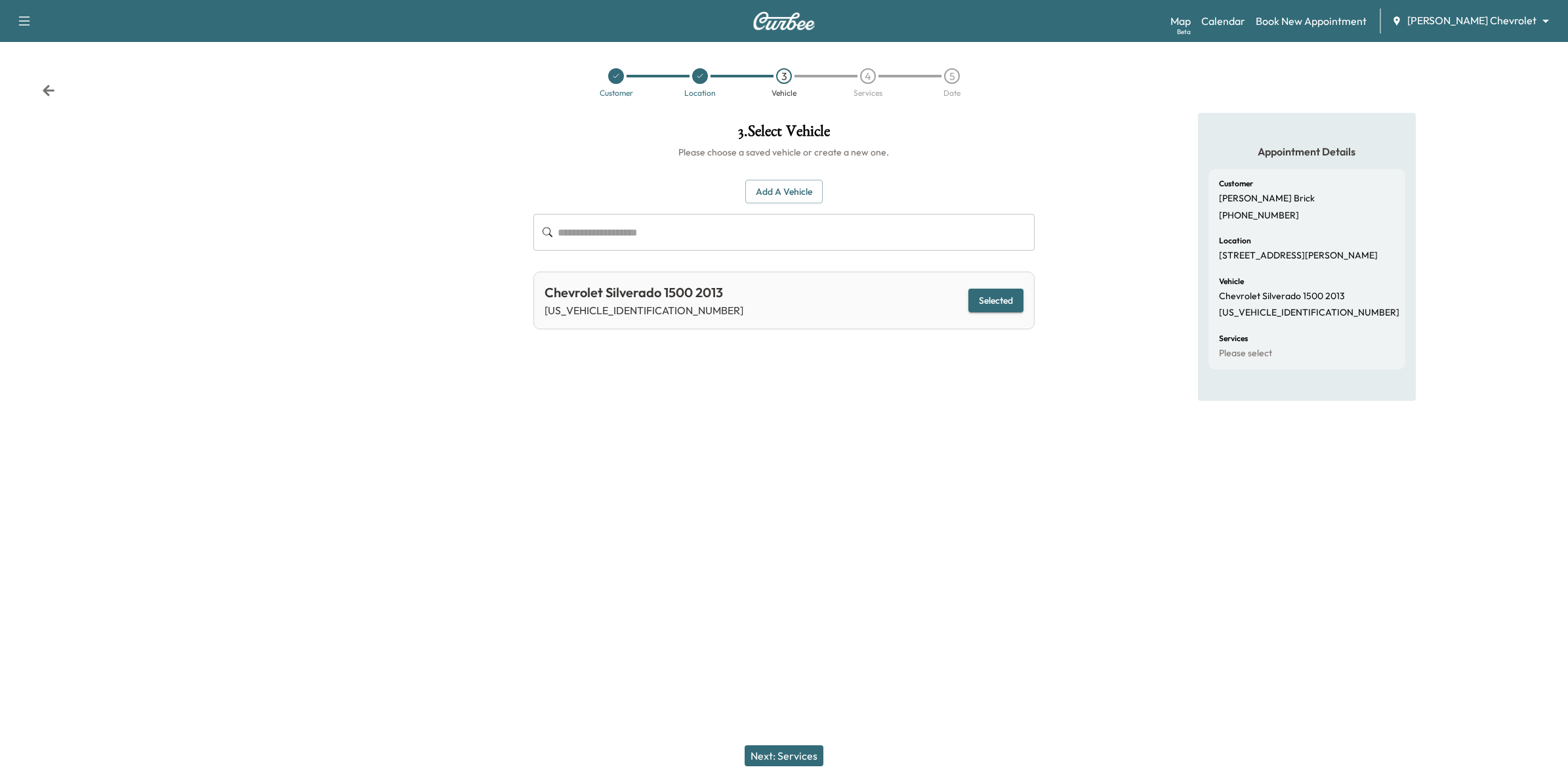
click at [757, 755] on button "Next: Services" at bounding box center [784, 756] width 79 height 21
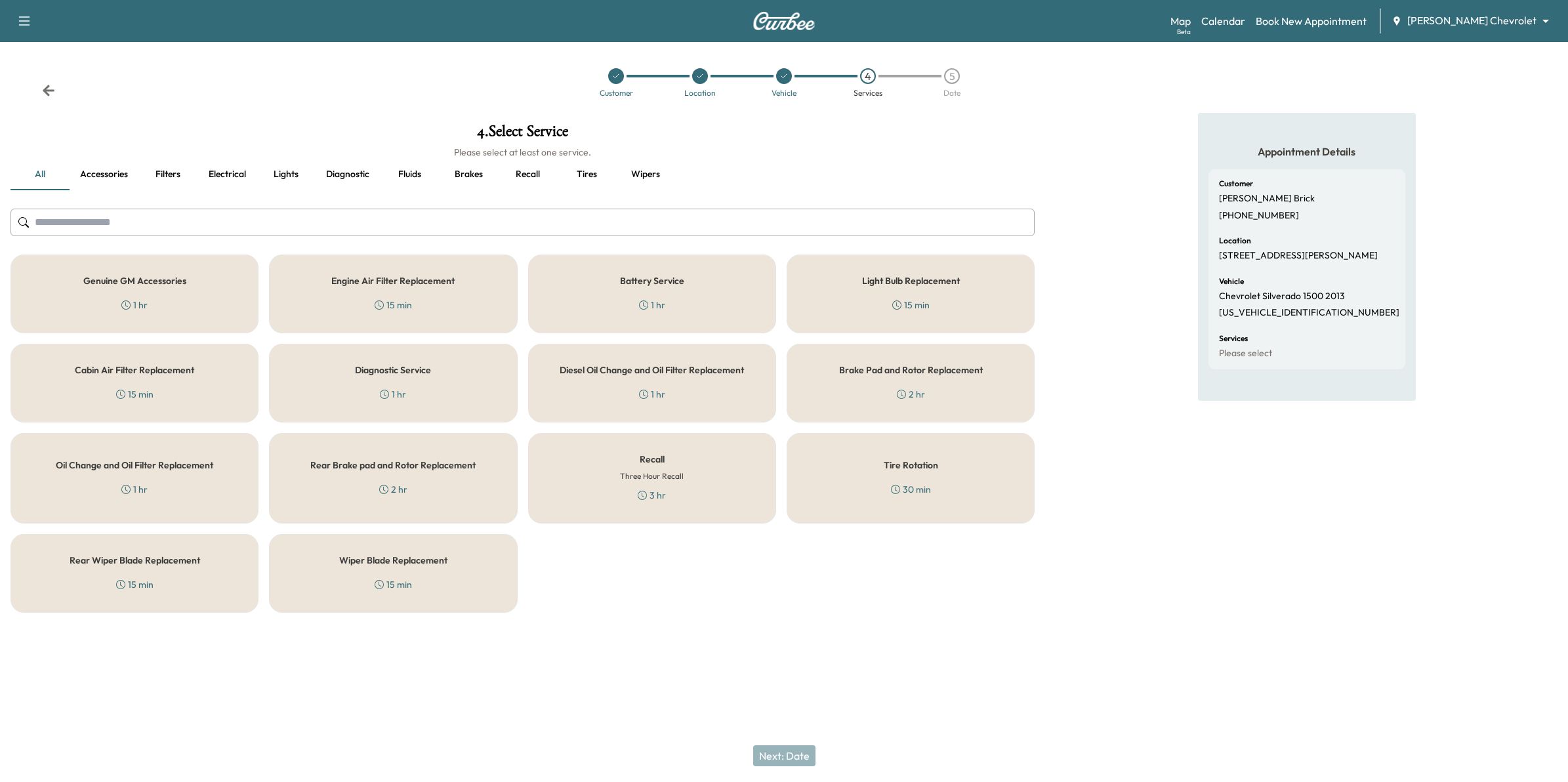
click at [617, 496] on div "Recall Three Hour Recall 3 hr" at bounding box center [652, 478] width 248 height 91
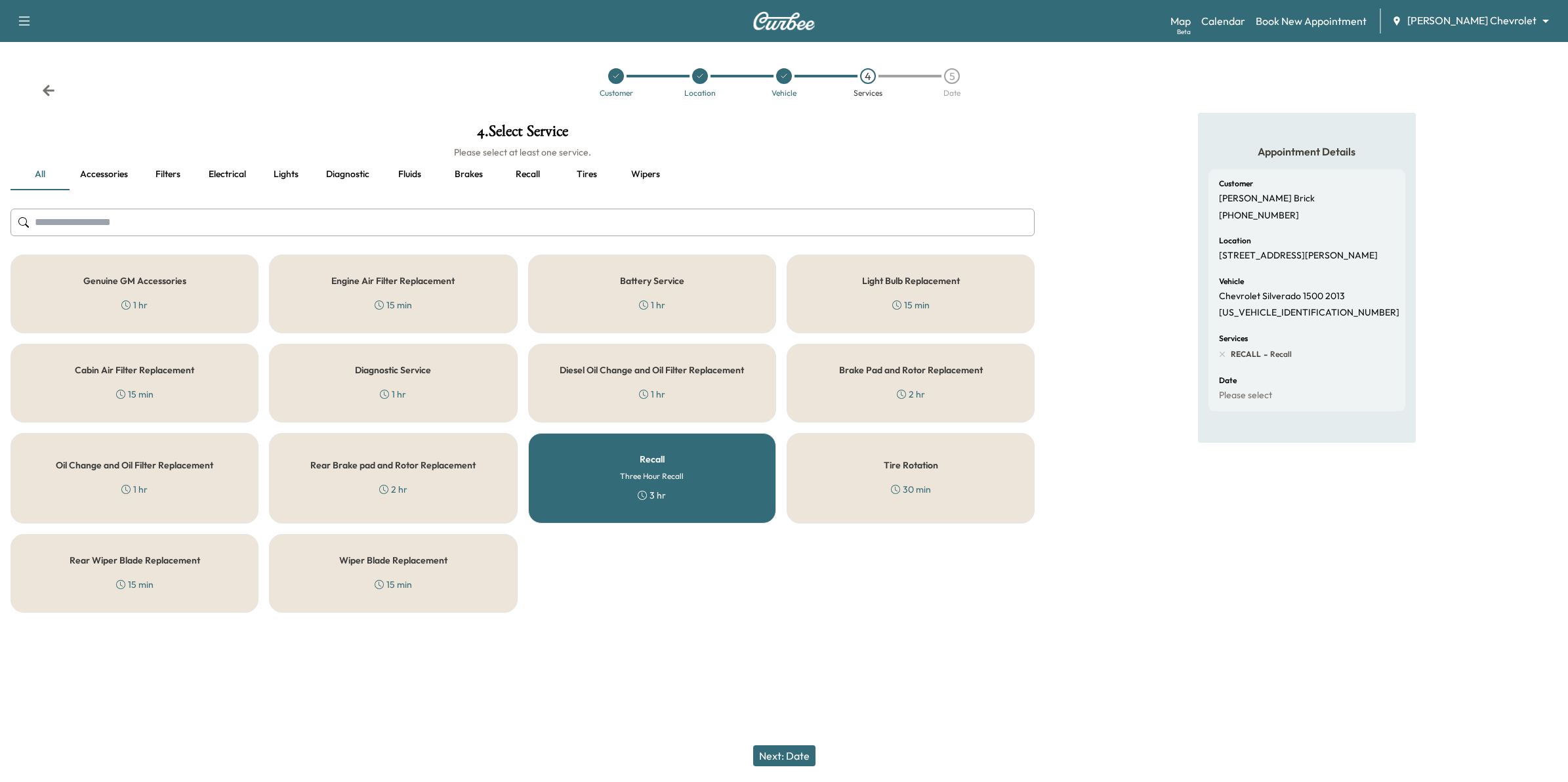
click at [775, 753] on button "Next: Date" at bounding box center [784, 756] width 62 height 21
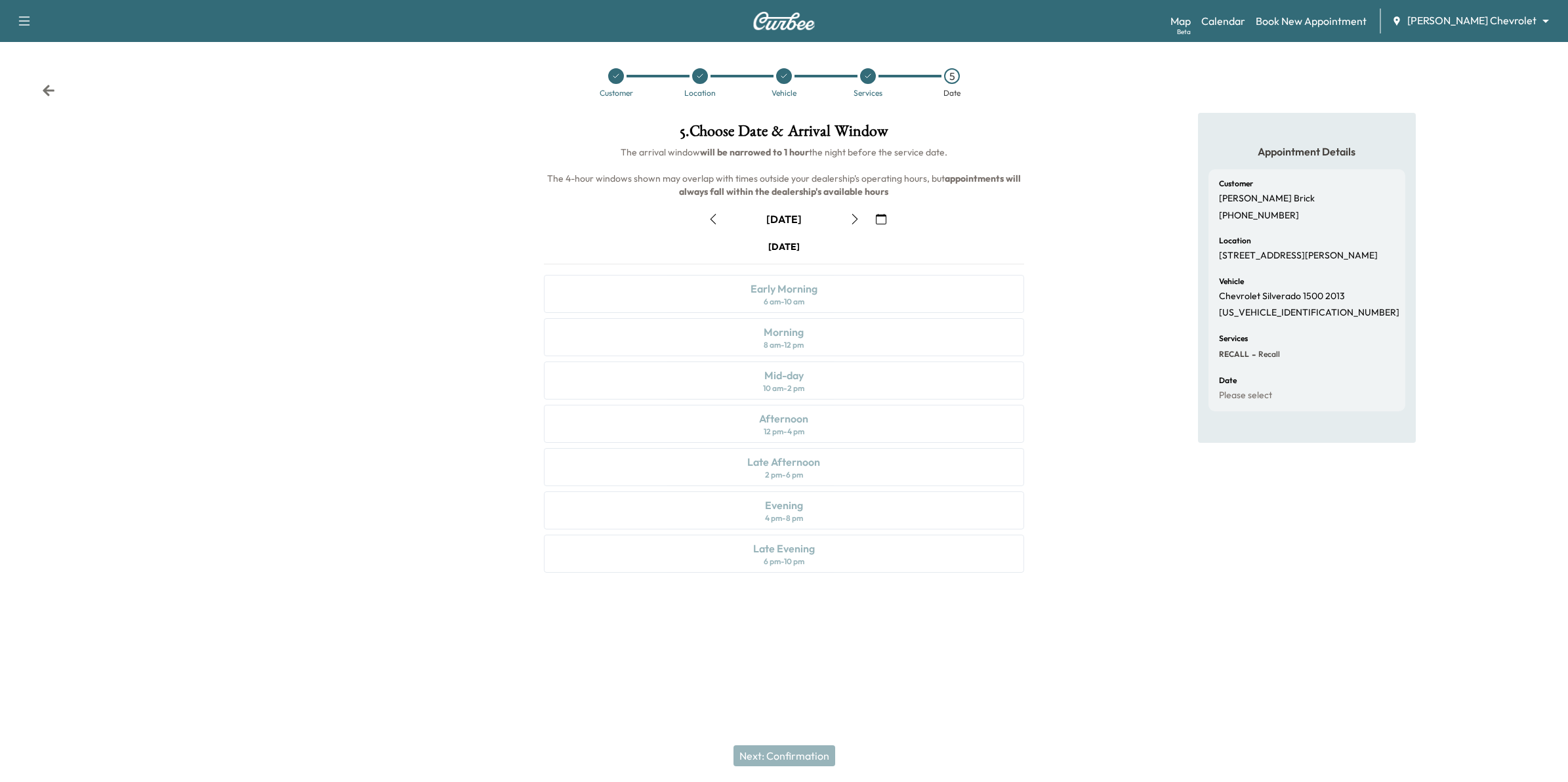
click at [882, 220] on icon "button" at bounding box center [881, 219] width 11 height 11
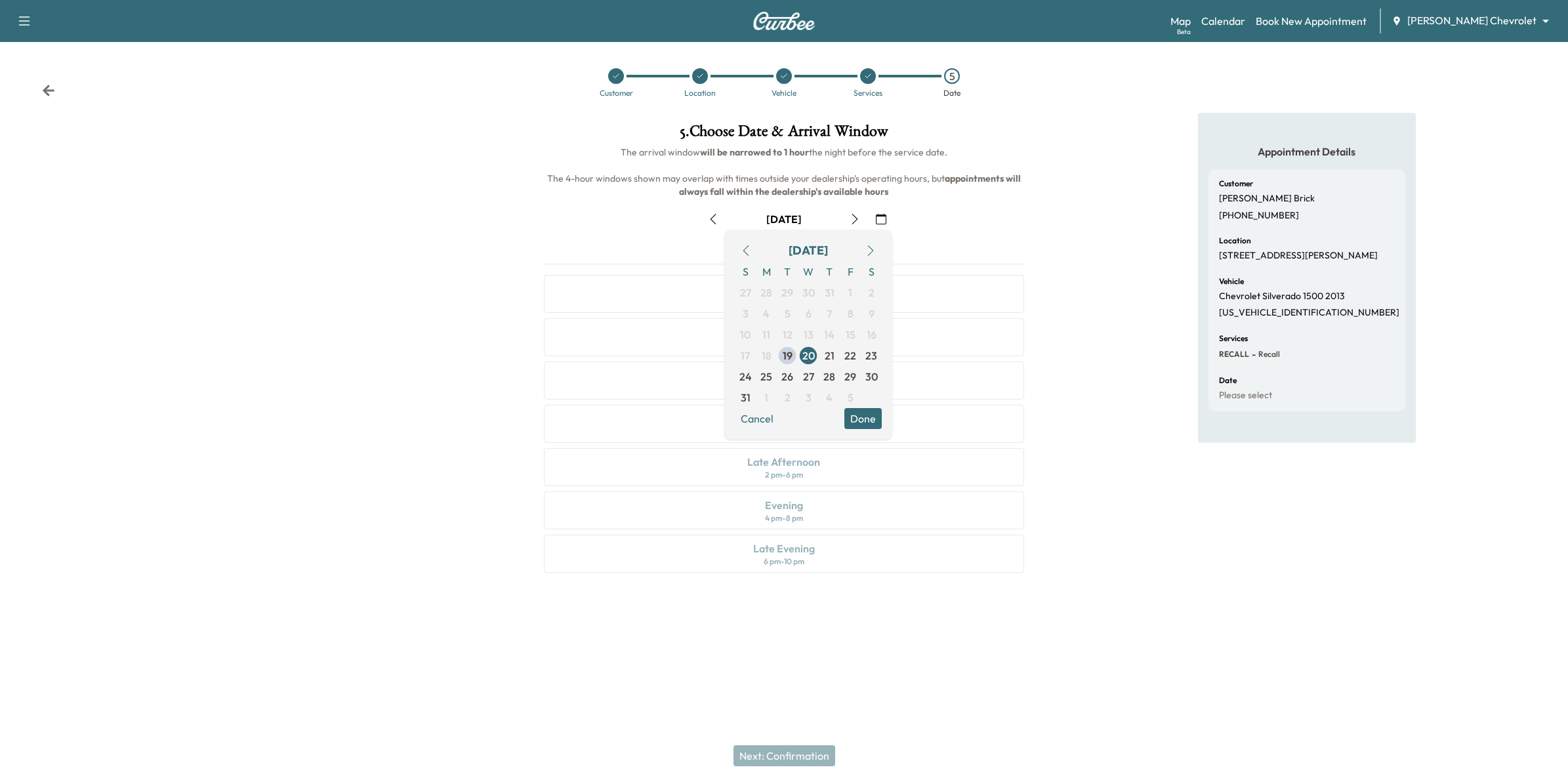
click at [864, 253] on button "button" at bounding box center [870, 251] width 22 height 21
click at [808, 289] on span "3" at bounding box center [808, 292] width 6 height 15
click at [872, 394] on button "Done" at bounding box center [864, 398] width 38 height 21
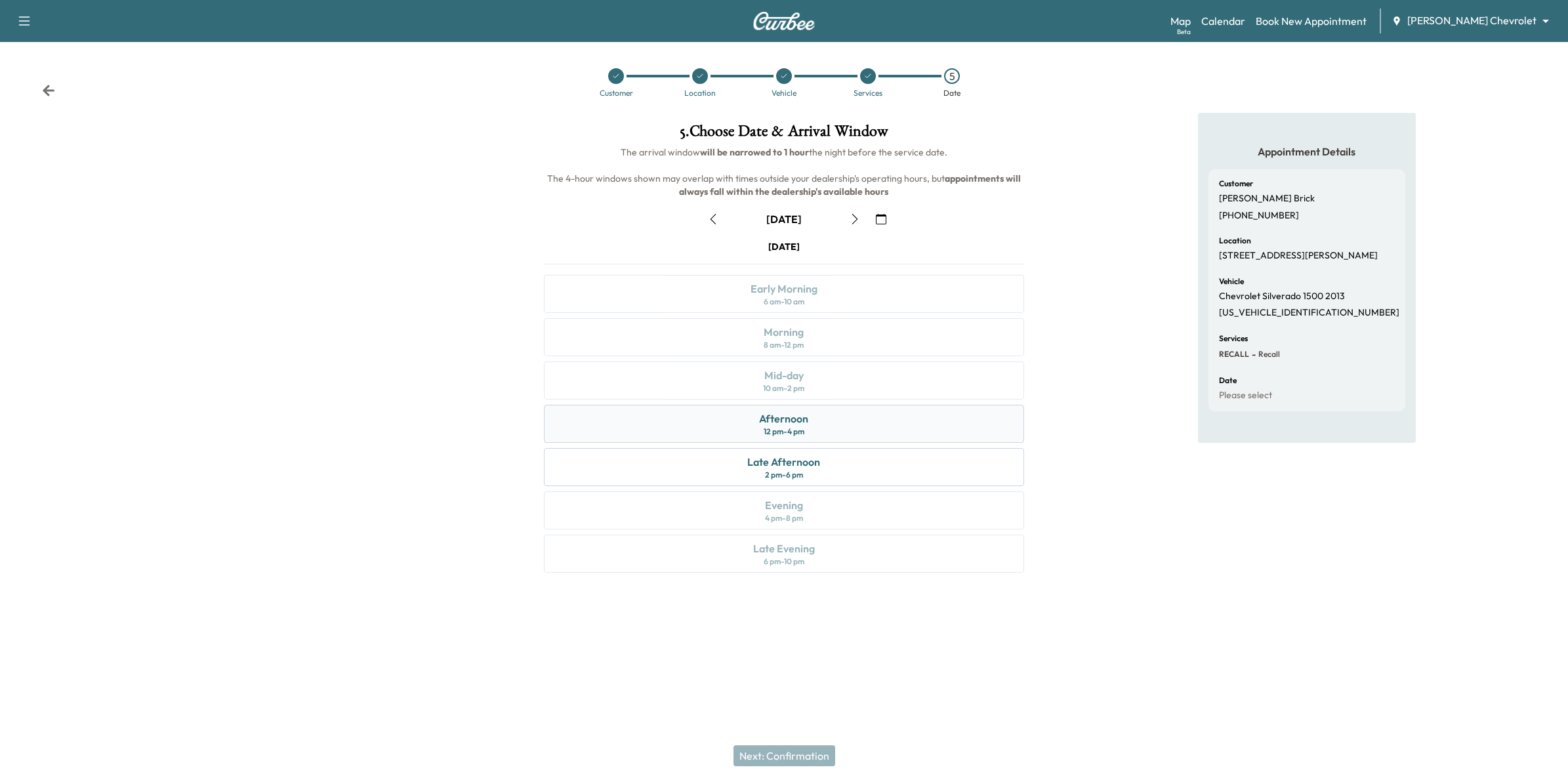
click at [850, 423] on div "Afternoon 12 pm - 4 pm" at bounding box center [784, 424] width 481 height 38
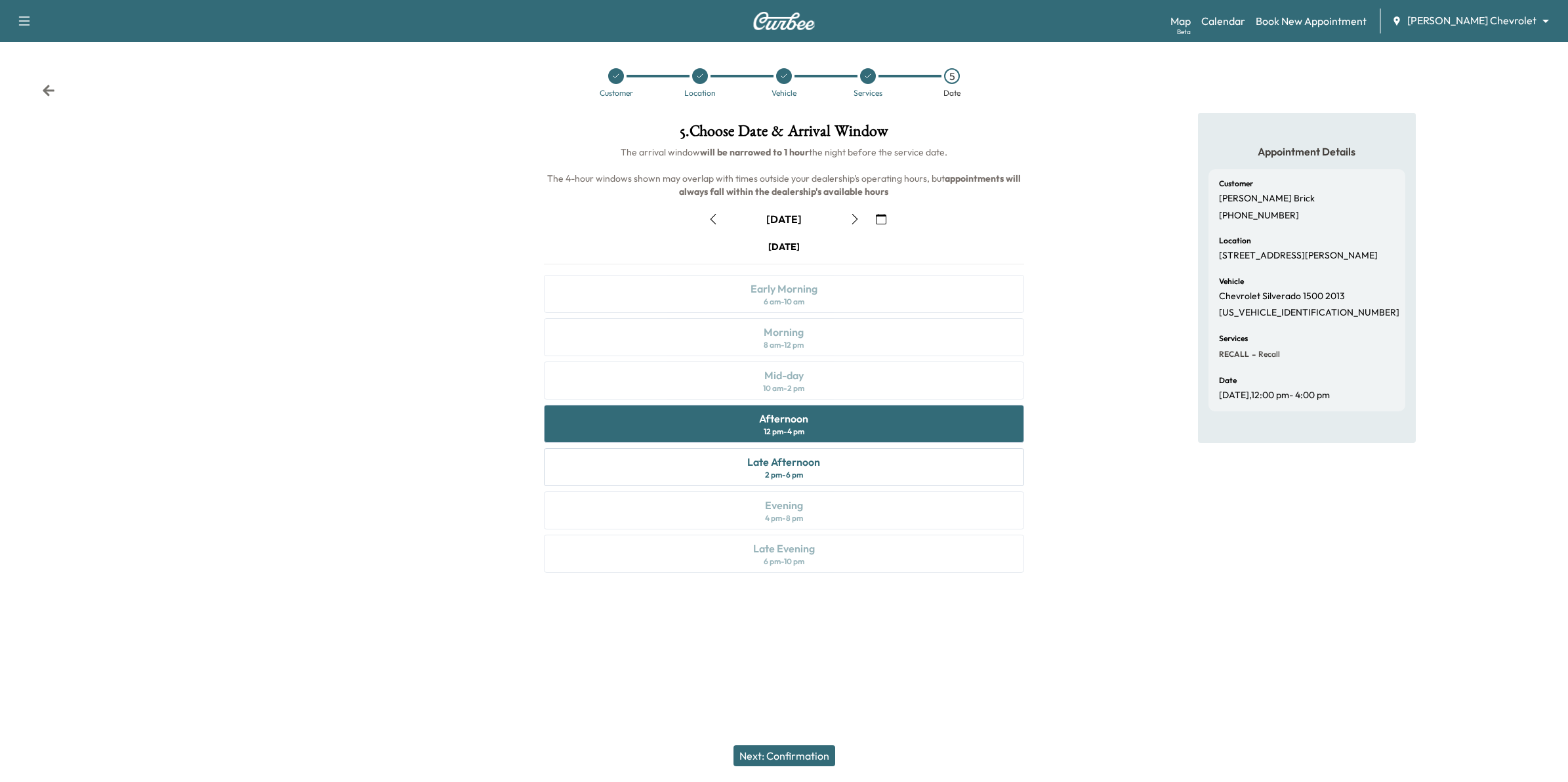
click at [811, 753] on button "Next: Confirmation" at bounding box center [784, 756] width 102 height 21
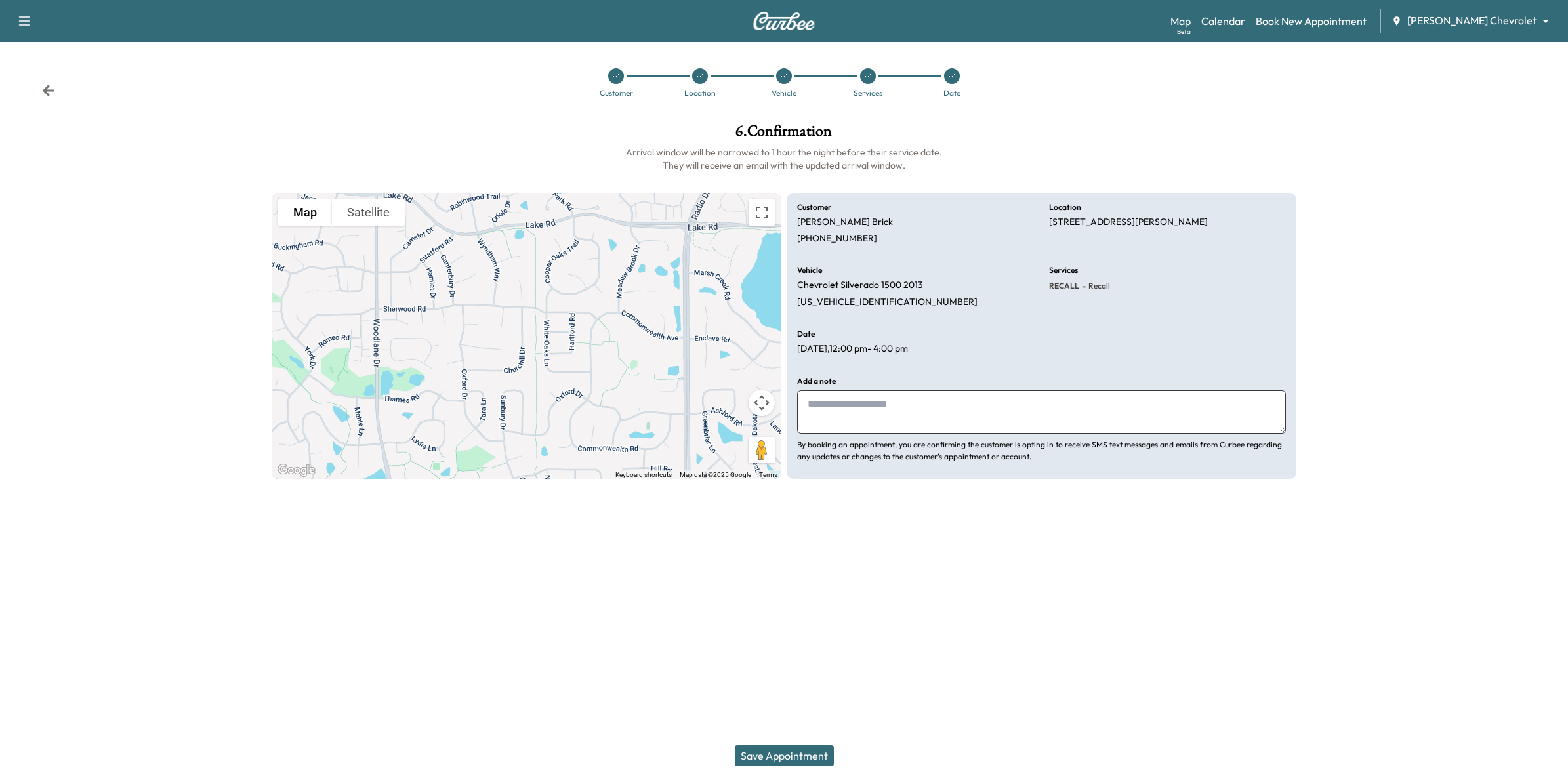
click at [804, 752] on button "Save Appointment" at bounding box center [784, 756] width 99 height 21
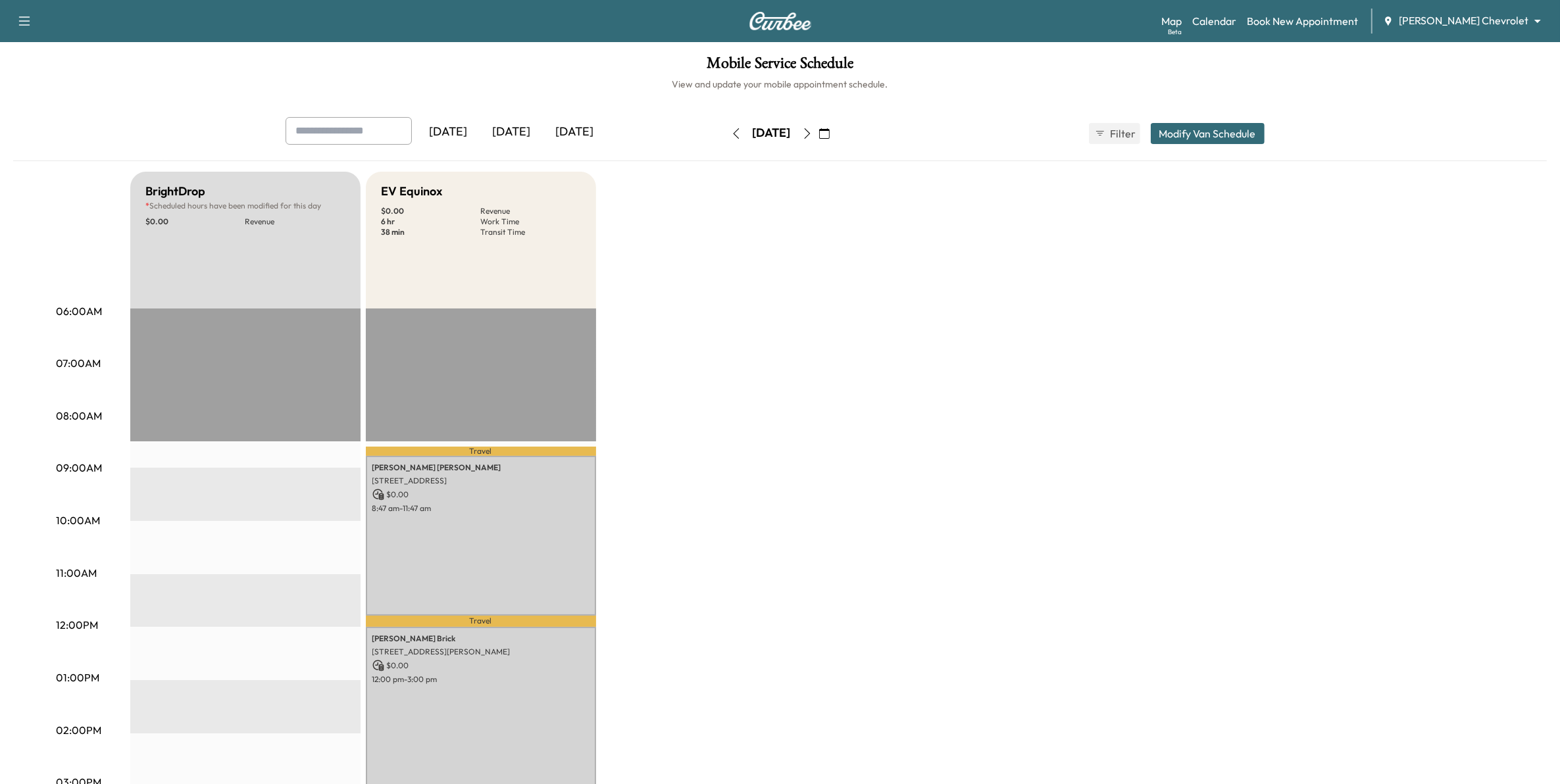
click at [836, 139] on button "button" at bounding box center [824, 133] width 22 height 21
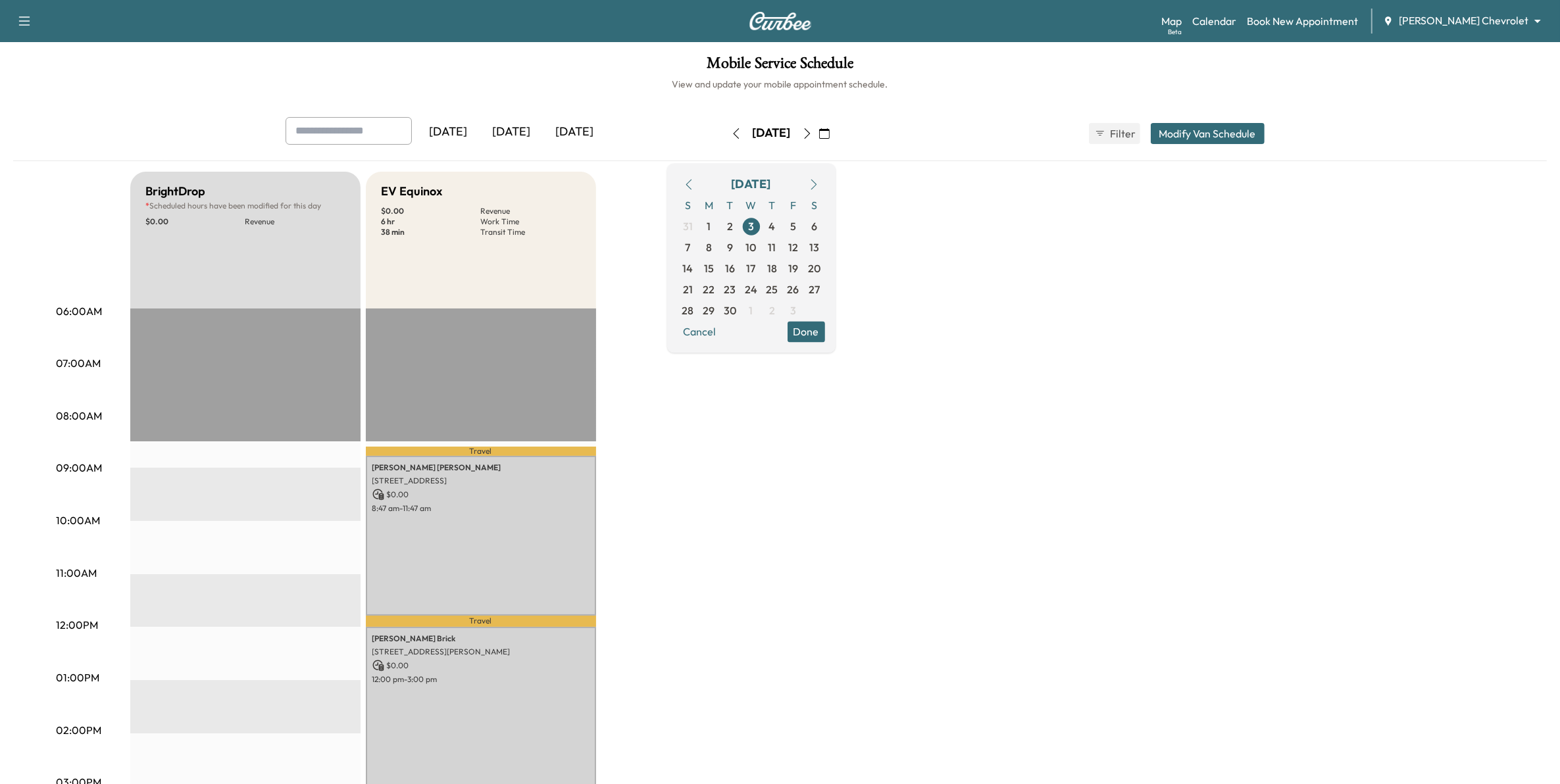
click at [694, 182] on icon "button" at bounding box center [688, 184] width 11 height 11
click at [757, 289] on span "20" at bounding box center [751, 289] width 12 height 16
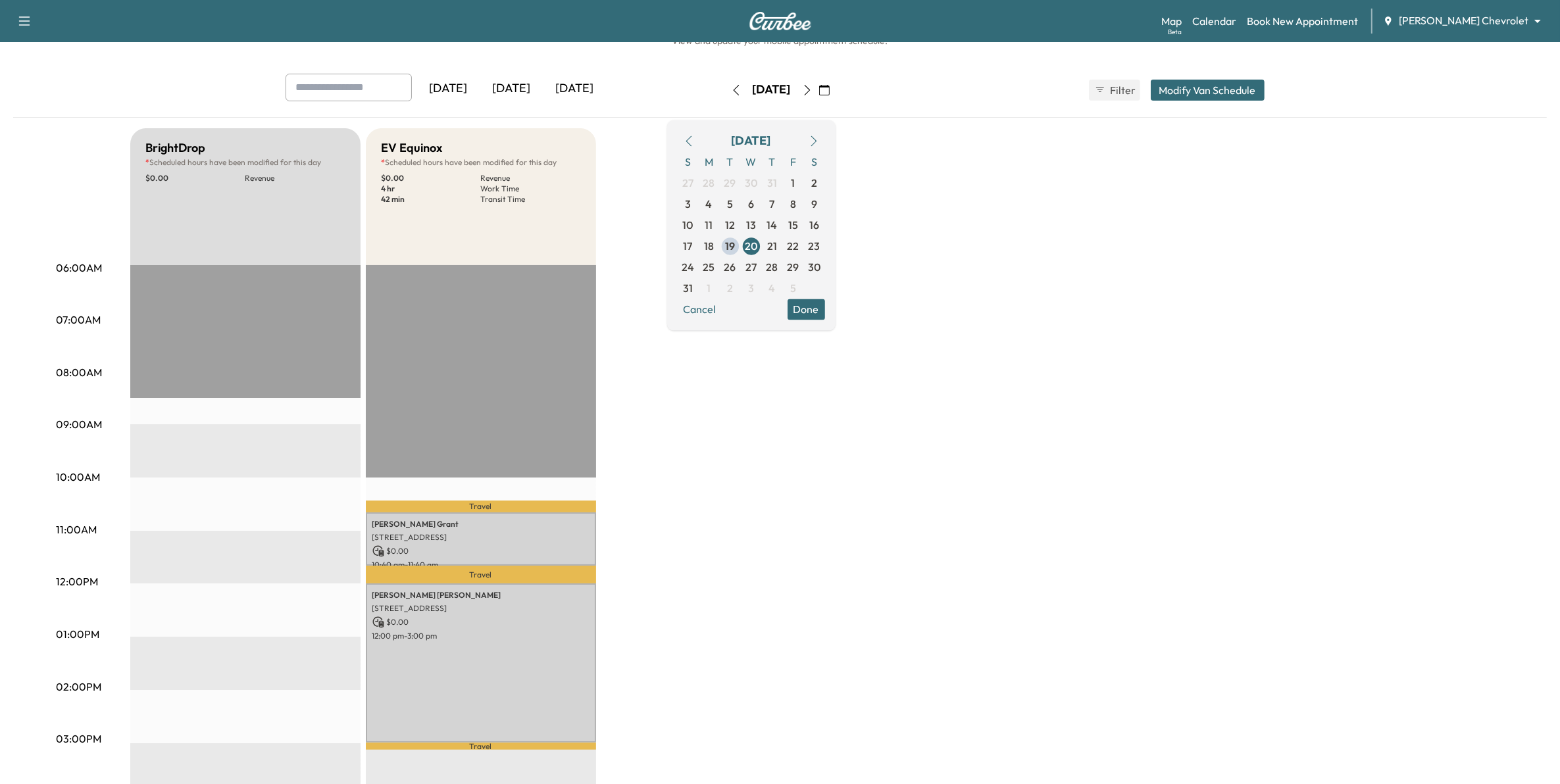
scroll to position [83, 0]
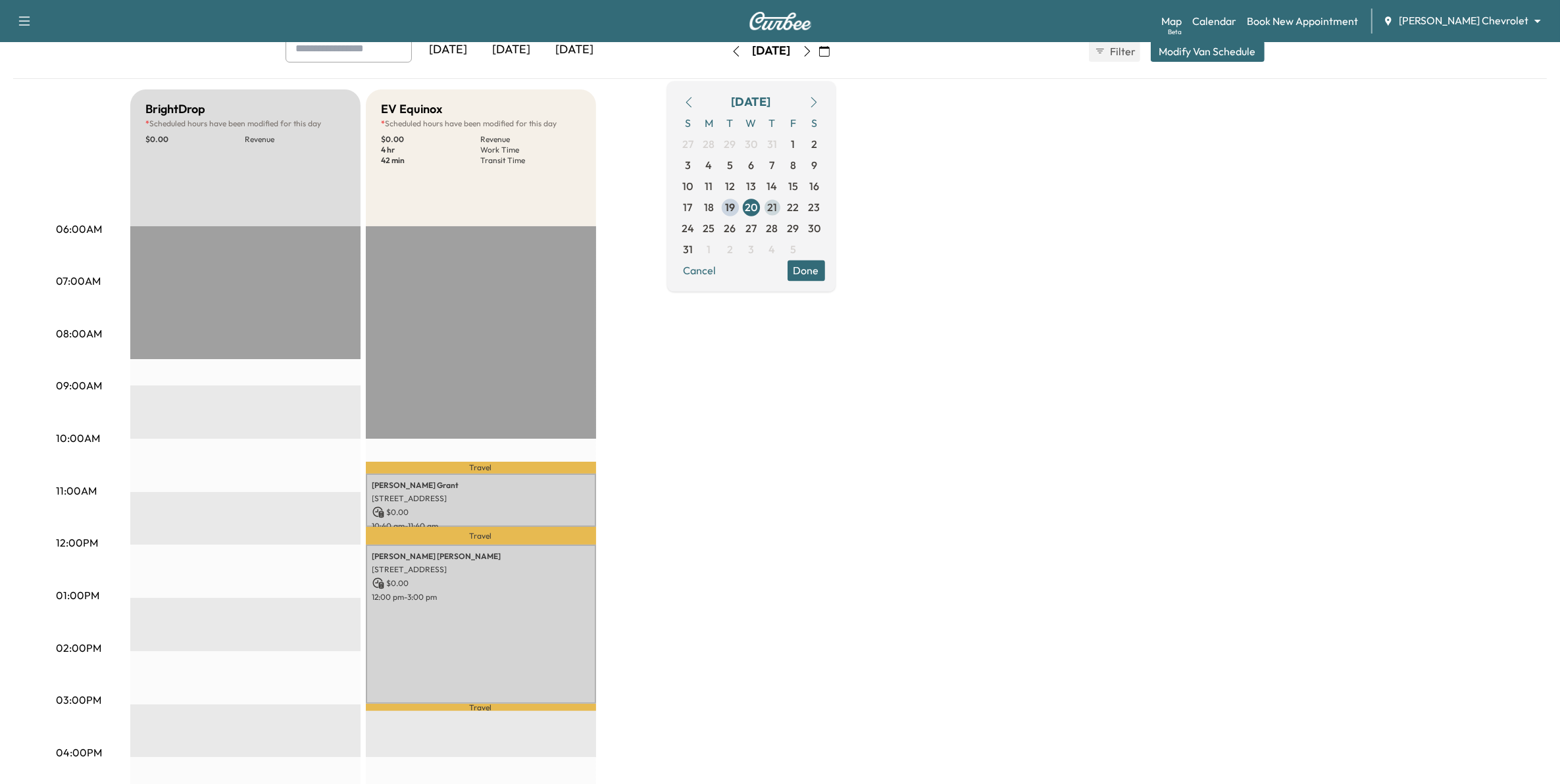
click at [777, 208] on span "21" at bounding box center [772, 207] width 10 height 16
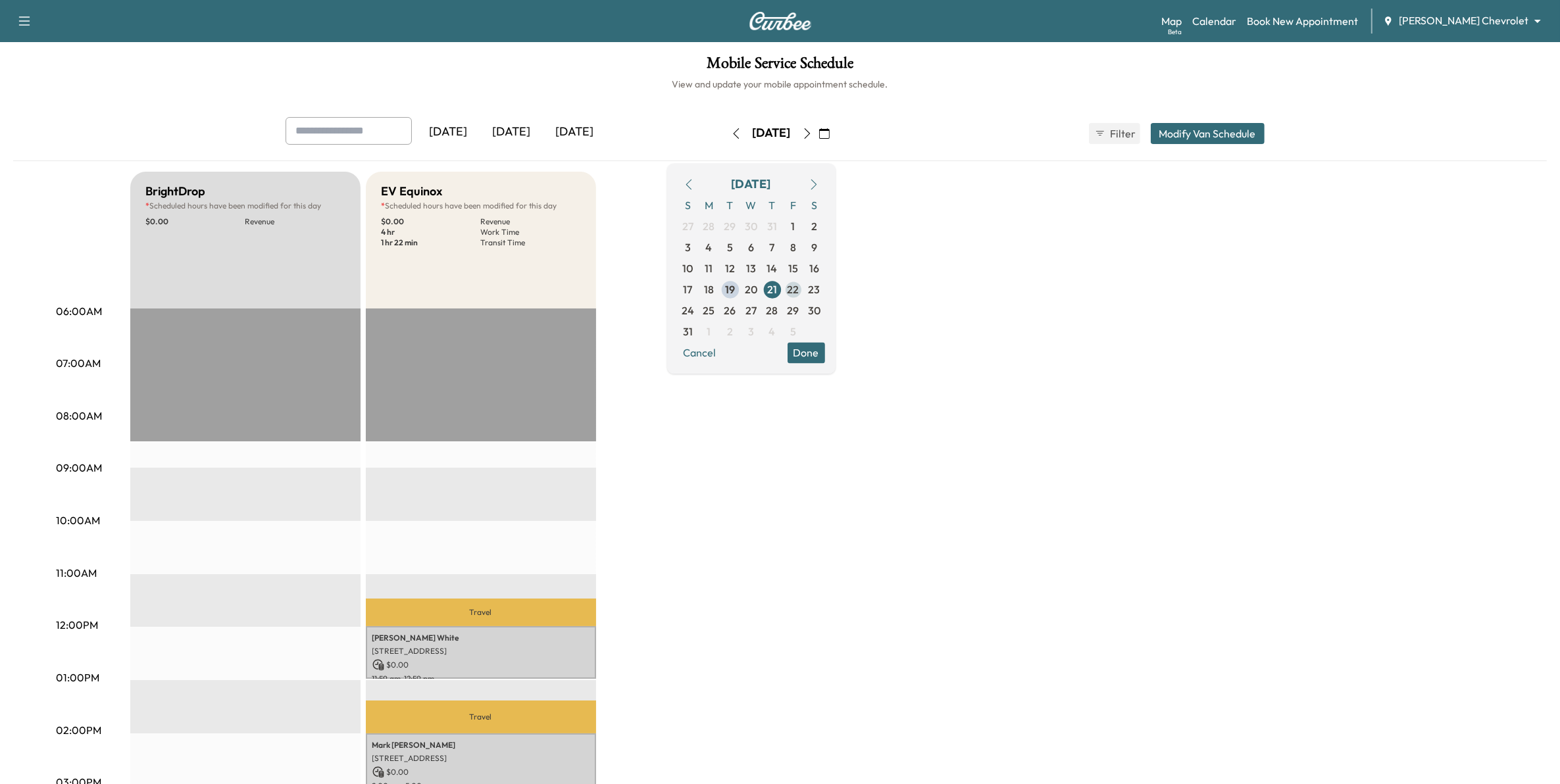
click at [800, 284] on span "22" at bounding box center [793, 289] width 11 height 16
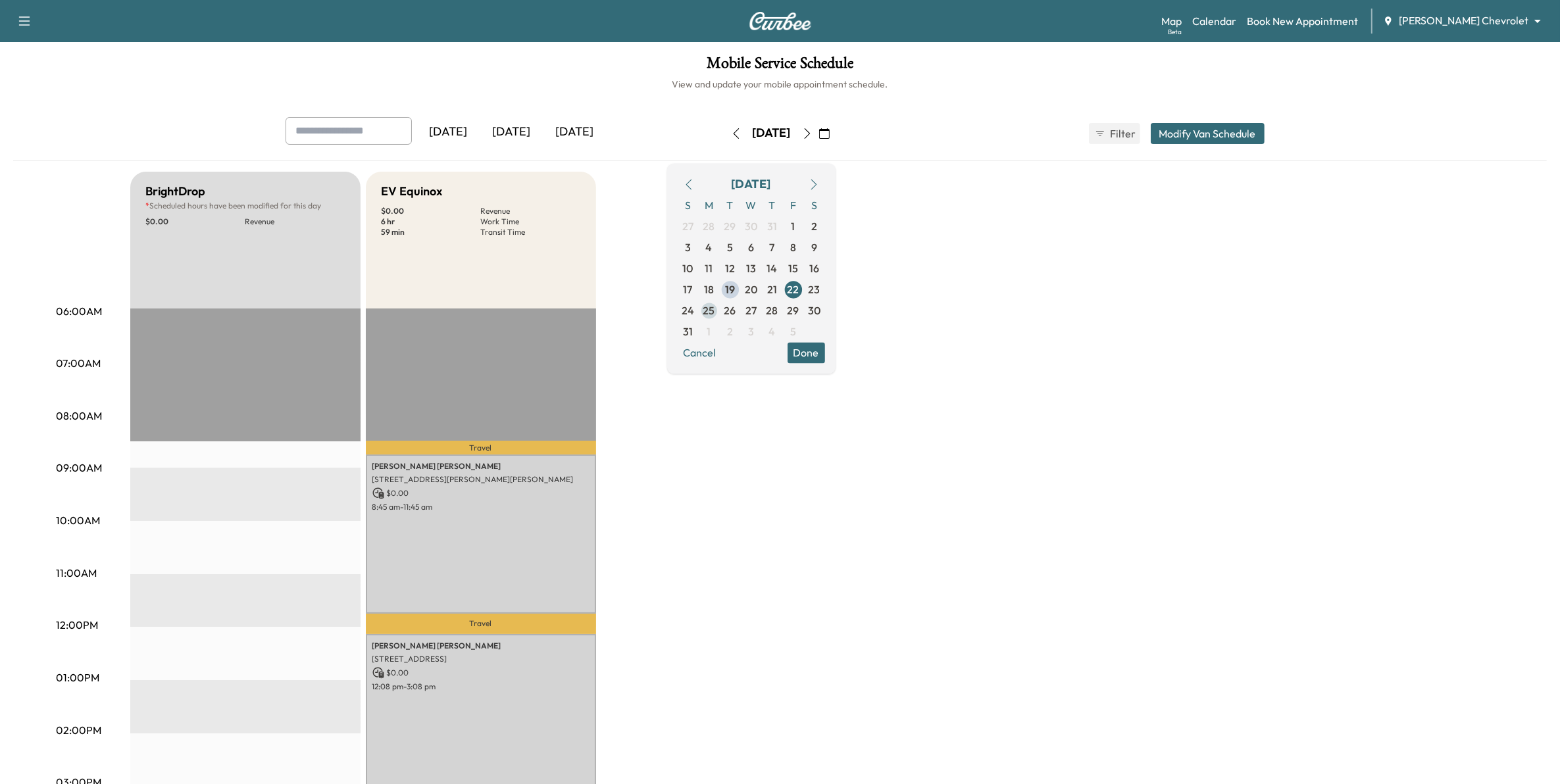
click at [715, 309] on span "25" at bounding box center [709, 310] width 11 height 16
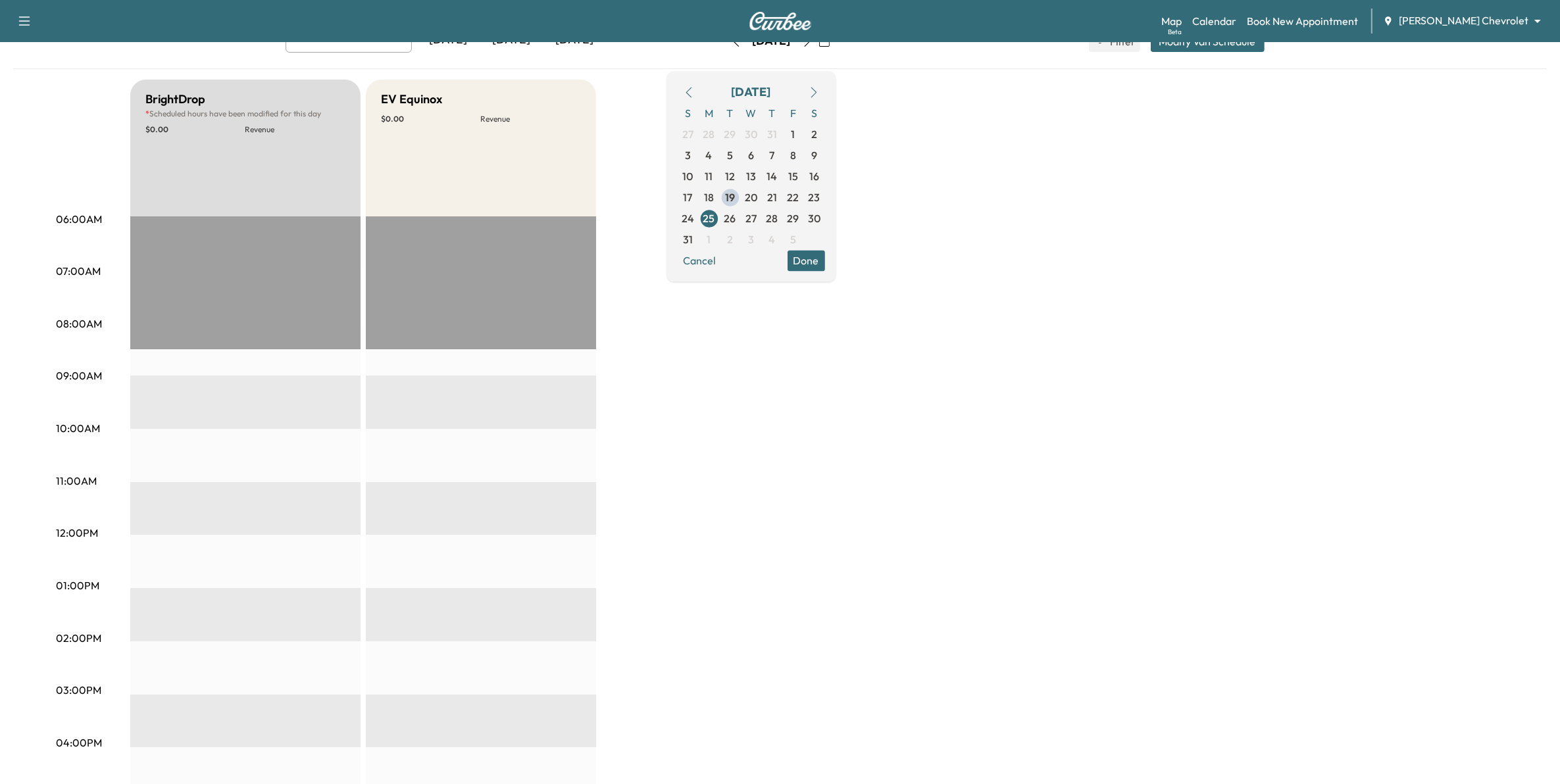
scroll to position [83, 0]
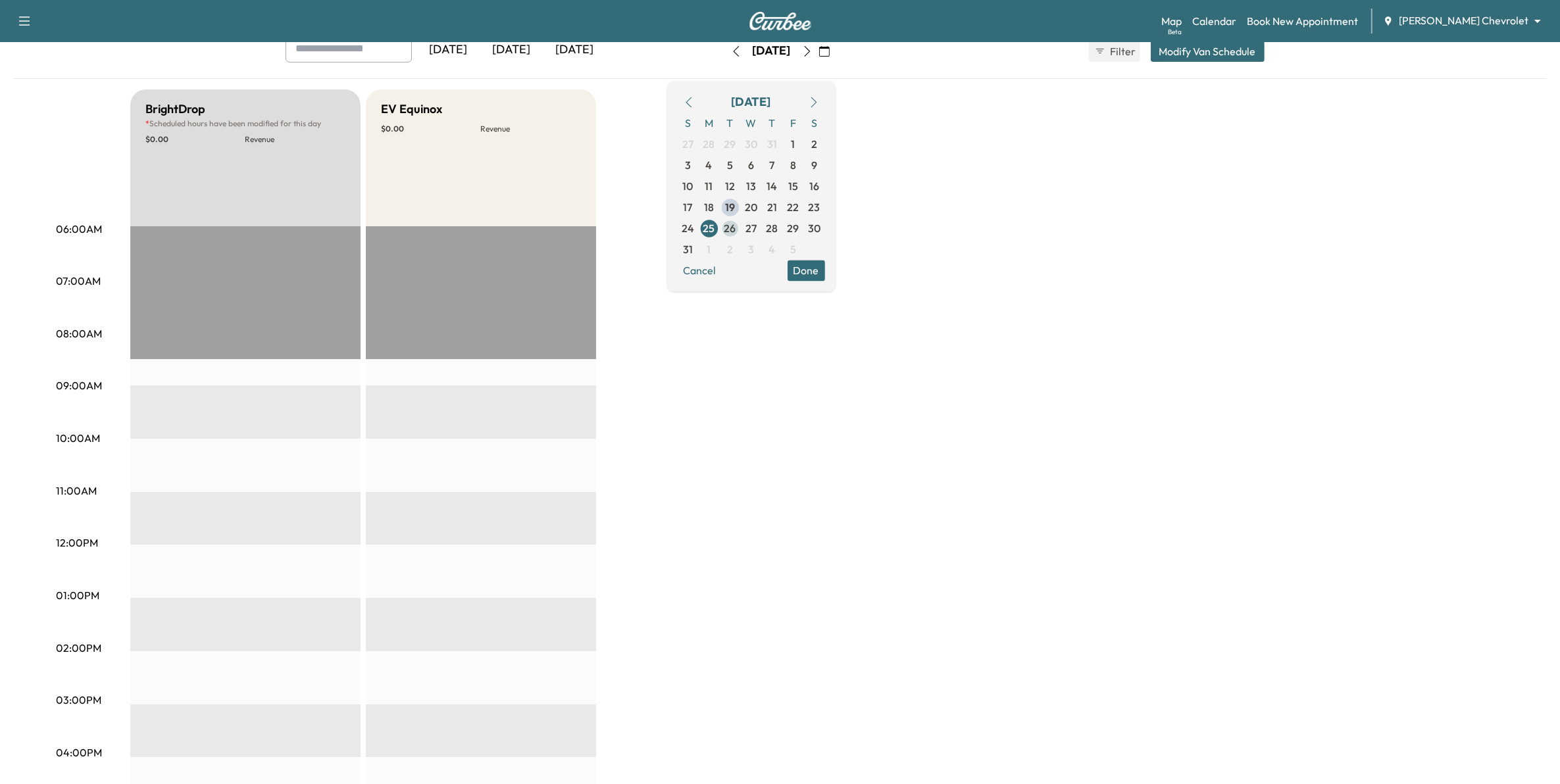
click at [741, 229] on span "26" at bounding box center [730, 228] width 21 height 21
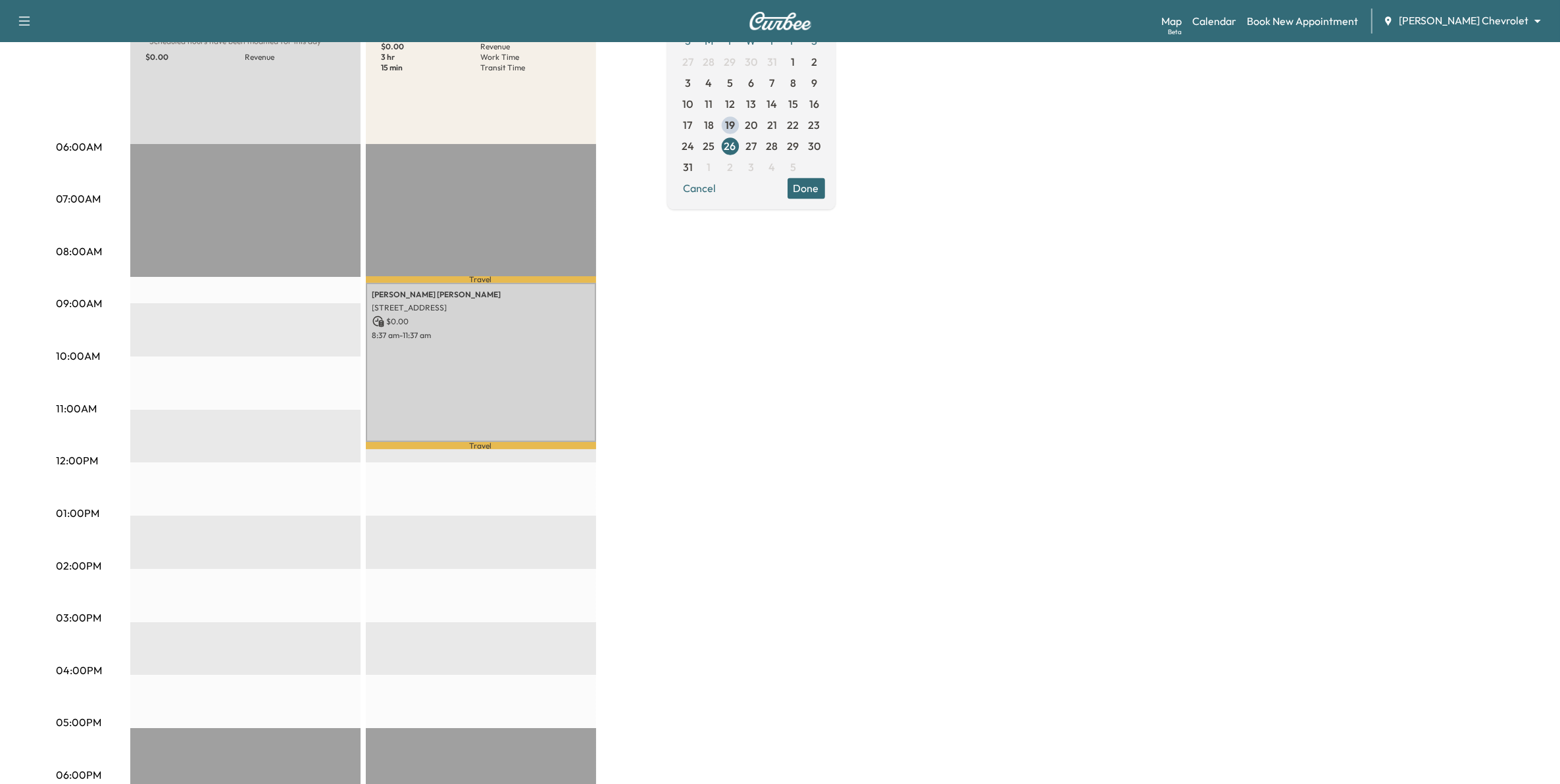
scroll to position [83, 0]
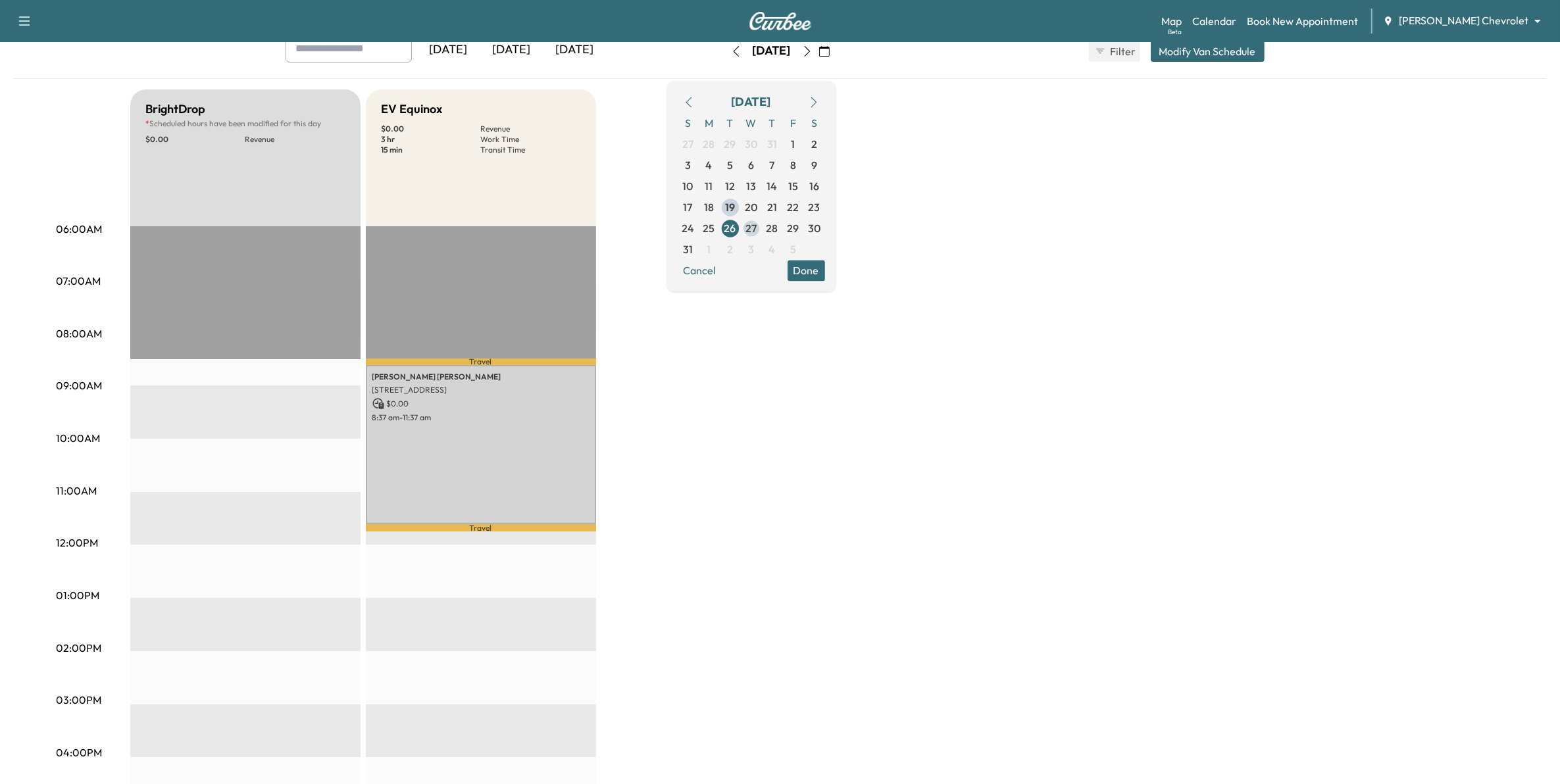
click at [756, 224] on span "27" at bounding box center [751, 228] width 11 height 16
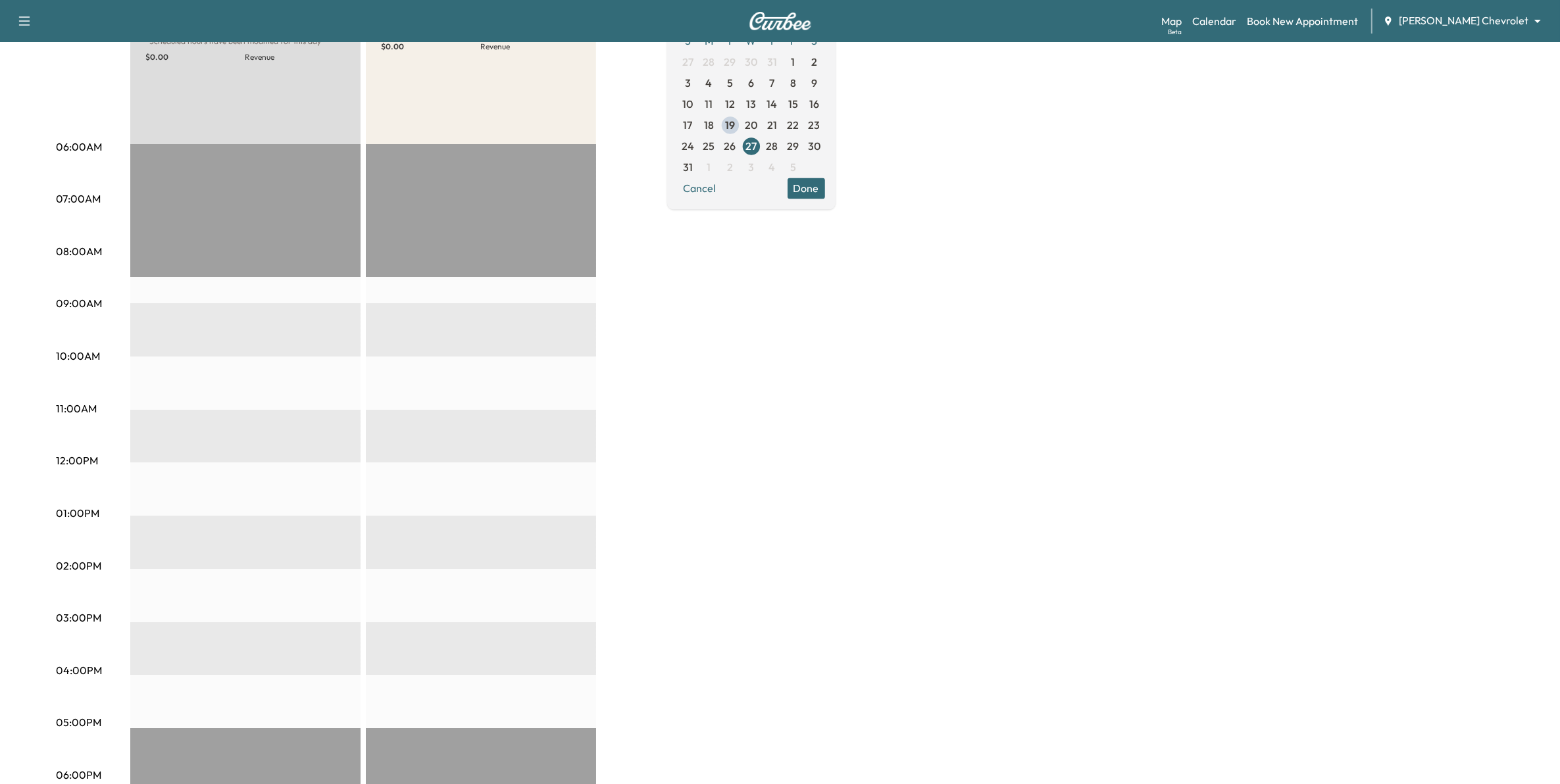
scroll to position [83, 0]
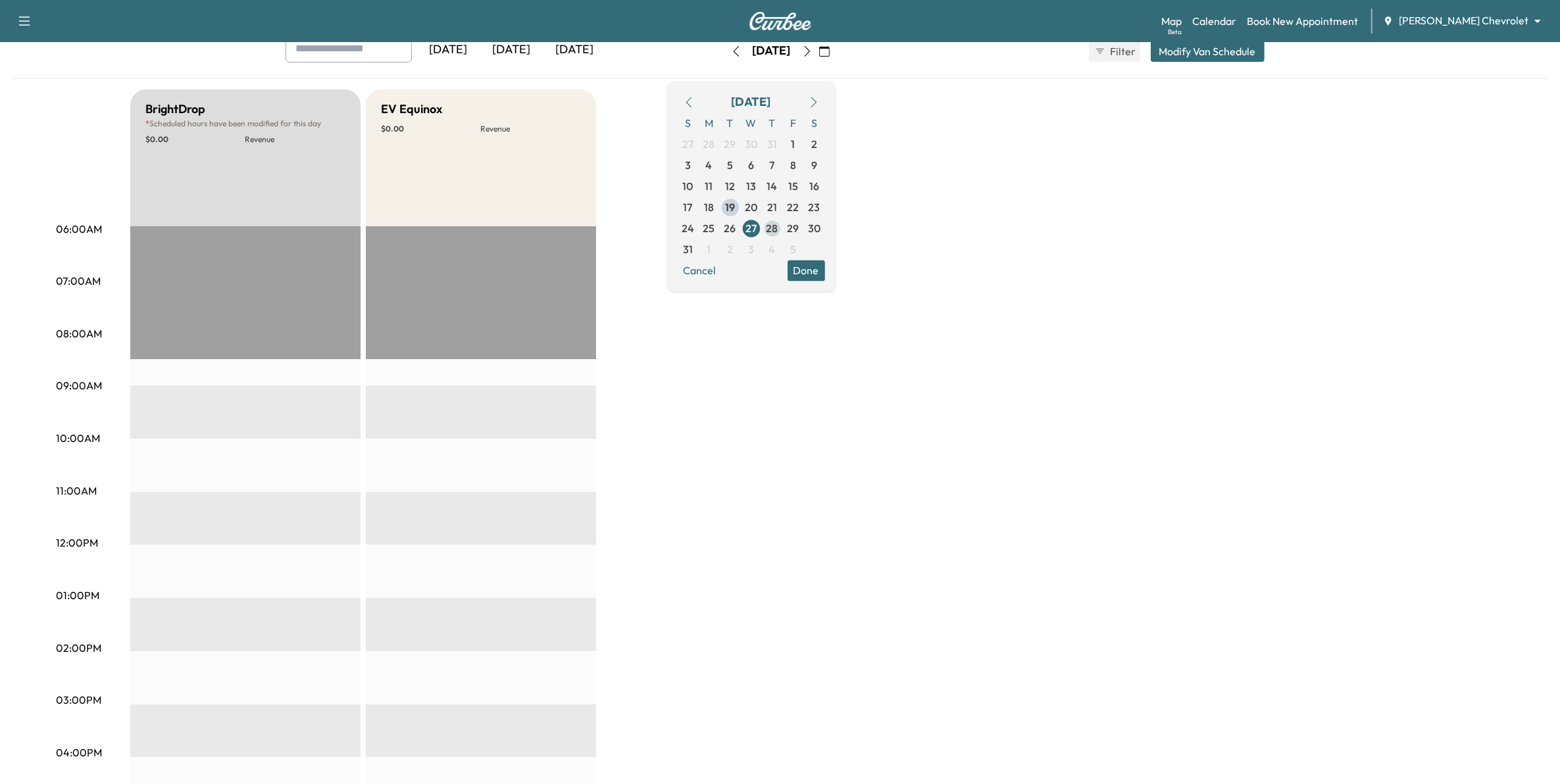
click at [778, 229] on span "28" at bounding box center [773, 228] width 11 height 16
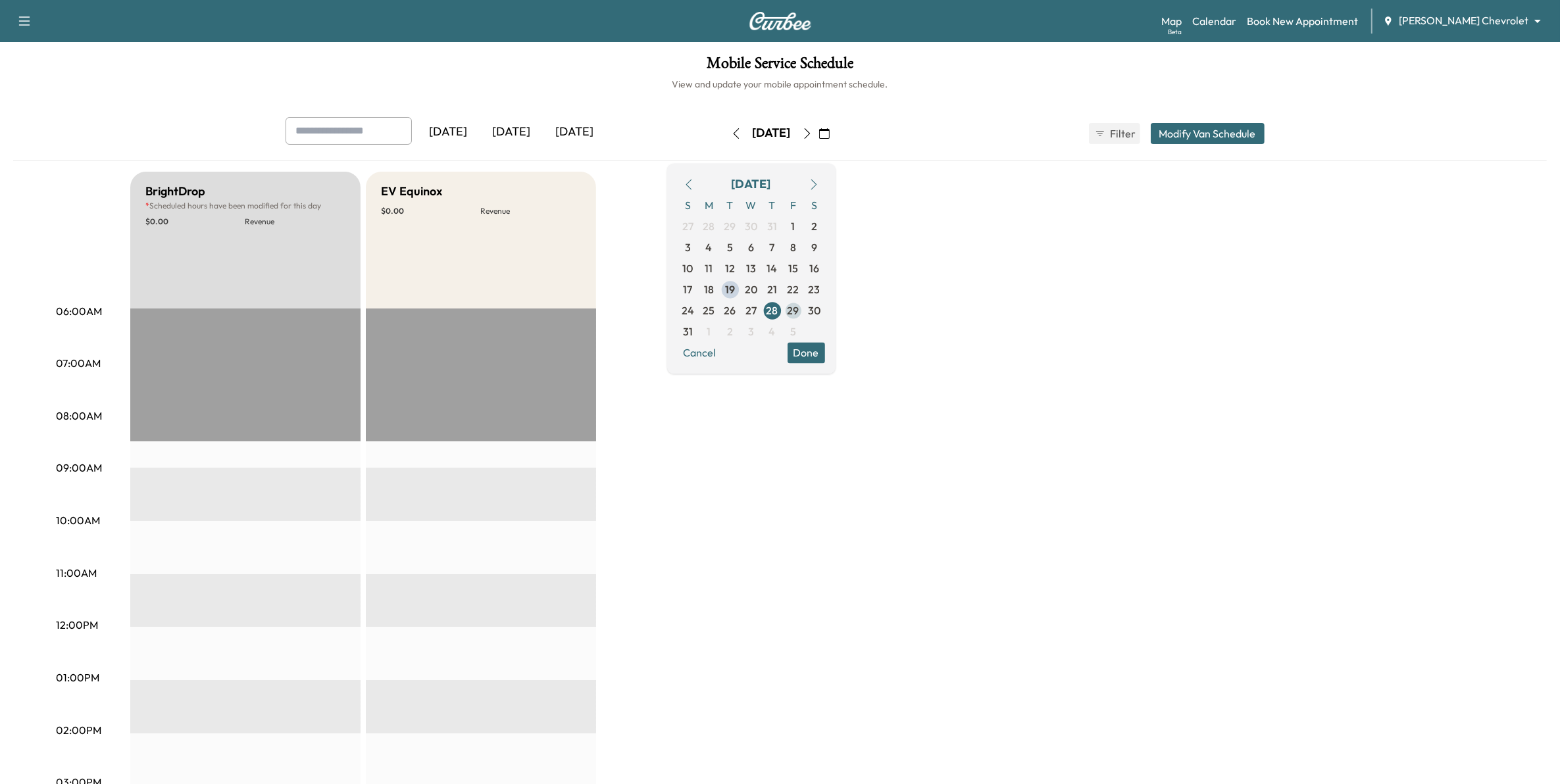
click at [800, 306] on span "29" at bounding box center [793, 310] width 11 height 16
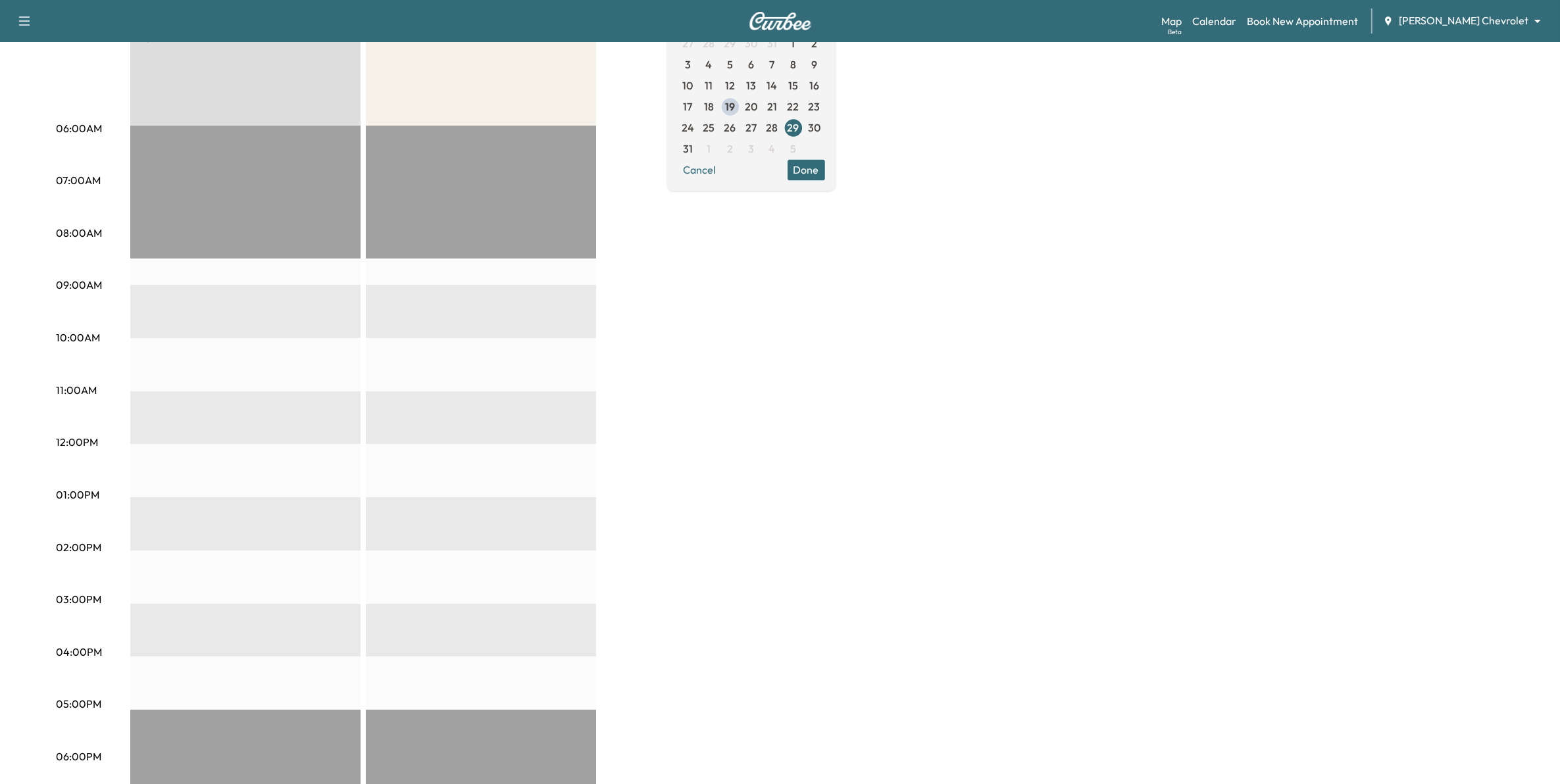
scroll to position [164, 0]
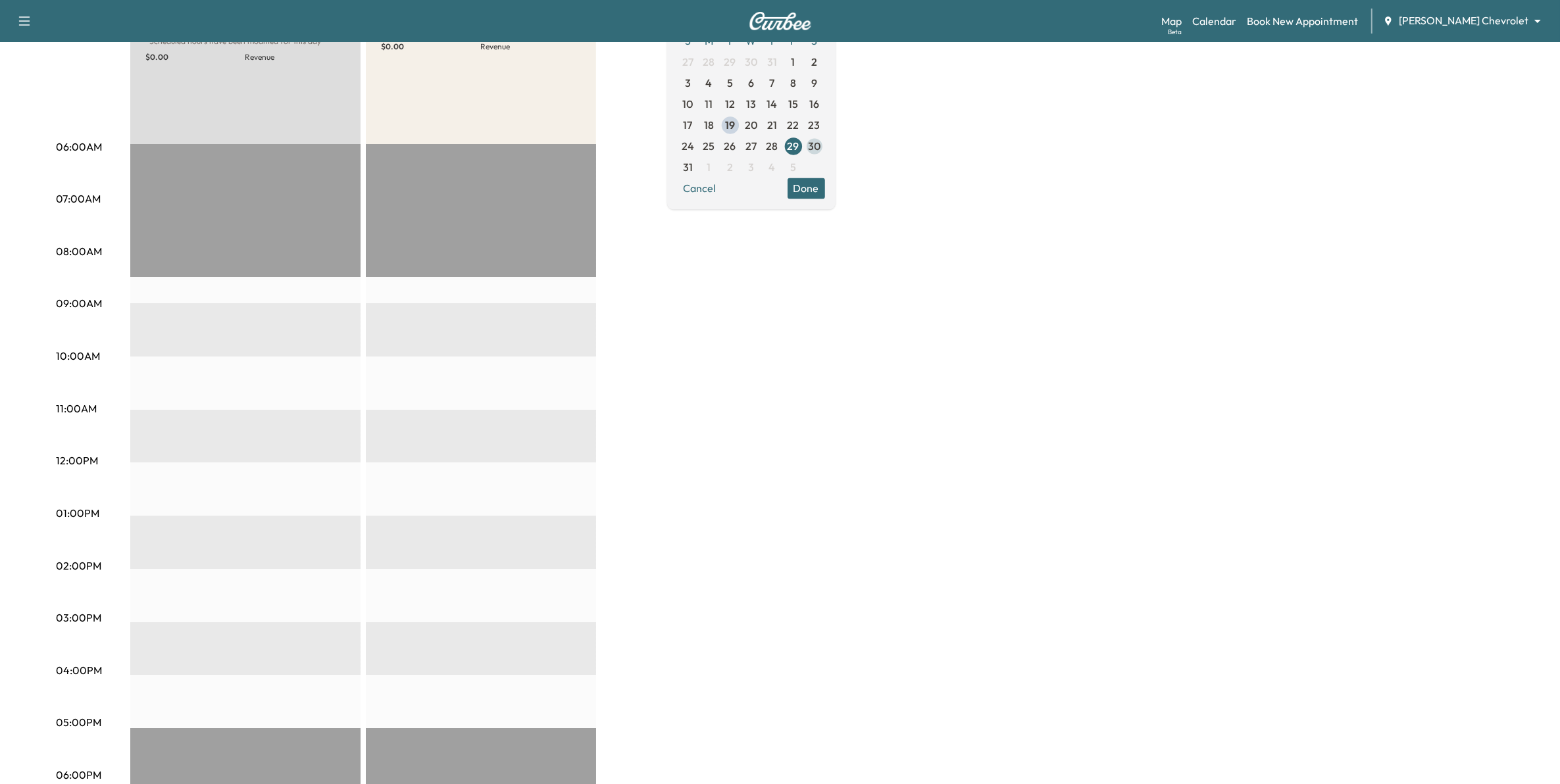
click at [820, 146] on span "30" at bounding box center [814, 146] width 12 height 16
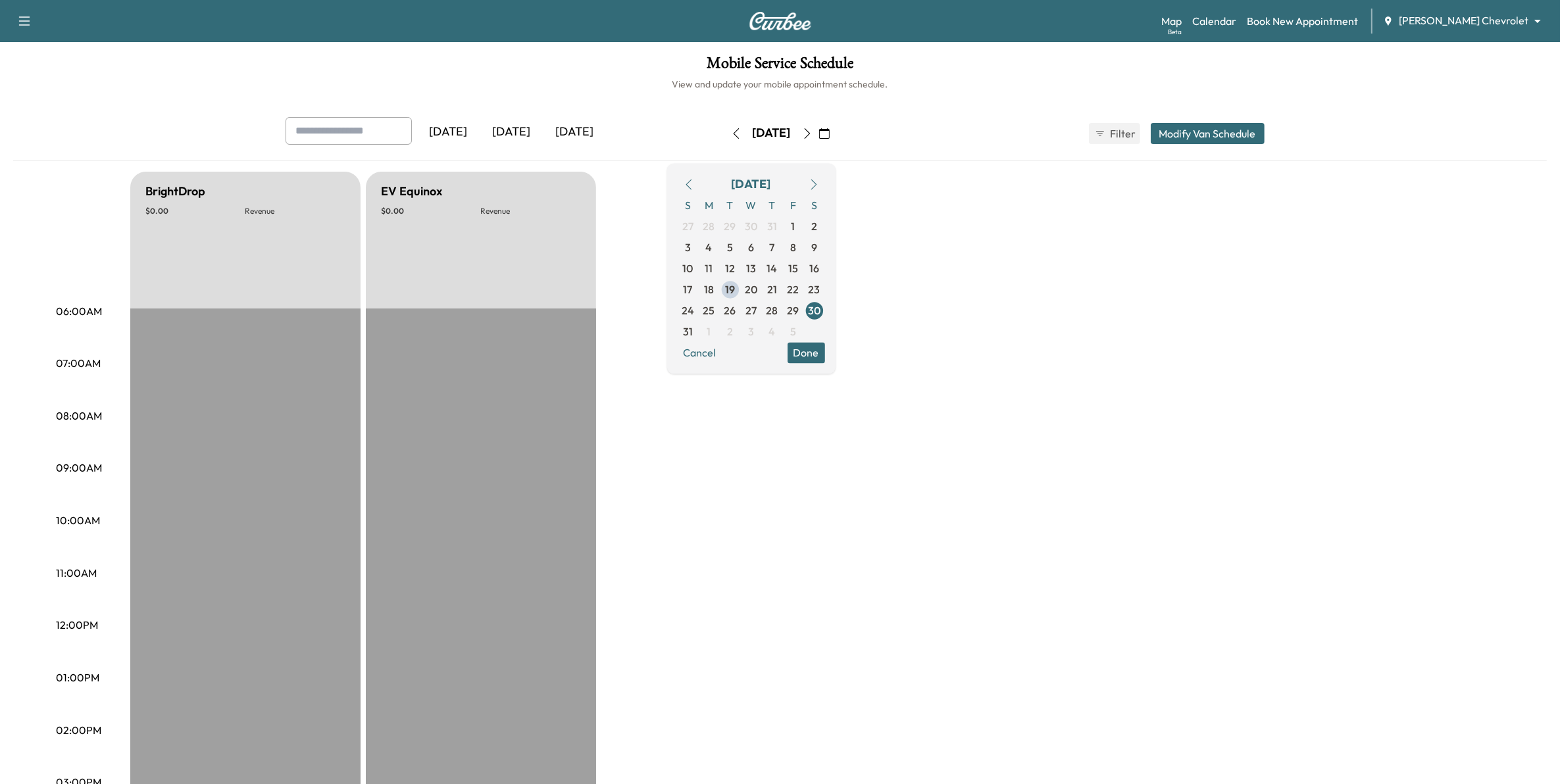
click at [825, 347] on button "Done" at bounding box center [806, 352] width 38 height 21
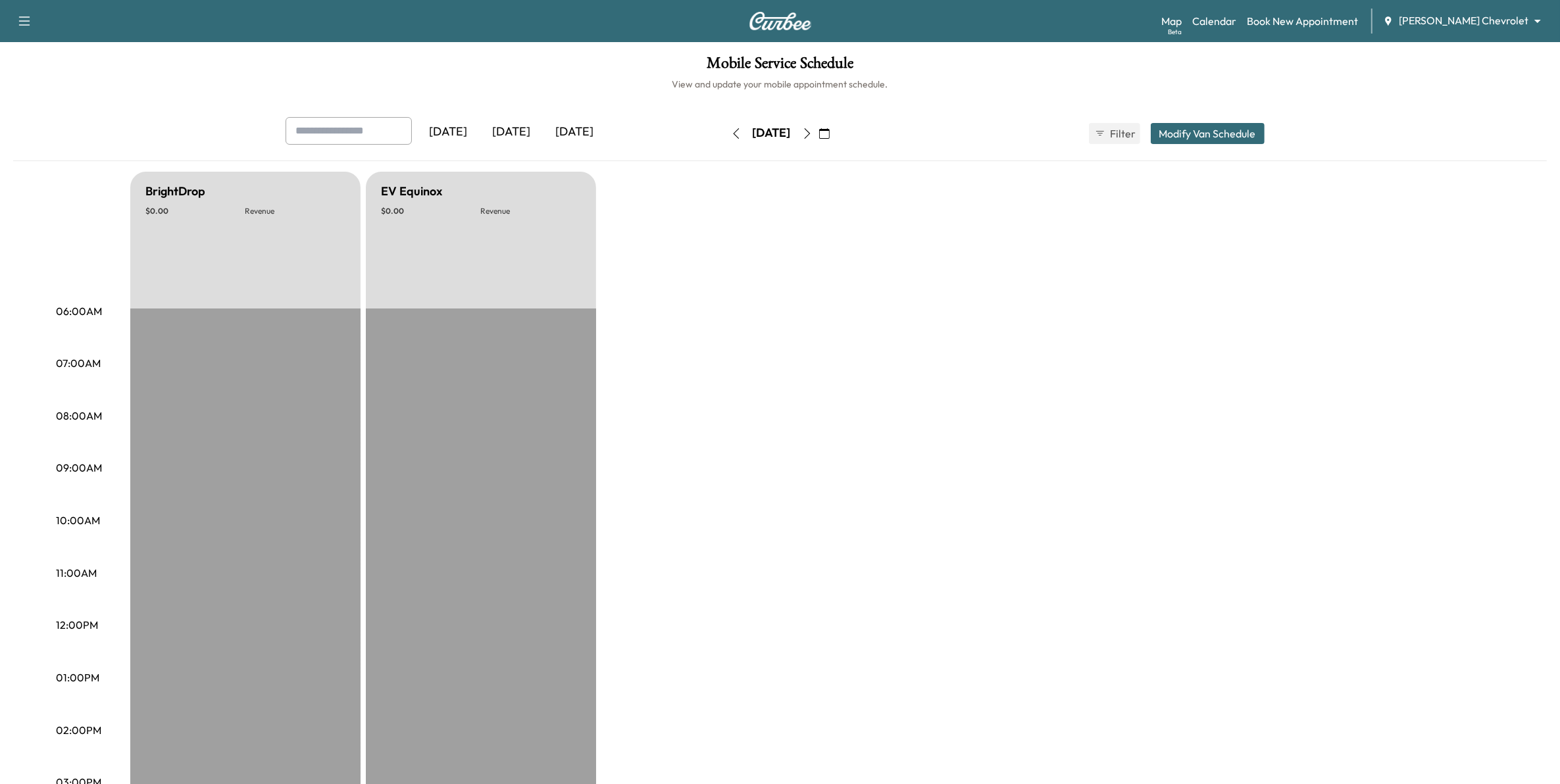
click at [309, 132] on input "text" at bounding box center [348, 131] width 127 height 28
type input "****"
click at [608, 93] on div "Mobile Service Schedule View and update your mobile appointment schedule. [DATE…" at bounding box center [780, 607] width 1560 height 1130
click at [1488, 11] on div "Map Beta Calendar Book New Appointment [PERSON_NAME] Chevrolet ******** ​" at bounding box center [1355, 20] width 388 height 25
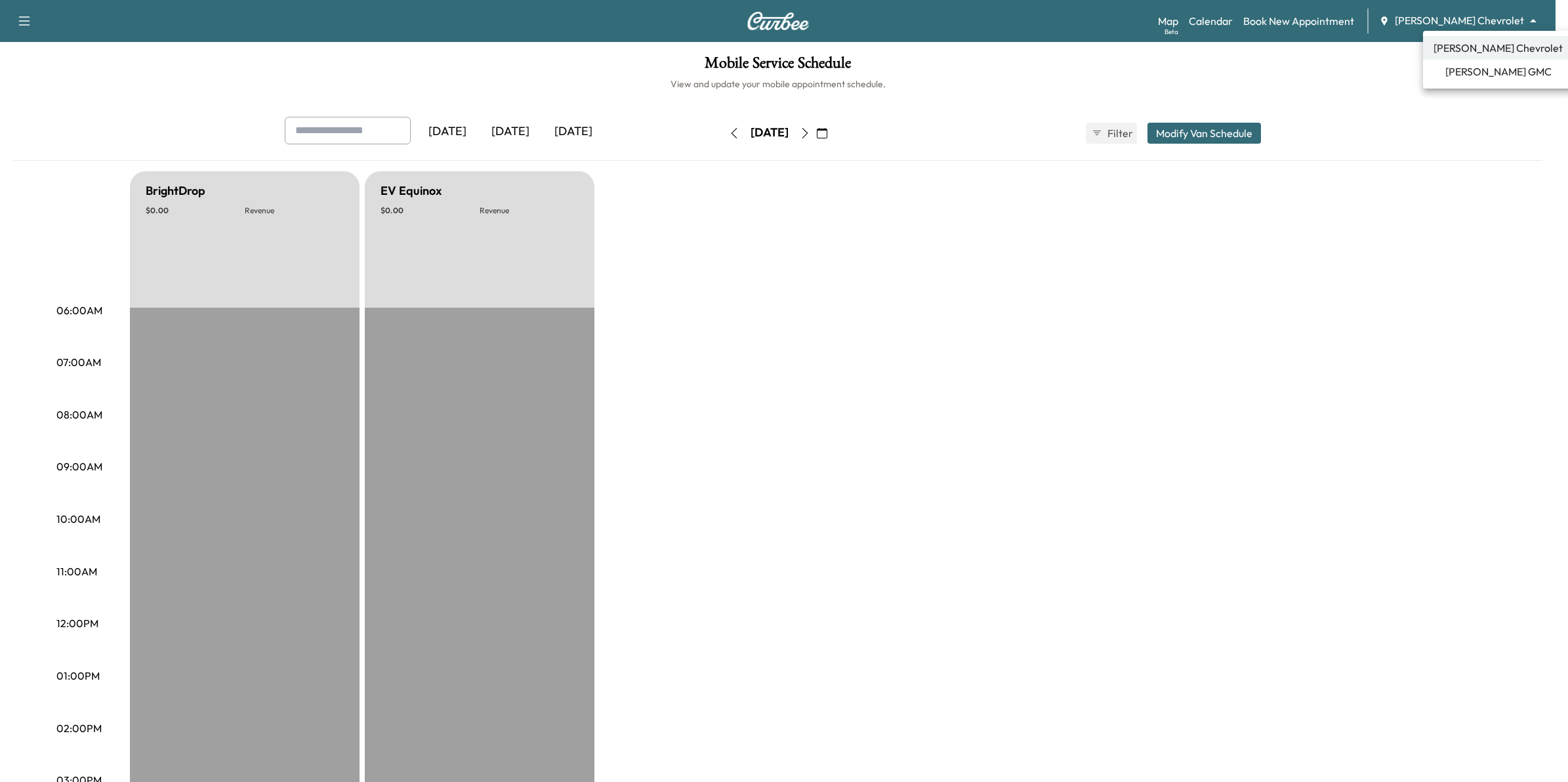
click at [1473, 19] on body "Support Log Out Map Beta Calendar Book New Appointment [PERSON_NAME] Chevrolet …" at bounding box center [784, 391] width 1568 height 782
click at [1482, 64] on span "[PERSON_NAME] GMC" at bounding box center [1499, 71] width 106 height 15
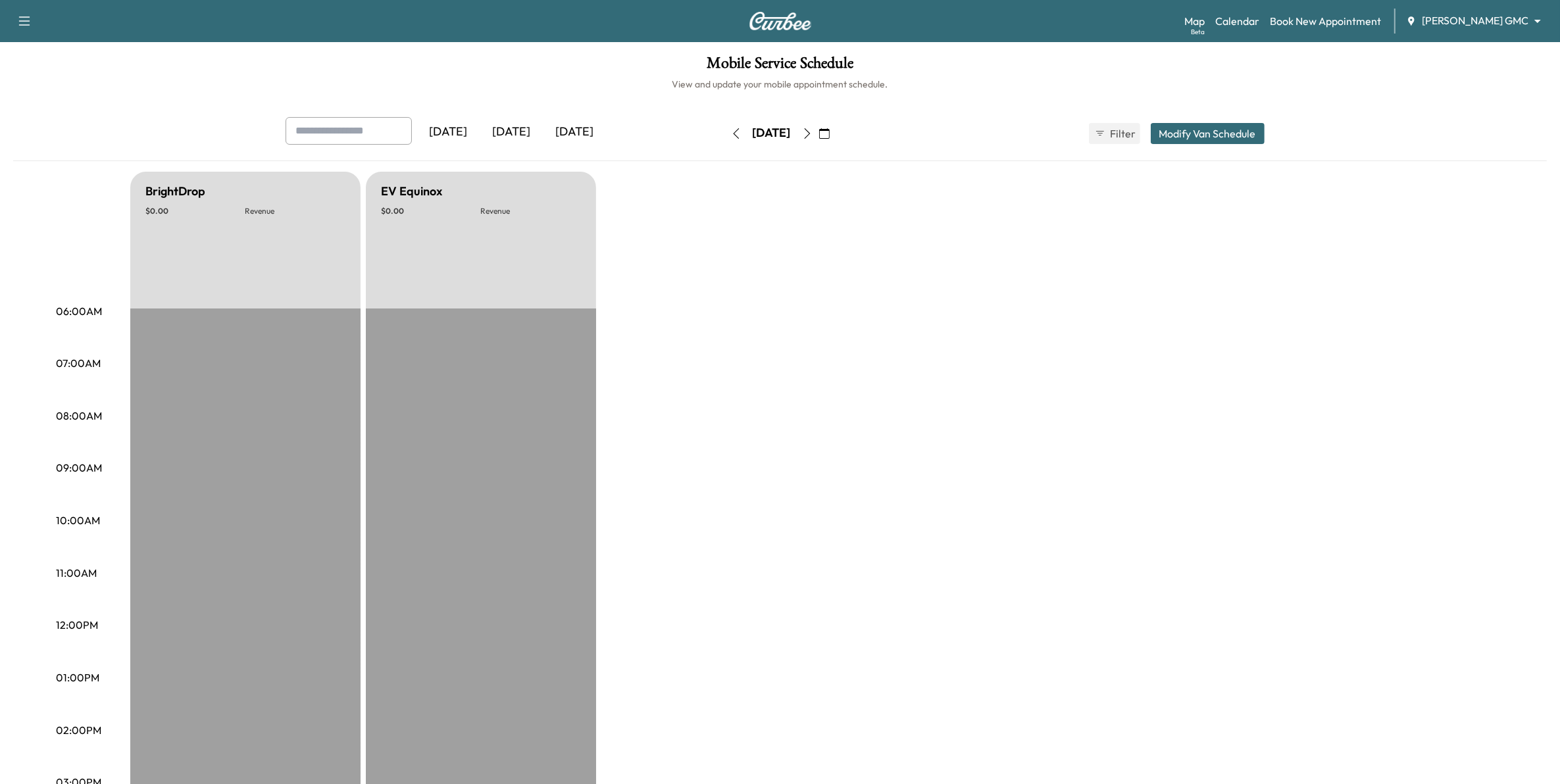
click at [370, 132] on input "text" at bounding box center [348, 131] width 127 height 28
type input "****"
click at [693, 271] on div "BrightDrop $ 0.00 Revenue EST Start EV Equinox $ 0.00 Revenue EST Start" at bounding box center [817, 665] width 1374 height 987
click at [836, 133] on button "button" at bounding box center [824, 133] width 22 height 21
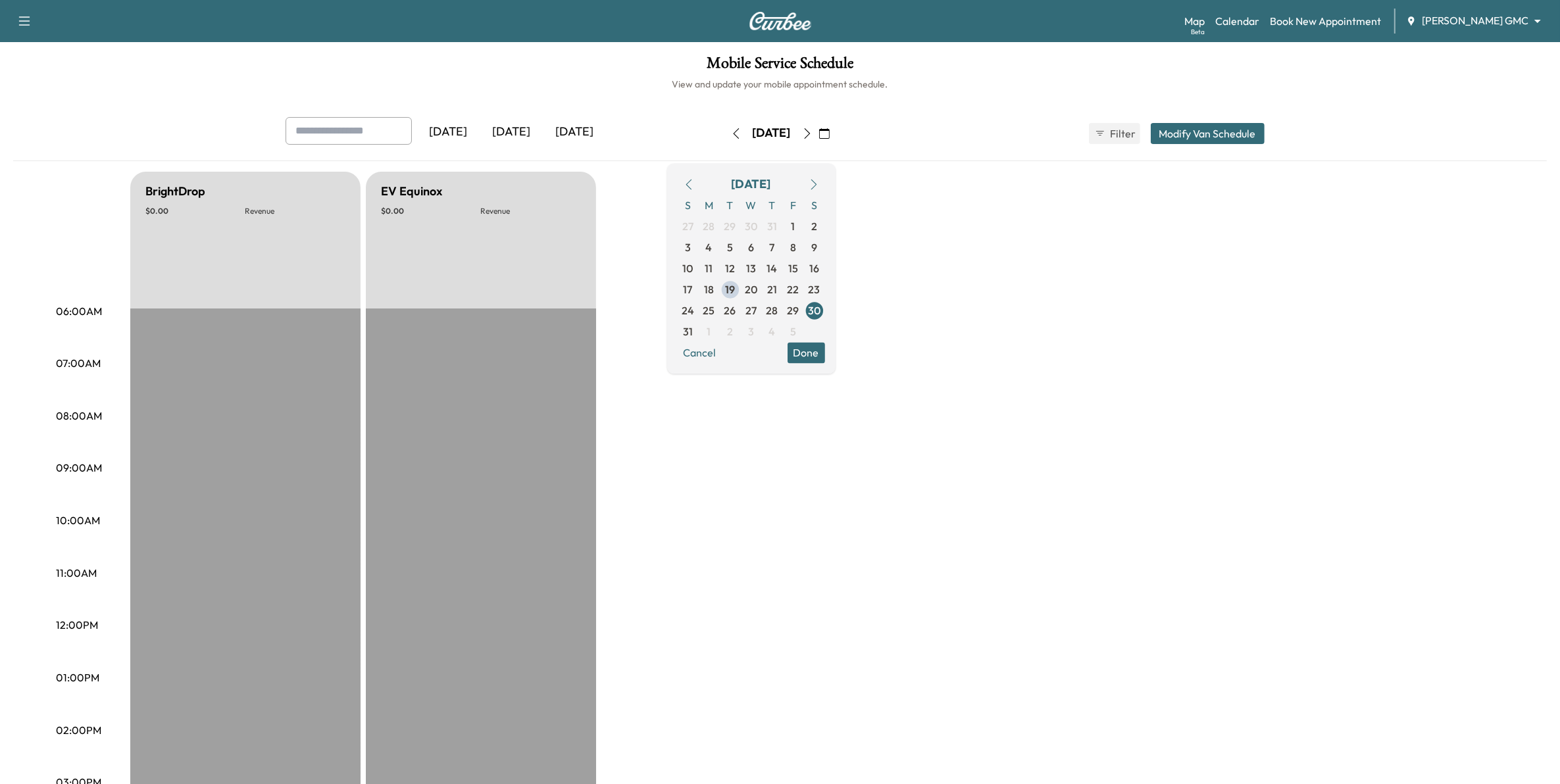
click at [1023, 278] on div "BrightDrop $ 0.00 Revenue EST Start EV Equinox $ 0.00 Revenue EST Start" at bounding box center [817, 665] width 1374 height 987
click at [757, 291] on span "20" at bounding box center [751, 289] width 12 height 16
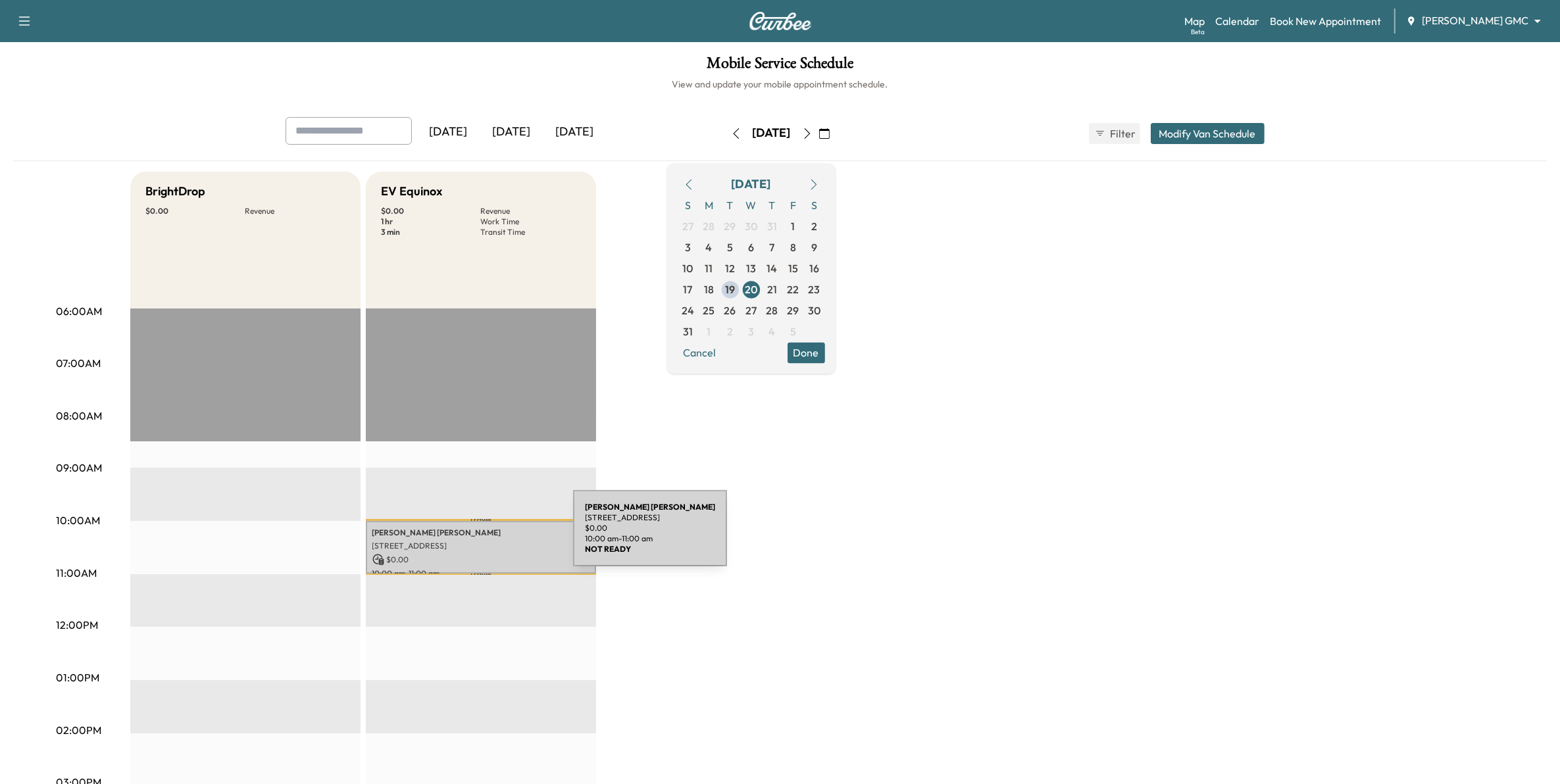
click at [474, 536] on div "[PERSON_NAME] [STREET_ADDRESS] $ 0.00 10:00 am - 11:00 am" at bounding box center [481, 547] width 231 height 53
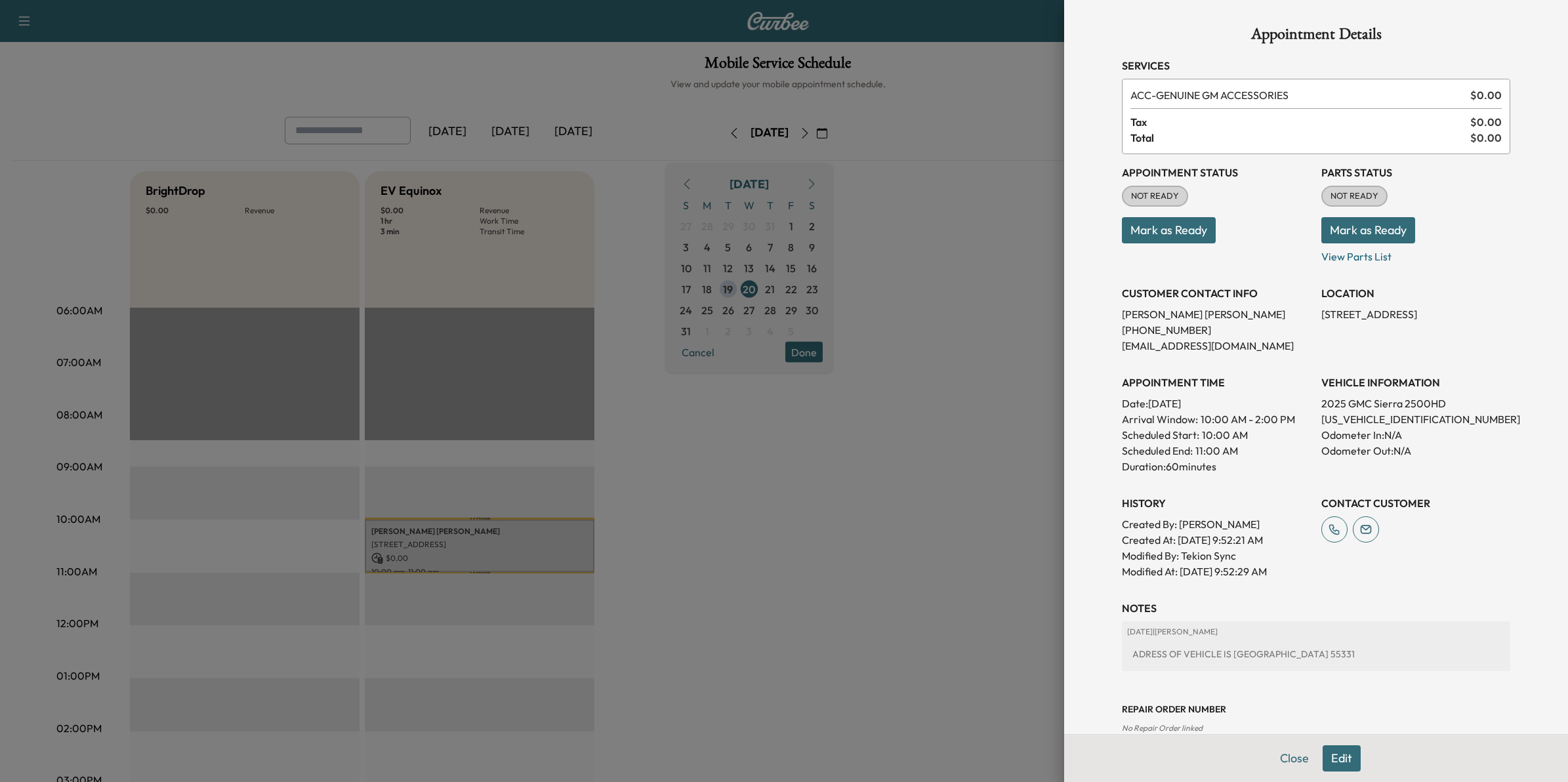
click at [831, 558] on div at bounding box center [784, 391] width 1568 height 782
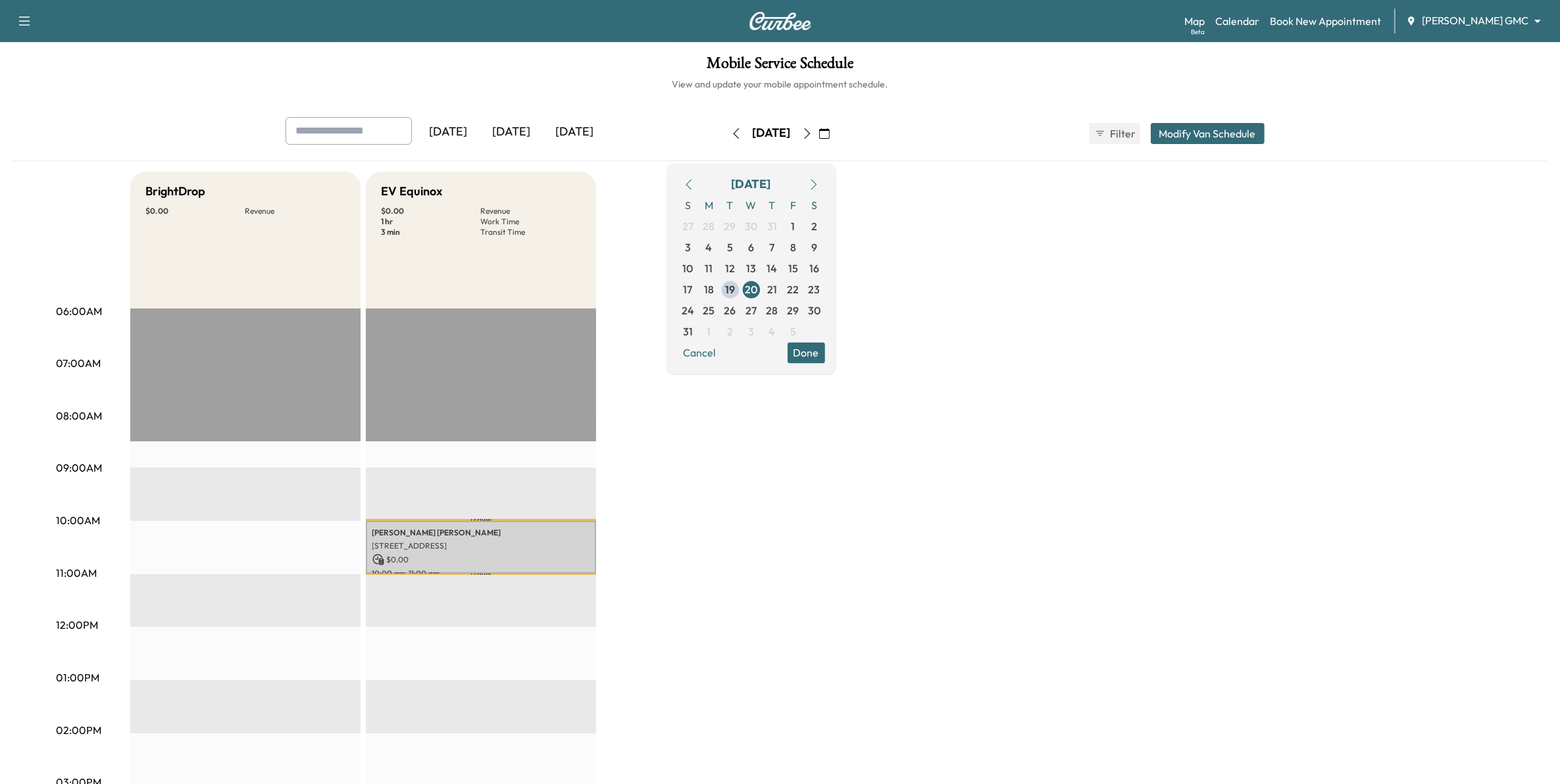
click at [830, 136] on icon "button" at bounding box center [824, 133] width 11 height 11
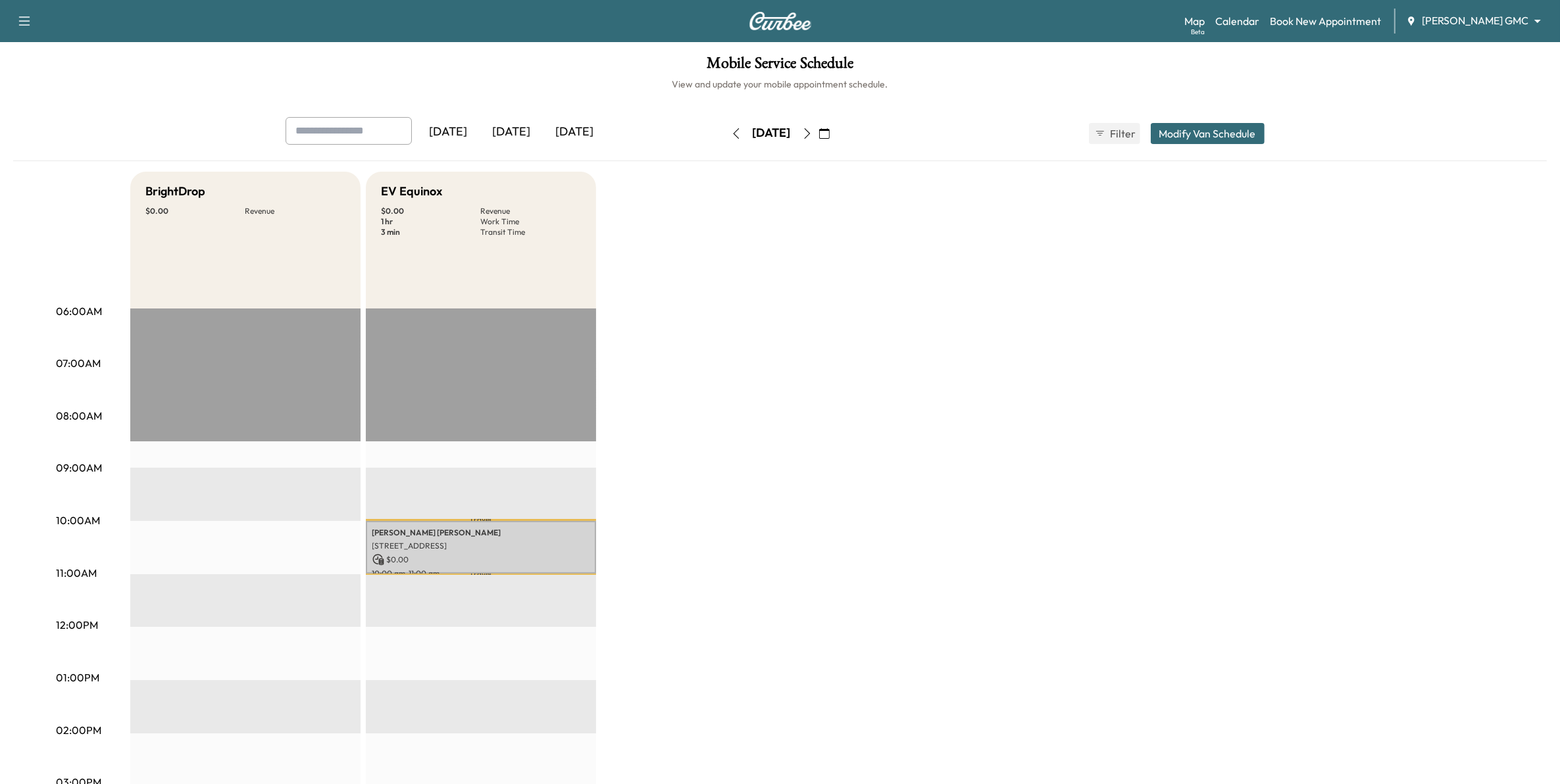
click at [830, 133] on icon "button" at bounding box center [824, 133] width 11 height 11
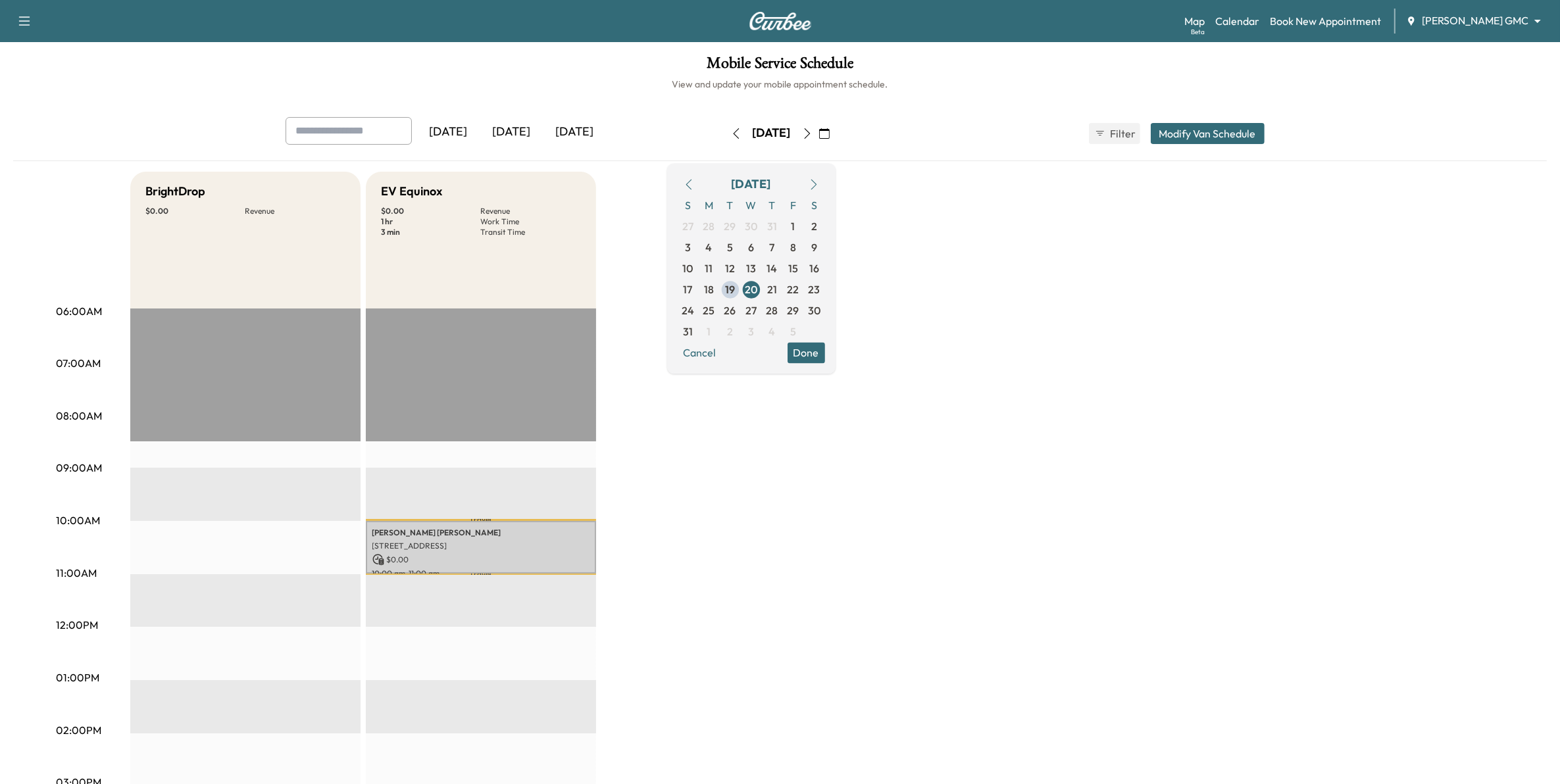
click at [825, 186] on button "button" at bounding box center [814, 184] width 22 height 21
click at [719, 226] on span "1" at bounding box center [710, 226] width 21 height 21
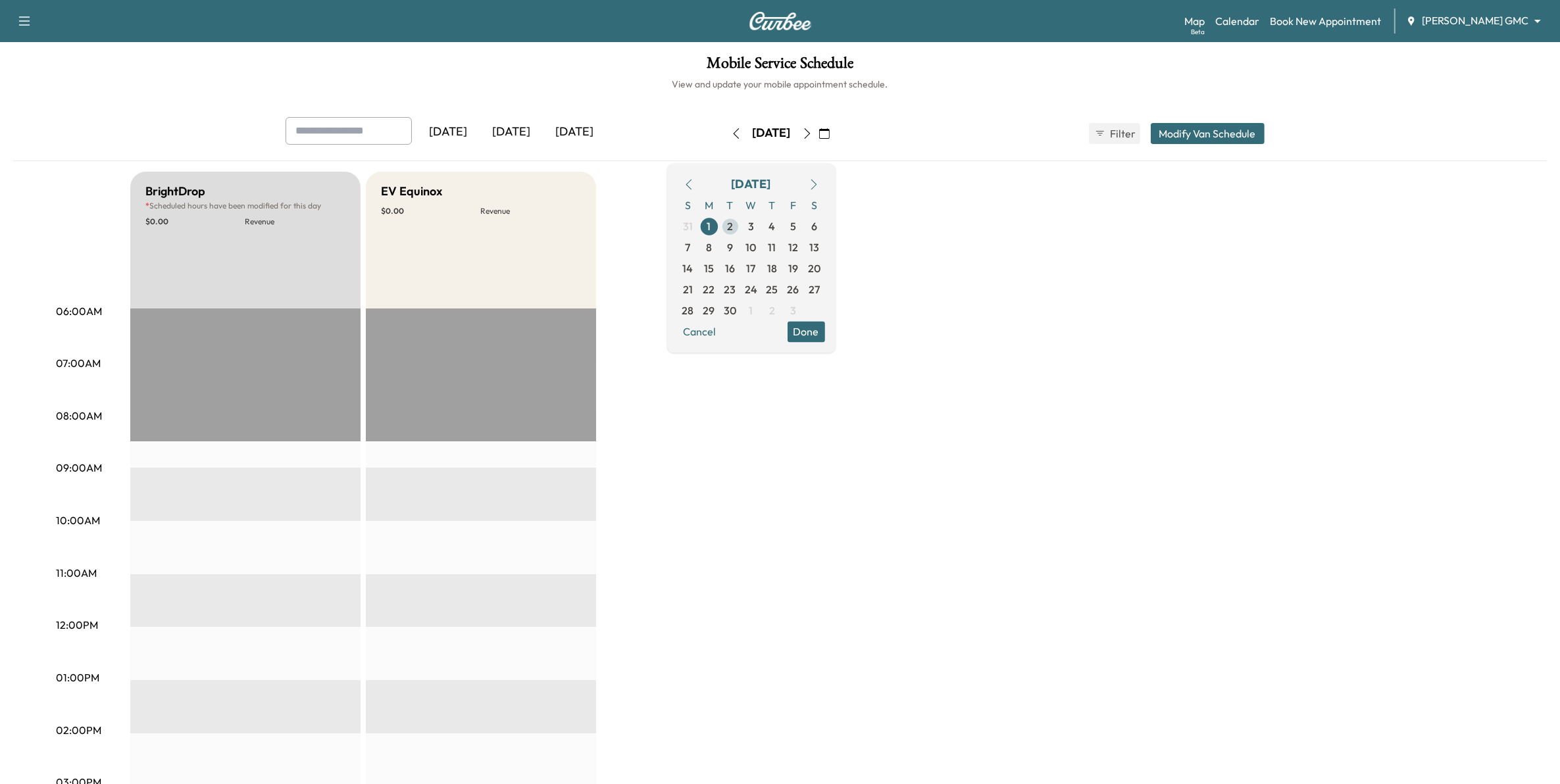
click at [733, 229] on span "2" at bounding box center [729, 226] width 6 height 16
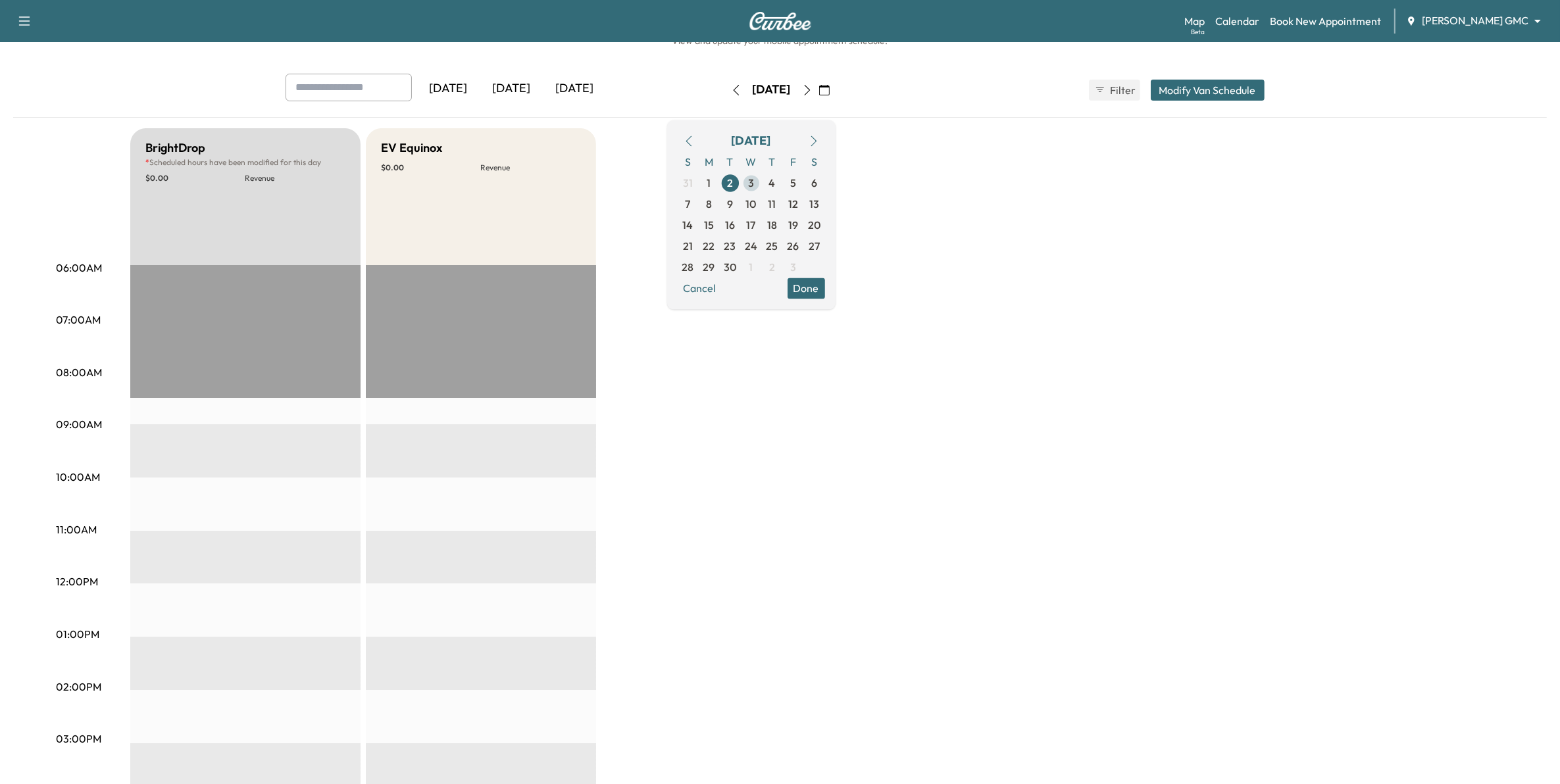
scroll to position [83, 0]
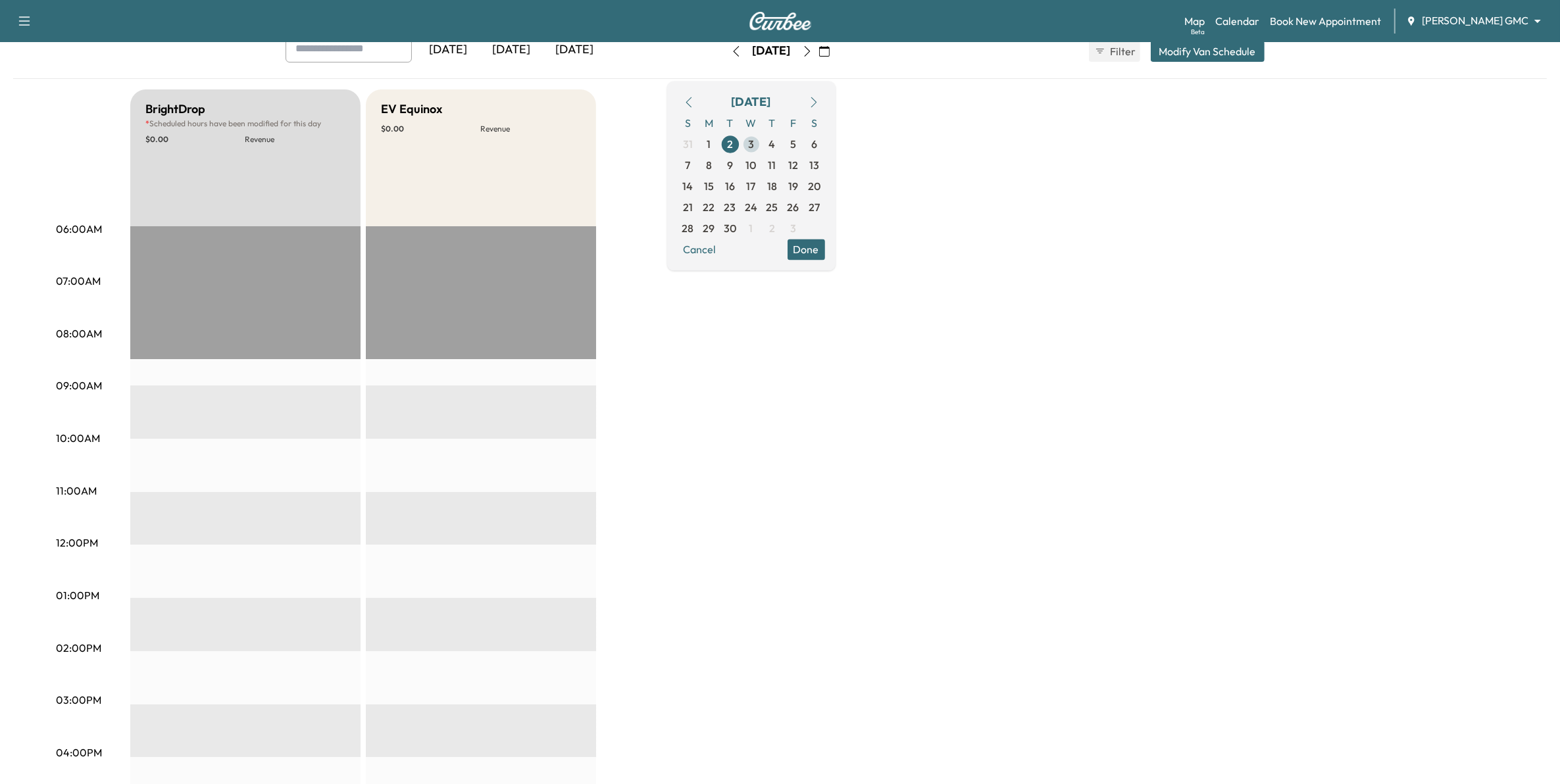
click at [754, 140] on span "3" at bounding box center [751, 144] width 6 height 16
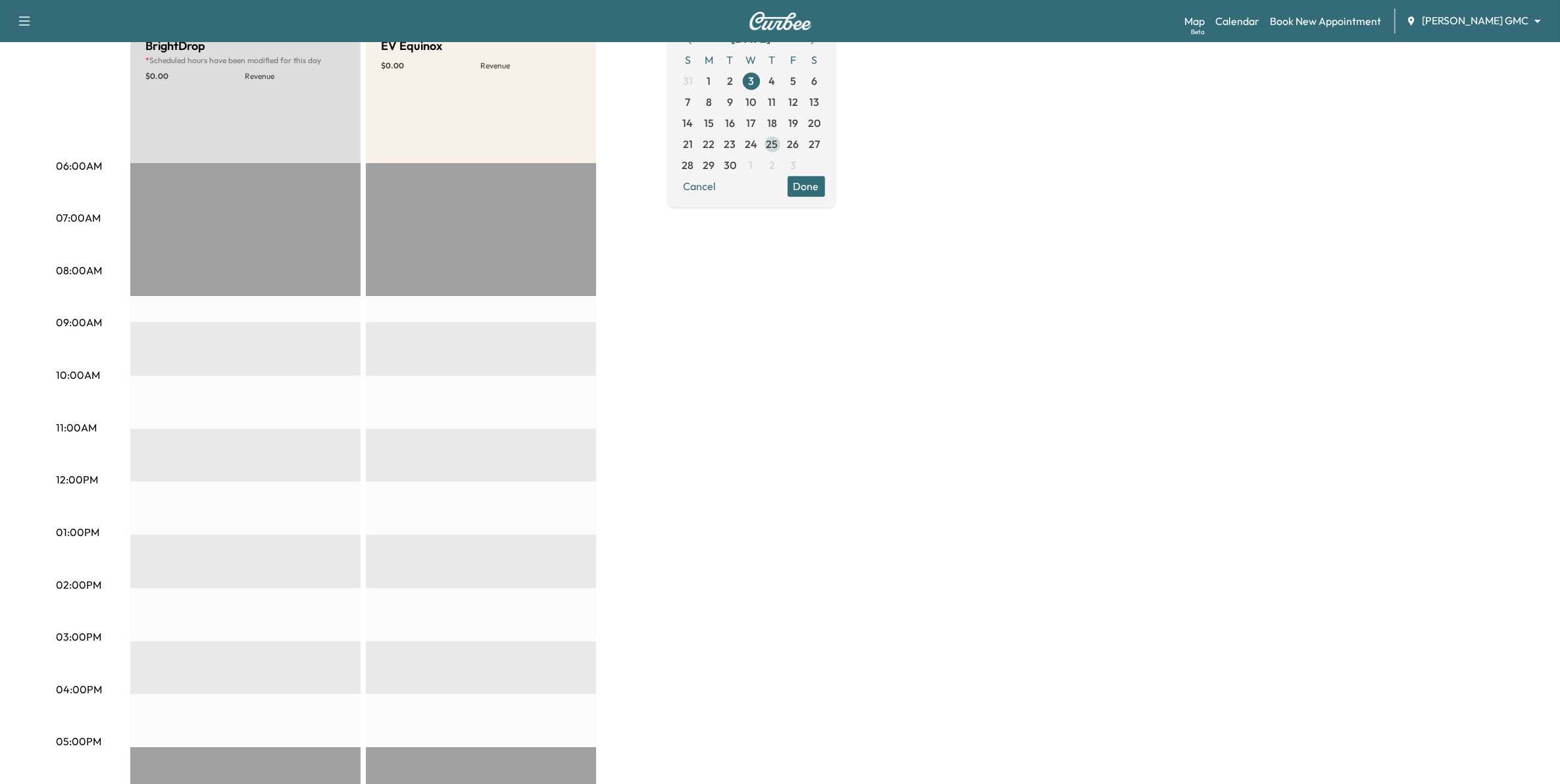
scroll to position [164, 0]
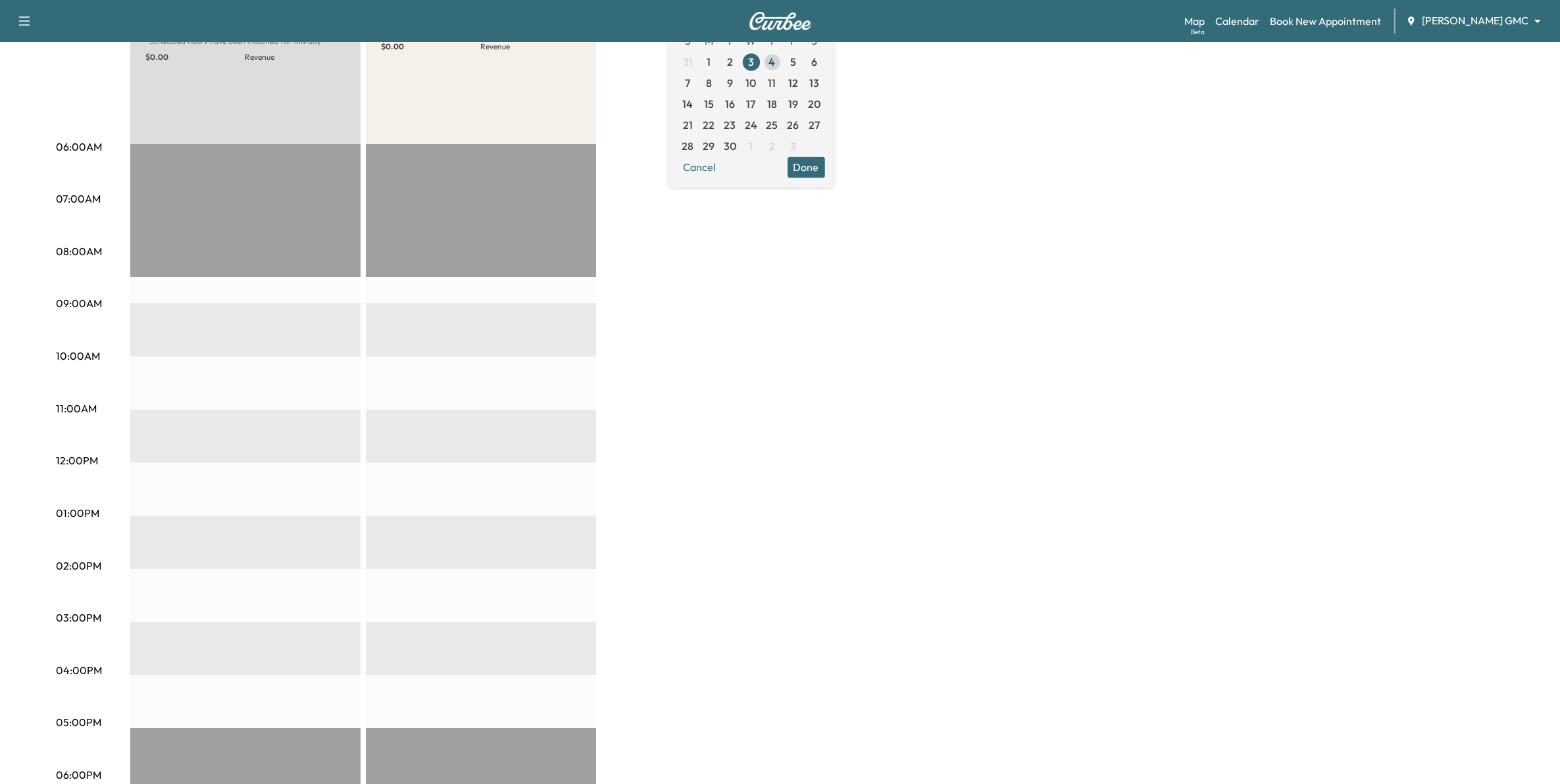
click at [776, 62] on span "4" at bounding box center [773, 61] width 7 height 16
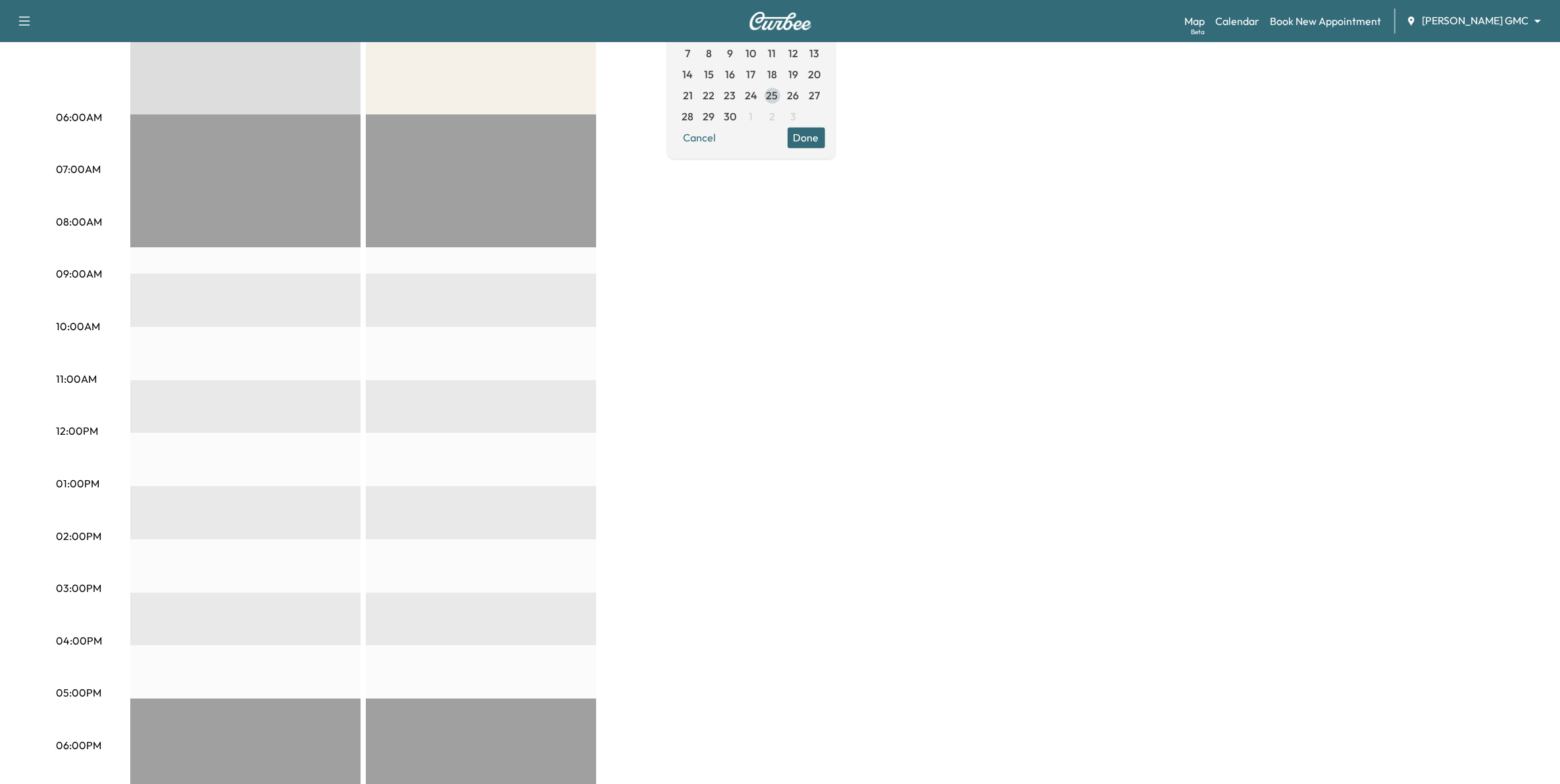
scroll to position [164, 0]
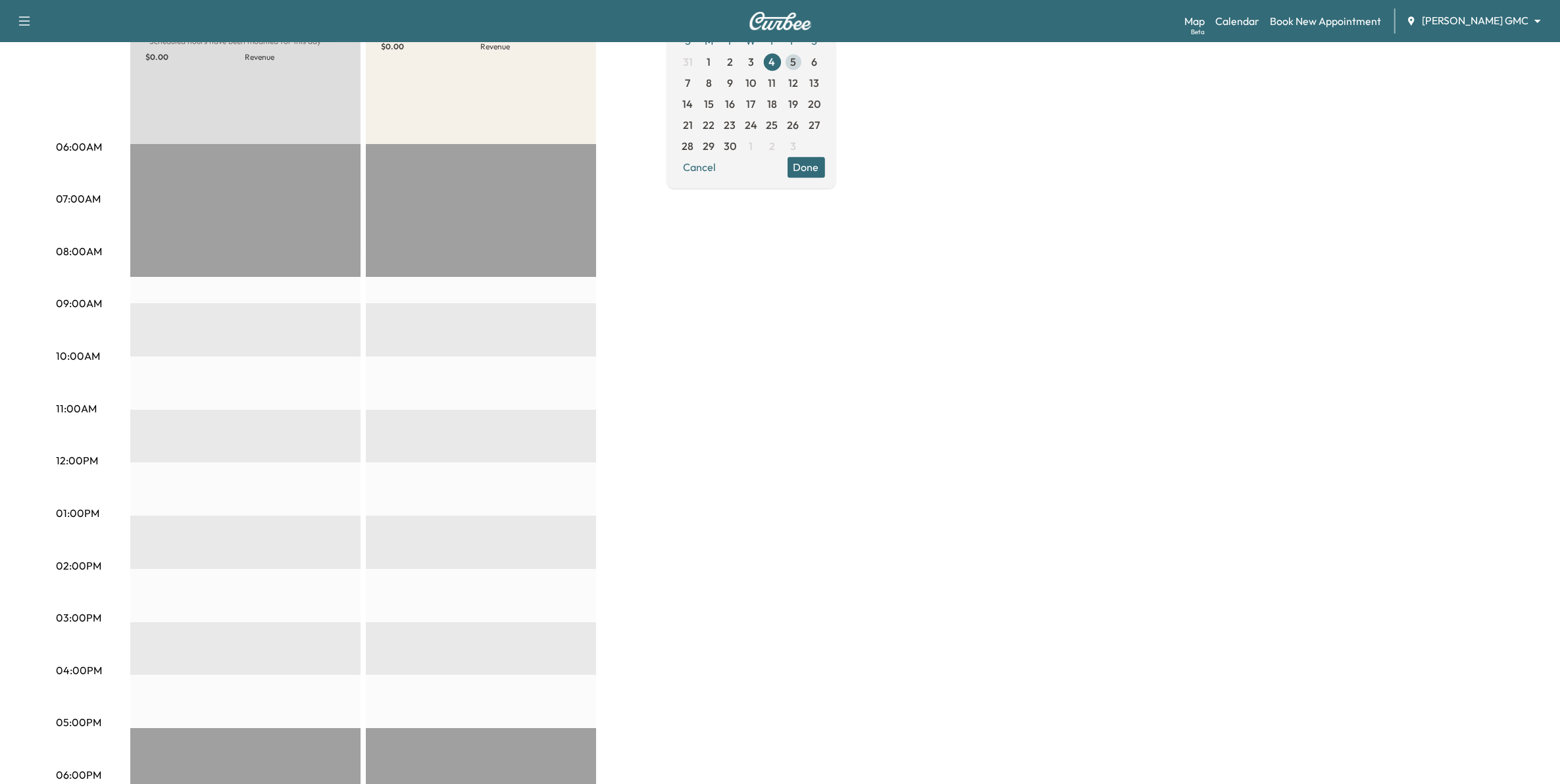
click at [804, 63] on span "5" at bounding box center [794, 62] width 21 height 21
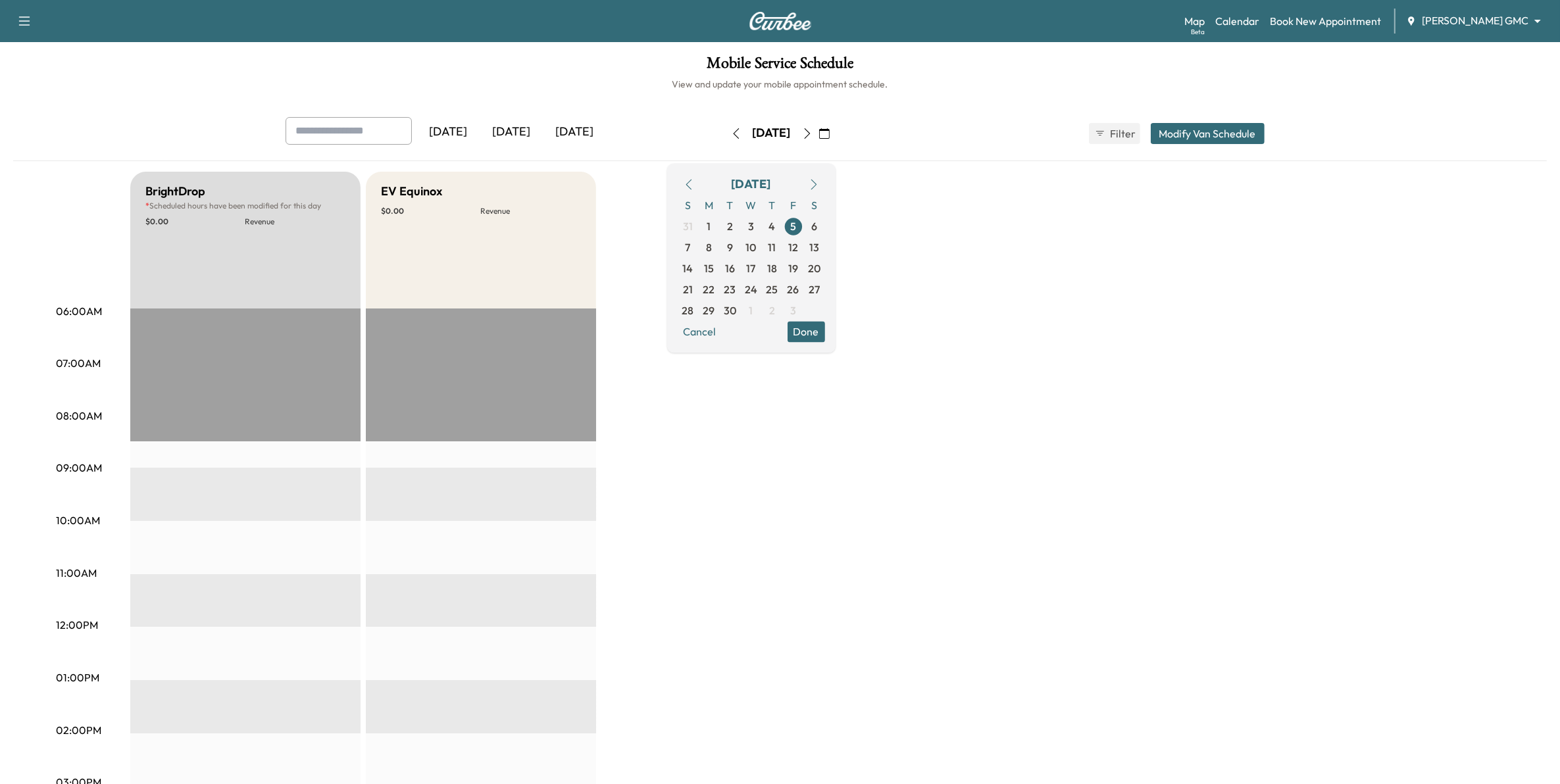
click at [1476, 4] on div "Support Log Out Map Beta Calendar Book New Appointment [PERSON_NAME] GMC ******…" at bounding box center [780, 21] width 1560 height 43
click at [1471, 25] on body "Support Log Out Map Beta Calendar Book New Appointment [PERSON_NAME] GMC ******…" at bounding box center [786, 392] width 1572 height 784
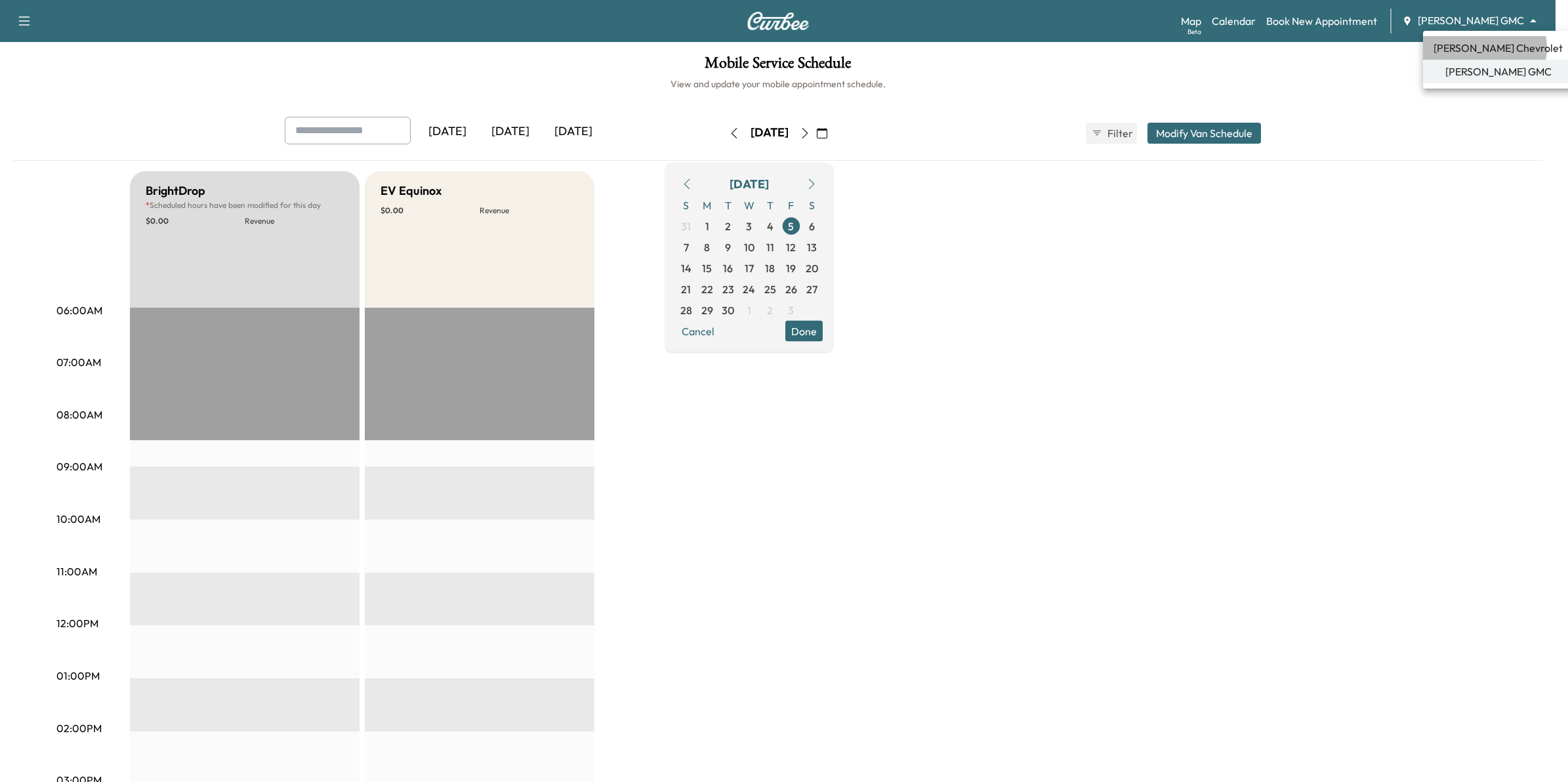
click at [1484, 48] on span "[PERSON_NAME] Chevrolet" at bounding box center [1498, 47] width 130 height 15
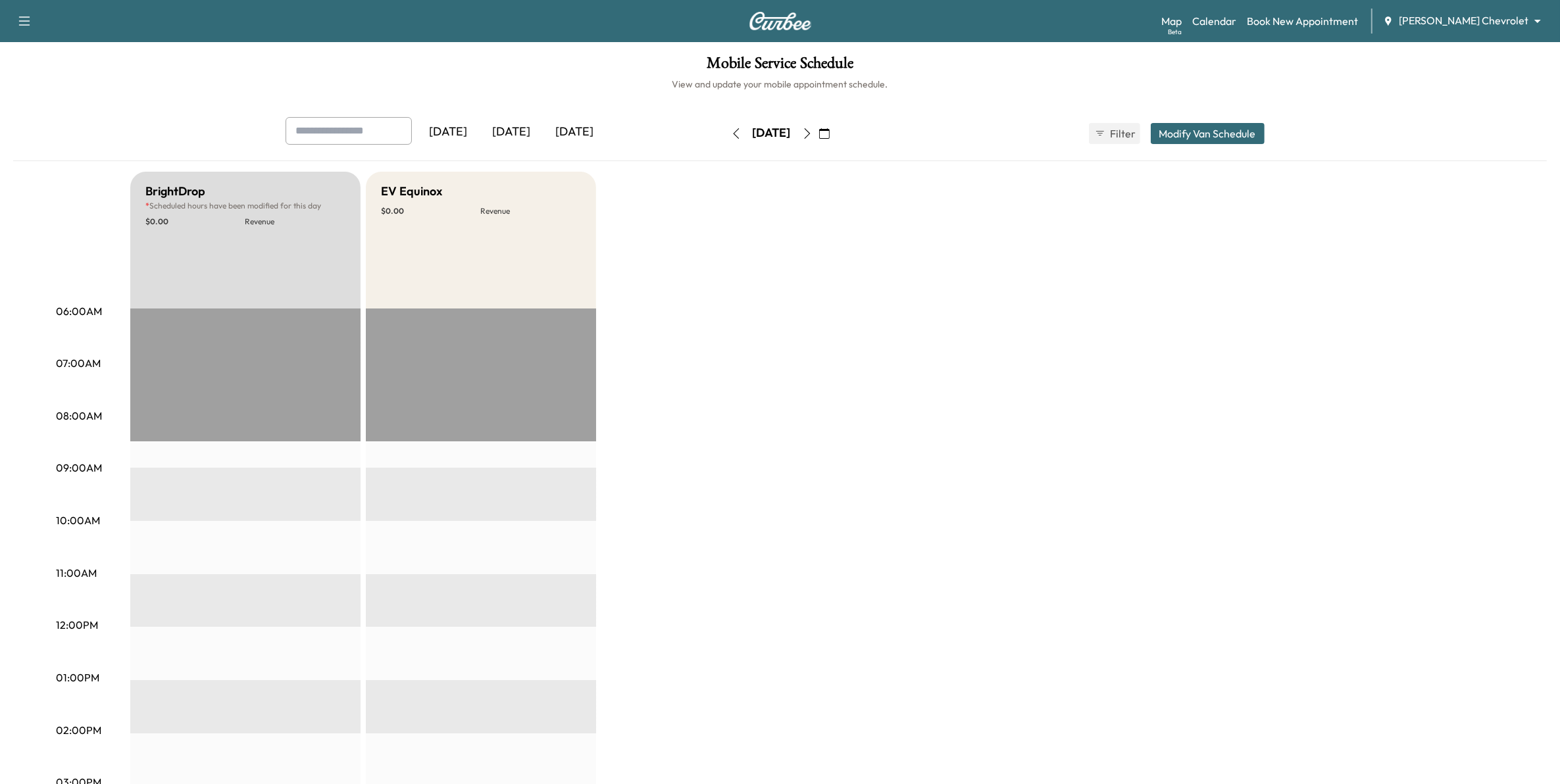
click at [731, 137] on icon "button" at bounding box center [736, 133] width 11 height 11
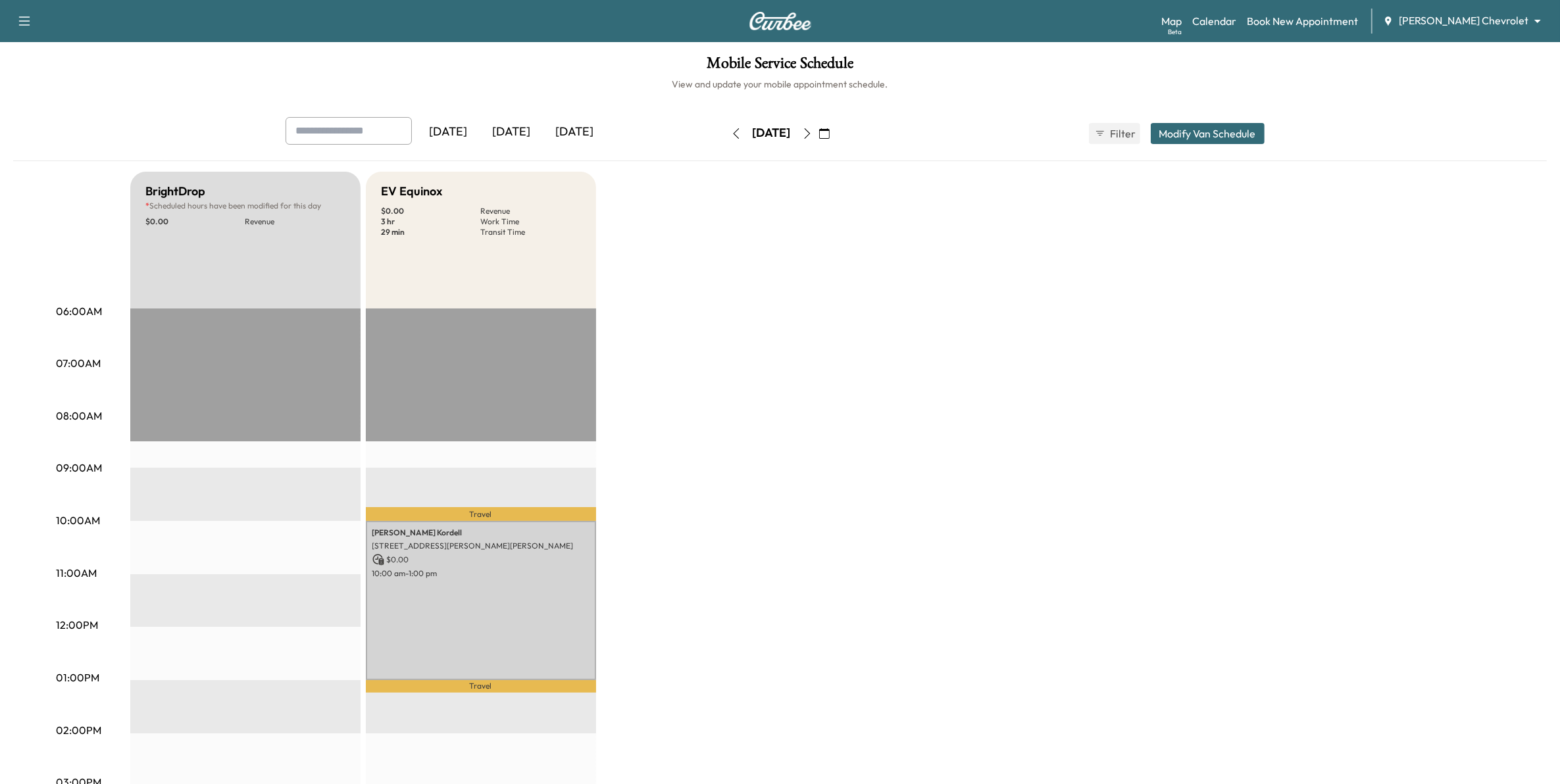
click at [725, 140] on button "button" at bounding box center [736, 133] width 22 height 21
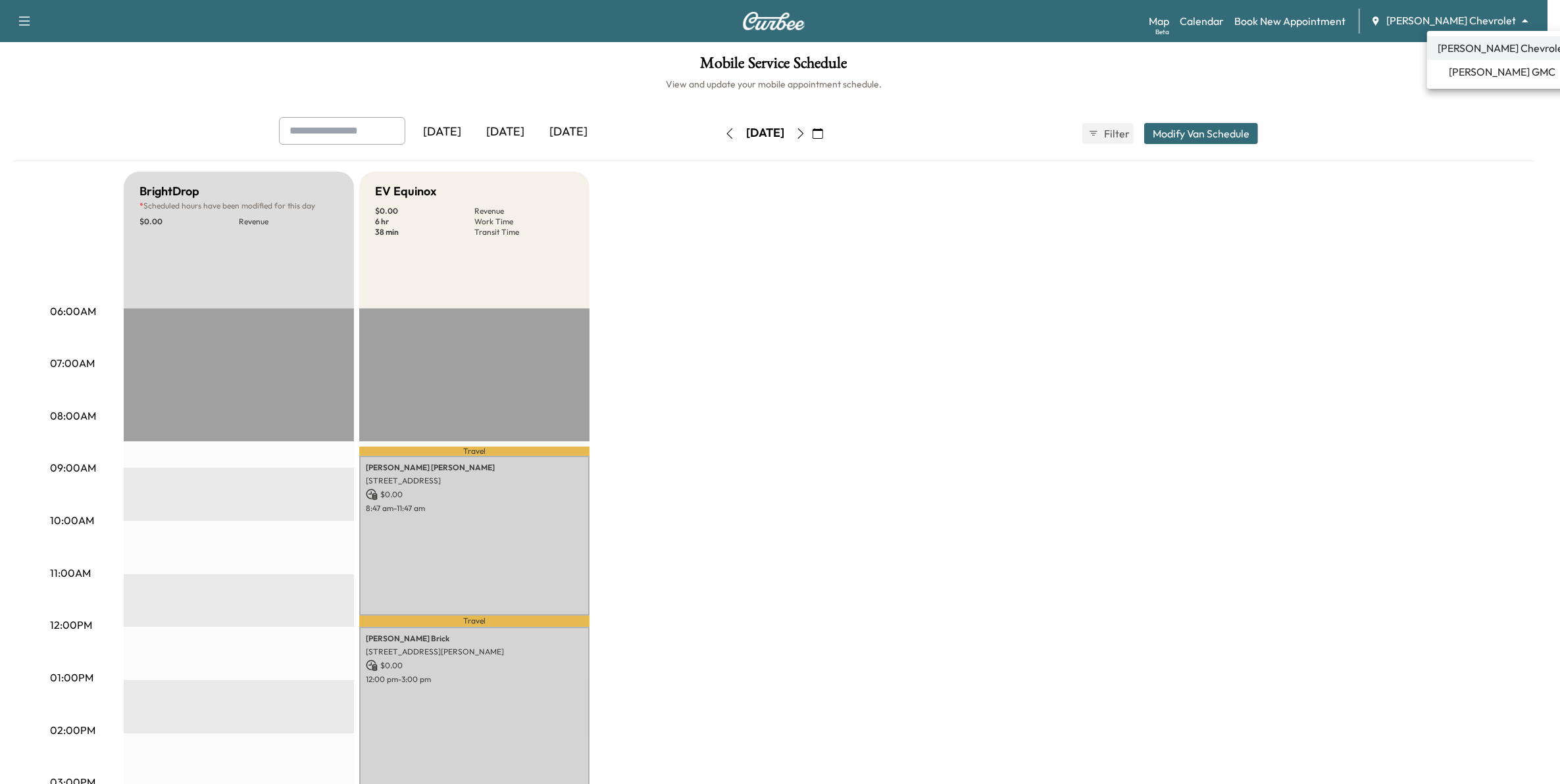
click at [1488, 24] on body "Support Log Out Map Beta Calendar Book New Appointment [PERSON_NAME] Chevrolet …" at bounding box center [780, 392] width 1560 height 784
click at [1494, 69] on span "[PERSON_NAME] GMC" at bounding box center [1503, 71] width 106 height 16
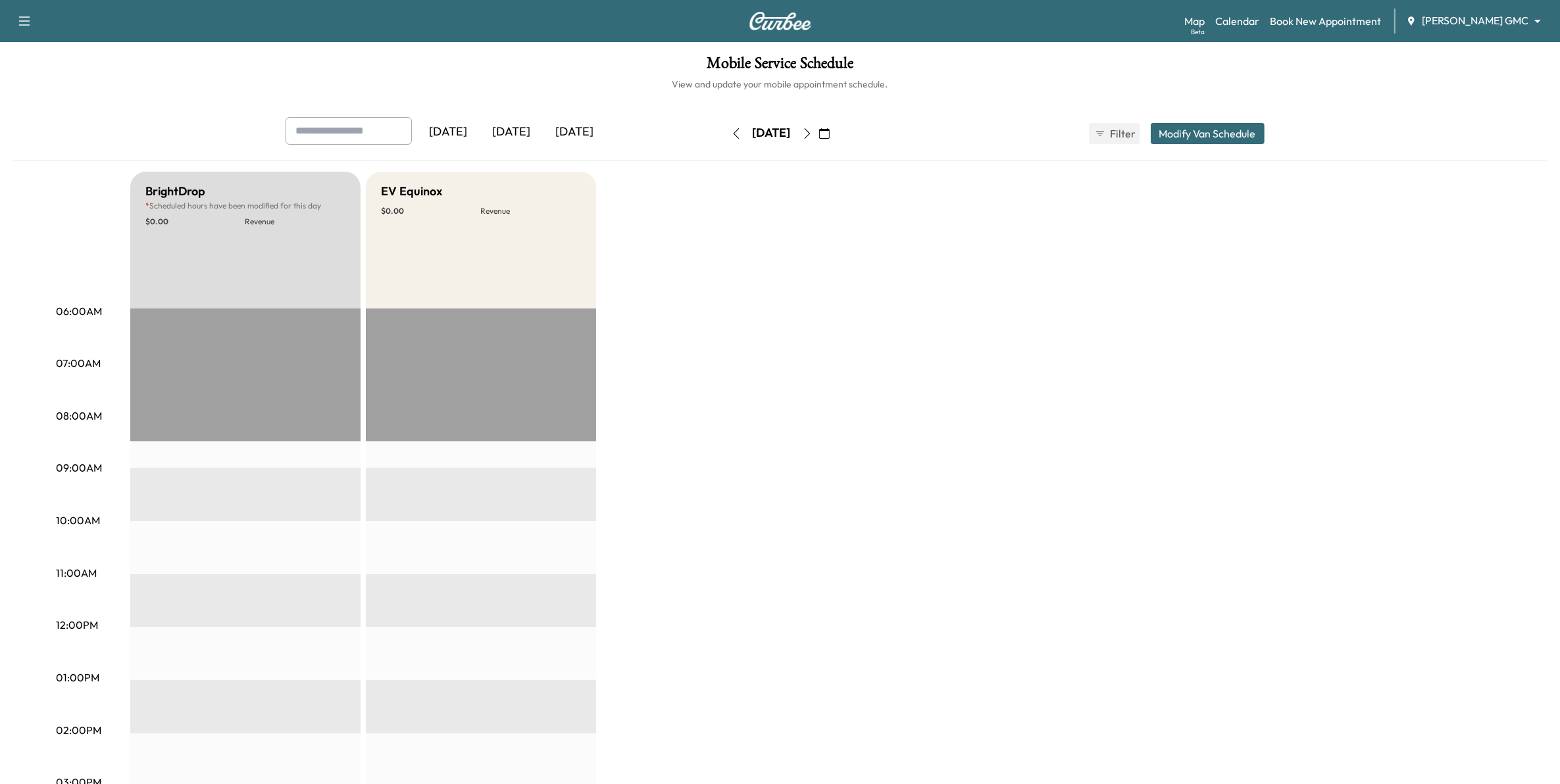
click at [836, 132] on button "button" at bounding box center [824, 133] width 22 height 21
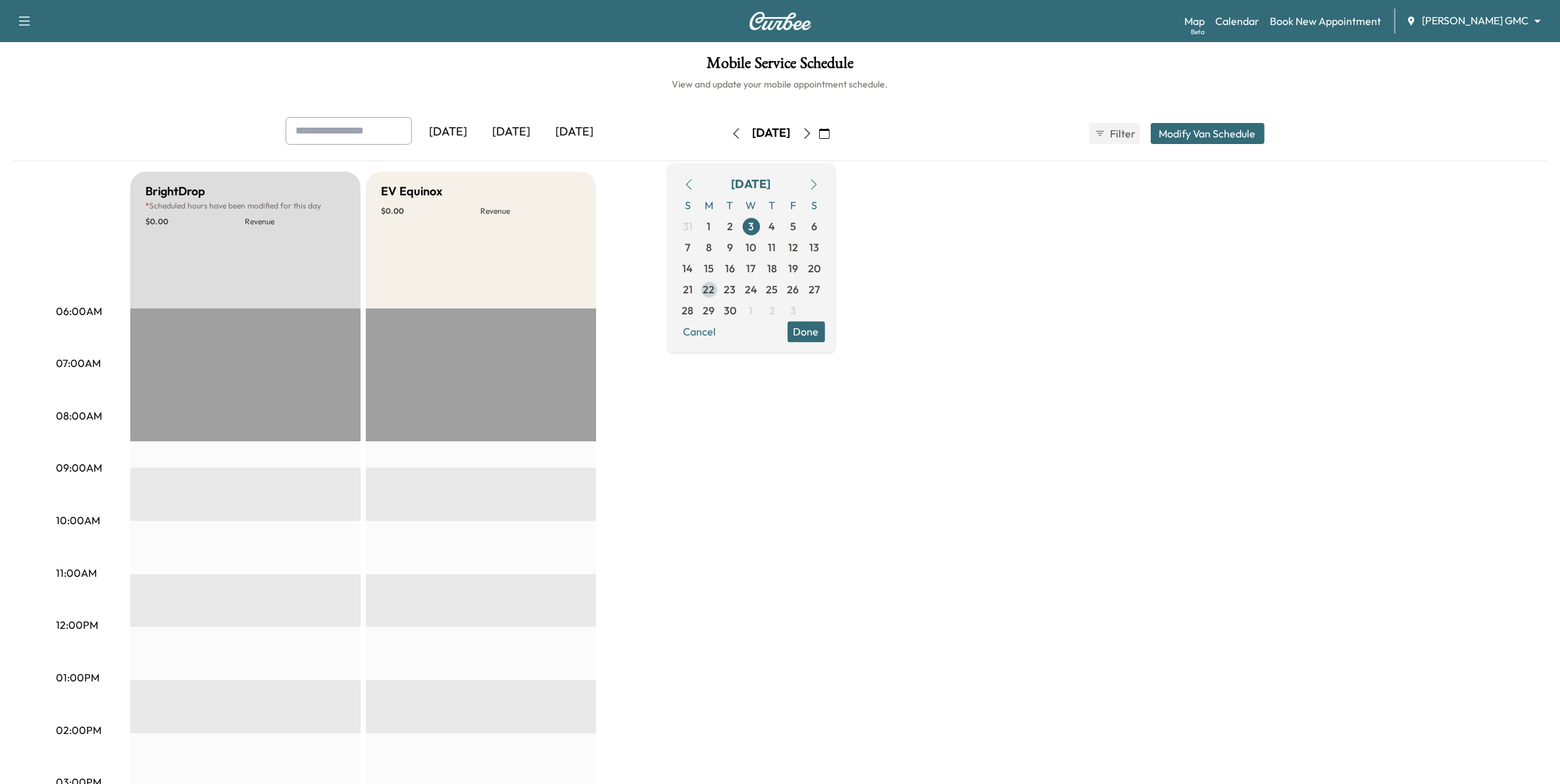
click at [715, 291] on span "22" at bounding box center [709, 289] width 11 height 16
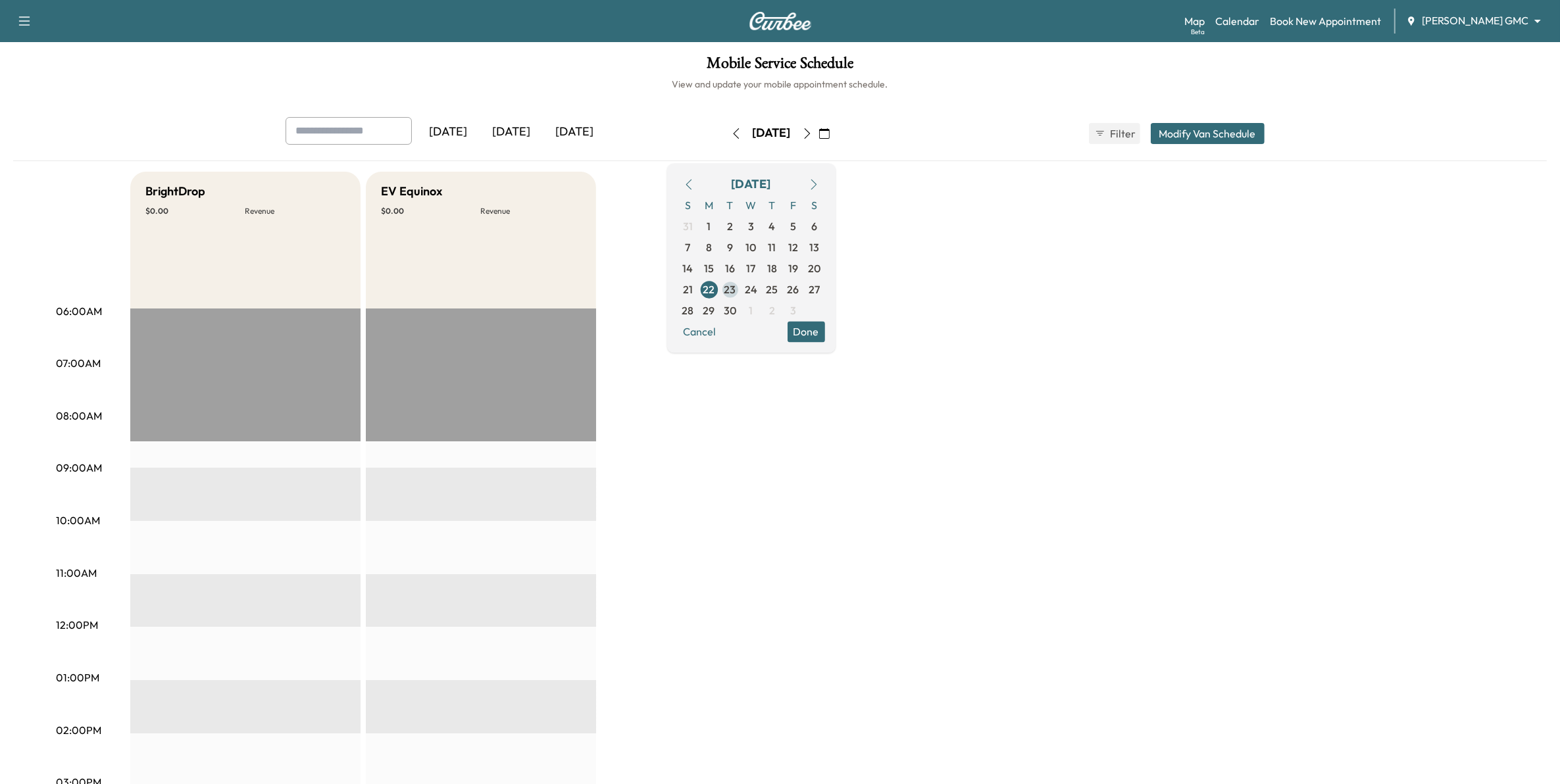
click at [736, 291] on span "23" at bounding box center [730, 289] width 11 height 16
click at [757, 289] on span "24" at bounding box center [751, 289] width 12 height 16
click at [778, 288] on span "25" at bounding box center [773, 289] width 11 height 16
click at [825, 295] on span "27" at bounding box center [814, 289] width 21 height 21
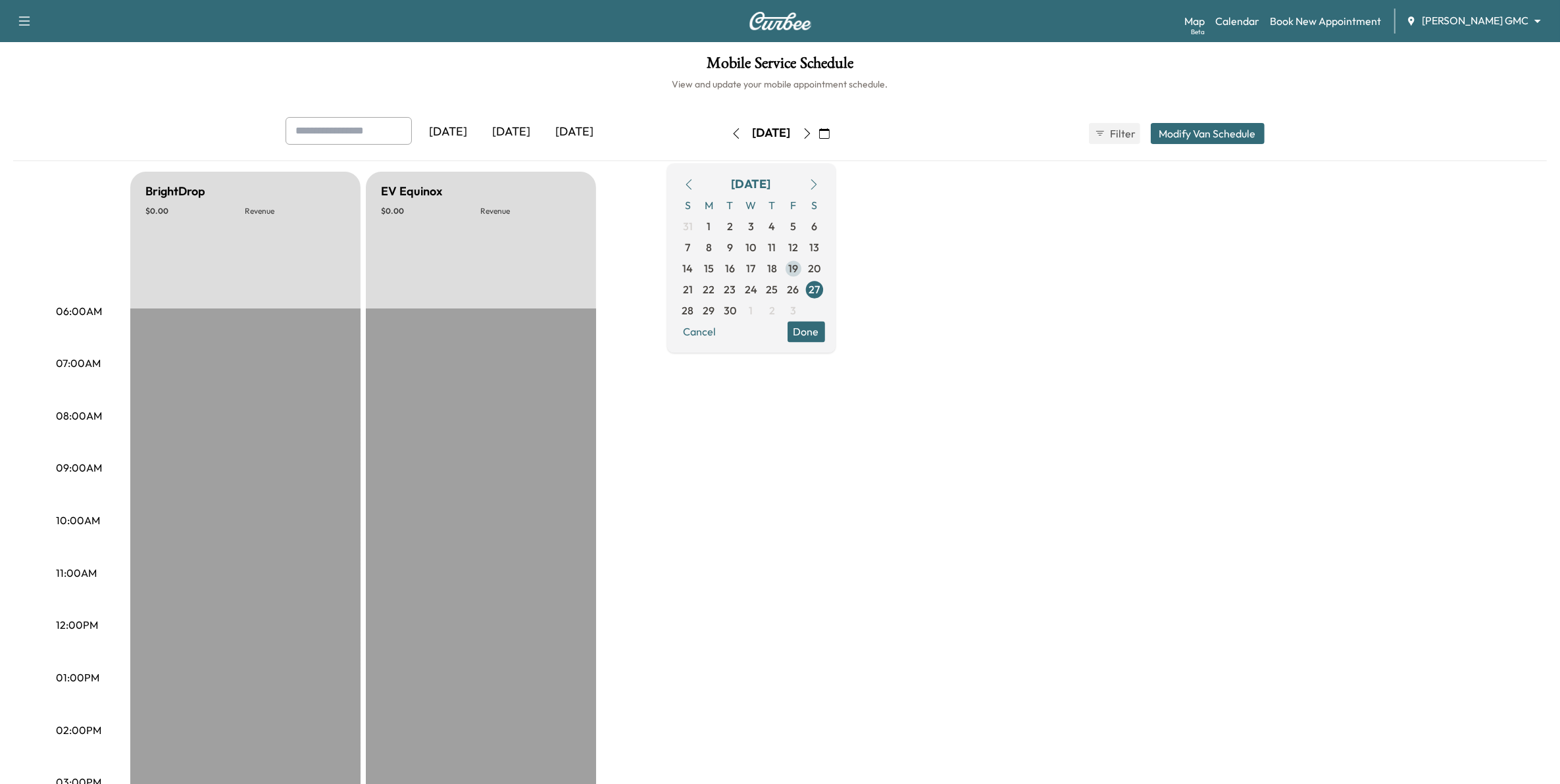
click at [798, 271] on span "19" at bounding box center [793, 268] width 10 height 16
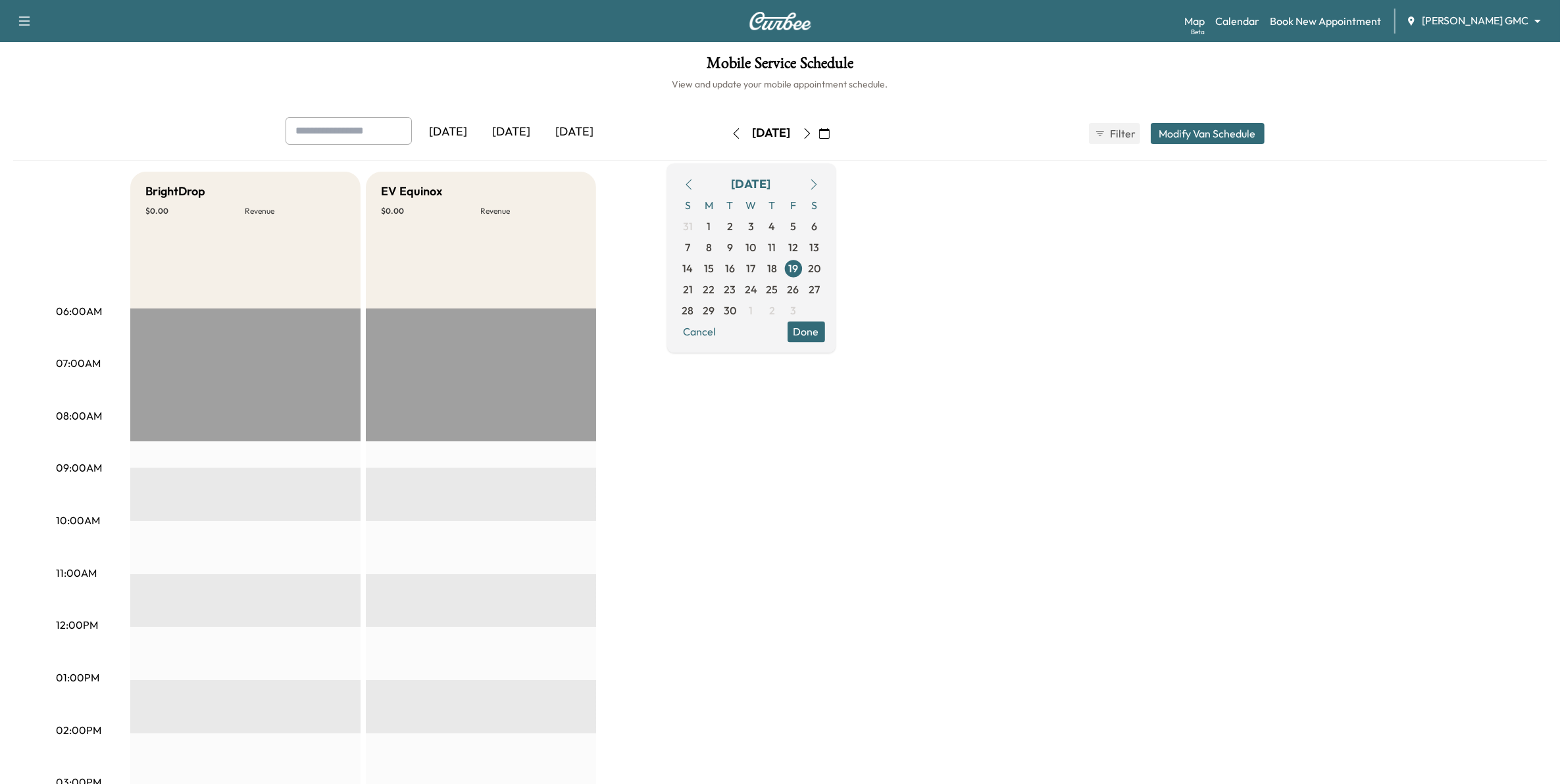
click at [836, 139] on button "button" at bounding box center [824, 133] width 22 height 21
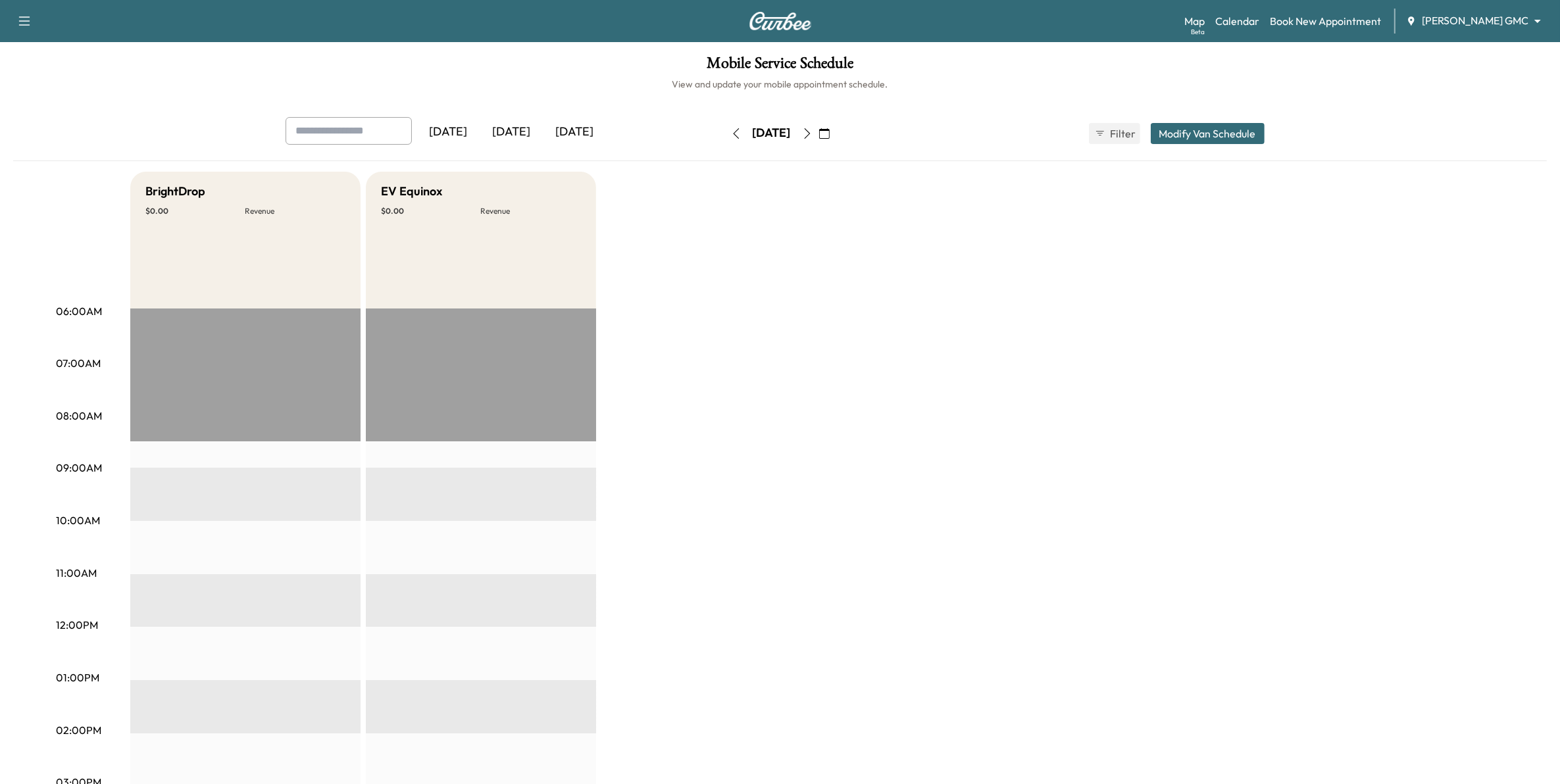
click at [531, 132] on div "[DATE]" at bounding box center [511, 132] width 63 height 30
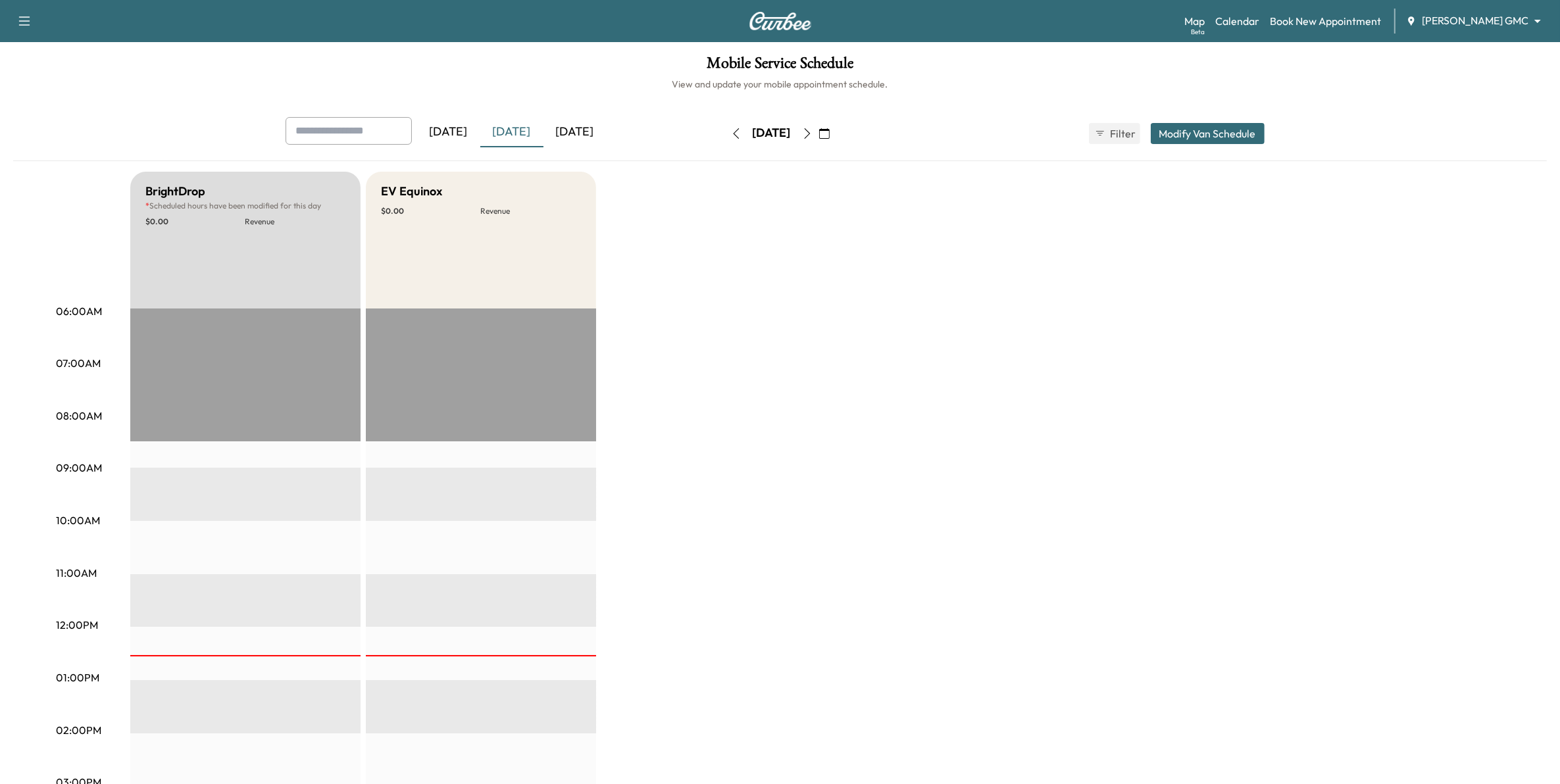
click at [586, 130] on div "[DATE]" at bounding box center [575, 132] width 63 height 30
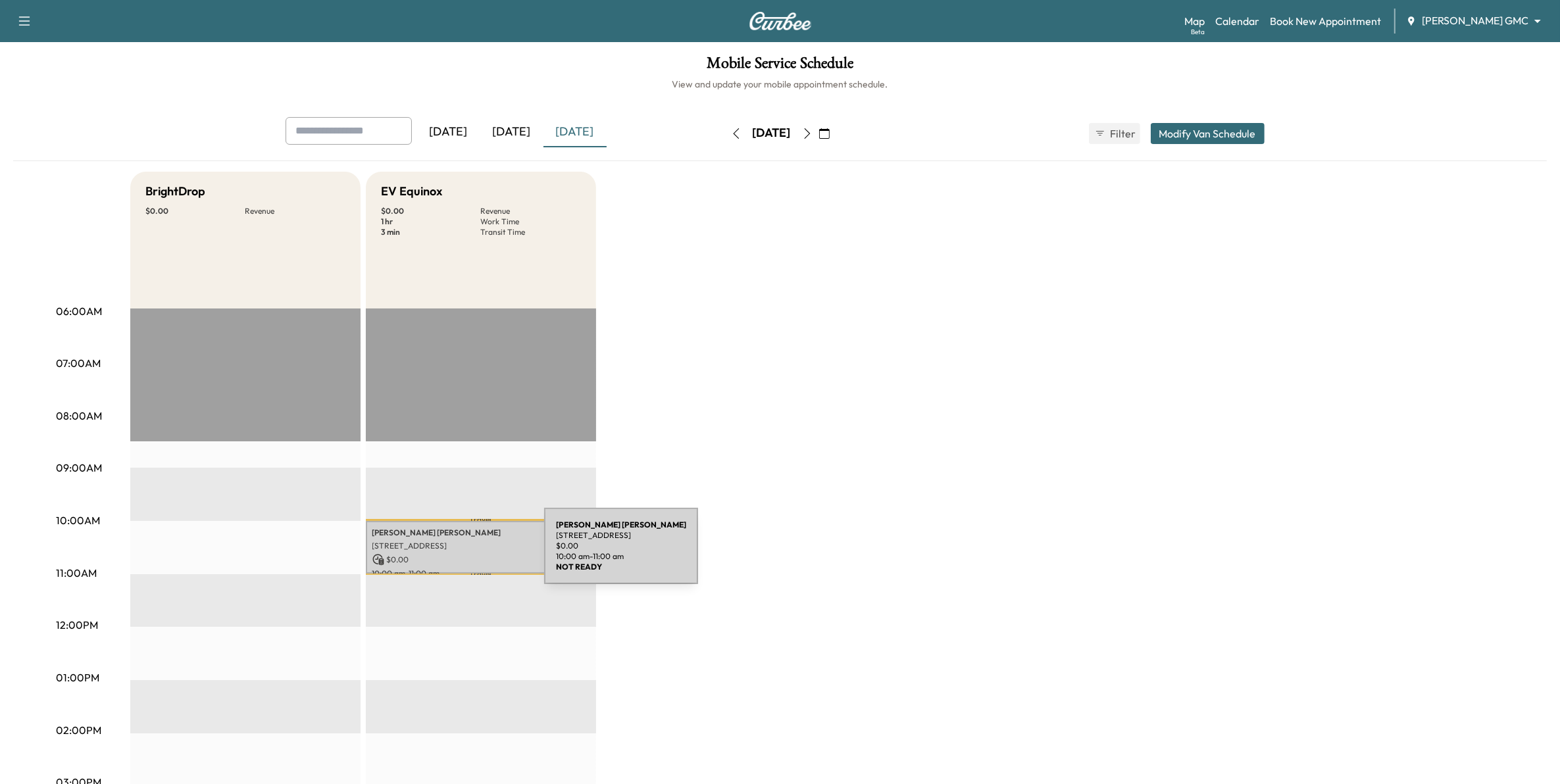
click at [457, 554] on p "$ 0.00" at bounding box center [481, 560] width 217 height 11
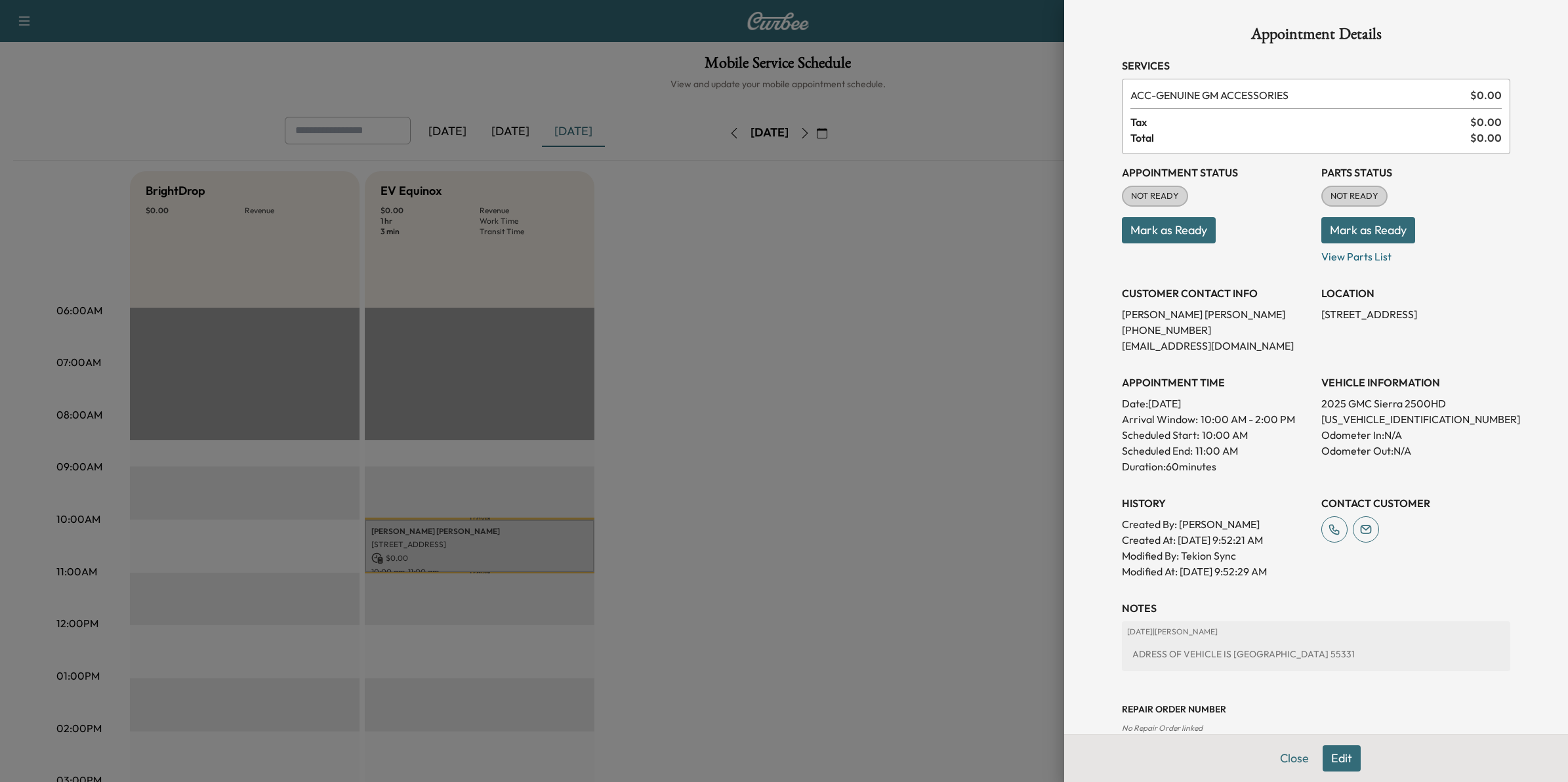
click at [1336, 744] on div "Close Edit" at bounding box center [1316, 758] width 504 height 48
click at [1337, 751] on button "Edit" at bounding box center [1341, 758] width 38 height 26
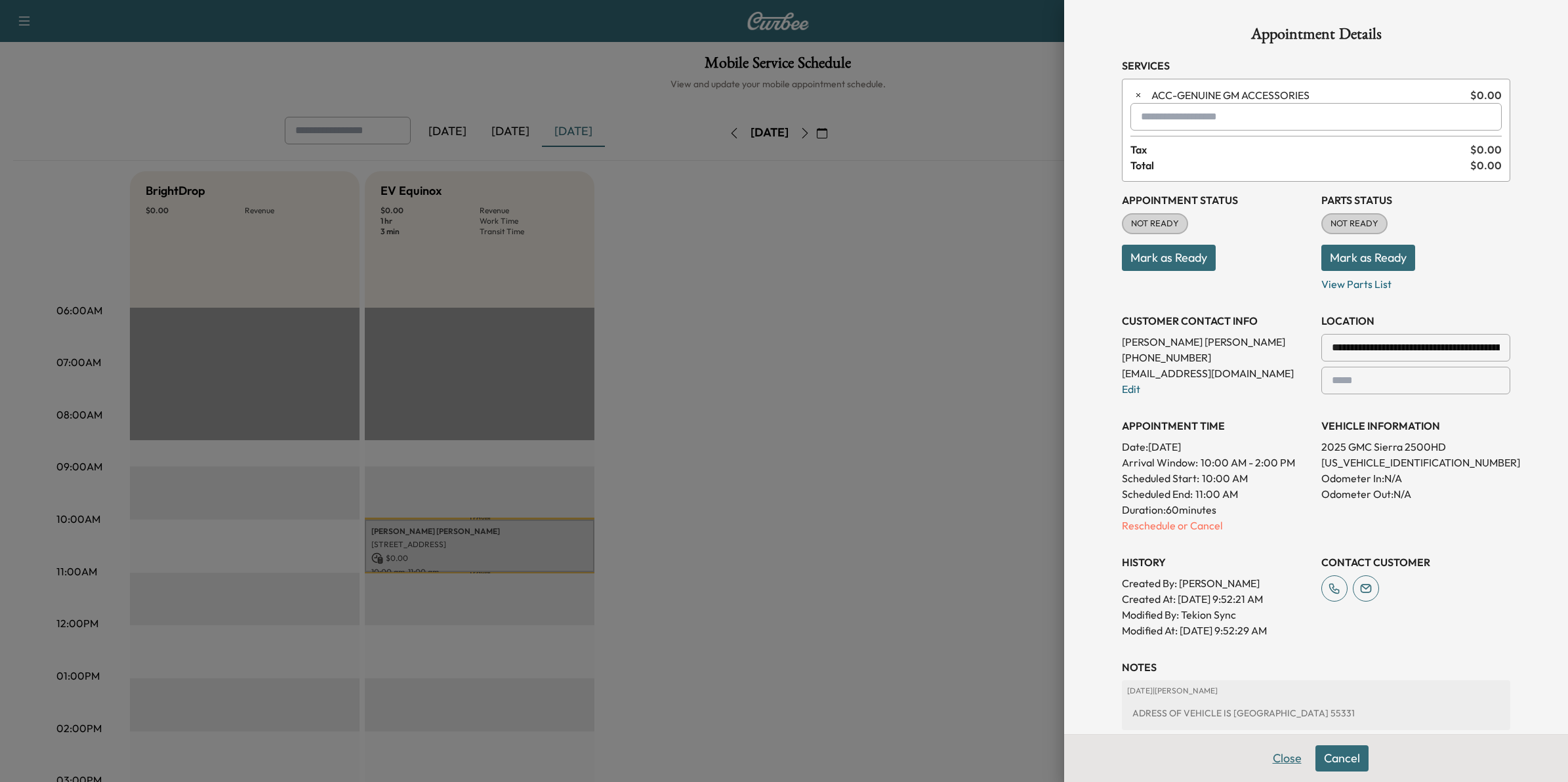
click at [1273, 758] on button "Close" at bounding box center [1288, 758] width 46 height 26
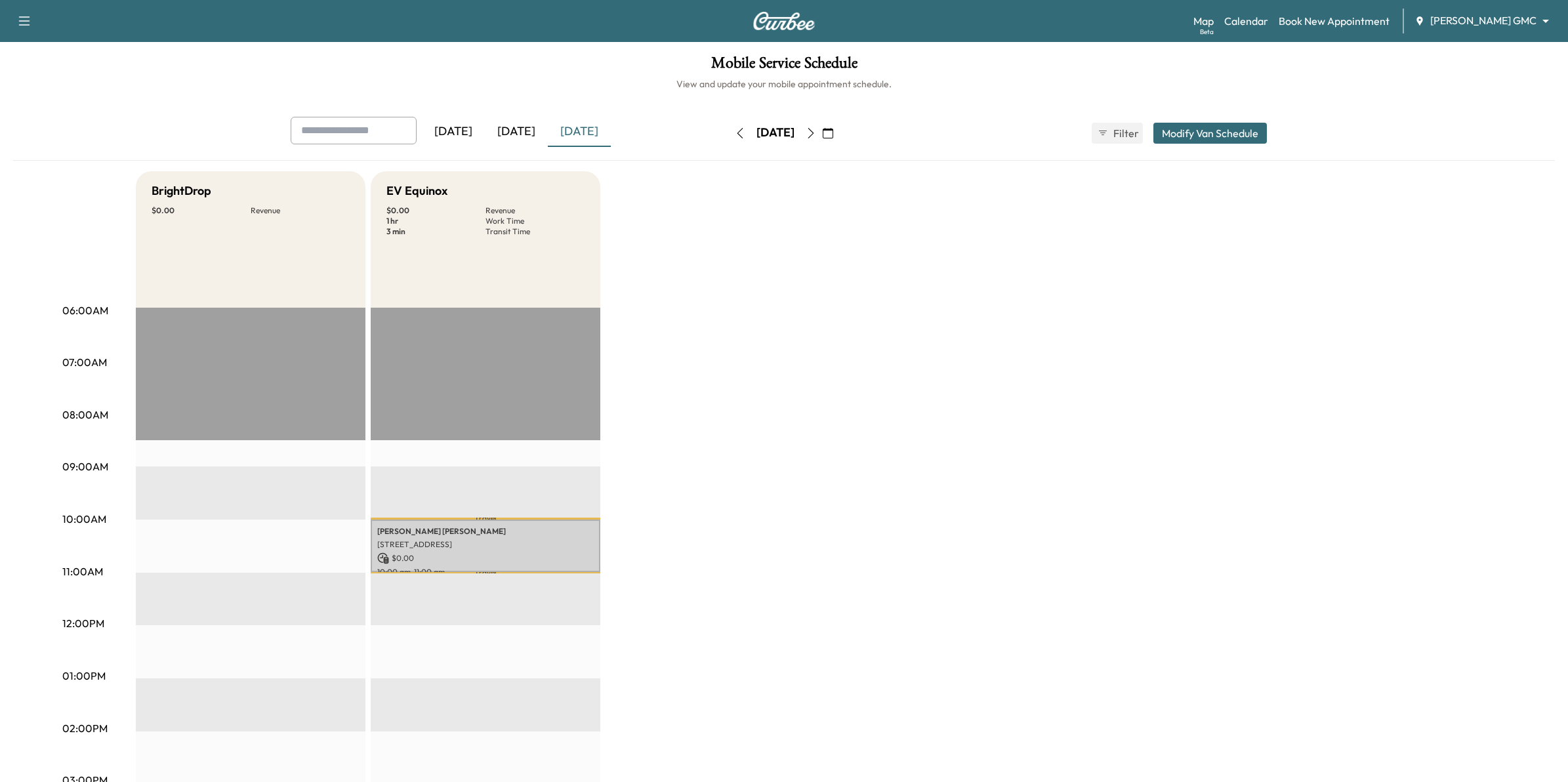
click at [1448, 23] on body "Support Log Out Map Beta Calendar Book New Appointment [PERSON_NAME] GMC ******…" at bounding box center [784, 391] width 1568 height 782
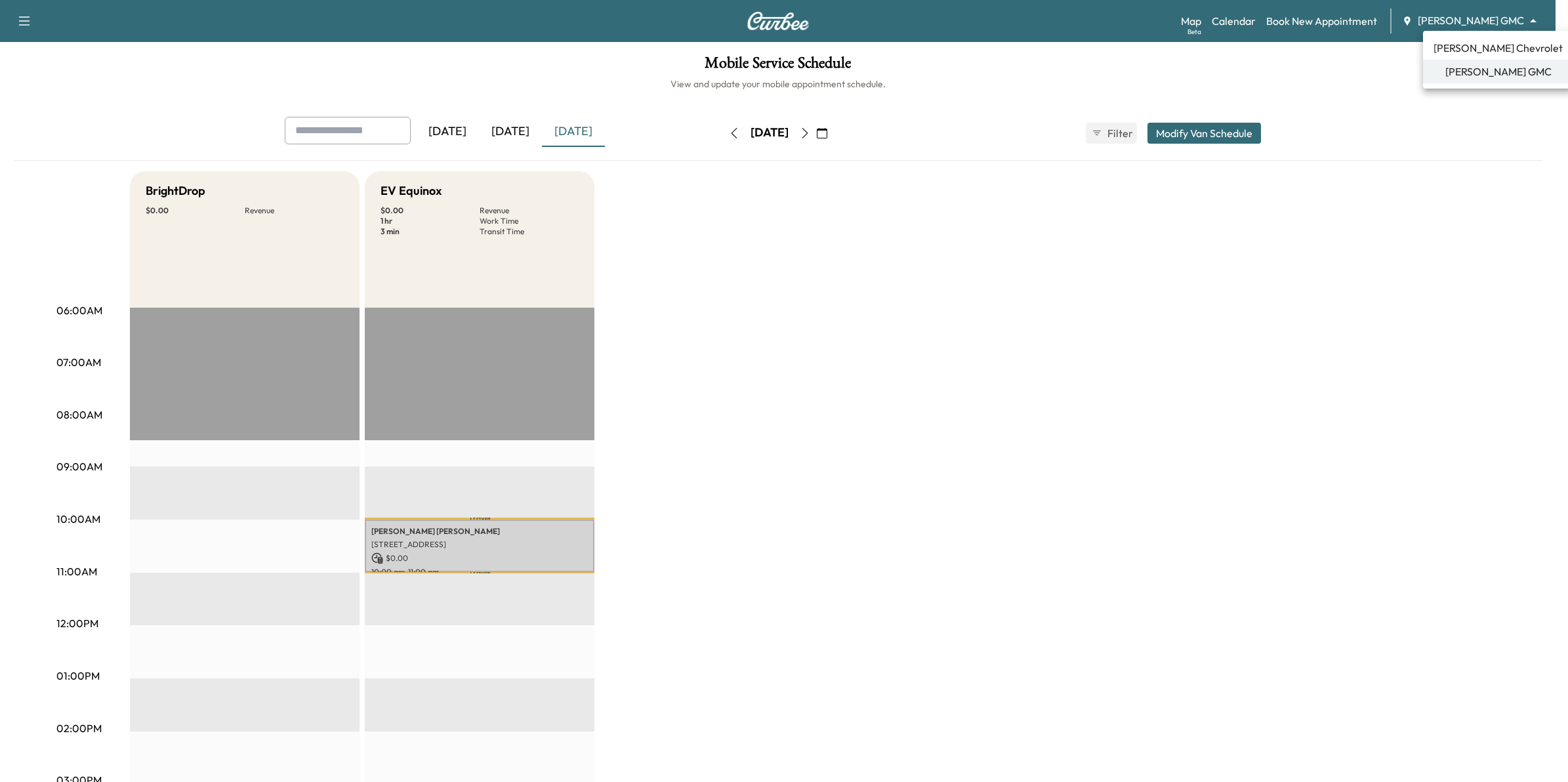
click at [1490, 46] on span "[PERSON_NAME] Chevrolet" at bounding box center [1498, 47] width 130 height 15
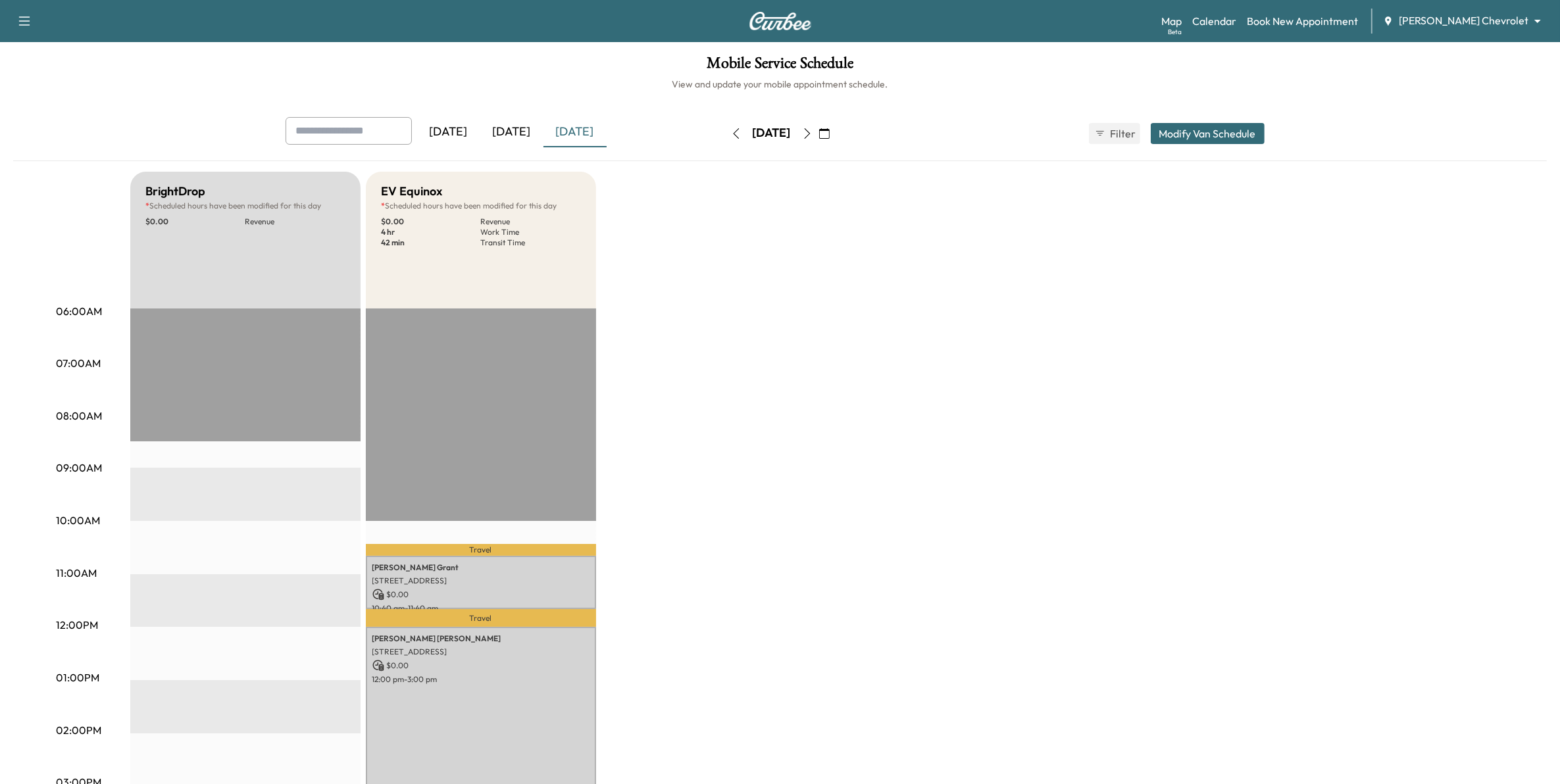
click at [576, 125] on div "[DATE]" at bounding box center [575, 132] width 63 height 30
click at [497, 562] on p "[PERSON_NAME]" at bounding box center [481, 567] width 217 height 11
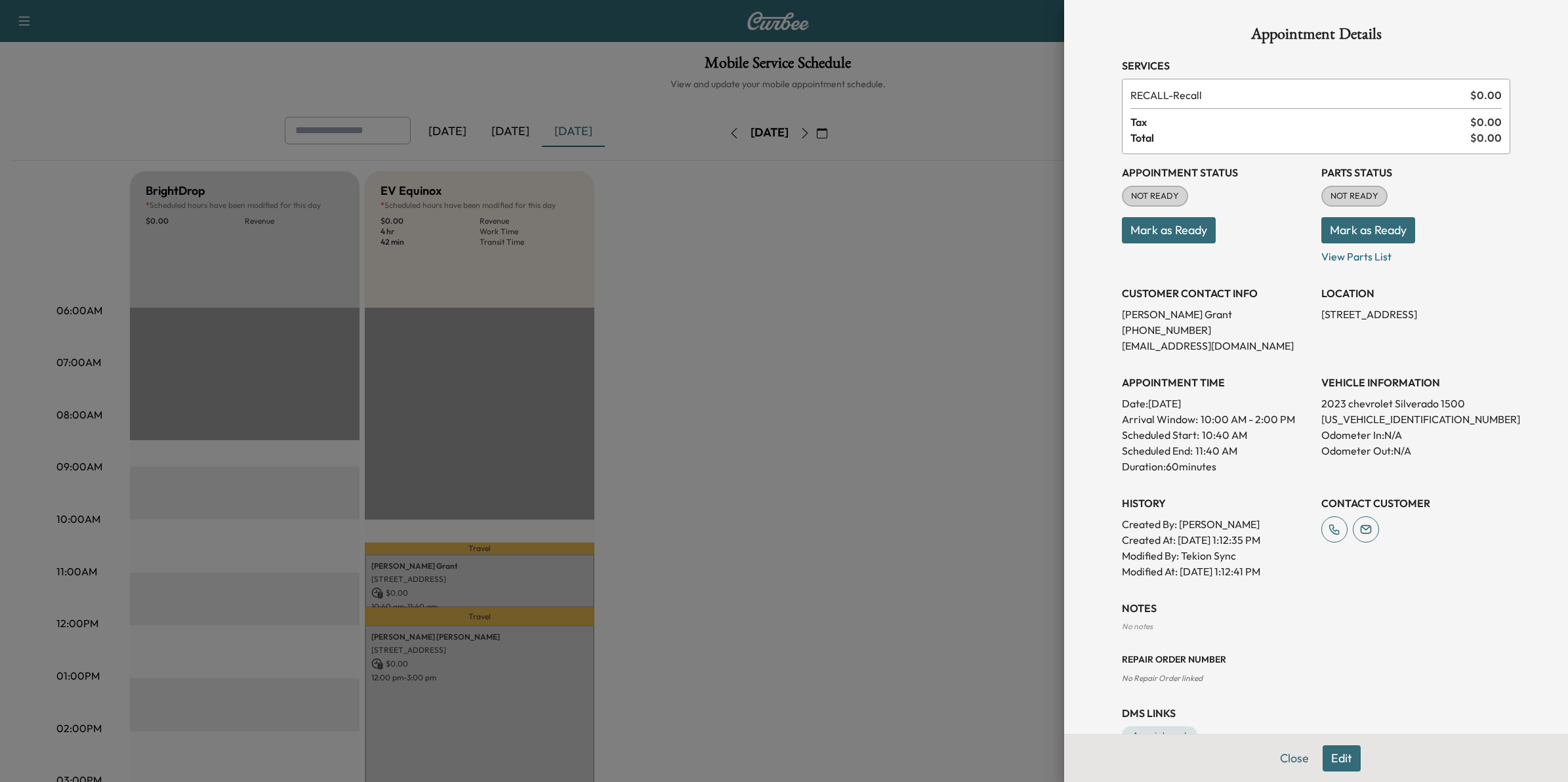
click at [972, 527] on div at bounding box center [784, 391] width 1568 height 782
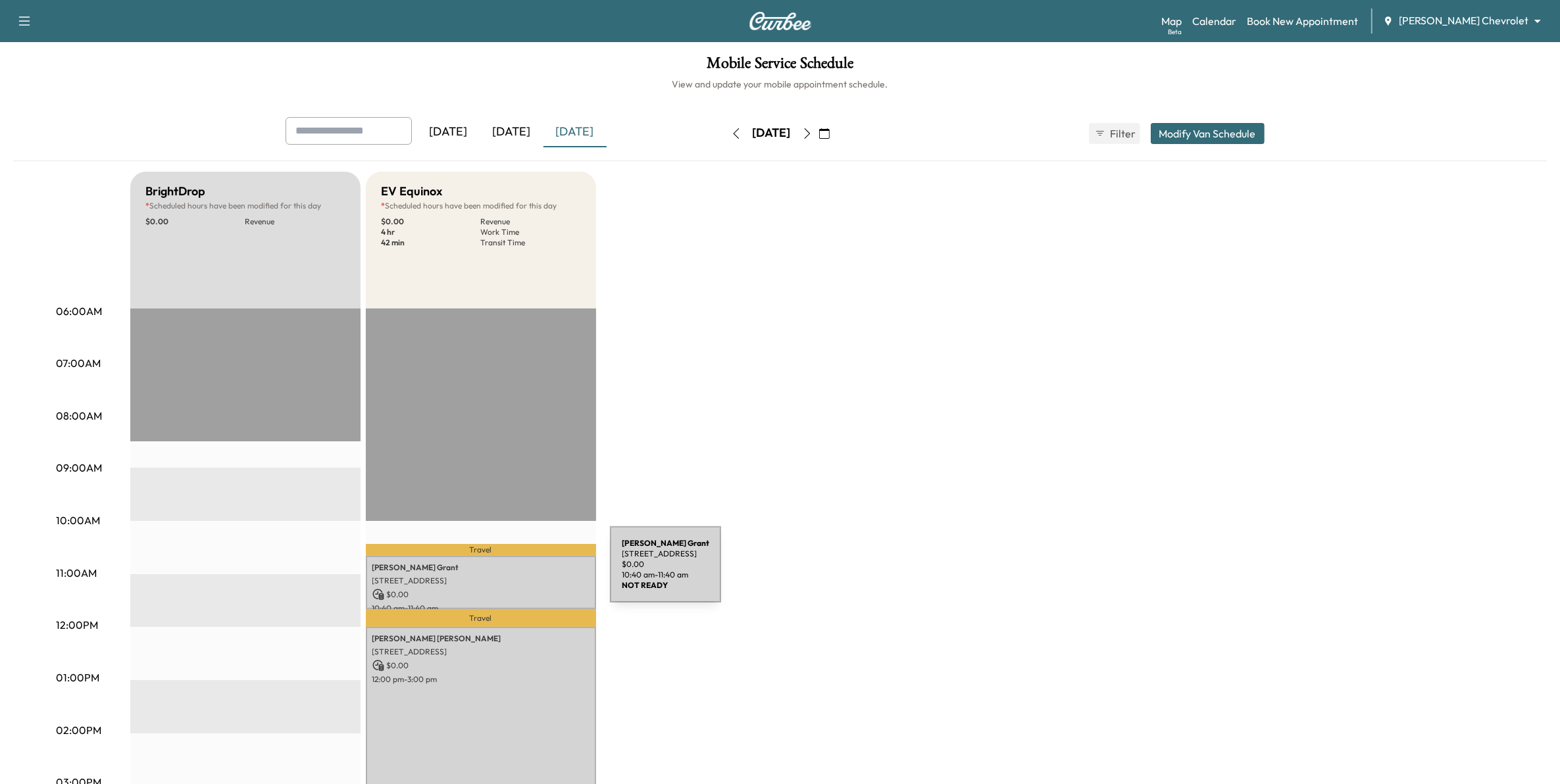
click at [511, 576] on p "[STREET_ADDRESS]" at bounding box center [481, 580] width 217 height 11
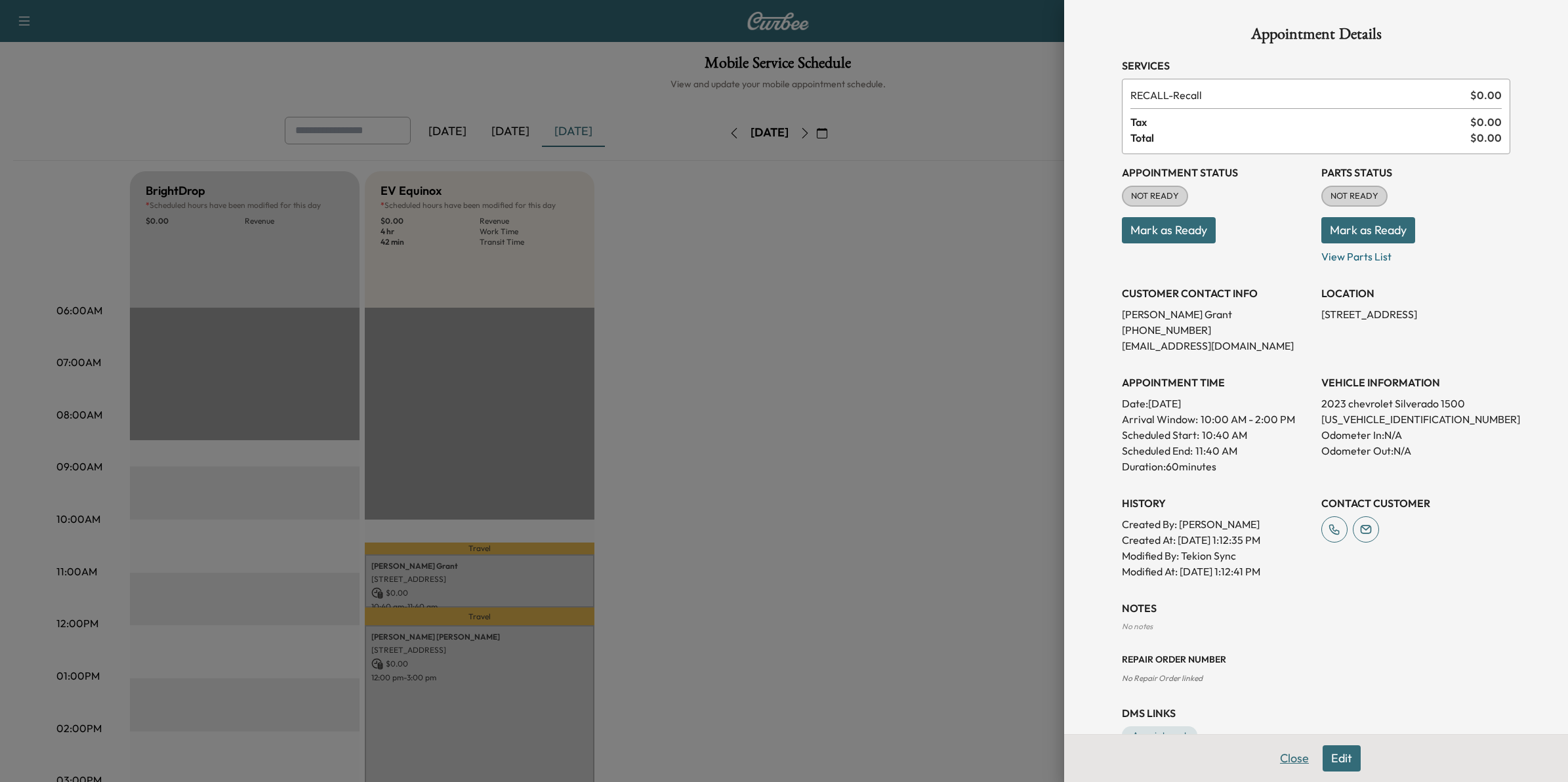
click at [1288, 758] on button "Close" at bounding box center [1295, 758] width 46 height 26
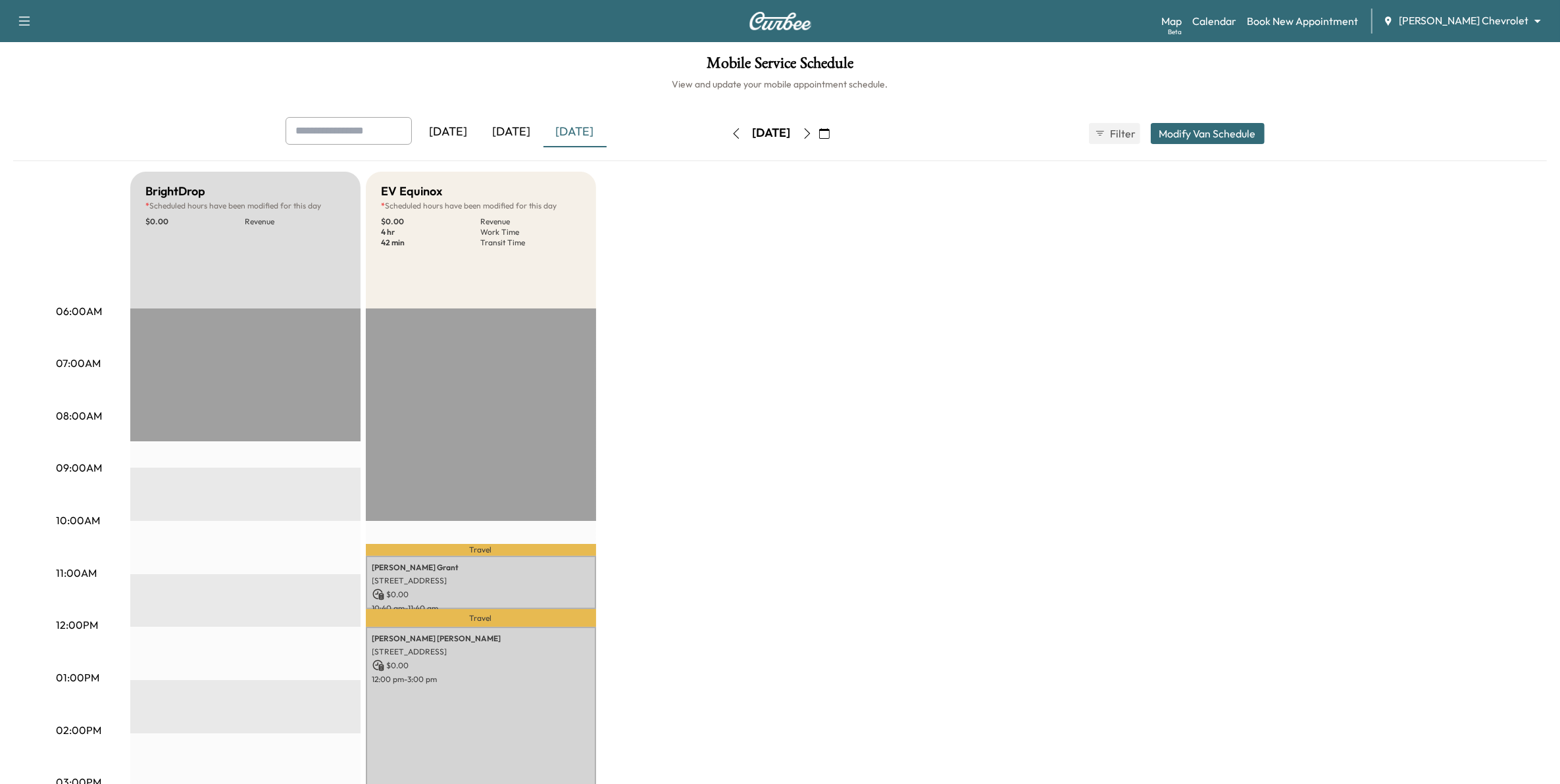
click at [814, 409] on div "BrightDrop * Scheduled hours have been modified for this day $ 0.00 Revenue EST…" at bounding box center [817, 665] width 1374 height 987
click at [1474, 20] on body "Support Log Out Map Beta Calendar Book New Appointment [PERSON_NAME] Chevrolet …" at bounding box center [786, 392] width 1572 height 784
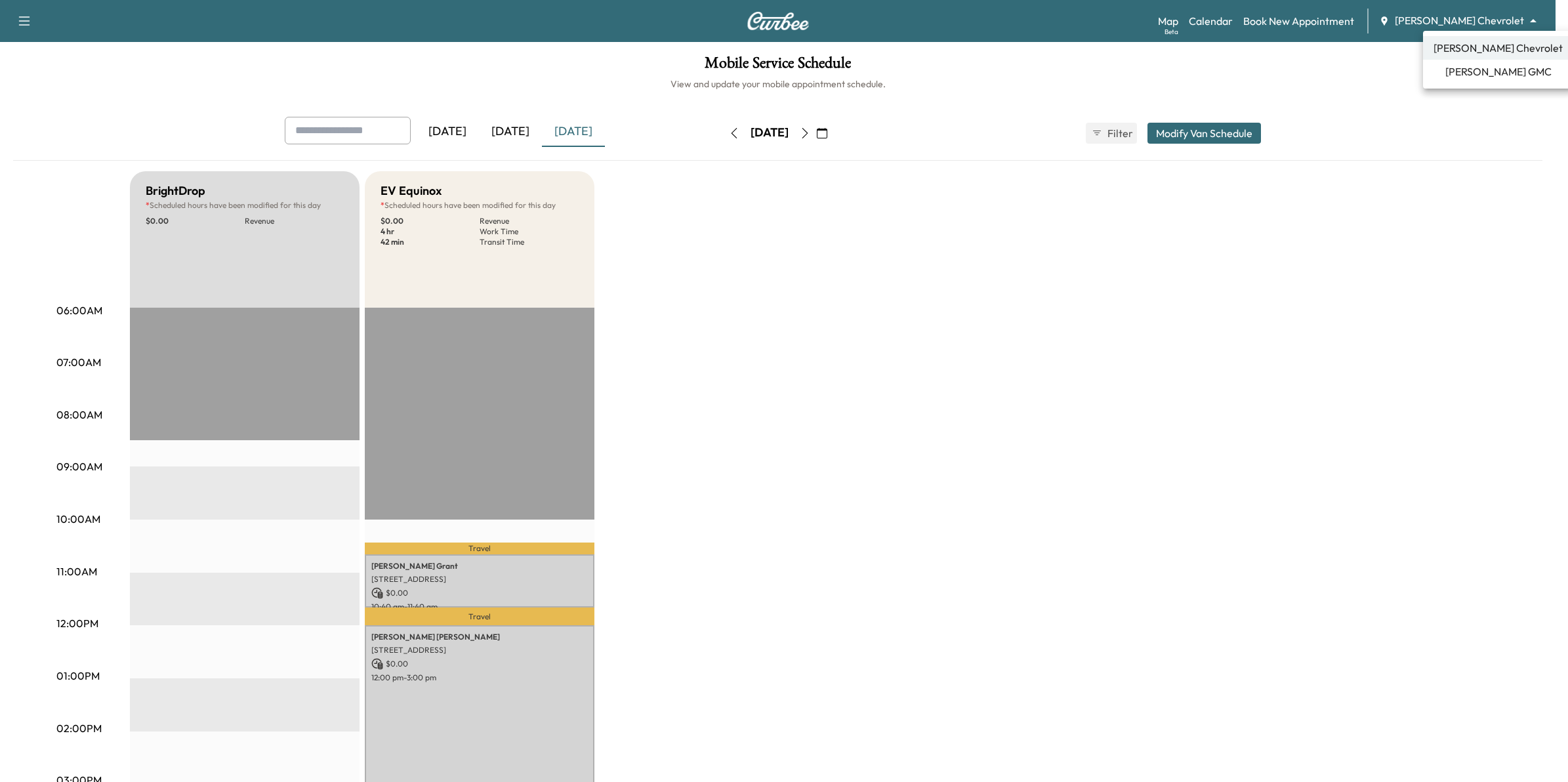
click at [1483, 73] on span "[PERSON_NAME] GMC" at bounding box center [1499, 71] width 106 height 15
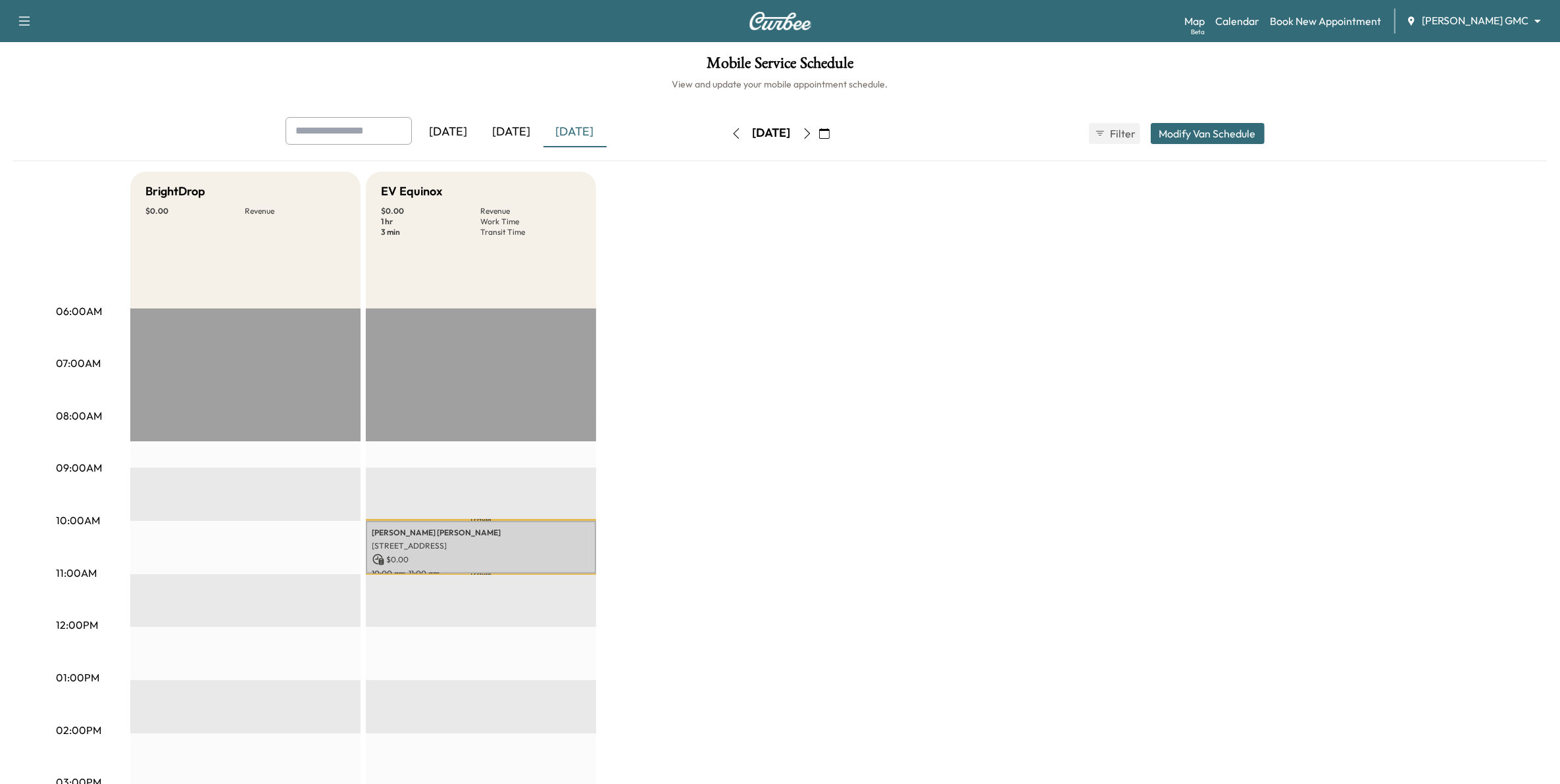
click at [830, 130] on icon "button" at bounding box center [824, 133] width 11 height 11
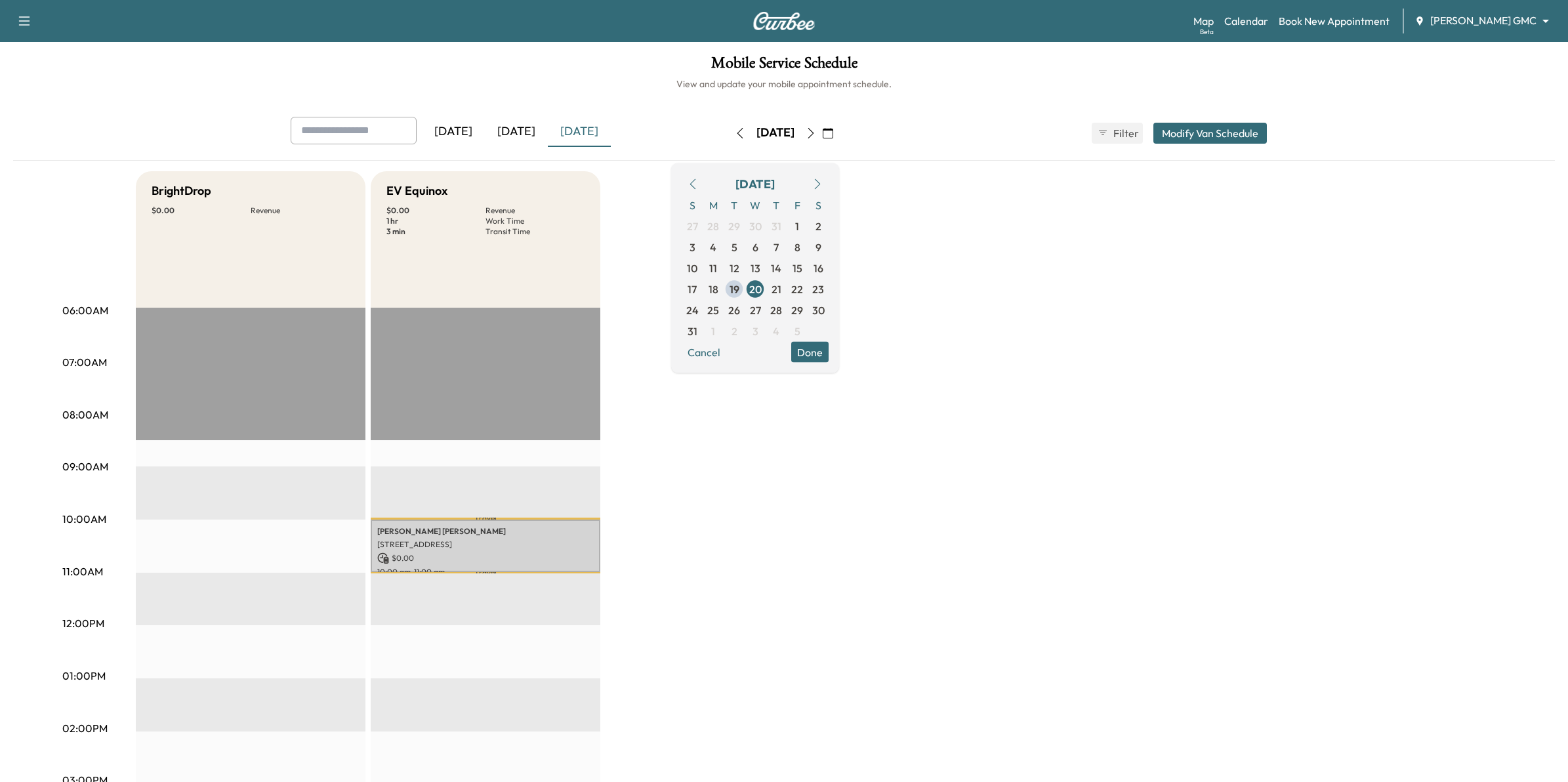
click at [1477, 22] on body "Support Log Out Map Beta Calendar Book New Appointment [PERSON_NAME] GMC ******…" at bounding box center [784, 391] width 1568 height 782
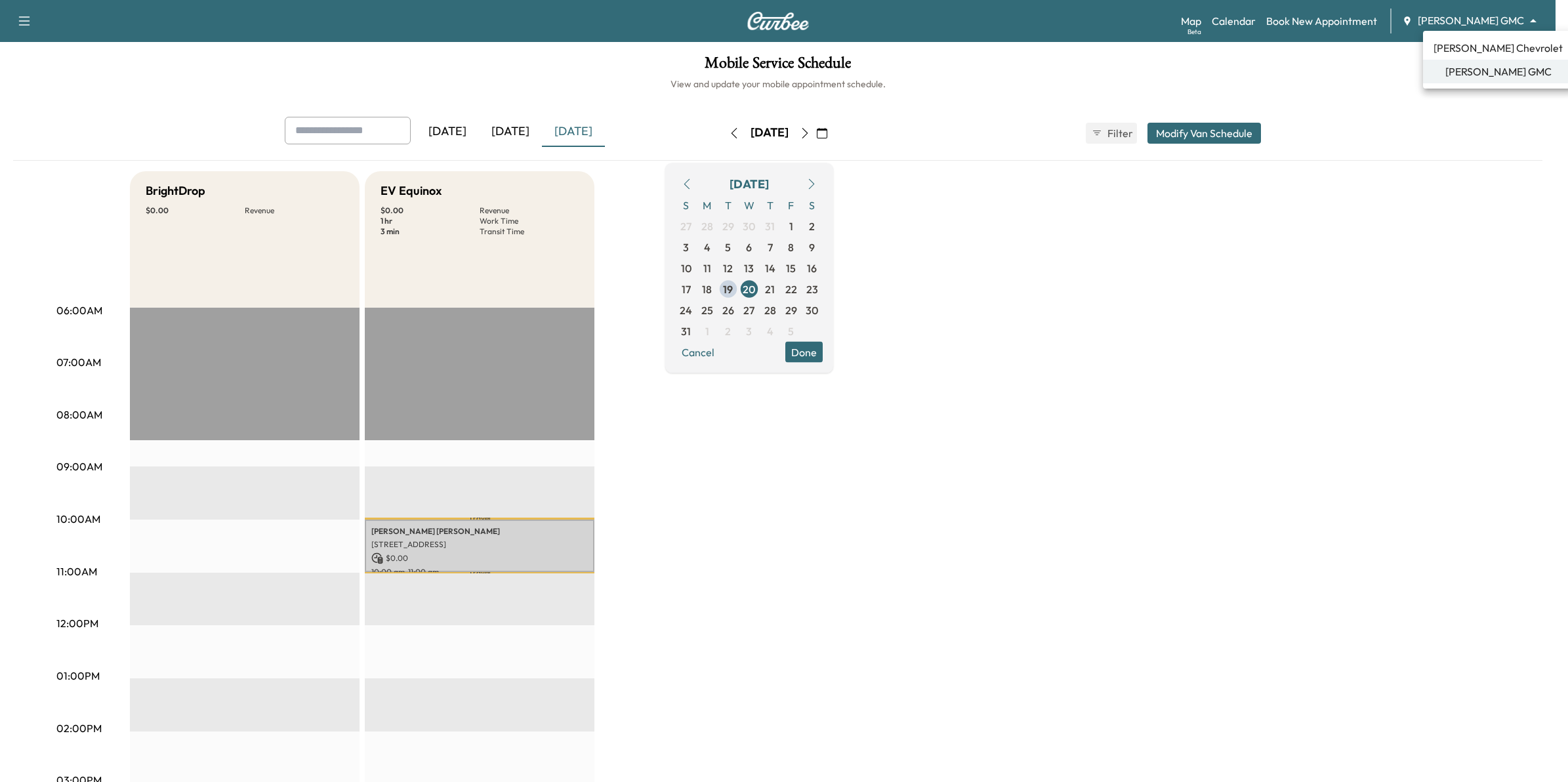
click at [1495, 45] on span "[PERSON_NAME] Chevrolet" at bounding box center [1498, 47] width 130 height 15
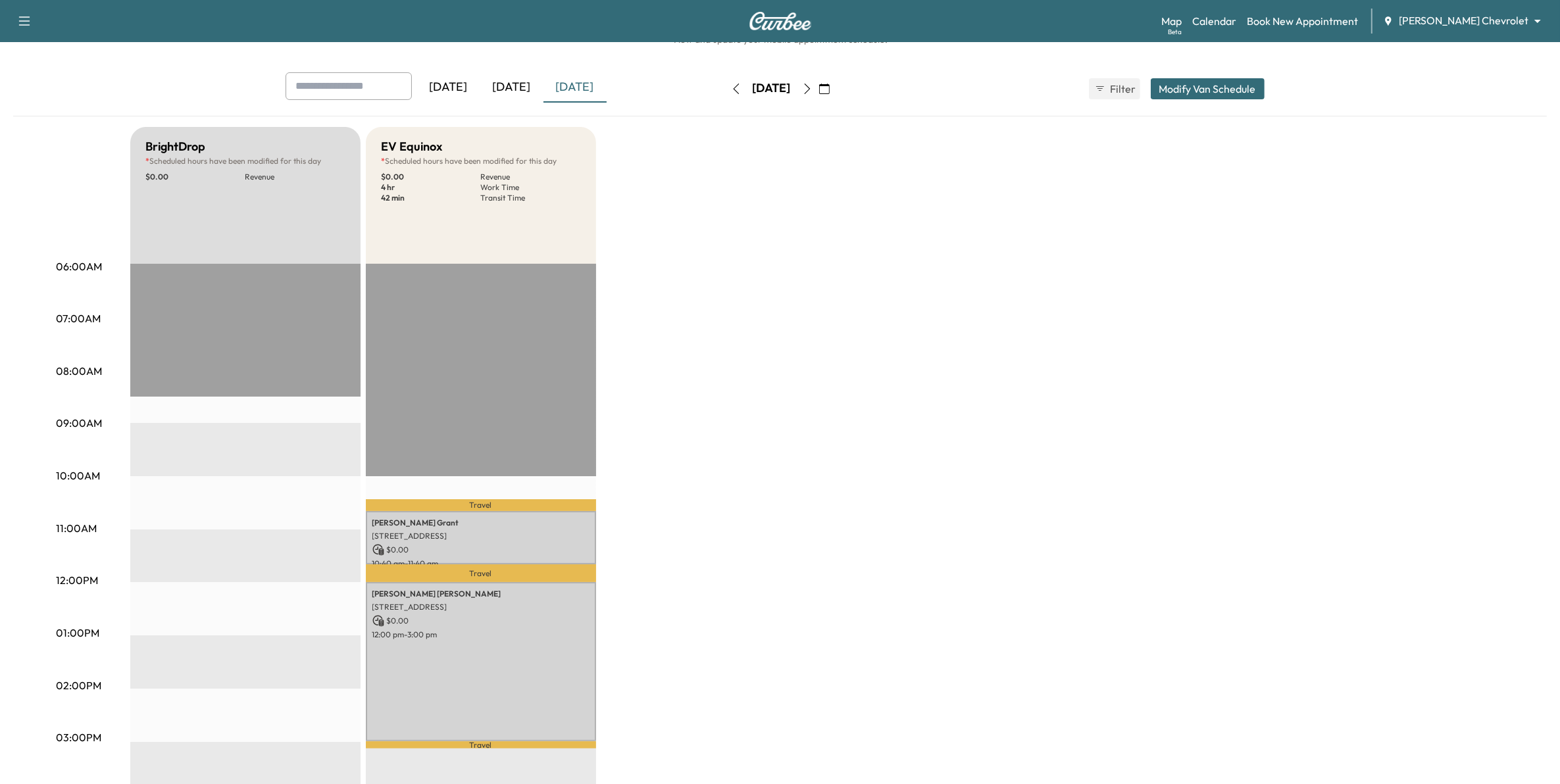
scroll to position [83, 0]
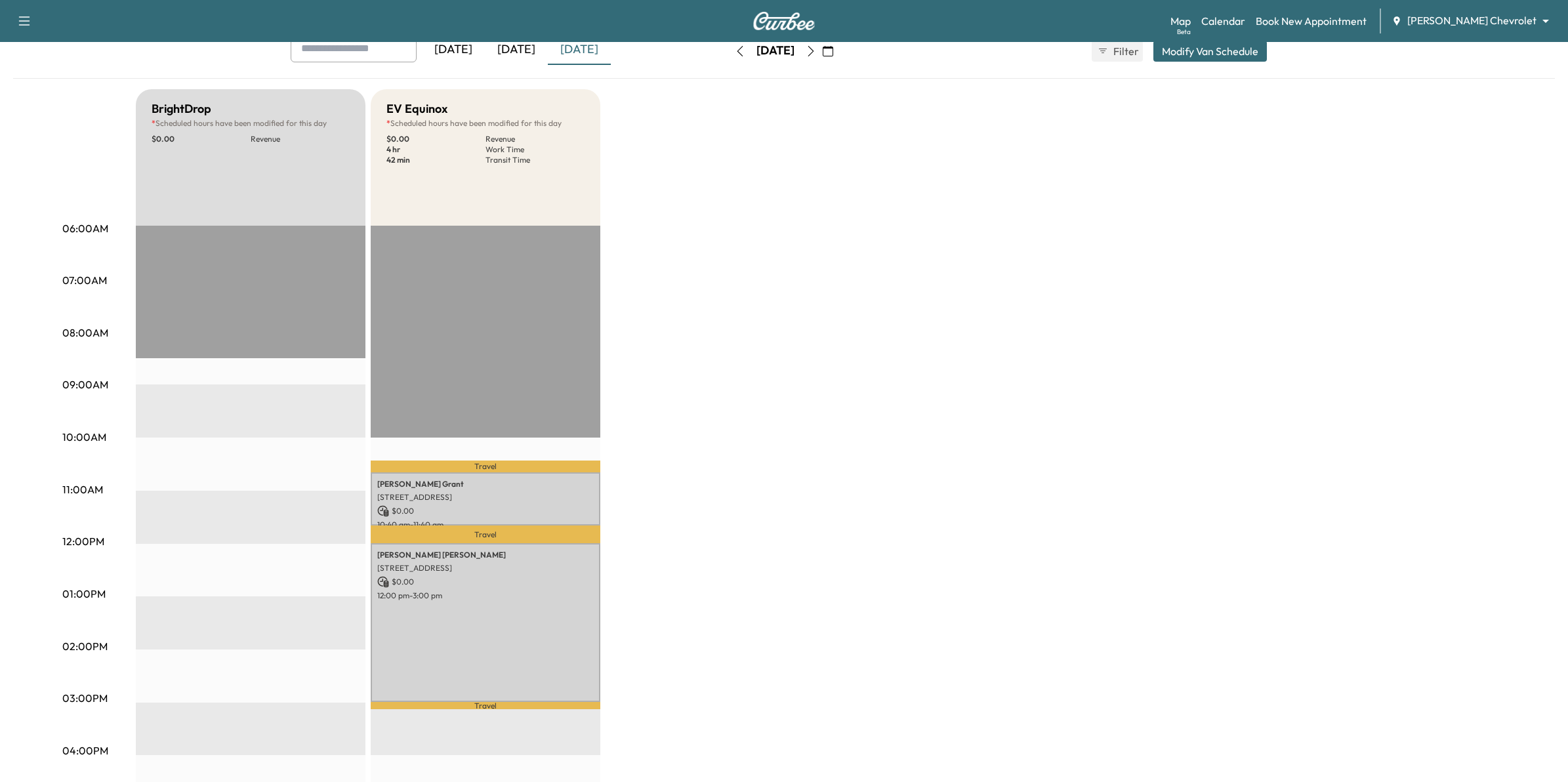
click at [1459, 13] on body "Support Log Out Map Beta Calendar Book New Appointment [PERSON_NAME] Chevrolet …" at bounding box center [784, 308] width 1568 height 782
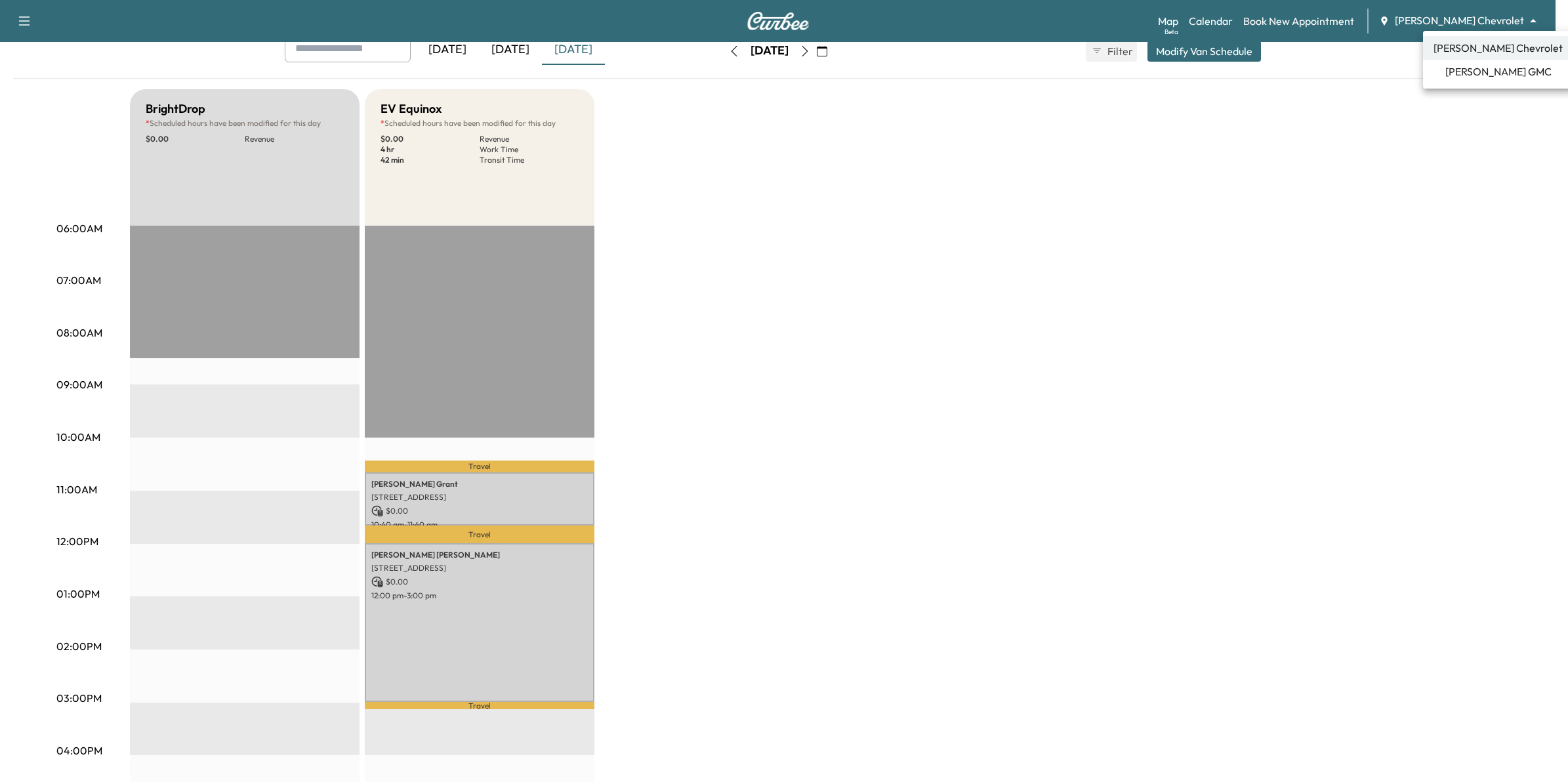
click at [1464, 73] on span "[PERSON_NAME] GMC" at bounding box center [1499, 71] width 106 height 15
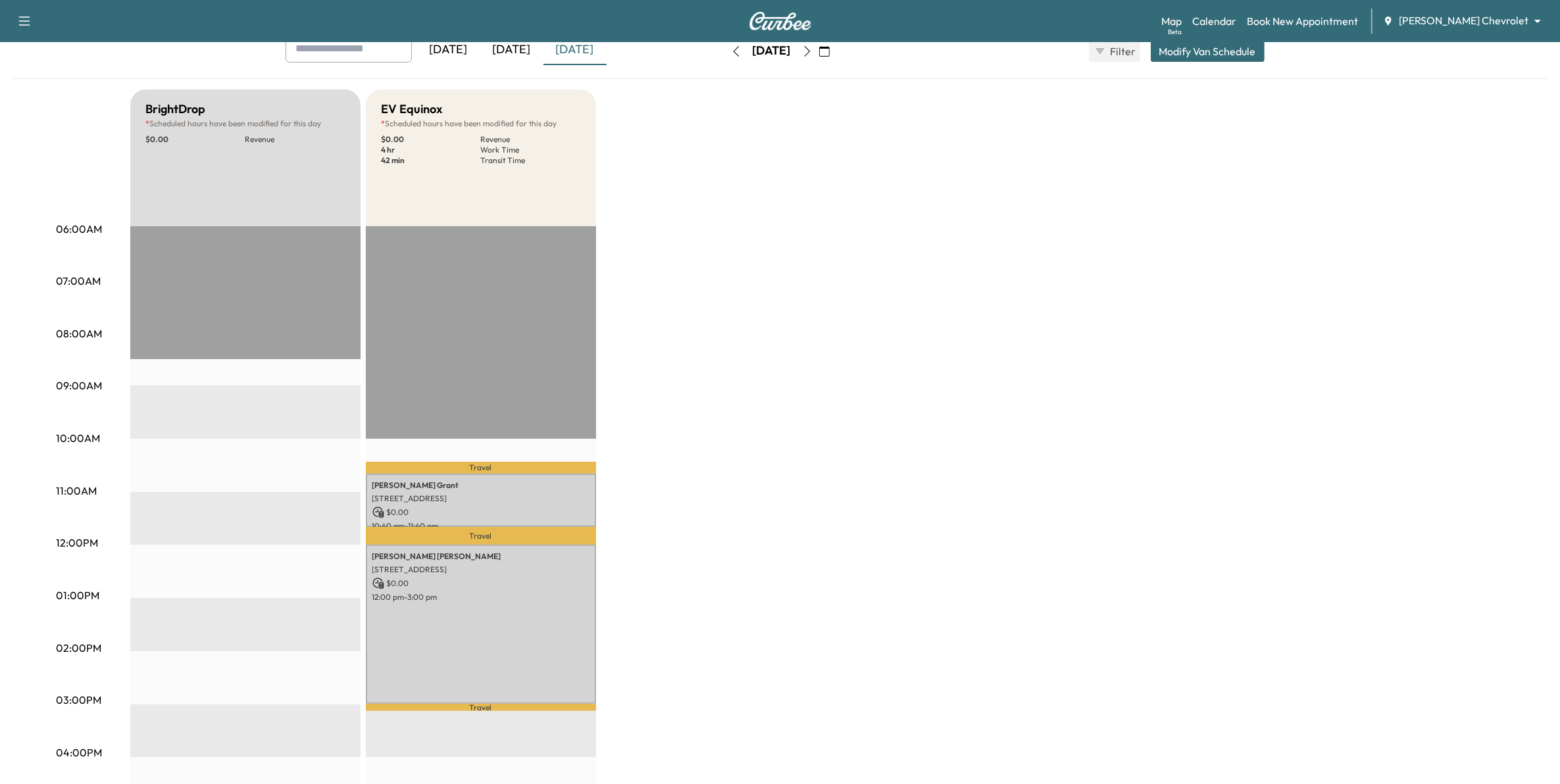
scroll to position [0, 0]
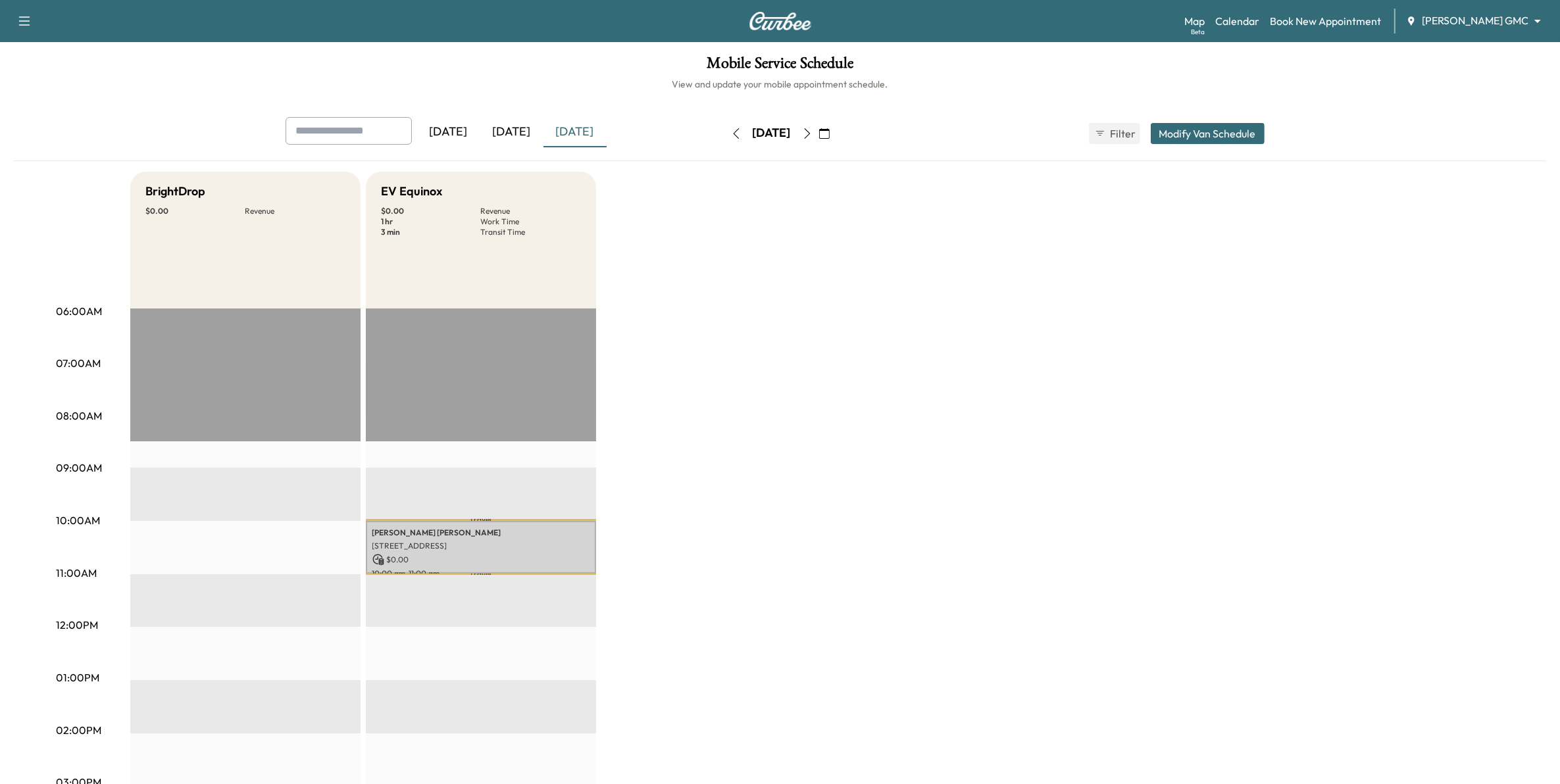
click at [1205, 132] on button "Modify Van Schedule" at bounding box center [1207, 133] width 114 height 21
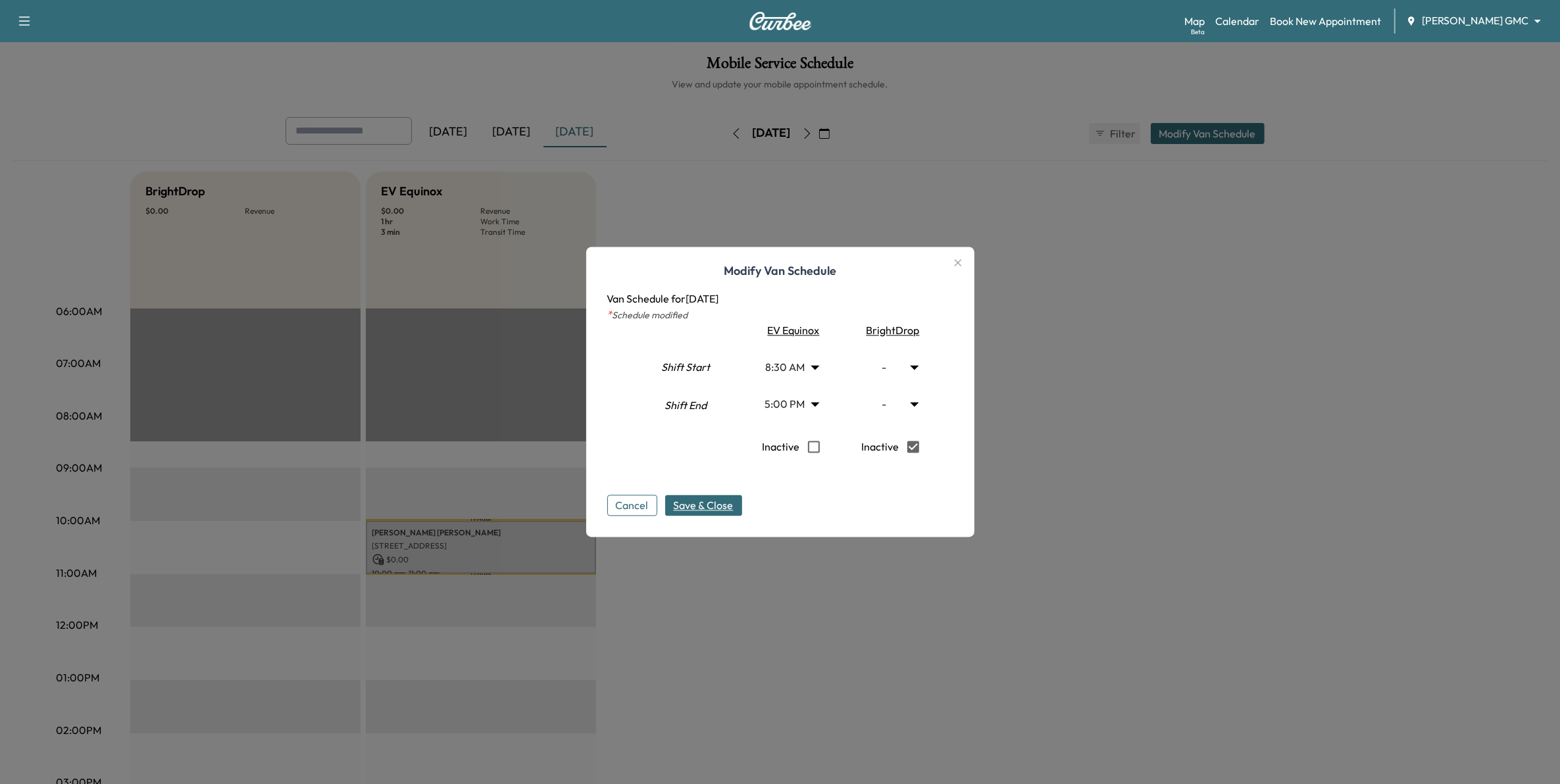
click at [727, 501] on span "Save & Close" at bounding box center [703, 505] width 60 height 16
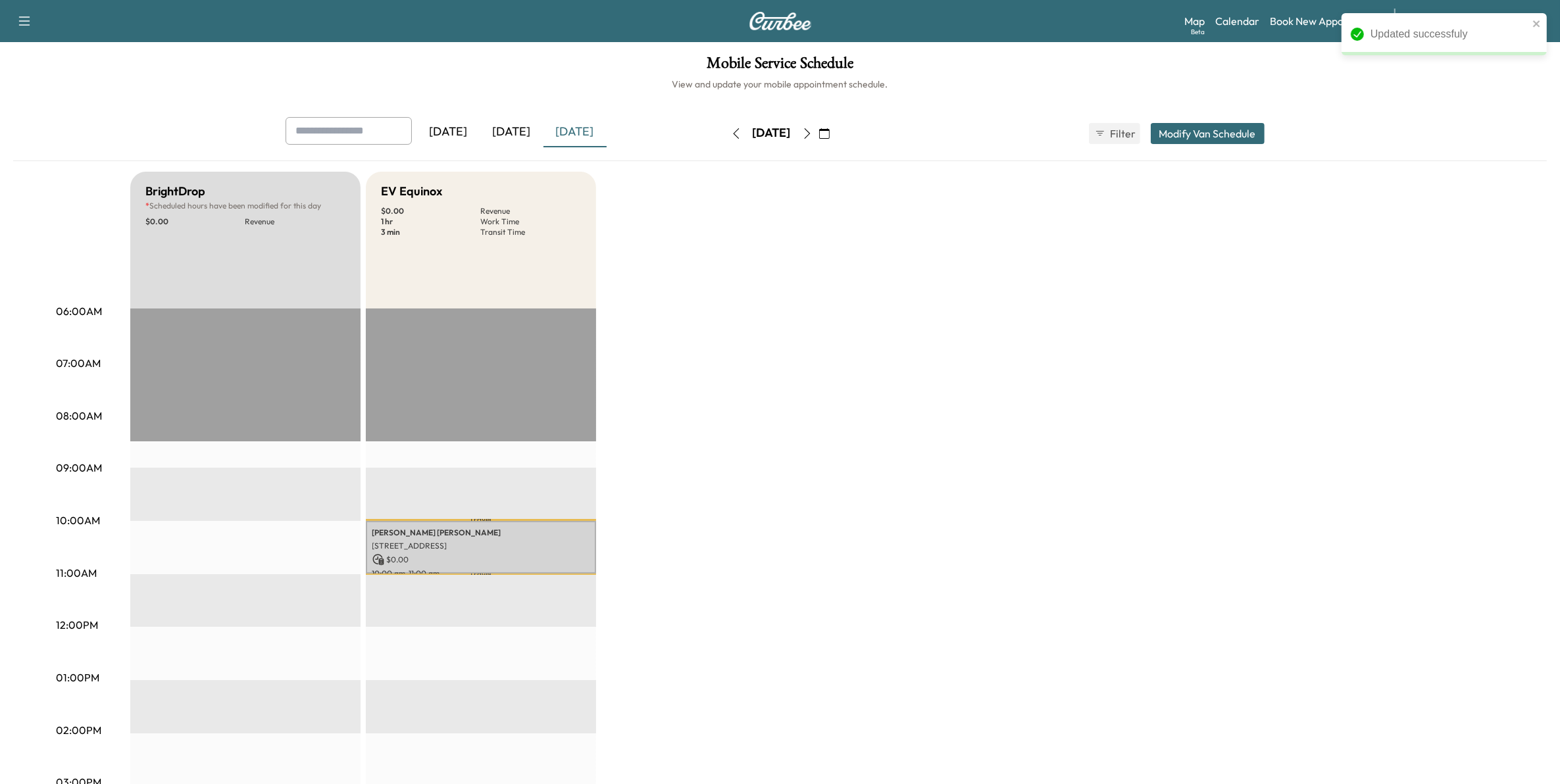
click at [818, 128] on button "button" at bounding box center [807, 133] width 22 height 21
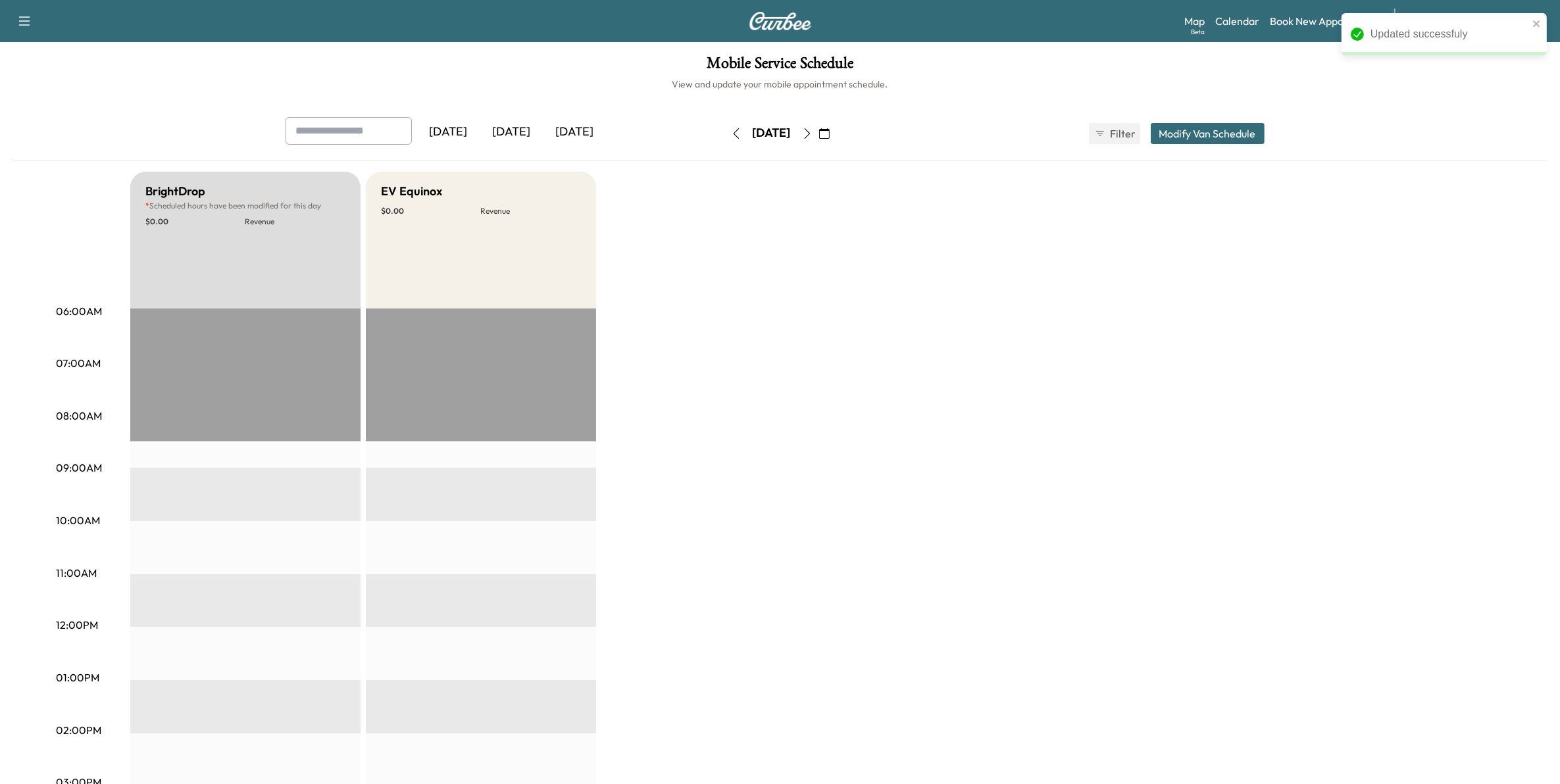
click at [731, 133] on icon "button" at bounding box center [736, 133] width 11 height 11
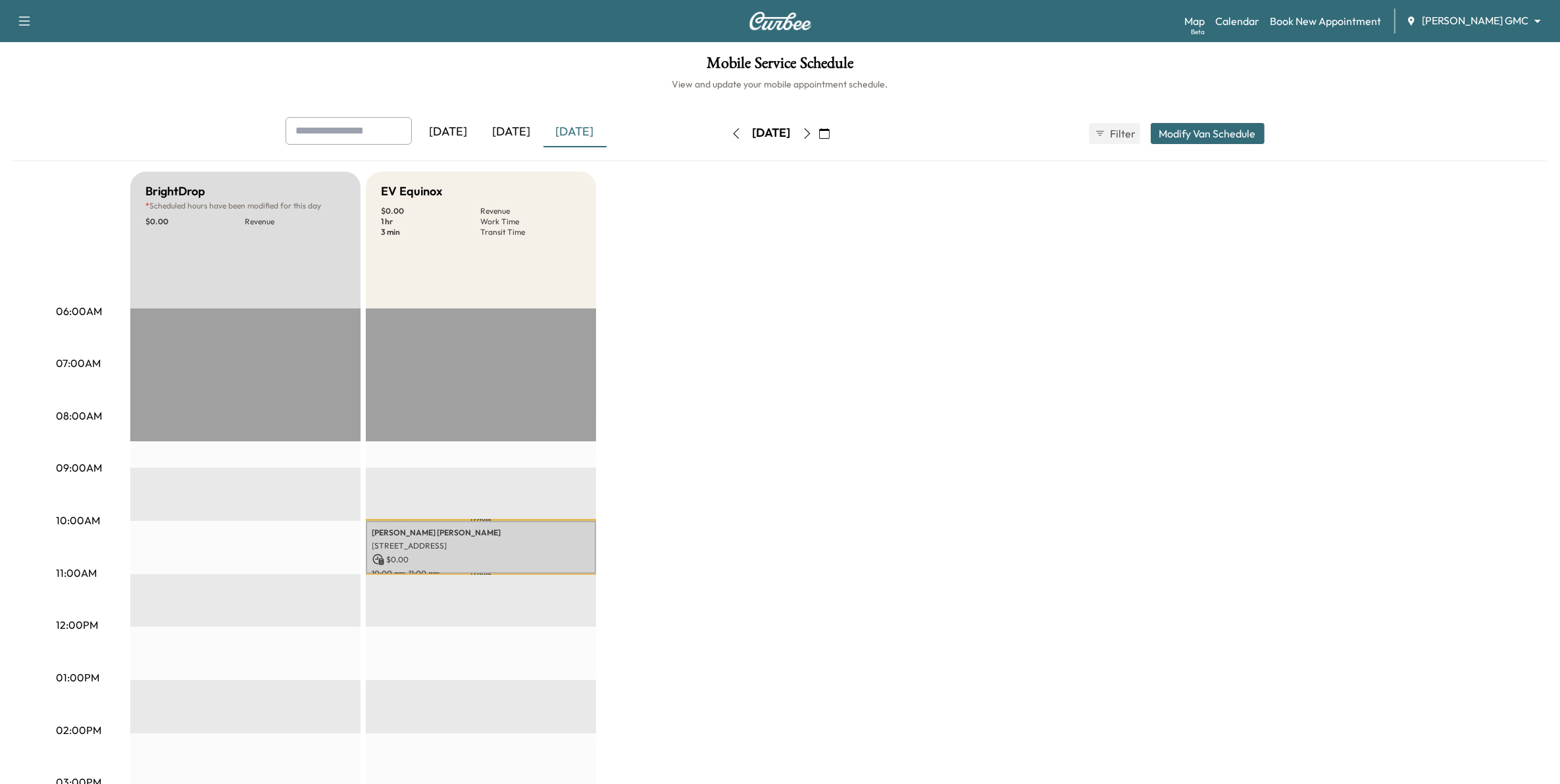
click at [813, 132] on icon "button" at bounding box center [807, 133] width 11 height 11
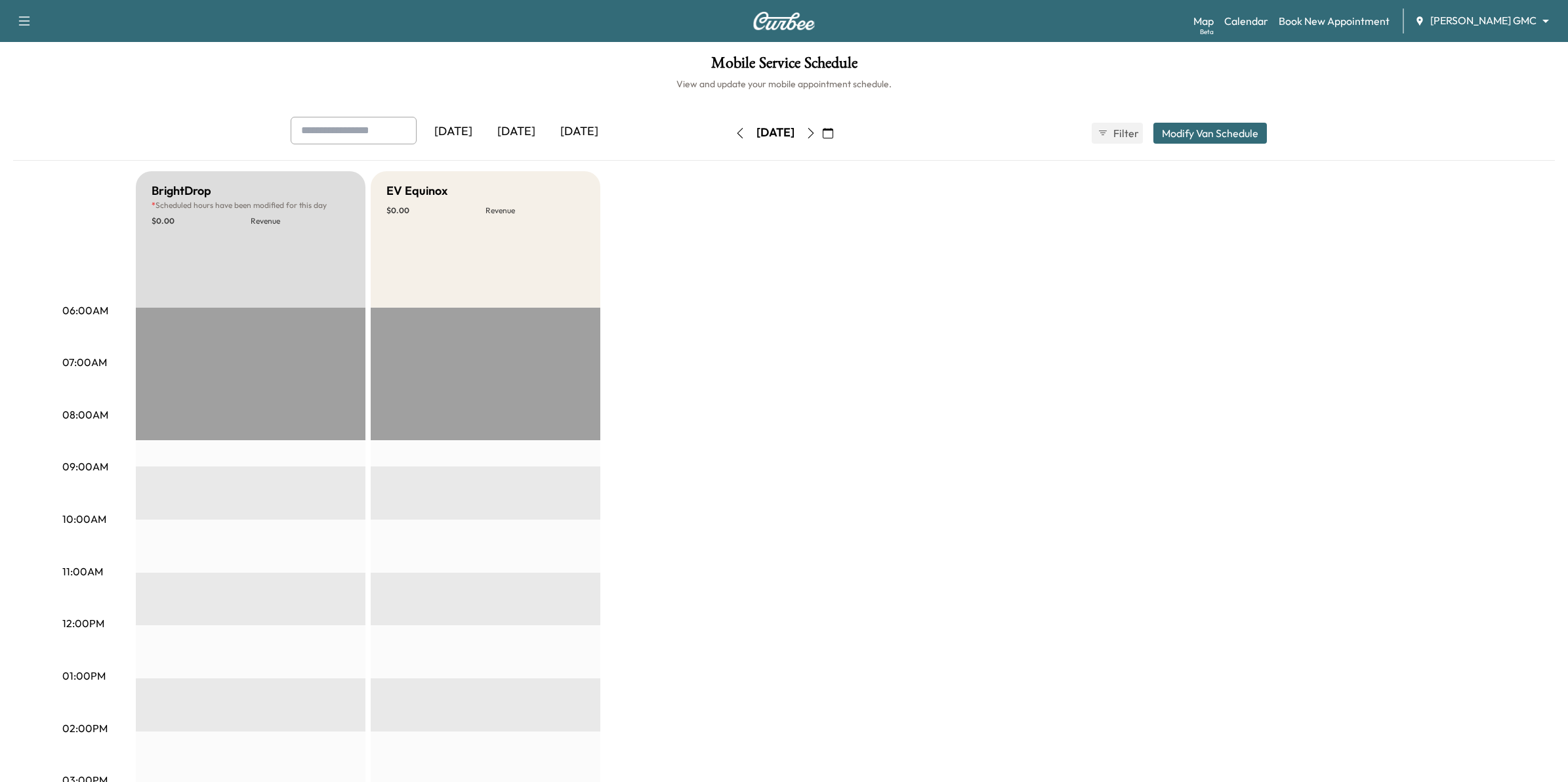
click at [1486, 18] on body "Support Log Out Map Beta Calendar Book New Appointment [PERSON_NAME] GMC ******…" at bounding box center [784, 391] width 1568 height 782
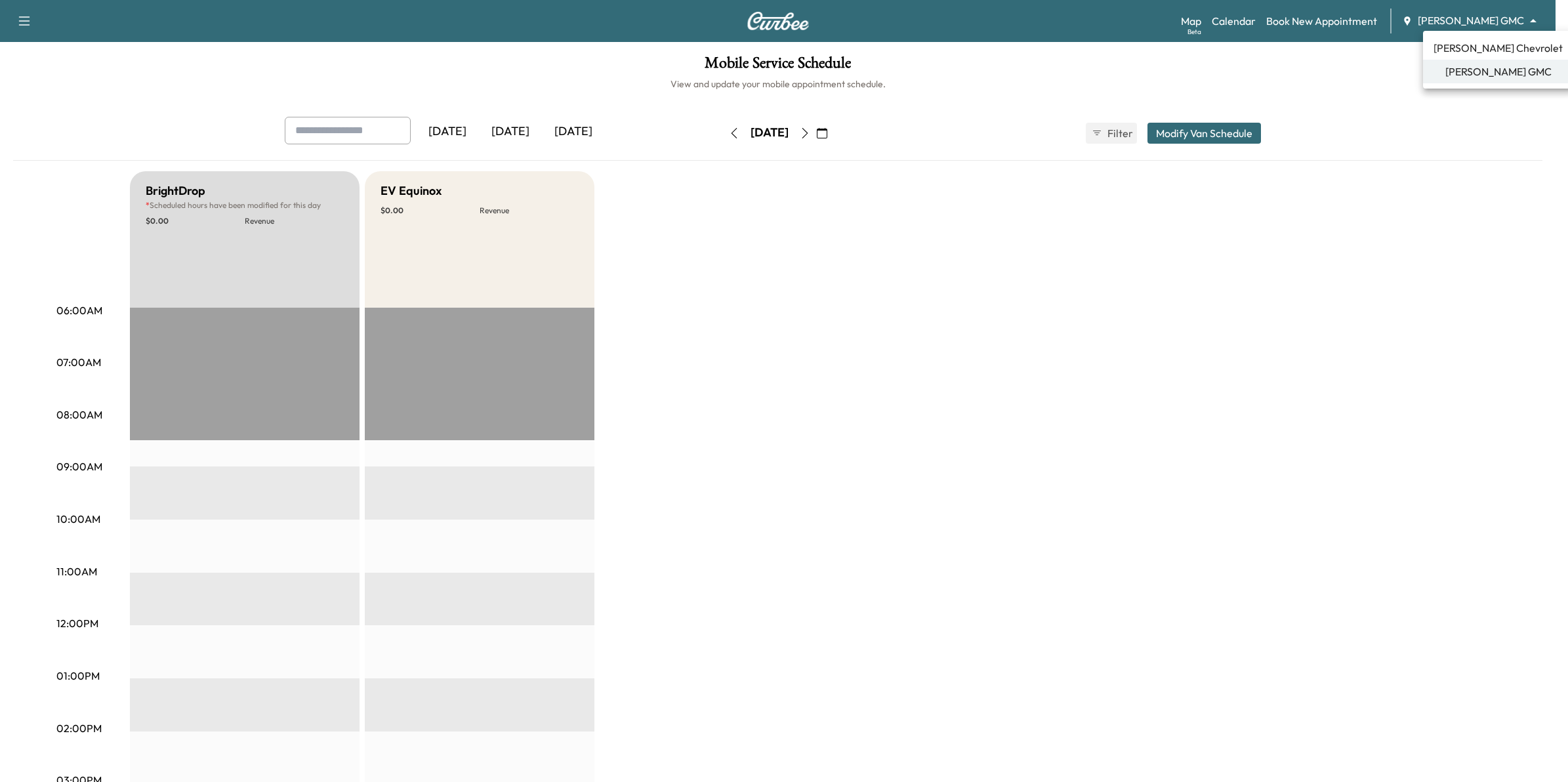
click at [1472, 47] on span "[PERSON_NAME] Chevrolet" at bounding box center [1498, 47] width 130 height 15
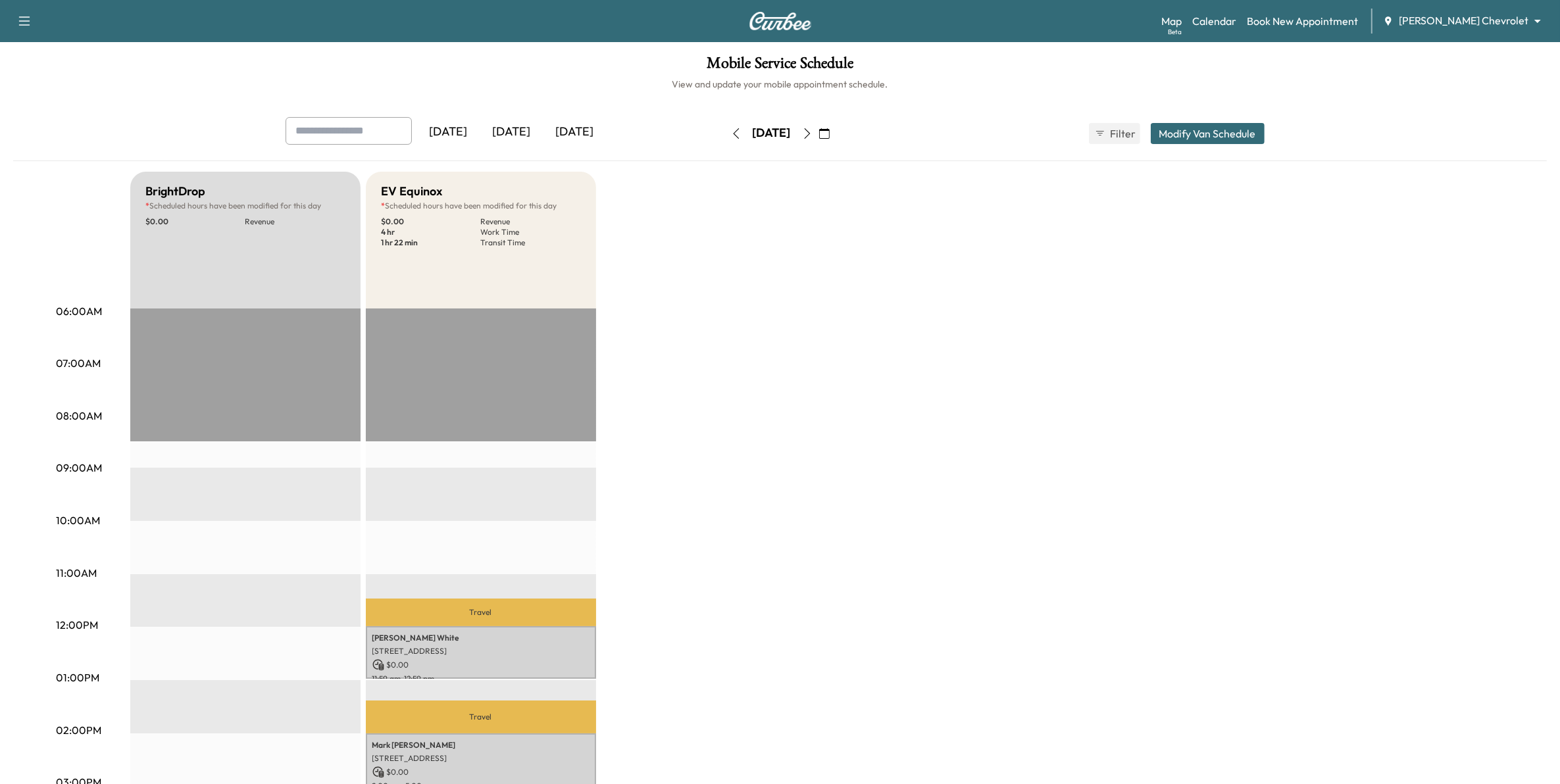
click at [1511, 13] on body "Support Log Out Map Beta Calendar Book New Appointment [PERSON_NAME] Chevrolet …" at bounding box center [780, 392] width 1560 height 784
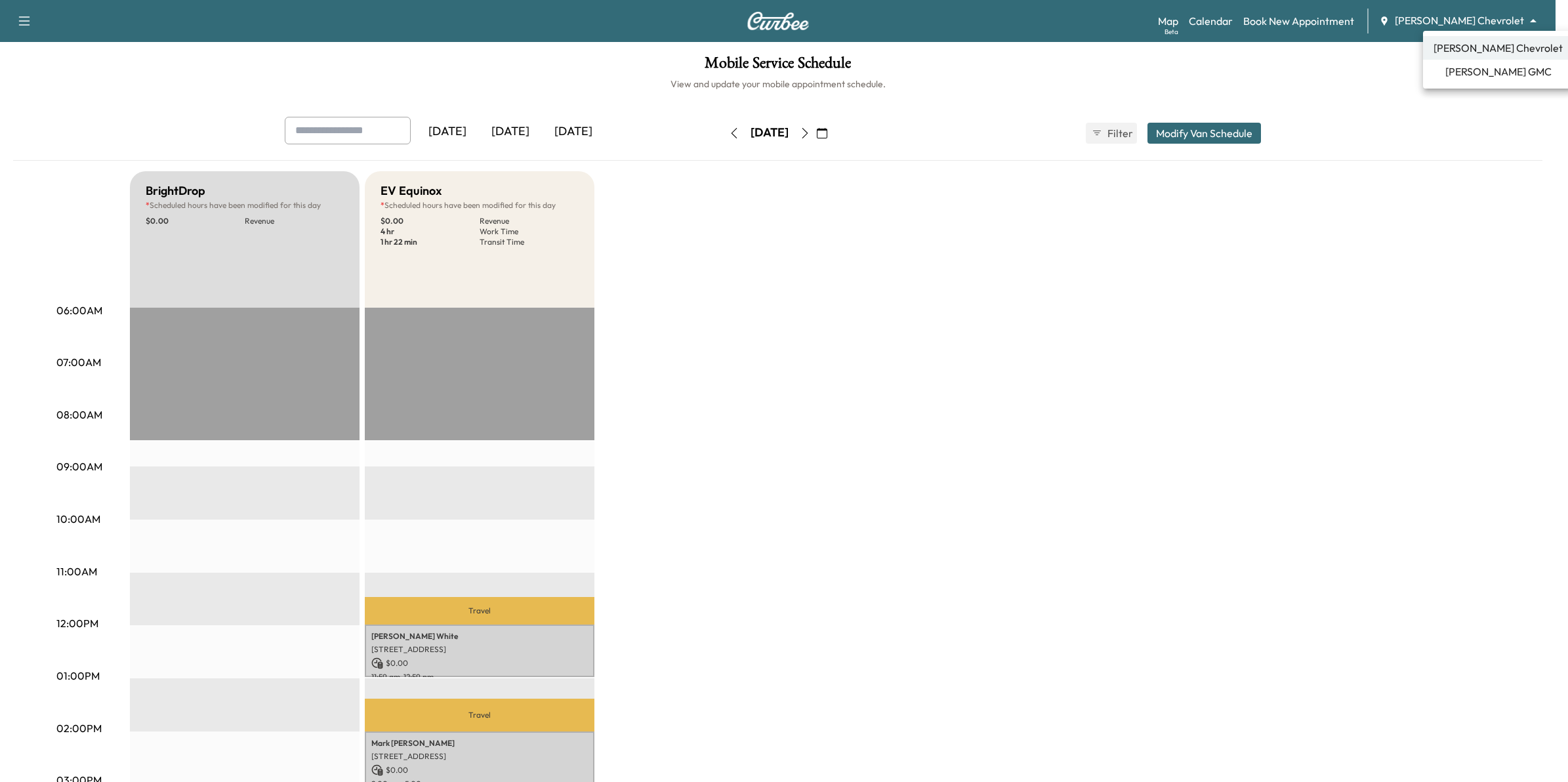
click at [1481, 73] on span "[PERSON_NAME] GMC" at bounding box center [1499, 71] width 106 height 15
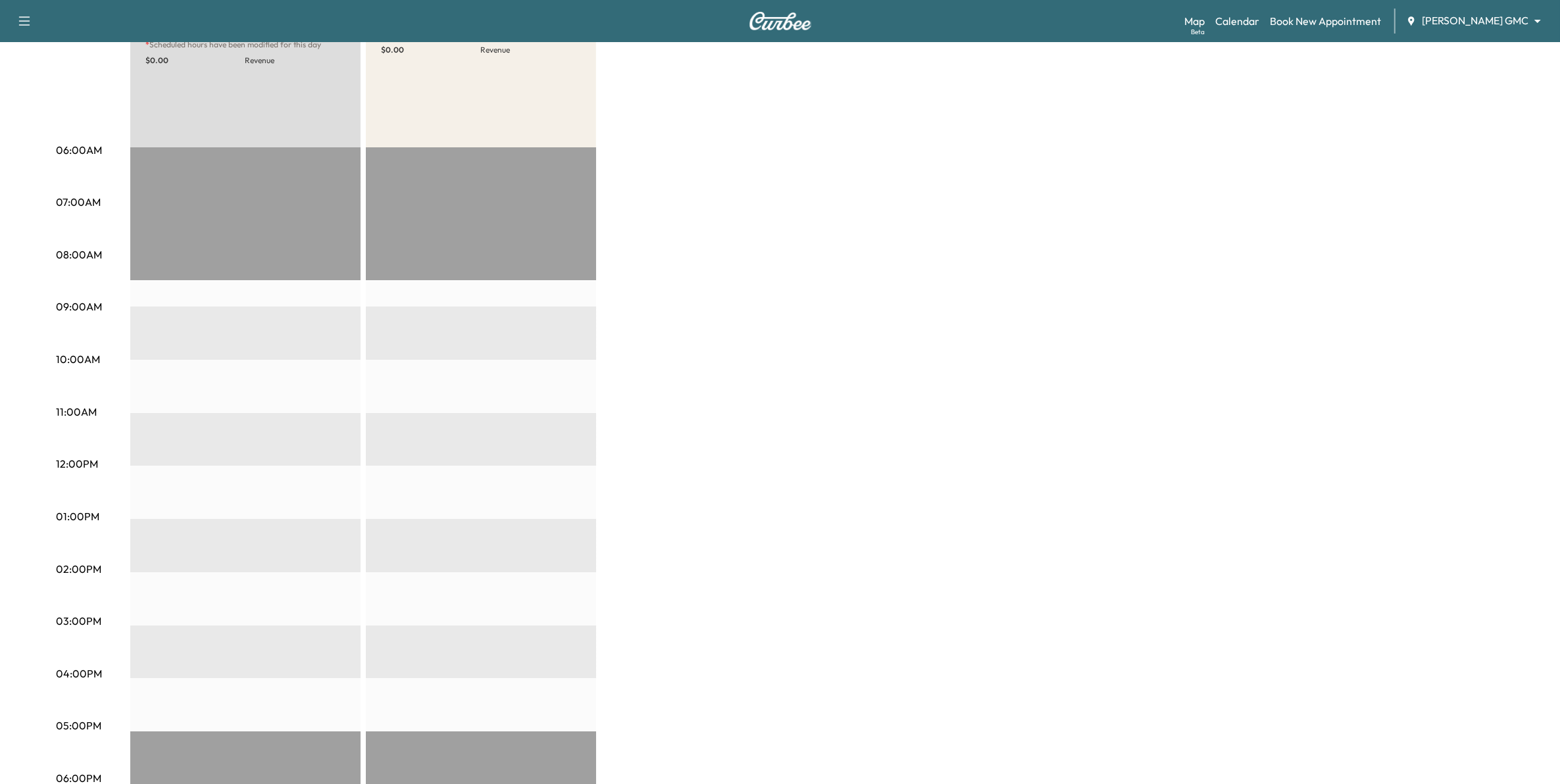
scroll to position [164, 0]
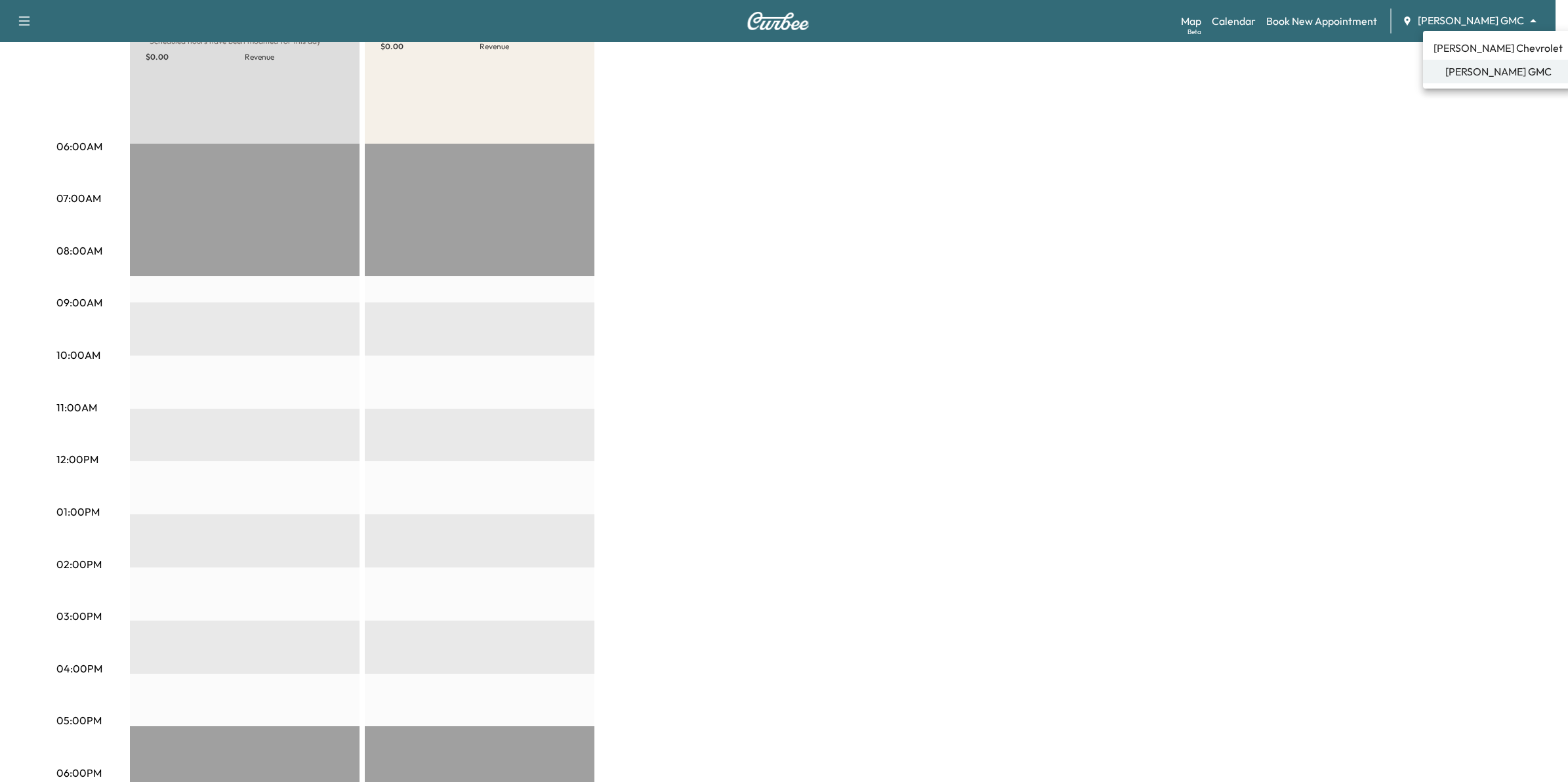
click at [1481, 21] on body "Support Log Out Map Beta Calendar Book New Appointment [PERSON_NAME] GMC ******…" at bounding box center [784, 227] width 1568 height 782
click at [1401, 225] on div at bounding box center [784, 391] width 1568 height 782
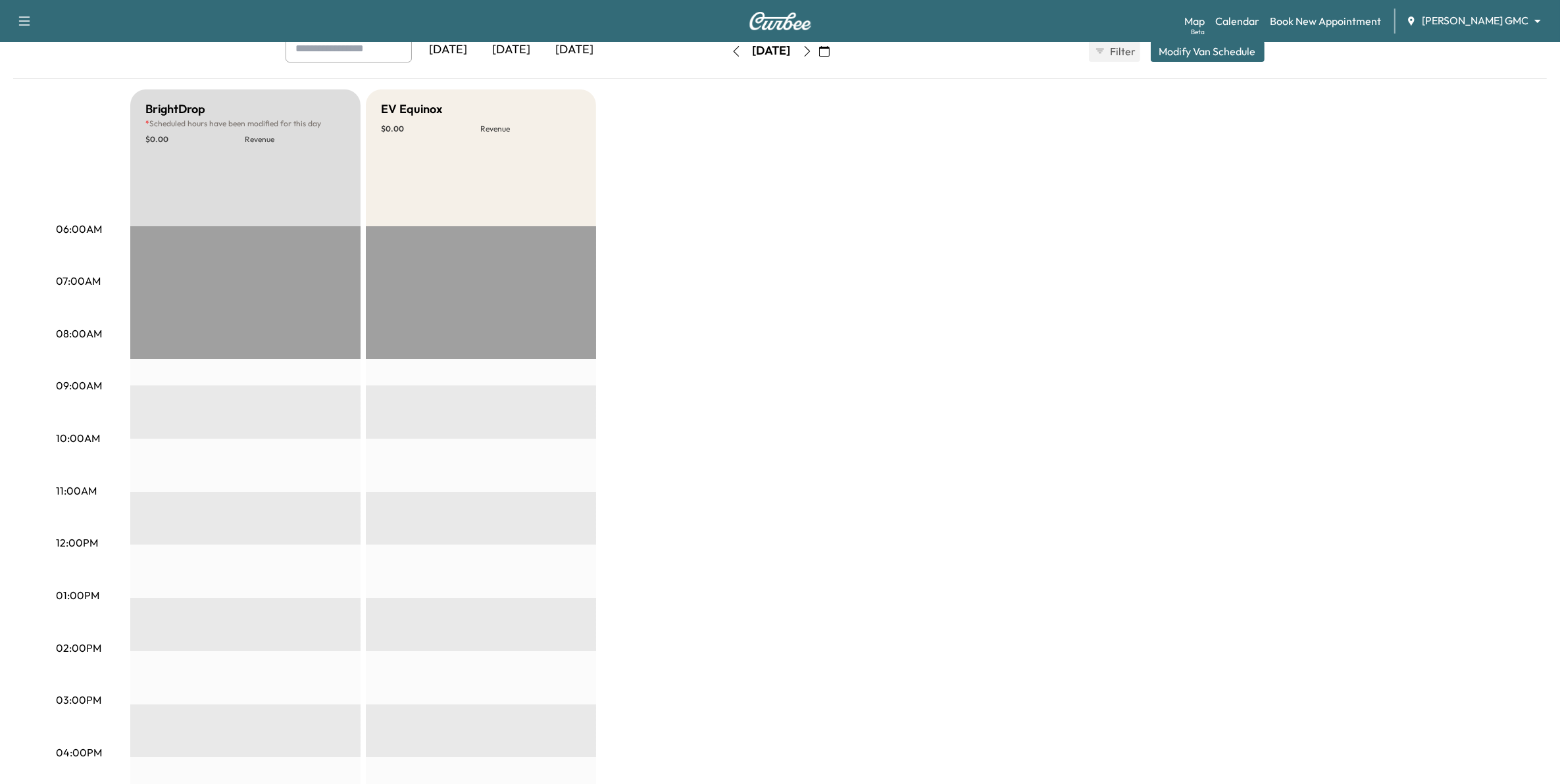
click at [731, 53] on icon "button" at bounding box center [736, 51] width 11 height 11
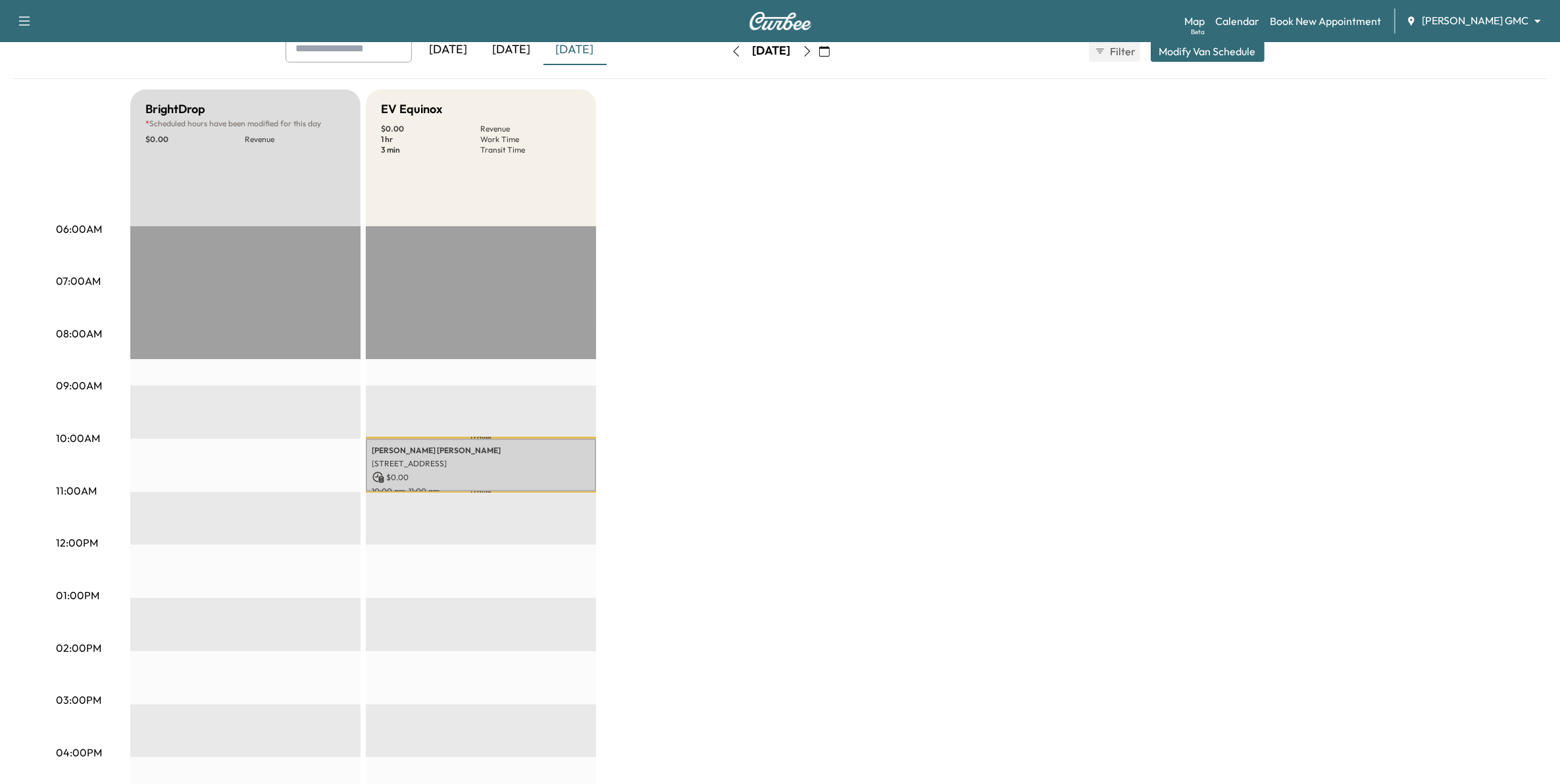
click at [1498, 28] on body "Support Log Out Map Beta Calendar Book New Appointment [PERSON_NAME] GMC ******…" at bounding box center [780, 309] width 1560 height 784
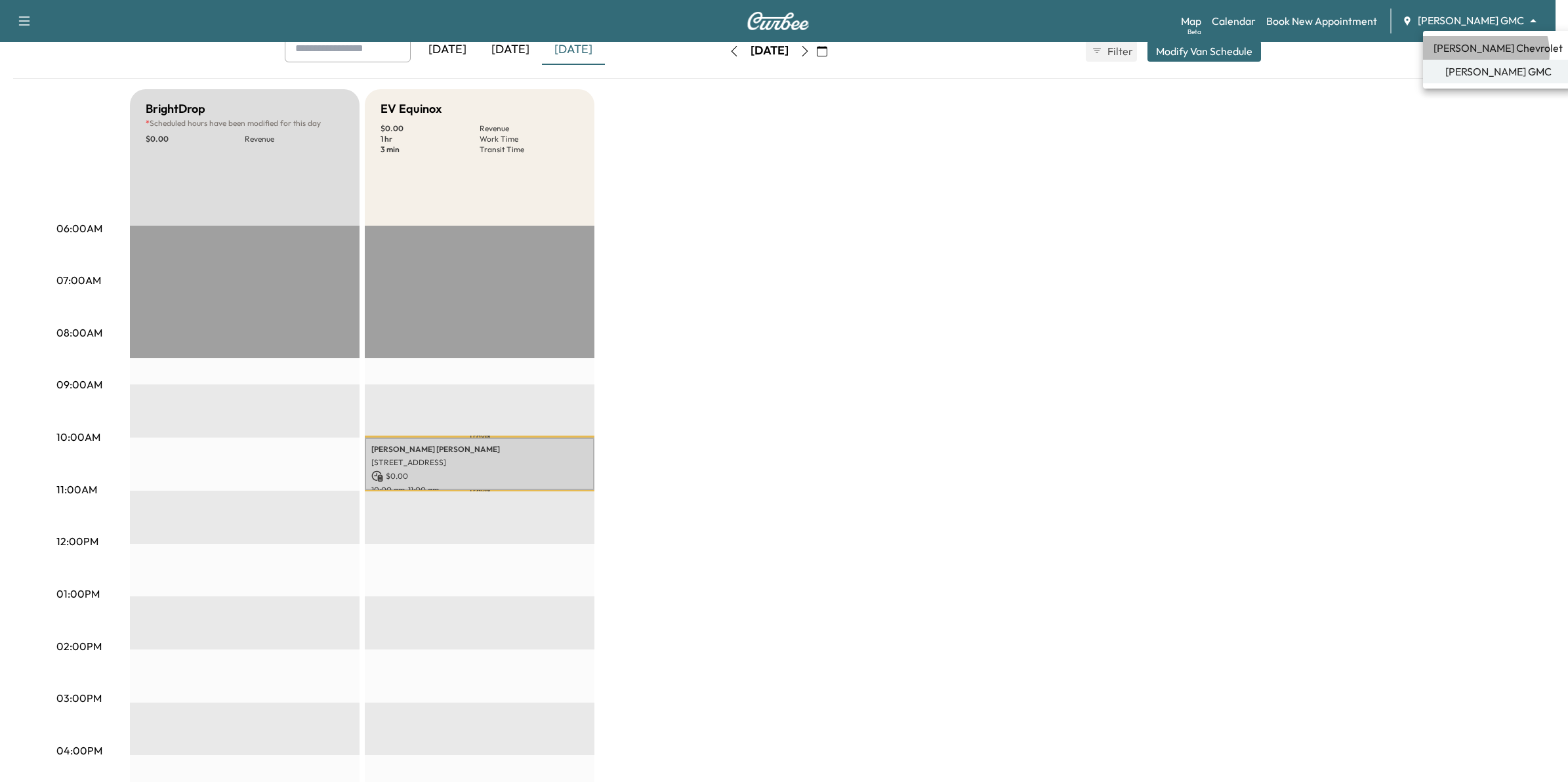
click at [1485, 52] on span "[PERSON_NAME] Chevrolet" at bounding box center [1498, 47] width 130 height 15
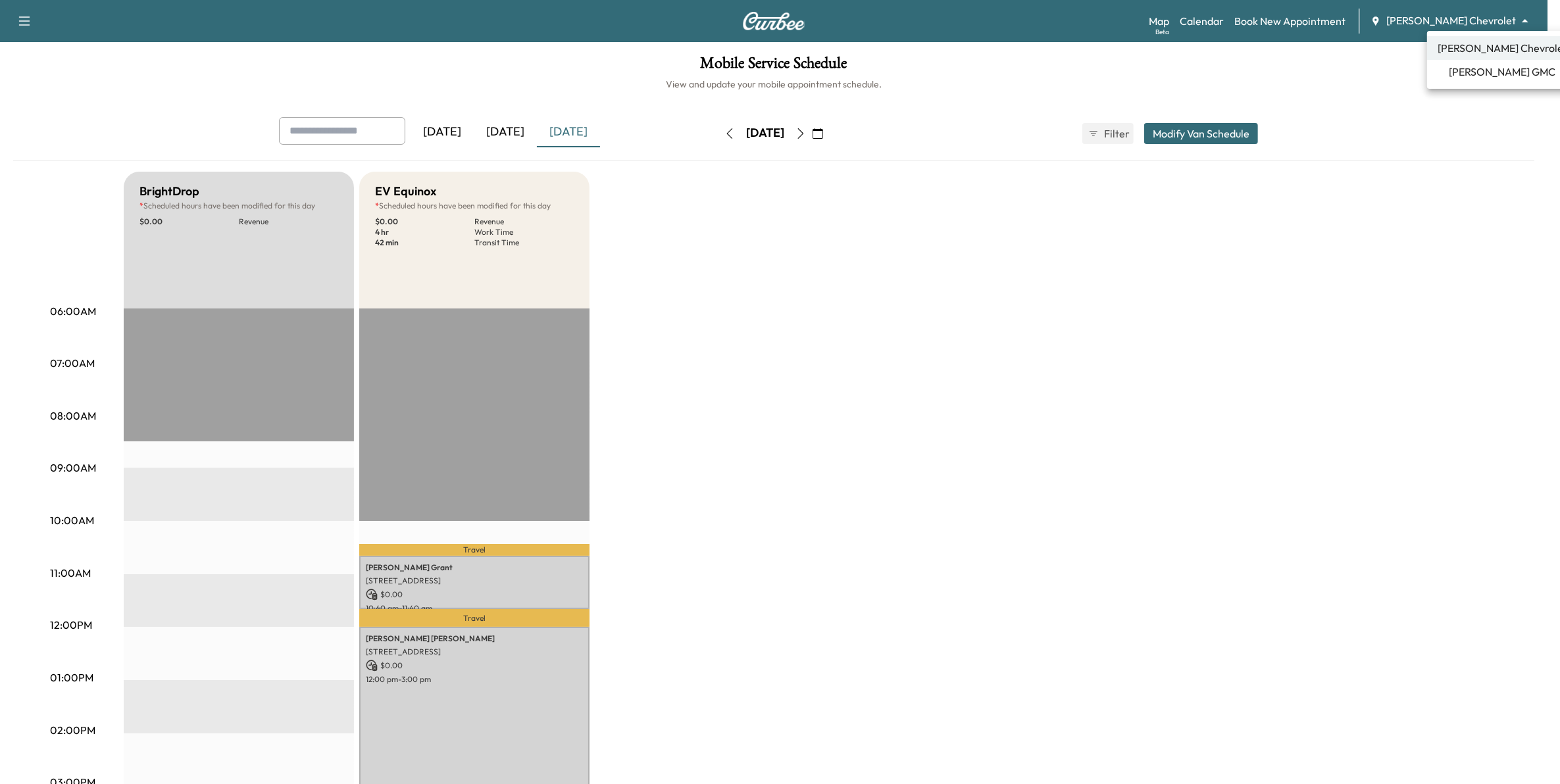
click at [1468, 22] on body "Support Log Out Map Beta Calendar Book New Appointment [PERSON_NAME] Chevrolet …" at bounding box center [780, 392] width 1560 height 784
click at [1466, 68] on span "[PERSON_NAME] GMC" at bounding box center [1503, 71] width 106 height 16
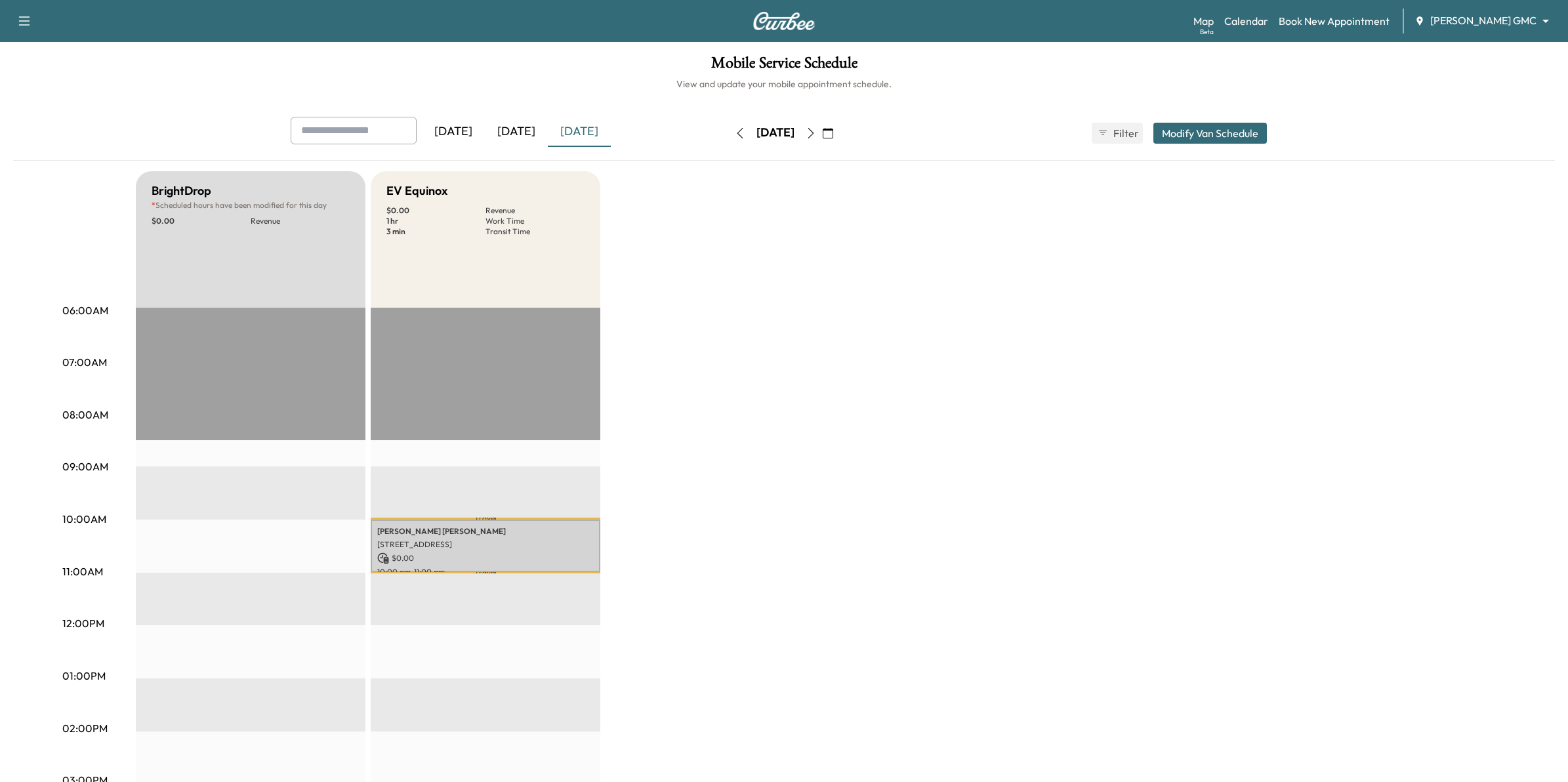
click at [1439, 20] on body "Support Log Out Map Beta Calendar Book New Appointment [PERSON_NAME] GMC ******…" at bounding box center [784, 391] width 1568 height 782
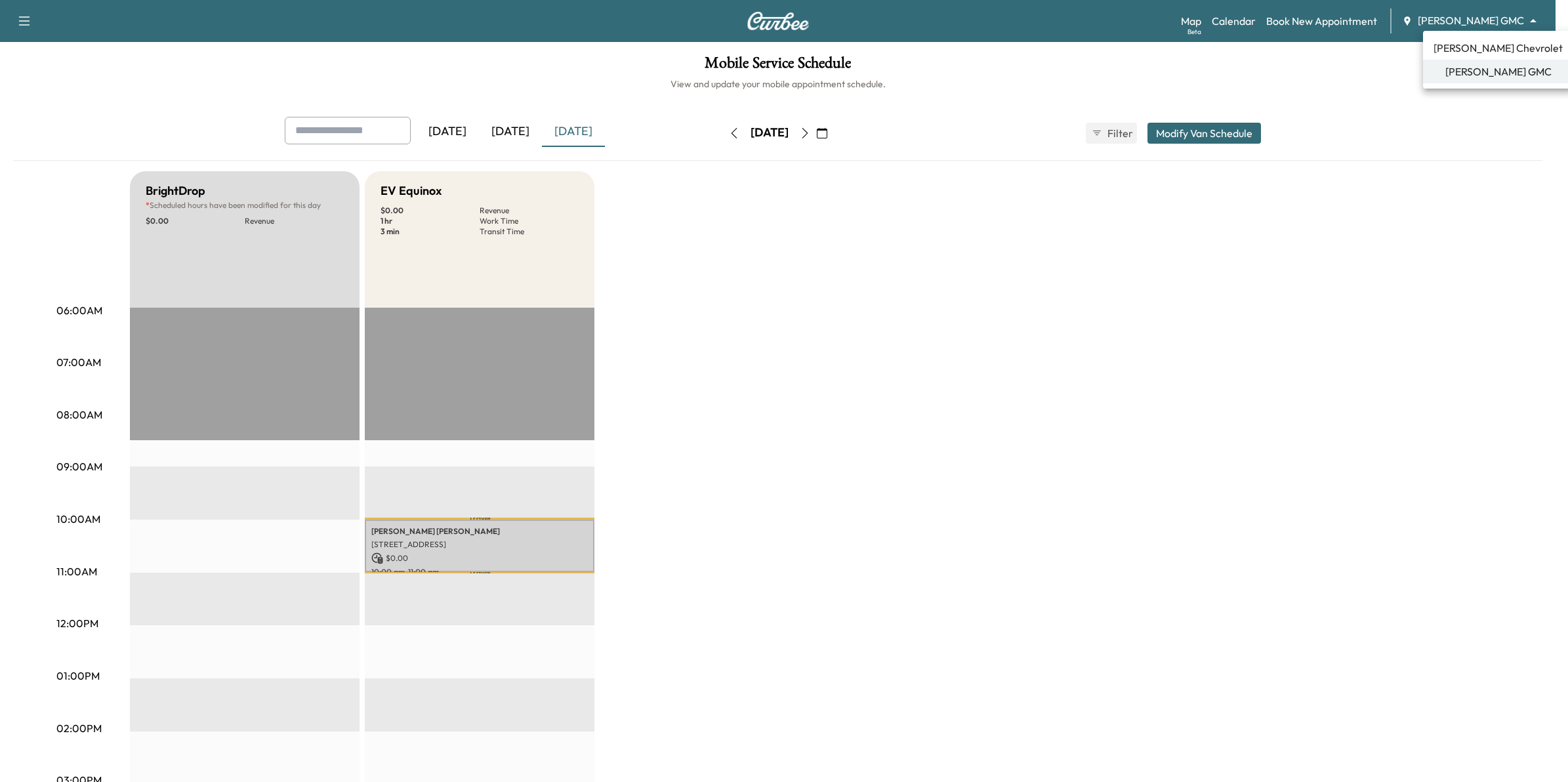
click at [1462, 50] on span "[PERSON_NAME] Chevrolet" at bounding box center [1498, 47] width 130 height 15
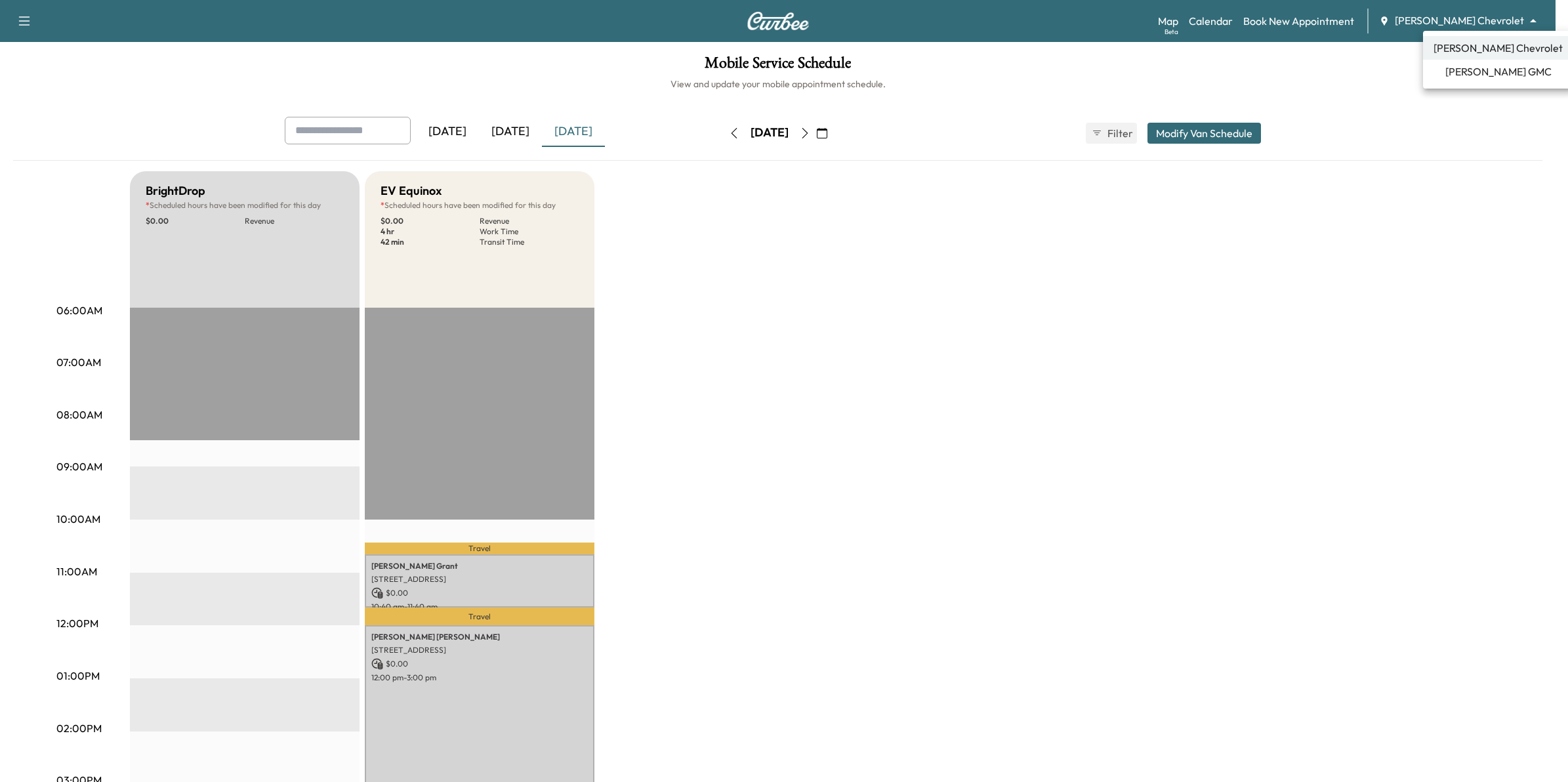
click at [1483, 24] on body "Support Log Out Map Beta Calendar Book New Appointment [PERSON_NAME] Chevrolet …" at bounding box center [784, 391] width 1568 height 782
click at [1517, 71] on li "[PERSON_NAME] GMC" at bounding box center [1498, 71] width 150 height 24
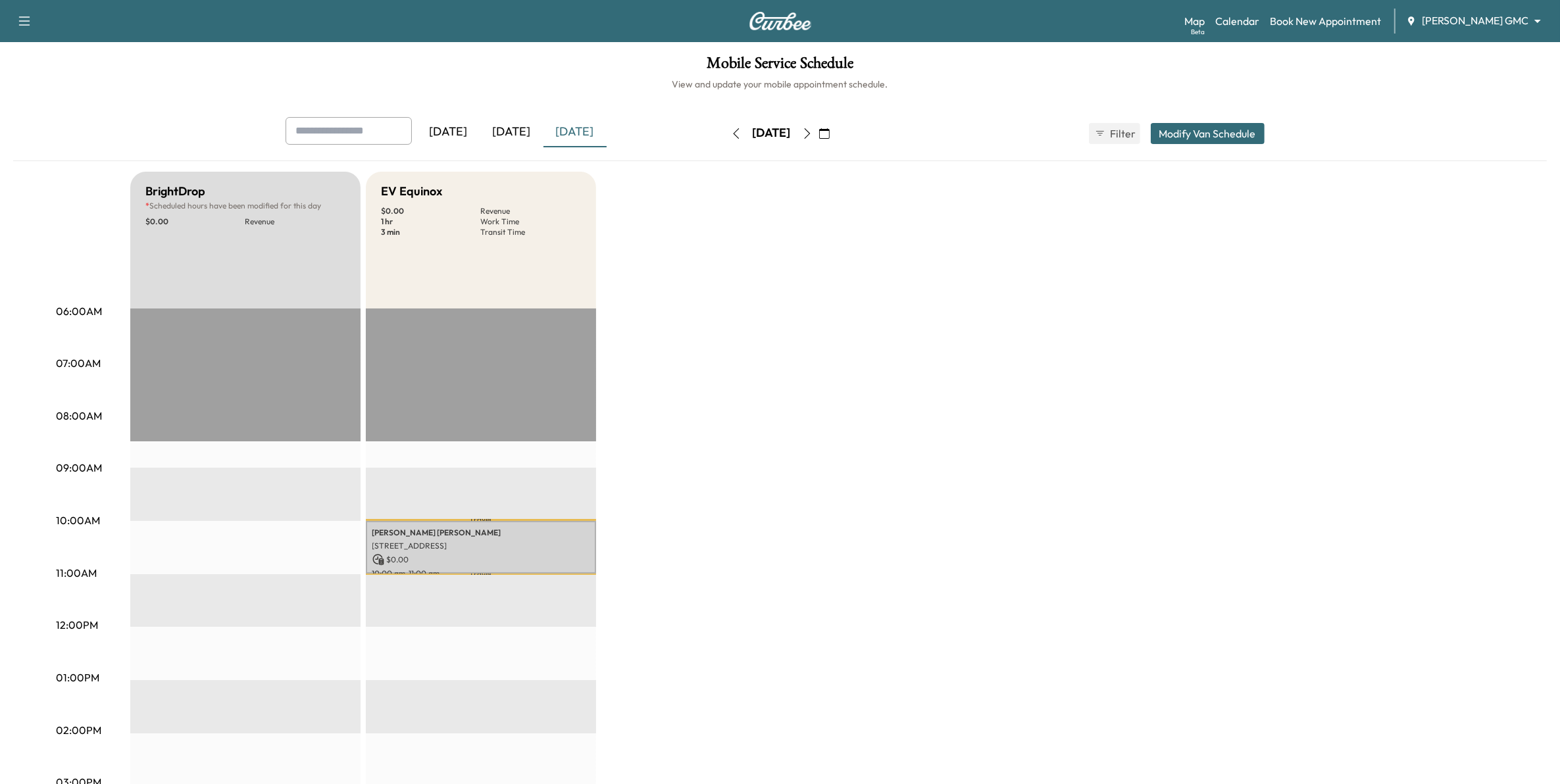
click at [1497, 16] on body "Support Log Out Map Beta Calendar Book New Appointment [PERSON_NAME] GMC ******…" at bounding box center [780, 392] width 1560 height 784
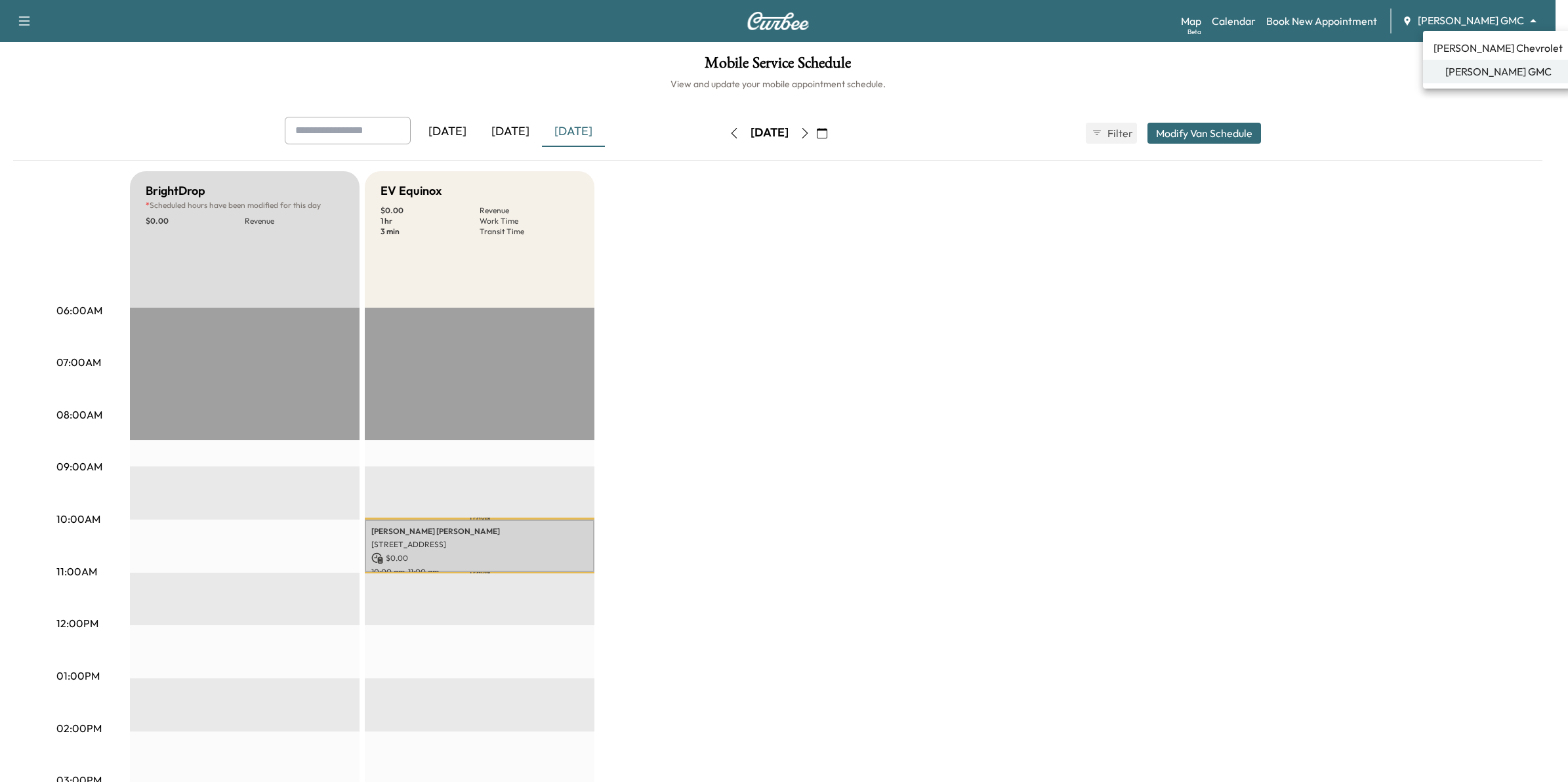
click at [1485, 113] on div at bounding box center [784, 391] width 1568 height 782
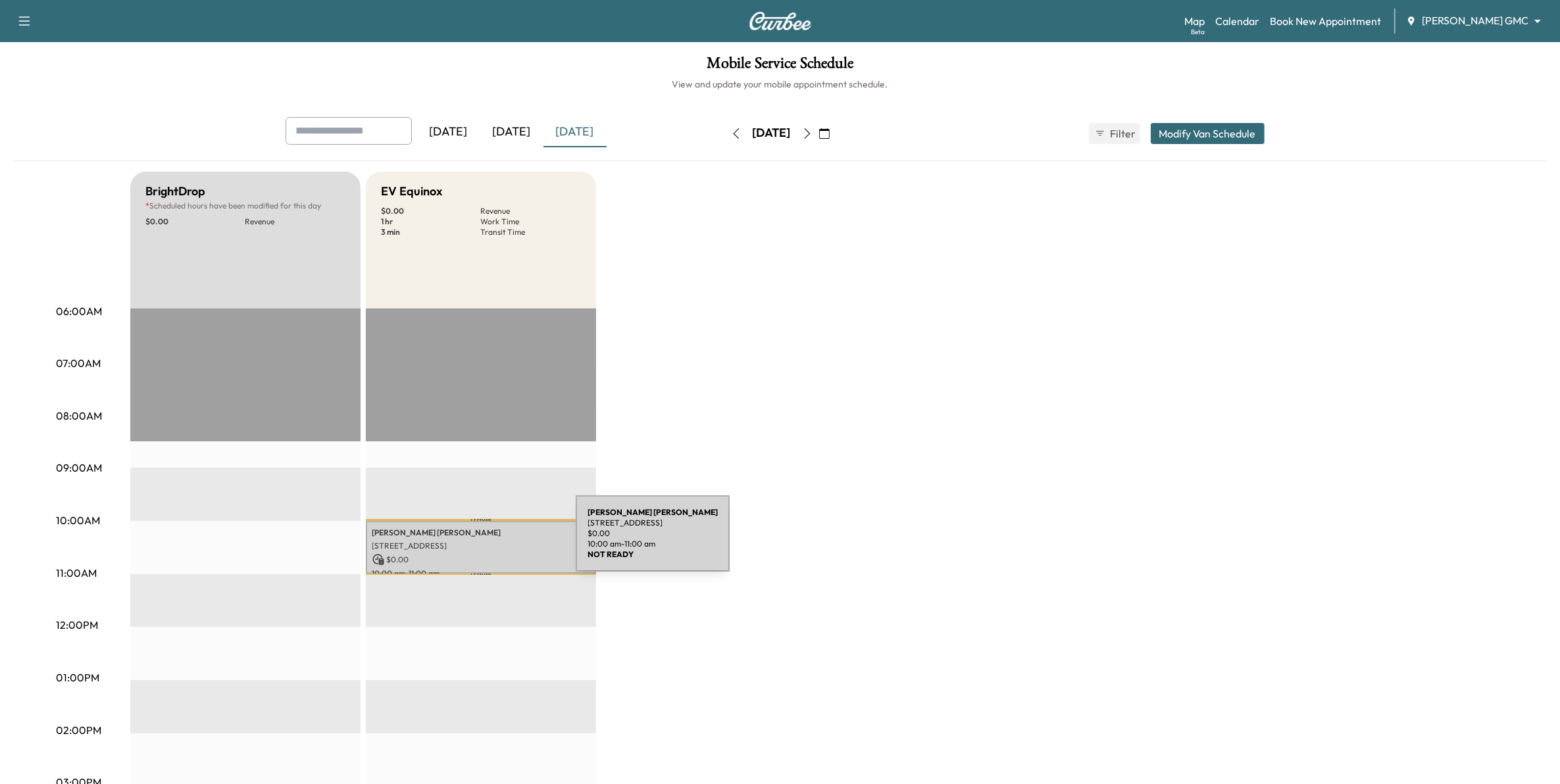
click at [477, 541] on p "[STREET_ADDRESS]" at bounding box center [481, 545] width 217 height 11
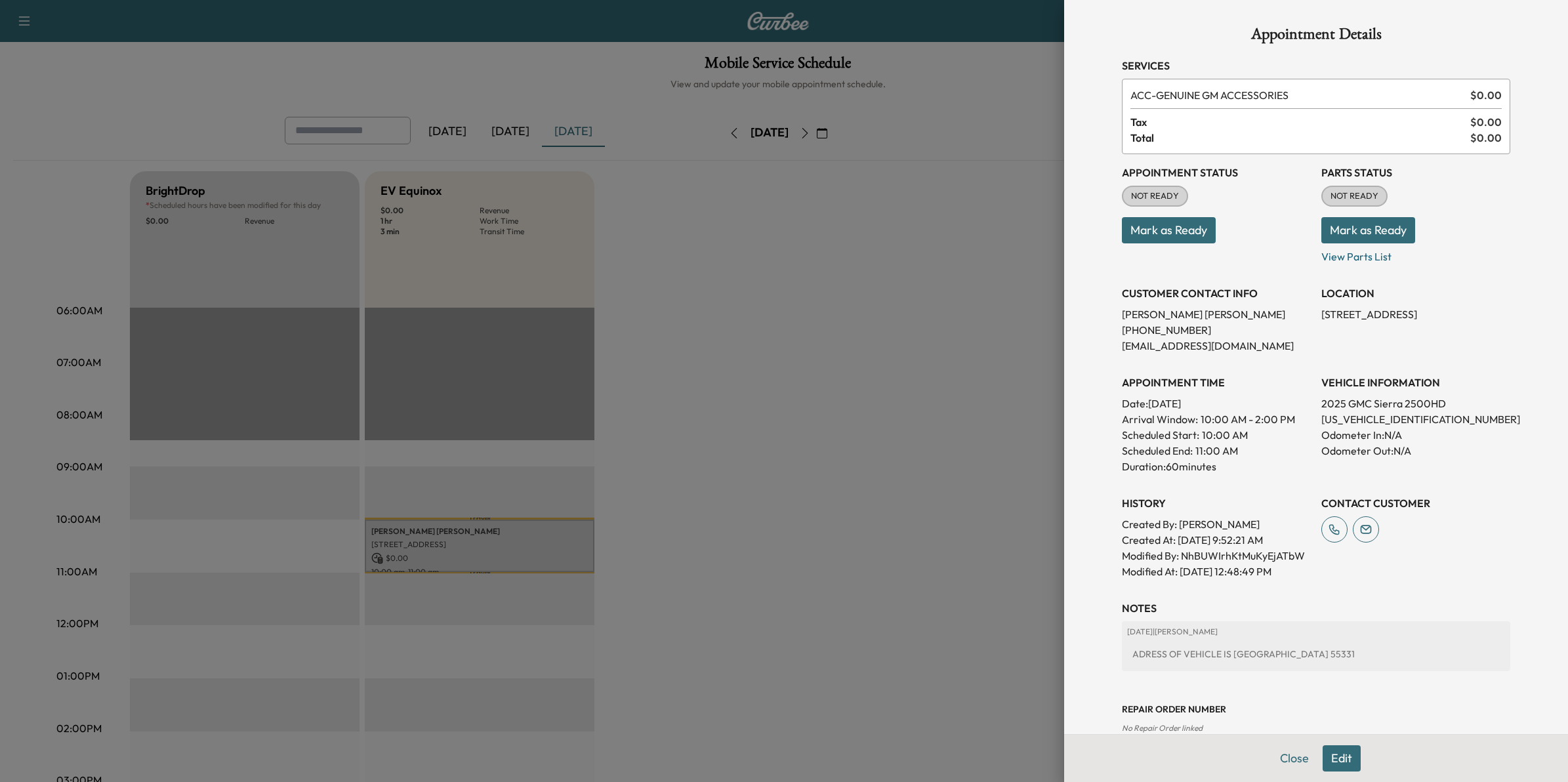
click at [1334, 758] on button "Edit" at bounding box center [1341, 758] width 38 height 26
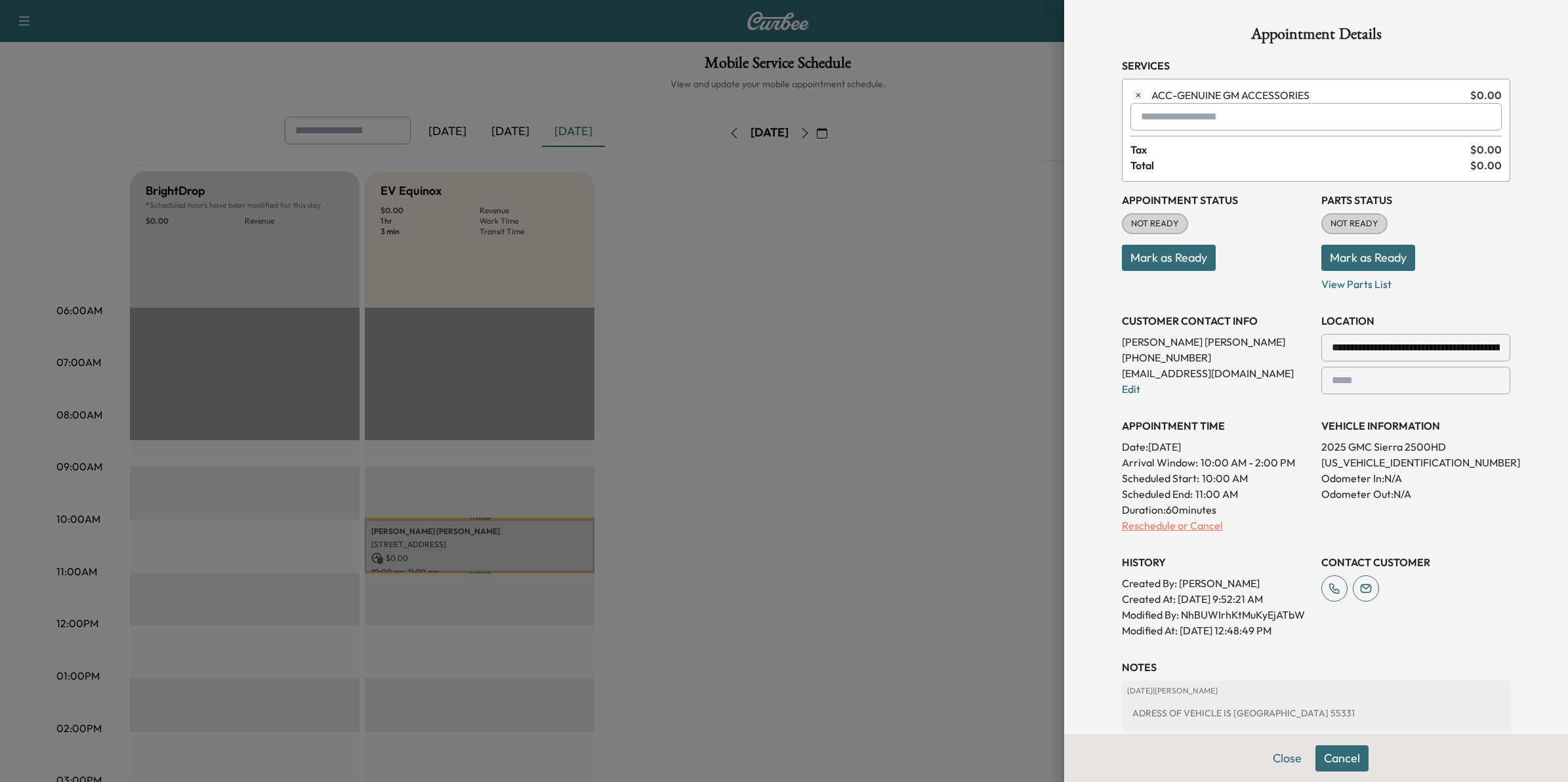
click at [1185, 526] on p "Reschedule or Cancel" at bounding box center [1217, 525] width 189 height 15
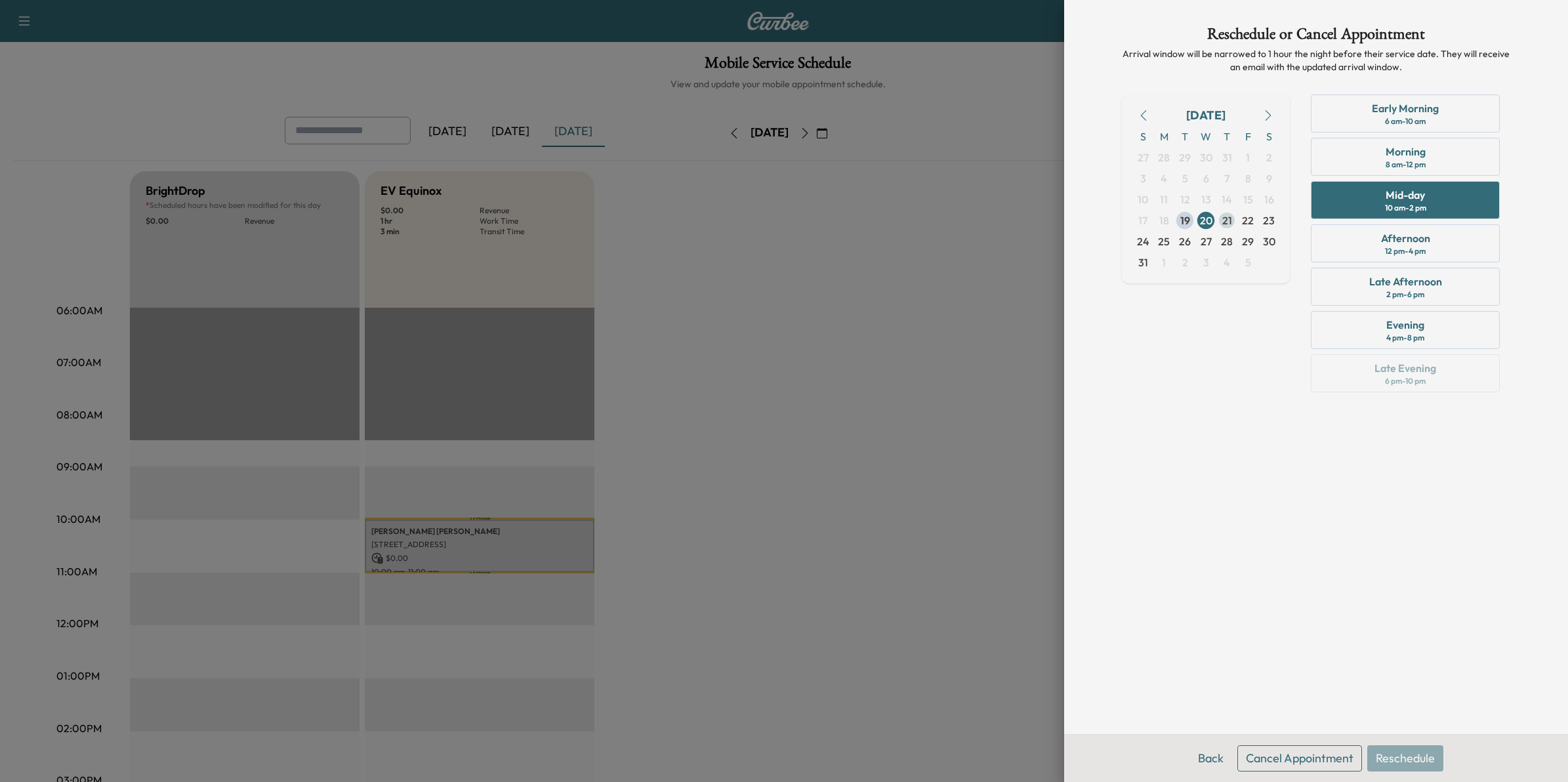
click at [1231, 223] on span "21" at bounding box center [1227, 220] width 10 height 15
click at [1385, 204] on div "10 am - 2 pm" at bounding box center [1406, 208] width 42 height 11
click at [1423, 753] on button "Reschedule" at bounding box center [1405, 758] width 76 height 26
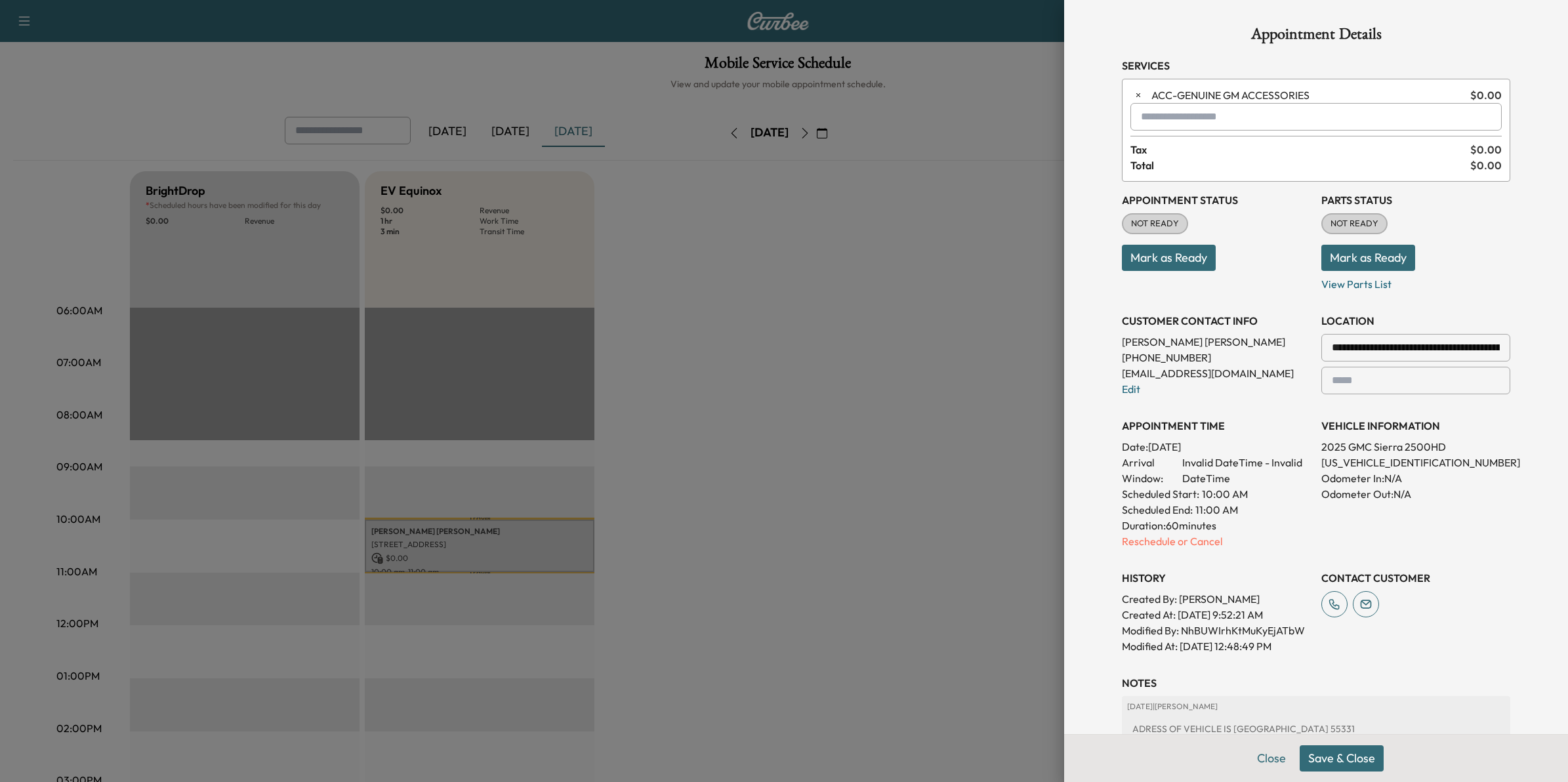
click at [1349, 758] on button "Save & Close" at bounding box center [1341, 758] width 84 height 26
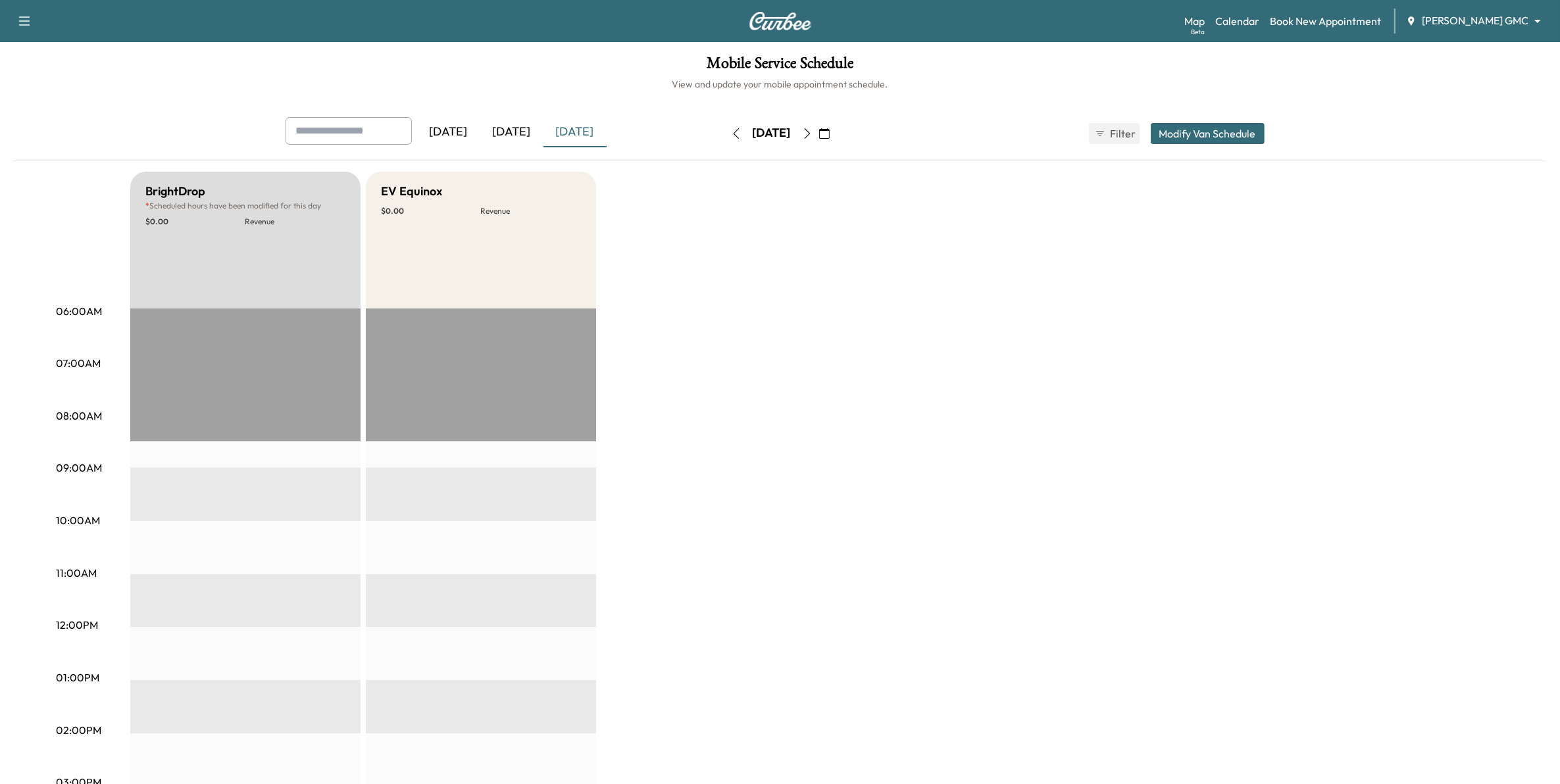
click at [1478, 19] on body "Support Log Out Map Beta Calendar Book New Appointment [PERSON_NAME] GMC ******…" at bounding box center [780, 392] width 1560 height 784
click at [1494, 52] on span "[PERSON_NAME] Chevrolet" at bounding box center [1502, 47] width 130 height 16
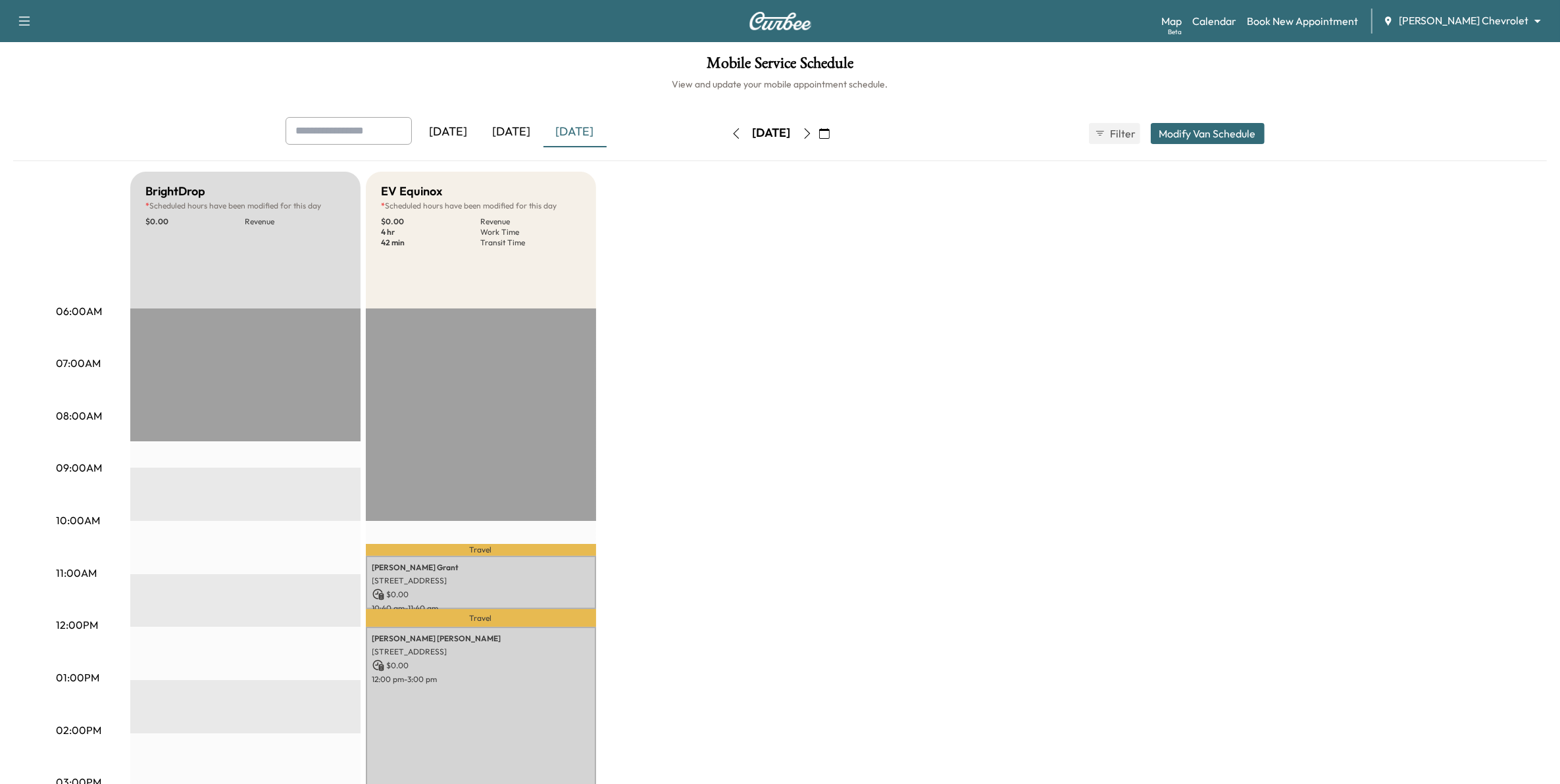
drag, startPoint x: 849, startPoint y: 133, endPoint x: 849, endPoint y: 143, distance: 10.0
click at [813, 133] on icon "button" at bounding box center [807, 133] width 11 height 11
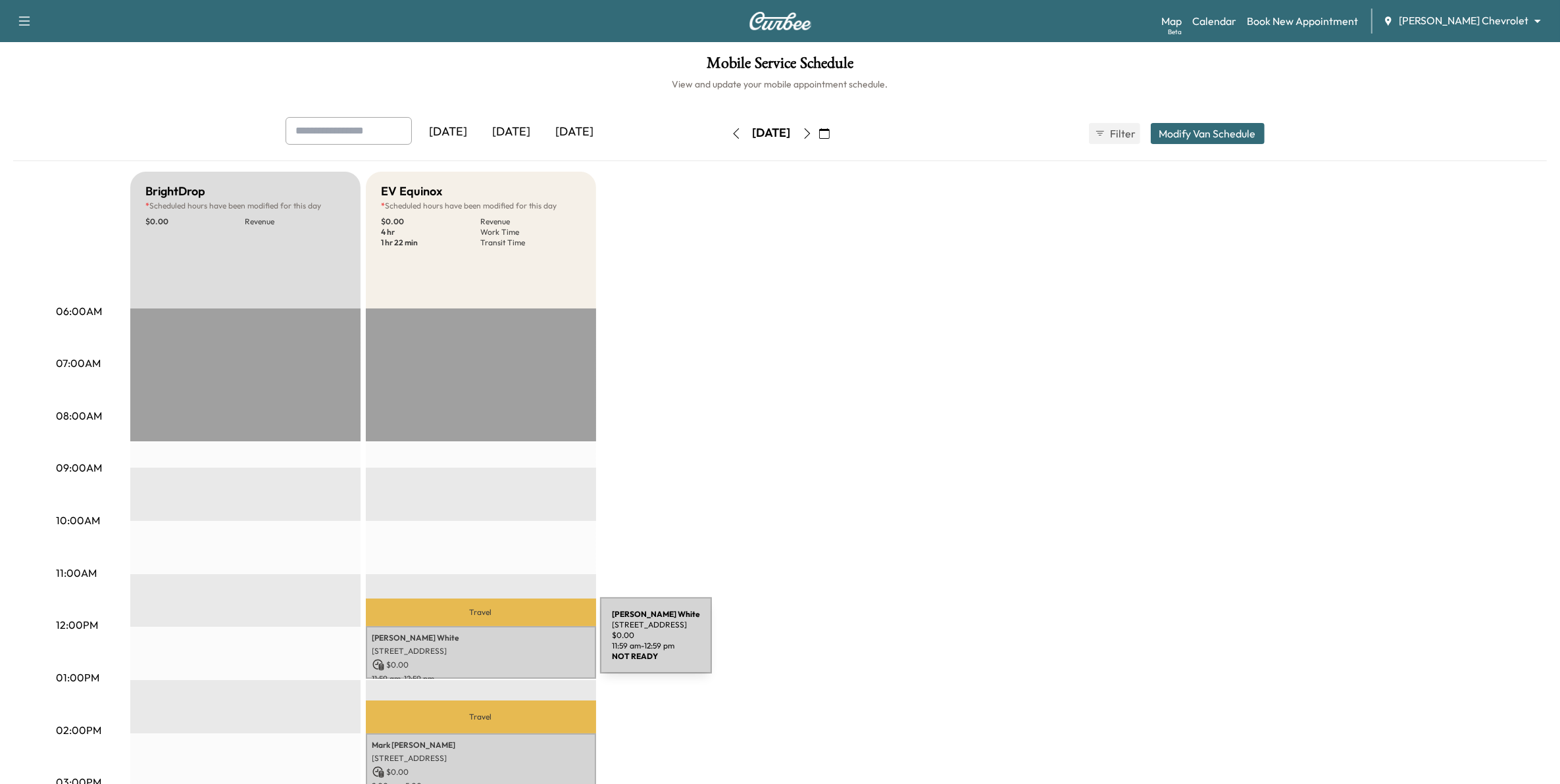
click at [501, 646] on p "[STREET_ADDRESS]" at bounding box center [481, 651] width 217 height 11
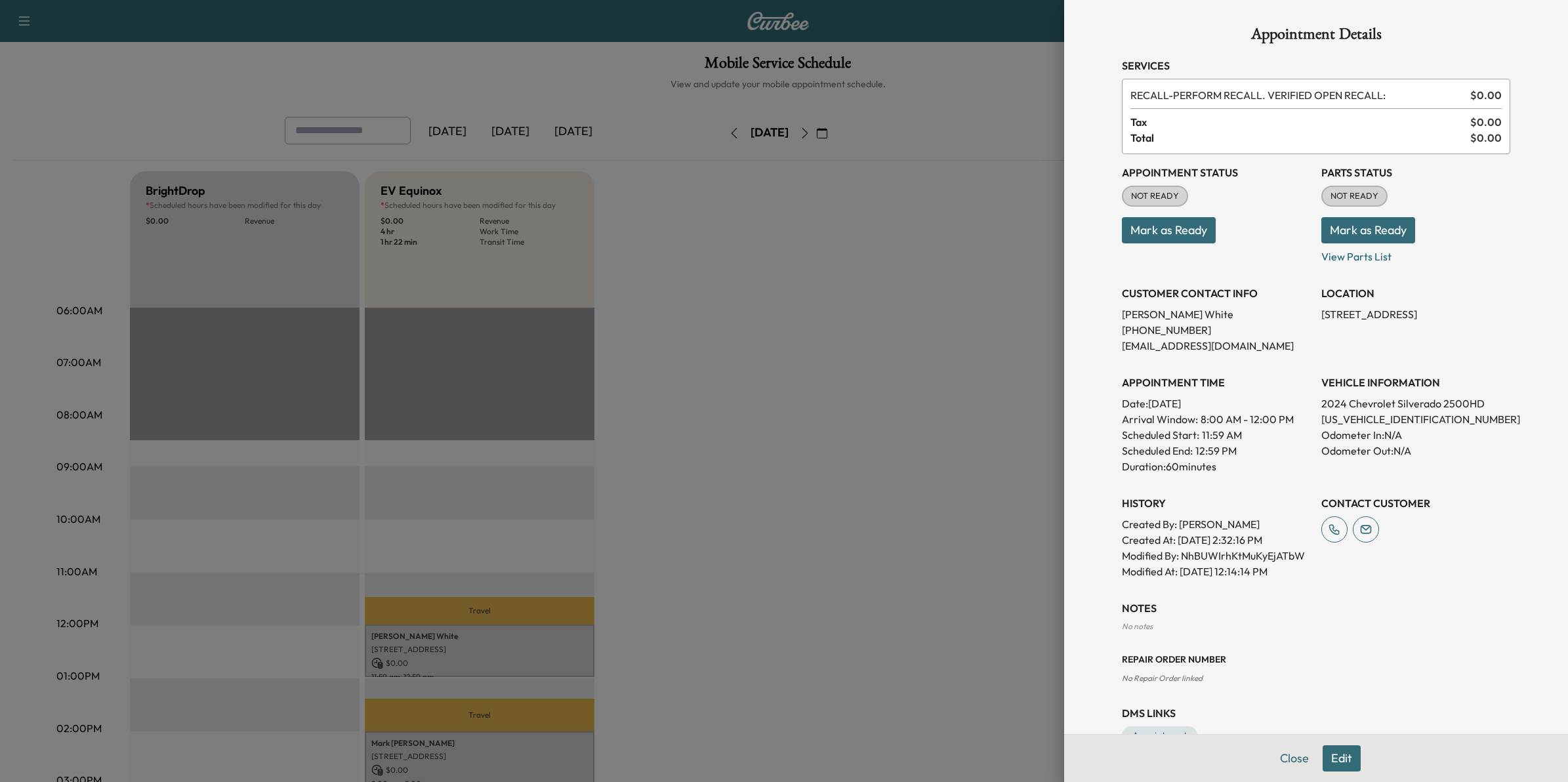
click at [684, 620] on div at bounding box center [784, 391] width 1568 height 782
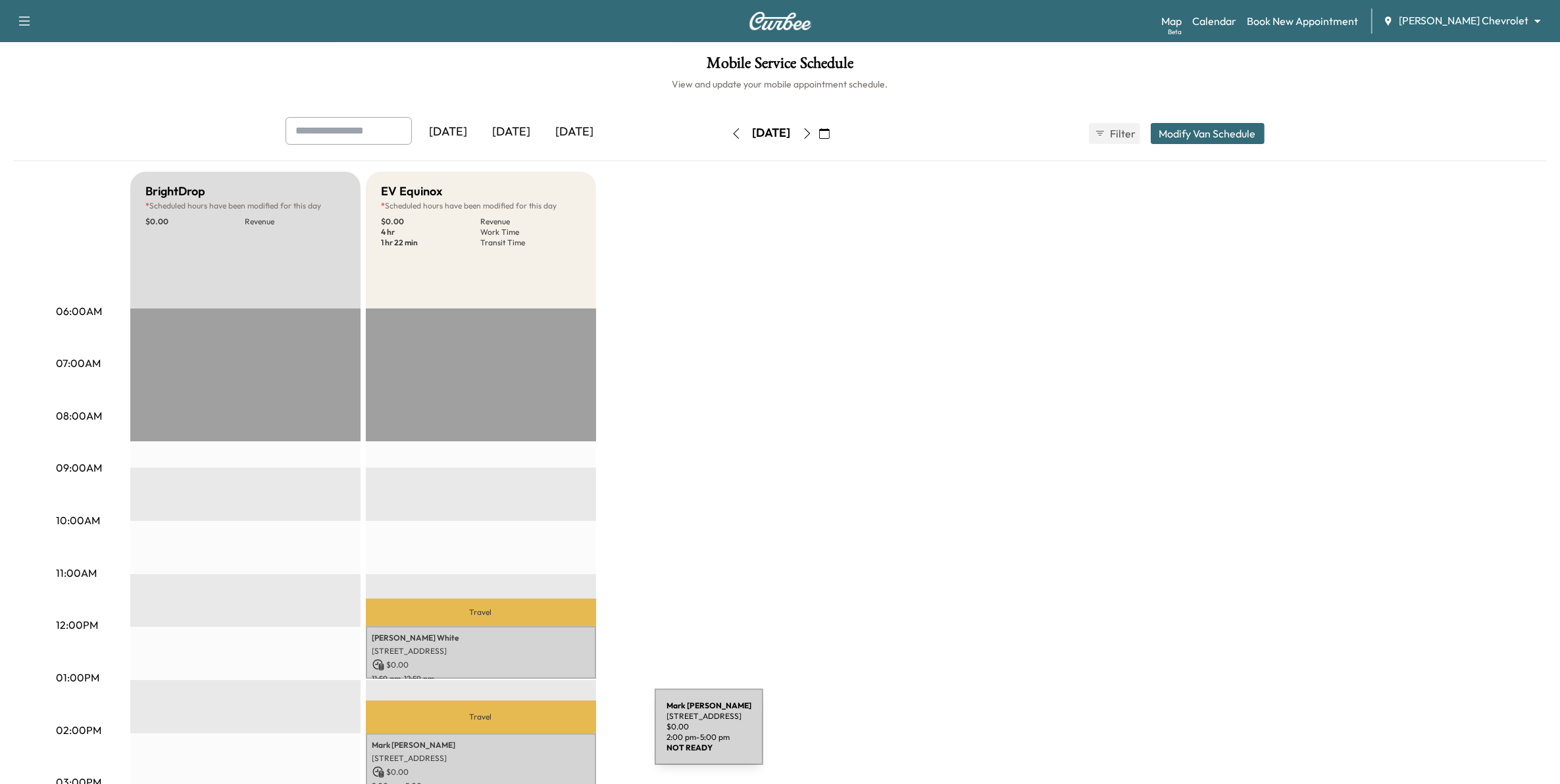
click at [556, 740] on p "[PERSON_NAME]" at bounding box center [481, 745] width 217 height 11
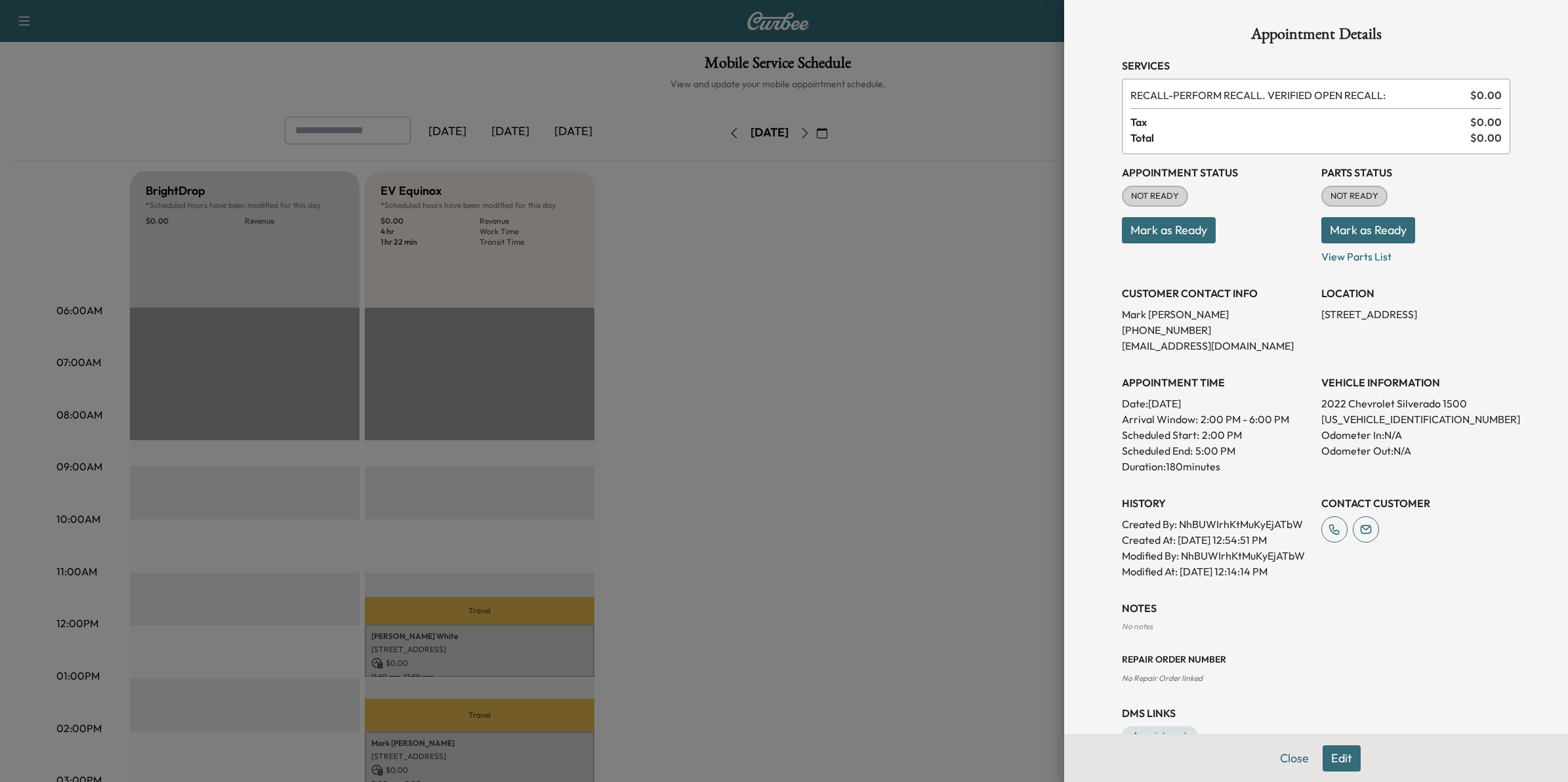
click at [712, 700] on div at bounding box center [784, 391] width 1568 height 782
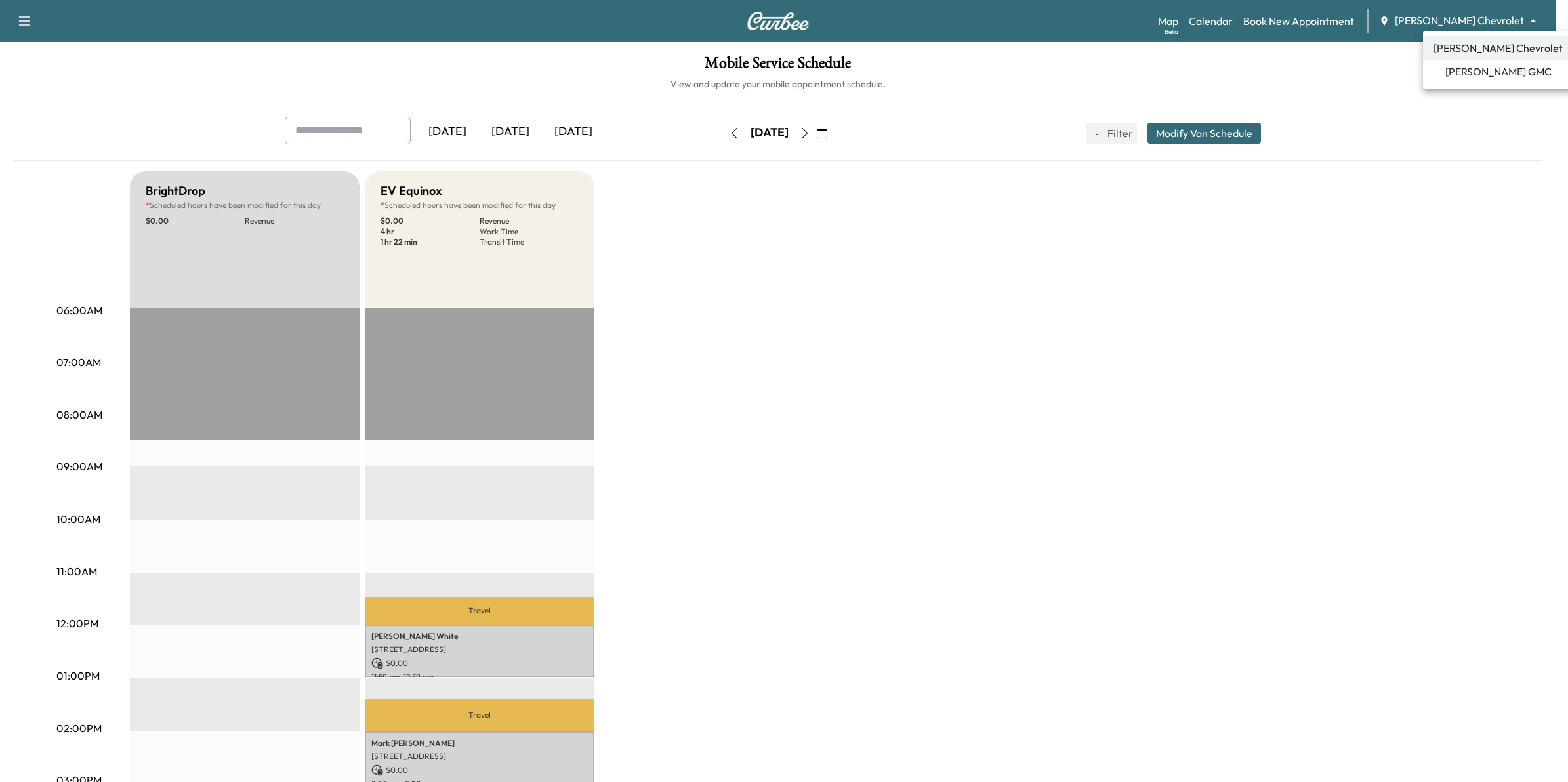
click at [1523, 21] on body "Support Log Out Map Beta Calendar Book New Appointment [PERSON_NAME] Chevrolet …" at bounding box center [784, 391] width 1568 height 782
click at [1481, 70] on span "[PERSON_NAME] GMC" at bounding box center [1499, 71] width 106 height 15
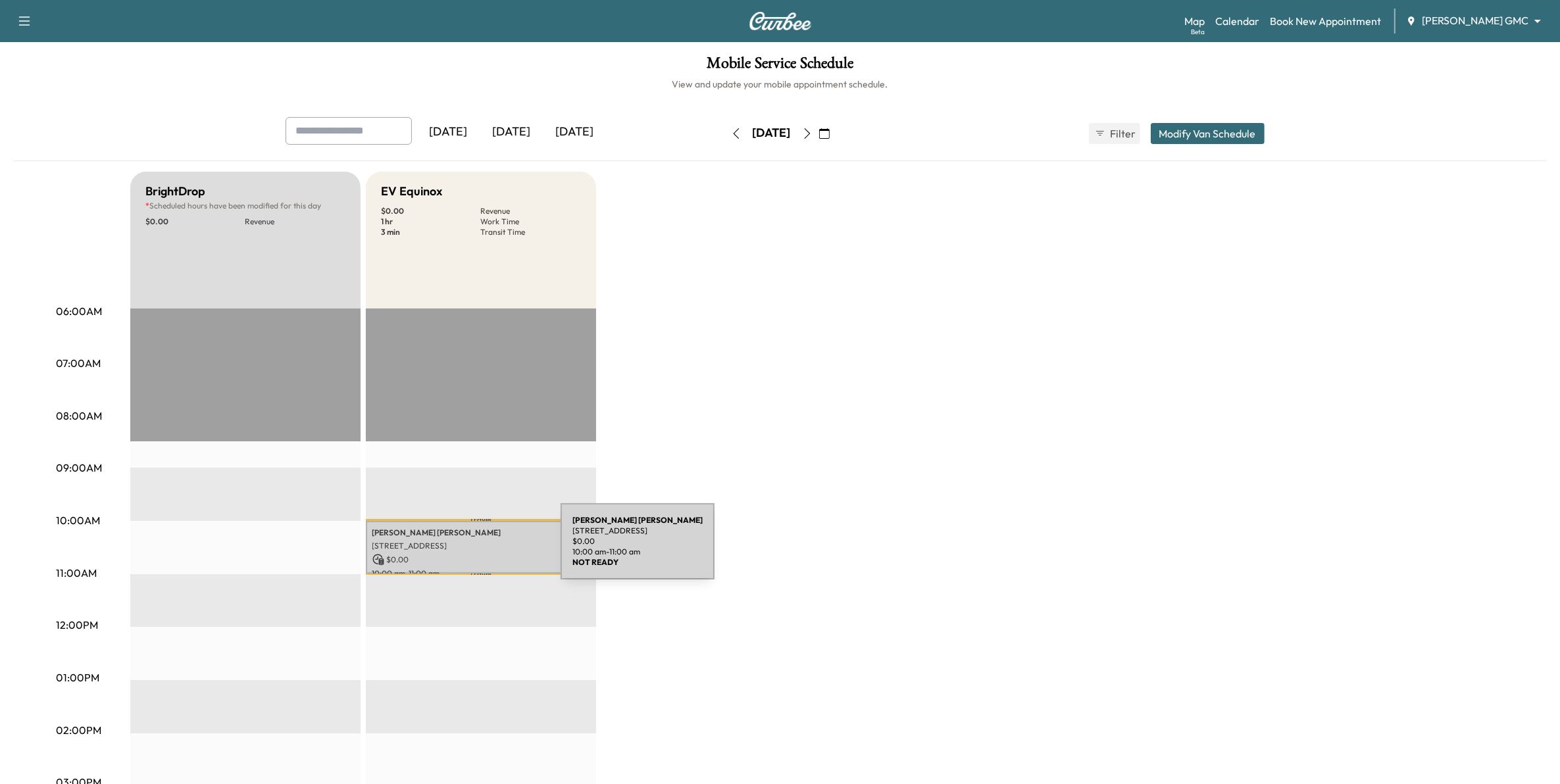
click at [462, 549] on div "[PERSON_NAME] [STREET_ADDRESS] $ 0.00 10:00 am - 11:00 am" at bounding box center [481, 547] width 231 height 53
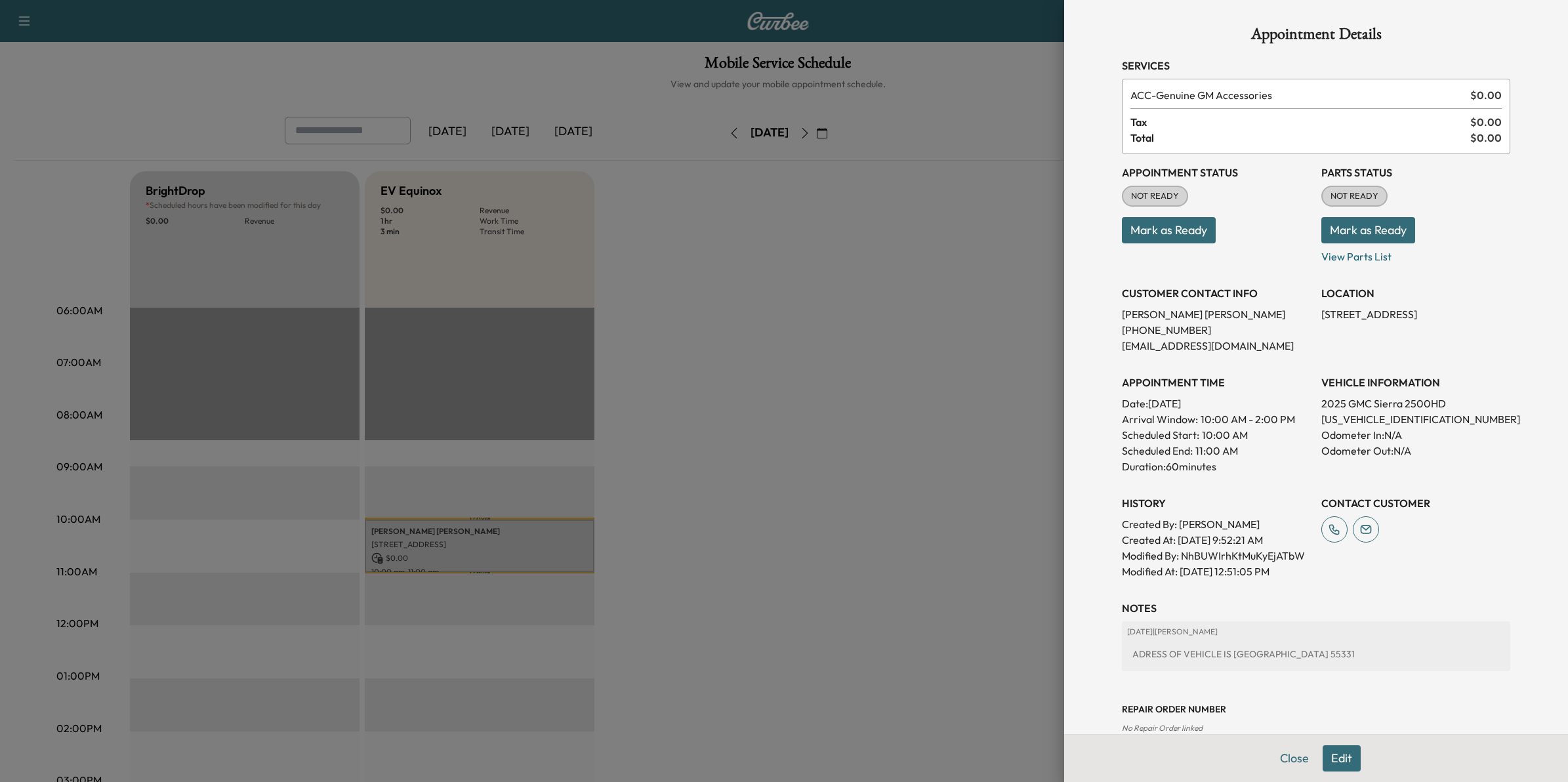
click at [940, 541] on div at bounding box center [784, 391] width 1568 height 782
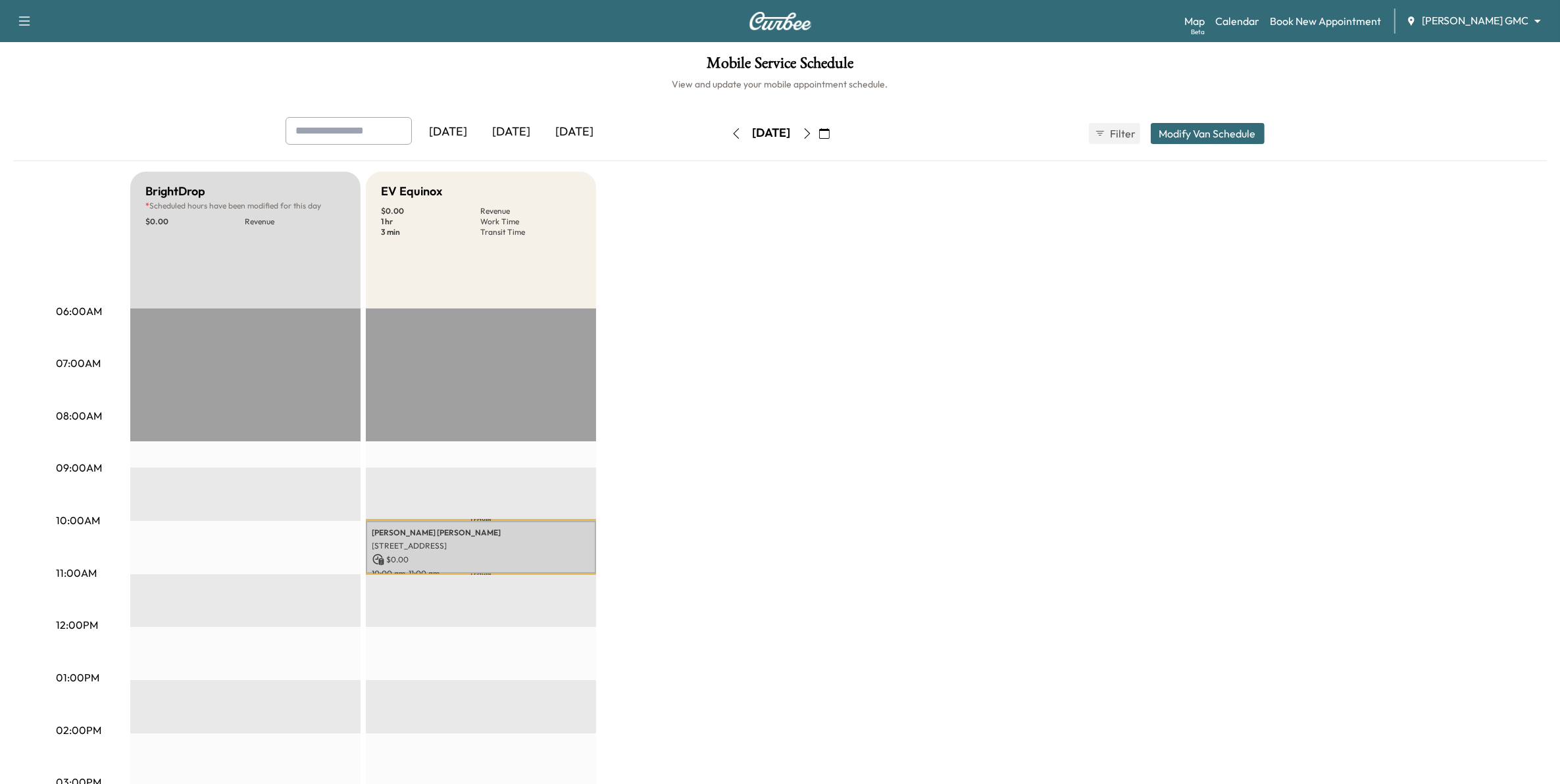
click at [813, 132] on icon "button" at bounding box center [807, 133] width 11 height 11
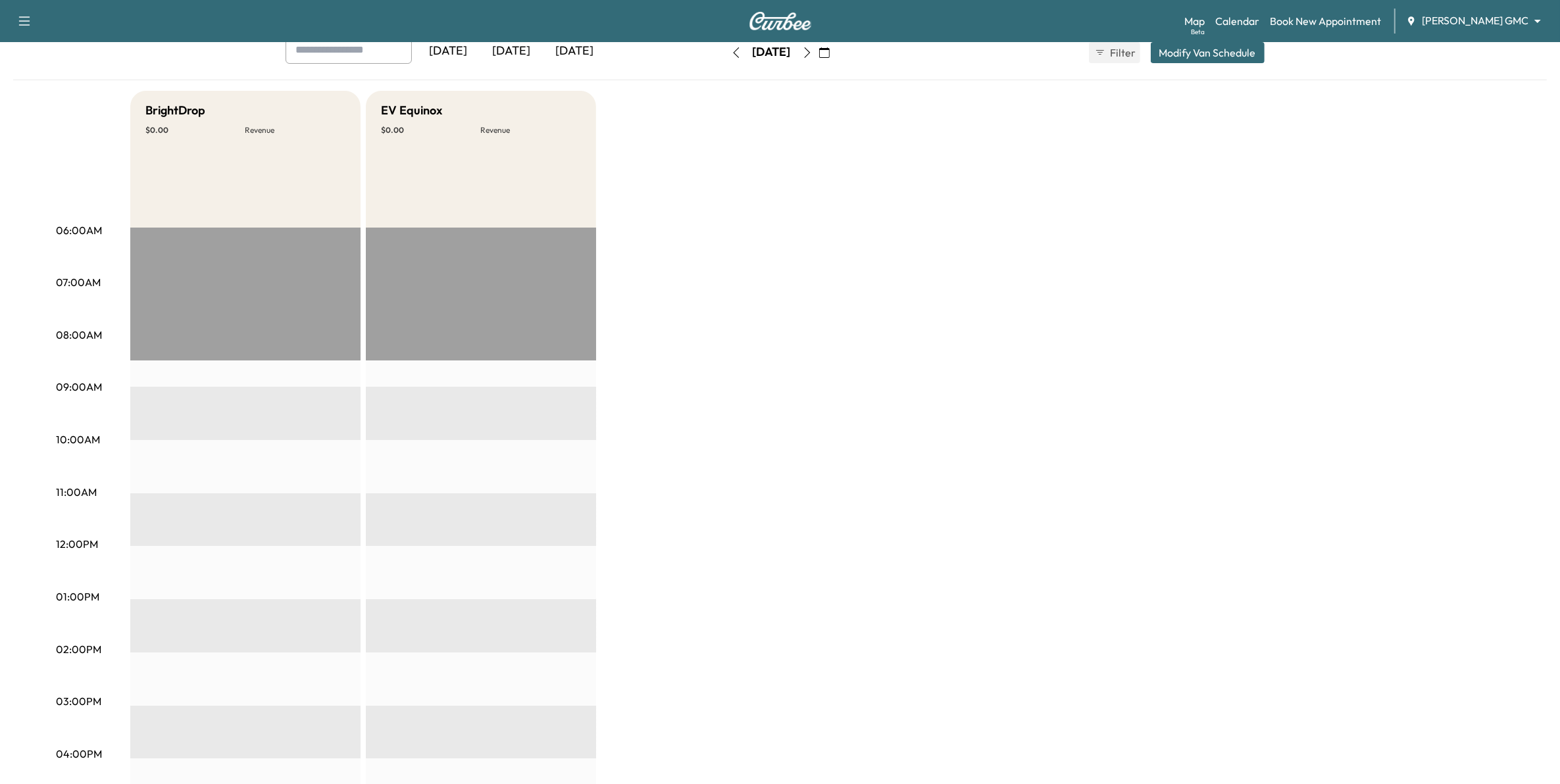
scroll to position [83, 0]
click at [813, 51] on icon "button" at bounding box center [807, 51] width 11 height 11
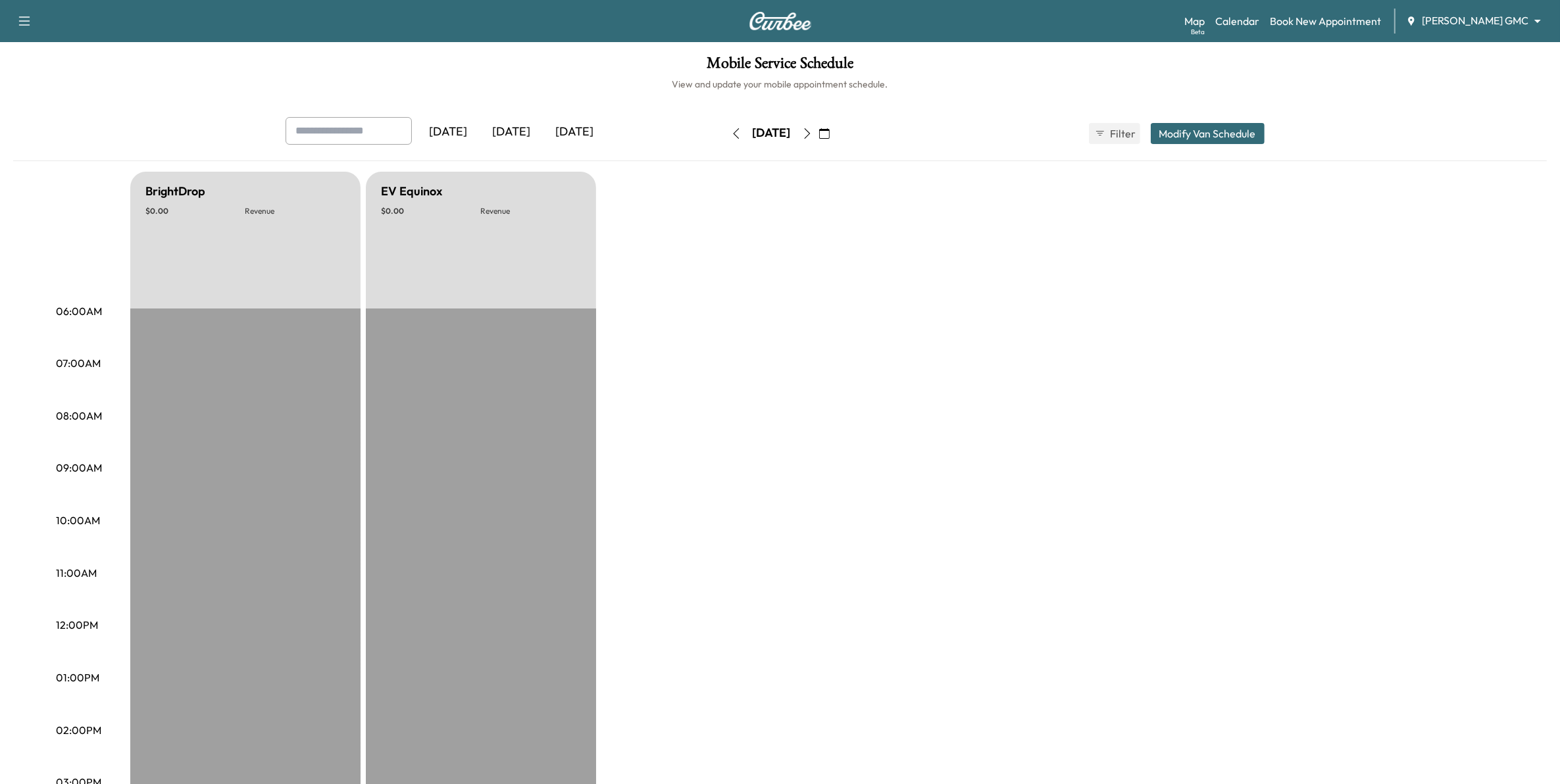
click at [813, 133] on icon "button" at bounding box center [807, 133] width 11 height 11
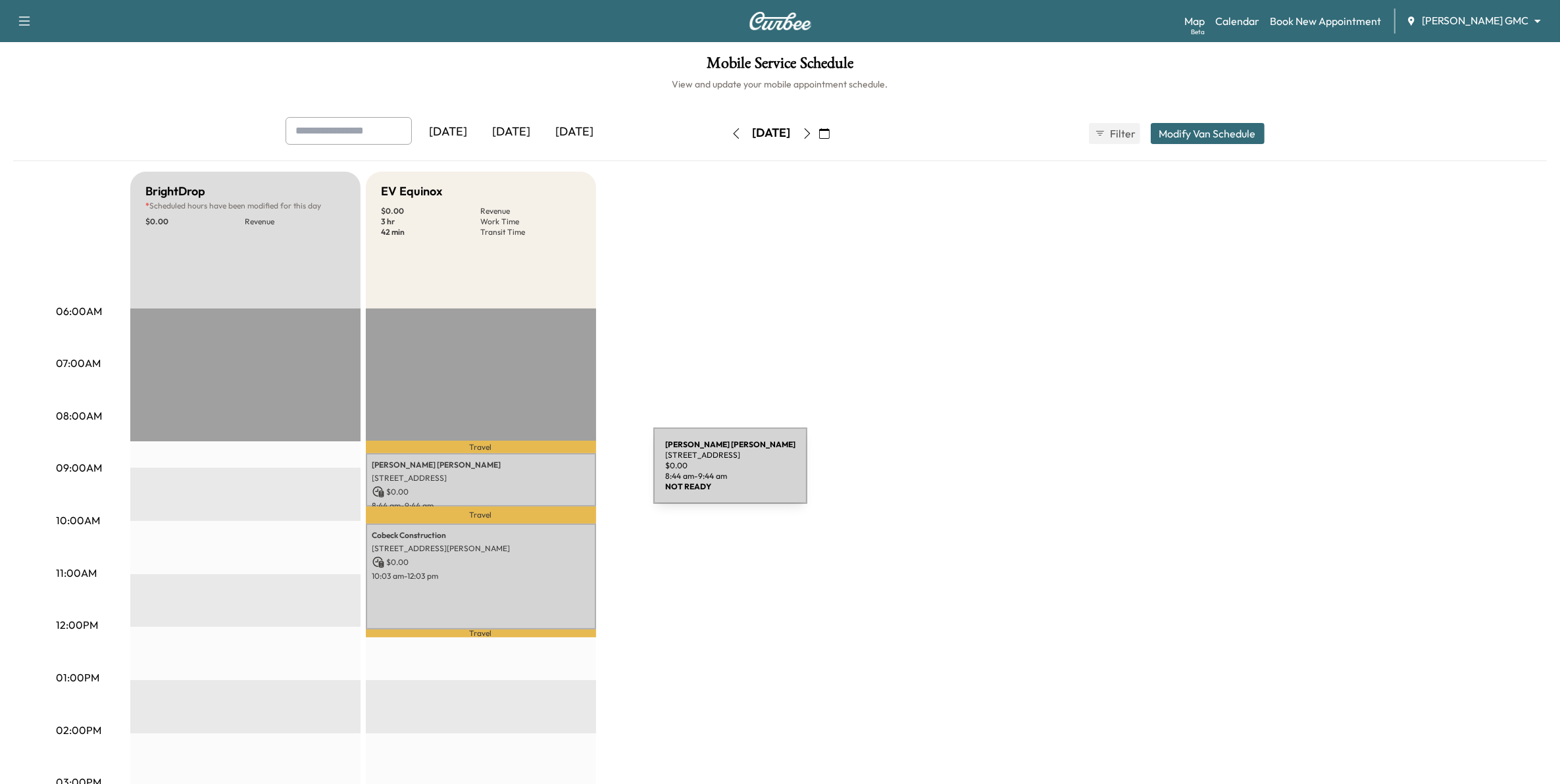
click at [554, 473] on p "[STREET_ADDRESS]" at bounding box center [481, 478] width 217 height 11
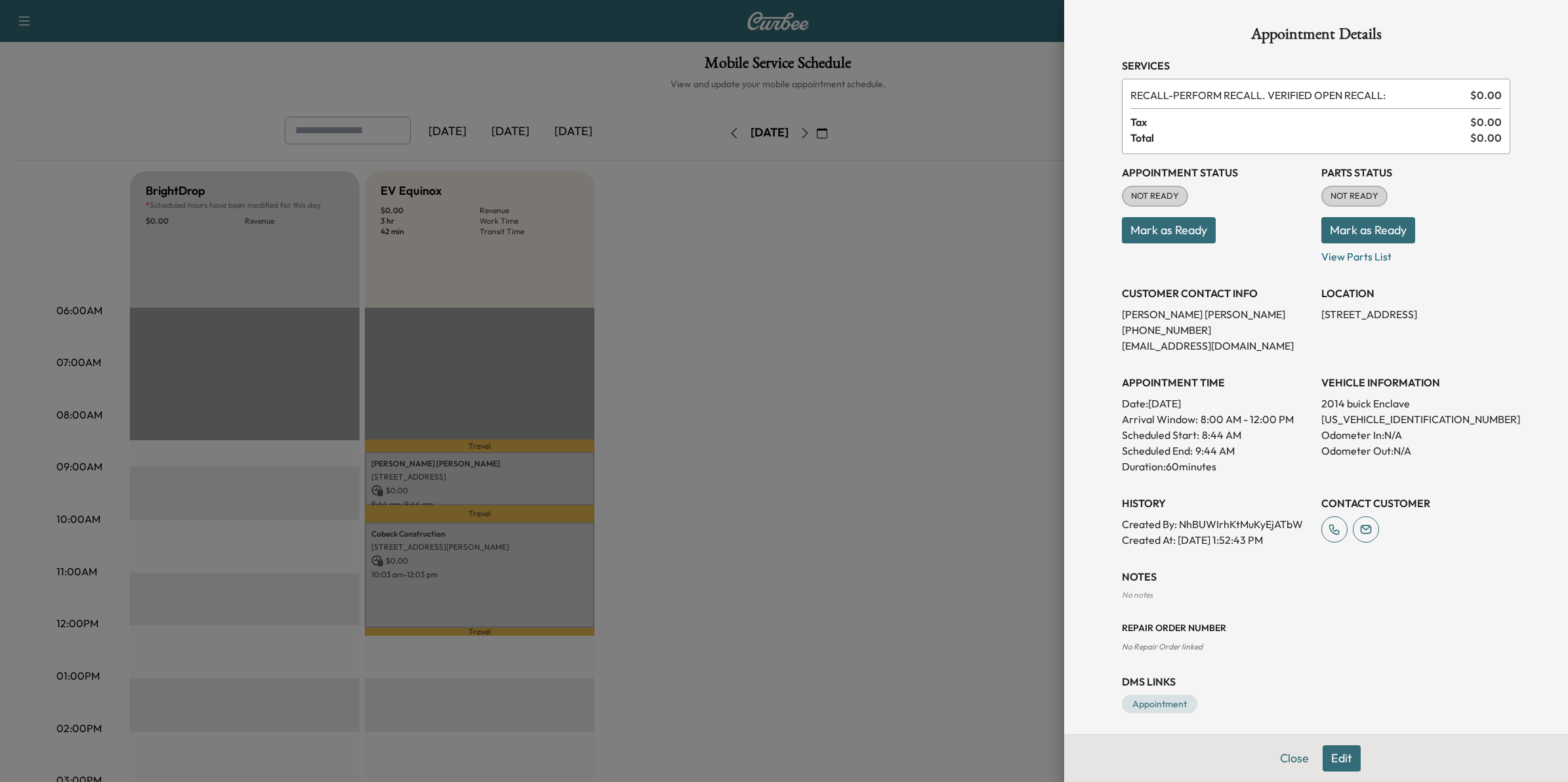
click at [681, 475] on div at bounding box center [784, 391] width 1568 height 782
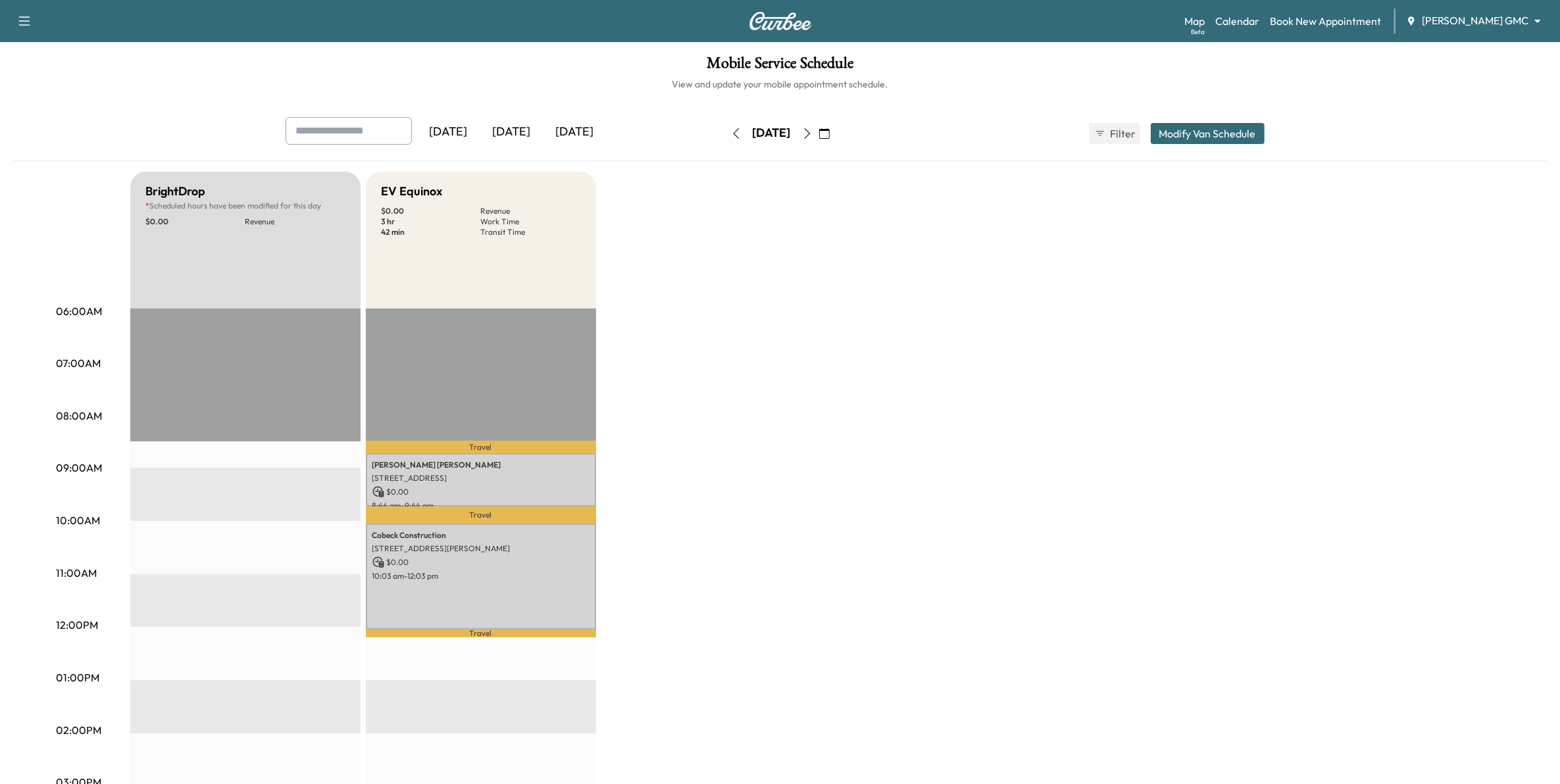
click at [810, 133] on icon "button" at bounding box center [806, 133] width 6 height 11
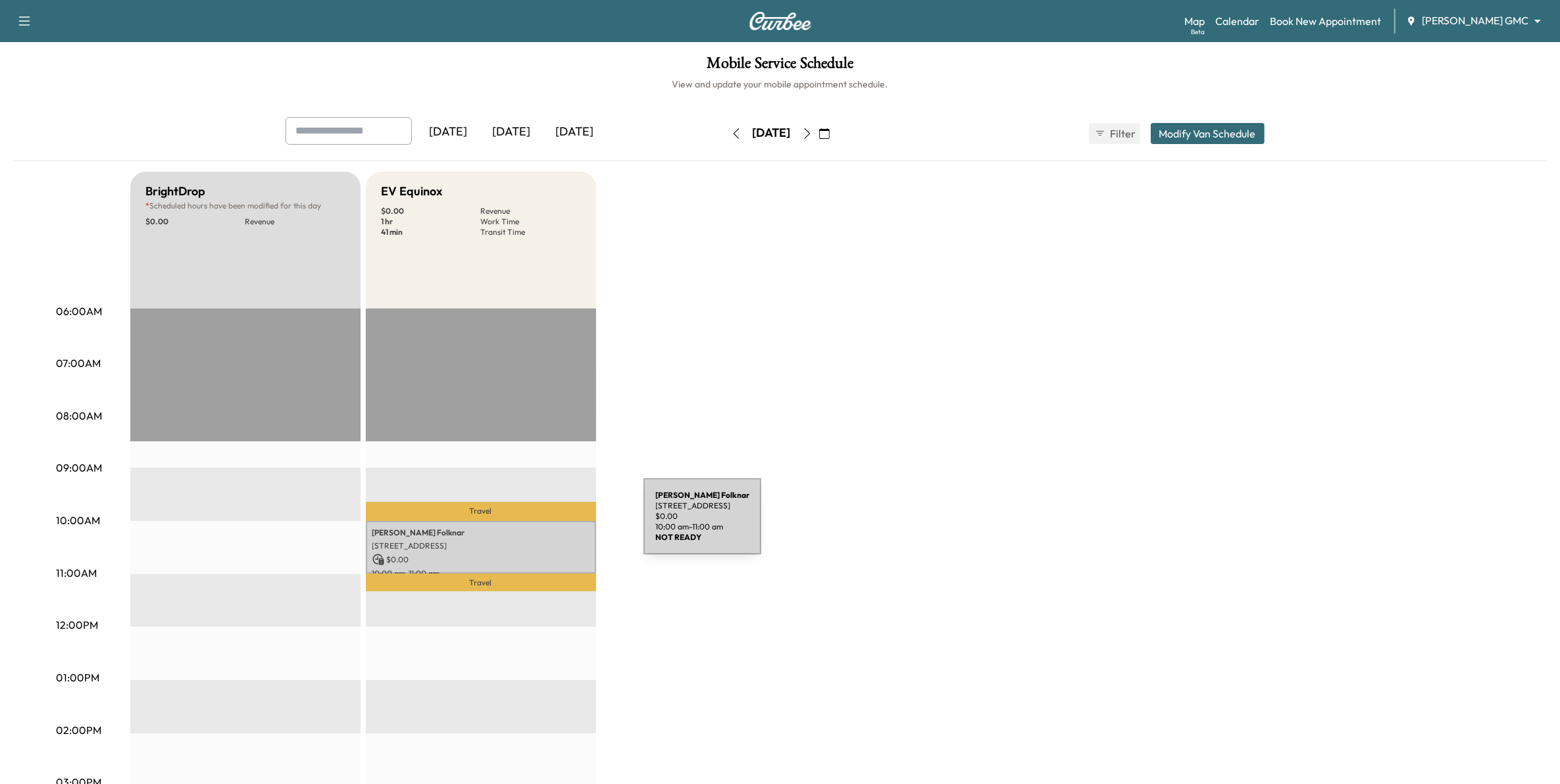
click at [545, 527] on p "[PERSON_NAME]" at bounding box center [481, 532] width 217 height 11
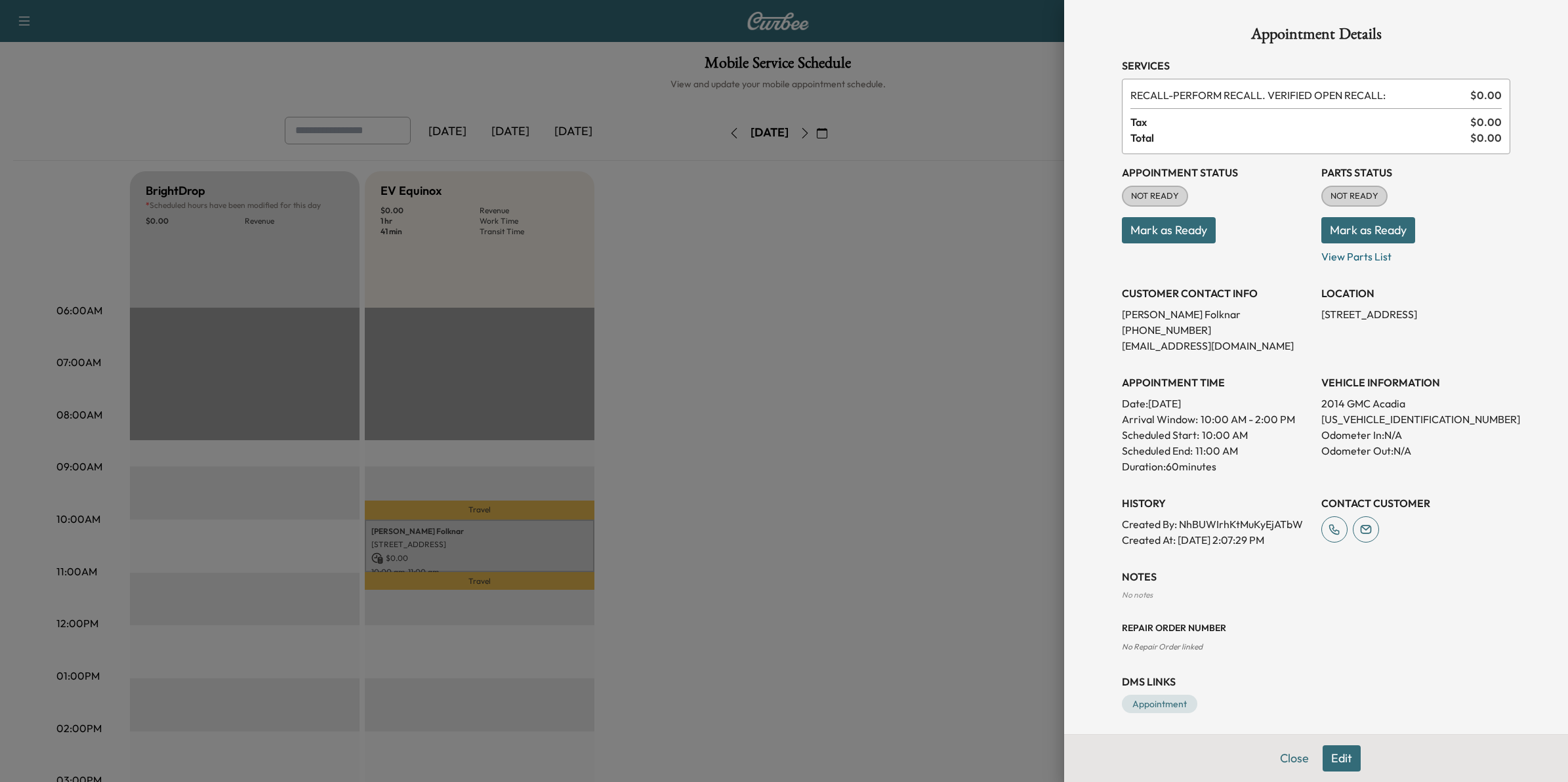
click at [882, 556] on div at bounding box center [784, 391] width 1568 height 782
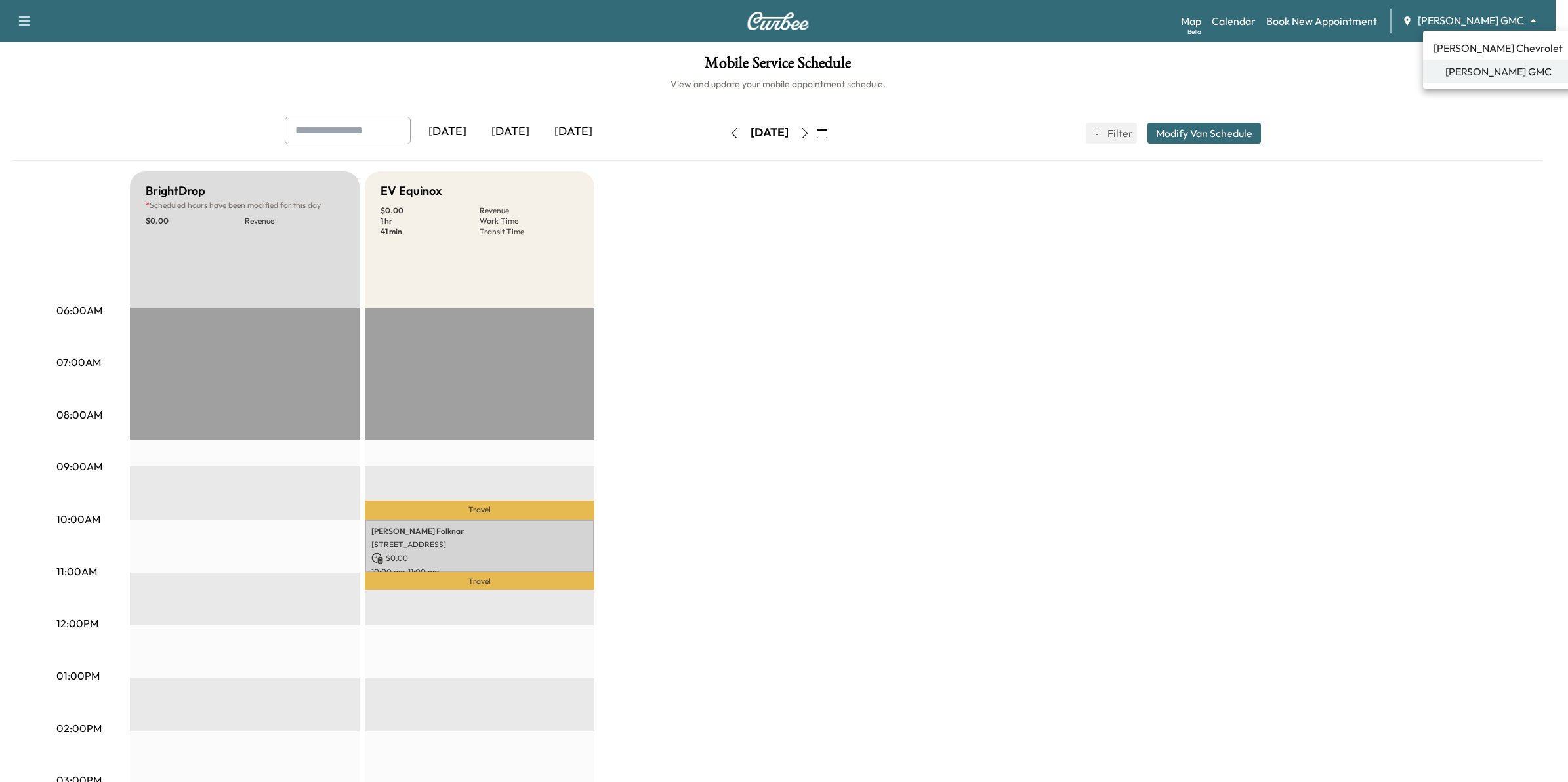
click at [1468, 17] on body "Support Log Out Map Beta Calendar Book New Appointment [PERSON_NAME] GMC ******…" at bounding box center [784, 391] width 1568 height 782
click at [1475, 44] on span "[PERSON_NAME] Chevrolet" at bounding box center [1498, 47] width 130 height 15
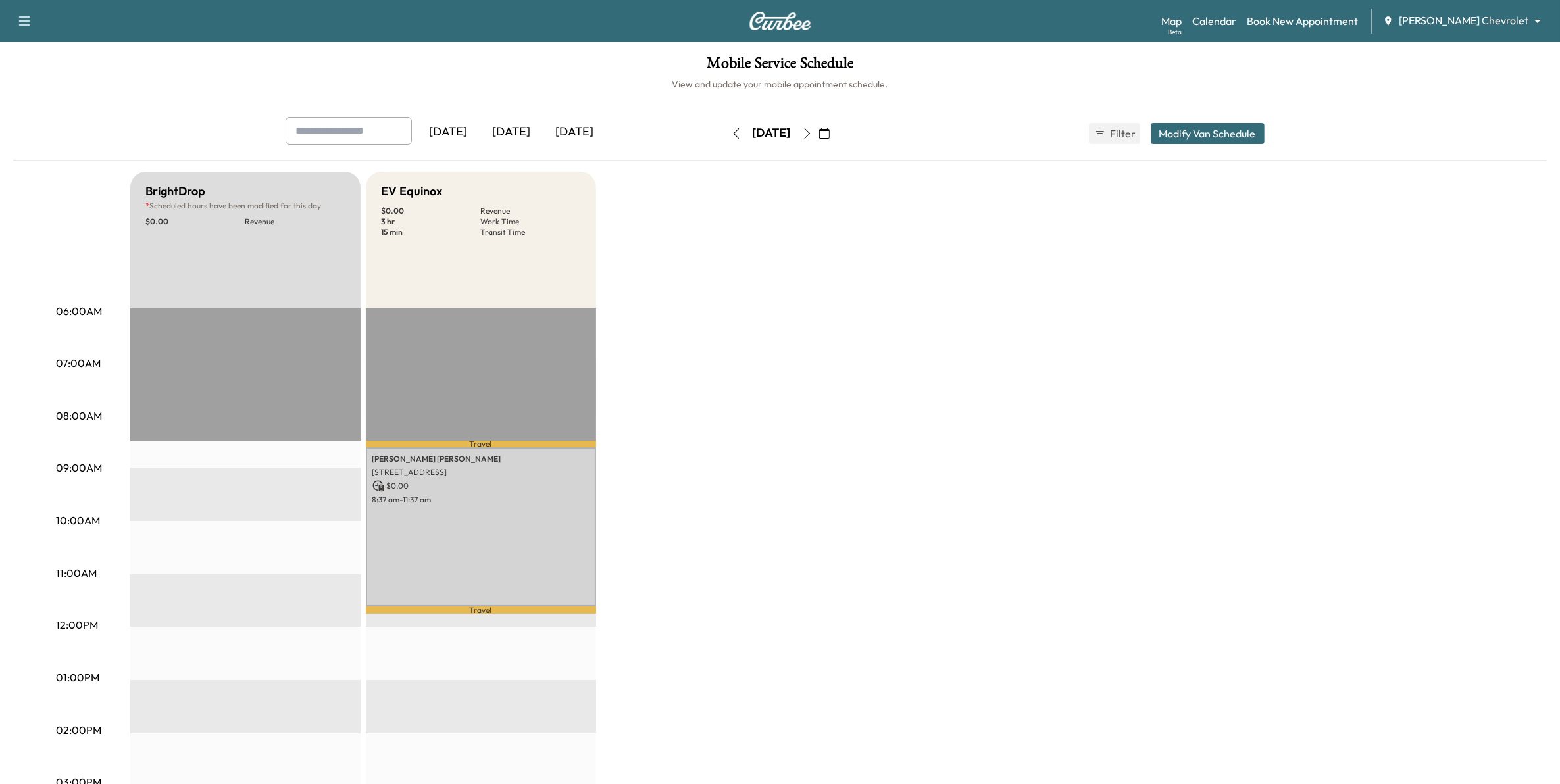
click at [1459, 15] on body "Support Log Out Map Beta Calendar Book New Appointment [PERSON_NAME] Chevrolet …" at bounding box center [780, 392] width 1560 height 784
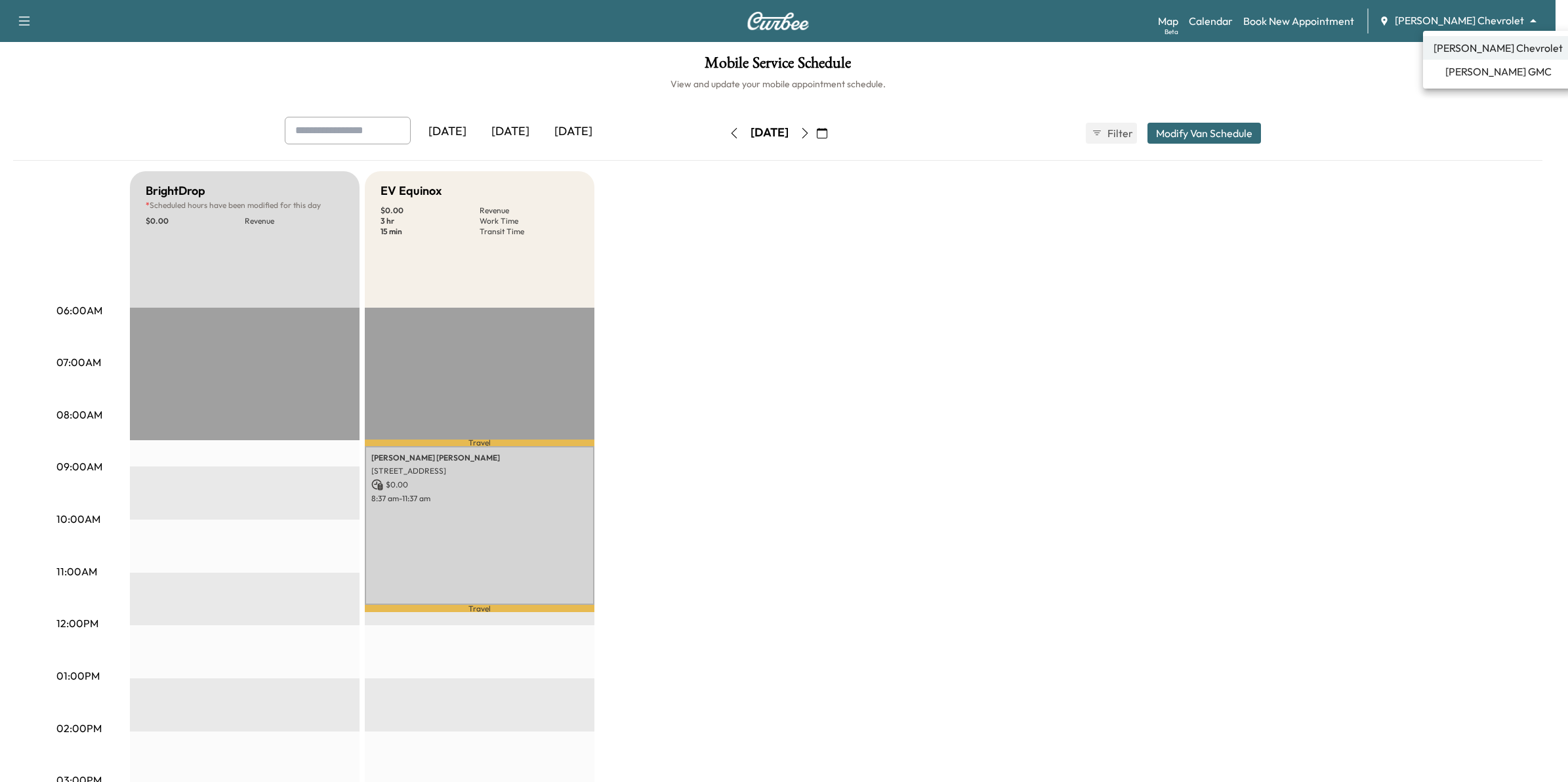
click at [1415, 263] on div at bounding box center [784, 391] width 1568 height 782
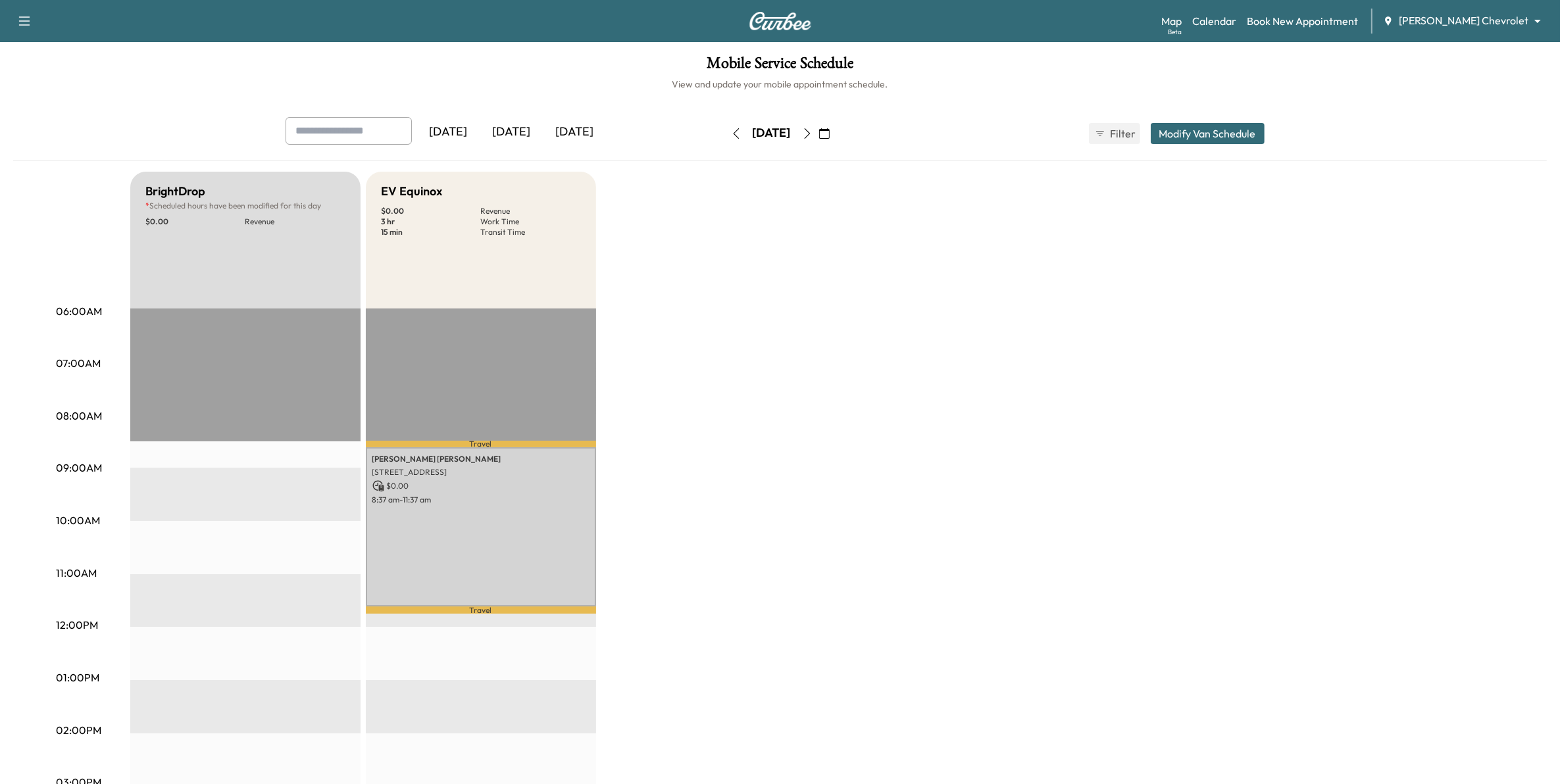
click at [813, 135] on icon "button" at bounding box center [807, 133] width 11 height 11
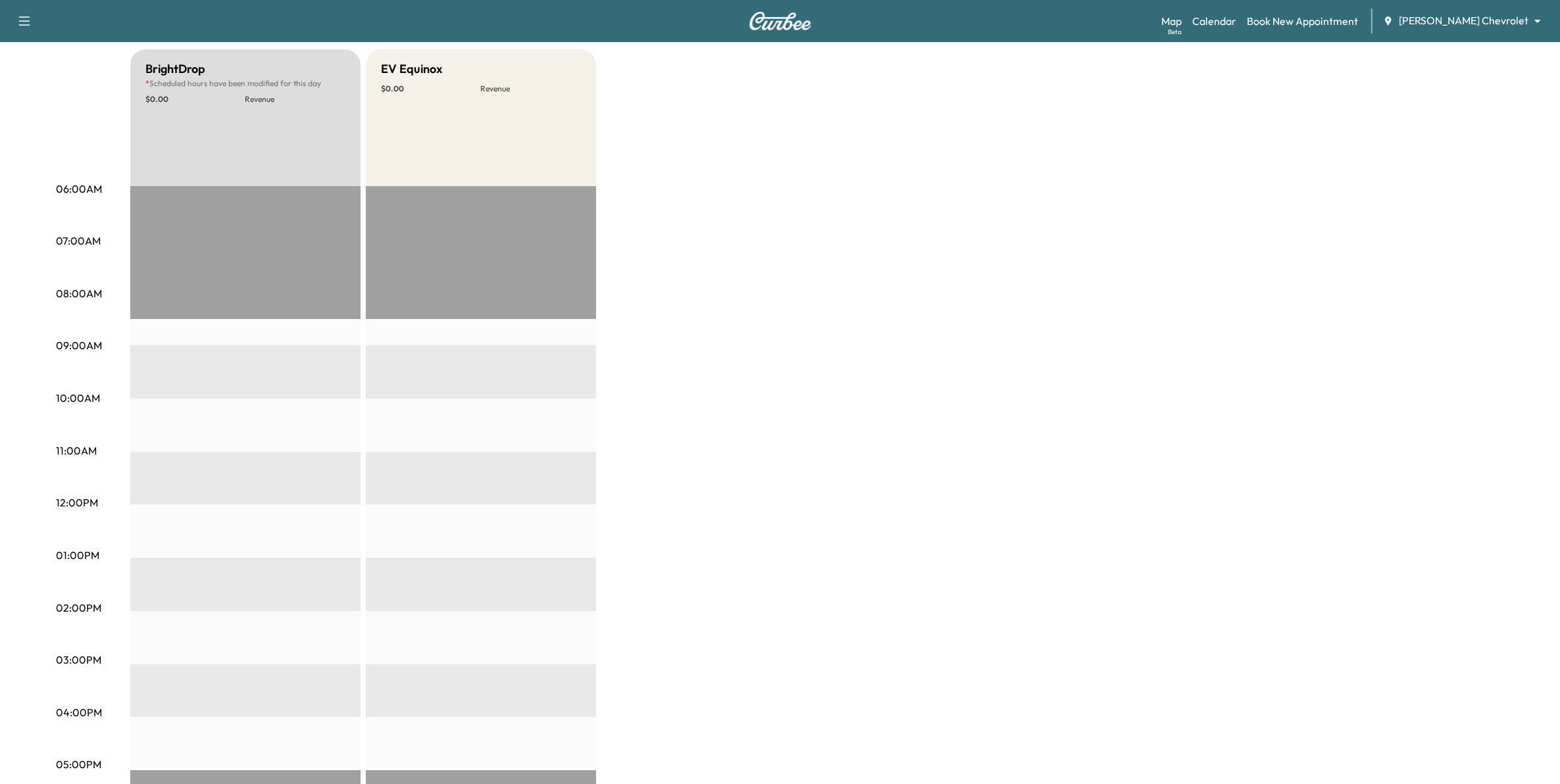
scroll to position [83, 0]
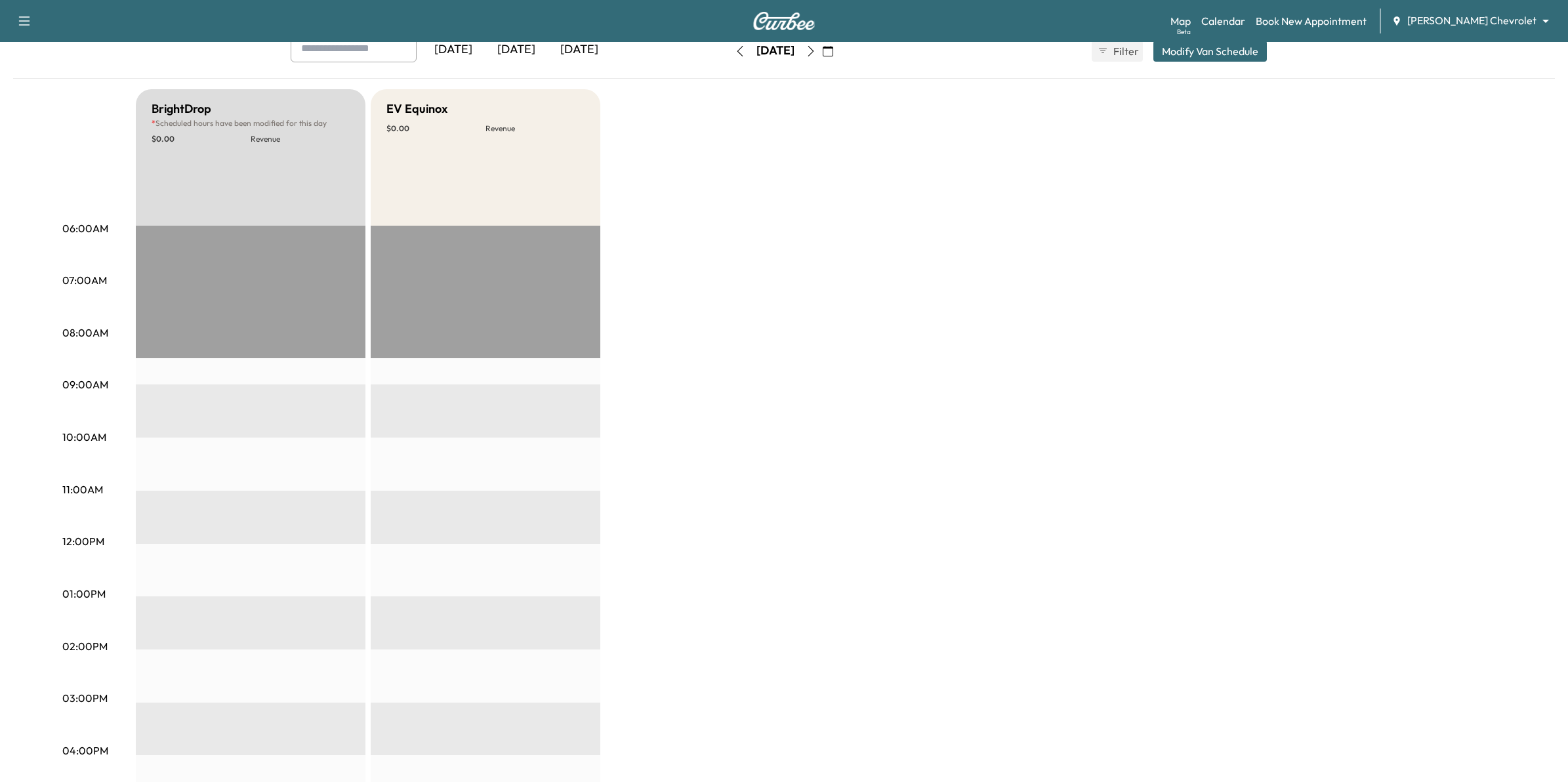
click at [1459, 15] on body "Support Log Out Map Beta Calendar Book New Appointment [PERSON_NAME] Chevrolet …" at bounding box center [784, 308] width 1568 height 782
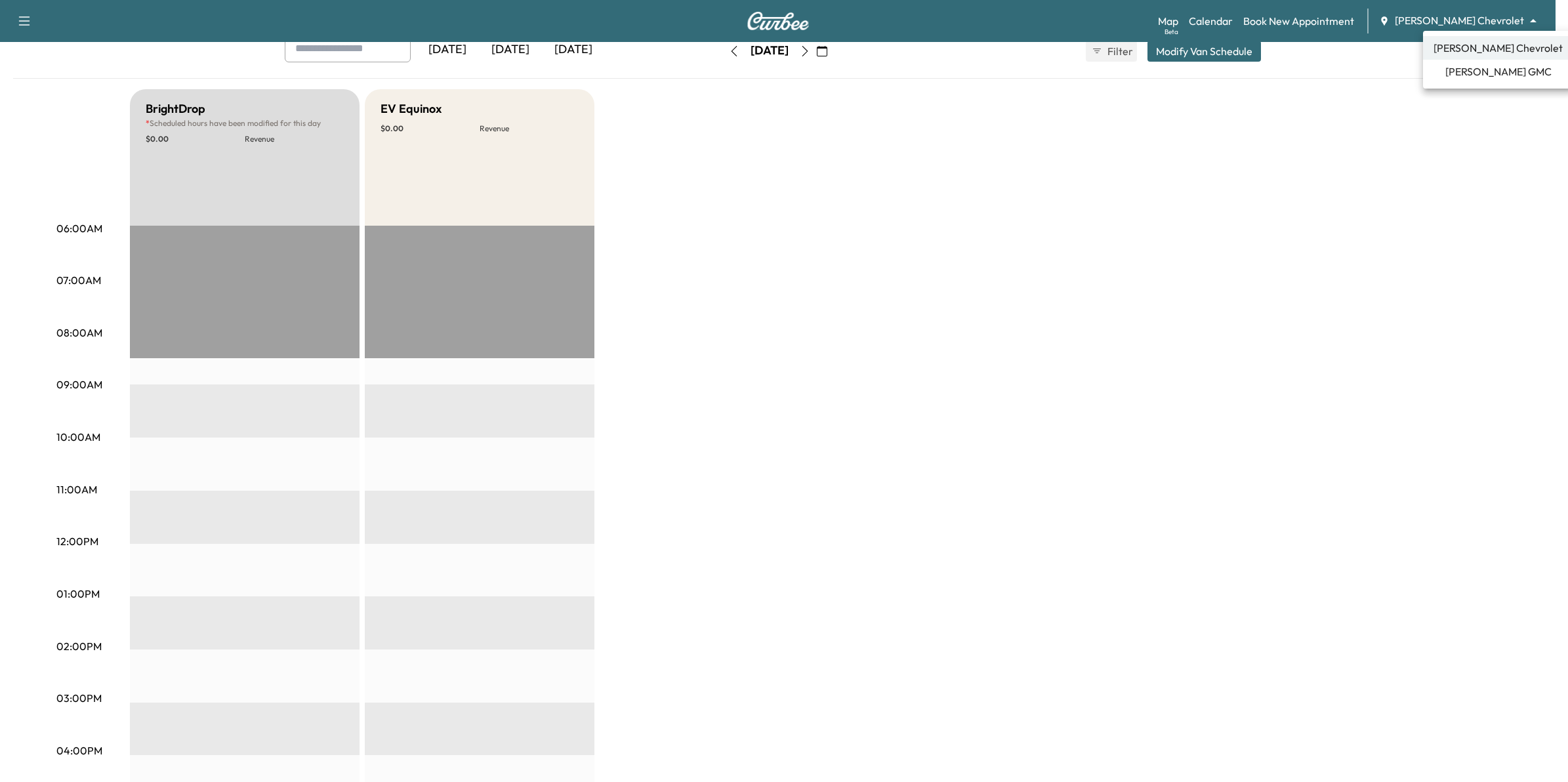
click at [1465, 64] on span "[PERSON_NAME] GMC" at bounding box center [1499, 71] width 106 height 15
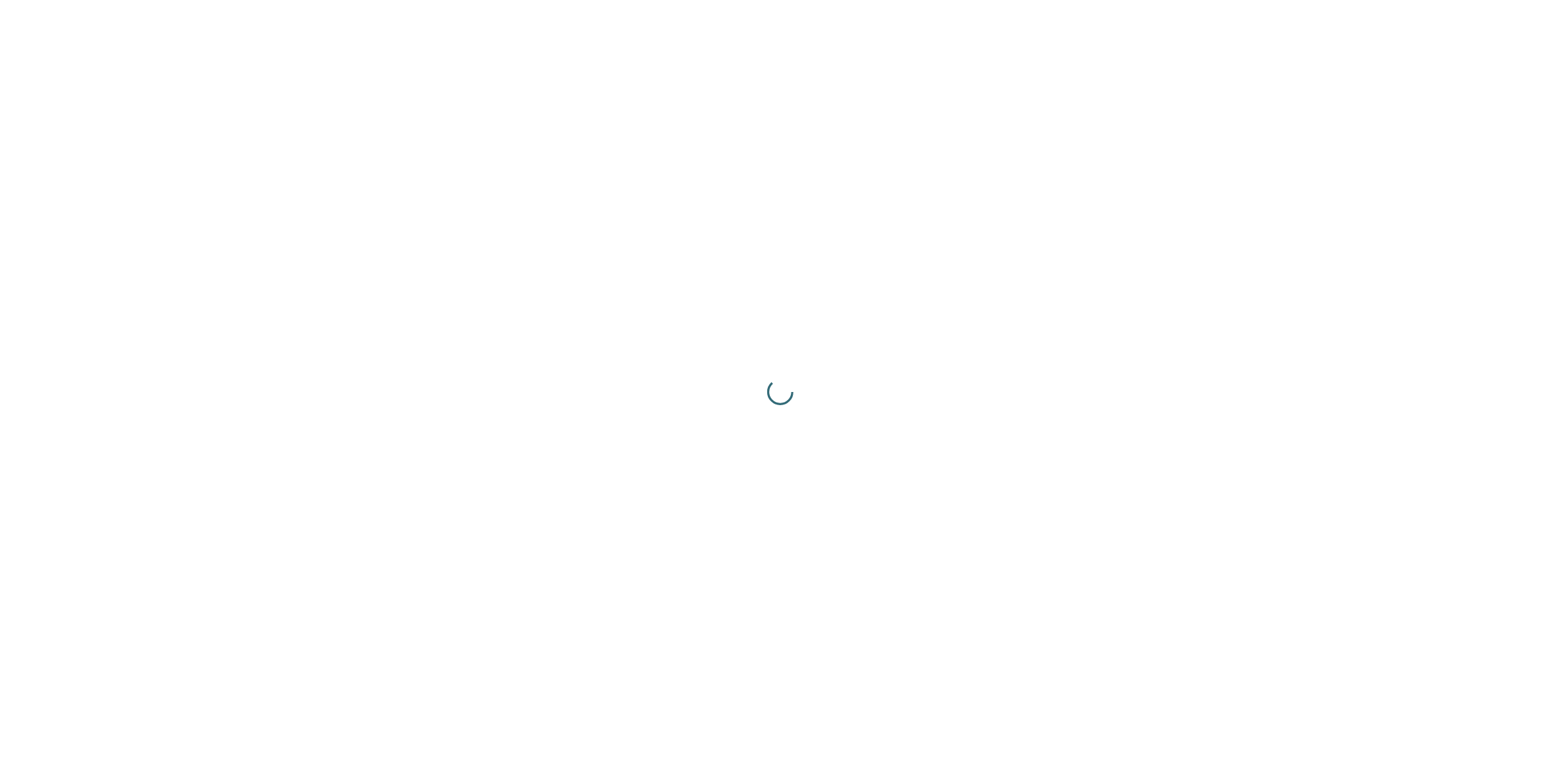
scroll to position [0, 0]
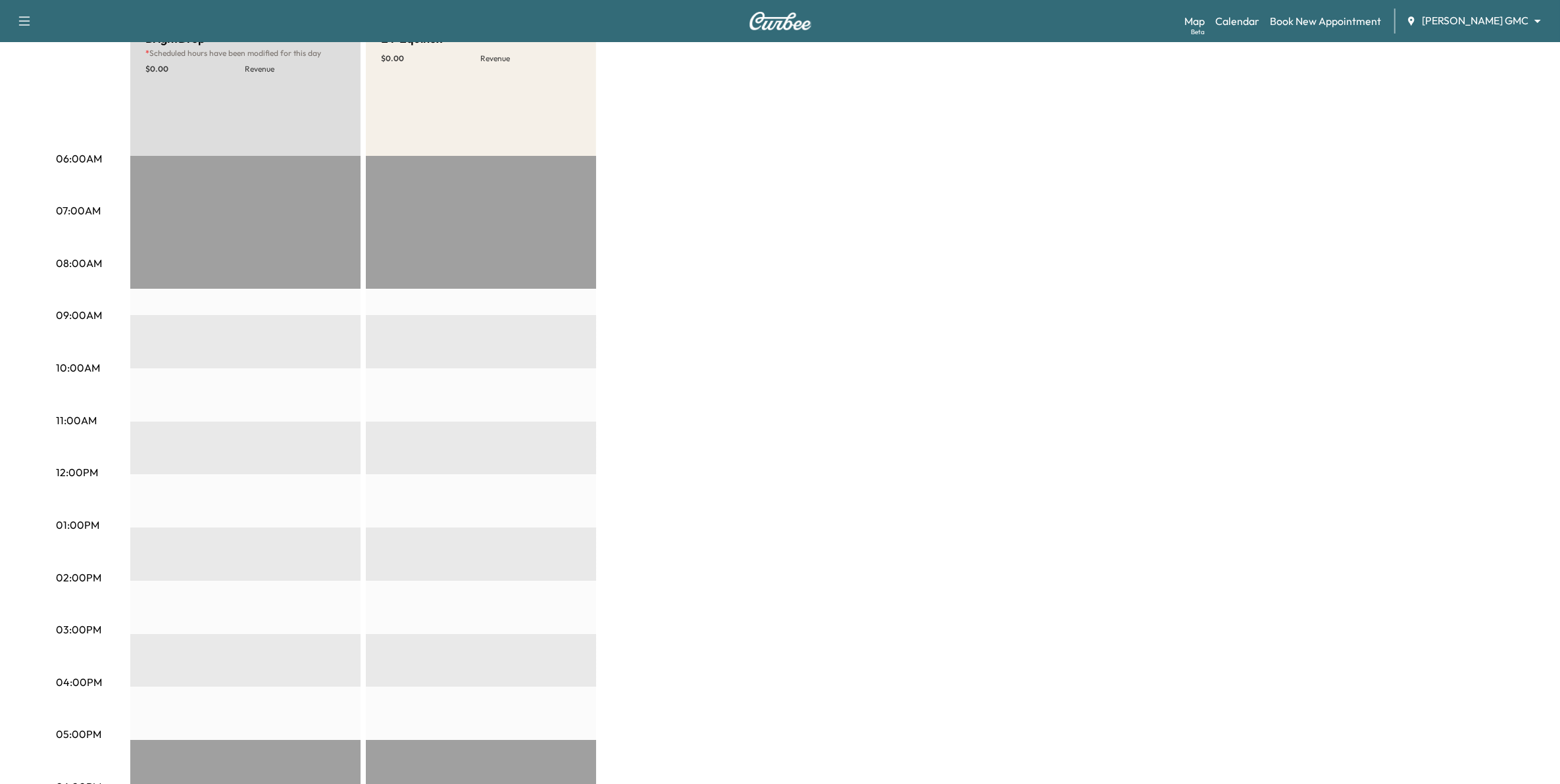
scroll to position [83, 0]
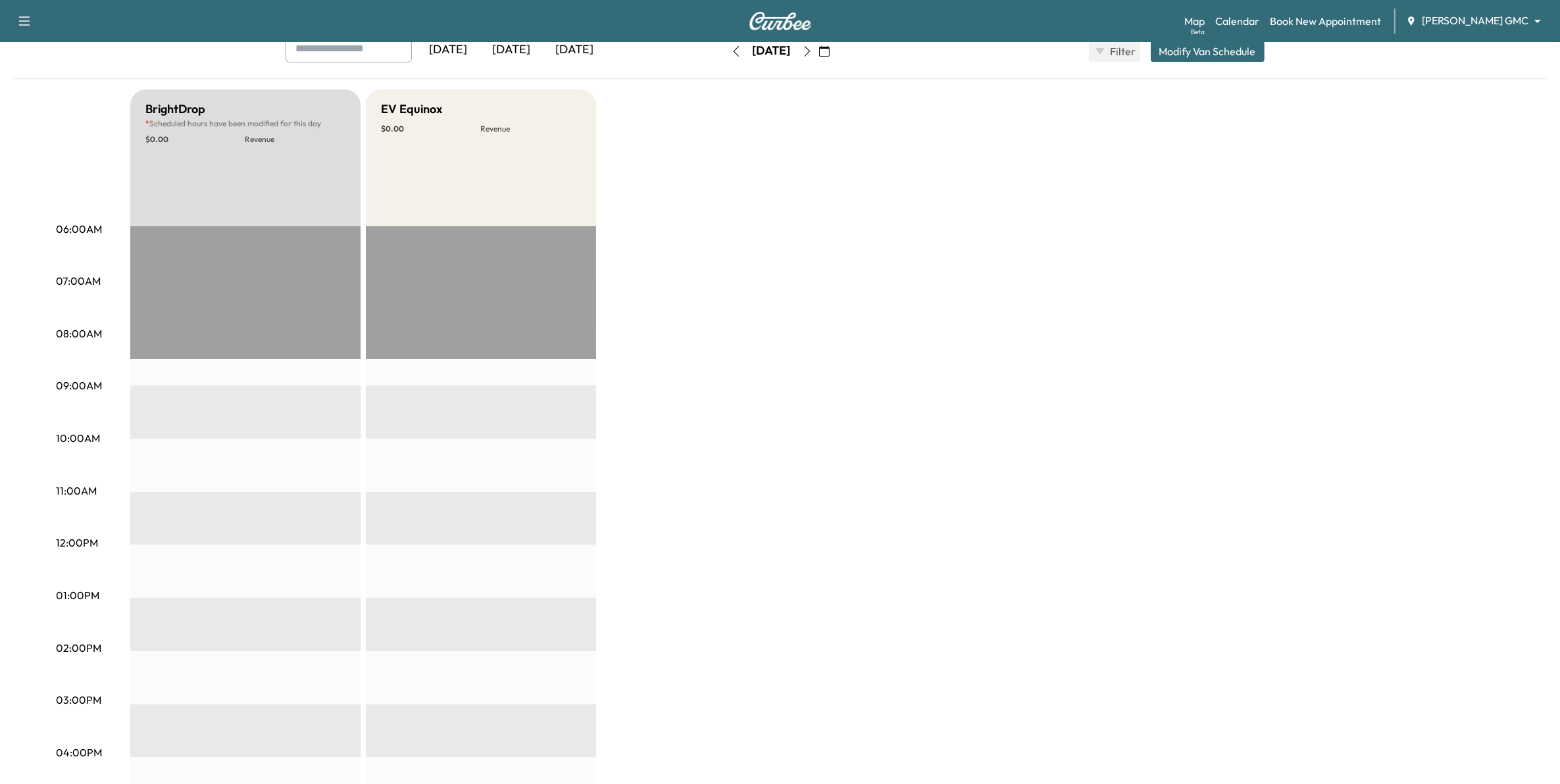
click at [731, 49] on icon "button" at bounding box center [736, 51] width 11 height 11
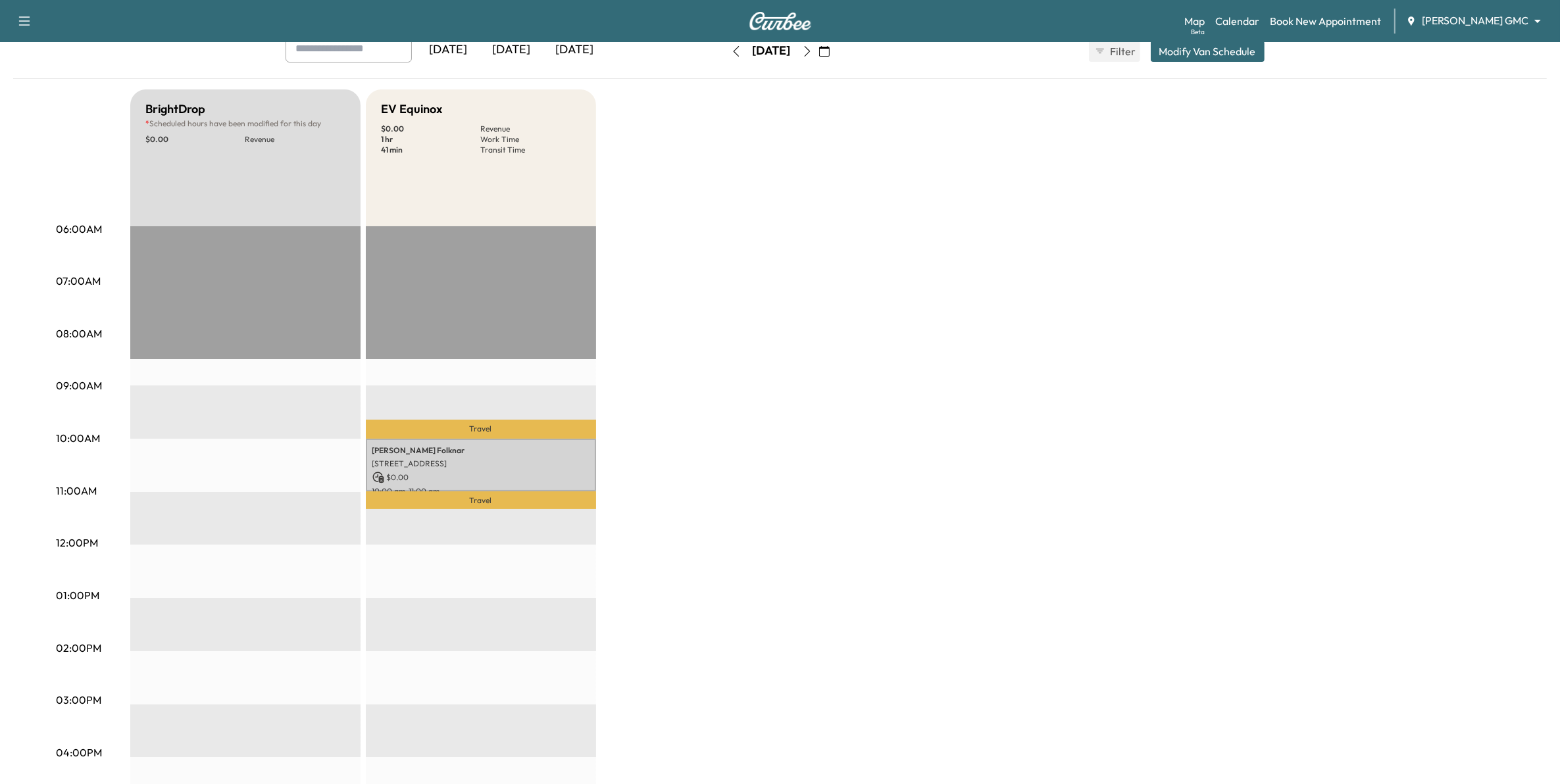
click at [731, 49] on icon "button" at bounding box center [736, 51] width 11 height 11
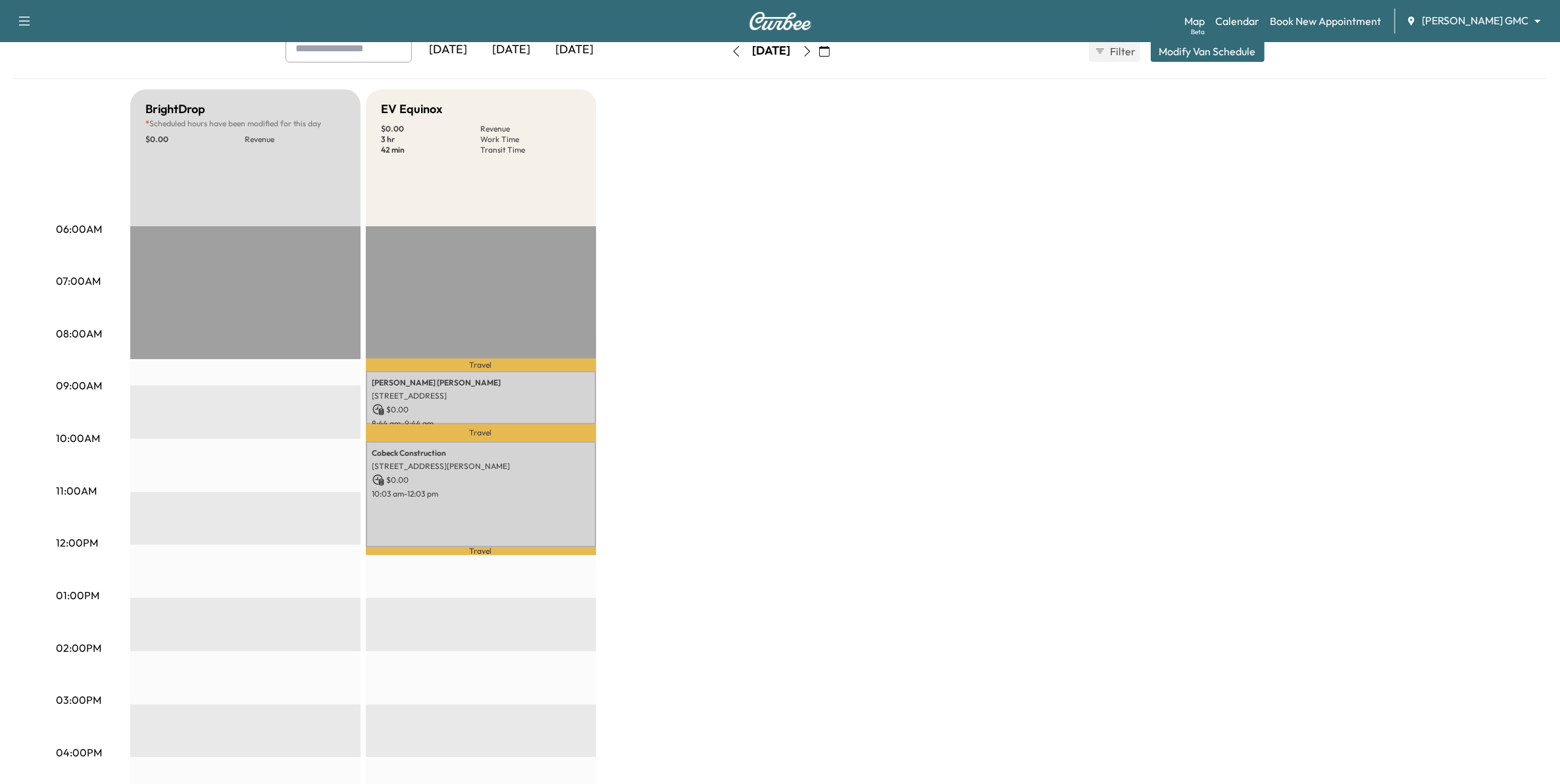
click at [731, 49] on icon "button" at bounding box center [736, 51] width 11 height 11
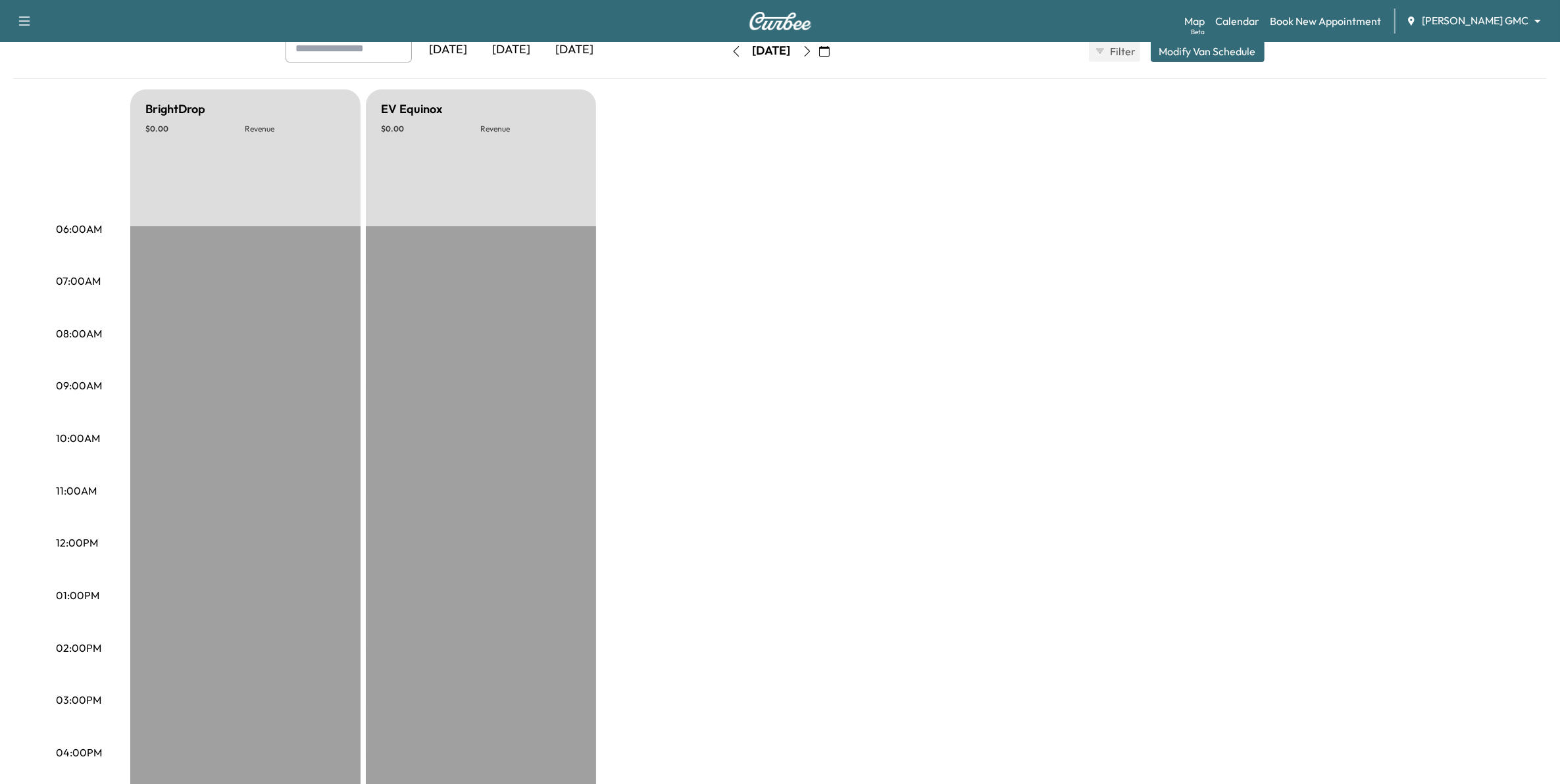
click at [731, 54] on icon "button" at bounding box center [736, 51] width 11 height 11
click at [830, 53] on icon "button" at bounding box center [824, 51] width 11 height 11
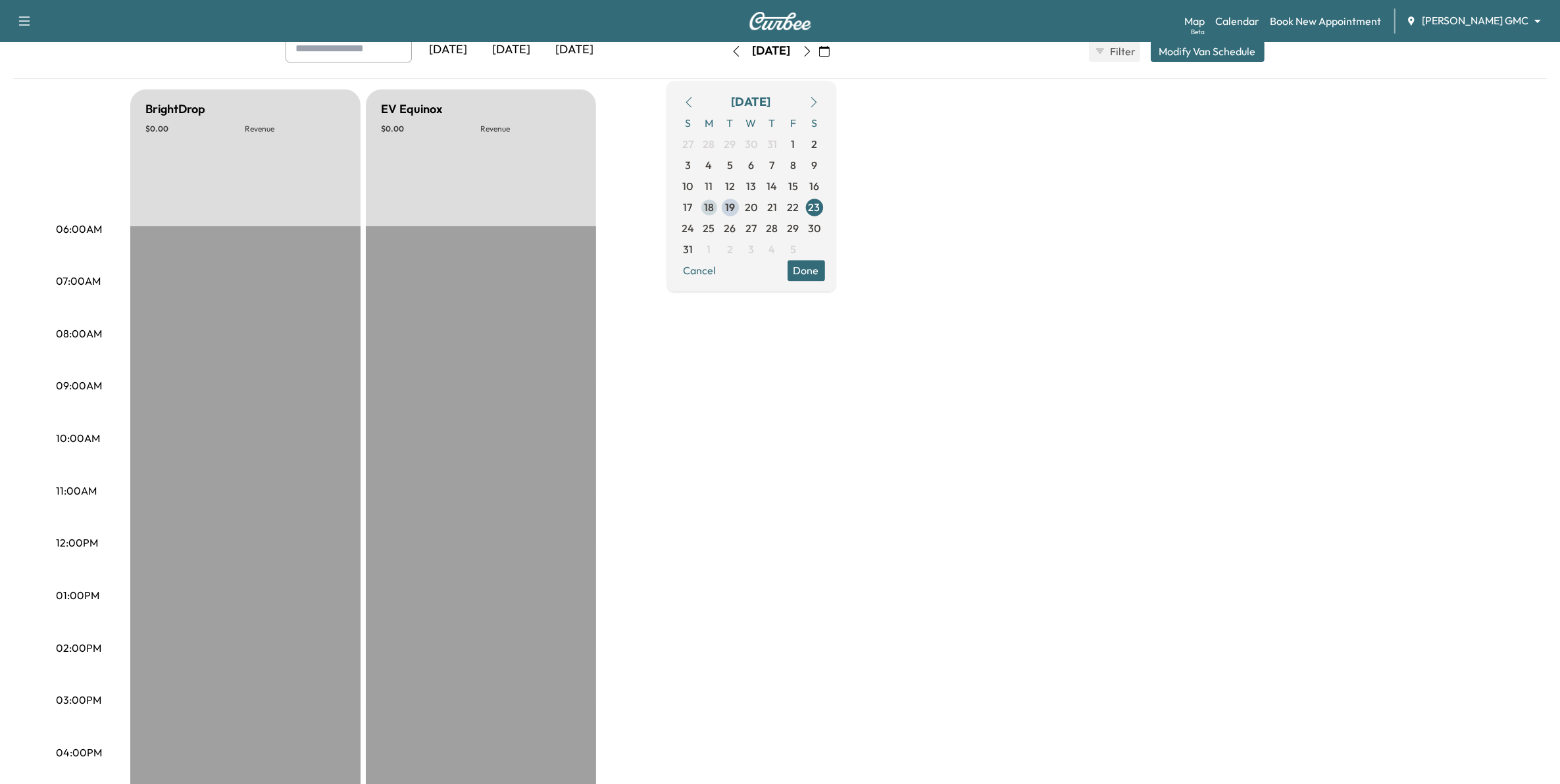
click at [714, 209] on span "18" at bounding box center [709, 207] width 10 height 16
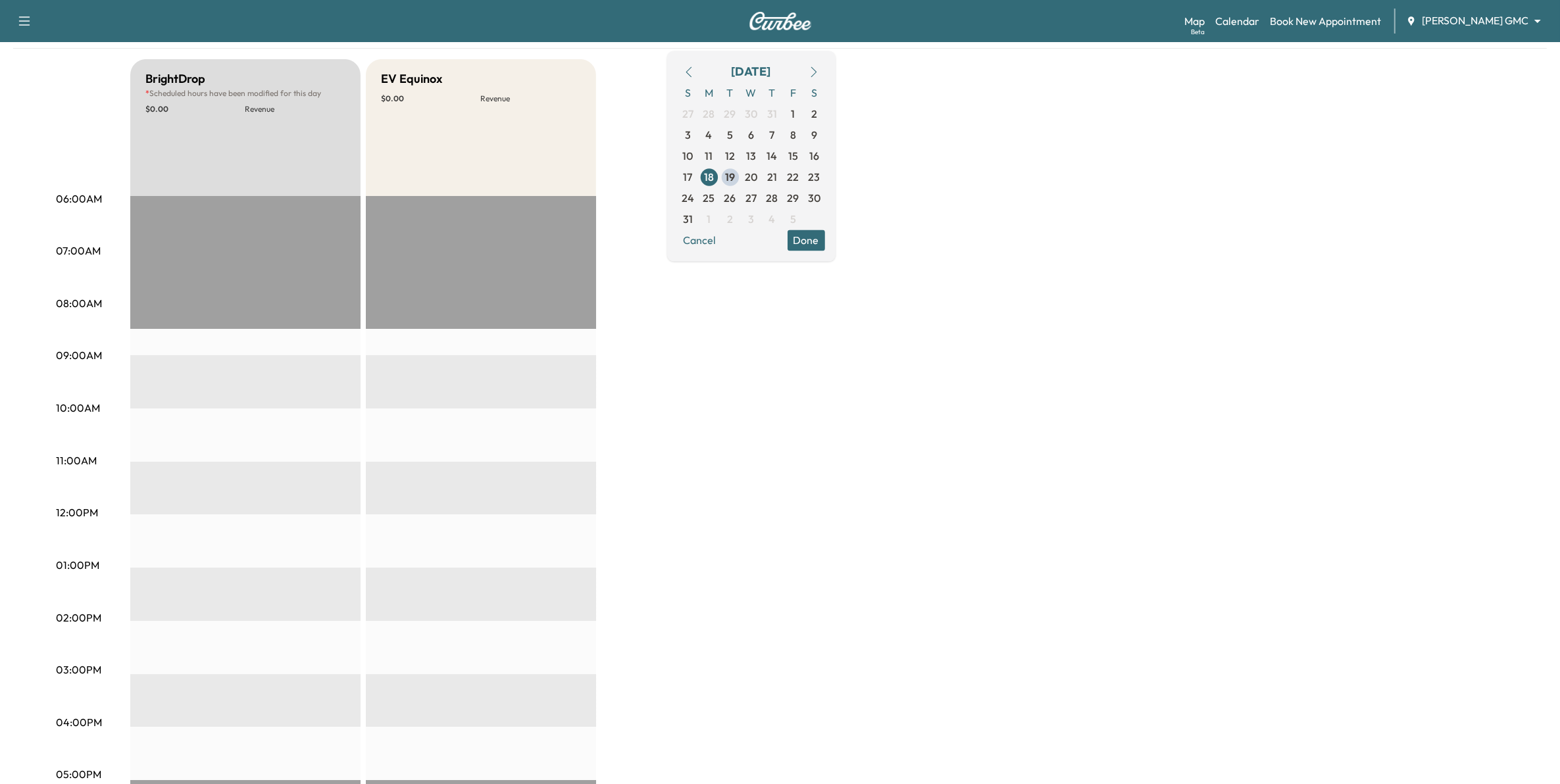
scroll to position [83, 0]
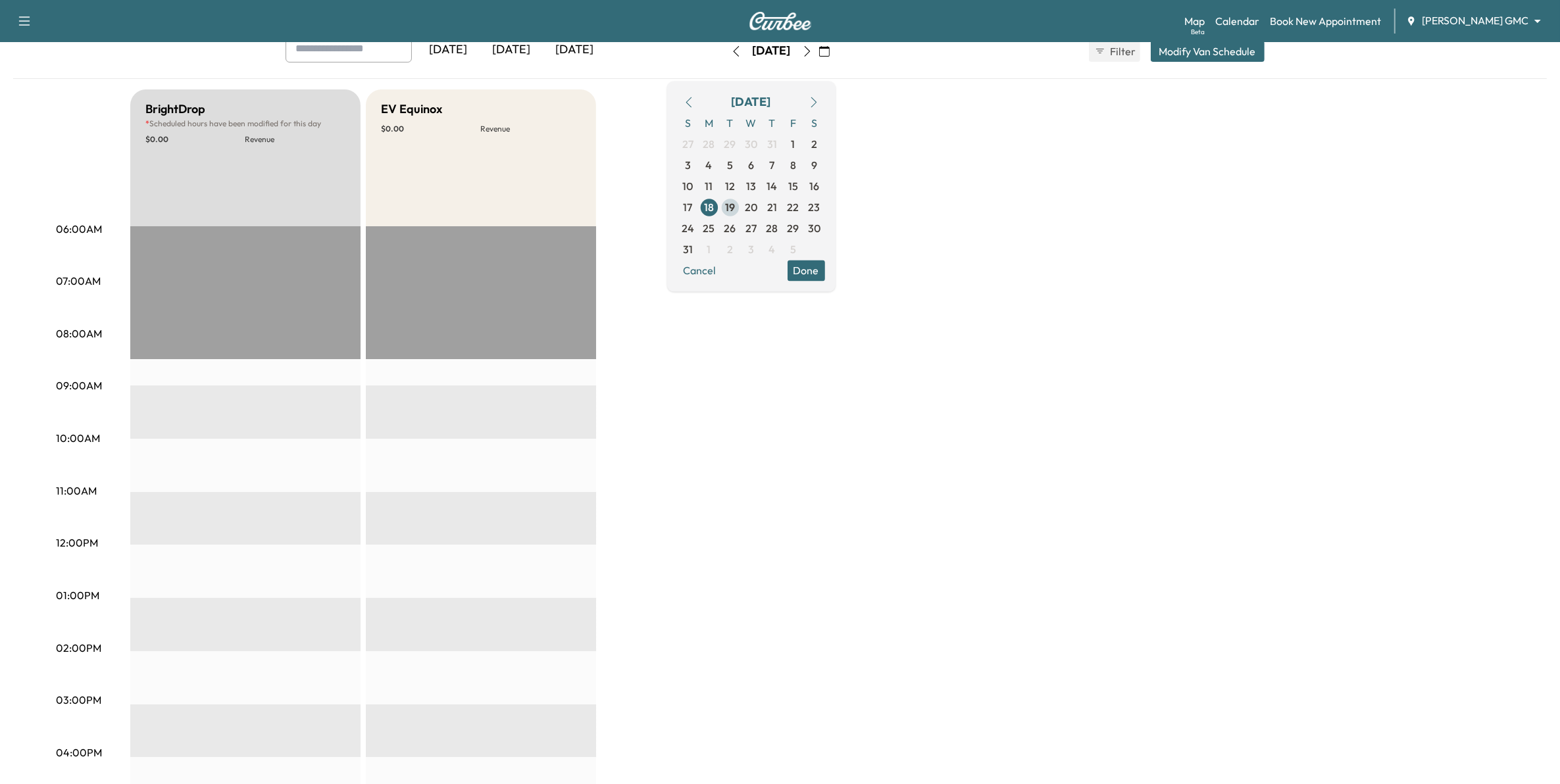
click at [735, 204] on span "19" at bounding box center [730, 207] width 10 height 16
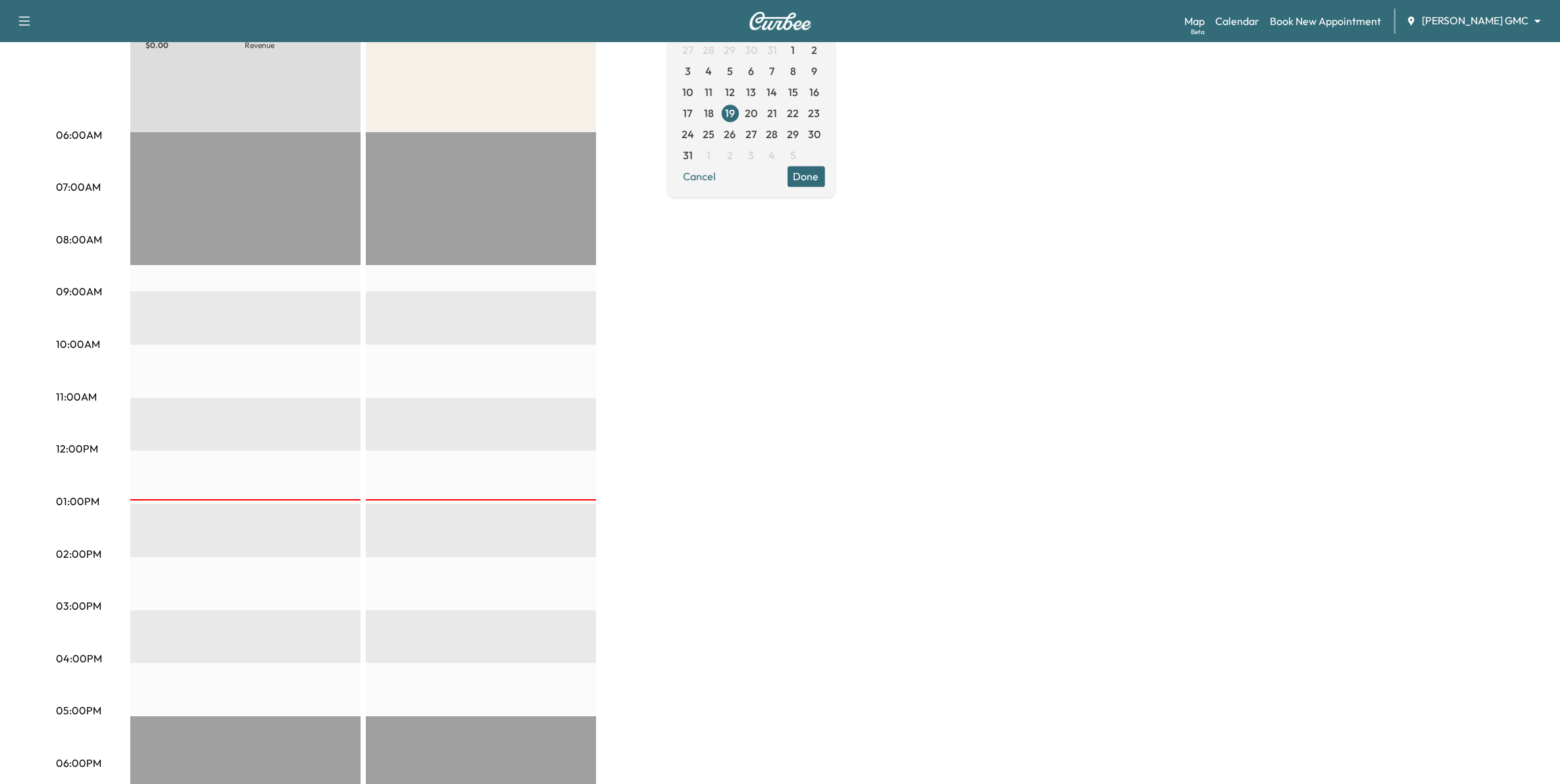
scroll to position [83, 0]
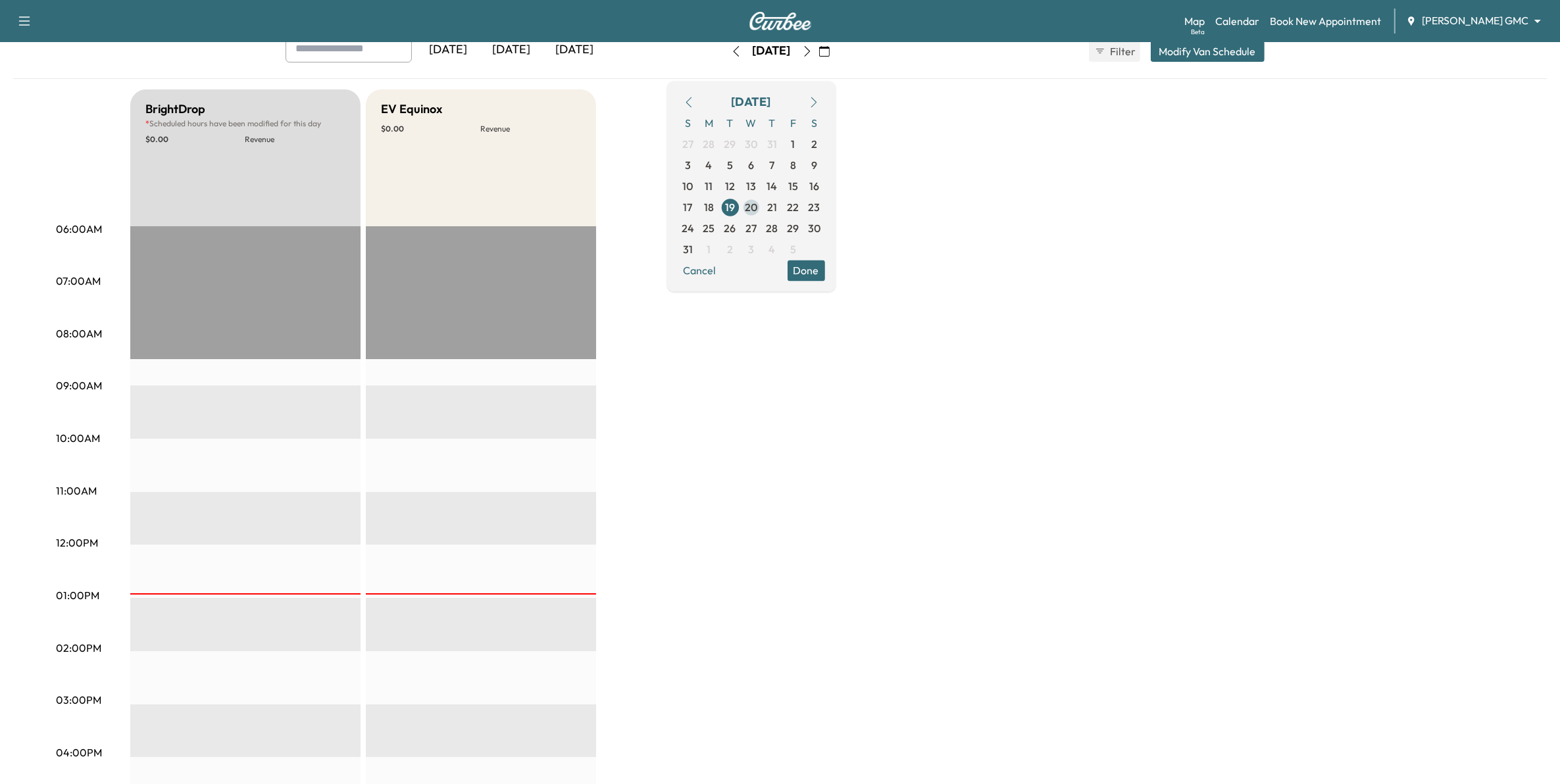
click at [757, 211] on span "20" at bounding box center [751, 207] width 12 height 16
click at [524, 46] on div "[DATE]" at bounding box center [511, 50] width 63 height 30
click at [757, 203] on span "20" at bounding box center [751, 207] width 12 height 16
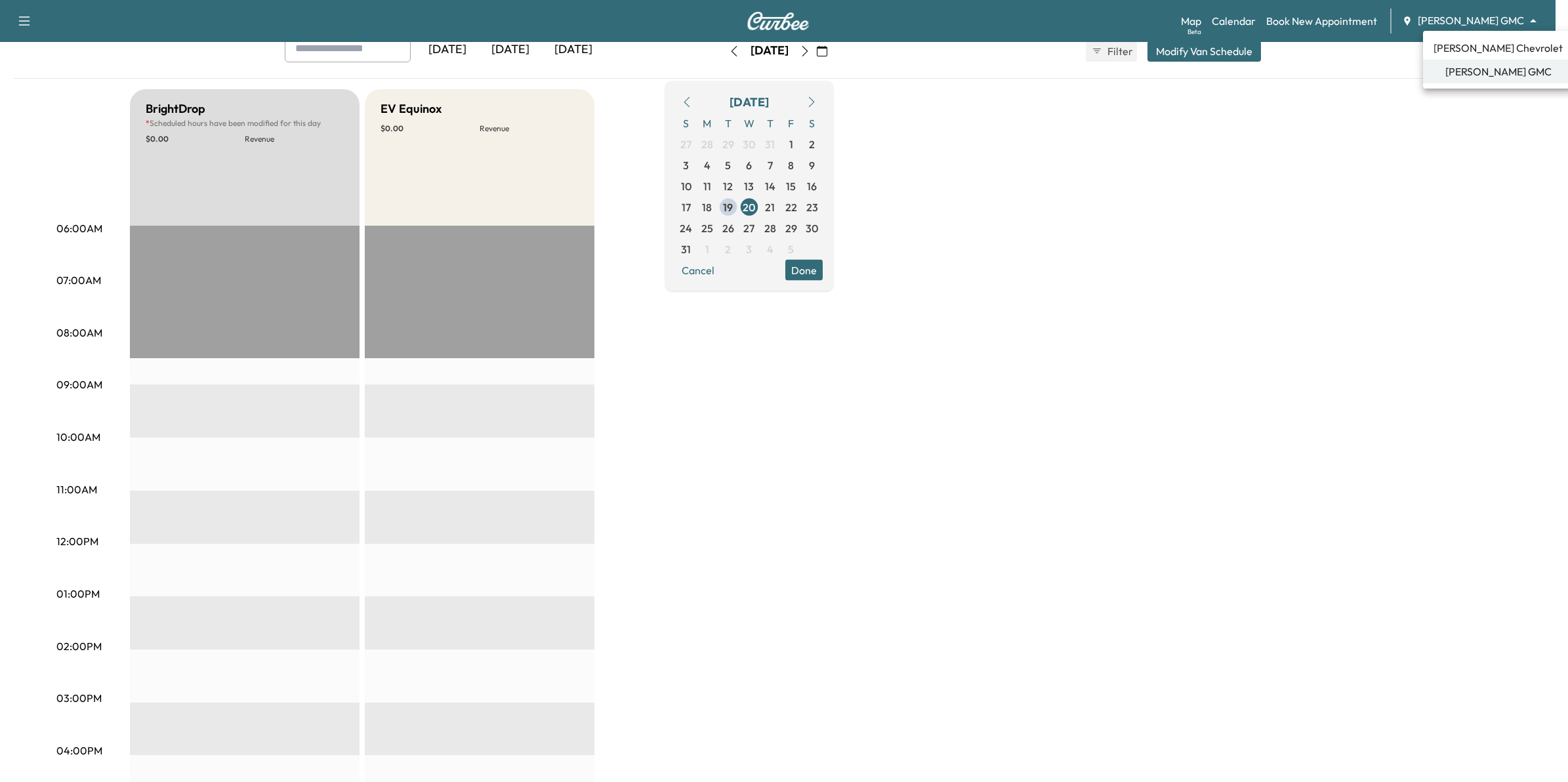
click at [1477, 13] on body "Support Log Out Map Beta Calendar Book New Appointment [PERSON_NAME] GMC ******…" at bounding box center [784, 308] width 1568 height 782
click at [1464, 49] on span "[PERSON_NAME] Chevrolet" at bounding box center [1498, 47] width 130 height 15
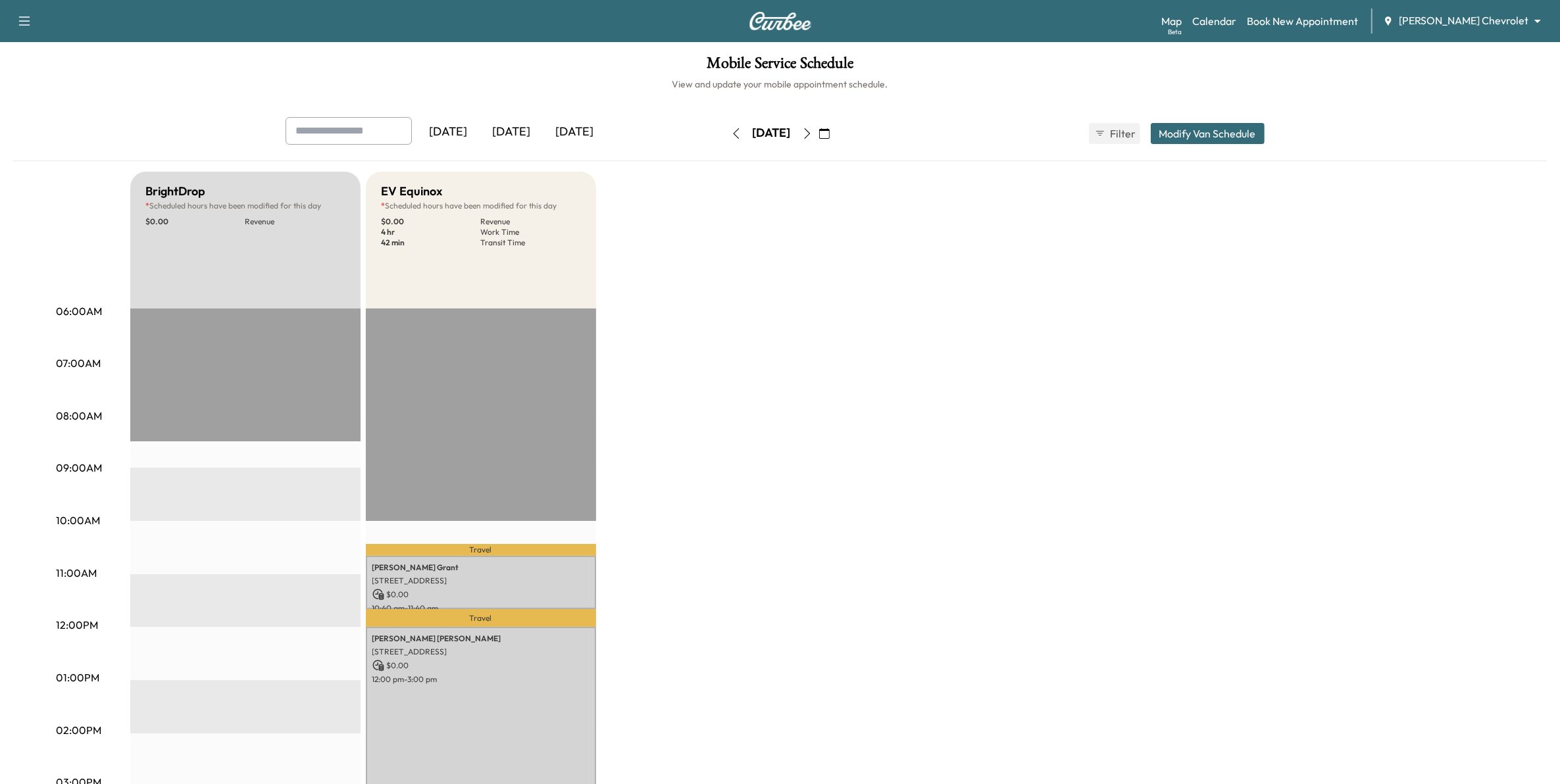
click at [474, 130] on div "[DATE]" at bounding box center [448, 132] width 63 height 30
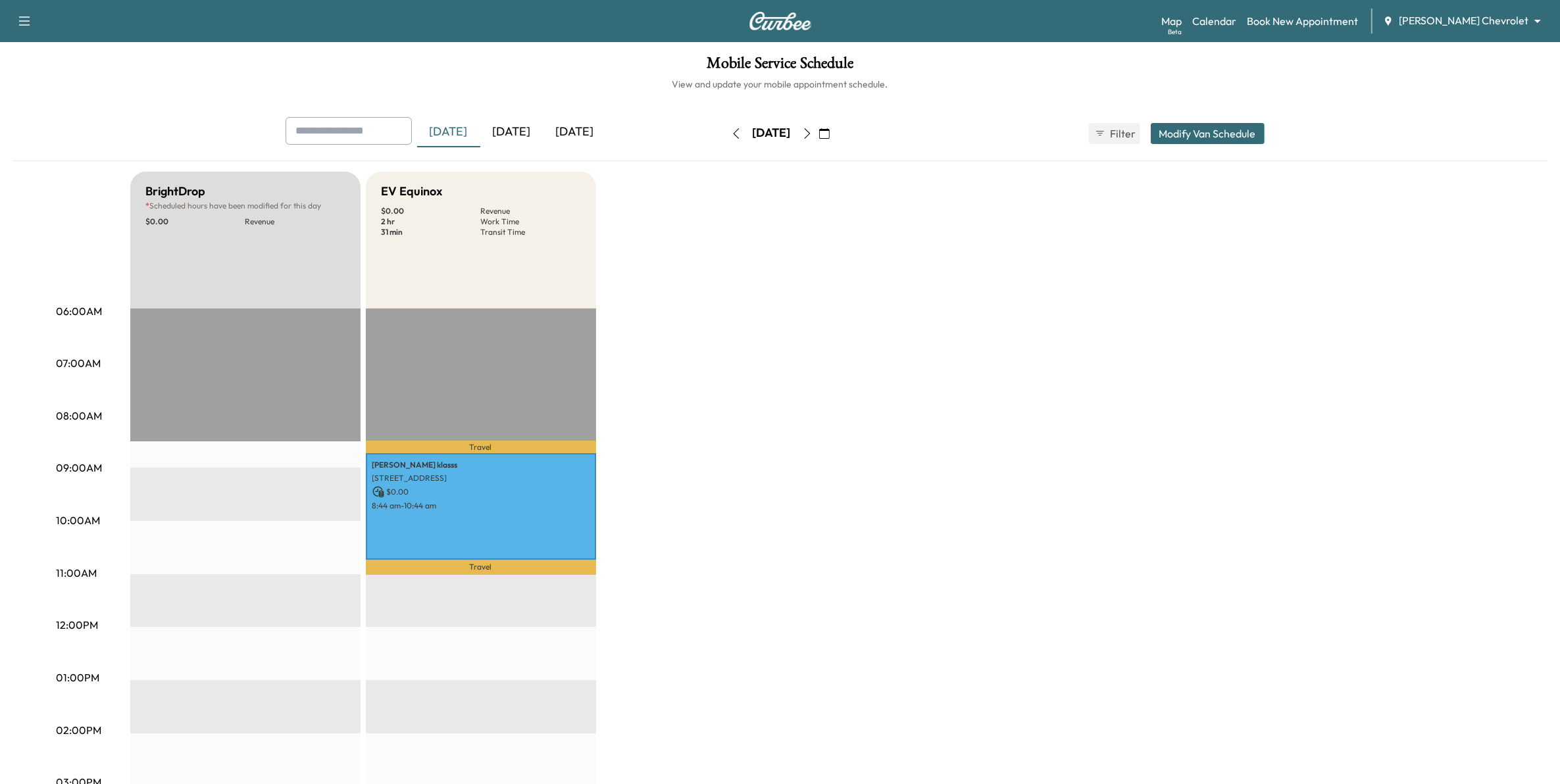
click at [517, 132] on div "[DATE]" at bounding box center [511, 132] width 63 height 30
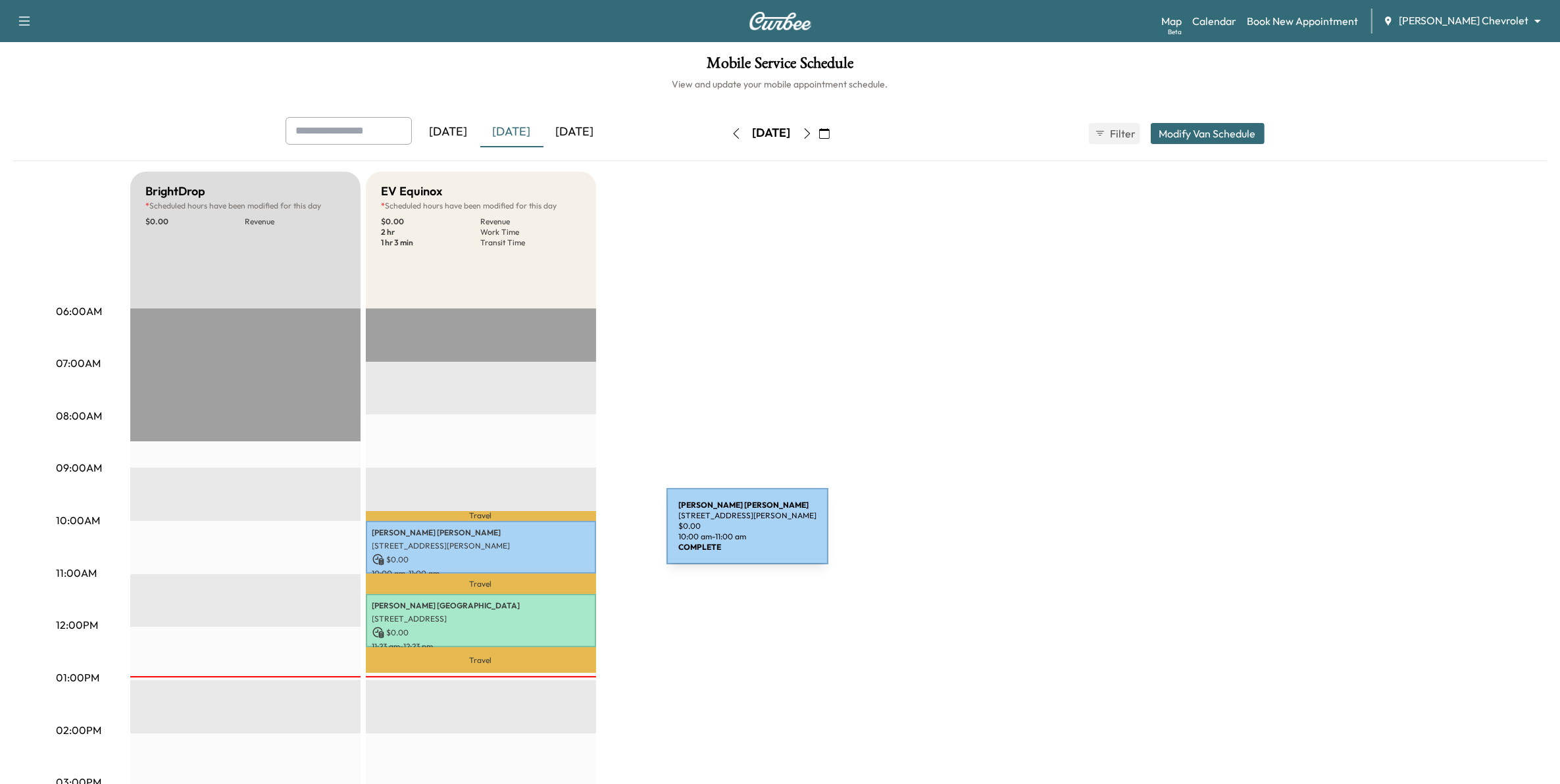
click at [567, 534] on p "[PERSON_NAME]" at bounding box center [481, 532] width 217 height 11
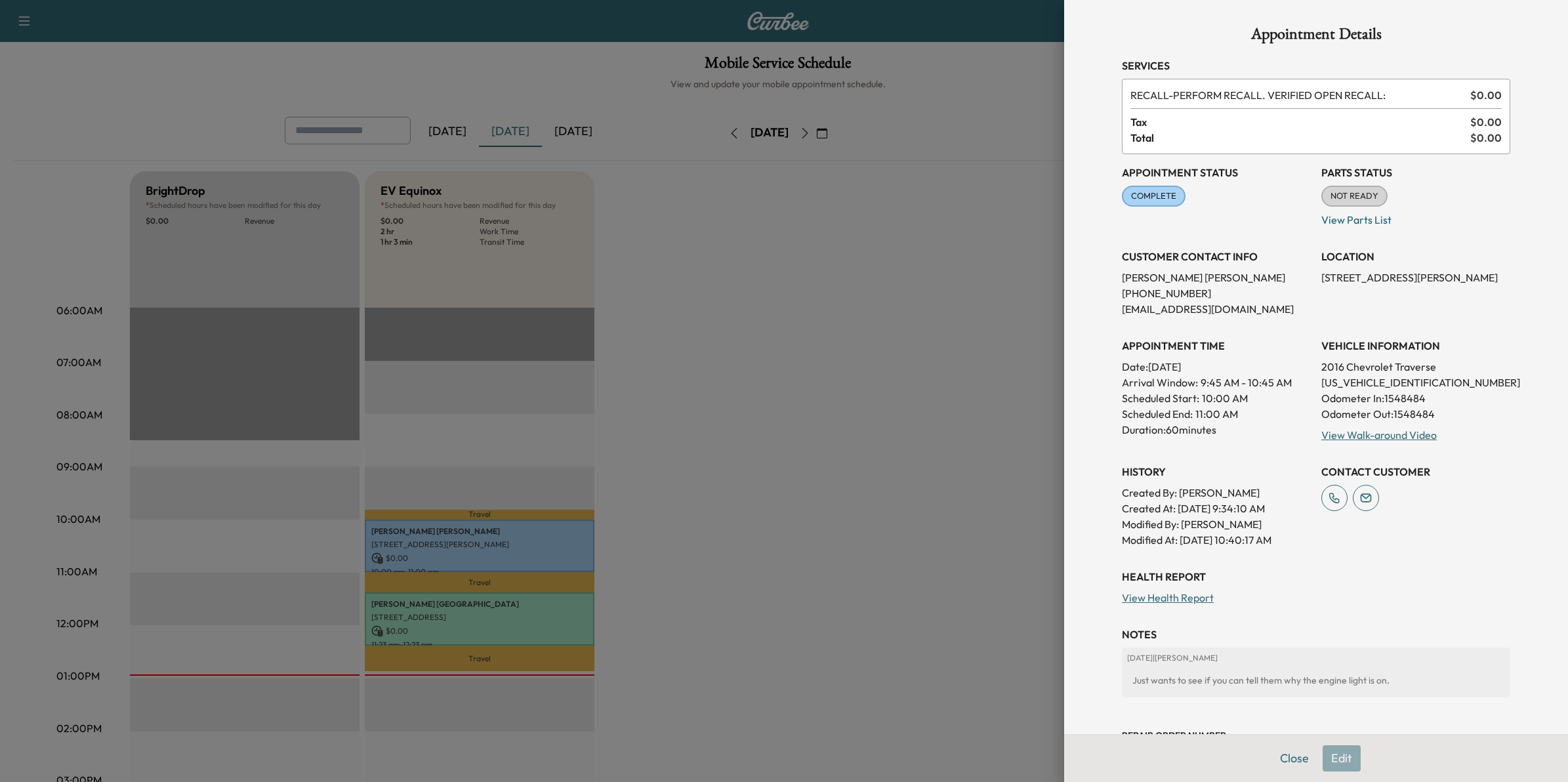
click at [960, 290] on div at bounding box center [784, 391] width 1568 height 782
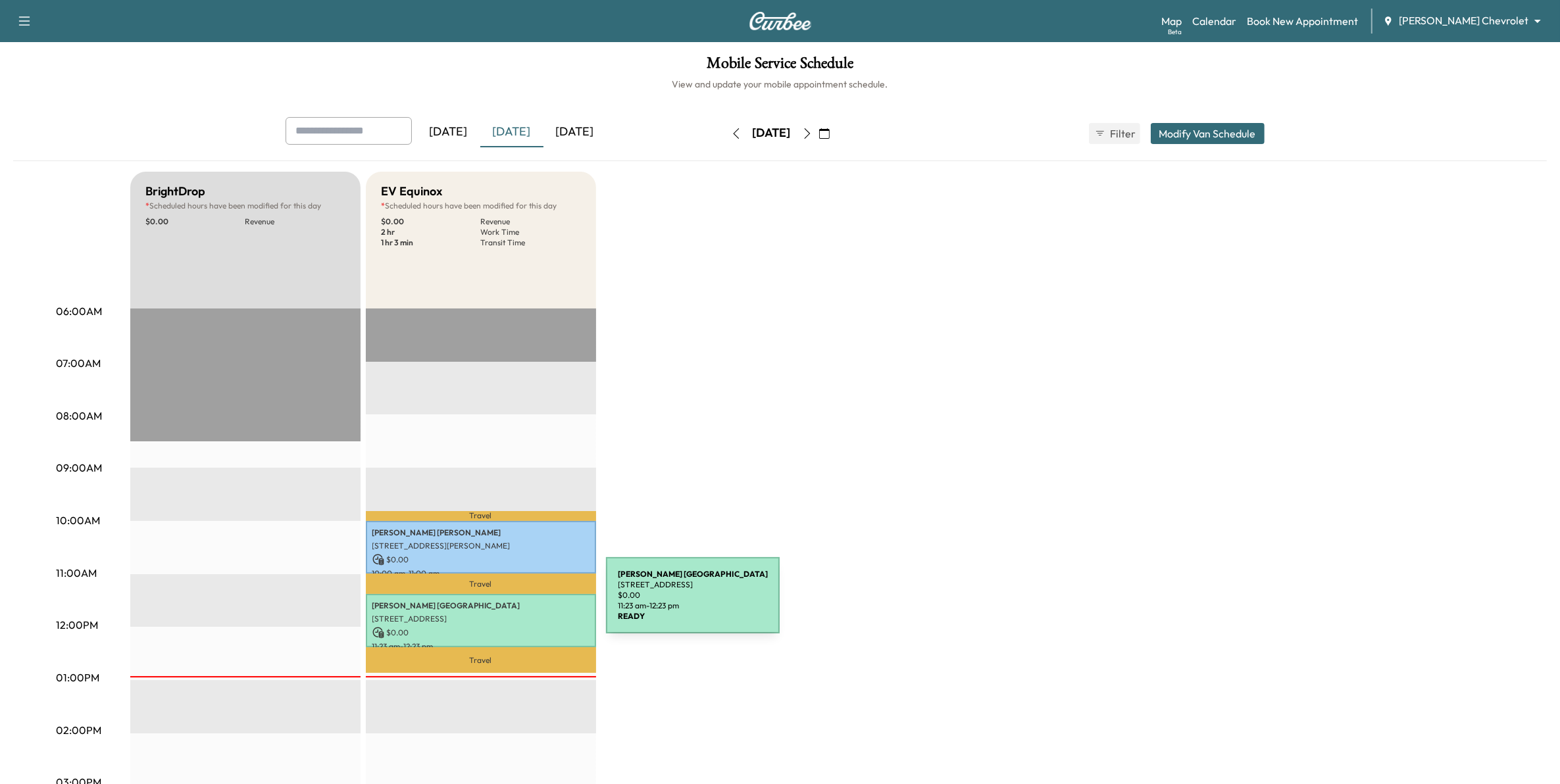
click at [507, 603] on p "[PERSON_NAME]" at bounding box center [481, 606] width 217 height 11
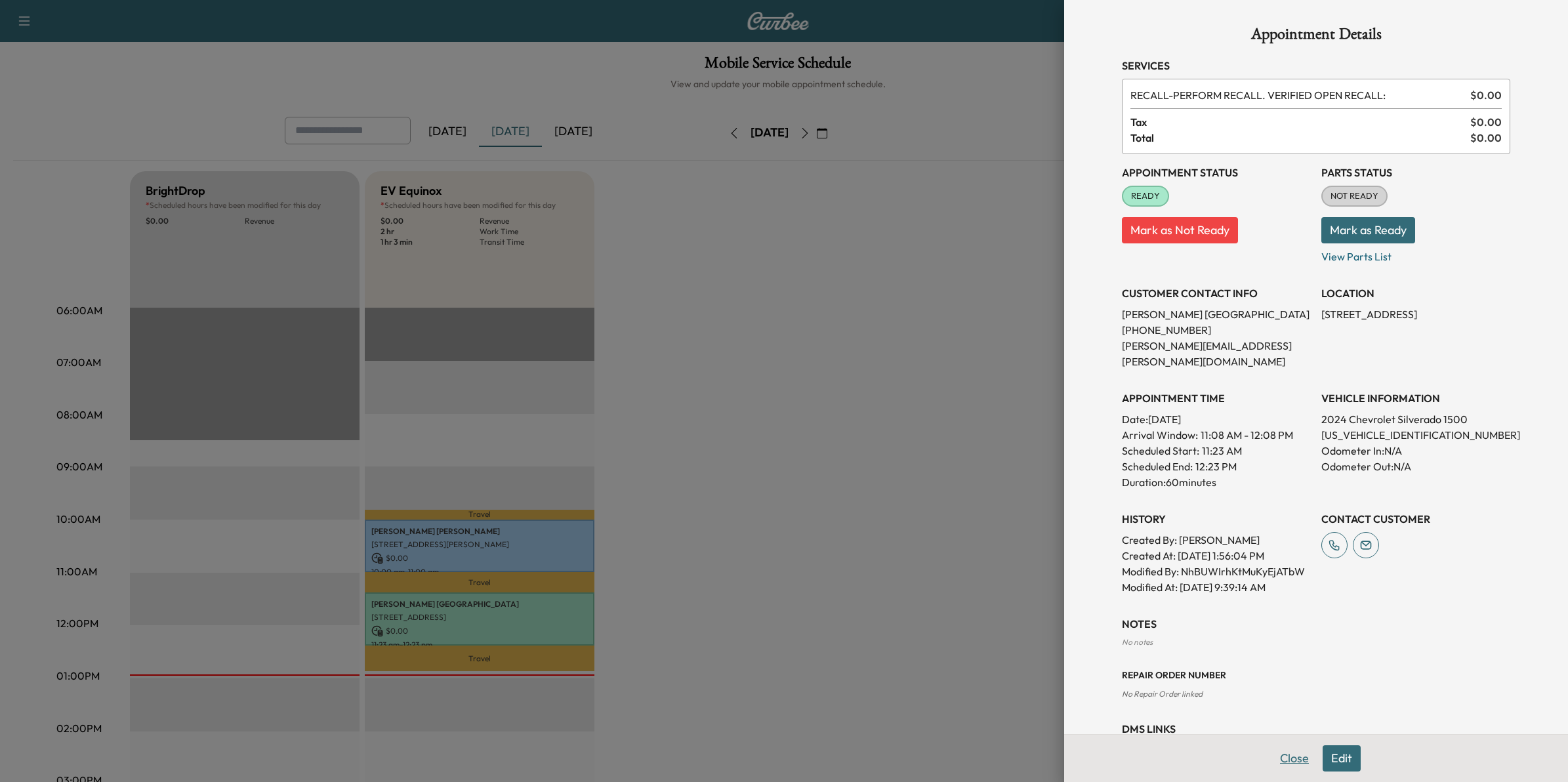
click at [1285, 765] on button "Close" at bounding box center [1295, 758] width 46 height 26
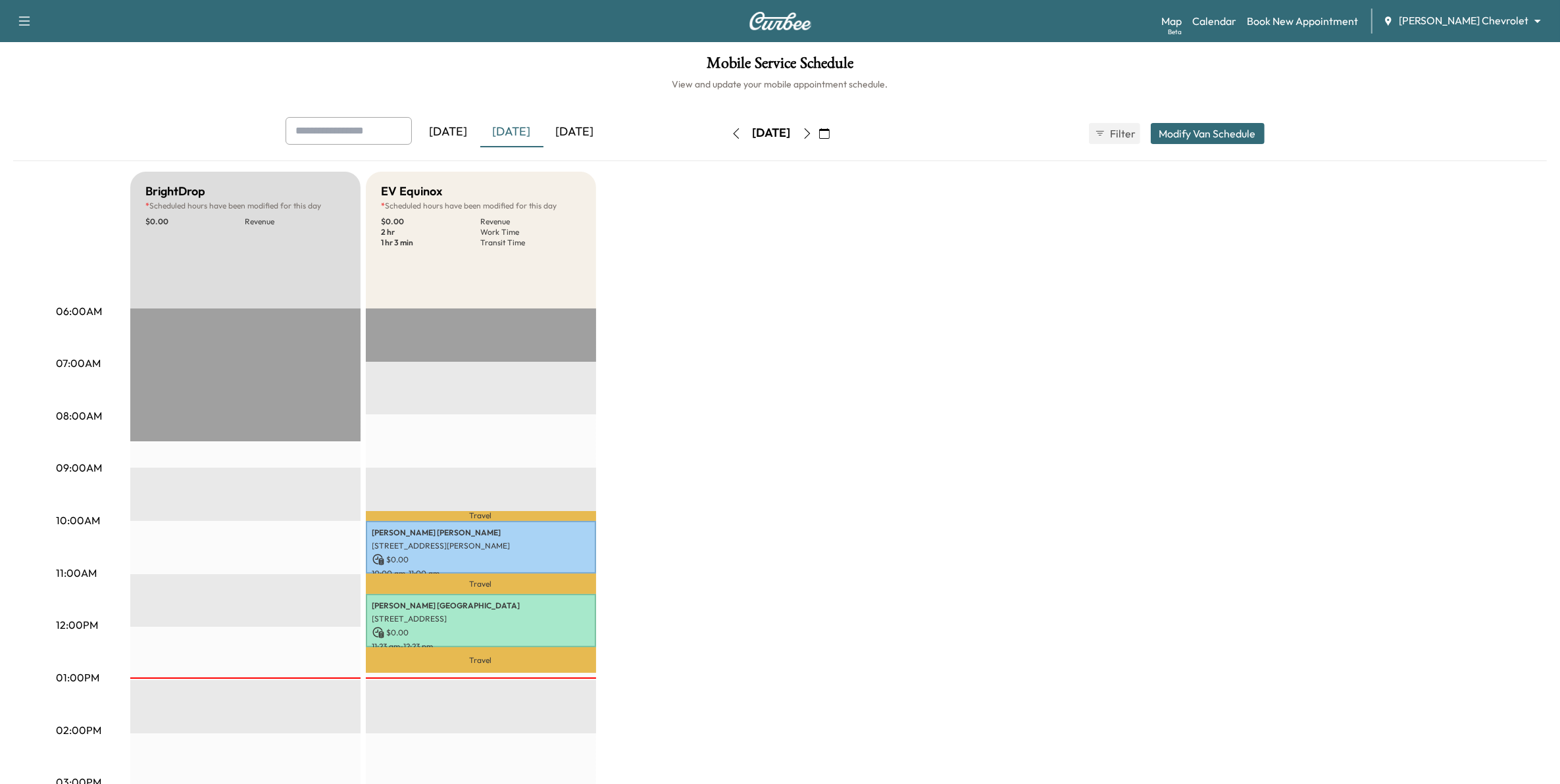
click at [813, 132] on icon "button" at bounding box center [807, 133] width 11 height 11
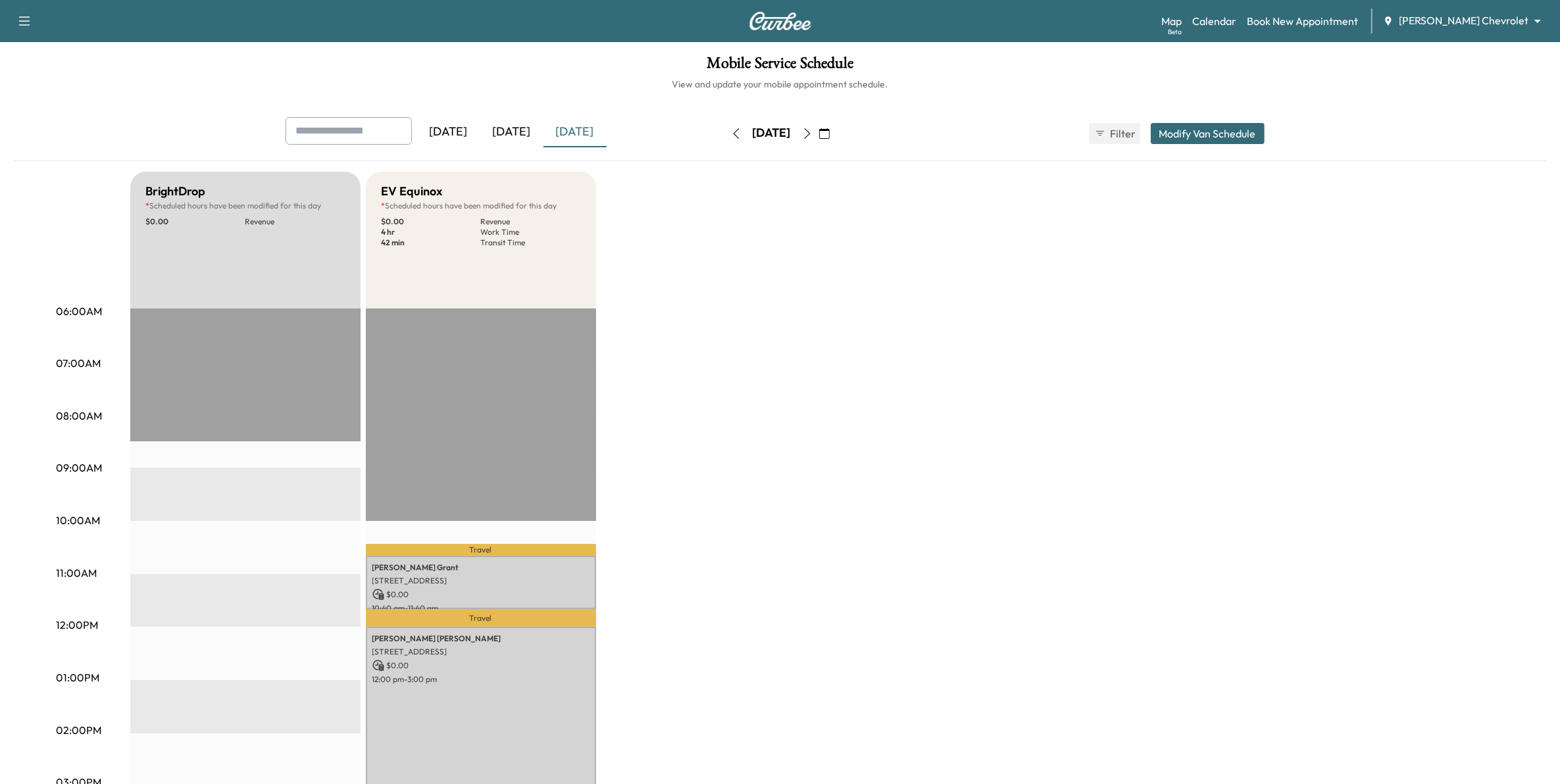
click at [548, 564] on p "[PERSON_NAME]" at bounding box center [481, 567] width 217 height 11
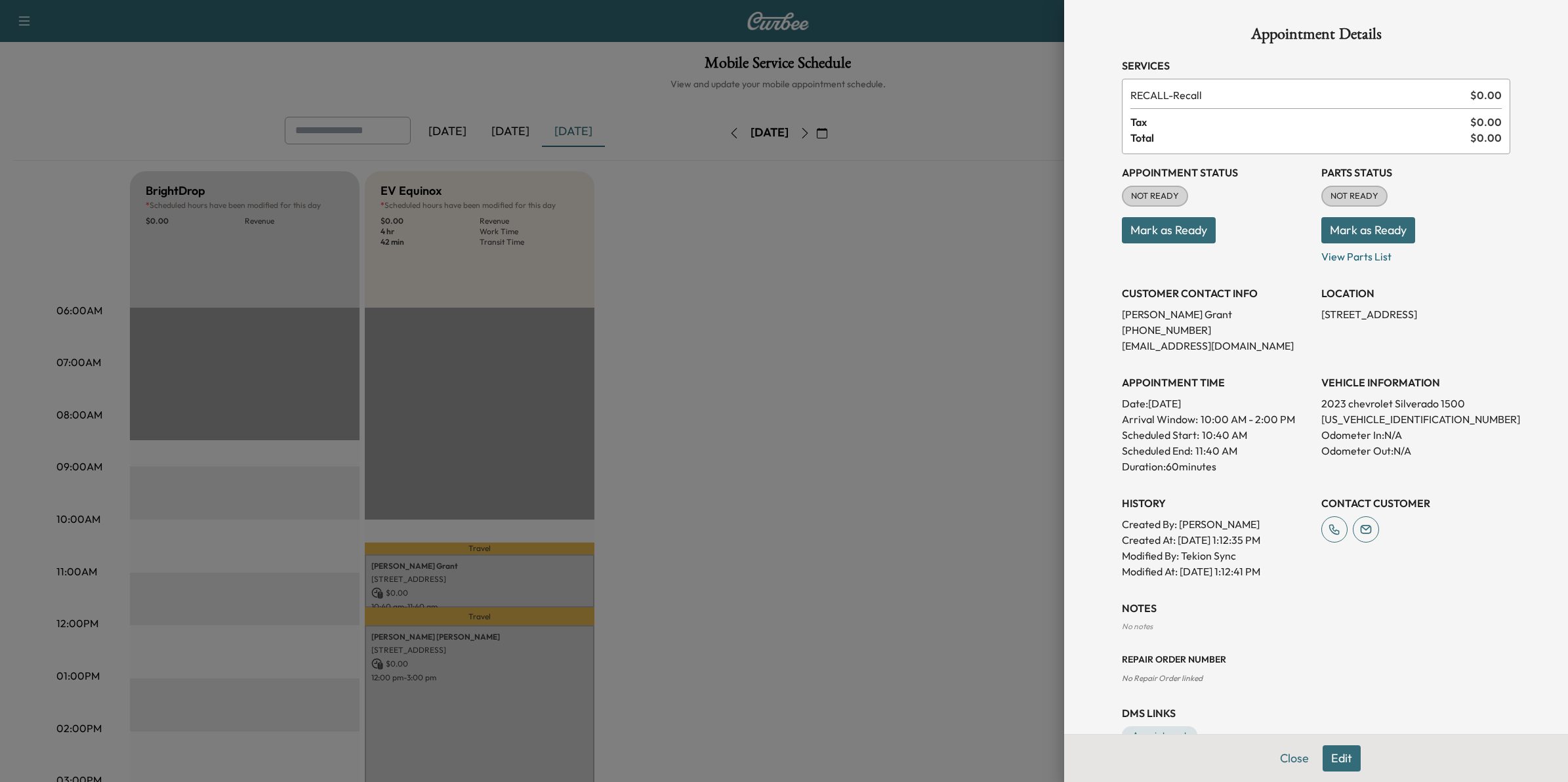
click at [781, 605] on div at bounding box center [784, 391] width 1568 height 782
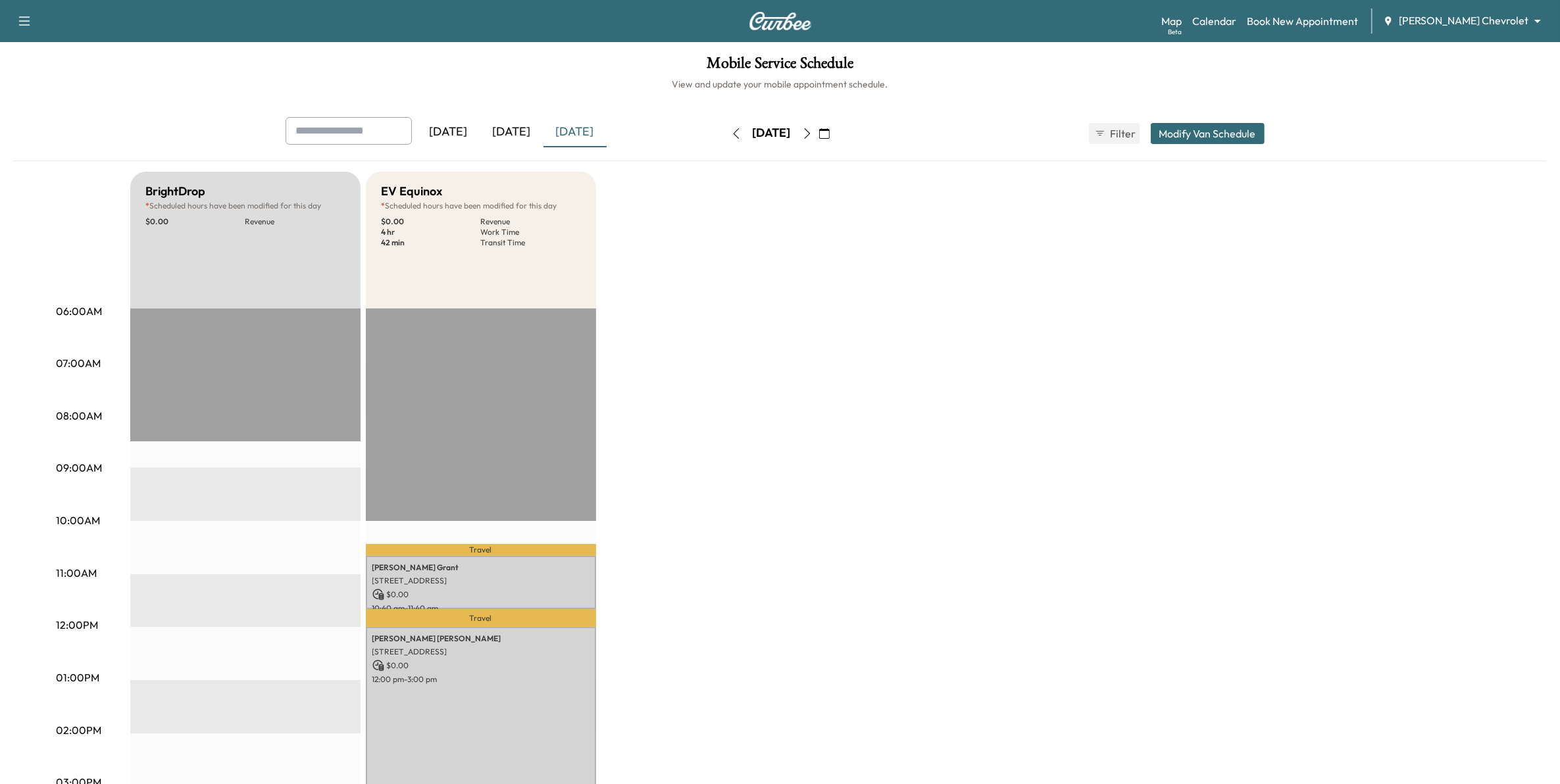
click at [813, 135] on icon "button" at bounding box center [807, 133] width 11 height 11
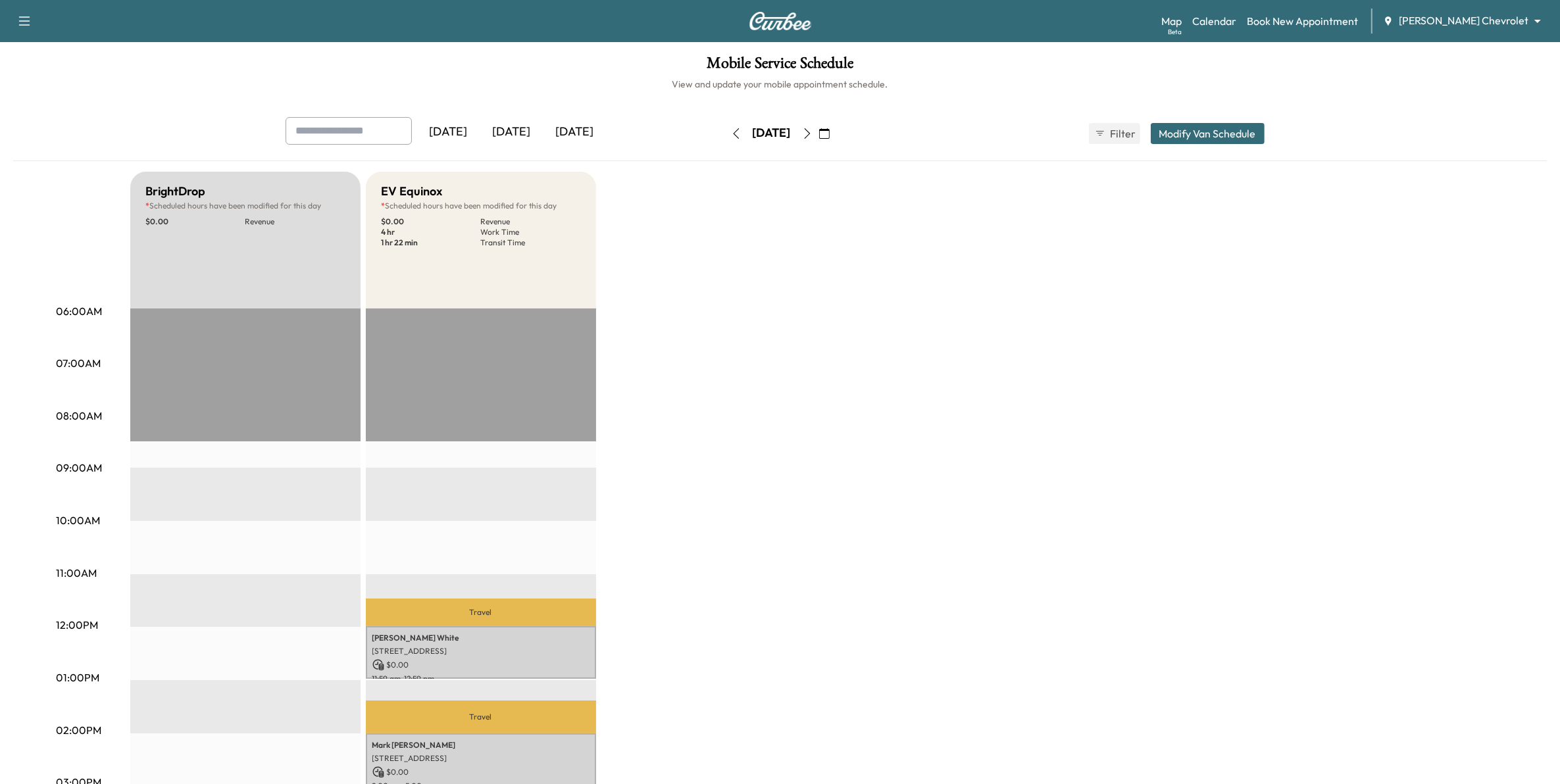
click at [813, 136] on icon "button" at bounding box center [807, 133] width 11 height 11
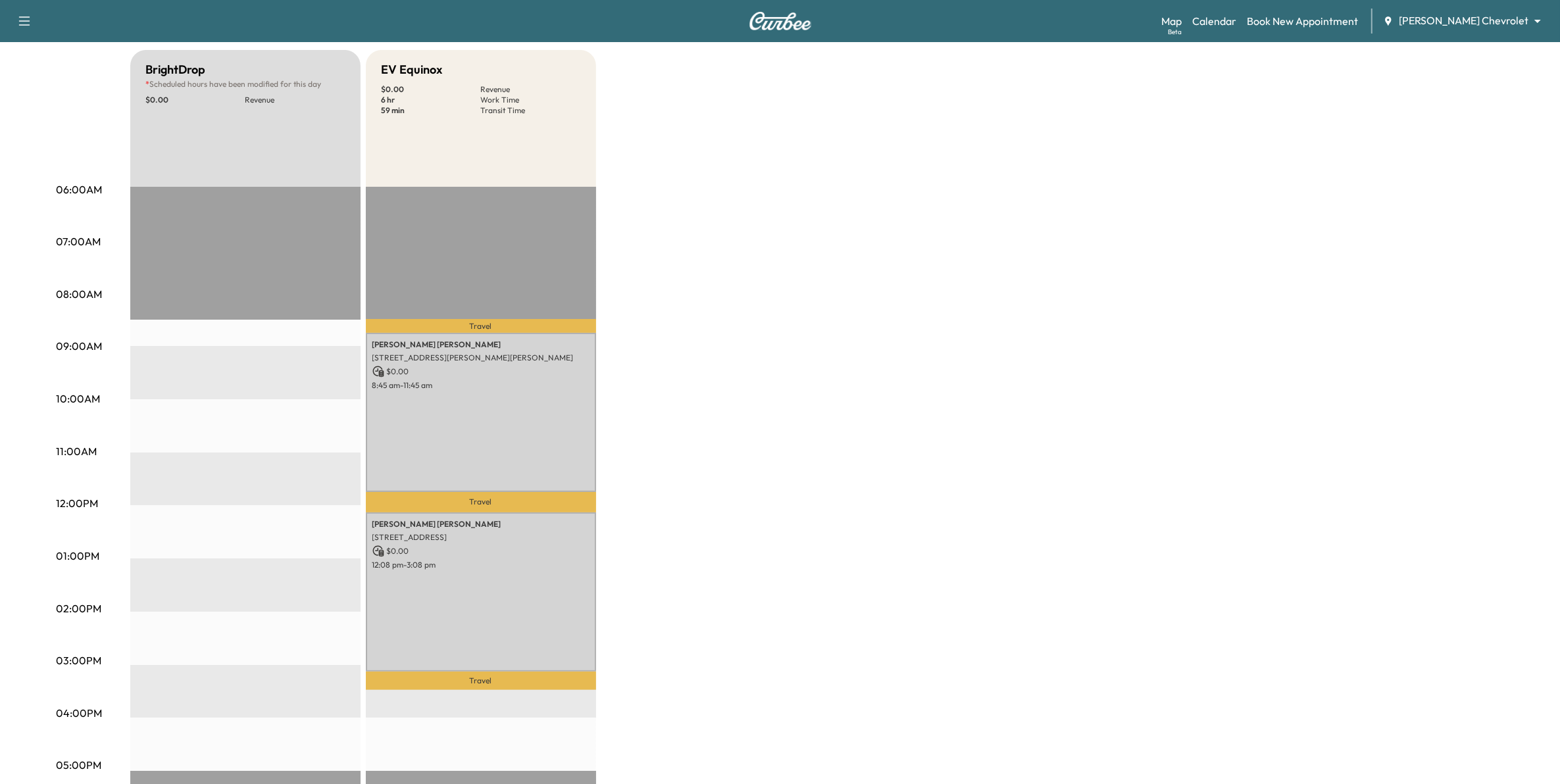
scroll to position [83, 0]
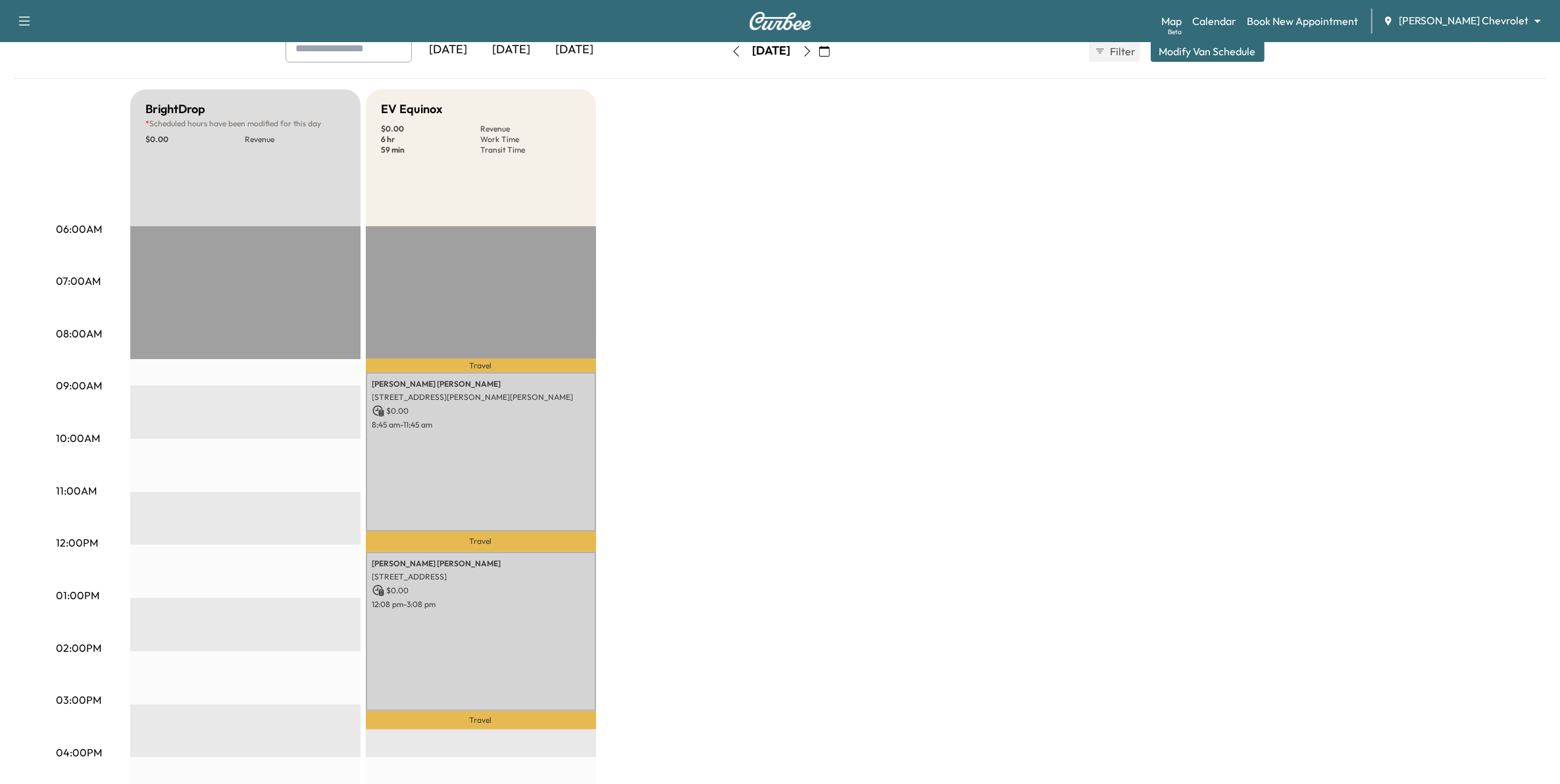
click at [813, 54] on icon "button" at bounding box center [807, 51] width 11 height 11
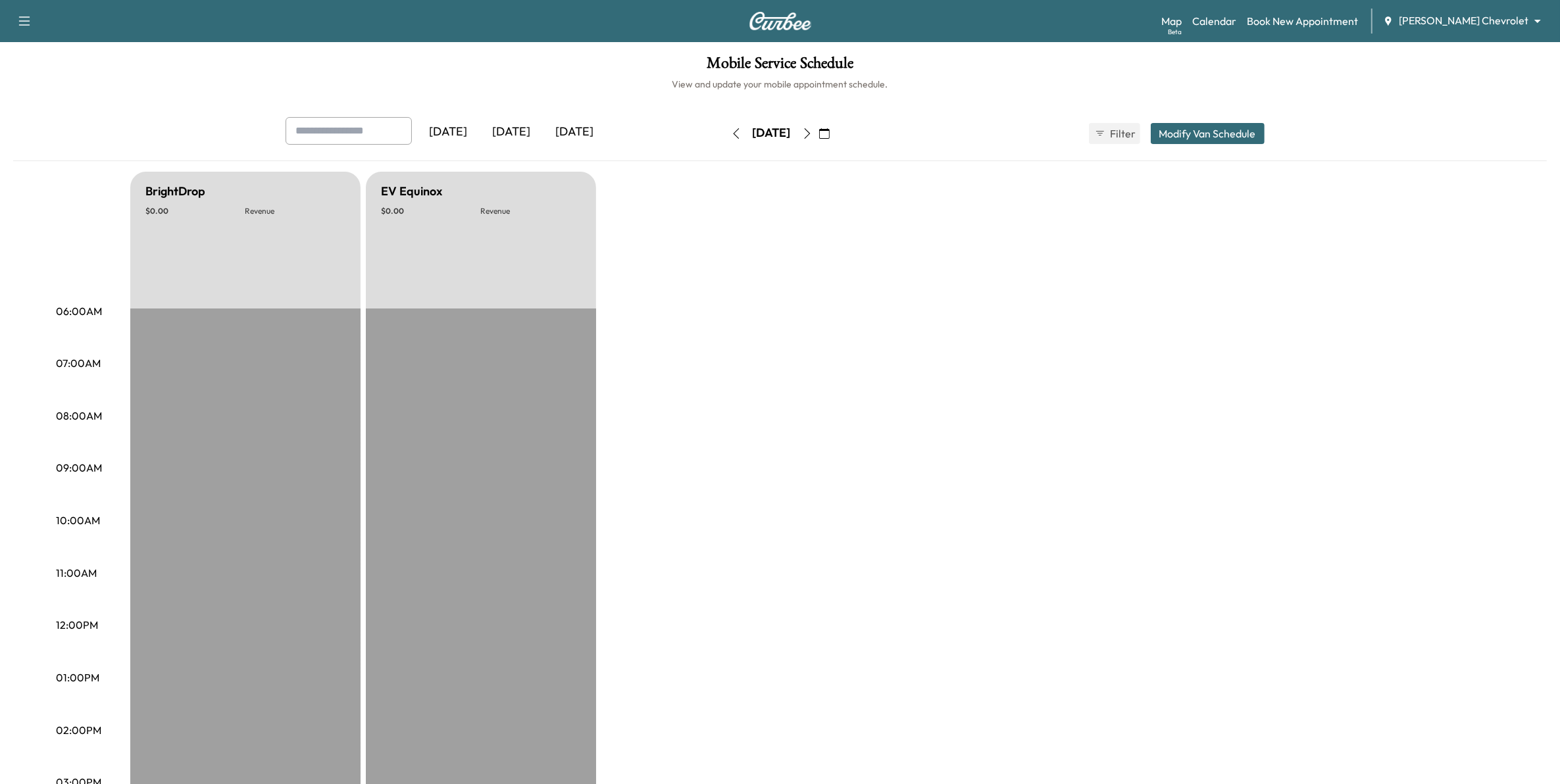
click at [813, 133] on icon "button" at bounding box center [807, 133] width 11 height 11
click at [836, 133] on button "button" at bounding box center [824, 133] width 22 height 21
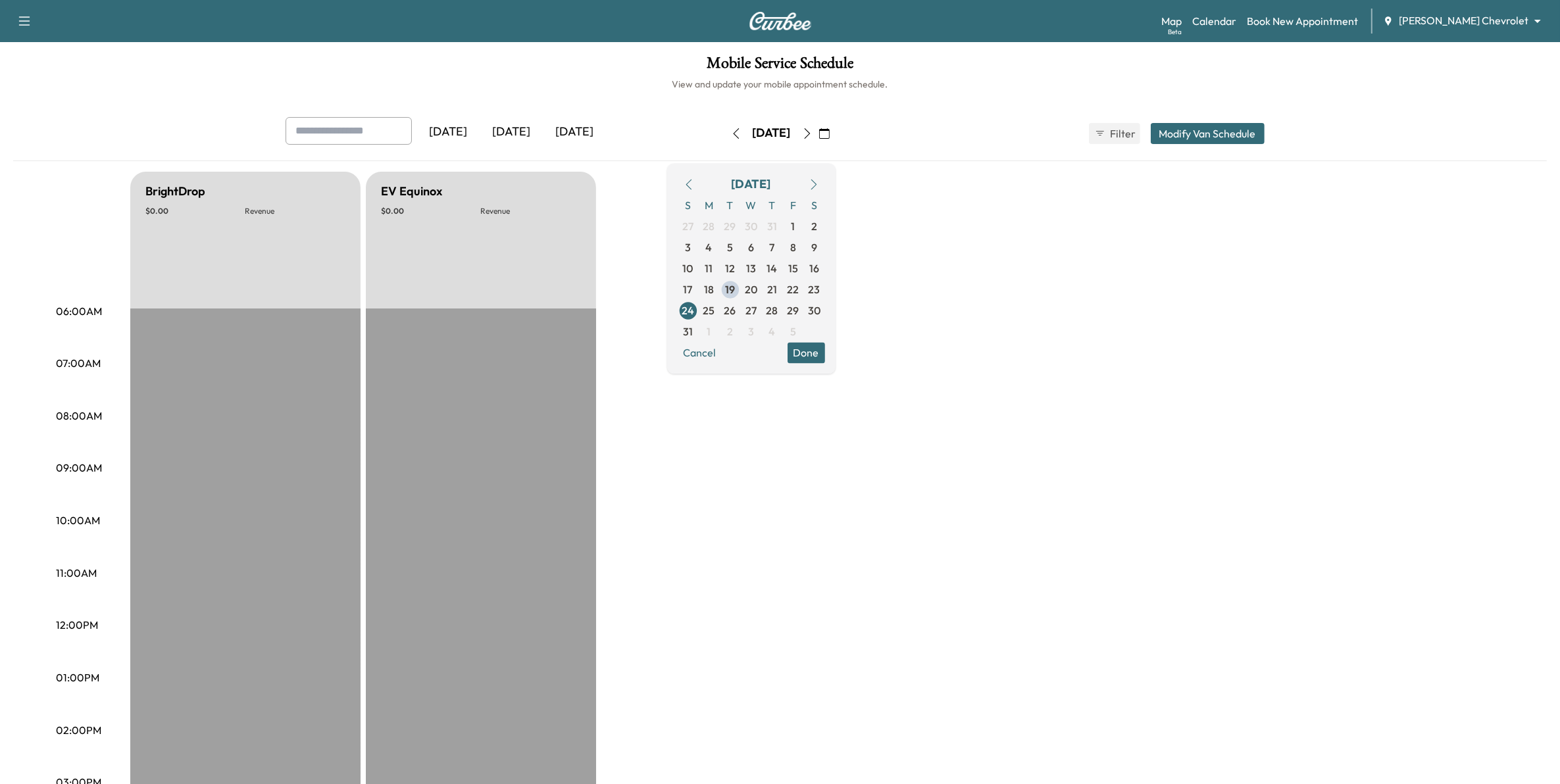
click at [813, 133] on icon "button" at bounding box center [807, 133] width 11 height 11
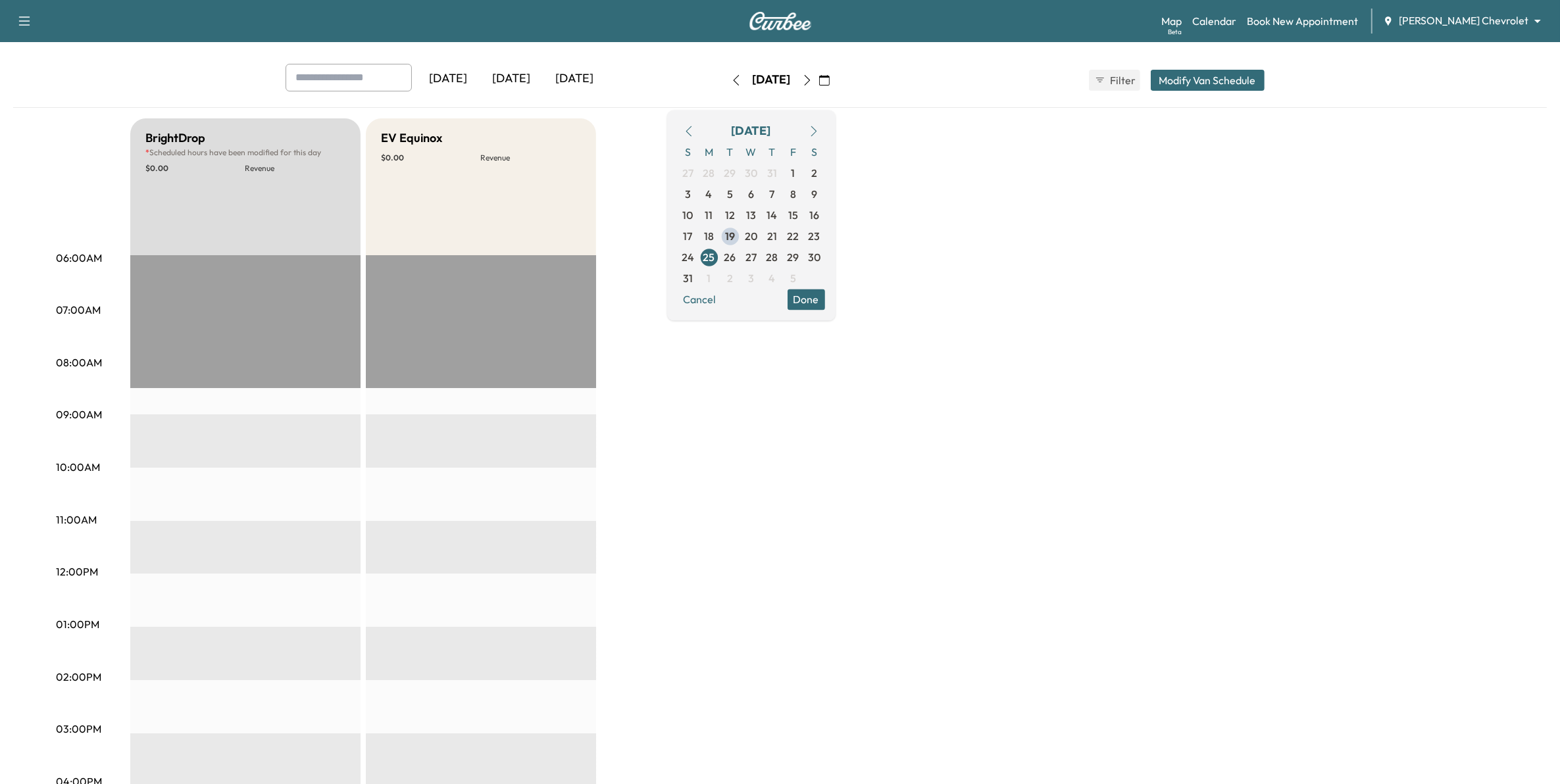
scroll to position [83, 0]
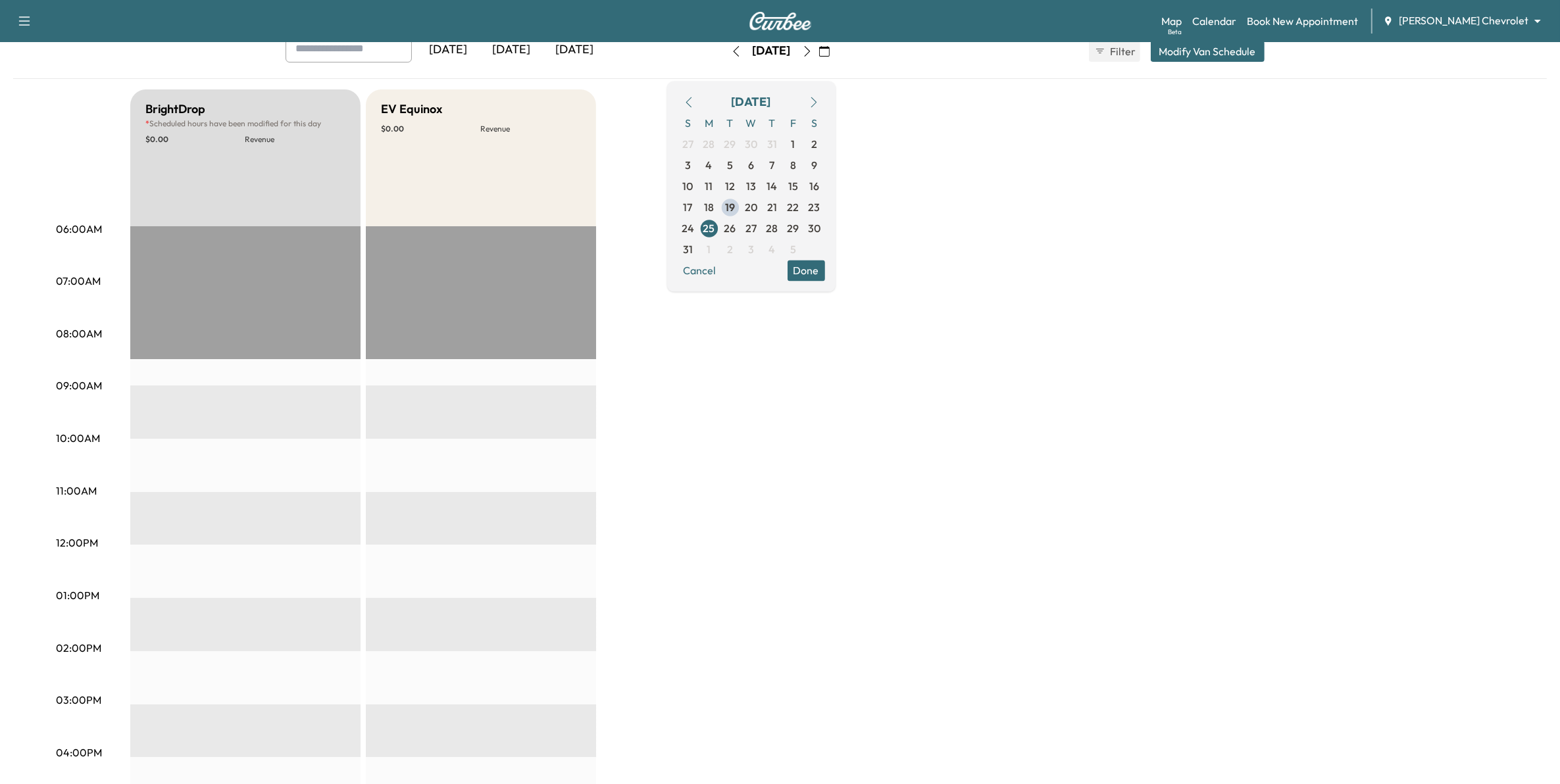
click at [836, 41] on div "Support Log Out Map Beta Calendar Book New Appointment [PERSON_NAME] Chevrolet …" at bounding box center [780, 21] width 1560 height 43
click at [813, 51] on icon "button" at bounding box center [807, 51] width 11 height 11
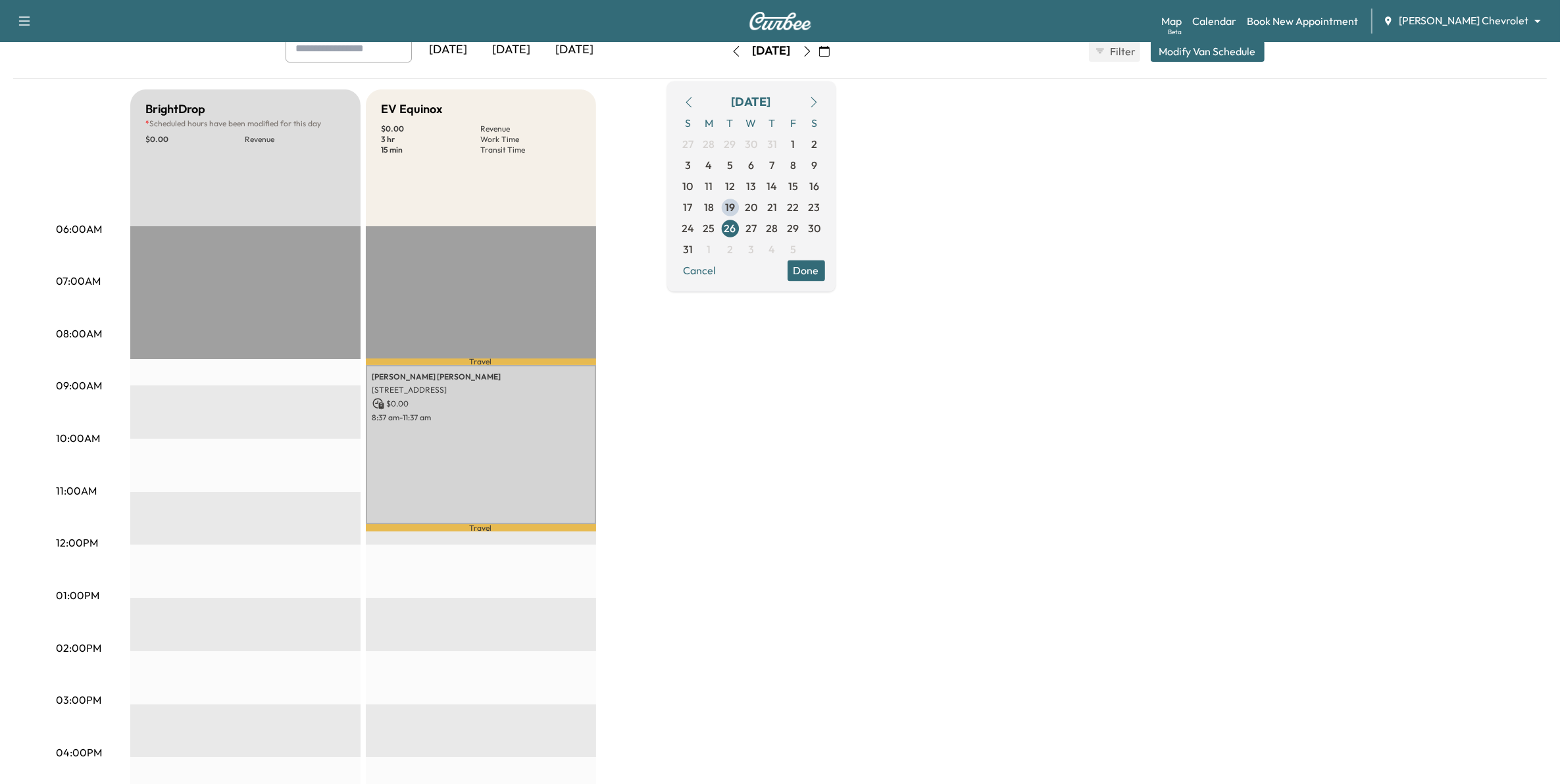
click at [1479, 17] on body "Support Log Out Map Beta Calendar Book New Appointment [PERSON_NAME] Chevrolet …" at bounding box center [780, 309] width 1560 height 784
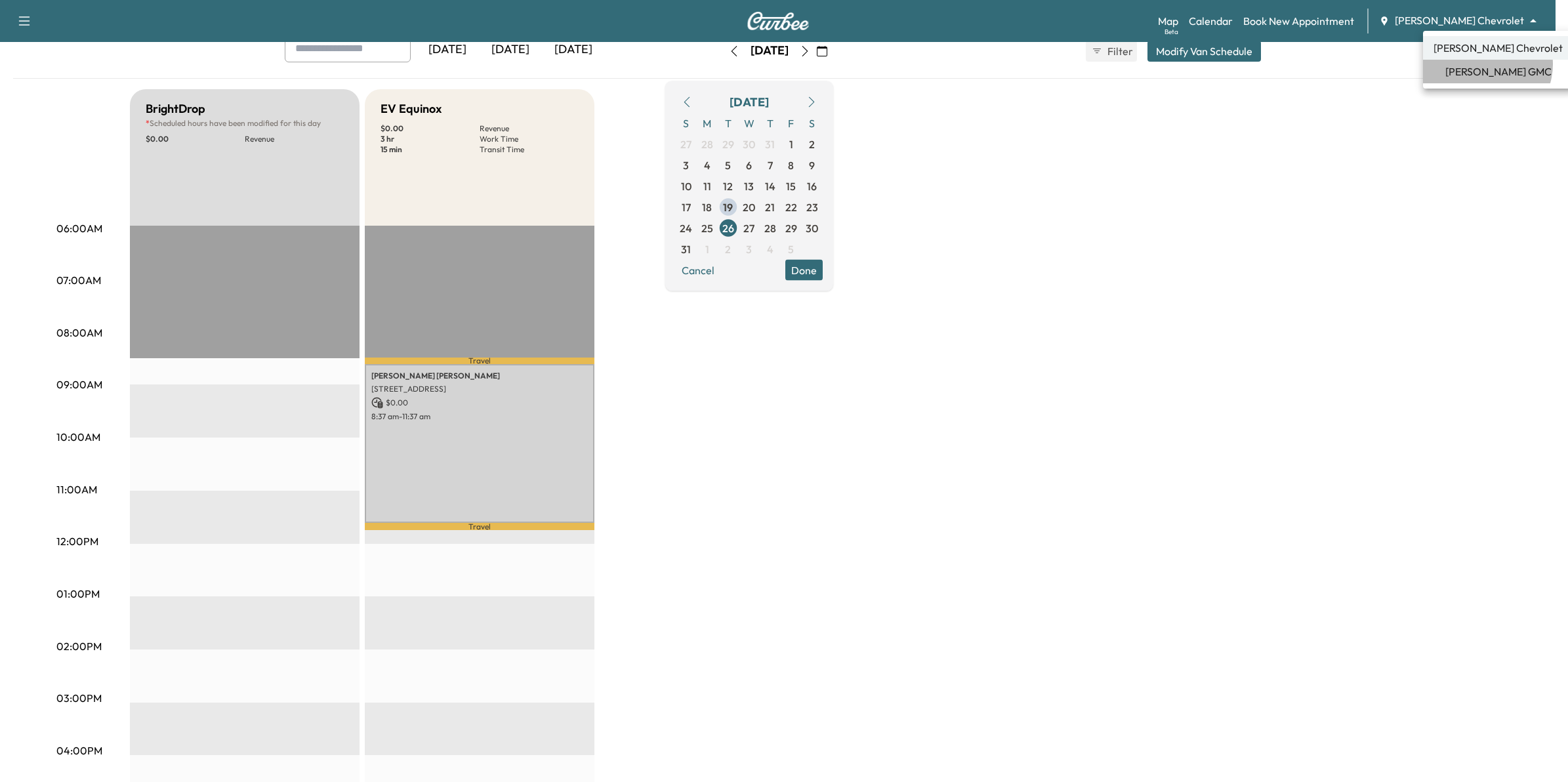
click at [1486, 64] on span "[PERSON_NAME] GMC" at bounding box center [1499, 71] width 106 height 15
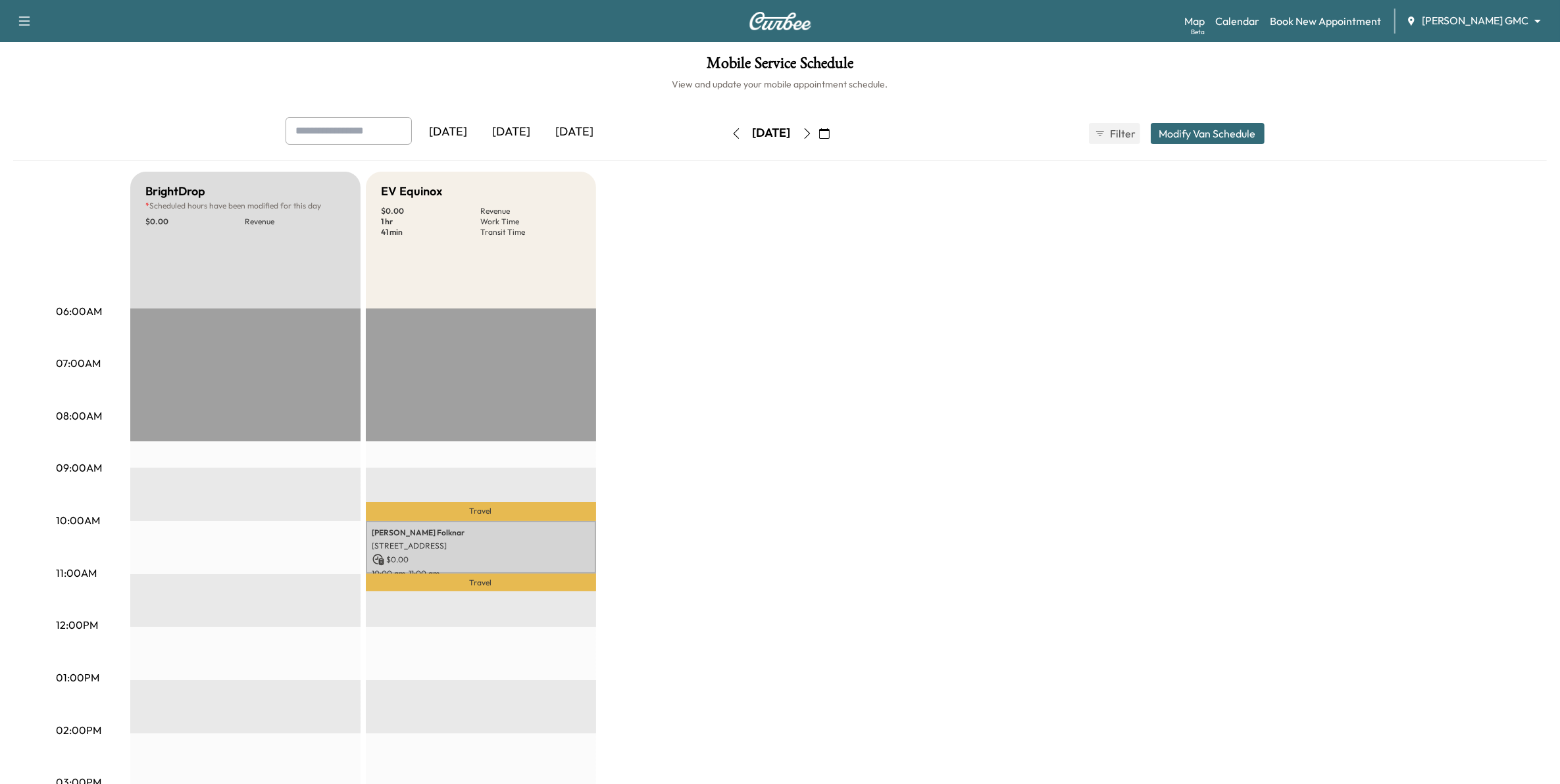
click at [477, 130] on div "[DATE]" at bounding box center [448, 132] width 63 height 30
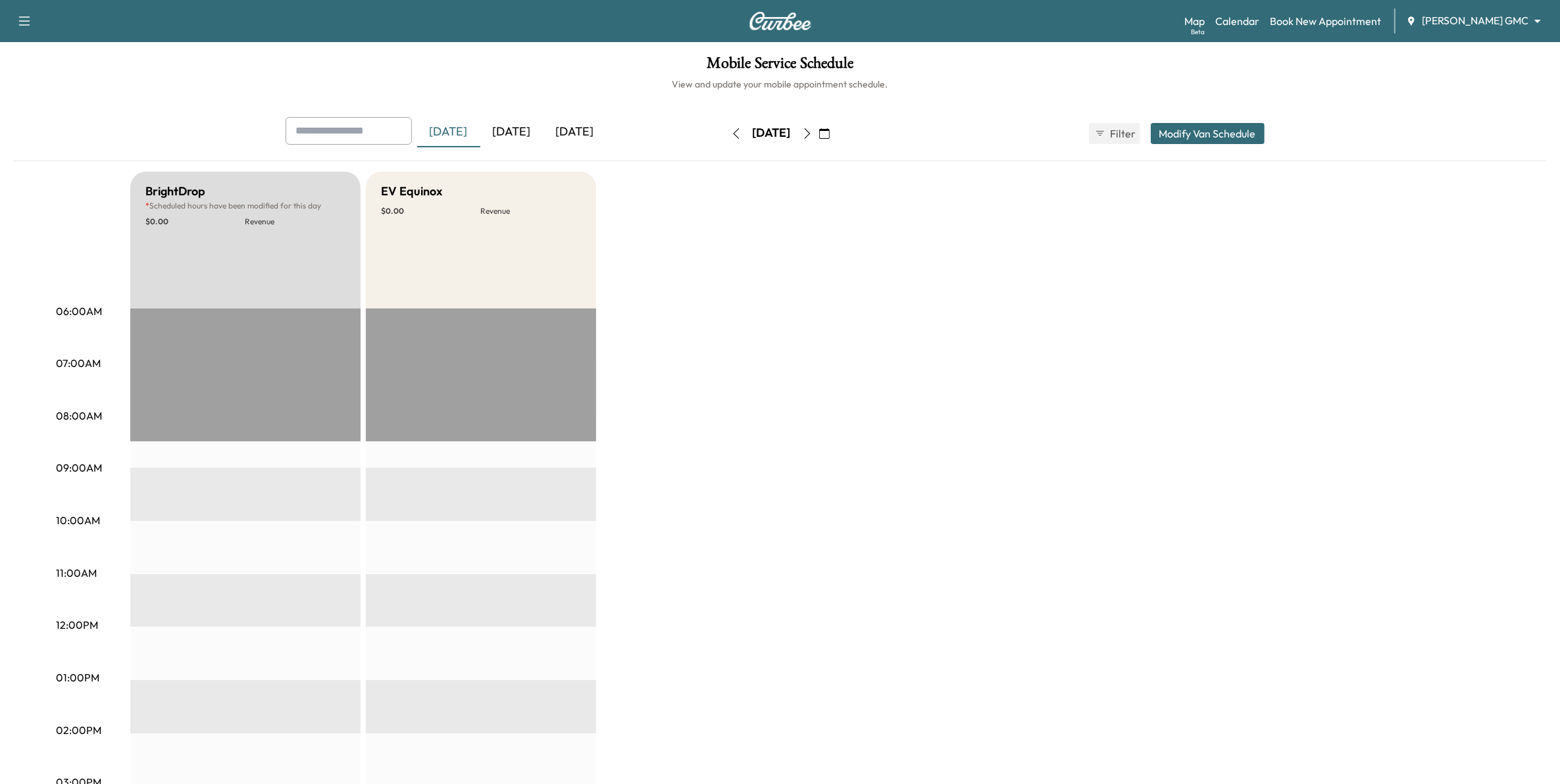
click at [524, 133] on div "[DATE]" at bounding box center [511, 132] width 63 height 30
click at [575, 137] on div "[DATE]" at bounding box center [575, 132] width 63 height 30
click at [830, 138] on icon "button" at bounding box center [824, 133] width 11 height 11
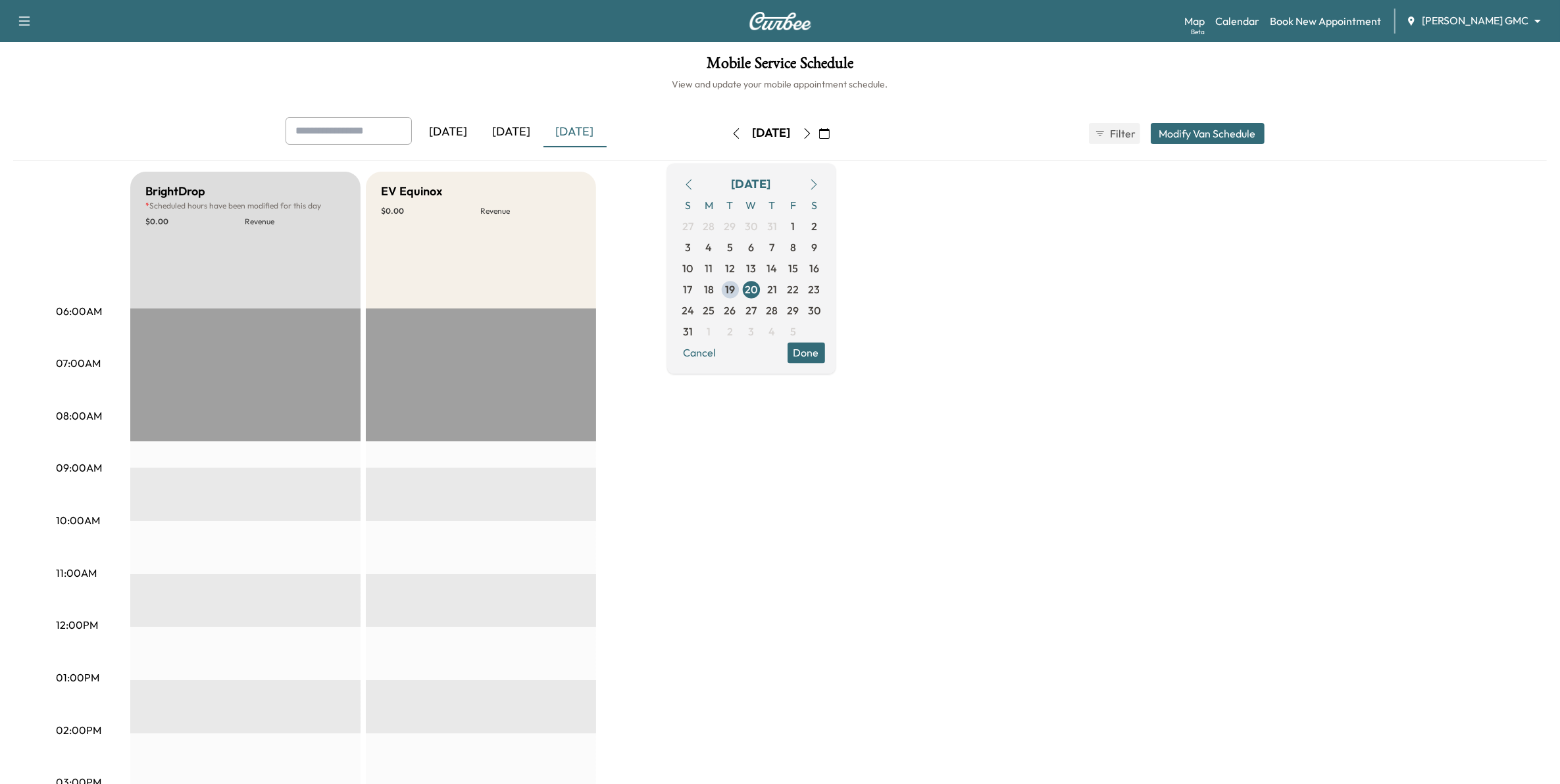
click at [818, 135] on button "button" at bounding box center [807, 133] width 22 height 21
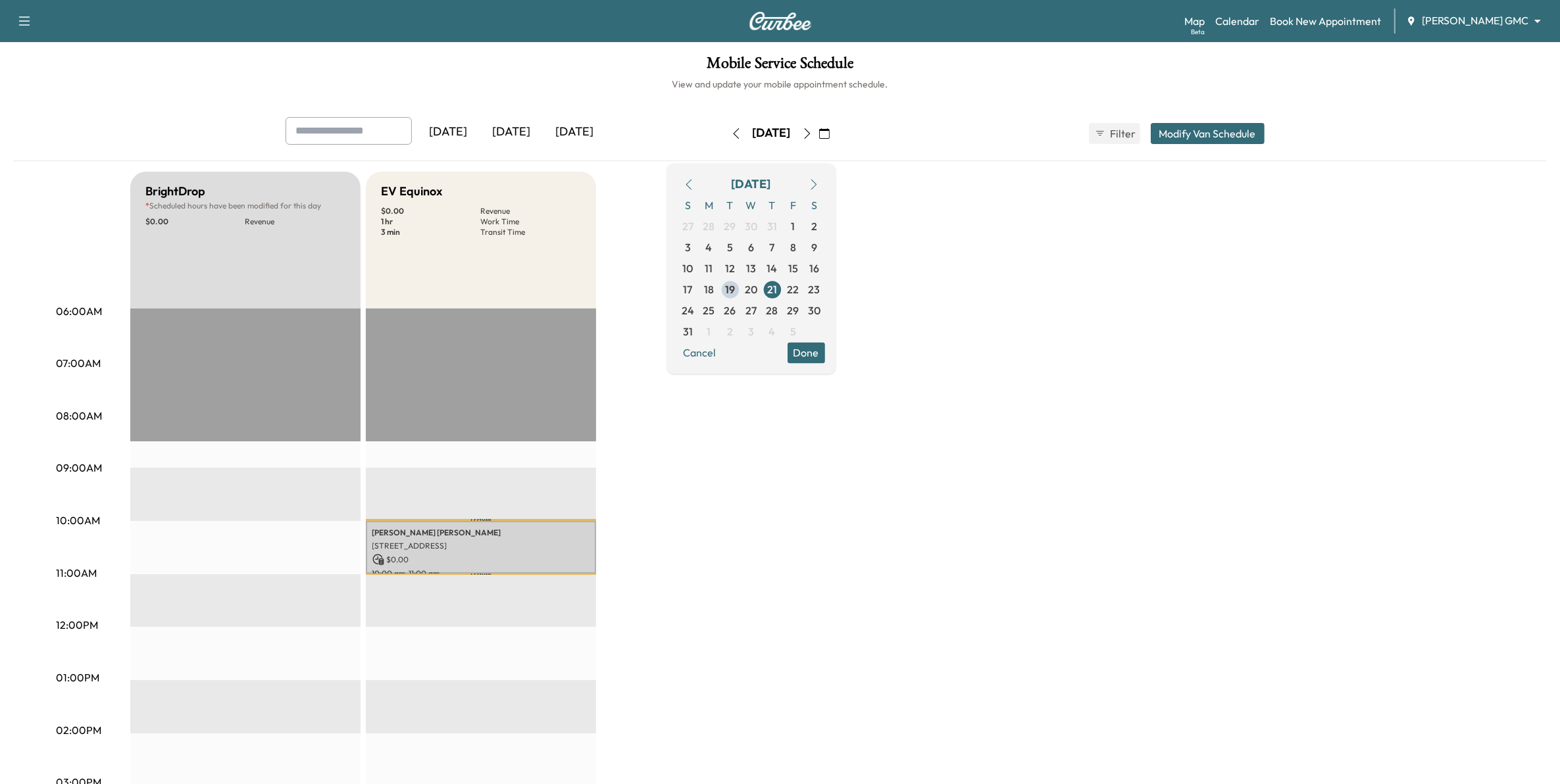
click at [1474, 24] on body "Support Log Out Map Beta Calendar Book New Appointment [PERSON_NAME] GMC ******…" at bounding box center [780, 392] width 1560 height 784
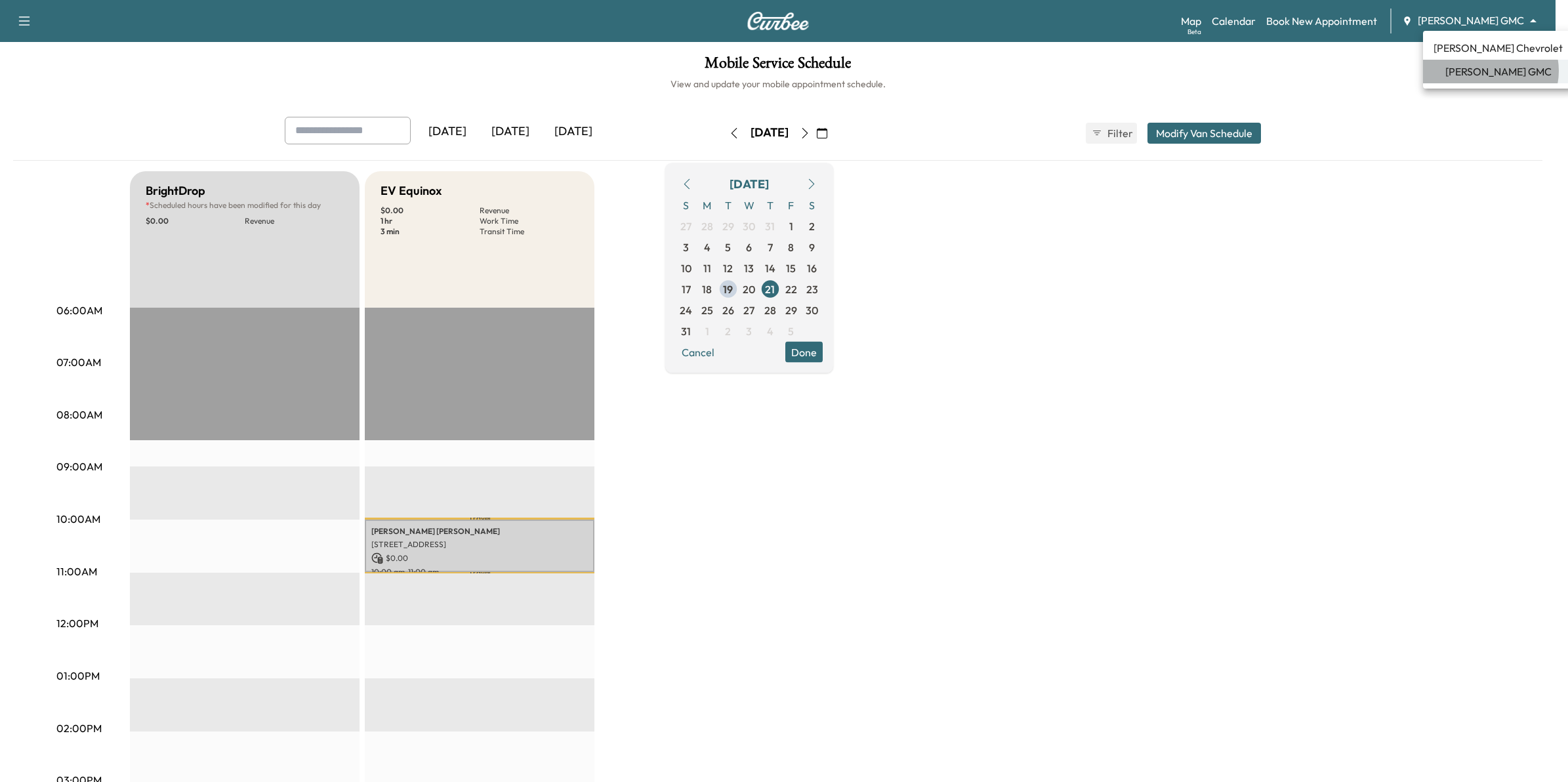
click at [1491, 71] on span "[PERSON_NAME] GMC" at bounding box center [1499, 71] width 106 height 15
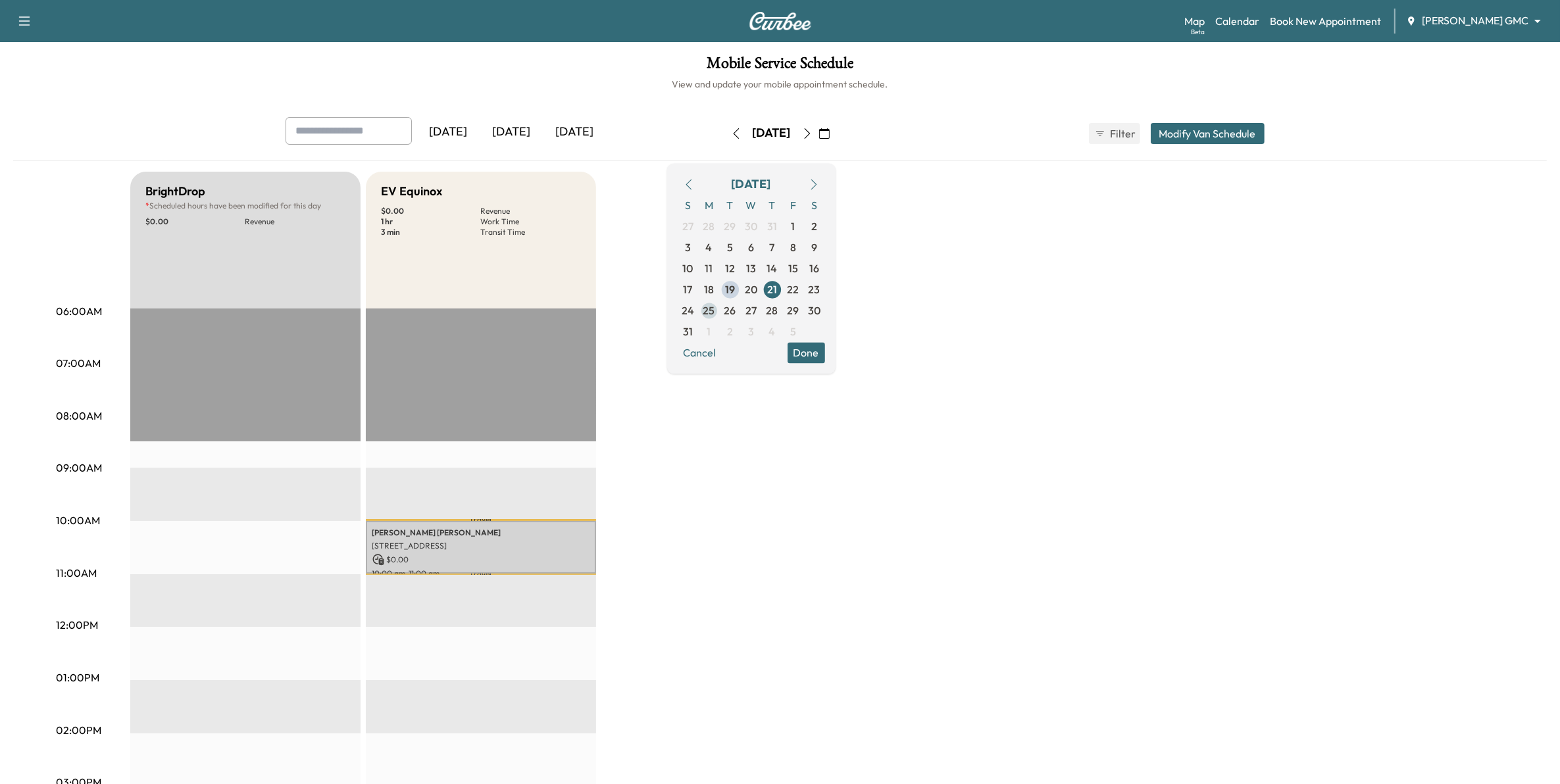
click at [715, 315] on span "25" at bounding box center [709, 310] width 11 height 16
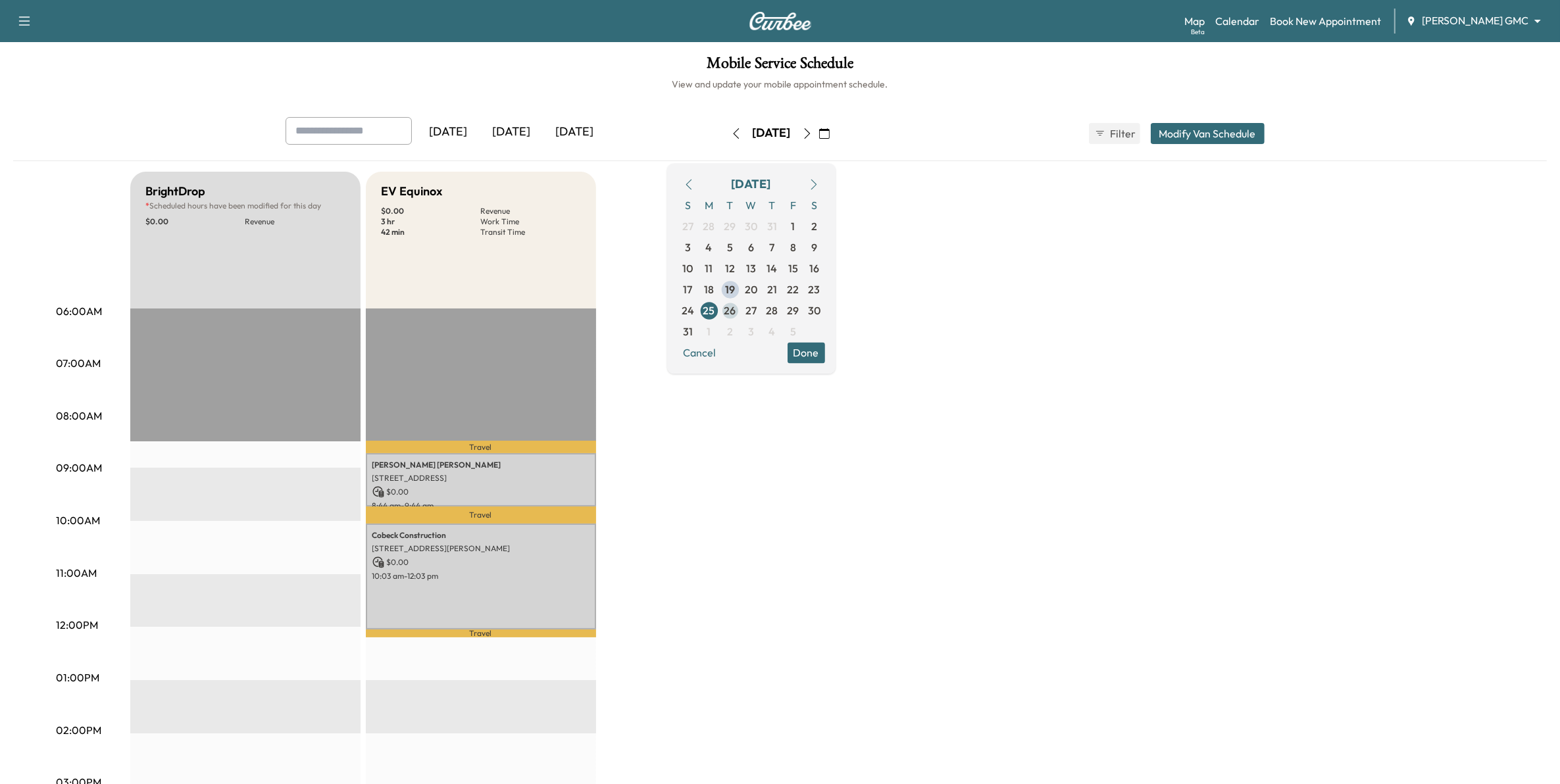
click at [736, 313] on span "26" at bounding box center [730, 310] width 11 height 16
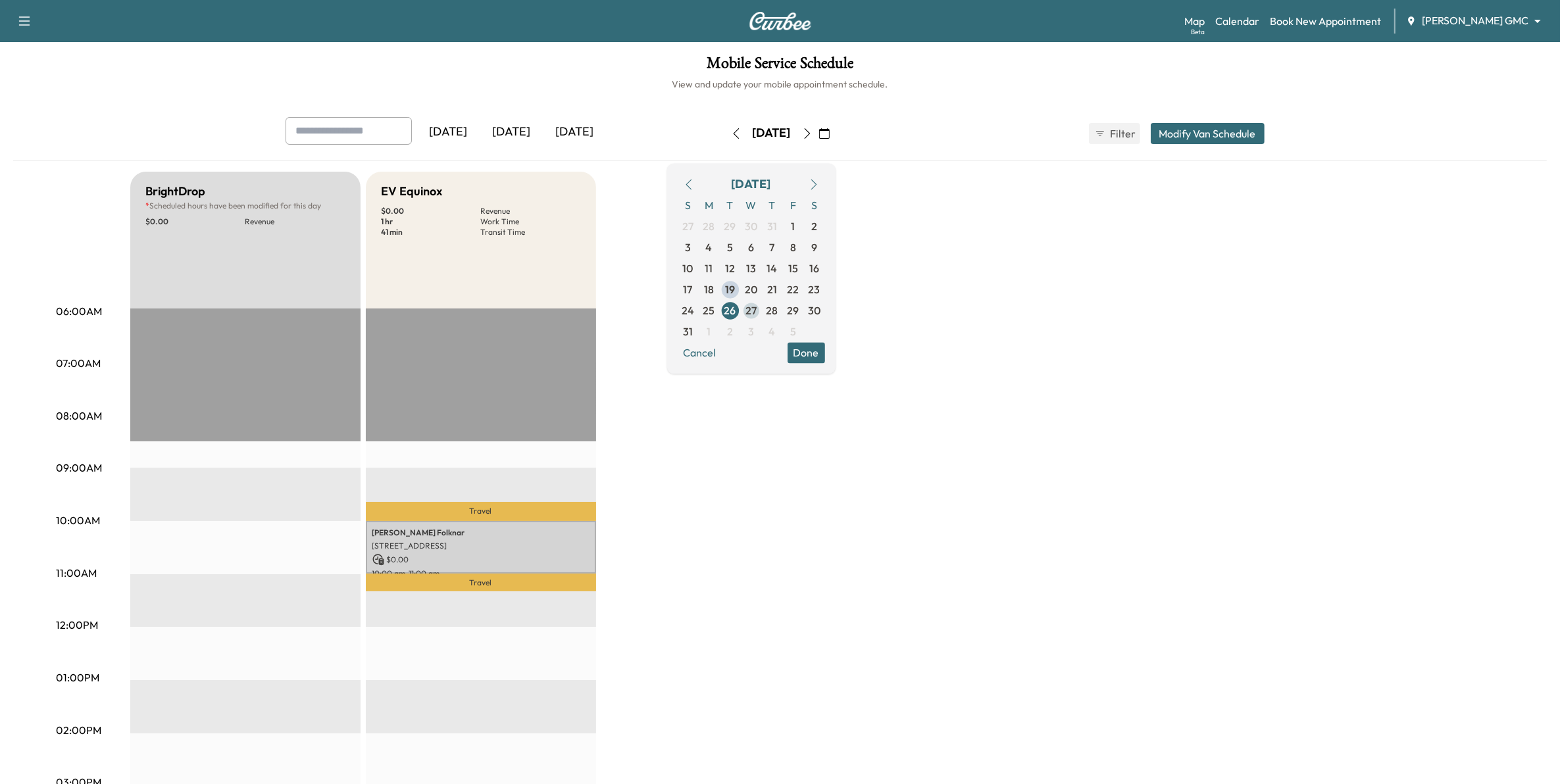
click at [756, 309] on span "27" at bounding box center [751, 310] width 11 height 16
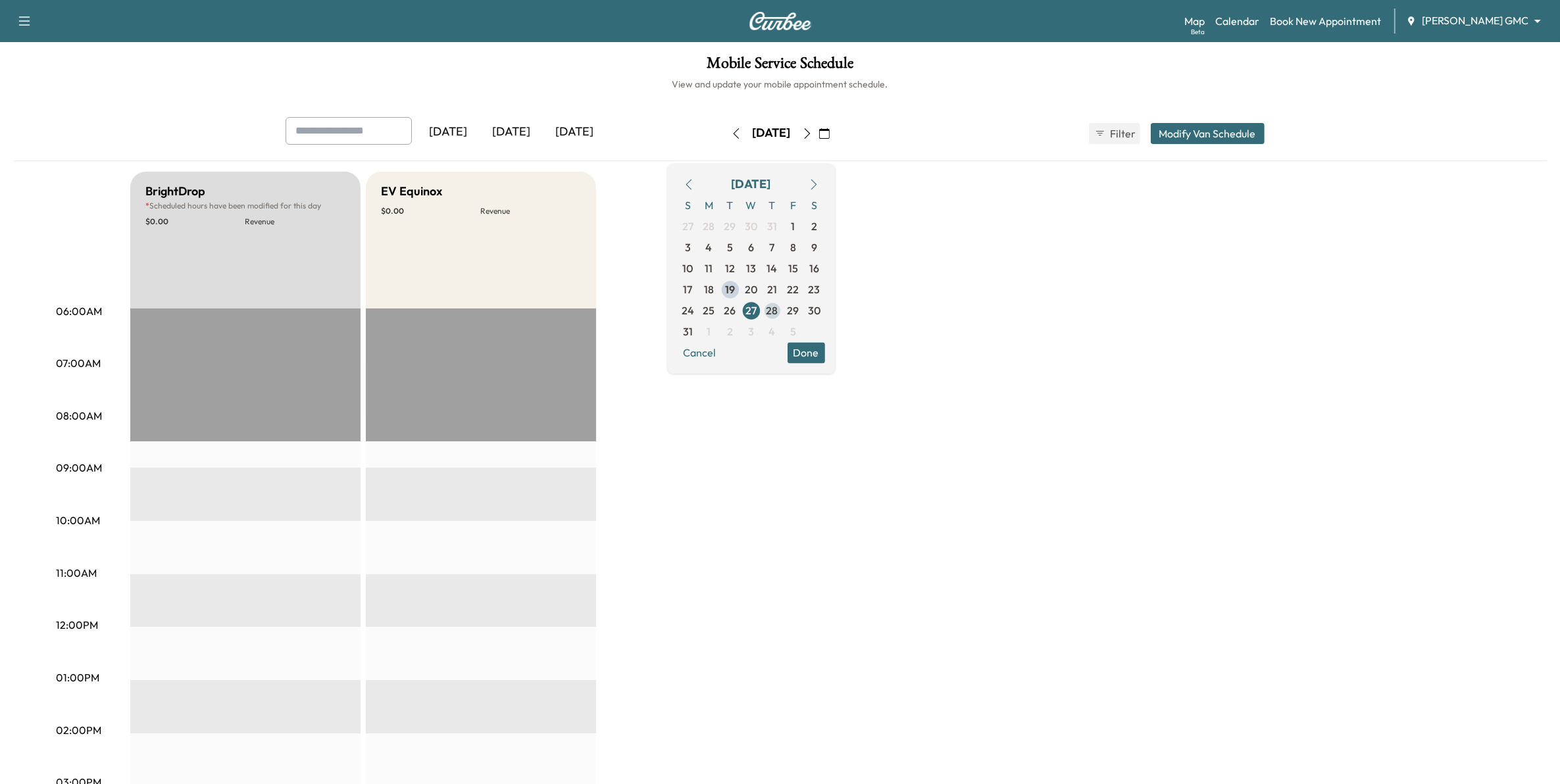
click at [778, 313] on span "28" at bounding box center [773, 310] width 11 height 16
click at [800, 306] on span "29" at bounding box center [793, 310] width 11 height 16
click at [819, 181] on icon "button" at bounding box center [814, 184] width 11 height 11
click at [776, 227] on span "4" at bounding box center [773, 226] width 7 height 16
click at [796, 225] on span "5" at bounding box center [792, 226] width 6 height 16
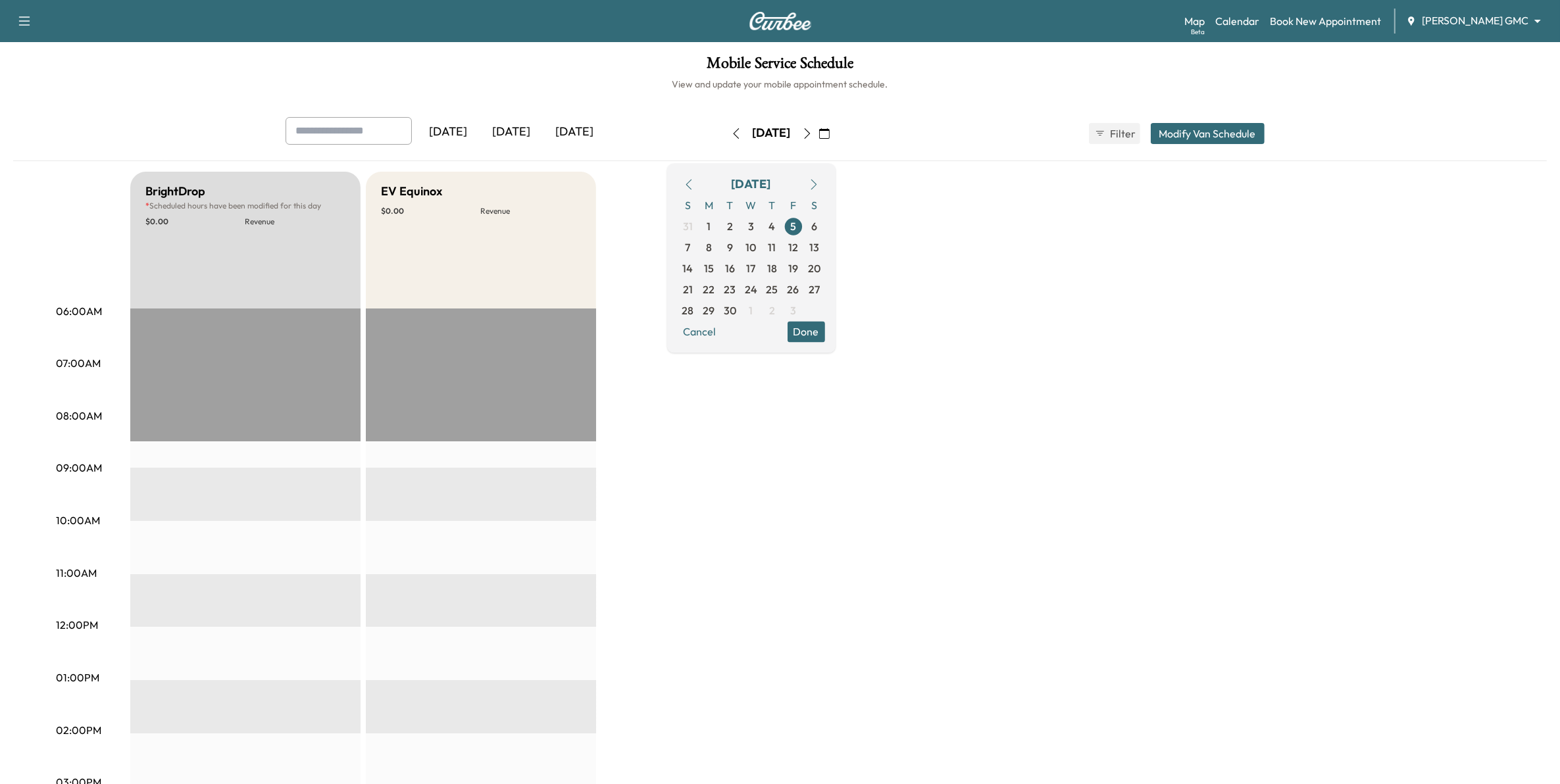
click at [830, 135] on icon "button" at bounding box center [824, 133] width 11 height 11
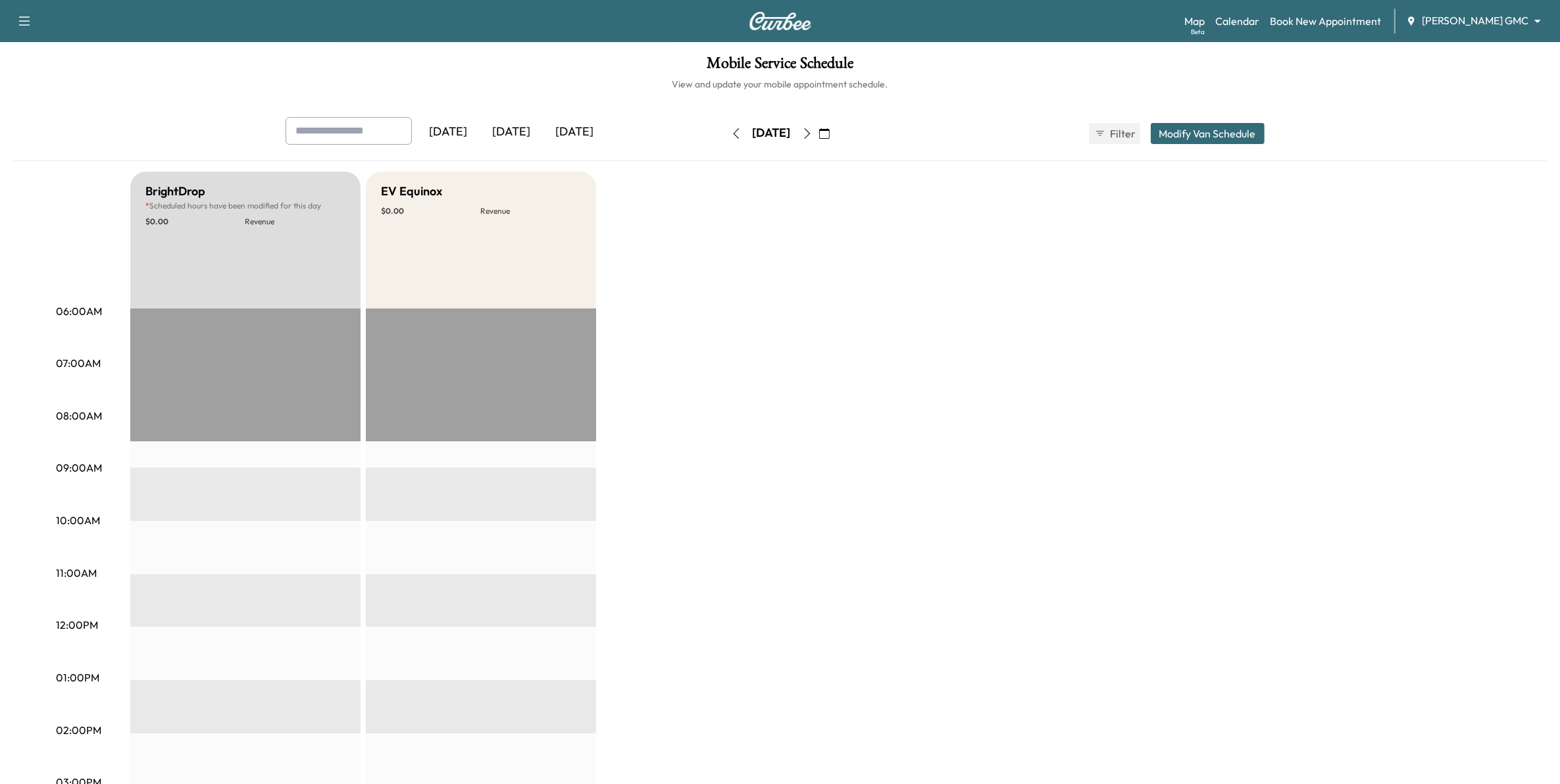
click at [1511, 19] on body "Support Log Out Map Beta Calendar Book New Appointment [PERSON_NAME] GMC ******…" at bounding box center [780, 392] width 1560 height 784
click at [1492, 52] on span "[PERSON_NAME] Chevrolet" at bounding box center [1502, 47] width 130 height 16
click at [830, 133] on icon "button" at bounding box center [824, 133] width 11 height 11
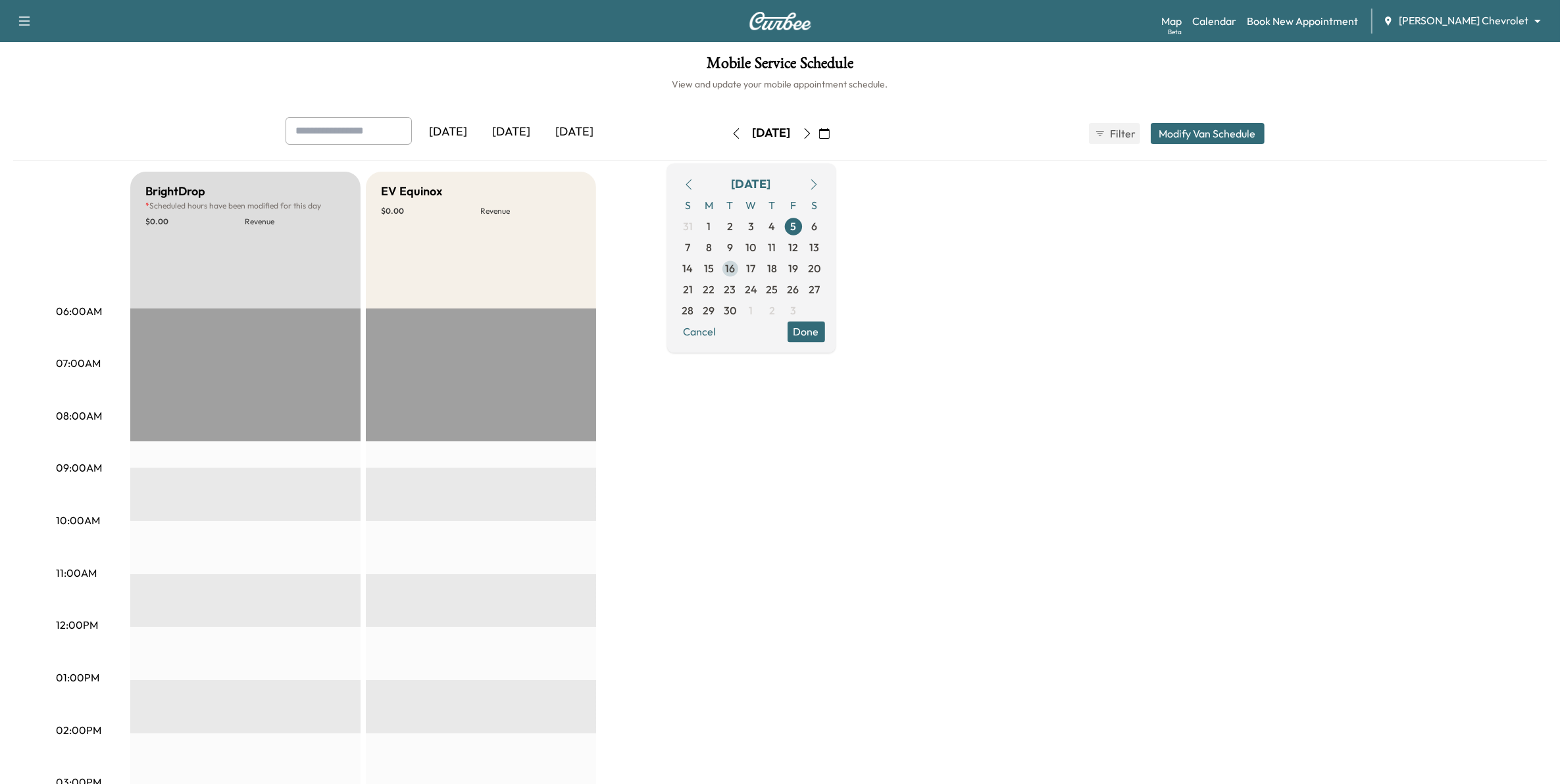
click at [741, 268] on span "16" at bounding box center [730, 268] width 21 height 21
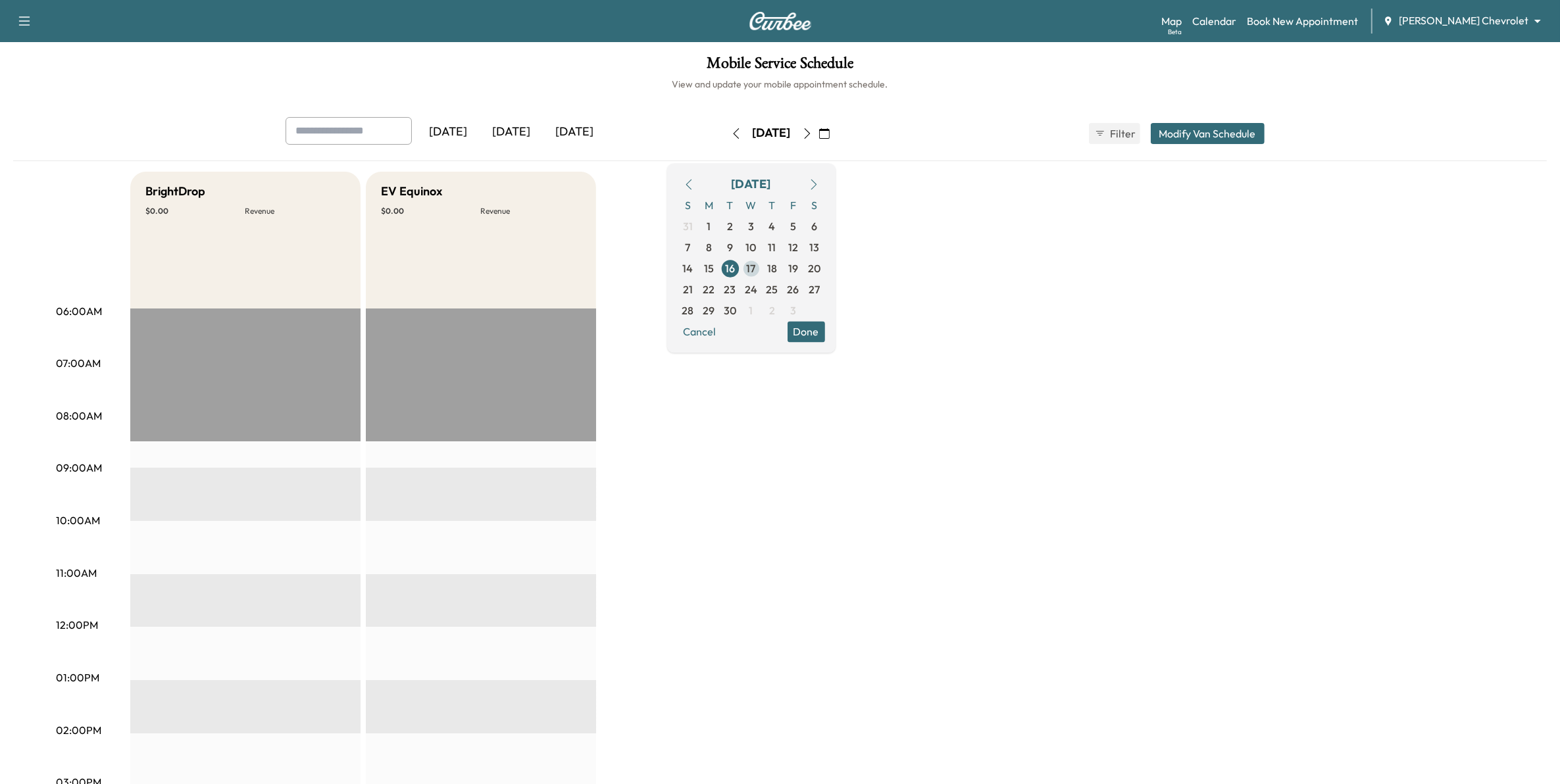
click at [756, 271] on span "17" at bounding box center [751, 268] width 9 height 16
drag, startPoint x: 817, startPoint y: 270, endPoint x: 824, endPoint y: 276, distance: 9.2
click at [783, 271] on span "18" at bounding box center [773, 268] width 21 height 21
click at [715, 284] on span "22" at bounding box center [709, 289] width 11 height 16
click at [741, 293] on span "23" at bounding box center [730, 289] width 21 height 21
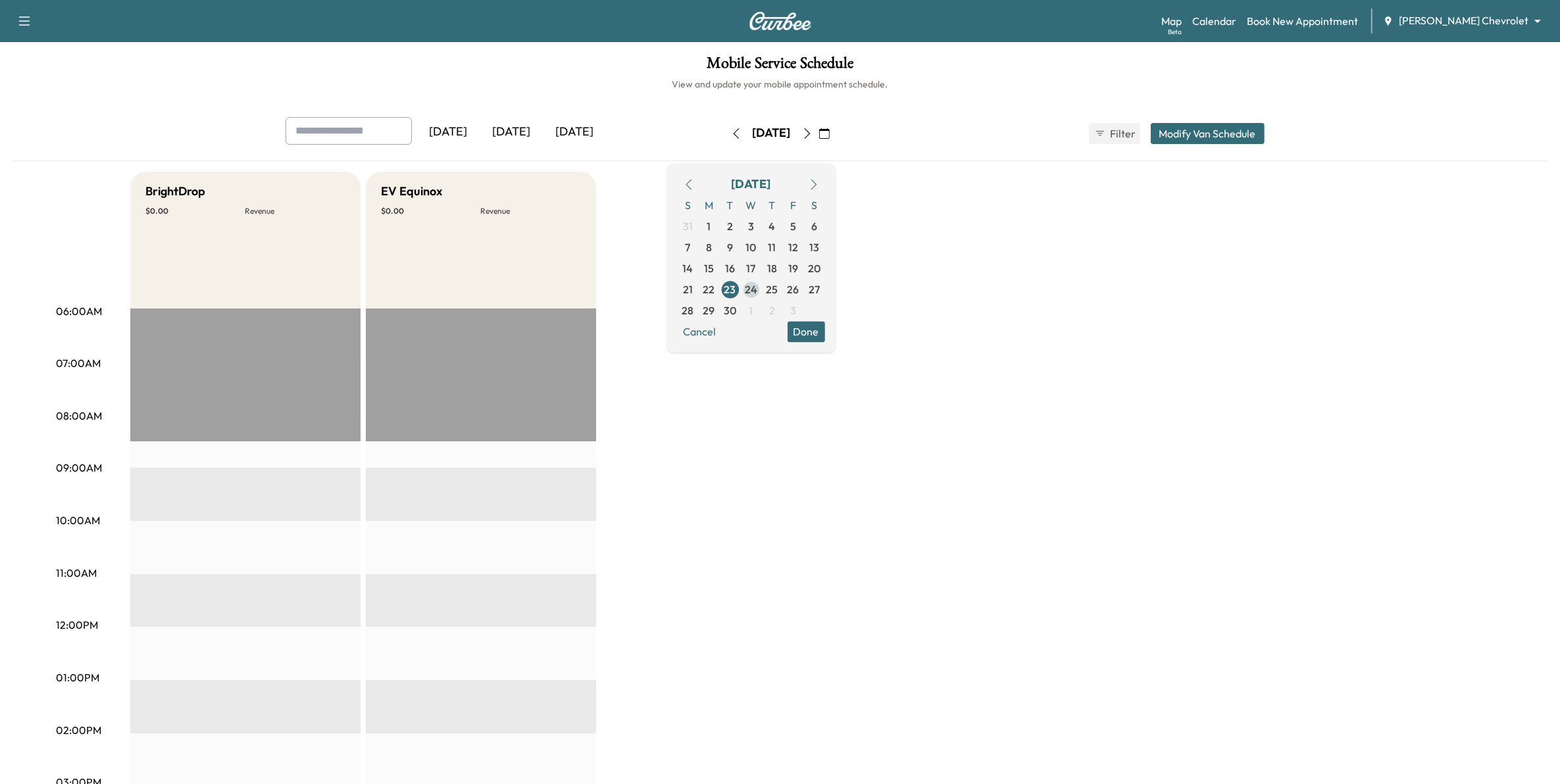
click at [757, 295] on span "24" at bounding box center [751, 289] width 12 height 16
click at [783, 291] on span "25" at bounding box center [773, 289] width 21 height 21
click at [800, 289] on span "26" at bounding box center [793, 289] width 11 height 16
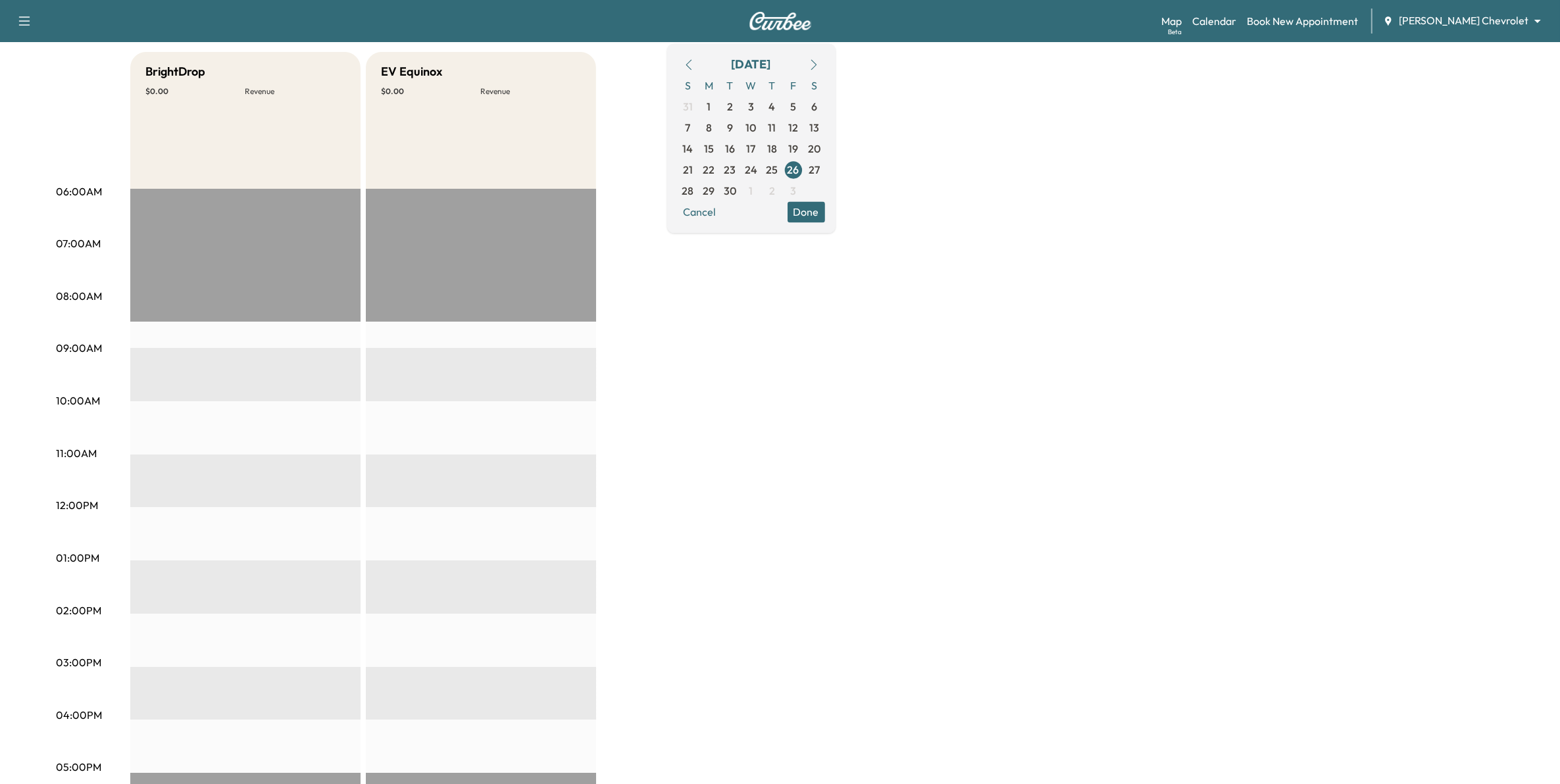
scroll to position [83, 0]
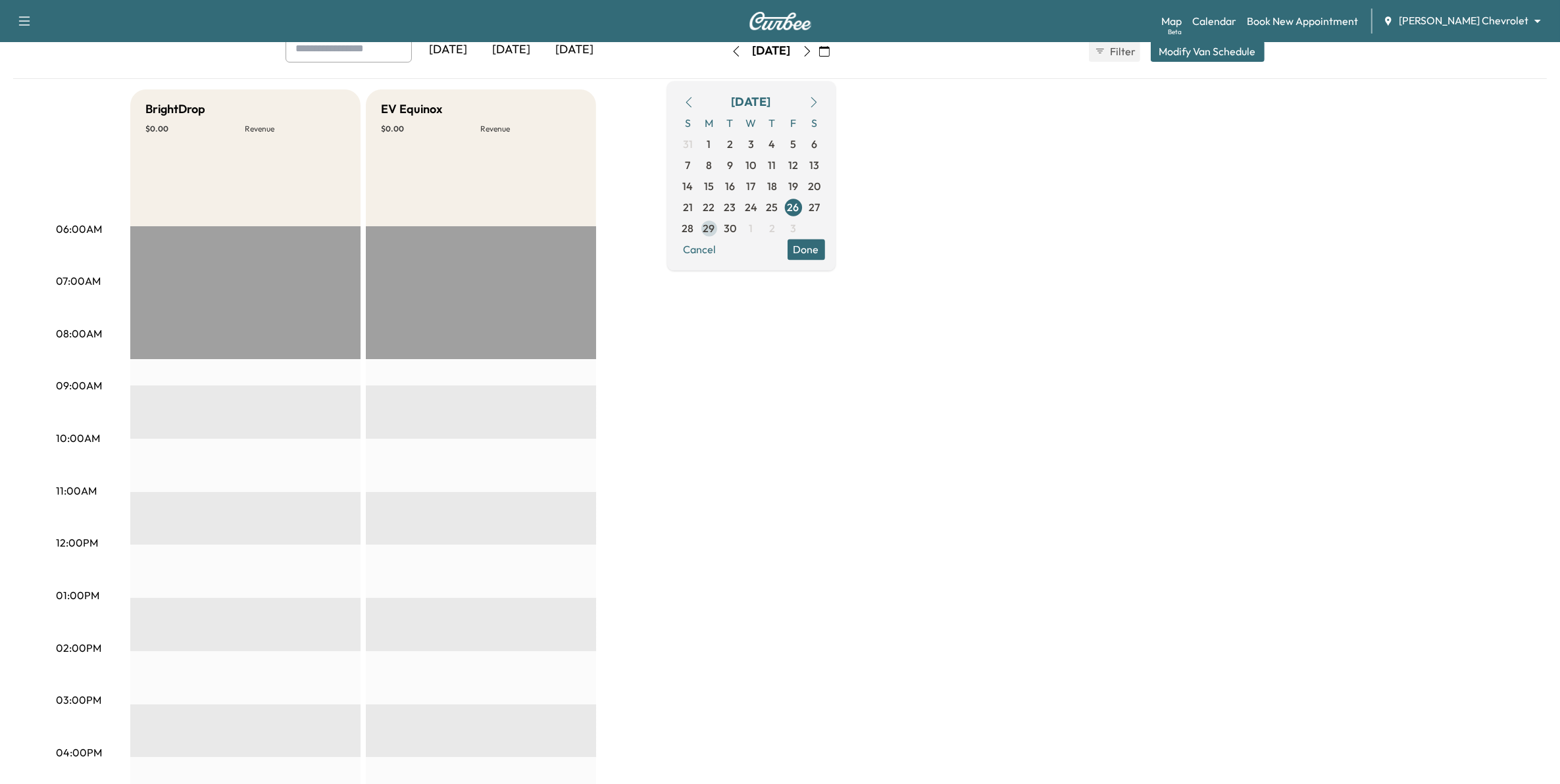
click at [715, 231] on span "29" at bounding box center [709, 228] width 11 height 16
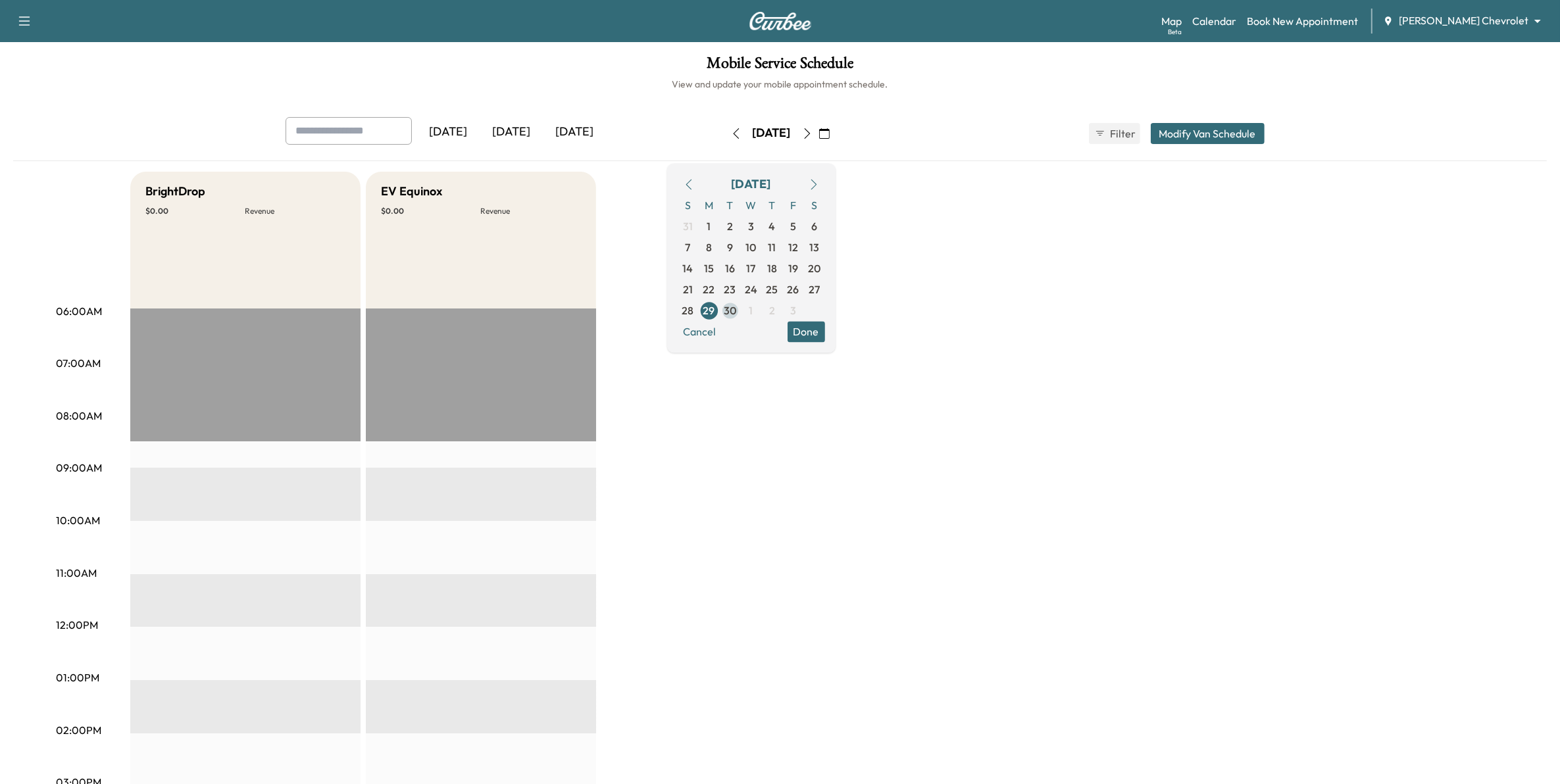
click at [736, 316] on span "30" at bounding box center [729, 310] width 12 height 16
click at [731, 130] on icon "button" at bounding box center [736, 133] width 11 height 11
click at [694, 181] on icon "button" at bounding box center [688, 184] width 11 height 11
click at [741, 287] on span "19" at bounding box center [730, 289] width 21 height 21
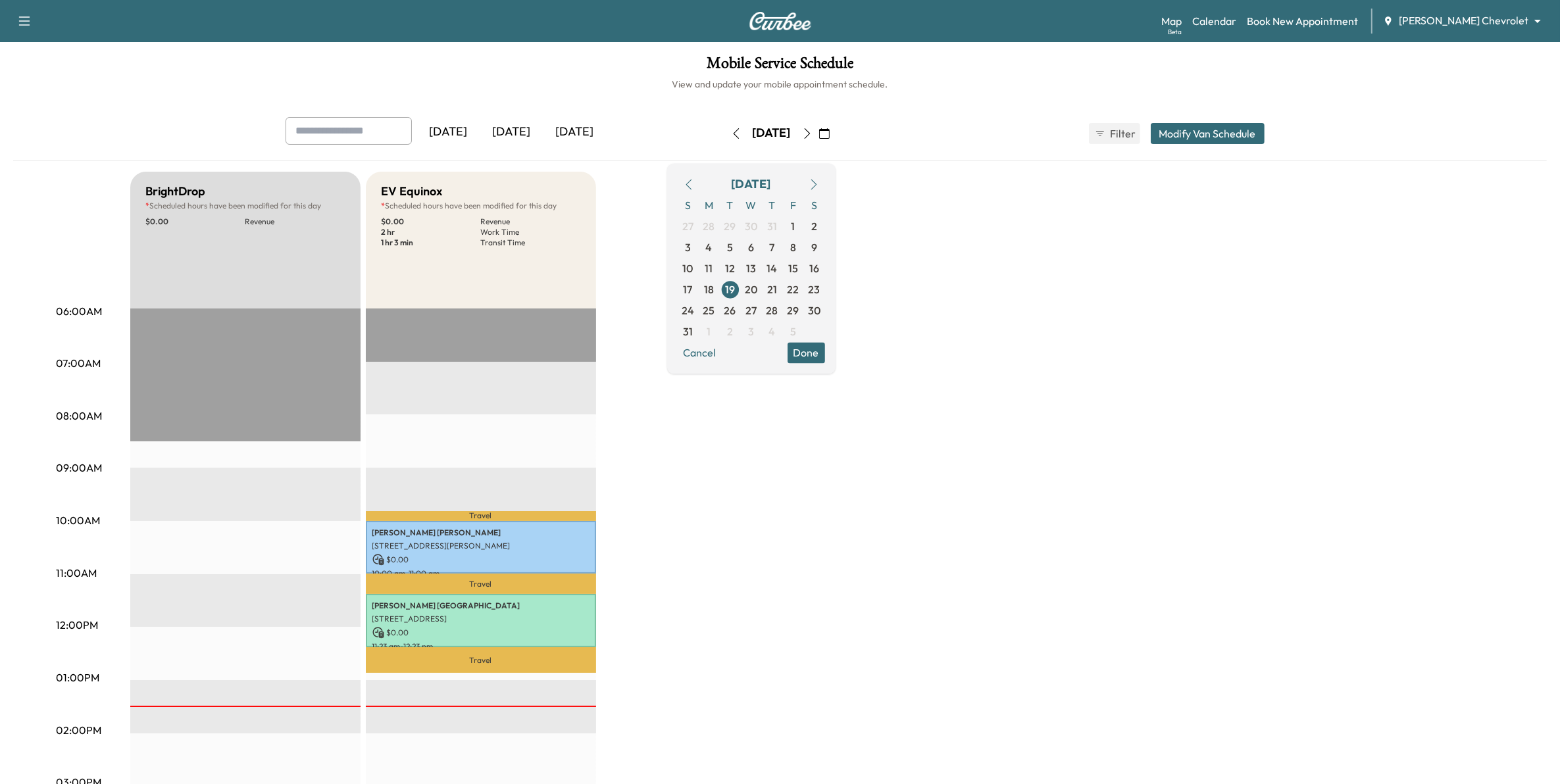
click at [587, 130] on div "[DATE]" at bounding box center [575, 132] width 63 height 30
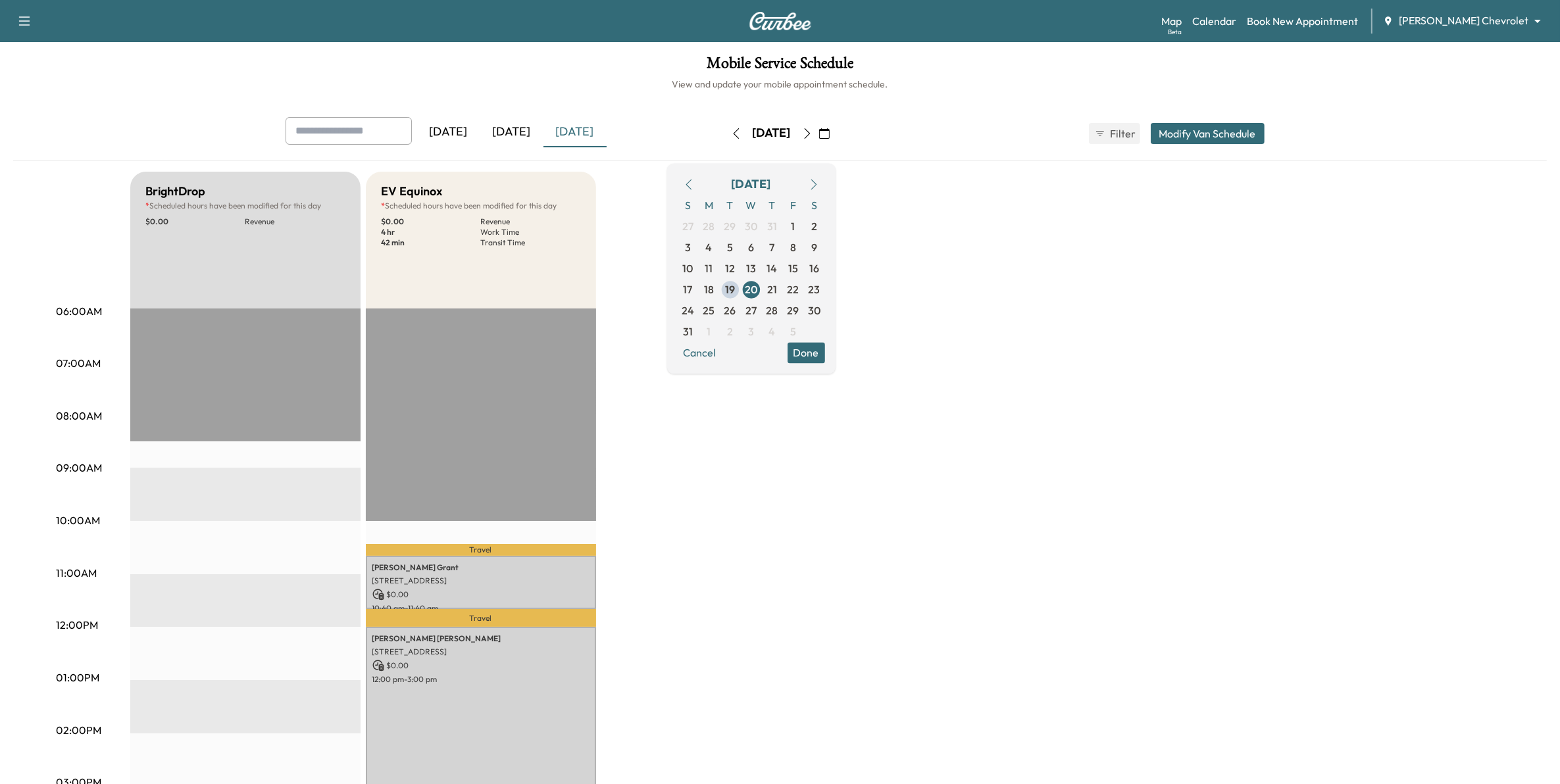
click at [813, 135] on icon "button" at bounding box center [807, 133] width 11 height 11
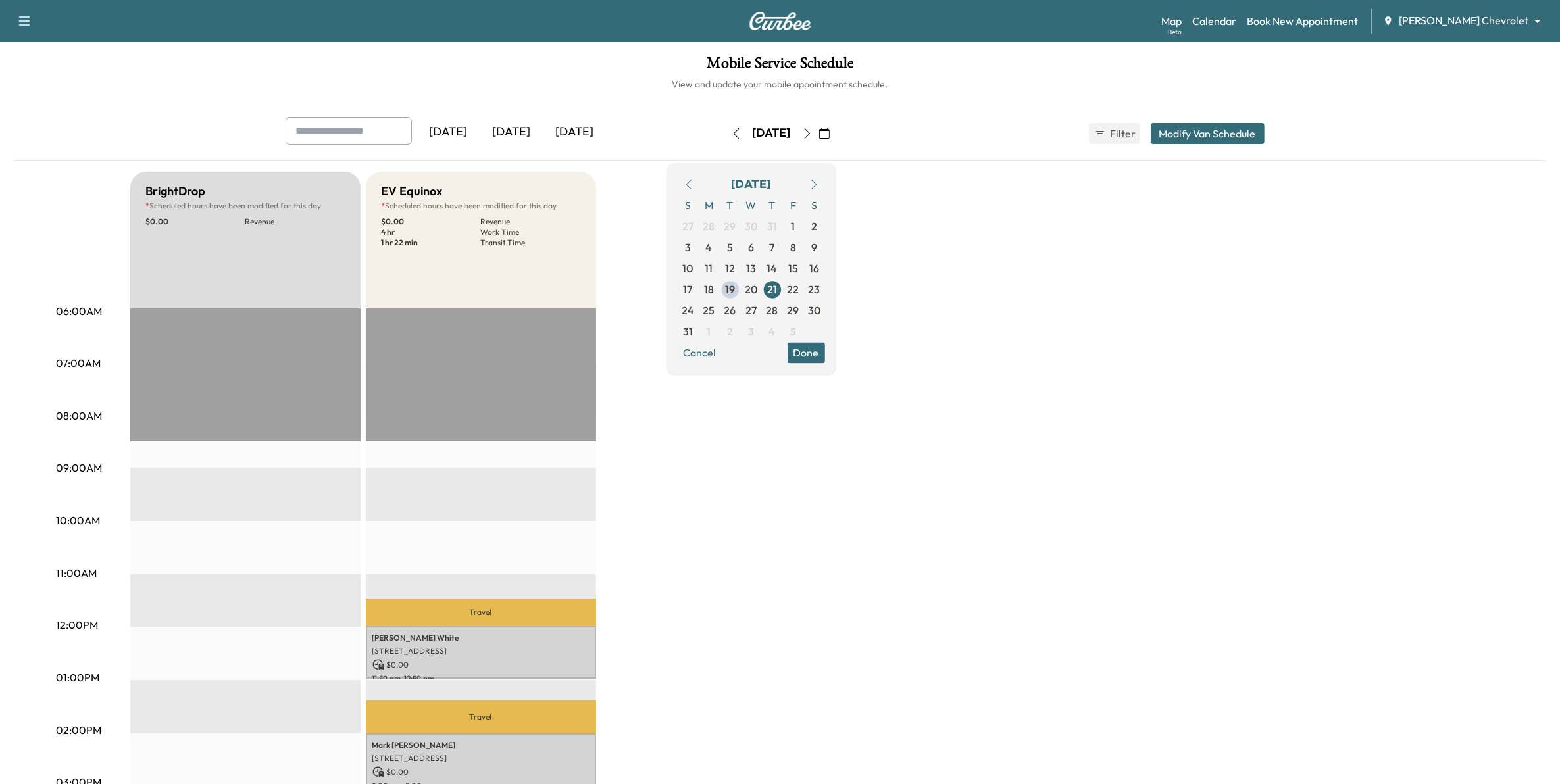
click at [813, 135] on icon "button" at bounding box center [807, 133] width 11 height 11
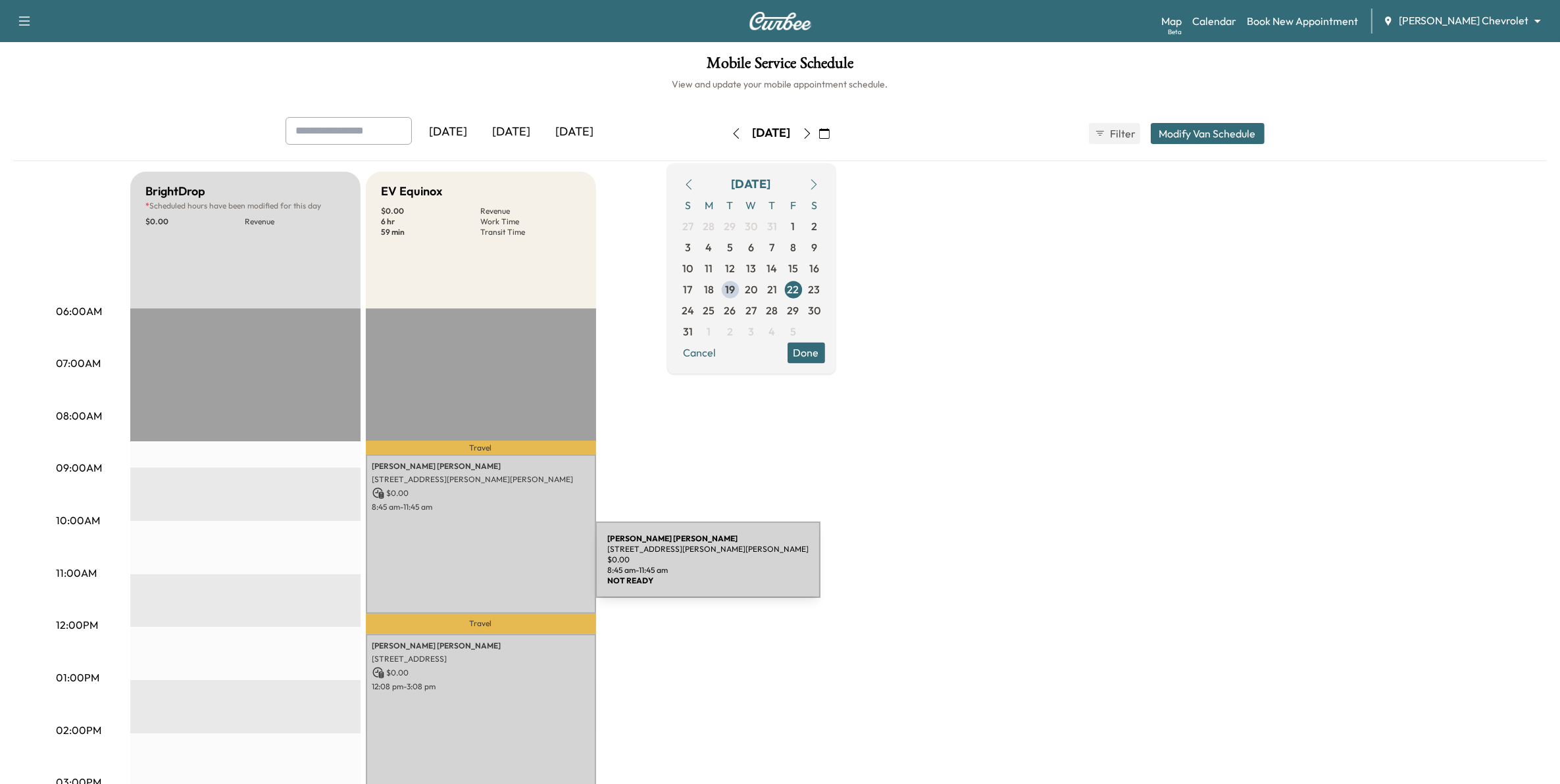
click at [491, 563] on div "[PERSON_NAME] [STREET_ADDRESS][PERSON_NAME][PERSON_NAME] $ 0.00 8:45 am - 11:45…" at bounding box center [481, 534] width 231 height 159
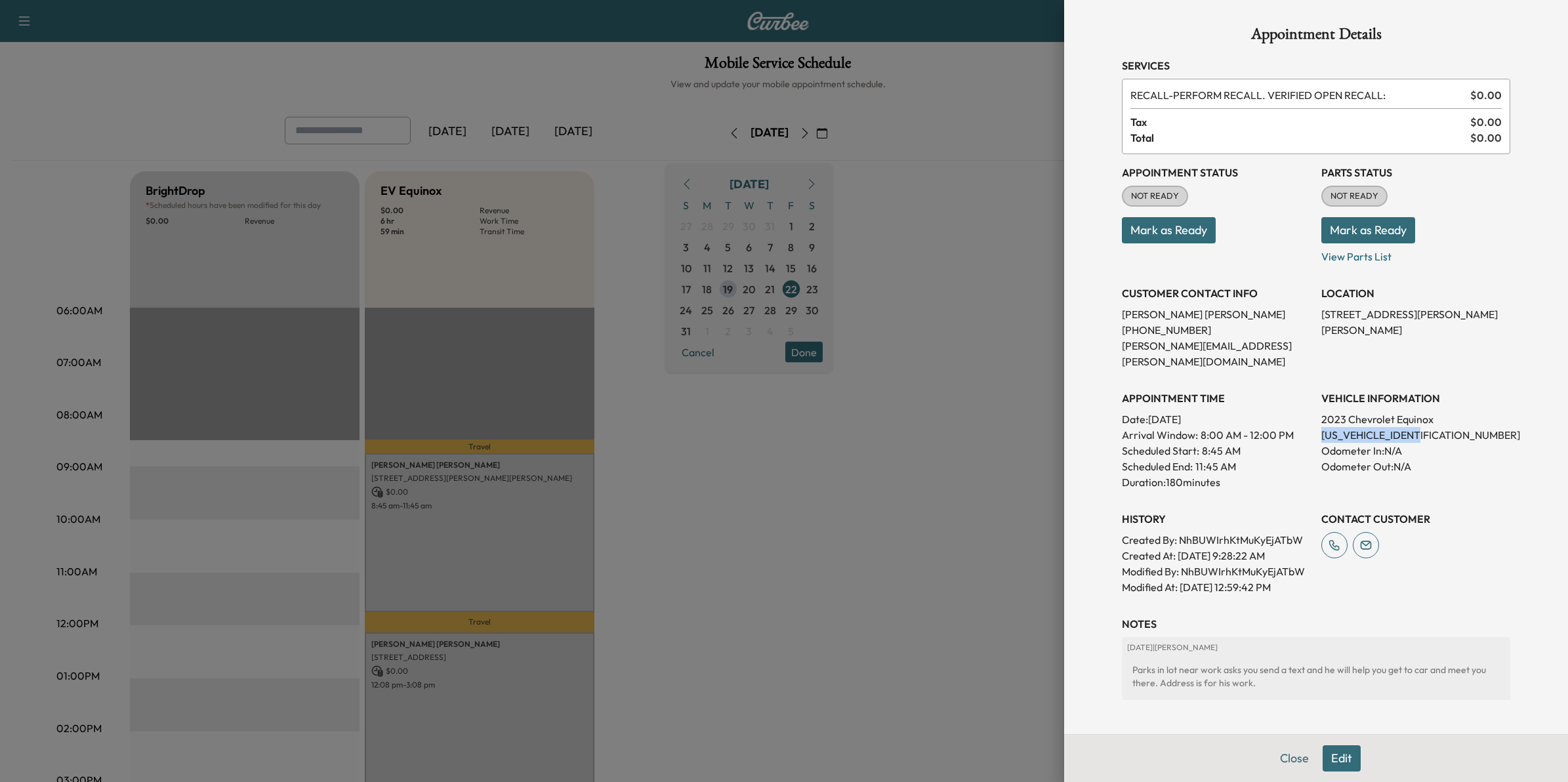
drag, startPoint x: 1424, startPoint y: 415, endPoint x: 1305, endPoint y: 414, distance: 119.0
click at [1305, 414] on div "Appointment Status NOT READY Mark as Ready Parts Status NOT READY Mark as Ready…" at bounding box center [1316, 374] width 388 height 441
drag, startPoint x: 1305, startPoint y: 414, endPoint x: 1326, endPoint y: 413, distance: 21.0
copy p "[US_VEHICLE_IDENTIFICATION_NUMBER]"
click at [821, 385] on div at bounding box center [784, 391] width 1568 height 782
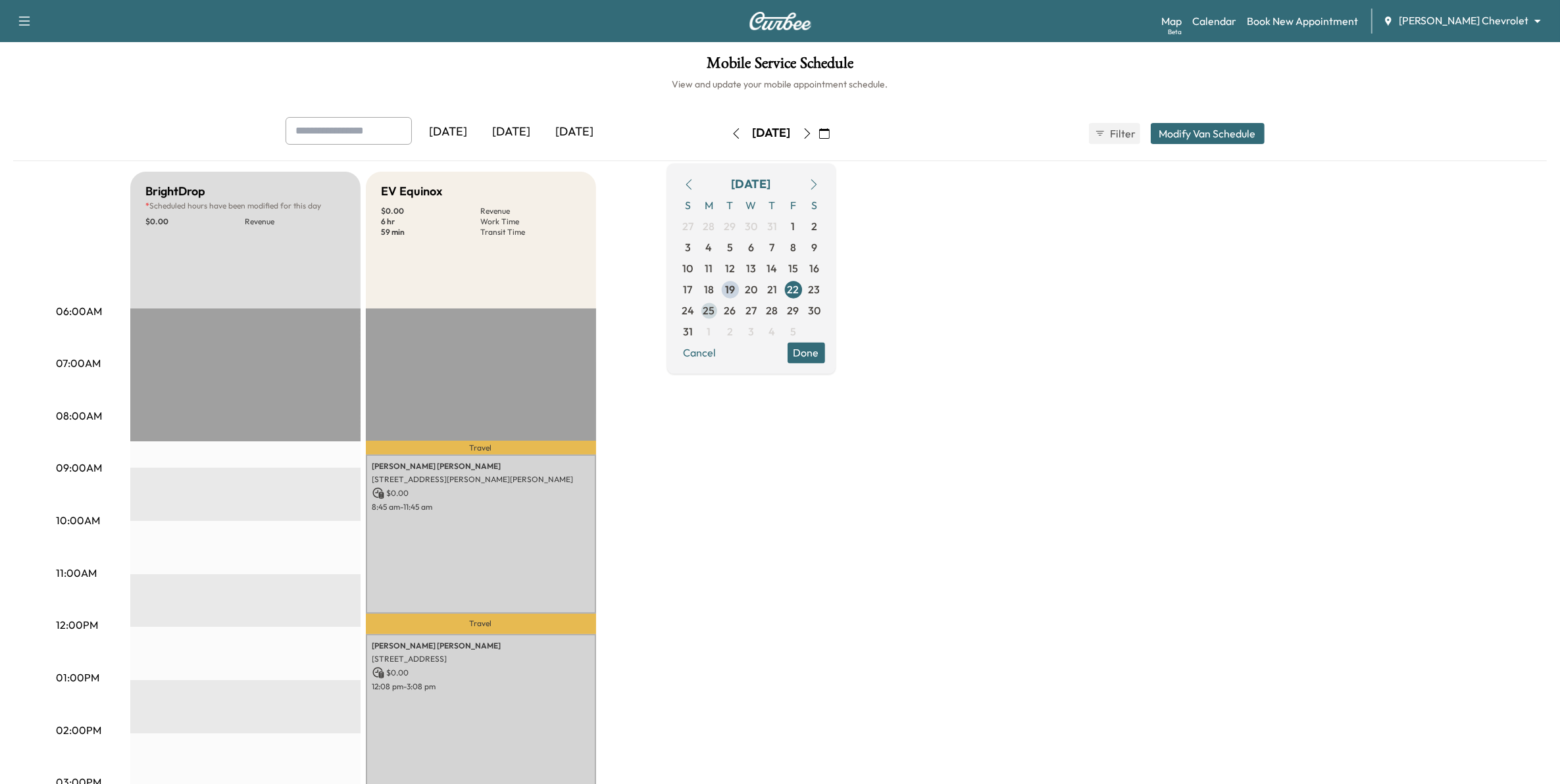
click at [715, 311] on span "25" at bounding box center [709, 310] width 11 height 16
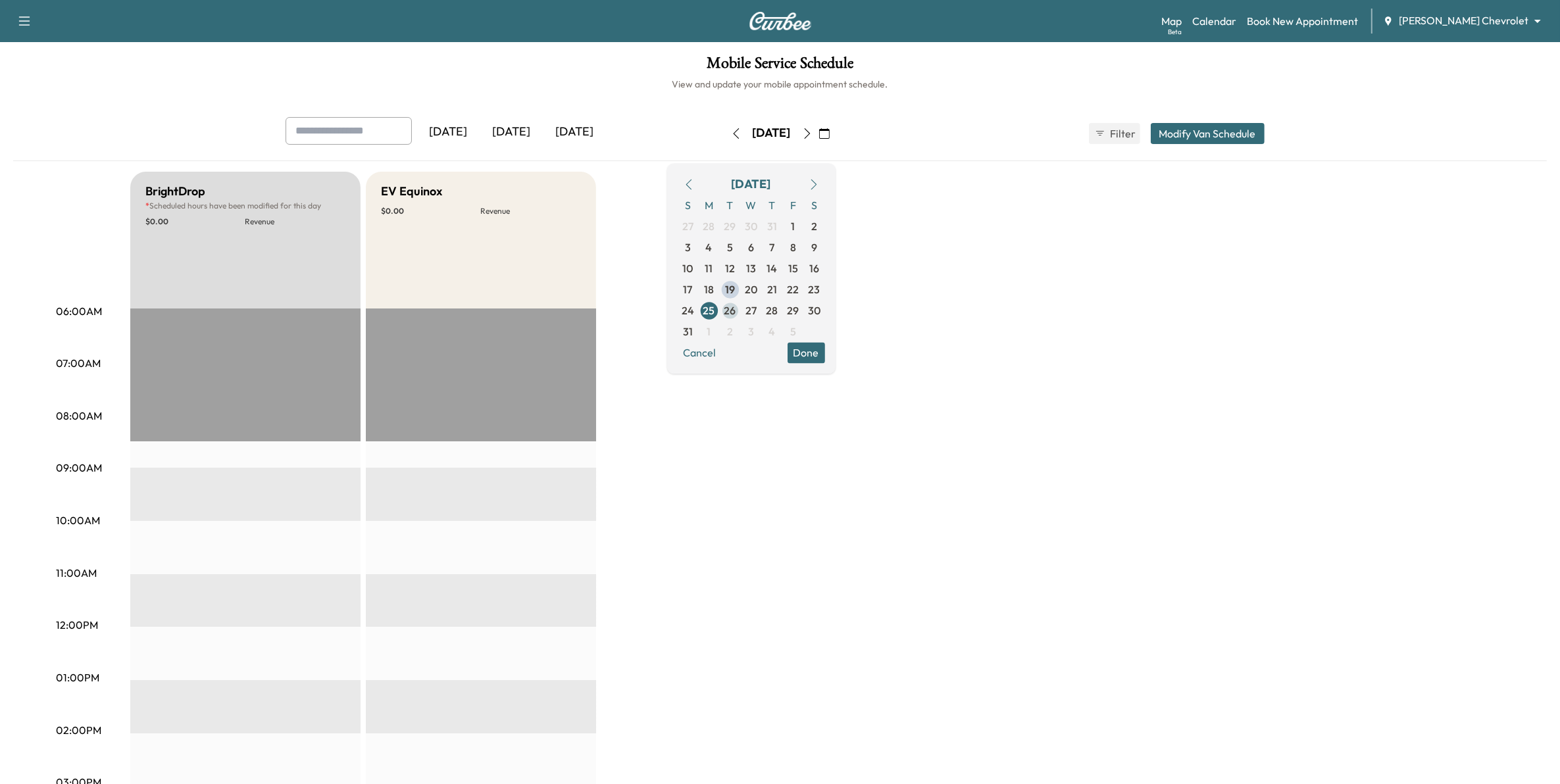
click at [736, 311] on span "26" at bounding box center [730, 310] width 11 height 16
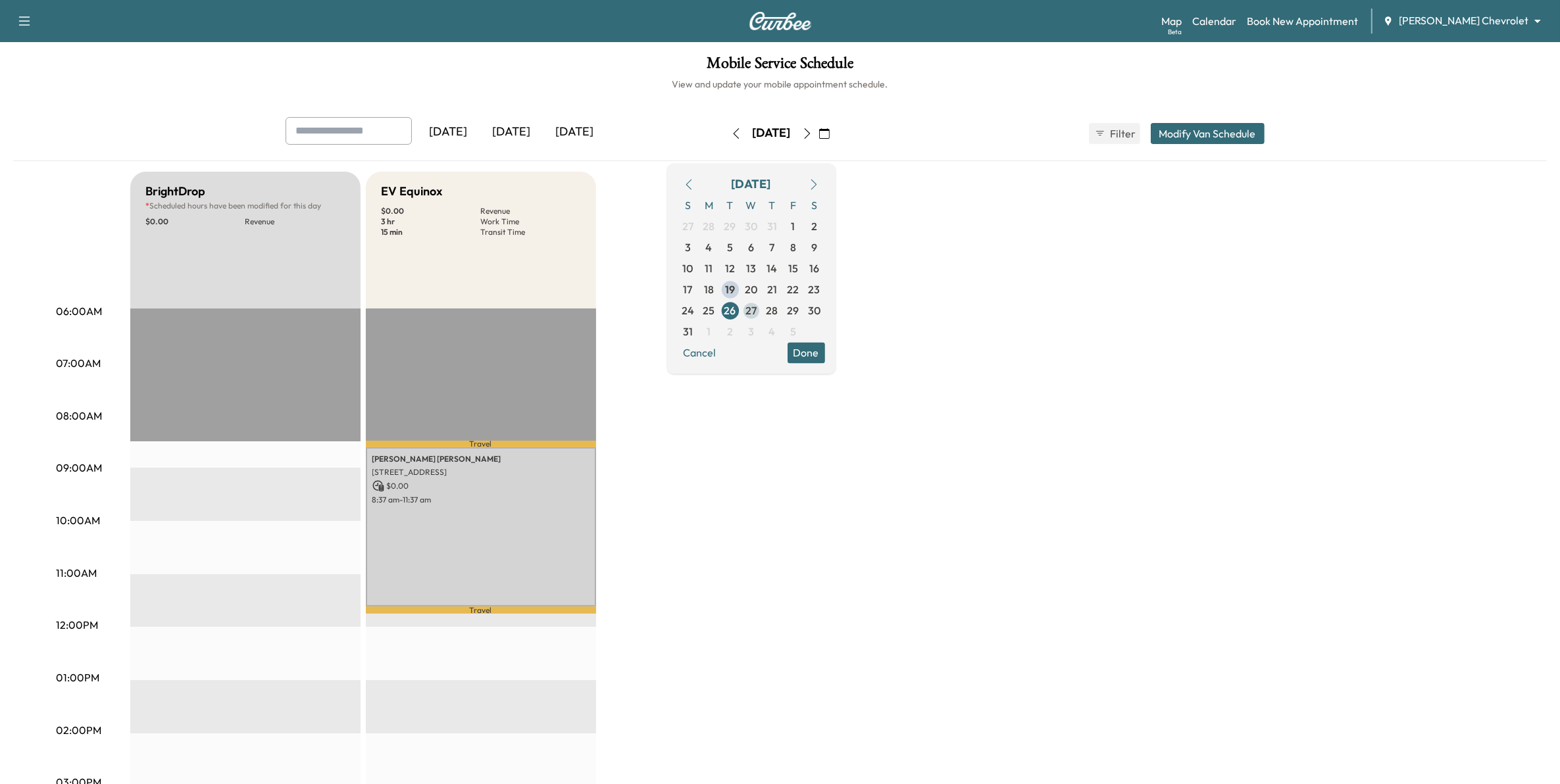
click at [756, 308] on span "27" at bounding box center [751, 310] width 11 height 16
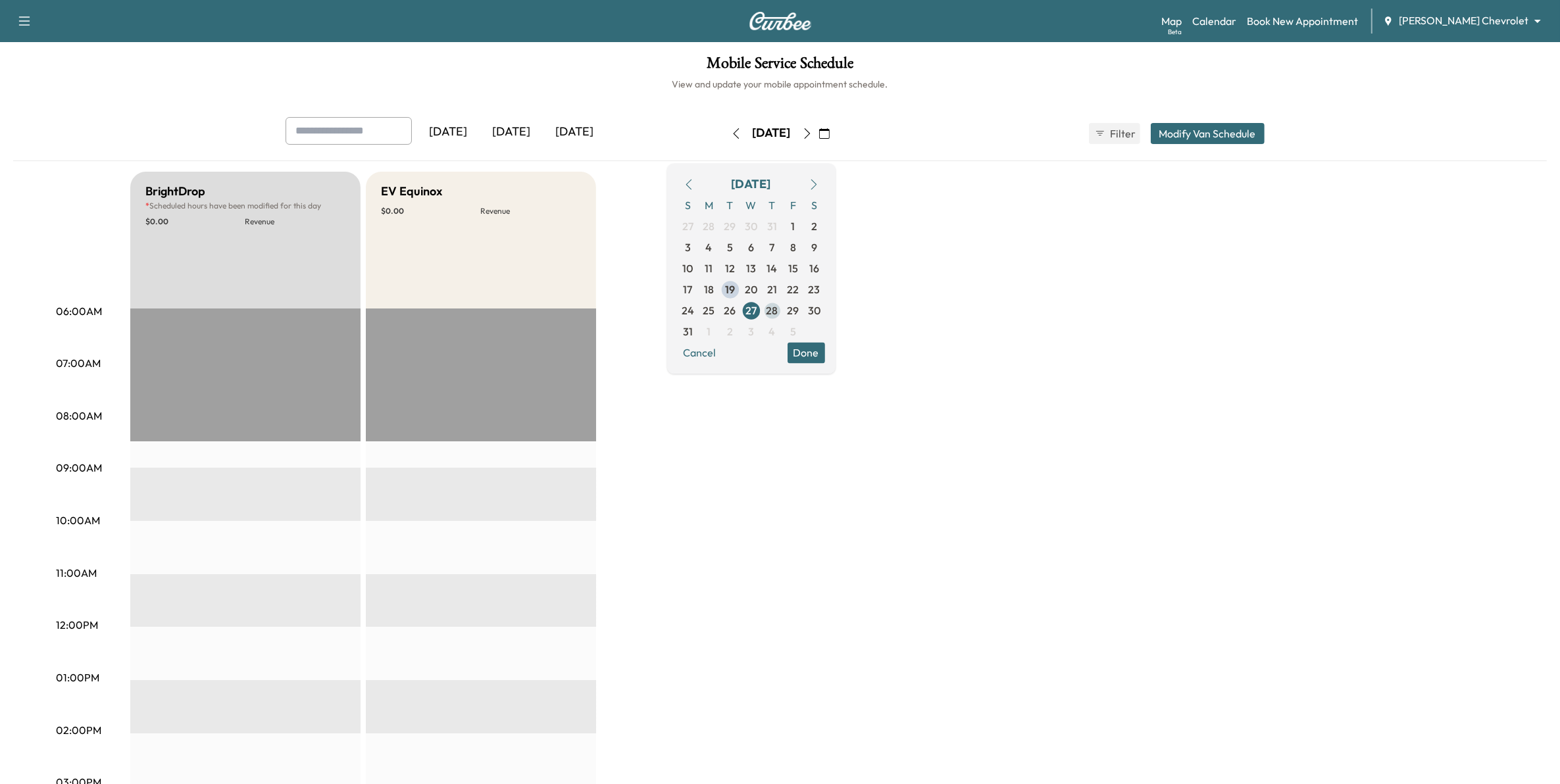
click at [783, 314] on span "28" at bounding box center [773, 311] width 21 height 21
click at [800, 311] on span "29" at bounding box center [793, 310] width 11 height 16
click at [1501, 15] on body "Support Log Out Map Beta Calendar Book New Appointment [PERSON_NAME] Chevrolet …" at bounding box center [780, 392] width 1560 height 784
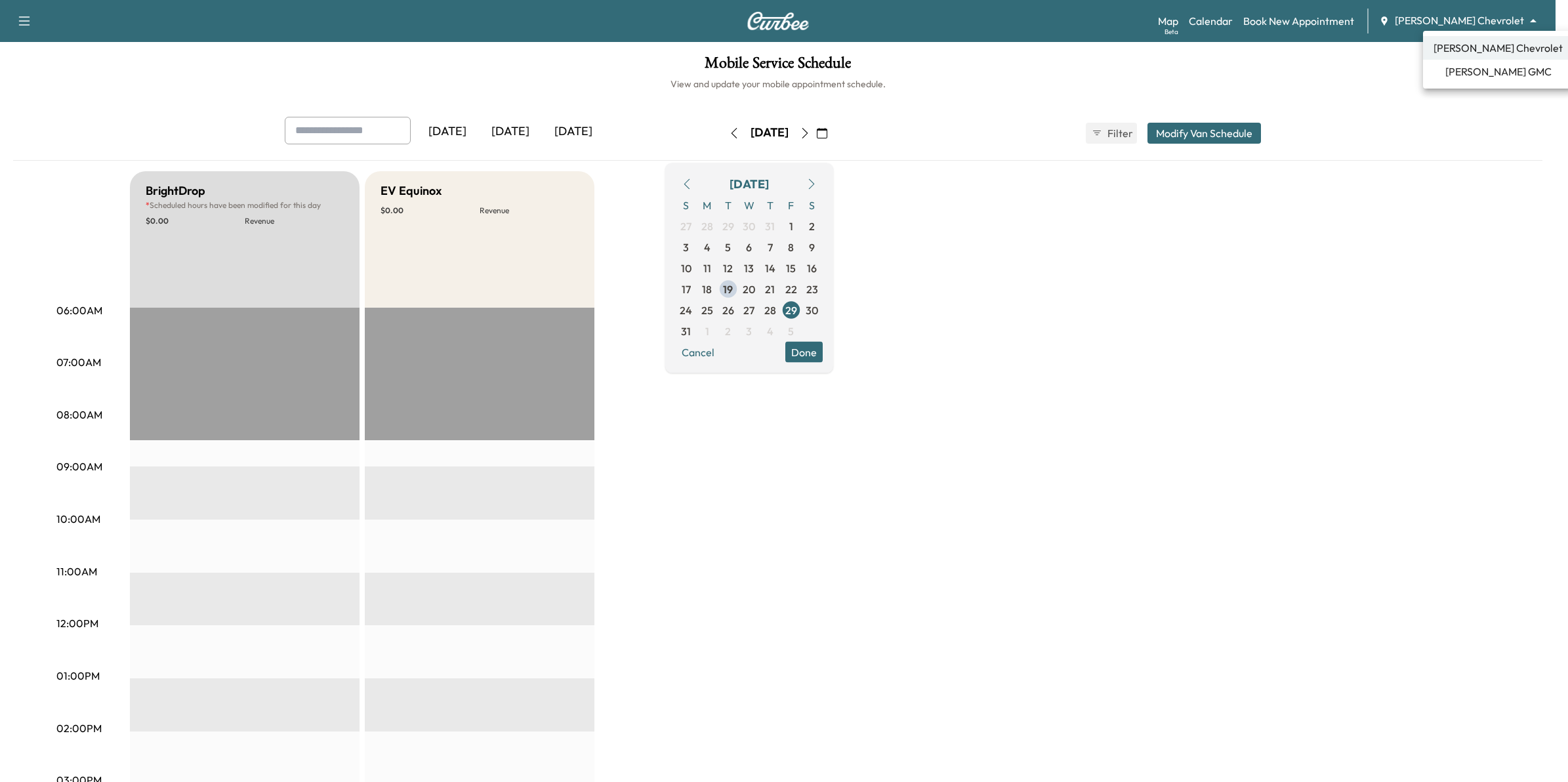
click at [1477, 73] on span "[PERSON_NAME] GMC" at bounding box center [1499, 71] width 106 height 15
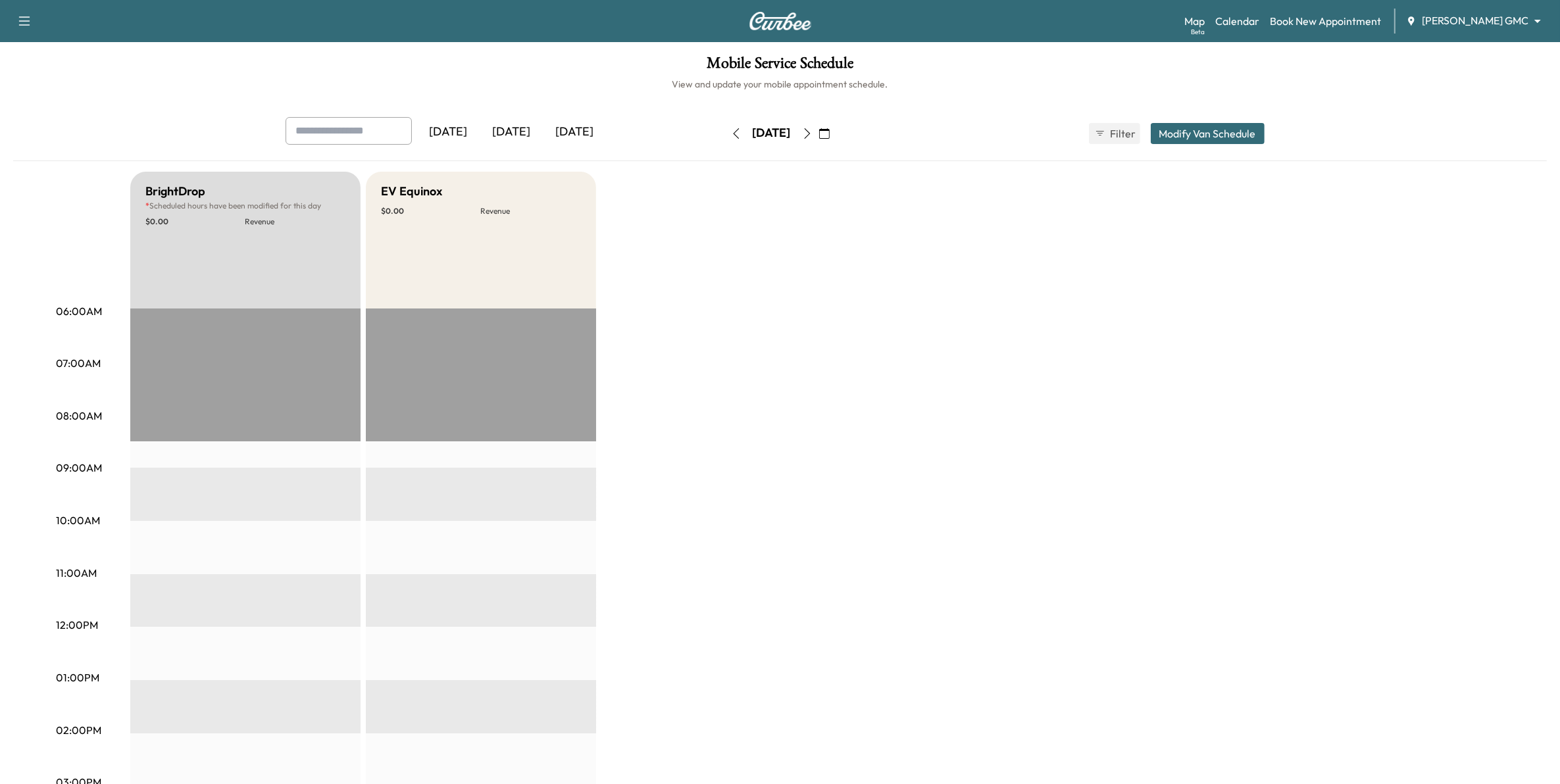
click at [830, 137] on icon "button" at bounding box center [824, 133] width 11 height 11
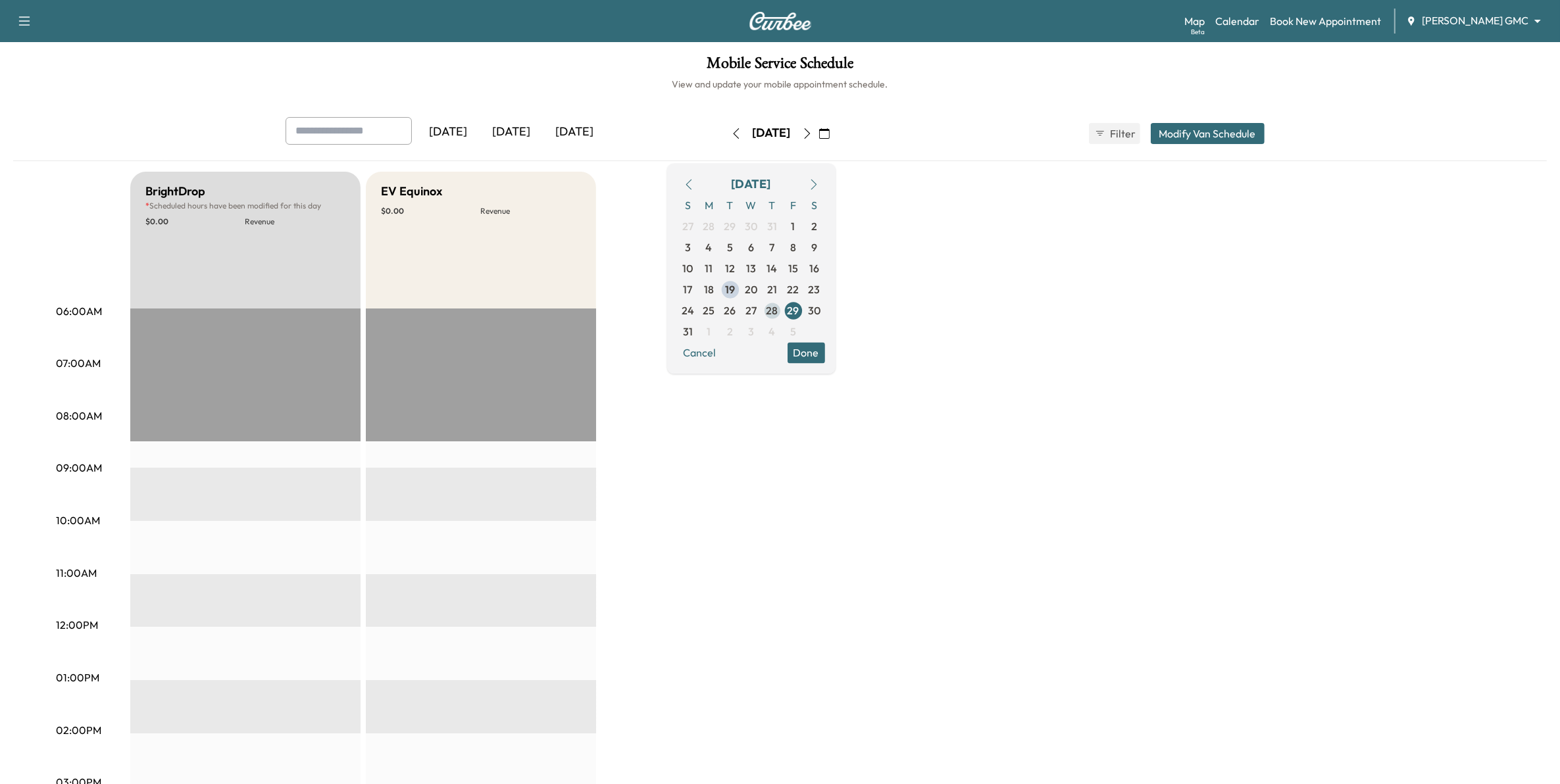
click at [778, 307] on span "28" at bounding box center [773, 310] width 11 height 16
click at [756, 313] on span "27" at bounding box center [751, 310] width 11 height 16
click at [736, 318] on span "26" at bounding box center [730, 310] width 11 height 16
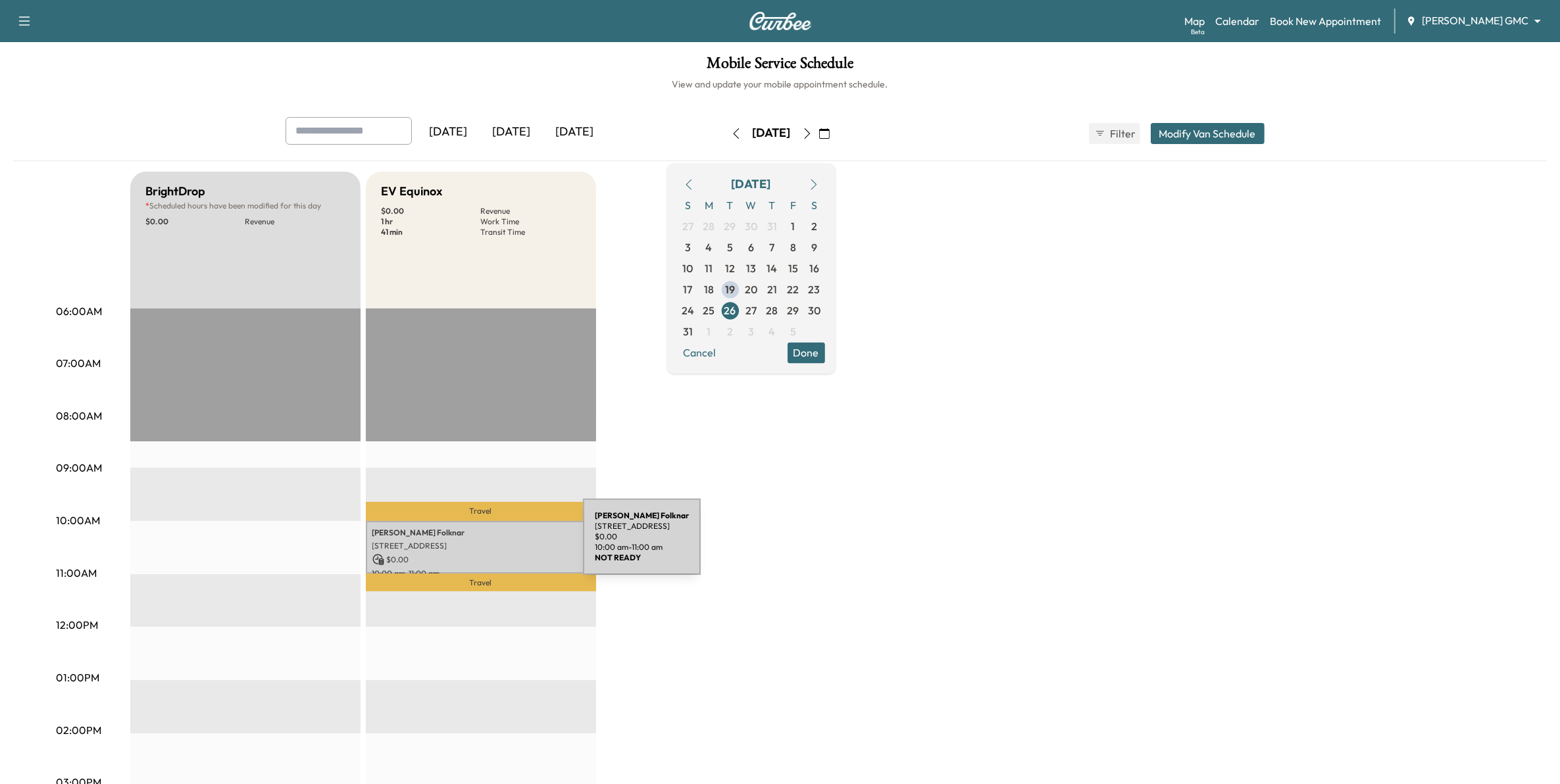
click at [484, 544] on p "[STREET_ADDRESS]" at bounding box center [481, 545] width 217 height 11
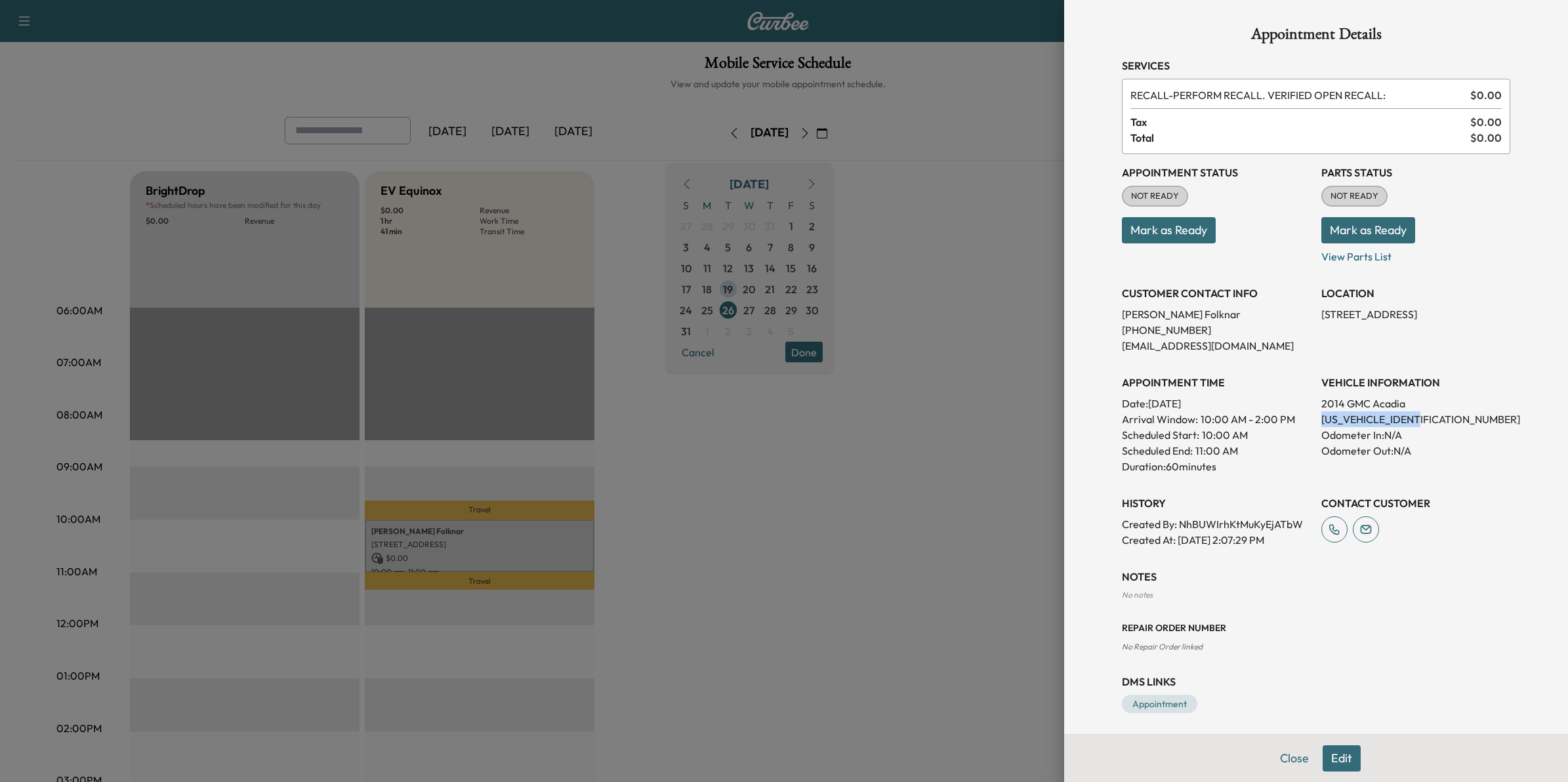
drag, startPoint x: 1424, startPoint y: 418, endPoint x: 1305, endPoint y: 423, distance: 119.1
click at [1305, 423] on div "Appointment Status NOT READY Mark as Ready Parts Status NOT READY Mark as Ready…" at bounding box center [1316, 351] width 388 height 394
drag, startPoint x: 1305, startPoint y: 423, endPoint x: 1314, endPoint y: 418, distance: 10.3
drag, startPoint x: 916, startPoint y: 546, endPoint x: 917, endPoint y: 516, distance: 30.0
click at [916, 545] on div at bounding box center [784, 391] width 1568 height 782
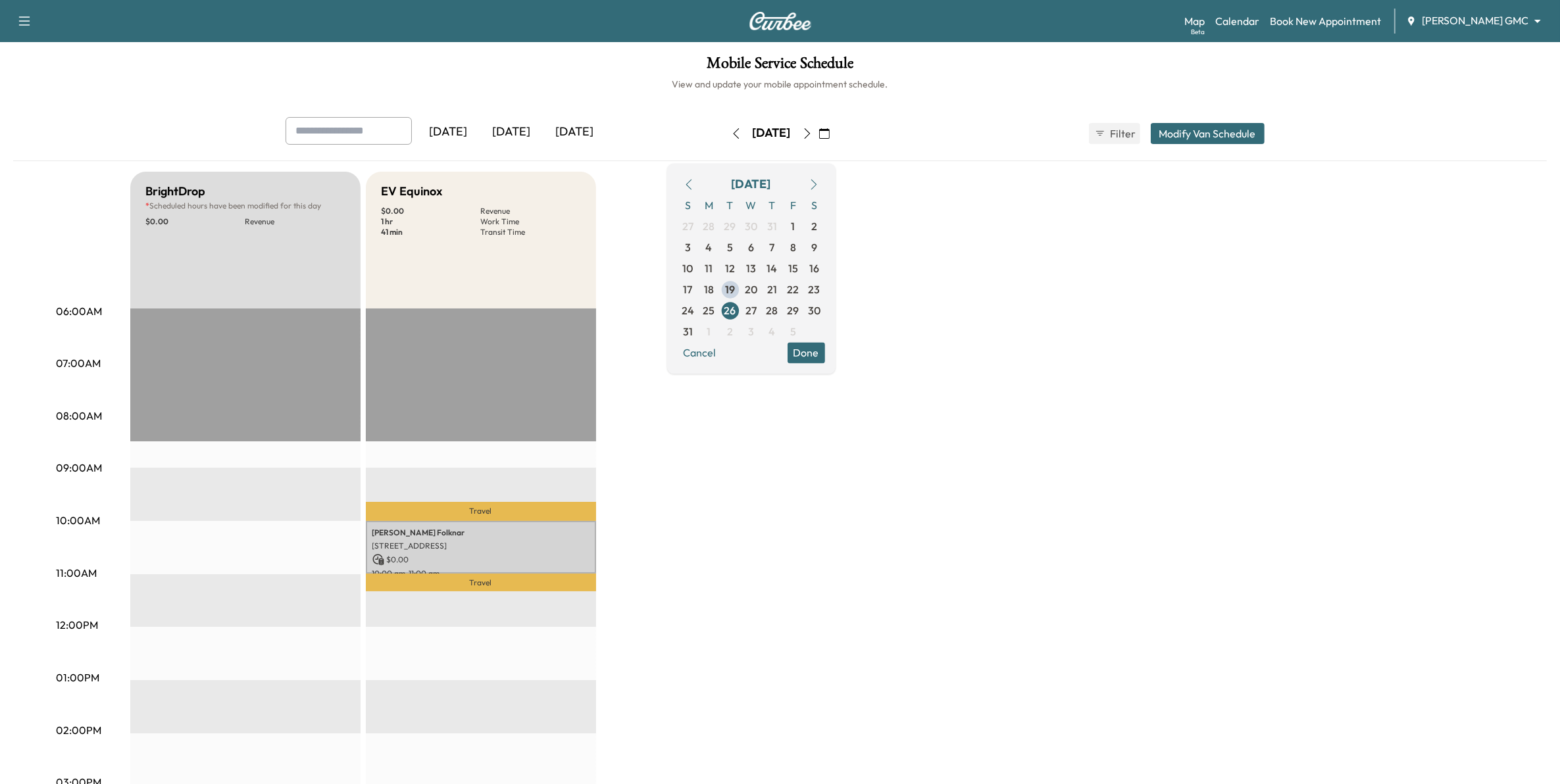
click at [1198, 268] on div "BrightDrop * Scheduled hours have been modified for this day $ 0.00 Revenue EST…" at bounding box center [817, 665] width 1374 height 987
click at [830, 132] on icon "button" at bounding box center [824, 133] width 11 height 11
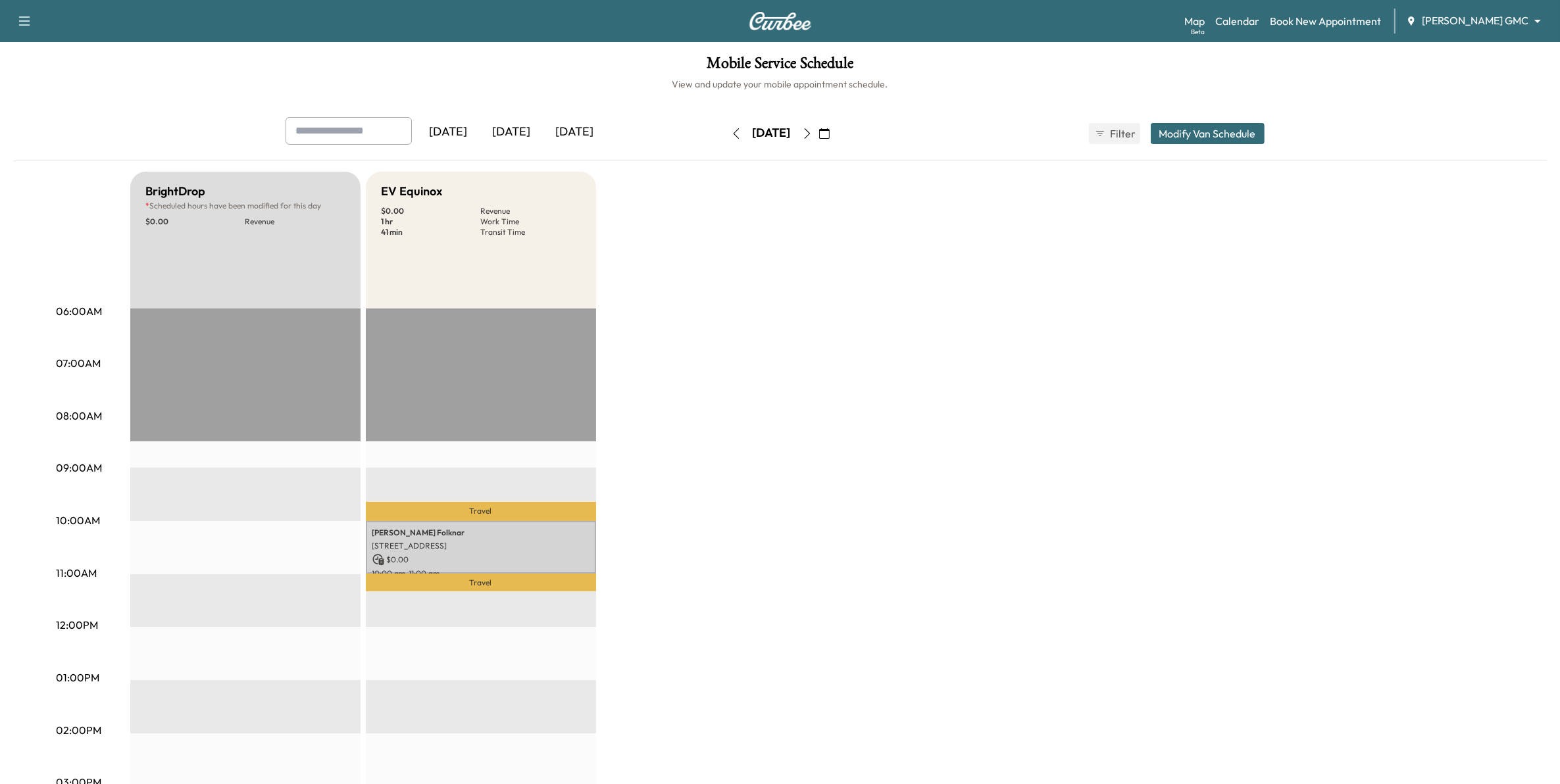
click at [1477, 20] on body "Support Log Out Map Beta Calendar Book New Appointment [PERSON_NAME] GMC ******…" at bounding box center [780, 392] width 1560 height 784
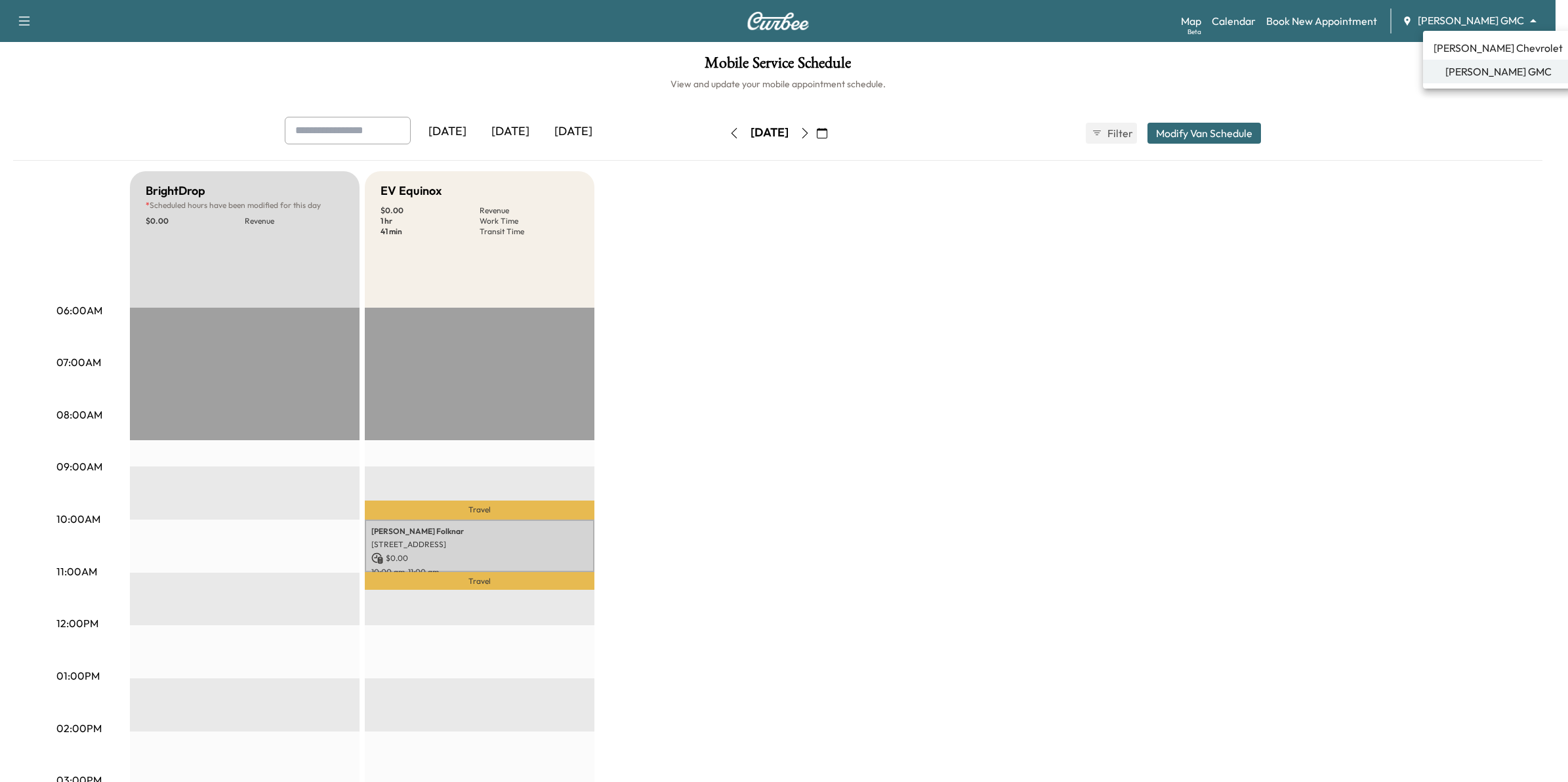
click at [1469, 50] on span "[PERSON_NAME] Chevrolet" at bounding box center [1498, 47] width 130 height 15
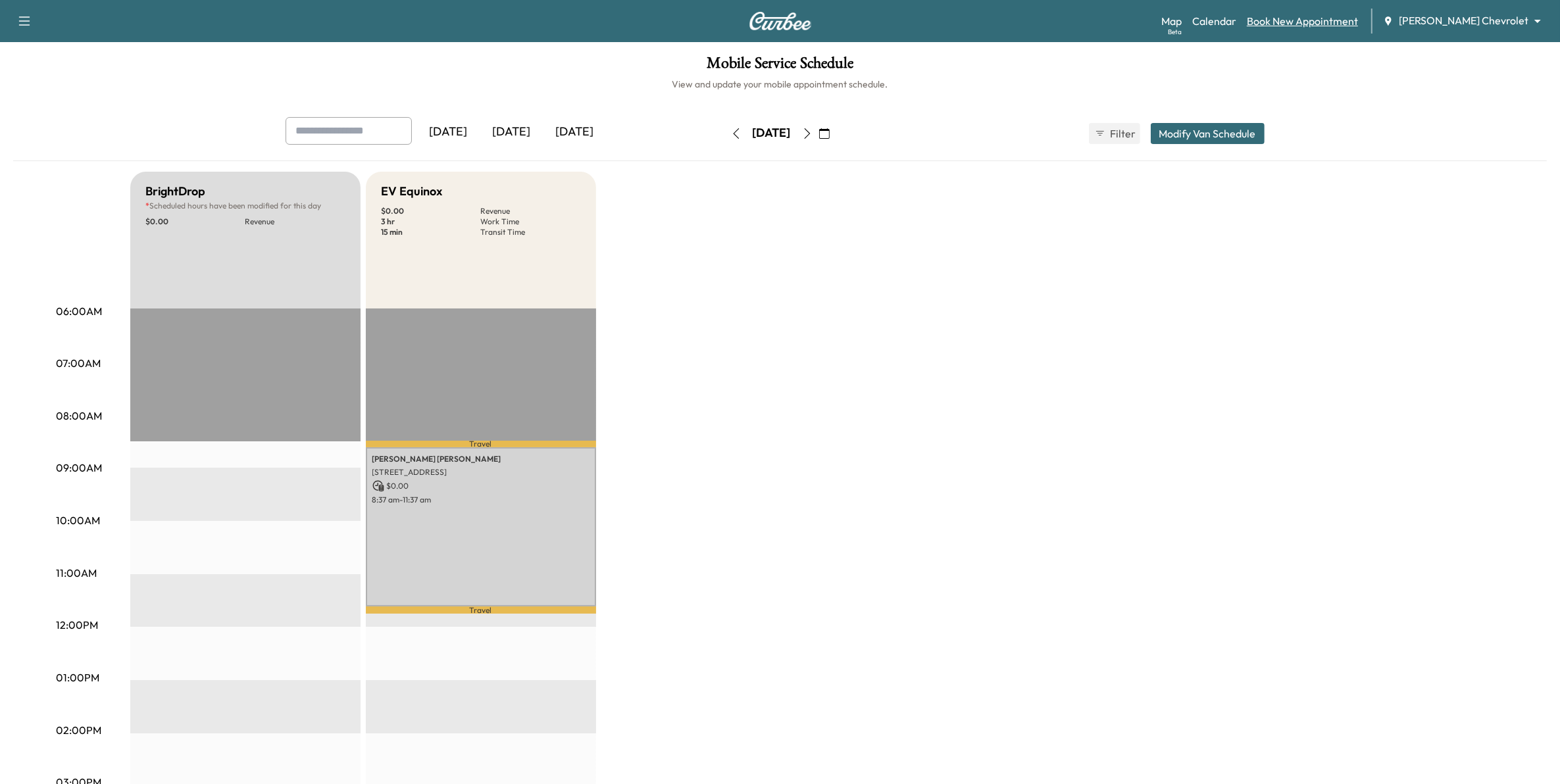
click at [1320, 23] on link "Book New Appointment" at bounding box center [1302, 20] width 111 height 16
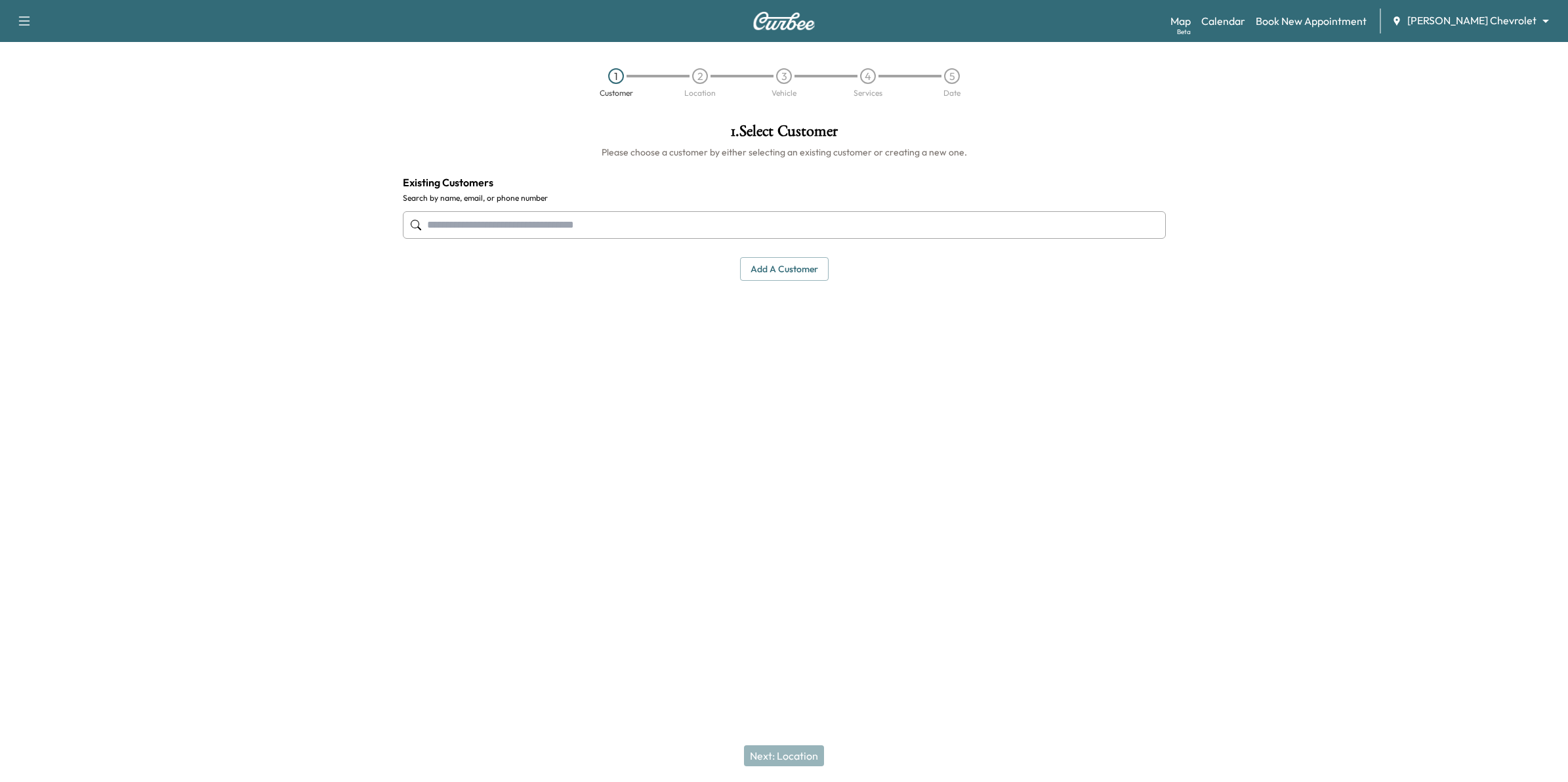
click at [710, 230] on input "text" at bounding box center [784, 225] width 763 height 28
type input "*"
click at [706, 218] on input "text" at bounding box center [784, 225] width 763 height 28
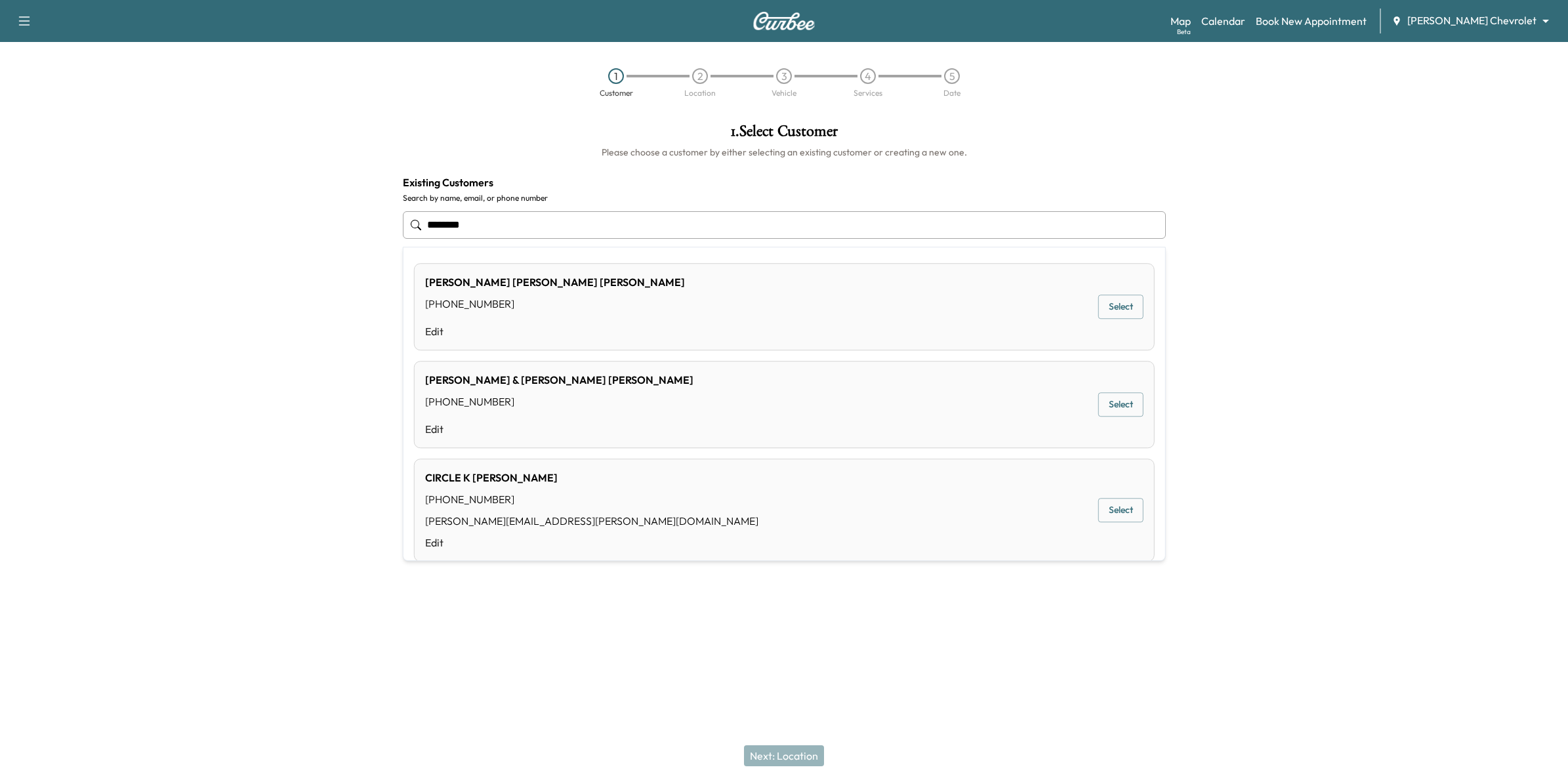
type input "********"
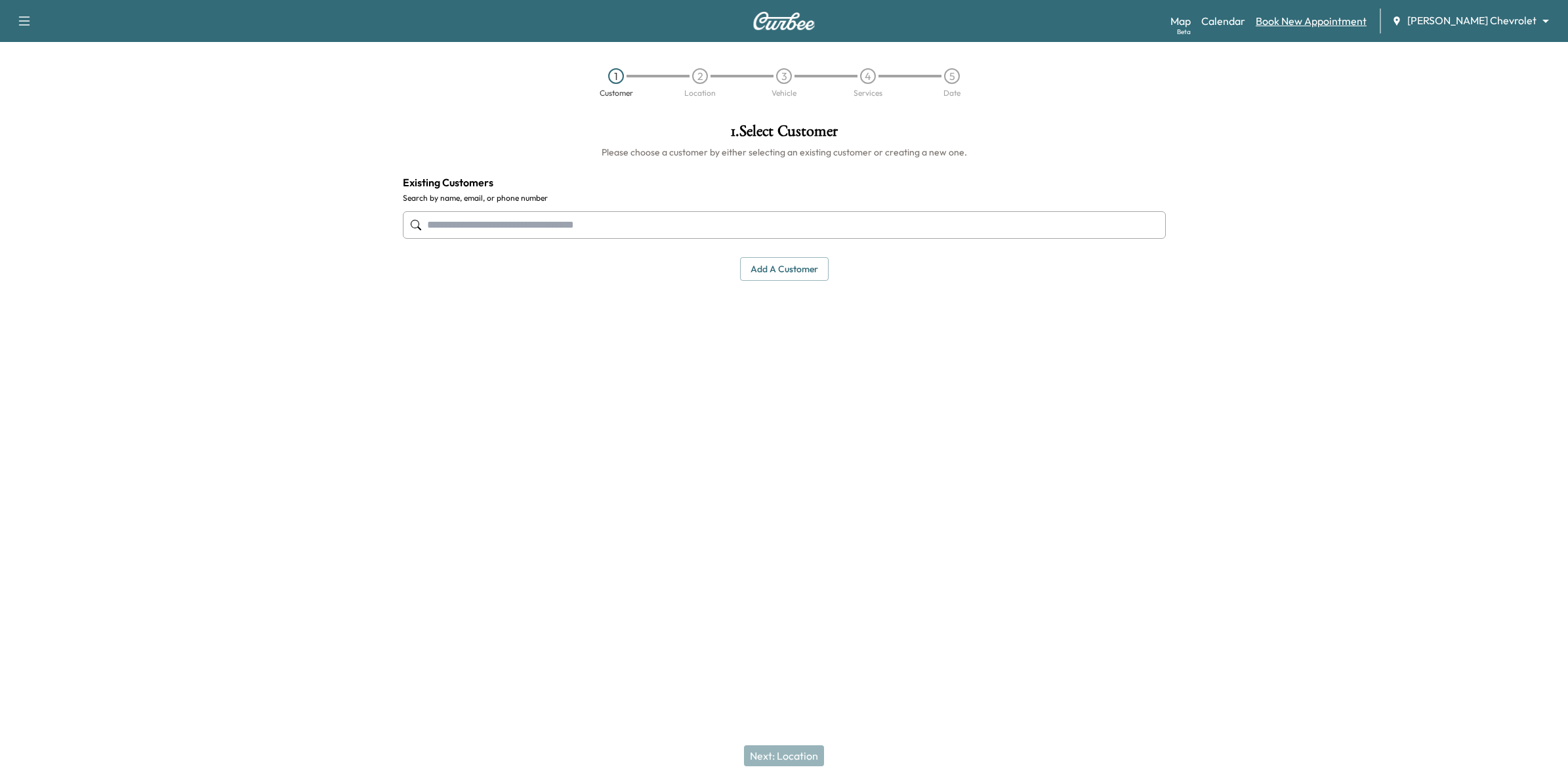
click at [1332, 27] on link "Book New Appointment" at bounding box center [1311, 20] width 111 height 15
click at [1261, 33] on div "Map Beta Calendar Book New Appointment [PERSON_NAME] Chevrolet ******** ​" at bounding box center [1364, 20] width 387 height 25
click at [1245, 25] on link "Calendar" at bounding box center [1223, 20] width 44 height 15
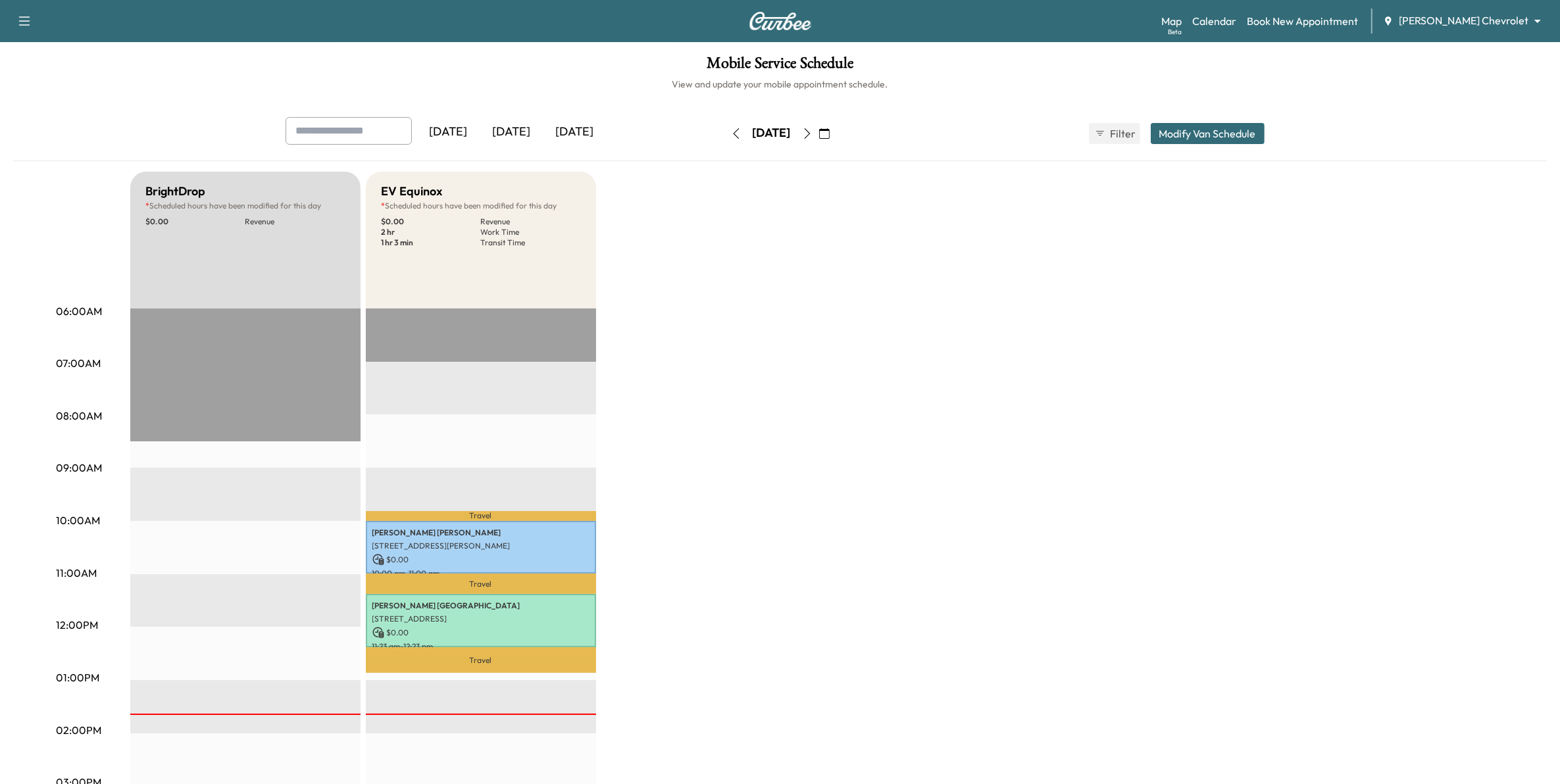
click at [527, 128] on div "[DATE]" at bounding box center [511, 132] width 63 height 30
click at [567, 130] on div "[DATE]" at bounding box center [575, 132] width 63 height 30
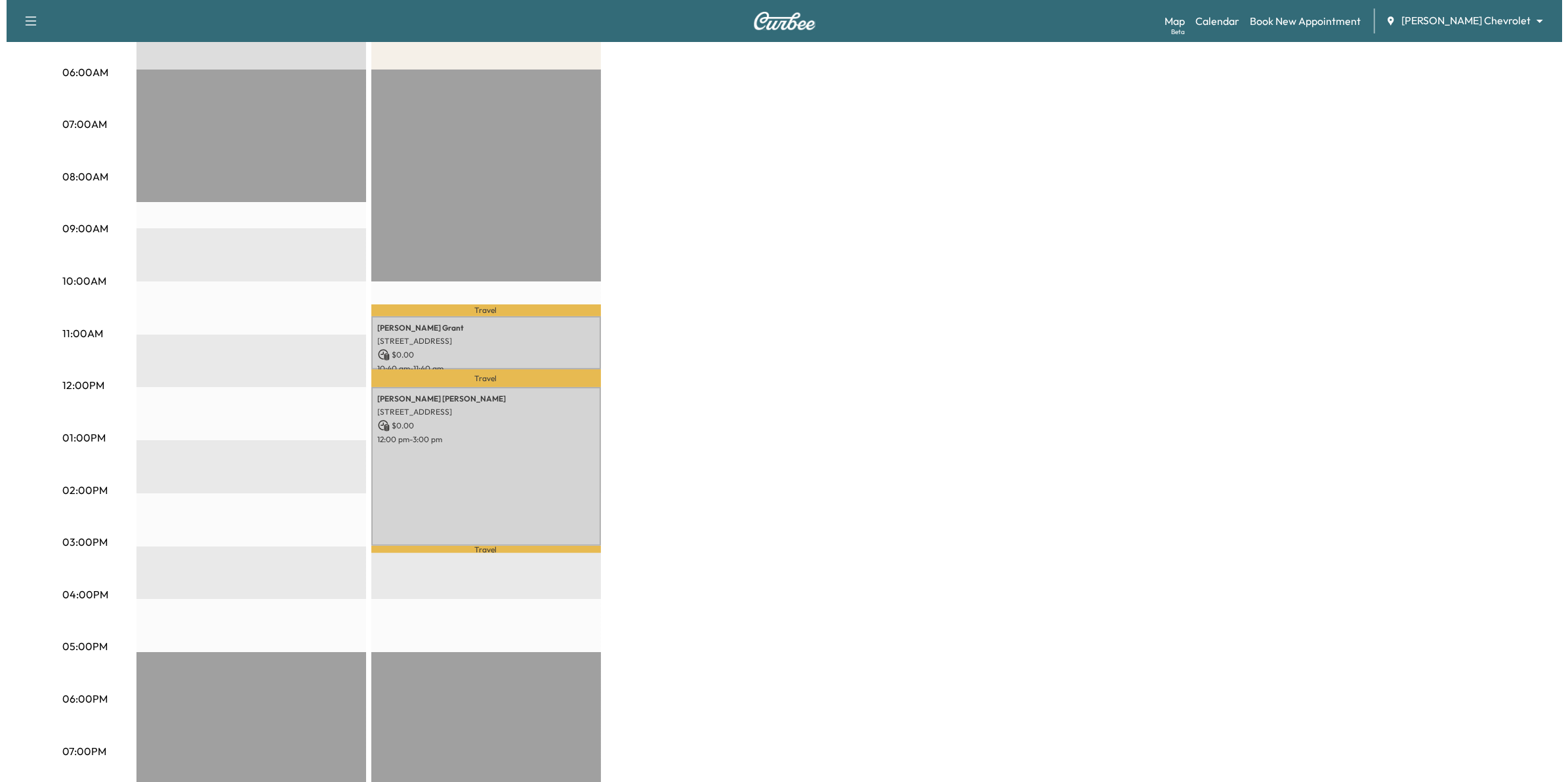
scroll to position [246, 0]
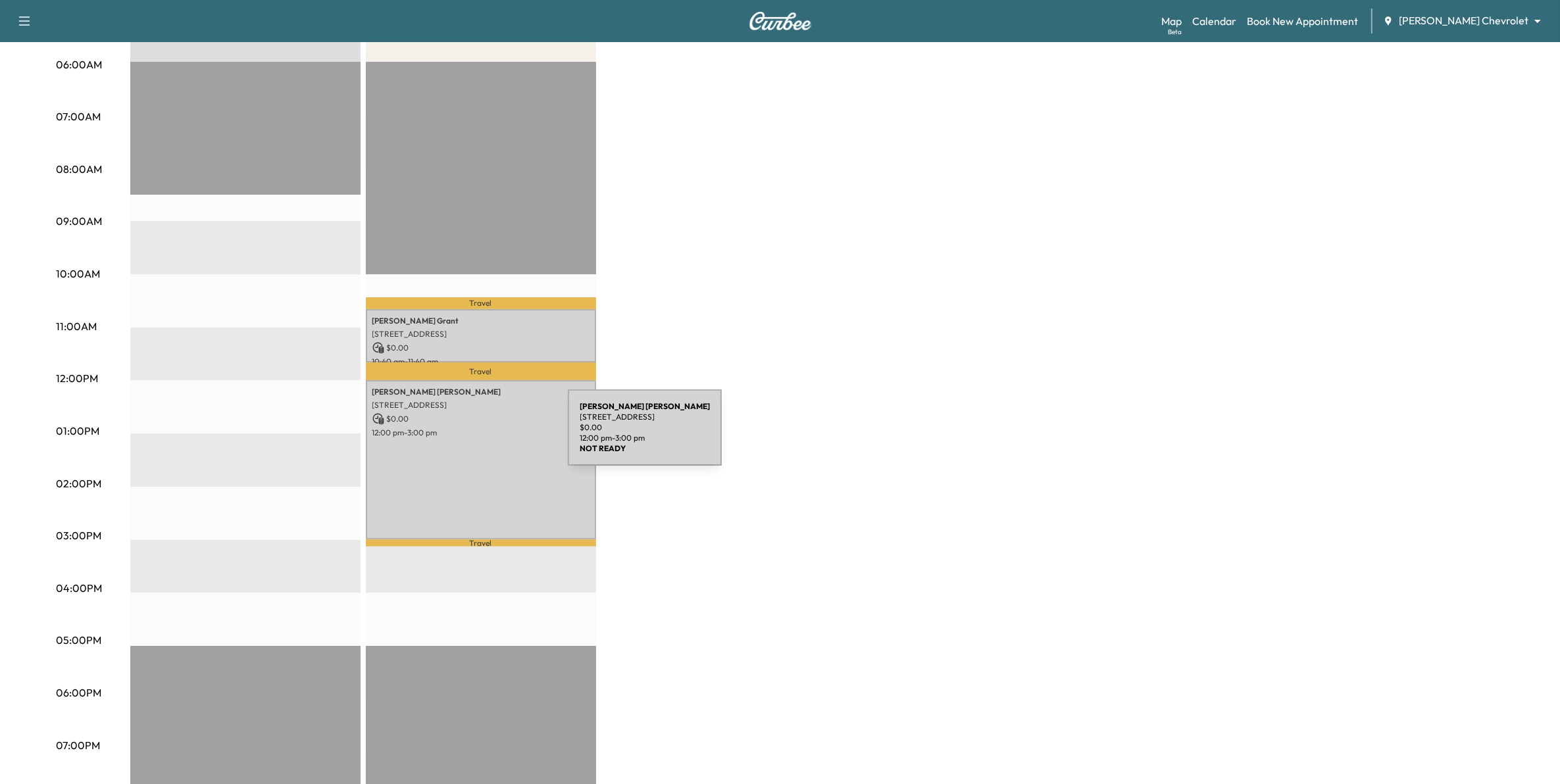
click at [468, 436] on div "[PERSON_NAME] [STREET_ADDRESS] $ 0.00 12:00 pm - 3:00 pm" at bounding box center [481, 459] width 231 height 159
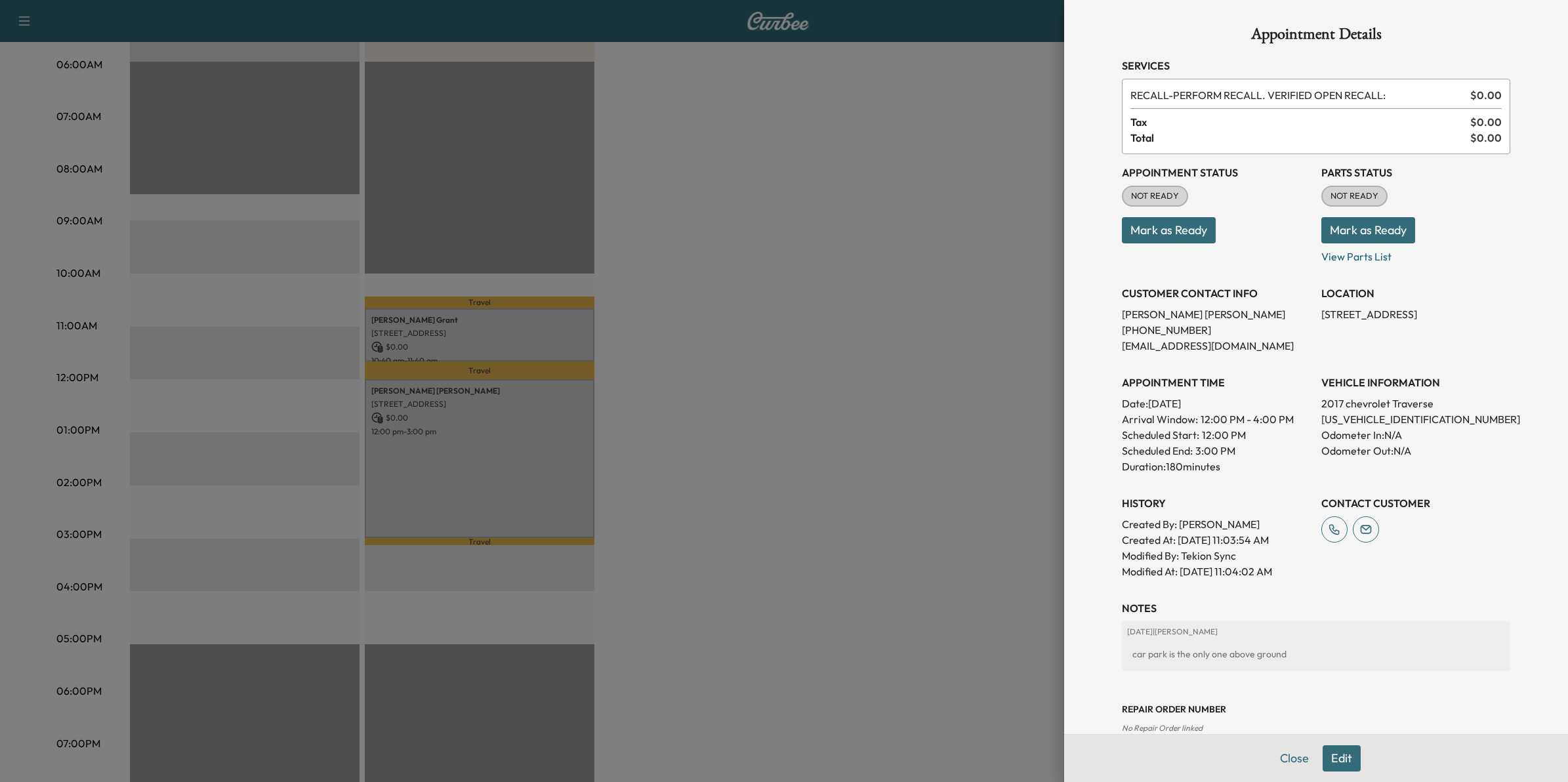
scroll to position [86, 0]
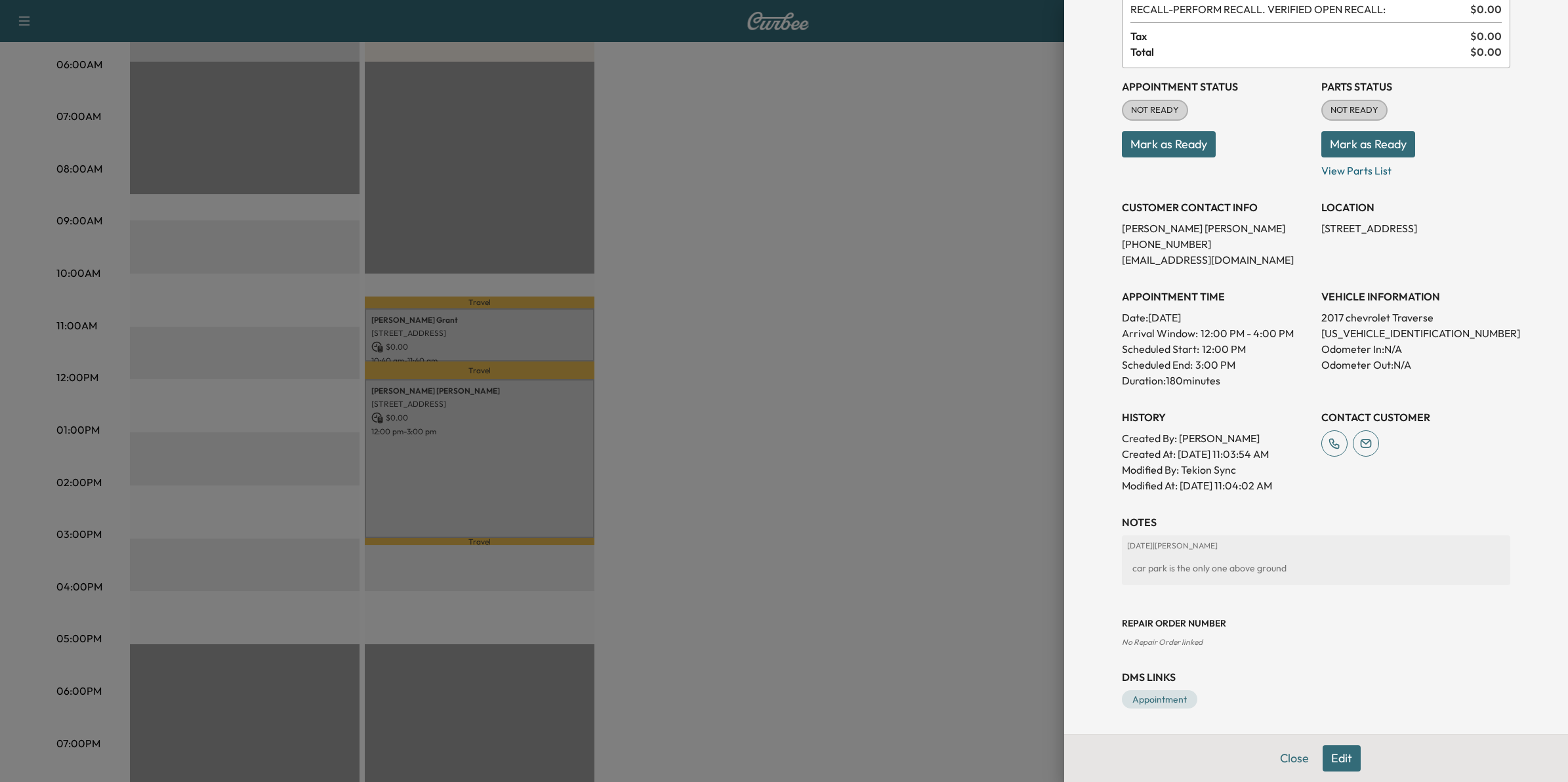
click at [1334, 762] on button "Edit" at bounding box center [1341, 758] width 38 height 26
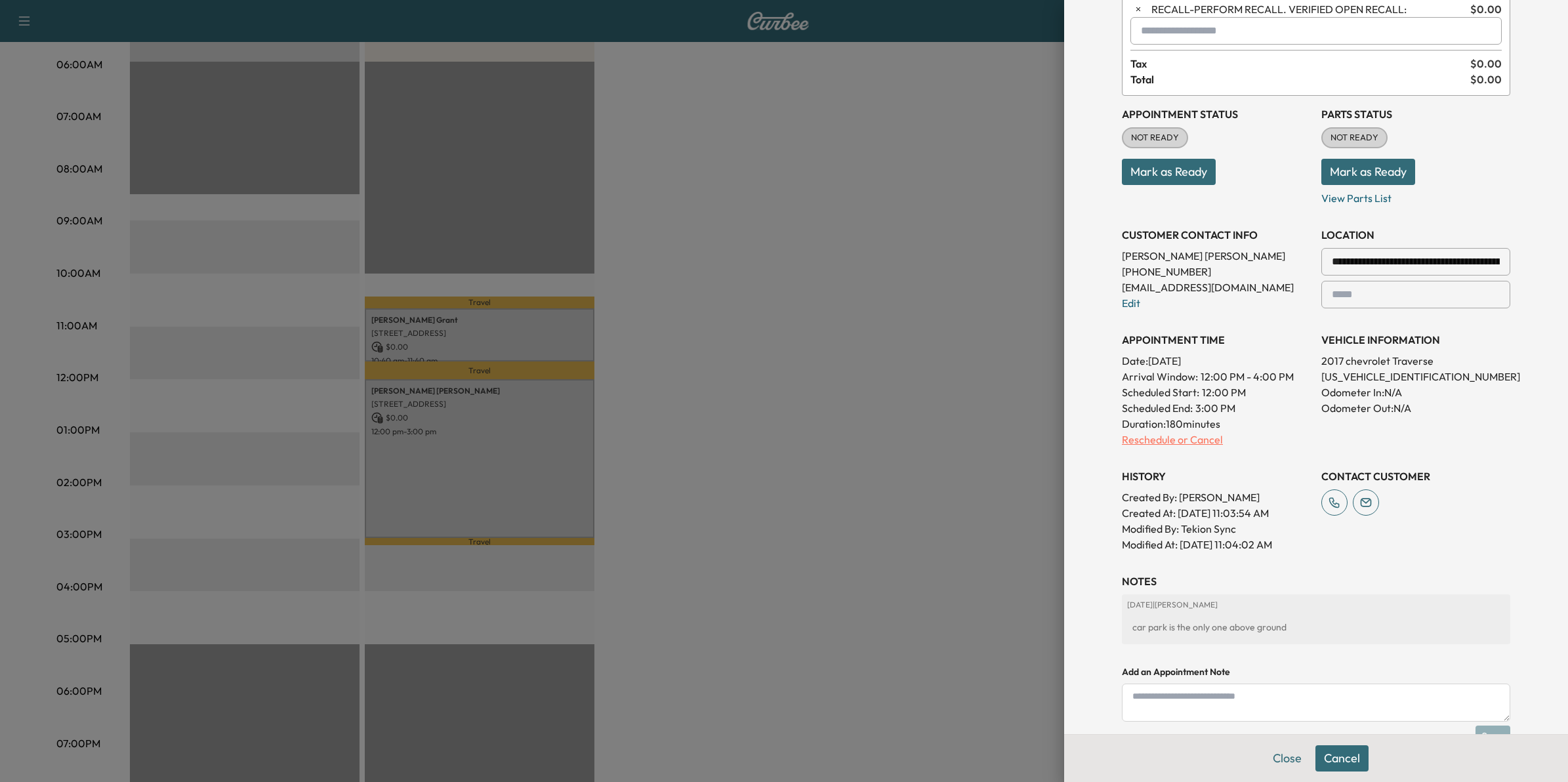
click at [1163, 436] on p "Reschedule or Cancel" at bounding box center [1217, 440] width 189 height 15
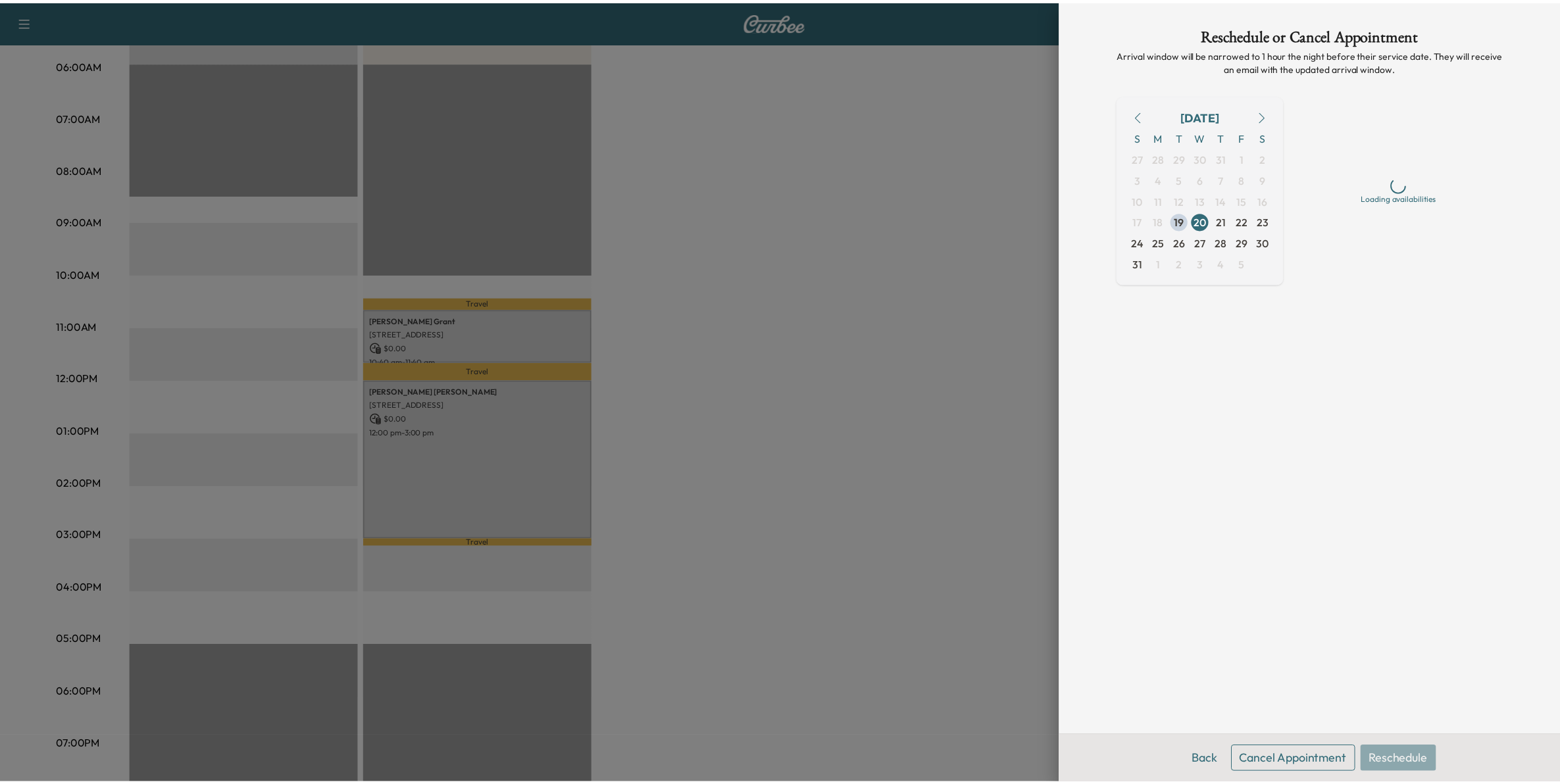
scroll to position [0, 0]
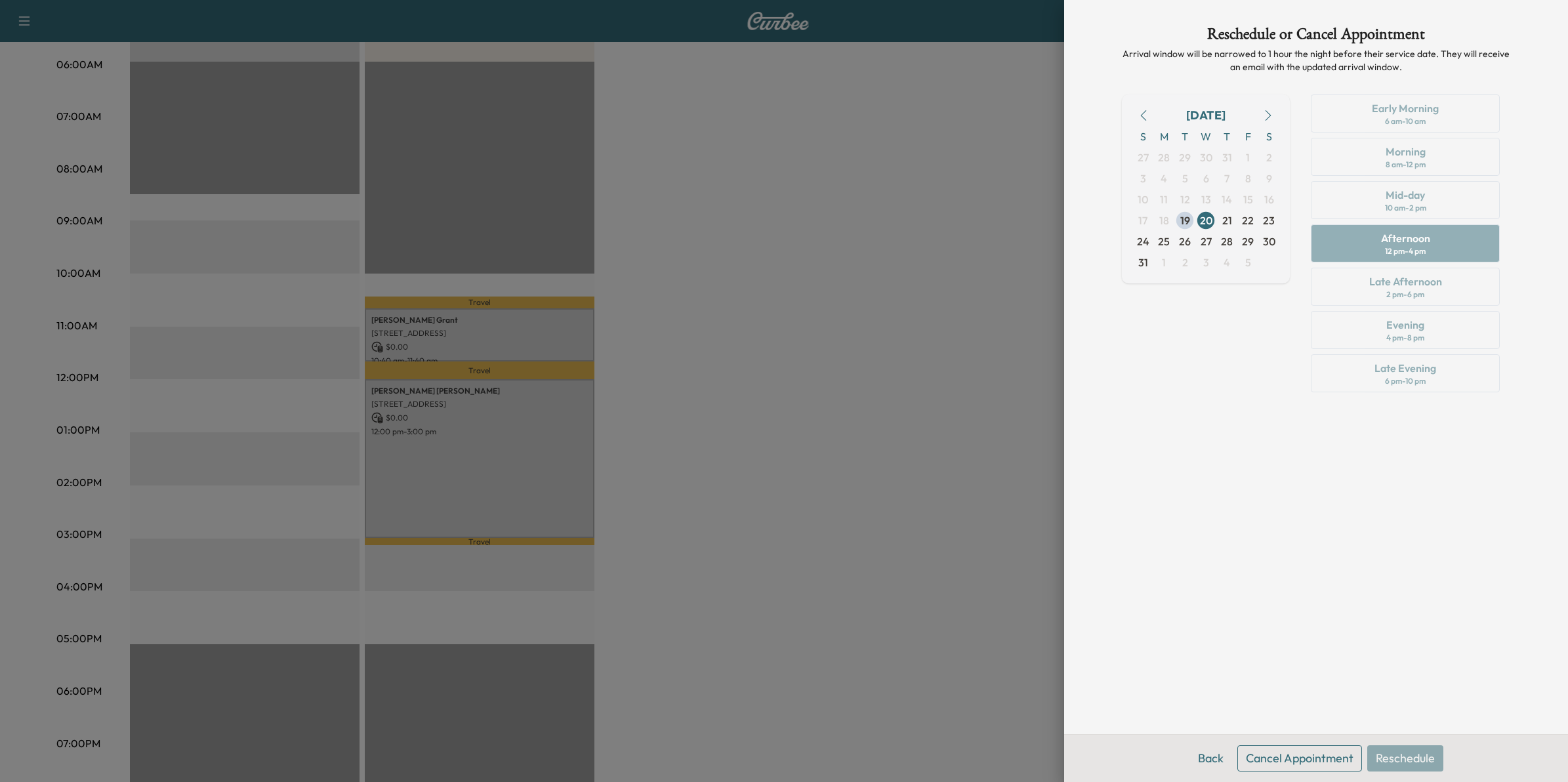
click at [1268, 115] on icon "button" at bounding box center [1268, 115] width 11 height 11
click at [1165, 183] on span "8" at bounding box center [1164, 178] width 6 height 15
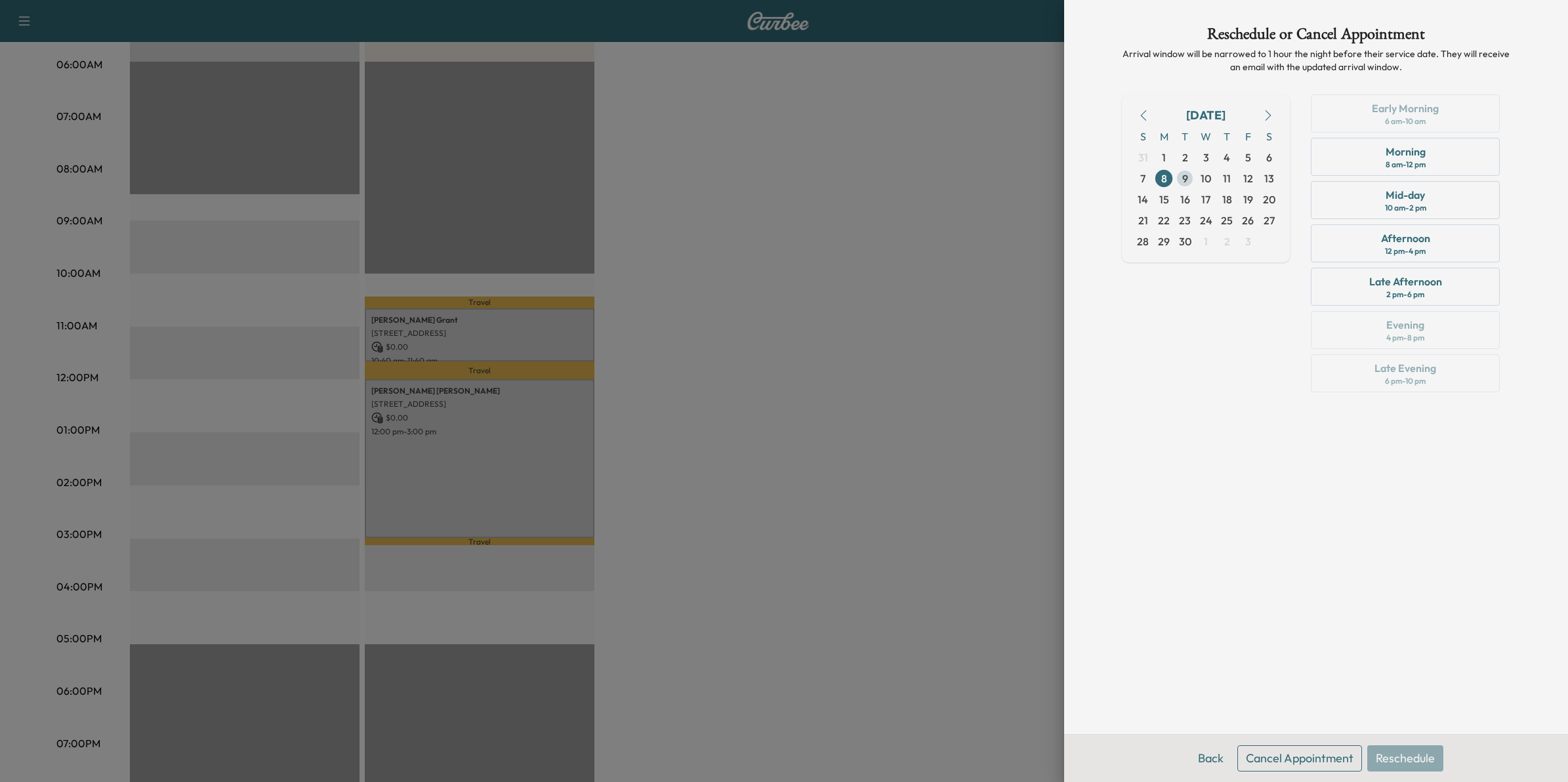
click at [1183, 181] on span "9" at bounding box center [1185, 178] width 6 height 15
click at [1444, 204] on div "Mid-day 10 am - 2 pm" at bounding box center [1406, 200] width 189 height 38
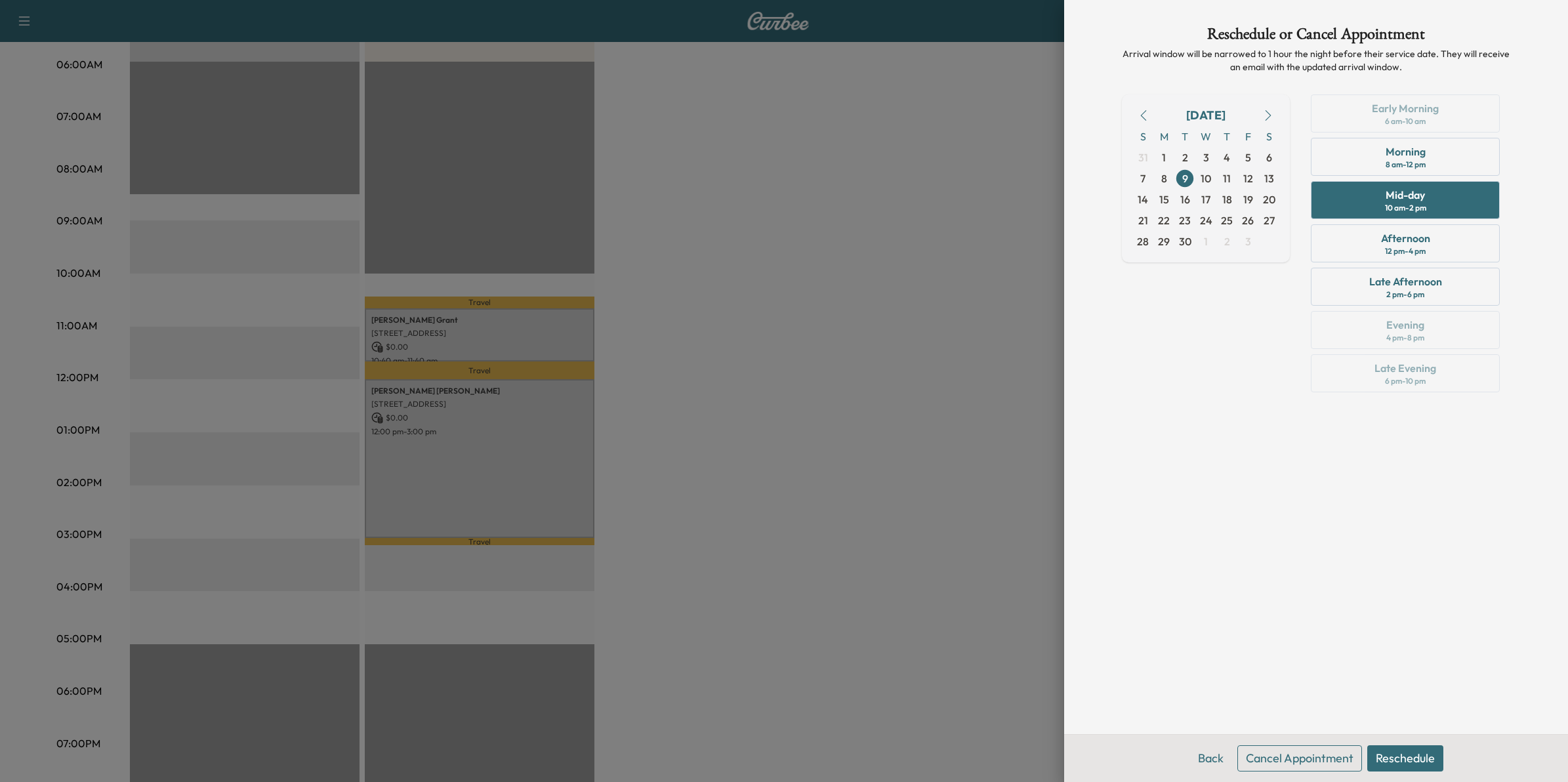
click at [1415, 755] on button "Reschedule" at bounding box center [1405, 758] width 76 height 26
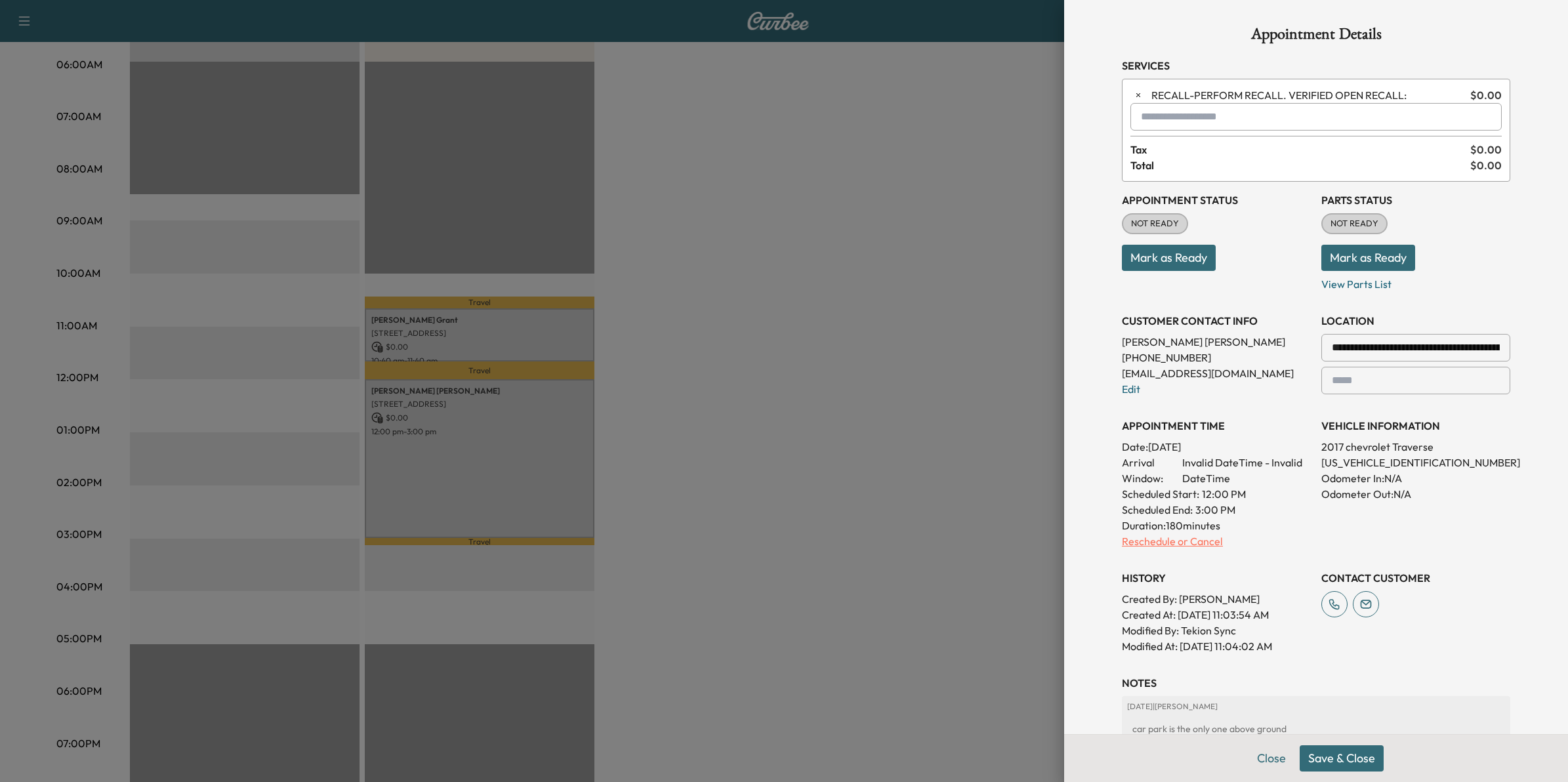
click at [1176, 539] on p "Reschedule or Cancel" at bounding box center [1217, 541] width 189 height 15
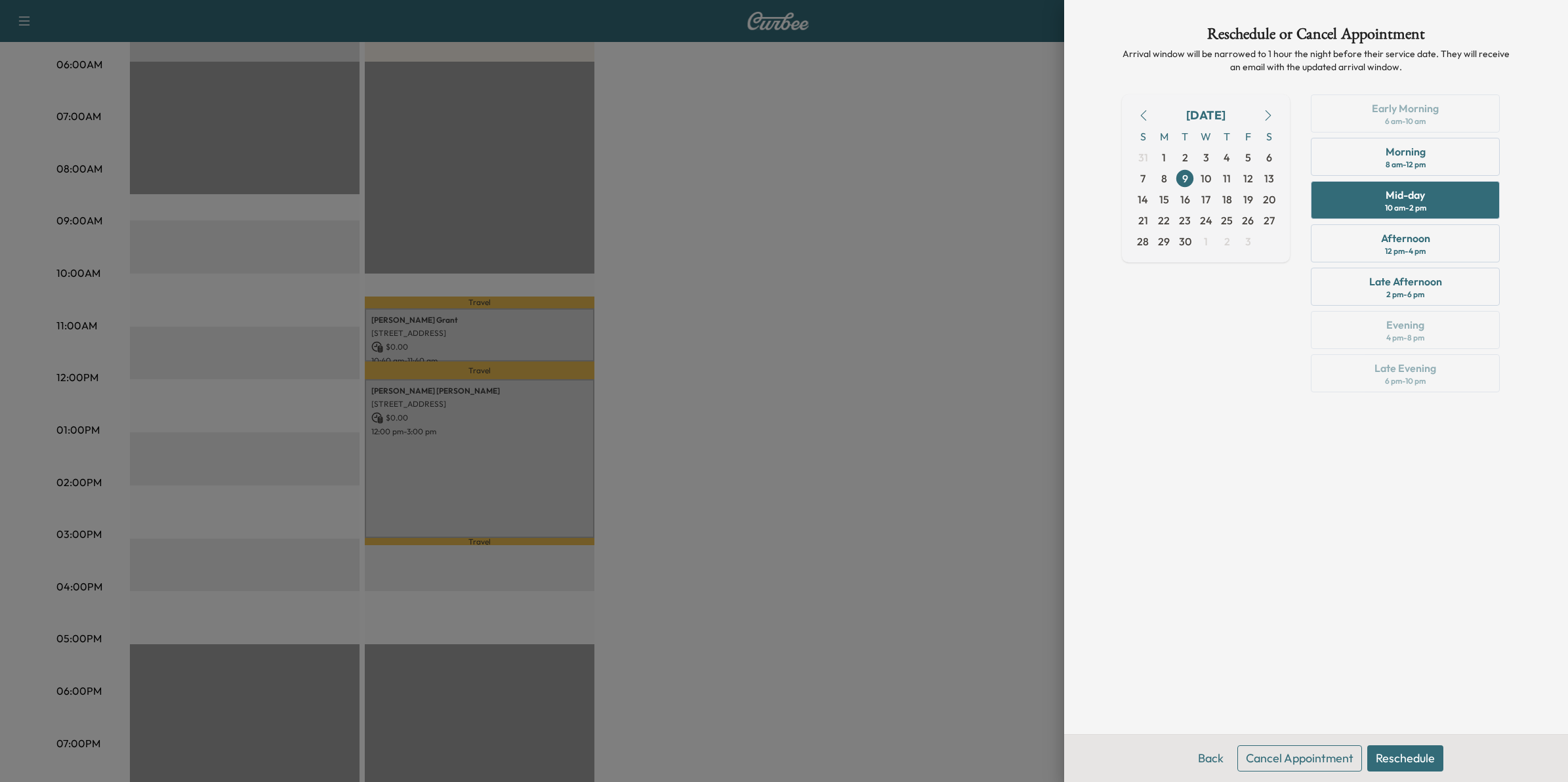
click at [1424, 754] on button "Reschedule" at bounding box center [1405, 758] width 76 height 26
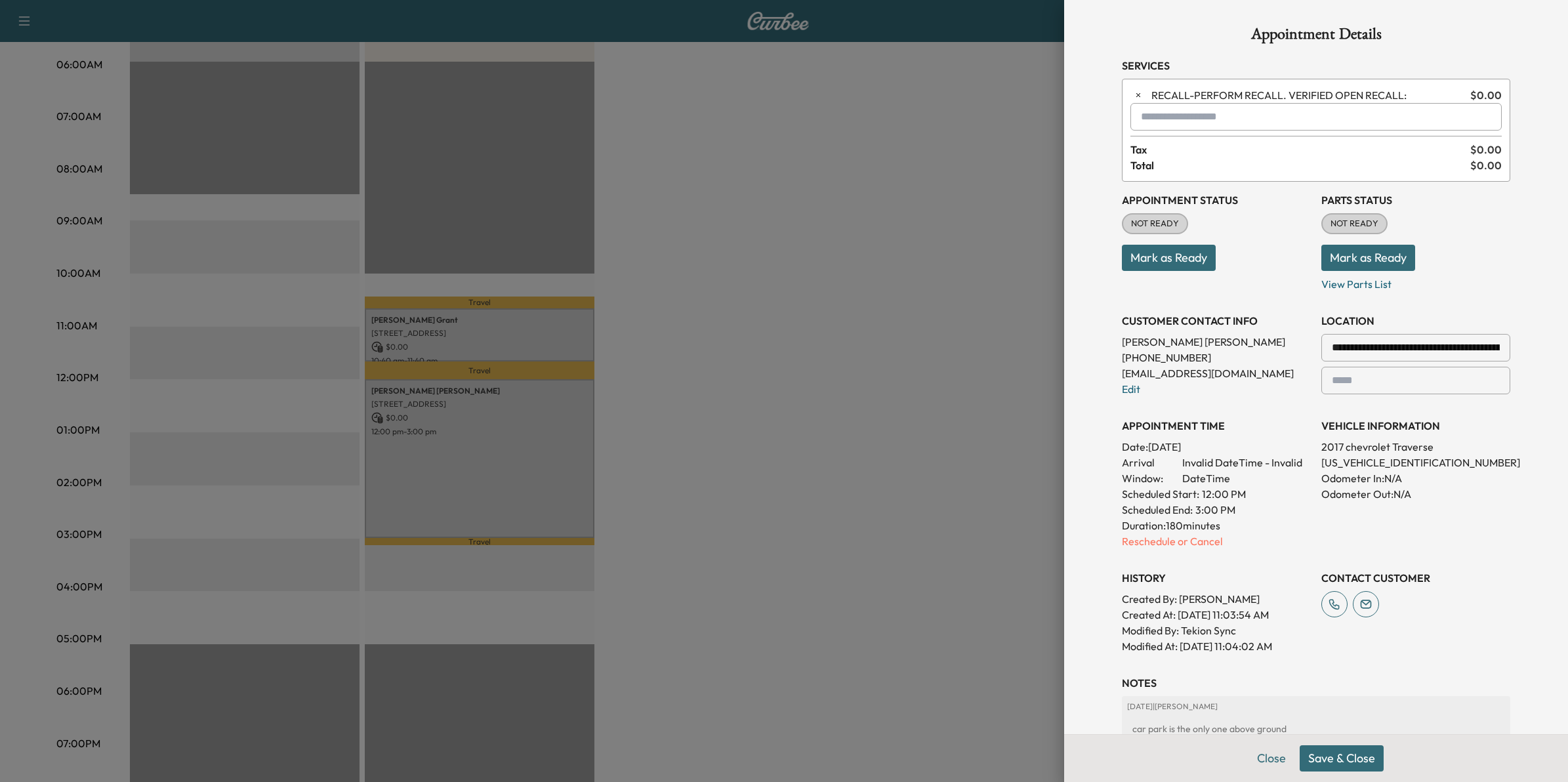
click at [1331, 749] on button "Save & Close" at bounding box center [1341, 758] width 84 height 26
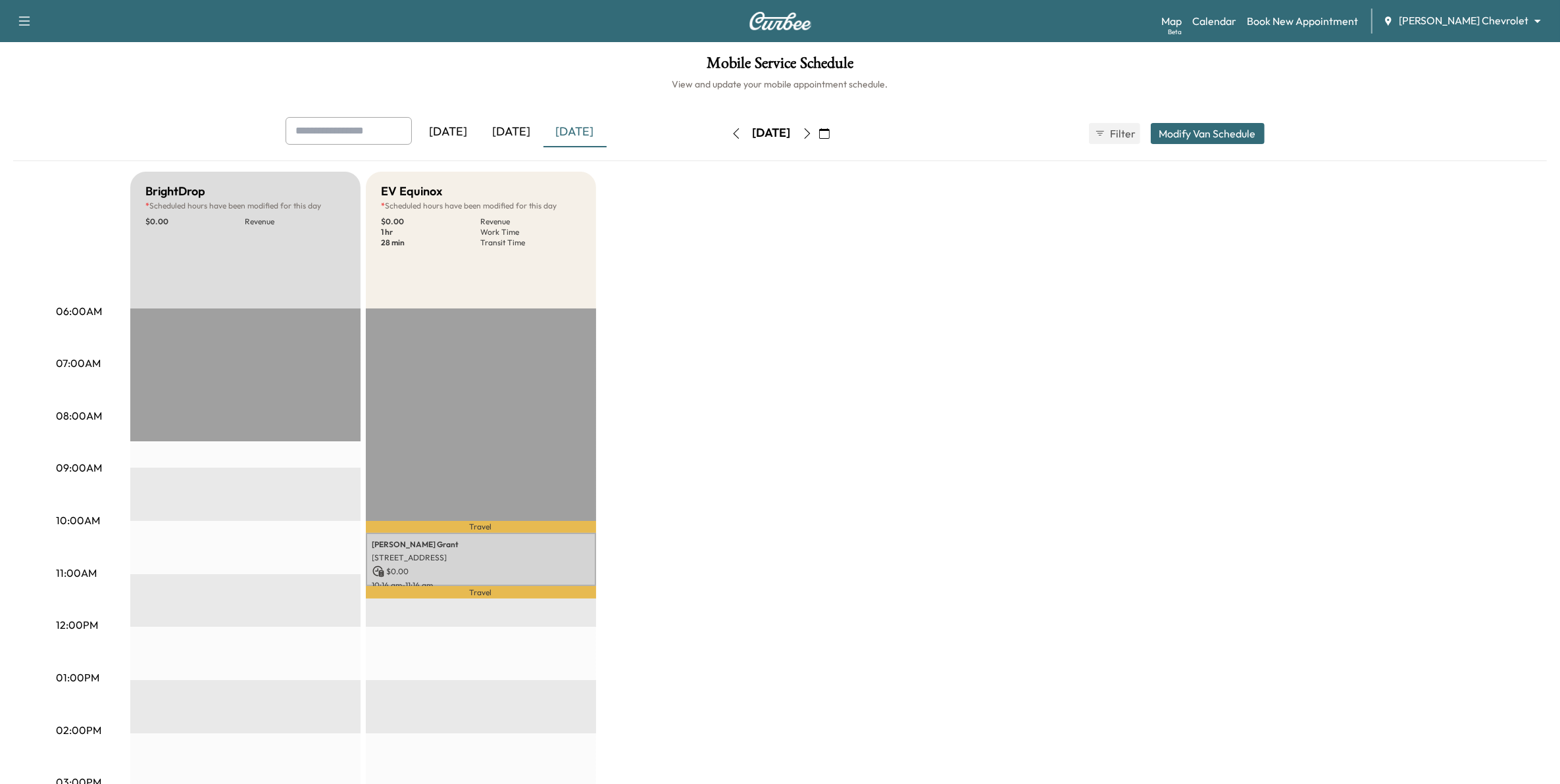
click at [830, 135] on icon "button" at bounding box center [824, 133] width 11 height 11
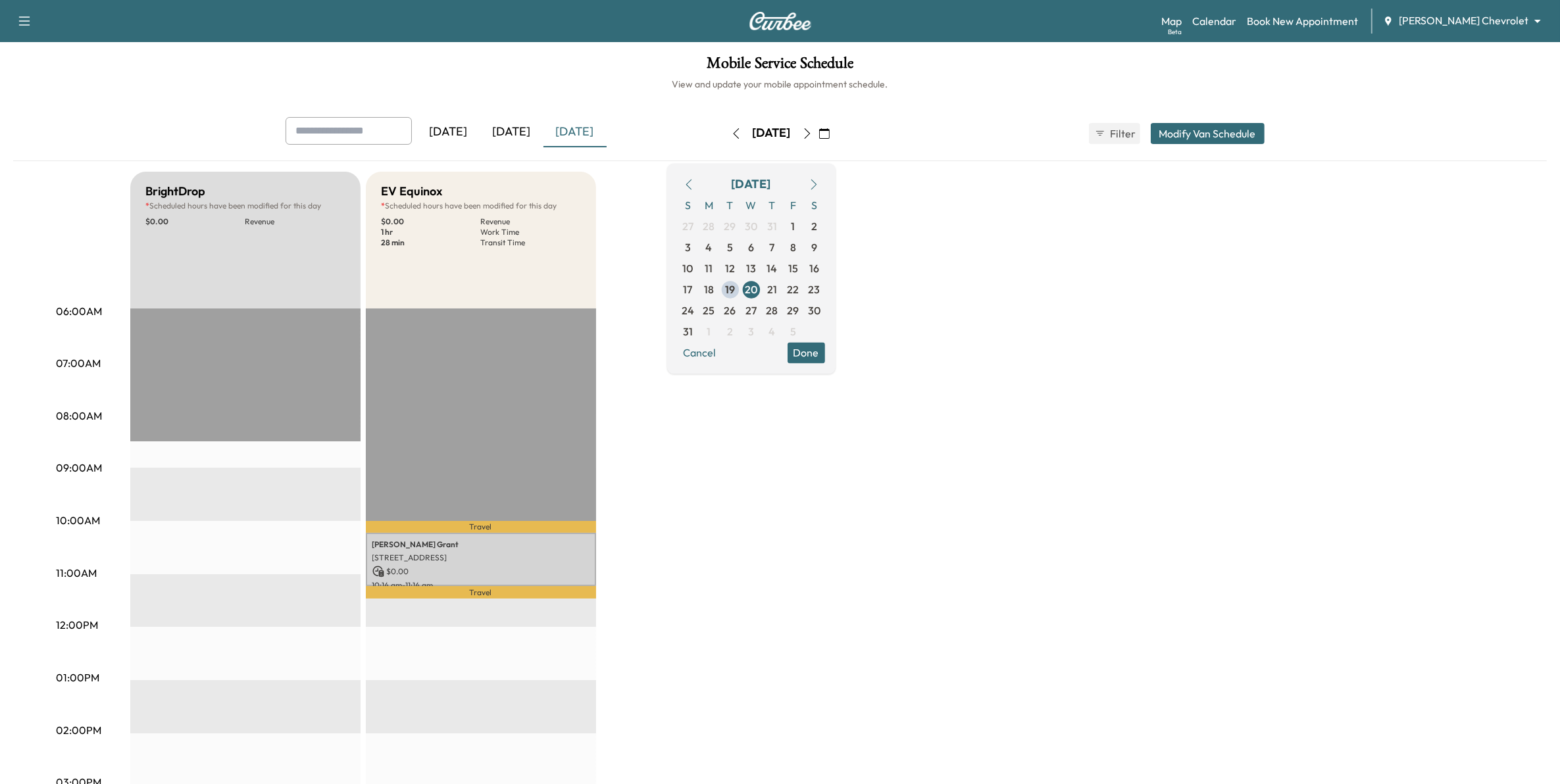
click at [817, 183] on icon "button" at bounding box center [813, 184] width 6 height 11
click at [733, 247] on span "9" at bounding box center [729, 247] width 6 height 16
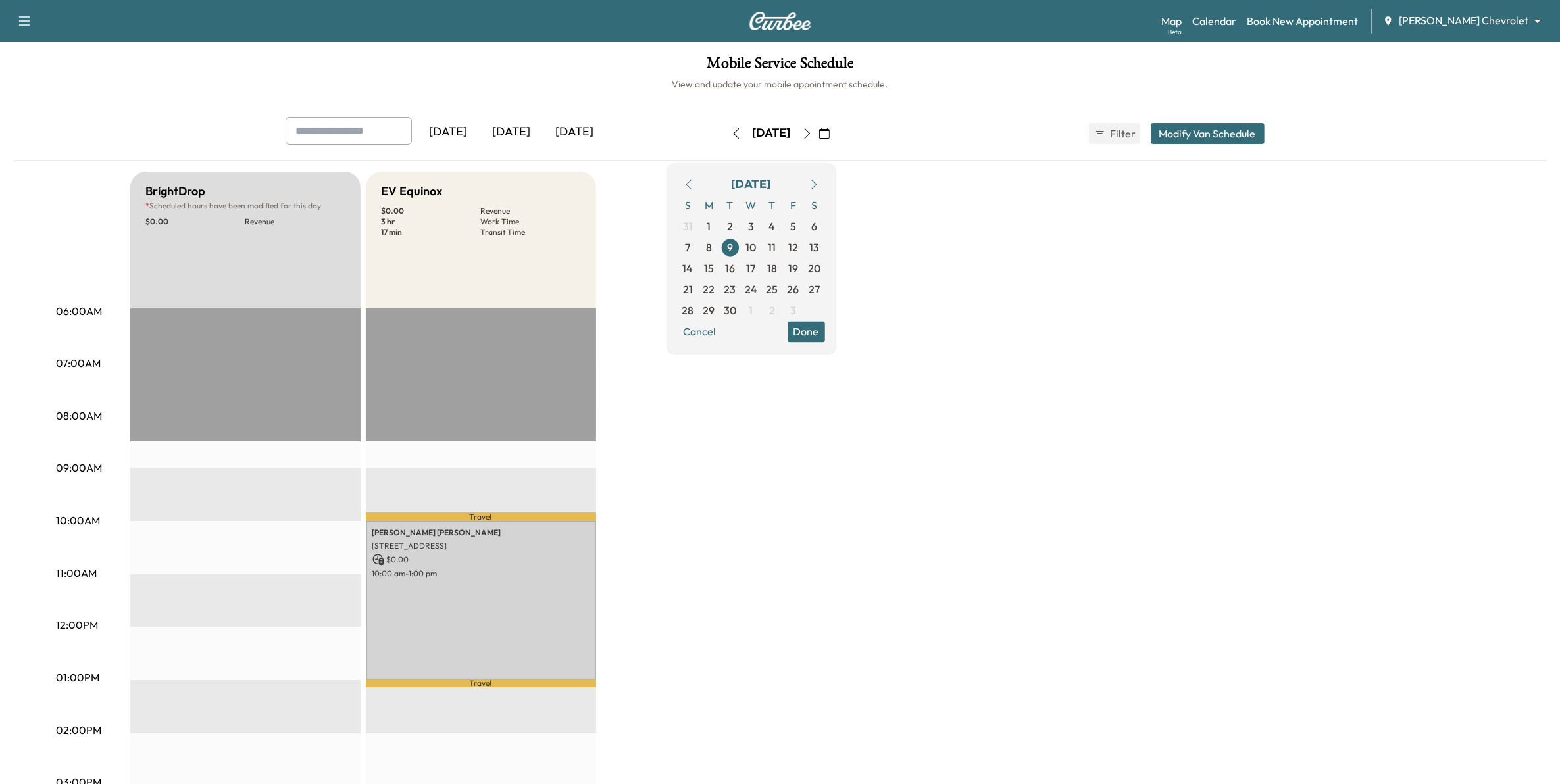
click at [825, 325] on button "Done" at bounding box center [806, 332] width 38 height 21
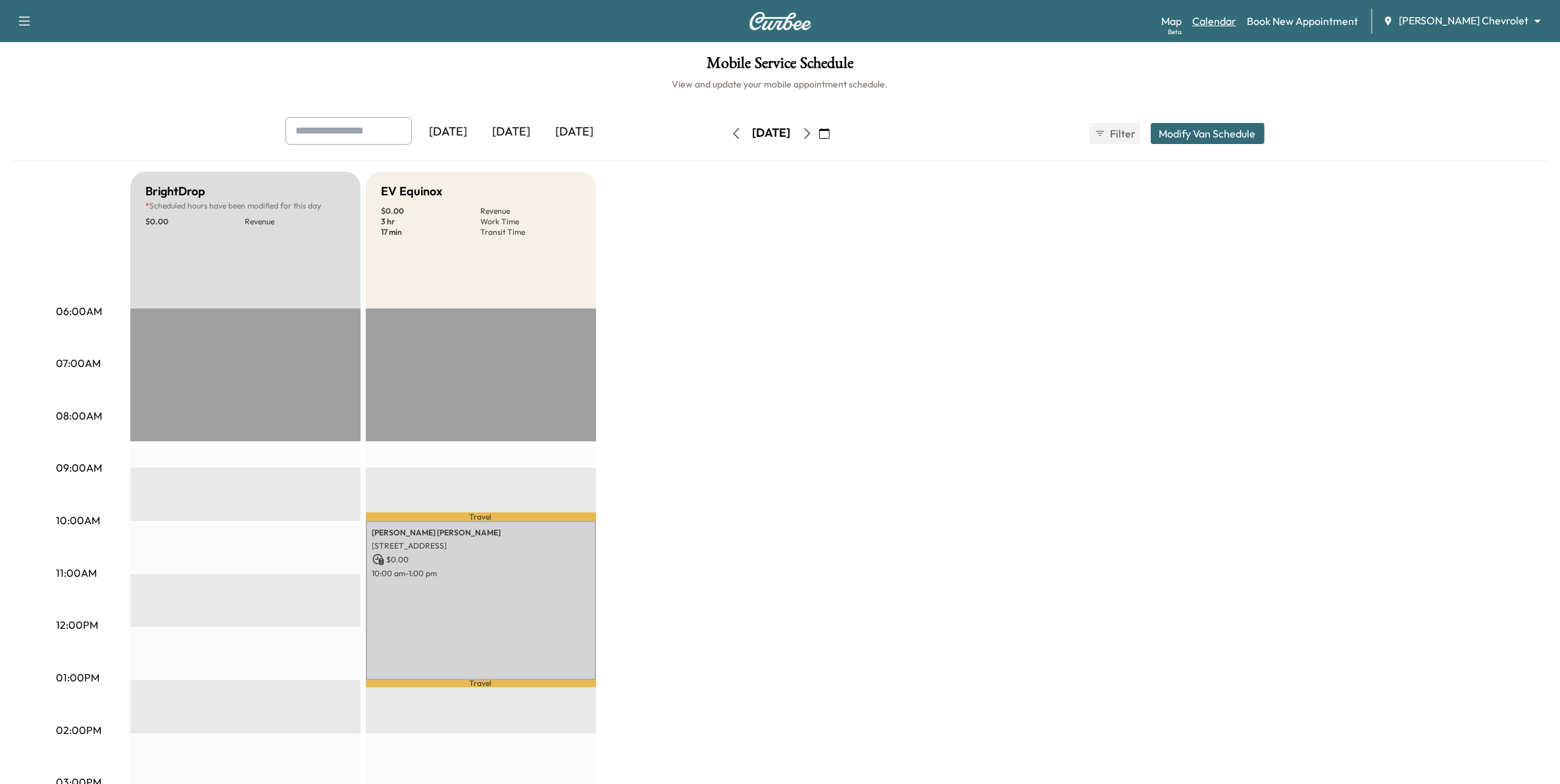
click at [1236, 24] on link "Calendar" at bounding box center [1214, 20] width 44 height 16
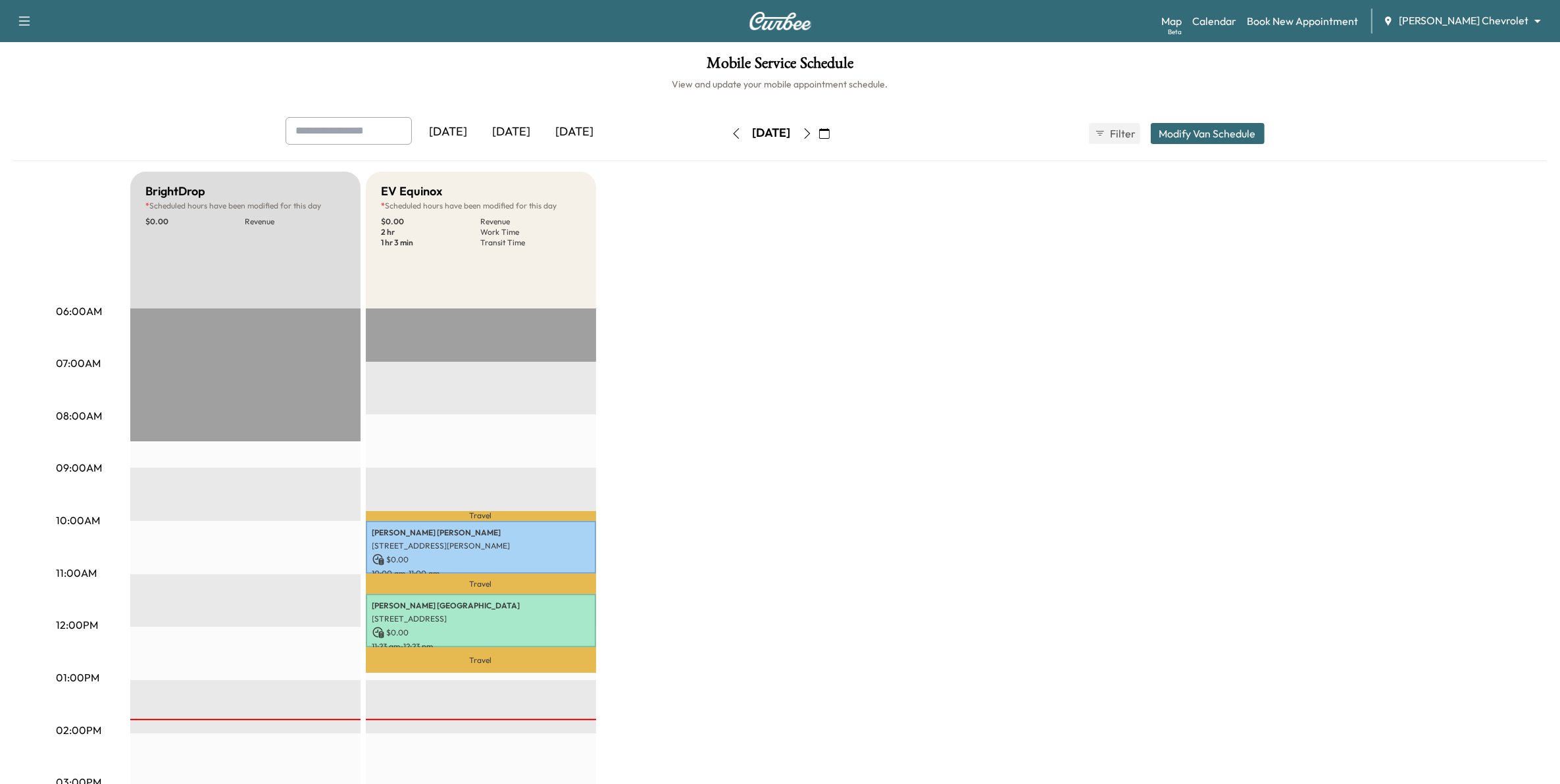
click at [836, 130] on button "button" at bounding box center [824, 133] width 22 height 21
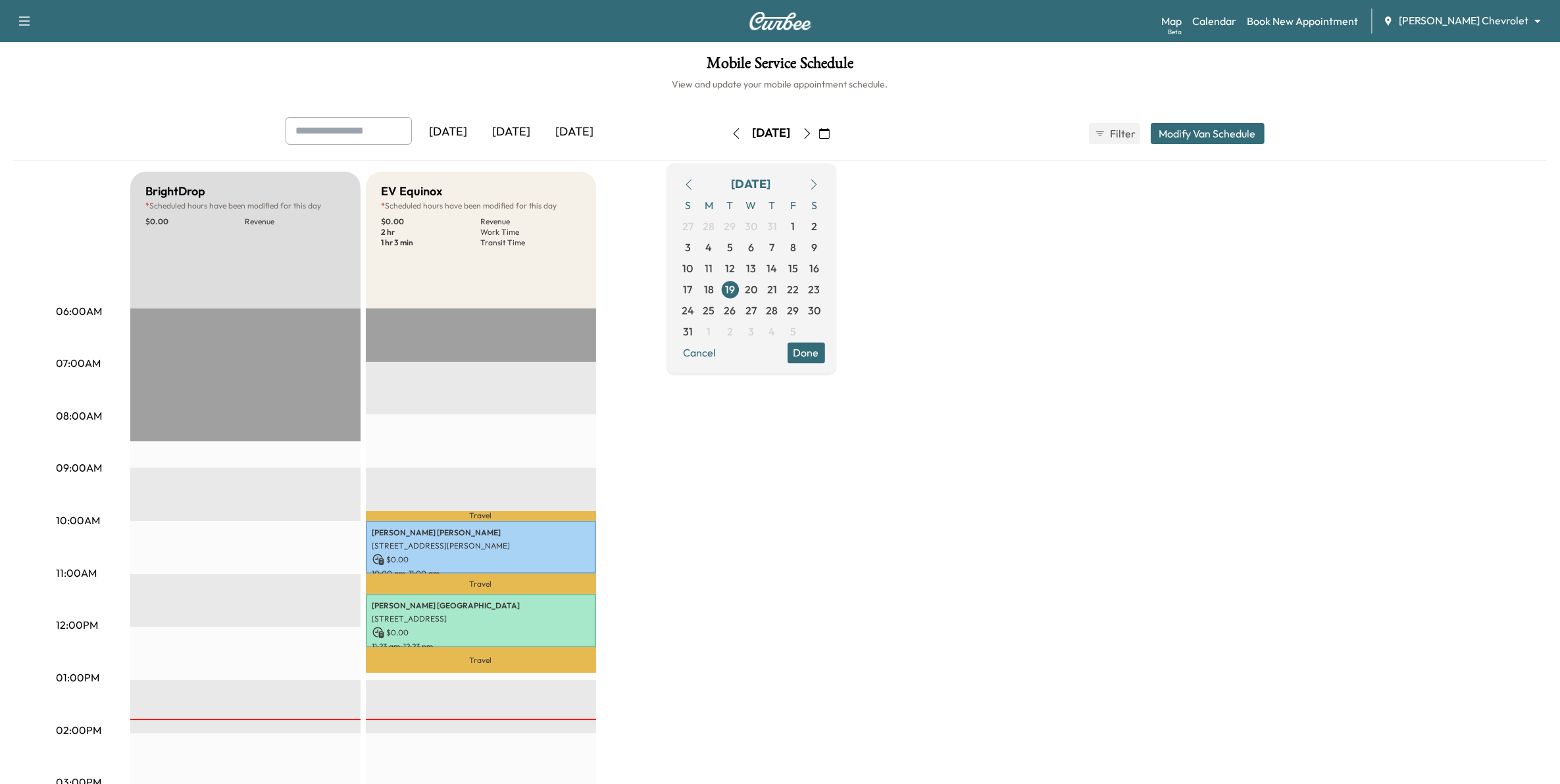
click at [819, 181] on icon "button" at bounding box center [814, 184] width 11 height 11
click at [719, 231] on span "1" at bounding box center [710, 226] width 21 height 21
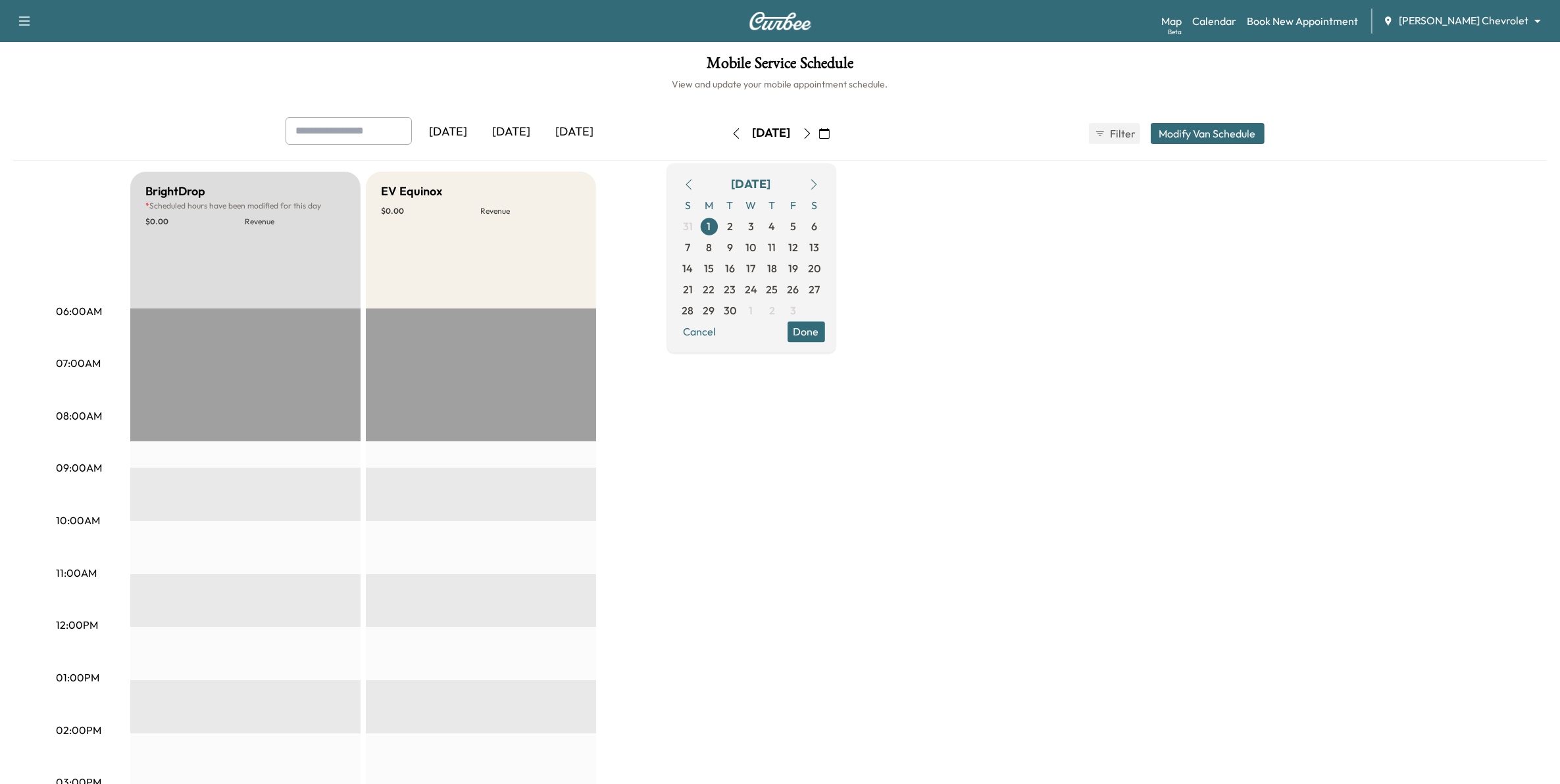
click at [819, 186] on icon "button" at bounding box center [814, 184] width 11 height 11
click at [819, 184] on icon "button" at bounding box center [814, 184] width 11 height 11
click at [692, 183] on icon "button" at bounding box center [688, 184] width 6 height 11
click at [813, 132] on icon "button" at bounding box center [807, 133] width 11 height 11
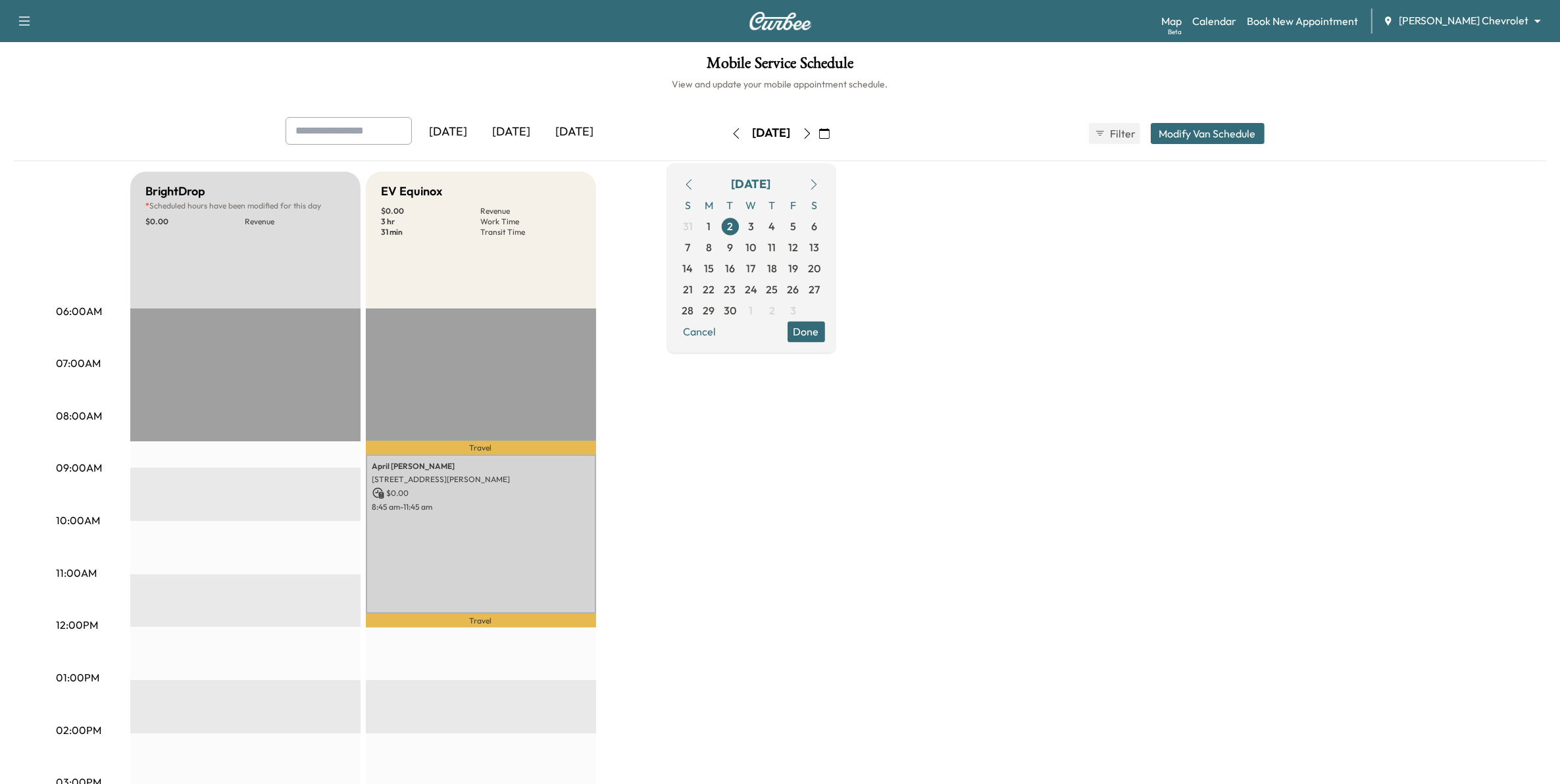
click at [813, 132] on icon "button" at bounding box center [807, 133] width 11 height 11
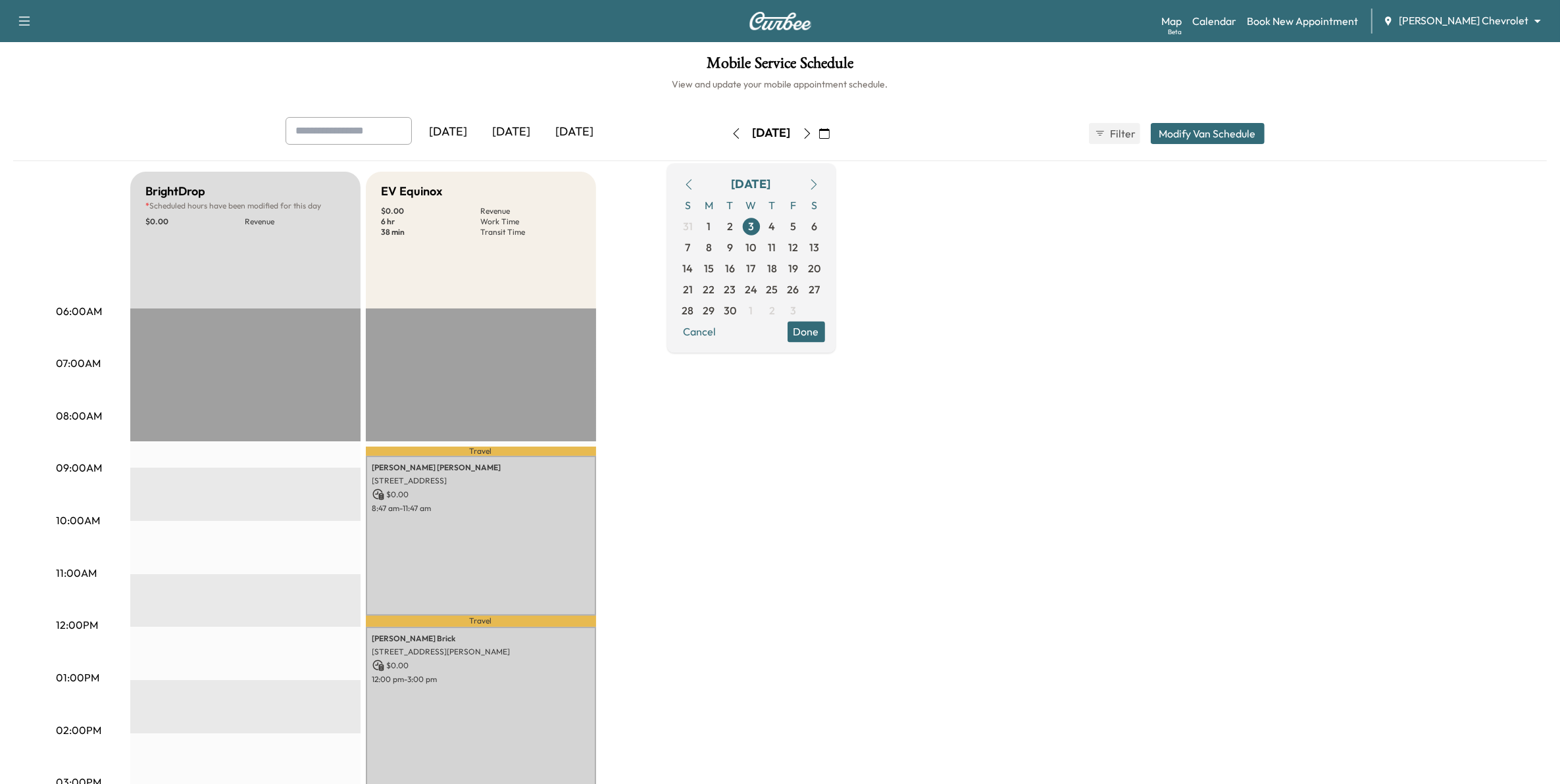
click at [813, 132] on icon "button" at bounding box center [807, 133] width 11 height 11
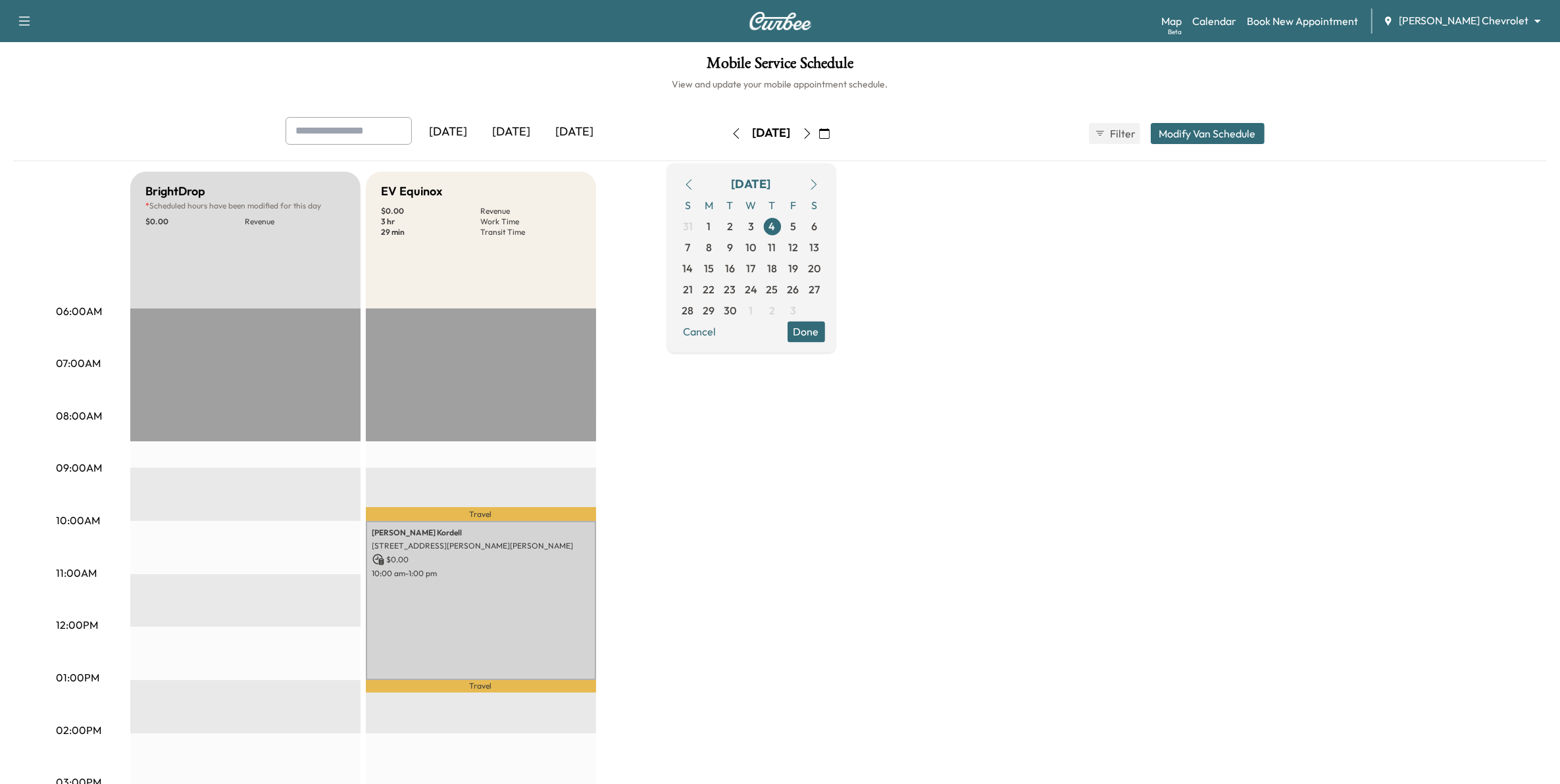
click at [813, 132] on icon "button" at bounding box center [807, 133] width 11 height 11
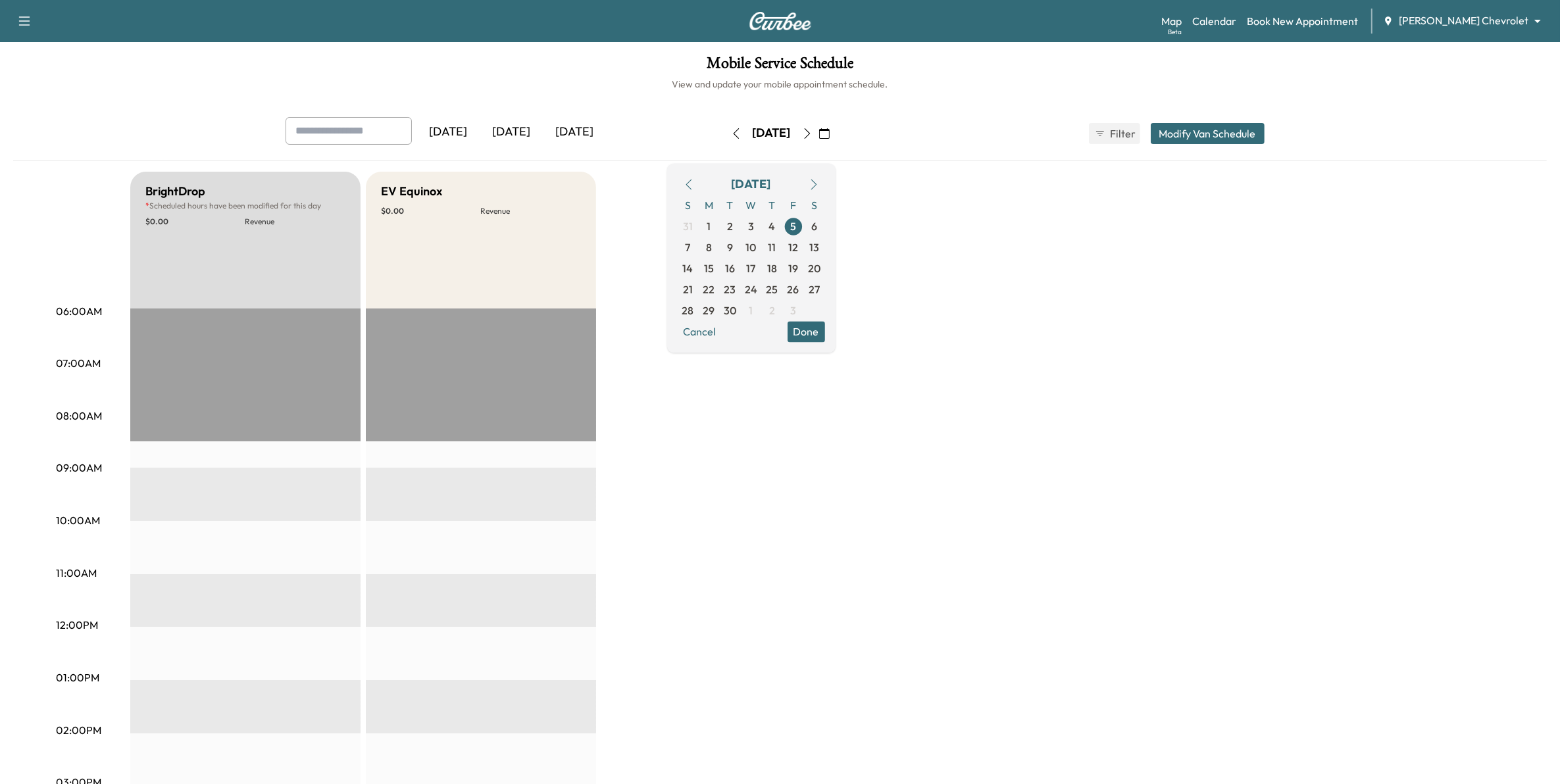
click at [810, 133] on icon "button" at bounding box center [806, 133] width 6 height 11
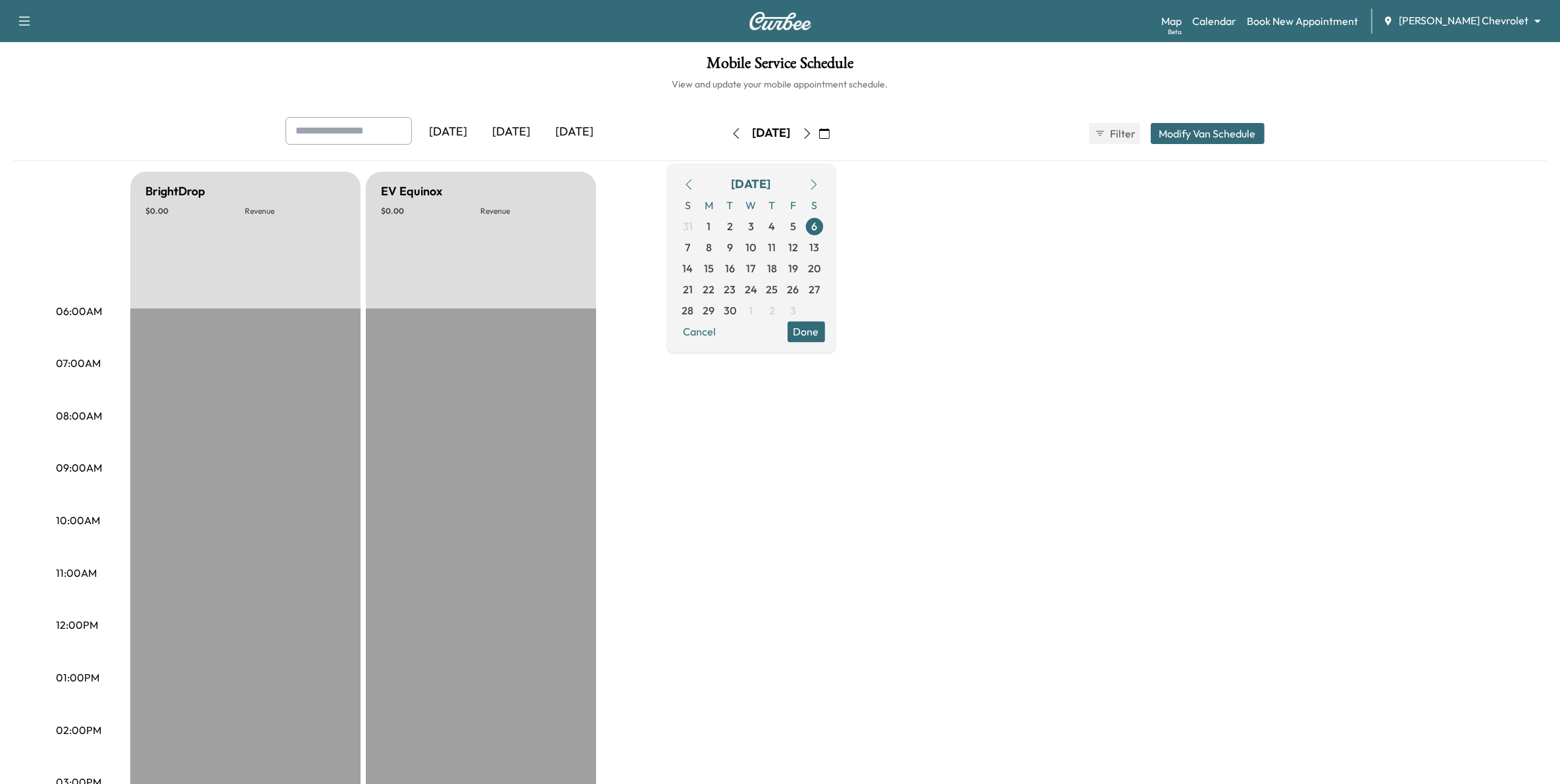
click at [813, 133] on icon "button" at bounding box center [807, 133] width 11 height 11
click at [942, 128] on div "[DATE] [DATE] [DATE] [DATE] September 2025 S M T W T F S 31 1 2 3 4 5 6 7 8 9 1…" at bounding box center [780, 133] width 1011 height 33
click at [1077, 347] on div "BrightDrop $ 0.00 Revenue EST Start EV Equinox $ 0.00 Revenue EST Start" at bounding box center [817, 665] width 1374 height 987
click at [825, 327] on button "Done" at bounding box center [806, 332] width 38 height 21
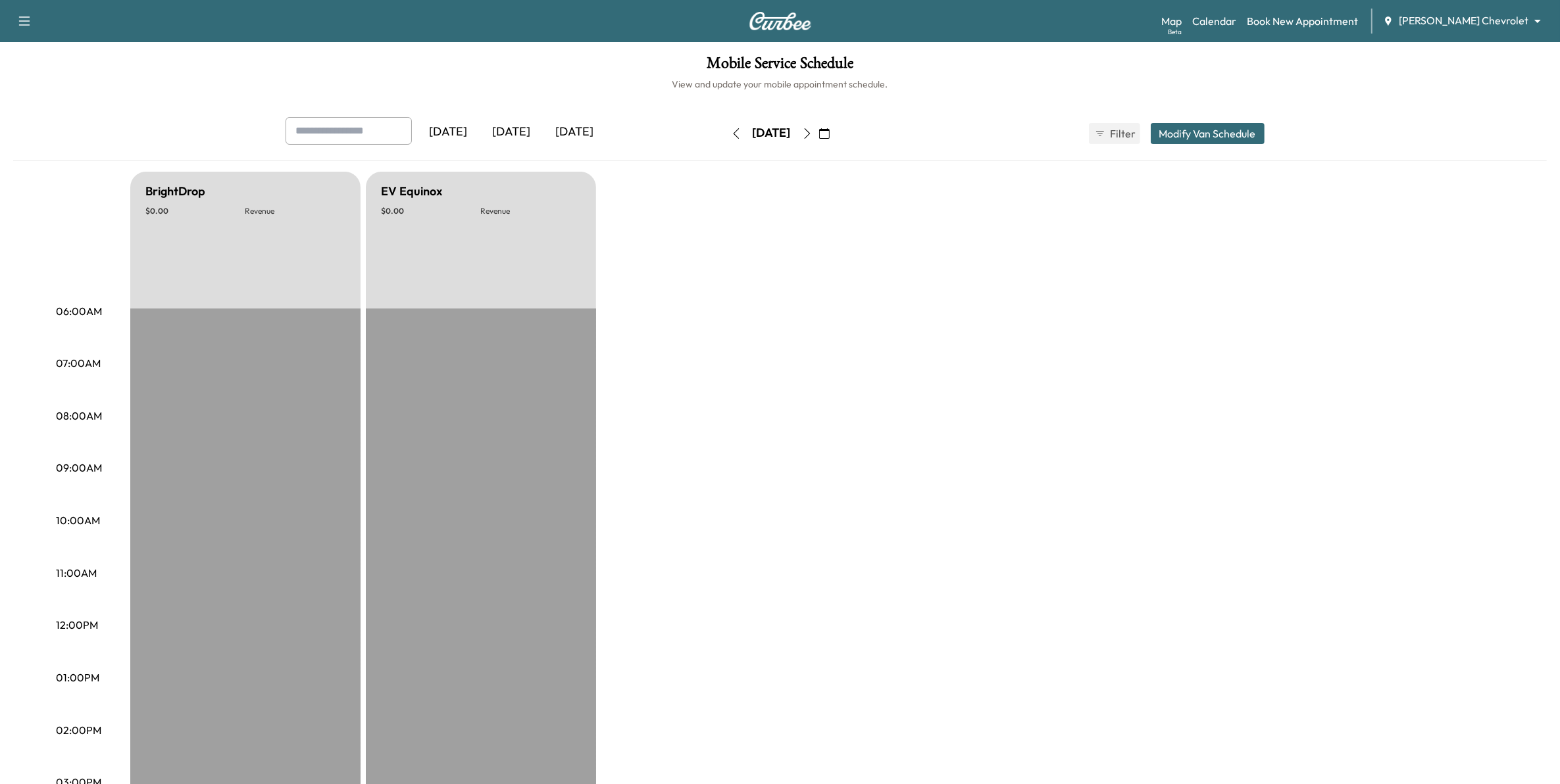
click at [830, 128] on icon "button" at bounding box center [824, 133] width 11 height 11
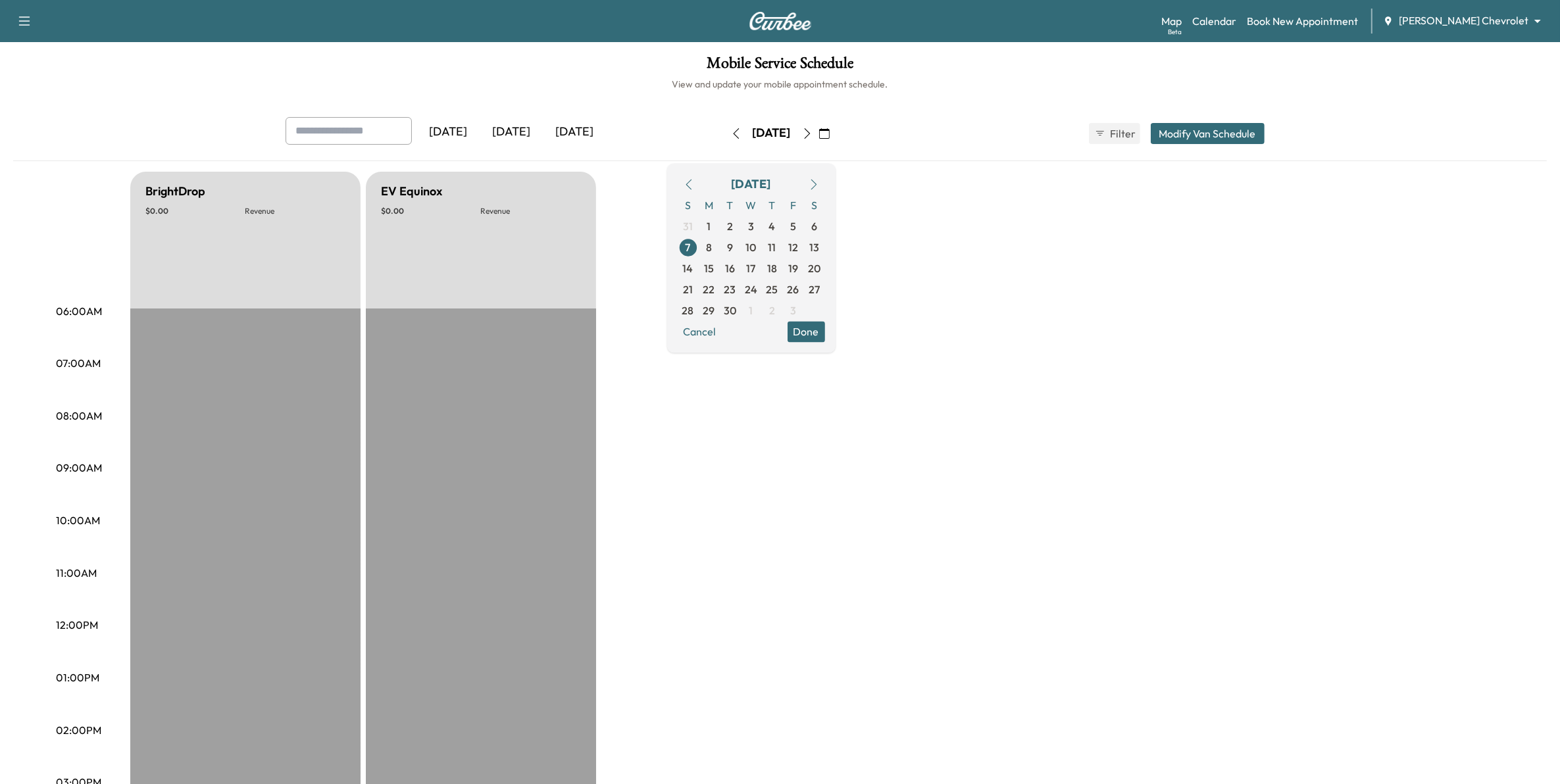
click at [731, 130] on icon "button" at bounding box center [736, 133] width 11 height 11
click at [700, 192] on button "button" at bounding box center [688, 184] width 22 height 21
click at [694, 188] on icon "button" at bounding box center [688, 184] width 11 height 11
